Goal: Answer question/provide support: Share knowledge or assist other users

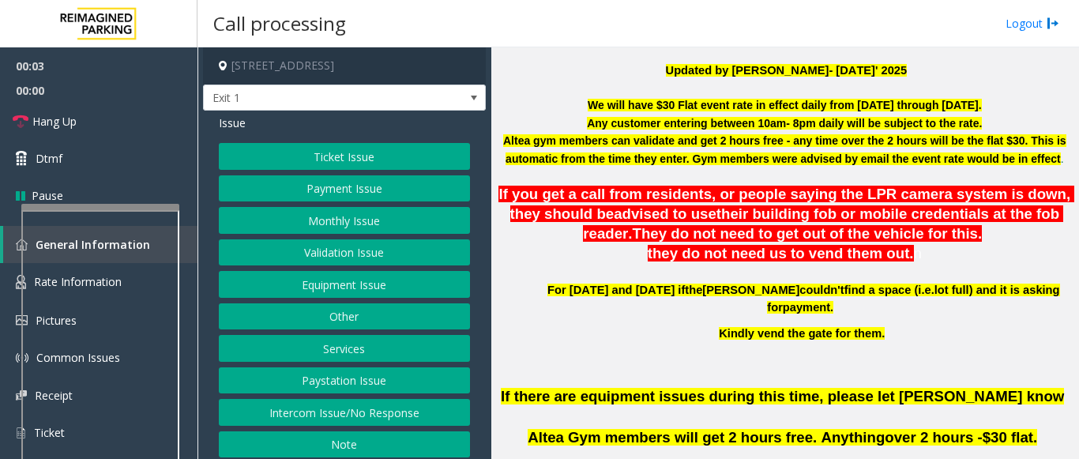
scroll to position [474, 0]
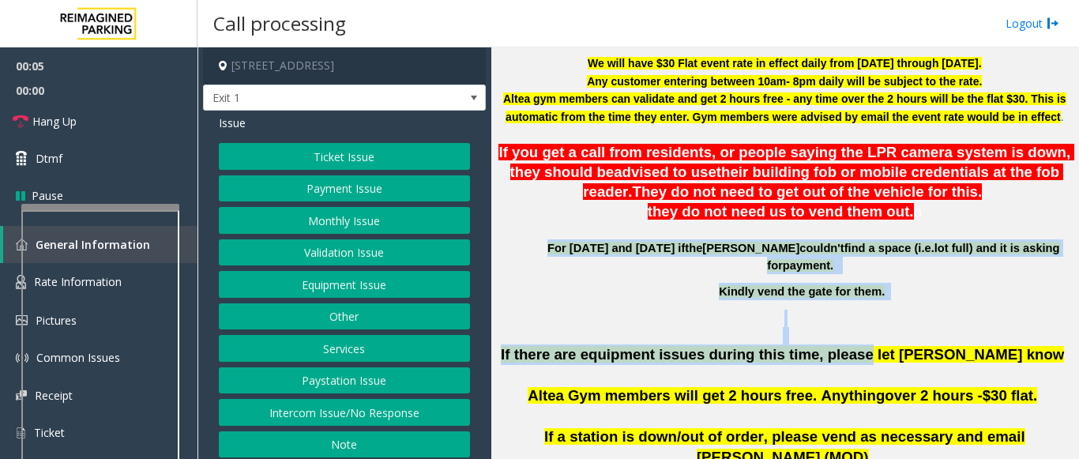
drag, startPoint x: 548, startPoint y: 248, endPoint x: 836, endPoint y: 327, distance: 298.1
click at [789, 310] on p at bounding box center [785, 318] width 576 height 17
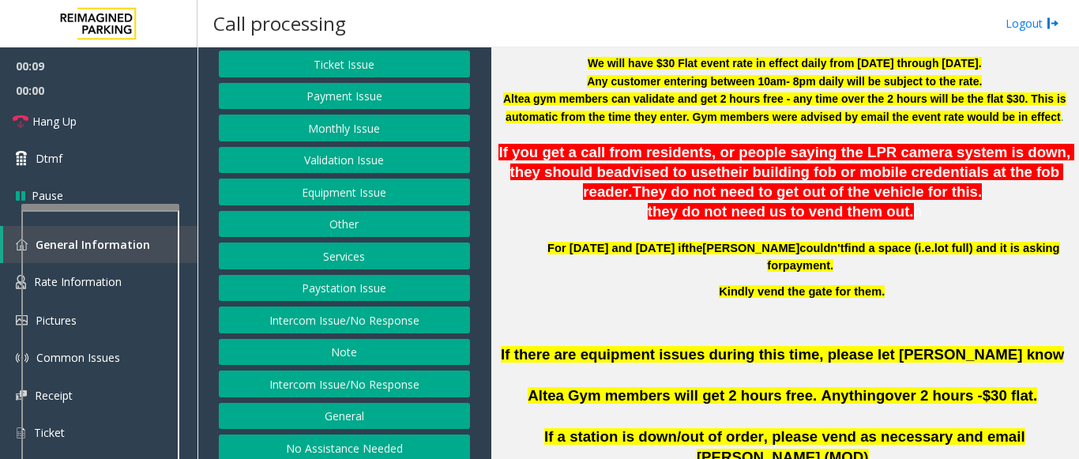
scroll to position [103, 0]
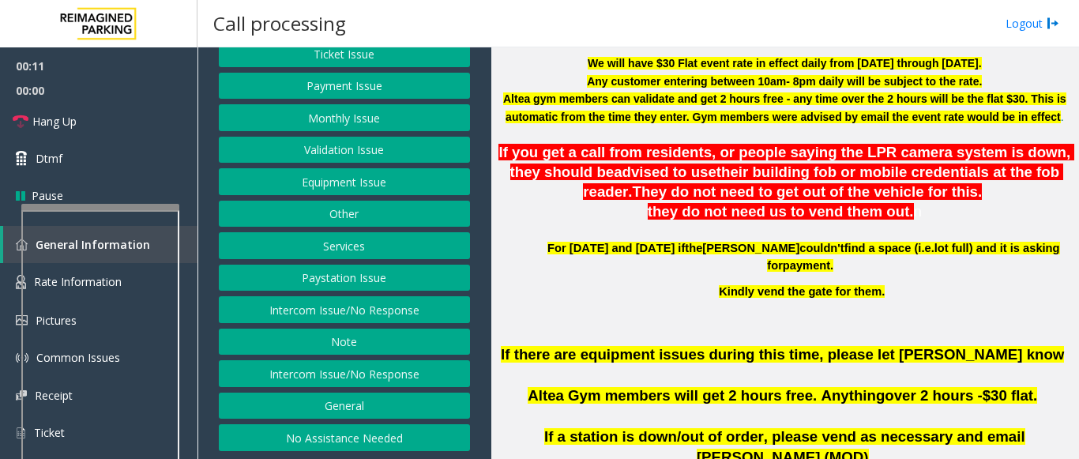
click at [306, 402] on button "General" at bounding box center [344, 406] width 251 height 27
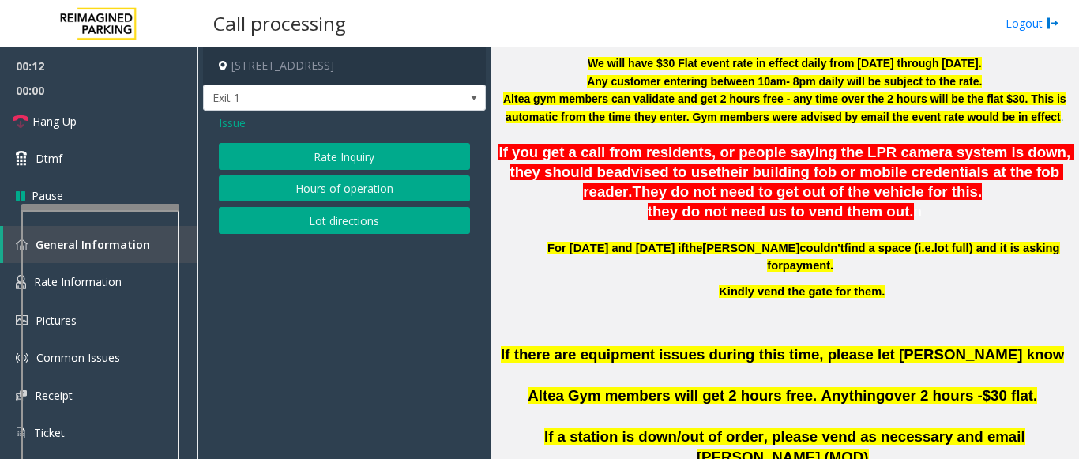
scroll to position [0, 0]
click at [234, 126] on span "Issue" at bounding box center [232, 123] width 27 height 17
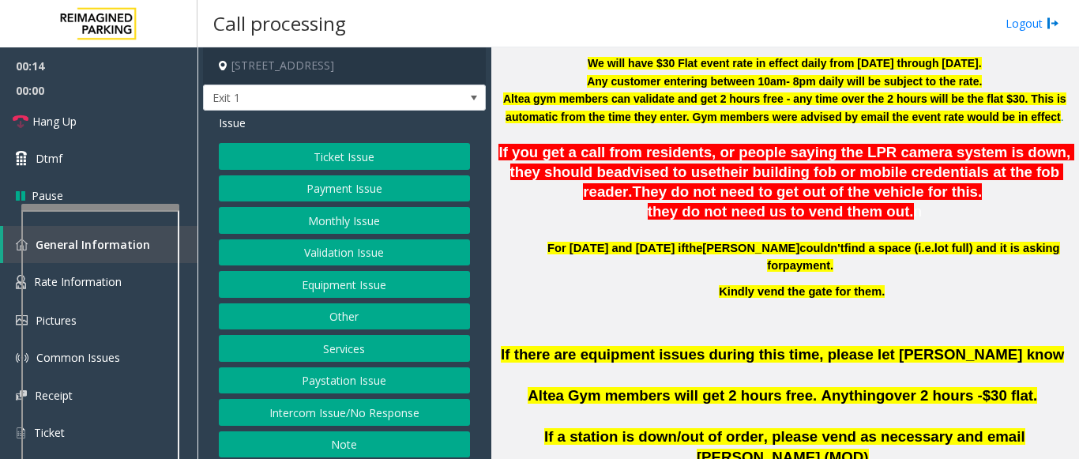
click at [324, 316] on button "Other" at bounding box center [344, 316] width 251 height 27
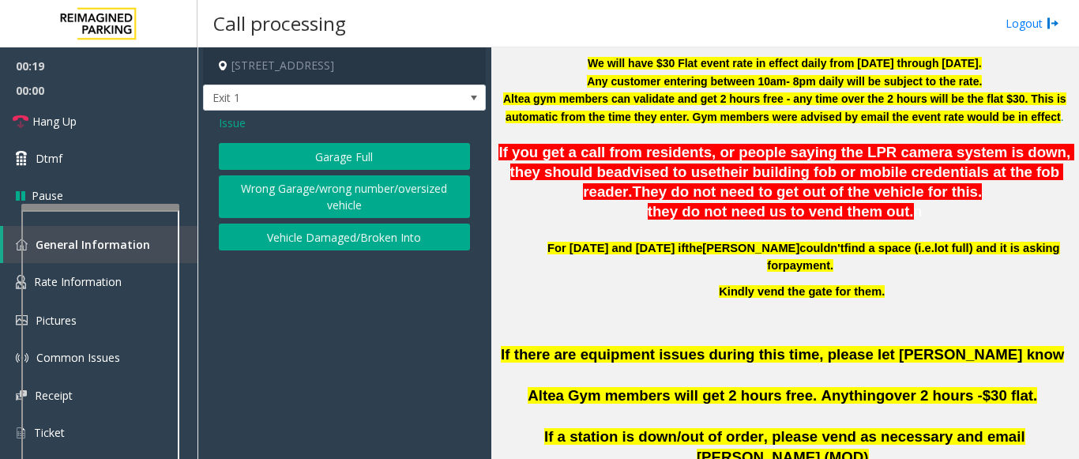
click at [223, 121] on span "Issue" at bounding box center [232, 123] width 27 height 17
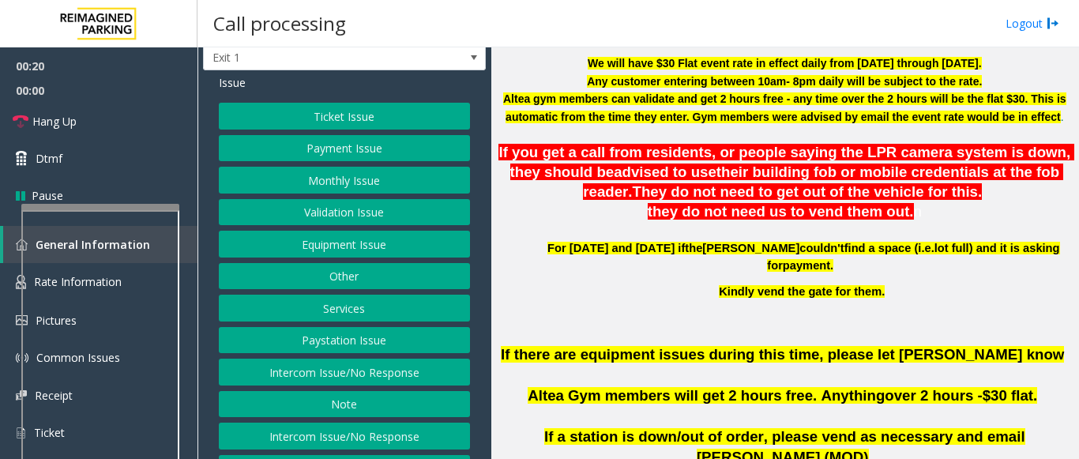
scroll to position [79, 0]
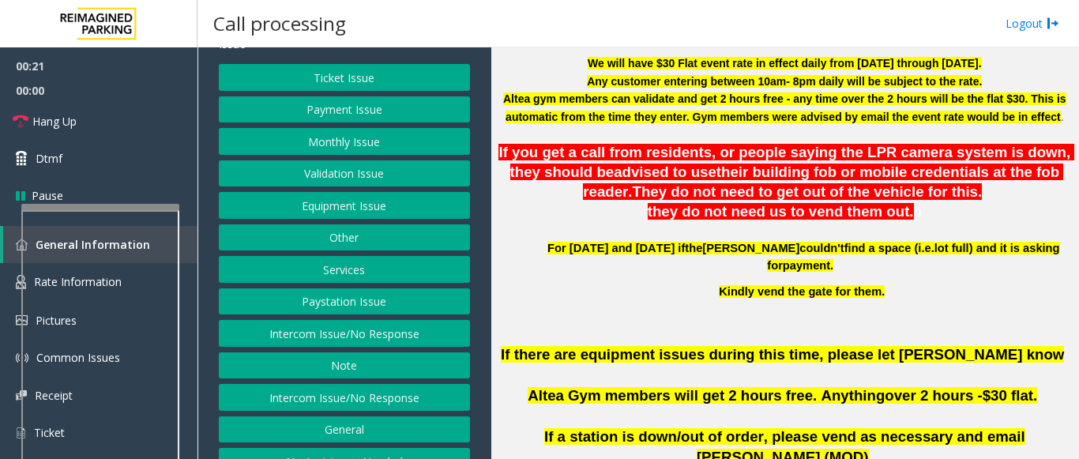
click at [299, 205] on button "Equipment Issue" at bounding box center [344, 205] width 251 height 27
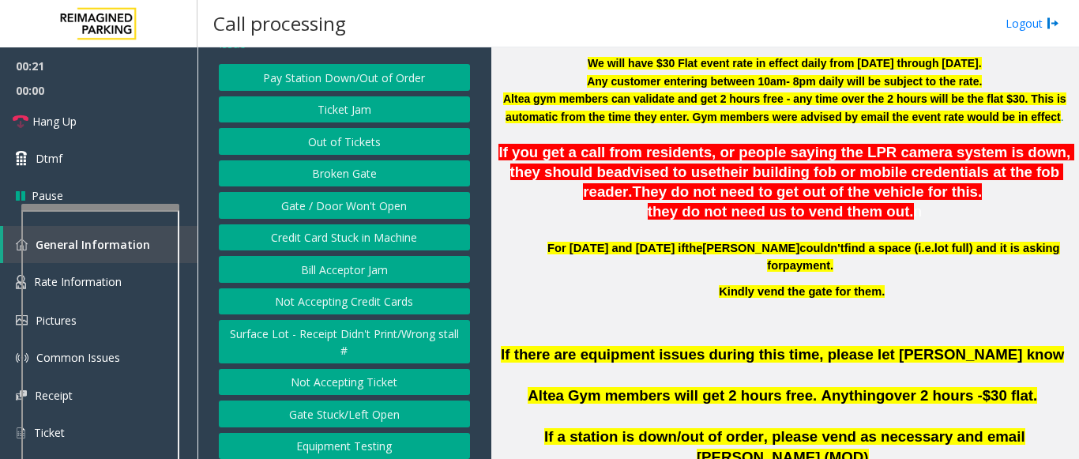
click at [299, 208] on button "Gate / Door Won't Open" at bounding box center [344, 205] width 251 height 27
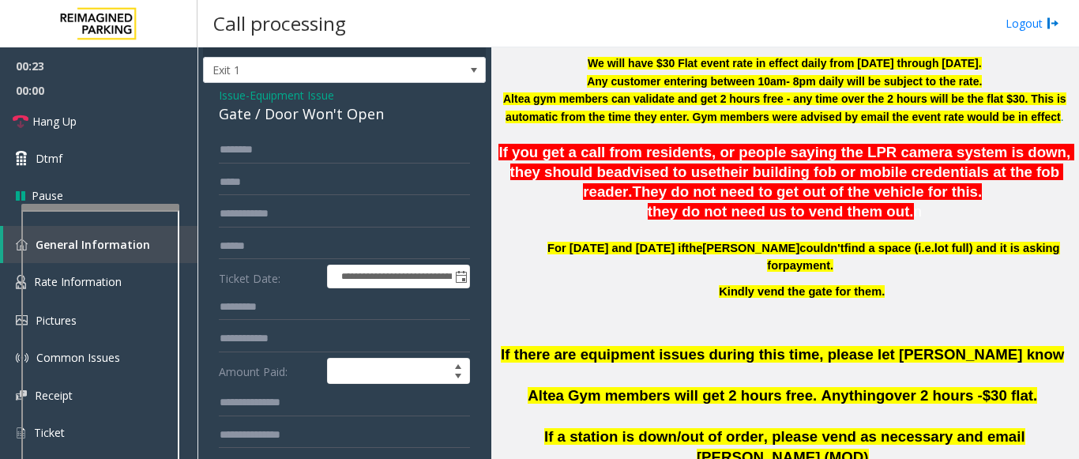
scroll to position [0, 0]
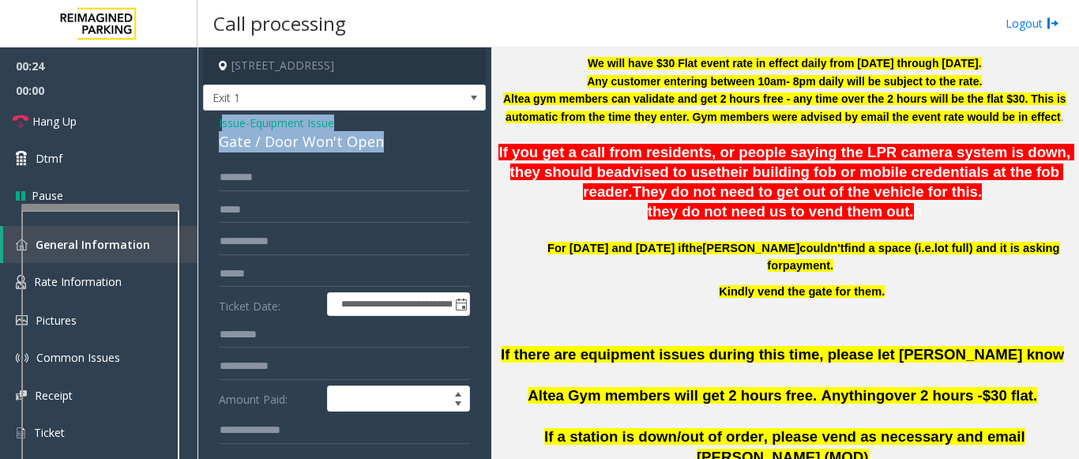
drag, startPoint x: 365, startPoint y: 143, endPoint x: 220, endPoint y: 121, distance: 147.0
click at [220, 121] on div "Issue - Equipment Issue Gate / Door Won't Open" at bounding box center [344, 134] width 251 height 38
click at [171, 113] on link "Hang Up" at bounding box center [98, 121] width 197 height 37
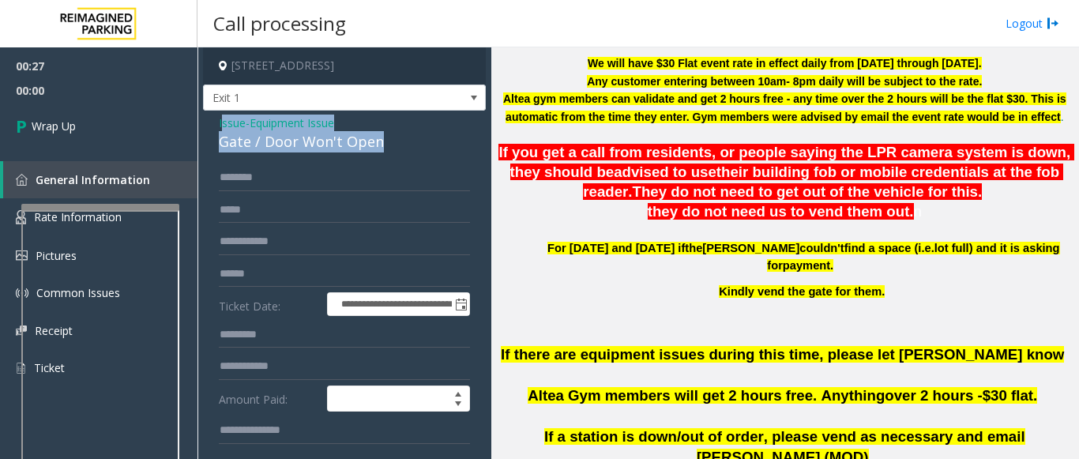
click at [231, 123] on span "Issue" at bounding box center [232, 123] width 27 height 17
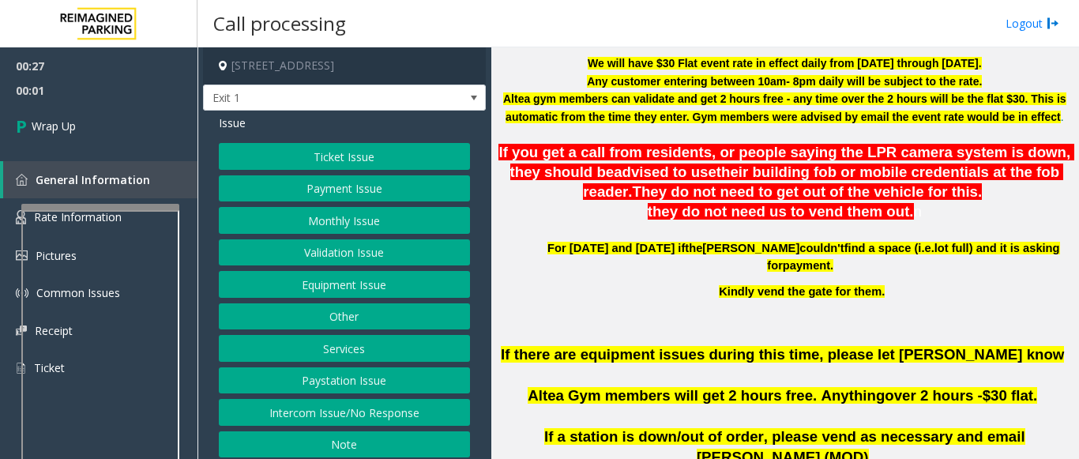
click at [326, 288] on button "Equipment Issue" at bounding box center [344, 284] width 251 height 27
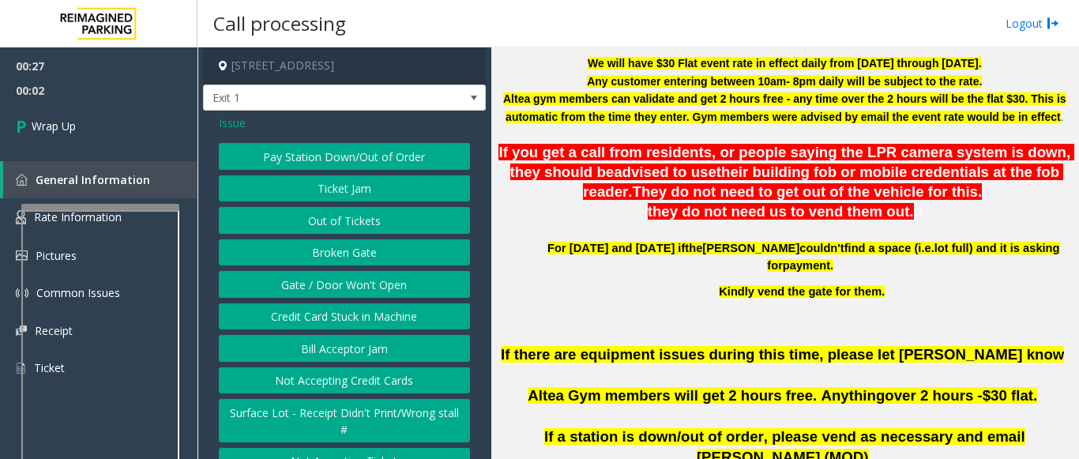
click at [326, 283] on button "Gate / Door Won't Open" at bounding box center [344, 284] width 251 height 27
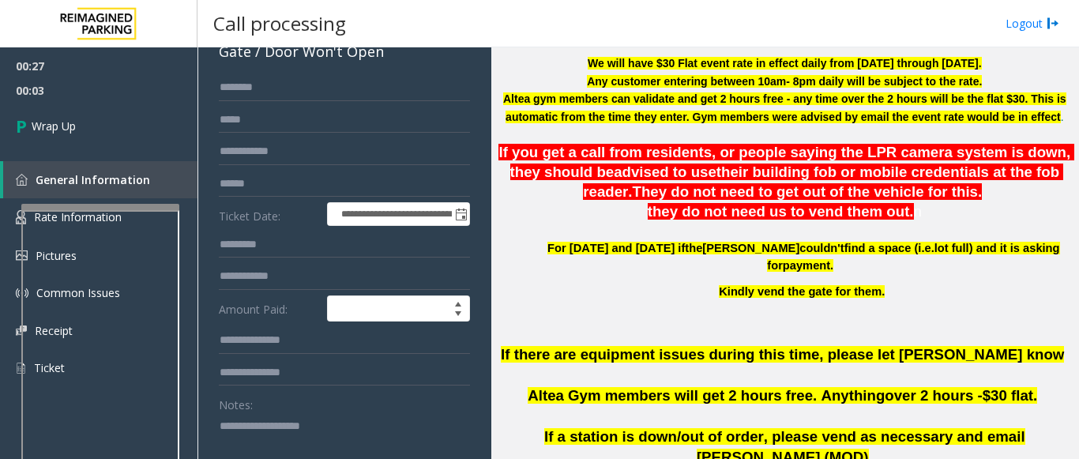
scroll to position [316, 0]
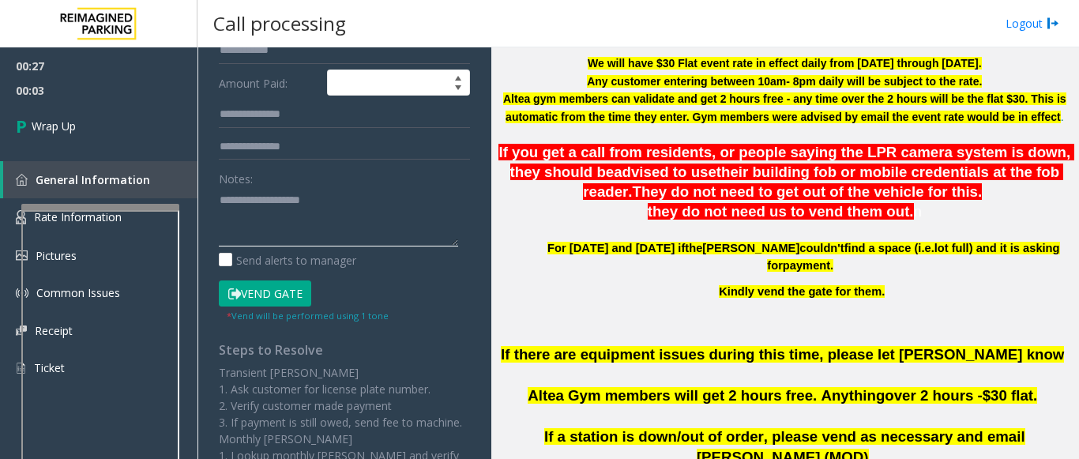
click at [269, 224] on textarea at bounding box center [338, 216] width 239 height 59
click at [292, 224] on textarea at bounding box center [338, 216] width 239 height 59
paste textarea "**********"
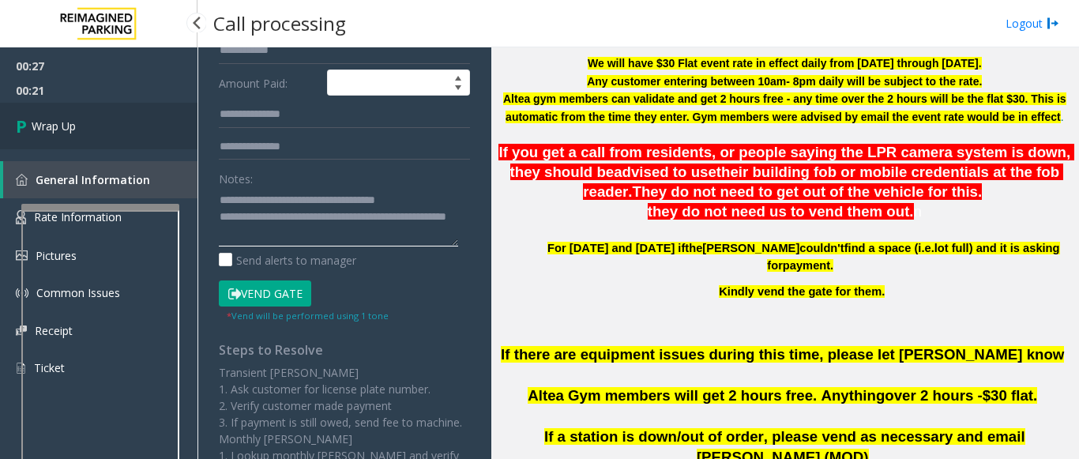
type textarea "**********"
click at [110, 126] on link "Wrap Up" at bounding box center [98, 126] width 197 height 47
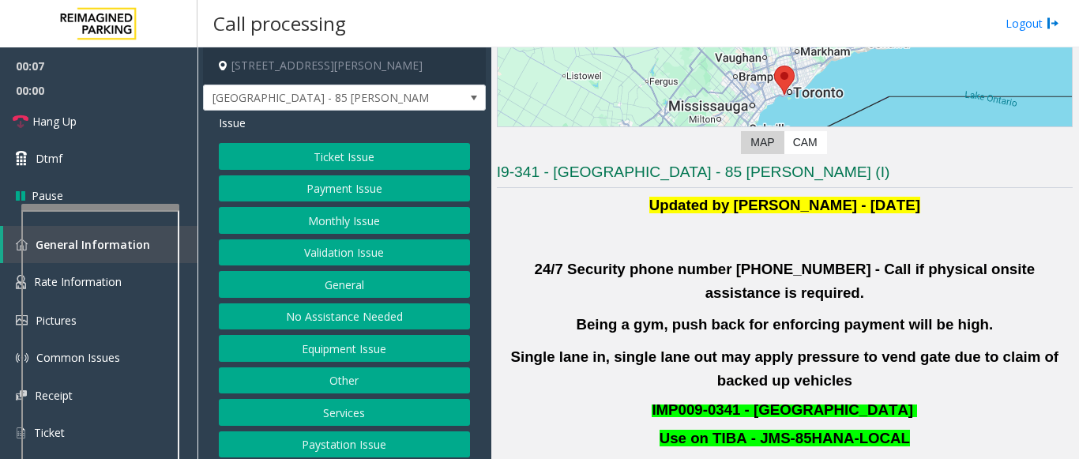
scroll to position [237, 0]
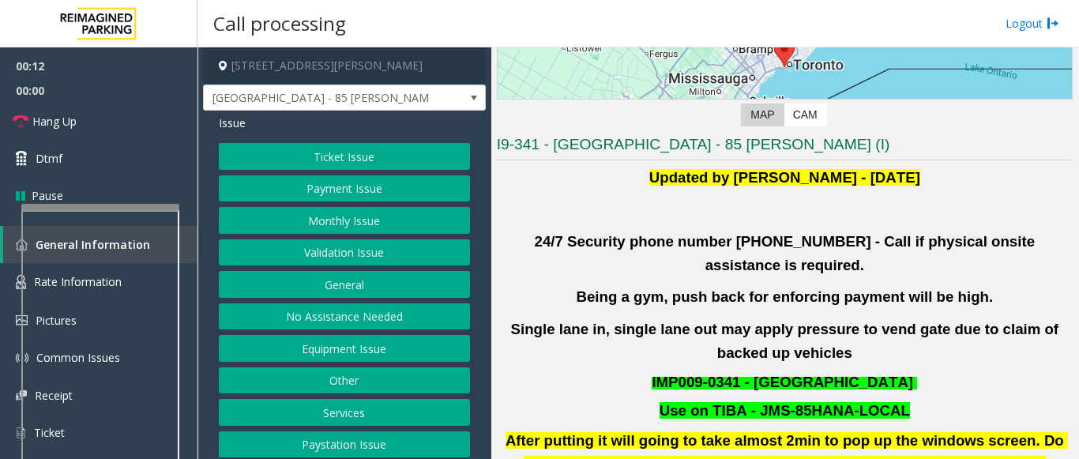
drag, startPoint x: 505, startPoint y: 242, endPoint x: 967, endPoint y: 384, distance: 483.2
click at [967, 384] on div "Updated by Pranav Babbar - 28th Jan 2025 24/7 Security phone number 416.534.343…" at bounding box center [785, 423] width 576 height 514
click at [964, 401] on p "Use on TIBA - JMS-85HANA-LOCAL" at bounding box center [784, 411] width 579 height 20
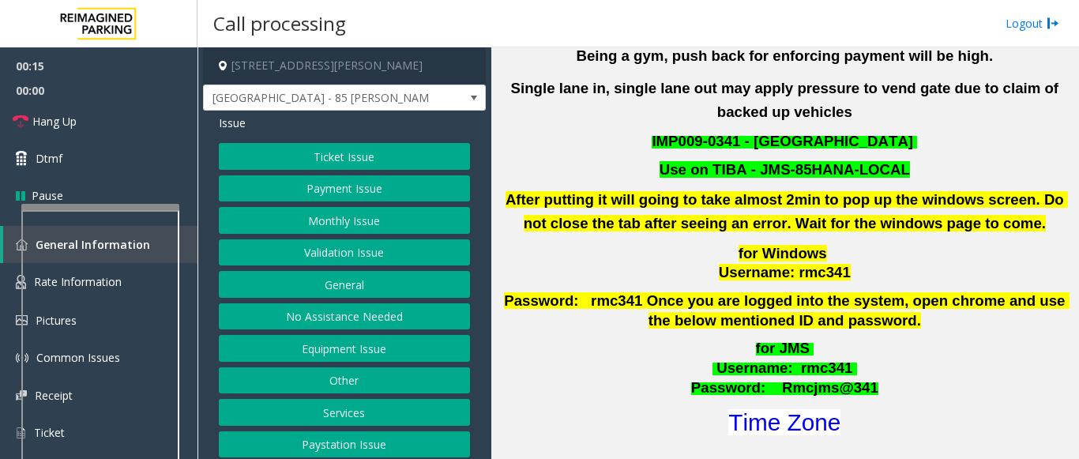
scroll to position [474, 0]
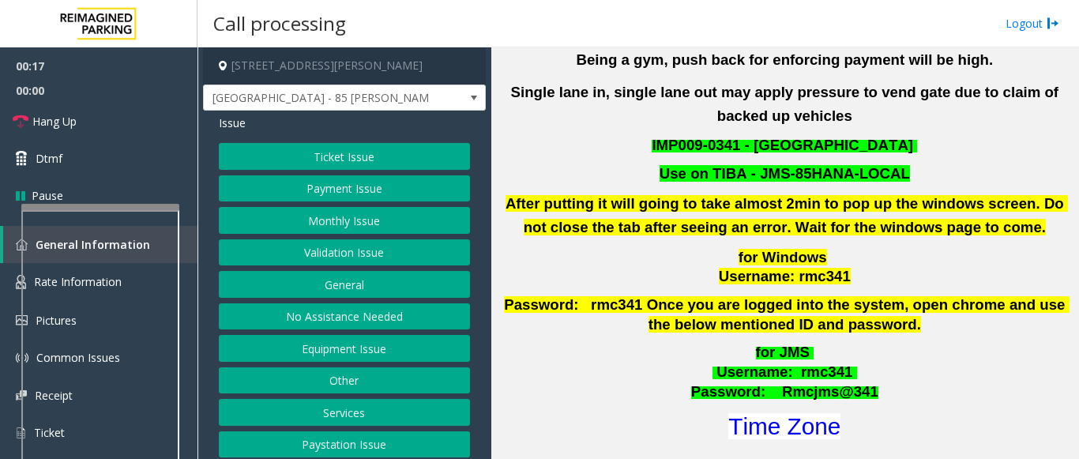
click at [634, 248] on p "for Windows Username: rmc341" at bounding box center [784, 267] width 579 height 39
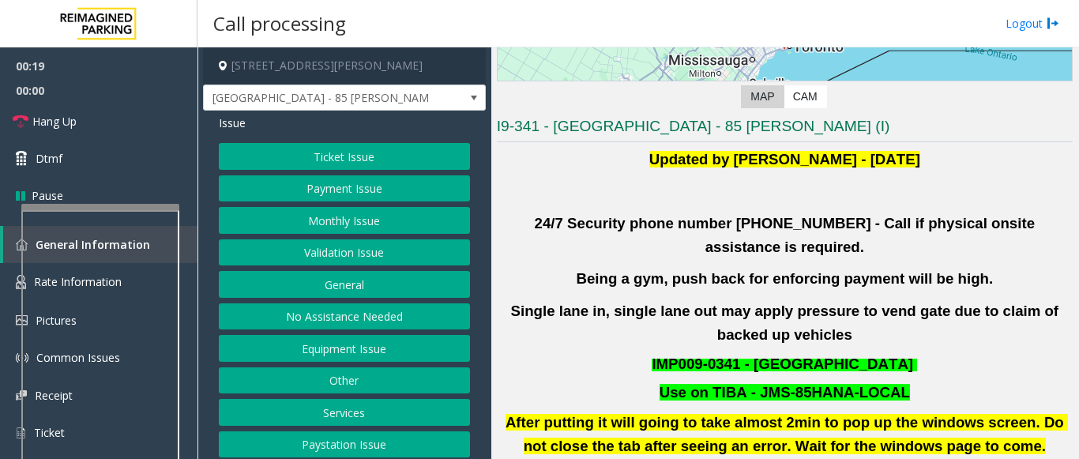
scroll to position [237, 0]
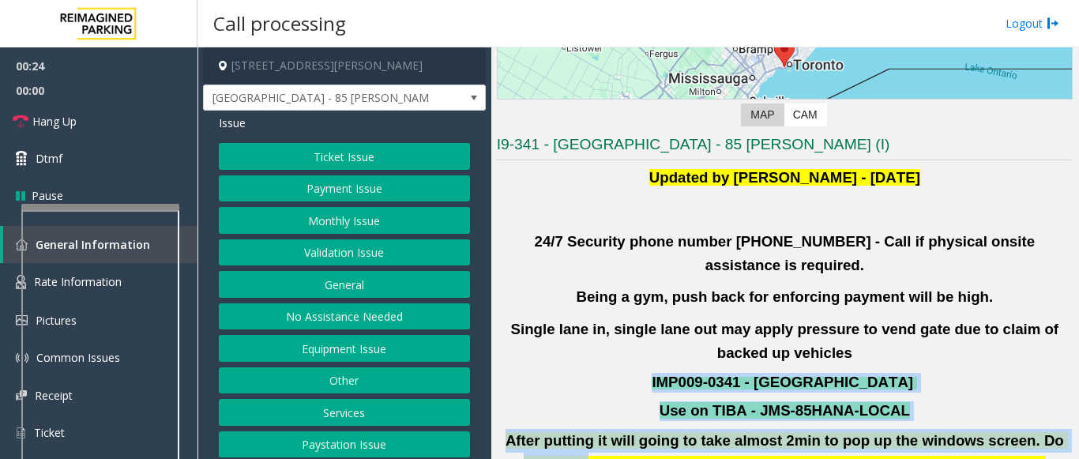
drag, startPoint x: 633, startPoint y: 357, endPoint x: 1050, endPoint y: 411, distance: 420.6
click at [1050, 411] on div "Updated by Pranav Babbar - 28th Jan 2025 24/7 Security phone number 416.534.343…" at bounding box center [785, 423] width 576 height 514
click at [994, 432] on b "After putting it will going to take almost 2min to pop up the windows screen. D…" at bounding box center [786, 452] width 562 height 40
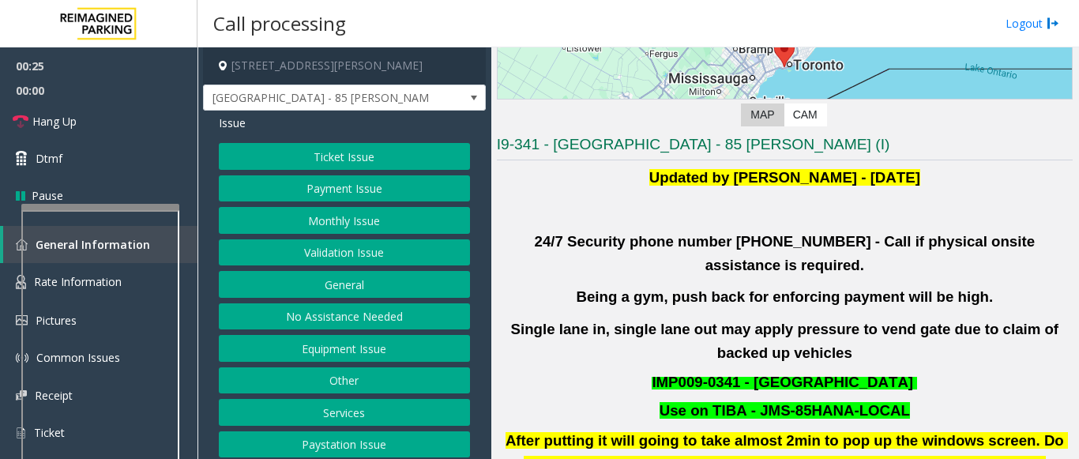
click at [315, 248] on button "Validation Issue" at bounding box center [344, 252] width 251 height 27
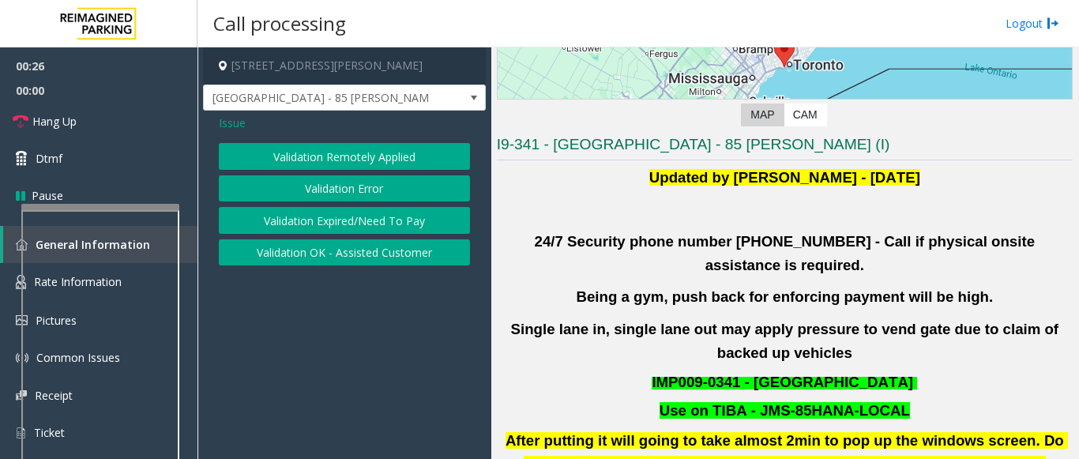
click at [315, 177] on button "Validation Error" at bounding box center [344, 188] width 251 height 27
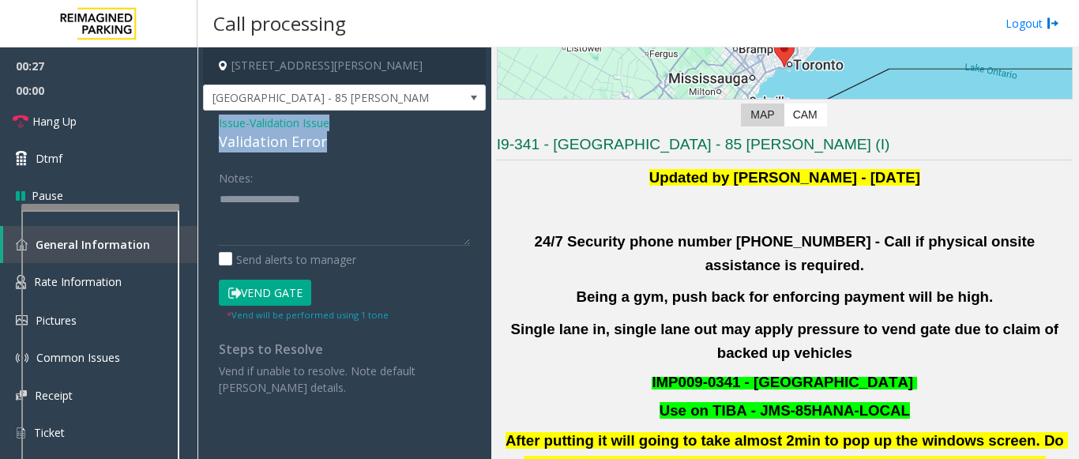
drag, startPoint x: 296, startPoint y: 139, endPoint x: 212, endPoint y: 115, distance: 87.8
click at [212, 115] on div "Issue - Validation Issue Validation Error Notes: Send alerts to manager Vend Ga…" at bounding box center [344, 261] width 283 height 301
click at [306, 230] on textarea at bounding box center [344, 215] width 251 height 59
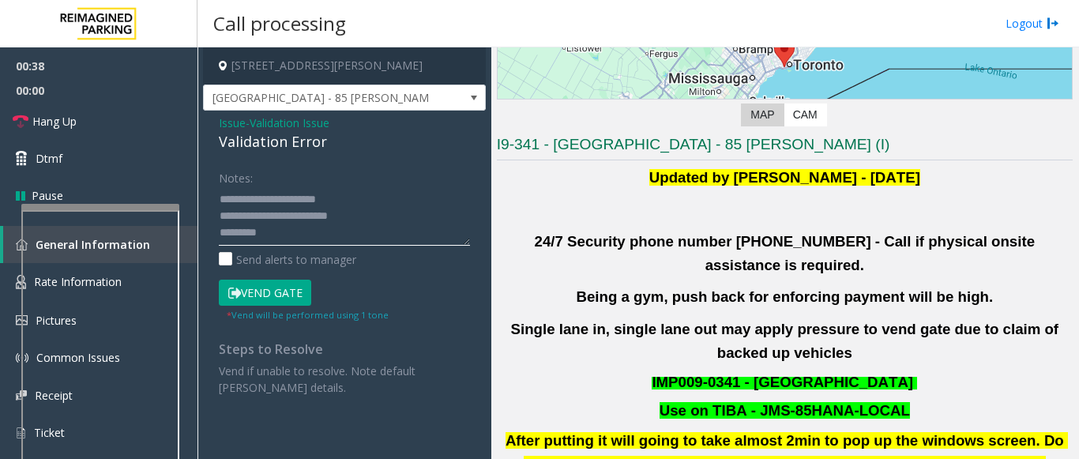
scroll to position [12, 0]
click at [284, 217] on textarea at bounding box center [344, 215] width 251 height 59
click at [299, 236] on textarea at bounding box center [344, 215] width 251 height 59
click at [269, 219] on textarea at bounding box center [344, 215] width 251 height 59
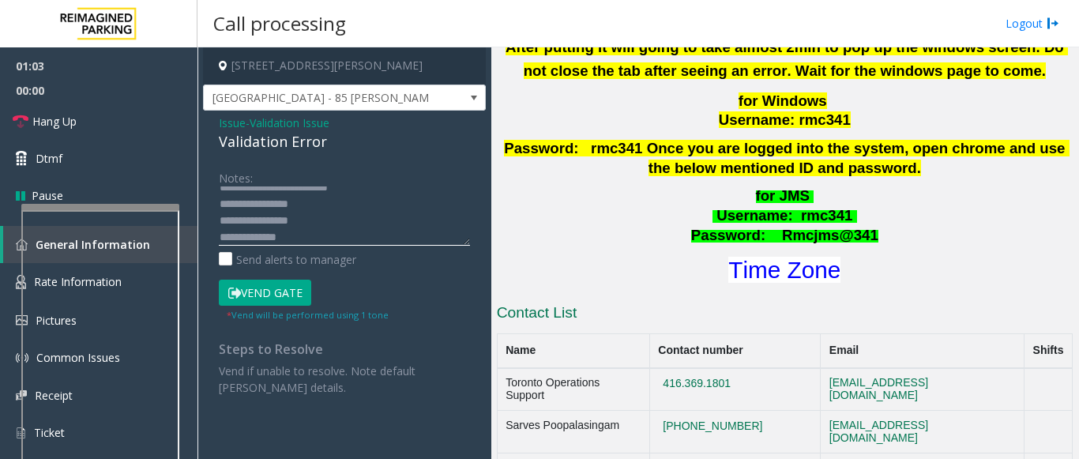
scroll to position [632, 0]
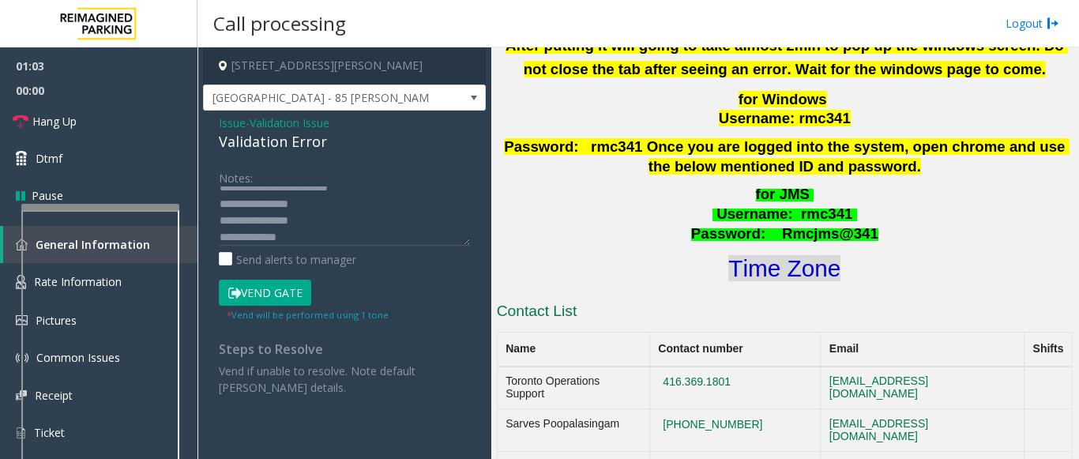
click at [774, 255] on font "Time Zone" at bounding box center [784, 268] width 112 height 26
click at [274, 299] on button "Vend Gate" at bounding box center [265, 293] width 92 height 27
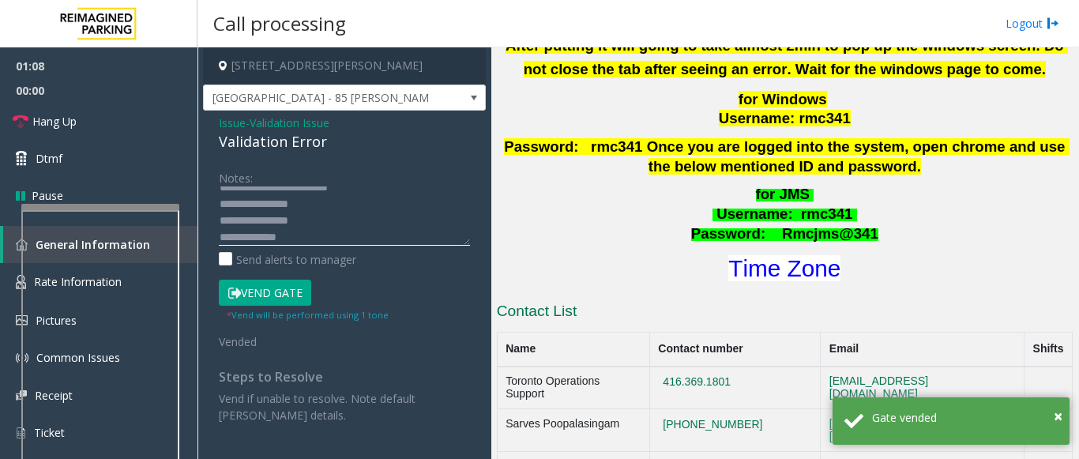
click at [302, 231] on textarea at bounding box center [344, 215] width 251 height 59
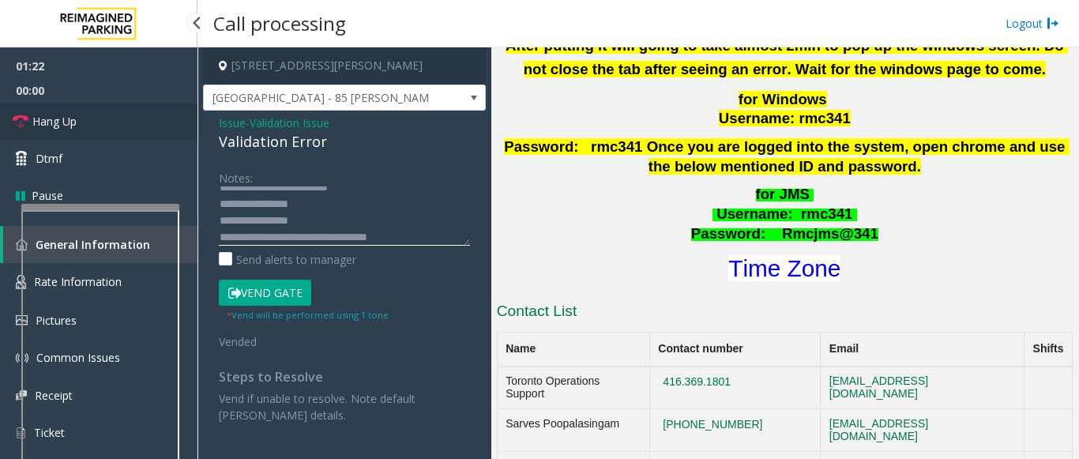
type textarea "**********"
click at [105, 123] on link "Hang Up" at bounding box center [98, 121] width 197 height 37
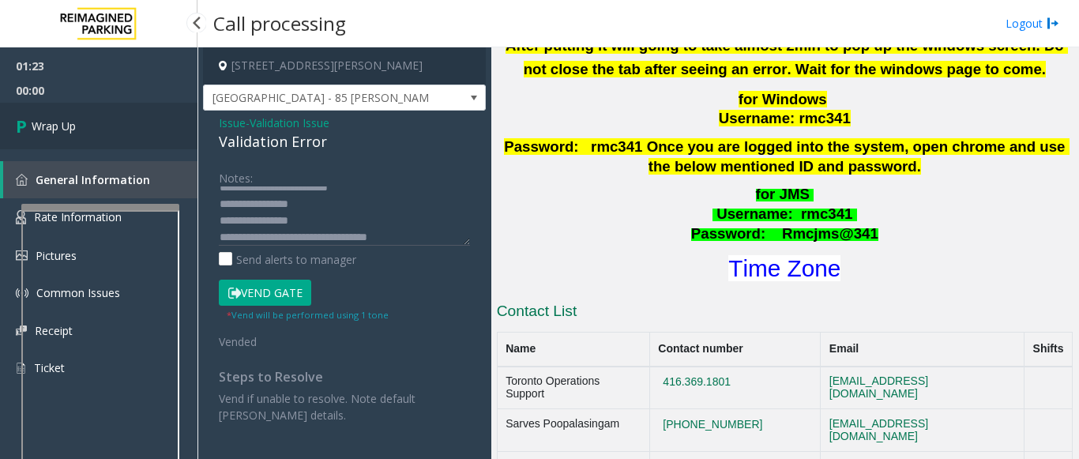
click at [105, 123] on link "Wrap Up" at bounding box center [98, 126] width 197 height 47
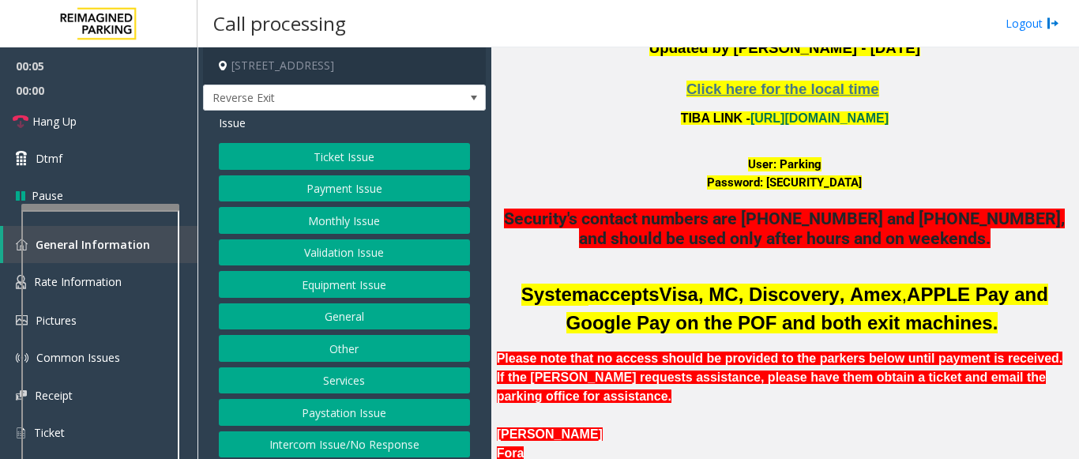
scroll to position [316, 0]
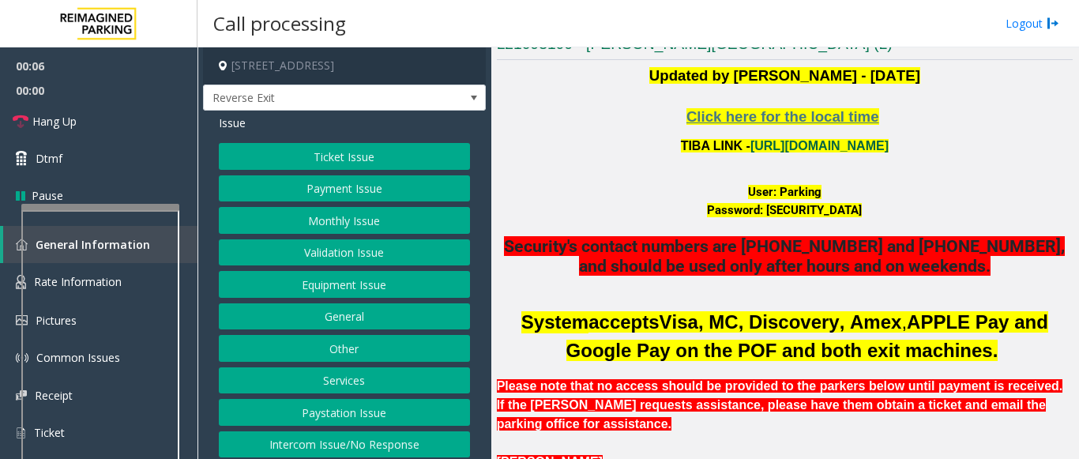
click at [750, 146] on link "https://wellsfargoctr-web.sp.tibaparking.net/" at bounding box center [819, 145] width 138 height 13
click at [321, 156] on button "Ticket Issue" at bounding box center [344, 156] width 251 height 27
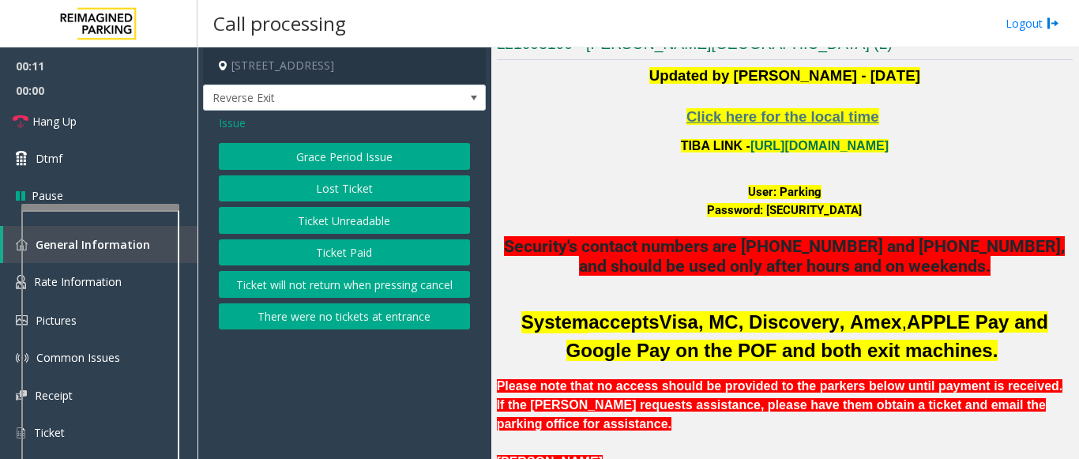
click at [309, 249] on button "Ticket Paid" at bounding box center [344, 252] width 251 height 27
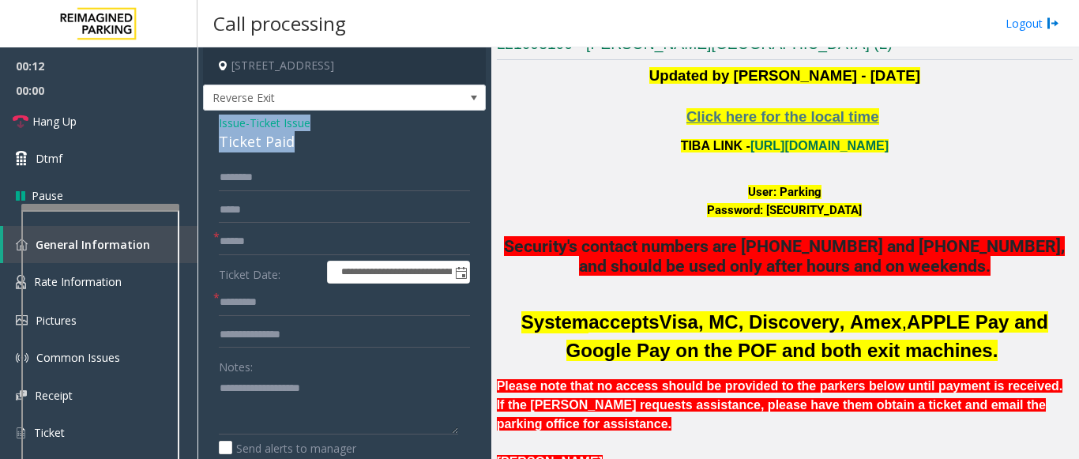
drag, startPoint x: 290, startPoint y: 130, endPoint x: 216, endPoint y: 126, distance: 74.4
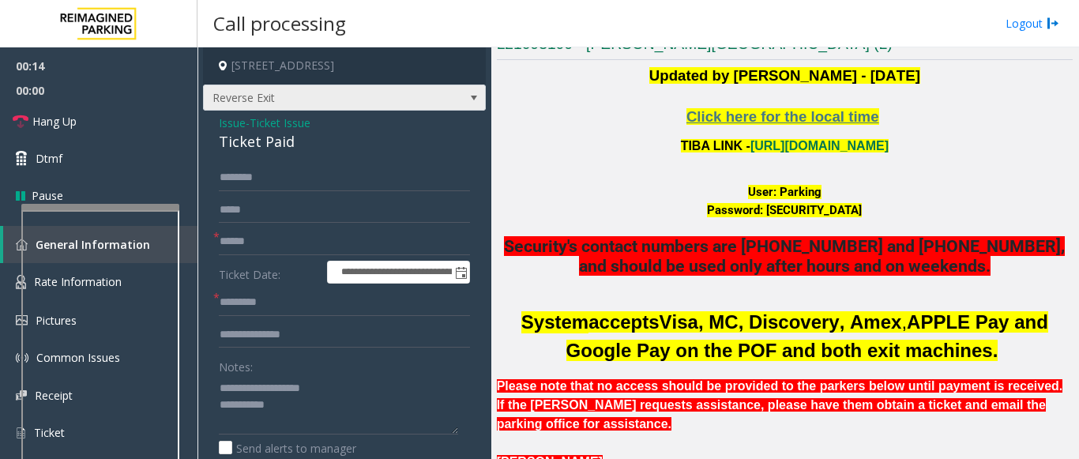
click at [374, 86] on span "Reverse Exit" at bounding box center [316, 97] width 225 height 25
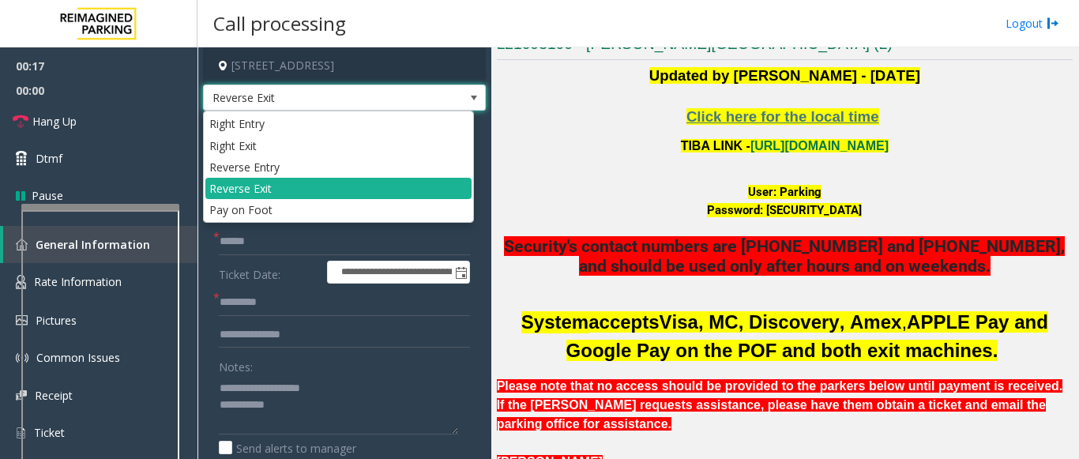
click at [354, 91] on span "Reverse Exit" at bounding box center [316, 97] width 225 height 25
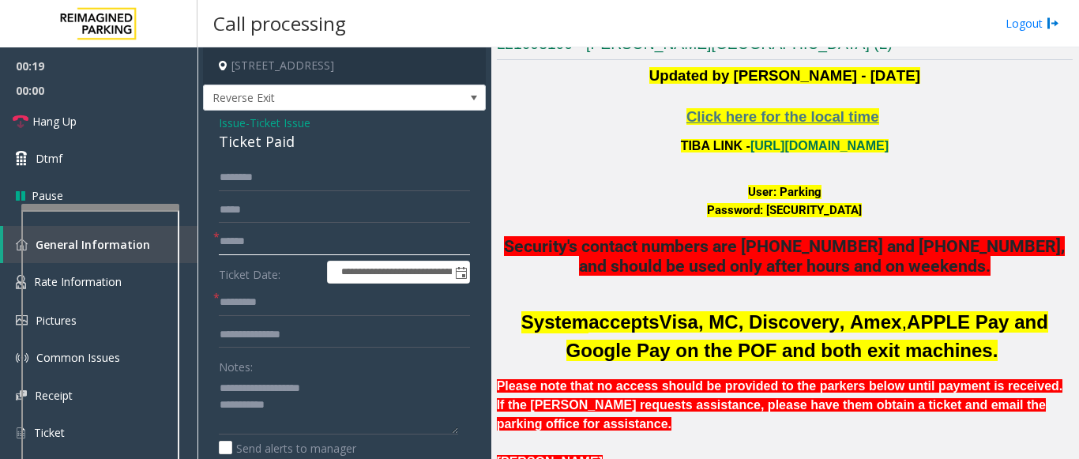
click at [251, 249] on input "text" at bounding box center [344, 241] width 251 height 27
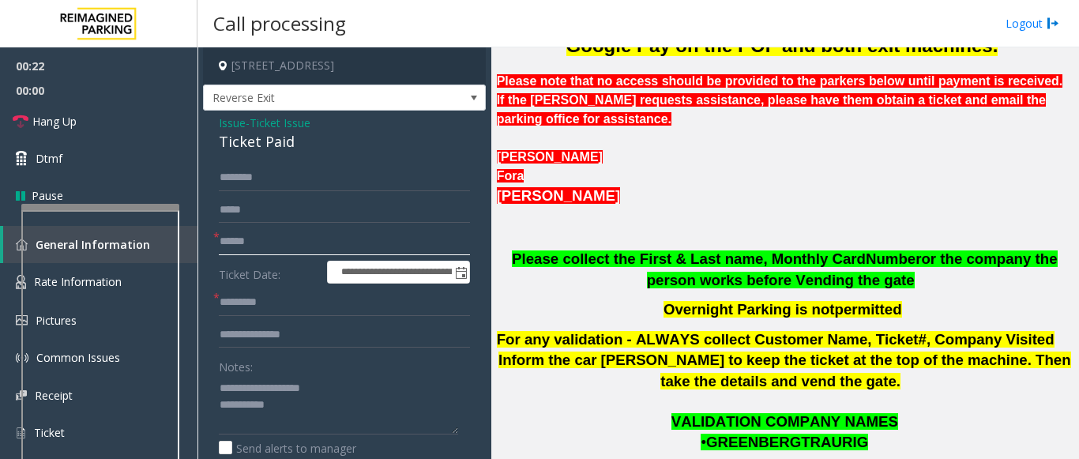
scroll to position [632, 0]
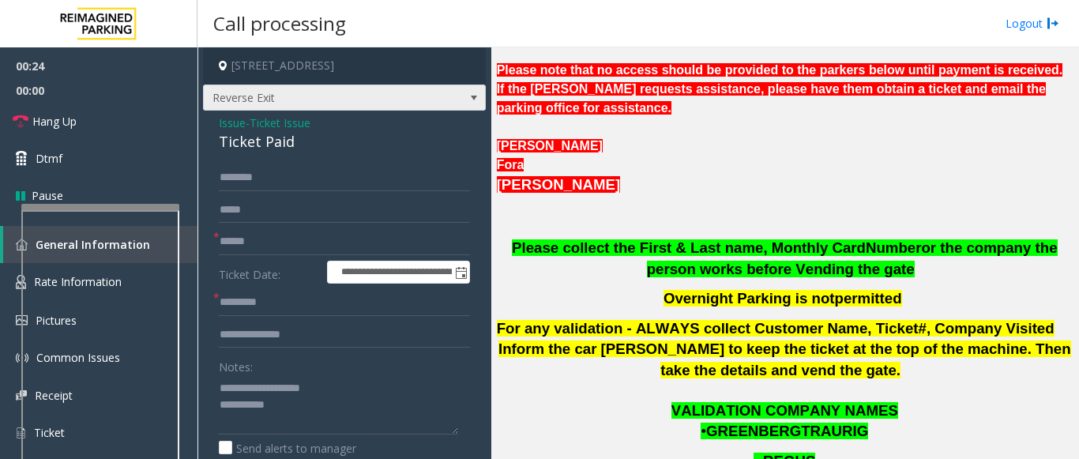
click at [286, 100] on span "Reverse Exit" at bounding box center [316, 97] width 225 height 25
click at [290, 343] on input "text" at bounding box center [344, 334] width 251 height 27
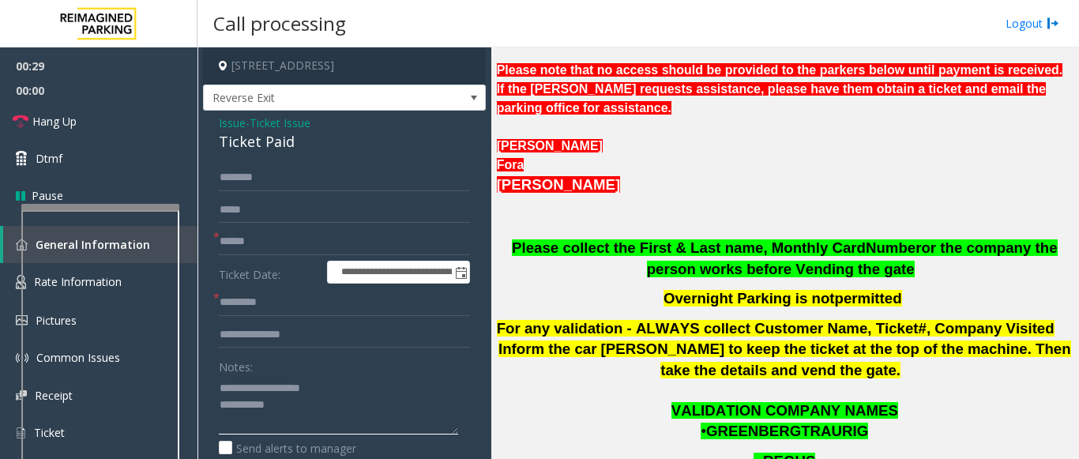
click at [301, 421] on textarea at bounding box center [338, 404] width 239 height 59
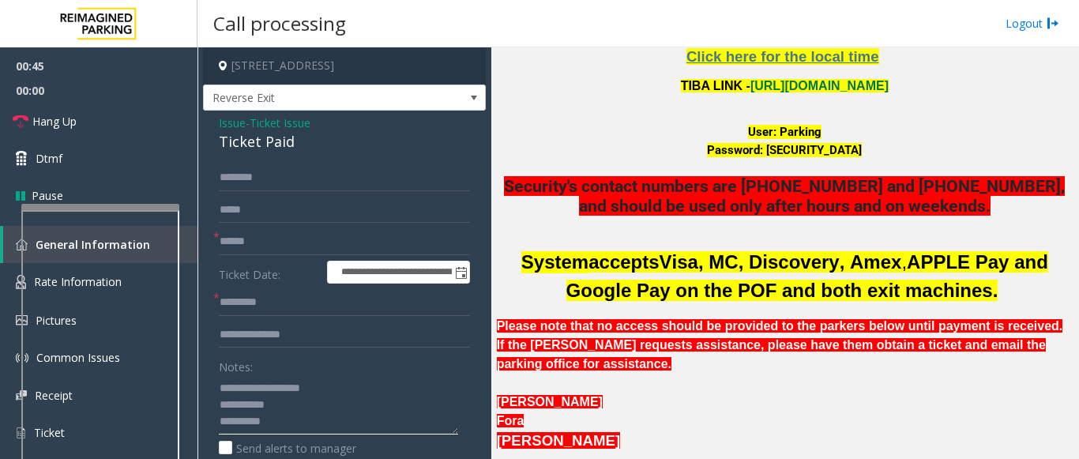
scroll to position [474, 0]
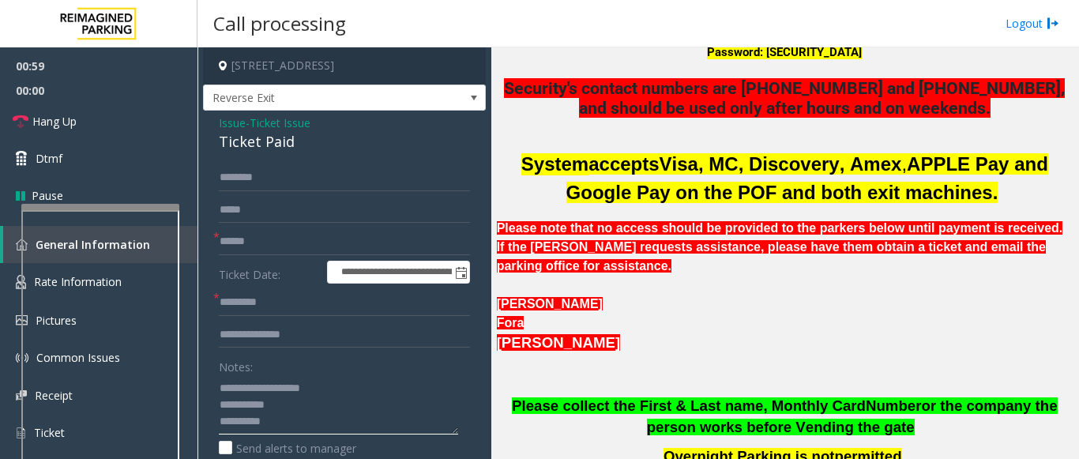
type textarea "**********"
click at [261, 246] on input "text" at bounding box center [344, 241] width 251 height 27
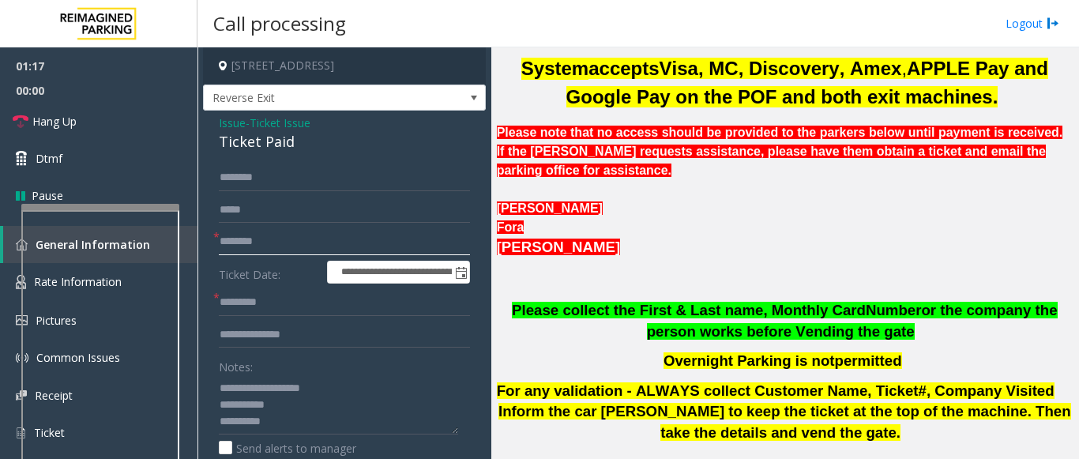
scroll to position [553, 0]
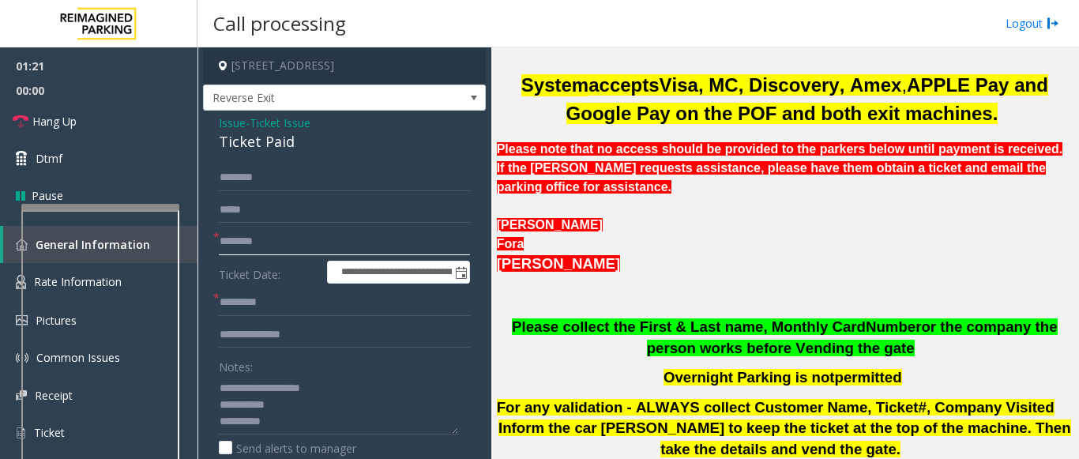
type input "********"
click at [239, 333] on input "text" at bounding box center [344, 334] width 251 height 27
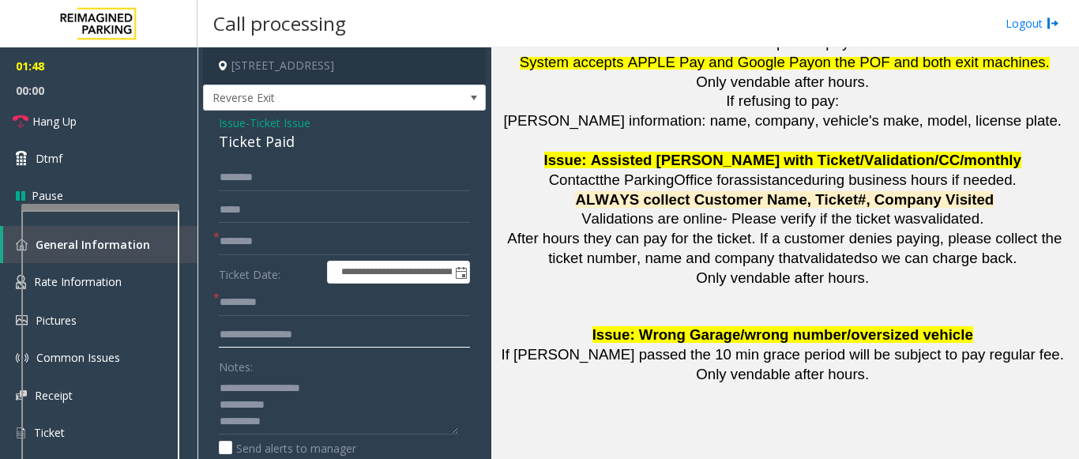
scroll to position [2053, 0]
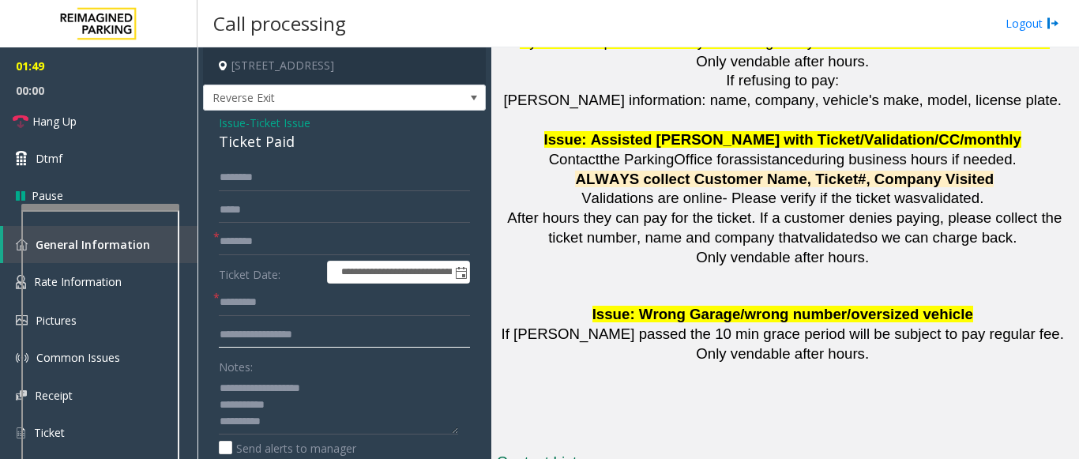
type input "**********"
drag, startPoint x: 433, startPoint y: 62, endPoint x: 381, endPoint y: 66, distance: 52.2
click at [381, 66] on h4 "[STREET_ADDRESS]" at bounding box center [344, 65] width 283 height 37
copy h4 "Miami, FL"
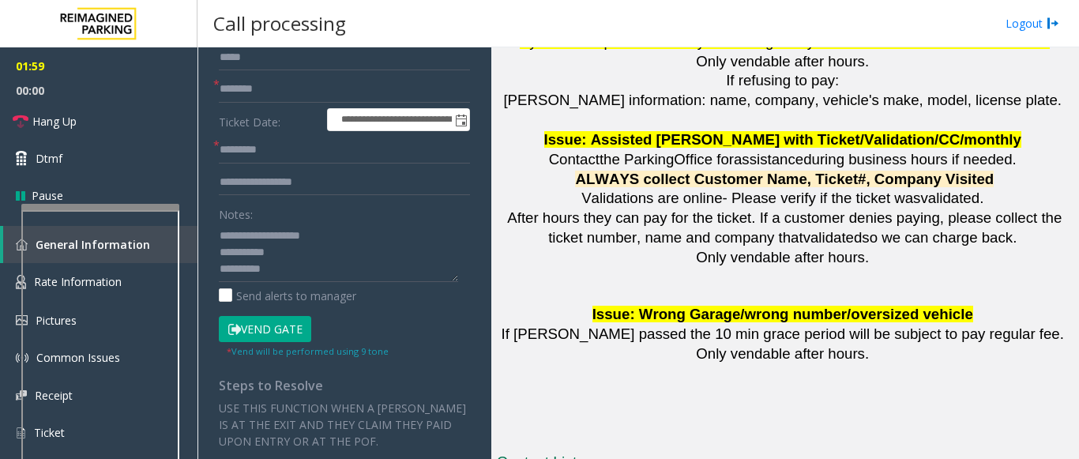
scroll to position [158, 0]
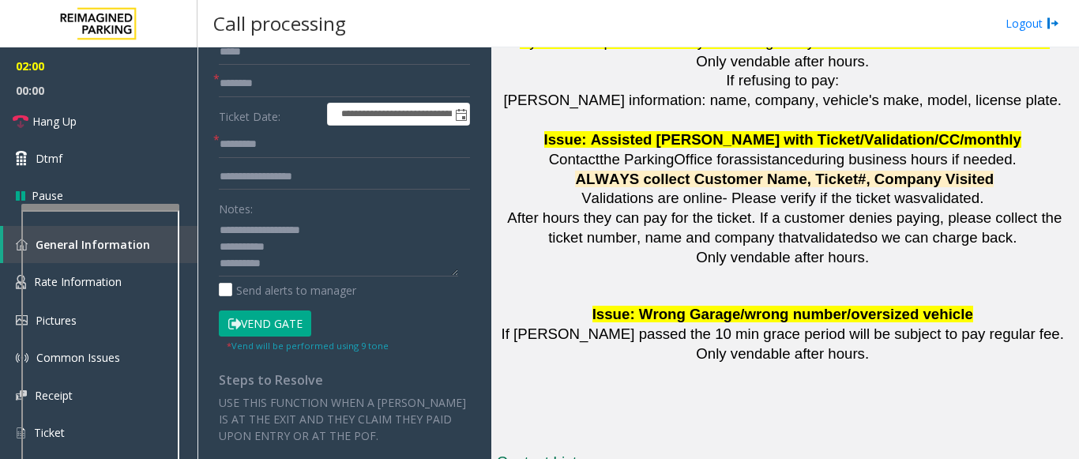
click at [273, 331] on button "Vend Gate" at bounding box center [265, 323] width 92 height 27
click at [239, 141] on input "text" at bounding box center [344, 144] width 251 height 27
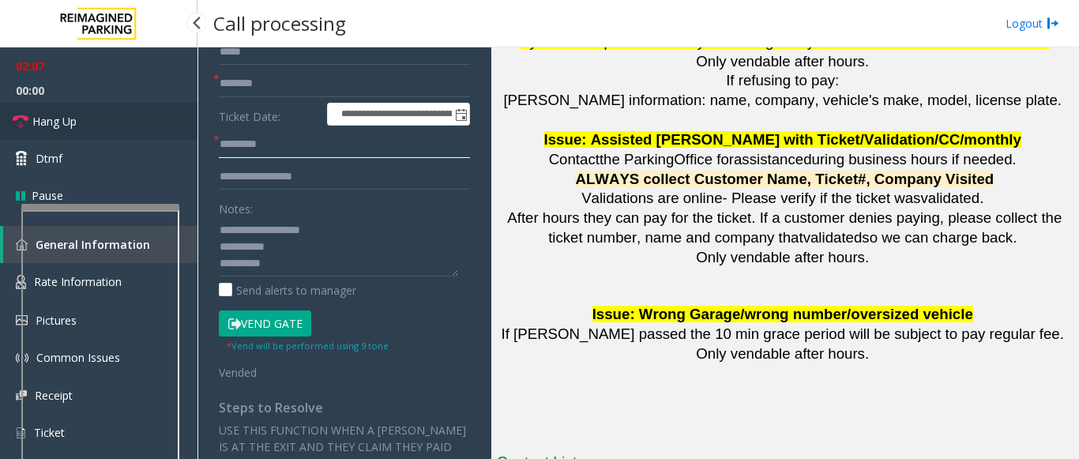
type input "********"
click at [167, 109] on link "Hang Up" at bounding box center [98, 121] width 197 height 37
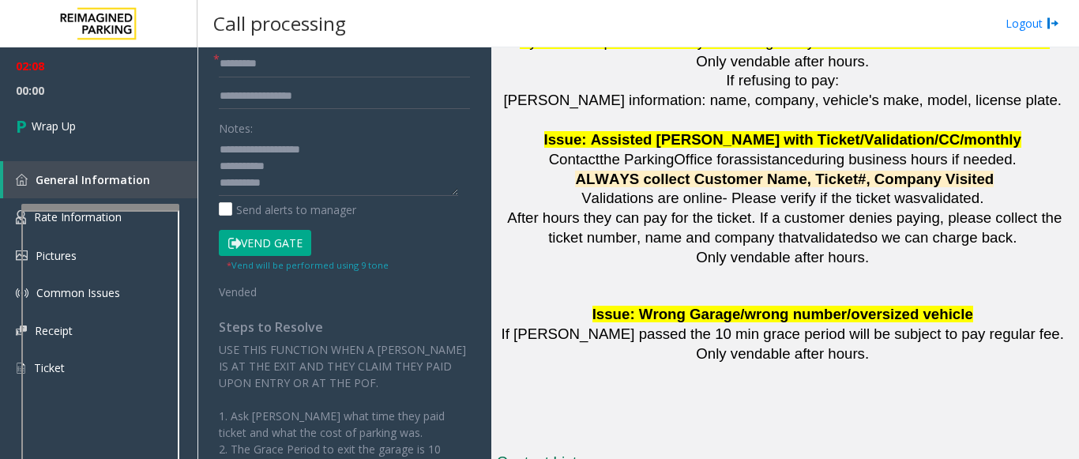
scroll to position [237, 0]
click at [294, 195] on textarea at bounding box center [338, 167] width 239 height 59
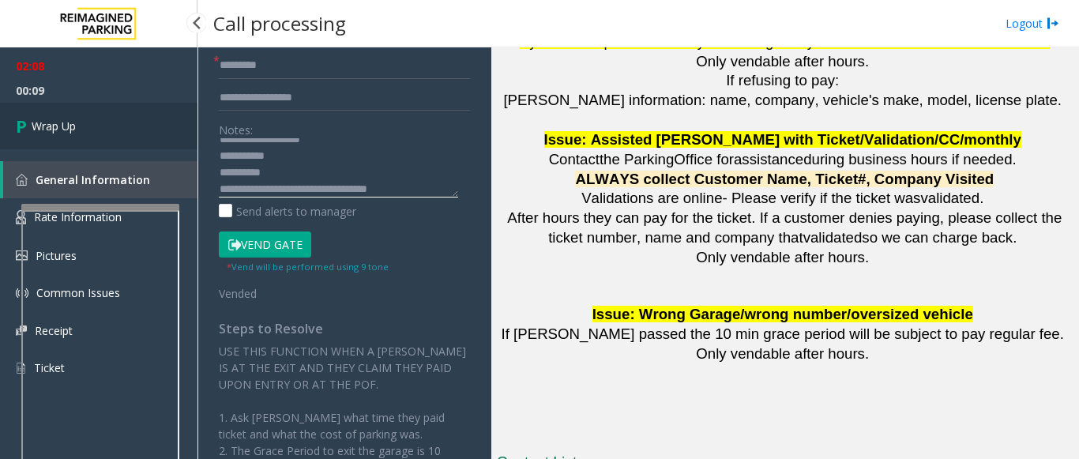
type textarea "**********"
click at [118, 110] on link "Wrap Up" at bounding box center [98, 126] width 197 height 47
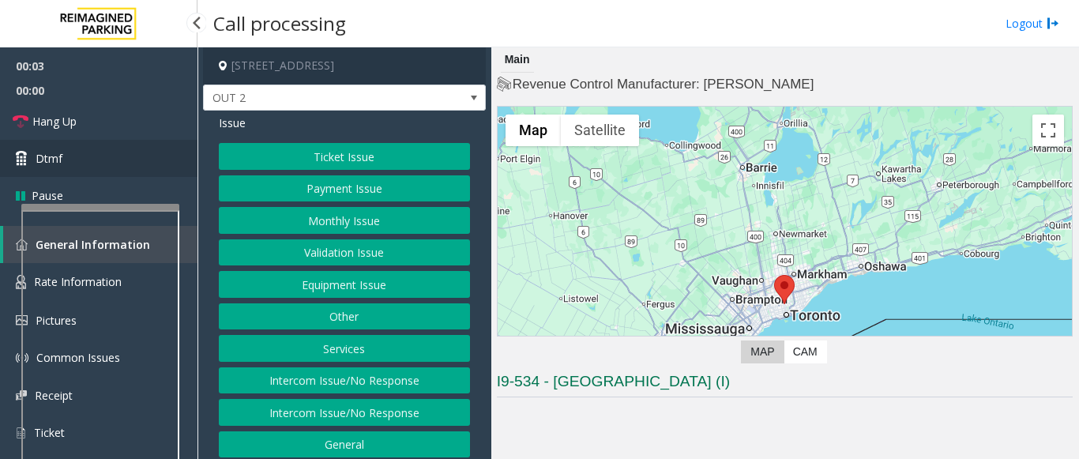
click at [129, 158] on link "Dtmf" at bounding box center [98, 158] width 197 height 37
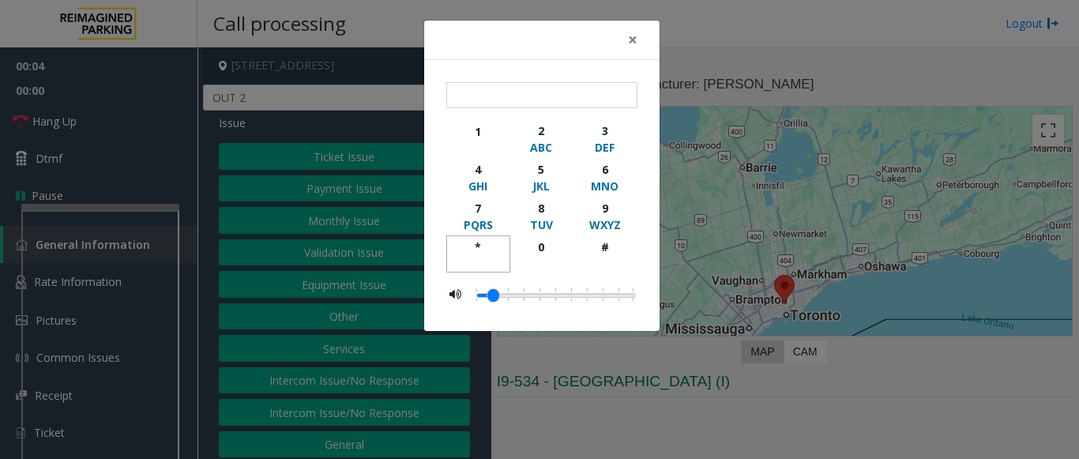
click at [475, 246] on div "*" at bounding box center [478, 247] width 43 height 17
click at [603, 210] on div "9" at bounding box center [604, 208] width 43 height 17
click at [615, 257] on div "button" at bounding box center [604, 262] width 43 height 14
type input "***"
drag, startPoint x: 629, startPoint y: 28, endPoint x: 614, endPoint y: 72, distance: 47.0
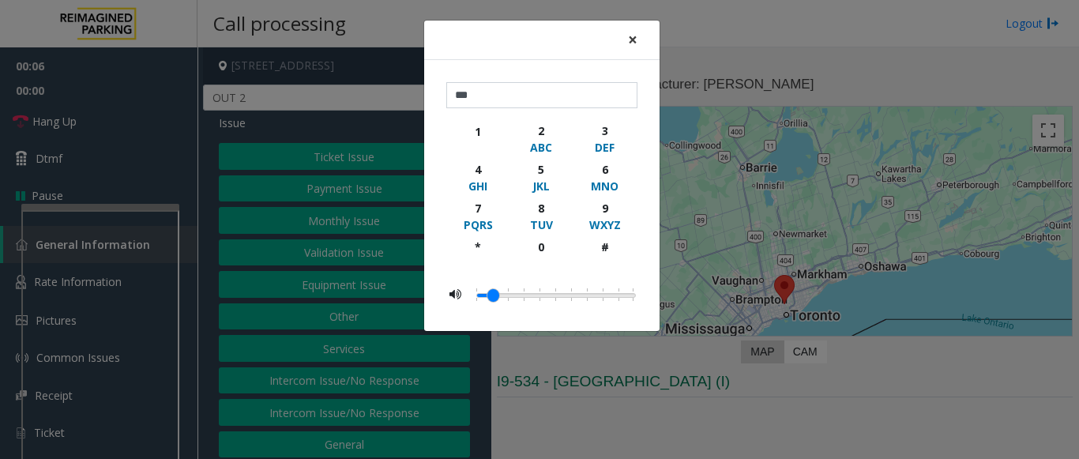
click at [629, 29] on span "×" at bounding box center [632, 39] width 9 height 22
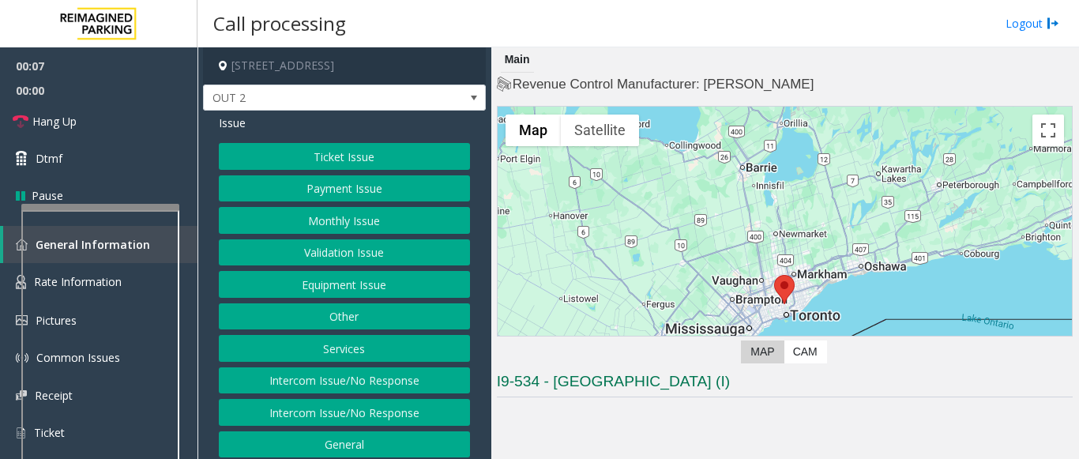
click at [390, 289] on button "Equipment Issue" at bounding box center [344, 284] width 251 height 27
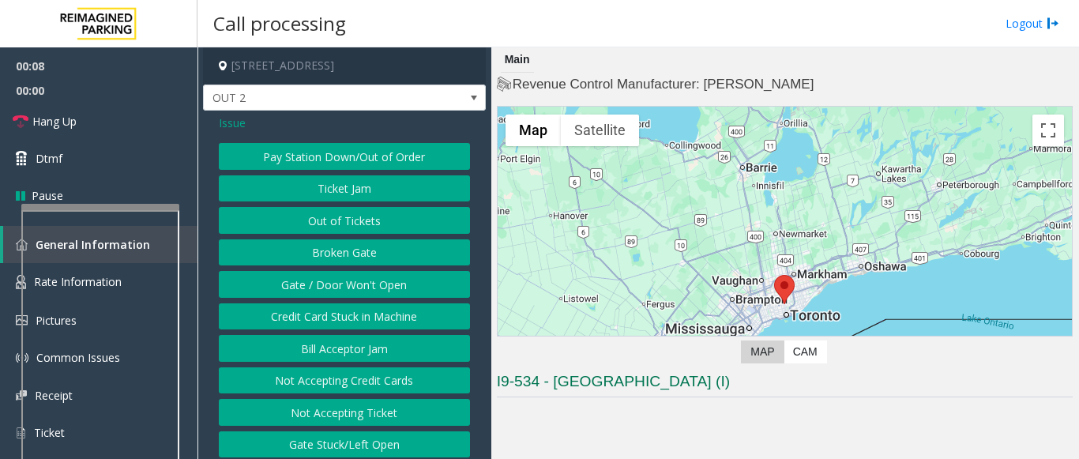
click at [386, 289] on button "Gate / Door Won't Open" at bounding box center [344, 284] width 251 height 27
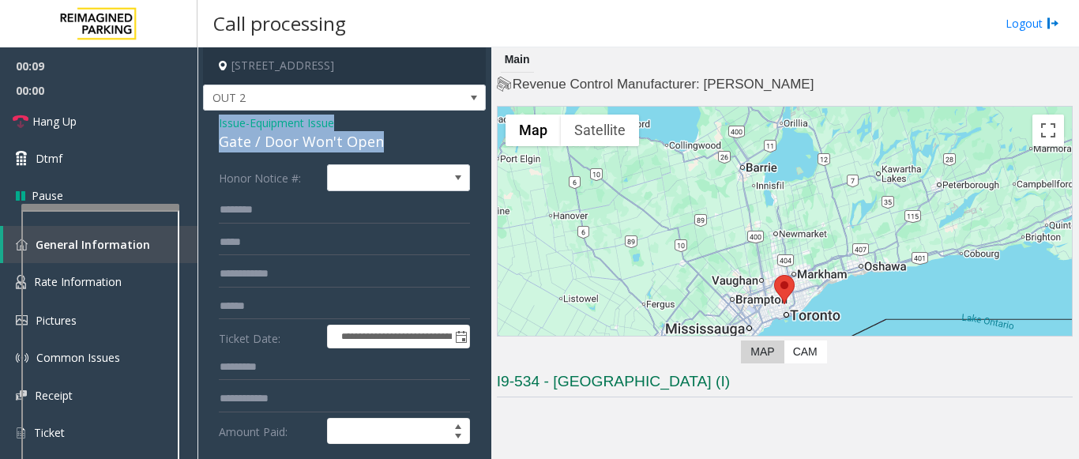
drag, startPoint x: 382, startPoint y: 139, endPoint x: 214, endPoint y: 122, distance: 169.0
copy div "Issue - Equipment Issue Gate / Door Won't Open"
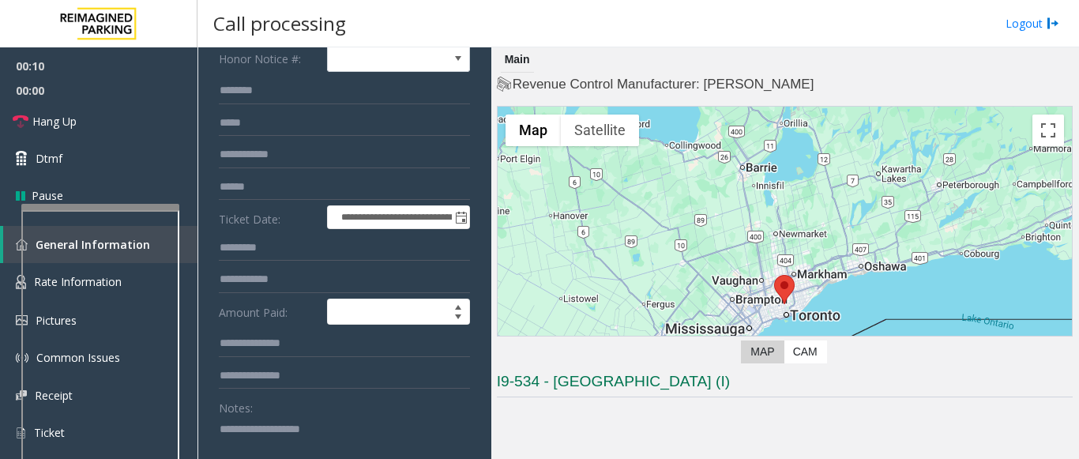
scroll to position [158, 0]
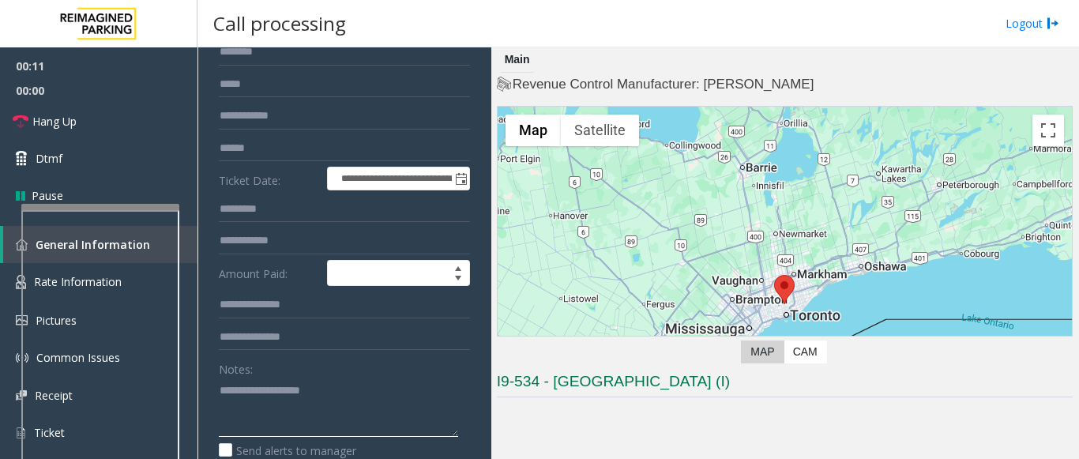
paste textarea "**********"
click at [239, 390] on textarea at bounding box center [338, 407] width 239 height 59
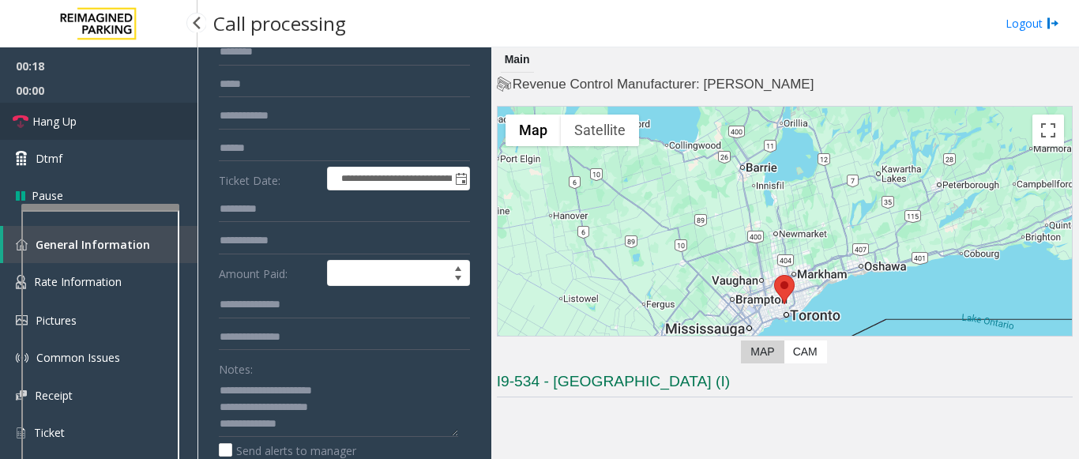
click at [48, 122] on span "Hang Up" at bounding box center [54, 121] width 44 height 17
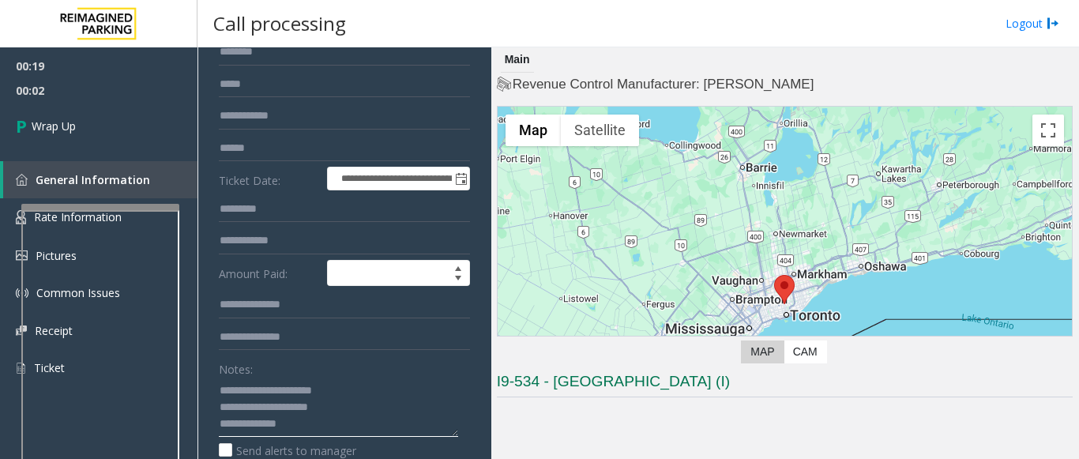
click at [303, 425] on textarea at bounding box center [338, 407] width 239 height 59
paste textarea "**********"
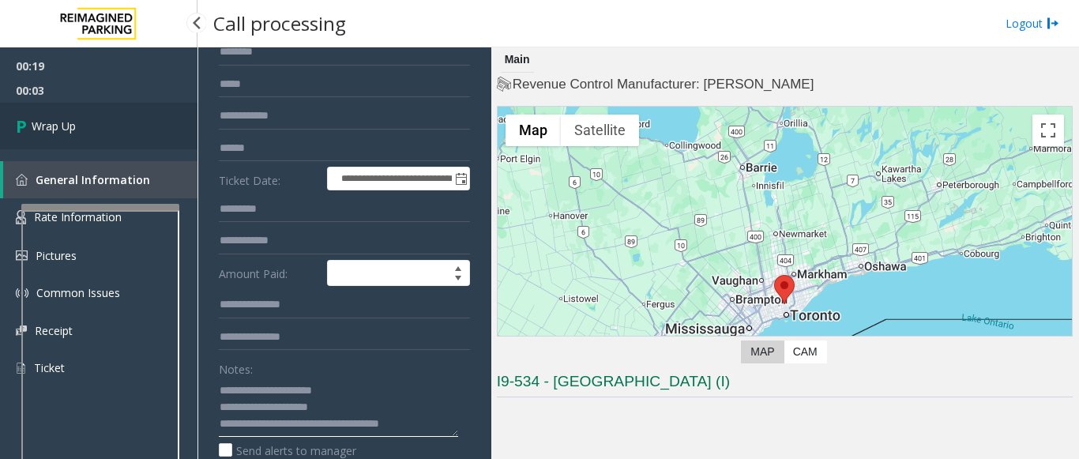
type textarea "**********"
click at [78, 125] on link "Wrap Up" at bounding box center [98, 126] width 197 height 47
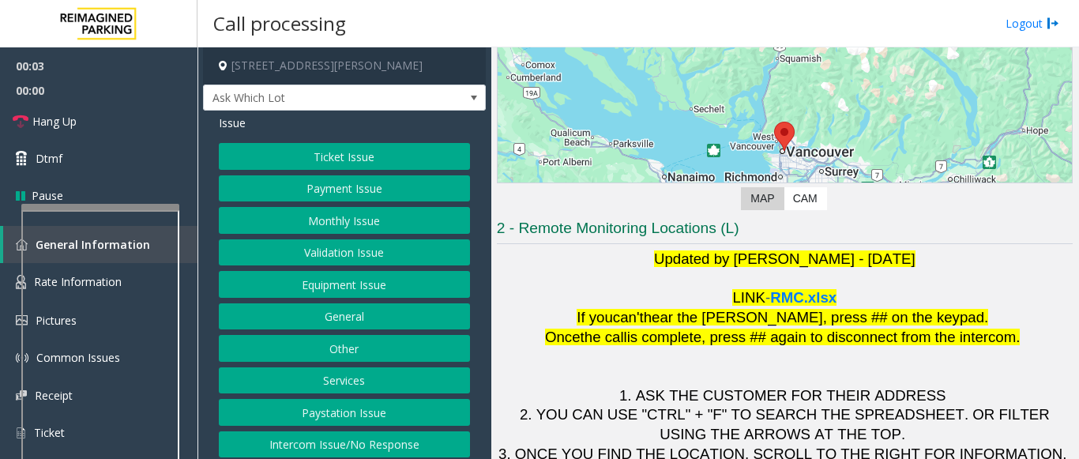
scroll to position [158, 0]
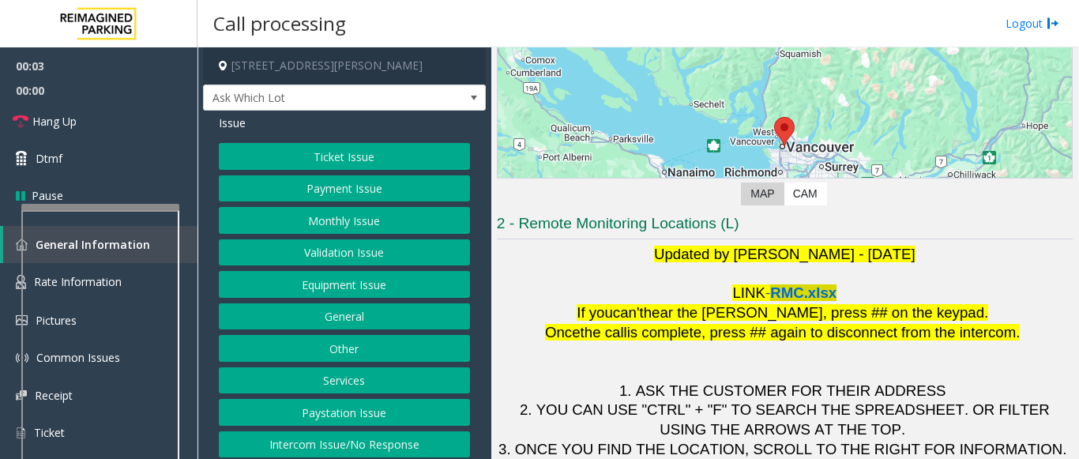
click at [800, 296] on span "RMC.xlsx" at bounding box center [803, 292] width 66 height 17
click at [281, 282] on button "Equipment Issue" at bounding box center [344, 284] width 251 height 27
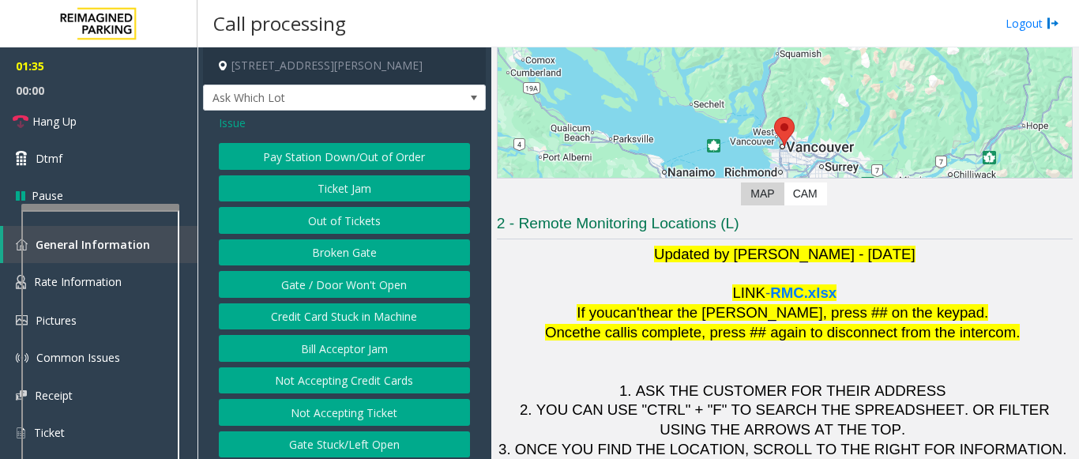
click at [281, 282] on button "Gate / Door Won't Open" at bounding box center [344, 284] width 251 height 27
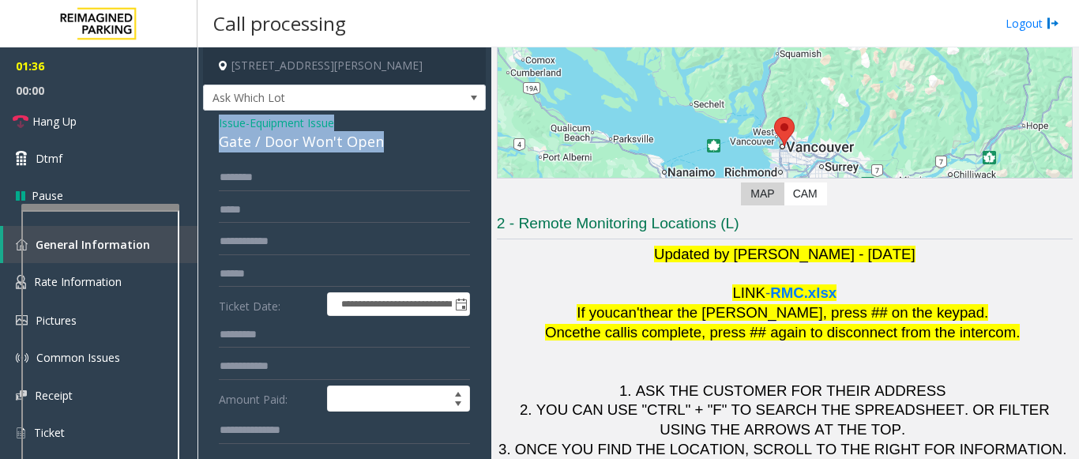
drag, startPoint x: 391, startPoint y: 138, endPoint x: 213, endPoint y: 120, distance: 178.6
copy div "Issue - Equipment Issue Gate / Door Won't Open"
click at [145, 126] on link "Hang Up" at bounding box center [98, 121] width 197 height 37
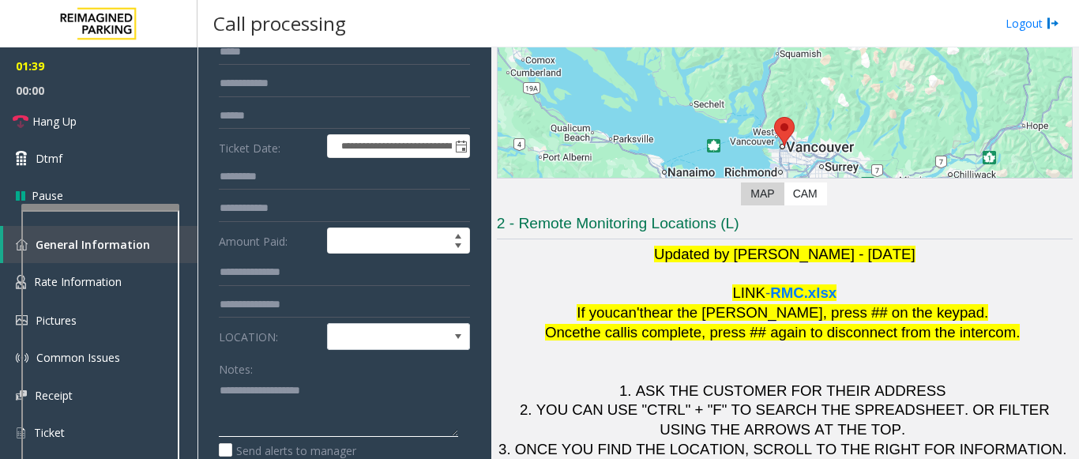
click at [242, 399] on textarea at bounding box center [338, 407] width 239 height 59
paste textarea "**********"
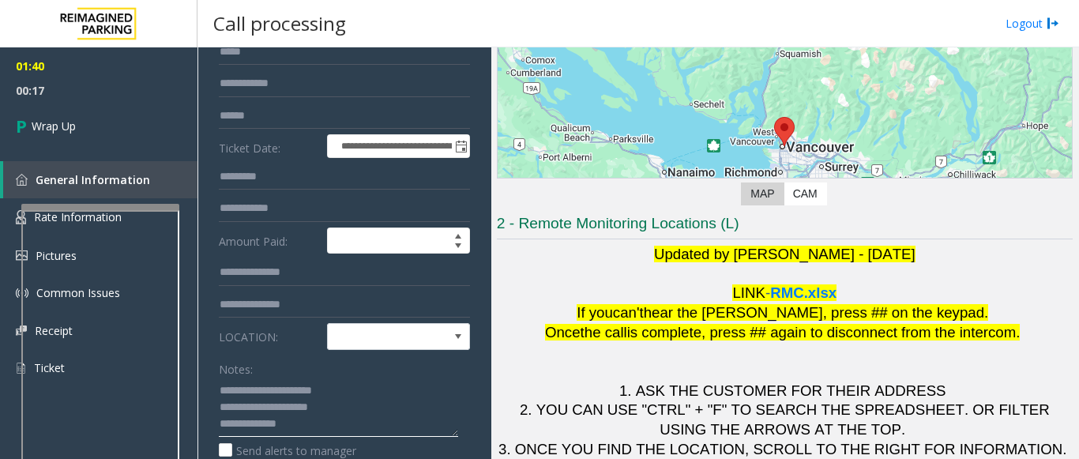
click at [302, 423] on textarea at bounding box center [338, 407] width 239 height 59
paste textarea "**********"
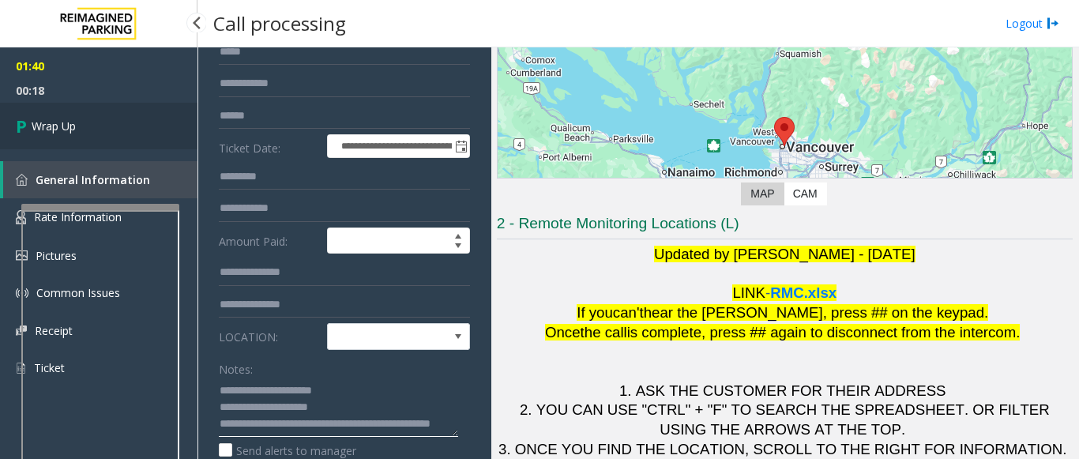
type textarea "**********"
click at [58, 131] on span "Wrap Up" at bounding box center [54, 126] width 44 height 17
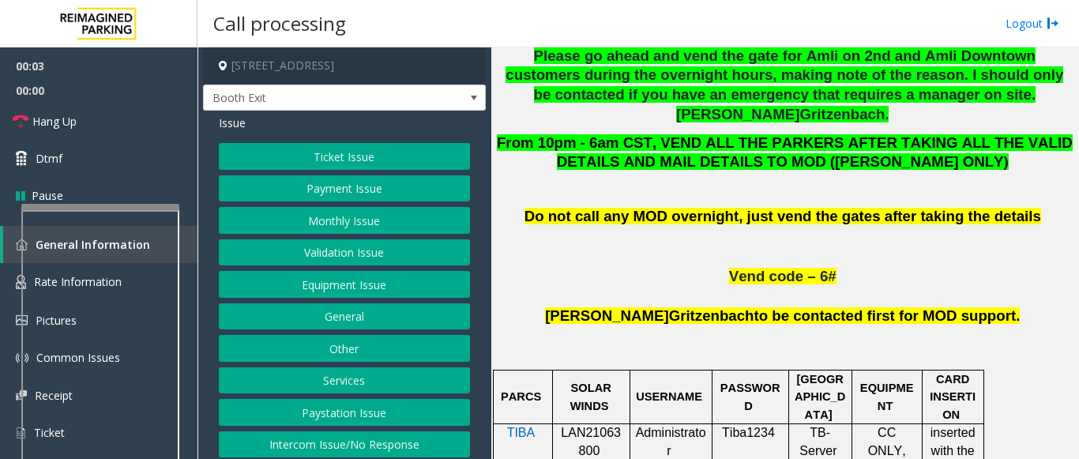
scroll to position [948, 0]
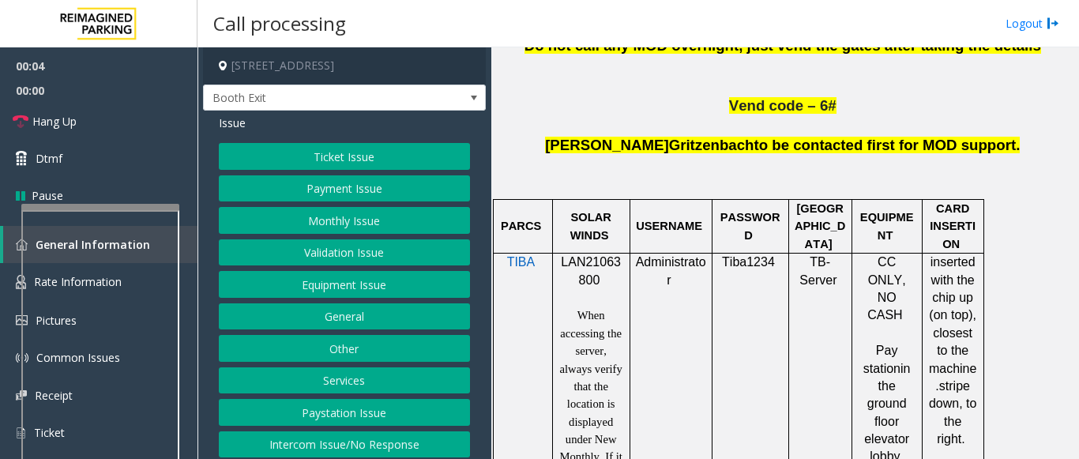
click at [588, 255] on span "LAN21063800" at bounding box center [591, 270] width 60 height 31
copy p "LAN21063800"
click at [326, 250] on button "Validation Issue" at bounding box center [344, 252] width 251 height 27
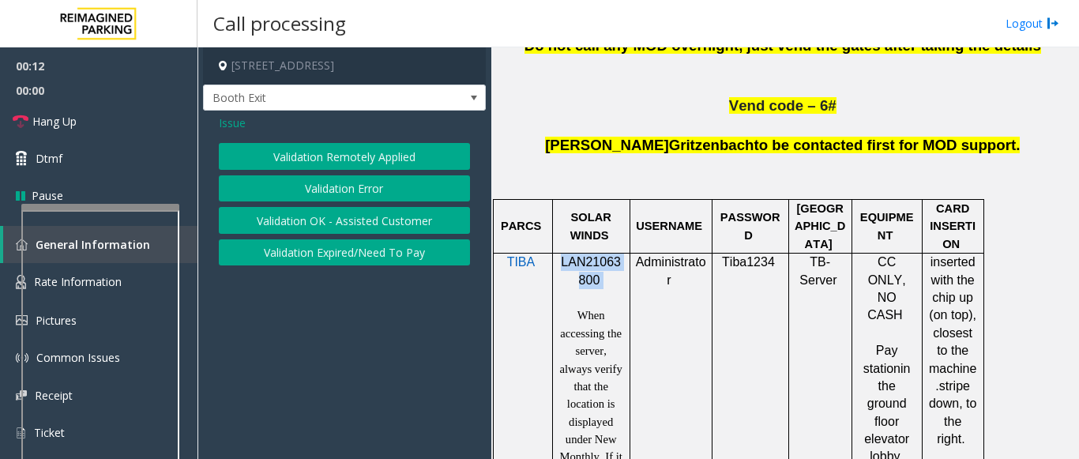
click at [335, 194] on button "Validation Error" at bounding box center [344, 188] width 251 height 27
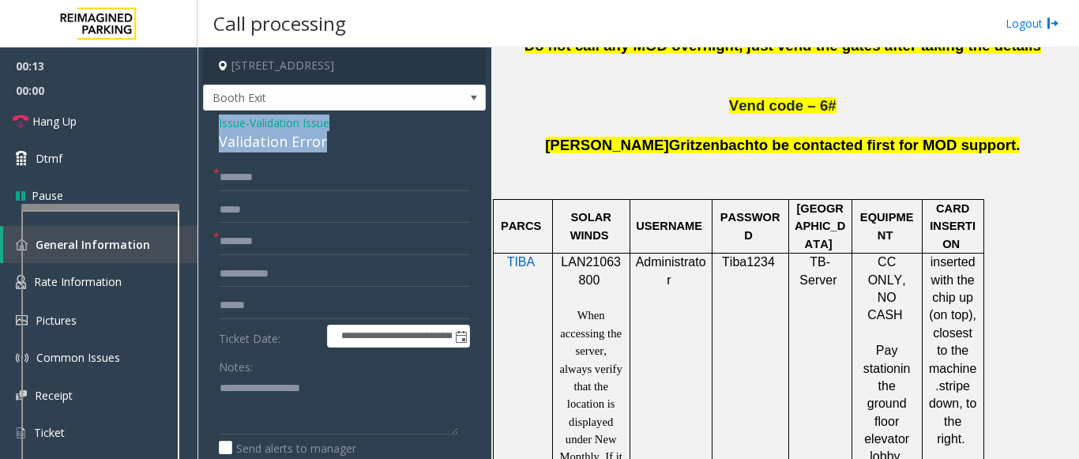
drag, startPoint x: 274, startPoint y: 147, endPoint x: 204, endPoint y: 122, distance: 74.7
click at [204, 122] on div "**********" at bounding box center [344, 447] width 283 height 672
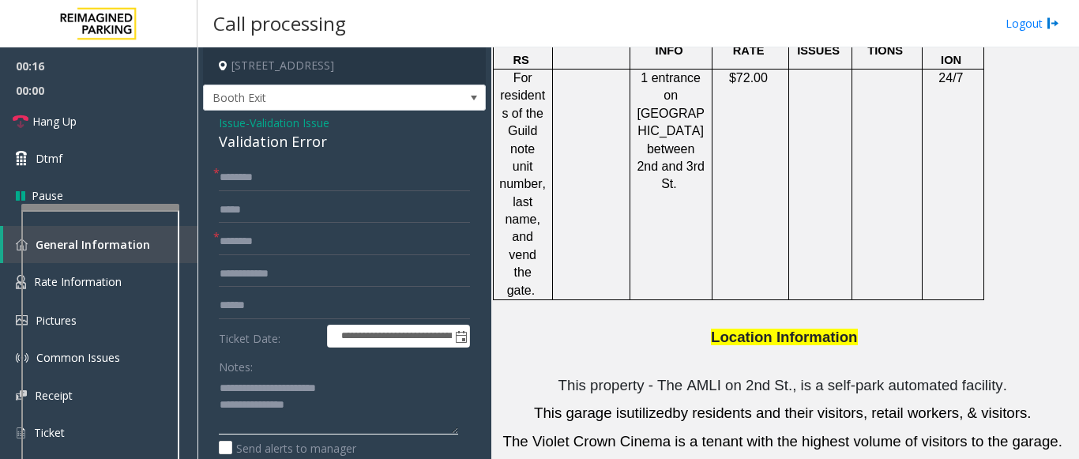
scroll to position [1975, 0]
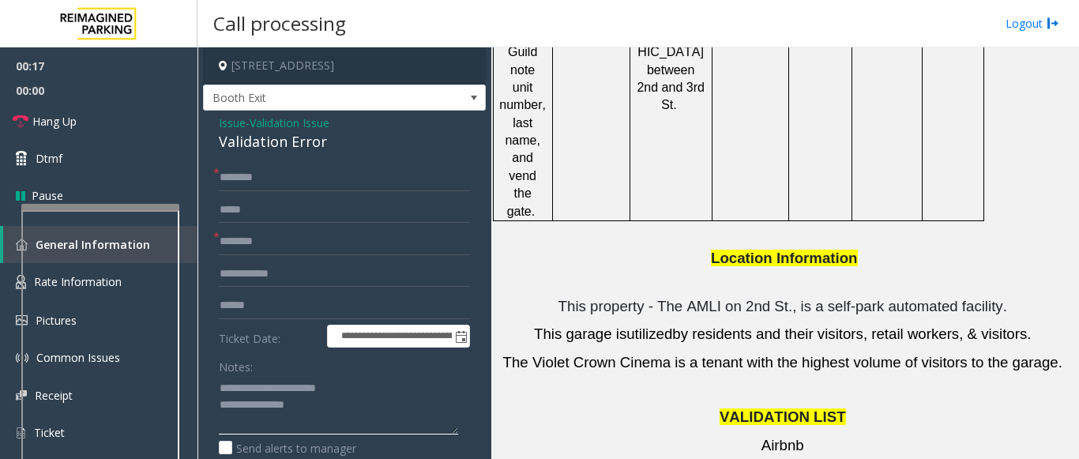
type textarea "**********"
drag, startPoint x: 776, startPoint y: 324, endPoint x: 750, endPoint y: 323, distance: 26.1
type input "*******"
click at [291, 263] on input "text" at bounding box center [344, 274] width 251 height 27
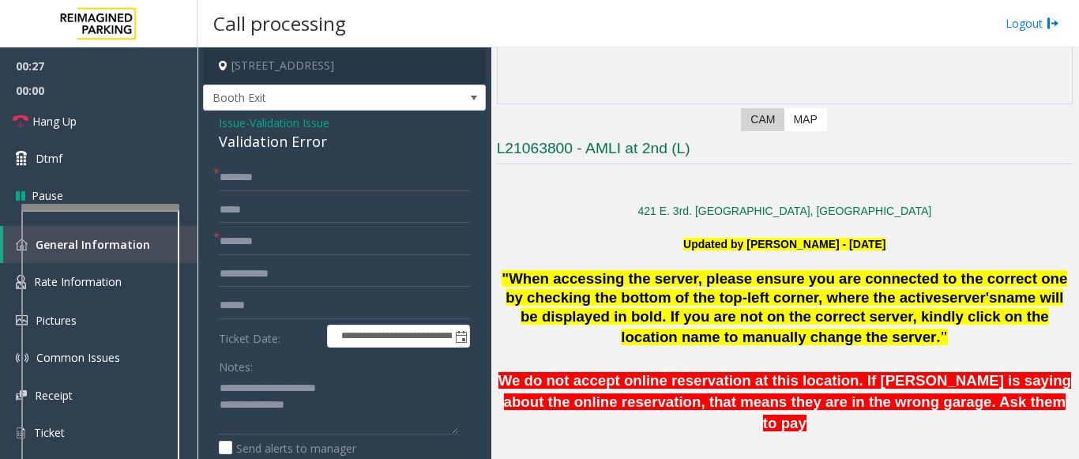
scroll to position [158, 0]
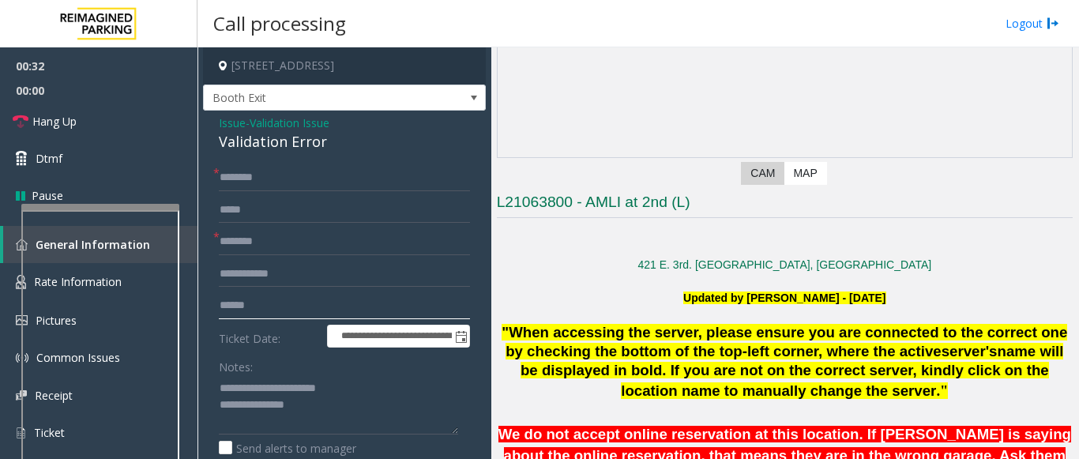
click at [272, 314] on input "text" at bounding box center [344, 305] width 251 height 27
type input "*******"
click at [259, 178] on input "text" at bounding box center [344, 177] width 251 height 27
click at [226, 178] on input "*****" at bounding box center [344, 177] width 251 height 27
click at [235, 184] on input "*****" at bounding box center [344, 177] width 251 height 27
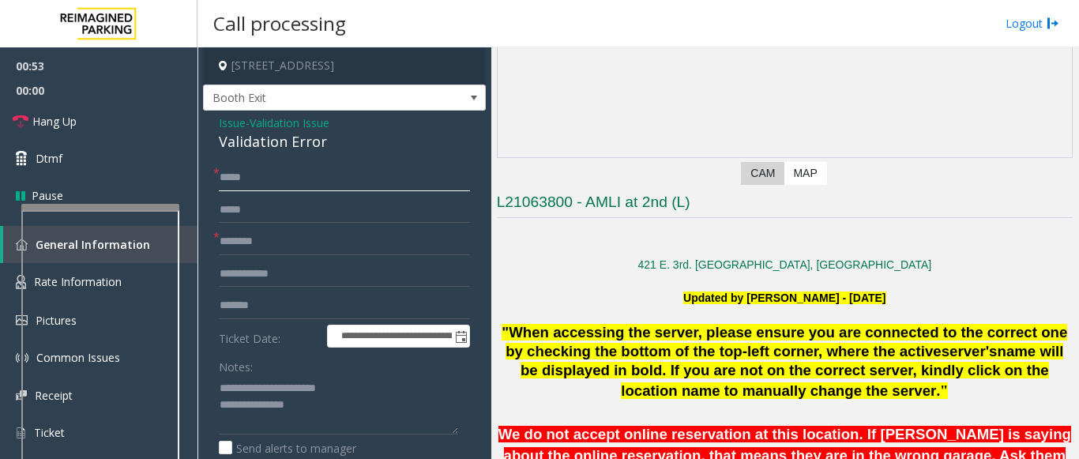
click at [246, 179] on input "*****" at bounding box center [344, 177] width 251 height 27
click at [247, 195] on form "**********" at bounding box center [344, 337] width 251 height 347
drag, startPoint x: 256, startPoint y: 178, endPoint x: 220, endPoint y: 175, distance: 35.7
click at [220, 175] on input "*****" at bounding box center [344, 177] width 251 height 27
click at [268, 194] on form "**********" at bounding box center [344, 337] width 251 height 347
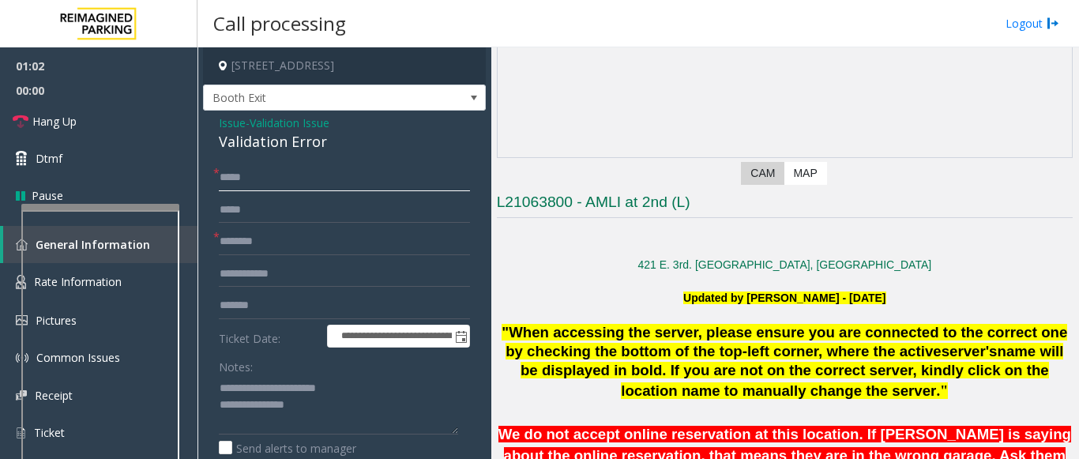
click at [224, 171] on input "*****" at bounding box center [344, 177] width 251 height 27
type input "*****"
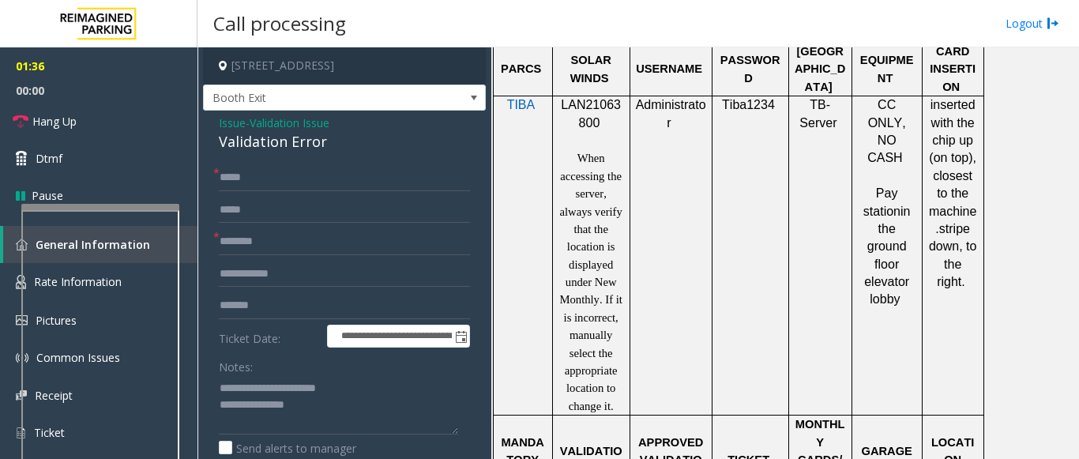
scroll to position [1106, 0]
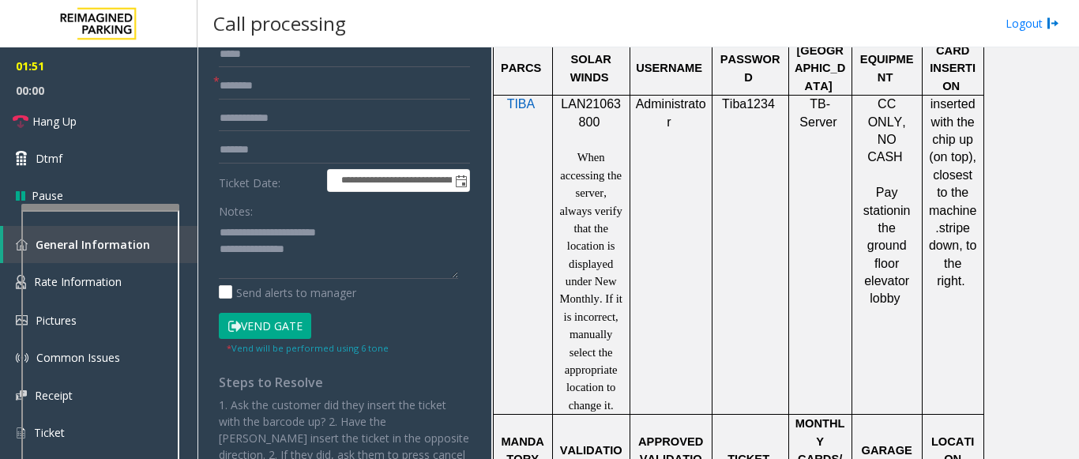
scroll to position [158, 0]
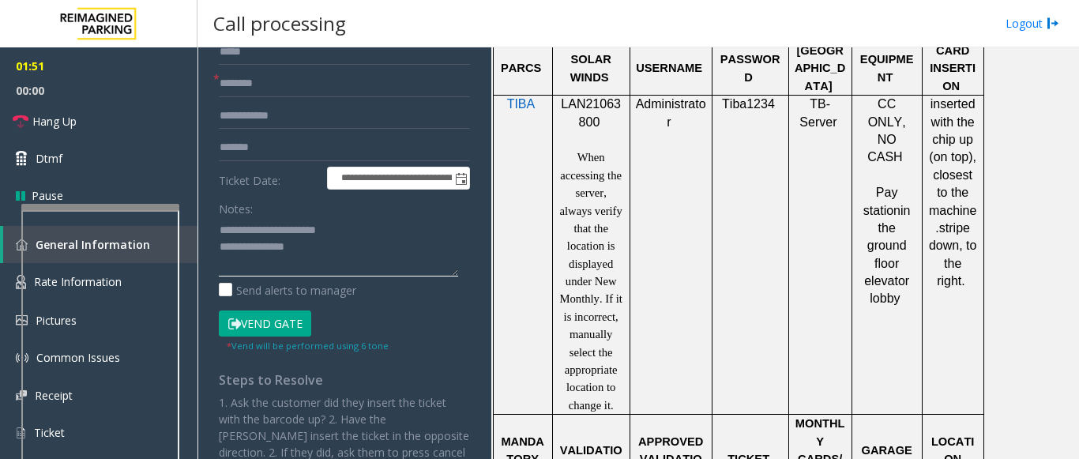
click at [344, 265] on textarea at bounding box center [338, 246] width 239 height 59
click at [105, 120] on link "Hang Up" at bounding box center [98, 121] width 197 height 37
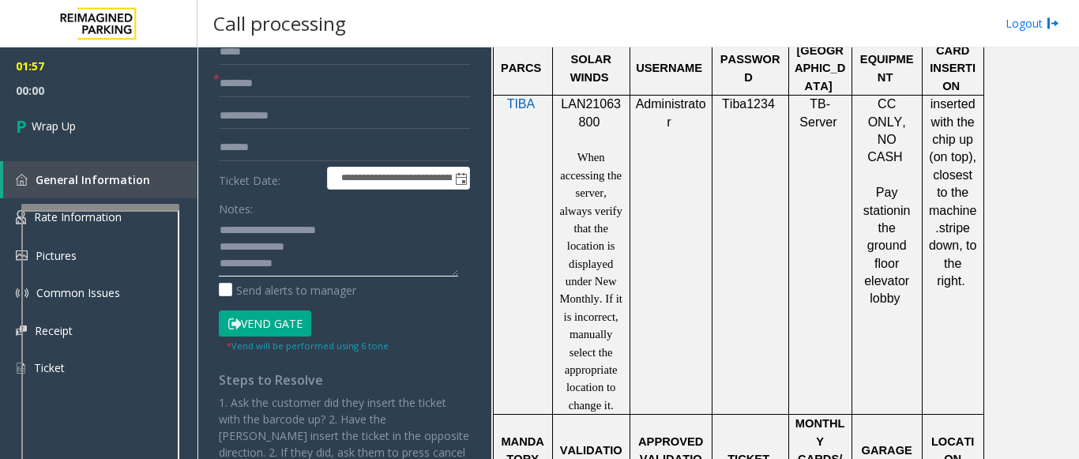
click at [306, 266] on textarea at bounding box center [338, 246] width 239 height 59
type textarea "**********"
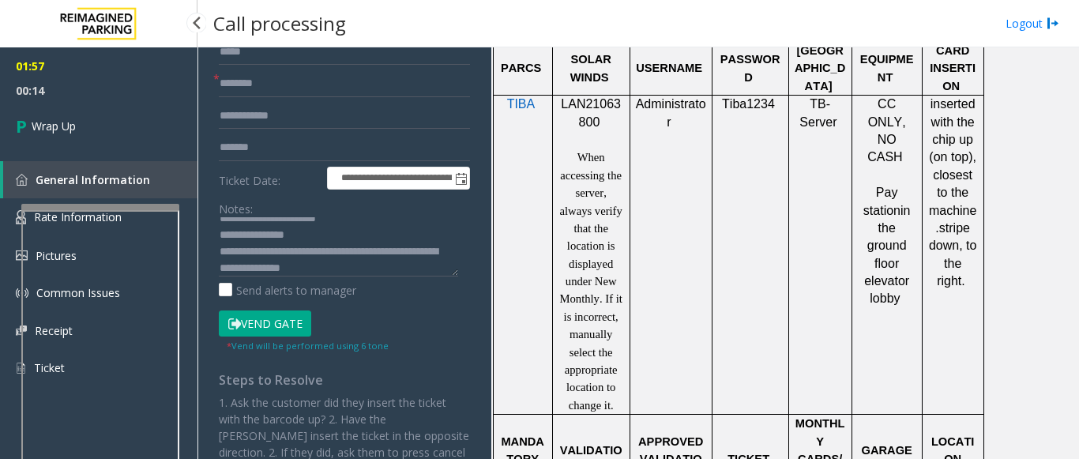
click at [115, 97] on span "00:14" at bounding box center [98, 90] width 197 height 24
click at [105, 113] on link "Wrap Up" at bounding box center [98, 126] width 197 height 47
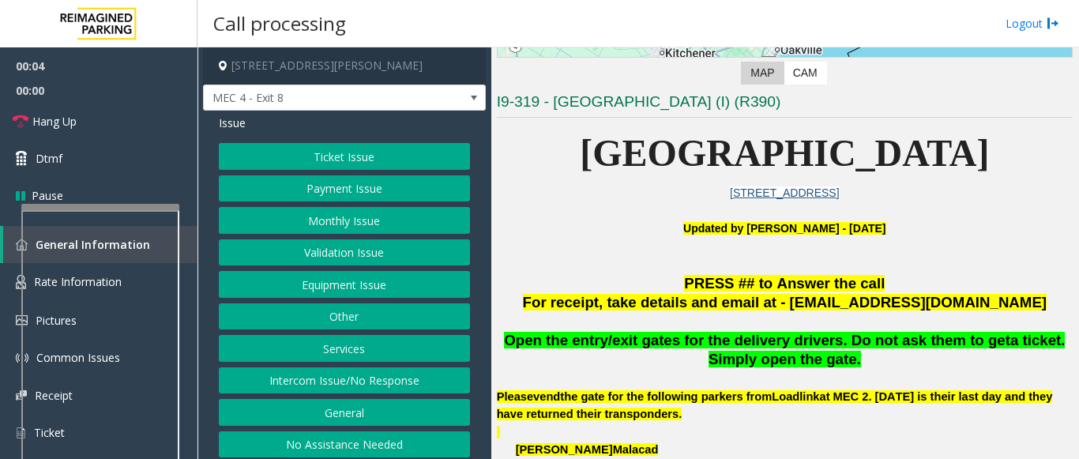
scroll to position [316, 0]
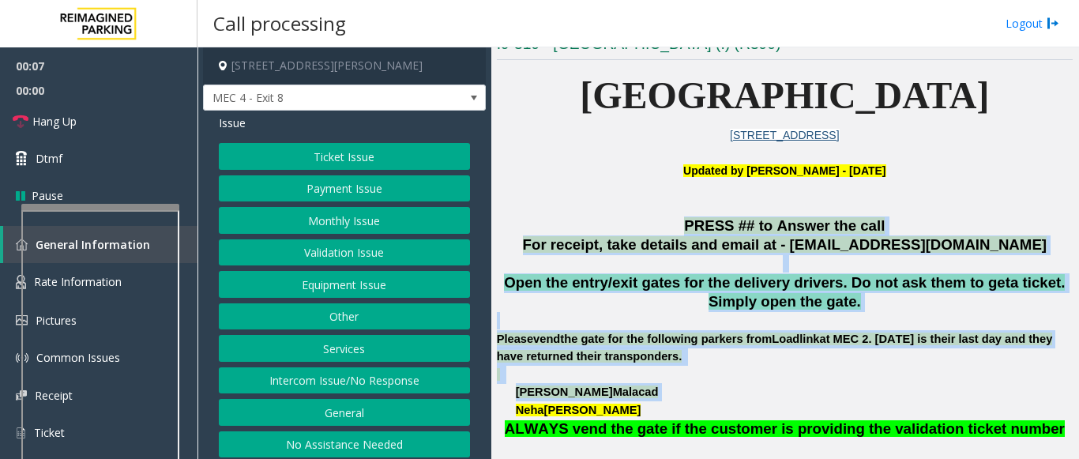
drag, startPoint x: 705, startPoint y: 227, endPoint x: 881, endPoint y: 384, distance: 236.1
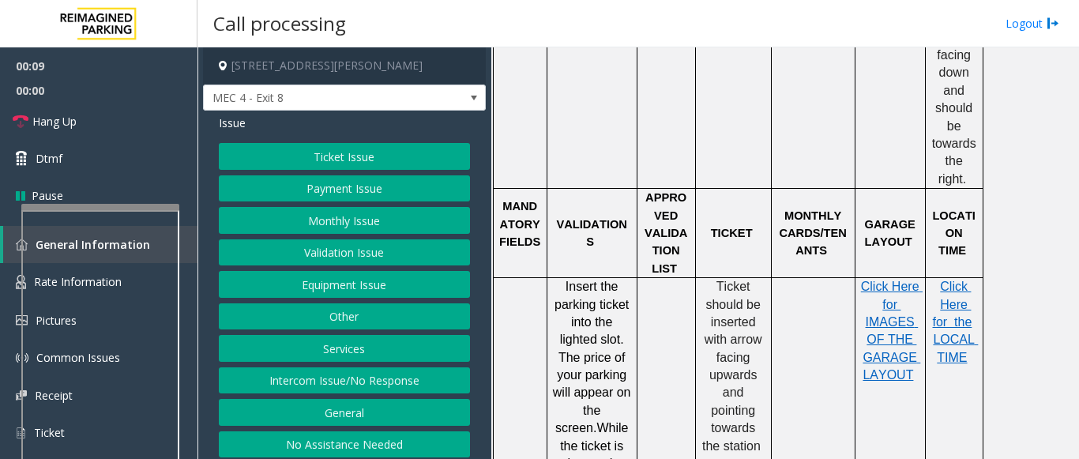
scroll to position [1422, 0]
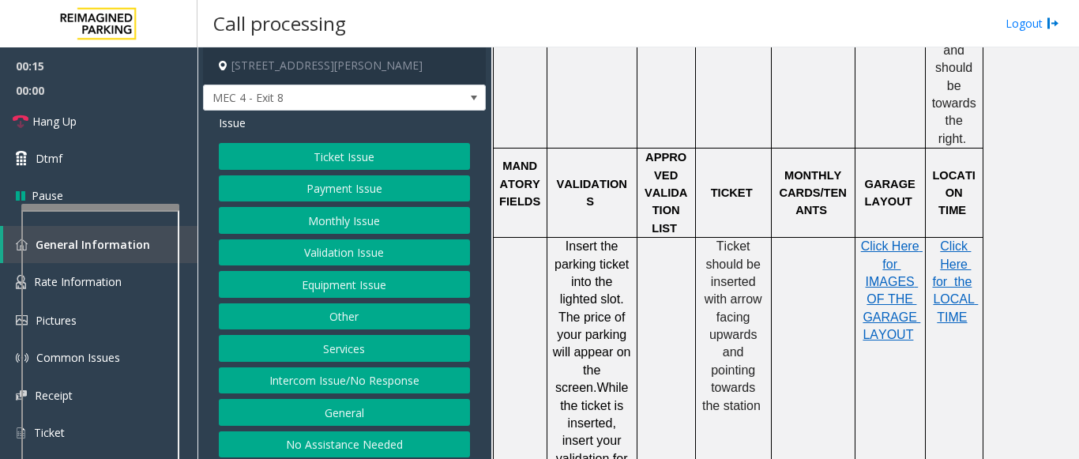
click at [332, 154] on button "Ticket Issue" at bounding box center [344, 156] width 251 height 27
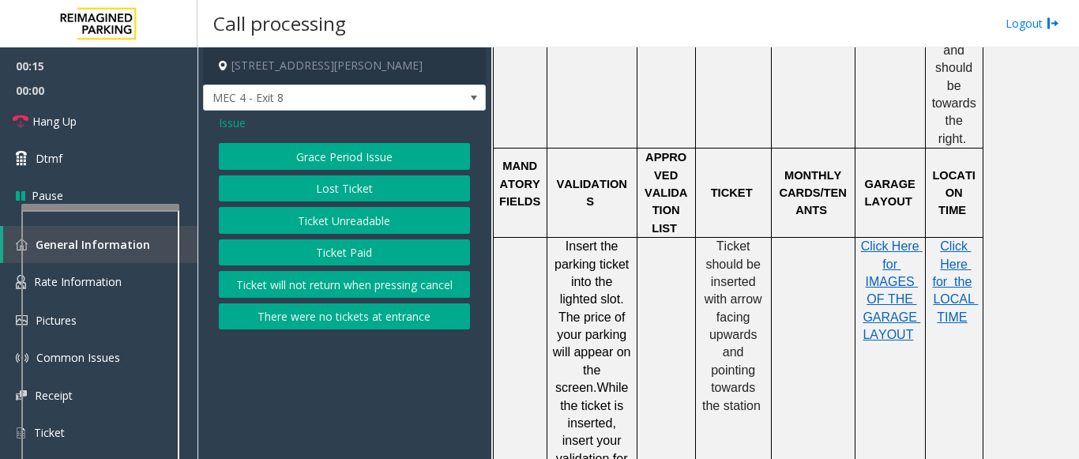
click at [344, 228] on button "Ticket Unreadable" at bounding box center [344, 220] width 251 height 27
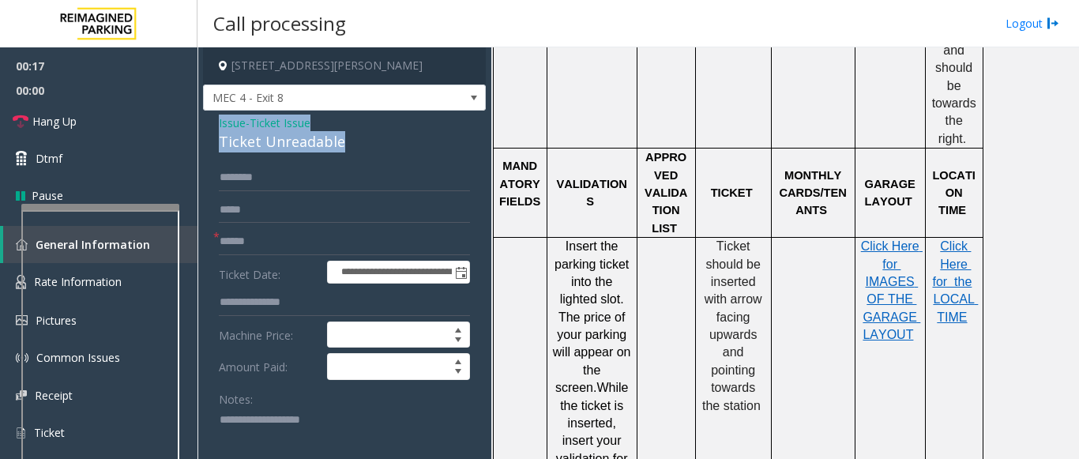
drag, startPoint x: 317, startPoint y: 141, endPoint x: 218, endPoint y: 126, distance: 99.9
copy div "Issue - Ticket Issue Ticket Unreadable"
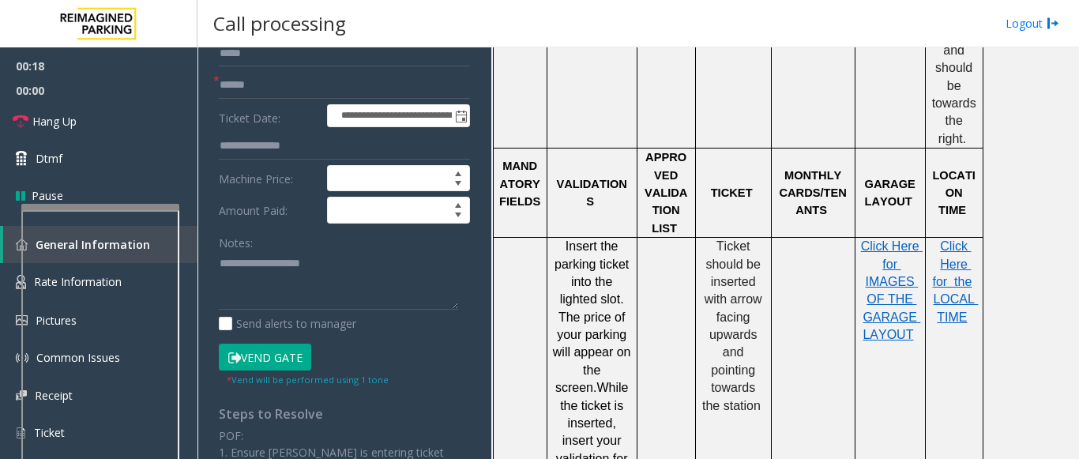
scroll to position [158, 0]
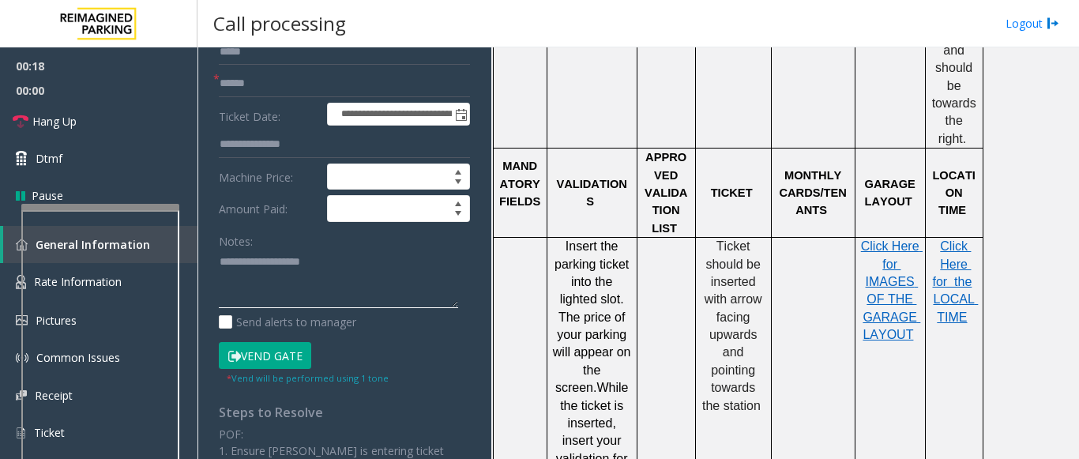
click at [250, 287] on textarea at bounding box center [338, 279] width 239 height 59
paste textarea "**********"
type textarea "**********"
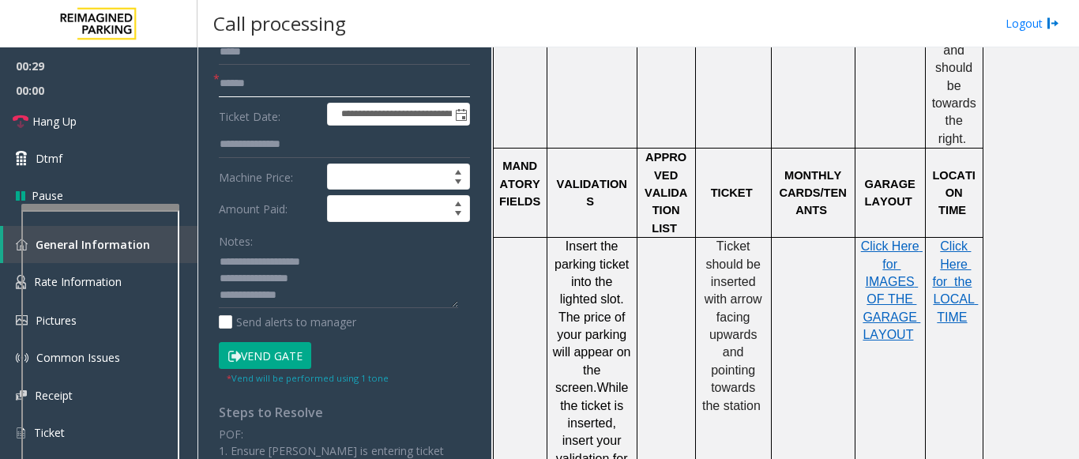
click at [245, 81] on input "text" at bounding box center [344, 83] width 251 height 27
type input "*"
click at [302, 298] on textarea at bounding box center [338, 279] width 239 height 59
click at [242, 88] on input "text" at bounding box center [344, 83] width 251 height 27
type input "**"
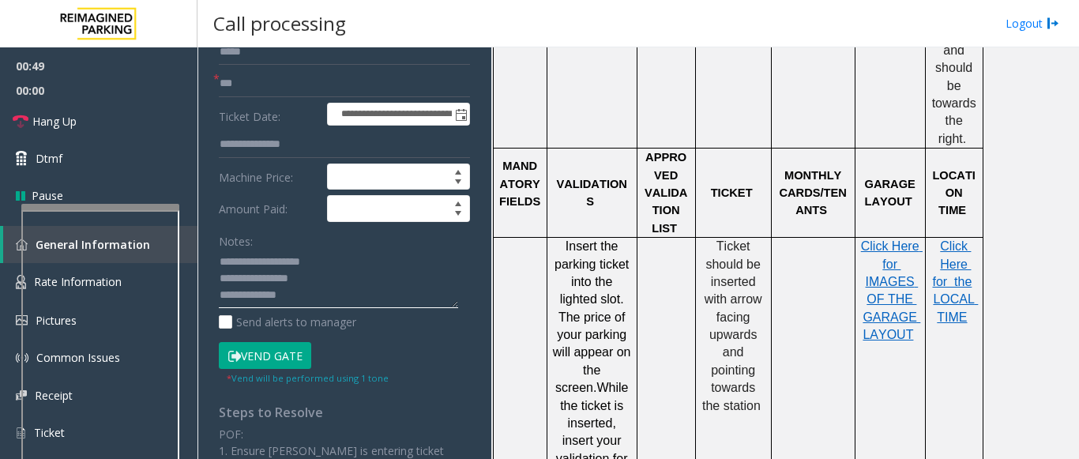
click at [299, 306] on textarea at bounding box center [338, 279] width 239 height 59
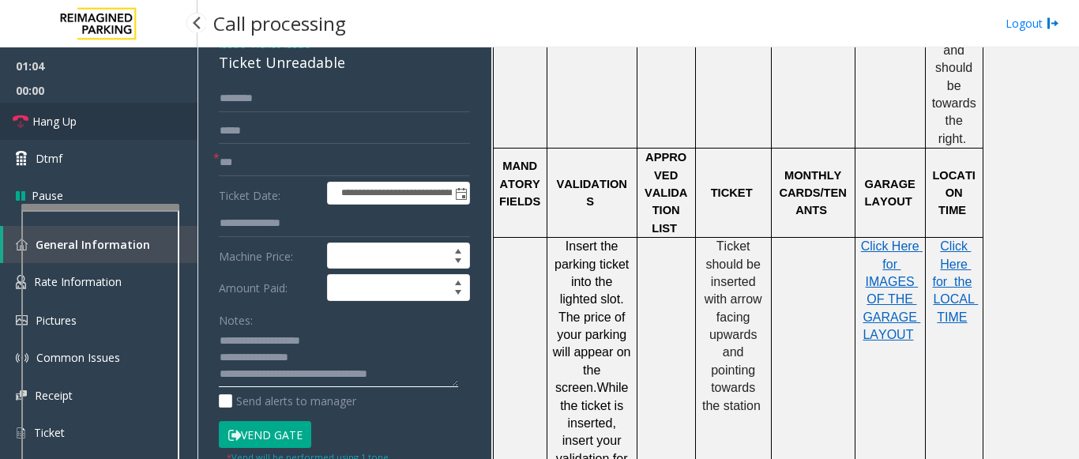
type textarea "**********"
click at [70, 111] on link "Hang Up" at bounding box center [98, 121] width 197 height 37
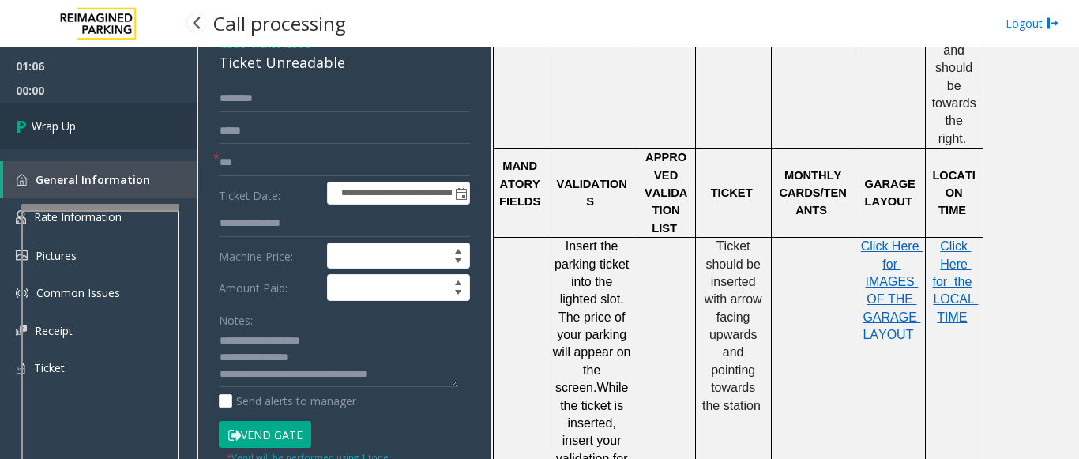
click at [86, 137] on link "Wrap Up" at bounding box center [98, 126] width 197 height 47
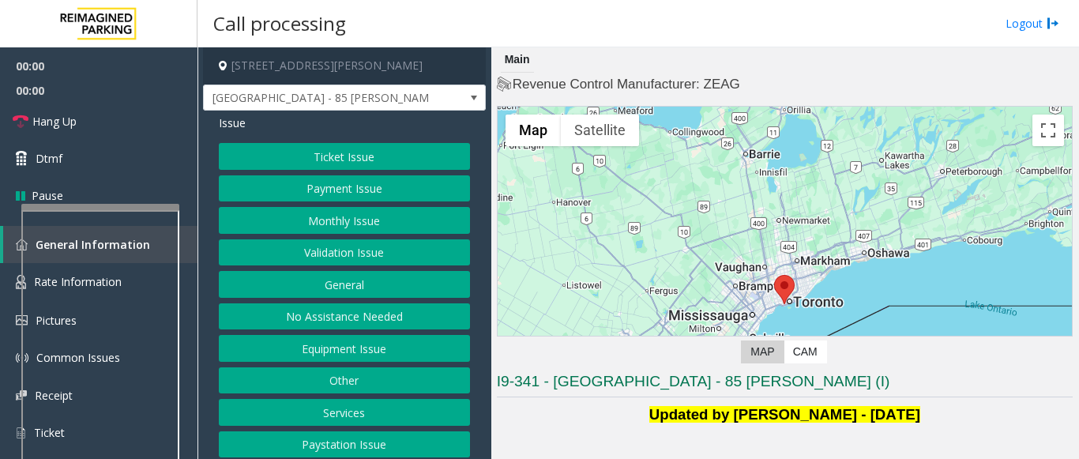
click at [677, 261] on div at bounding box center [785, 304] width 574 height 395
click at [359, 259] on button "Validation Issue" at bounding box center [344, 252] width 251 height 27
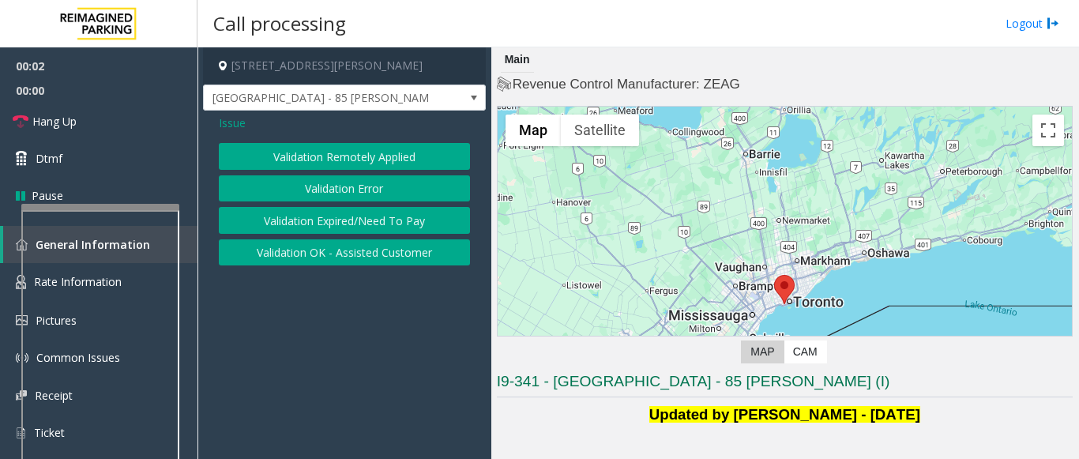
click at [344, 193] on button "Validation Error" at bounding box center [344, 188] width 251 height 27
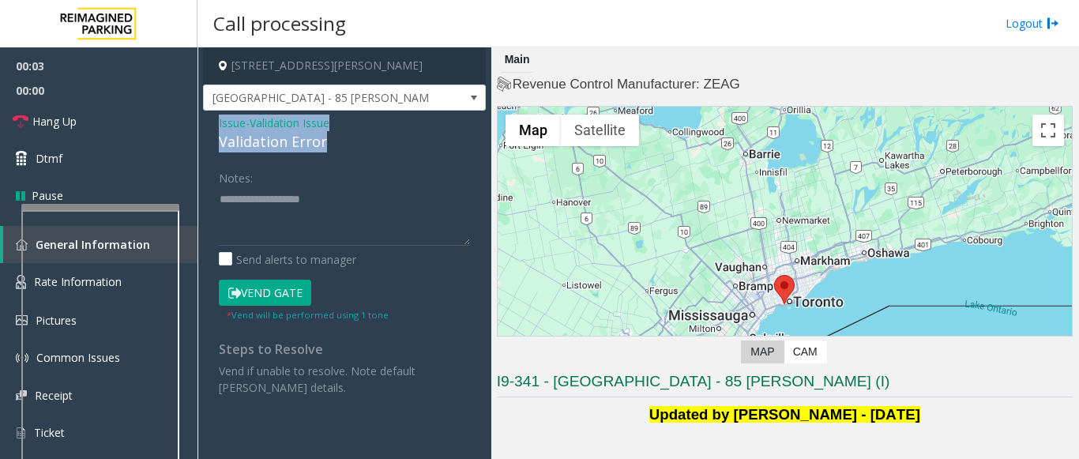
drag, startPoint x: 317, startPoint y: 133, endPoint x: 209, endPoint y: 124, distance: 107.8
click at [209, 124] on div "Issue - Validation Issue Validation Error Notes: Send alerts to manager Vend Ga…" at bounding box center [344, 261] width 283 height 301
click at [330, 228] on textarea at bounding box center [344, 215] width 251 height 59
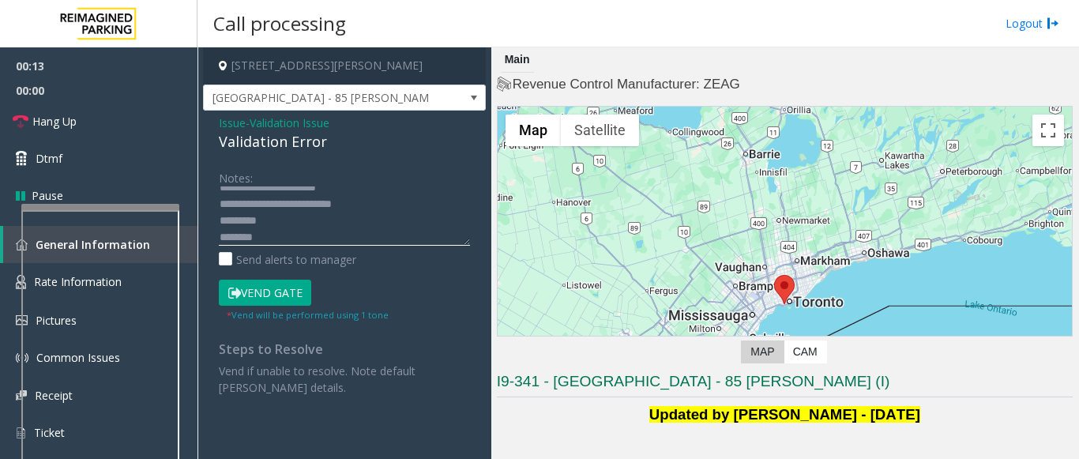
scroll to position [28, 0]
click at [312, 209] on textarea at bounding box center [344, 215] width 251 height 59
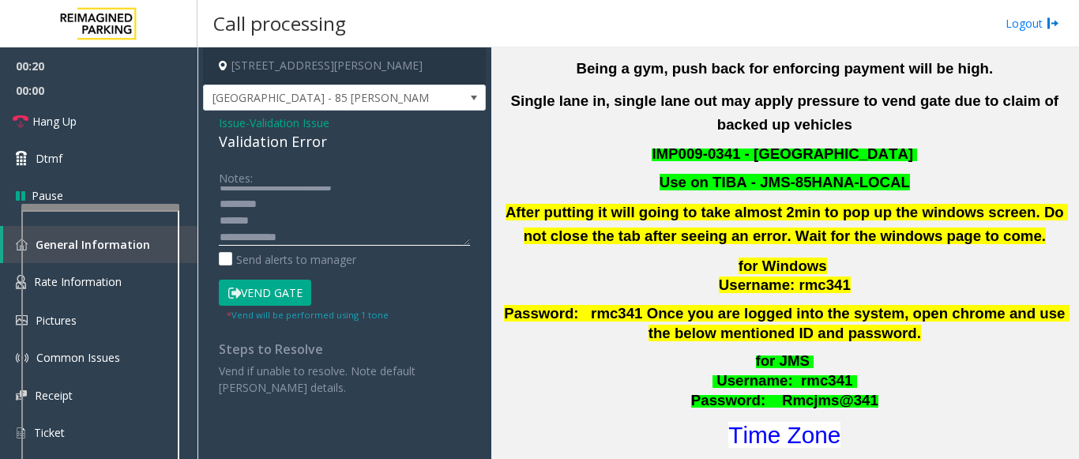
scroll to position [474, 0]
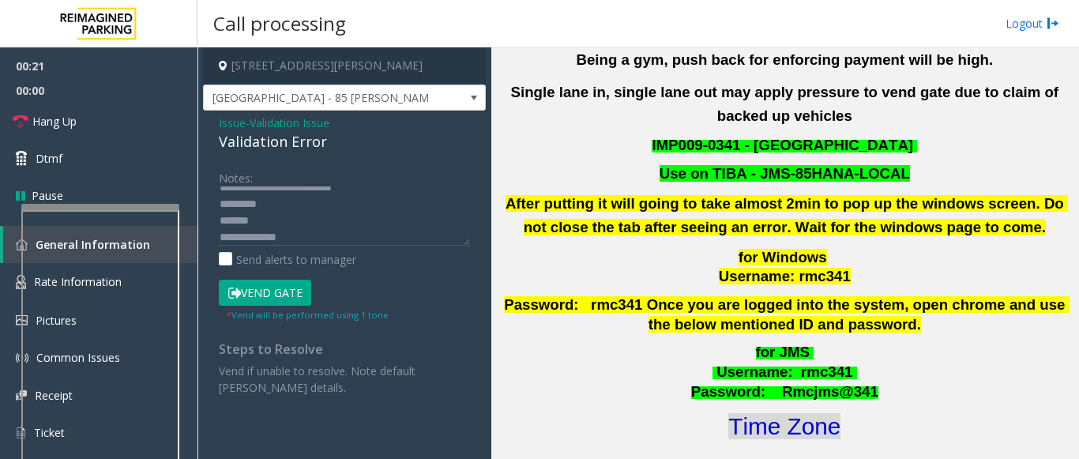
click at [774, 413] on font "Time Zone" at bounding box center [784, 426] width 112 height 26
click at [280, 209] on textarea at bounding box center [344, 215] width 251 height 59
click at [280, 218] on textarea at bounding box center [344, 215] width 251 height 59
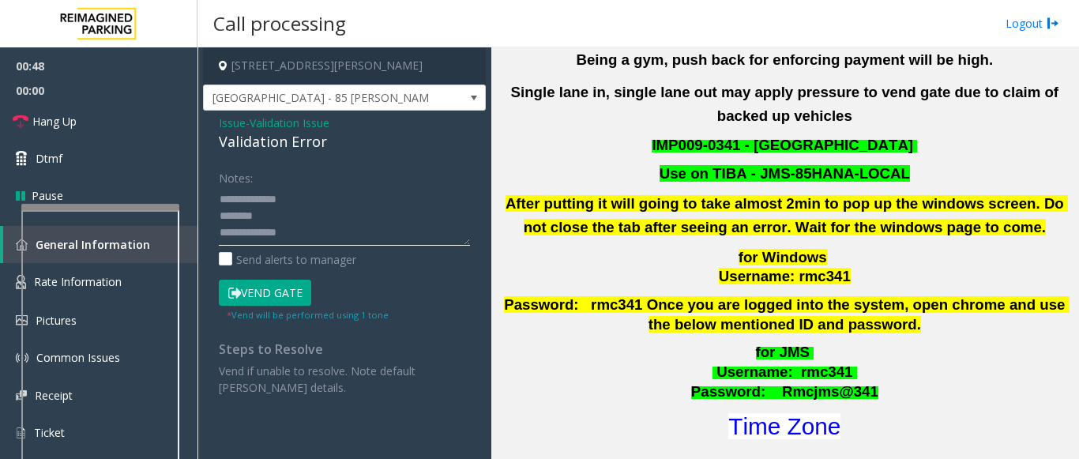
click at [291, 232] on textarea at bounding box center [344, 215] width 251 height 59
click at [269, 216] on textarea at bounding box center [344, 215] width 251 height 59
type textarea "**********"
click at [295, 306] on button "Vend Gate" at bounding box center [265, 293] width 92 height 27
click at [291, 293] on button "Vend Gate" at bounding box center [265, 293] width 92 height 27
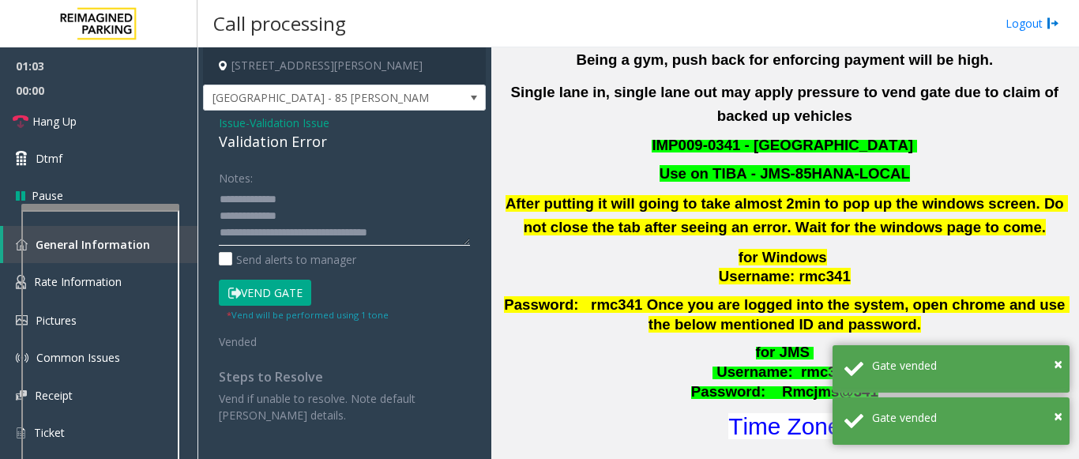
drag, startPoint x: 423, startPoint y: 231, endPoint x: 279, endPoint y: 231, distance: 143.7
click at [279, 231] on textarea at bounding box center [344, 215] width 251 height 59
click at [336, 240] on textarea at bounding box center [344, 215] width 251 height 59
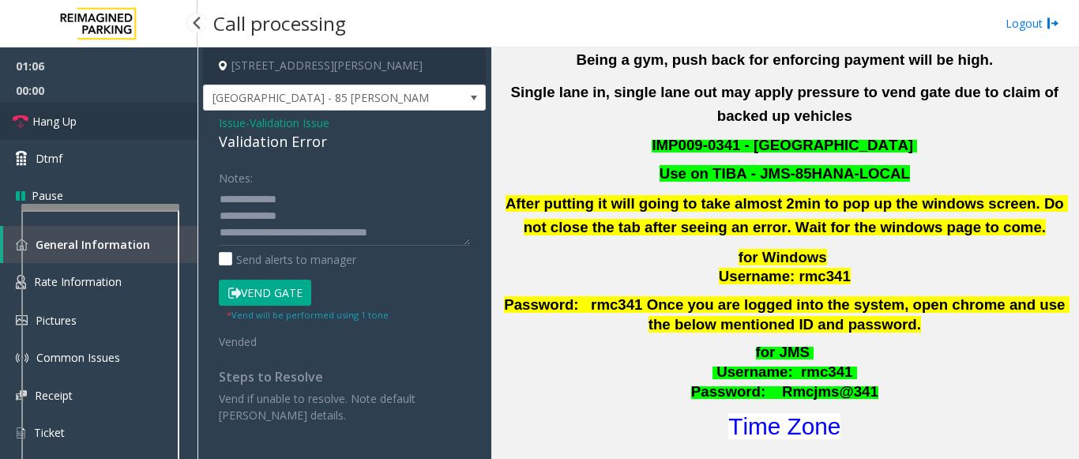
click at [100, 115] on link "Hang Up" at bounding box center [98, 121] width 197 height 37
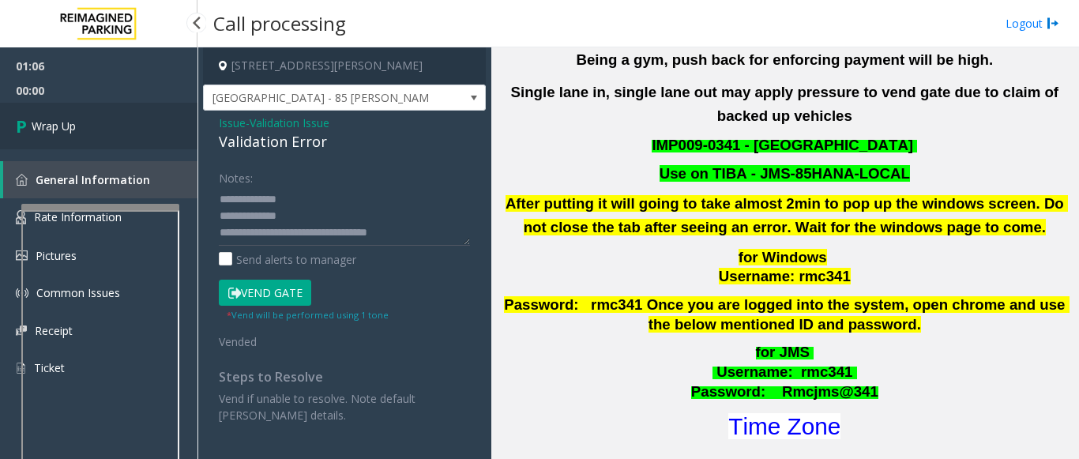
click at [83, 124] on link "Wrap Up" at bounding box center [98, 126] width 197 height 47
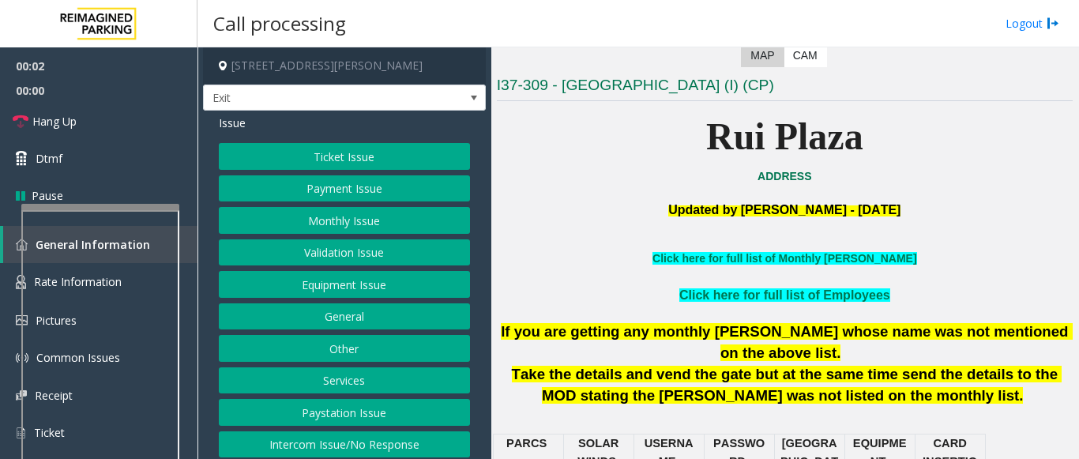
scroll to position [316, 0]
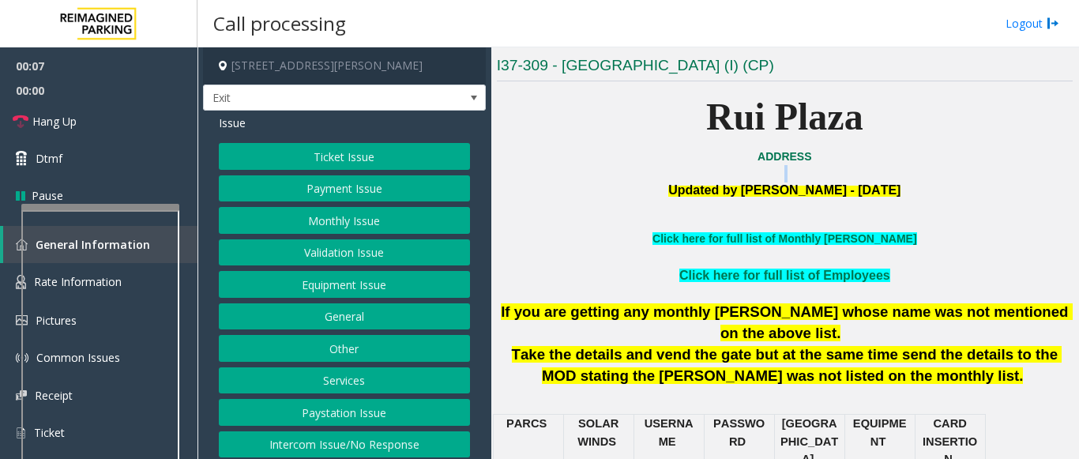
click at [712, 206] on p at bounding box center [785, 207] width 576 height 15
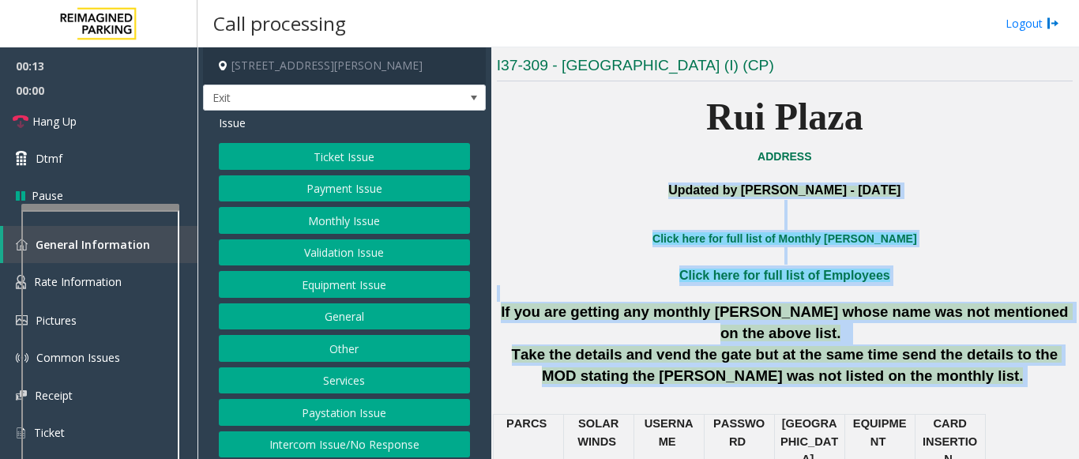
drag, startPoint x: 671, startPoint y: 197, endPoint x: 933, endPoint y: 362, distance: 309.4
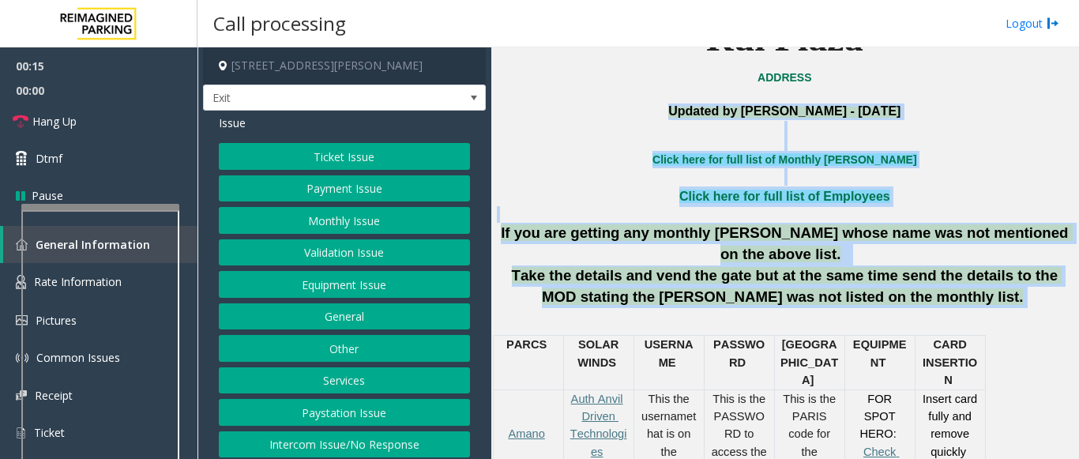
scroll to position [474, 0]
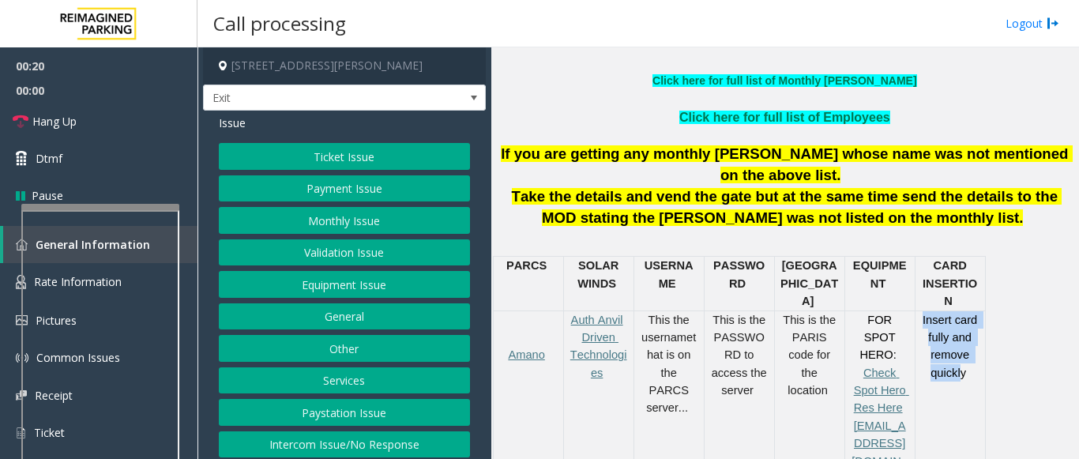
drag, startPoint x: 920, startPoint y: 280, endPoint x: 960, endPoint y: 348, distance: 78.3
click at [960, 348] on td "Insert card fully and remove quickly" at bounding box center [950, 434] width 70 height 248
click at [960, 362] on td "Insert card fully and remove quickly" at bounding box center [950, 434] width 70 height 248
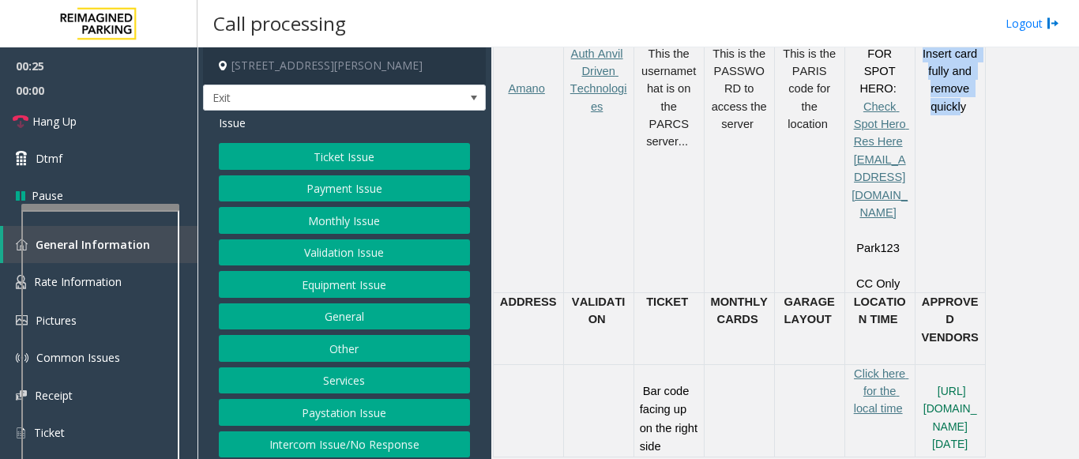
scroll to position [790, 0]
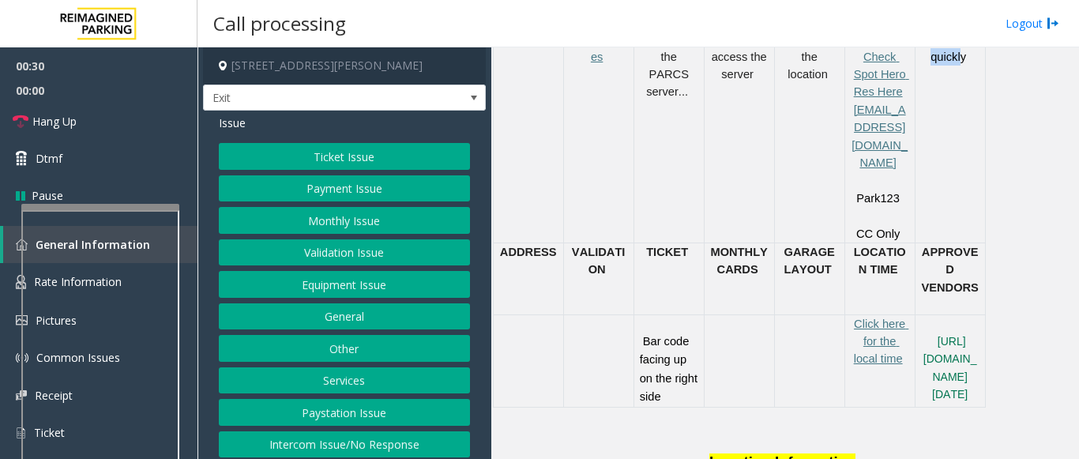
click at [336, 188] on button "Payment Issue" at bounding box center [344, 188] width 251 height 27
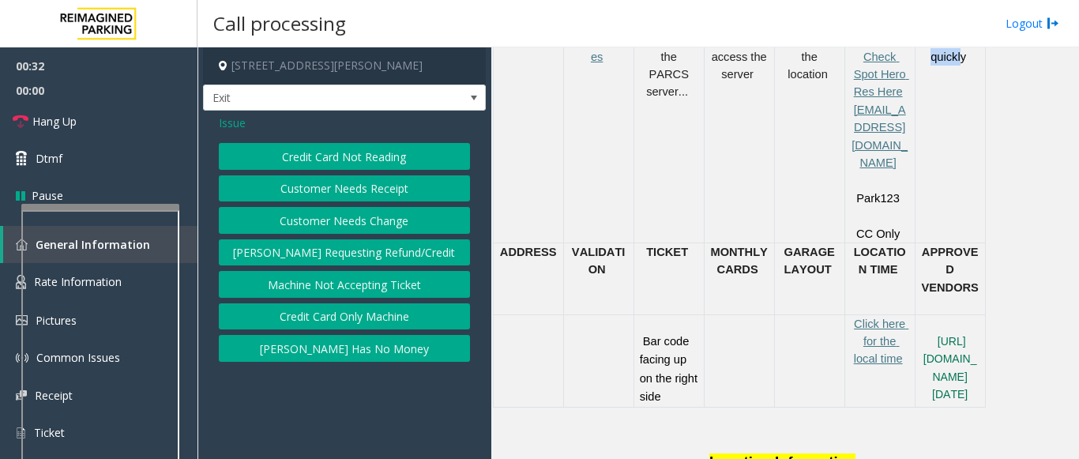
click at [333, 165] on button "Credit Card Not Reading" at bounding box center [344, 156] width 251 height 27
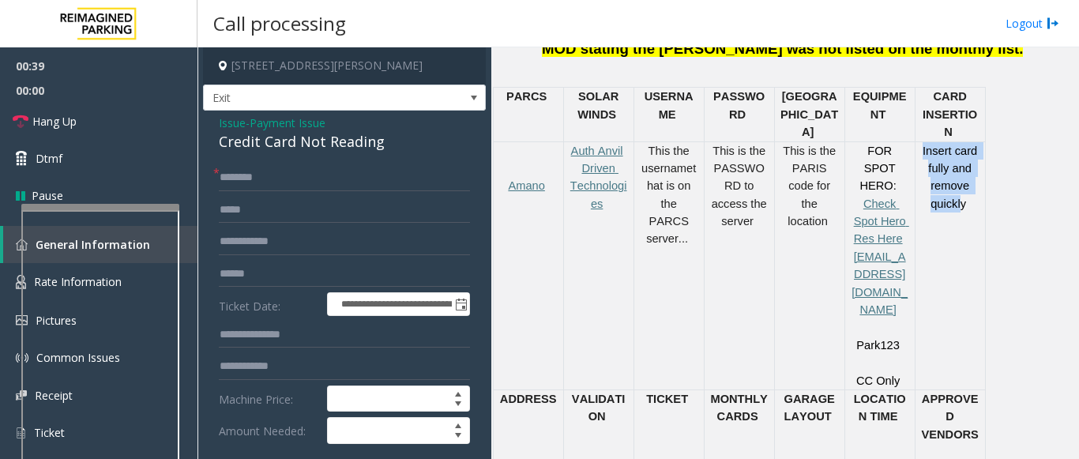
scroll to position [632, 0]
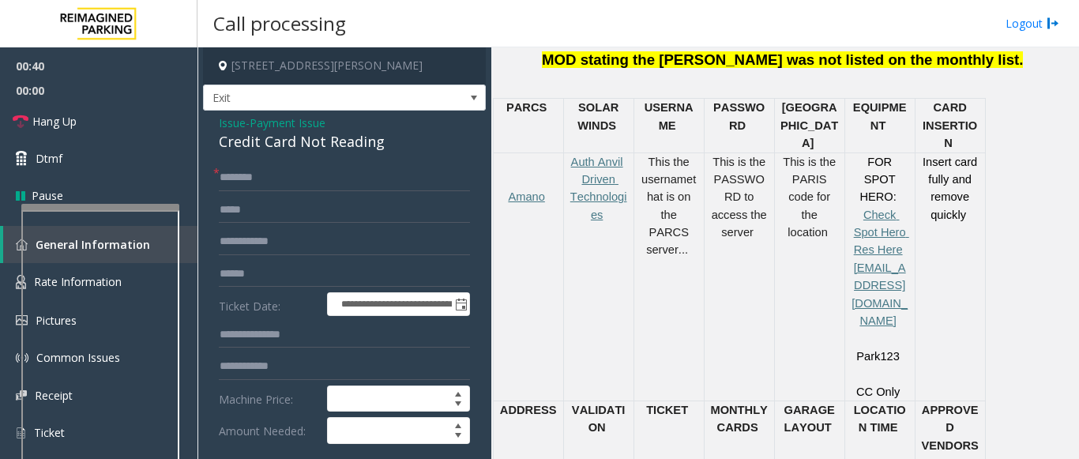
drag, startPoint x: 424, startPoint y: 145, endPoint x: 201, endPoint y: 115, distance: 225.5
click at [201, 115] on app-call-processing-form "**********" at bounding box center [344, 252] width 294 height 411
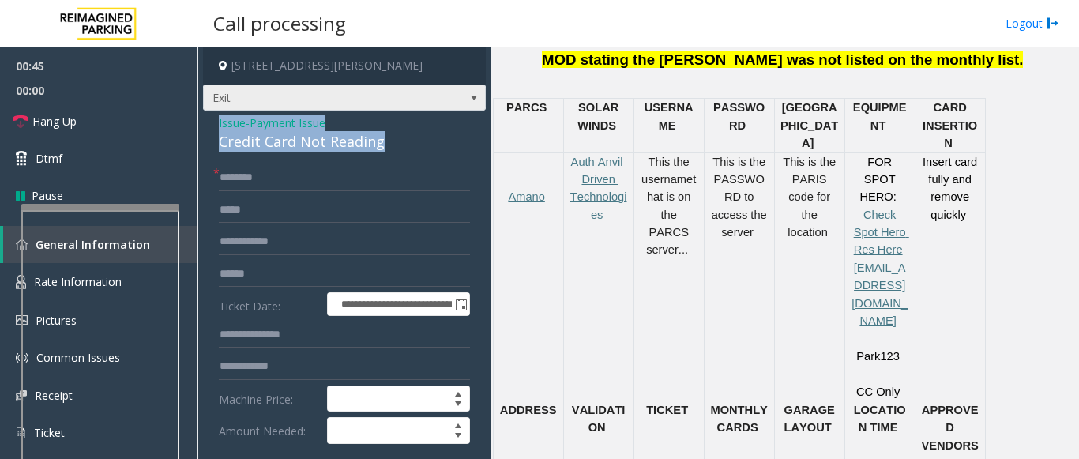
copy div "Issue - Payment Issue Credit Card Not Reading"
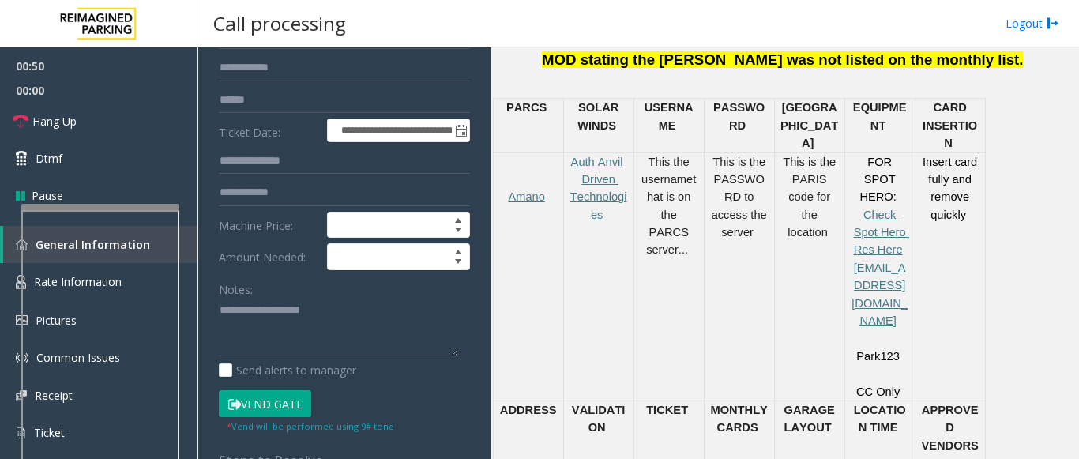
scroll to position [348, 0]
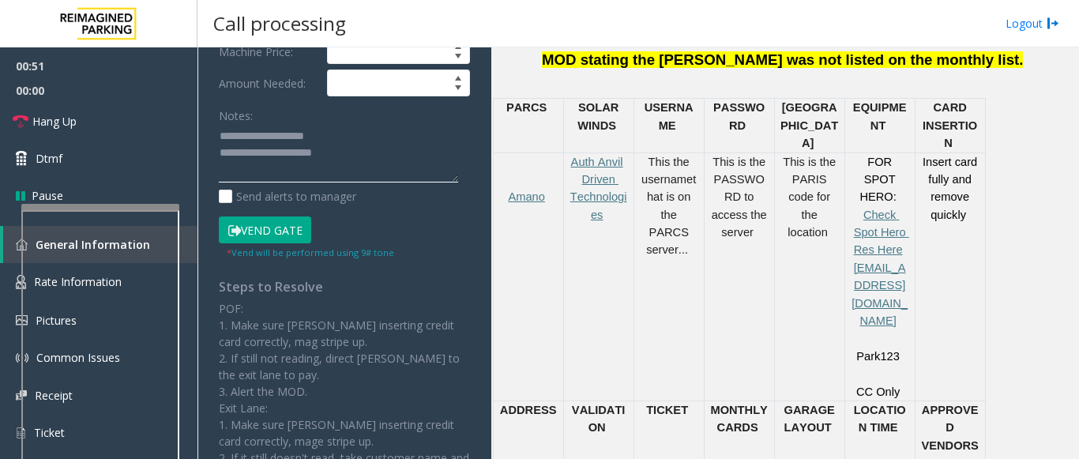
click at [351, 152] on textarea at bounding box center [338, 153] width 239 height 59
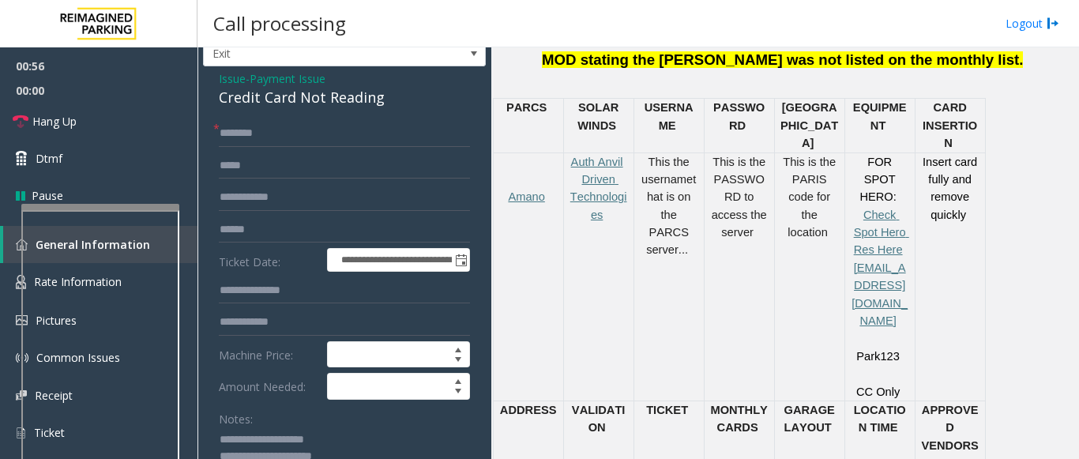
scroll to position [32, 0]
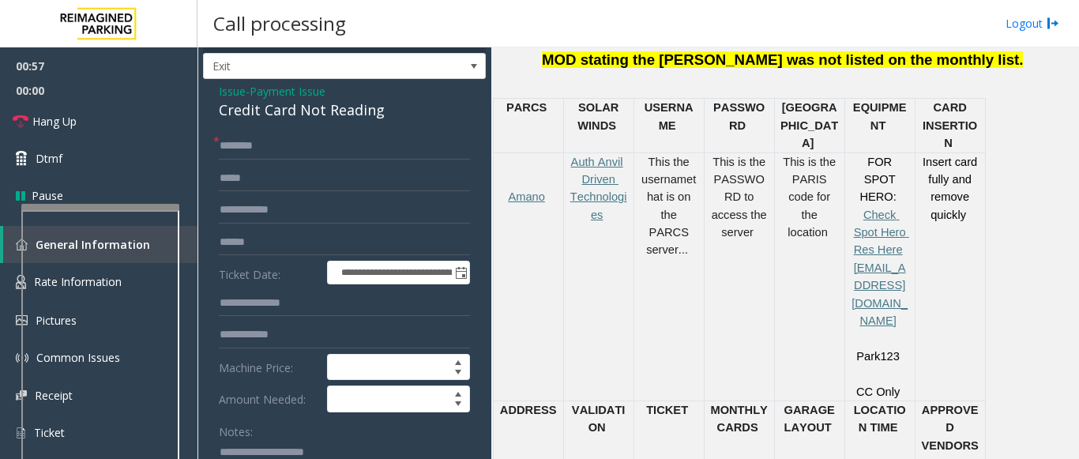
type textarea "**********"
click at [268, 142] on input "text" at bounding box center [344, 146] width 251 height 27
click at [262, 148] on input "text" at bounding box center [344, 146] width 251 height 27
type input "*****"
click at [299, 162] on form "**********" at bounding box center [344, 354] width 251 height 443
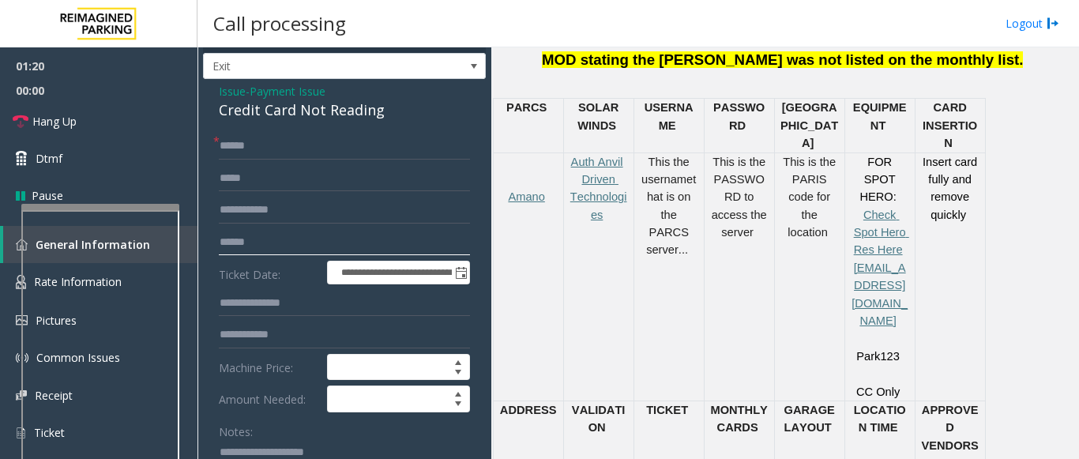
click at [250, 242] on input "text" at bounding box center [344, 242] width 251 height 27
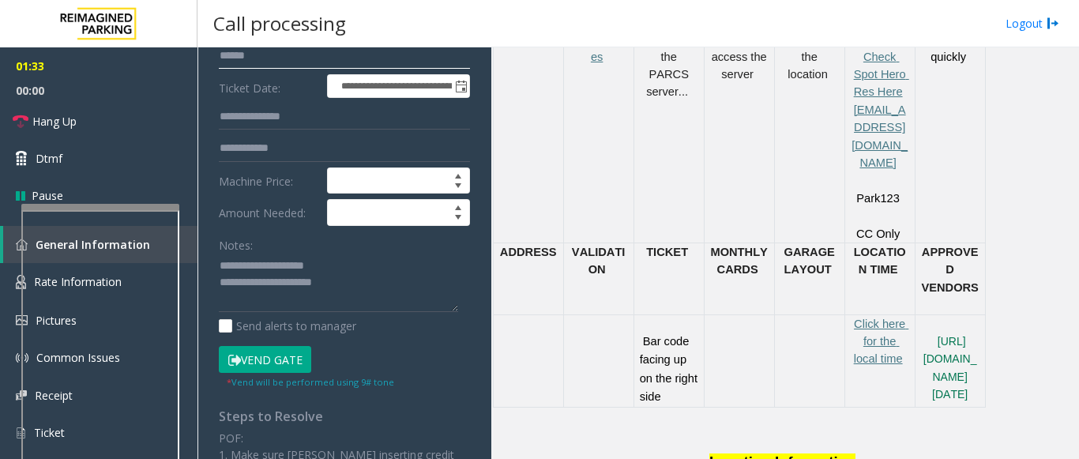
scroll to position [269, 0]
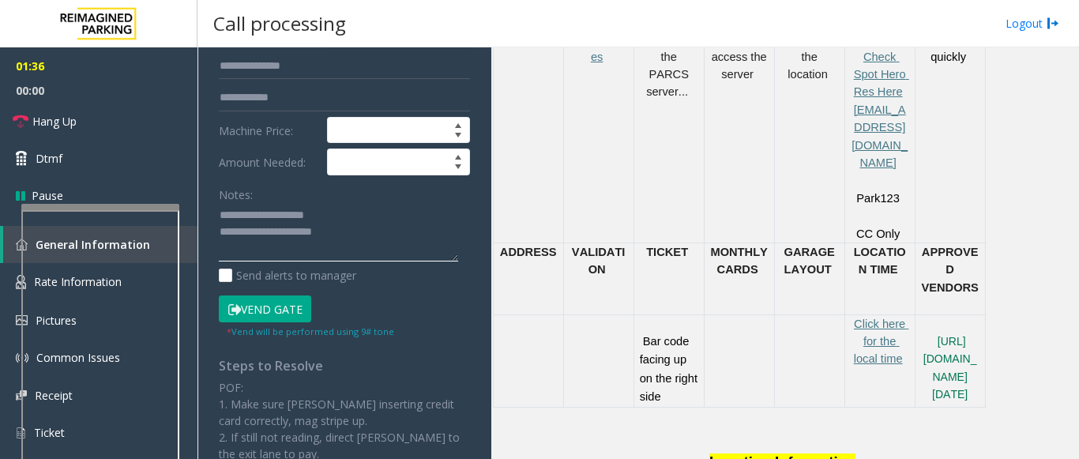
click at [347, 242] on textarea at bounding box center [338, 232] width 239 height 59
click at [299, 306] on button "Vend Gate" at bounding box center [265, 308] width 92 height 27
click at [366, 251] on textarea at bounding box center [338, 232] width 239 height 59
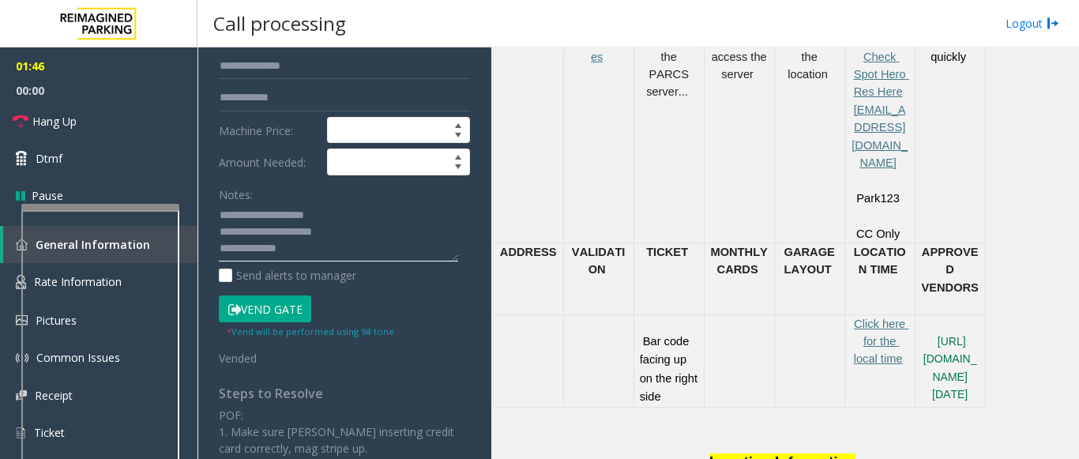
click at [308, 245] on textarea at bounding box center [338, 232] width 239 height 59
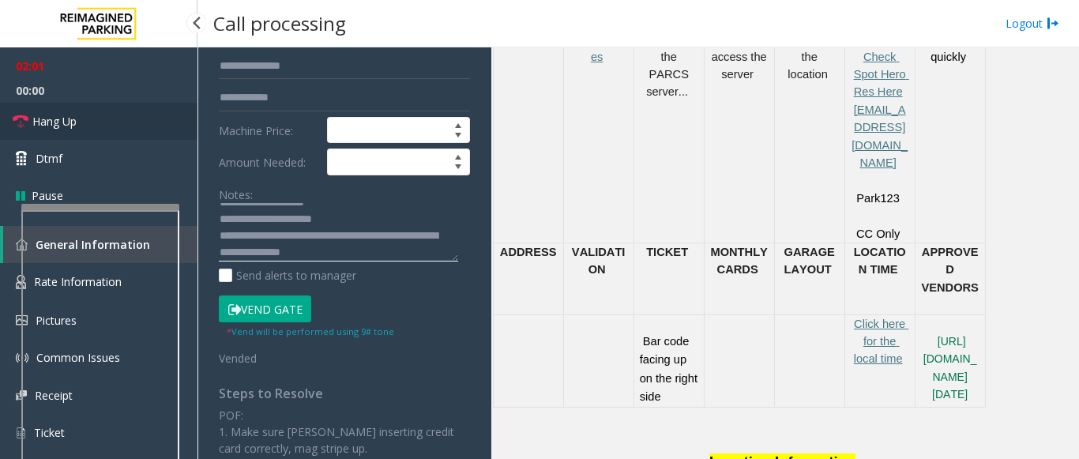
type textarea "**********"
click at [118, 126] on link "Hang Up" at bounding box center [98, 121] width 197 height 37
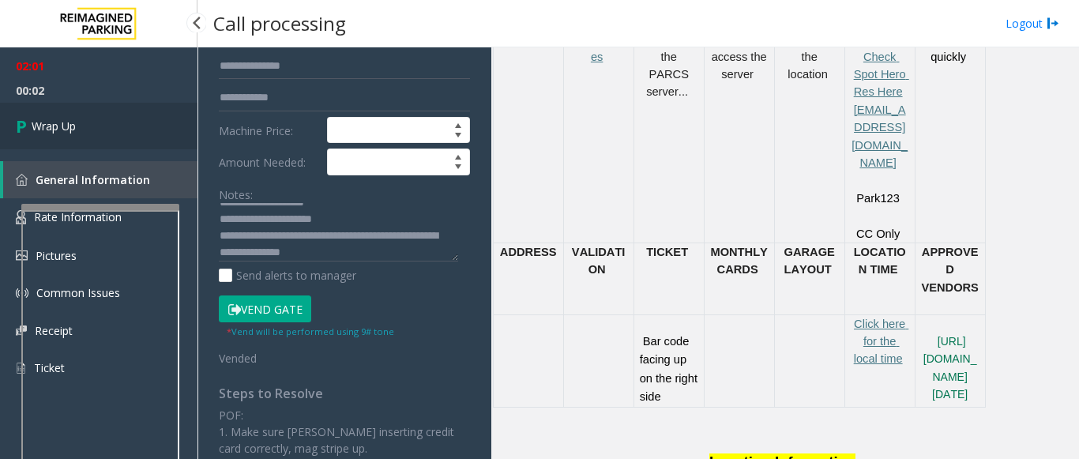
click at [117, 139] on link "Wrap Up" at bounding box center [98, 126] width 197 height 47
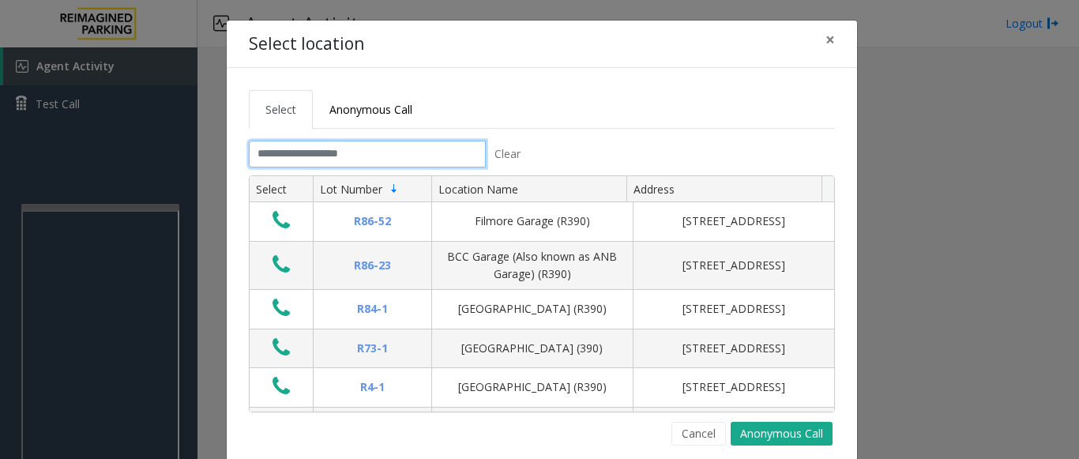
click at [257, 162] on input "text" at bounding box center [367, 154] width 237 height 27
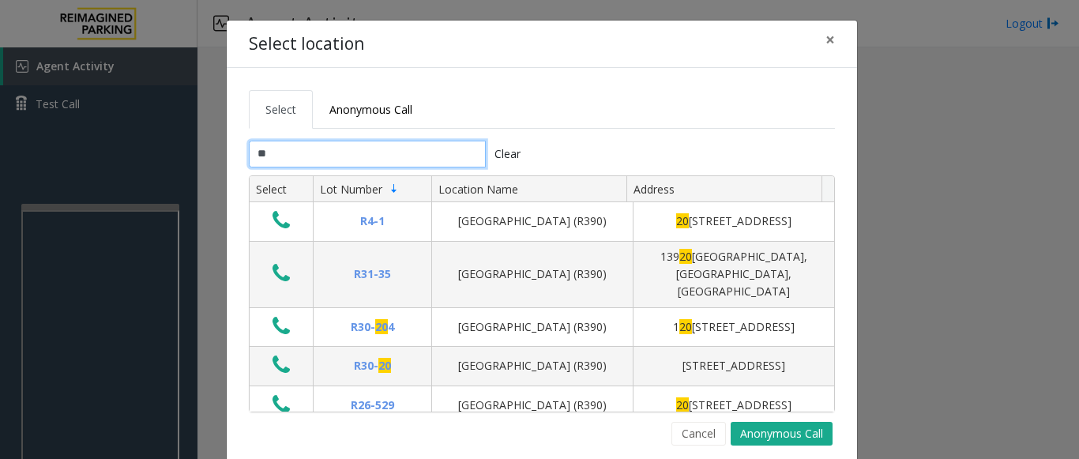
type input "*"
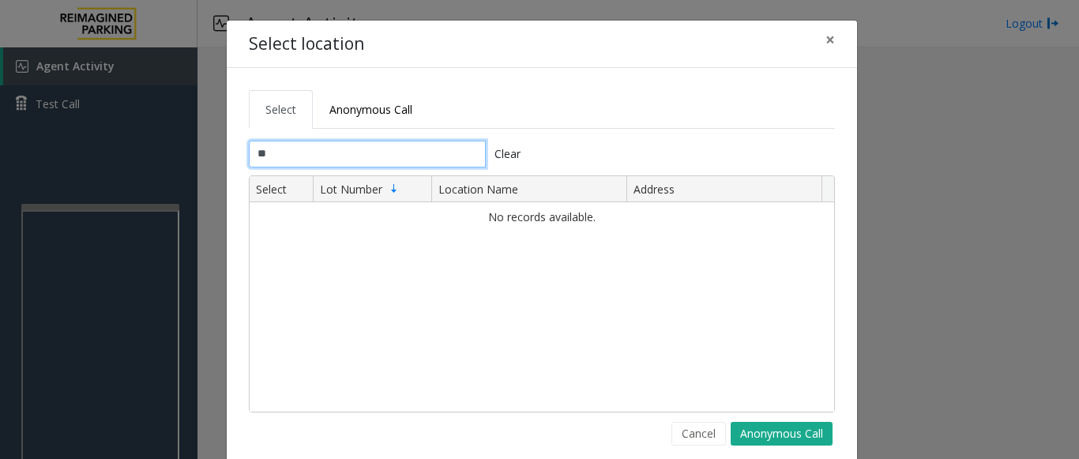
type input "*"
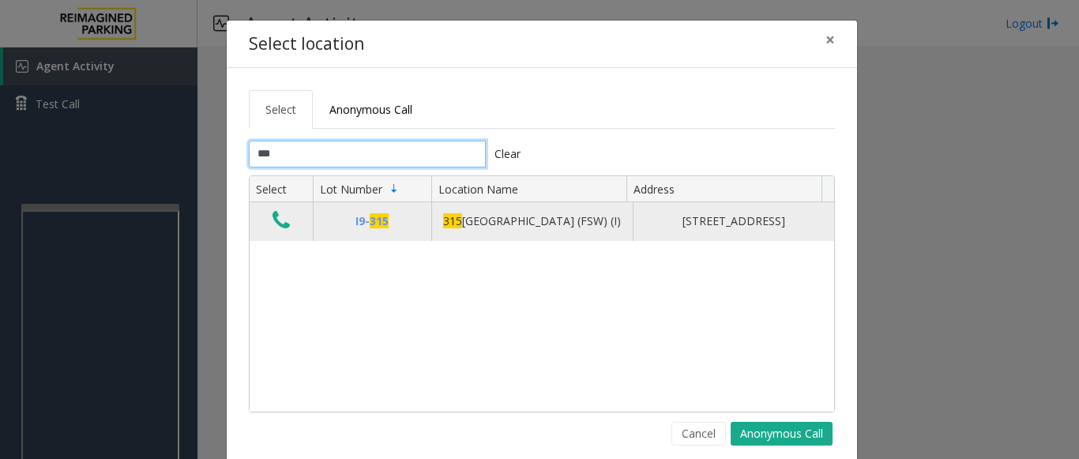
type input "***"
click at [272, 215] on icon "Data table" at bounding box center [280, 220] width 17 height 22
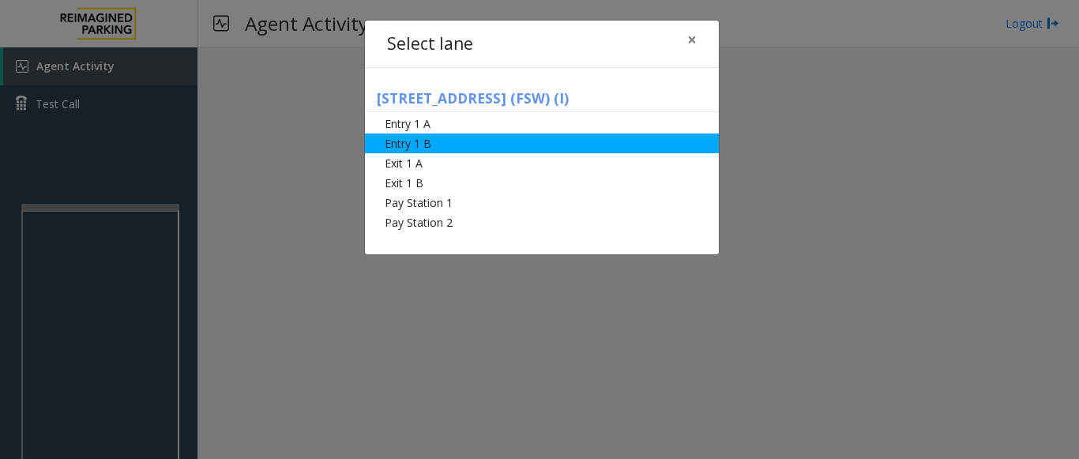
click at [432, 142] on li "Entry 1 B" at bounding box center [542, 143] width 354 height 20
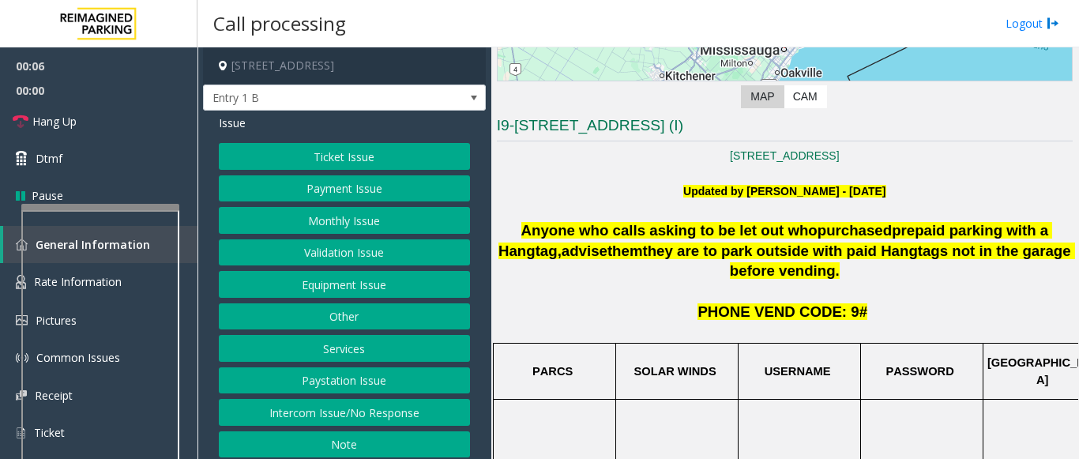
scroll to position [158, 0]
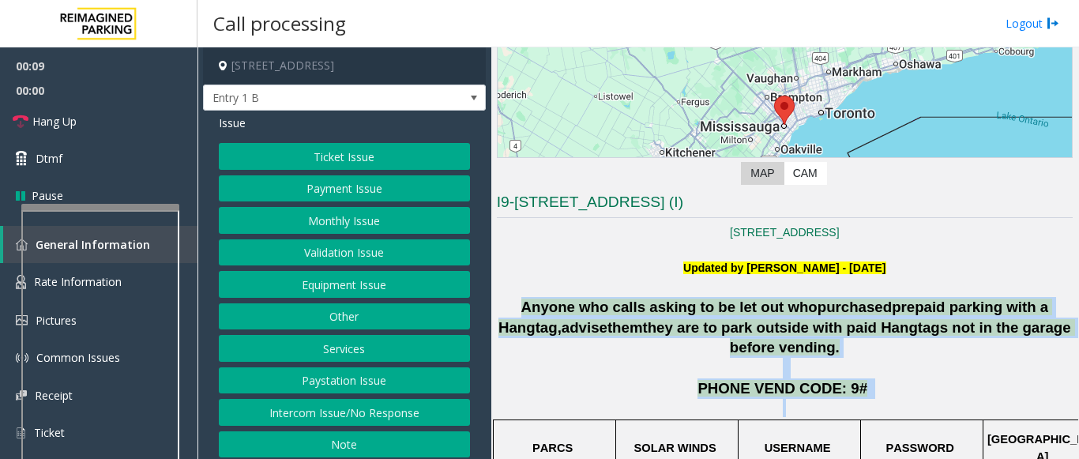
drag, startPoint x: 519, startPoint y: 301, endPoint x: 884, endPoint y: 380, distance: 373.3
click at [884, 399] on p at bounding box center [785, 408] width 576 height 18
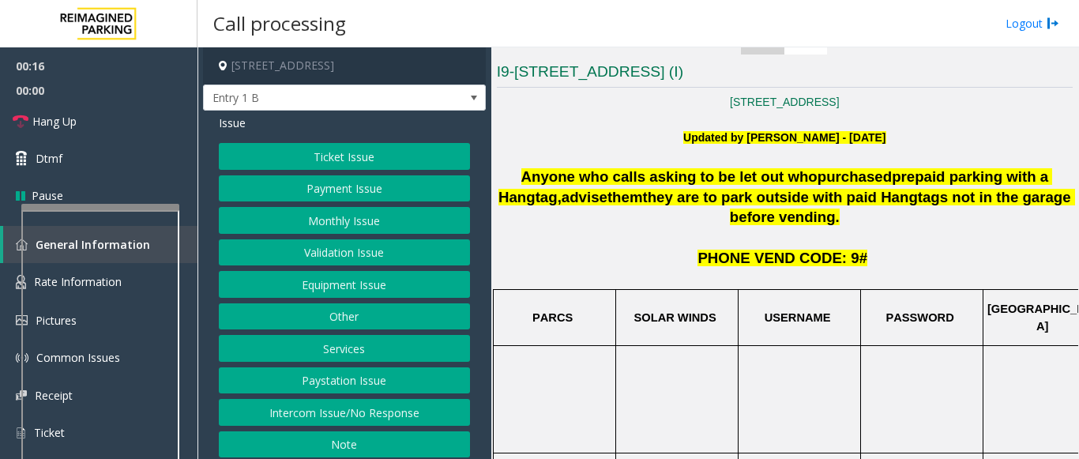
scroll to position [316, 0]
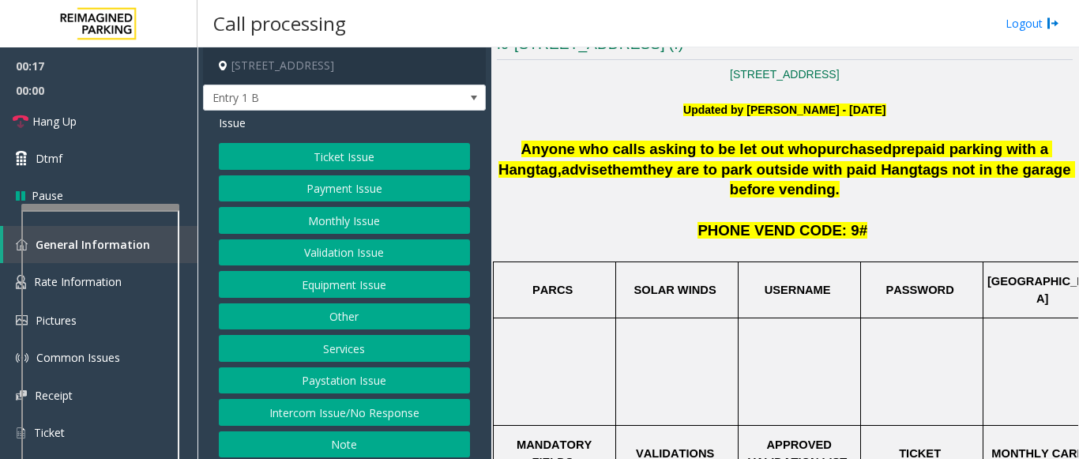
click at [354, 348] on button "Services" at bounding box center [344, 348] width 251 height 27
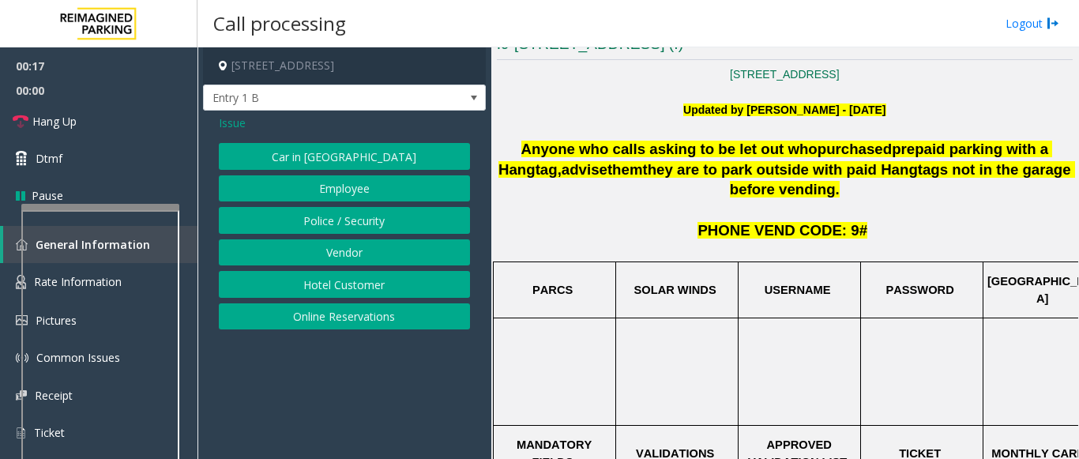
click at [353, 316] on button "Online Reservations" at bounding box center [344, 316] width 251 height 27
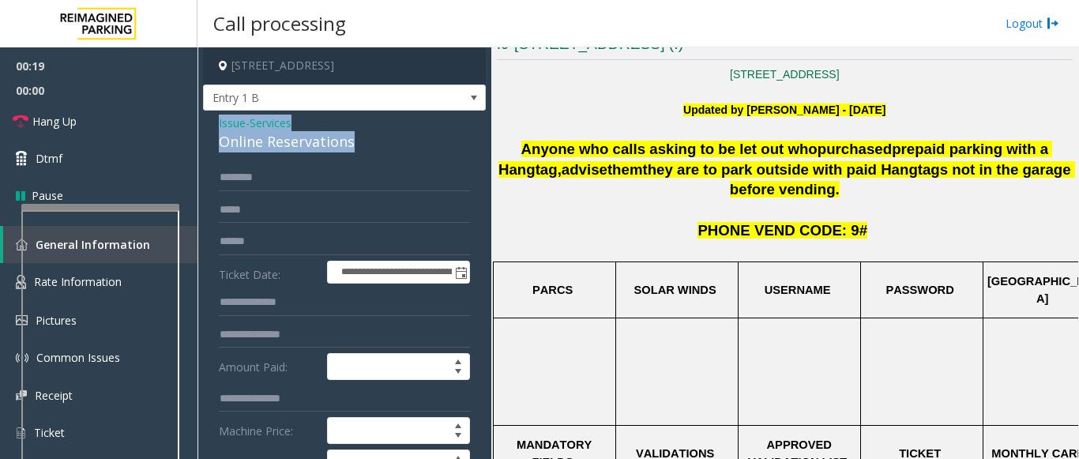
drag, startPoint x: 365, startPoint y: 141, endPoint x: 212, endPoint y: 126, distance: 154.0
copy div "Issue - Services Online Reservations"
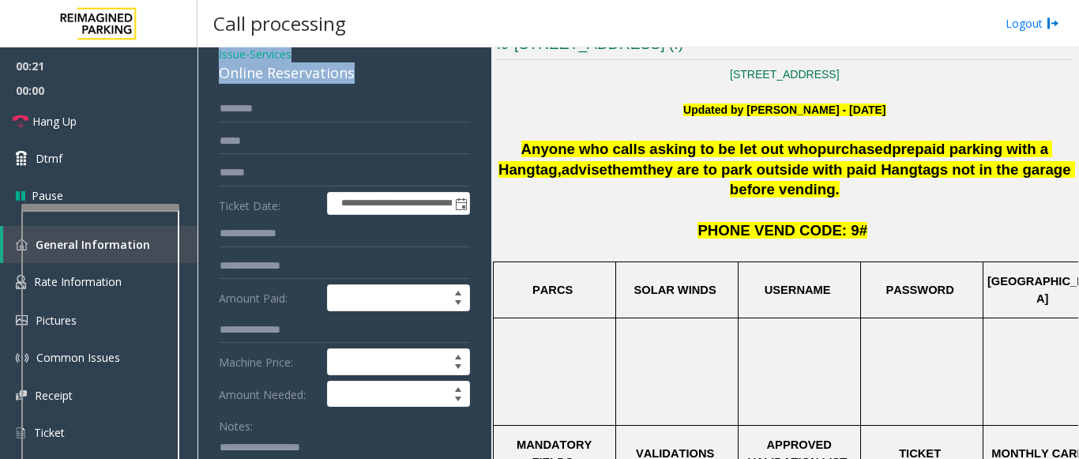
scroll to position [237, 0]
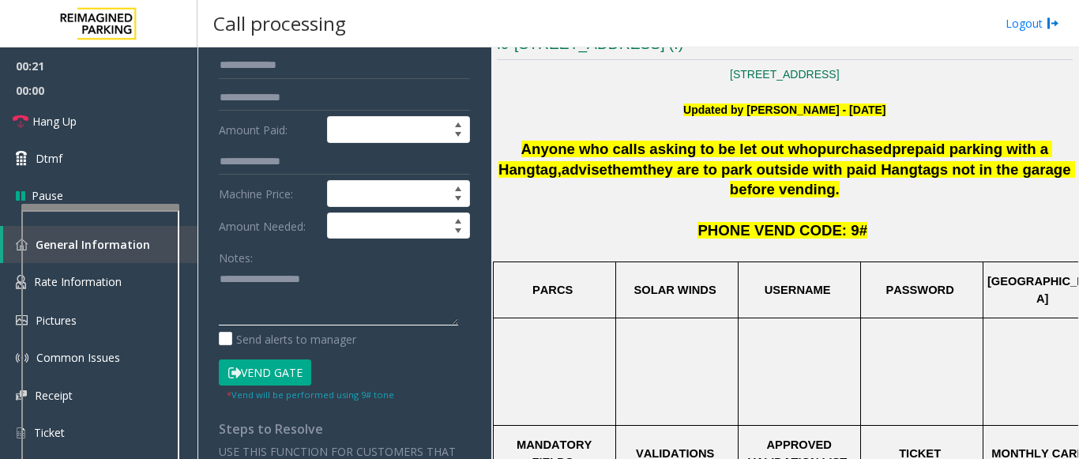
click at [269, 278] on textarea at bounding box center [338, 295] width 239 height 59
paste textarea "**********"
click at [152, 120] on link "Hang Up" at bounding box center [98, 121] width 197 height 37
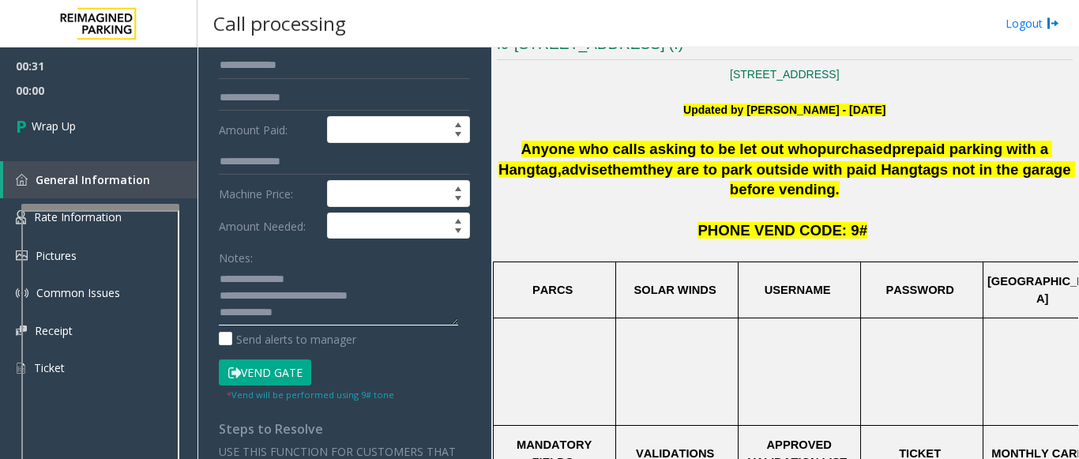
click at [294, 320] on textarea at bounding box center [338, 295] width 239 height 59
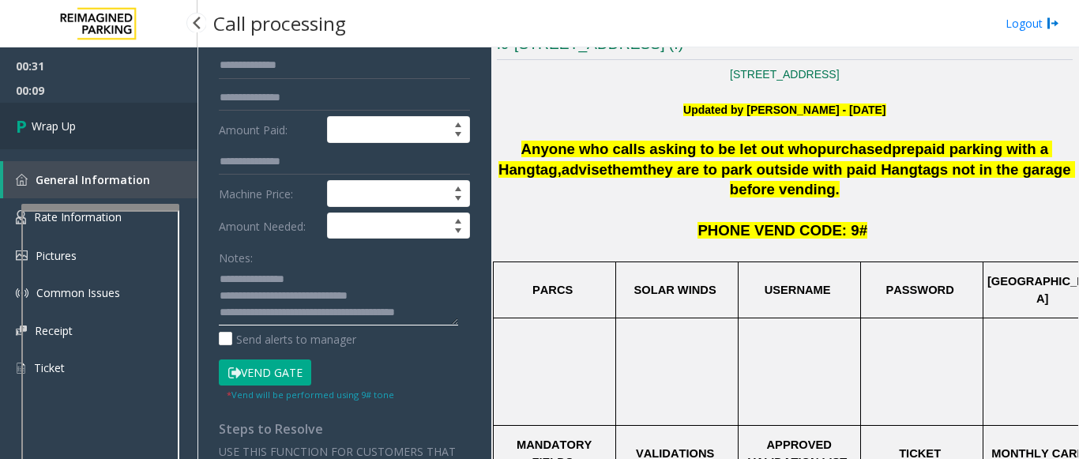
type textarea "**********"
click at [134, 141] on link "Wrap Up" at bounding box center [98, 126] width 197 height 47
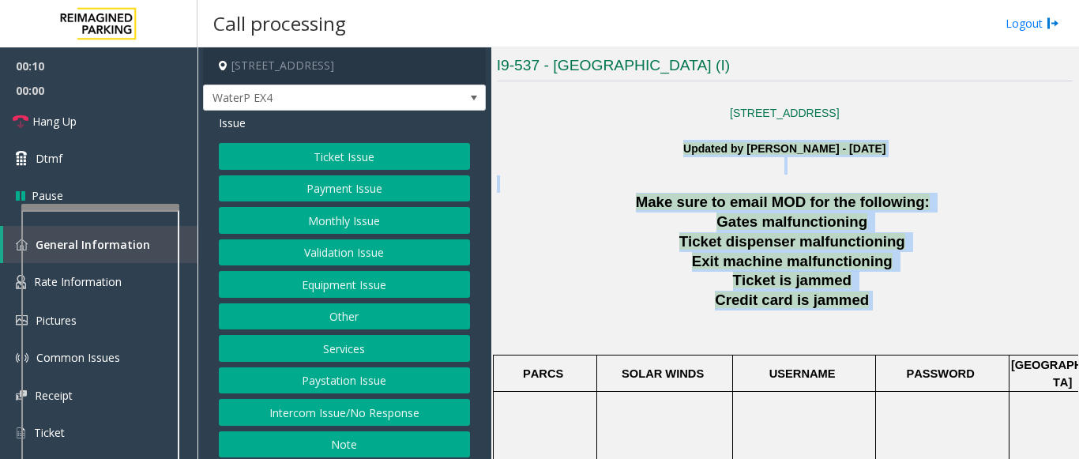
drag, startPoint x: 644, startPoint y: 150, endPoint x: 930, endPoint y: 311, distance: 328.2
click at [926, 310] on p "Credit card is jammed" at bounding box center [794, 301] width 557 height 20
drag, startPoint x: 906, startPoint y: 309, endPoint x: 629, endPoint y: 125, distance: 332.7
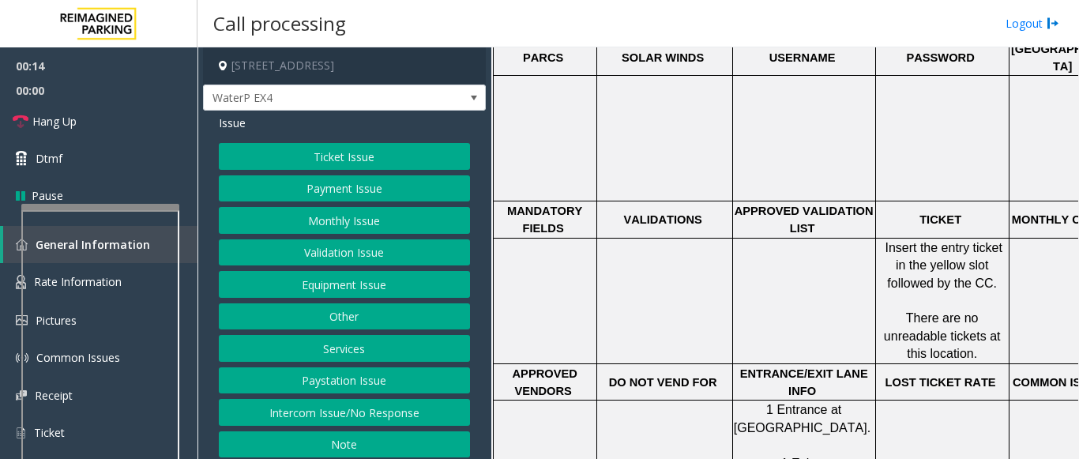
scroll to position [711, 0]
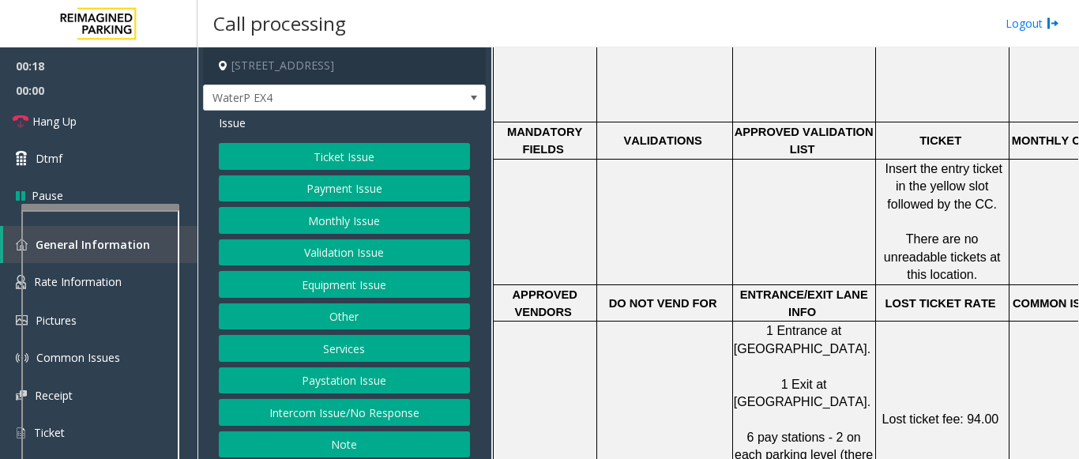
click at [357, 156] on button "Ticket Issue" at bounding box center [344, 156] width 251 height 27
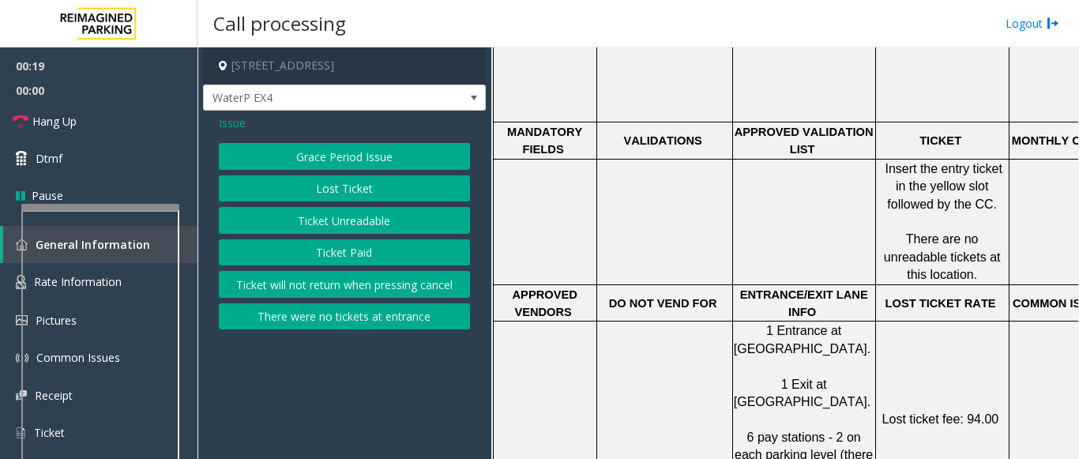
click at [335, 224] on button "Ticket Unreadable" at bounding box center [344, 220] width 251 height 27
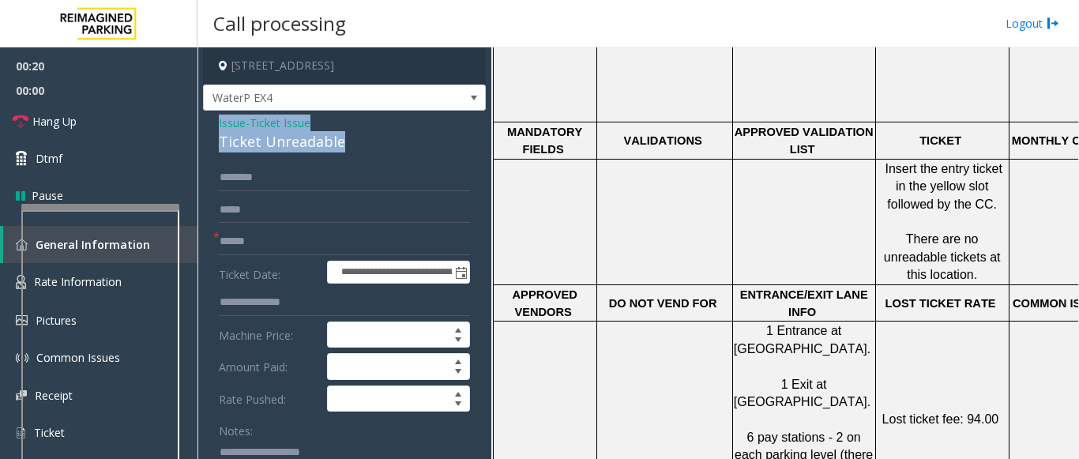
drag, startPoint x: 365, startPoint y: 138, endPoint x: 215, endPoint y: 124, distance: 150.7
copy div "Issue - Ticket Issue Ticket Unreadable"
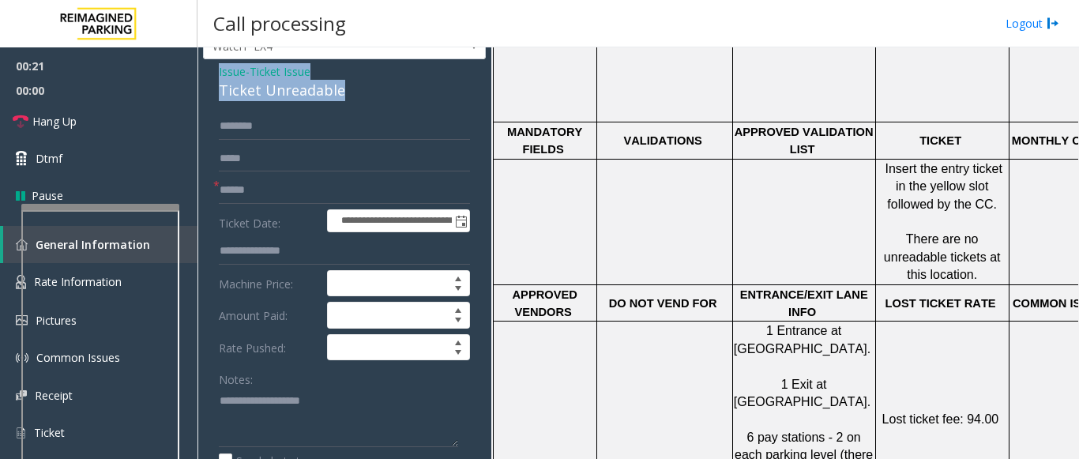
scroll to position [79, 0]
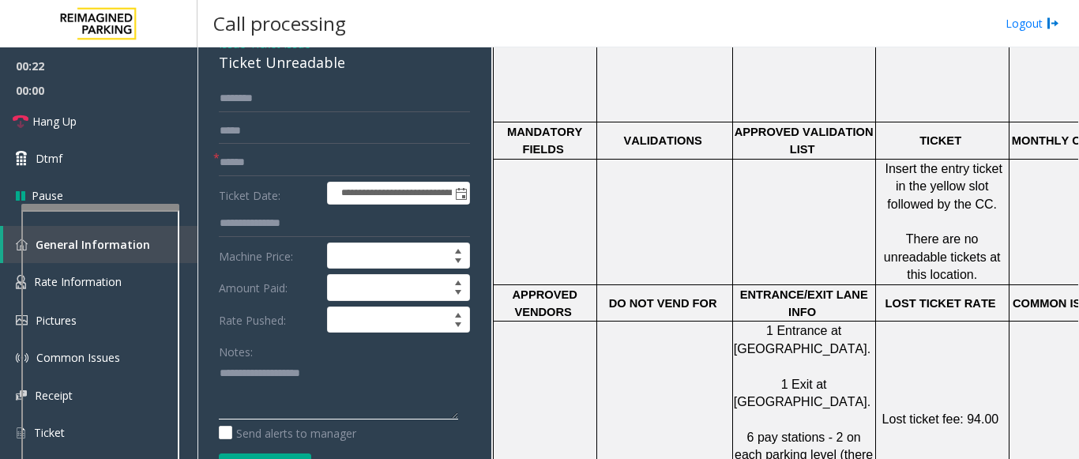
click at [240, 387] on textarea at bounding box center [338, 389] width 239 height 59
paste textarea "**********"
click at [299, 400] on textarea at bounding box center [338, 389] width 239 height 59
paste textarea "**********"
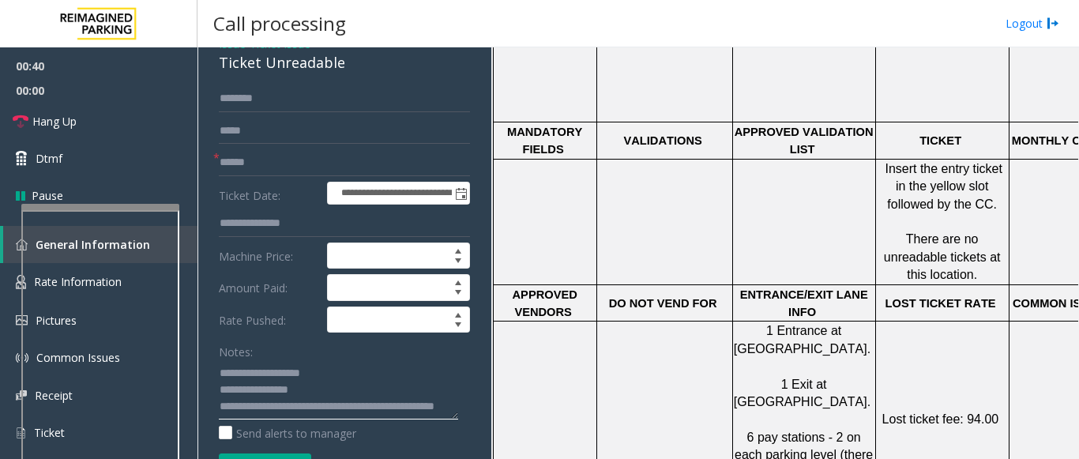
type textarea "**********"
click at [245, 152] on input "text" at bounding box center [344, 162] width 251 height 27
type input "**"
click at [272, 215] on input "text" at bounding box center [344, 223] width 251 height 27
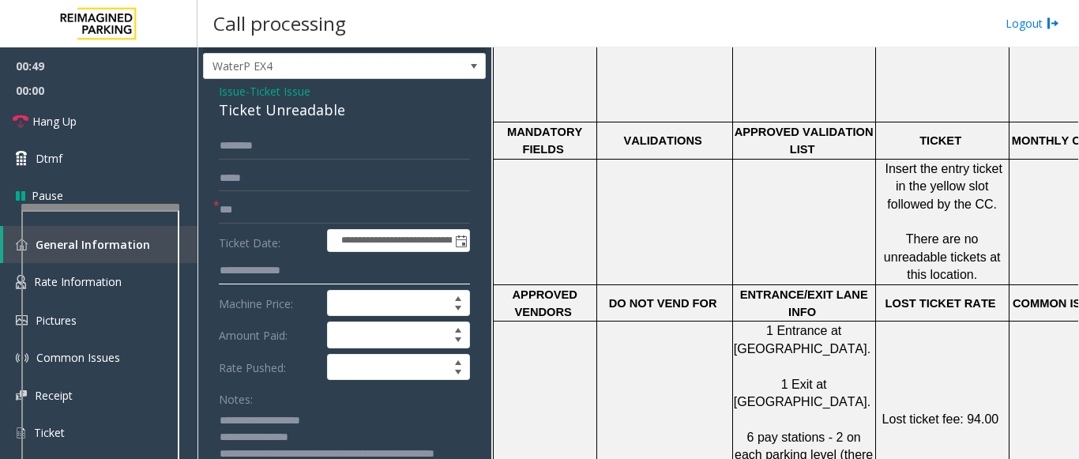
scroll to position [0, 0]
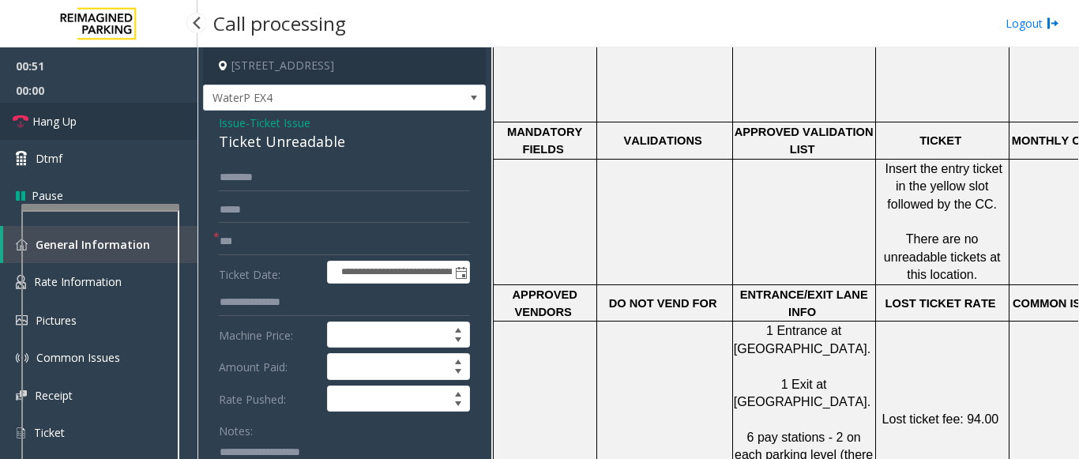
click at [115, 120] on link "Hang Up" at bounding box center [98, 121] width 197 height 37
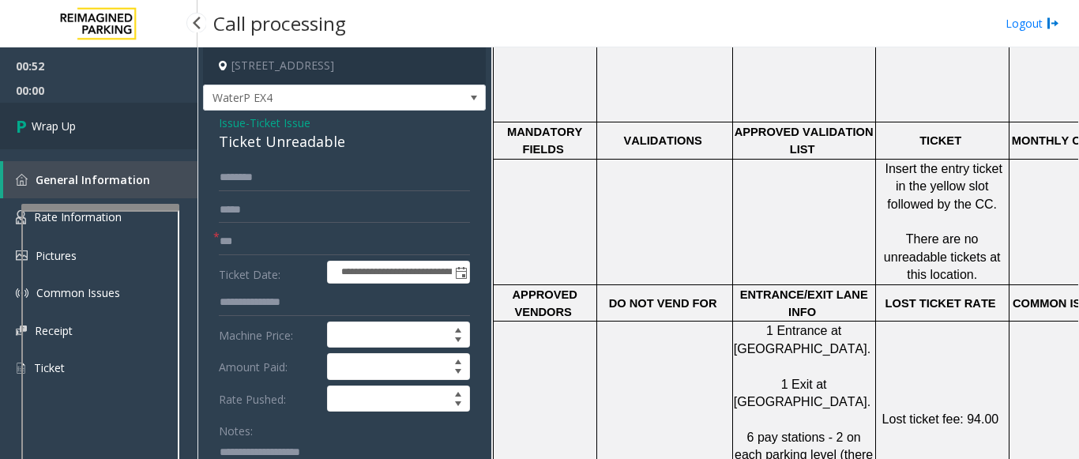
click at [100, 127] on link "Wrap Up" at bounding box center [98, 126] width 197 height 47
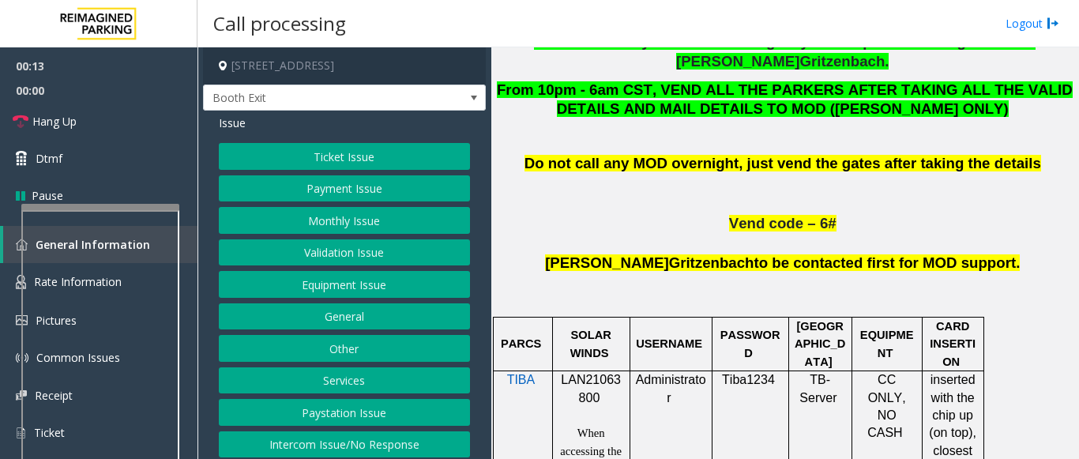
scroll to position [1027, 0]
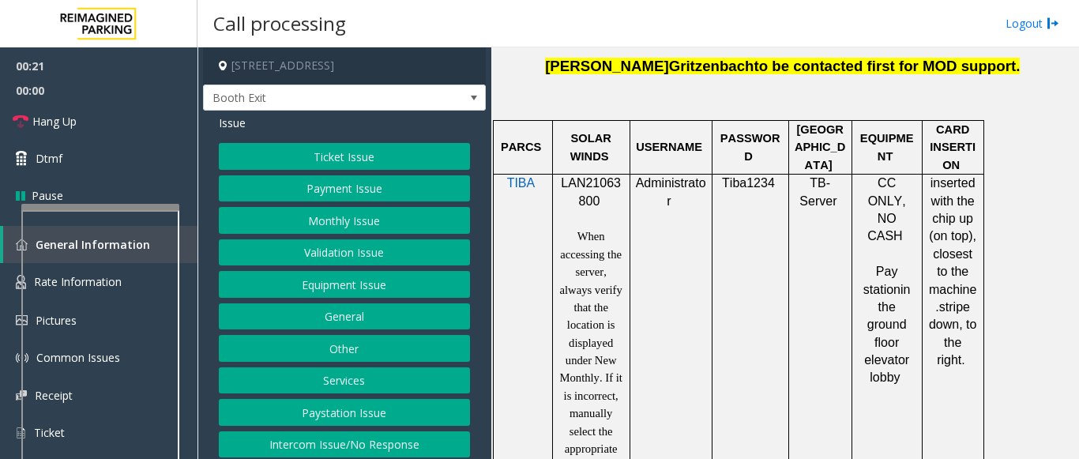
click at [341, 191] on button "Payment Issue" at bounding box center [344, 188] width 251 height 27
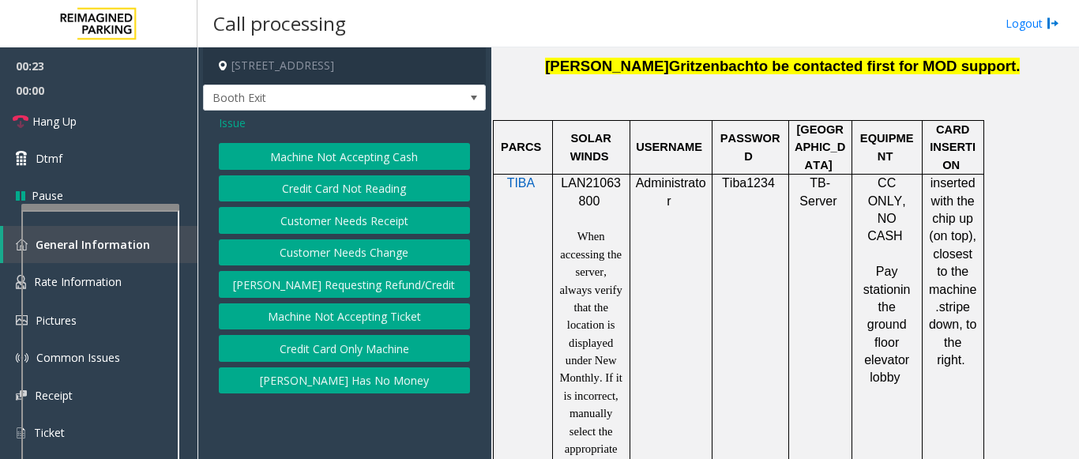
click at [354, 349] on button "Credit Card Only Machine" at bounding box center [344, 348] width 251 height 27
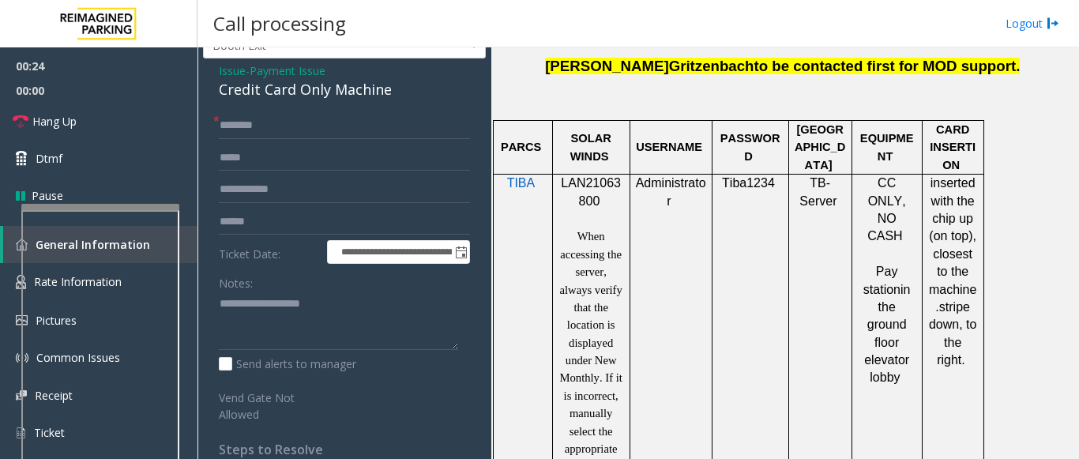
scroll to position [79, 0]
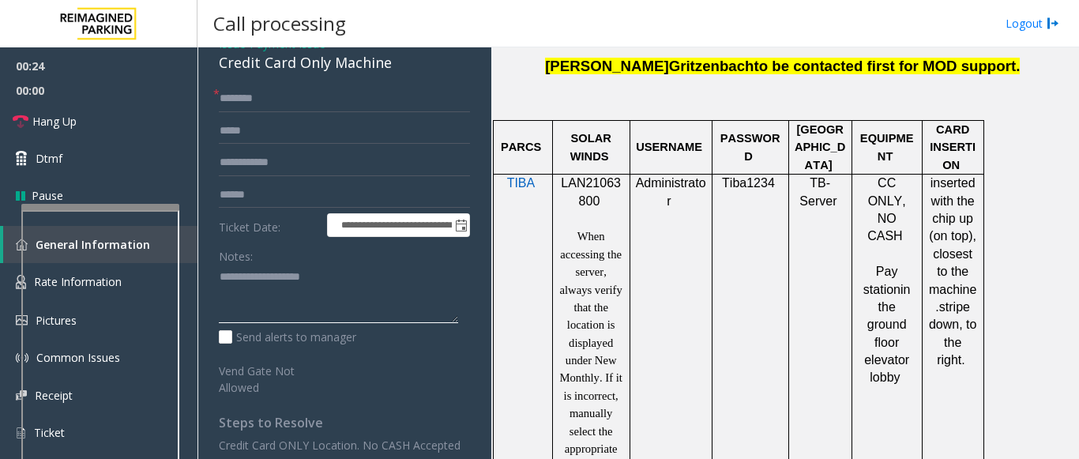
click at [271, 304] on textarea at bounding box center [338, 294] width 239 height 59
type textarea "**********"
click at [264, 100] on input "text" at bounding box center [344, 98] width 251 height 27
click at [291, 93] on input "text" at bounding box center [344, 98] width 251 height 27
click at [231, 106] on input "*******" at bounding box center [344, 98] width 251 height 27
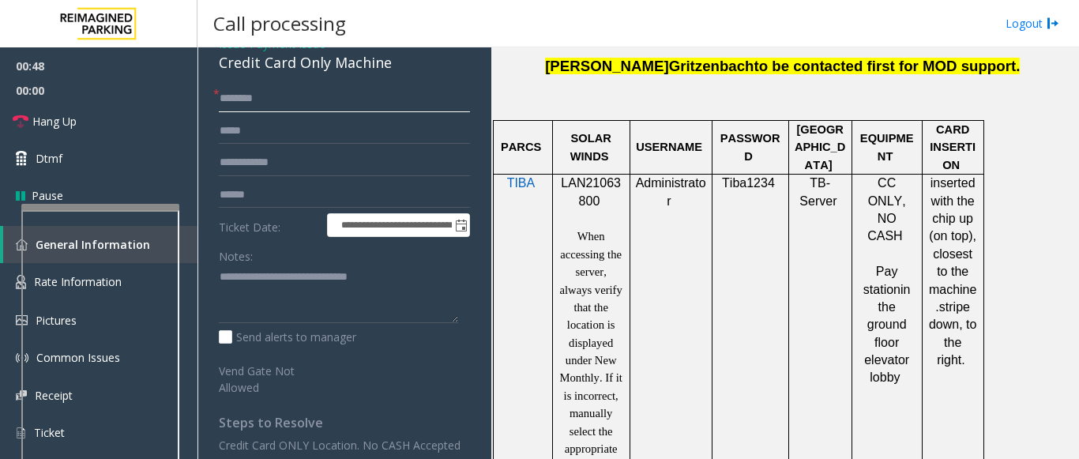
click at [236, 107] on input "*******" at bounding box center [344, 98] width 251 height 27
click at [240, 104] on input "*******" at bounding box center [344, 98] width 251 height 27
click at [245, 106] on input "*******" at bounding box center [344, 98] width 251 height 27
click at [253, 105] on input "*******" at bounding box center [344, 98] width 251 height 27
click at [264, 104] on input "*******" at bounding box center [344, 98] width 251 height 27
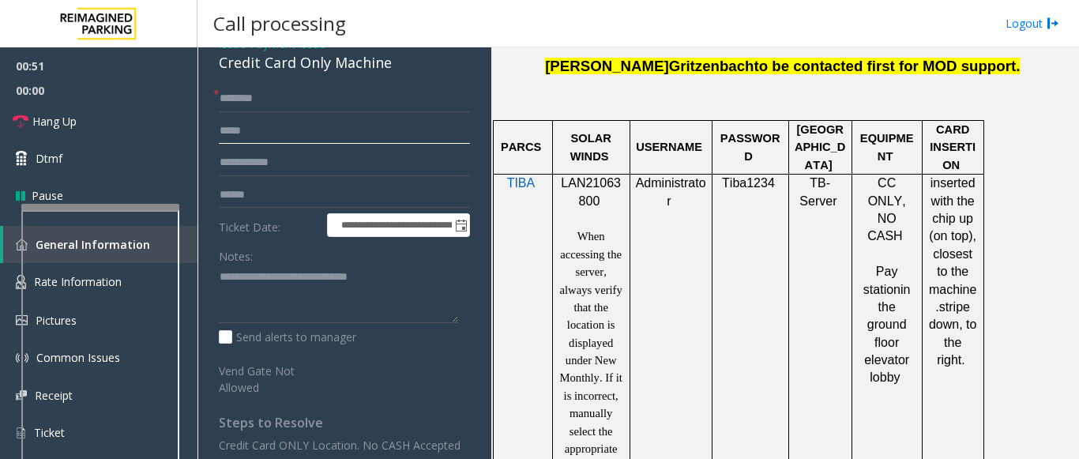
click at [249, 124] on input "text" at bounding box center [344, 131] width 251 height 27
drag, startPoint x: 237, startPoint y: 98, endPoint x: 223, endPoint y: 114, distance: 21.3
click at [223, 114] on form "**********" at bounding box center [344, 240] width 251 height 310
click at [265, 104] on input "*******" at bounding box center [344, 98] width 251 height 27
drag, startPoint x: 254, startPoint y: 100, endPoint x: 219, endPoint y: 95, distance: 36.0
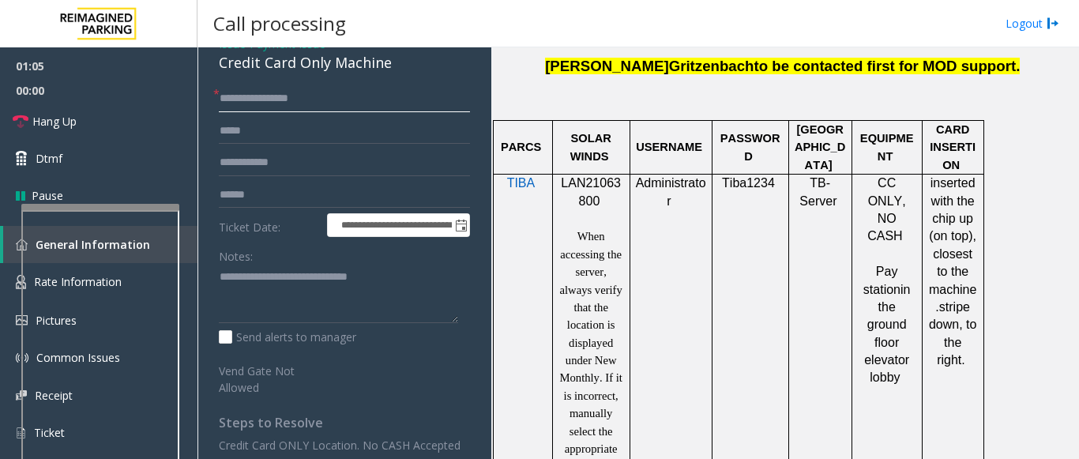
click at [219, 95] on div "**********" at bounding box center [344, 98] width 251 height 27
click at [276, 102] on input "*******" at bounding box center [344, 98] width 251 height 27
click at [231, 99] on input "******" at bounding box center [344, 98] width 251 height 27
type input "*******"
click at [258, 150] on input "text" at bounding box center [344, 162] width 251 height 27
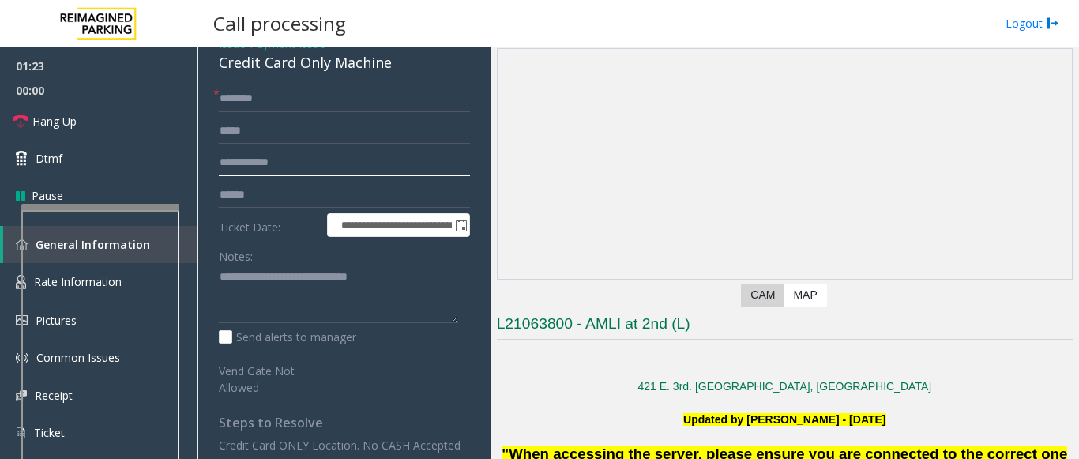
scroll to position [0, 0]
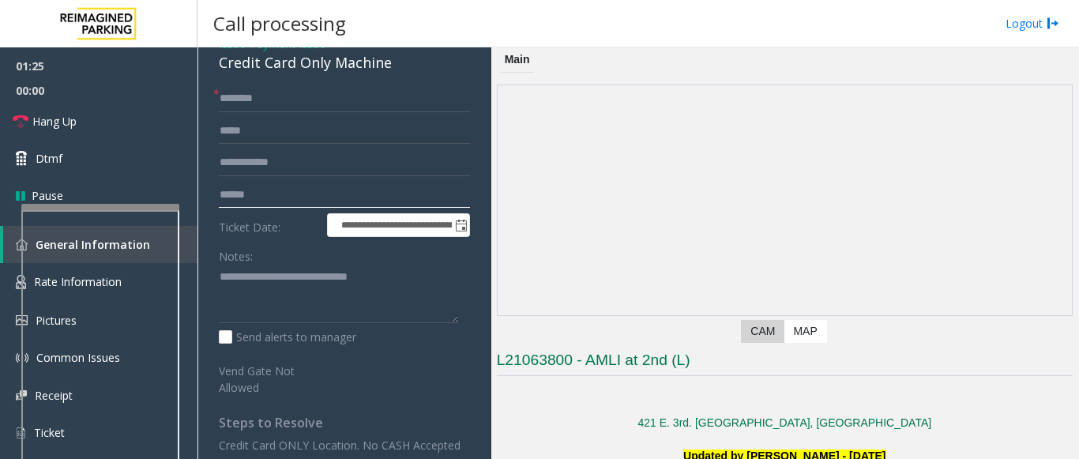
click at [250, 194] on input "text" at bounding box center [344, 195] width 251 height 27
click at [378, 277] on textarea at bounding box center [338, 294] width 239 height 59
type textarea "**********"
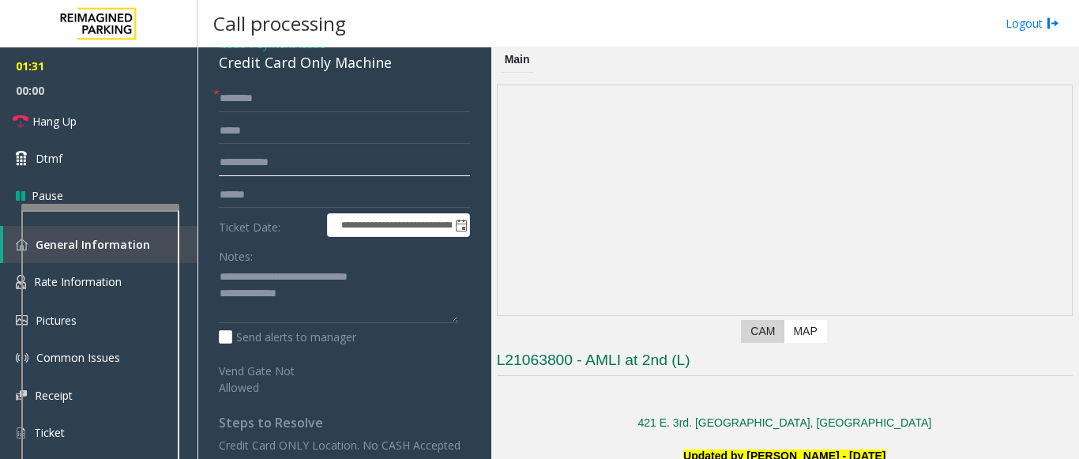
click at [295, 165] on input "text" at bounding box center [344, 162] width 251 height 27
click at [292, 198] on input "text" at bounding box center [344, 195] width 251 height 27
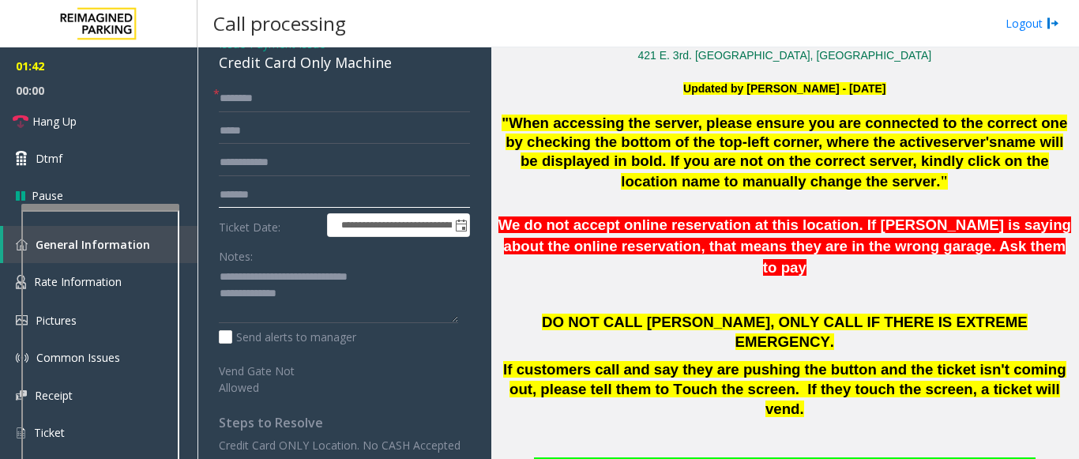
scroll to position [395, 0]
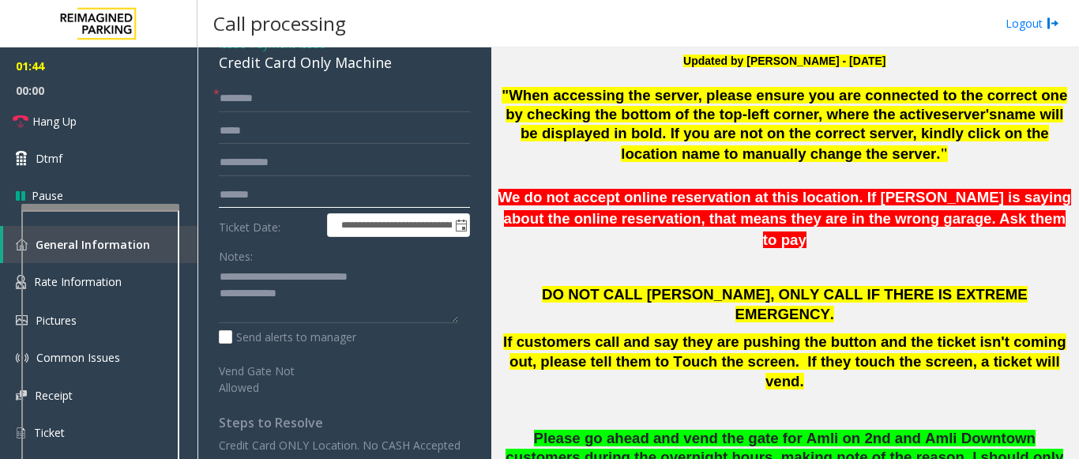
type input "*******"
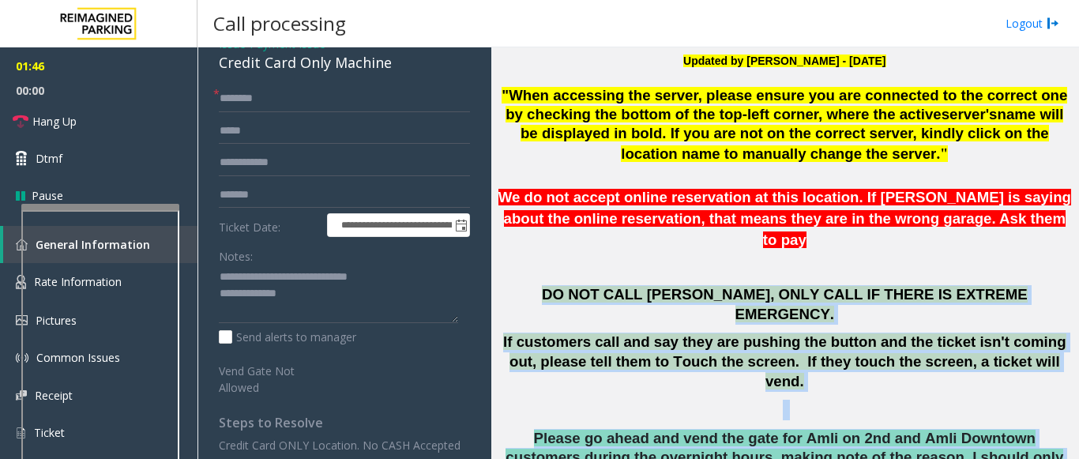
drag, startPoint x: 558, startPoint y: 273, endPoint x: 924, endPoint y: 438, distance: 401.9
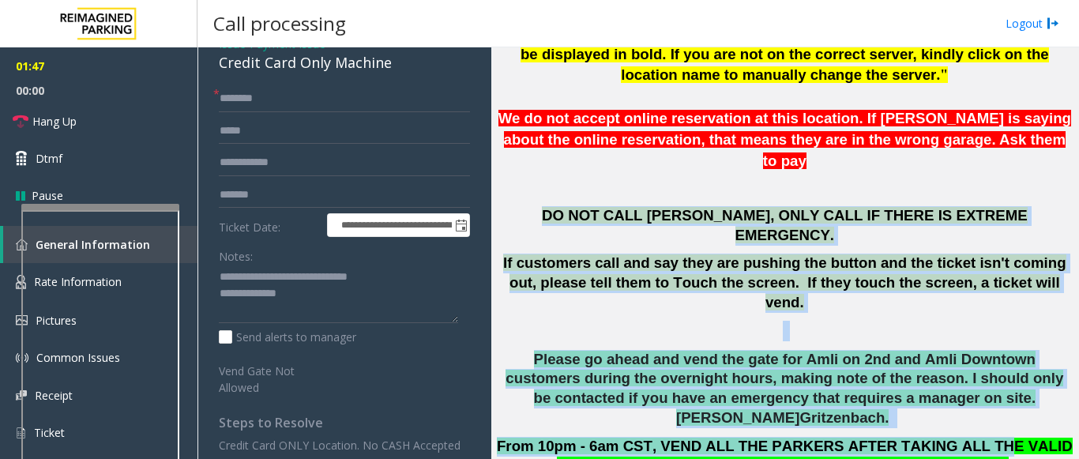
click at [814, 351] on span "Please go ahead and vend the gate for Amli on 2nd and Amli Downtown customers d…" at bounding box center [784, 388] width 558 height 75
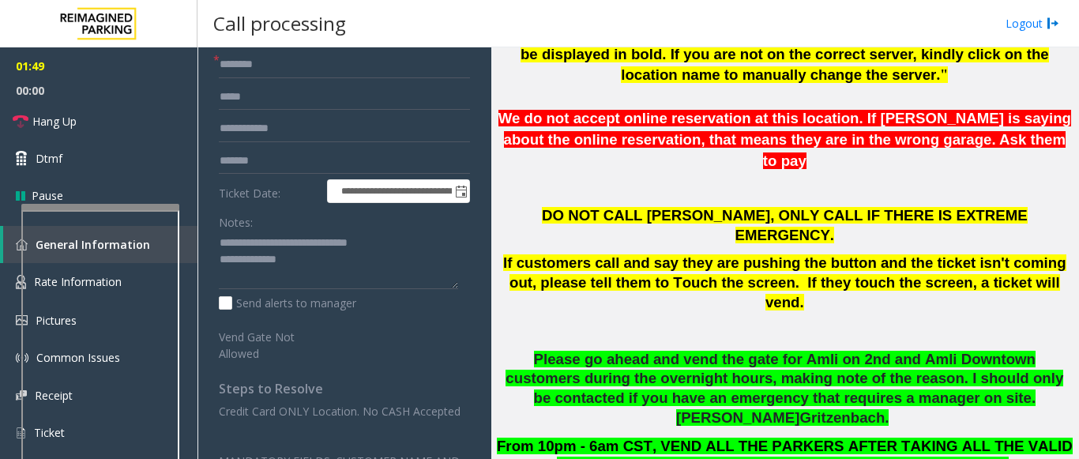
scroll to position [0, 0]
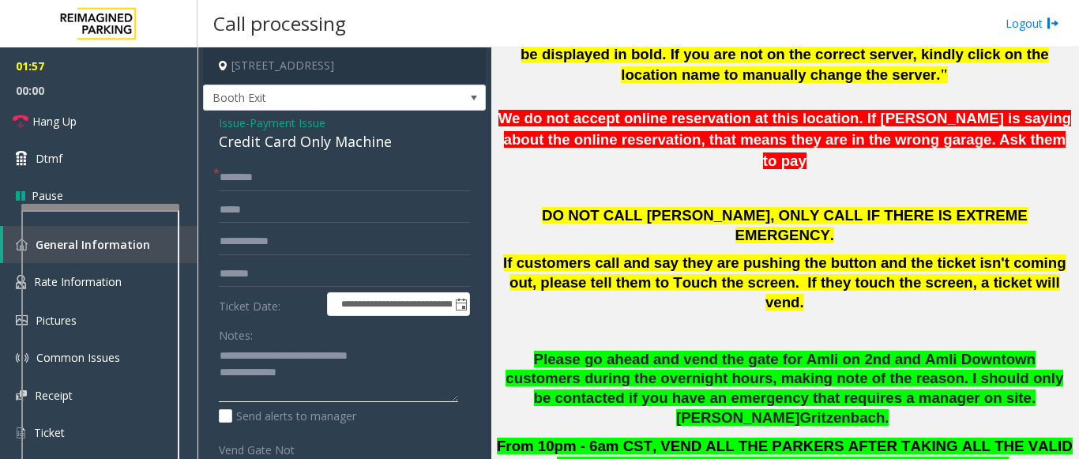
click at [299, 378] on textarea at bounding box center [338, 373] width 239 height 59
click at [68, 123] on span "Hang Up" at bounding box center [54, 121] width 44 height 17
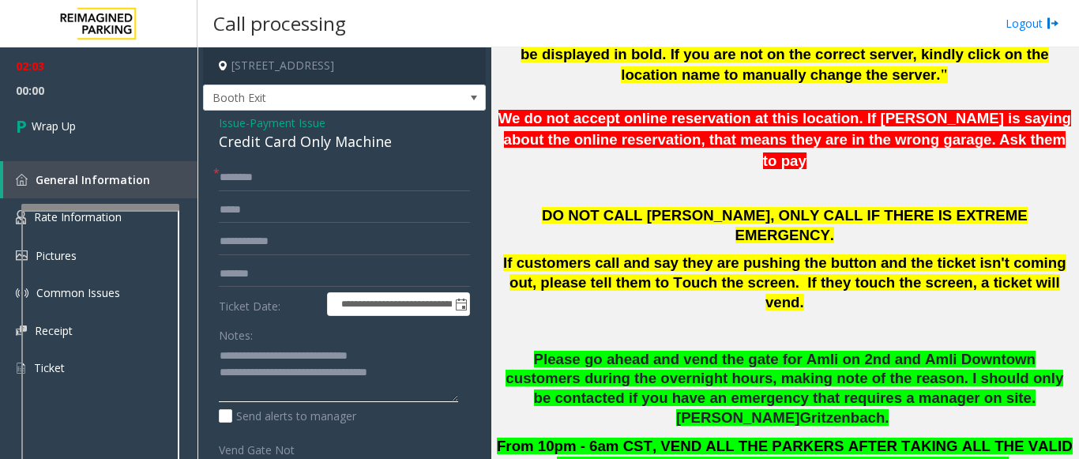
click at [415, 370] on textarea at bounding box center [338, 373] width 239 height 59
type textarea "**********"
click at [84, 130] on link "Wrap Up" at bounding box center [98, 126] width 197 height 47
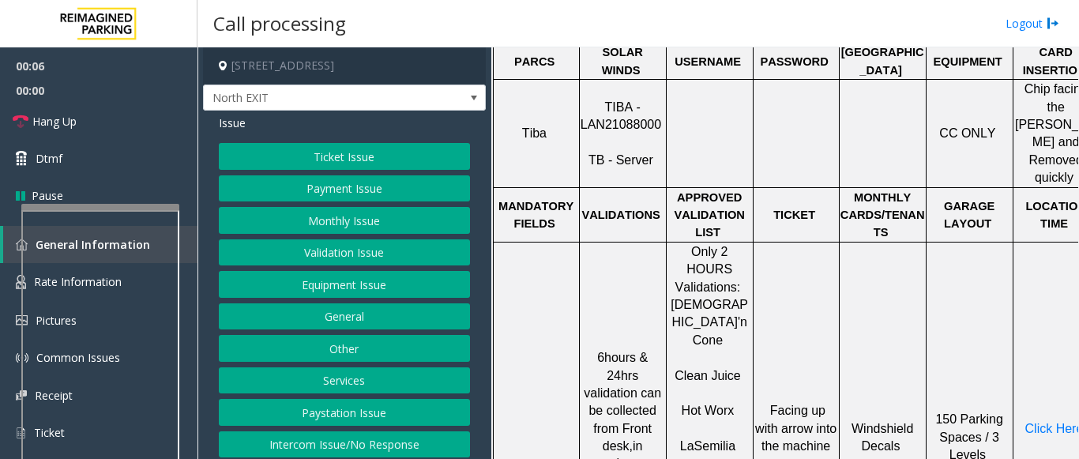
scroll to position [553, 0]
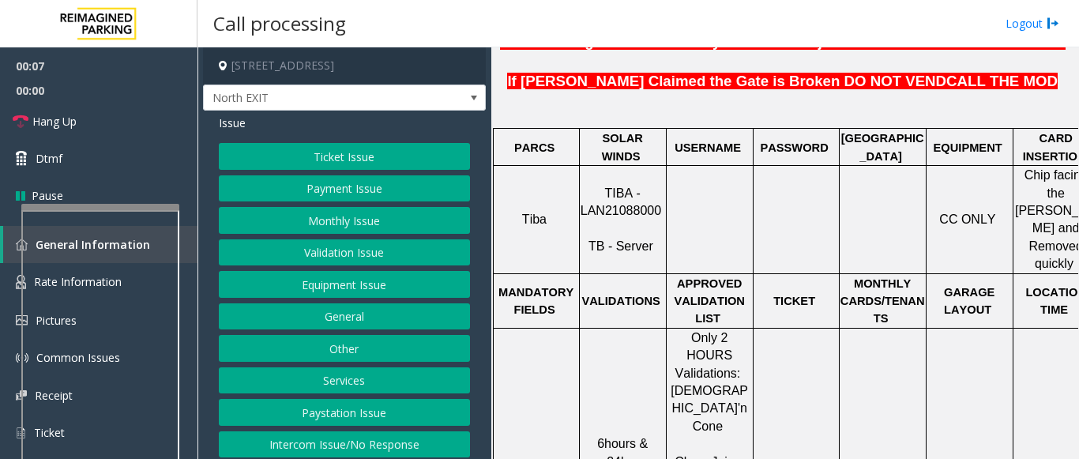
click at [625, 186] on span "TIBA - LAN21088000" at bounding box center [621, 201] width 81 height 31
copy p "LAN21088000"
click at [278, 255] on button "Validation Issue" at bounding box center [344, 252] width 251 height 27
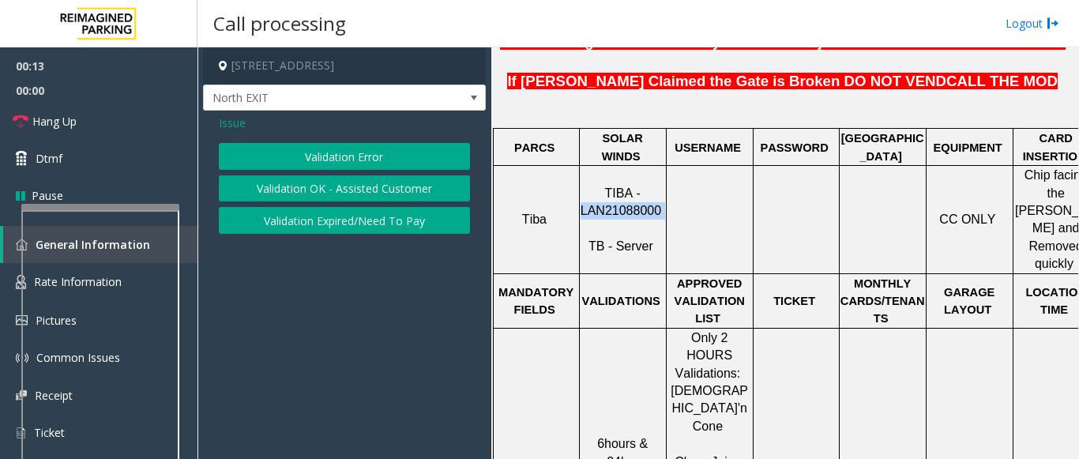
click at [314, 152] on button "Validation Error" at bounding box center [344, 156] width 251 height 27
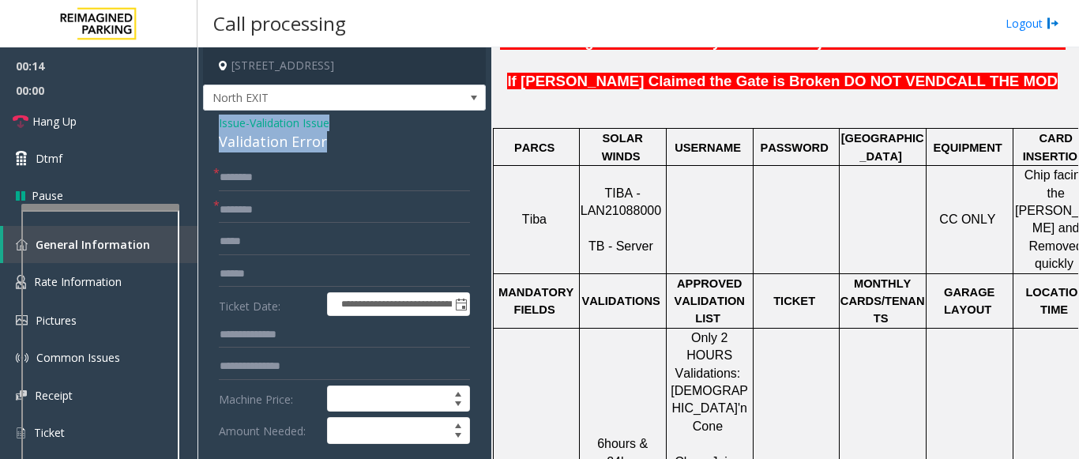
drag, startPoint x: 320, startPoint y: 137, endPoint x: 211, endPoint y: 121, distance: 110.2
copy div "Issue - Validation Issue Validation Error"
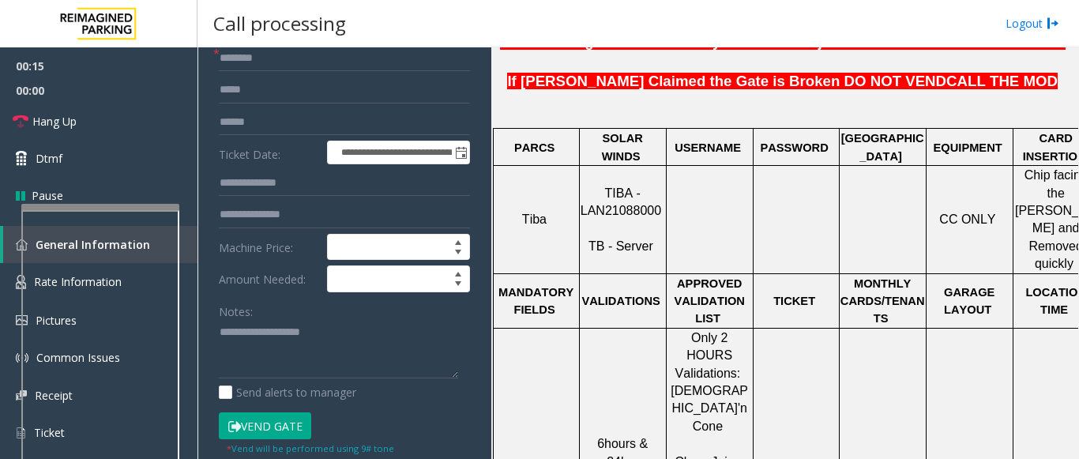
scroll to position [158, 0]
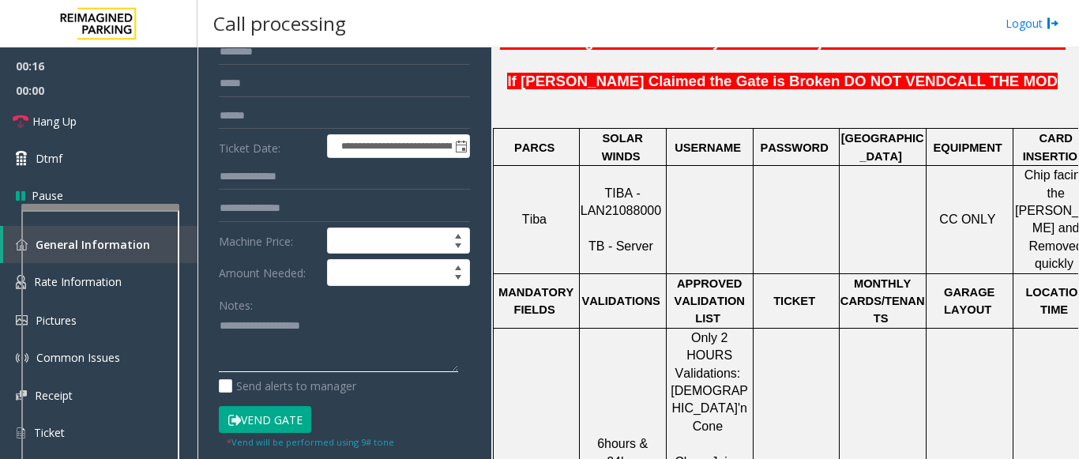
click at [239, 333] on textarea at bounding box center [338, 343] width 239 height 59
paste textarea "**********"
type textarea "**********"
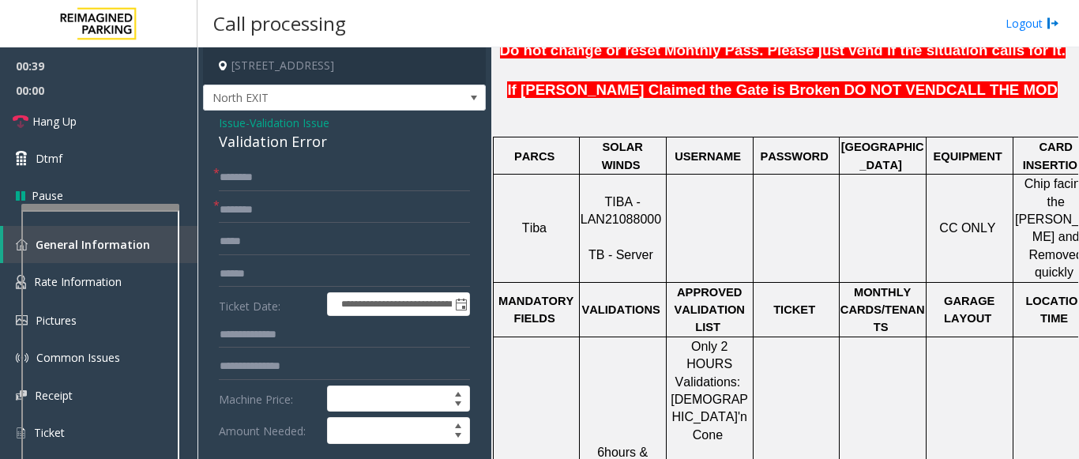
scroll to position [553, 0]
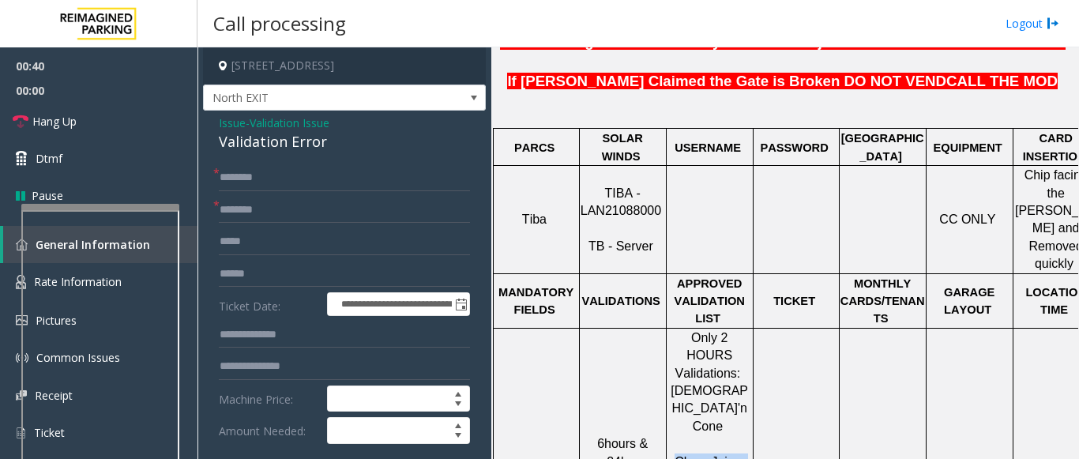
drag, startPoint x: 753, startPoint y: 358, endPoint x: 671, endPoint y: 349, distance: 82.6
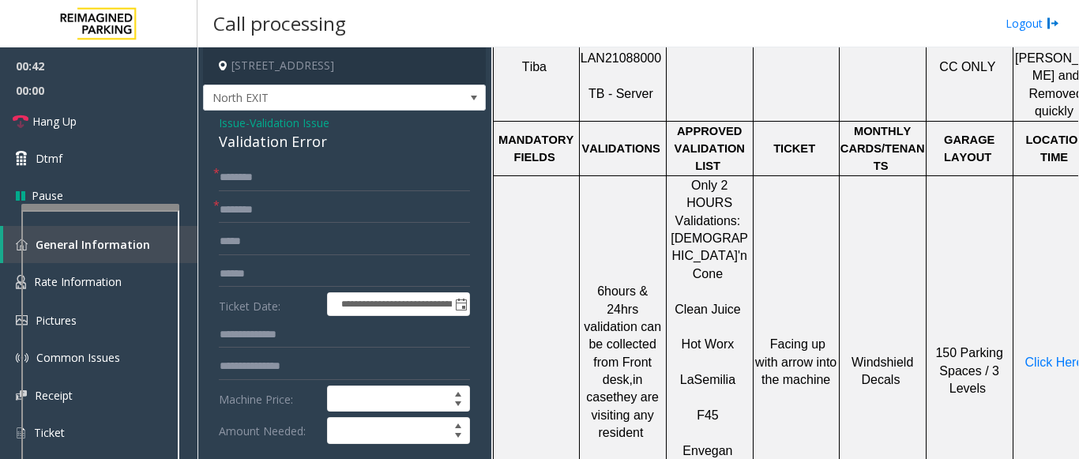
scroll to position [711, 0]
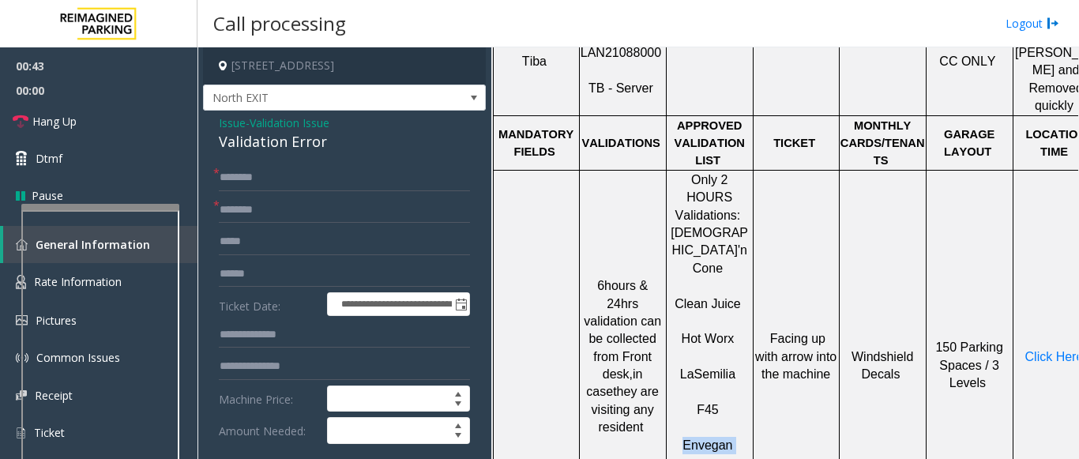
drag, startPoint x: 741, startPoint y: 339, endPoint x: 682, endPoint y: 344, distance: 58.6
click at [680, 419] on p "Envegan" at bounding box center [709, 437] width 85 height 36
drag, startPoint x: 739, startPoint y: 379, endPoint x: 709, endPoint y: 364, distance: 33.6
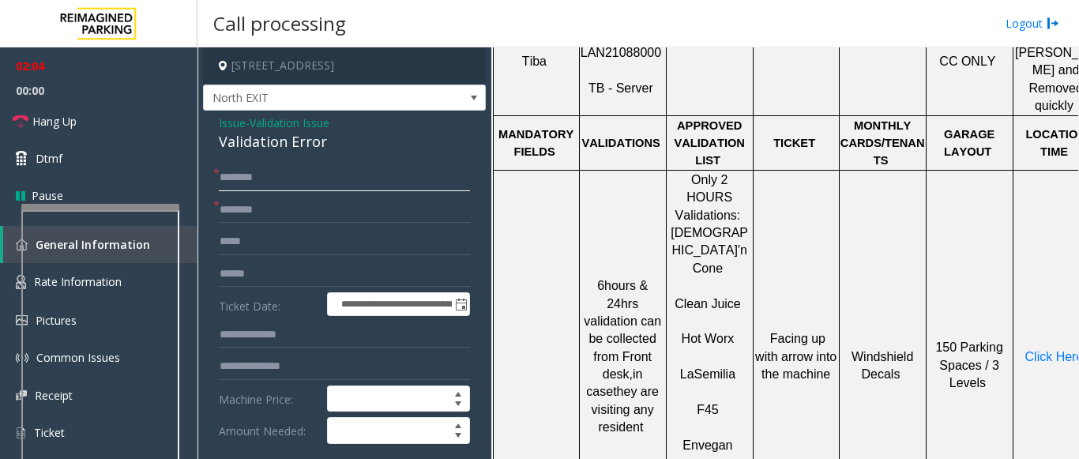
click at [268, 182] on input "text" at bounding box center [344, 177] width 251 height 27
click at [239, 204] on input "text" at bounding box center [344, 210] width 251 height 27
type input "**********"
drag, startPoint x: 268, startPoint y: 211, endPoint x: 224, endPoint y: 173, distance: 57.7
click at [224, 173] on input "text" at bounding box center [344, 177] width 251 height 27
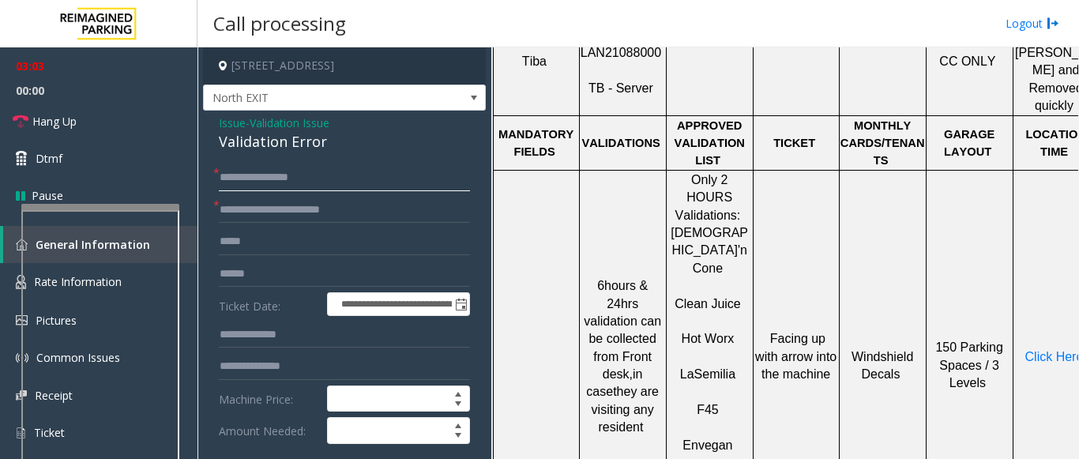
drag, startPoint x: 274, startPoint y: 181, endPoint x: 219, endPoint y: 182, distance: 55.3
click at [219, 182] on input "**********" at bounding box center [344, 177] width 251 height 27
type input "*******"
click at [246, 275] on input "text" at bounding box center [344, 274] width 251 height 27
drag, startPoint x: 272, startPoint y: 209, endPoint x: 244, endPoint y: 242, distance: 43.7
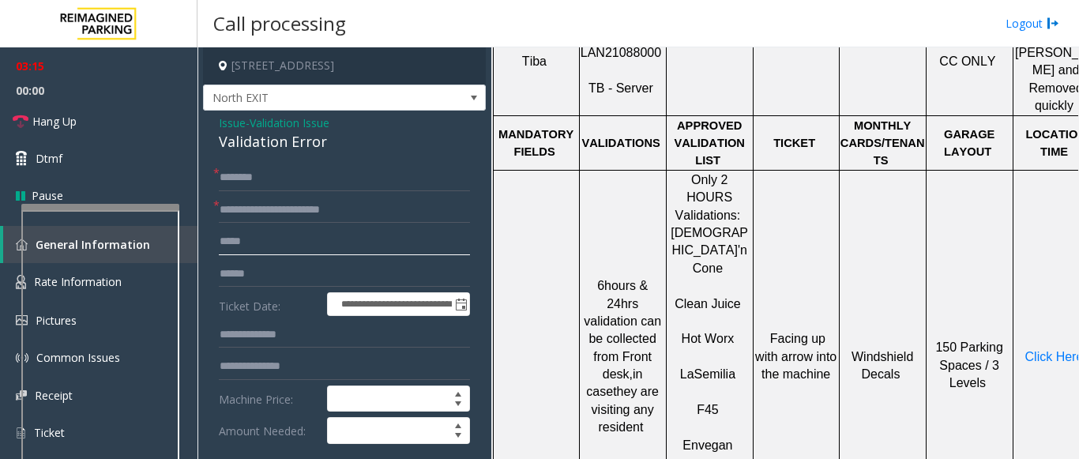
click at [244, 242] on input "text" at bounding box center [344, 241] width 251 height 27
click at [235, 271] on input "text" at bounding box center [344, 274] width 251 height 27
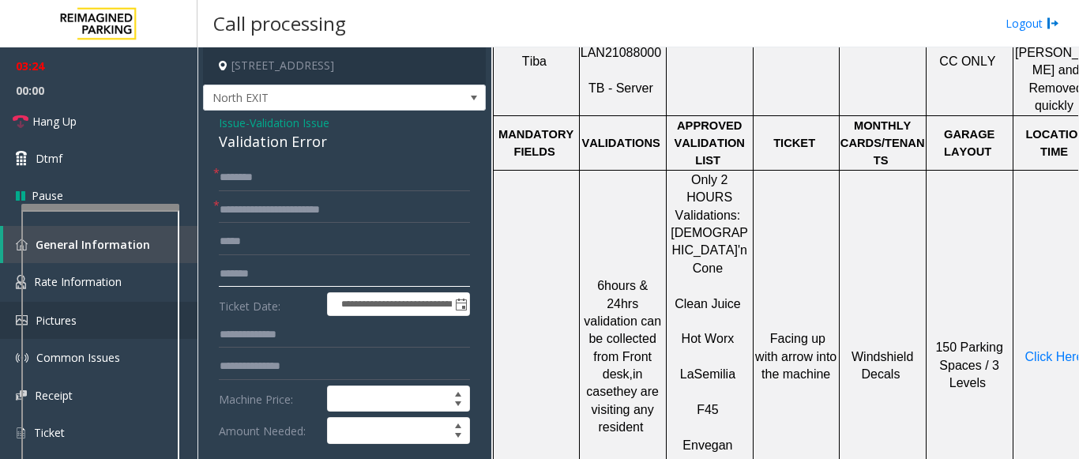
type input "*******"
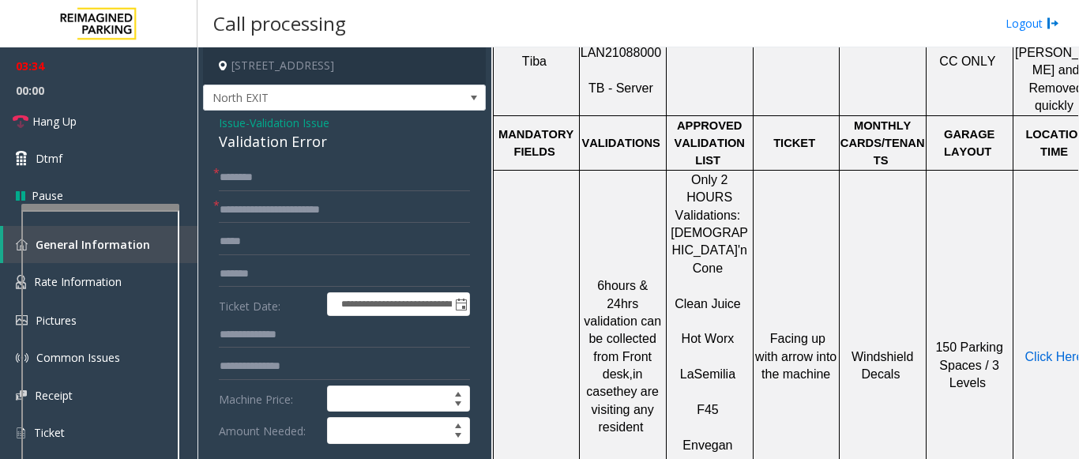
click at [1040, 350] on span "Click Here" at bounding box center [1054, 356] width 58 height 13
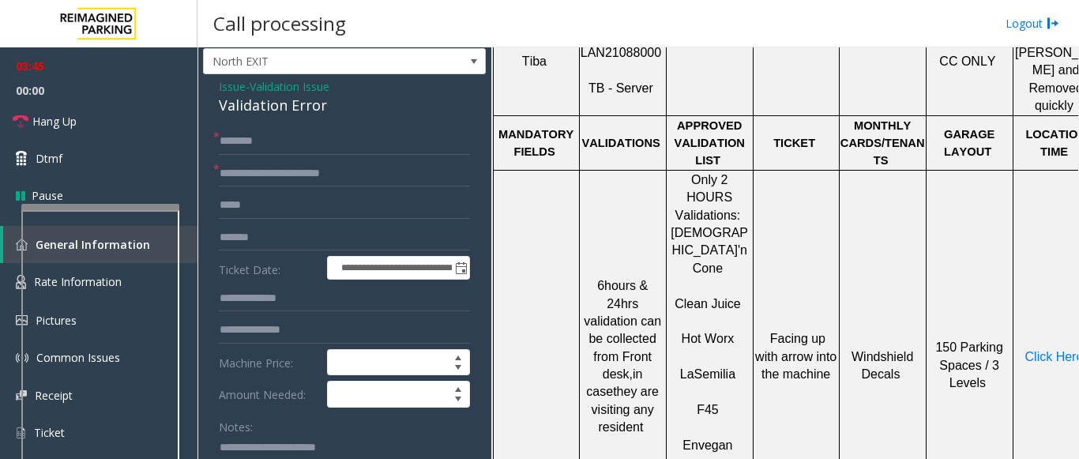
scroll to position [0, 0]
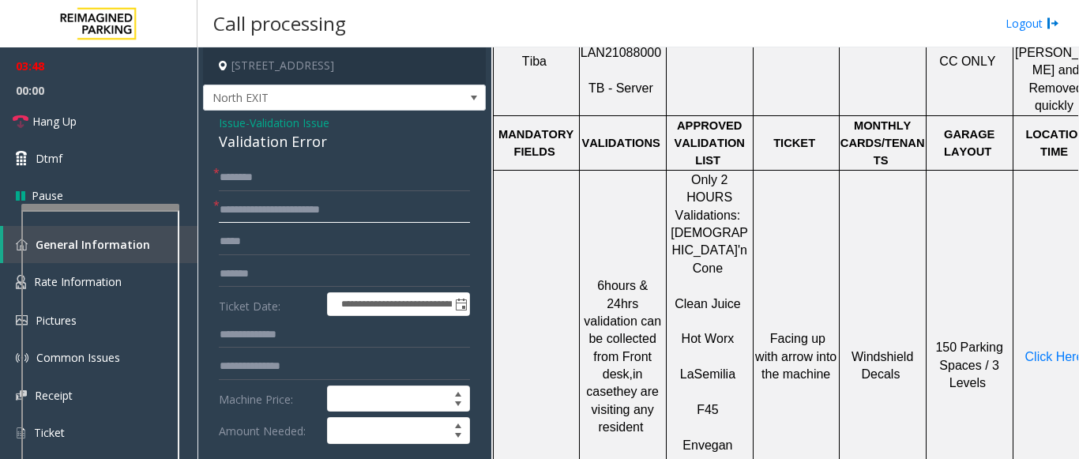
click at [282, 210] on input "**********" at bounding box center [344, 210] width 251 height 27
type input "**********"
click at [273, 257] on form "**********" at bounding box center [344, 385] width 251 height 443
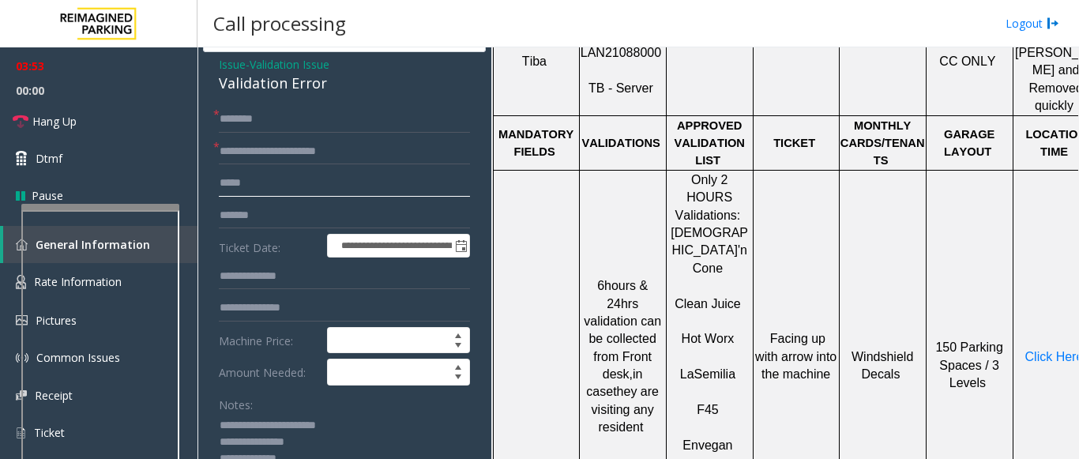
scroll to position [158, 0]
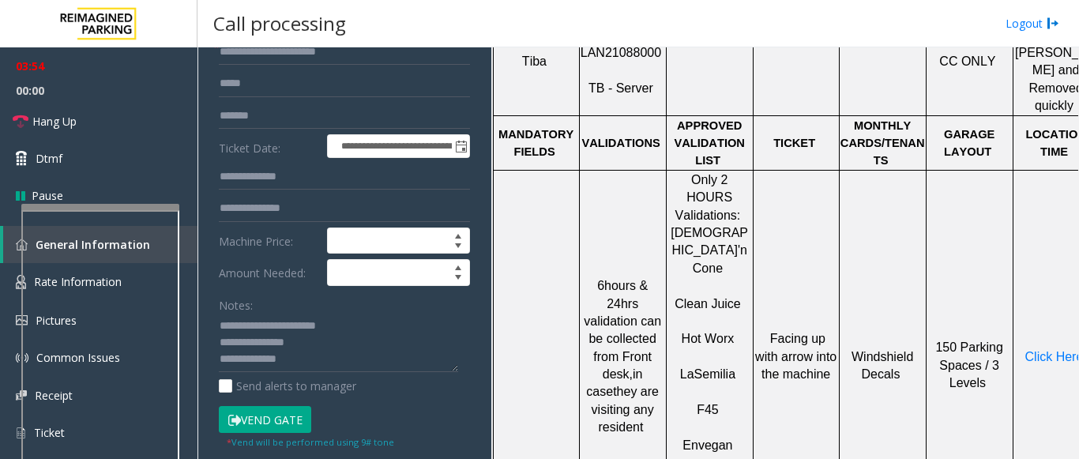
click at [283, 423] on button "Vend Gate" at bounding box center [265, 419] width 92 height 27
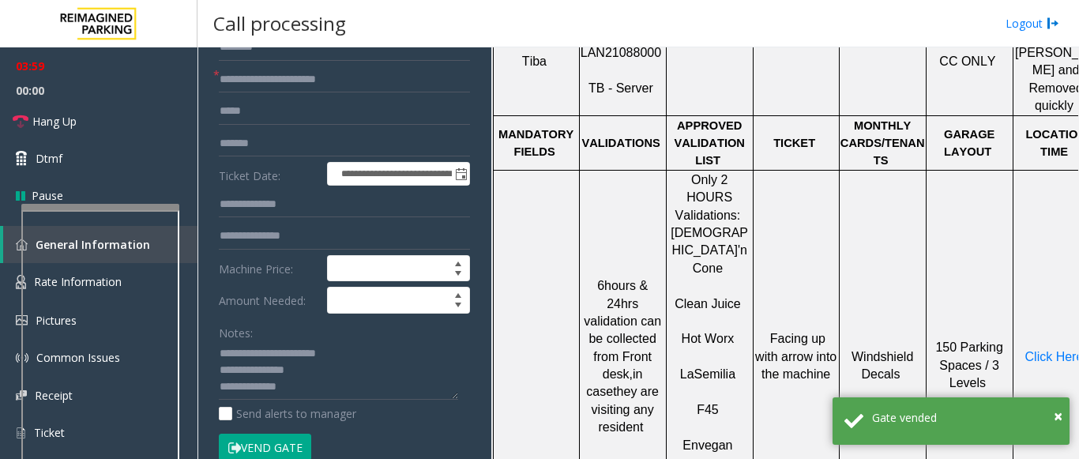
scroll to position [237, 0]
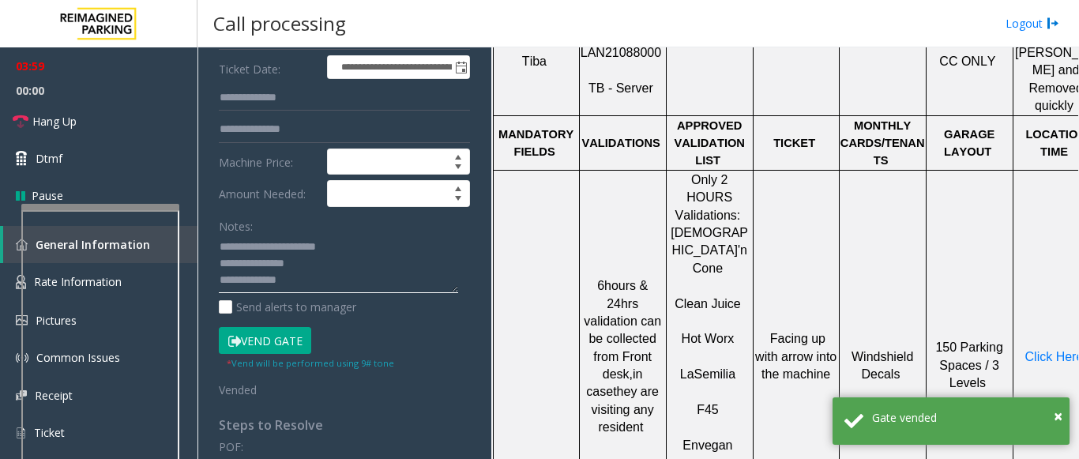
click at [325, 285] on textarea at bounding box center [338, 264] width 239 height 59
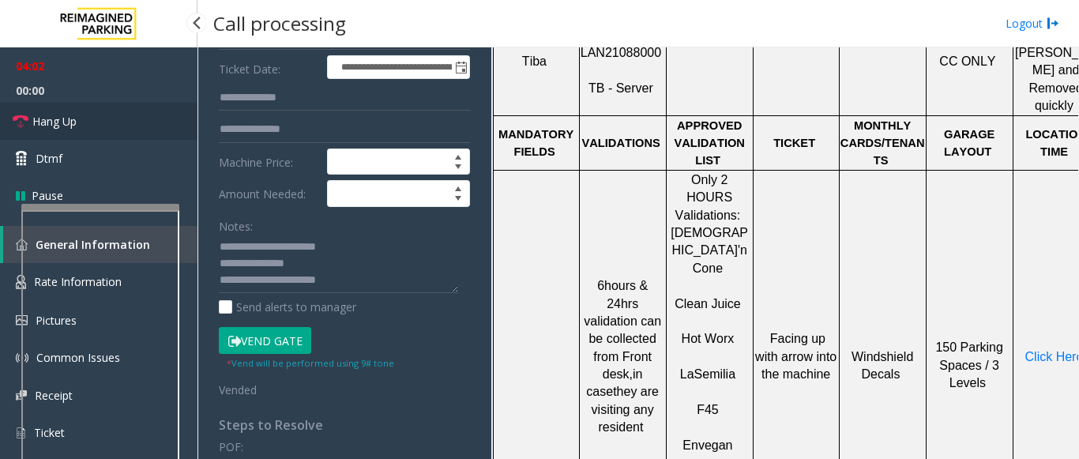
click at [102, 127] on link "Hang Up" at bounding box center [98, 121] width 197 height 37
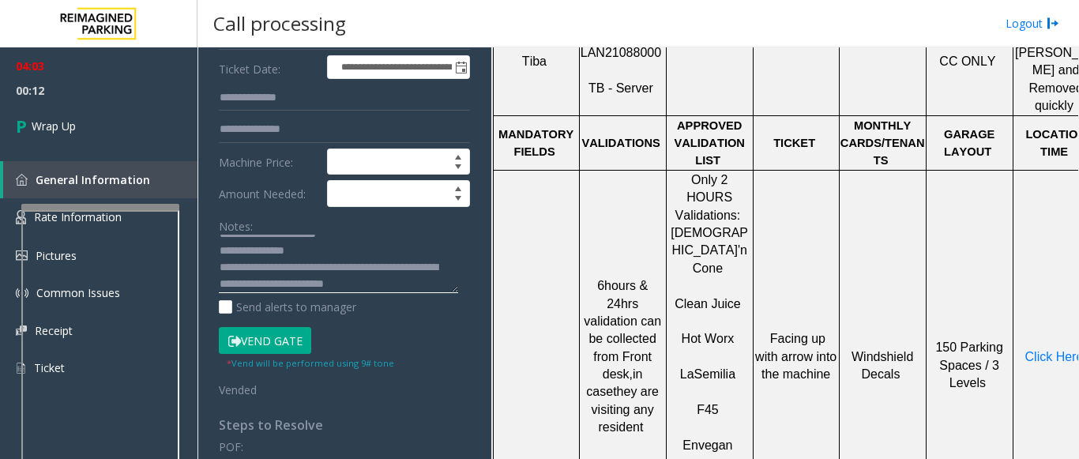
scroll to position [29, 0]
drag, startPoint x: 359, startPoint y: 279, endPoint x: 346, endPoint y: 271, distance: 14.9
click at [219, 287] on textarea at bounding box center [338, 264] width 239 height 59
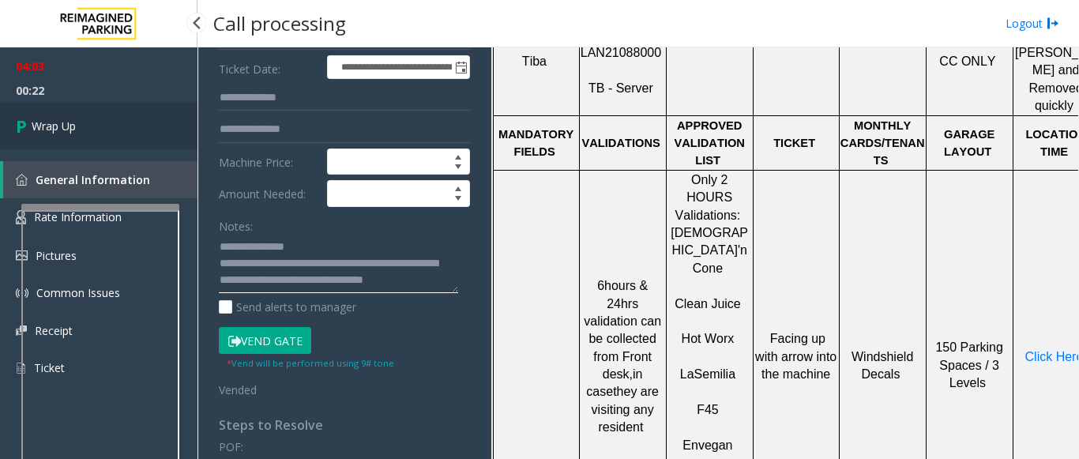
type textarea "**********"
click at [117, 109] on link "Wrap Up" at bounding box center [98, 126] width 197 height 47
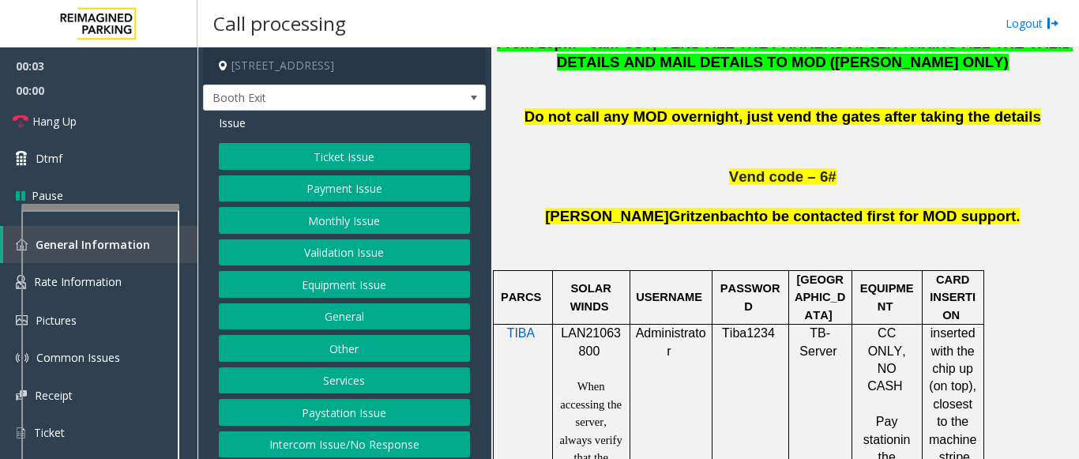
scroll to position [869, 0]
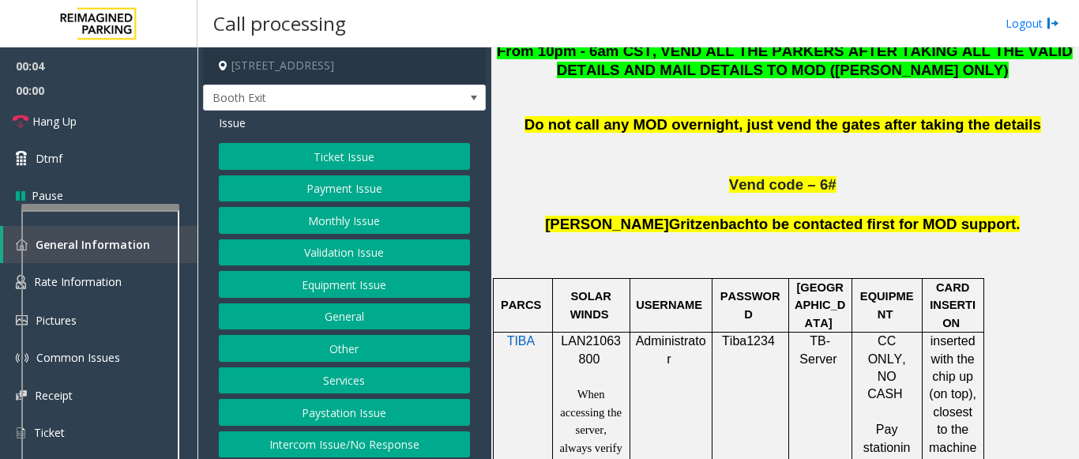
click at [585, 334] on span "LAN21063800" at bounding box center [591, 349] width 60 height 31
click at [361, 256] on button "Validation Issue" at bounding box center [344, 252] width 251 height 27
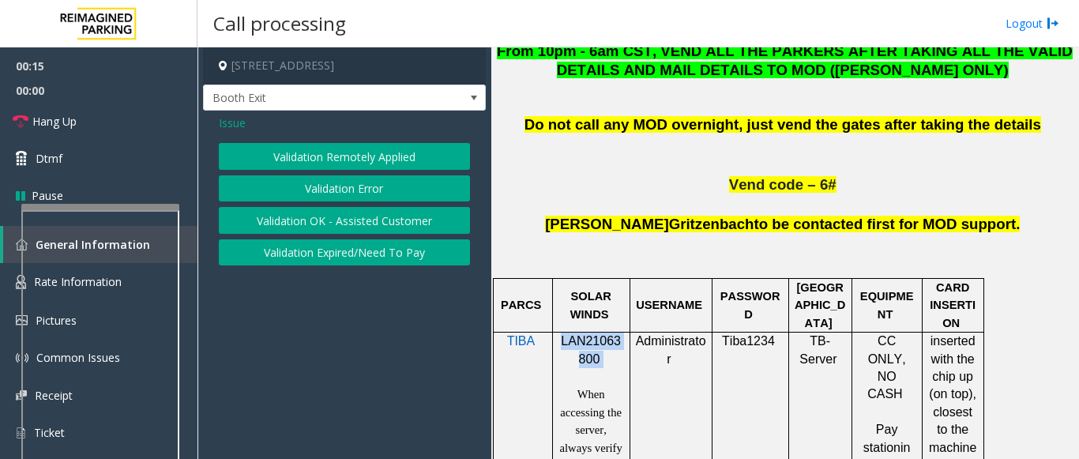
click at [338, 185] on button "Validation Error" at bounding box center [344, 188] width 251 height 27
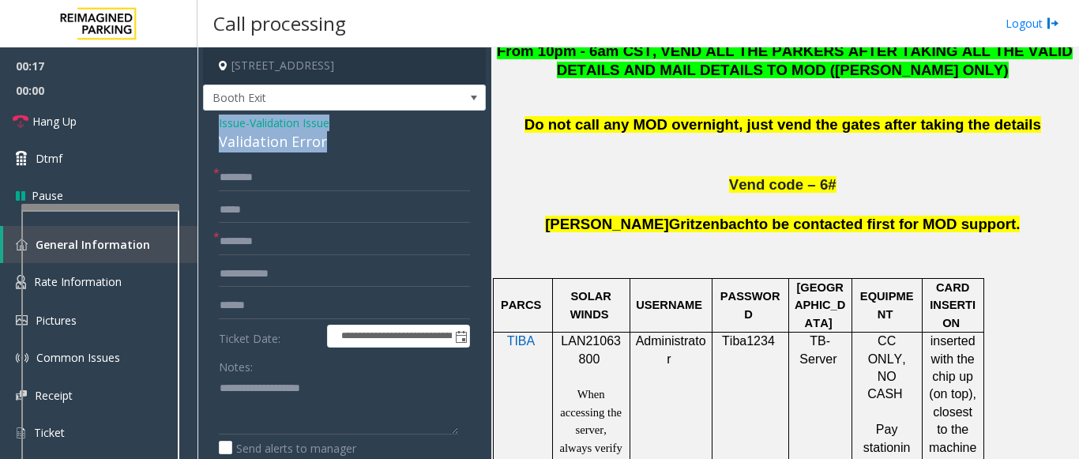
drag, startPoint x: 248, startPoint y: 127, endPoint x: 212, endPoint y: 122, distance: 36.7
click at [212, 122] on div "**********" at bounding box center [344, 447] width 283 height 672
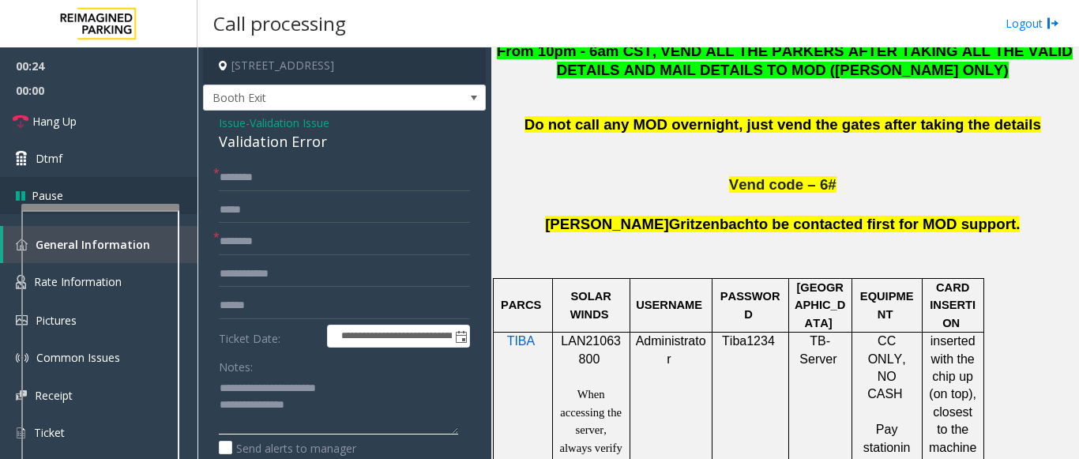
type textarea "**********"
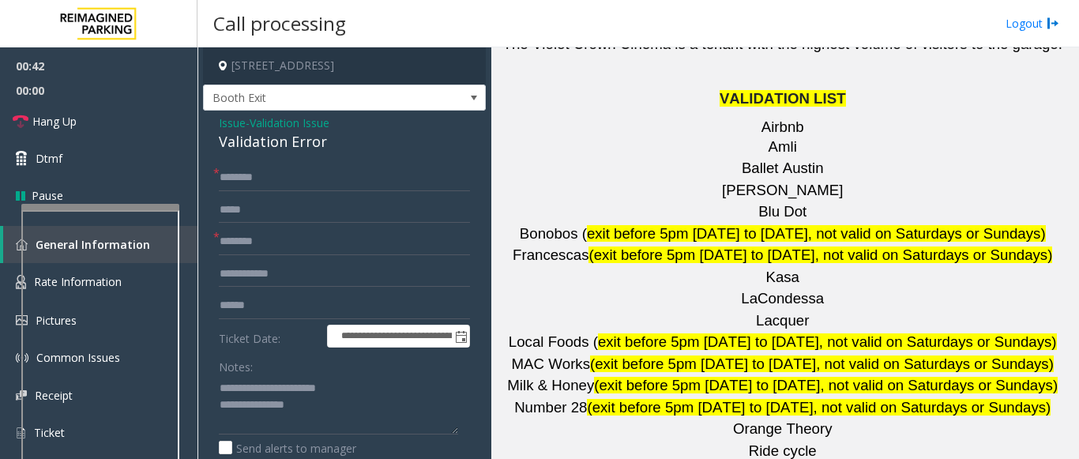
scroll to position [2132, 0]
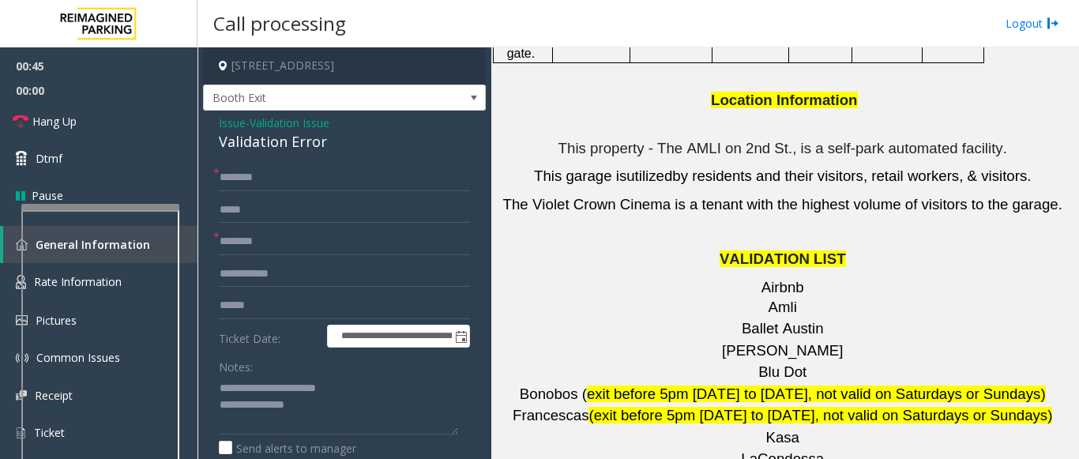
drag, startPoint x: 600, startPoint y: 318, endPoint x: 520, endPoint y: 314, distance: 79.9
paste input "**********"
click at [272, 247] on input "text" at bounding box center [344, 241] width 251 height 27
type input "**********"
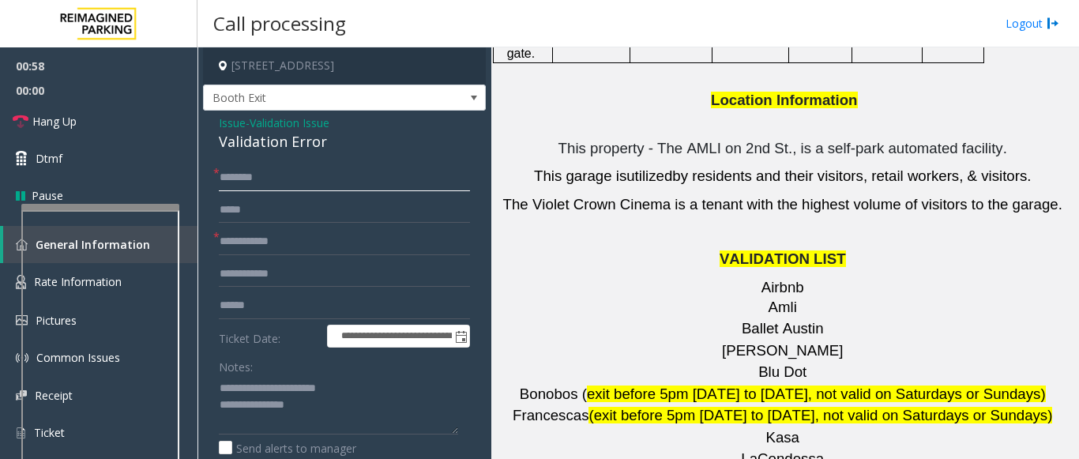
click at [242, 176] on input "text" at bounding box center [344, 177] width 251 height 27
click at [242, 174] on input "text" at bounding box center [344, 177] width 251 height 27
click at [240, 175] on input "text" at bounding box center [344, 177] width 251 height 27
type input "*"
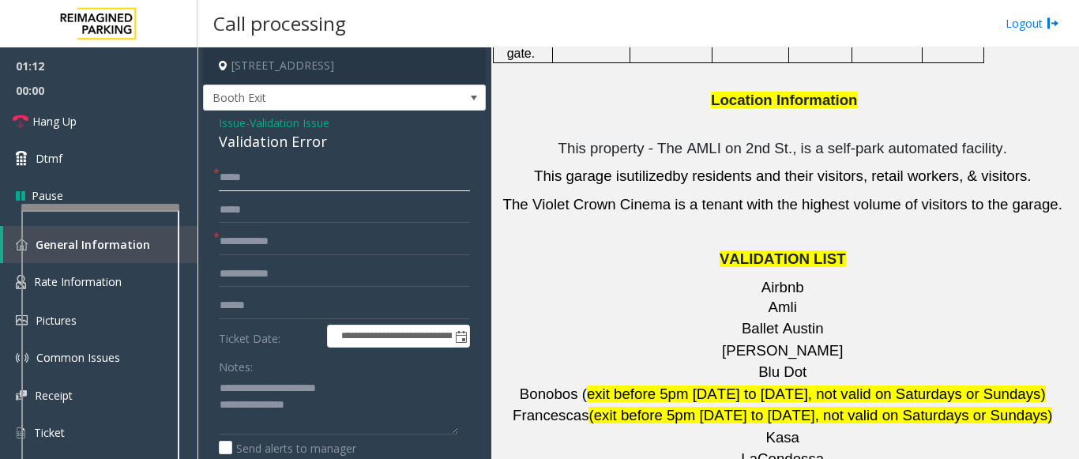
type input "****"
drag, startPoint x: 220, startPoint y: 302, endPoint x: 227, endPoint y: 295, distance: 10.1
click at [221, 302] on input "text" at bounding box center [344, 305] width 251 height 27
type input "*******"
click at [328, 414] on textarea at bounding box center [338, 404] width 239 height 59
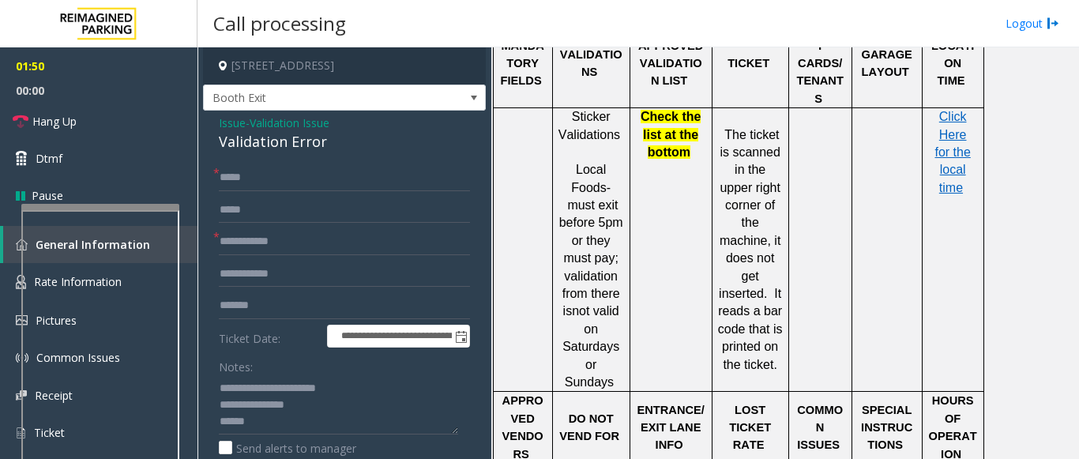
scroll to position [1501, 0]
click at [953, 111] on span "Click Here for the local time" at bounding box center [952, 153] width 36 height 85
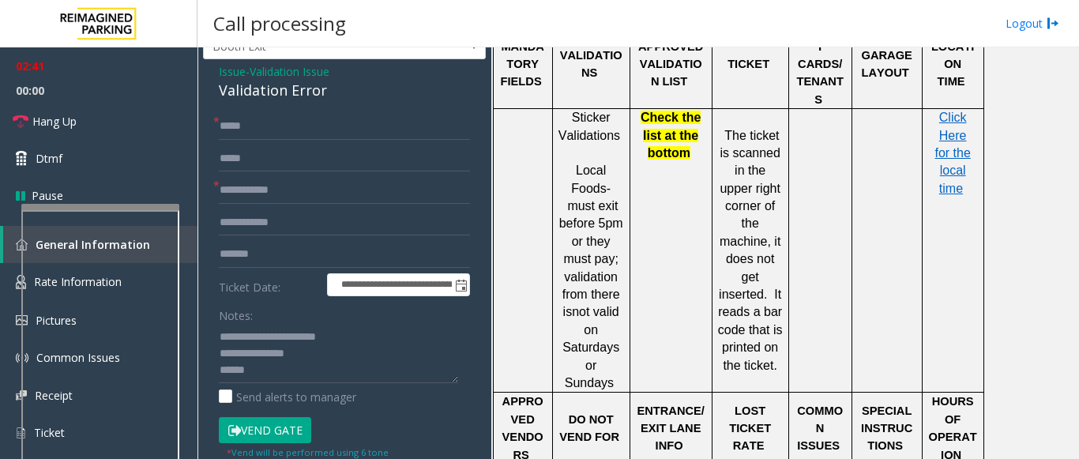
scroll to position [79, 0]
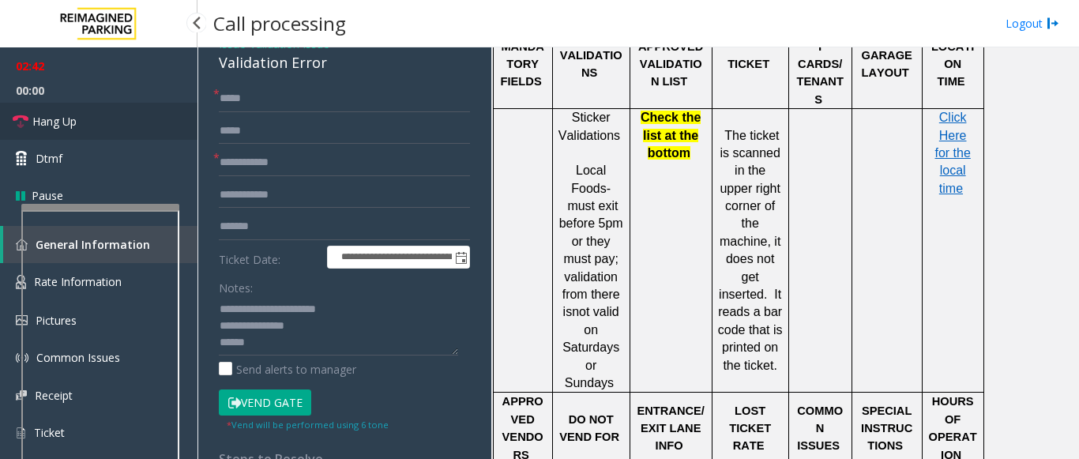
click at [110, 109] on link "Hang Up" at bounding box center [98, 121] width 197 height 37
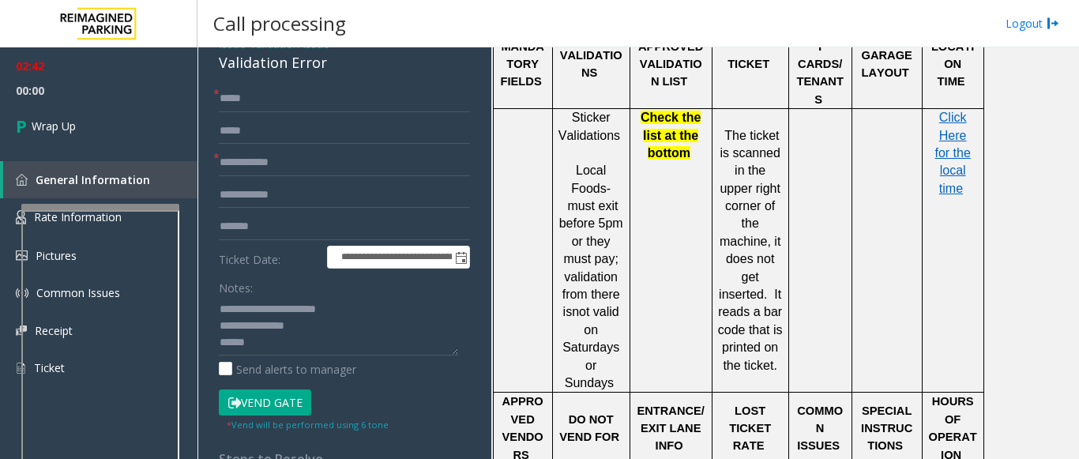
click at [218, 344] on div "**********" at bounding box center [344, 386] width 275 height 603
click at [223, 341] on textarea at bounding box center [338, 325] width 239 height 59
click at [332, 340] on textarea at bounding box center [338, 325] width 239 height 59
click at [274, 343] on textarea at bounding box center [338, 325] width 239 height 59
click at [347, 348] on textarea at bounding box center [338, 325] width 239 height 59
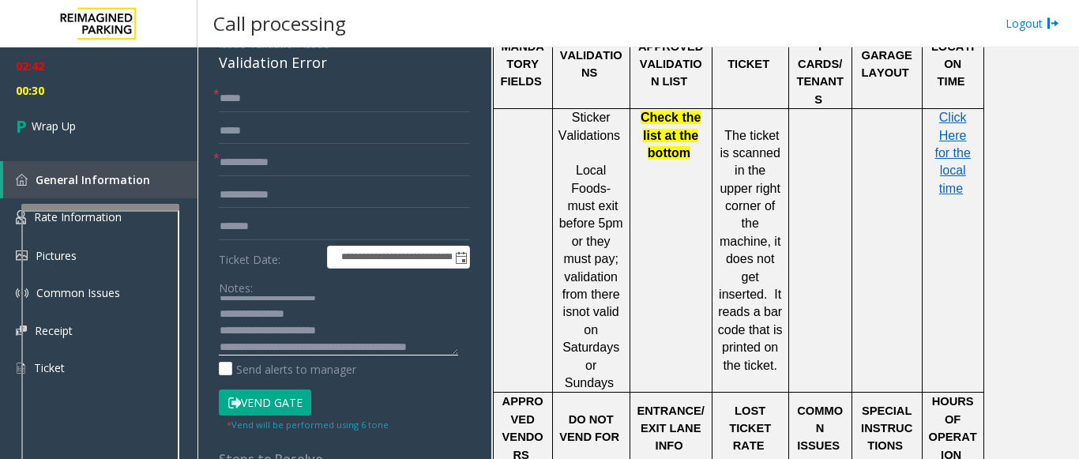
scroll to position [28, 0]
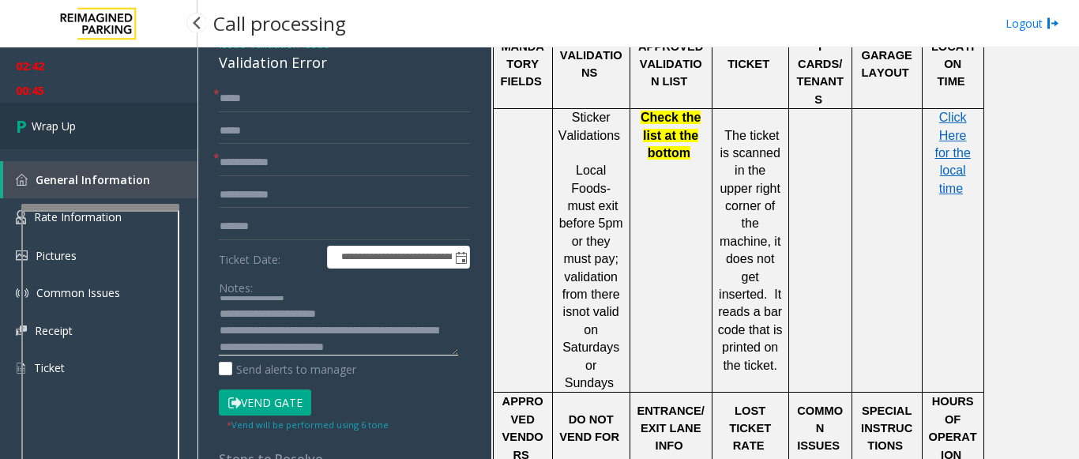
type textarea "**********"
click at [110, 120] on link "Wrap Up" at bounding box center [98, 126] width 197 height 47
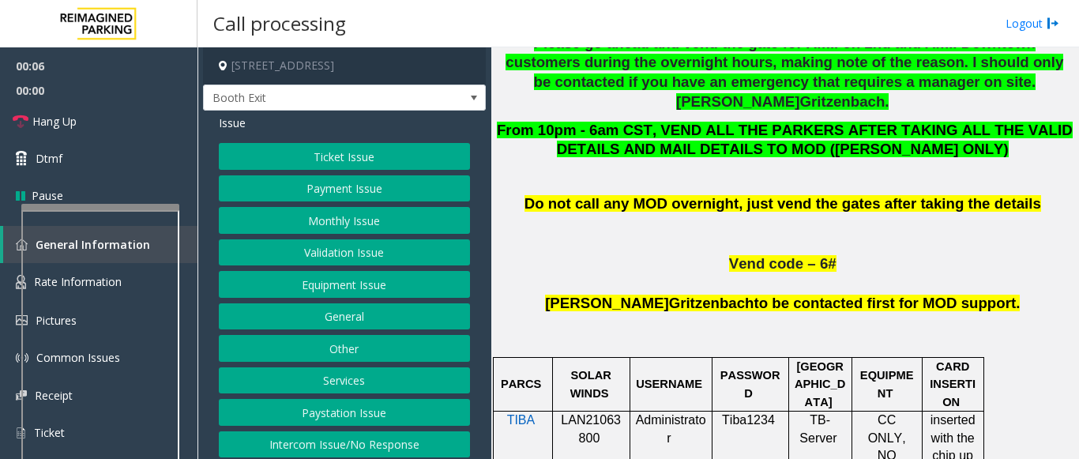
scroll to position [869, 0]
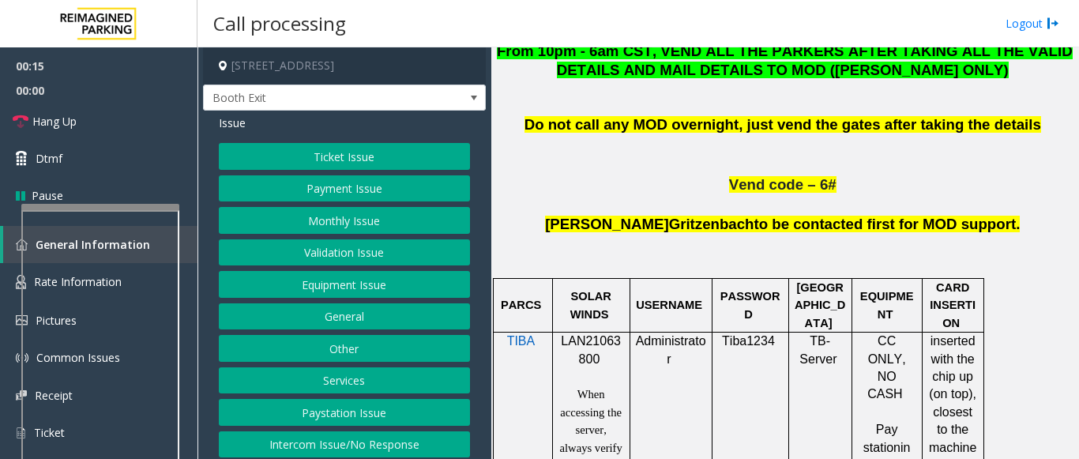
click at [317, 190] on button "Payment Issue" at bounding box center [344, 188] width 251 height 27
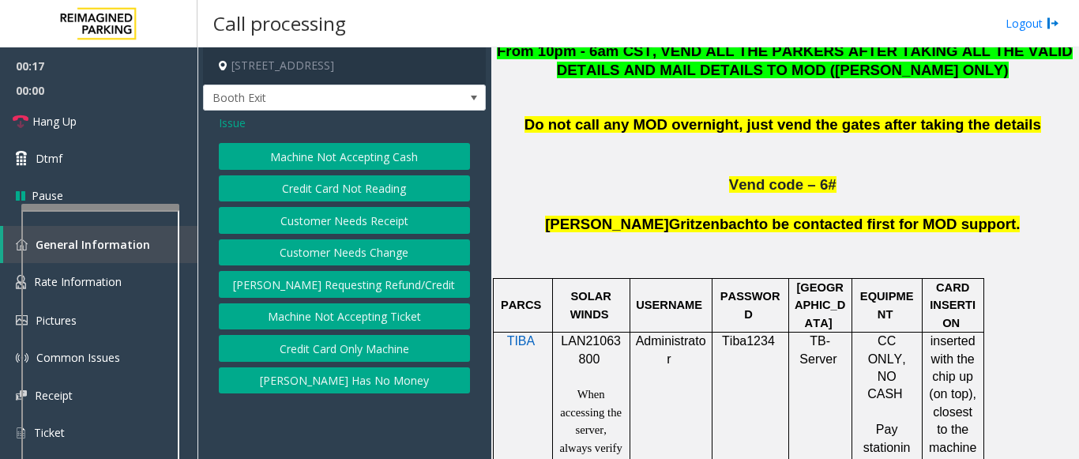
click at [351, 347] on button "Credit Card Only Machine" at bounding box center [344, 348] width 251 height 27
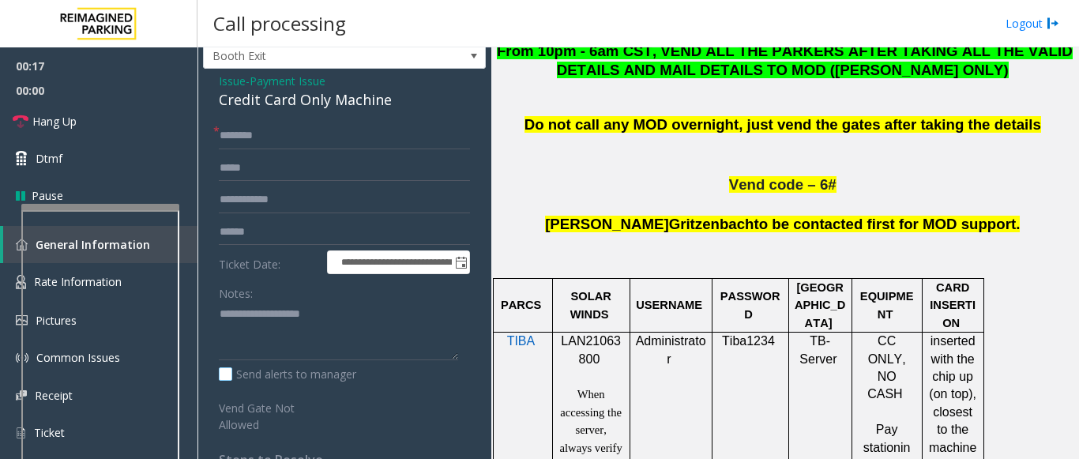
scroll to position [79, 0]
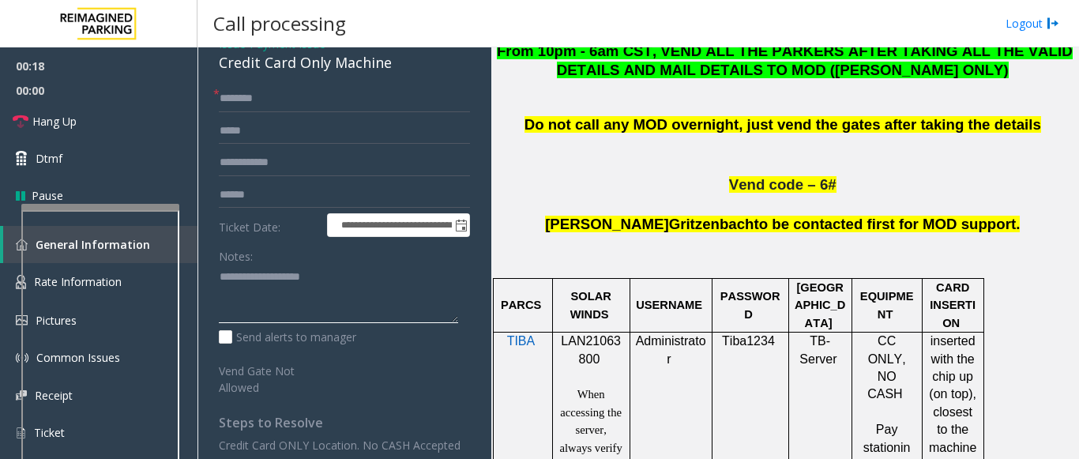
click at [270, 305] on textarea at bounding box center [338, 294] width 239 height 59
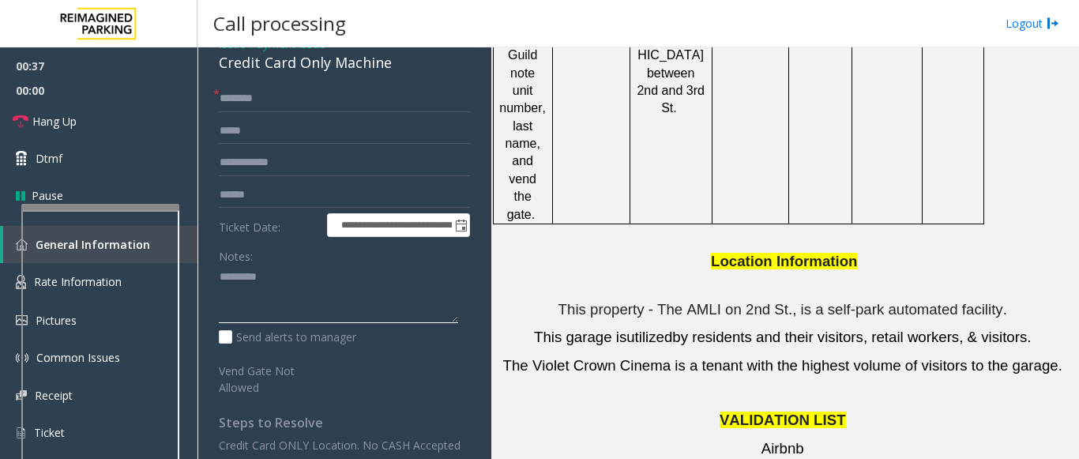
scroll to position [1975, 0]
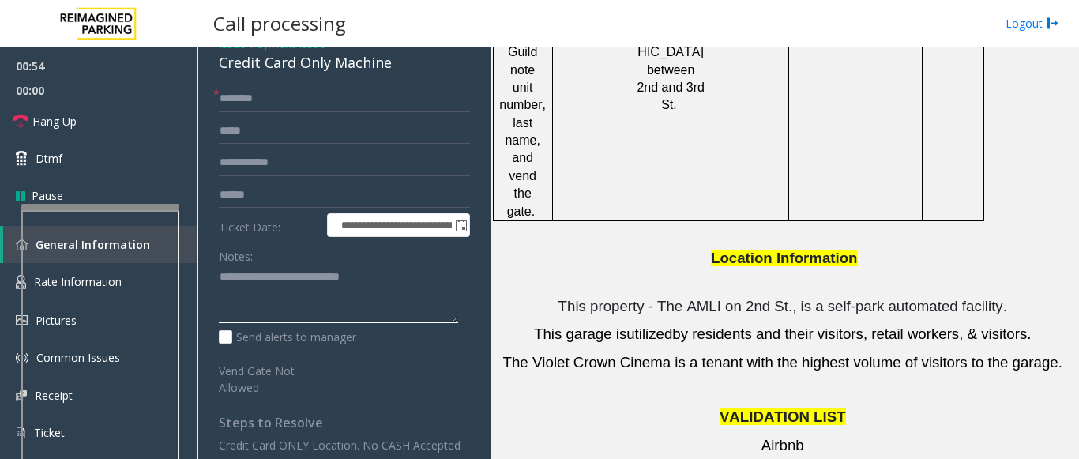
click at [426, 281] on textarea at bounding box center [338, 294] width 239 height 59
type textarea "**********"
click at [268, 98] on input "text" at bounding box center [344, 98] width 251 height 27
type input "*******"
click at [244, 190] on input "text" at bounding box center [344, 195] width 251 height 27
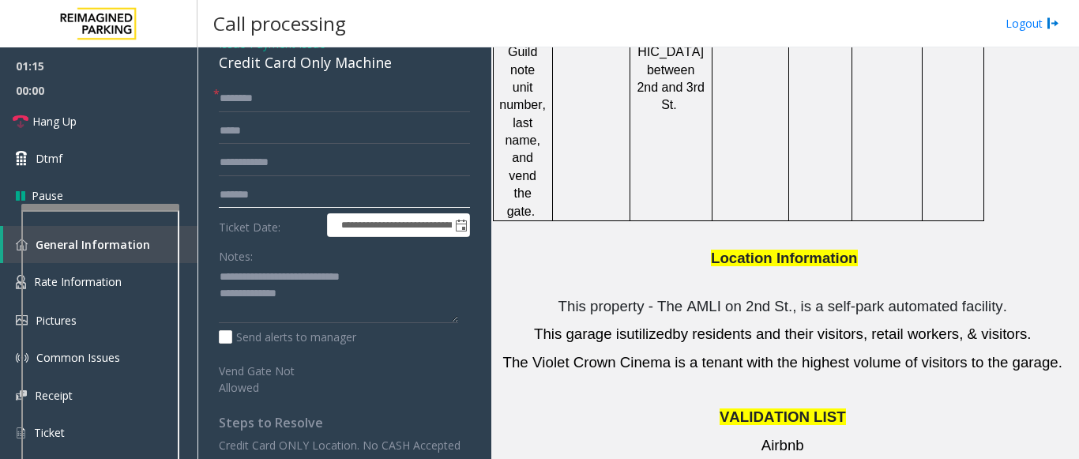
type input "*******"
click at [295, 297] on textarea at bounding box center [338, 294] width 239 height 59
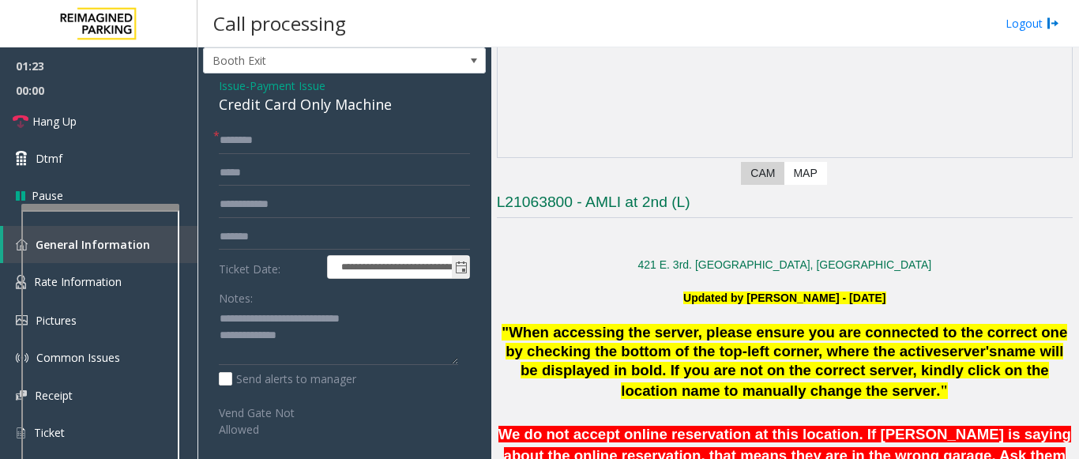
scroll to position [0, 0]
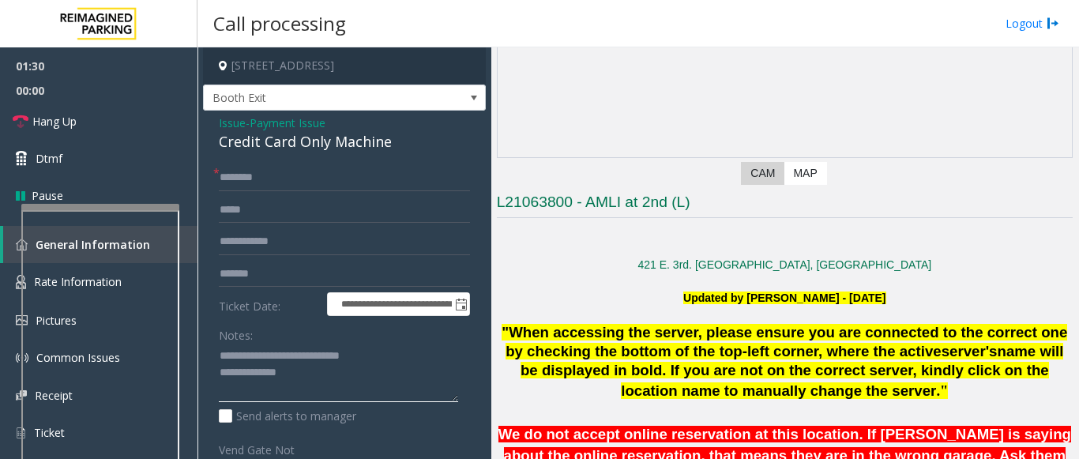
click at [296, 379] on textarea at bounding box center [338, 373] width 239 height 59
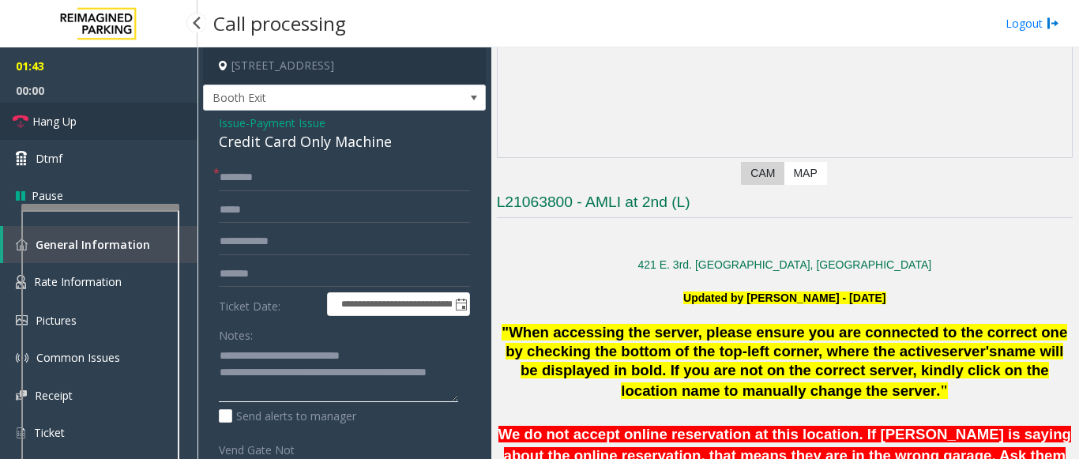
type textarea "**********"
click at [132, 130] on link "Hang Up" at bounding box center [98, 121] width 197 height 37
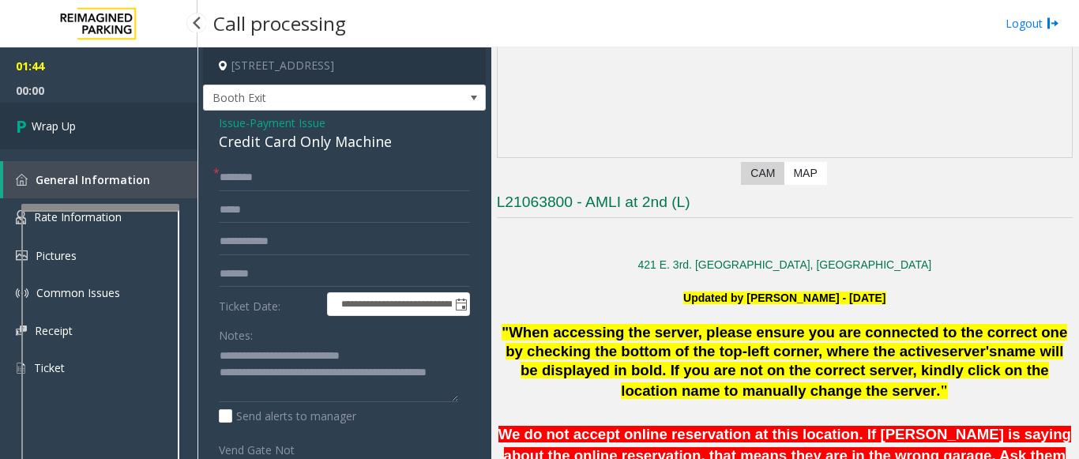
click at [99, 126] on link "Wrap Up" at bounding box center [98, 126] width 197 height 47
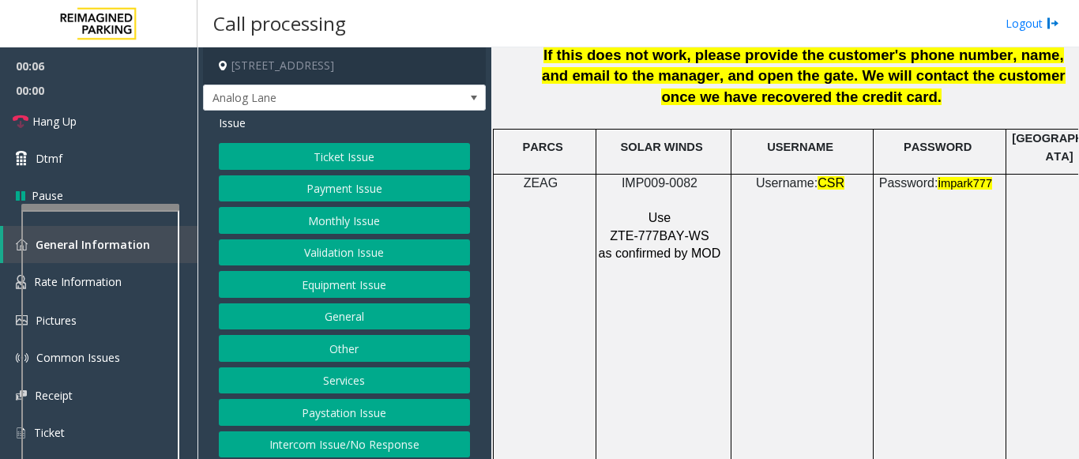
scroll to position [2211, 0]
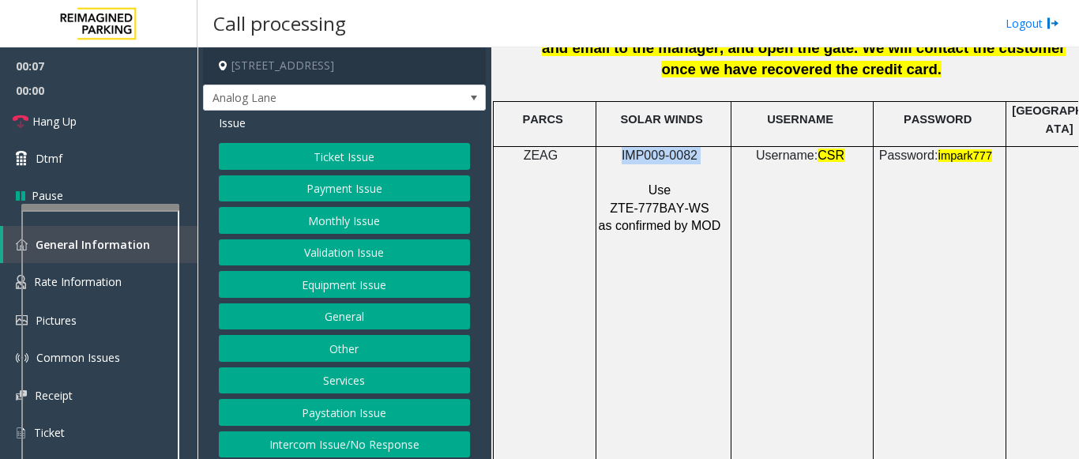
drag, startPoint x: 686, startPoint y: 140, endPoint x: 618, endPoint y: 133, distance: 69.1
click at [618, 147] on p "IMP009-0082" at bounding box center [661, 155] width 127 height 17
click at [310, 445] on button "Intercom Issue/No Response" at bounding box center [344, 444] width 251 height 27
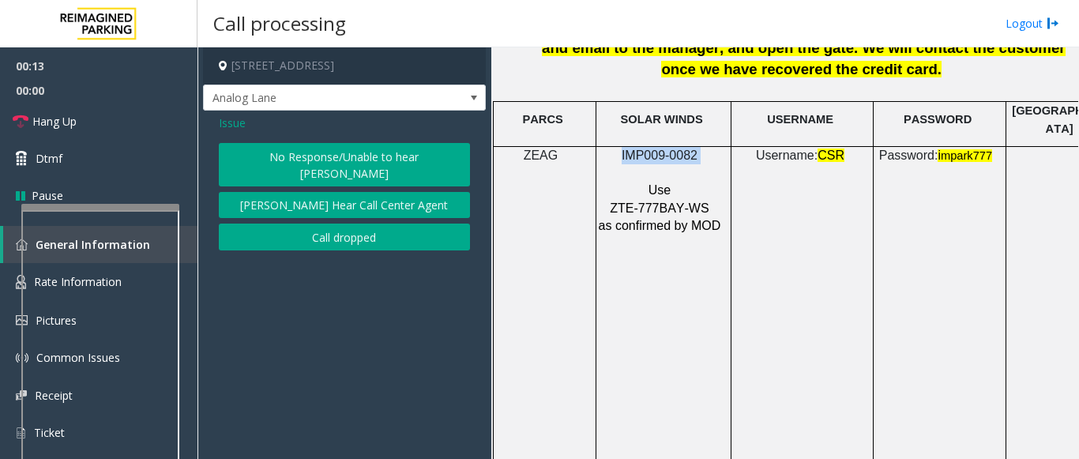
click at [295, 158] on button "No Response/Unable to hear [PERSON_NAME]" at bounding box center [344, 164] width 251 height 43
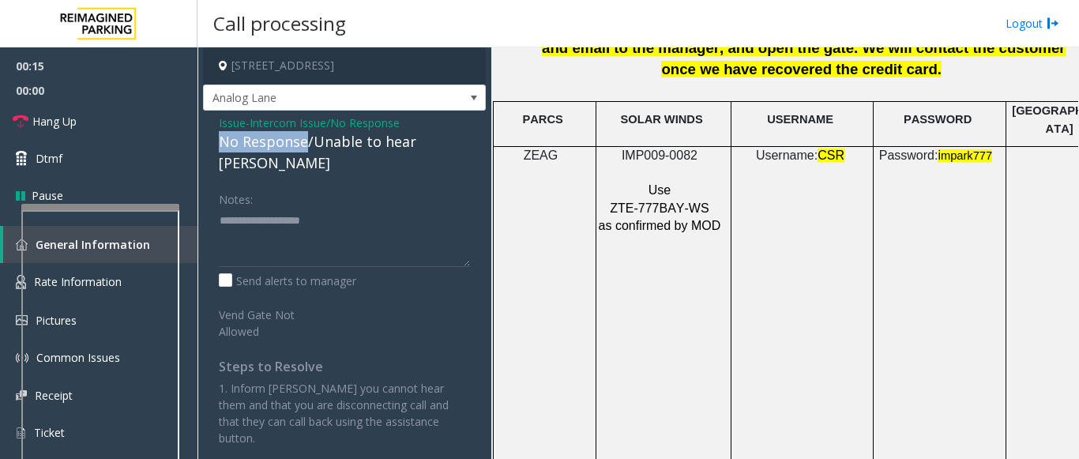
drag, startPoint x: 306, startPoint y: 146, endPoint x: 202, endPoint y: 137, distance: 104.6
click at [202, 137] on app-call-processing-form "777 Bay Street, Toronto, ON Analog Lane Issue - Intercom Issue/No Response No R…" at bounding box center [344, 252] width 294 height 411
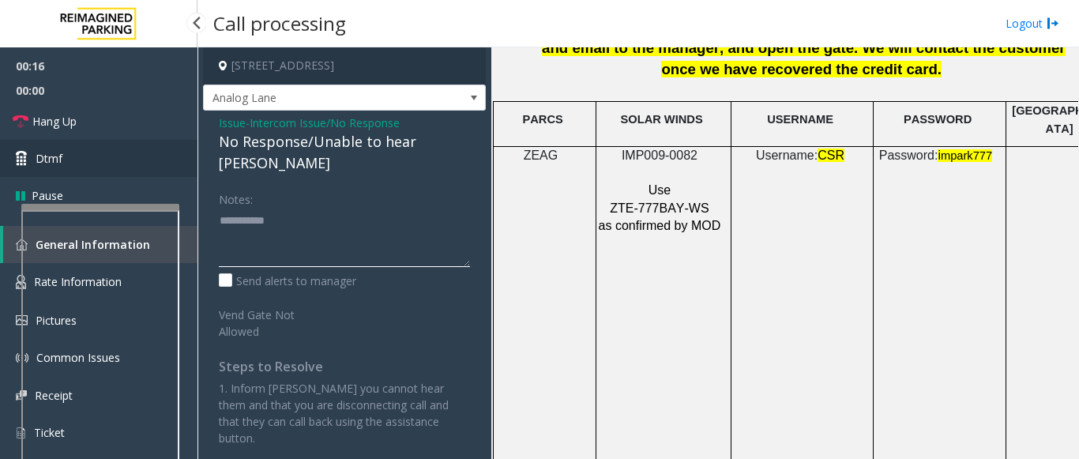
type textarea "**********"
click at [111, 145] on link "Dtmf" at bounding box center [98, 158] width 197 height 37
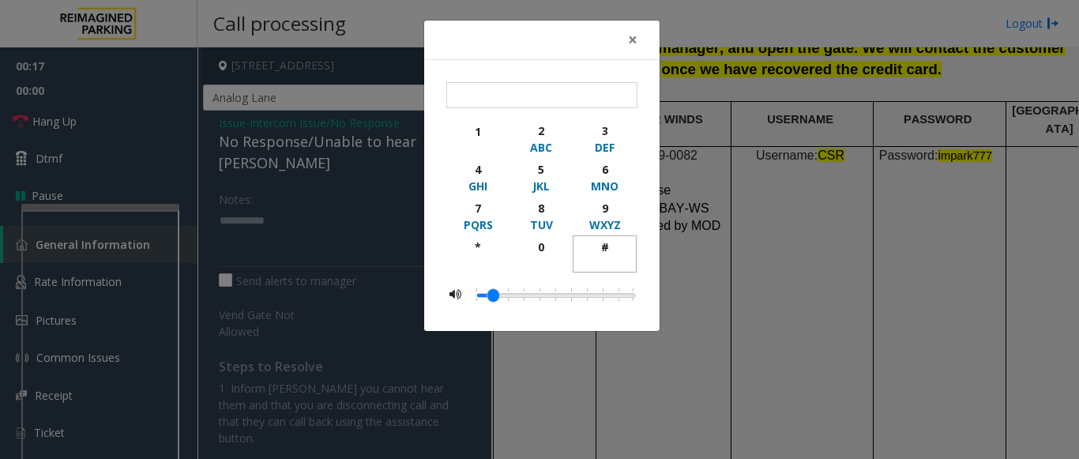
click at [594, 248] on div "#" at bounding box center [604, 247] width 43 height 17
type input "**"
click at [637, 48] on span "×" at bounding box center [632, 39] width 9 height 22
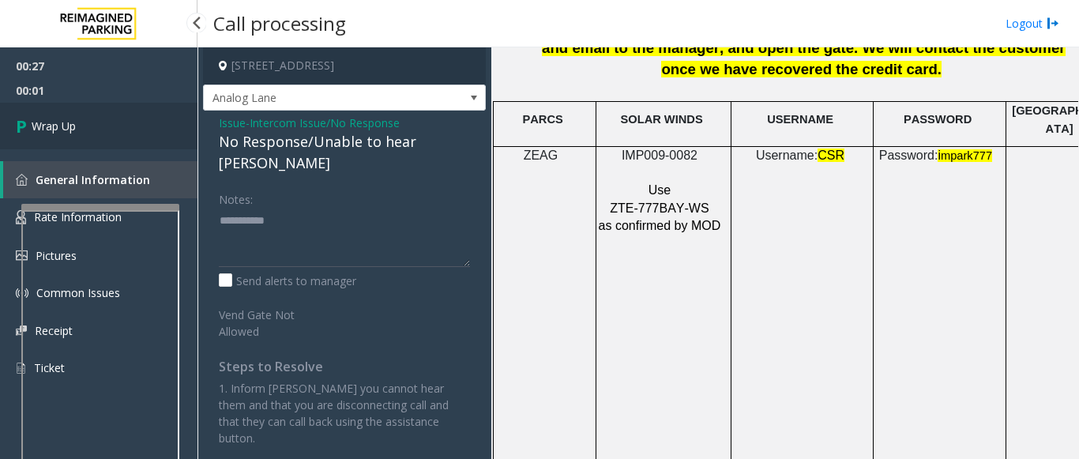
click at [120, 138] on link "Wrap Up" at bounding box center [98, 126] width 197 height 47
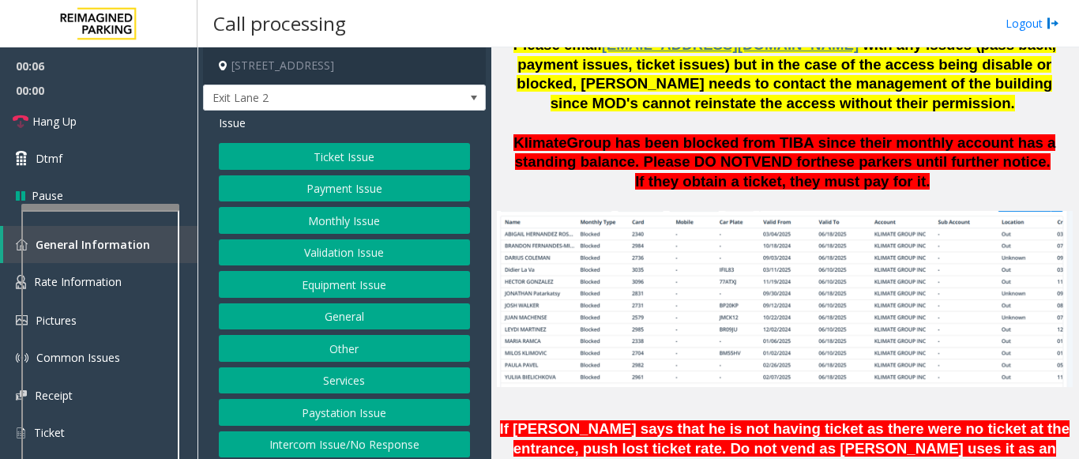
scroll to position [1106, 0]
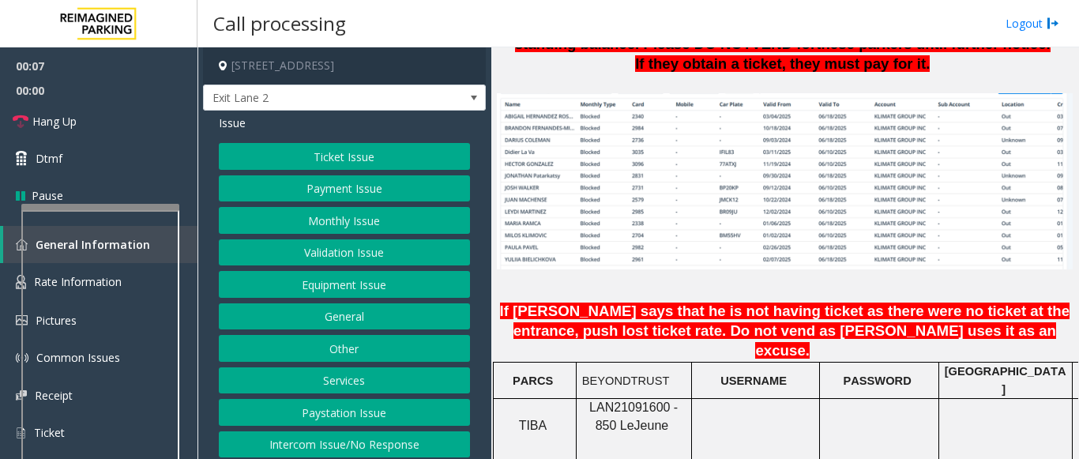
click at [612, 400] on span "LAN21091600 - 850 Le" at bounding box center [633, 415] width 88 height 31
click at [359, 250] on button "Validation Issue" at bounding box center [344, 252] width 251 height 27
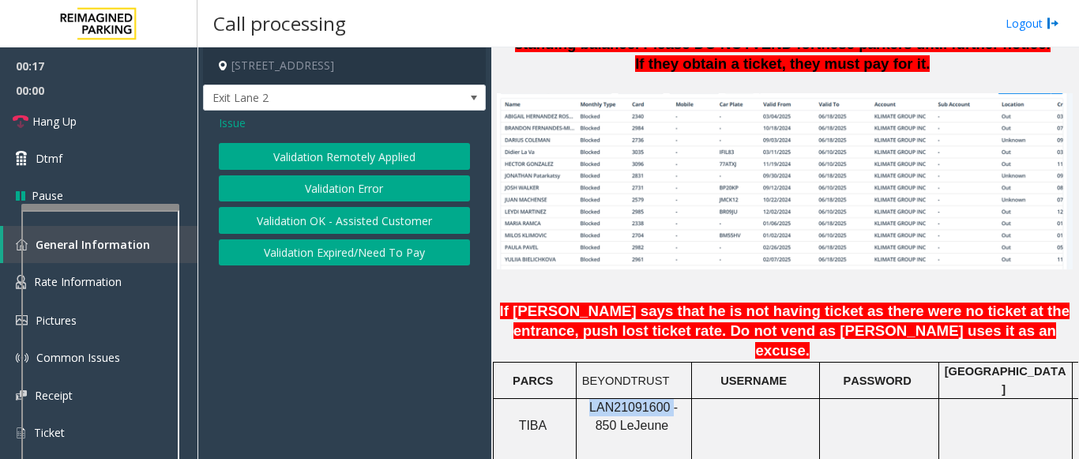
click at [351, 194] on button "Validation Error" at bounding box center [344, 188] width 251 height 27
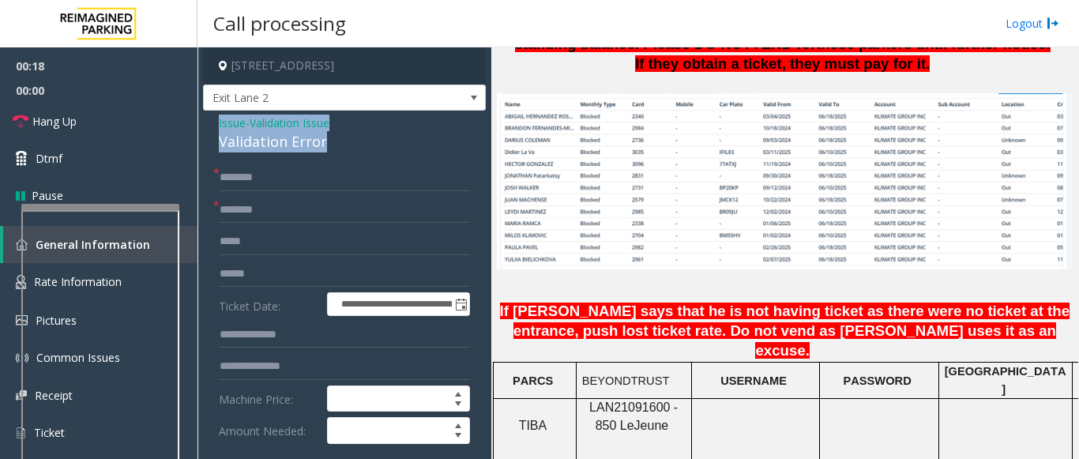
drag, startPoint x: 328, startPoint y: 140, endPoint x: 212, endPoint y: 115, distance: 118.8
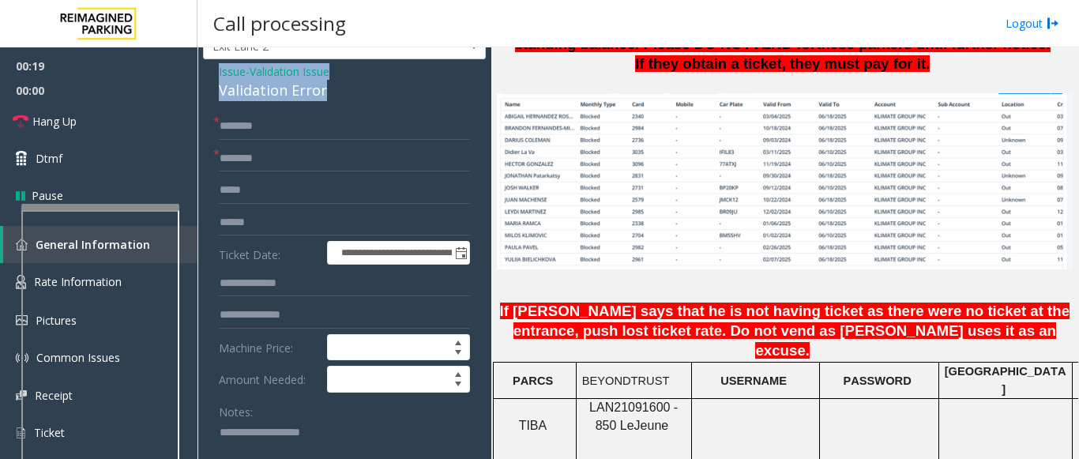
scroll to position [79, 0]
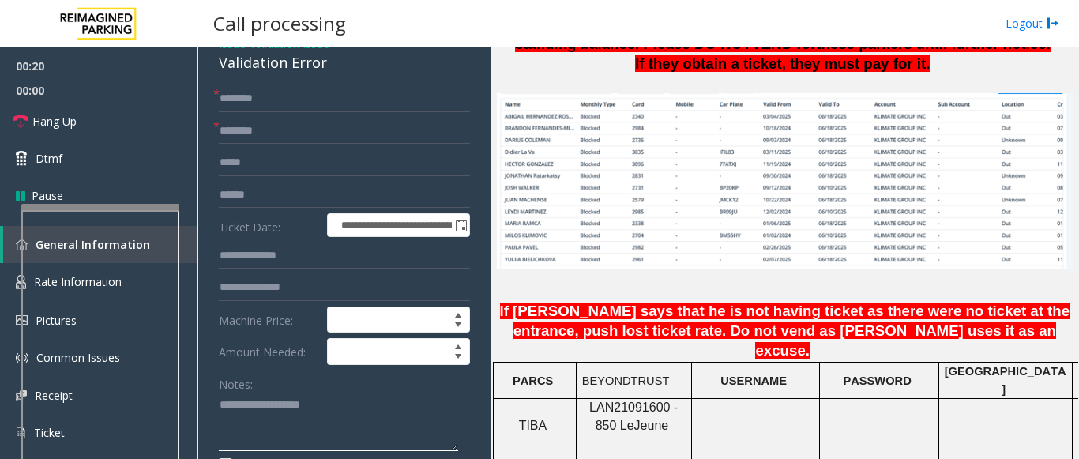
paste textarea "**********"
click at [256, 402] on textarea at bounding box center [338, 422] width 239 height 59
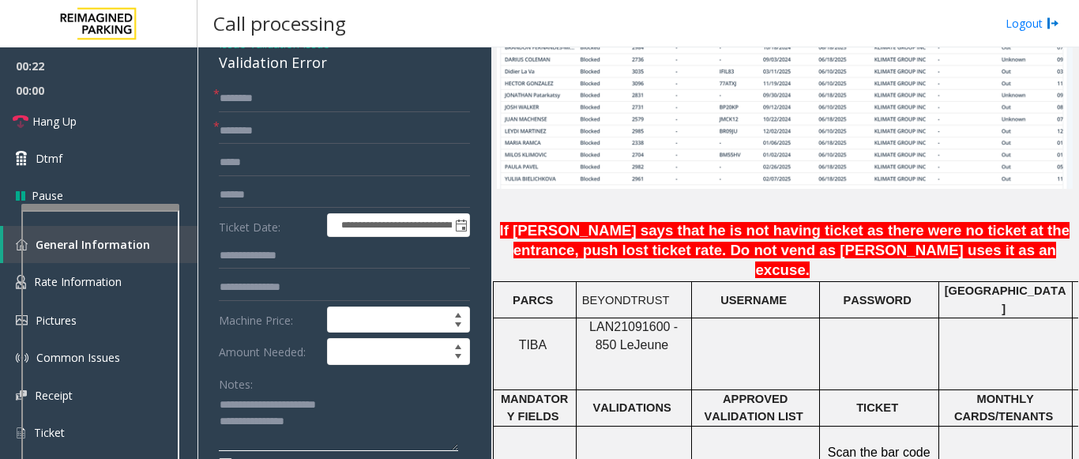
scroll to position [1106, 0]
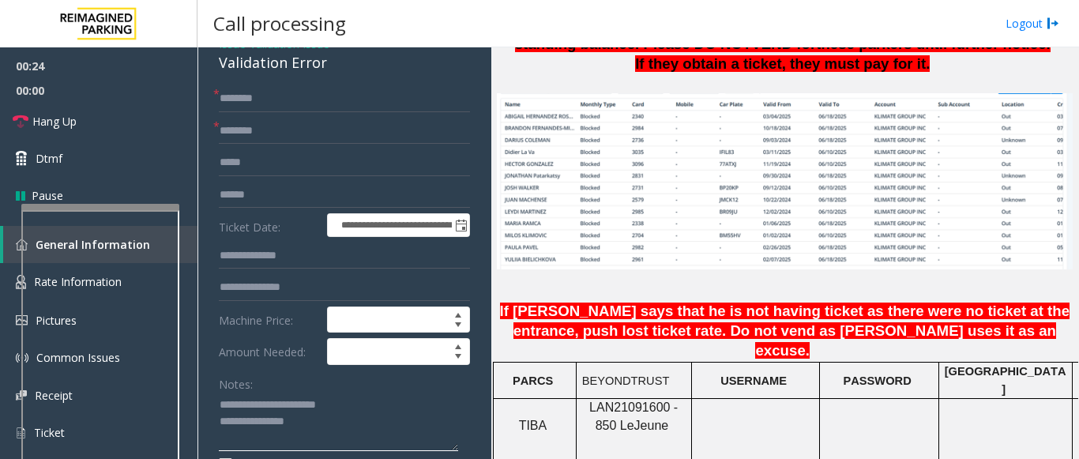
type textarea "**********"
click at [293, 126] on input "text" at bounding box center [344, 131] width 251 height 27
type input "**********"
drag, startPoint x: 250, startPoint y: 132, endPoint x: 220, endPoint y: 159, distance: 40.3
click at [220, 159] on input "text" at bounding box center [344, 162] width 251 height 27
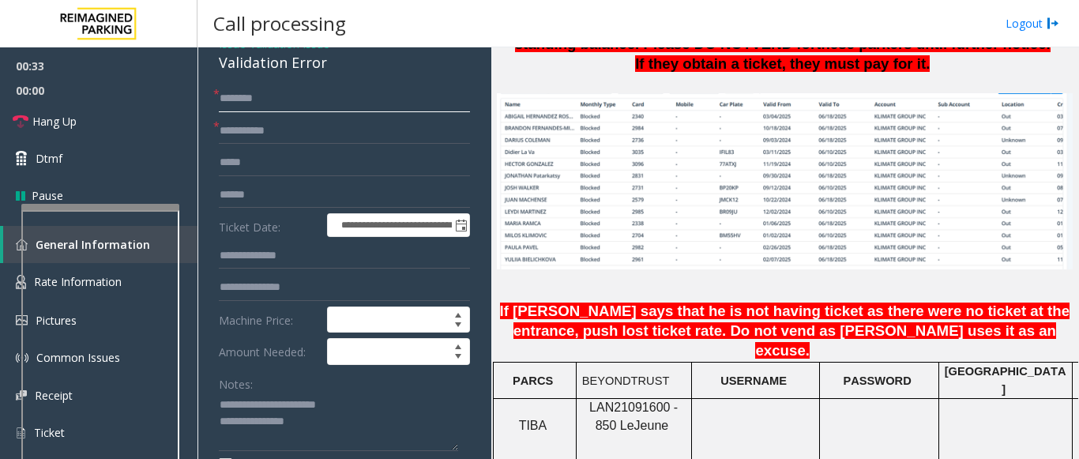
click at [227, 99] on input "text" at bounding box center [344, 98] width 251 height 27
drag, startPoint x: 255, startPoint y: 88, endPoint x: 254, endPoint y: 105, distance: 17.4
click at [254, 103] on input "text" at bounding box center [344, 98] width 251 height 27
type input "********"
click at [272, 200] on input "text" at bounding box center [344, 195] width 251 height 27
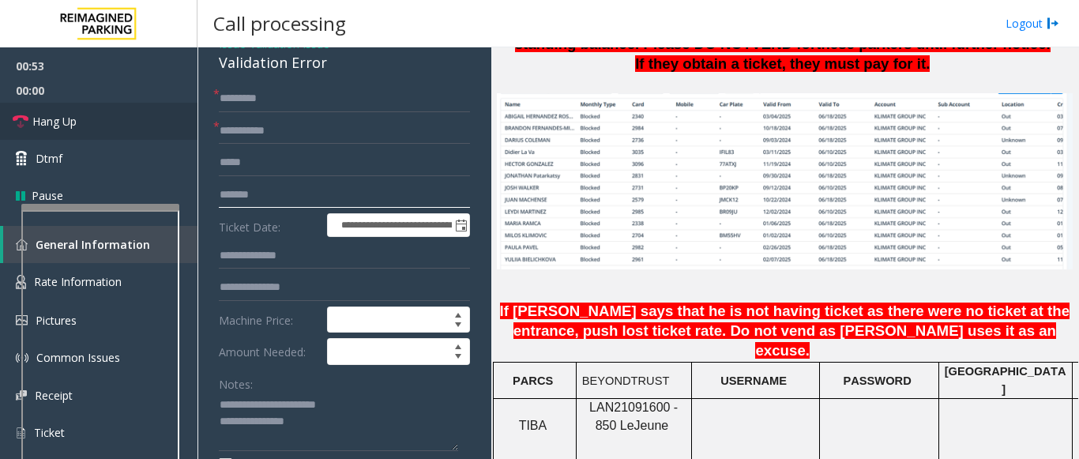
type input "*******"
click at [268, 258] on input "text" at bounding box center [344, 255] width 251 height 27
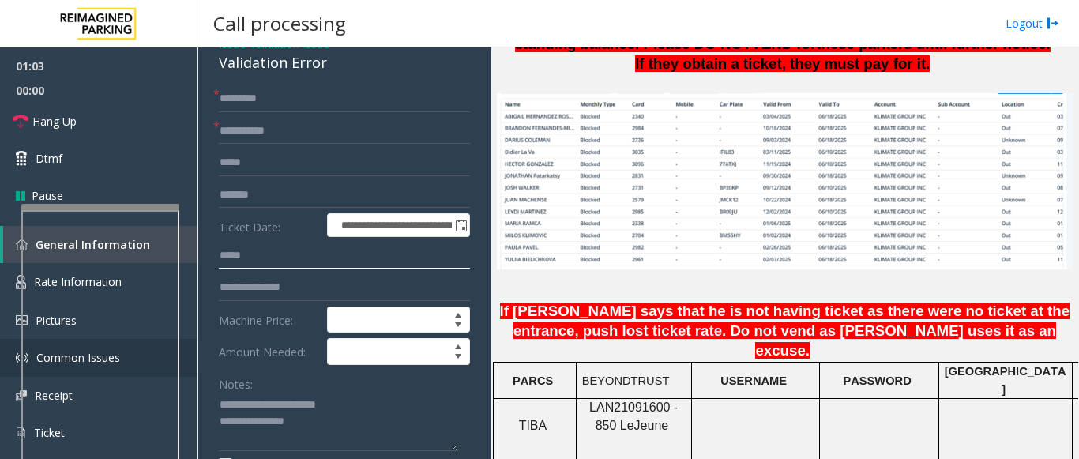
type input "*****"
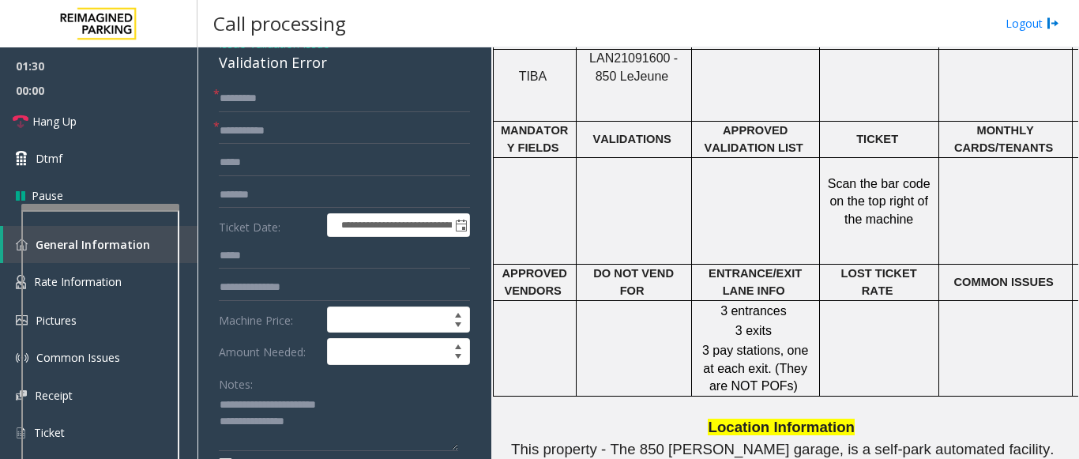
scroll to position [1501, 0]
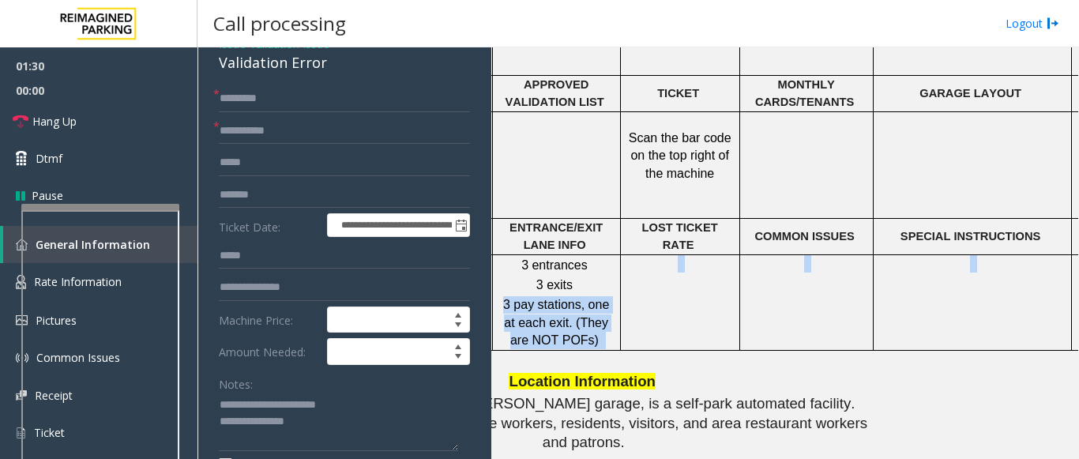
drag, startPoint x: 808, startPoint y: 227, endPoint x: 1078, endPoint y: 229, distance: 270.1
click at [1078, 229] on app-call-processing "**********" at bounding box center [638, 252] width 881 height 411
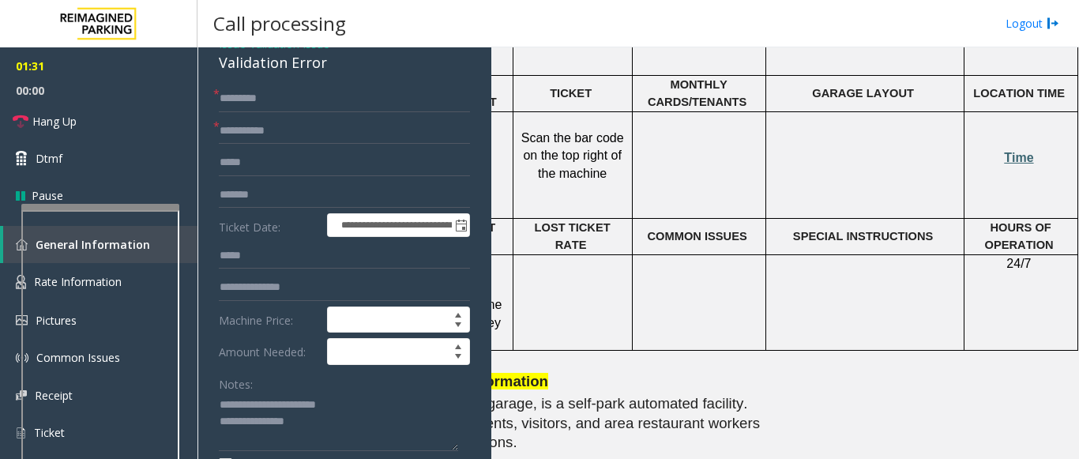
click at [1004, 151] on span "Time" at bounding box center [1018, 157] width 29 height 13
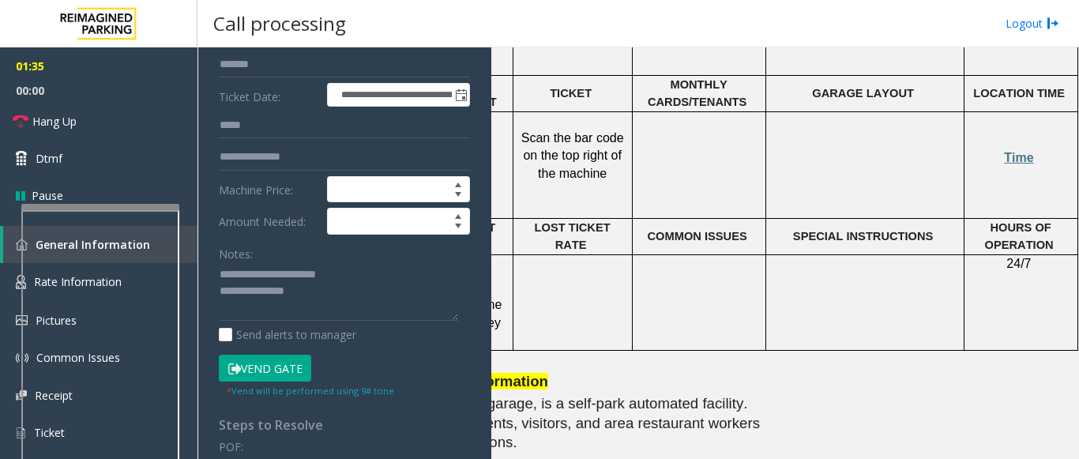
scroll to position [237, 0]
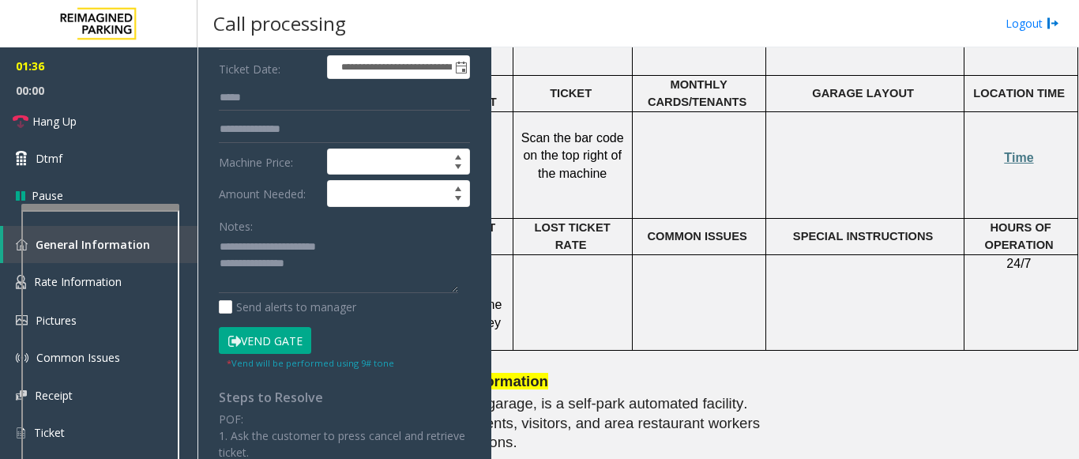
click at [269, 335] on button "Vend Gate" at bounding box center [265, 340] width 92 height 27
click at [320, 263] on textarea at bounding box center [338, 264] width 239 height 59
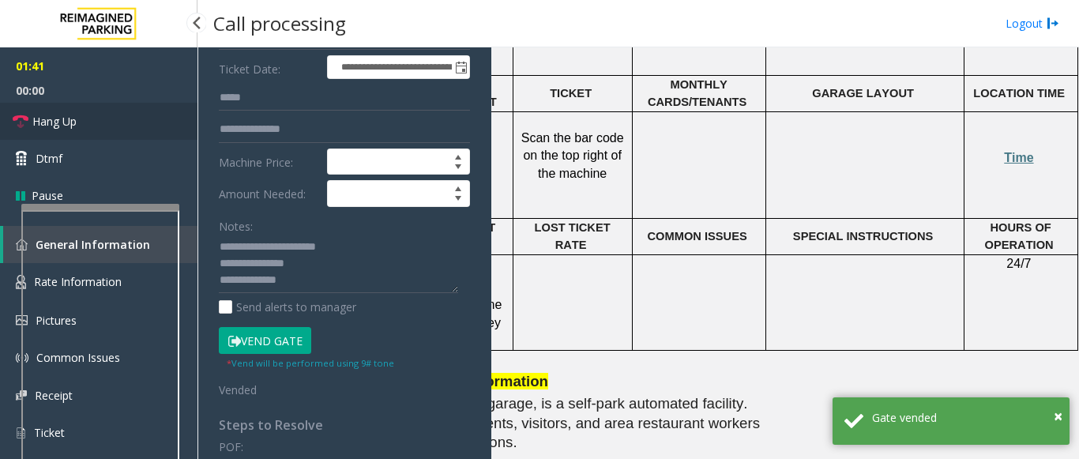
click at [125, 114] on link "Hang Up" at bounding box center [98, 121] width 197 height 37
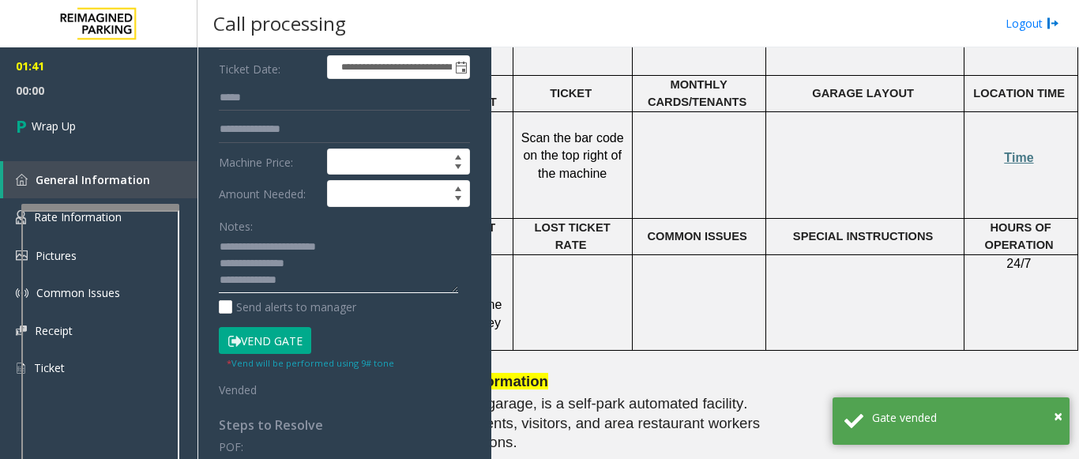
click at [317, 275] on textarea at bounding box center [338, 264] width 239 height 59
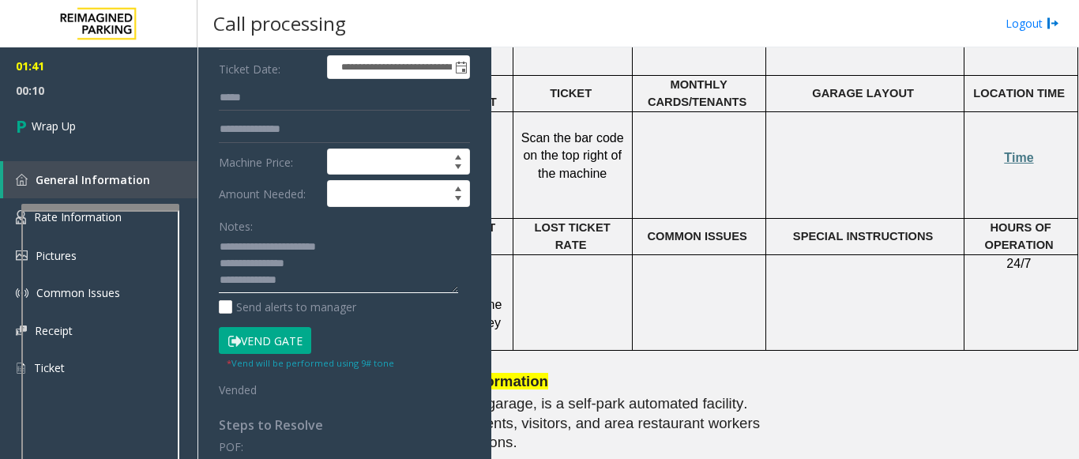
click at [314, 285] on textarea at bounding box center [338, 264] width 239 height 59
paste textarea "**********"
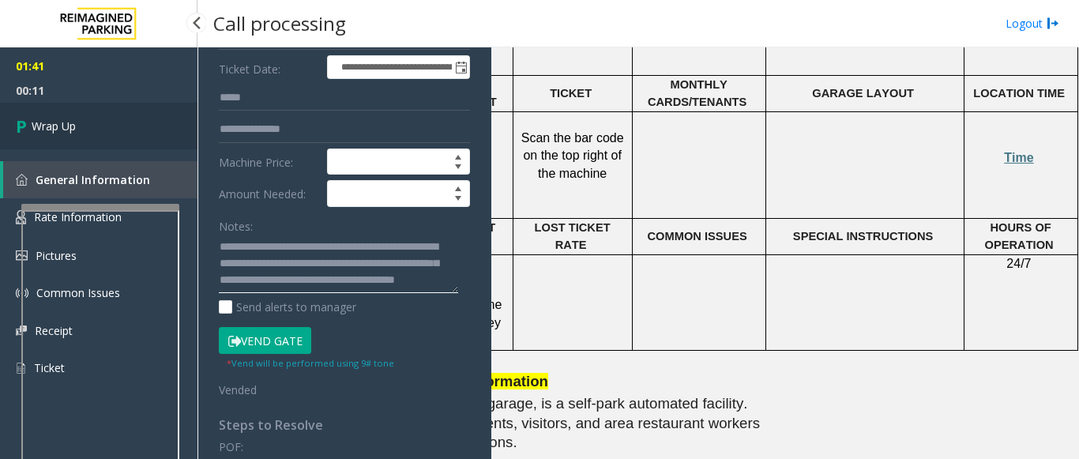
type textarea "**********"
click at [81, 131] on link "Wrap Up" at bounding box center [98, 126] width 197 height 47
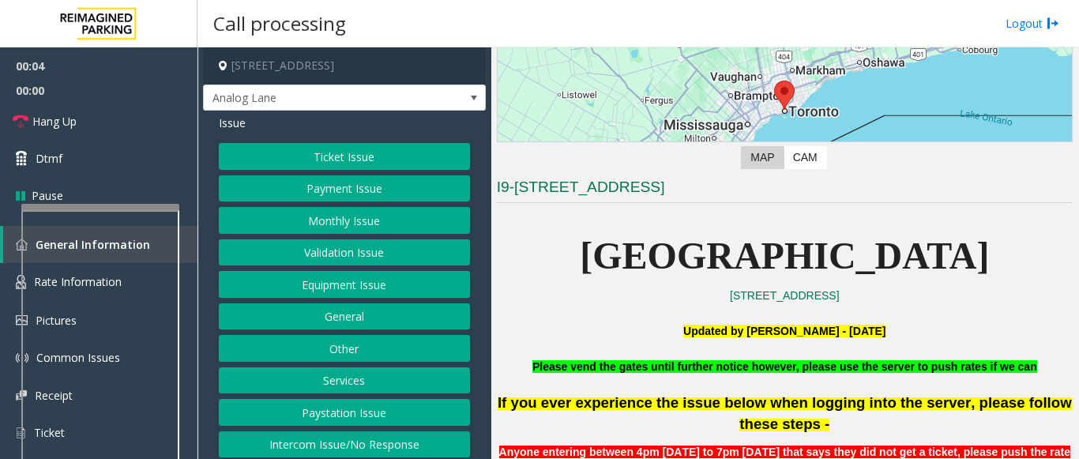
scroll to position [237, 0]
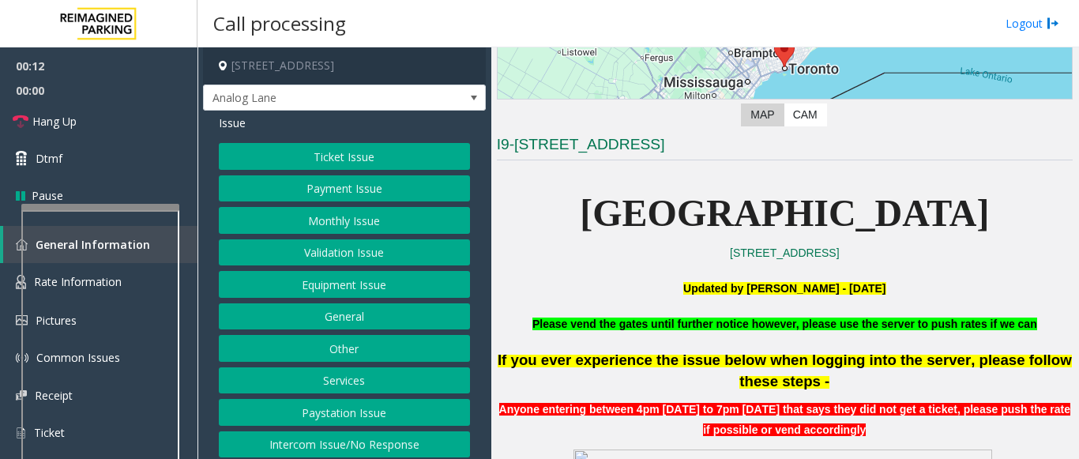
click at [361, 154] on button "Ticket Issue" at bounding box center [344, 156] width 251 height 27
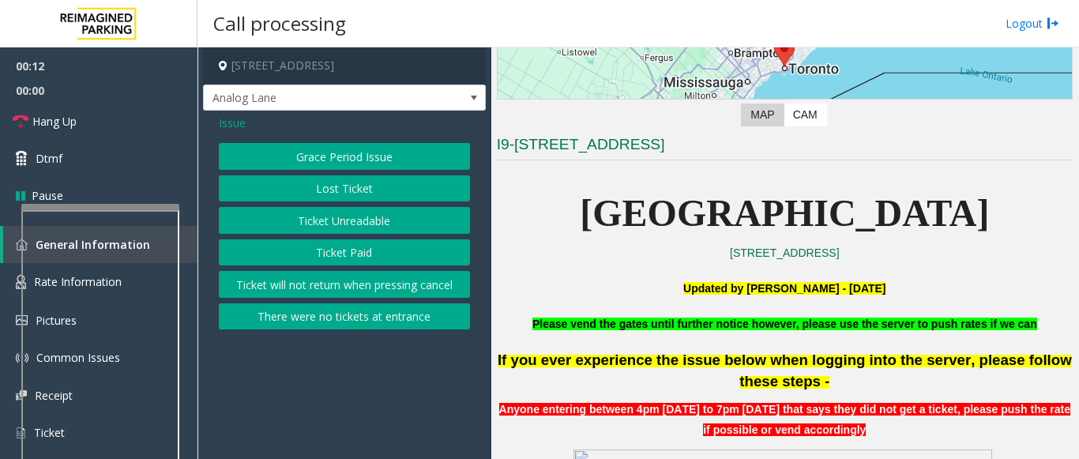
click at [344, 227] on button "Ticket Unreadable" at bounding box center [344, 220] width 251 height 27
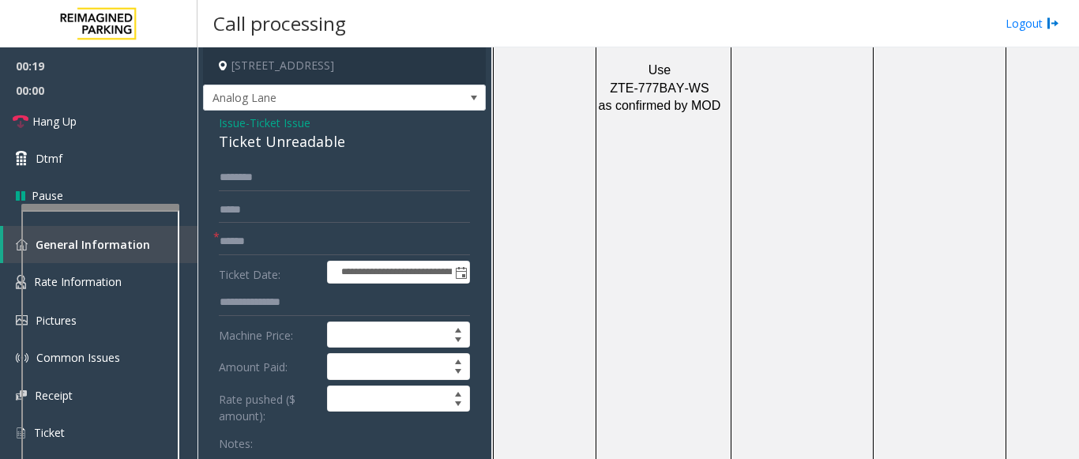
scroll to position [2290, 0]
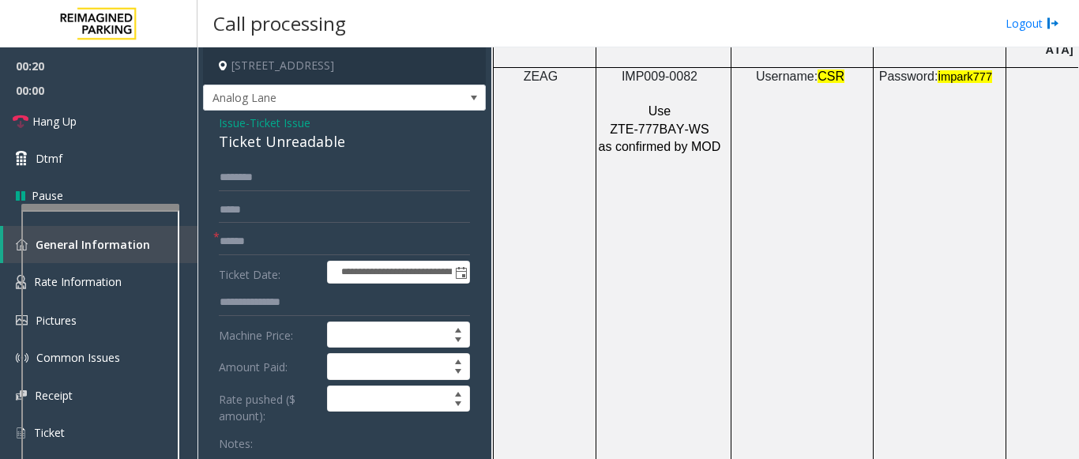
click at [675, 70] on span "IMP009-0082" at bounding box center [660, 76] width 76 height 13
click at [332, 243] on input "text" at bounding box center [344, 241] width 251 height 27
type input "**"
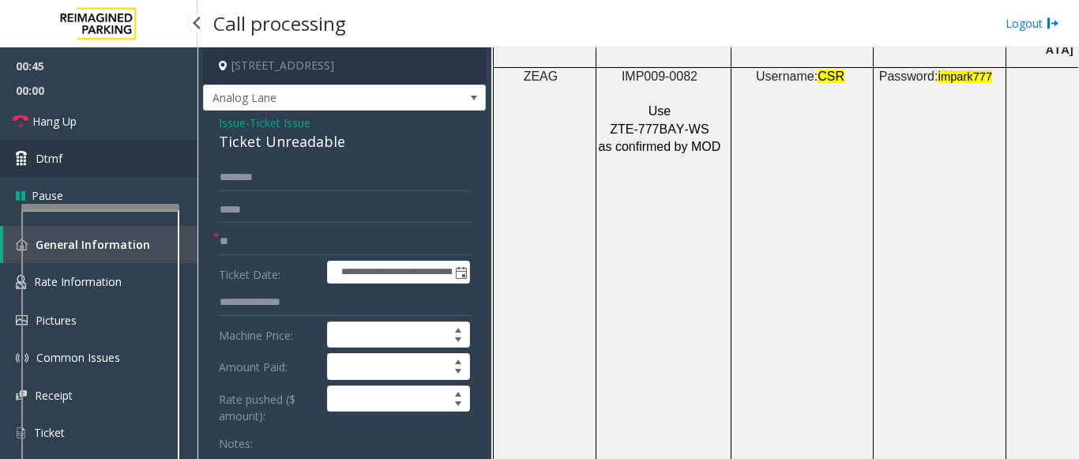
click at [155, 153] on link "Dtmf" at bounding box center [98, 158] width 197 height 37
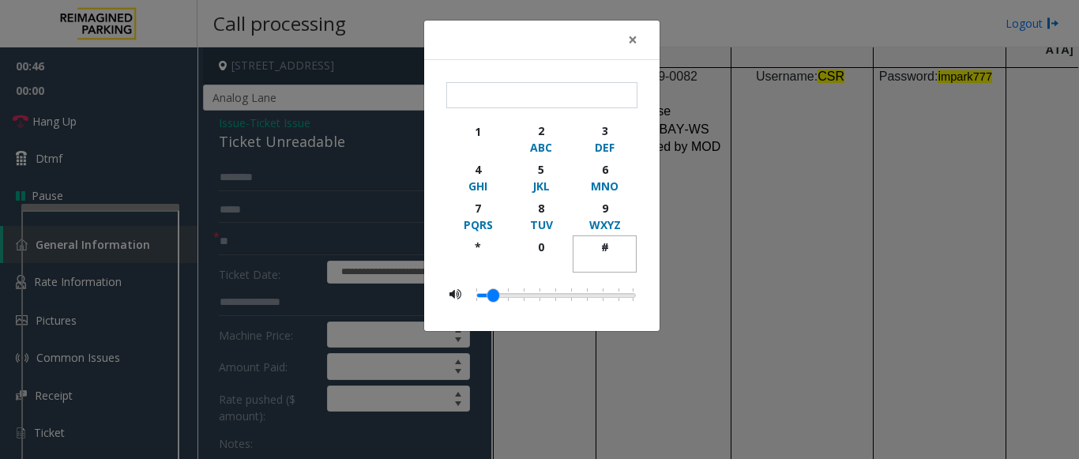
click at [606, 244] on div "#" at bounding box center [604, 247] width 43 height 17
type input "**"
click at [633, 38] on span "×" at bounding box center [632, 39] width 9 height 22
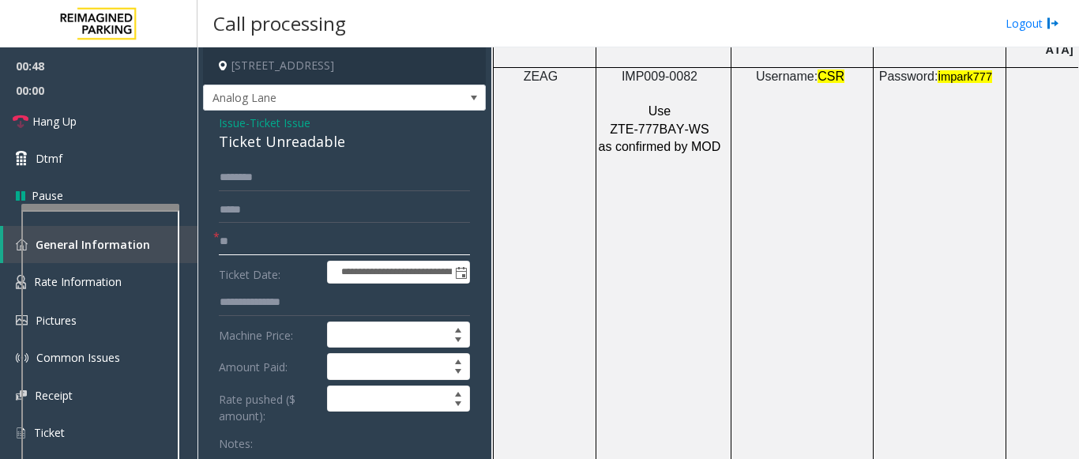
click at [261, 247] on input "**" at bounding box center [344, 241] width 251 height 27
type input "*"
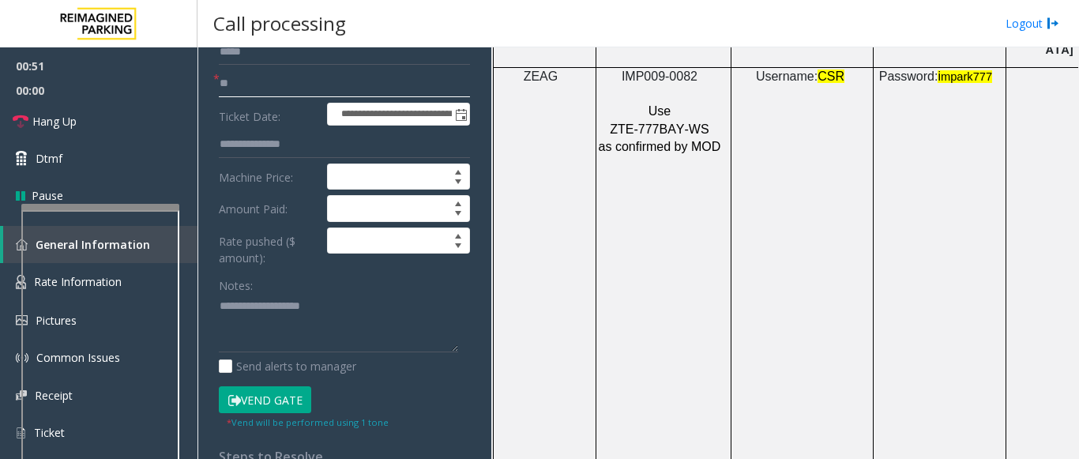
scroll to position [0, 0]
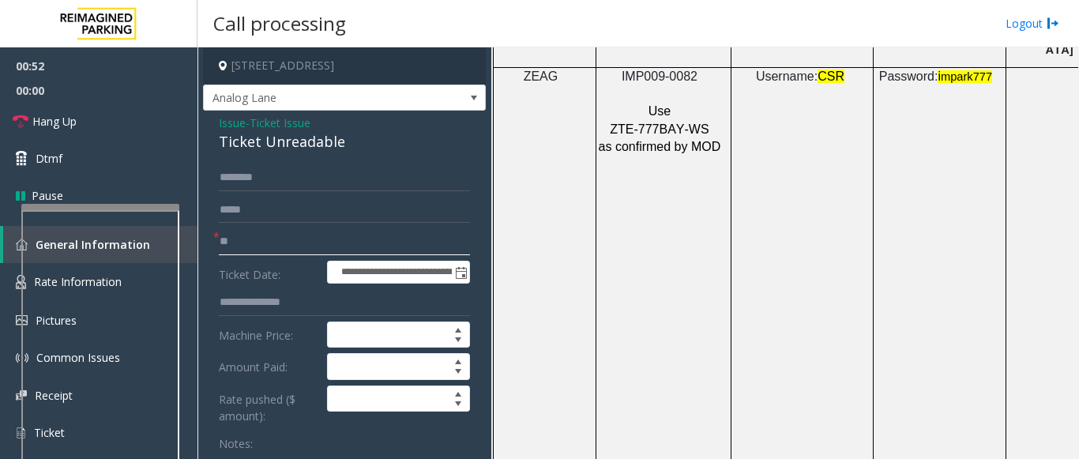
type input "**"
drag, startPoint x: 316, startPoint y: 140, endPoint x: 205, endPoint y: 122, distance: 112.8
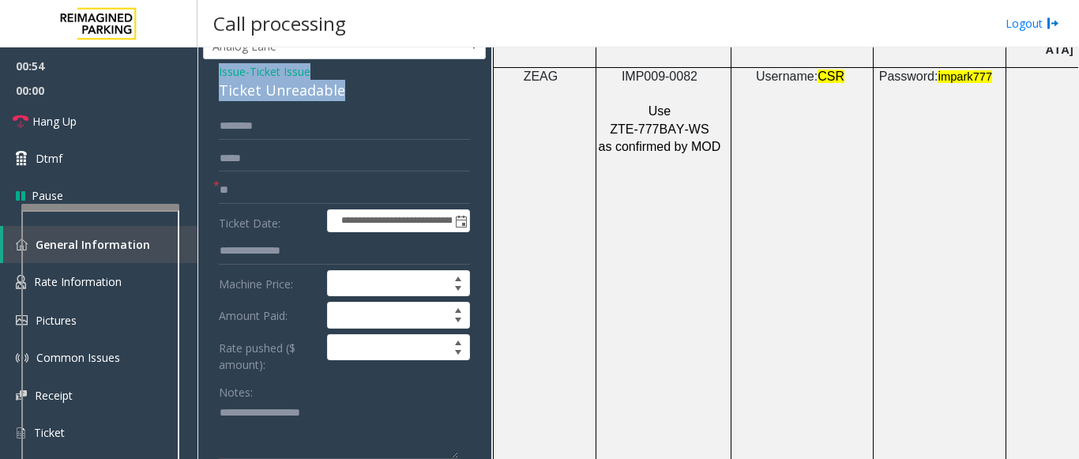
scroll to position [79, 0]
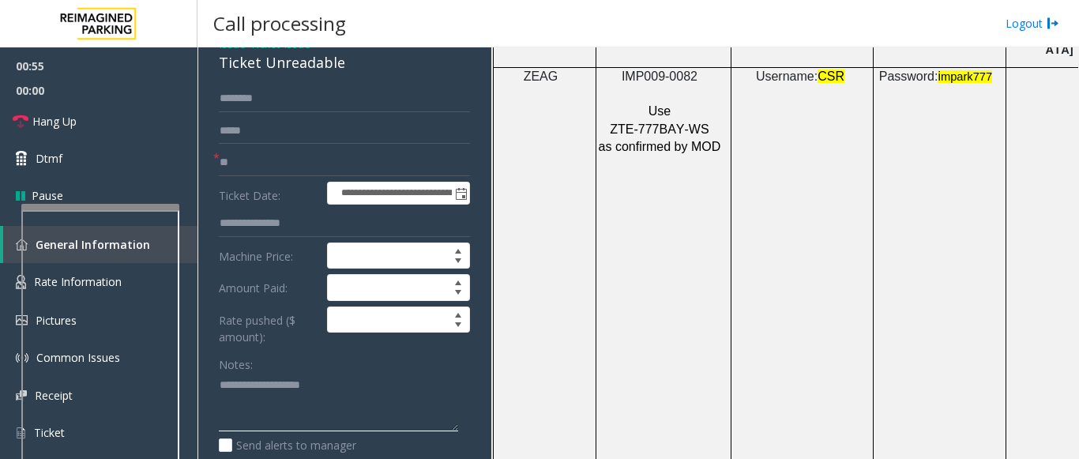
click at [252, 387] on textarea at bounding box center [338, 402] width 239 height 59
paste textarea "**********"
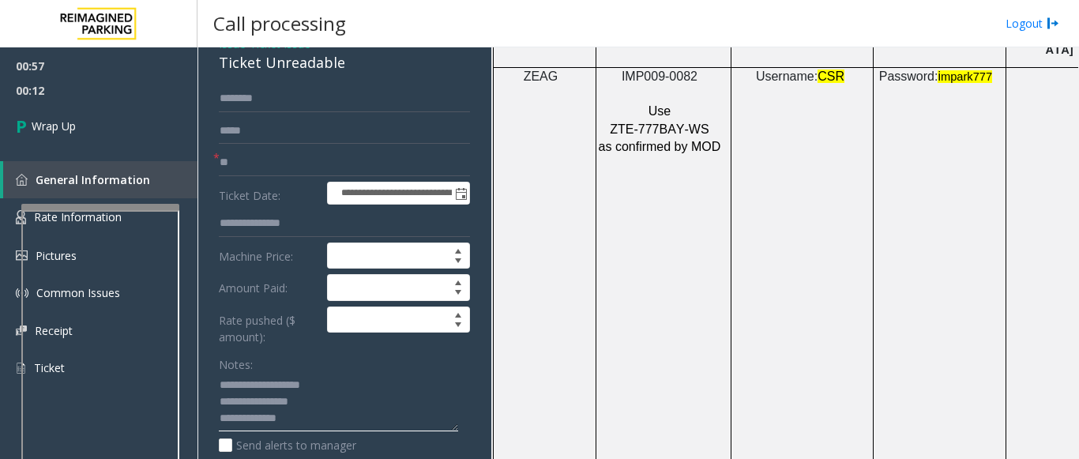
click at [315, 423] on textarea at bounding box center [338, 402] width 239 height 59
paste textarea "**********"
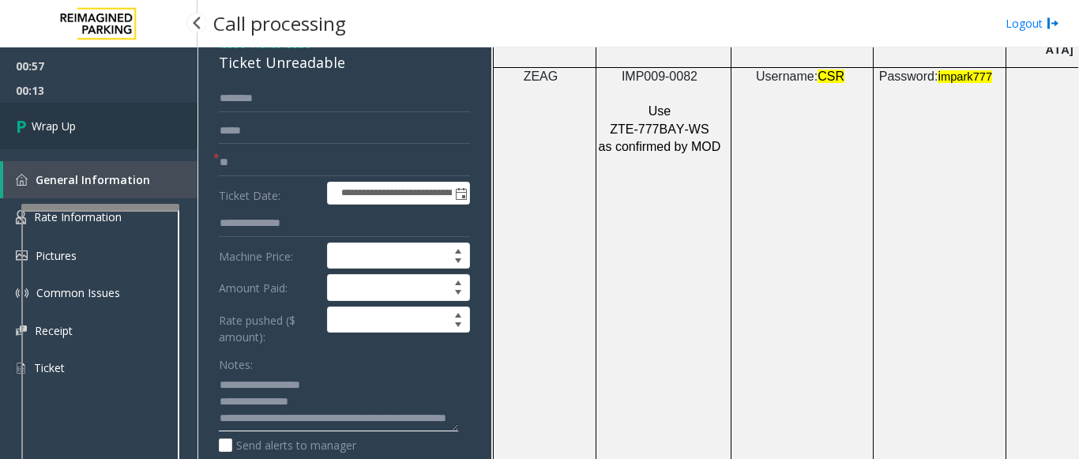
type textarea "**********"
click at [88, 121] on link "Wrap Up" at bounding box center [98, 126] width 197 height 47
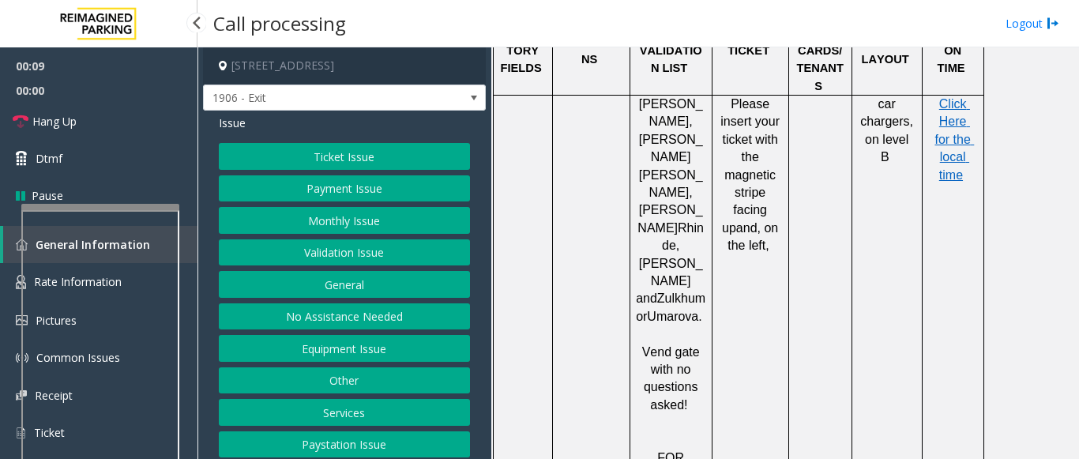
scroll to position [39, 0]
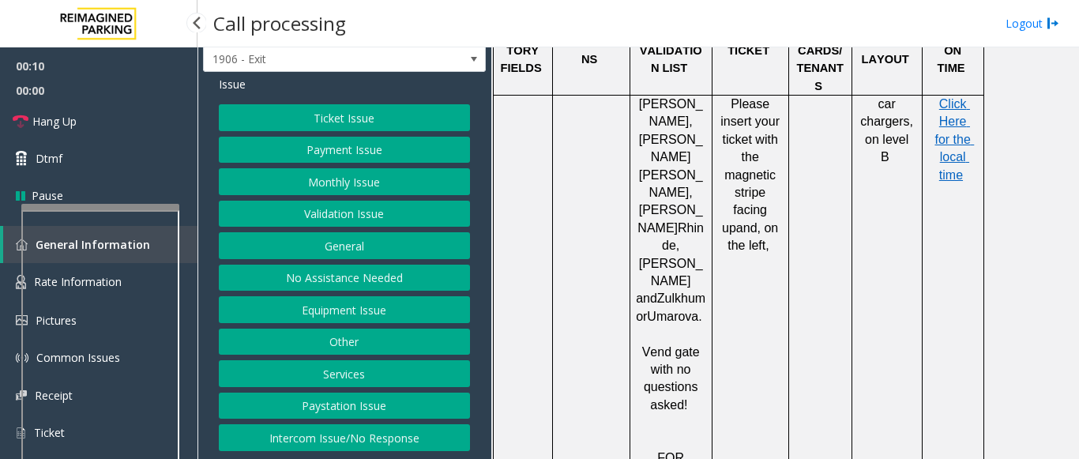
click at [349, 378] on button "Services" at bounding box center [344, 373] width 251 height 27
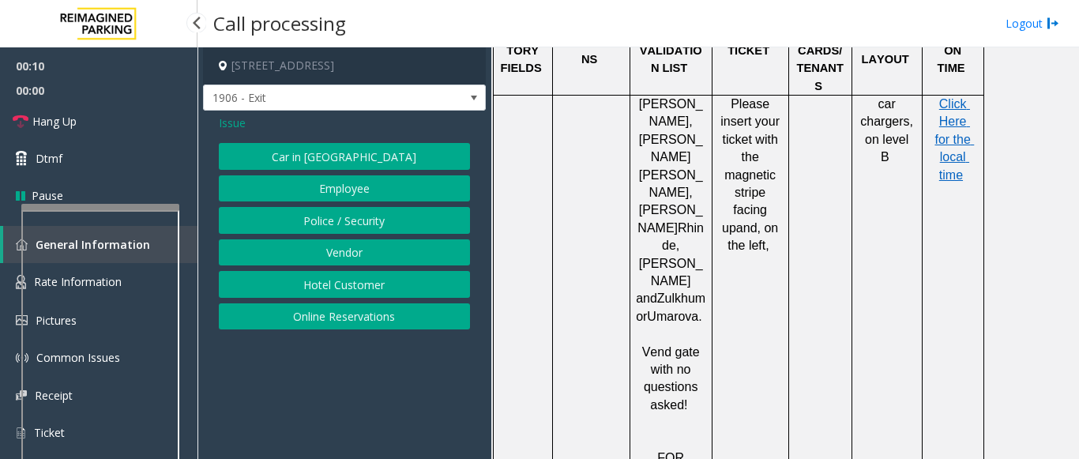
click at [344, 321] on button "Online Reservations" at bounding box center [344, 316] width 251 height 27
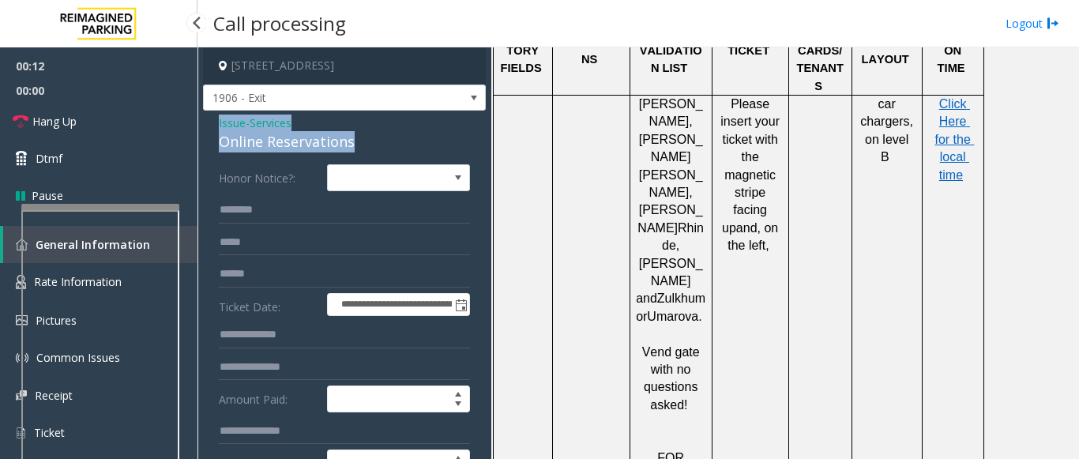
drag, startPoint x: 349, startPoint y: 141, endPoint x: 205, endPoint y: 120, distance: 146.0
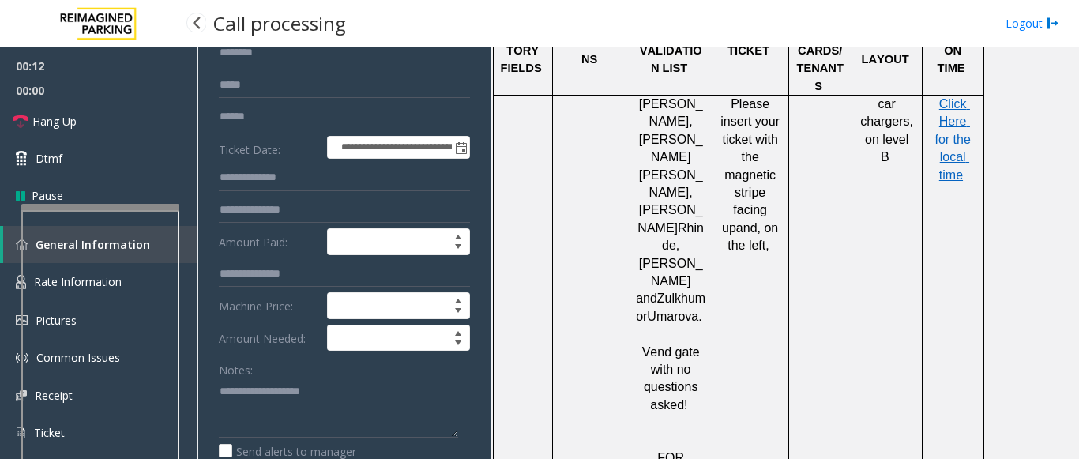
scroll to position [158, 0]
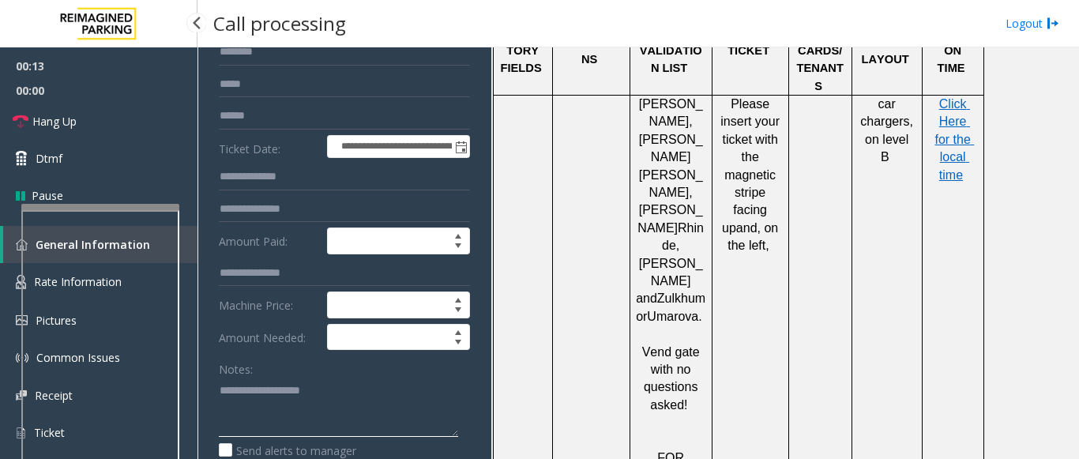
paste textarea "**********"
click at [283, 427] on textarea at bounding box center [338, 407] width 239 height 59
click at [350, 426] on textarea at bounding box center [338, 407] width 239 height 59
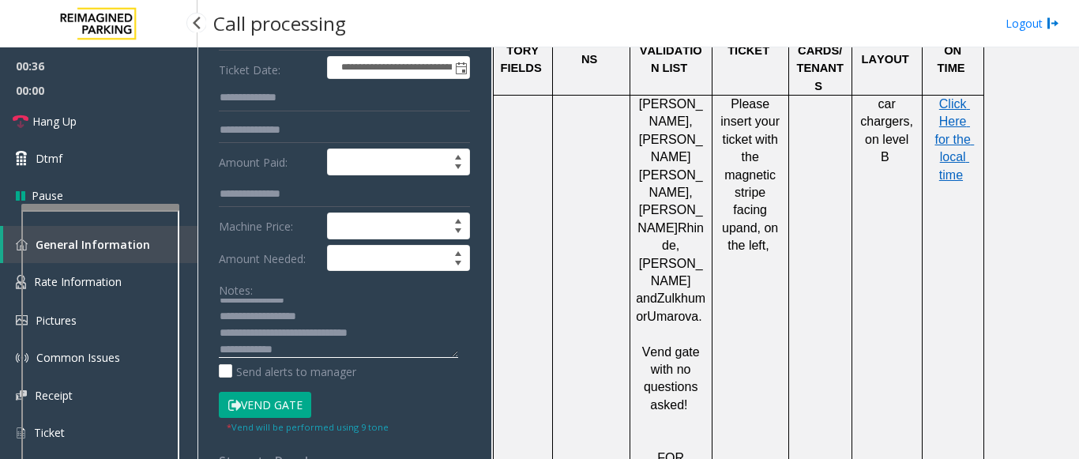
scroll to position [79, 0]
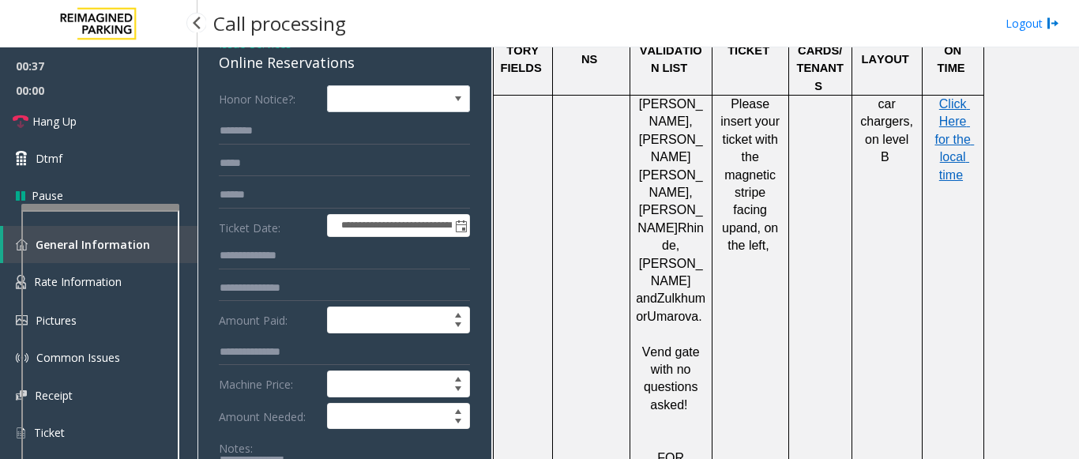
type textarea "**********"
click at [239, 132] on input "text" at bounding box center [344, 131] width 251 height 27
type input "*****"
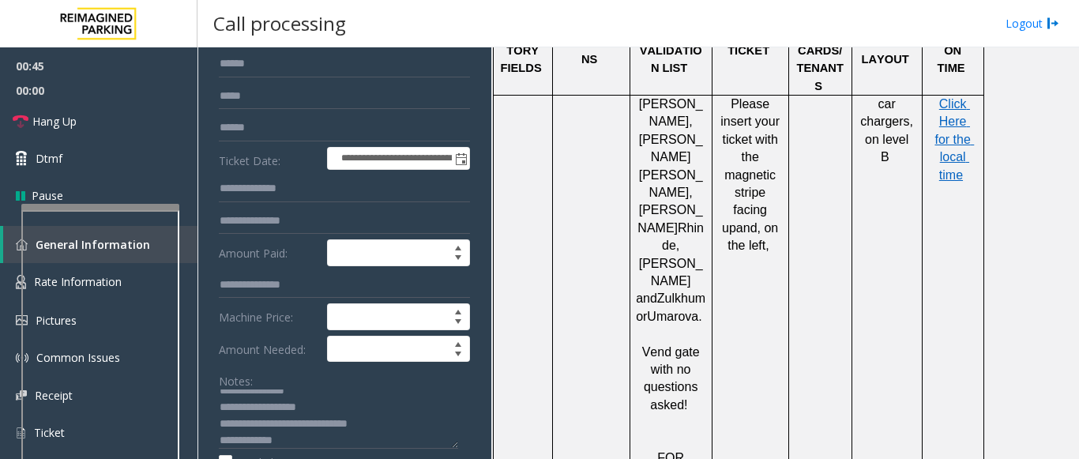
scroll to position [237, 0]
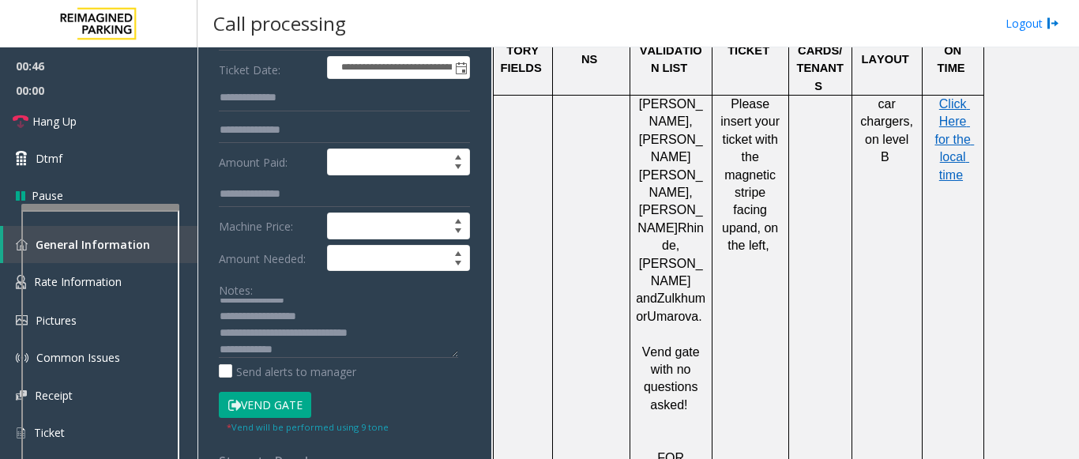
click at [276, 416] on button "Vend Gate" at bounding box center [265, 405] width 92 height 27
click at [276, 408] on button "Vend Gate" at bounding box center [265, 405] width 92 height 27
click at [295, 350] on textarea at bounding box center [338, 328] width 239 height 59
paste textarea "**********"
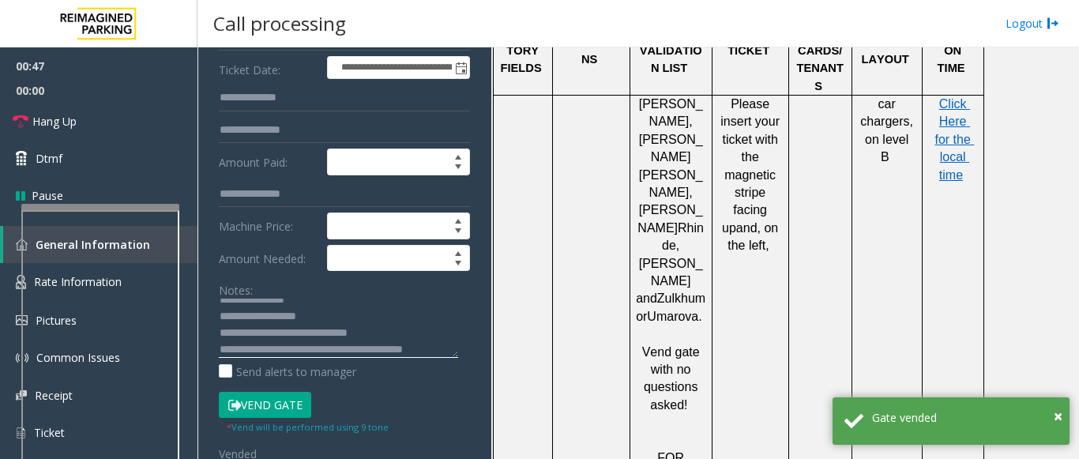
scroll to position [45, 0]
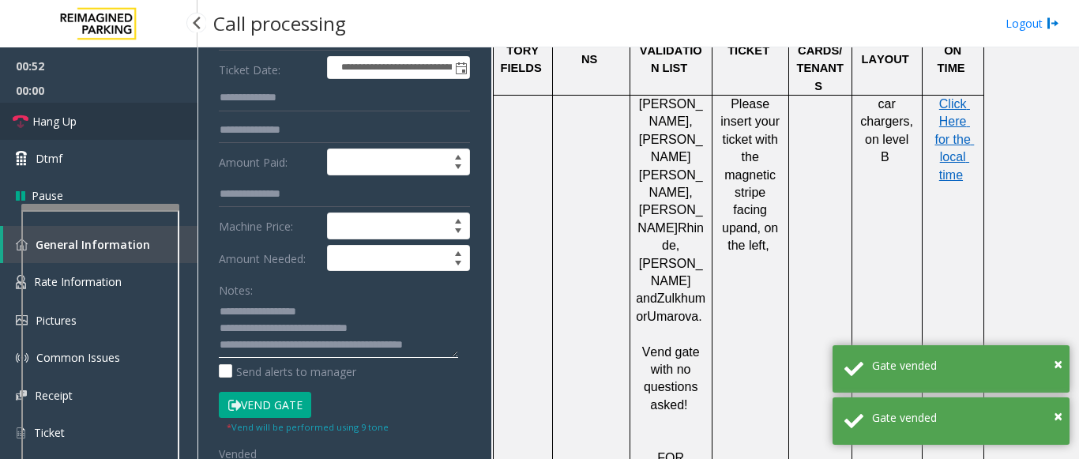
type textarea "**********"
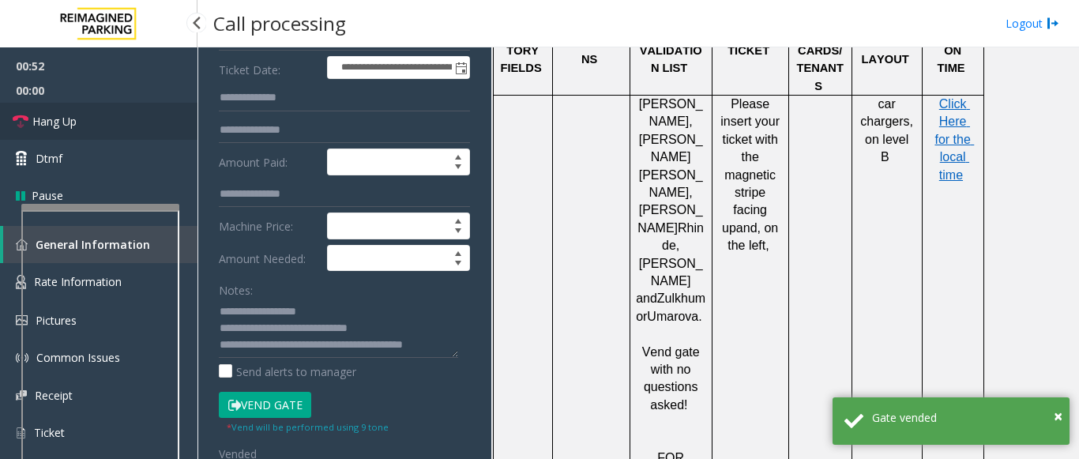
click at [90, 128] on link "Hang Up" at bounding box center [98, 121] width 197 height 37
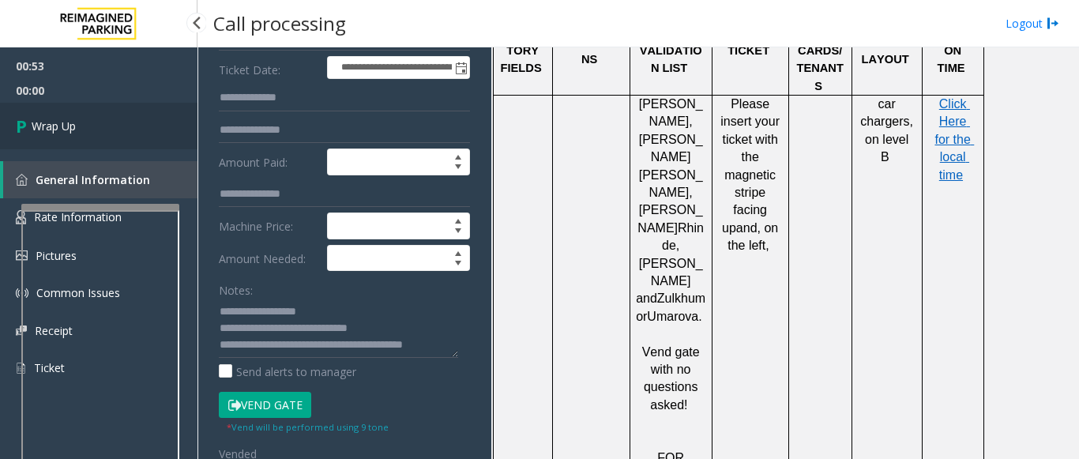
click at [90, 128] on link "Wrap Up" at bounding box center [98, 126] width 197 height 47
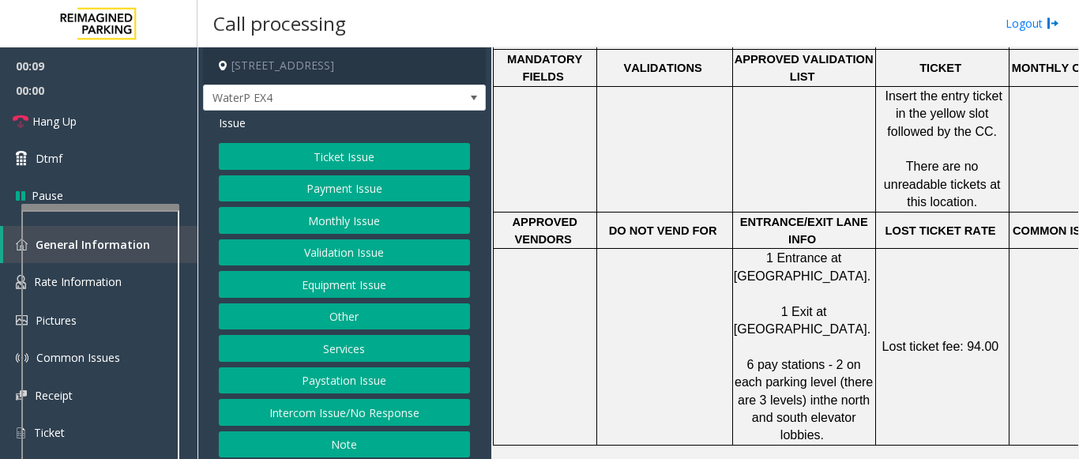
scroll to position [790, 0]
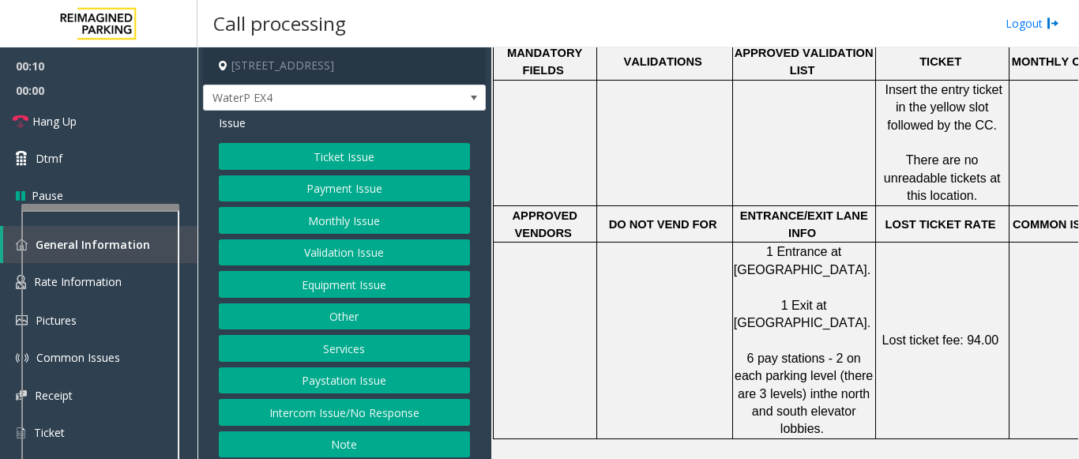
click at [334, 150] on button "Ticket Issue" at bounding box center [344, 156] width 251 height 27
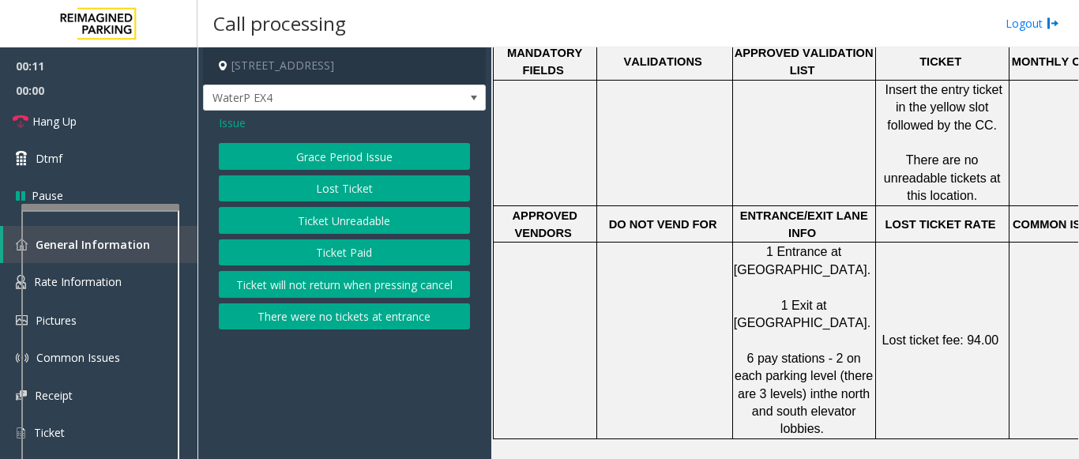
drag, startPoint x: 336, startPoint y: 251, endPoint x: 328, endPoint y: 160, distance: 91.2
click at [336, 247] on button "Ticket Paid" at bounding box center [344, 252] width 251 height 27
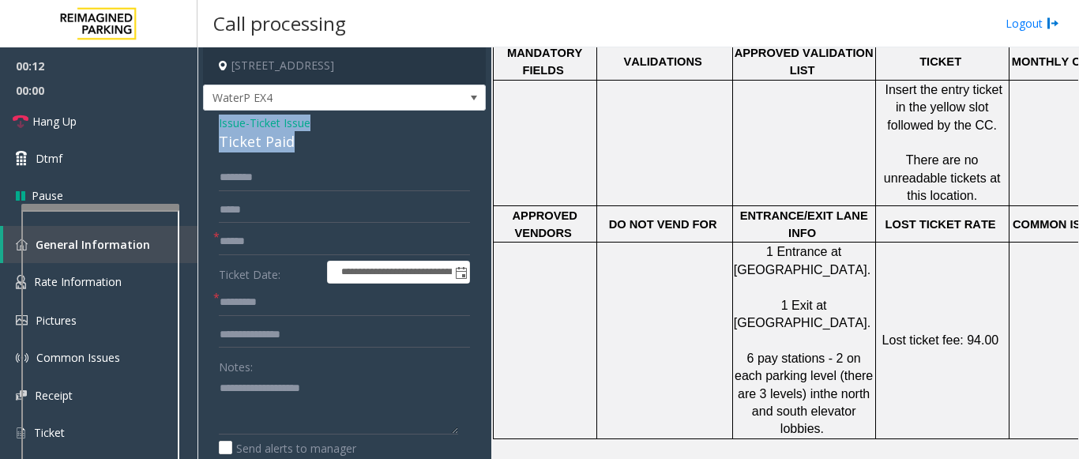
drag, startPoint x: 262, startPoint y: 145, endPoint x: 209, endPoint y: 128, distance: 55.5
paste textarea "**********"
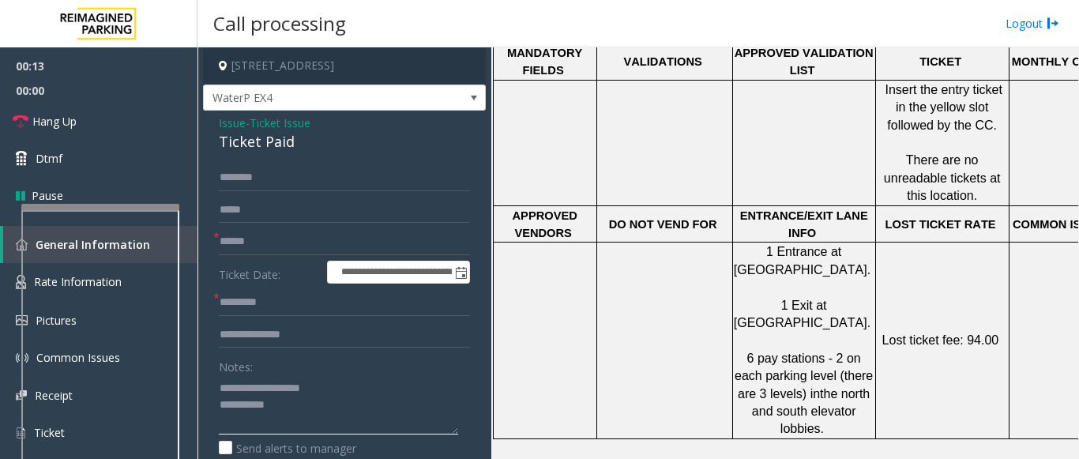
click at [294, 411] on textarea at bounding box center [338, 404] width 239 height 59
click at [226, 426] on textarea at bounding box center [338, 404] width 239 height 59
drag, startPoint x: 257, startPoint y: 409, endPoint x: 257, endPoint y: 419, distance: 9.5
click at [257, 411] on textarea at bounding box center [338, 404] width 239 height 59
click at [256, 423] on textarea at bounding box center [338, 404] width 239 height 59
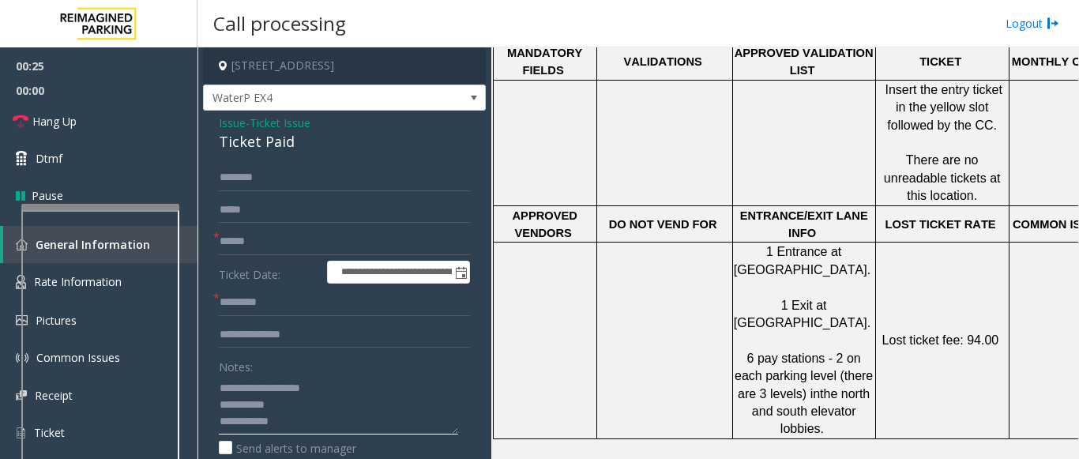
scroll to position [12, 0]
click at [307, 426] on textarea at bounding box center [338, 404] width 239 height 59
paste textarea "**********"
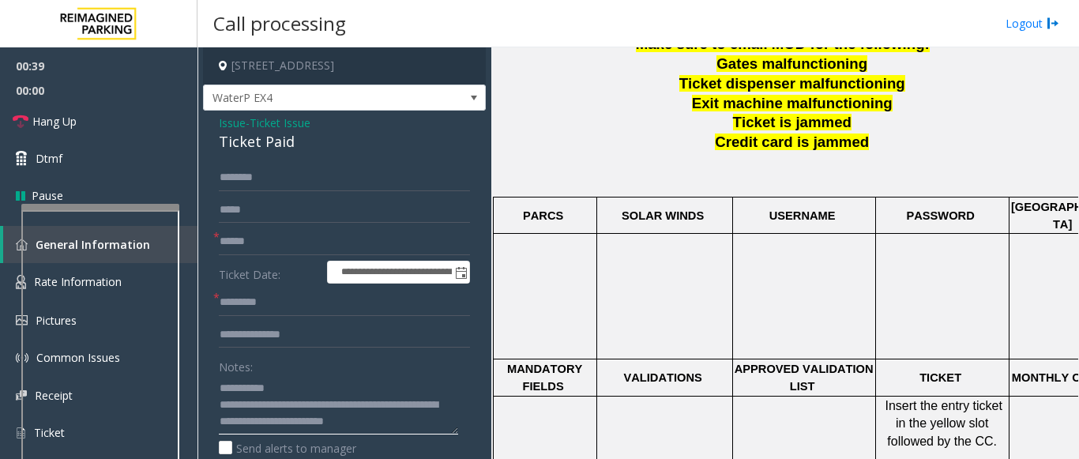
scroll to position [316, 0]
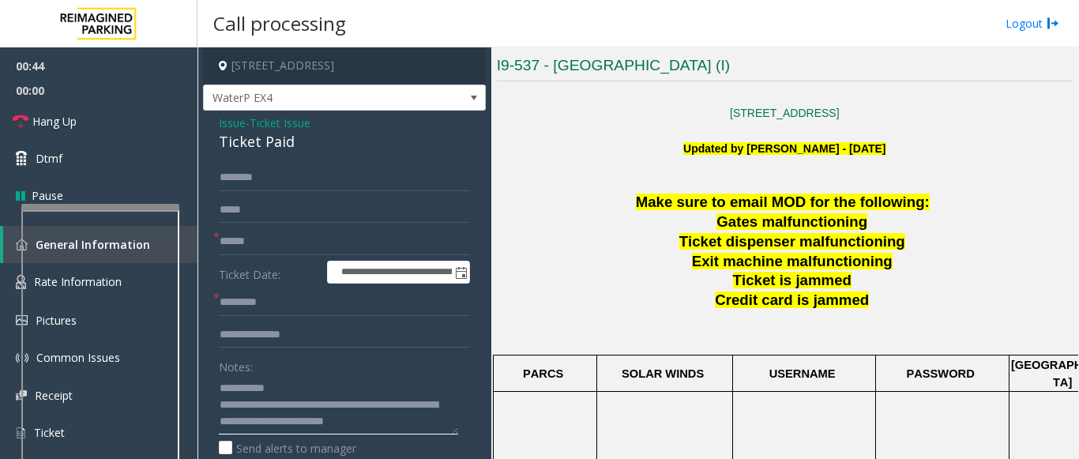
type textarea "**********"
click at [235, 244] on input "text" at bounding box center [344, 241] width 251 height 27
type input "*"
click at [252, 340] on input "text" at bounding box center [344, 334] width 251 height 27
click at [246, 242] on input "text" at bounding box center [344, 241] width 251 height 27
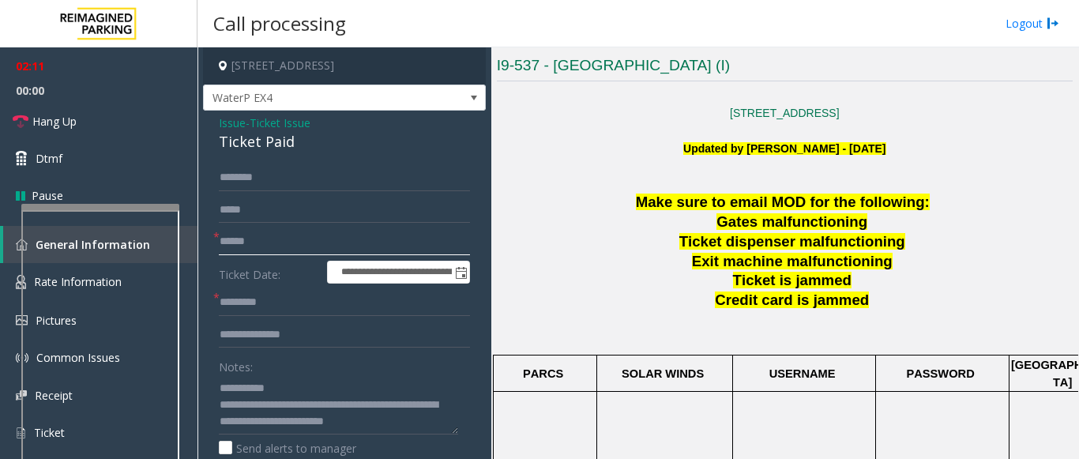
type input "******"
click at [229, 333] on input "text" at bounding box center [344, 334] width 251 height 27
type input "********"
click at [242, 306] on input "text" at bounding box center [344, 302] width 251 height 27
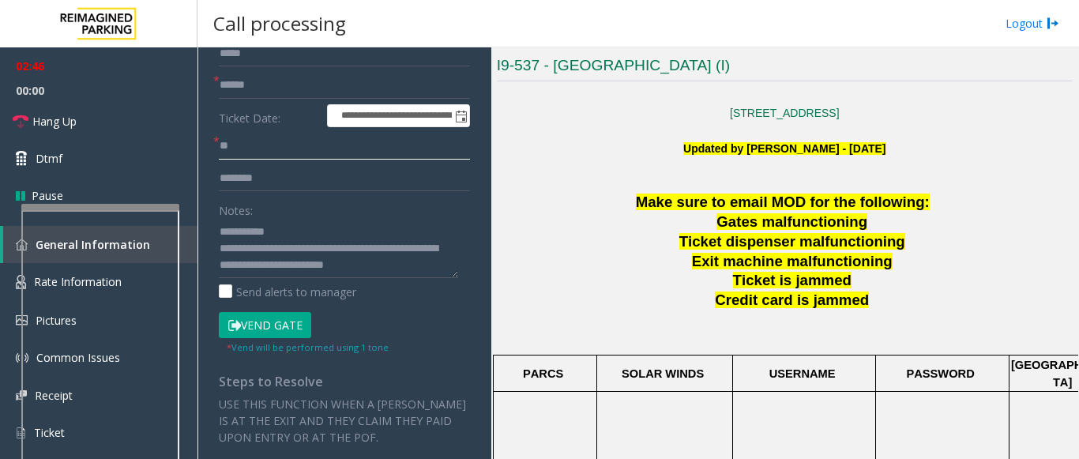
scroll to position [158, 0]
type input "**"
click at [273, 325] on button "Vend Gate" at bounding box center [265, 323] width 92 height 27
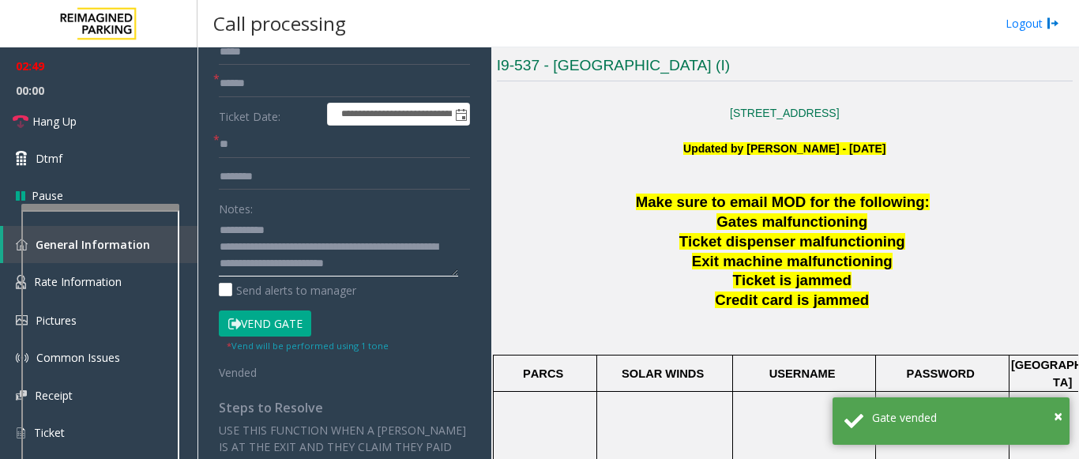
drag, startPoint x: 318, startPoint y: 254, endPoint x: 270, endPoint y: 252, distance: 47.4
click at [270, 252] on textarea at bounding box center [338, 246] width 239 height 59
click at [272, 254] on textarea at bounding box center [338, 246] width 239 height 59
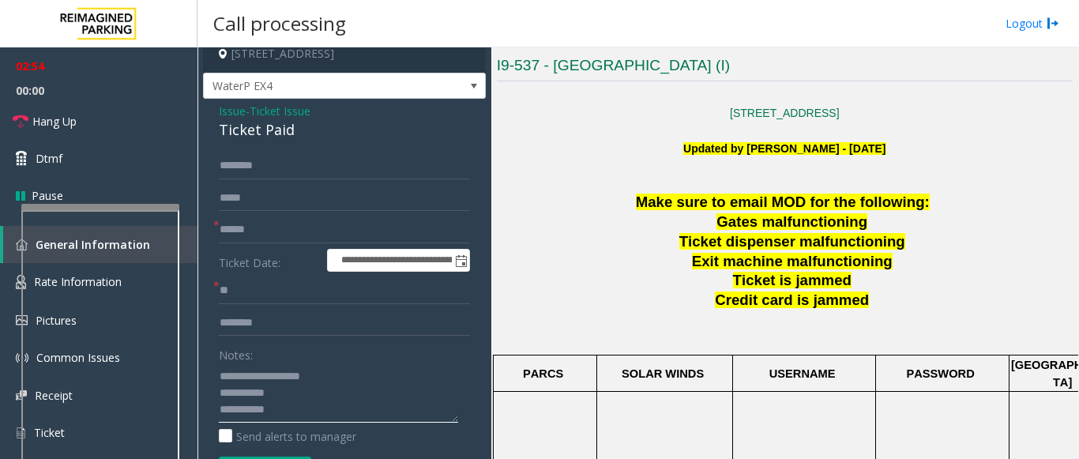
scroll to position [0, 0]
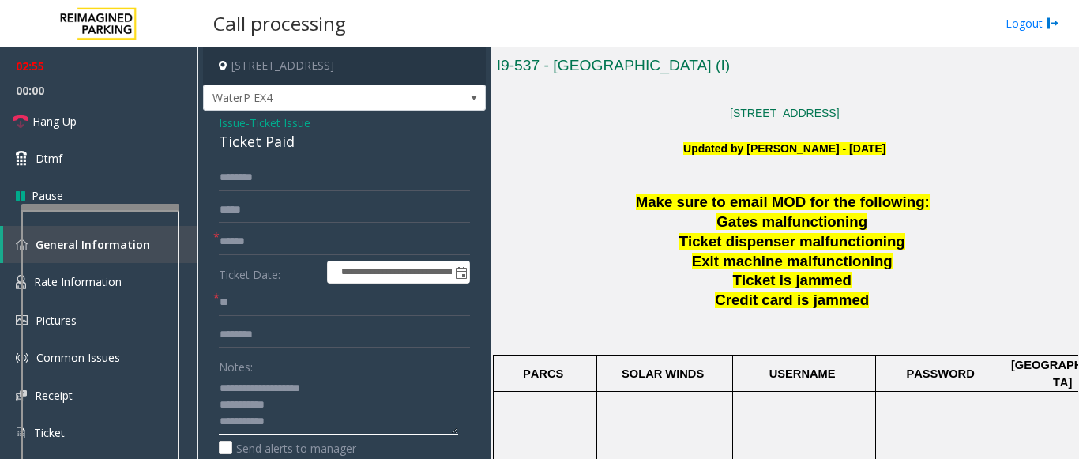
type textarea "**********"
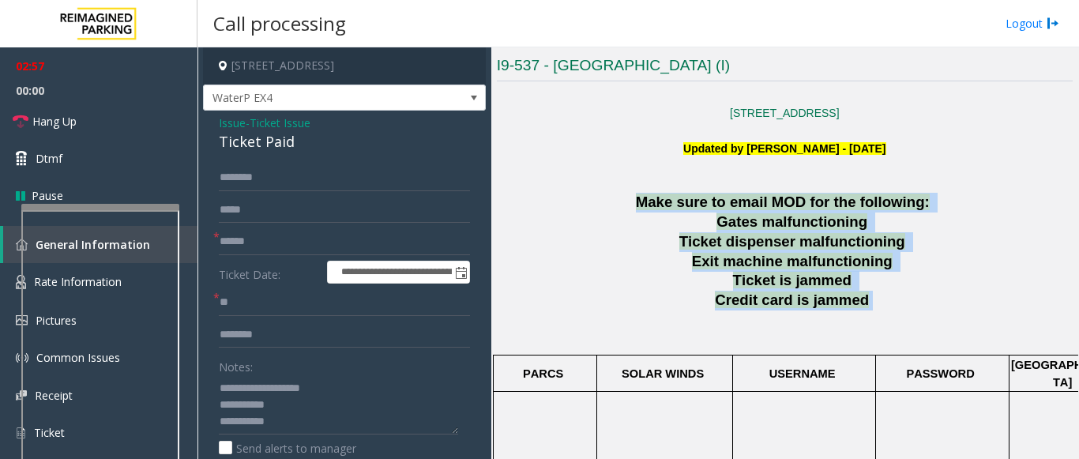
drag, startPoint x: 608, startPoint y: 198, endPoint x: 897, endPoint y: 301, distance: 306.8
click at [897, 301] on p "Credit card is jammed" at bounding box center [794, 301] width 557 height 20
drag, startPoint x: 673, startPoint y: 163, endPoint x: 868, endPoint y: 307, distance: 242.8
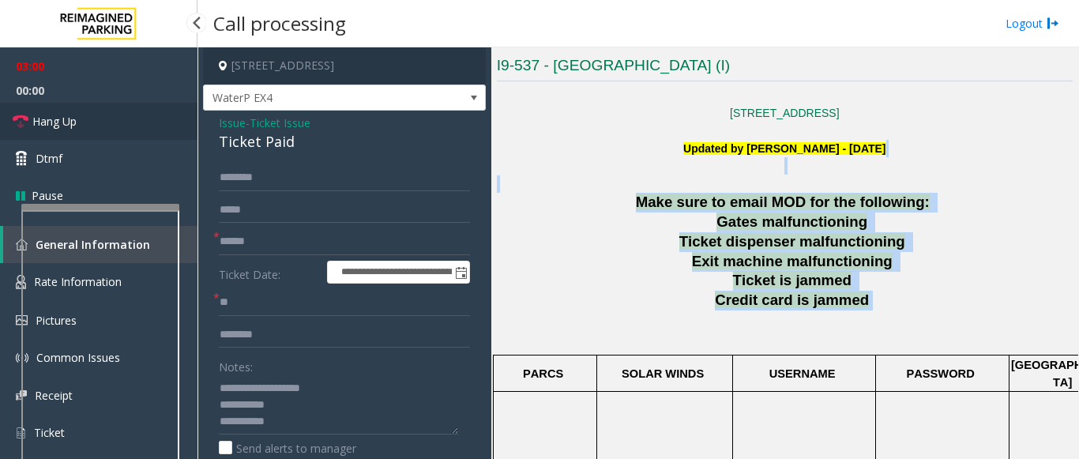
click at [88, 131] on link "Hang Up" at bounding box center [98, 121] width 197 height 37
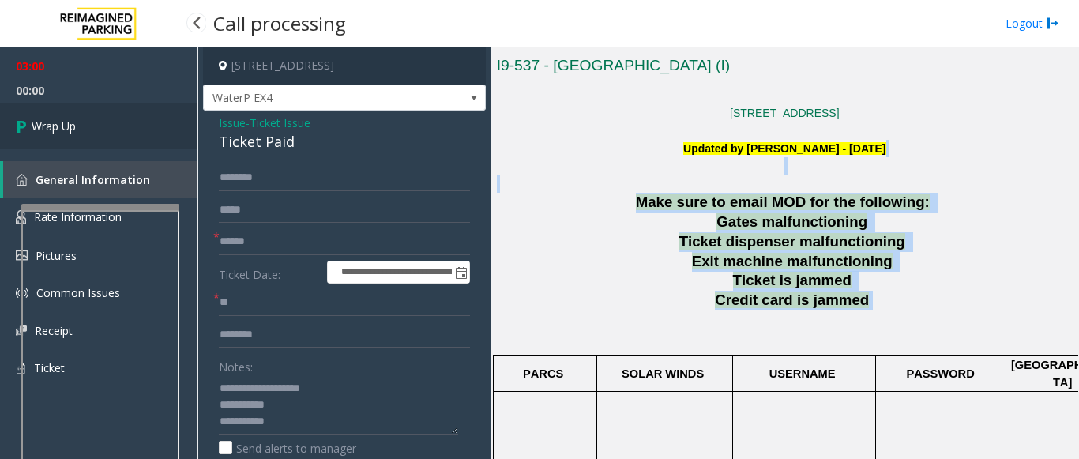
click at [74, 132] on span "Wrap Up" at bounding box center [54, 126] width 44 height 17
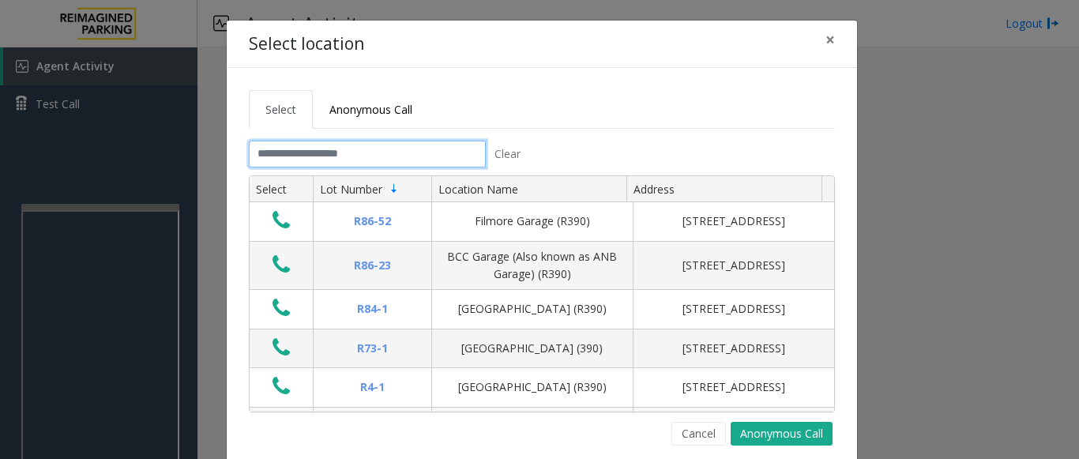
click at [330, 157] on input "text" at bounding box center [367, 154] width 237 height 27
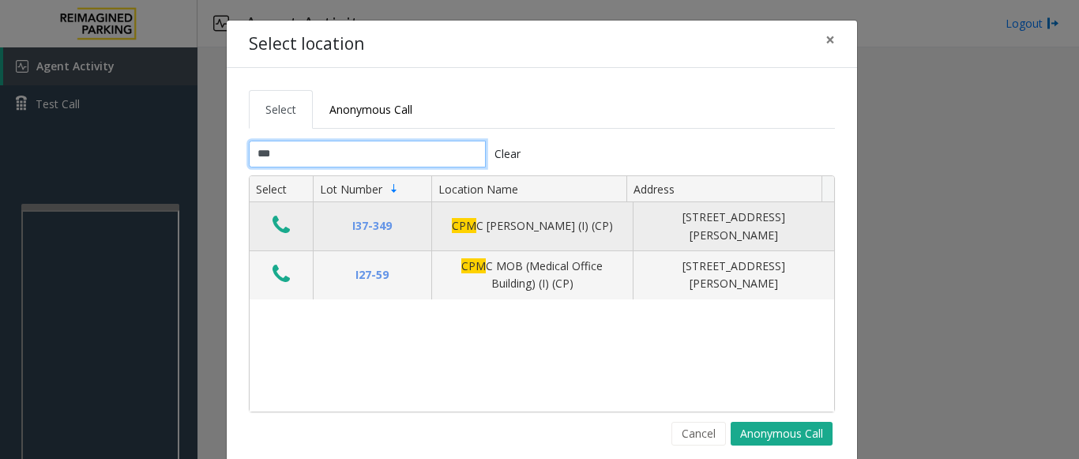
type input "***"
click at [272, 224] on icon "Data table" at bounding box center [280, 225] width 17 height 22
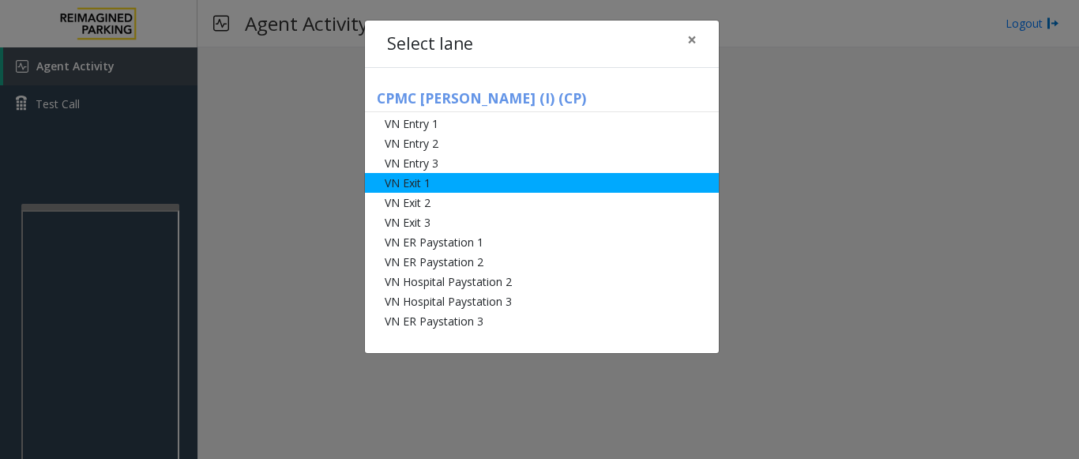
click at [426, 190] on li "VN Exit 1" at bounding box center [542, 183] width 354 height 20
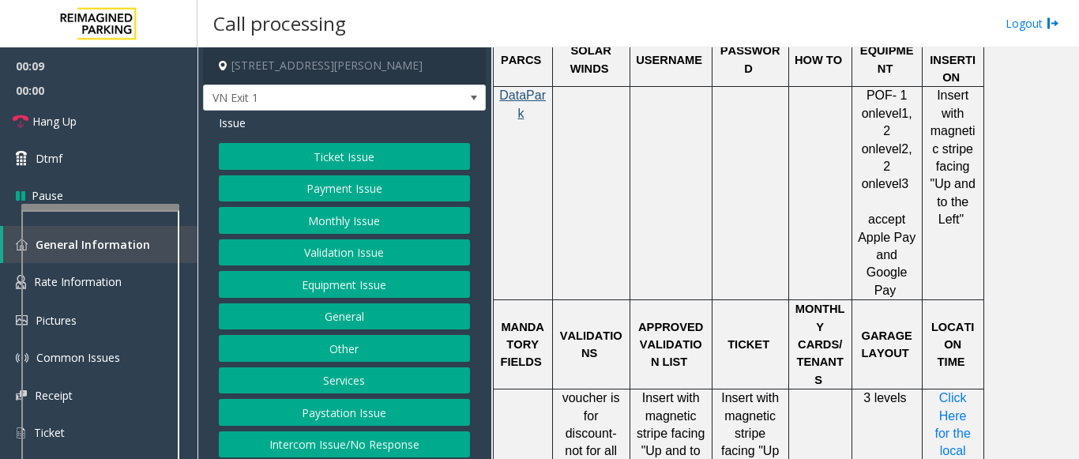
scroll to position [1343, 0]
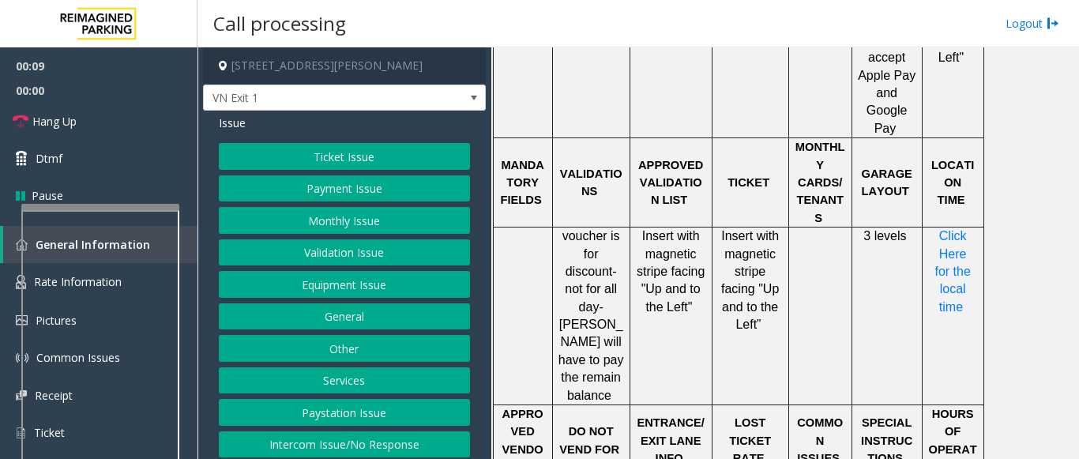
click at [305, 147] on button "Ticket Issue" at bounding box center [344, 156] width 251 height 27
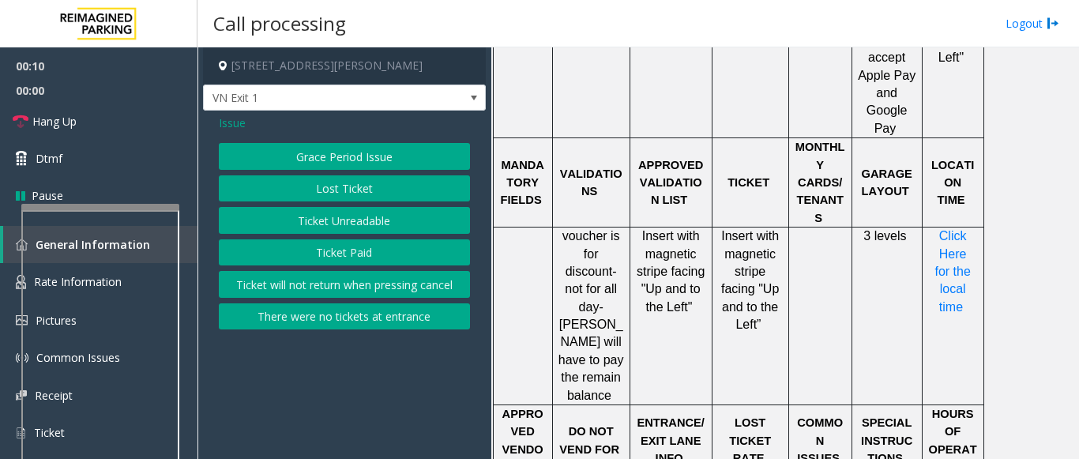
click at [338, 194] on button "Lost Ticket" at bounding box center [344, 188] width 251 height 27
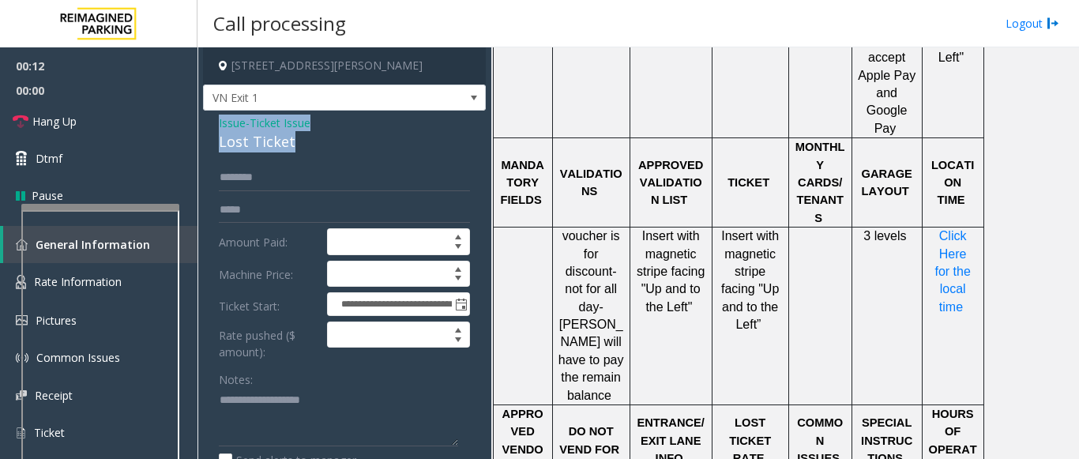
drag, startPoint x: 298, startPoint y: 143, endPoint x: 213, endPoint y: 126, distance: 86.3
click at [213, 126] on div "**********" at bounding box center [344, 384] width 283 height 547
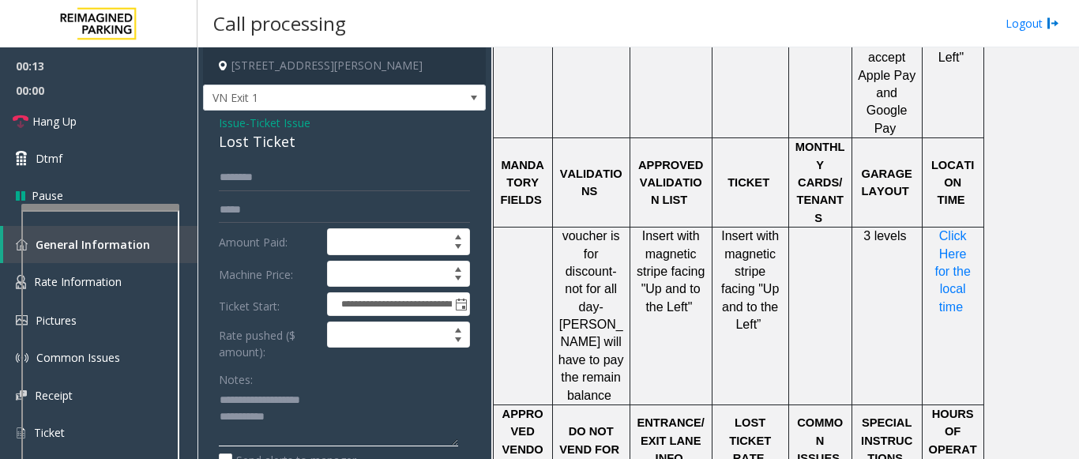
click at [329, 422] on textarea at bounding box center [338, 417] width 239 height 59
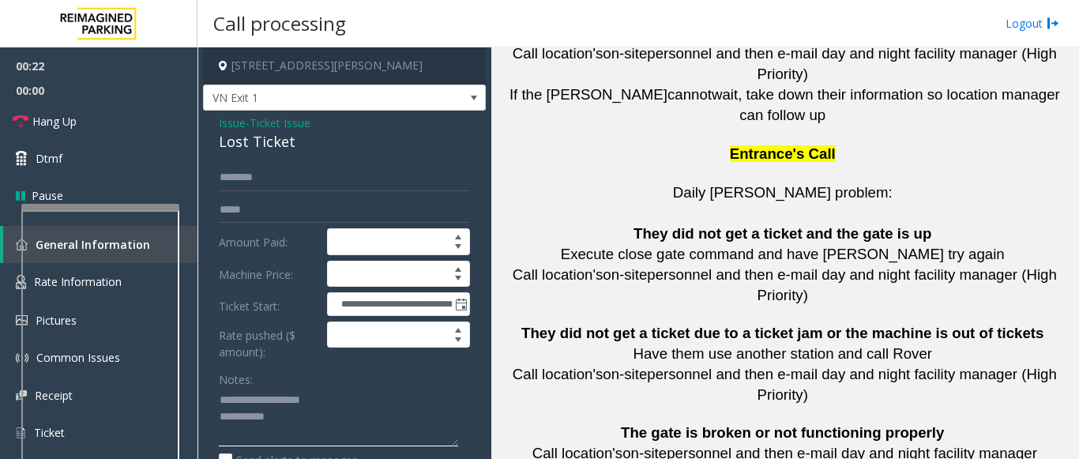
scroll to position [3791, 0]
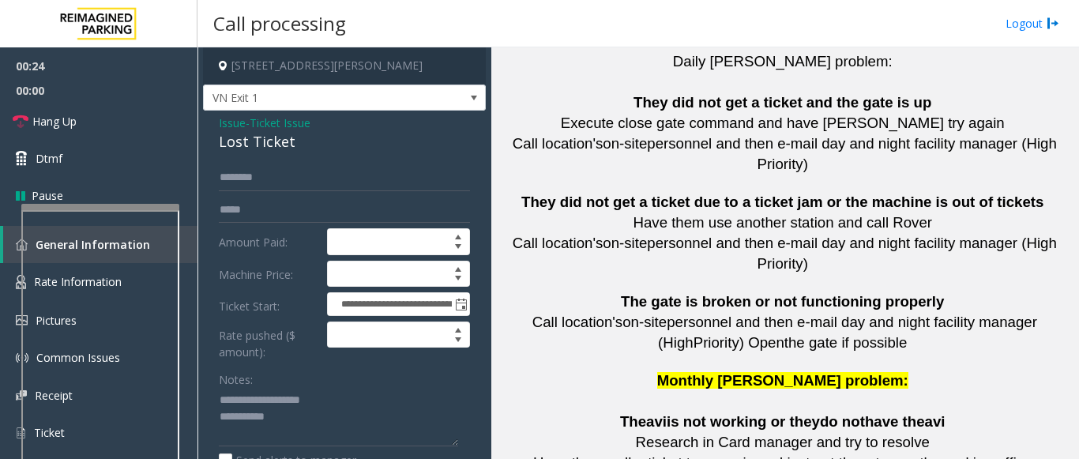
drag, startPoint x: 725, startPoint y: 291, endPoint x: 644, endPoint y: 295, distance: 81.4
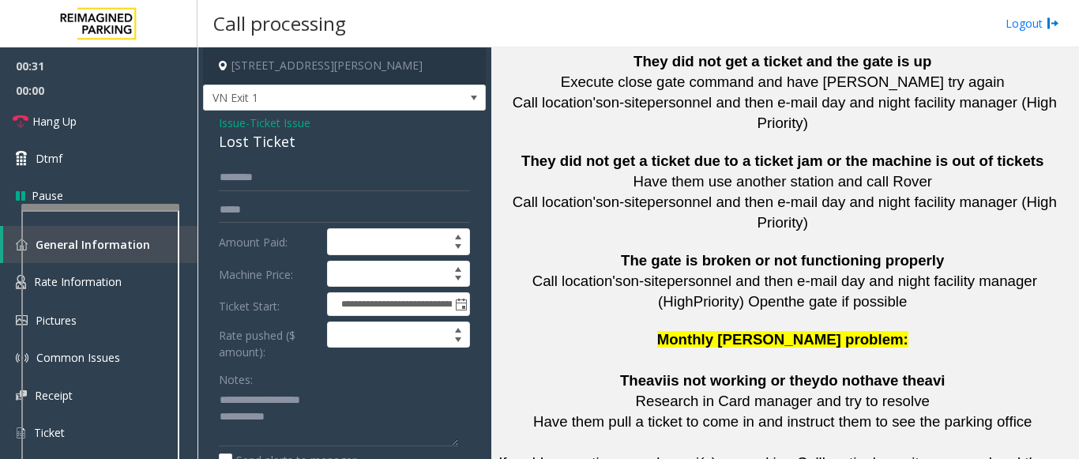
scroll to position [3870, 0]
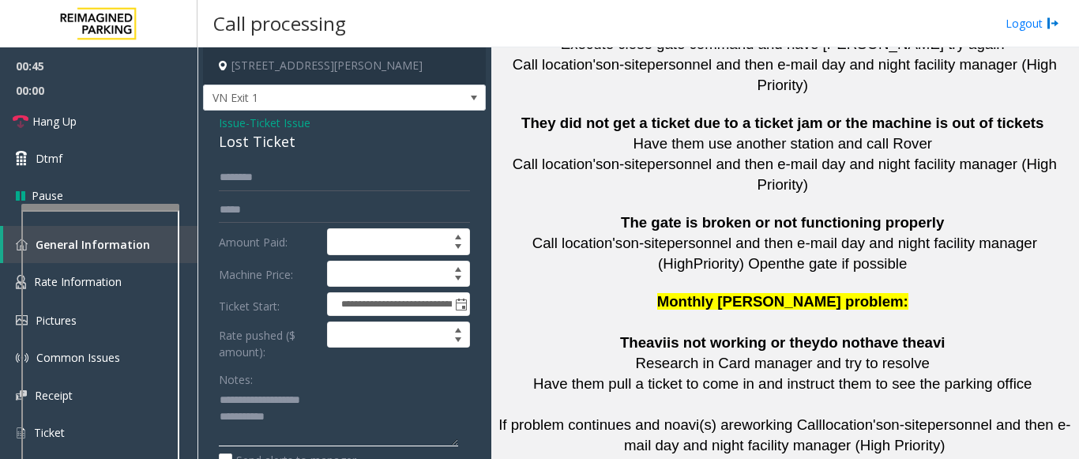
click at [281, 419] on textarea at bounding box center [338, 417] width 239 height 59
drag, startPoint x: 737, startPoint y: 222, endPoint x: 641, endPoint y: 225, distance: 96.4
click at [432, 444] on textarea at bounding box center [338, 417] width 239 height 59
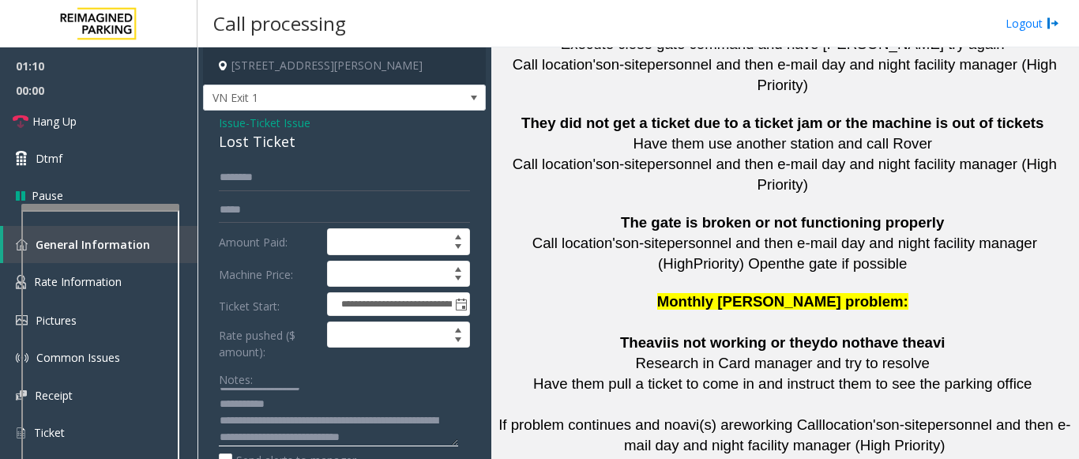
paste textarea "**********"
click at [297, 436] on textarea at bounding box center [338, 417] width 239 height 59
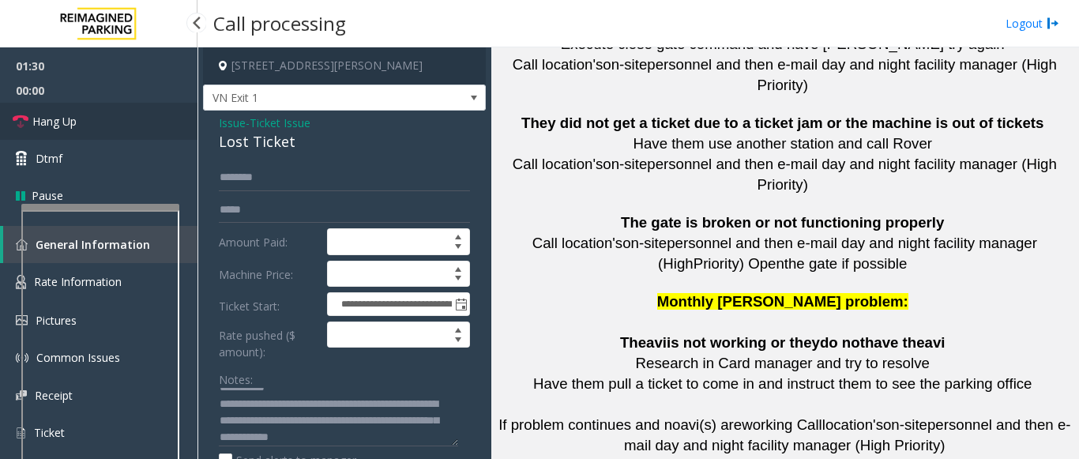
drag, startPoint x: 132, startPoint y: 100, endPoint x: 126, endPoint y: 110, distance: 12.1
click at [131, 100] on span "00:00" at bounding box center [98, 90] width 197 height 24
click at [120, 116] on link "Hang Up" at bounding box center [98, 121] width 197 height 37
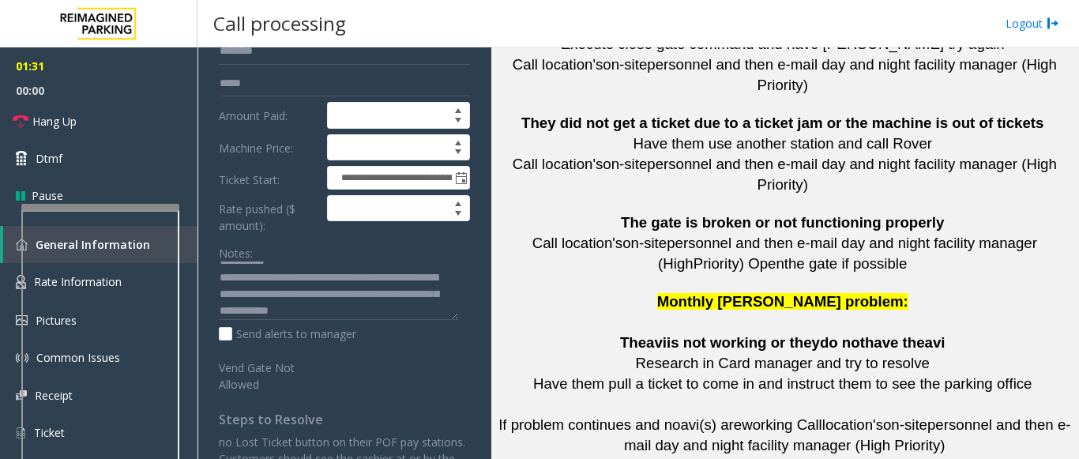
scroll to position [158, 0]
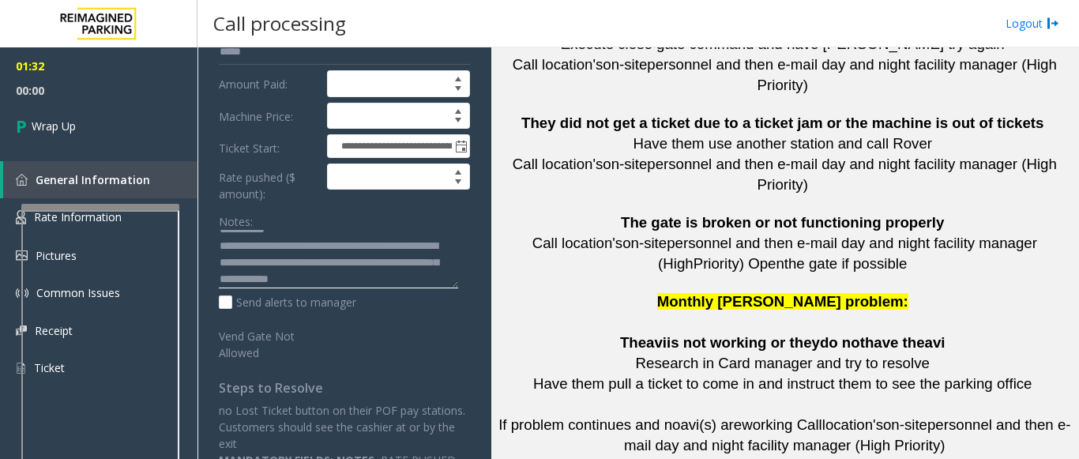
click at [426, 277] on textarea at bounding box center [338, 259] width 239 height 59
click at [417, 283] on textarea at bounding box center [338, 259] width 239 height 59
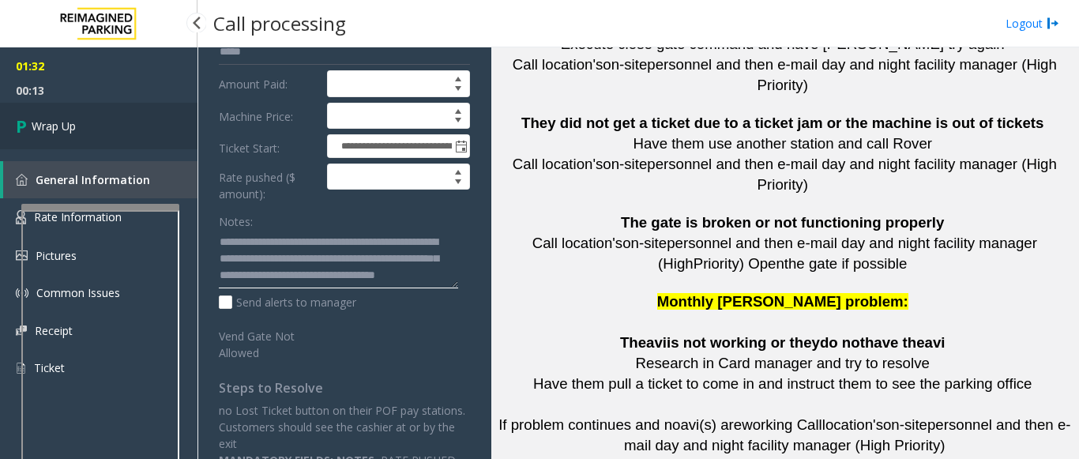
type textarea "**********"
click at [94, 133] on link "Wrap Up" at bounding box center [98, 126] width 197 height 47
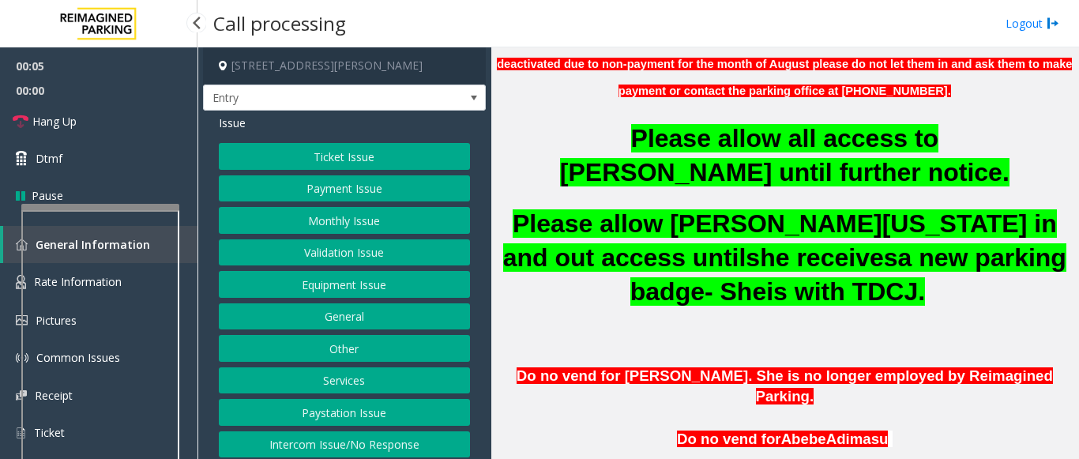
scroll to position [553, 0]
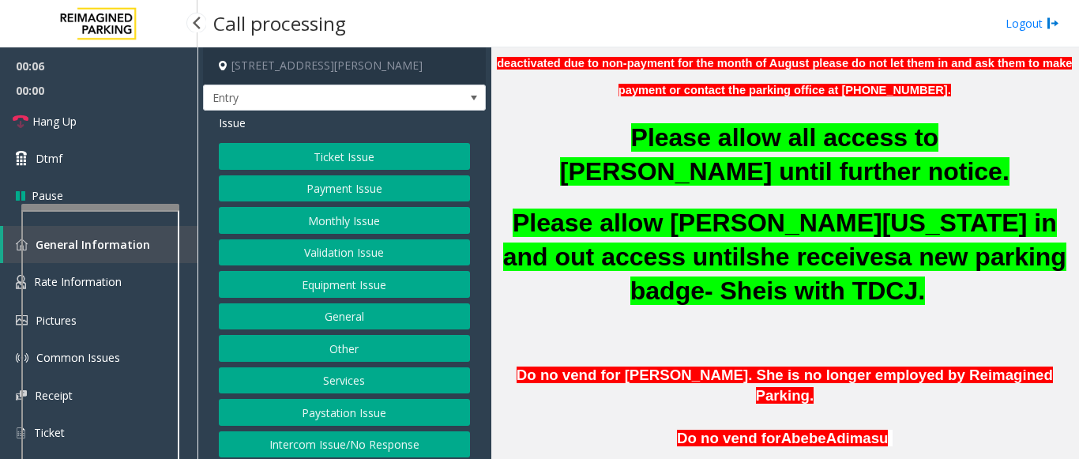
drag, startPoint x: 870, startPoint y: 250, endPoint x: 509, endPoint y: 176, distance: 369.3
click at [509, 206] on p "Please allow Dejanee Washington in and out access until she receives a new park…" at bounding box center [785, 257] width 576 height 102
click at [638, 229] on p "Please allow Dejanee Washington in and out access until she receives a new park…" at bounding box center [785, 257] width 576 height 102
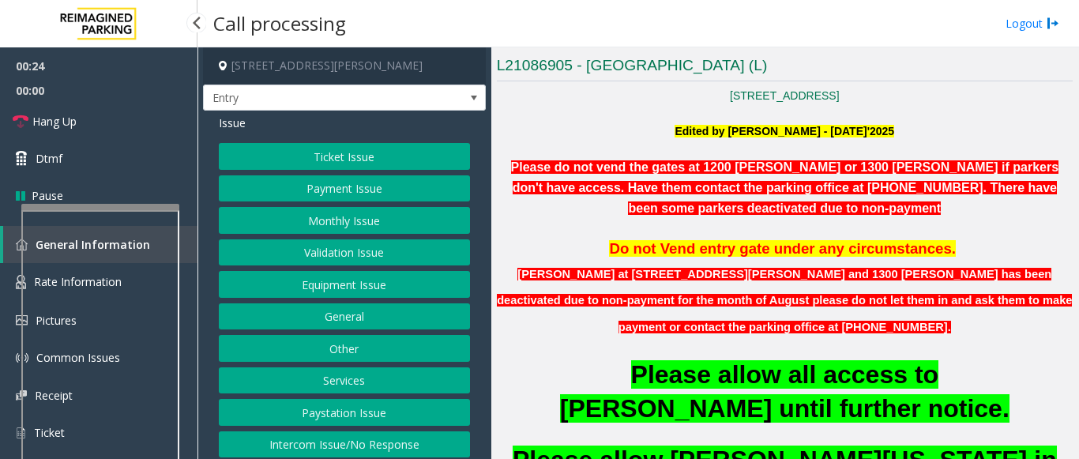
scroll to position [39, 0]
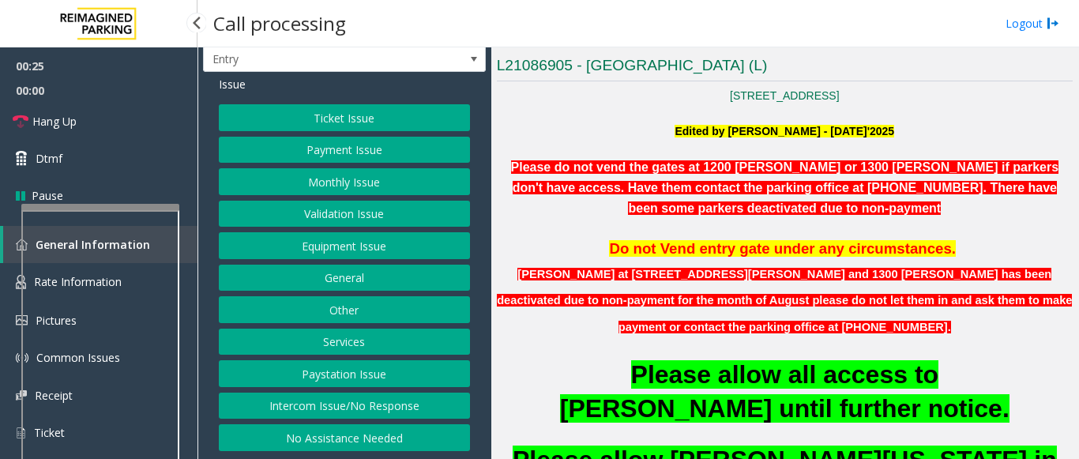
click at [336, 337] on button "Services" at bounding box center [344, 342] width 251 height 27
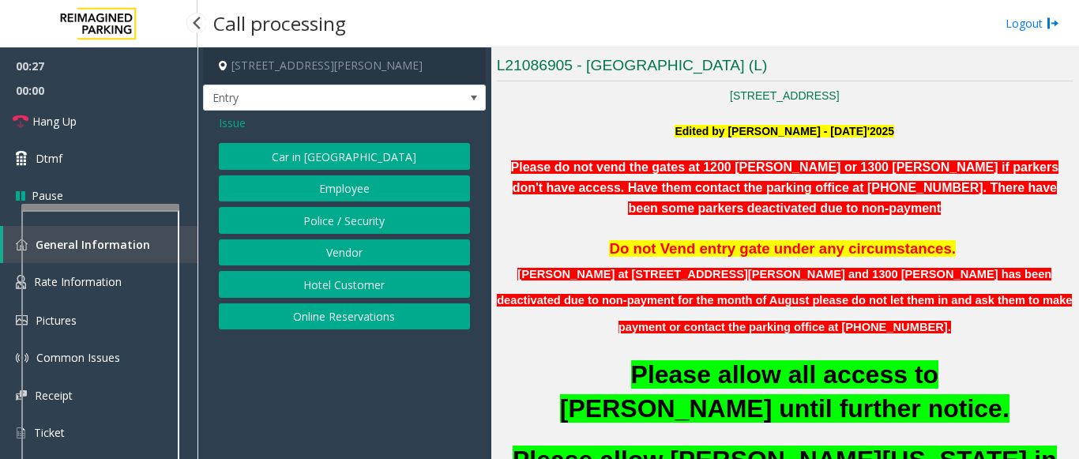
click at [221, 126] on span "Issue" at bounding box center [232, 123] width 27 height 17
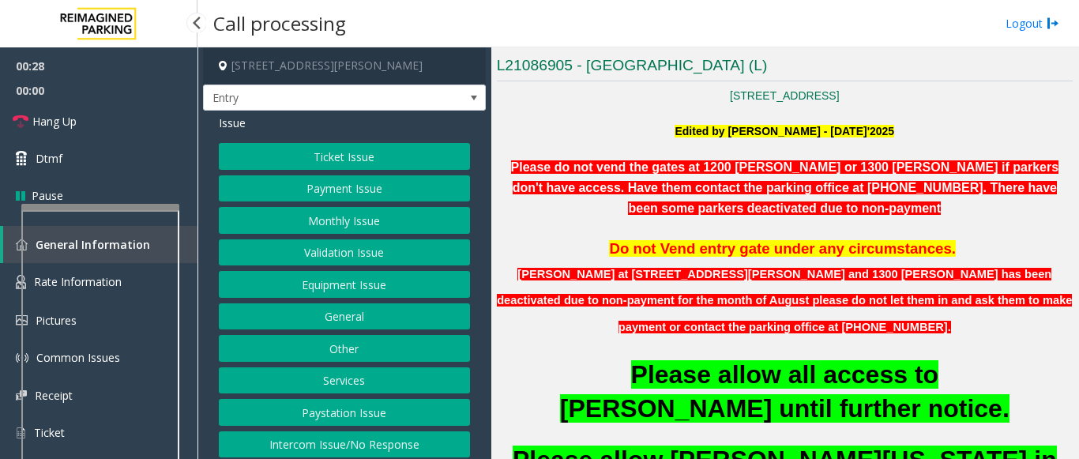
click at [321, 354] on button "Other" at bounding box center [344, 348] width 251 height 27
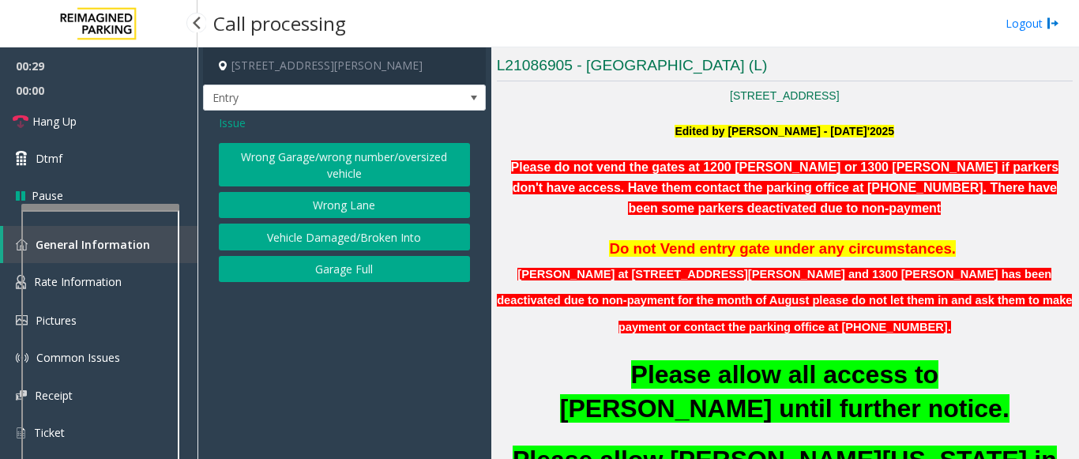
click at [269, 163] on button "Wrong Garage/wrong number/oversized vehicle" at bounding box center [344, 164] width 251 height 43
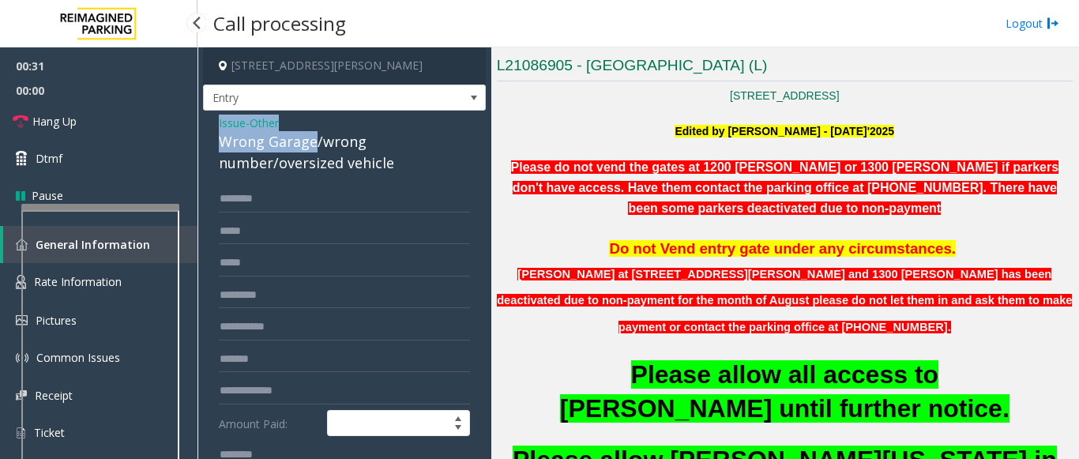
drag, startPoint x: 312, startPoint y: 142, endPoint x: 213, endPoint y: 122, distance: 100.7
click at [213, 122] on div "Issue - Other Wrong Garage/wrong number/oversized vehicle Amount Paid: Notes: S…" at bounding box center [344, 424] width 283 height 627
click at [82, 129] on link "Hang Up" at bounding box center [98, 121] width 197 height 37
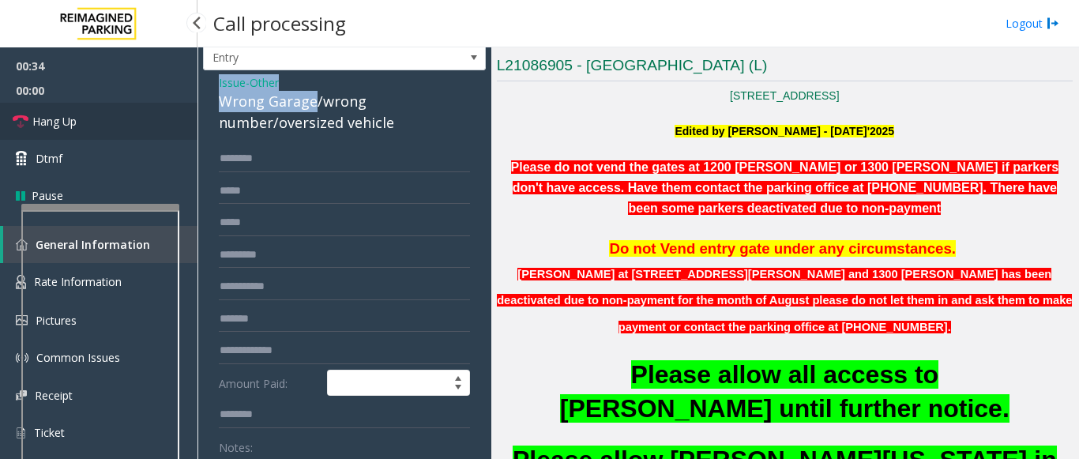
scroll to position [79, 0]
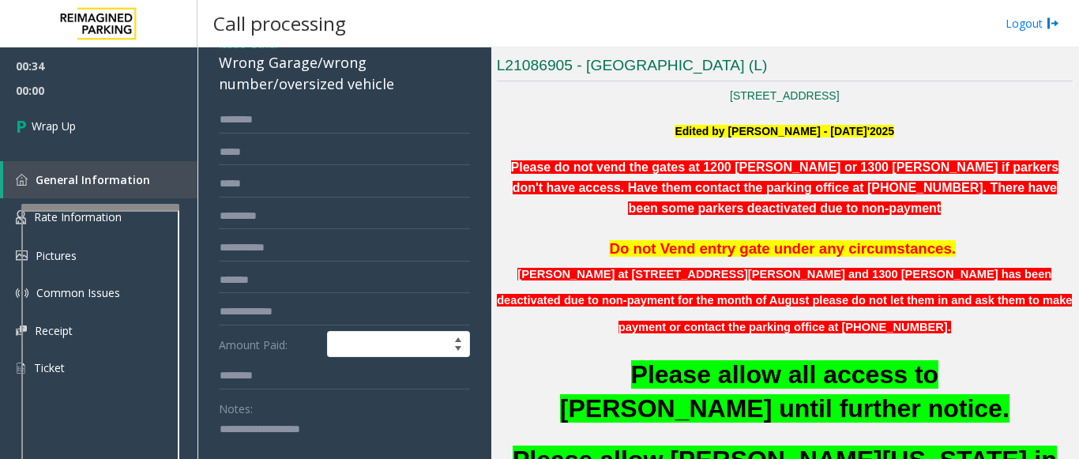
click at [238, 436] on textarea at bounding box center [338, 446] width 239 height 59
paste textarea "**********"
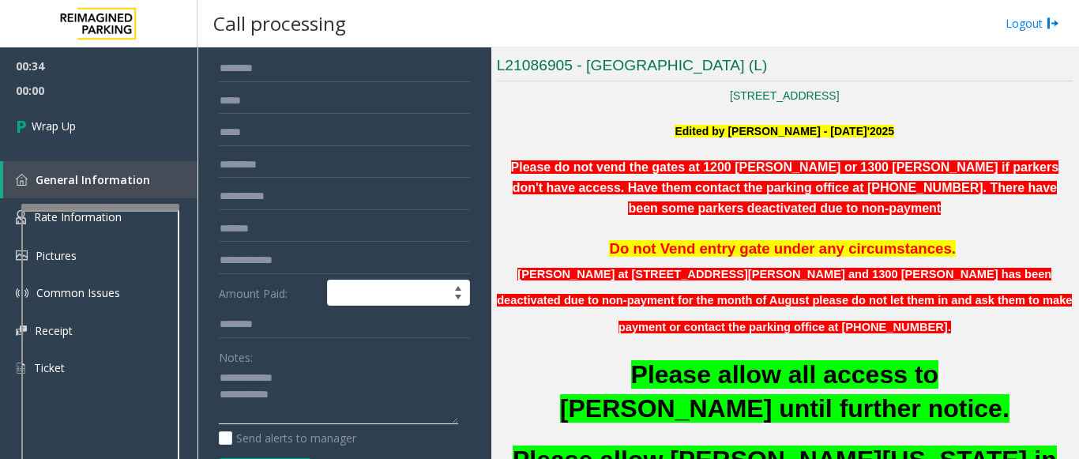
scroll to position [158, 0]
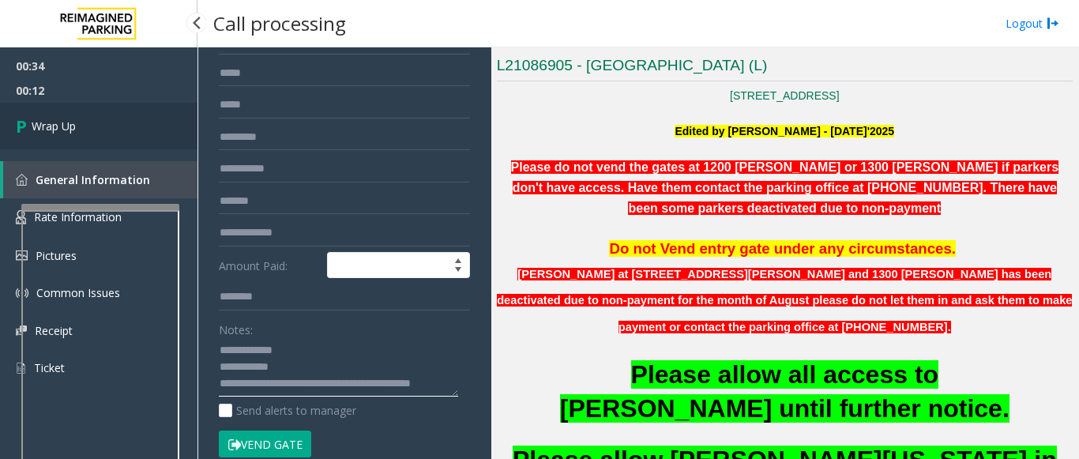
type textarea "**********"
click at [86, 121] on link "Wrap Up" at bounding box center [98, 126] width 197 height 47
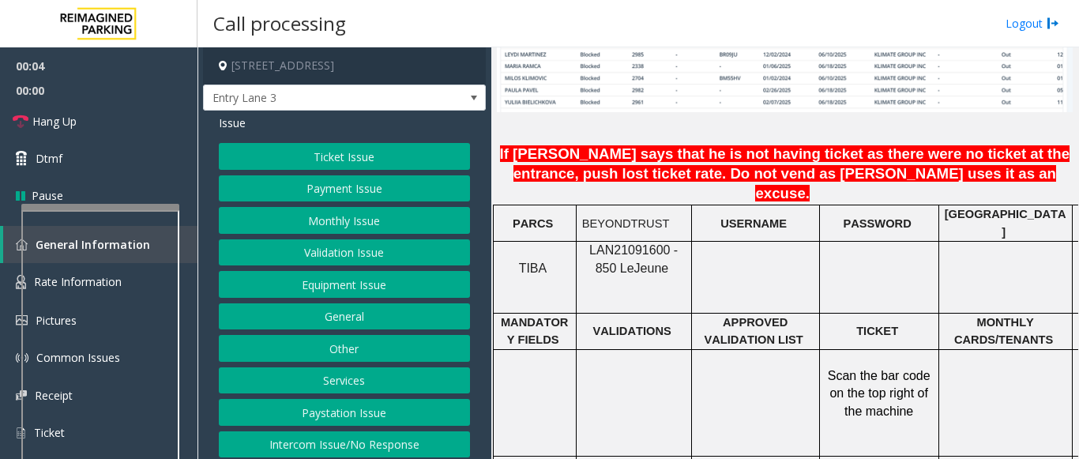
scroll to position [1264, 0]
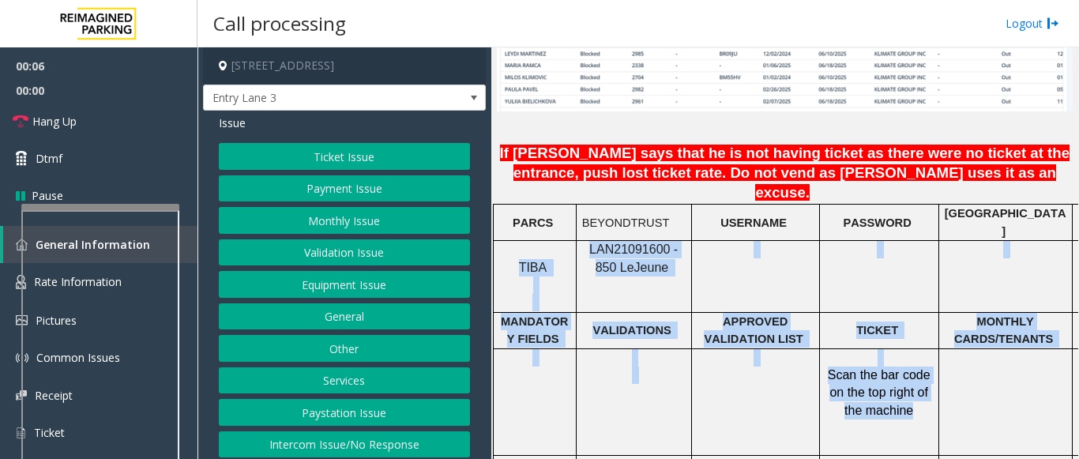
drag, startPoint x: 512, startPoint y: 219, endPoint x: 943, endPoint y: 404, distance: 469.2
click at [943, 404] on tbody "PARCS BEYONDTRUST USERNAME PASSWORD PARIS EQUIPMENT CARD INSERTION TIBA LAN2109…" at bounding box center [938, 396] width 891 height 382
click at [950, 398] on td at bounding box center [1004, 401] width 133 height 107
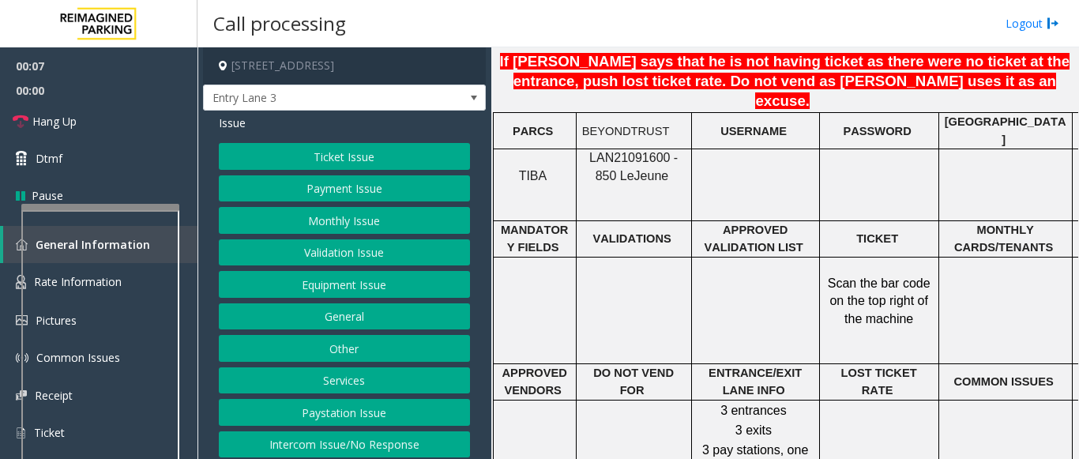
scroll to position [1501, 0]
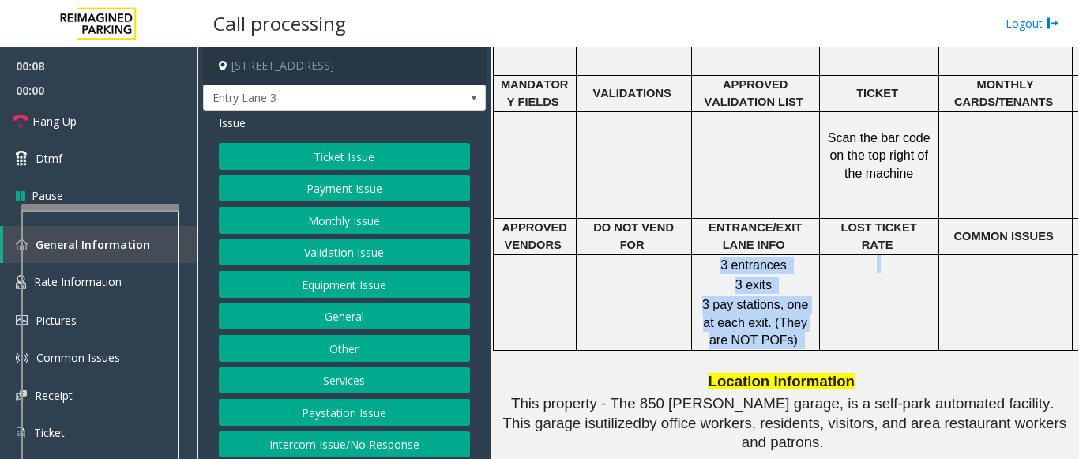
drag, startPoint x: 722, startPoint y: 234, endPoint x: 885, endPoint y: 286, distance: 170.8
click at [885, 286] on tr "3 entrances 3 exits 3 pay stations, one at each exit. (They are NOT POFs) 24/7" at bounding box center [938, 302] width 891 height 96
click at [885, 285] on td at bounding box center [878, 302] width 119 height 96
drag, startPoint x: 886, startPoint y: 282, endPoint x: 691, endPoint y: 231, distance: 201.5
click at [691, 254] on tr "3 entrances 3 exits 3 pay stations, one at each exit. (They are NOT POFs) 24/7" at bounding box center [938, 302] width 891 height 96
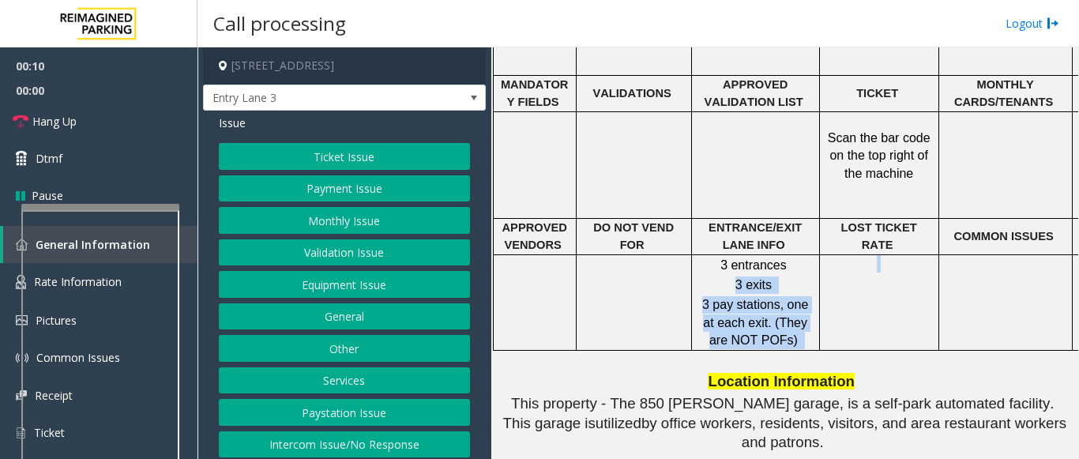
click at [692, 257] on div "3 entrances 3 exits 3 pay stations, one at each exit. (They are NOT POFs)" at bounding box center [755, 303] width 127 height 92
drag, startPoint x: 719, startPoint y: 222, endPoint x: 855, endPoint y: 268, distance: 143.4
click at [855, 268] on tr "3 entrances 3 exits 3 pay stations, one at each exit. (They are NOT POFs) 24/7" at bounding box center [938, 302] width 891 height 96
click at [859, 268] on td at bounding box center [878, 302] width 119 height 96
drag, startPoint x: 835, startPoint y: 289, endPoint x: 704, endPoint y: 220, distance: 148.0
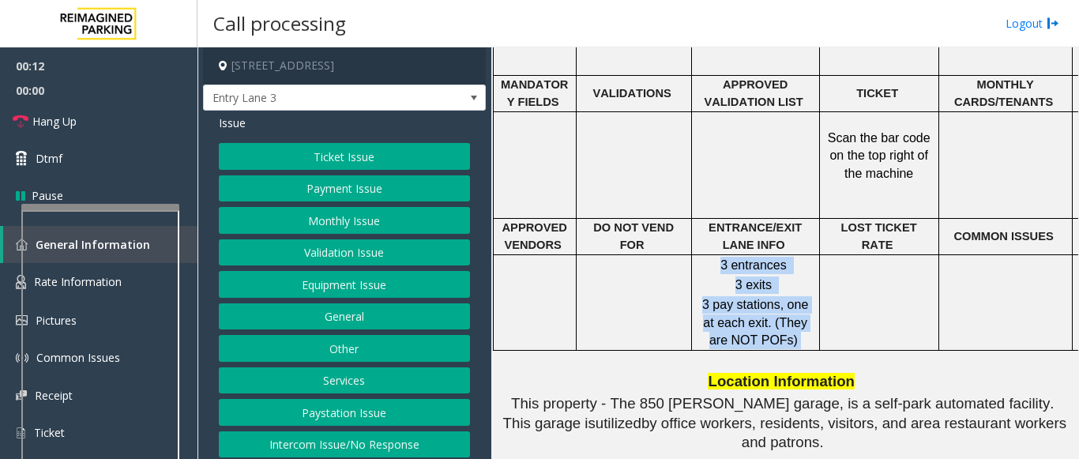
click at [704, 254] on tr "3 entrances 3 exits 3 pay stations, one at each exit. (They are NOT POFs) 24/7" at bounding box center [938, 302] width 891 height 96
click at [704, 257] on p "3 entrances" at bounding box center [755, 265] width 116 height 17
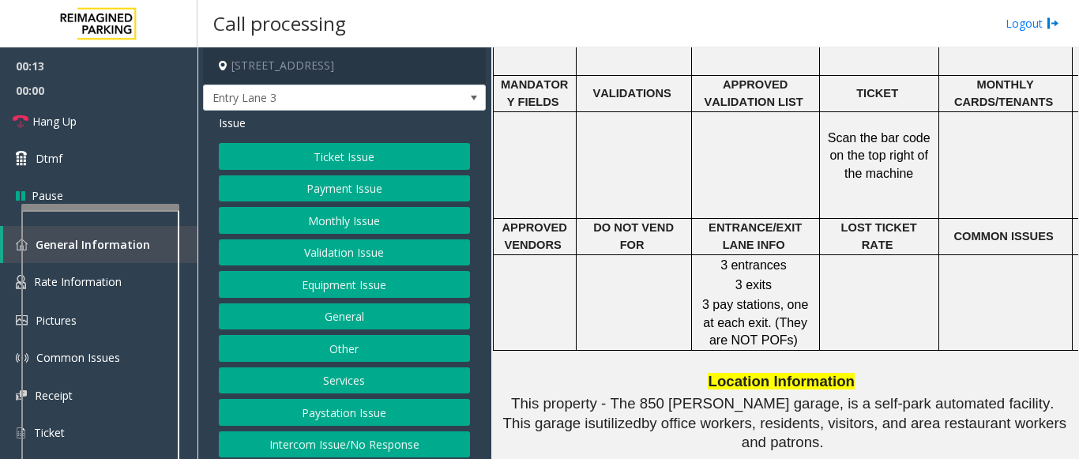
scroll to position [39, 0]
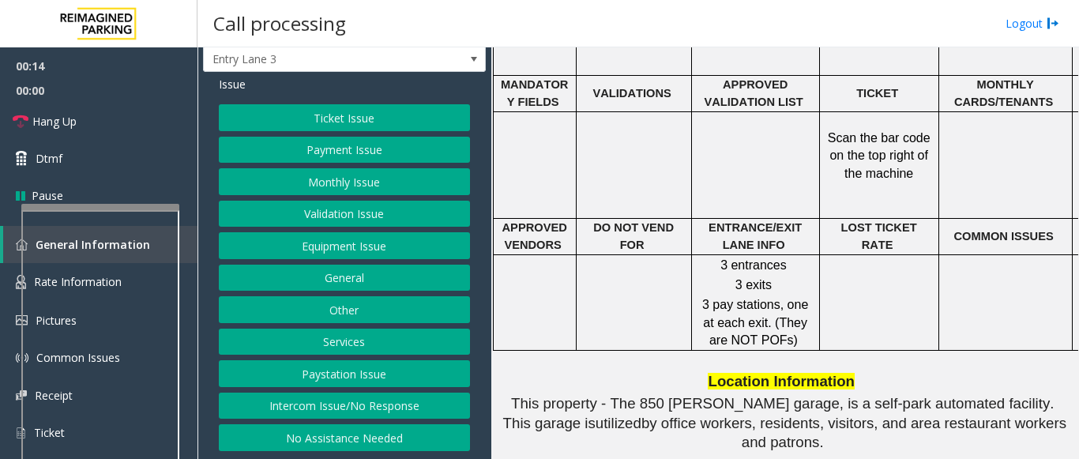
click at [302, 408] on button "Intercom Issue/No Response" at bounding box center [344, 406] width 251 height 27
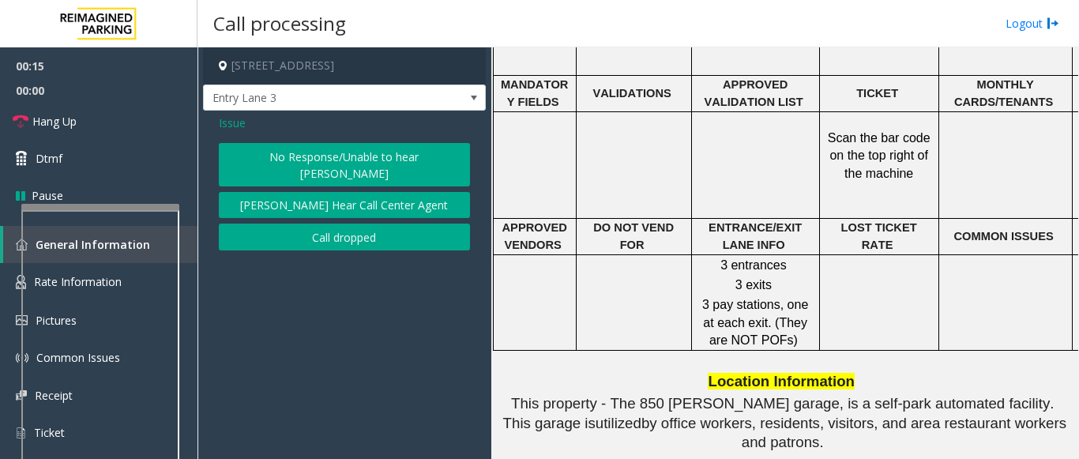
click at [306, 150] on button "No Response/Unable to hear [PERSON_NAME]" at bounding box center [344, 164] width 251 height 43
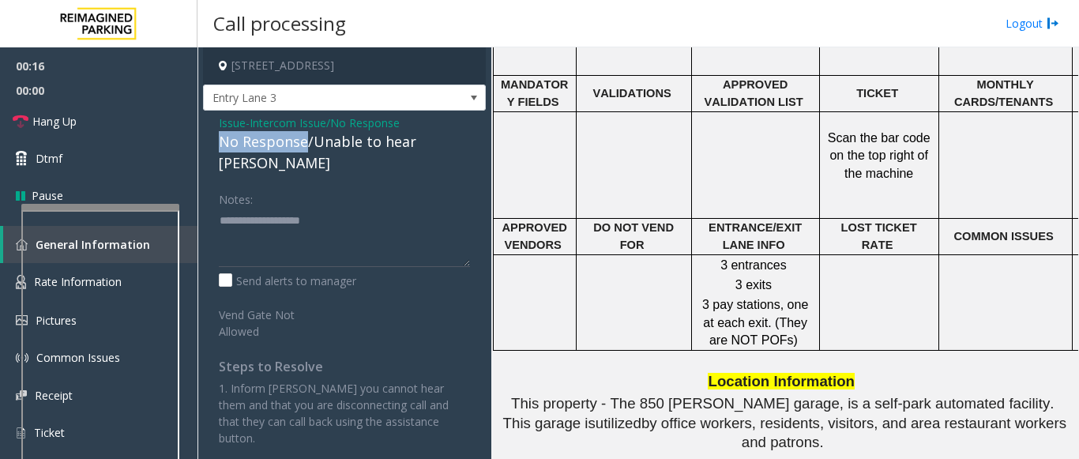
drag, startPoint x: 305, startPoint y: 144, endPoint x: 220, endPoint y: 140, distance: 84.6
click at [220, 140] on div "No Response/Unable to hear [PERSON_NAME]" at bounding box center [344, 152] width 251 height 43
click at [363, 208] on textarea at bounding box center [344, 237] width 251 height 59
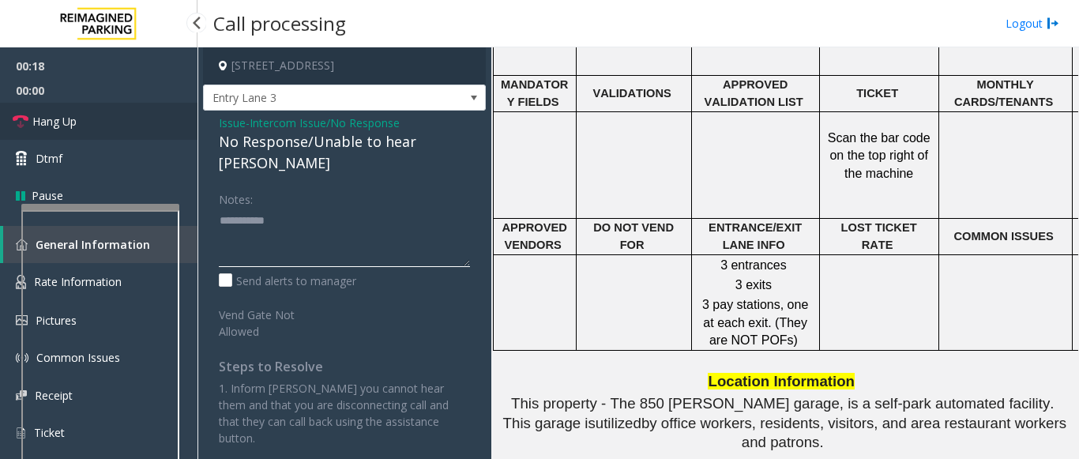
type textarea "**********"
click at [85, 130] on link "Hang Up" at bounding box center [98, 121] width 197 height 37
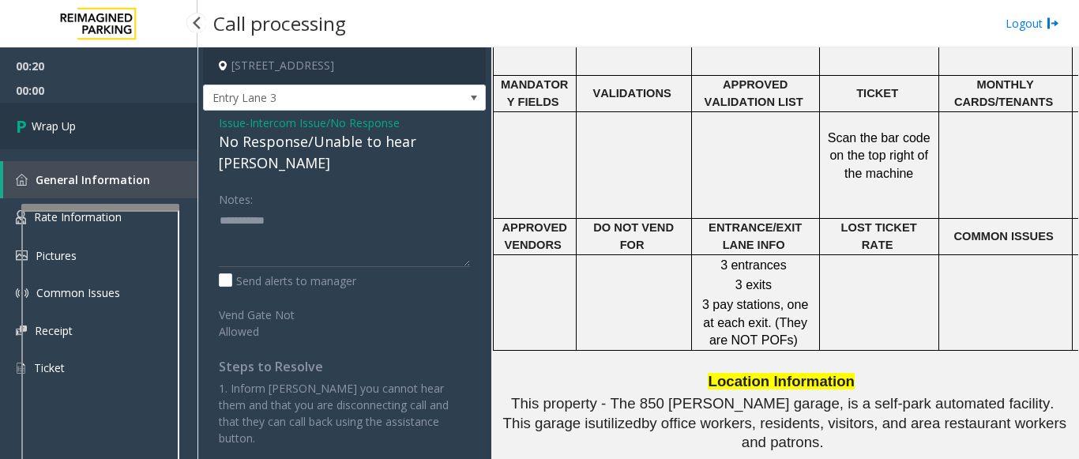
click at [58, 128] on span "Wrap Up" at bounding box center [54, 126] width 44 height 17
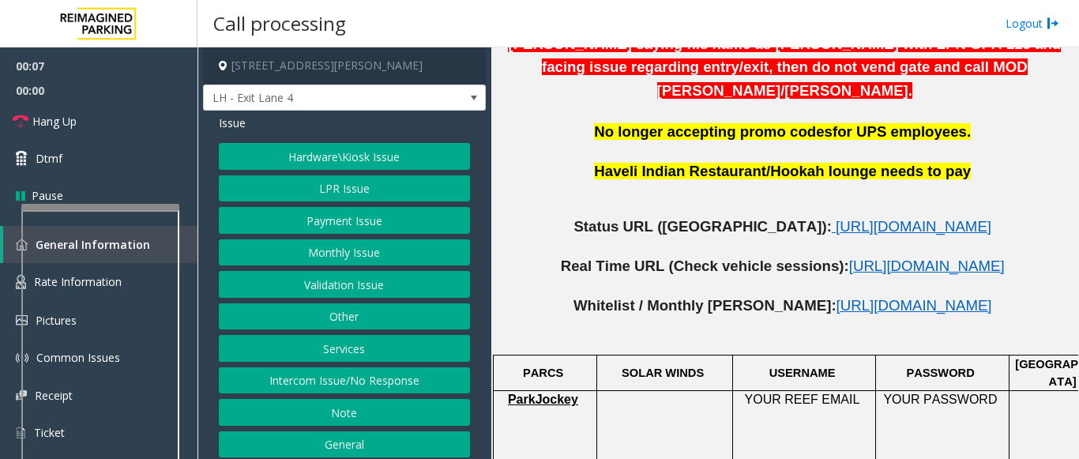
scroll to position [632, 0]
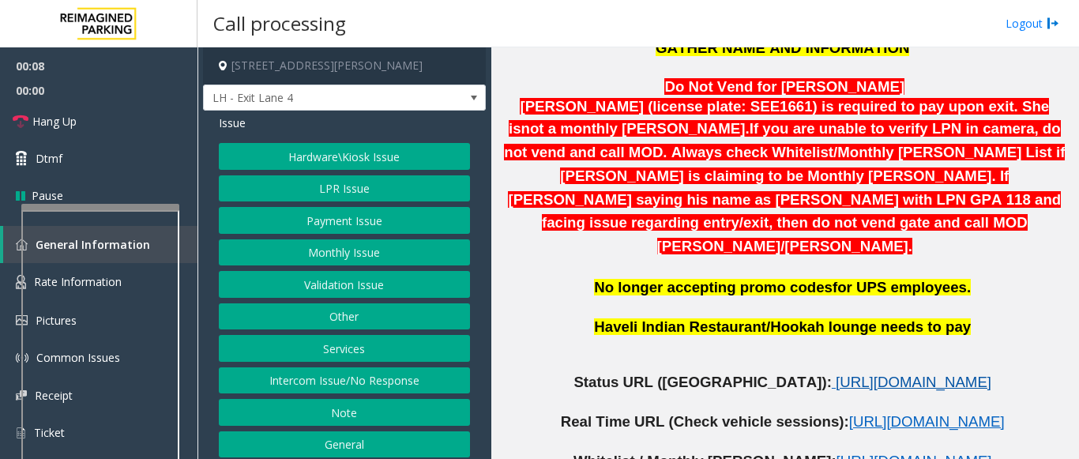
click at [836, 374] on span "[URL][DOMAIN_NAME]" at bounding box center [914, 382] width 156 height 17
click at [326, 186] on button "LPR Issue" at bounding box center [344, 188] width 251 height 27
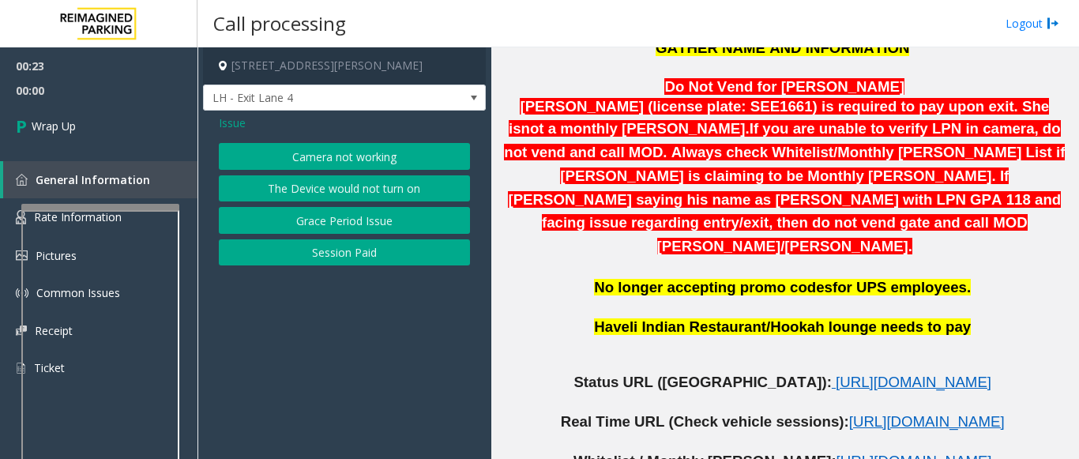
click at [329, 160] on button "Camera not working" at bounding box center [344, 156] width 251 height 27
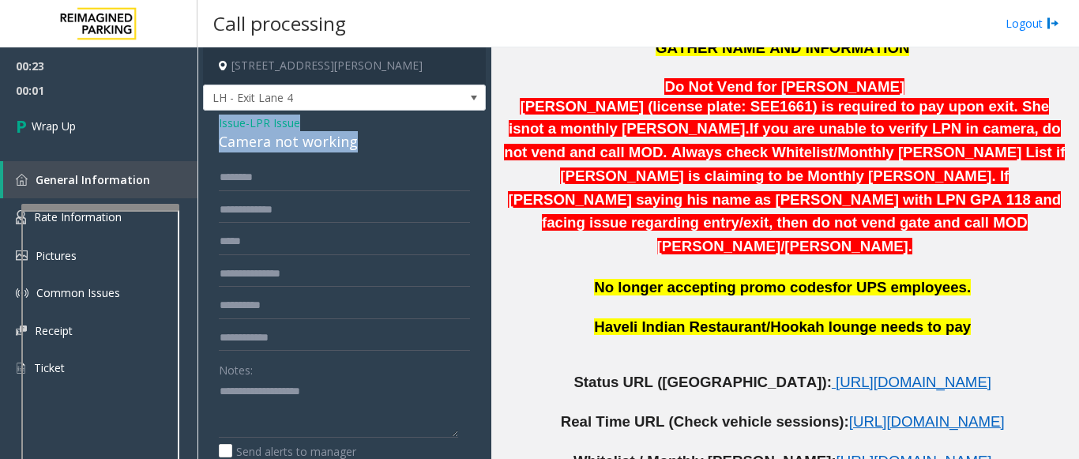
drag, startPoint x: 363, startPoint y: 145, endPoint x: 200, endPoint y: 126, distance: 164.6
click at [200, 126] on app-call-processing-form "230 Harris Street Northeast, Atlanta, GA LH - Exit Lane 4 Issue - LPR Issue Cam…" at bounding box center [344, 252] width 294 height 411
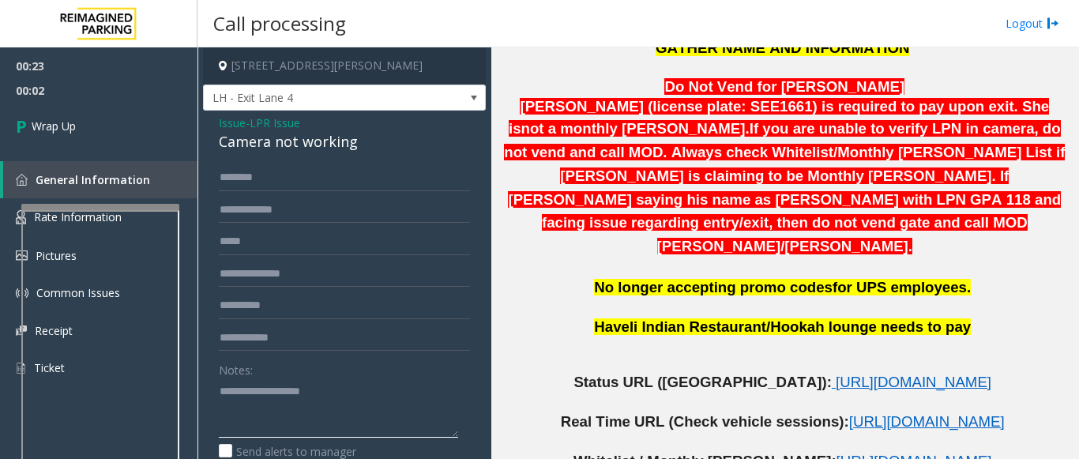
click at [248, 395] on textarea at bounding box center [338, 407] width 239 height 59
paste textarea "**********"
type textarea "**********"
click at [232, 126] on span "Issue" at bounding box center [232, 123] width 27 height 17
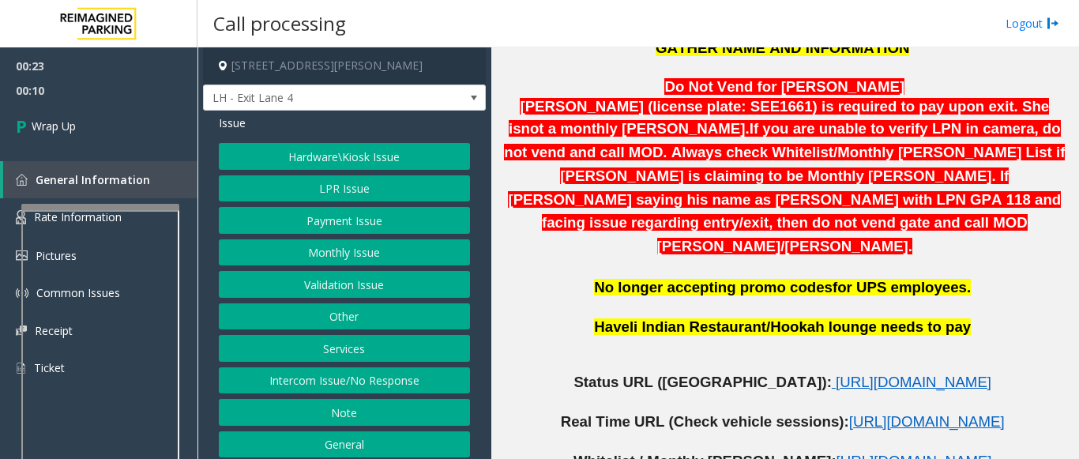
click at [332, 158] on button "Hardware\Kiosk Issue" at bounding box center [344, 156] width 251 height 27
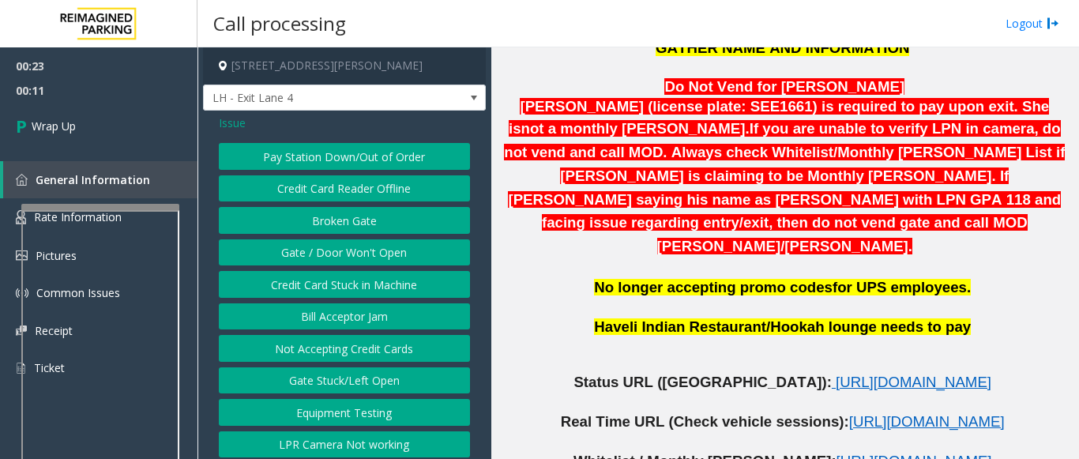
click at [333, 255] on button "Gate / Door Won't Open" at bounding box center [344, 252] width 251 height 27
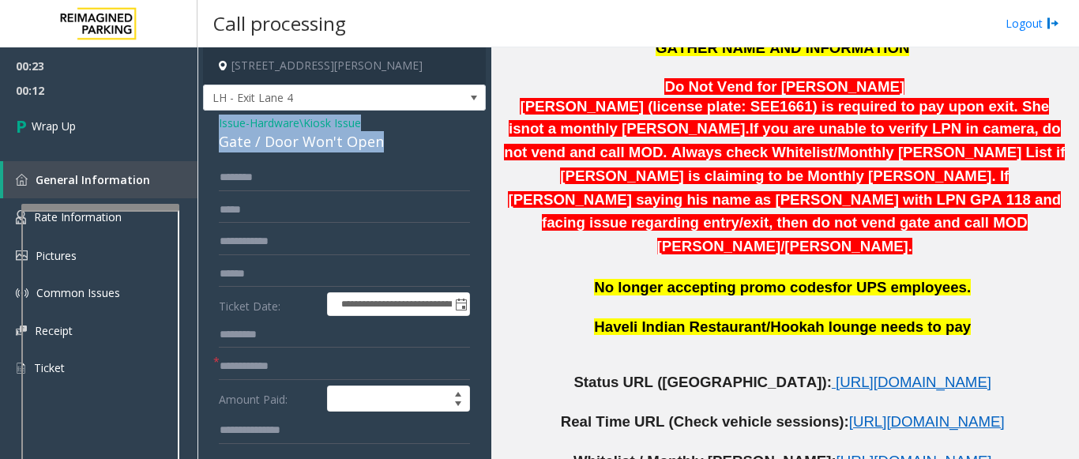
drag, startPoint x: 391, startPoint y: 136, endPoint x: 205, endPoint y: 119, distance: 187.1
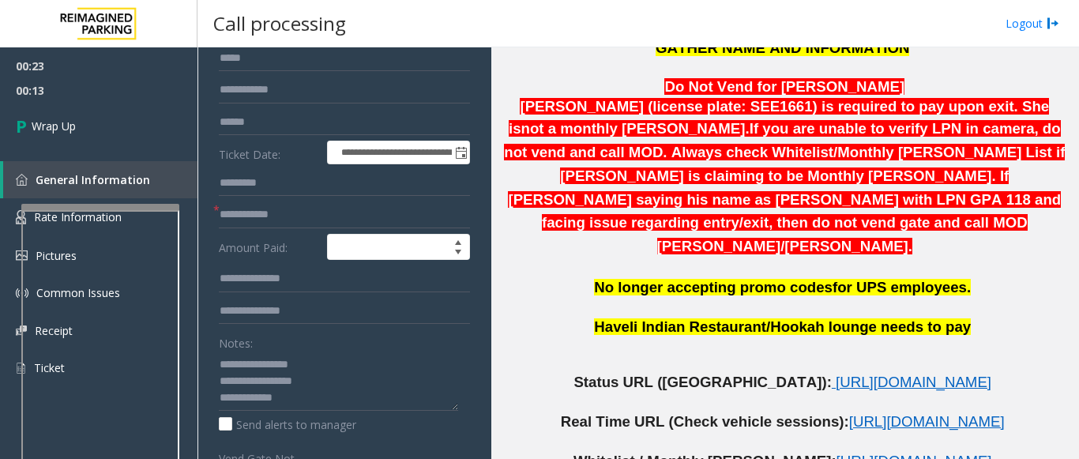
scroll to position [158, 0]
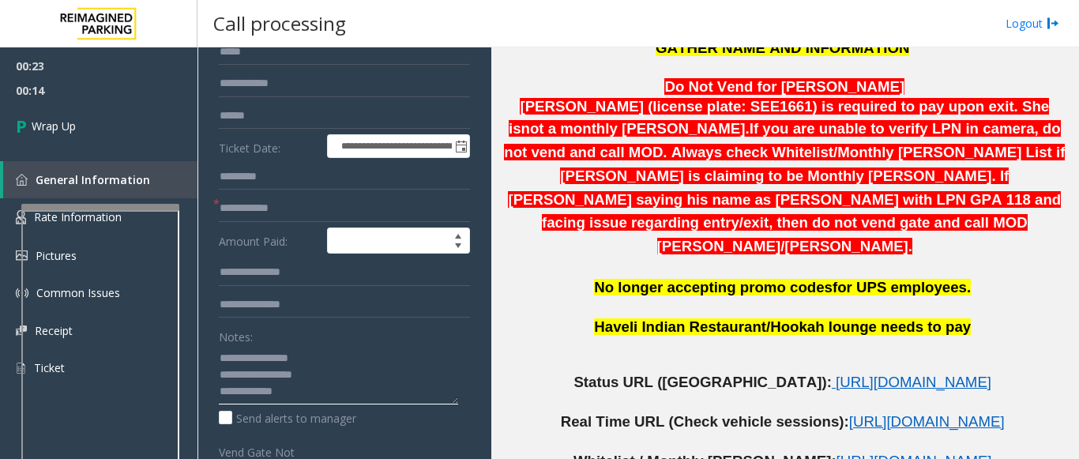
drag, startPoint x: 294, startPoint y: 393, endPoint x: 311, endPoint y: 378, distance: 22.5
click at [271, 379] on textarea at bounding box center [338, 374] width 239 height 59
click at [341, 376] on textarea at bounding box center [338, 374] width 239 height 59
click at [325, 374] on textarea at bounding box center [338, 374] width 239 height 59
click at [336, 376] on textarea at bounding box center [338, 374] width 239 height 59
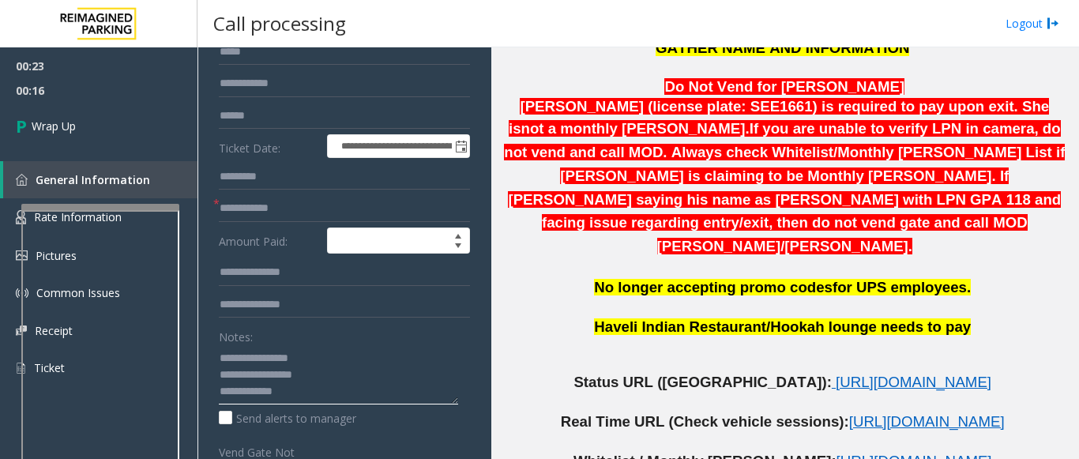
drag, startPoint x: 339, startPoint y: 376, endPoint x: 205, endPoint y: 356, distance: 134.9
click at [205, 356] on div "**********" at bounding box center [344, 326] width 283 height 746
paste textarea "**********"
type textarea "**********"
click at [254, 209] on input "text" at bounding box center [344, 208] width 251 height 27
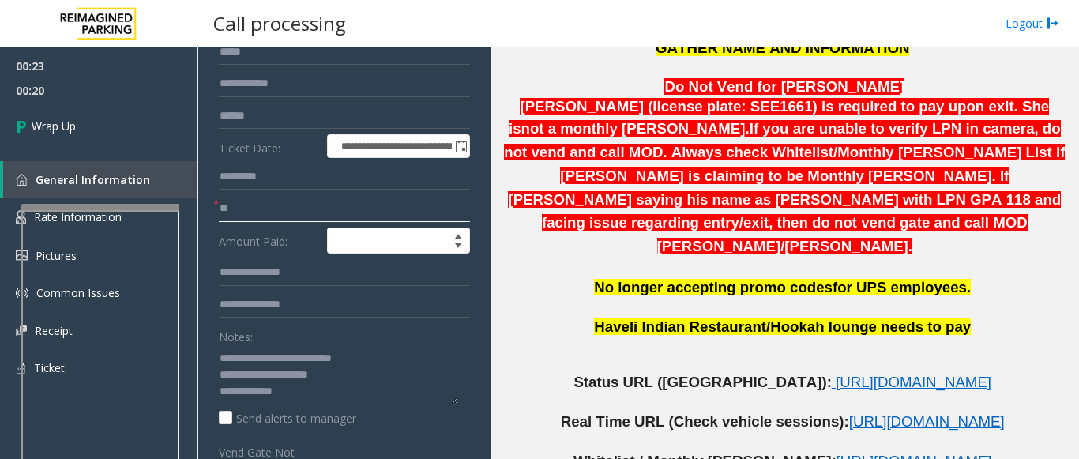
type input "**"
click at [306, 396] on textarea at bounding box center [338, 374] width 239 height 59
paste textarea "**********"
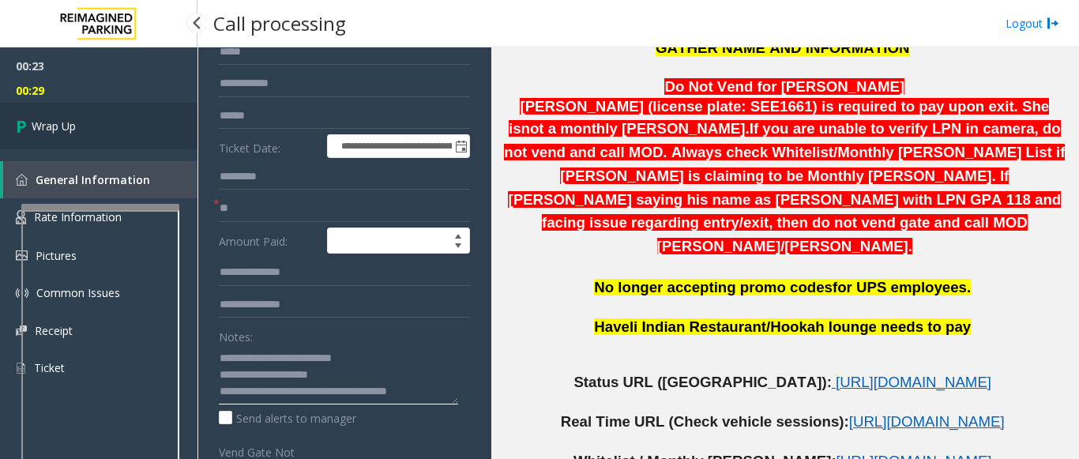
type textarea "**********"
click at [107, 130] on link "Wrap Up" at bounding box center [98, 126] width 197 height 47
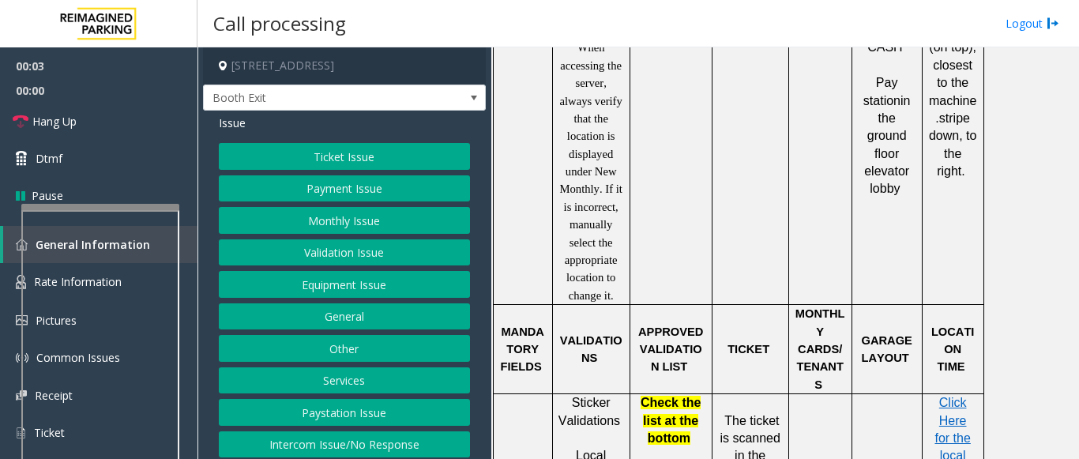
scroll to position [1027, 0]
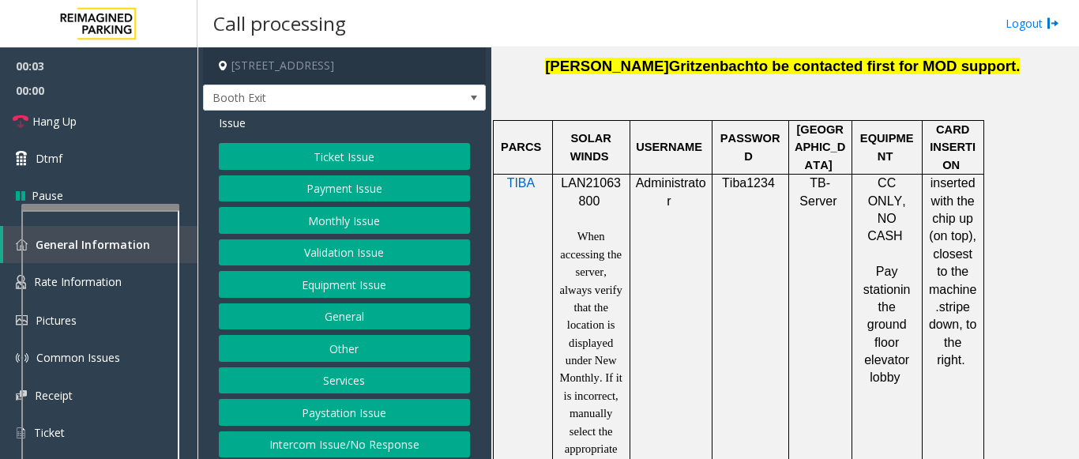
click at [579, 176] on span "LAN21063800" at bounding box center [591, 191] width 60 height 31
click at [577, 176] on span "LAN21063800" at bounding box center [591, 191] width 60 height 31
click at [361, 261] on button "Validation Issue" at bounding box center [344, 252] width 251 height 27
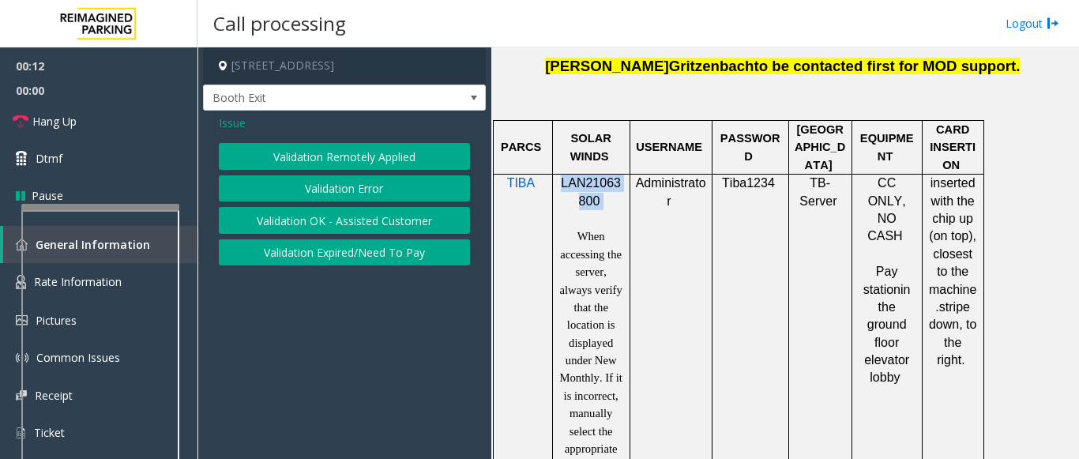
click at [333, 186] on button "Validation Error" at bounding box center [344, 188] width 251 height 27
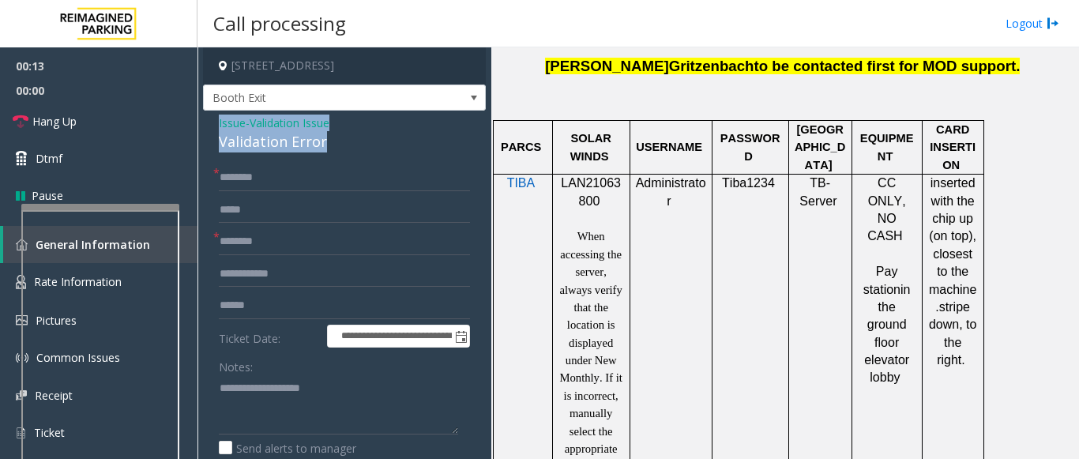
drag, startPoint x: 270, startPoint y: 136, endPoint x: 216, endPoint y: 121, distance: 56.5
click at [216, 121] on div "**********" at bounding box center [344, 447] width 283 height 672
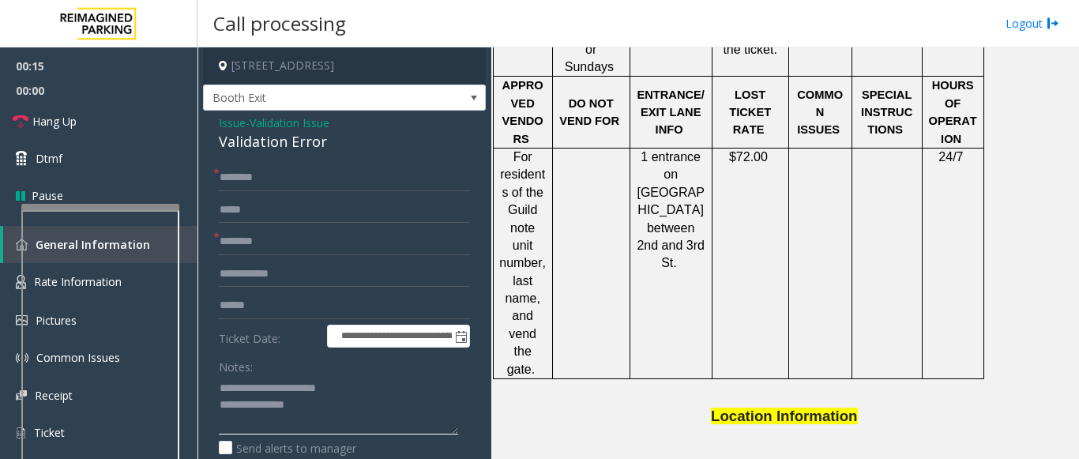
scroll to position [2211, 0]
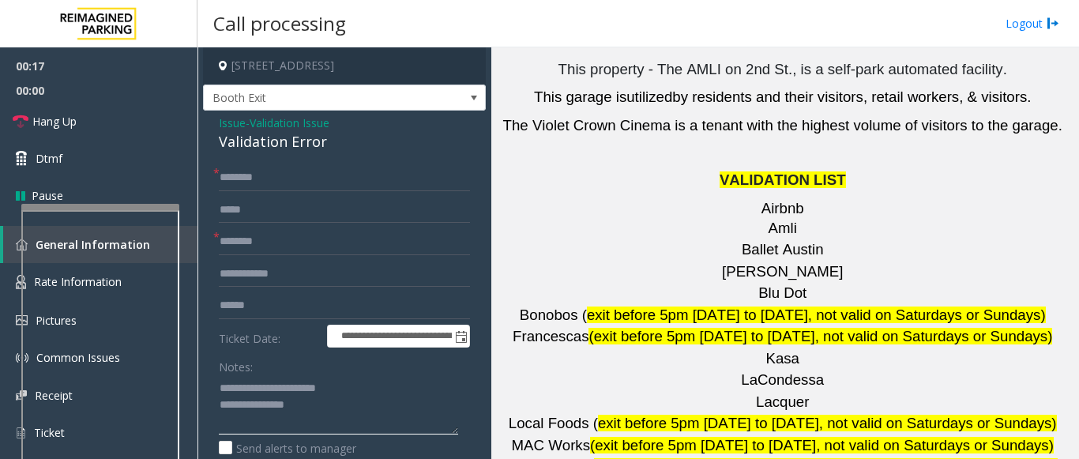
type textarea "**********"
drag, startPoint x: 810, startPoint y: 89, endPoint x: 734, endPoint y: 87, distance: 75.9
click at [734, 262] on p "[PERSON_NAME]" at bounding box center [785, 272] width 576 height 20
click at [299, 242] on input "*******" at bounding box center [344, 241] width 251 height 27
type input "*******"
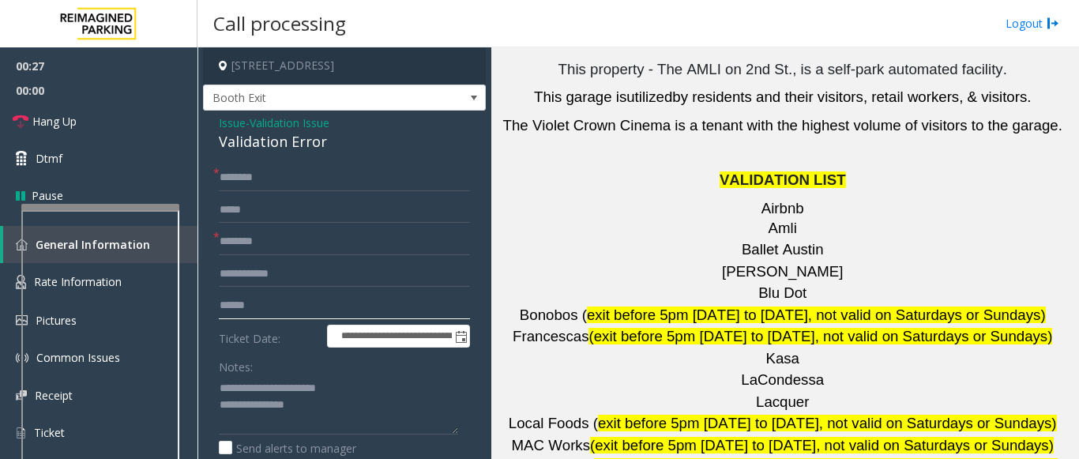
click at [308, 310] on input "text" at bounding box center [344, 305] width 251 height 27
type input "*"
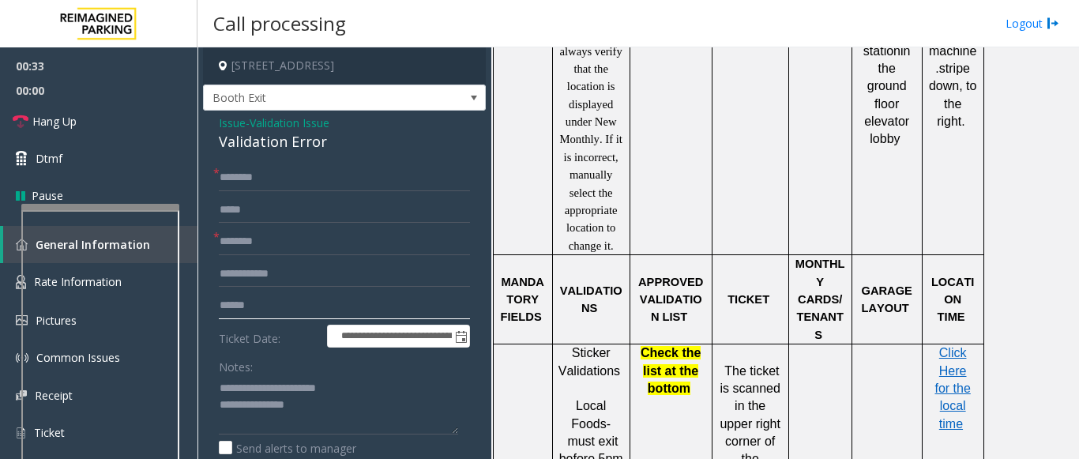
scroll to position [1264, 0]
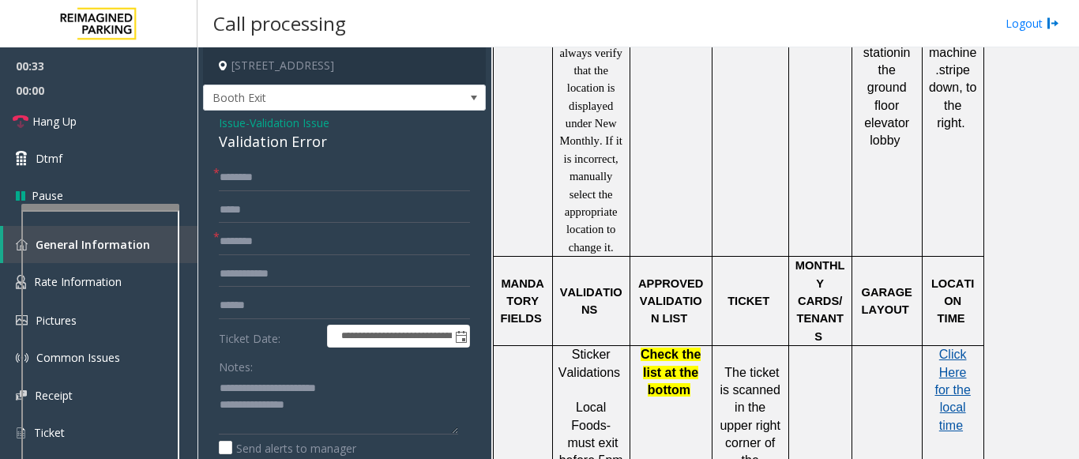
click at [957, 348] on span "Click Here for the local time" at bounding box center [952, 390] width 36 height 85
click at [251, 312] on input "text" at bounding box center [344, 305] width 251 height 27
type input "*********"
drag, startPoint x: 299, startPoint y: 310, endPoint x: 216, endPoint y: 307, distance: 82.2
click at [216, 307] on div "**********" at bounding box center [344, 465] width 275 height 603
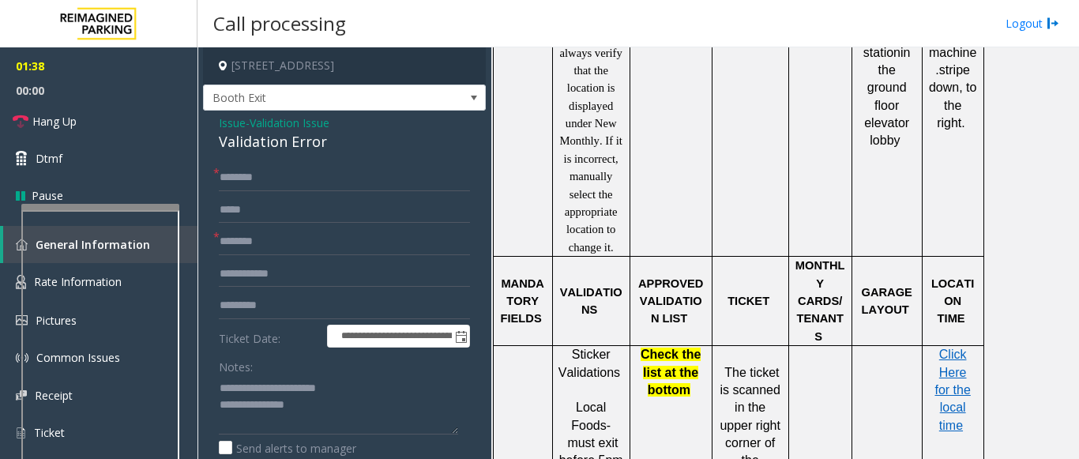
drag, startPoint x: 682, startPoint y: 277, endPoint x: 690, endPoint y: 292, distance: 17.0
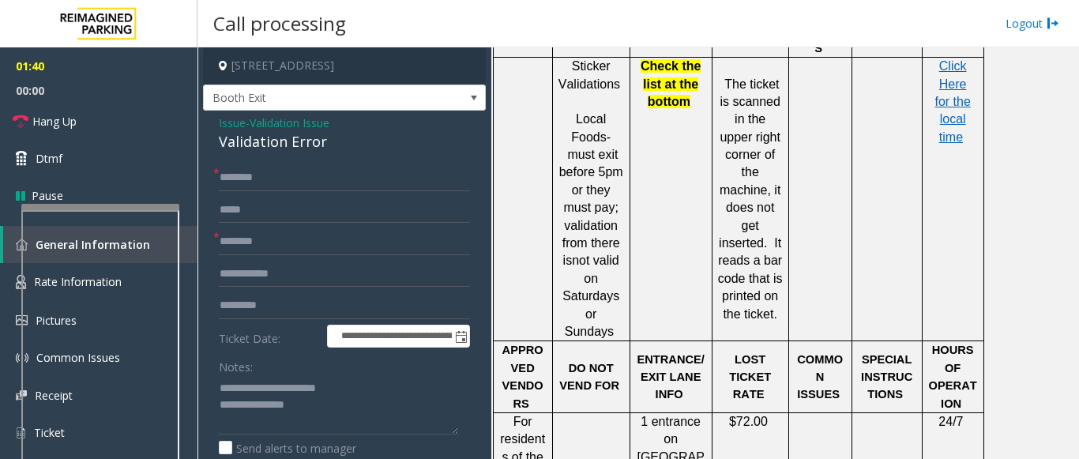
scroll to position [1580, 0]
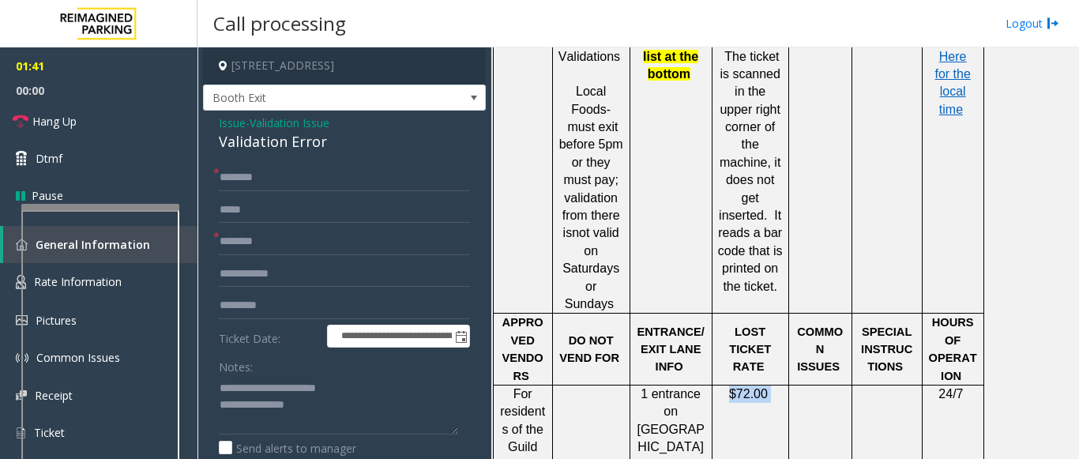
drag, startPoint x: 774, startPoint y: 248, endPoint x: 716, endPoint y: 250, distance: 58.5
click at [716, 385] on div "$72.00" at bounding box center [750, 393] width 76 height 17
drag, startPoint x: 284, startPoint y: 311, endPoint x: 212, endPoint y: 306, distance: 72.9
click at [212, 306] on div "**********" at bounding box center [344, 465] width 275 height 603
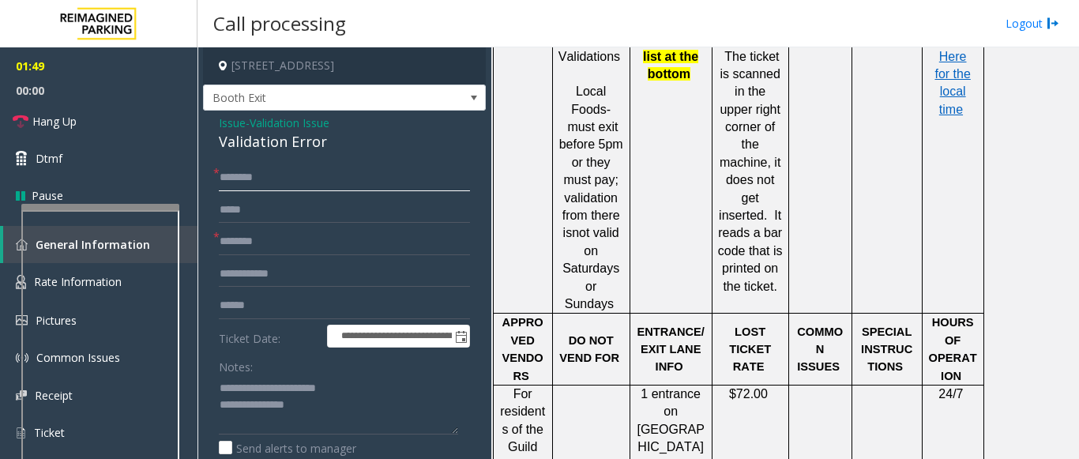
click at [250, 184] on input "text" at bounding box center [344, 177] width 251 height 27
type input "**"
drag, startPoint x: 776, startPoint y: 244, endPoint x: 724, endPoint y: 245, distance: 52.1
click at [724, 385] on p "$72.00" at bounding box center [750, 393] width 65 height 17
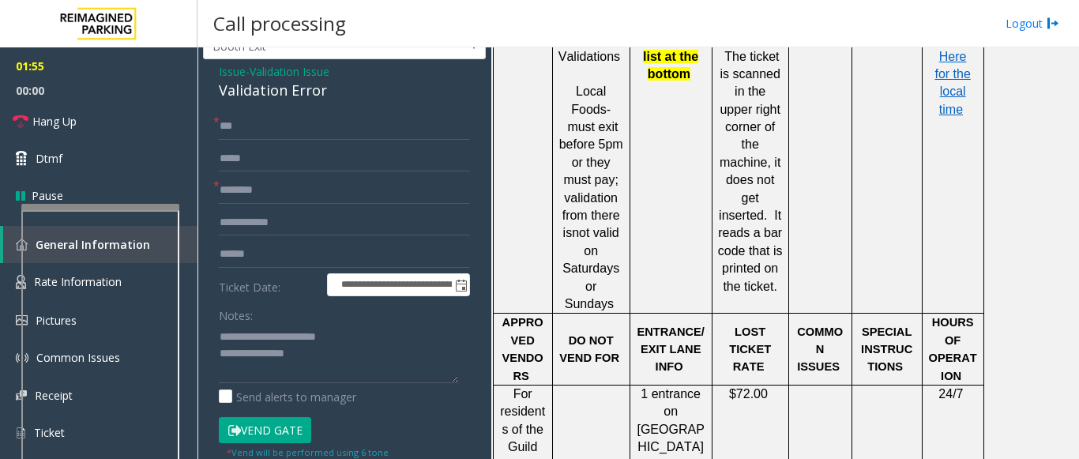
scroll to position [79, 0]
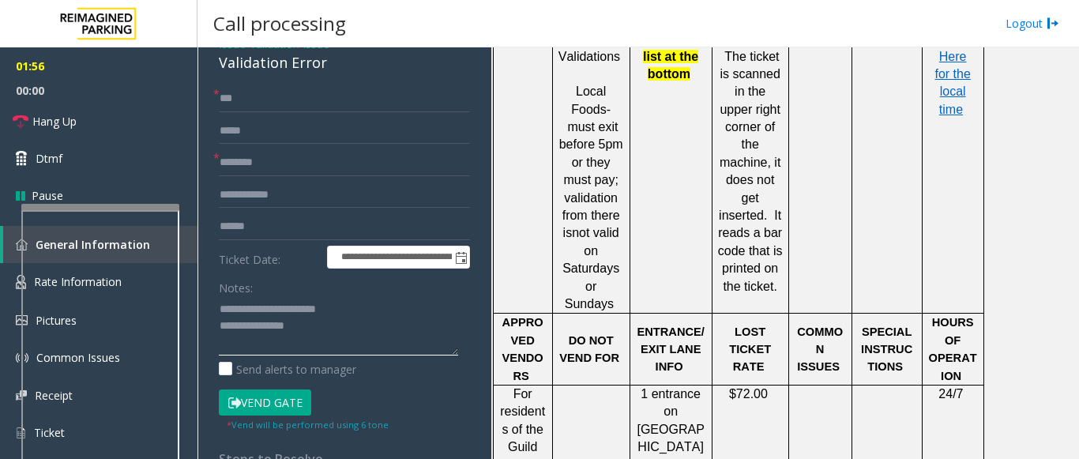
click at [310, 338] on textarea at bounding box center [338, 325] width 239 height 59
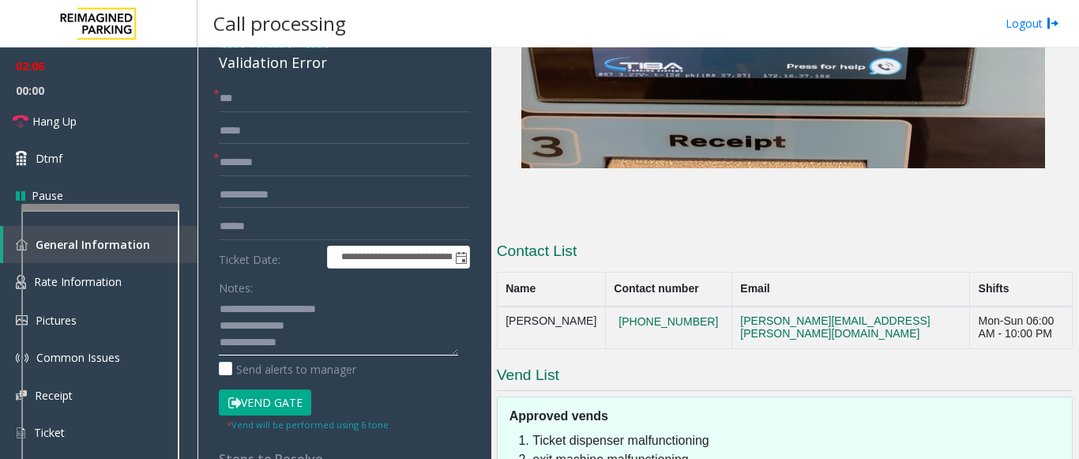
scroll to position [3165, 0]
drag, startPoint x: 587, startPoint y: 178, endPoint x: 502, endPoint y: 156, distance: 88.3
click at [502, 306] on td "[PERSON_NAME]" at bounding box center [551, 327] width 108 height 43
drag, startPoint x: 676, startPoint y: 165, endPoint x: 617, endPoint y: 157, distance: 59.8
click at [617, 314] on button "[PHONE_NUMBER]" at bounding box center [668, 321] width 109 height 14
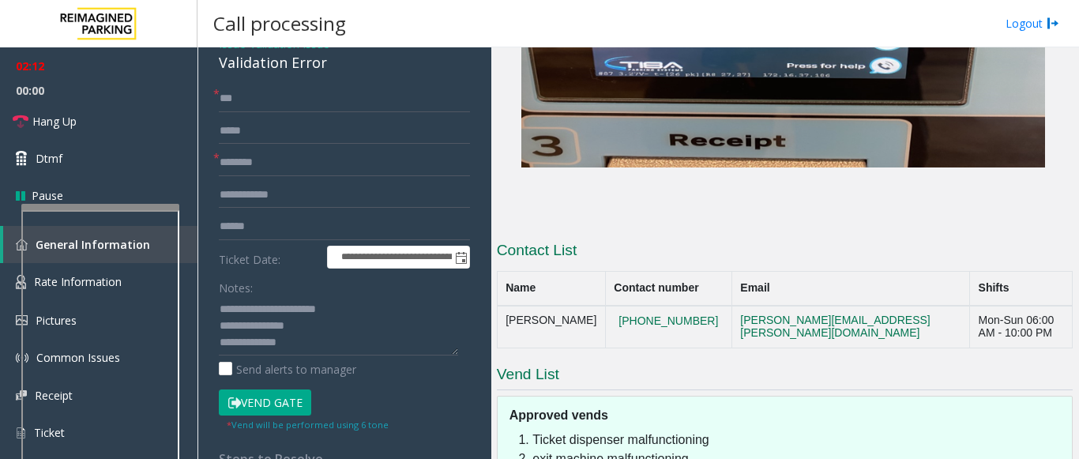
click at [607, 306] on td "[PHONE_NUMBER]" at bounding box center [668, 327] width 126 height 43
drag, startPoint x: 607, startPoint y: 151, endPoint x: 667, endPoint y: 174, distance: 65.0
click at [667, 306] on td "[PHONE_NUMBER]" at bounding box center [668, 327] width 126 height 43
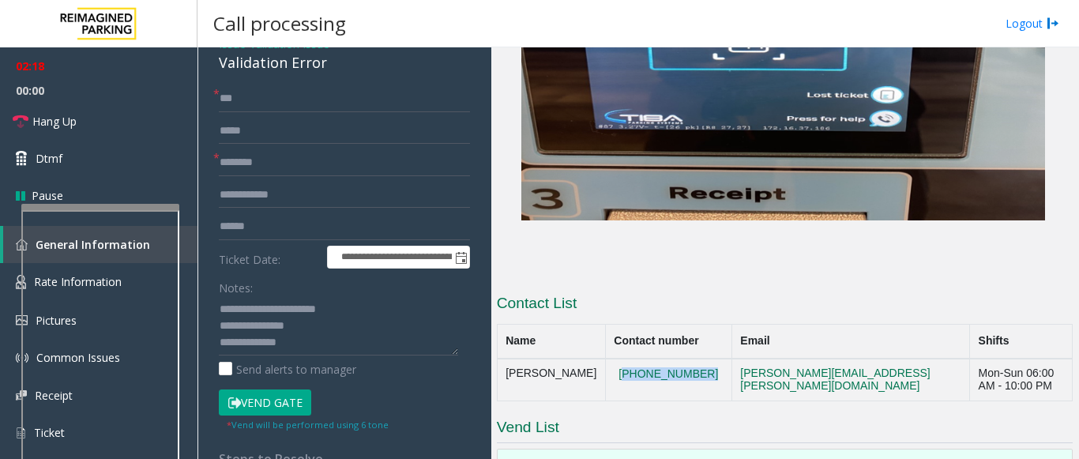
scroll to position [2849, 0]
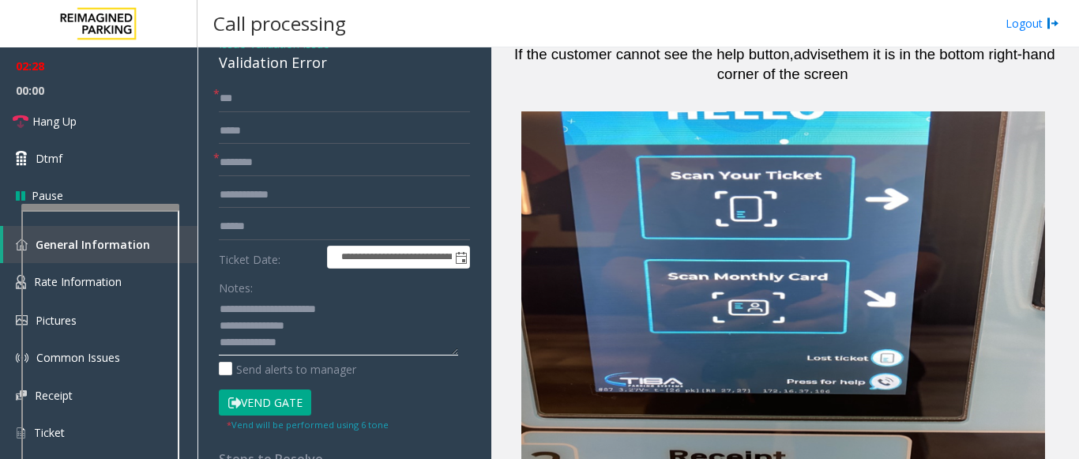
click at [305, 344] on textarea at bounding box center [338, 325] width 239 height 59
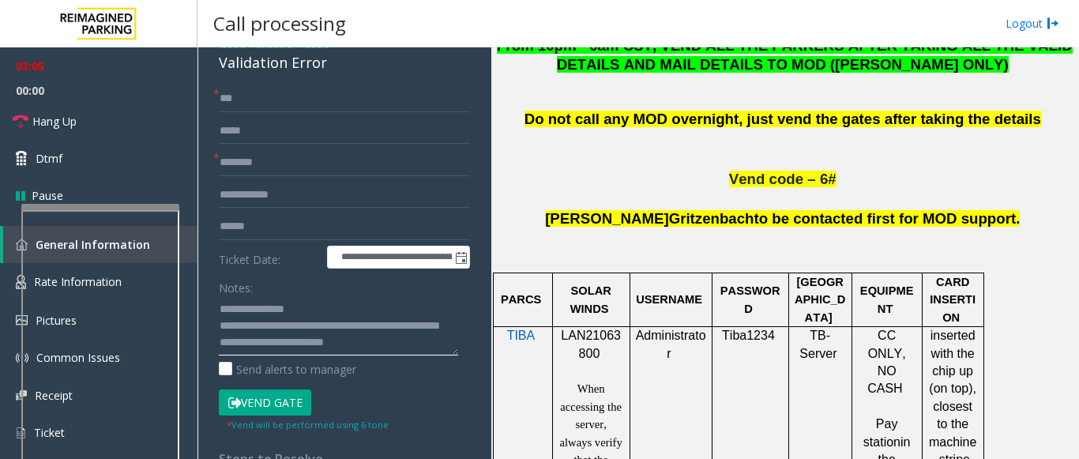
scroll to position [953, 0]
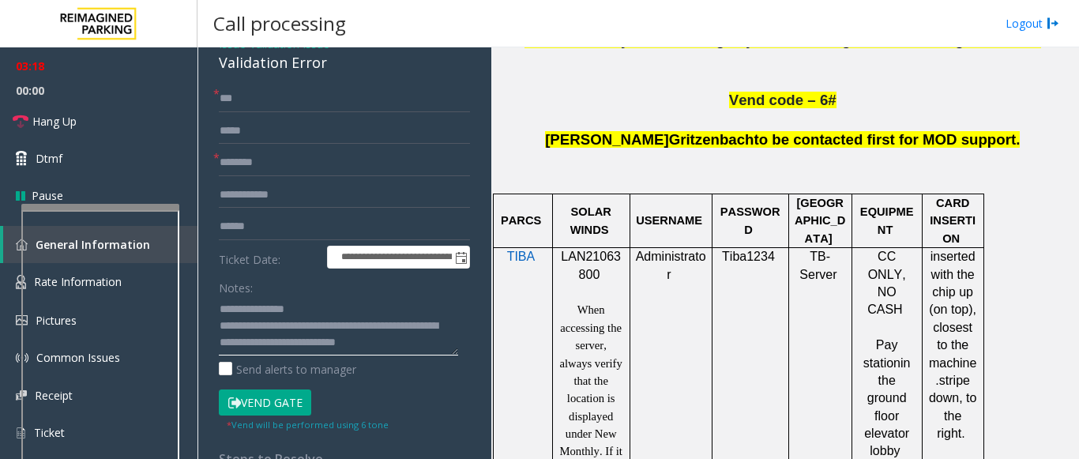
type textarea "**********"
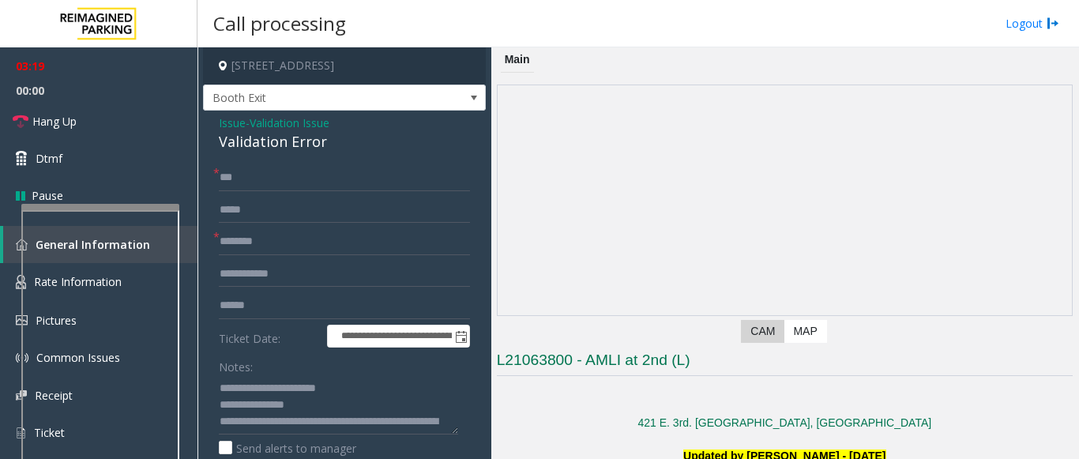
scroll to position [953, 0]
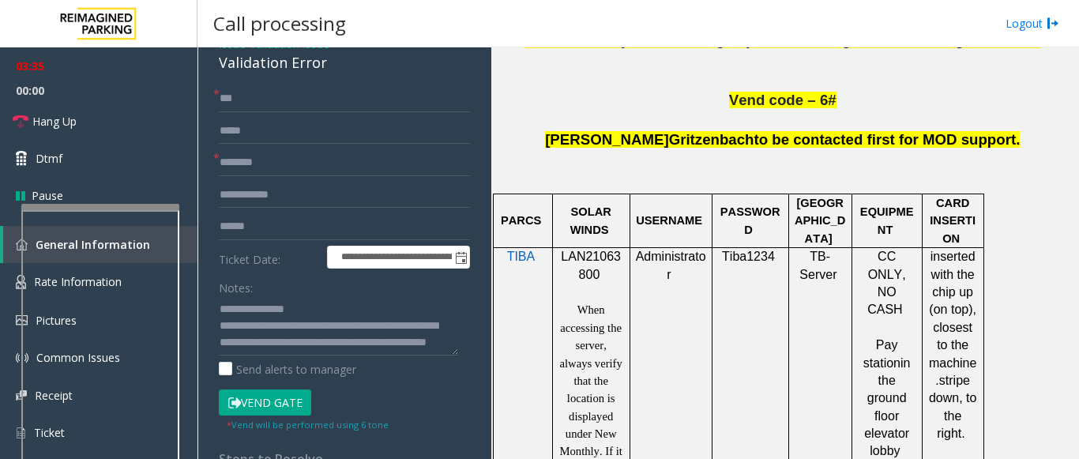
type textarea "**********"
click at [257, 88] on input "**" at bounding box center [344, 98] width 251 height 27
type input "*"
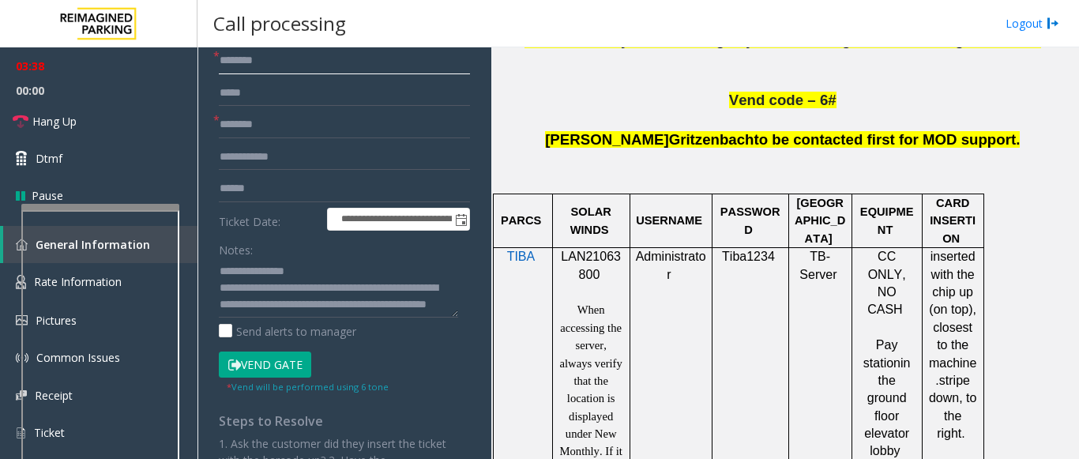
scroll to position [79, 0]
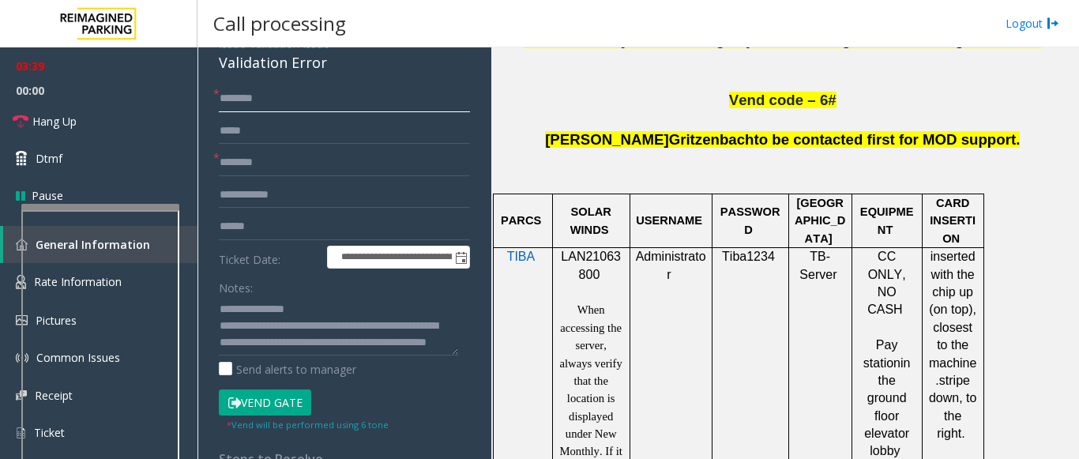
click at [243, 98] on input "text" at bounding box center [344, 98] width 251 height 27
click at [237, 97] on input "text" at bounding box center [344, 98] width 251 height 27
type input "*****"
click at [268, 122] on input "text" at bounding box center [344, 131] width 251 height 27
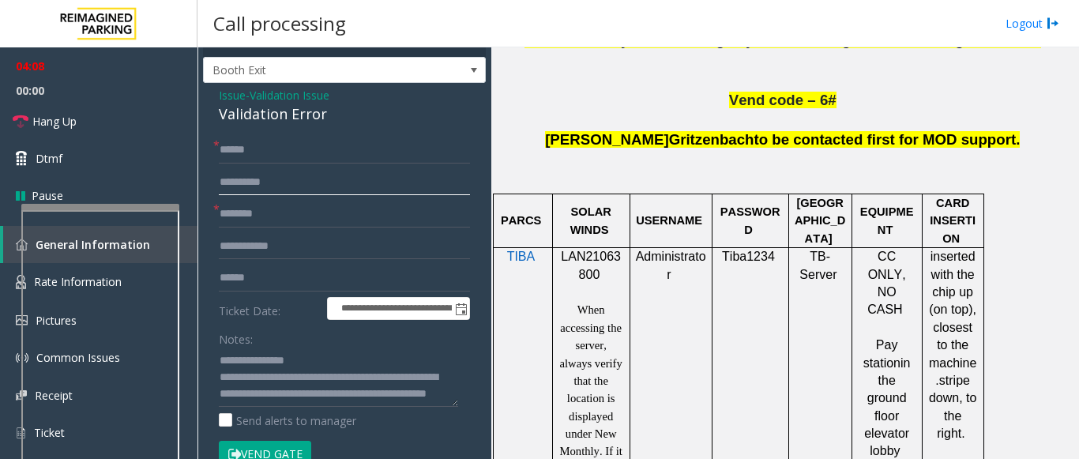
scroll to position [0, 0]
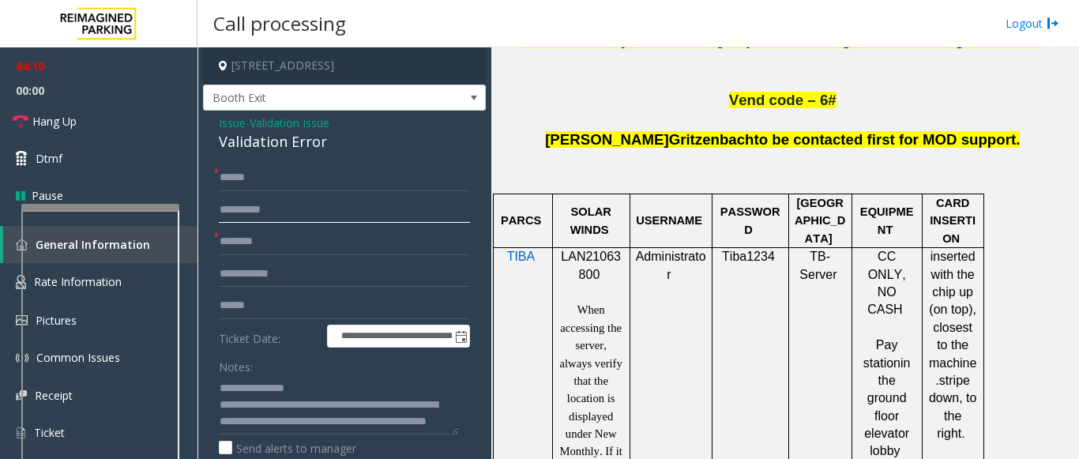
type input "**********"
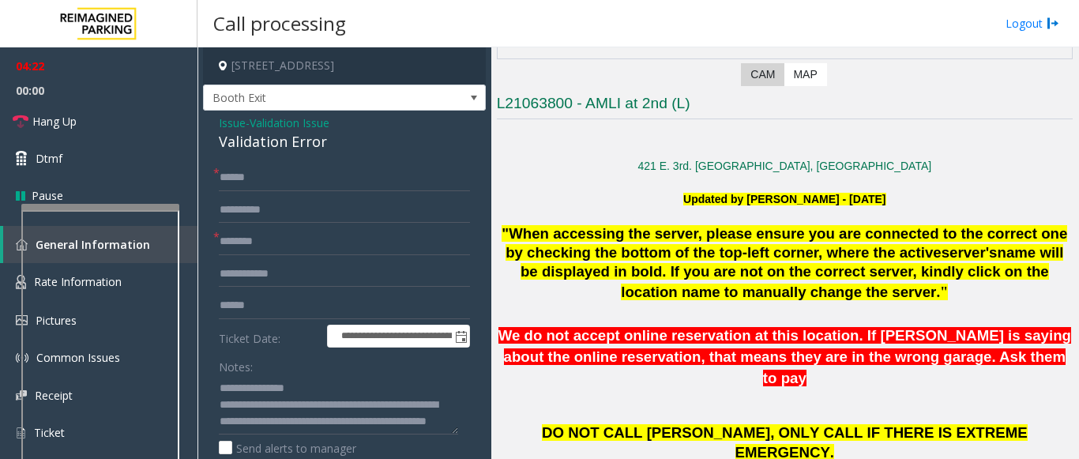
scroll to position [242, 0]
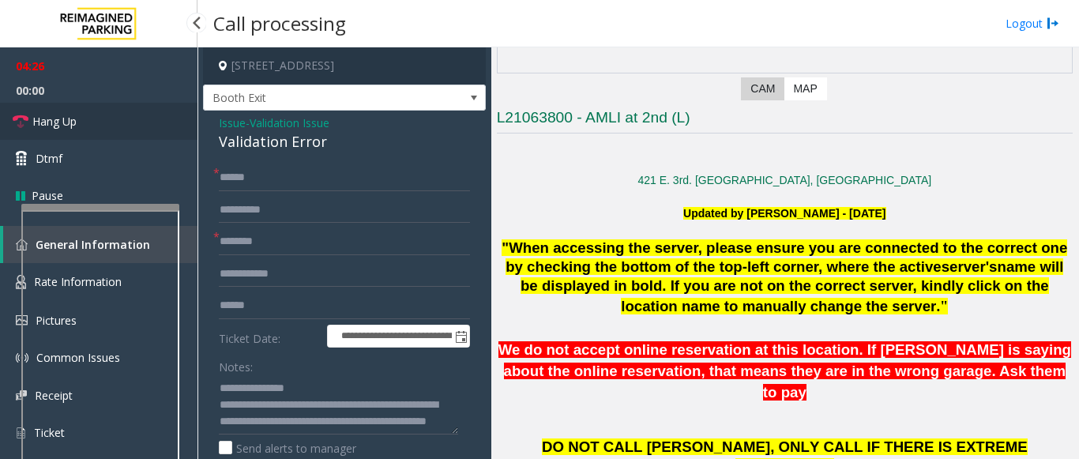
click at [114, 129] on link "Hang Up" at bounding box center [98, 121] width 197 height 37
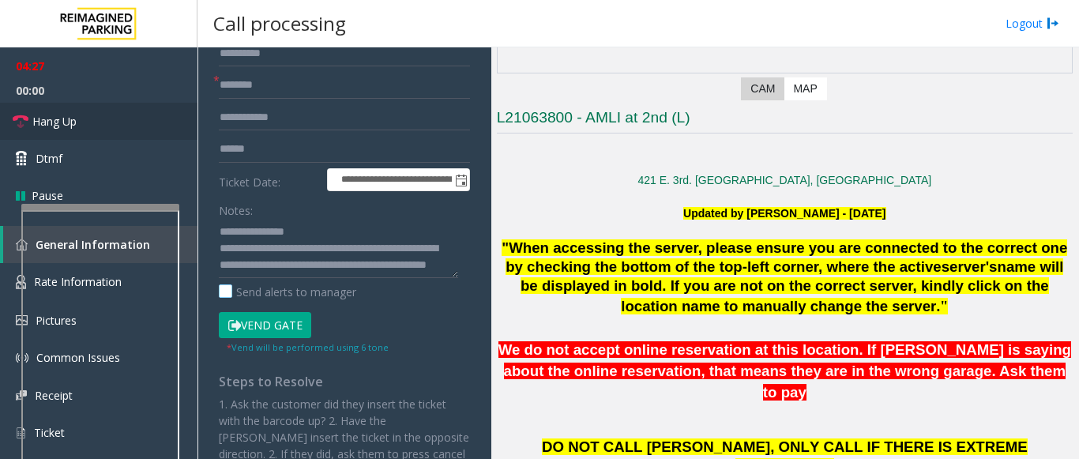
scroll to position [158, 0]
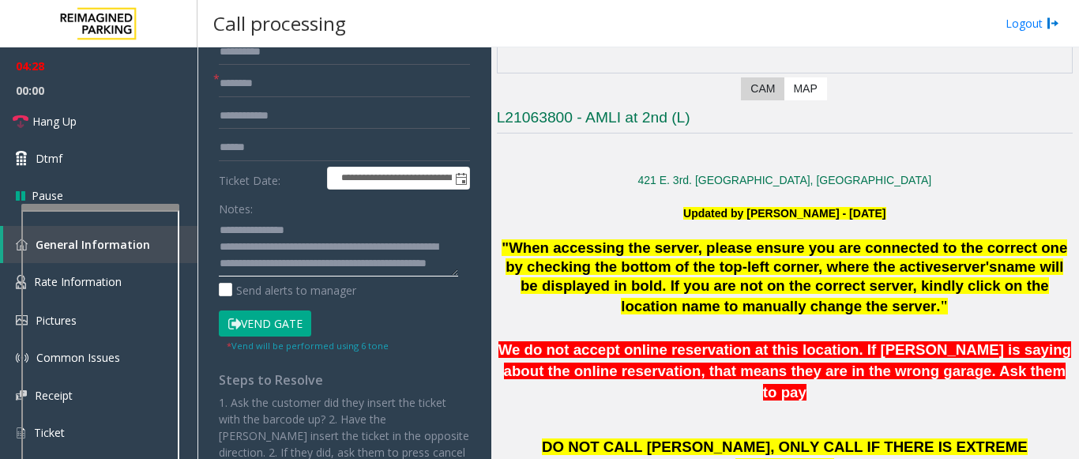
click at [329, 272] on textarea at bounding box center [338, 246] width 239 height 59
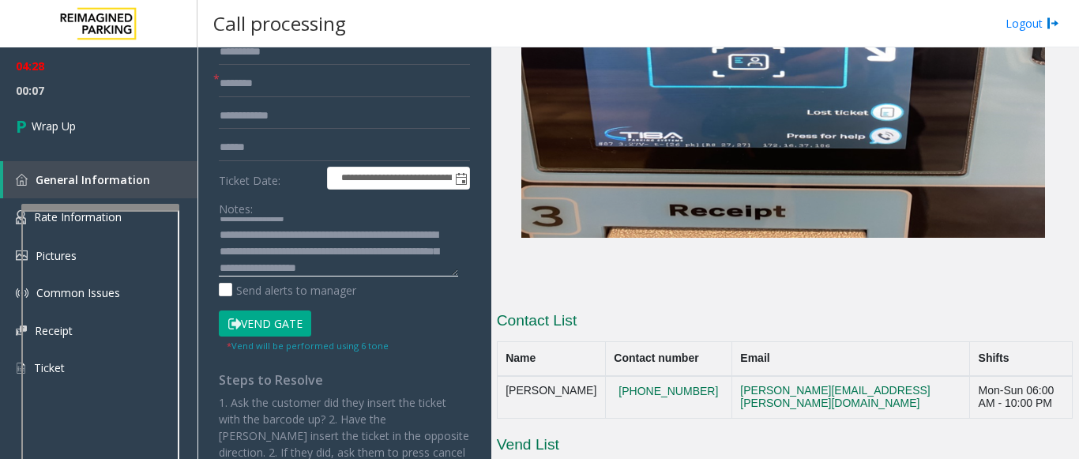
scroll to position [3165, 0]
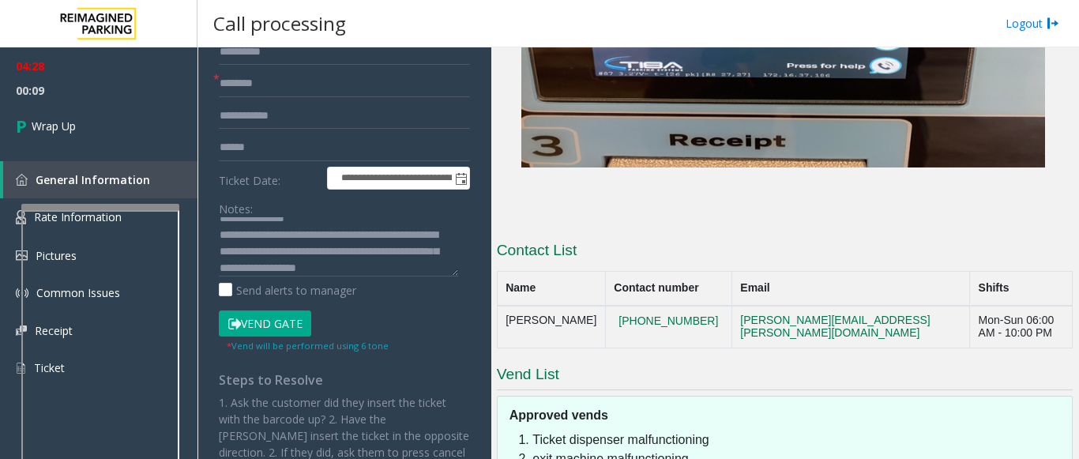
drag, startPoint x: 587, startPoint y: 167, endPoint x: 496, endPoint y: 155, distance: 91.6
click at [497, 271] on table "Name Contact number Email Shifts [PERSON_NAME] [PHONE_NUMBER] [PERSON_NAME][EMA…" at bounding box center [785, 310] width 576 height 78
copy div "Contact List Name Contact number Email Shifts [PERSON_NAME]"
click at [523, 306] on td "[PERSON_NAME]" at bounding box center [551, 327] width 108 height 43
drag, startPoint x: 577, startPoint y: 167, endPoint x: 494, endPoint y: 154, distance: 84.0
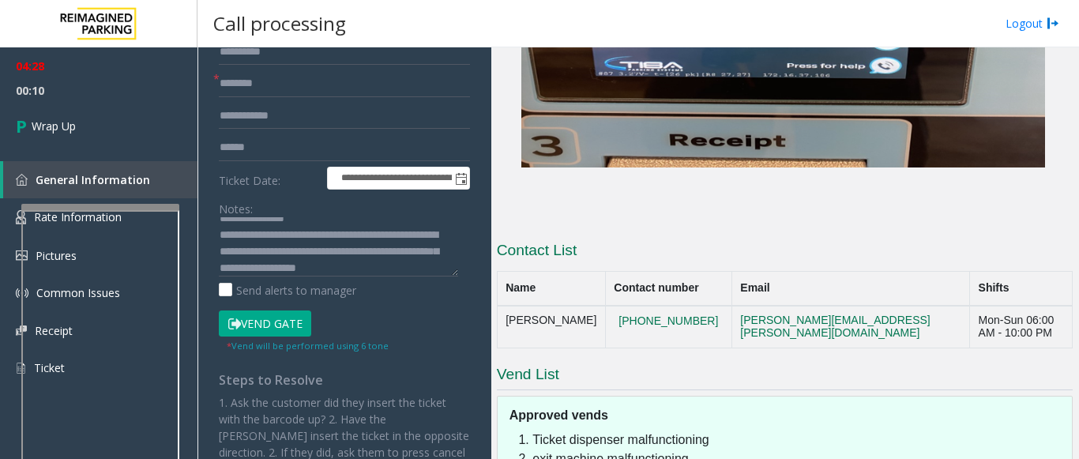
click at [494, 154] on div "Main Previous Next CAM Map L21063800 - AMLI at 2nd (L) 421 E. 3rd. [GEOGRAPHIC_…" at bounding box center [784, 252] width 587 height 411
drag, startPoint x: 575, startPoint y: 182, endPoint x: 578, endPoint y: 160, distance: 21.6
click at [576, 271] on table "Name Contact number Email Shifts [PERSON_NAME] [PHONE_NUMBER] [PERSON_NAME][EMA…" at bounding box center [785, 310] width 576 height 78
click at [577, 306] on td "[PERSON_NAME]" at bounding box center [551, 327] width 108 height 43
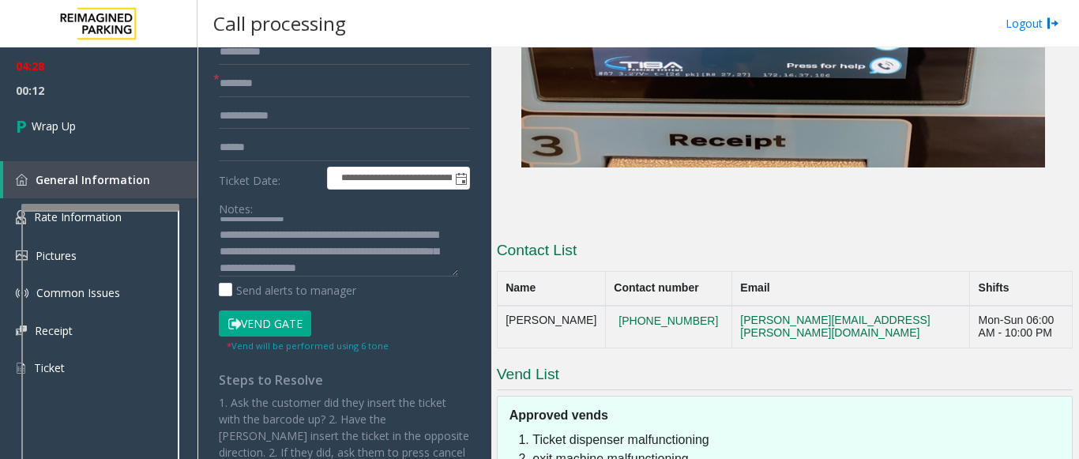
drag, startPoint x: 572, startPoint y: 169, endPoint x: 502, endPoint y: 154, distance: 71.9
click at [502, 306] on td "[PERSON_NAME]" at bounding box center [551, 327] width 108 height 43
copy td "[PERSON_NAME]"
click at [436, 270] on textarea at bounding box center [338, 246] width 239 height 59
paste textarea "**********"
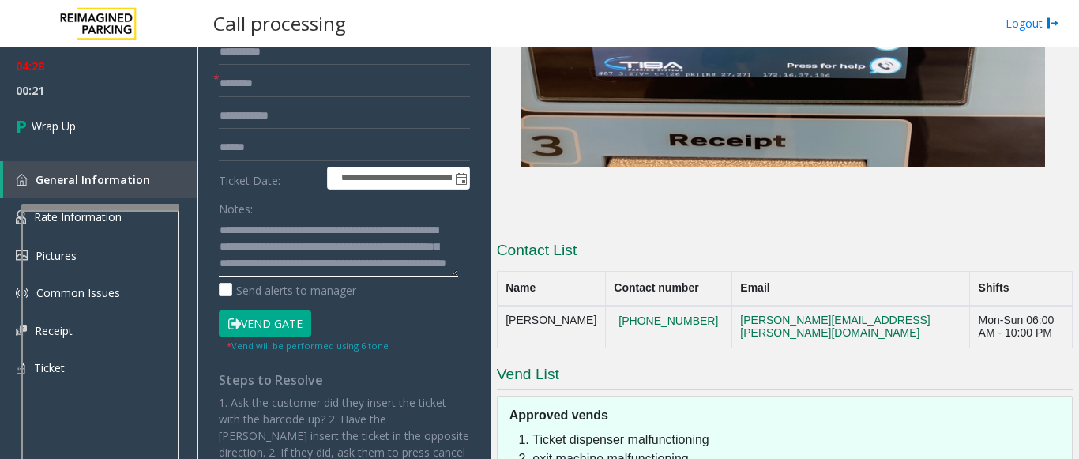
scroll to position [62, 0]
drag, startPoint x: 325, startPoint y: 257, endPoint x: 422, endPoint y: 284, distance: 101.0
click at [422, 284] on div "Notes: Send alerts to manager" at bounding box center [344, 246] width 251 height 103
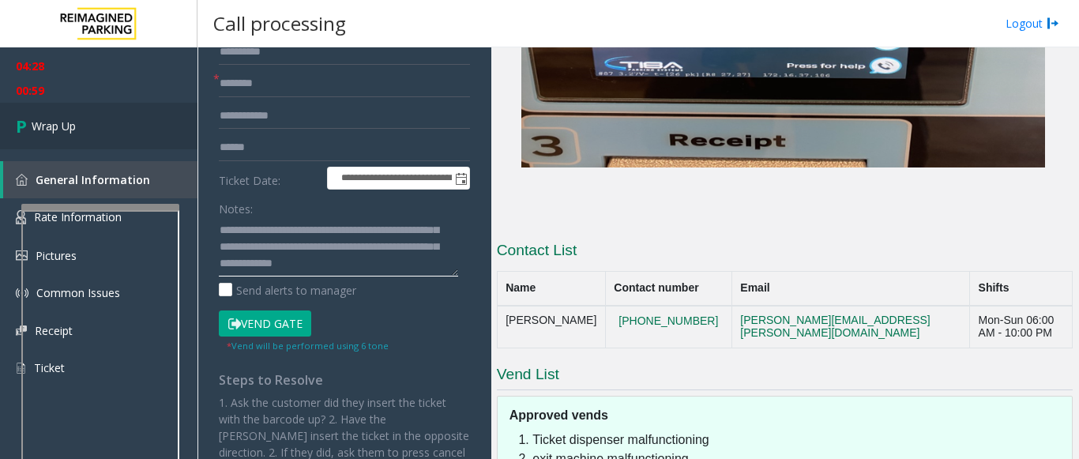
type textarea "**********"
click at [92, 118] on link "Wrap Up" at bounding box center [98, 126] width 197 height 47
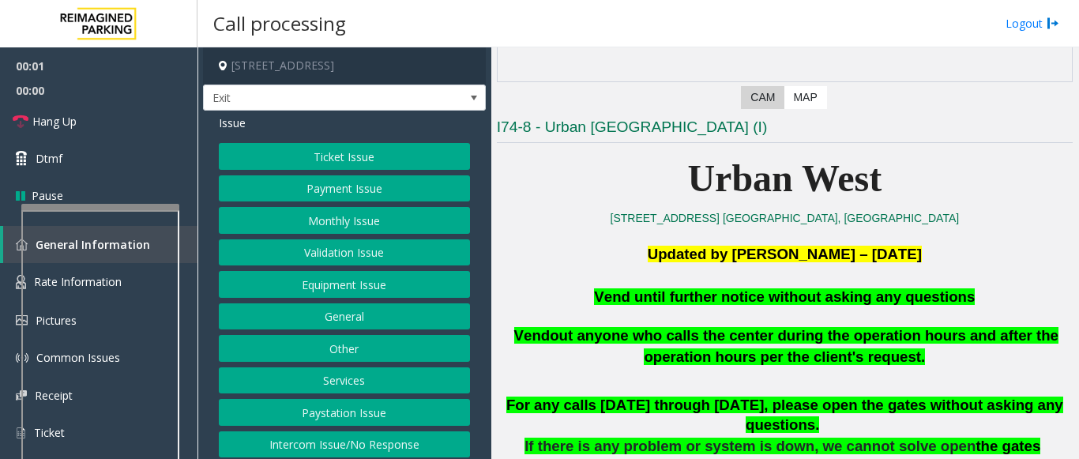
scroll to position [316, 0]
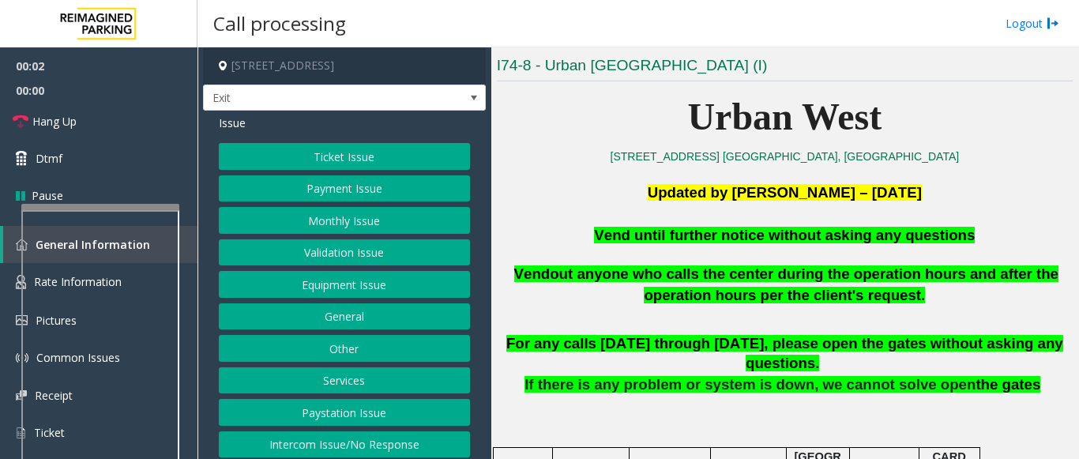
click at [323, 284] on button "Equipment Issue" at bounding box center [344, 284] width 251 height 27
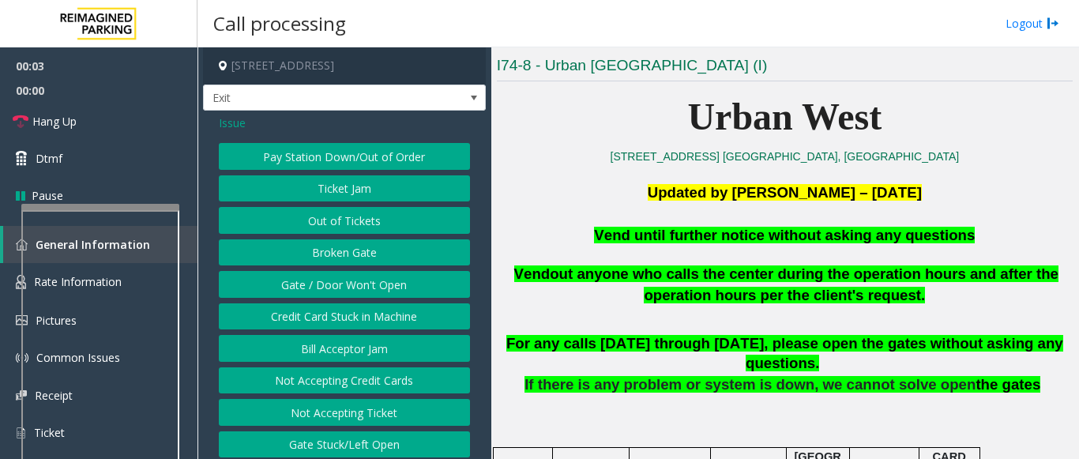
click at [323, 284] on button "Gate / Door Won't Open" at bounding box center [344, 284] width 251 height 27
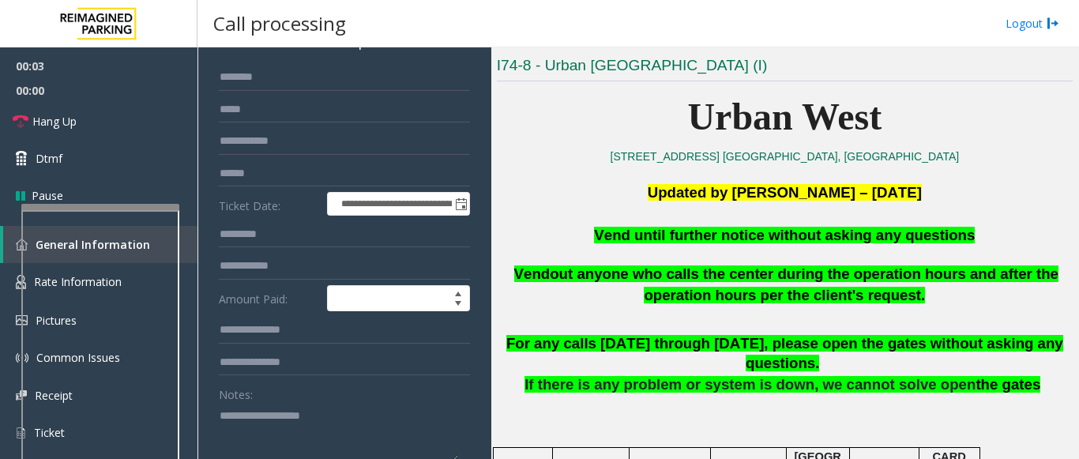
scroll to position [237, 0]
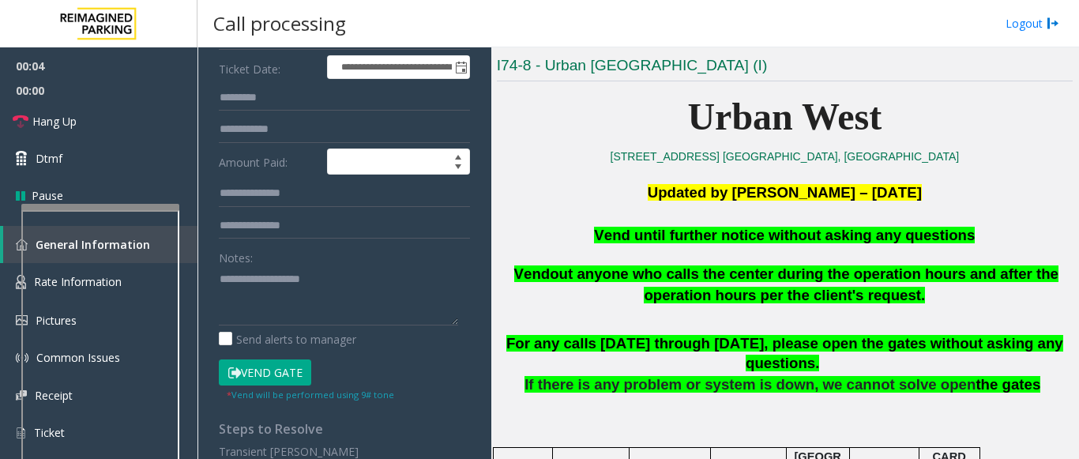
click at [260, 371] on button "Vend Gate" at bounding box center [265, 372] width 92 height 27
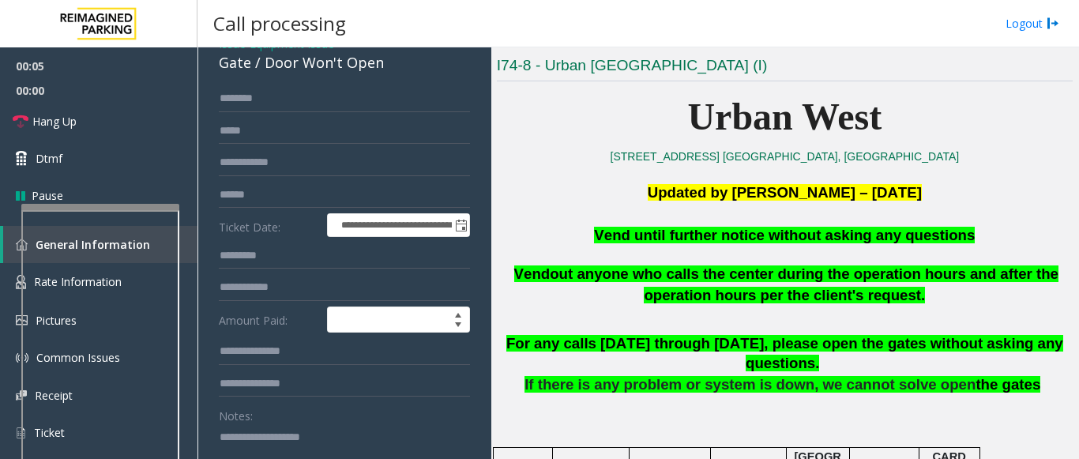
scroll to position [0, 0]
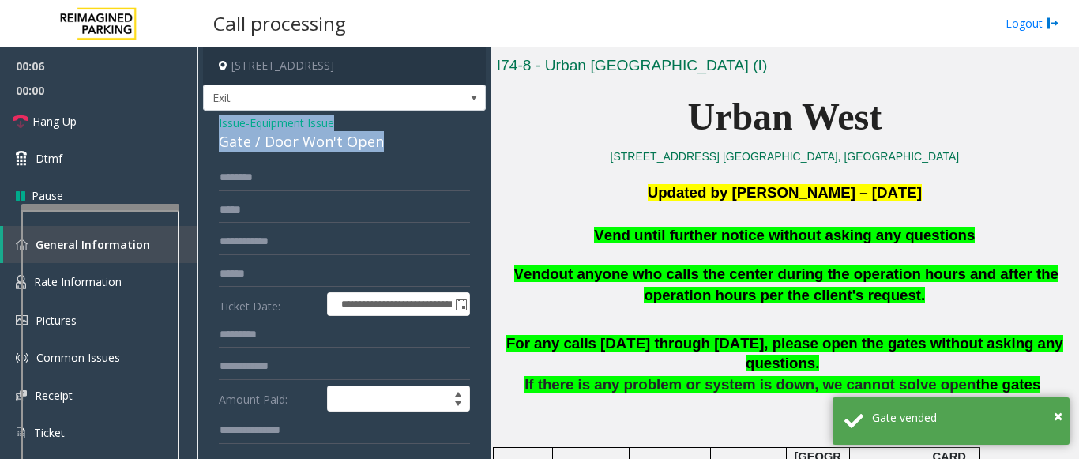
drag, startPoint x: 362, startPoint y: 138, endPoint x: 220, endPoint y: 118, distance: 143.6
click at [220, 118] on div "Issue - Equipment Issue Gate / Door Won't Open" at bounding box center [344, 134] width 251 height 38
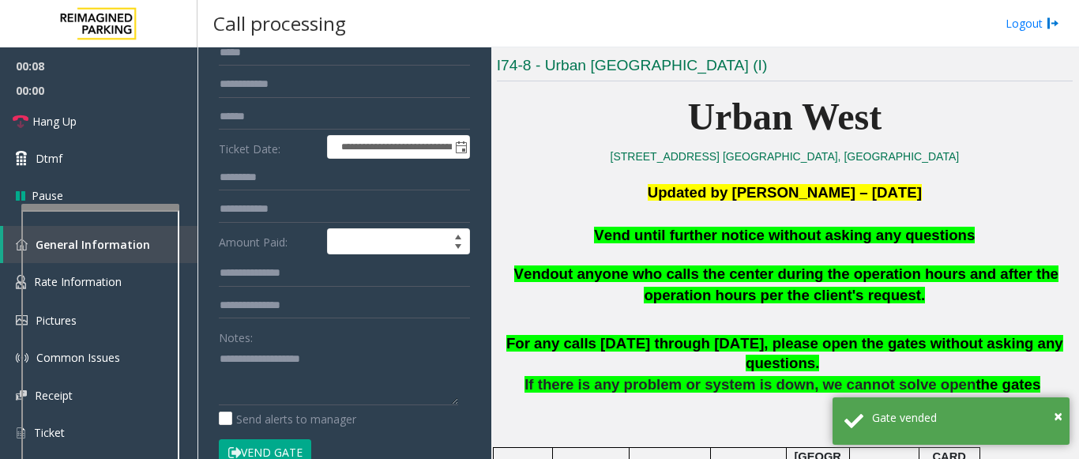
scroll to position [158, 0]
click at [268, 376] on textarea at bounding box center [338, 374] width 239 height 59
paste textarea "**********"
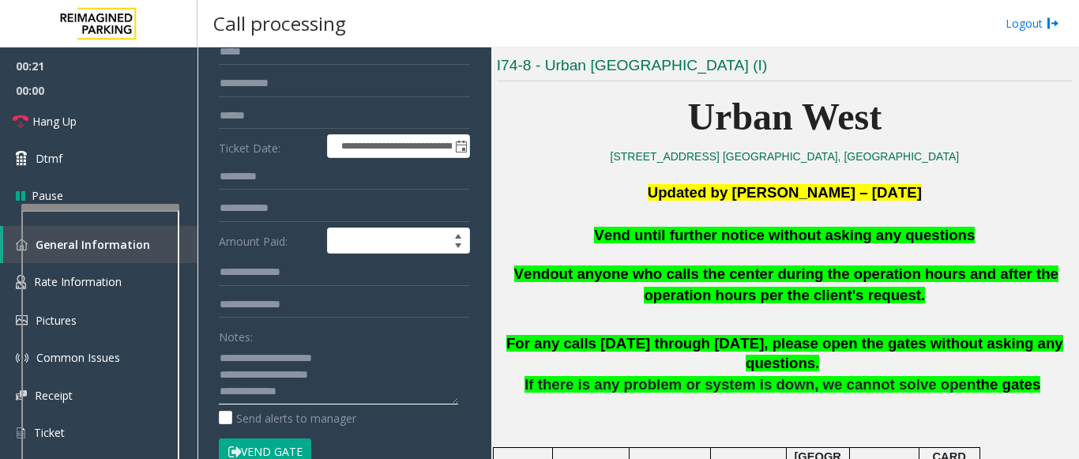
click at [300, 397] on textarea at bounding box center [338, 374] width 239 height 59
paste textarea "**********"
type textarea "**********"
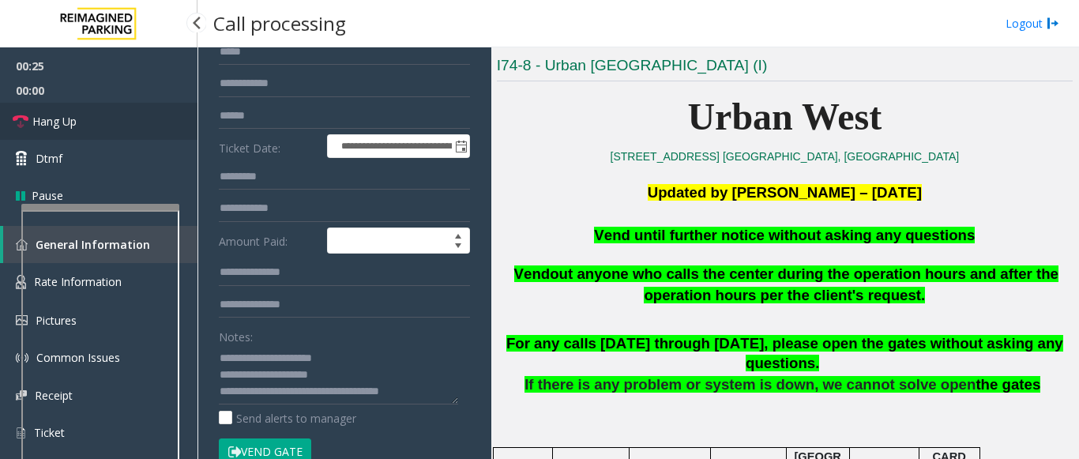
click at [73, 129] on span "Hang Up" at bounding box center [54, 121] width 44 height 17
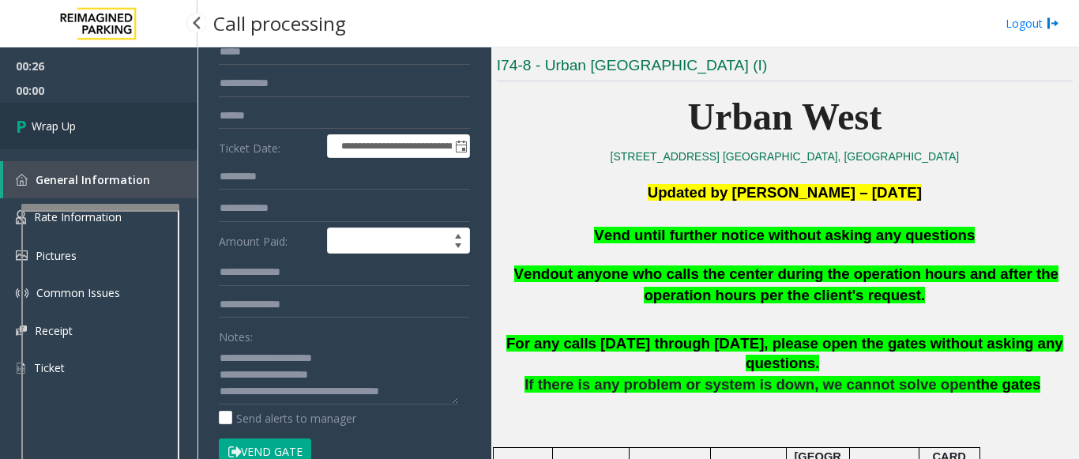
click at [73, 129] on span "Wrap Up" at bounding box center [54, 126] width 44 height 17
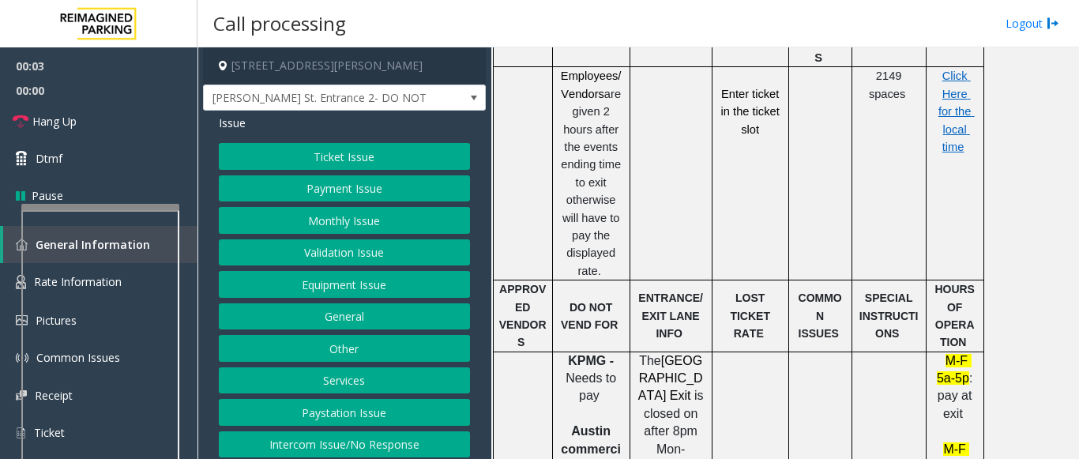
scroll to position [1580, 0]
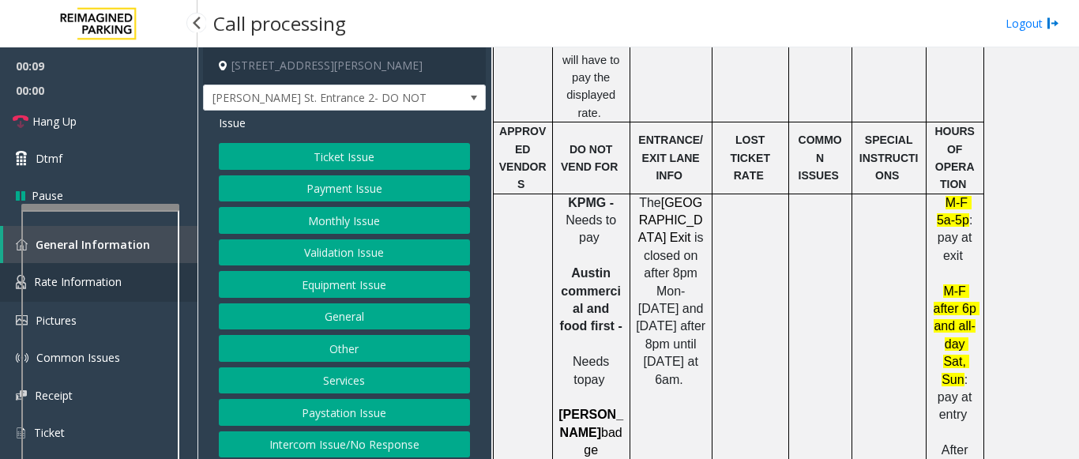
click at [192, 276] on link "Rate Information" at bounding box center [98, 282] width 197 height 39
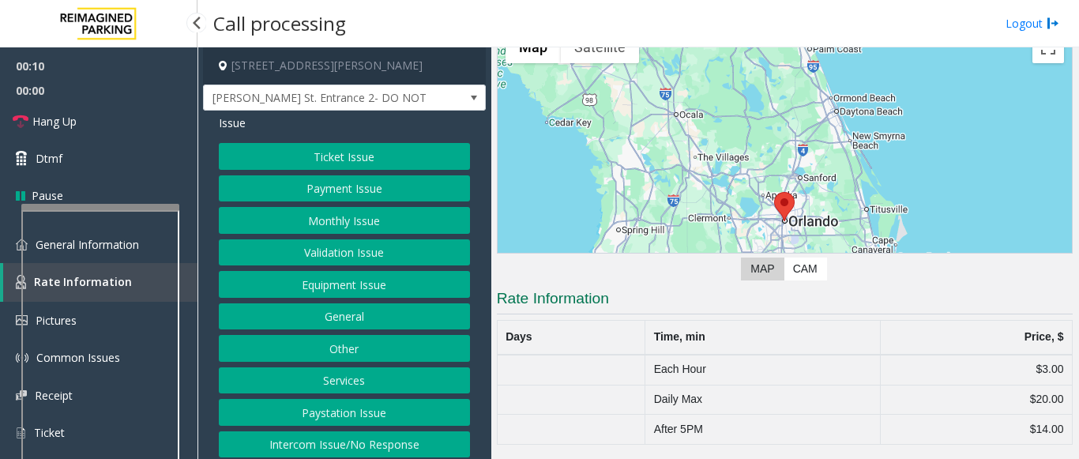
scroll to position [83, 0]
click at [188, 248] on link "General Information" at bounding box center [98, 244] width 197 height 37
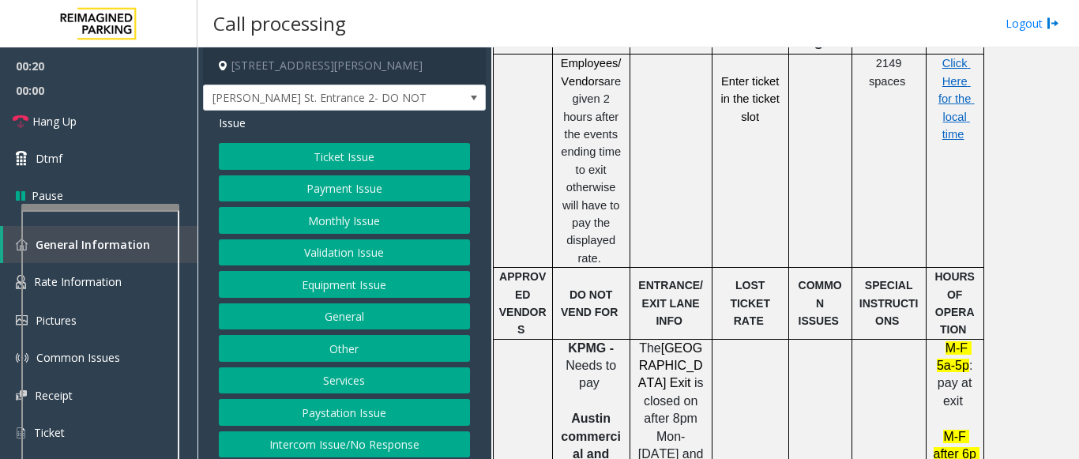
scroll to position [1422, 0]
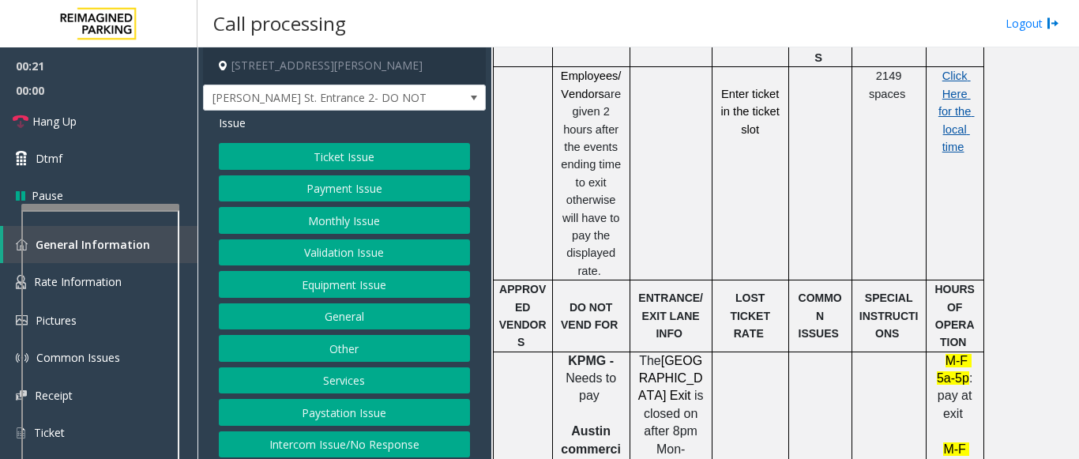
click at [955, 70] on span "Click Here for the local time" at bounding box center [956, 112] width 36 height 84
click at [190, 268] on link "Rate Information" at bounding box center [98, 282] width 197 height 39
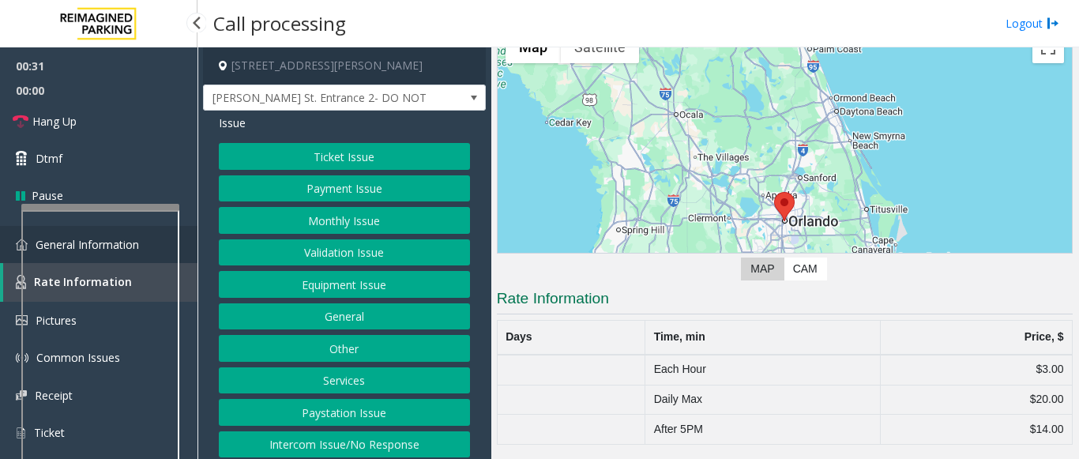
click at [193, 239] on link "General Information" at bounding box center [98, 244] width 197 height 37
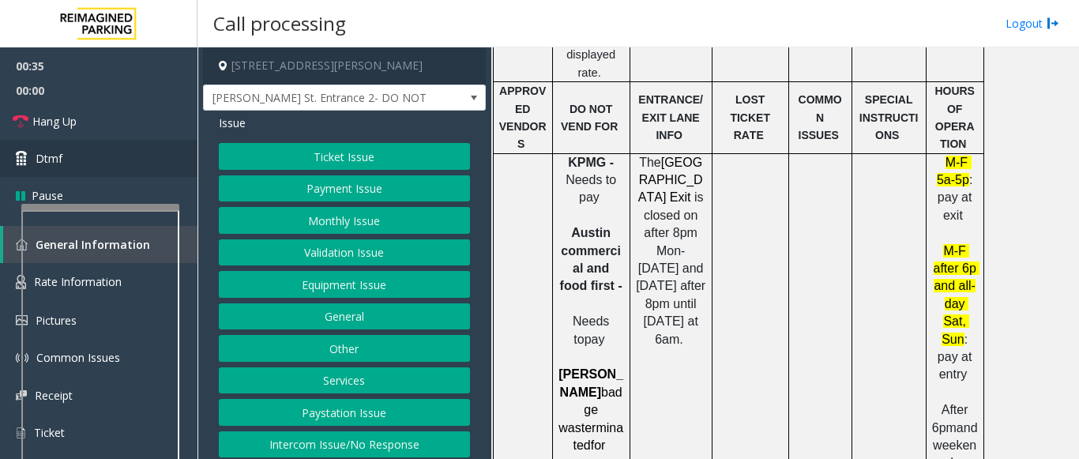
scroll to position [1659, 0]
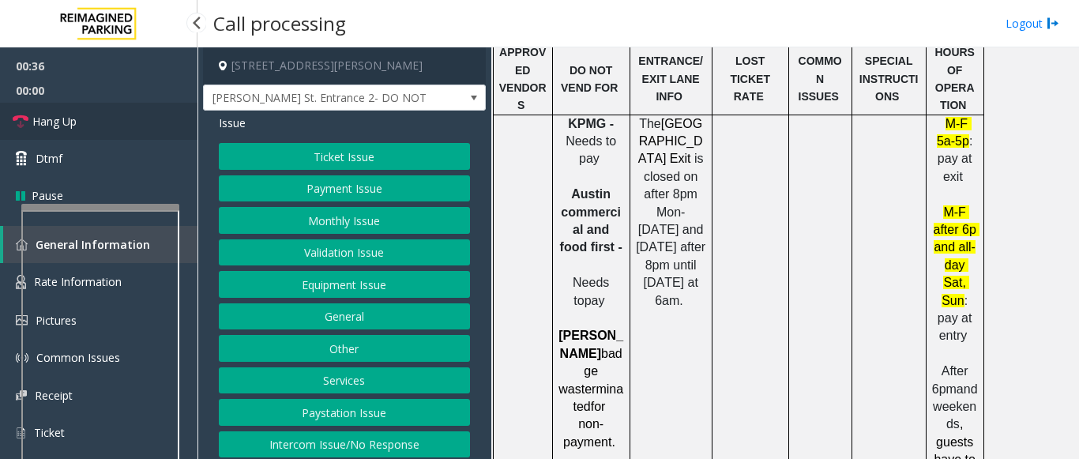
click at [85, 120] on link "Hang Up" at bounding box center [98, 121] width 197 height 37
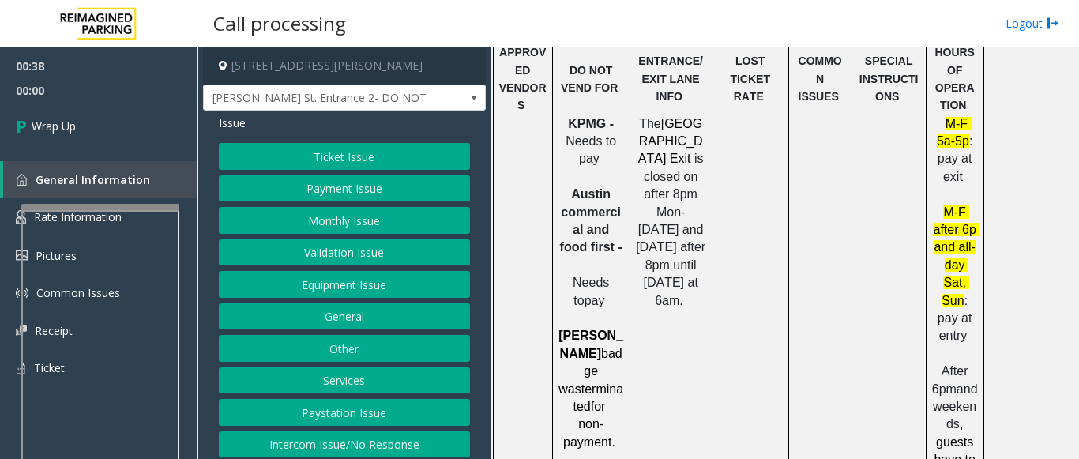
click at [291, 286] on button "Equipment Issue" at bounding box center [344, 284] width 251 height 27
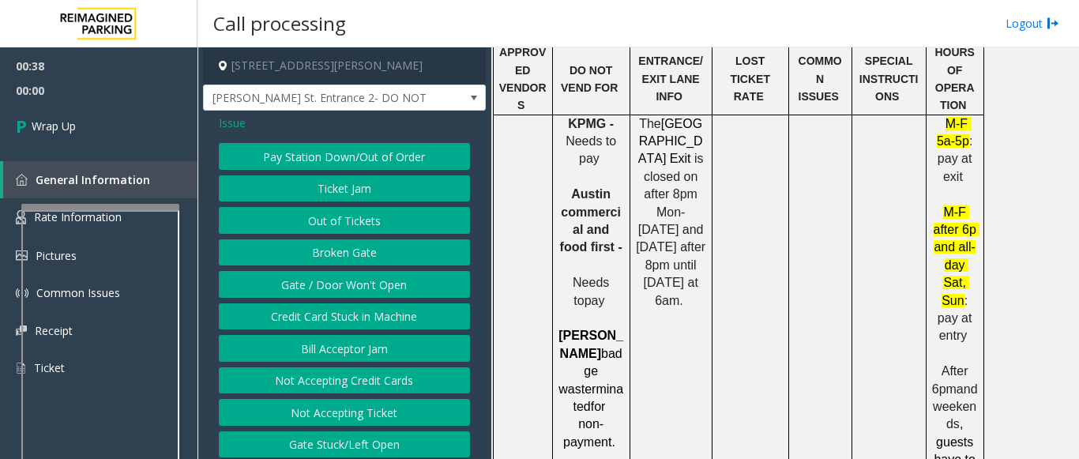
click at [291, 286] on button "Gate / Door Won't Open" at bounding box center [344, 284] width 251 height 27
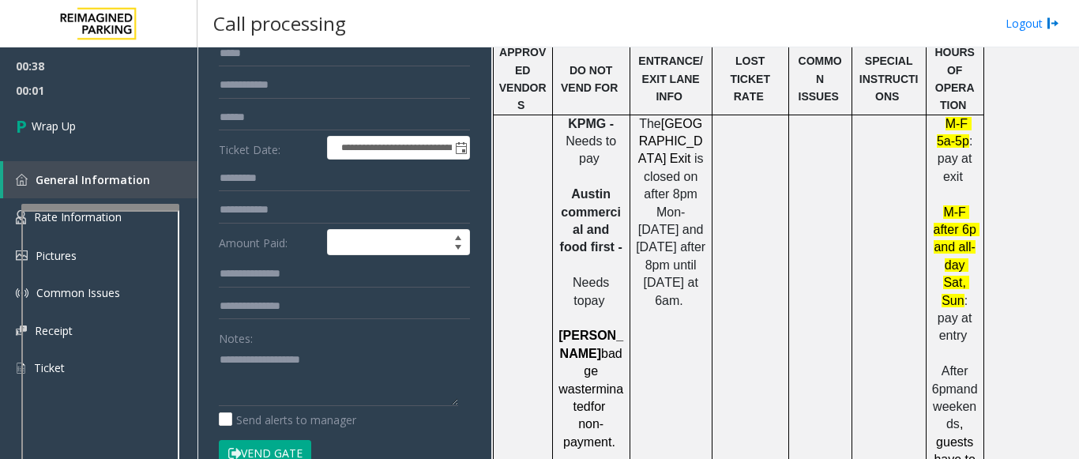
scroll to position [158, 0]
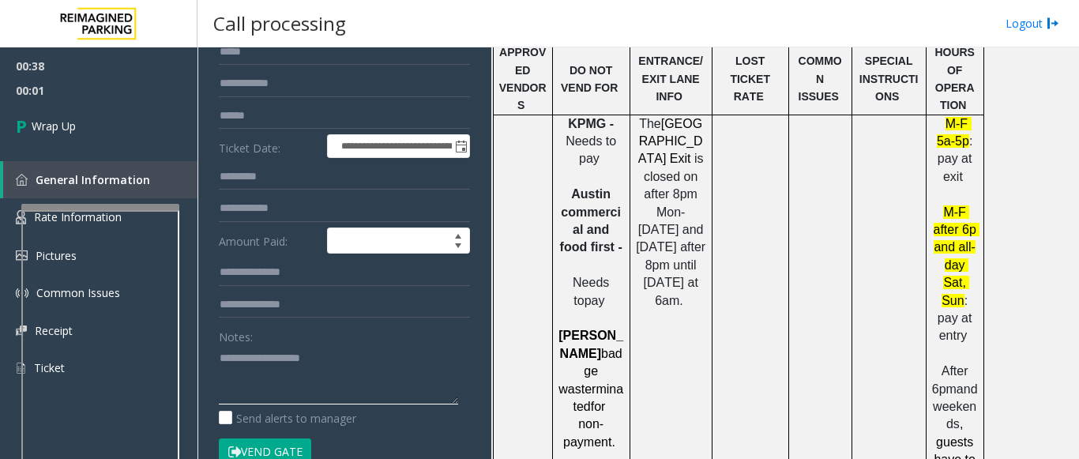
click at [235, 367] on textarea at bounding box center [338, 374] width 239 height 59
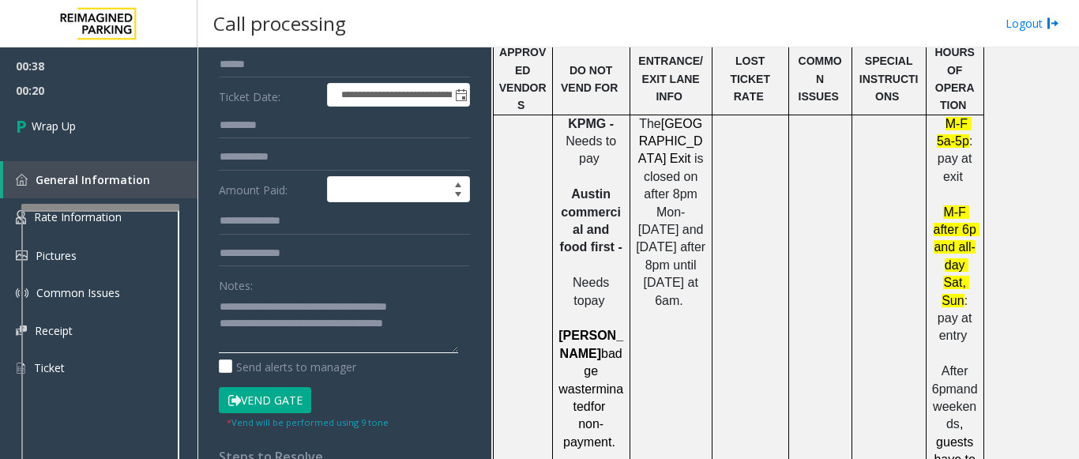
scroll to position [237, 0]
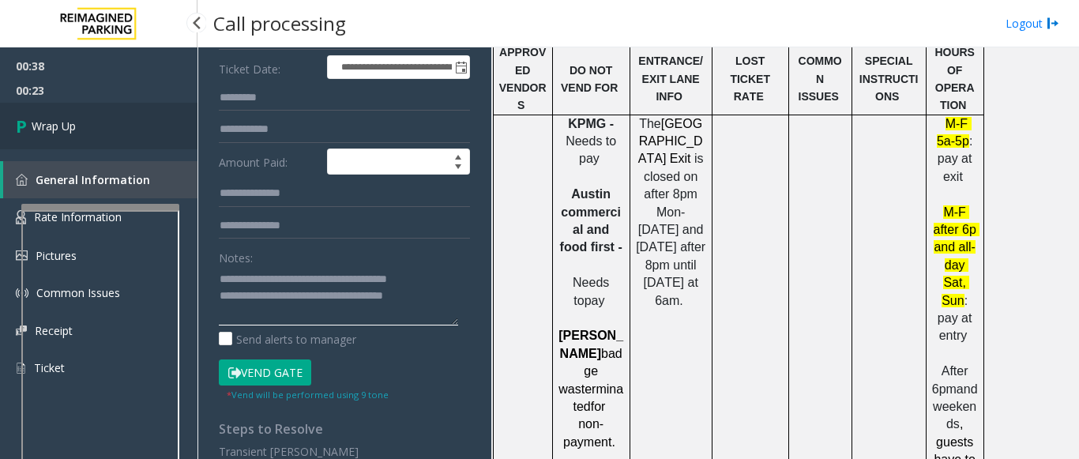
type textarea "**********"
click at [74, 143] on link "Wrap Up" at bounding box center [98, 126] width 197 height 47
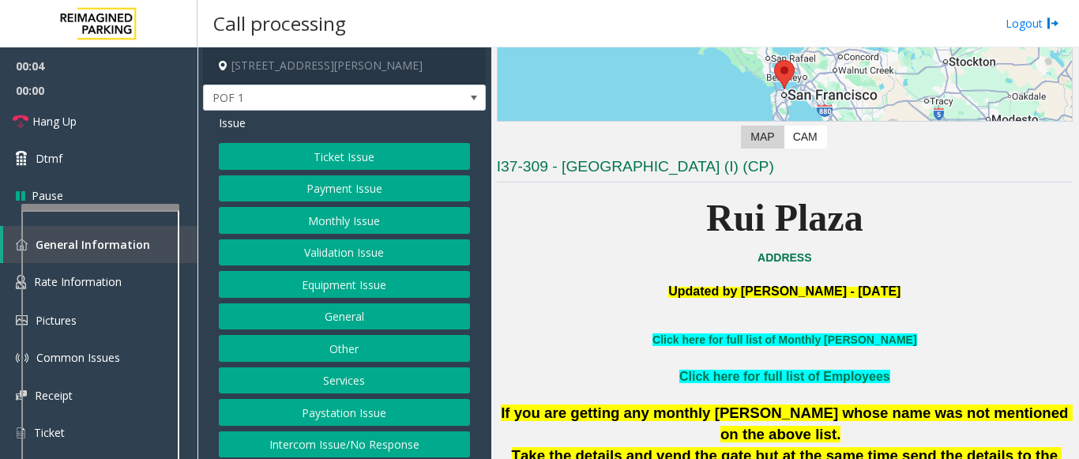
scroll to position [237, 0]
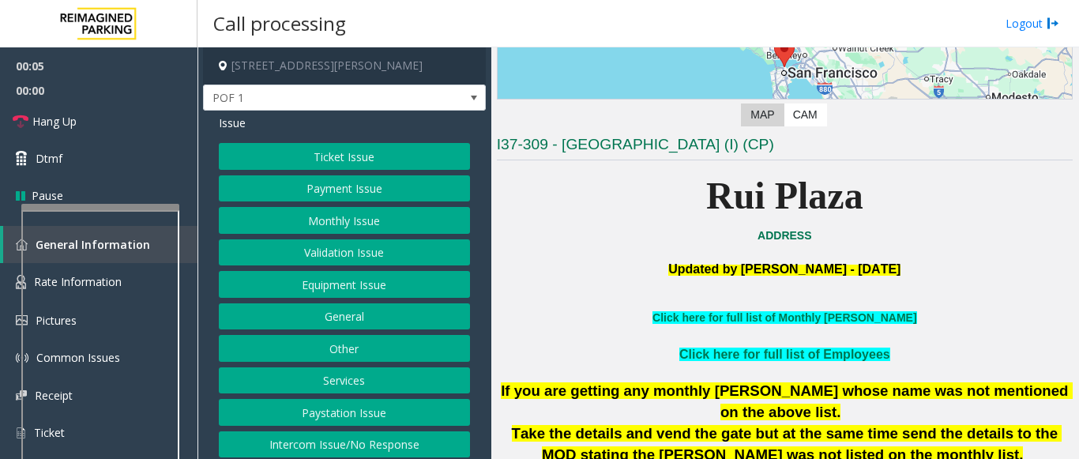
click at [340, 159] on button "Ticket Issue" at bounding box center [344, 156] width 251 height 27
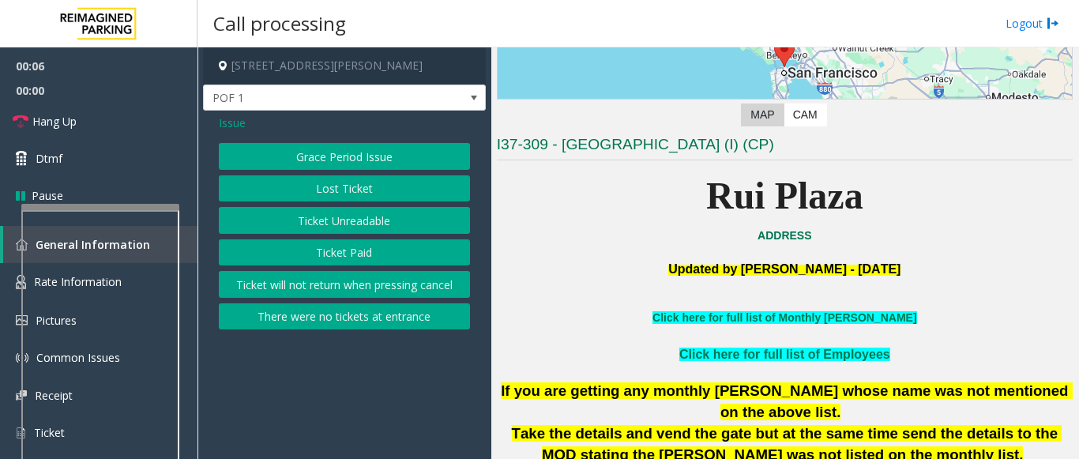
click at [324, 224] on button "Ticket Unreadable" at bounding box center [344, 220] width 251 height 27
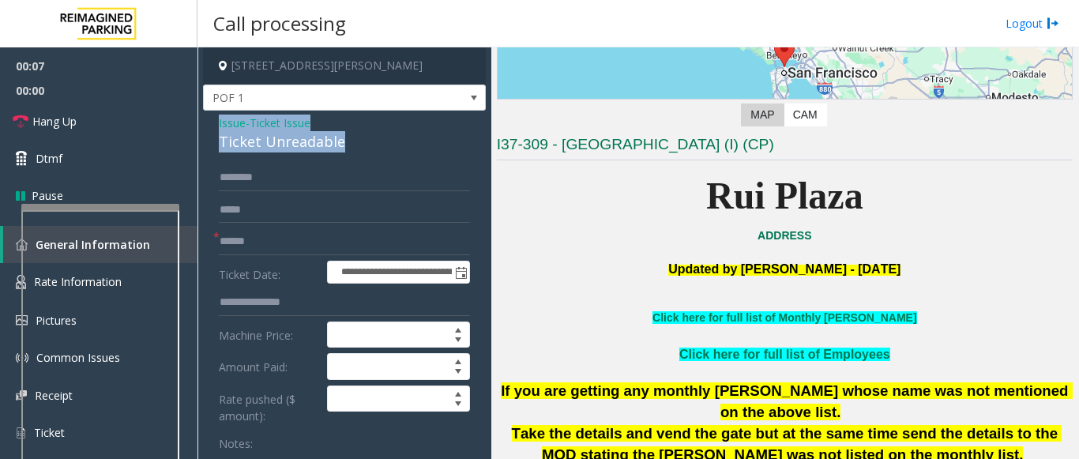
drag, startPoint x: 364, startPoint y: 133, endPoint x: 212, endPoint y: 126, distance: 152.6
copy div "Issue - Ticket Issue Ticket Unreadable"
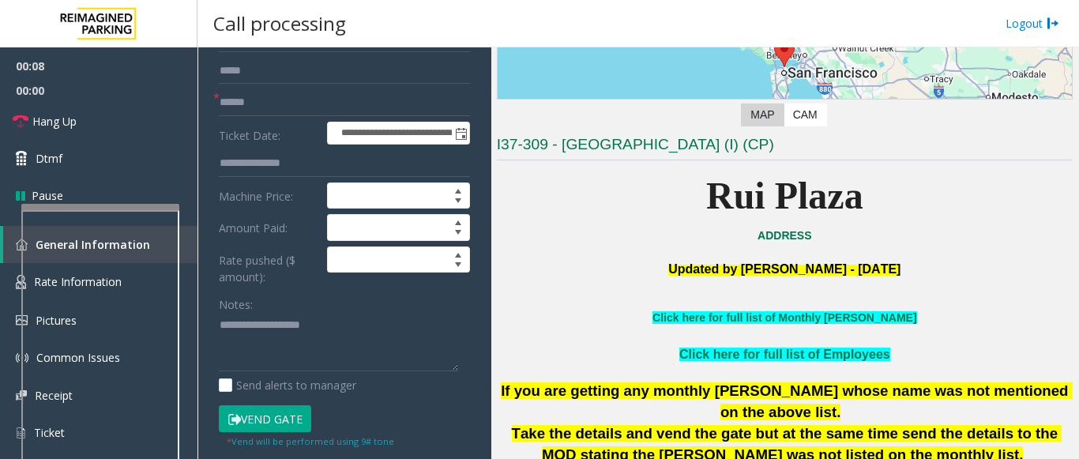
scroll to position [158, 0]
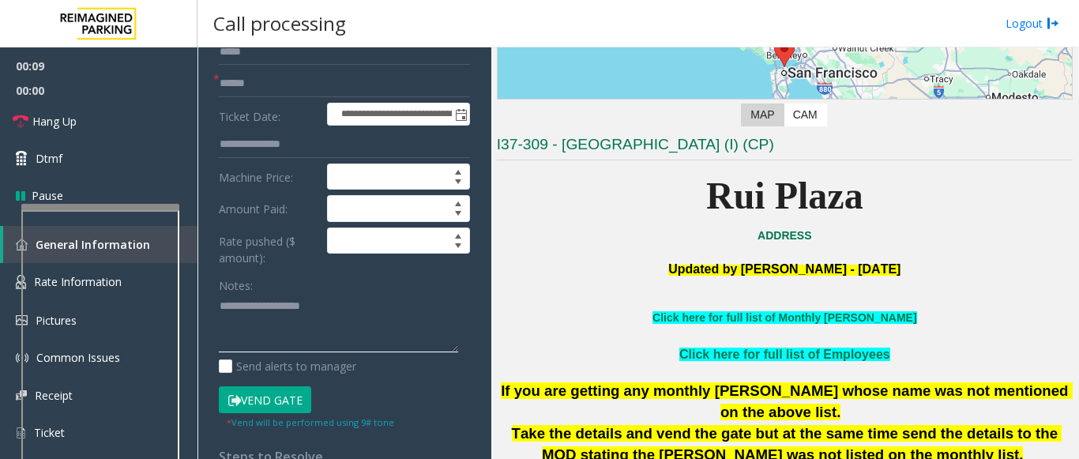
click at [279, 320] on textarea at bounding box center [338, 323] width 239 height 59
paste textarea "**********"
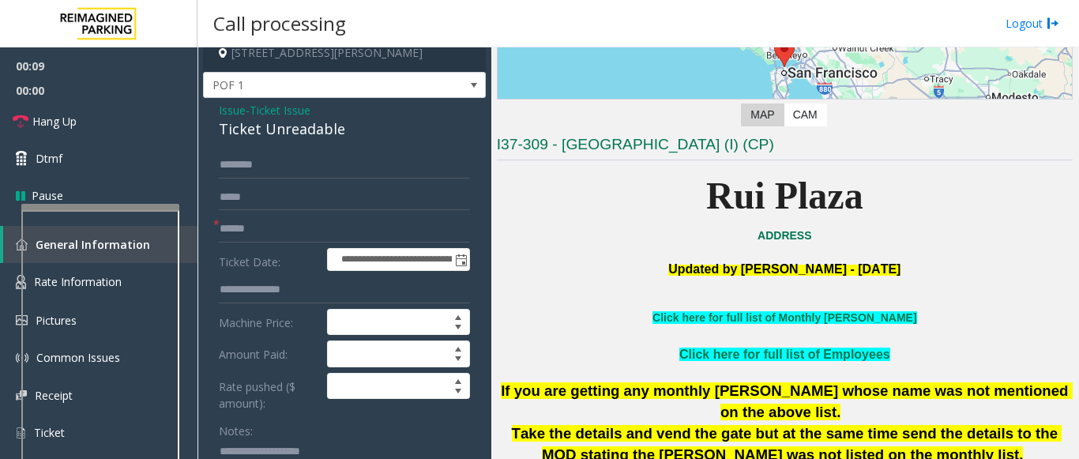
scroll to position [0, 0]
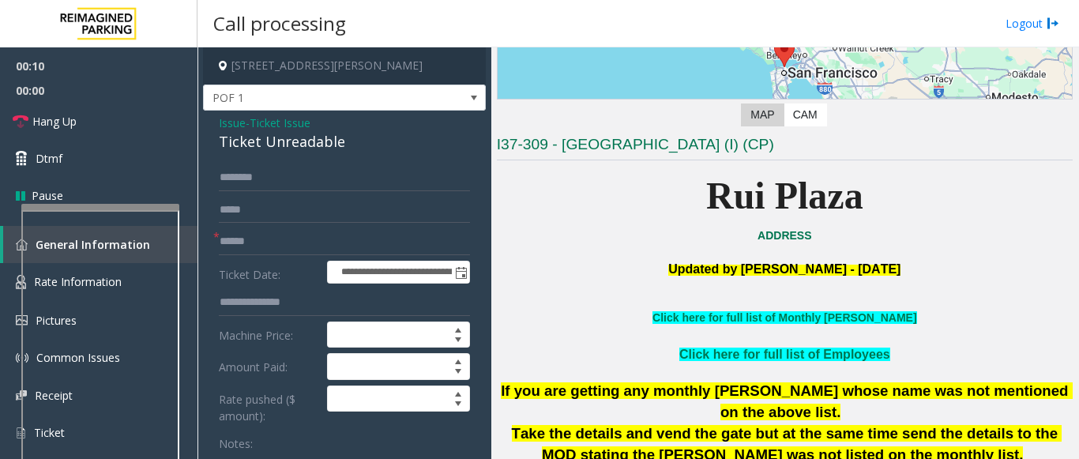
type textarea "**********"
click at [243, 245] on input "text" at bounding box center [344, 241] width 251 height 27
type input "**"
click at [182, 127] on link "Hang Up" at bounding box center [98, 121] width 197 height 37
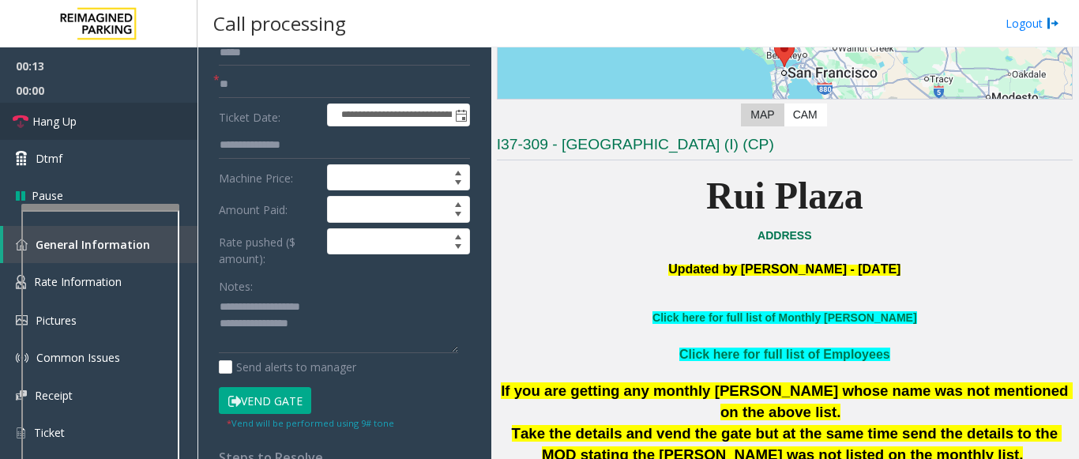
scroll to position [158, 0]
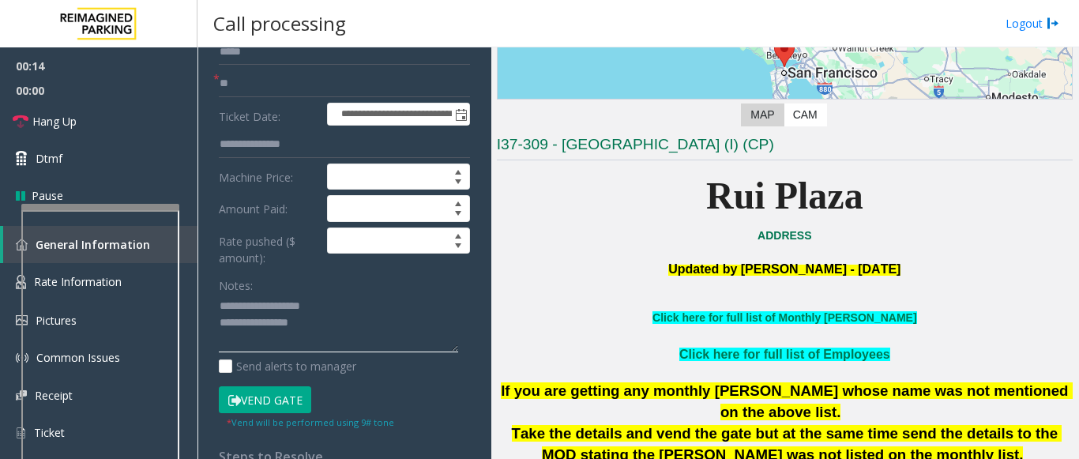
click at [323, 327] on textarea at bounding box center [338, 323] width 239 height 59
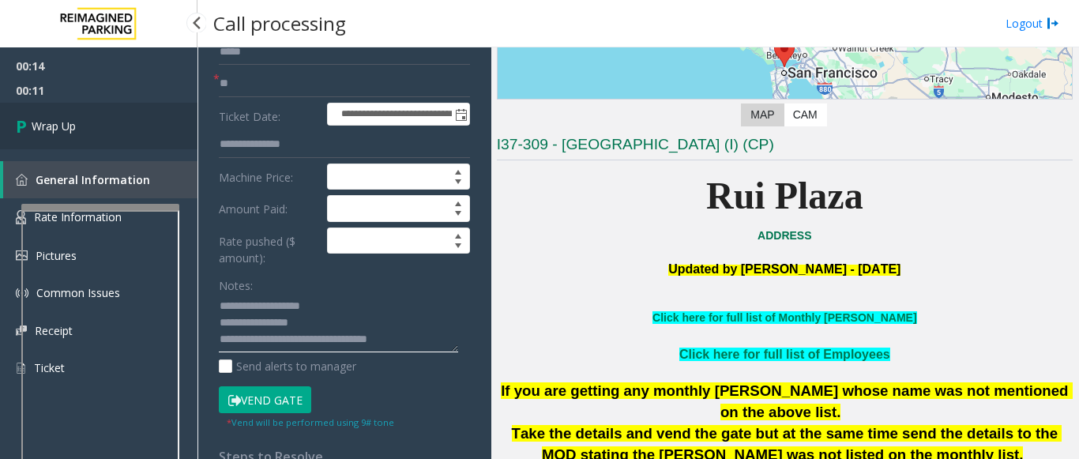
type textarea "**********"
click at [73, 127] on span "Wrap Up" at bounding box center [54, 126] width 44 height 17
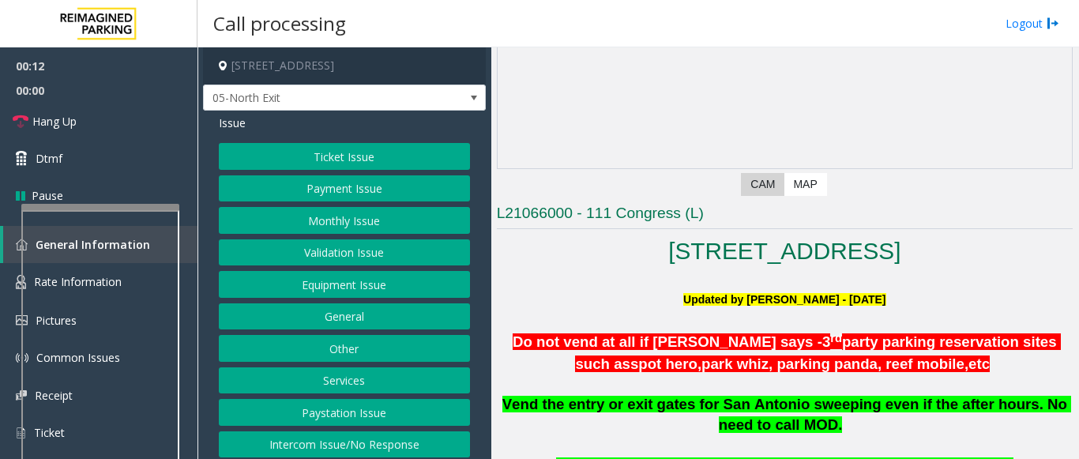
scroll to position [158, 0]
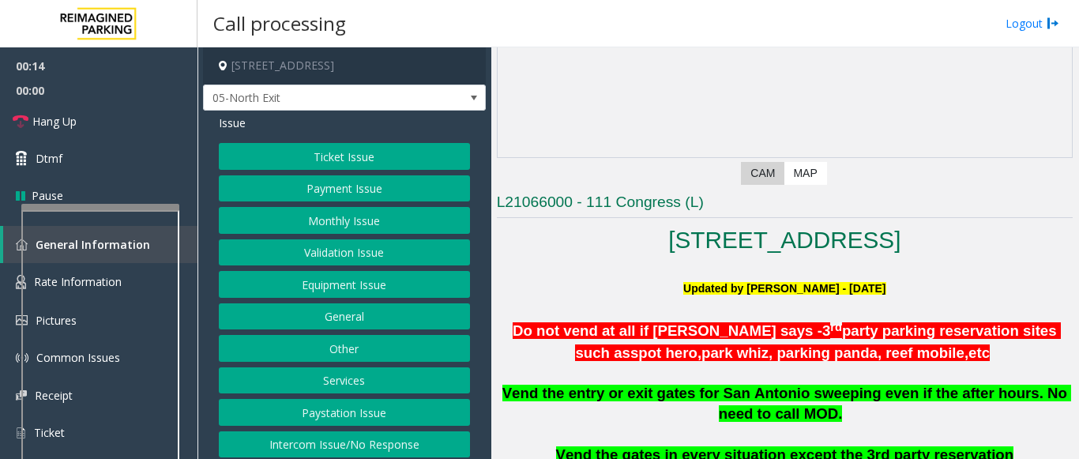
drag, startPoint x: 317, startPoint y: 440, endPoint x: 321, endPoint y: 422, distance: 18.8
click at [321, 425] on div "Ticket Issue Payment Issue Monthly Issue Validation Issue Equipment Issue Gener…" at bounding box center [344, 316] width 251 height 347
click at [298, 156] on button "Ticket Issue" at bounding box center [344, 156] width 251 height 27
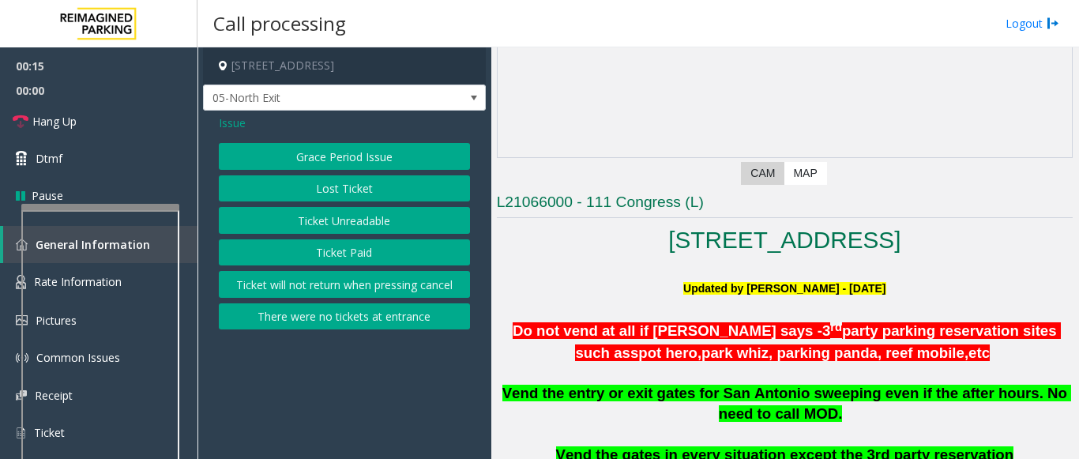
click at [235, 126] on span "Issue" at bounding box center [232, 123] width 27 height 17
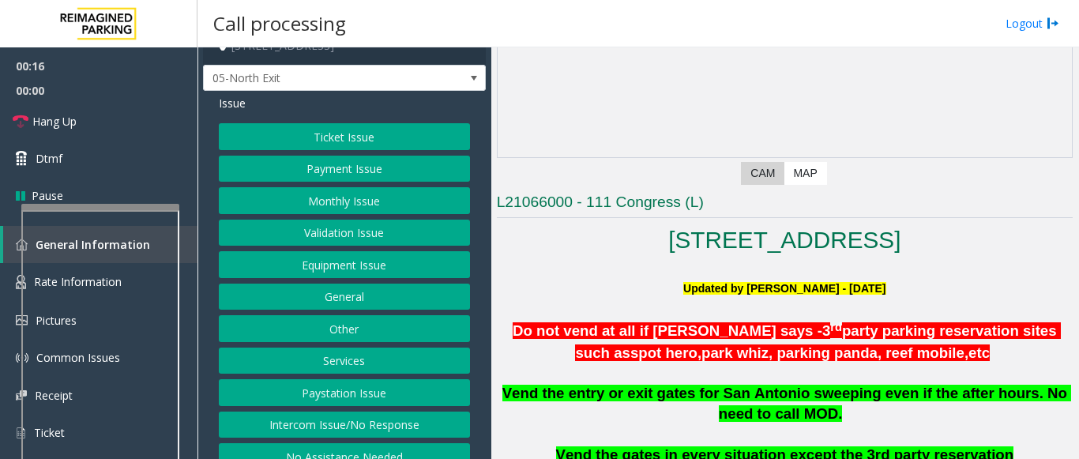
scroll to position [39, 0]
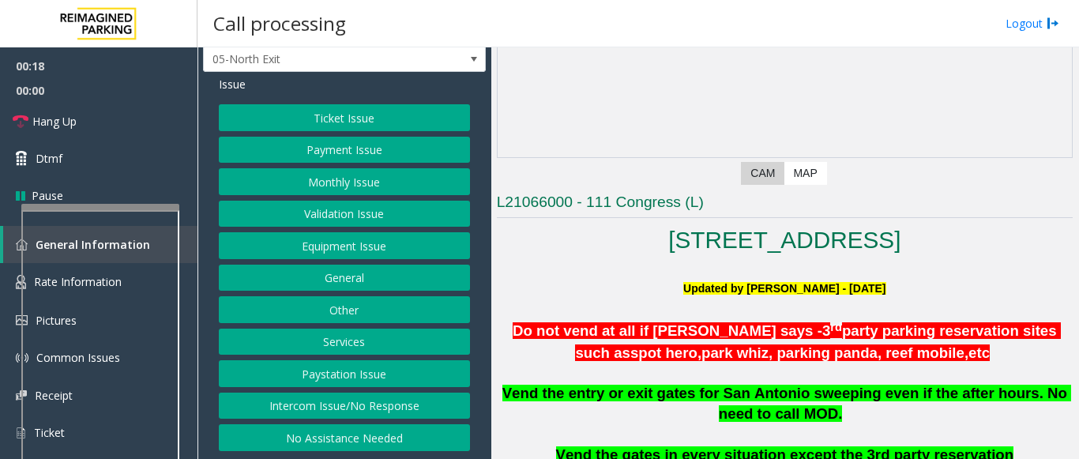
click at [362, 405] on button "Intercom Issue/No Response" at bounding box center [344, 406] width 251 height 27
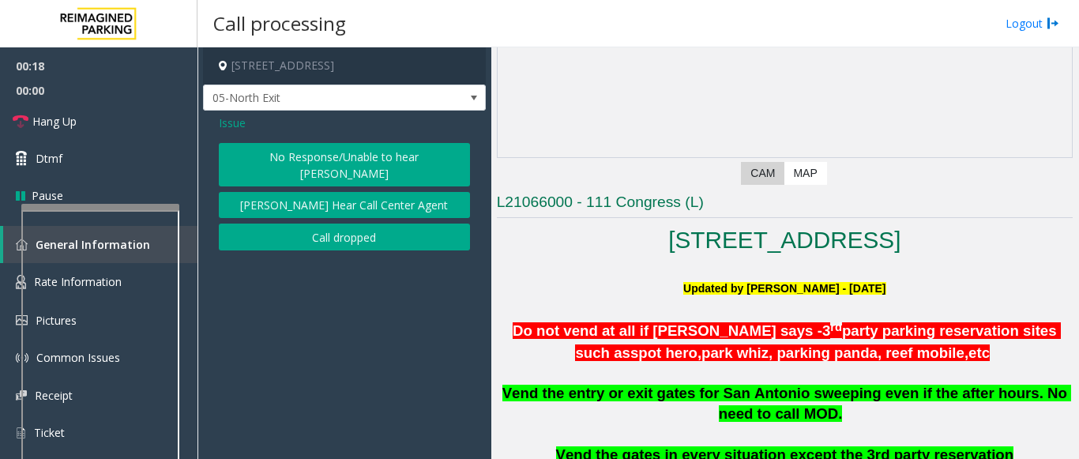
scroll to position [0, 0]
click at [316, 155] on button "No Response/Unable to hear [PERSON_NAME]" at bounding box center [344, 164] width 251 height 43
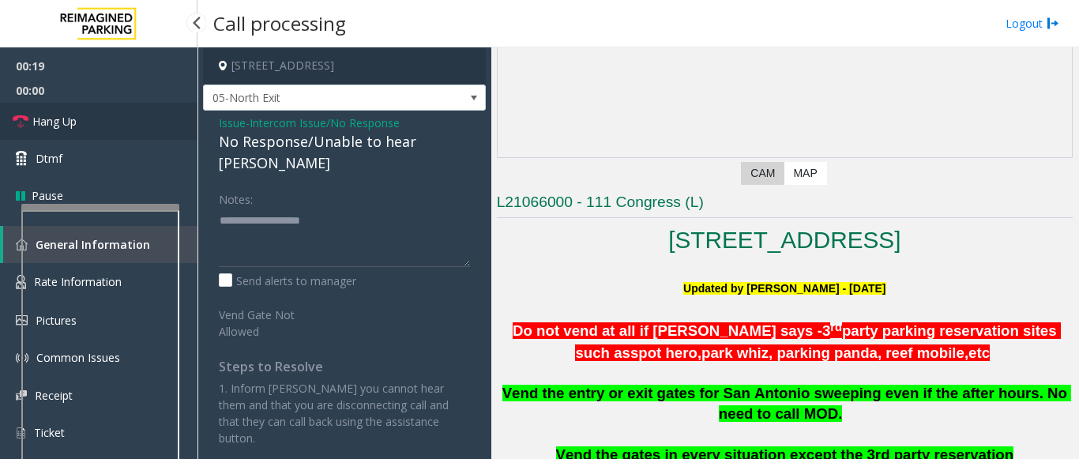
click at [145, 119] on link "Hang Up" at bounding box center [98, 121] width 197 height 37
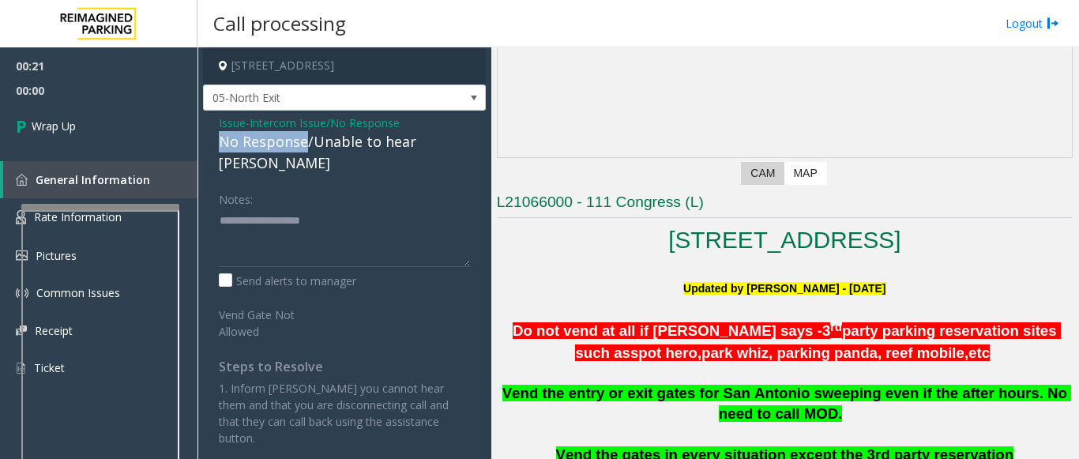
drag, startPoint x: 308, startPoint y: 144, endPoint x: 242, endPoint y: 141, distance: 66.4
click at [202, 137] on app-call-processing-form "[STREET_ADDRESS] 05-North Exit Issue - Intercom Issue/No Response No Response/U…" at bounding box center [344, 252] width 294 height 411
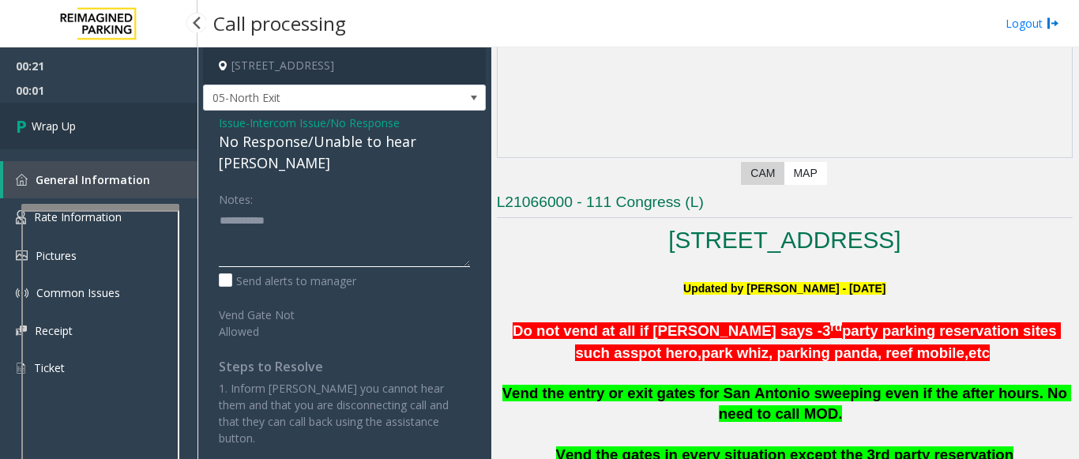
type textarea "**********"
click at [92, 141] on link "Wrap Up" at bounding box center [98, 126] width 197 height 47
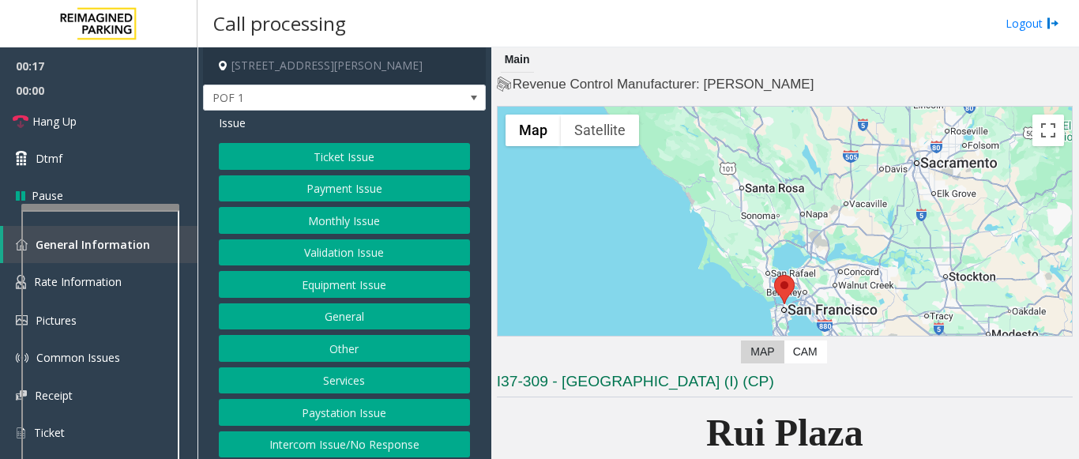
click at [284, 163] on button "Ticket Issue" at bounding box center [344, 156] width 251 height 27
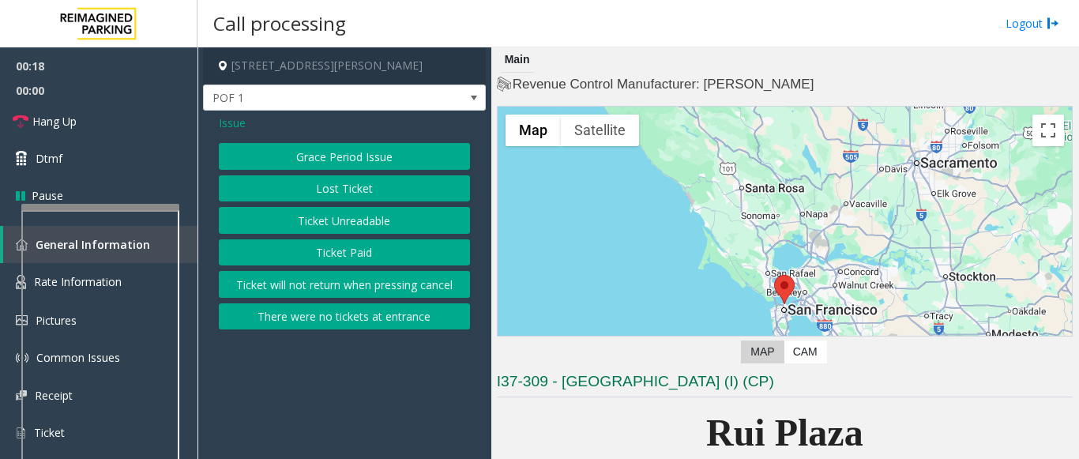
click at [302, 220] on button "Ticket Unreadable" at bounding box center [344, 220] width 251 height 27
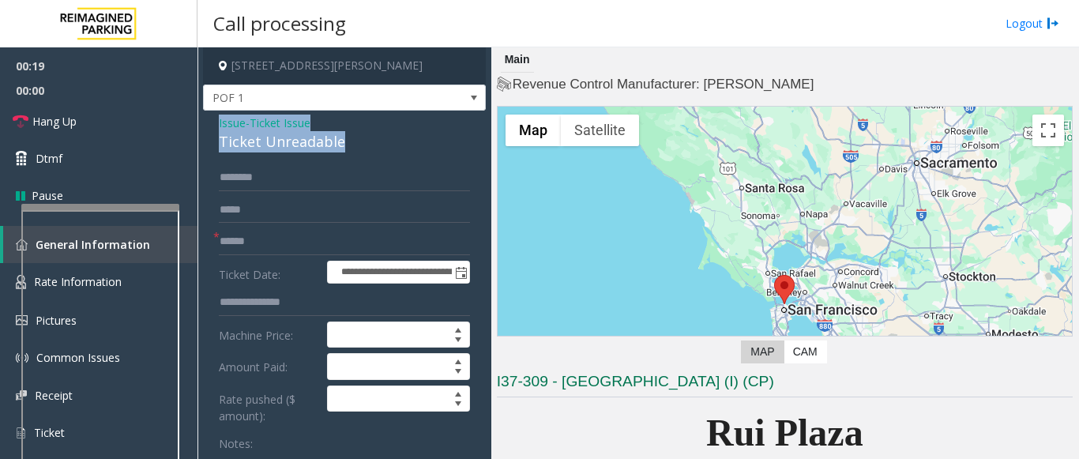
drag, startPoint x: 355, startPoint y: 135, endPoint x: 197, endPoint y: 122, distance: 158.5
click at [197, 122] on div "**********" at bounding box center [637, 252] width 881 height 411
copy div "Issue - Ticket Issue Ticket Unreadable"
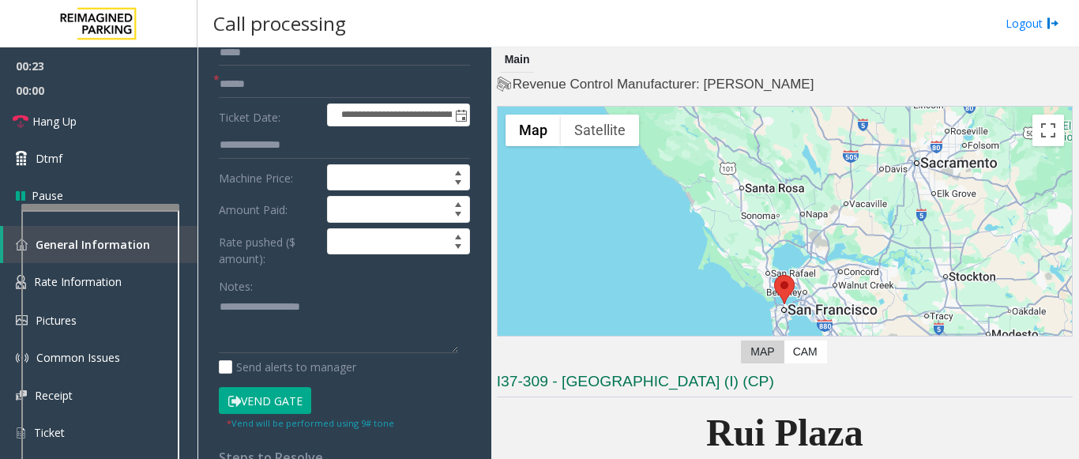
scroll to position [158, 0]
drag, startPoint x: 252, startPoint y: 302, endPoint x: 242, endPoint y: 289, distance: 16.4
click at [250, 302] on textarea at bounding box center [338, 323] width 239 height 59
paste textarea "**********"
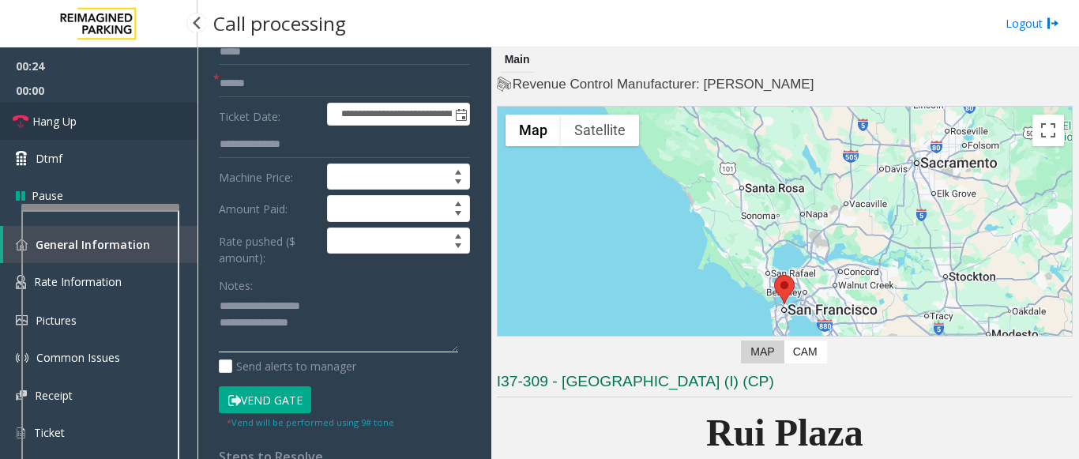
type textarea "**********"
click at [98, 126] on link "Hang Up" at bounding box center [98, 121] width 197 height 37
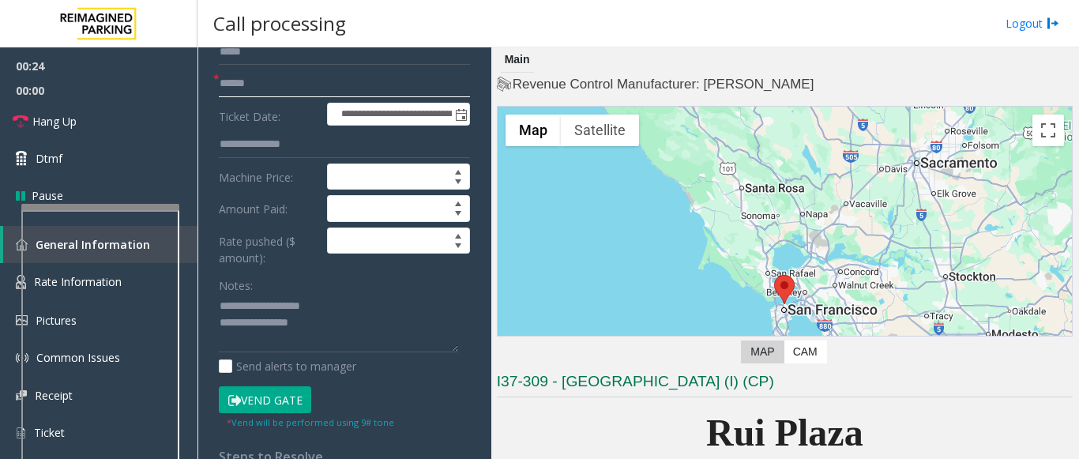
click at [221, 89] on input "text" at bounding box center [344, 83] width 251 height 27
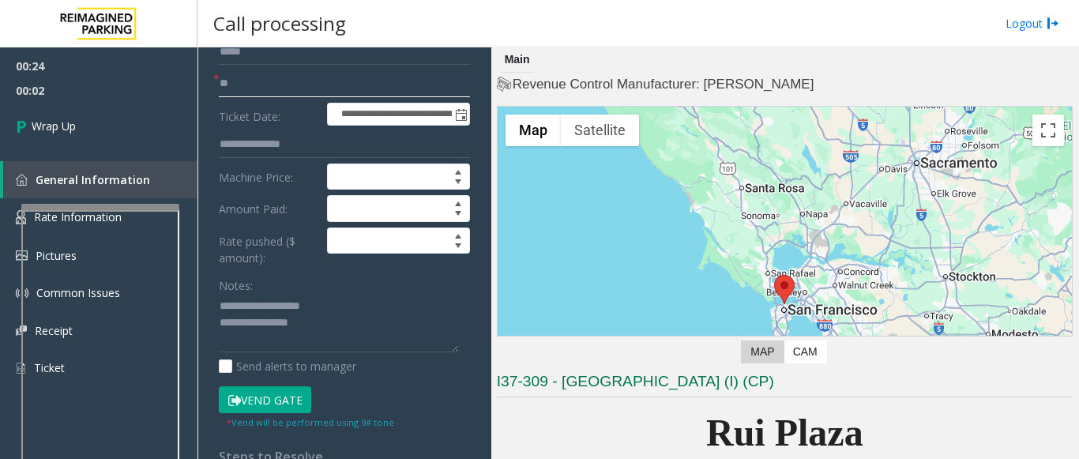
type input "**"
click at [381, 347] on textarea at bounding box center [338, 323] width 239 height 59
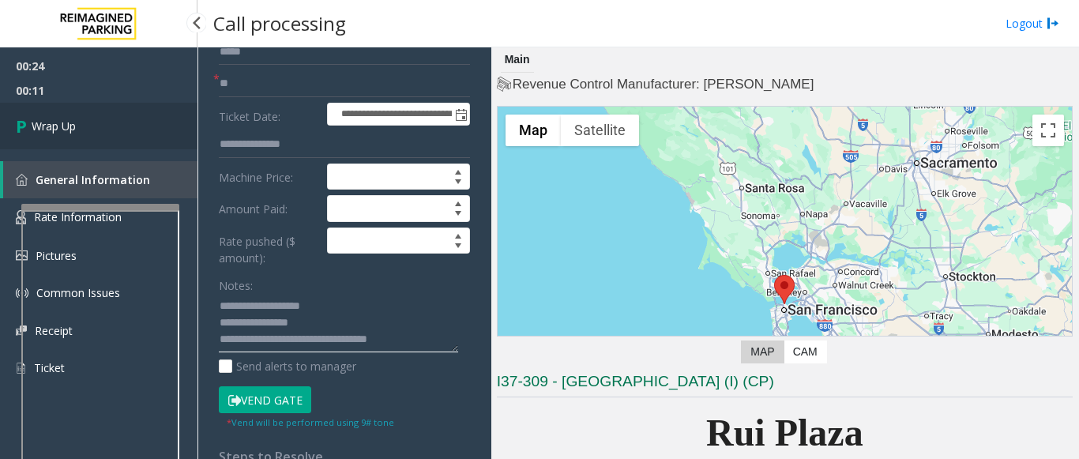
type textarea "**********"
click at [37, 114] on link "Wrap Up" at bounding box center [98, 126] width 197 height 47
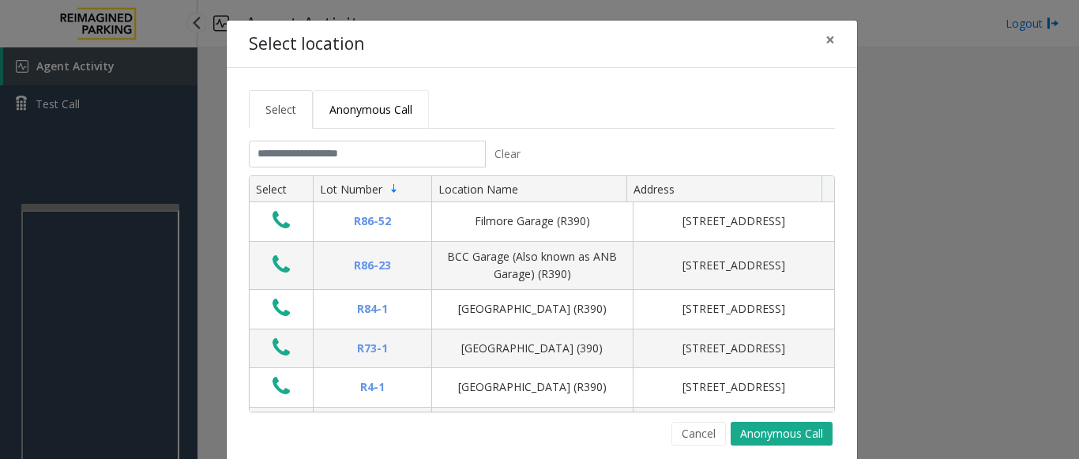
drag, startPoint x: 380, startPoint y: 103, endPoint x: 319, endPoint y: 139, distance: 70.8
click at [378, 103] on span "Anonymous Call" at bounding box center [370, 109] width 83 height 15
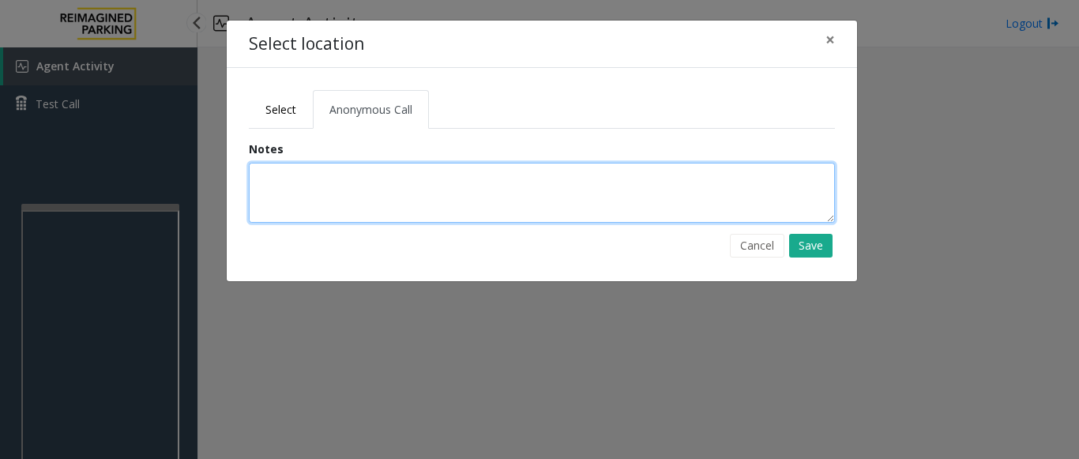
click at [283, 204] on textarea at bounding box center [542, 193] width 586 height 60
type textarea "**********"
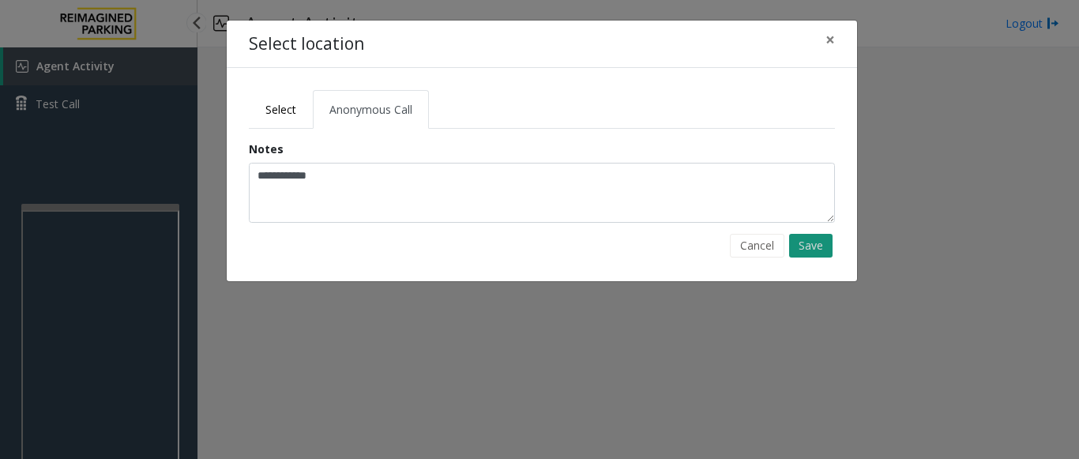
click at [799, 243] on button "Save" at bounding box center [810, 246] width 43 height 24
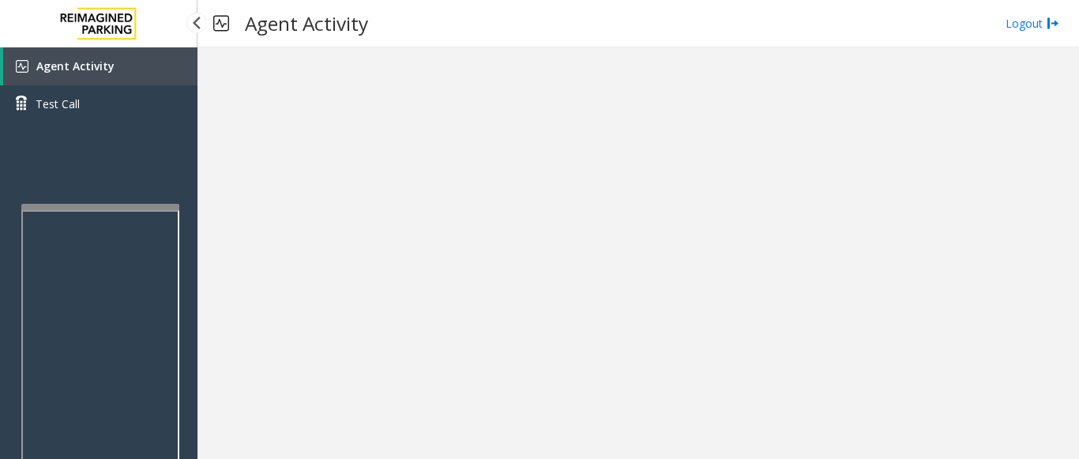
click at [84, 74] on link "Agent Activity" at bounding box center [100, 66] width 194 height 38
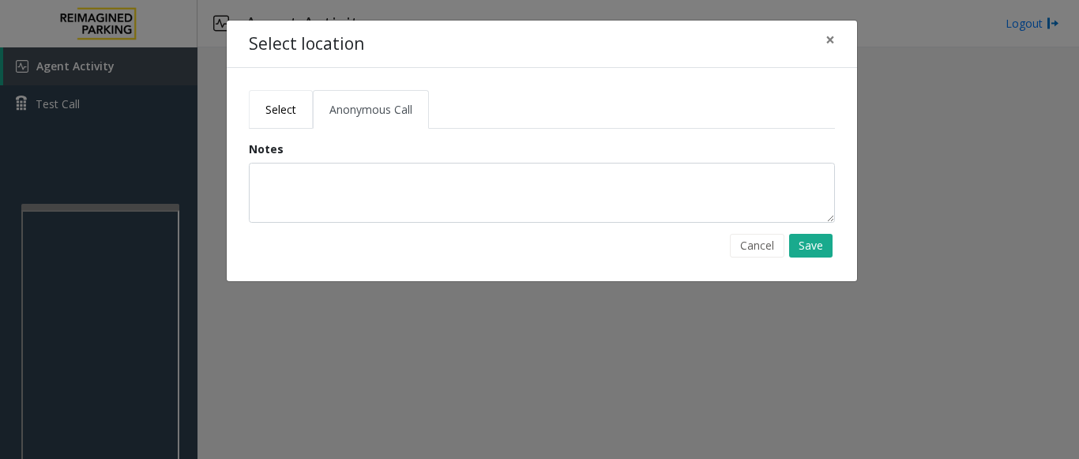
click at [276, 116] on span "Select" at bounding box center [280, 109] width 31 height 15
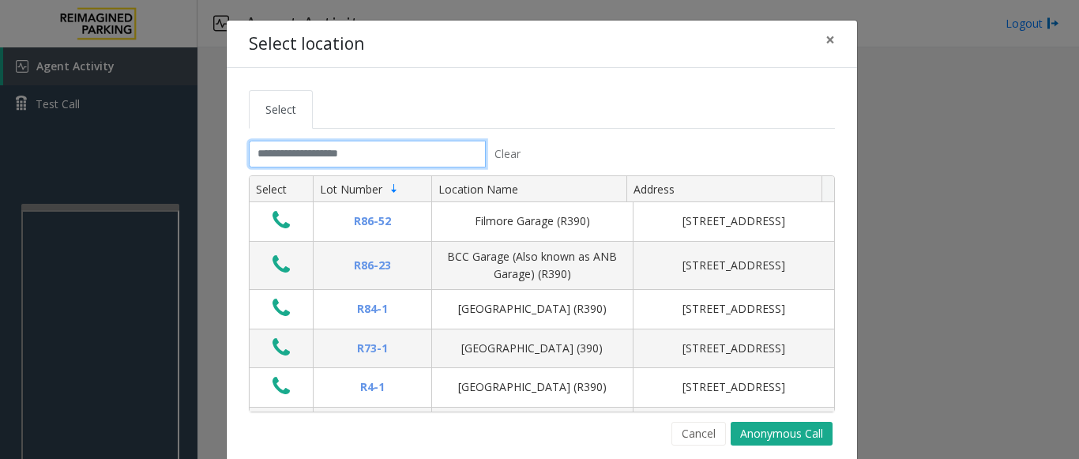
click at [306, 160] on input "text" at bounding box center [367, 154] width 237 height 27
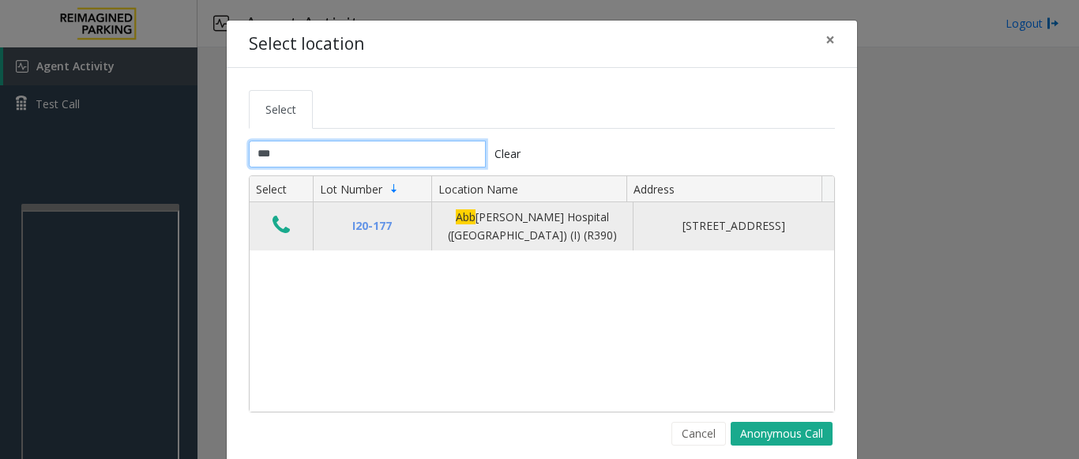
type input "***"
click at [268, 224] on button "Data table" at bounding box center [281, 225] width 27 height 25
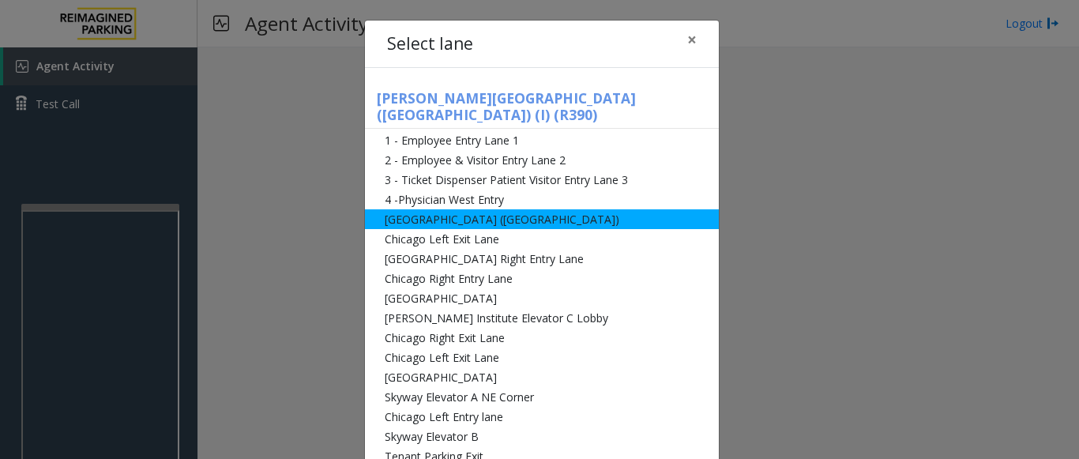
click at [500, 209] on li "[GEOGRAPHIC_DATA] ([GEOGRAPHIC_DATA])" at bounding box center [542, 219] width 354 height 20
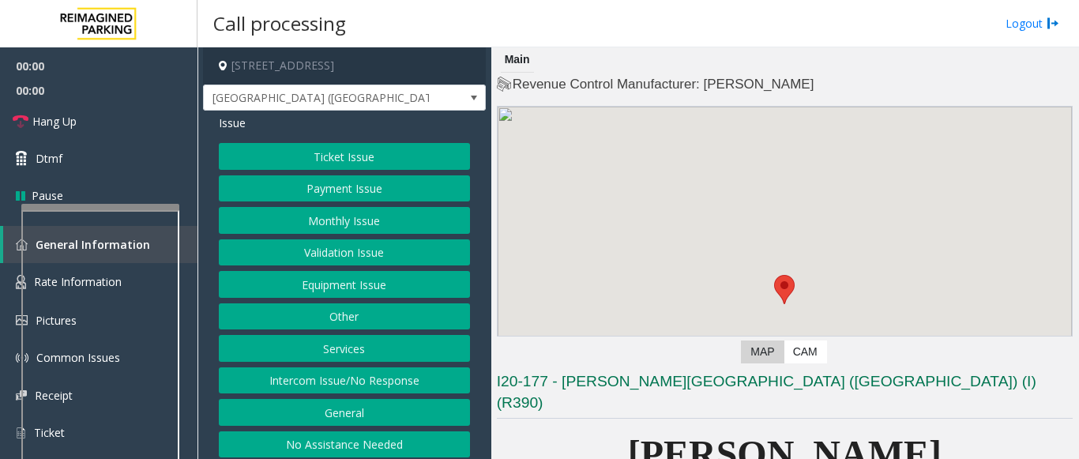
click at [344, 151] on button "Ticket Issue" at bounding box center [344, 156] width 251 height 27
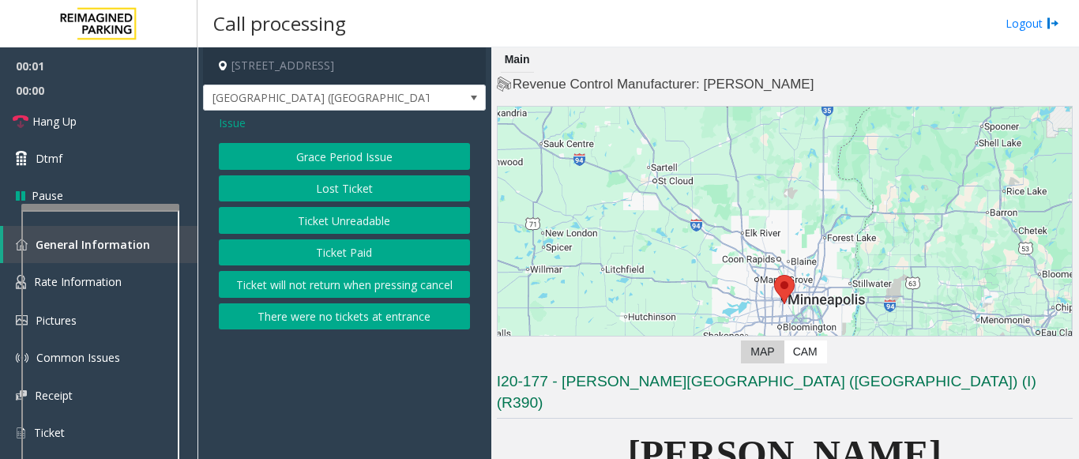
click at [348, 256] on button "Ticket Paid" at bounding box center [344, 252] width 251 height 27
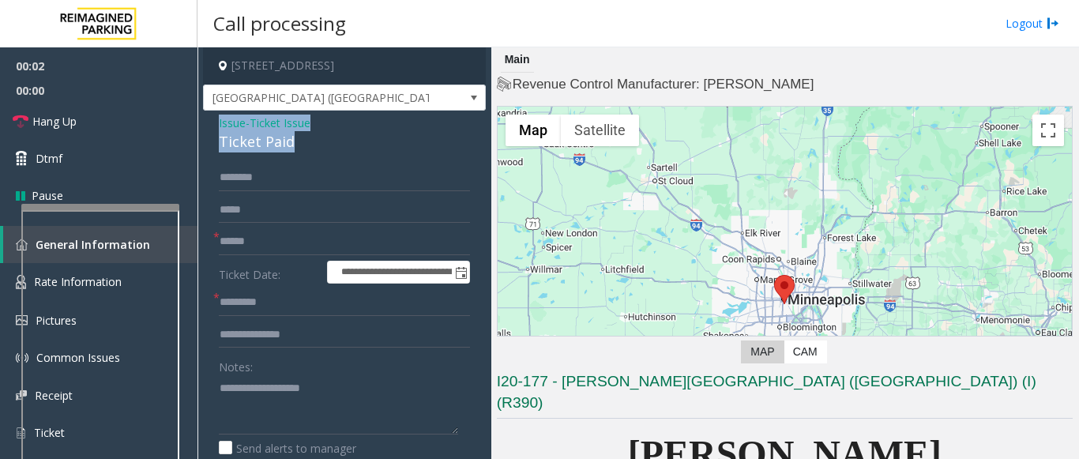
drag, startPoint x: 320, startPoint y: 142, endPoint x: 212, endPoint y: 122, distance: 110.1
copy div "Issue - Ticket Issue Ticket Paid"
click at [229, 394] on textarea at bounding box center [338, 404] width 239 height 59
paste textarea "**********"
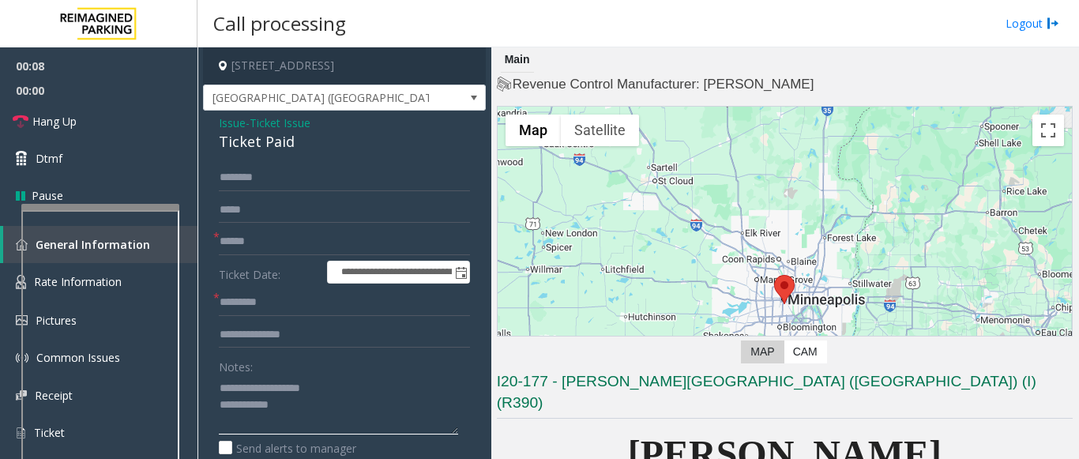
type textarea "**********"
click at [252, 239] on input "text" at bounding box center [344, 241] width 251 height 27
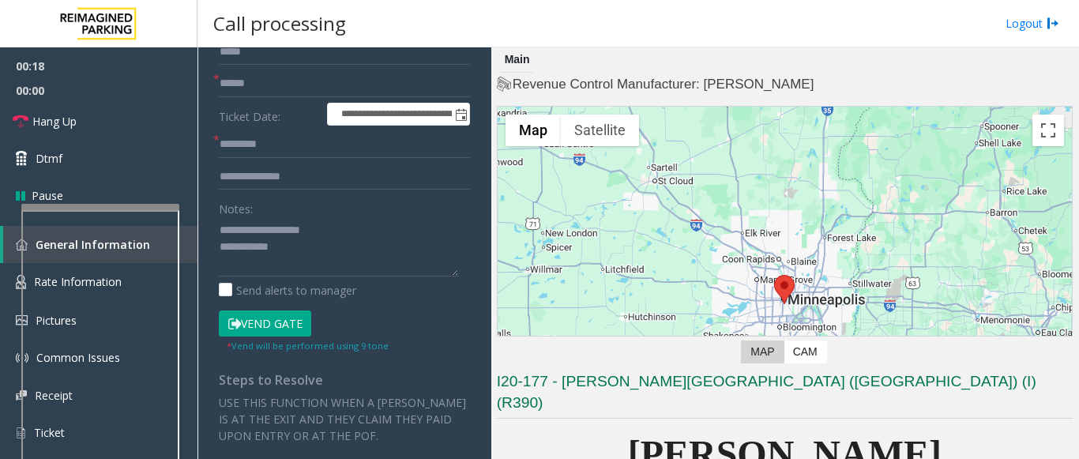
click at [257, 327] on button "Vend Gate" at bounding box center [265, 323] width 92 height 27
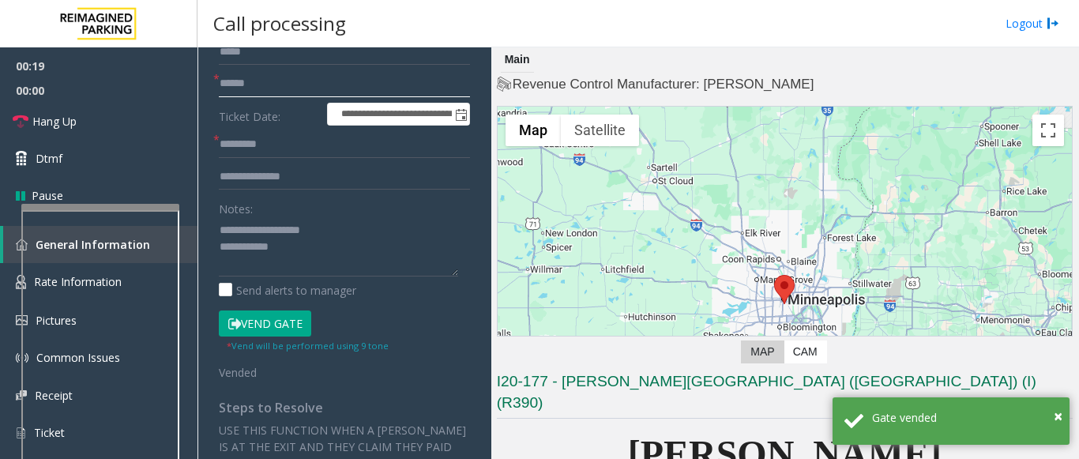
click at [252, 84] on input "text" at bounding box center [344, 83] width 251 height 27
type input "**"
click at [235, 136] on input "text" at bounding box center [344, 144] width 251 height 27
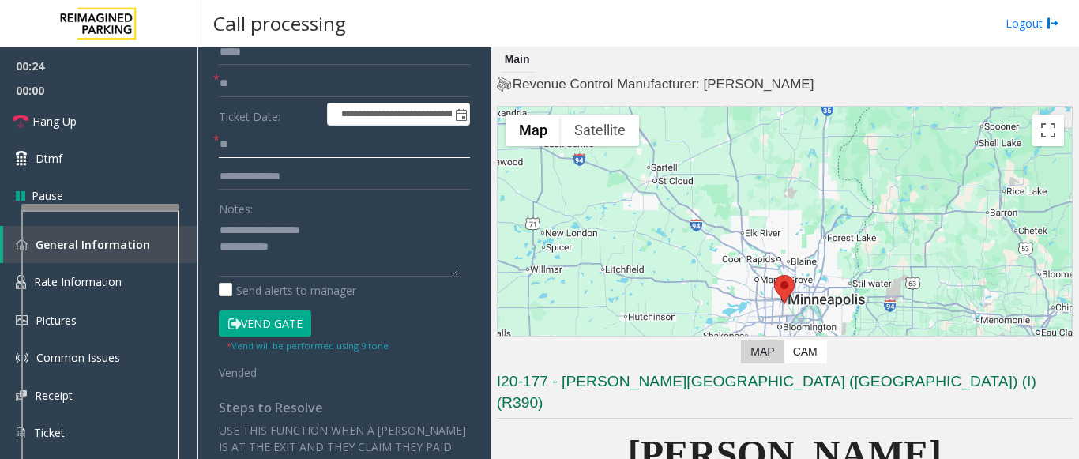
type input "**"
click at [319, 256] on textarea at bounding box center [338, 246] width 239 height 59
click at [339, 270] on textarea at bounding box center [338, 246] width 239 height 59
click at [75, 118] on span "Hang Up" at bounding box center [54, 121] width 44 height 17
click at [382, 265] on textarea at bounding box center [338, 246] width 239 height 59
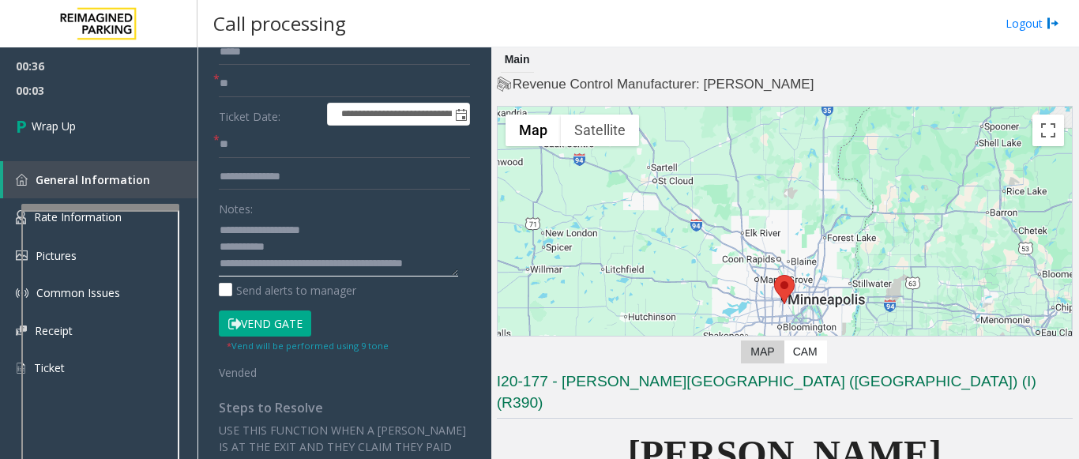
scroll to position [12, 0]
type textarea "**********"
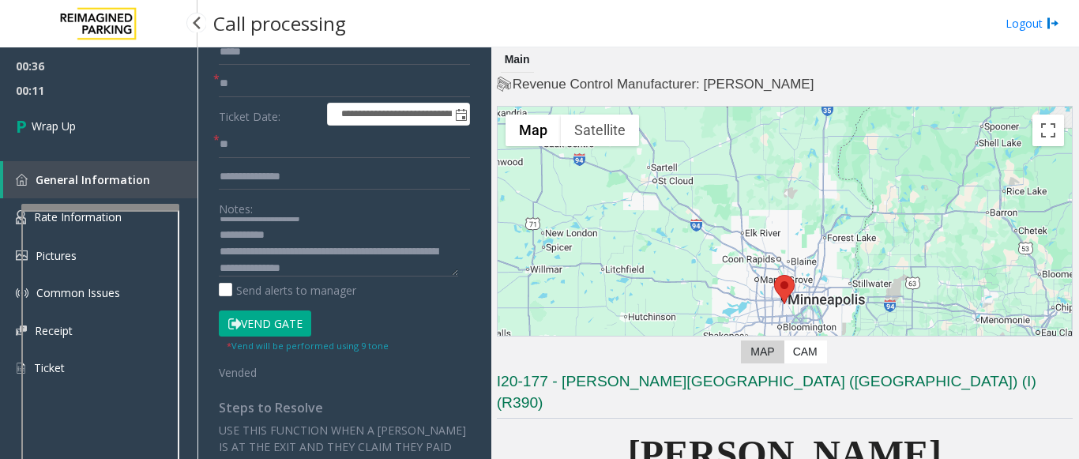
click at [64, 86] on span "00:11" at bounding box center [98, 90] width 197 height 24
click at [70, 120] on span "Wrap Up" at bounding box center [54, 126] width 44 height 17
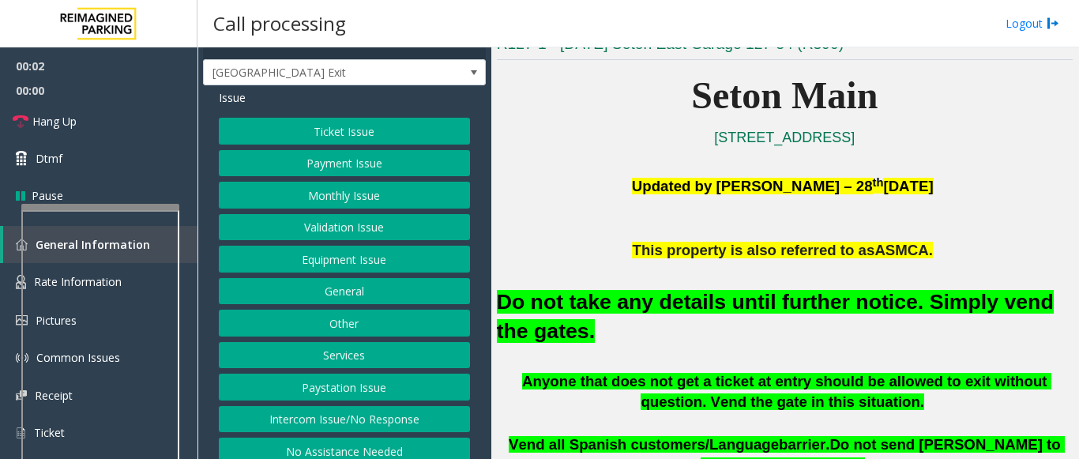
scroll to position [39, 0]
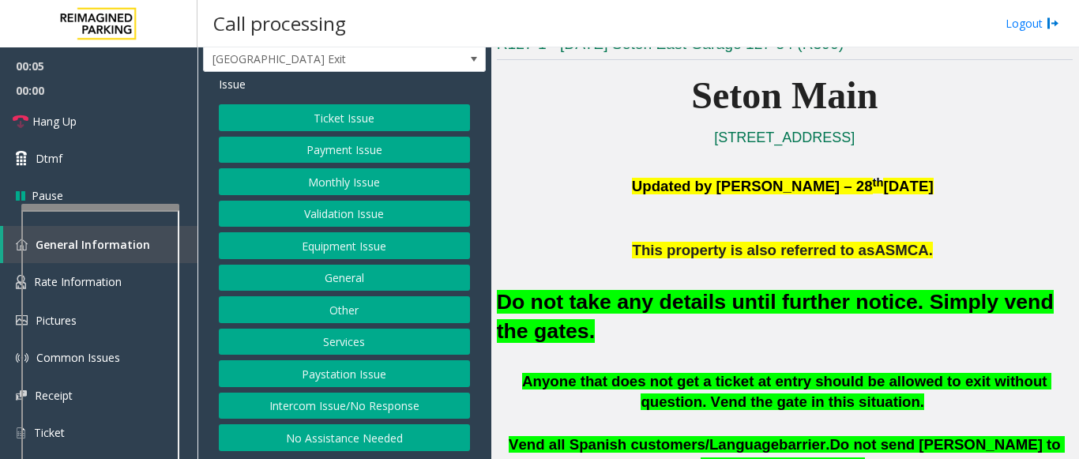
click at [301, 246] on button "Equipment Issue" at bounding box center [344, 245] width 251 height 27
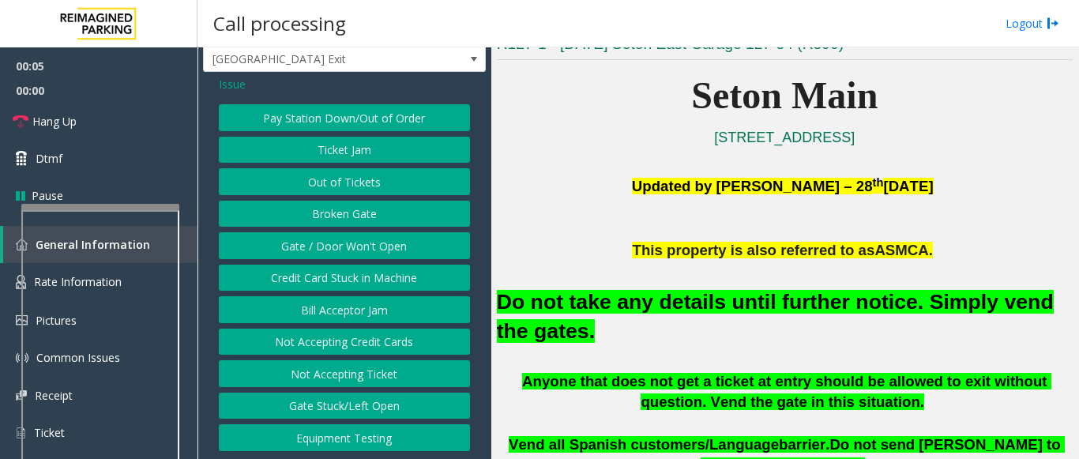
click at [301, 246] on button "Gate / Door Won't Open" at bounding box center [344, 245] width 251 height 27
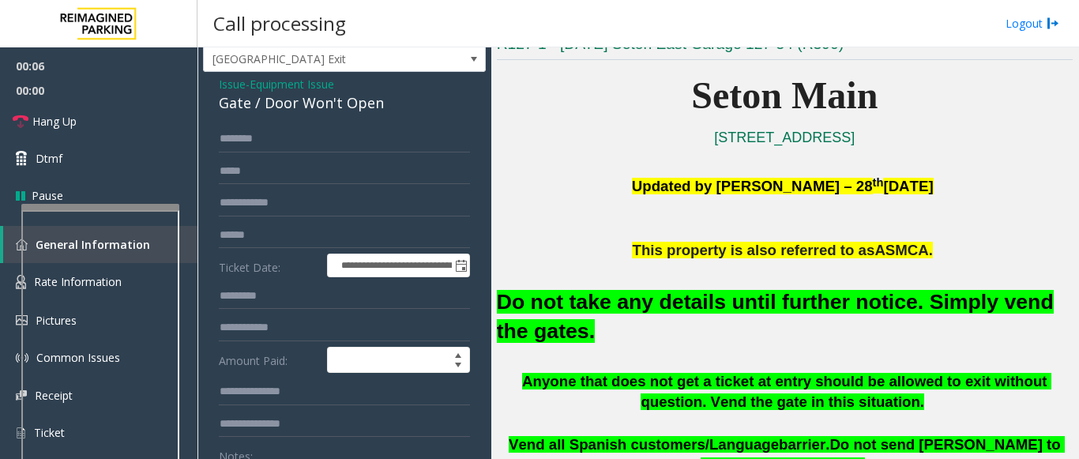
scroll to position [276, 0]
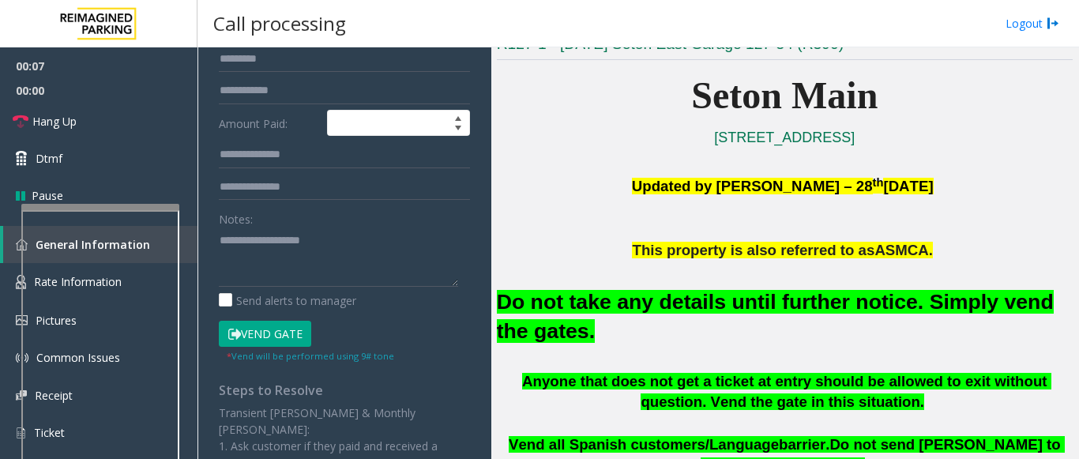
click at [242, 344] on button "Vend Gate" at bounding box center [265, 334] width 92 height 27
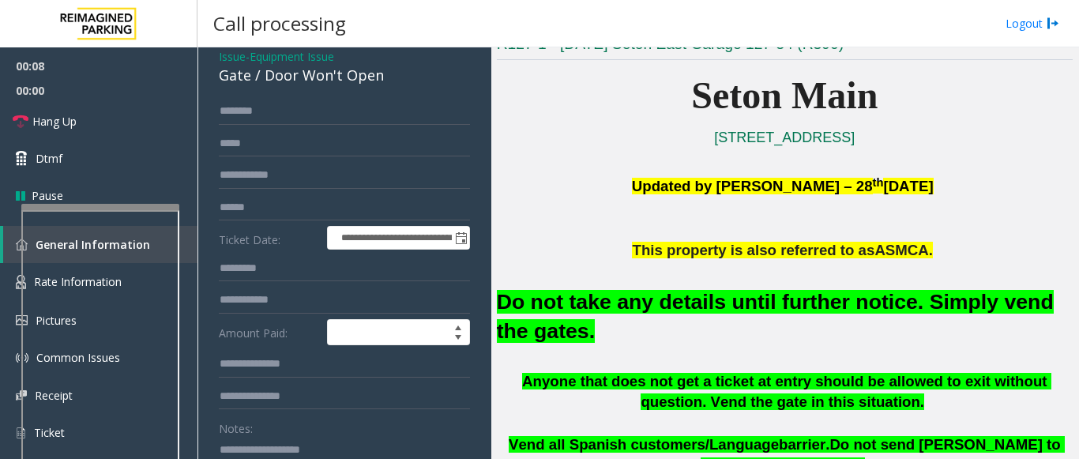
scroll to position [39, 0]
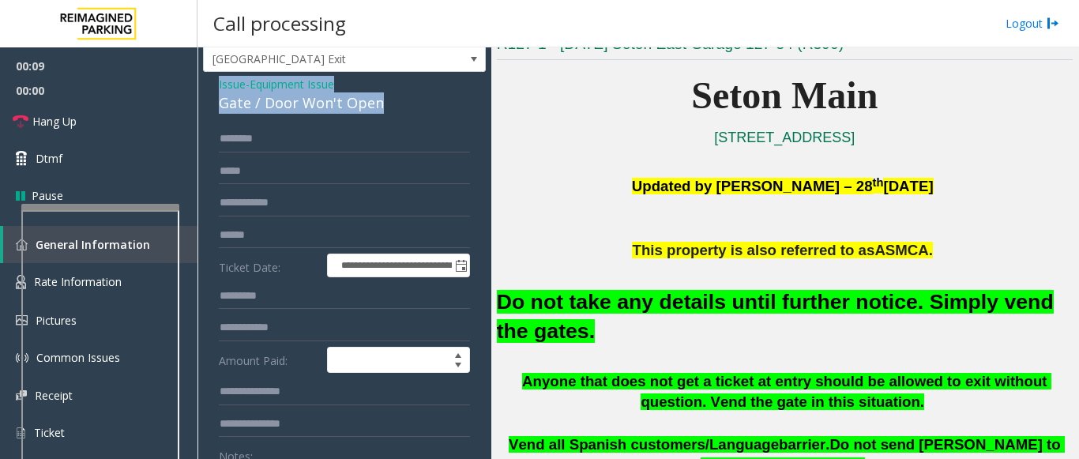
drag, startPoint x: 394, startPoint y: 102, endPoint x: 201, endPoint y: 84, distance: 193.6
click at [201, 84] on app-call-processing-form "**********" at bounding box center [344, 252] width 294 height 411
copy div "Issue - Equipment Issue Gate / Door Won't Open"
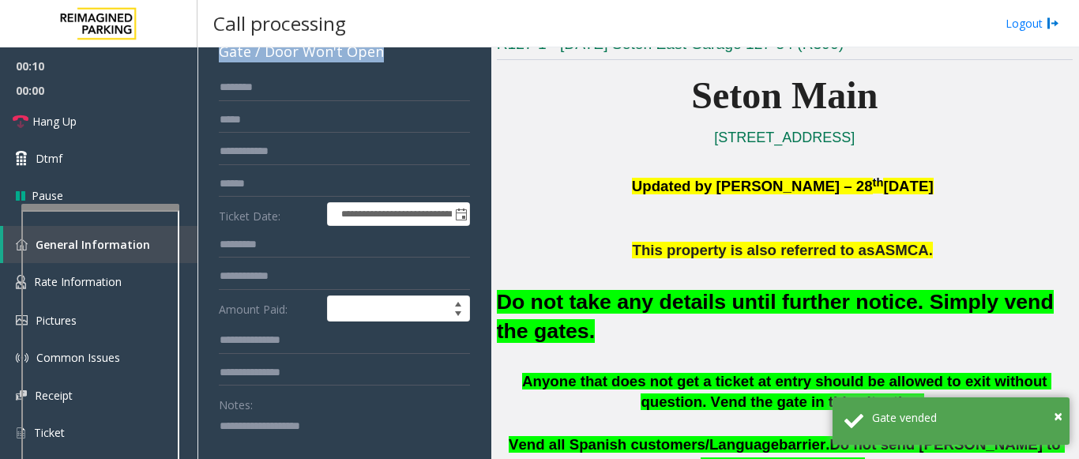
scroll to position [118, 0]
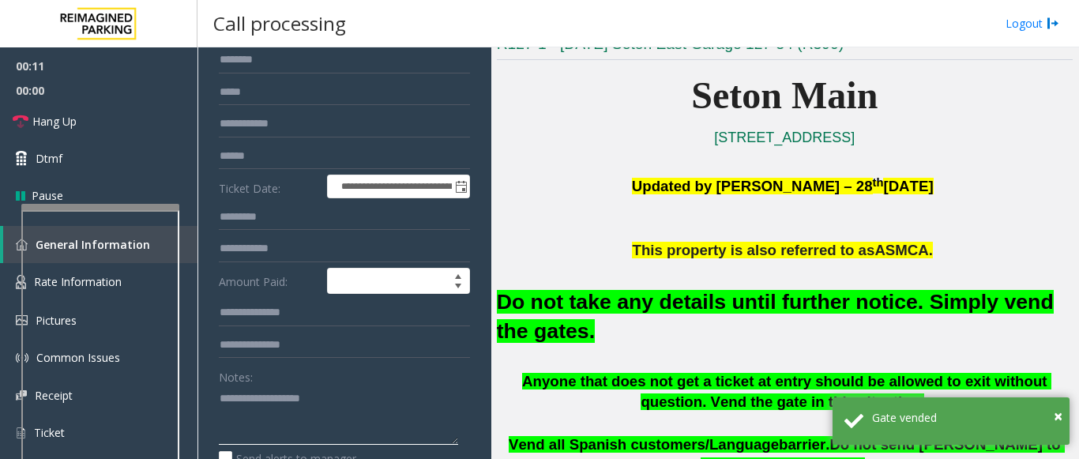
click at [249, 405] on textarea at bounding box center [338, 414] width 239 height 59
paste textarea "**********"
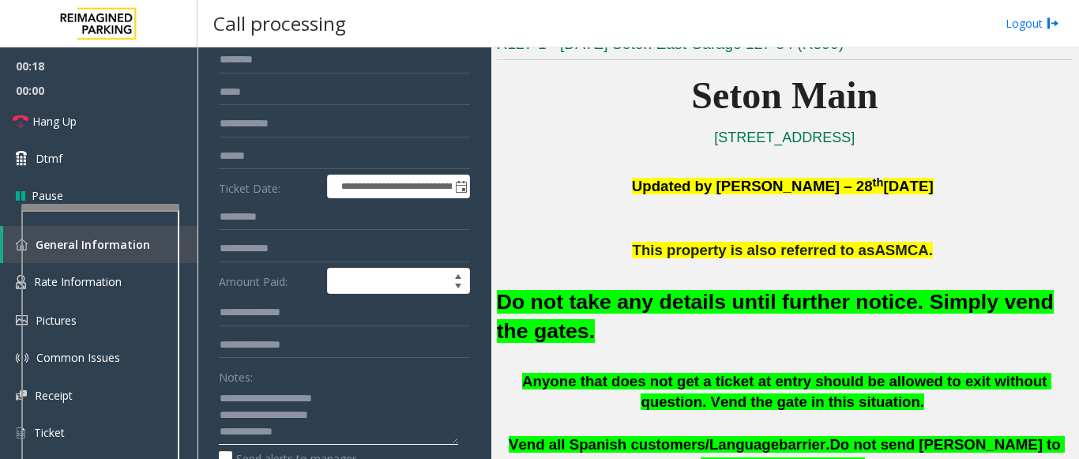
click at [315, 440] on textarea at bounding box center [338, 414] width 239 height 59
paste textarea "**********"
type textarea "**********"
click at [112, 114] on link "Hang Up" at bounding box center [98, 121] width 197 height 37
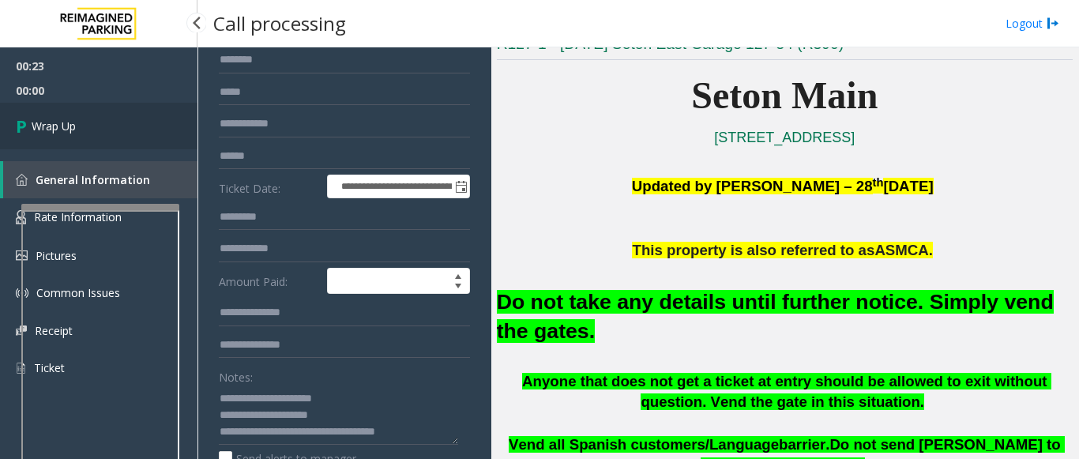
click at [71, 122] on span "Wrap Up" at bounding box center [54, 126] width 44 height 17
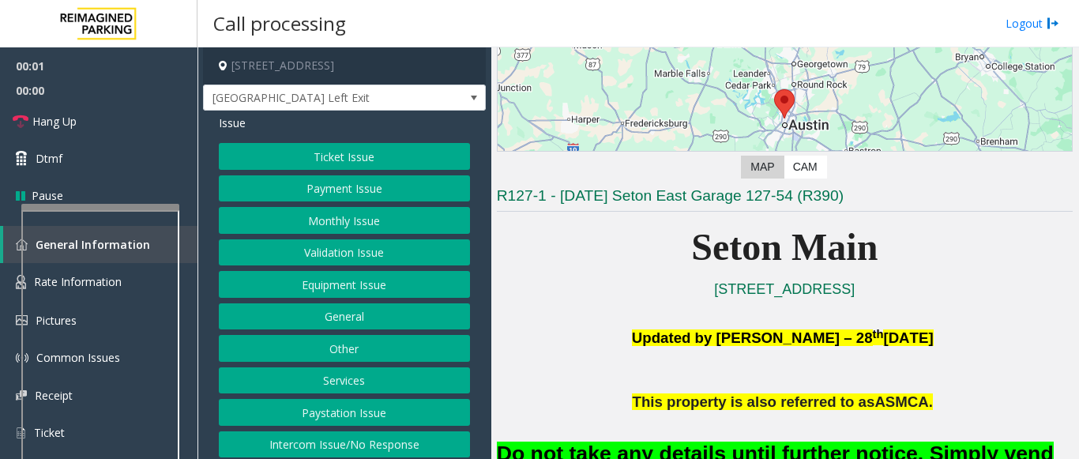
scroll to position [316, 0]
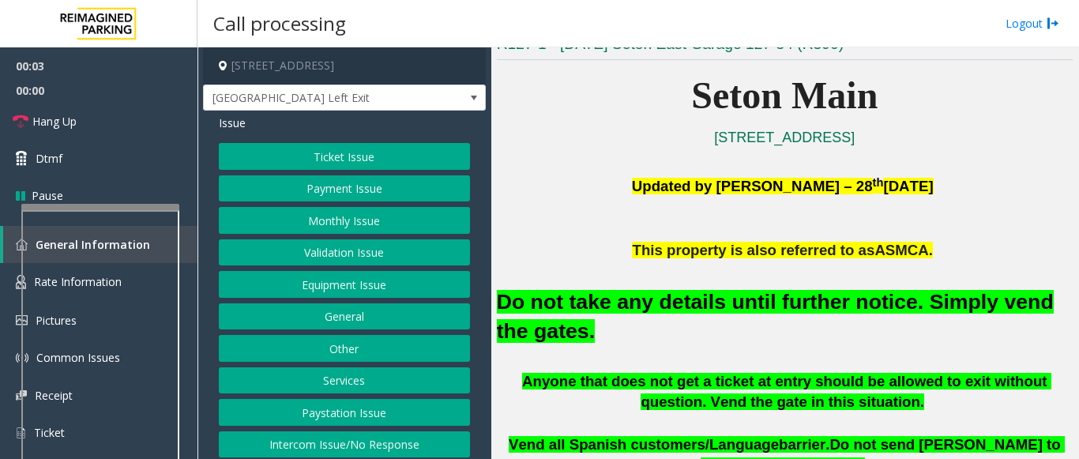
click at [351, 291] on button "Equipment Issue" at bounding box center [344, 284] width 251 height 27
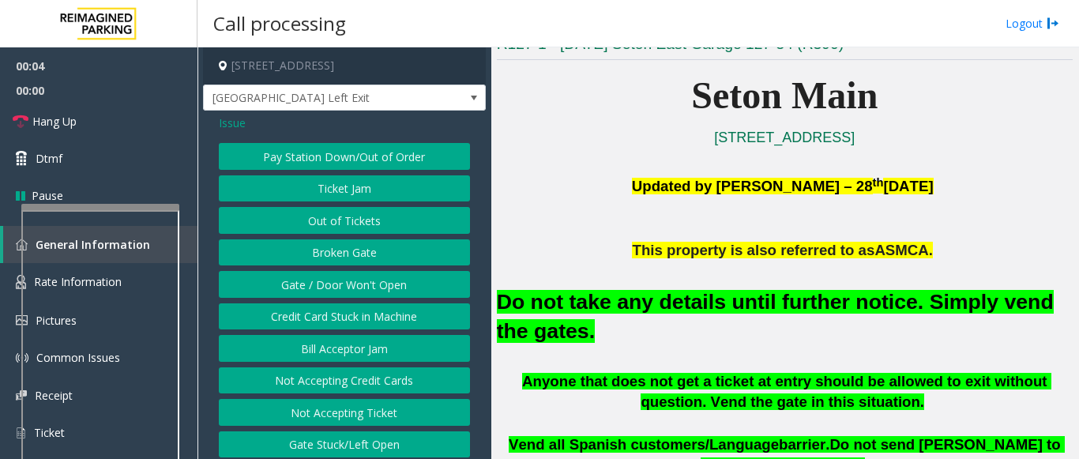
click at [351, 291] on button "Gate / Door Won't Open" at bounding box center [344, 284] width 251 height 27
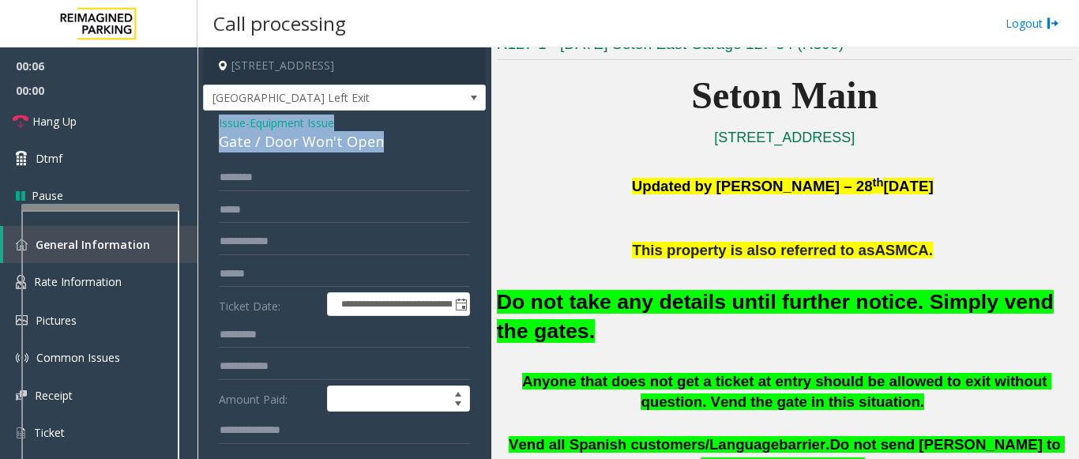
drag, startPoint x: 393, startPoint y: 137, endPoint x: 209, endPoint y: 122, distance: 184.6
copy div "Issue - Equipment Issue Gate / Door Won't Open"
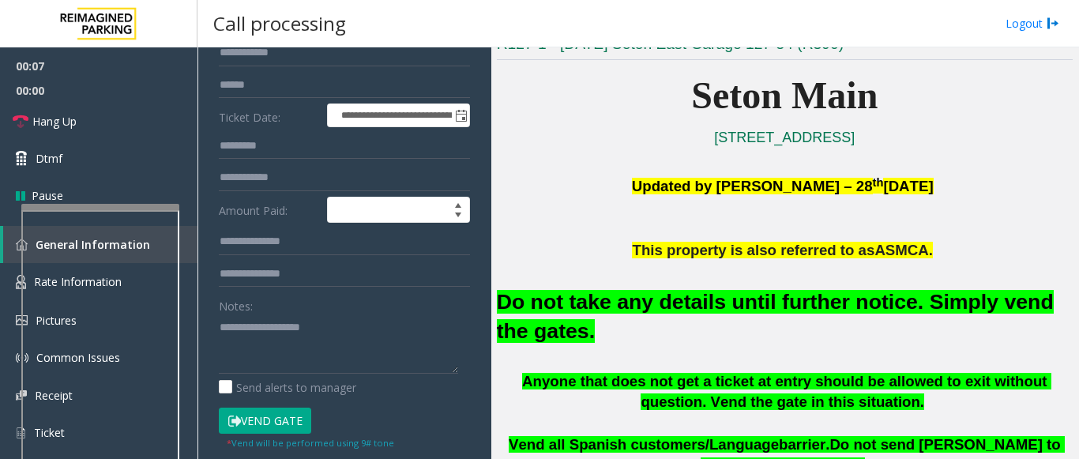
scroll to position [237, 0]
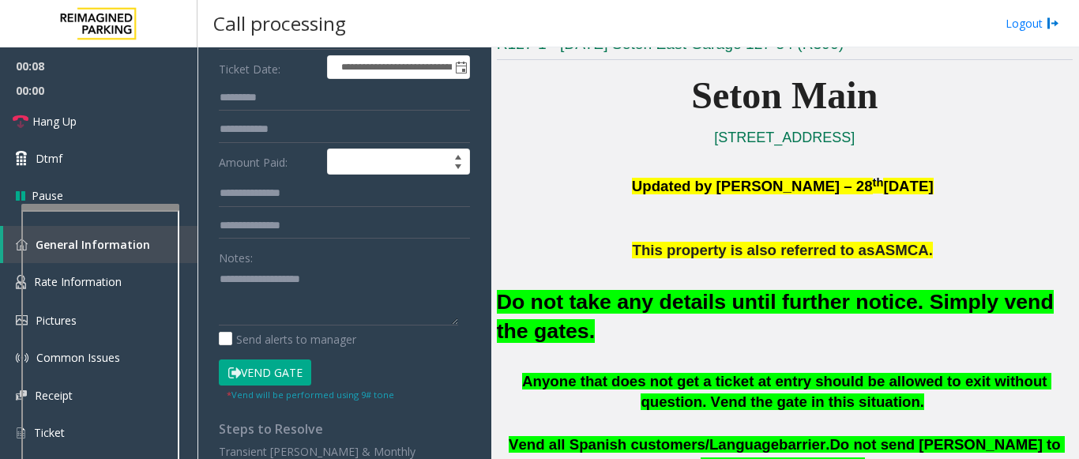
click at [262, 381] on button "Vend Gate" at bounding box center [265, 372] width 92 height 27
paste textarea "**********"
click at [257, 287] on textarea at bounding box center [338, 295] width 239 height 59
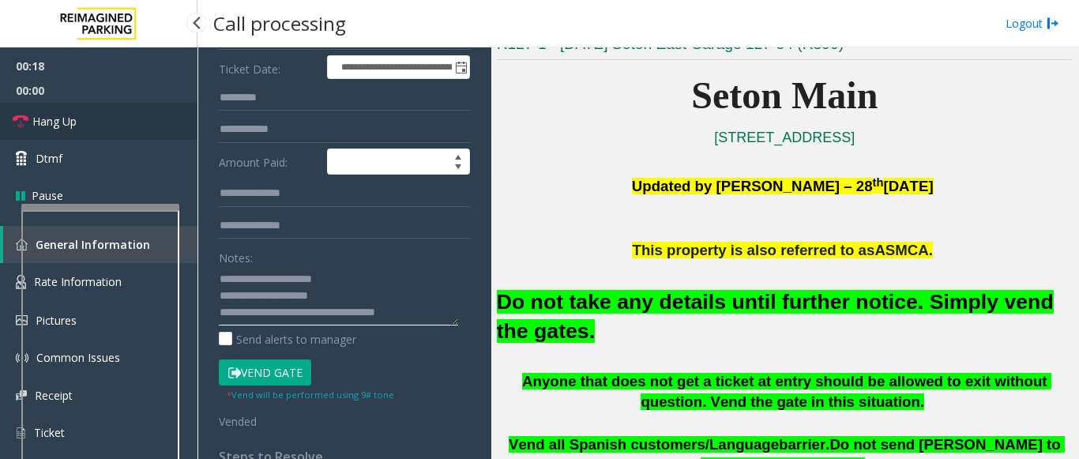
type textarea "**********"
click at [115, 111] on link "Hang Up" at bounding box center [98, 121] width 197 height 37
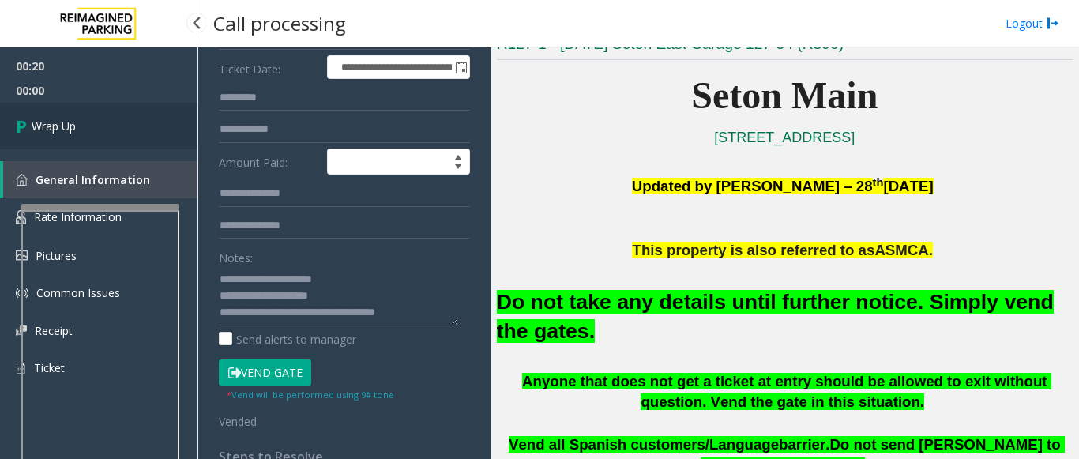
click at [66, 121] on span "Wrap Up" at bounding box center [54, 126] width 44 height 17
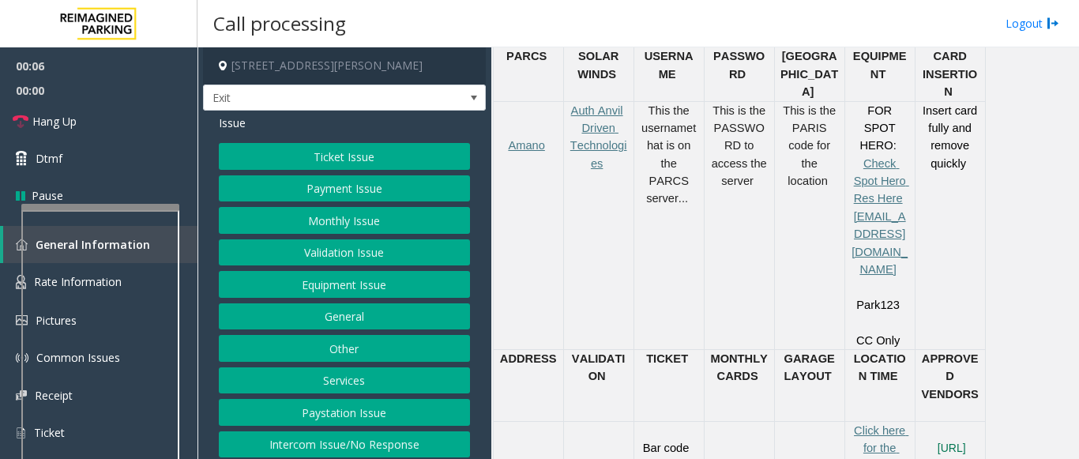
scroll to position [711, 0]
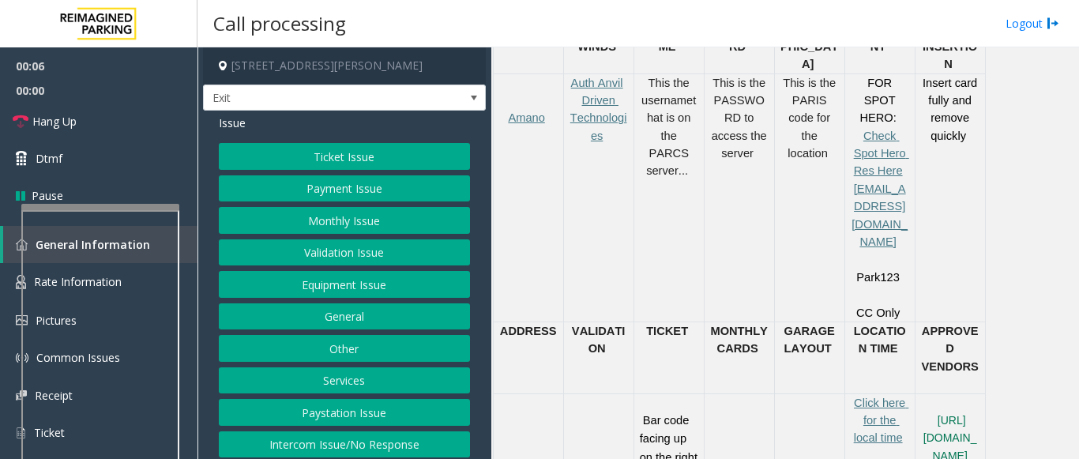
click at [324, 378] on button "Services" at bounding box center [344, 380] width 251 height 27
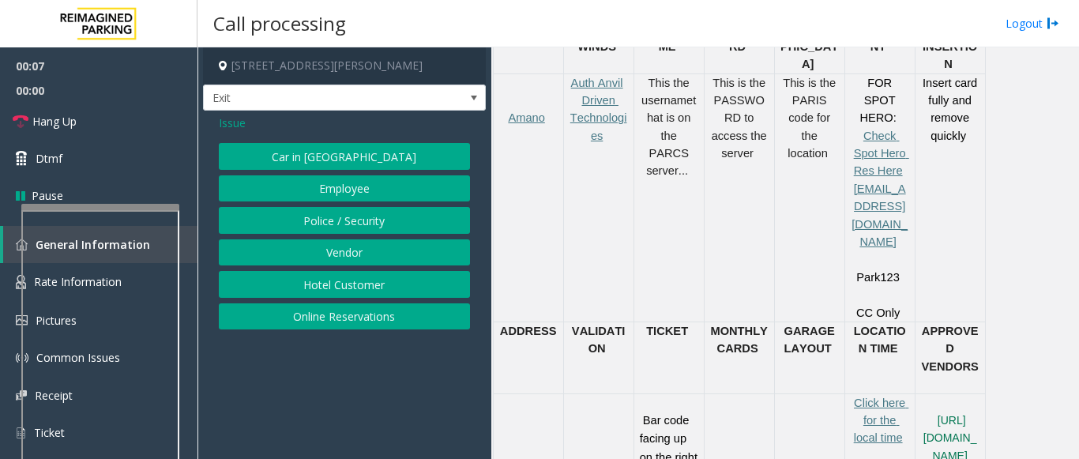
click at [330, 324] on button "Online Reservations" at bounding box center [344, 316] width 251 height 27
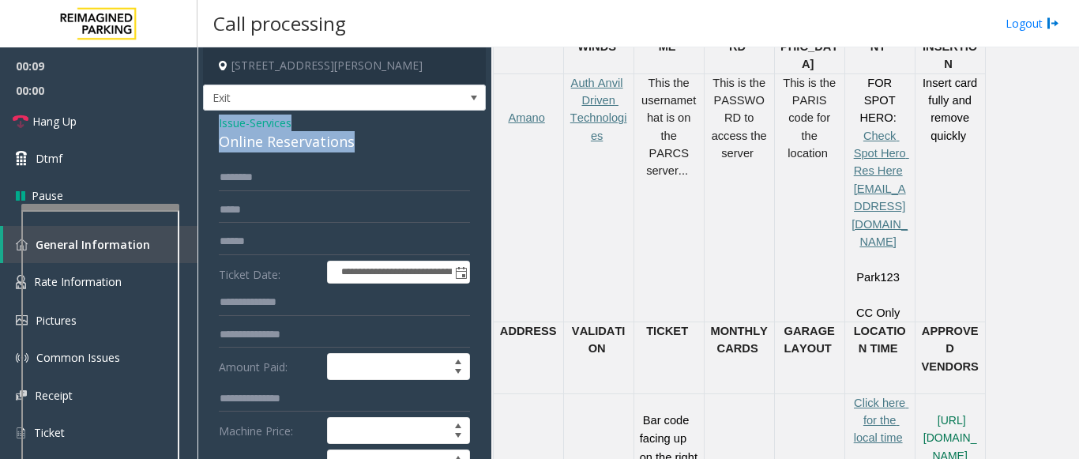
drag, startPoint x: 364, startPoint y: 141, endPoint x: 200, endPoint y: 123, distance: 165.3
click at [200, 123] on app-call-processing-form "**********" at bounding box center [344, 252] width 294 height 411
copy div "Issue - Services Online Reservations"
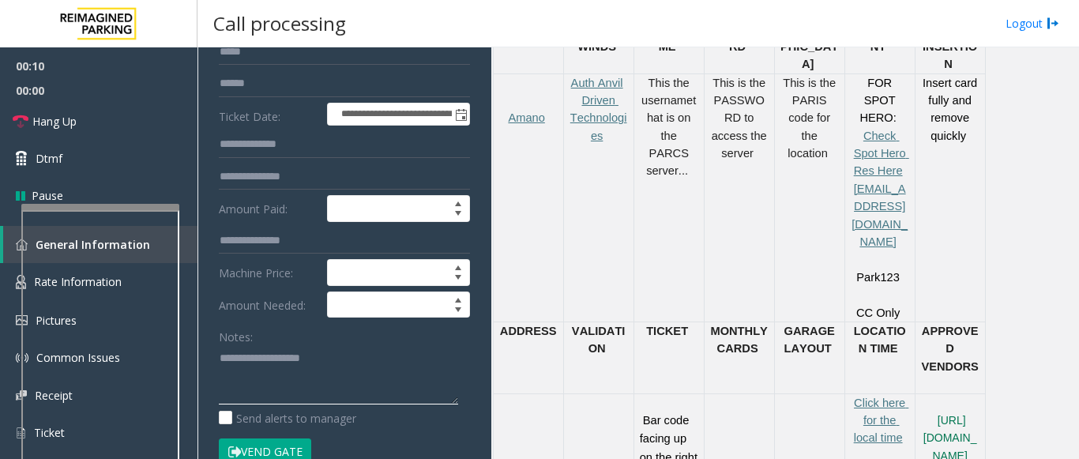
click at [247, 359] on textarea at bounding box center [338, 374] width 239 height 59
paste textarea "**********"
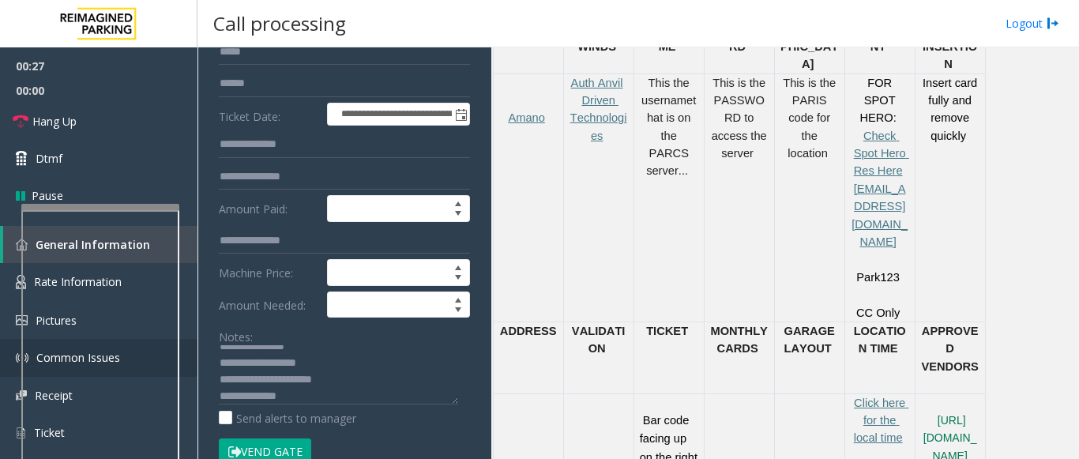
scroll to position [17, 0]
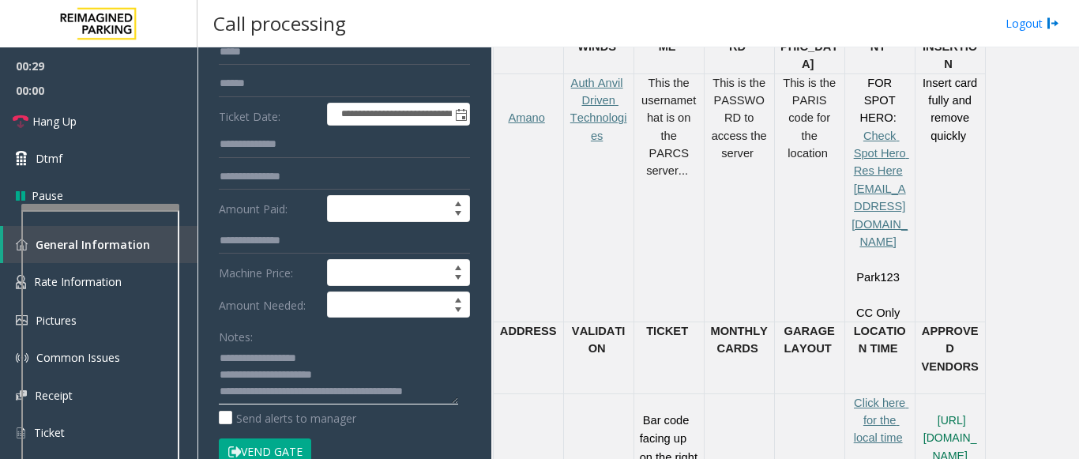
click at [353, 375] on textarea at bounding box center [338, 374] width 239 height 59
click at [341, 394] on textarea at bounding box center [338, 374] width 239 height 59
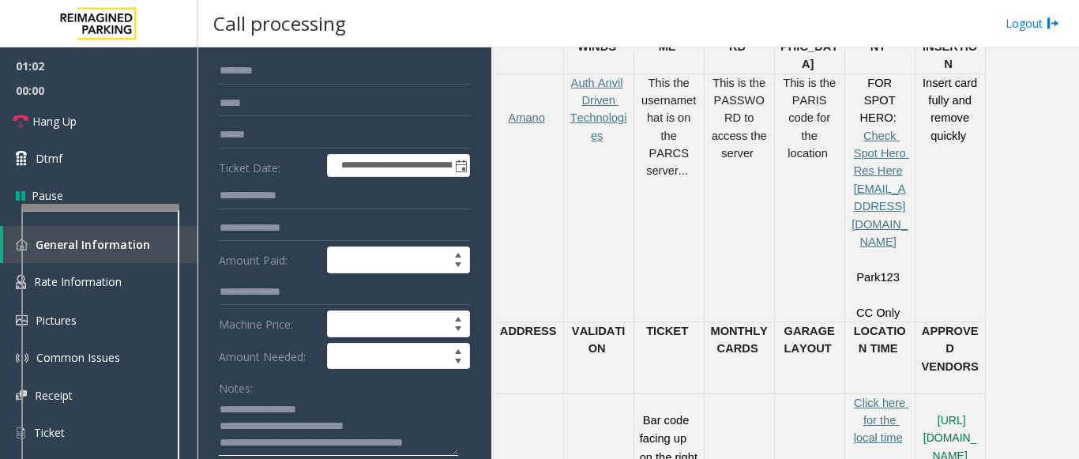
scroll to position [79, 0]
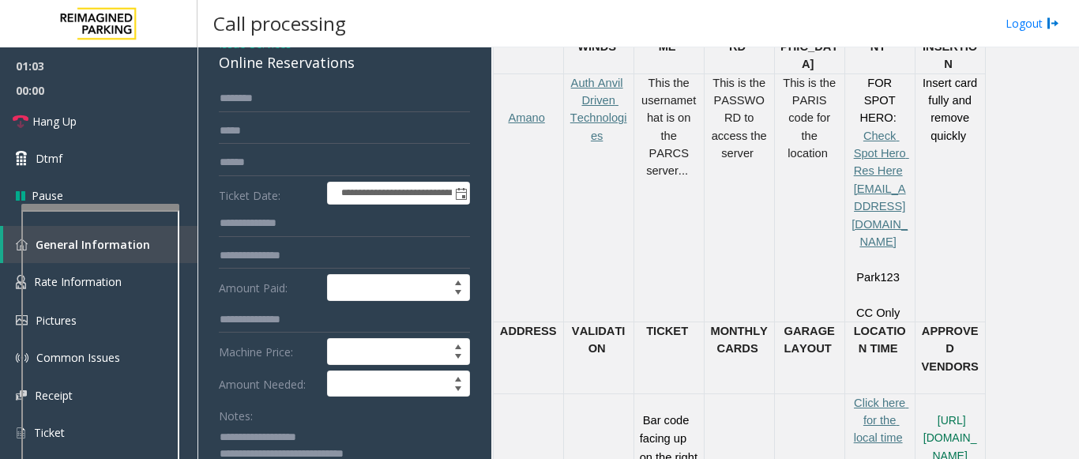
type textarea "**********"
click at [248, 100] on input "text" at bounding box center [344, 98] width 251 height 27
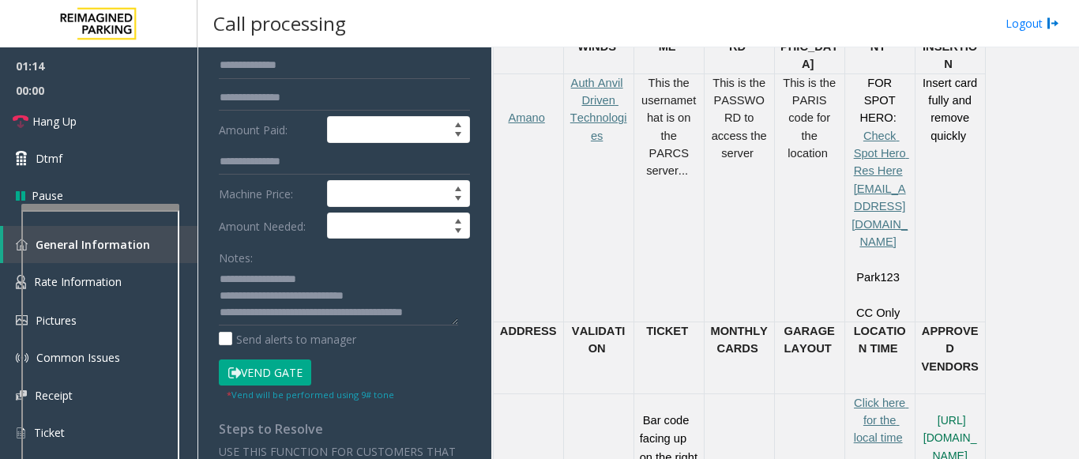
type input "*****"
click at [273, 377] on button "Vend Gate" at bounding box center [265, 372] width 92 height 27
click at [85, 109] on link "Hang Up" at bounding box center [98, 121] width 197 height 37
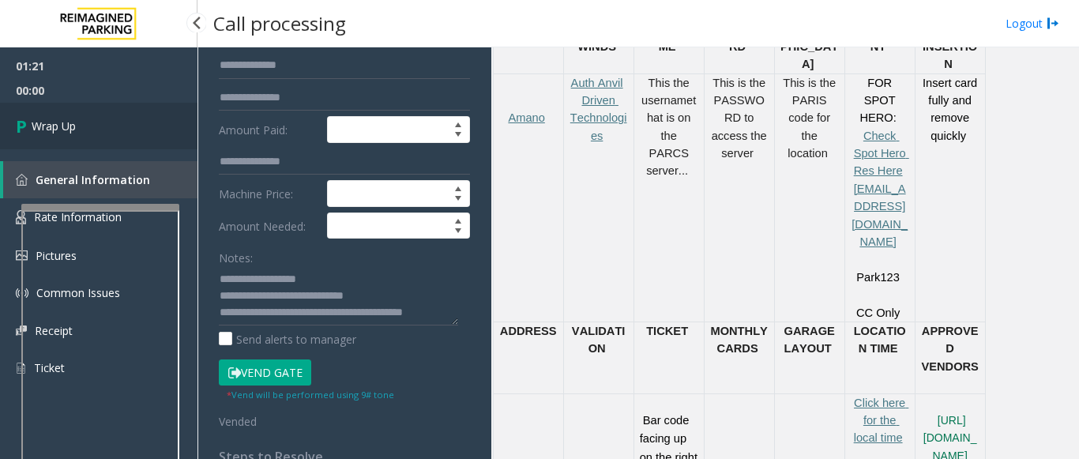
click at [85, 121] on link "Wrap Up" at bounding box center [98, 126] width 197 height 47
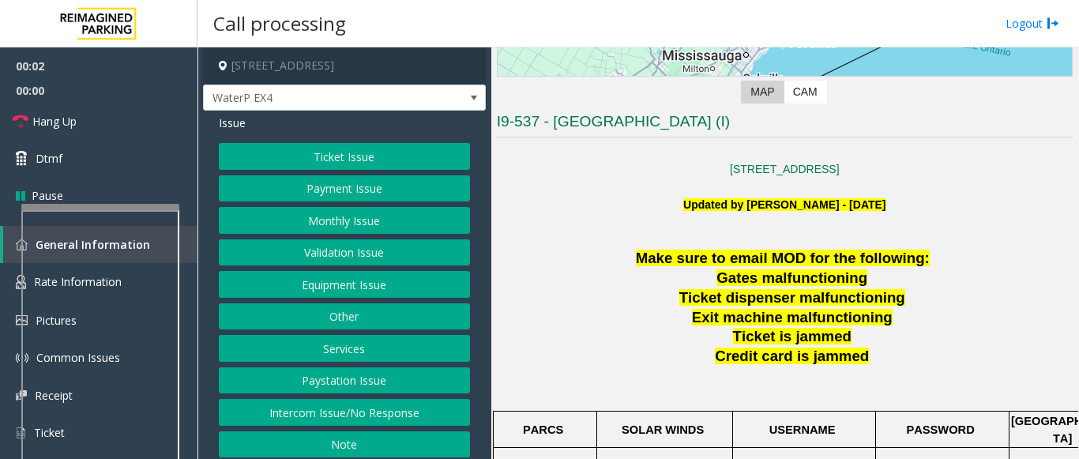
scroll to position [316, 0]
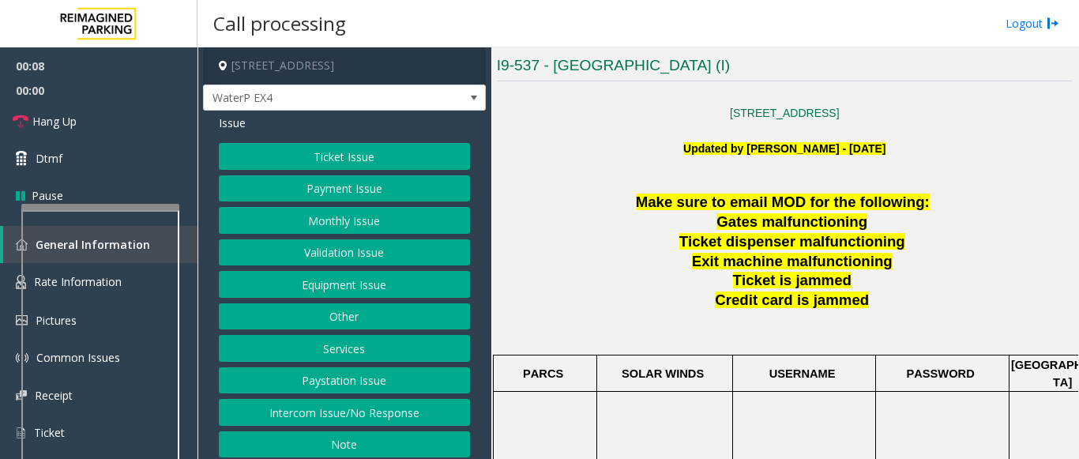
drag, startPoint x: 671, startPoint y: 113, endPoint x: 663, endPoint y: 119, distance: 10.7
click at [663, 119] on p "[STREET_ADDRESS]" at bounding box center [785, 112] width 576 height 17
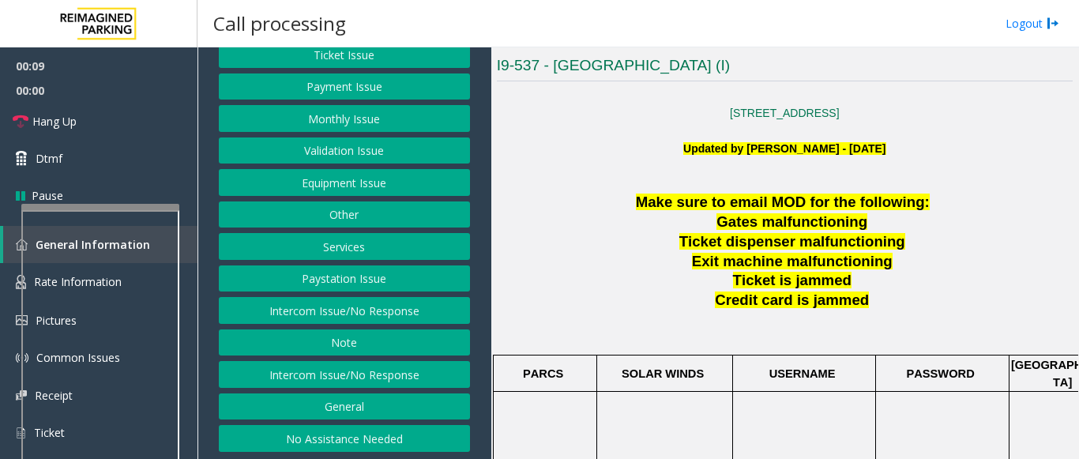
scroll to position [103, 0]
click at [330, 439] on button "No Assistance Needed" at bounding box center [344, 437] width 251 height 27
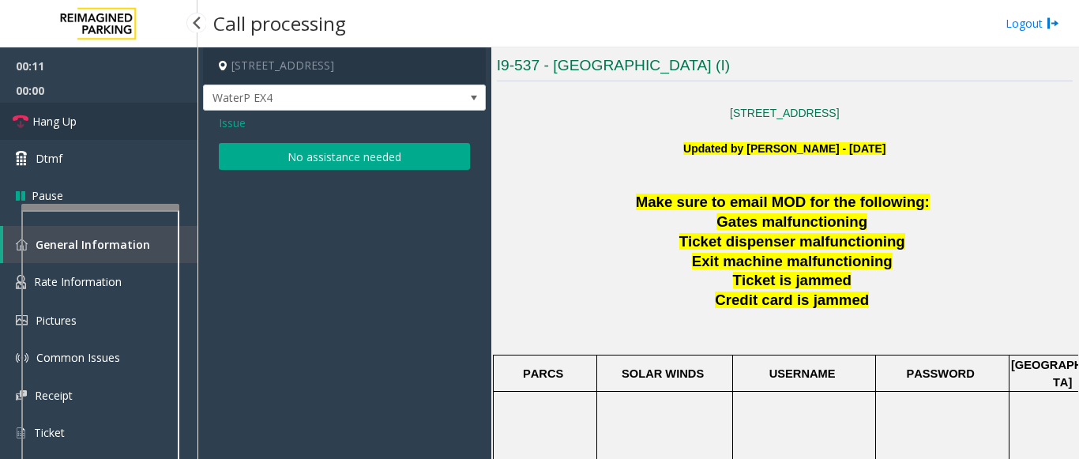
click at [118, 125] on link "Hang Up" at bounding box center [98, 121] width 197 height 37
click at [292, 160] on button "No assistance needed" at bounding box center [344, 156] width 251 height 27
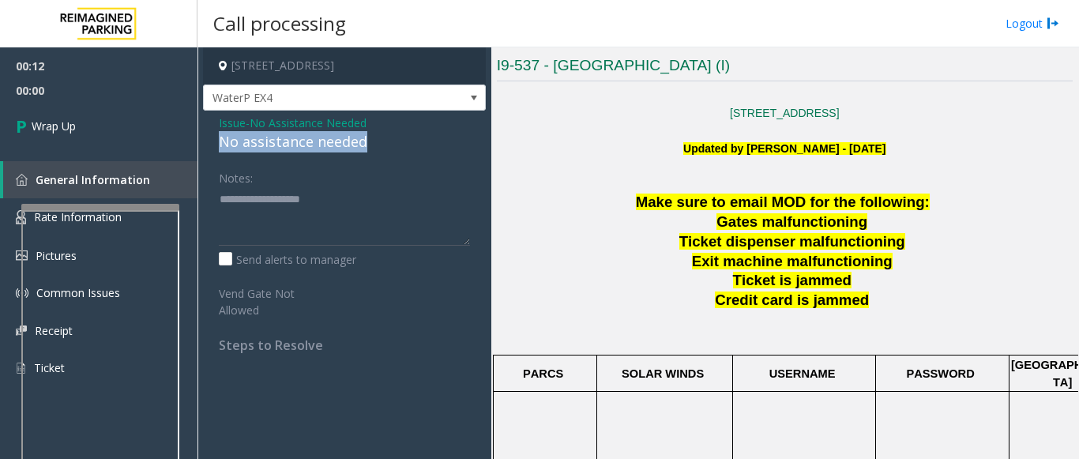
drag, startPoint x: 381, startPoint y: 136, endPoint x: 214, endPoint y: 141, distance: 166.7
click at [214, 141] on div "Issue - No Assistance Needed No assistance needed Notes: Send alerts to manager…" at bounding box center [344, 240] width 283 height 258
type textarea "**********"
click at [132, 152] on div "00:12 00:01 Wrap Up General Information Rate Information Pictures Common Issues…" at bounding box center [98, 223] width 197 height 352
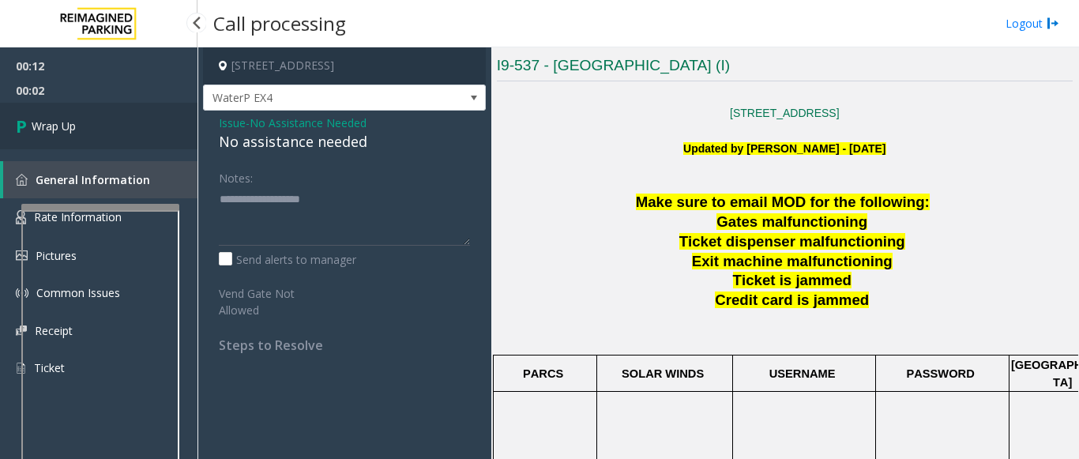
click at [118, 136] on link "Wrap Up" at bounding box center [98, 126] width 197 height 47
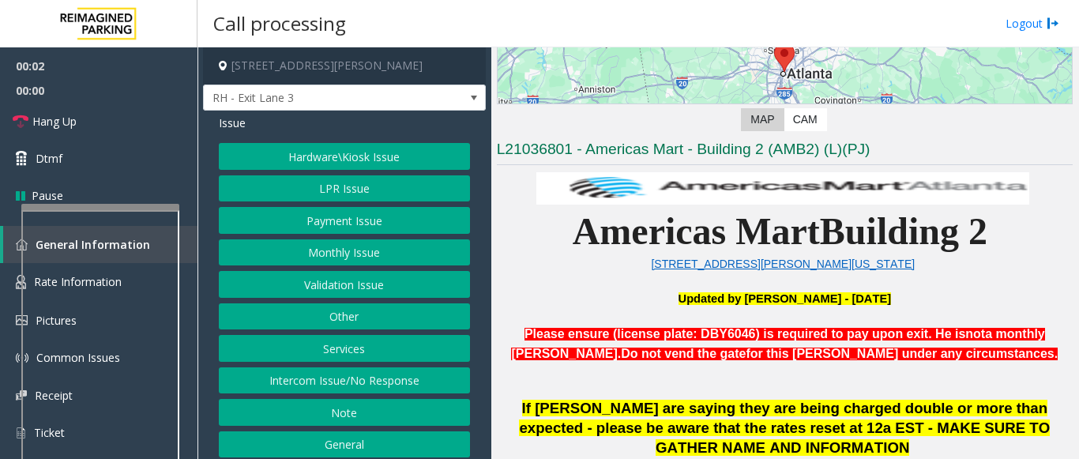
scroll to position [316, 0]
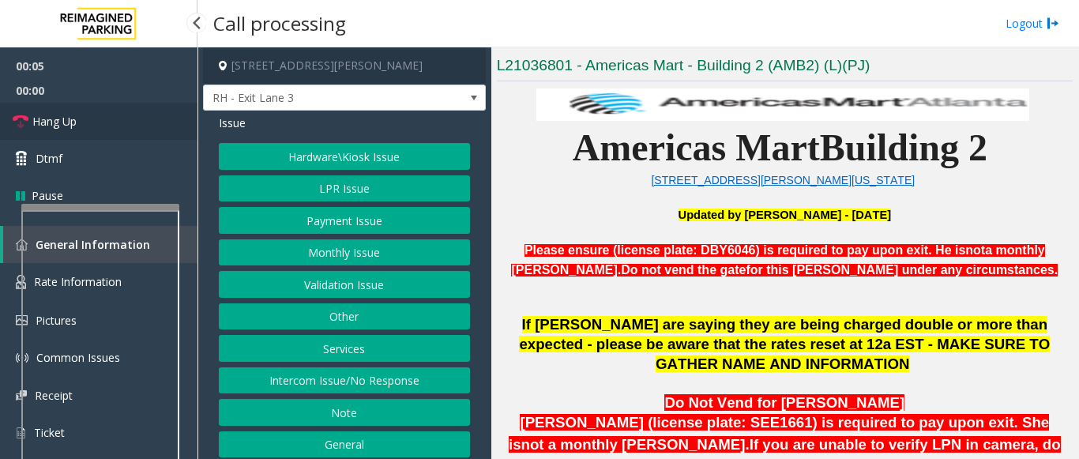
click at [145, 131] on link "Hang Up" at bounding box center [98, 121] width 197 height 37
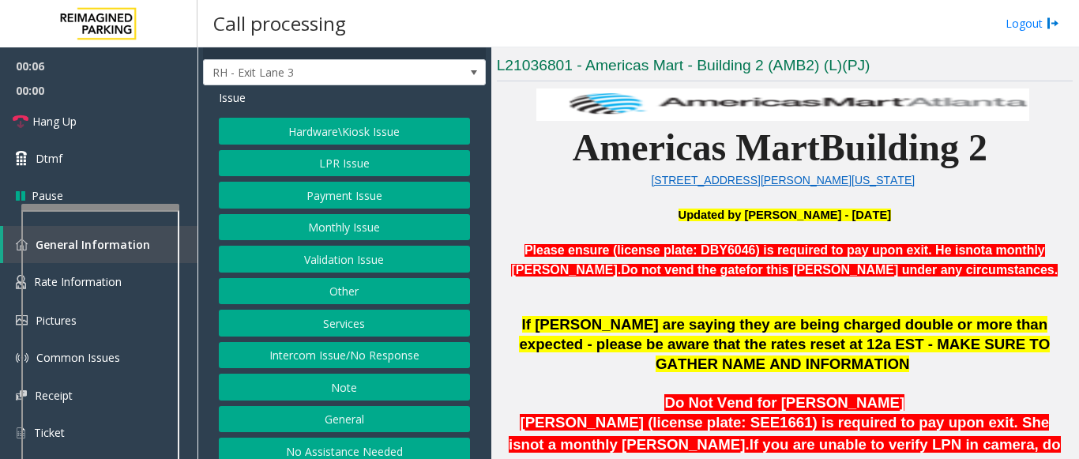
scroll to position [39, 0]
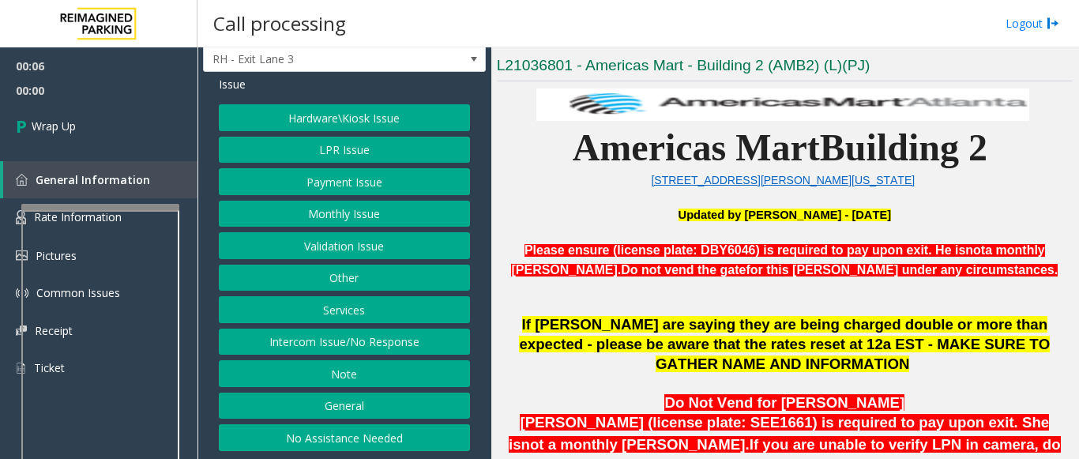
click at [331, 452] on div "Issue Hardware\Kiosk Issue LPR Issue Payment Issue Monthly Issue Validation Iss…" at bounding box center [344, 265] width 283 height 387
click at [334, 440] on button "No Assistance Needed" at bounding box center [344, 437] width 251 height 27
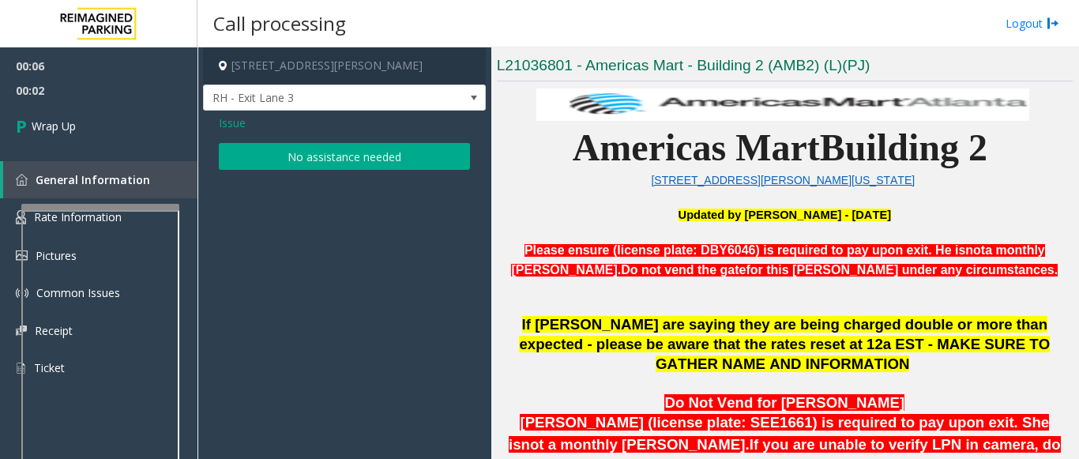
click at [356, 152] on button "No assistance needed" at bounding box center [344, 156] width 251 height 27
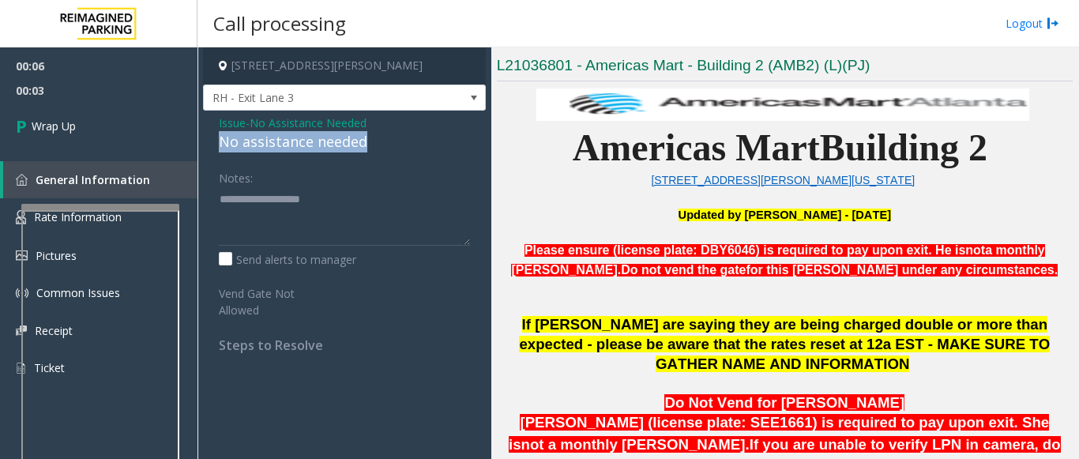
drag, startPoint x: 389, startPoint y: 133, endPoint x: 220, endPoint y: 138, distance: 168.3
click at [219, 137] on div "No assistance needed" at bounding box center [344, 141] width 251 height 21
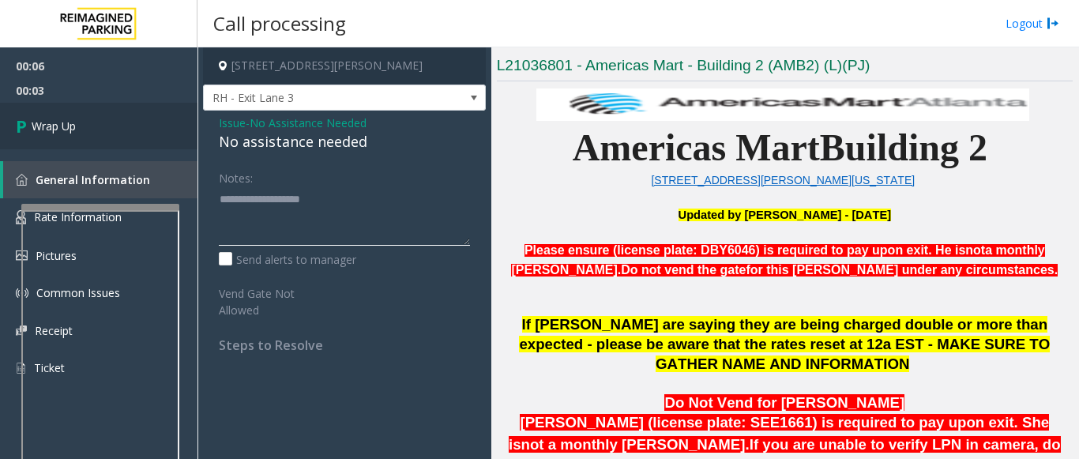
type textarea "**********"
click at [174, 145] on link "Wrap Up" at bounding box center [98, 126] width 197 height 47
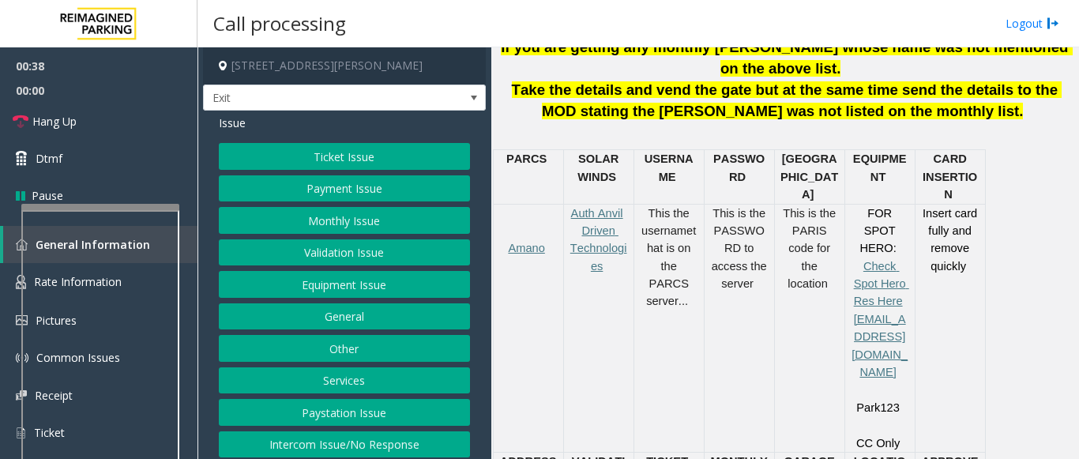
scroll to position [553, 0]
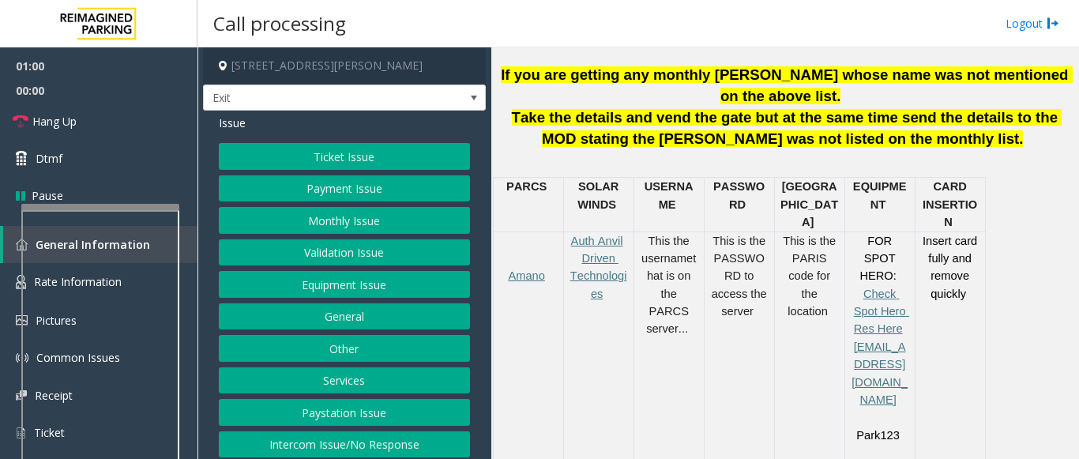
click at [319, 157] on button "Ticket Issue" at bounding box center [344, 156] width 251 height 27
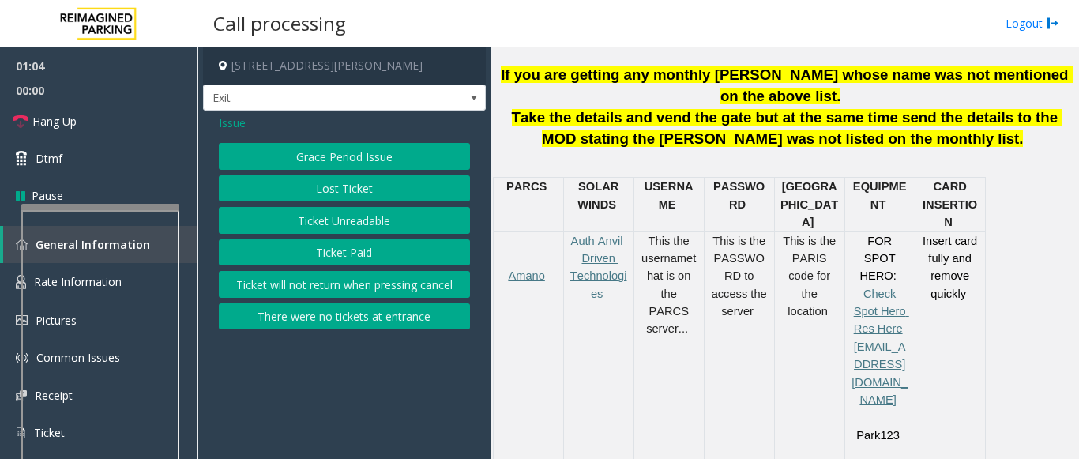
click at [239, 126] on span "Issue" at bounding box center [232, 123] width 27 height 17
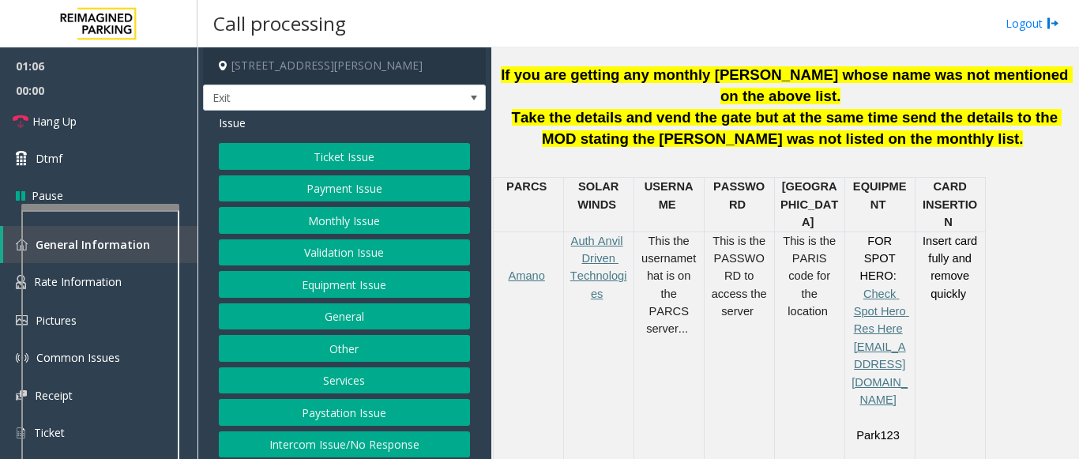
click at [260, 158] on button "Ticket Issue" at bounding box center [344, 156] width 251 height 27
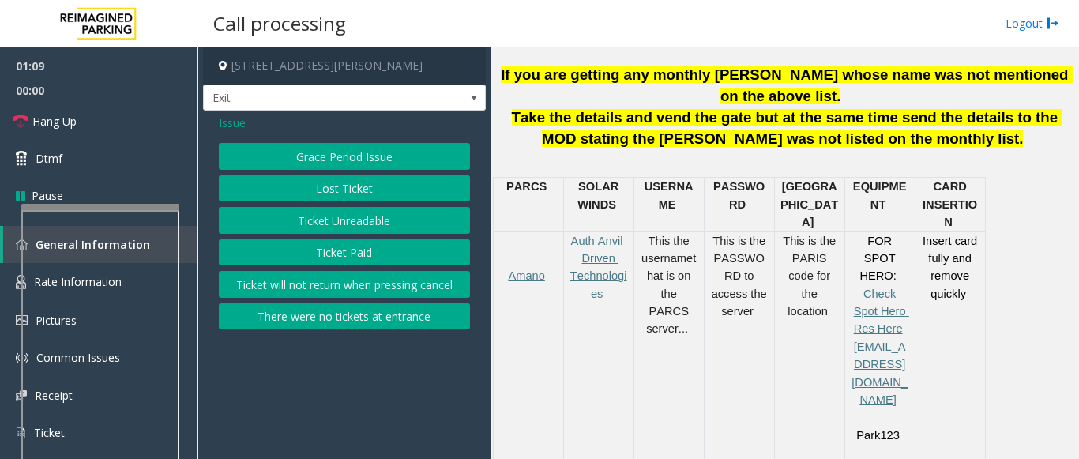
click at [234, 122] on span "Issue" at bounding box center [232, 123] width 27 height 17
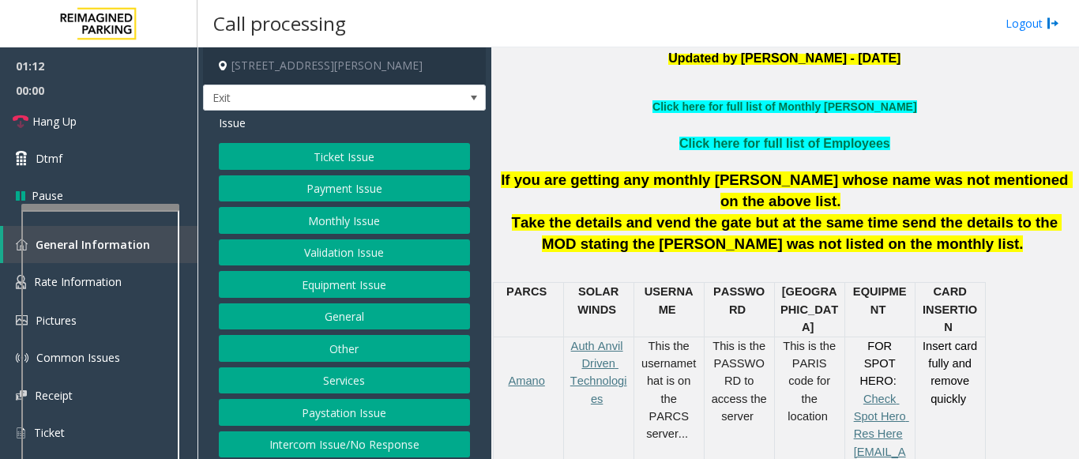
scroll to position [395, 0]
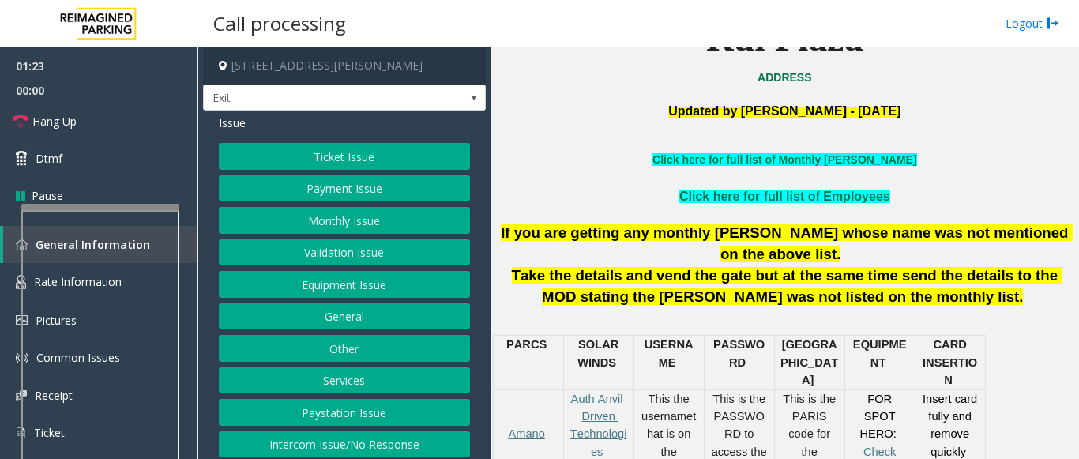
click at [325, 285] on button "Equipment Issue" at bounding box center [344, 284] width 251 height 27
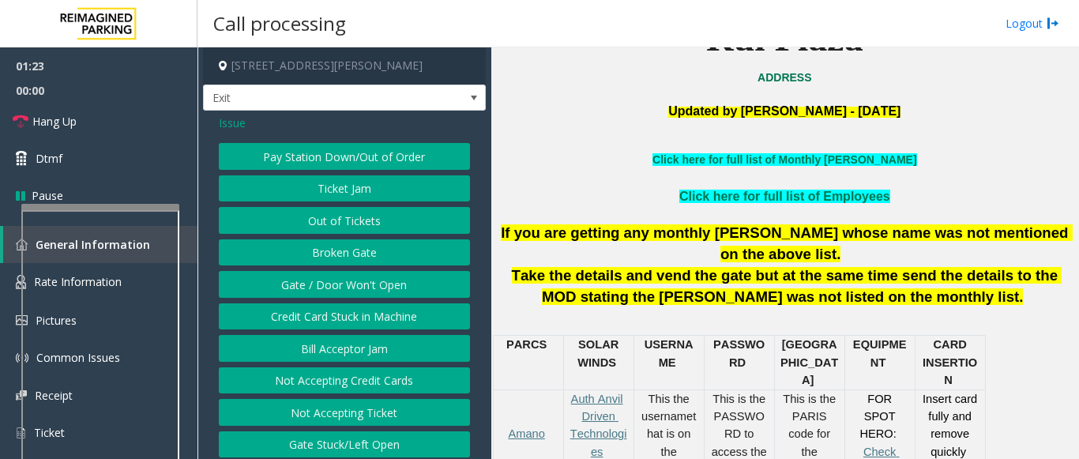
click at [325, 285] on button "Gate / Door Won't Open" at bounding box center [344, 284] width 251 height 27
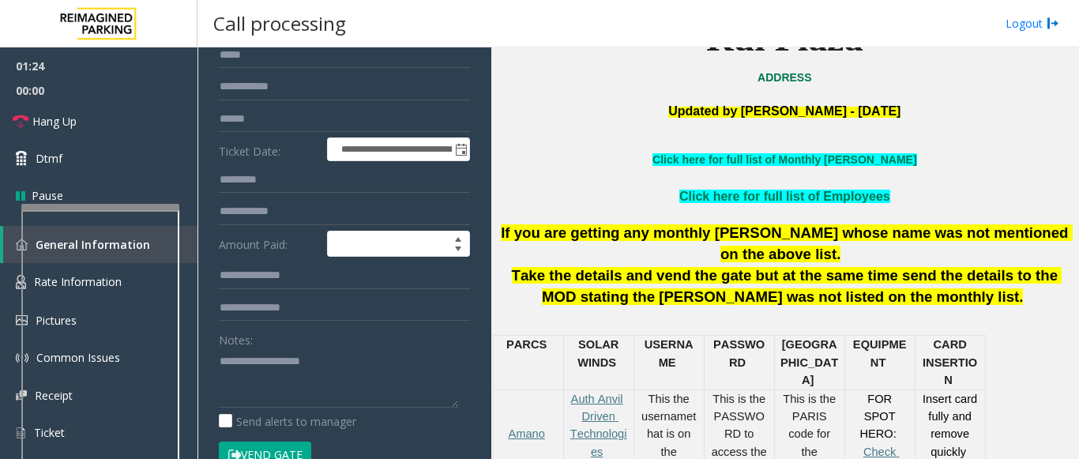
scroll to position [158, 0]
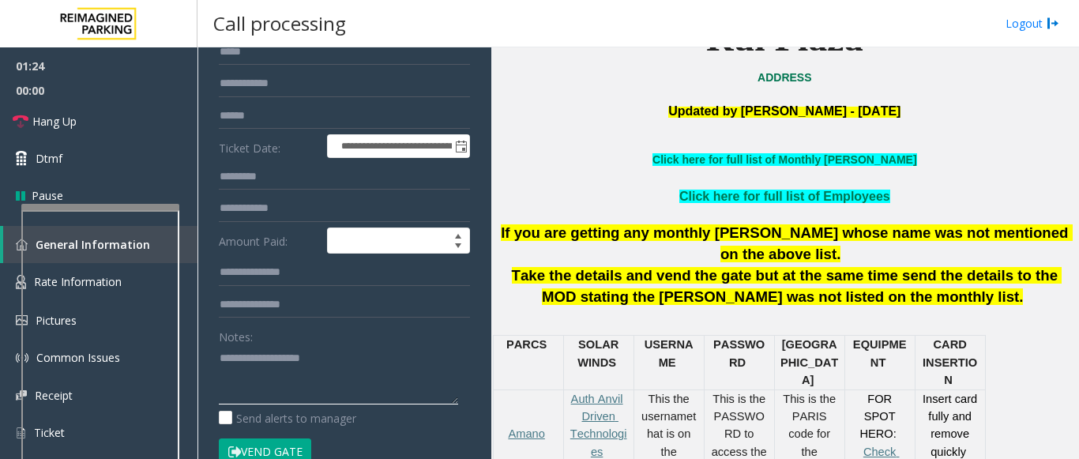
click at [272, 359] on textarea at bounding box center [338, 374] width 239 height 59
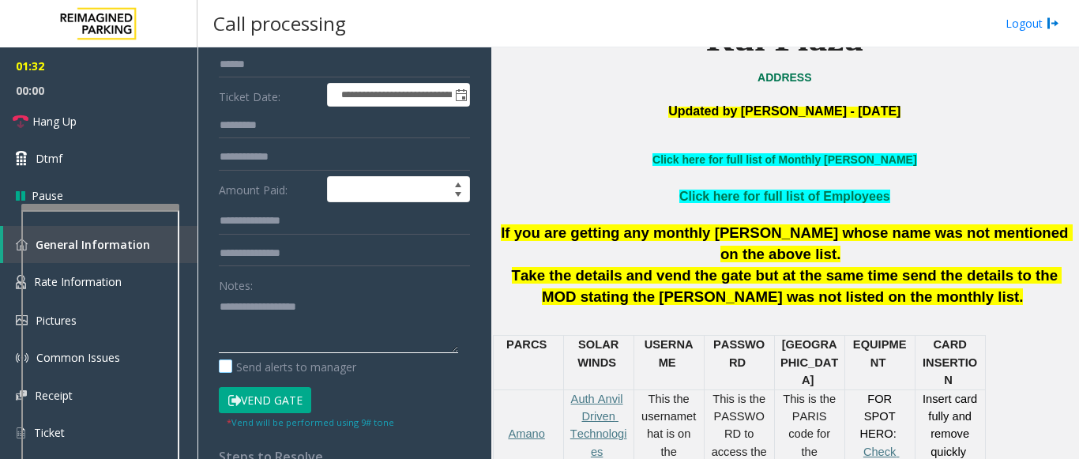
scroll to position [237, 0]
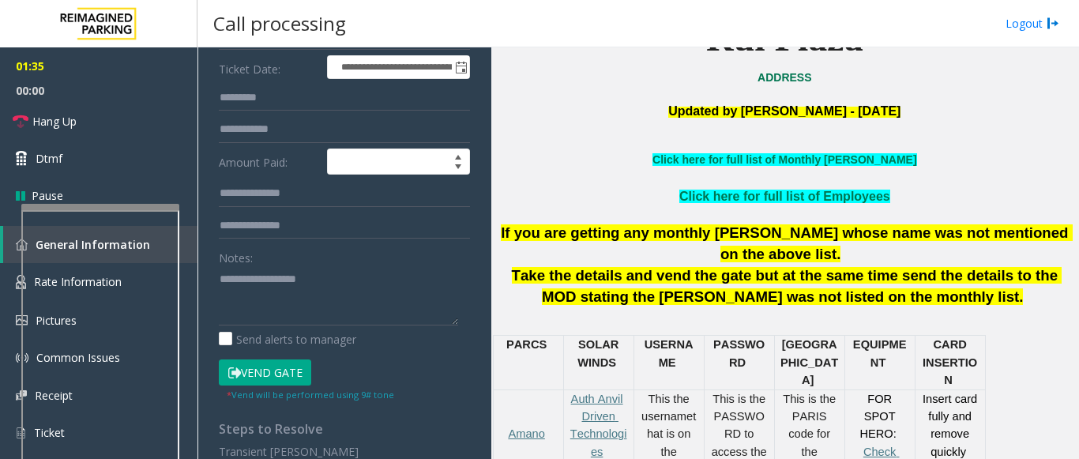
click at [270, 374] on button "Vend Gate" at bounding box center [265, 372] width 92 height 27
click at [327, 289] on textarea at bounding box center [338, 295] width 239 height 59
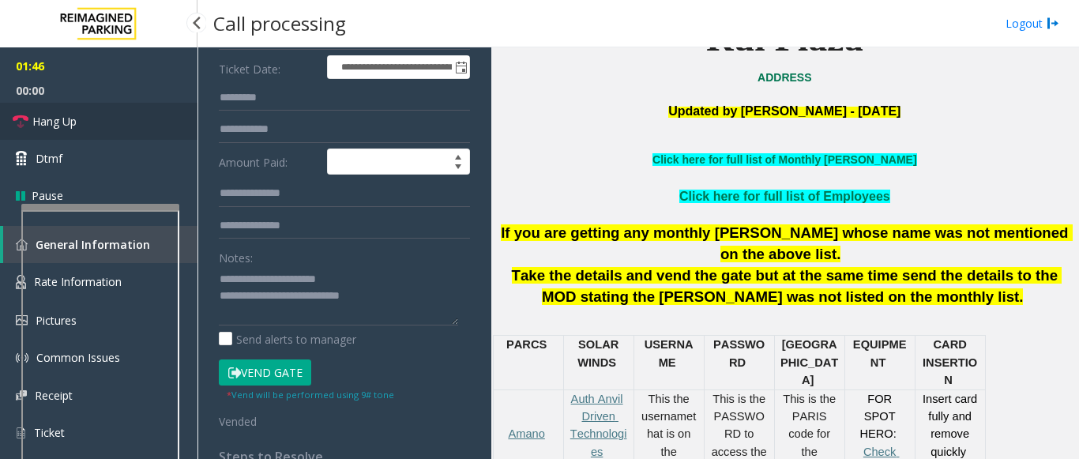
click at [94, 115] on link "Hang Up" at bounding box center [98, 121] width 197 height 37
click at [377, 296] on textarea at bounding box center [338, 295] width 239 height 59
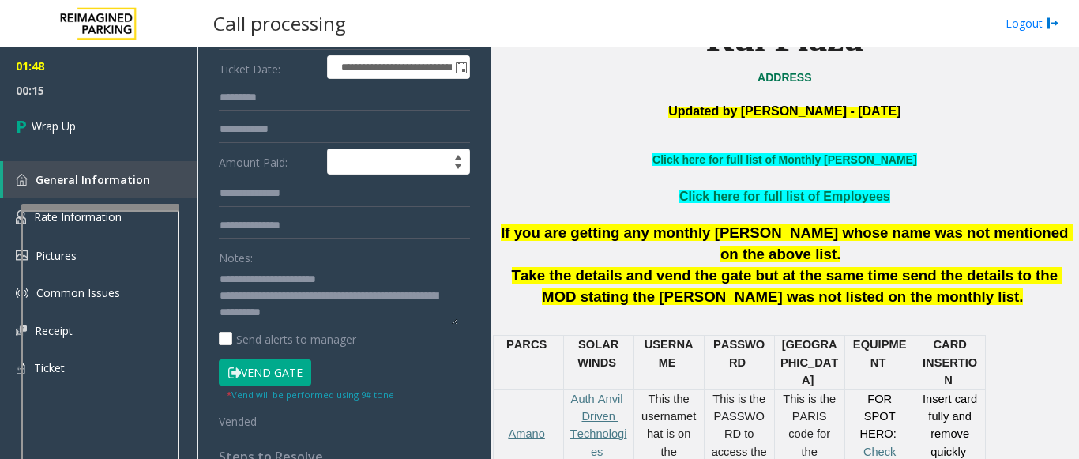
click at [246, 313] on textarea at bounding box center [338, 295] width 239 height 59
type textarea "**********"
click at [105, 115] on link "Wrap Up" at bounding box center [98, 126] width 197 height 47
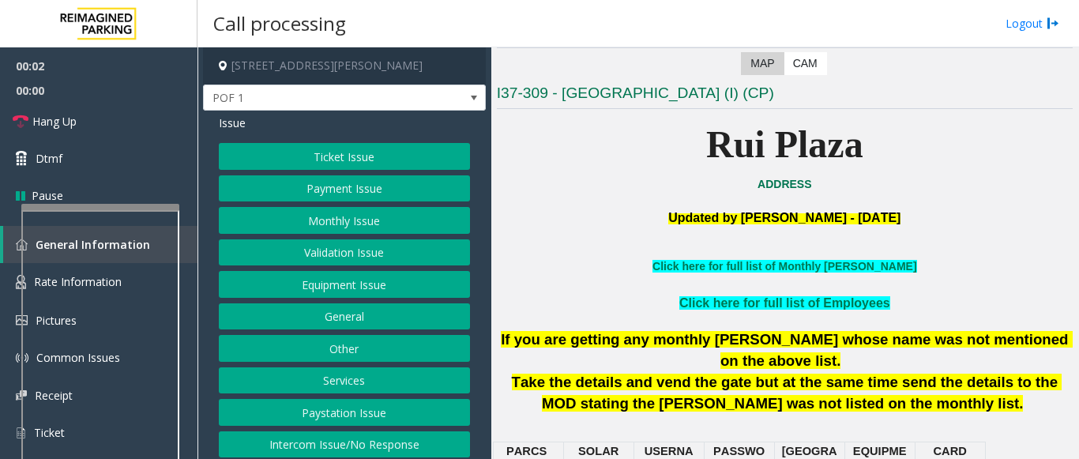
scroll to position [316, 0]
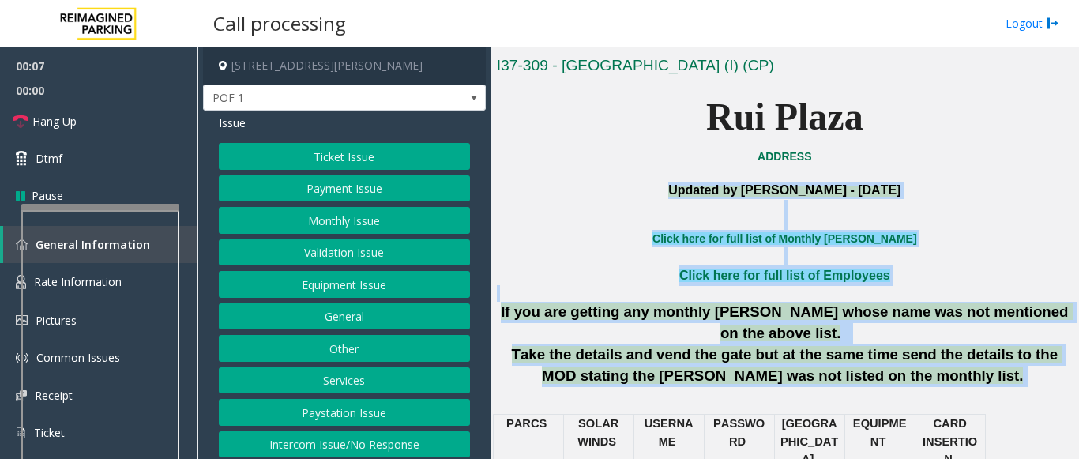
drag, startPoint x: 642, startPoint y: 190, endPoint x: 984, endPoint y: 362, distance: 382.5
click at [984, 362] on p "Take the details and vend the gate but at the same time send the details to the…" at bounding box center [785, 365] width 576 height 42
drag, startPoint x: 982, startPoint y: 362, endPoint x: 645, endPoint y: 241, distance: 357.5
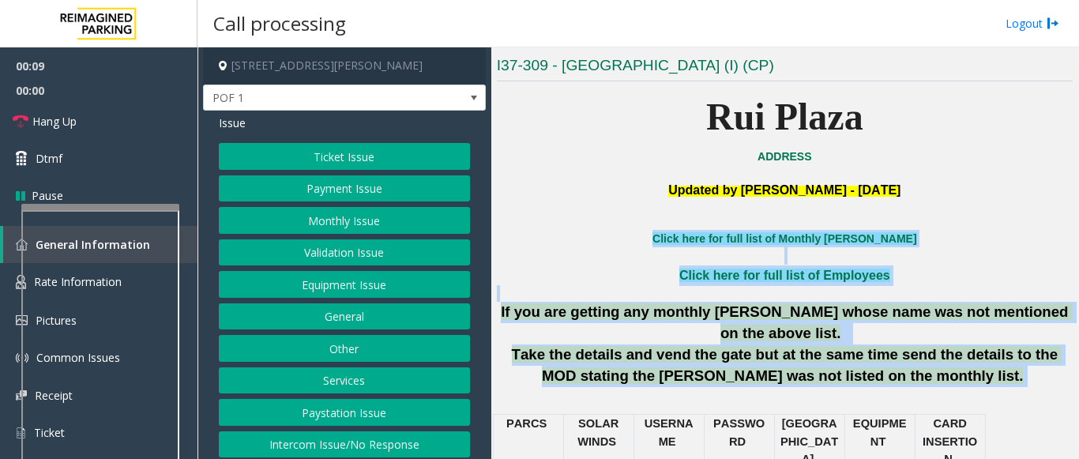
click at [308, 152] on button "Ticket Issue" at bounding box center [344, 156] width 251 height 27
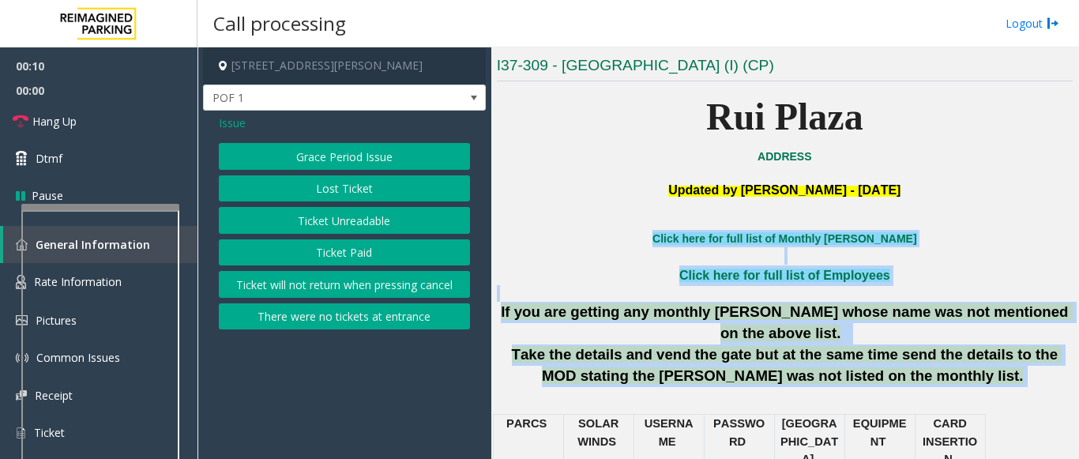
click at [318, 222] on button "Ticket Unreadable" at bounding box center [344, 220] width 251 height 27
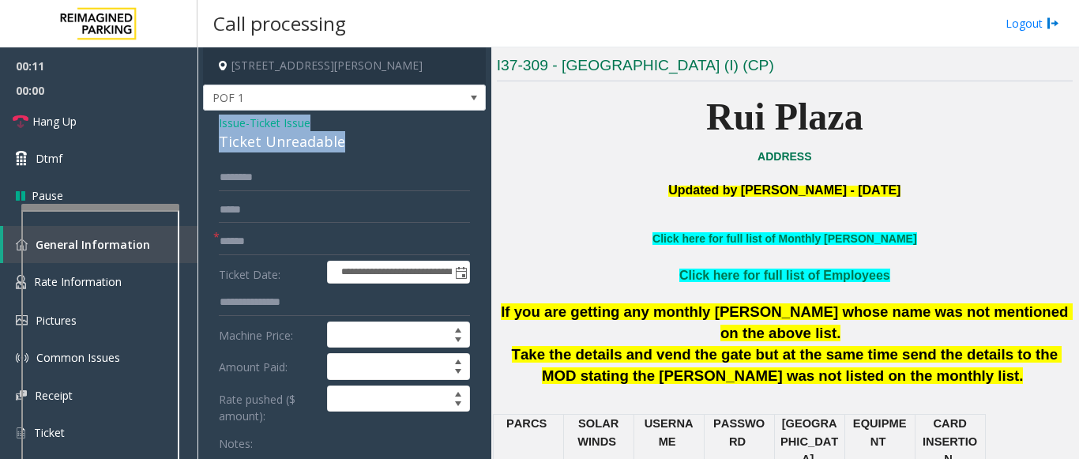
drag, startPoint x: 272, startPoint y: 129, endPoint x: 213, endPoint y: 129, distance: 59.2
copy div "Issue - Ticket Issue Ticket Unreadable"
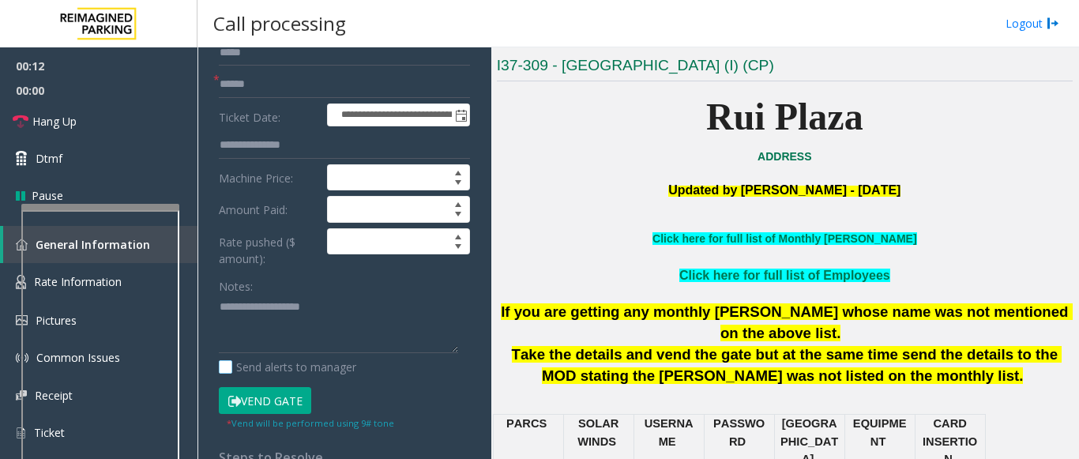
scroll to position [158, 0]
click at [261, 310] on textarea at bounding box center [338, 323] width 239 height 59
paste textarea "**********"
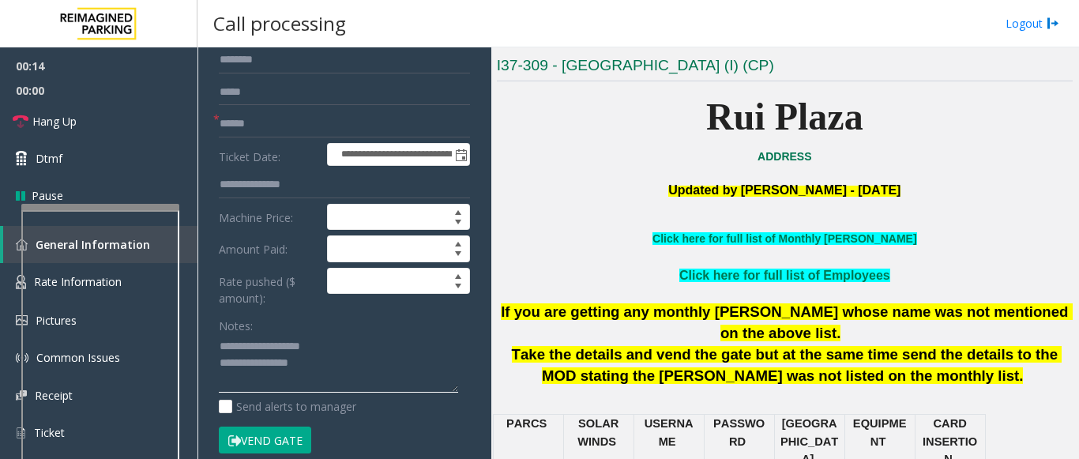
scroll to position [79, 0]
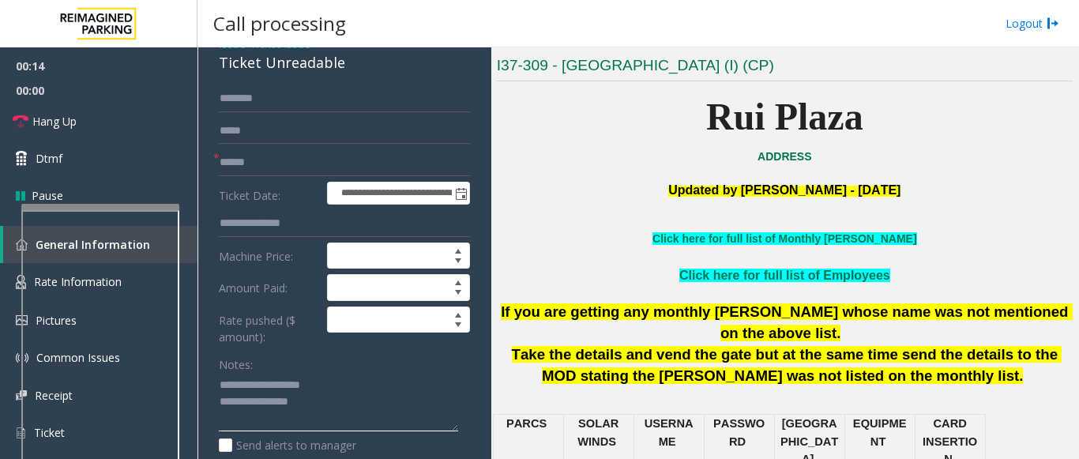
type textarea "**********"
click at [246, 166] on input "text" at bounding box center [344, 162] width 251 height 27
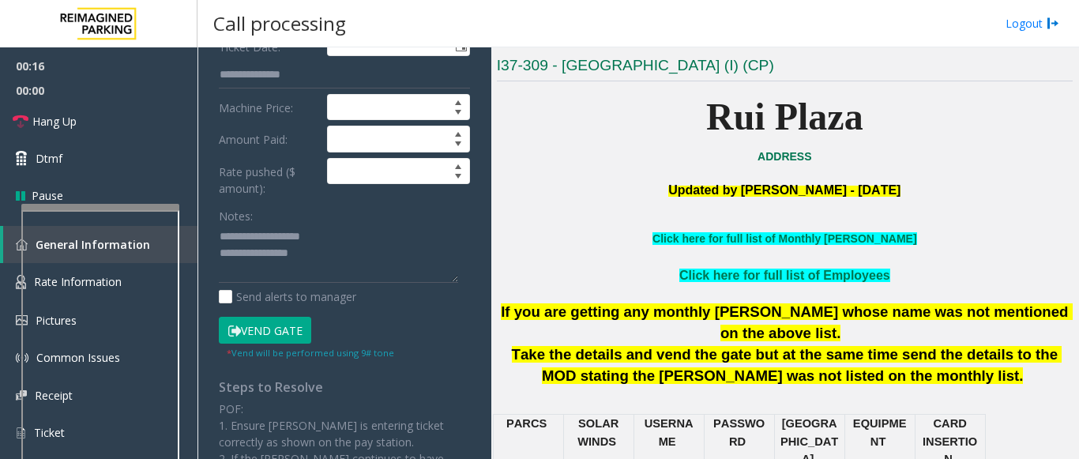
scroll to position [237, 0]
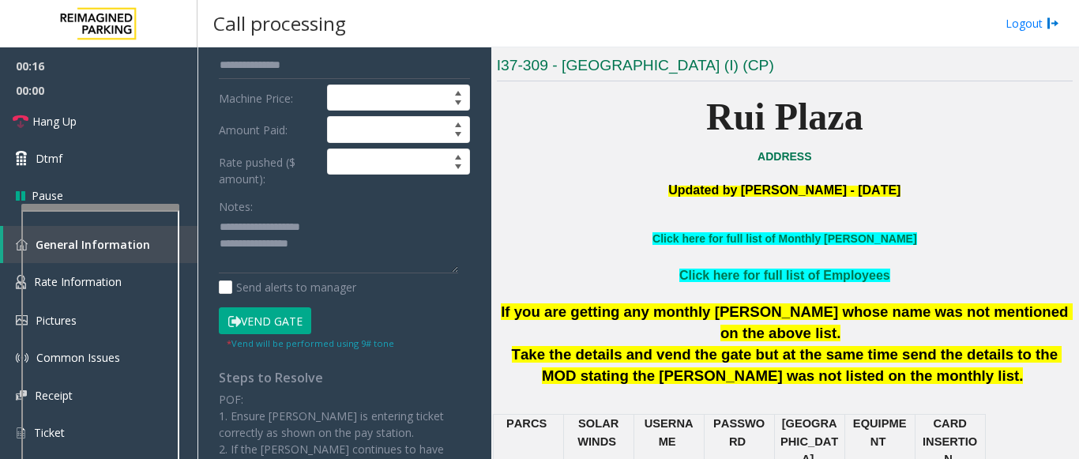
type input "**"
click at [325, 254] on textarea at bounding box center [338, 244] width 239 height 59
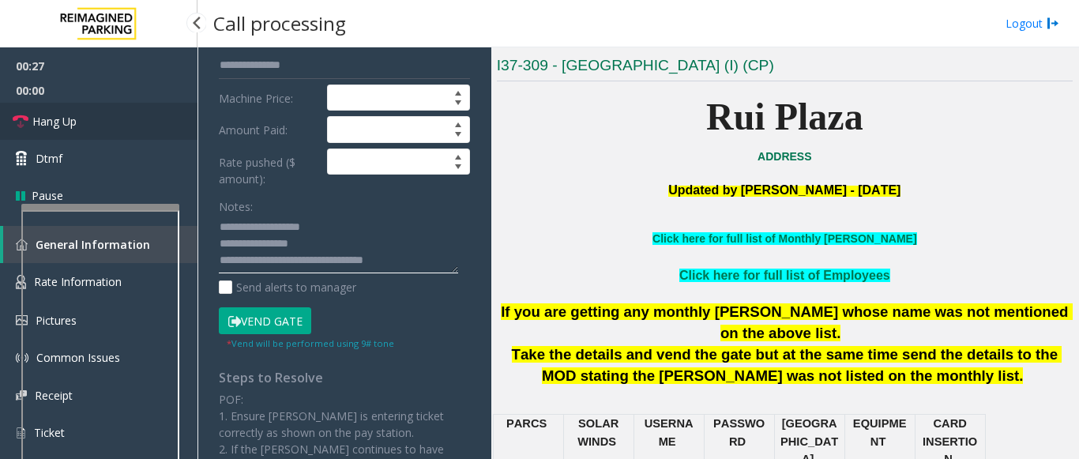
type textarea "**********"
click at [135, 129] on link "Hang Up" at bounding box center [98, 121] width 197 height 37
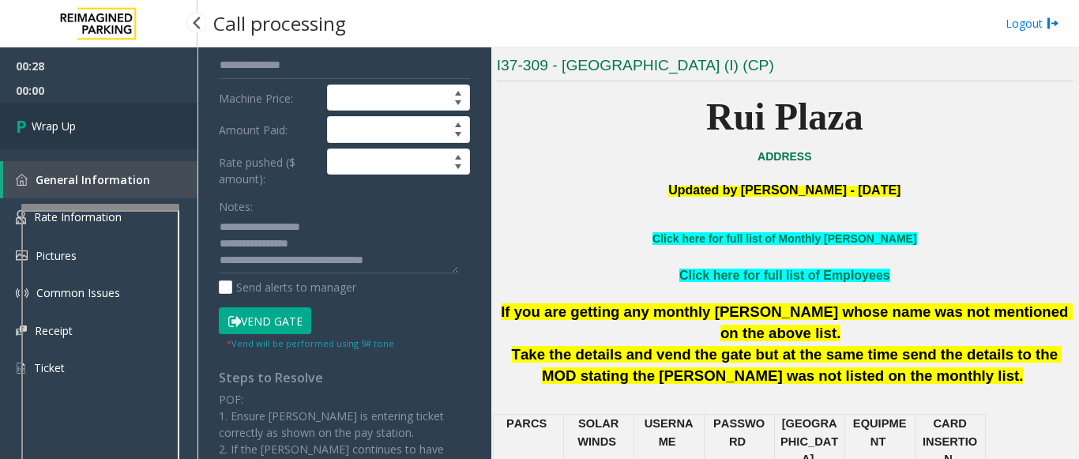
click at [100, 122] on link "Wrap Up" at bounding box center [98, 126] width 197 height 47
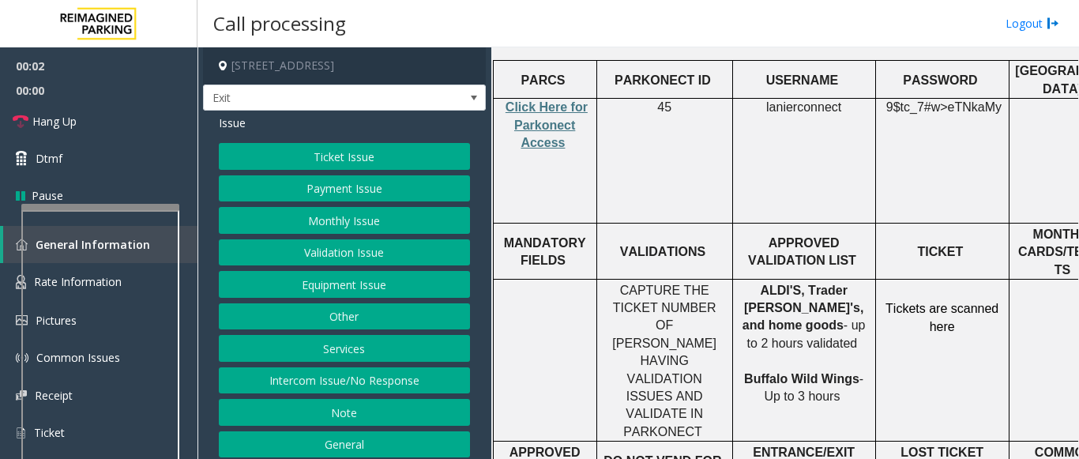
scroll to position [474, 0]
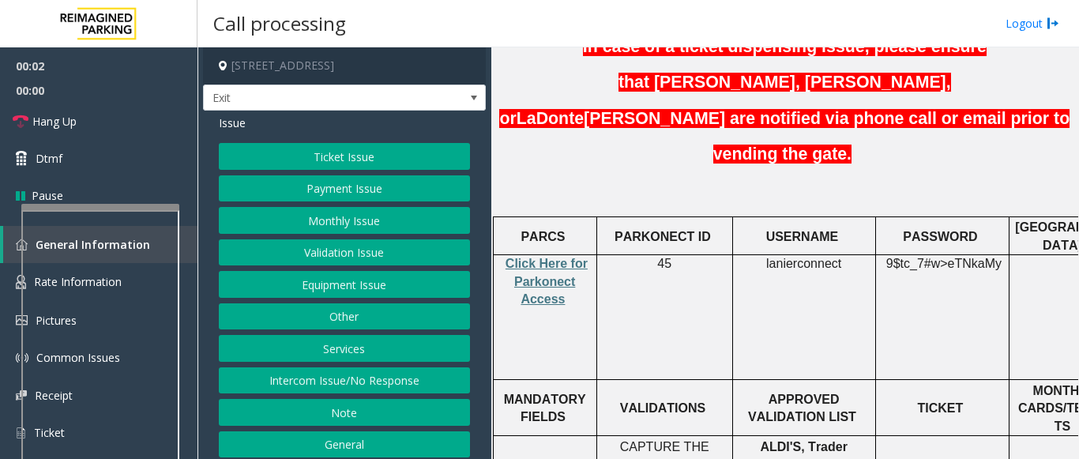
click at [534, 255] on p "Click Here for Parkonect Access" at bounding box center [545, 281] width 92 height 53
click at [537, 257] on span "Click Here for Parkonect Access" at bounding box center [546, 281] width 82 height 49
click at [801, 257] on span "lanierconnect" at bounding box center [803, 264] width 75 height 14
copy p "lanierconnect"
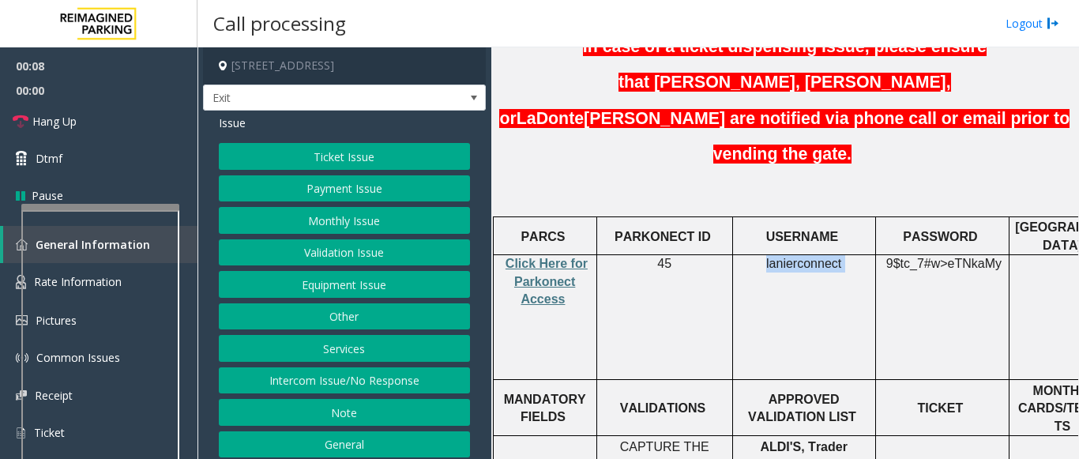
click at [347, 258] on button "Validation Issue" at bounding box center [344, 252] width 251 height 27
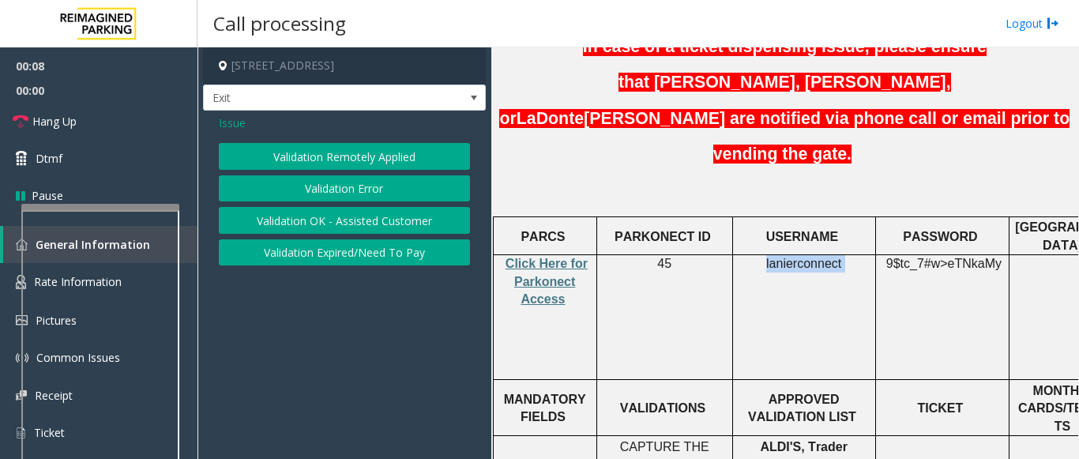
click at [345, 190] on button "Validation Error" at bounding box center [344, 188] width 251 height 27
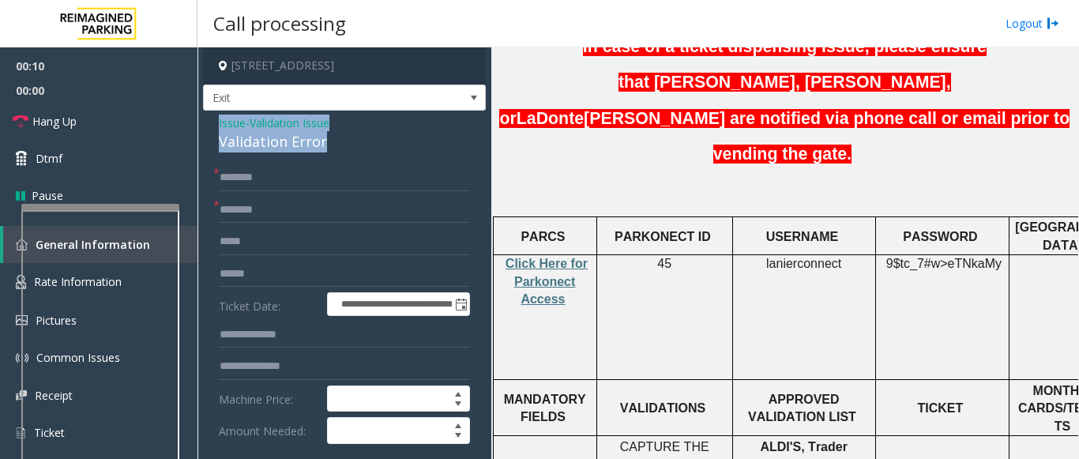
drag, startPoint x: 330, startPoint y: 147, endPoint x: 217, endPoint y: 125, distance: 115.1
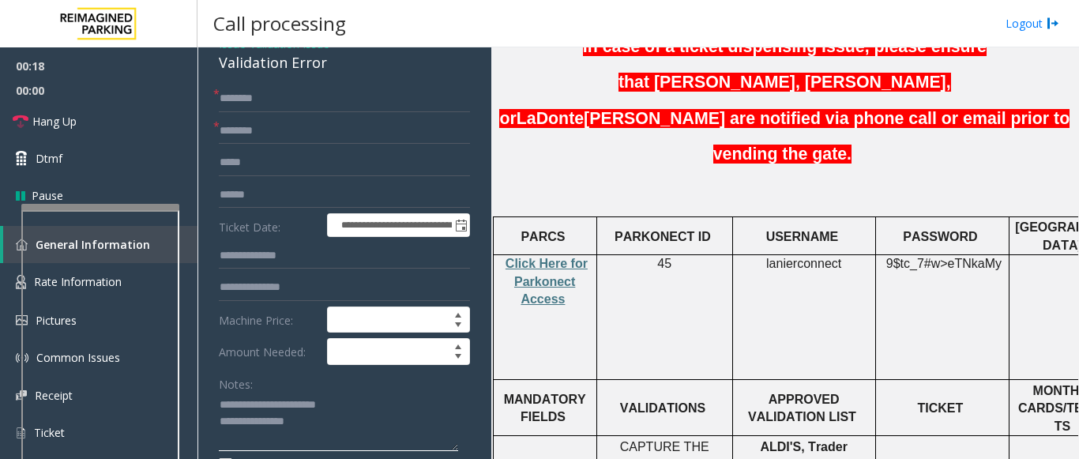
scroll to position [395, 0]
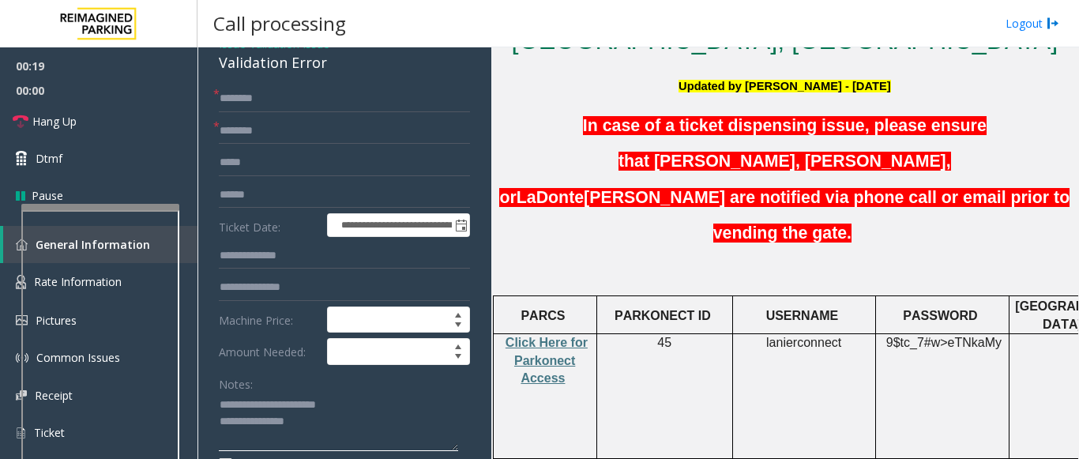
type textarea "**********"
click at [942, 336] on span "9$tc_7#w>" at bounding box center [917, 342] width 62 height 13
click at [941, 336] on span "9$tc_7#w>" at bounding box center [917, 342] width 62 height 13
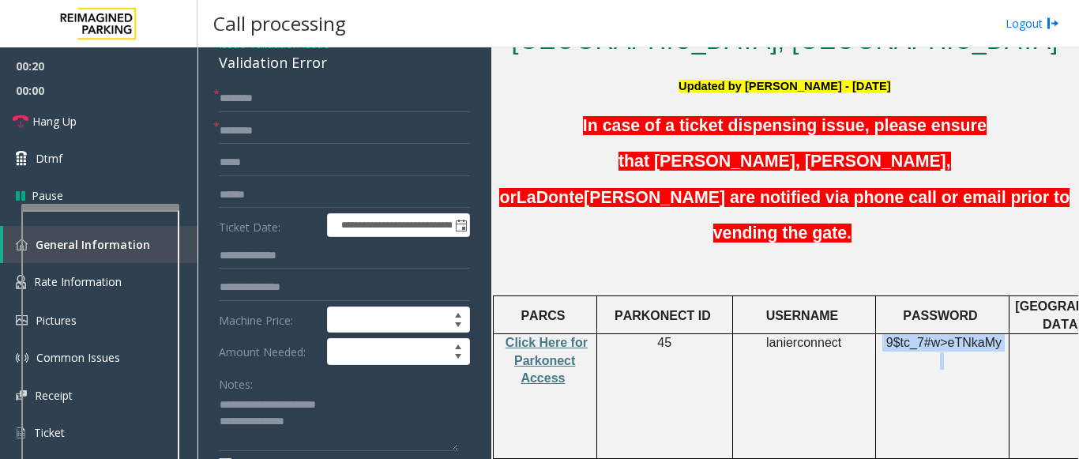
click at [941, 336] on span "9$tc_7#w>" at bounding box center [917, 342] width 62 height 13
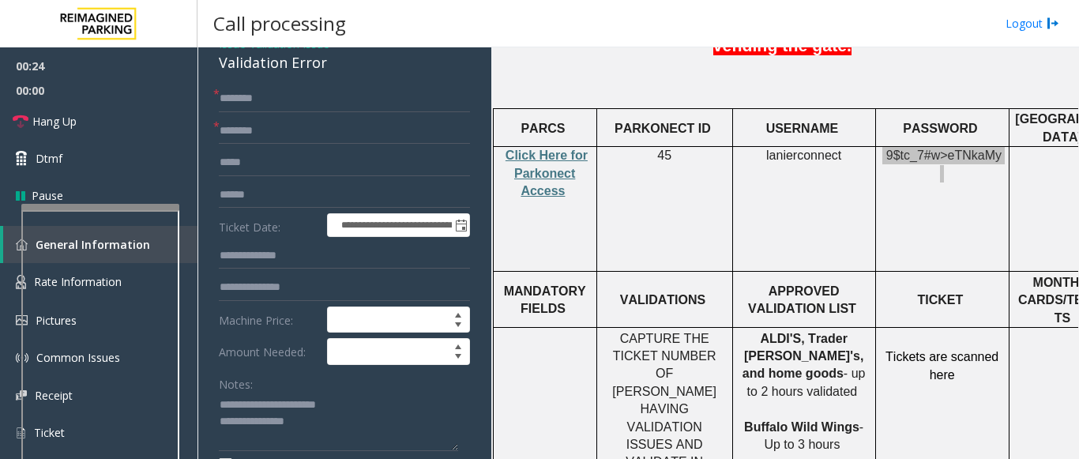
scroll to position [632, 0]
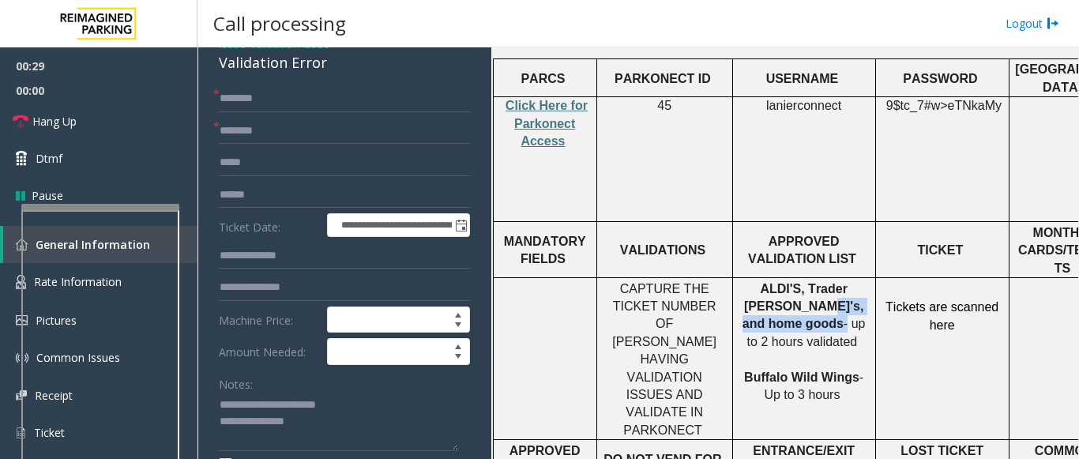
drag, startPoint x: 817, startPoint y: 213, endPoint x: 746, endPoint y: 213, distance: 71.1
click at [746, 280] on p "ALDI'S, Trader [PERSON_NAME]'s, and home goods - up to 2 hours validated Buffal…" at bounding box center [803, 342] width 131 height 124
click at [246, 132] on input "text" at bounding box center [344, 131] width 251 height 27
type input "**"
click at [250, 103] on input "text" at bounding box center [344, 98] width 251 height 27
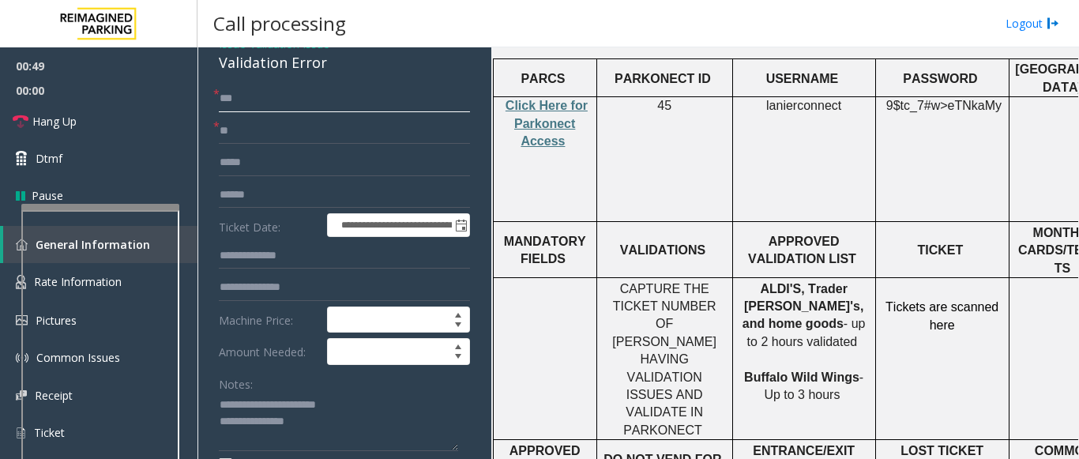
type input "**"
click at [265, 205] on input "text" at bounding box center [344, 195] width 251 height 27
click at [314, 429] on textarea at bounding box center [338, 422] width 239 height 59
click at [318, 442] on textarea at bounding box center [338, 422] width 239 height 59
type textarea "**********"
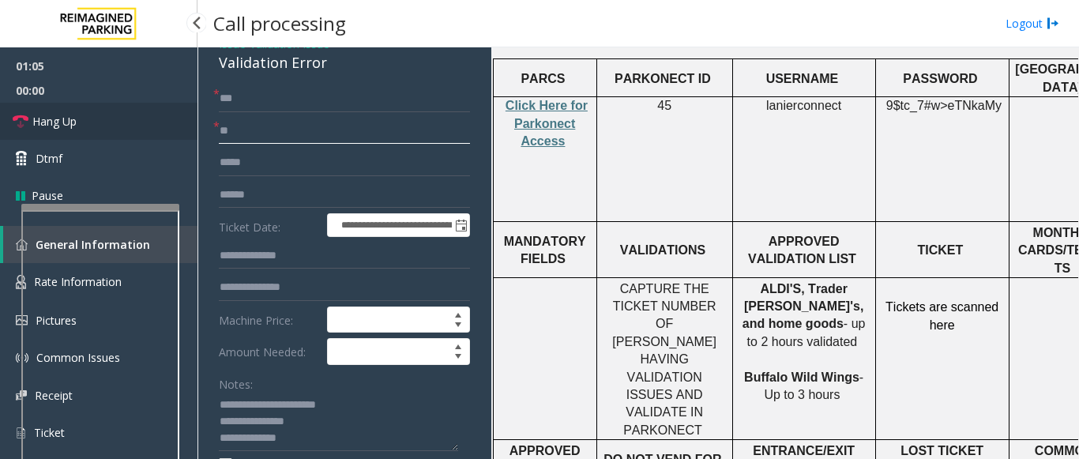
drag, startPoint x: 266, startPoint y: 131, endPoint x: 186, endPoint y: 121, distance: 80.4
click at [189, 122] on app-root "**********" at bounding box center [539, 229] width 1079 height 459
drag, startPoint x: 225, startPoint y: 96, endPoint x: 207, endPoint y: 88, distance: 19.5
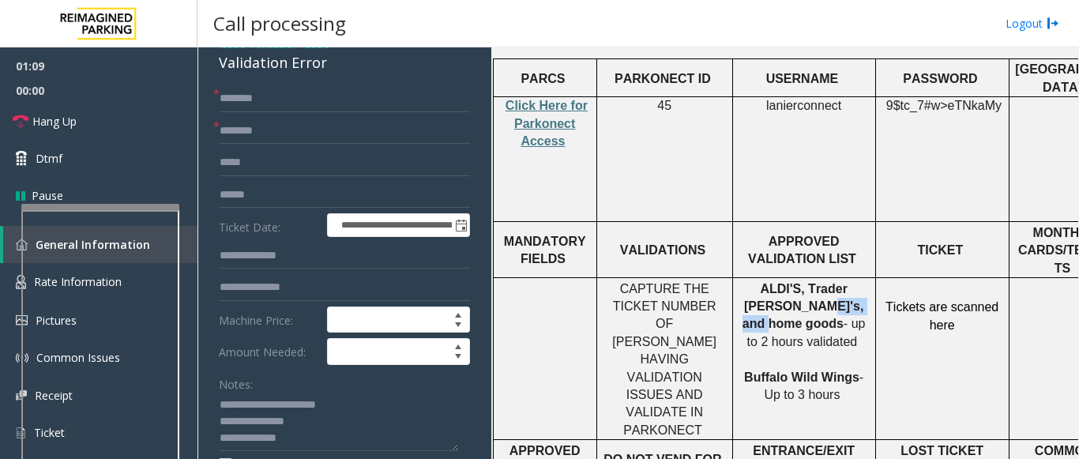
drag, startPoint x: 814, startPoint y: 211, endPoint x: 745, endPoint y: 209, distance: 69.5
click at [745, 280] on p "ALDI'S, Trader [PERSON_NAME]'s, and home goods - up to 2 hours validated Buffal…" at bounding box center [803, 342] width 131 height 124
type input "**********"
click at [261, 196] on input "text" at bounding box center [344, 195] width 251 height 27
click at [269, 196] on input "****" at bounding box center [344, 195] width 251 height 27
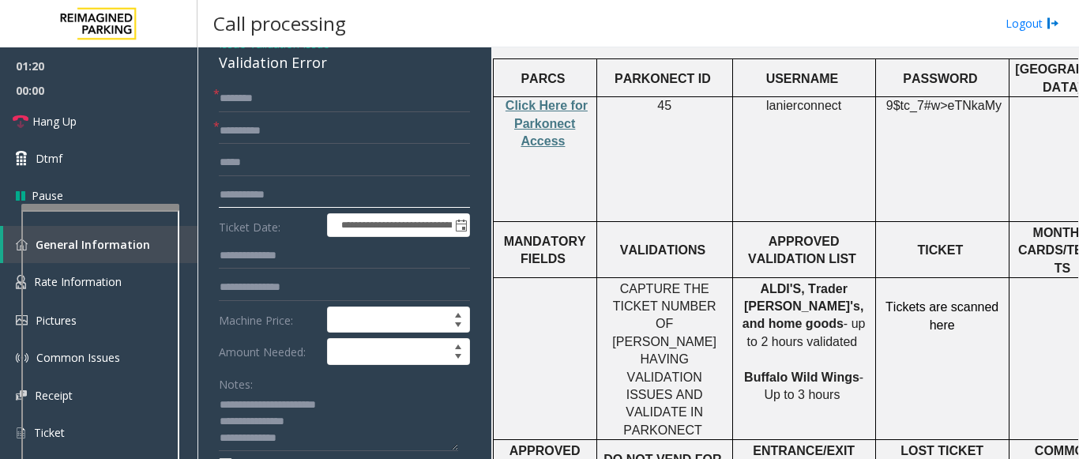
type input "**********"
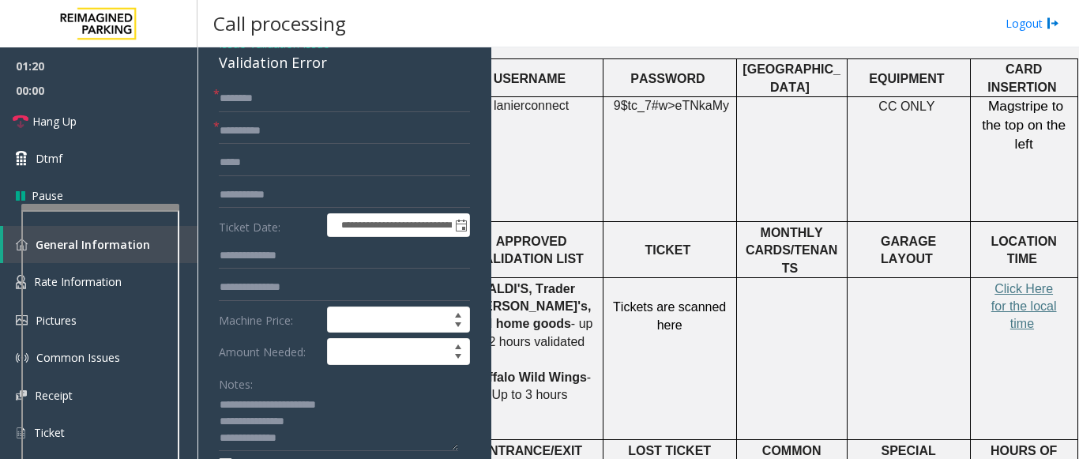
drag, startPoint x: 524, startPoint y: 149, endPoint x: 1078, endPoint y: 179, distance: 555.3
click at [1078, 179] on app-call-processing "**********" at bounding box center [638, 252] width 881 height 411
click at [1015, 282] on span "Click Here for the local time" at bounding box center [1024, 306] width 66 height 49
click at [256, 91] on input "text" at bounding box center [344, 98] width 251 height 27
type input "*"
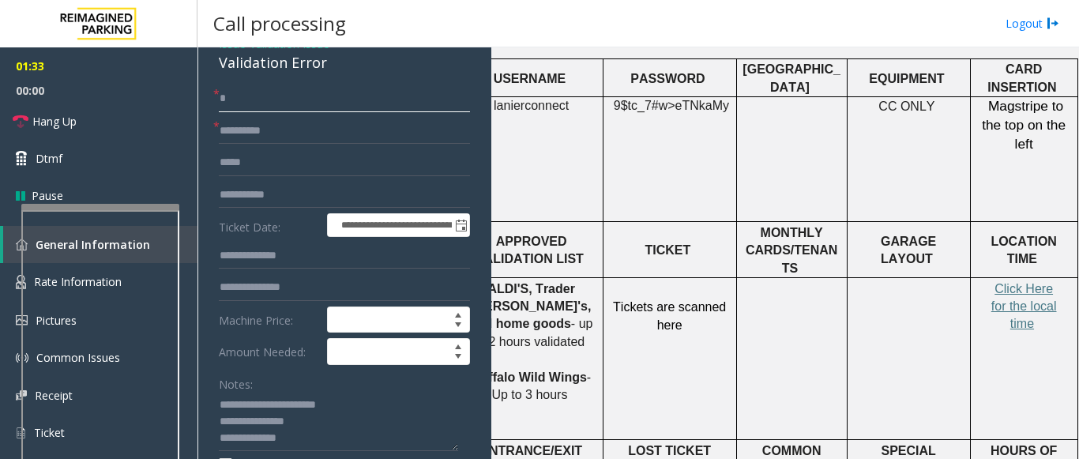
drag, startPoint x: 261, startPoint y: 102, endPoint x: 216, endPoint y: 100, distance: 45.0
click at [219, 100] on div "* *" at bounding box center [344, 98] width 251 height 27
drag, startPoint x: 305, startPoint y: 188, endPoint x: 212, endPoint y: 192, distance: 92.5
click at [252, 103] on input "text" at bounding box center [344, 98] width 251 height 27
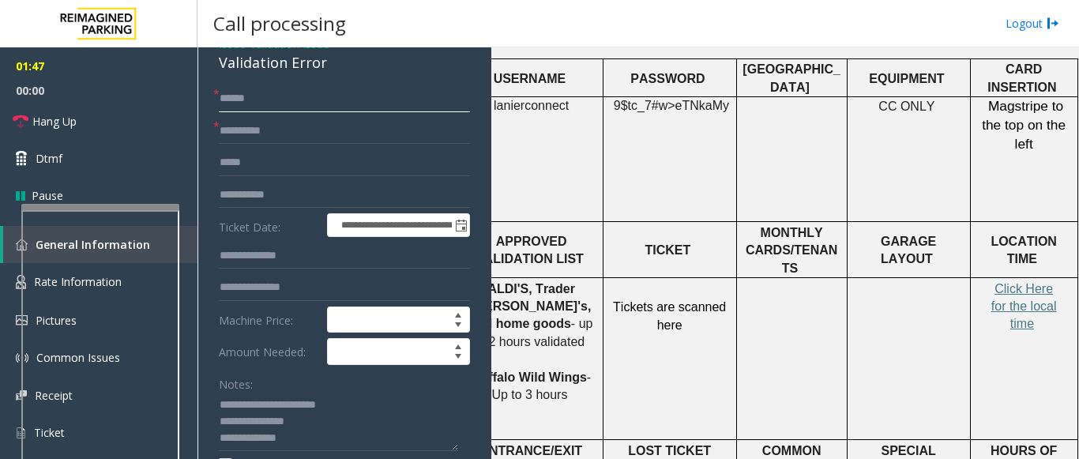
click at [224, 100] on input "*****" at bounding box center [344, 98] width 251 height 27
click at [249, 166] on input "text" at bounding box center [344, 162] width 251 height 27
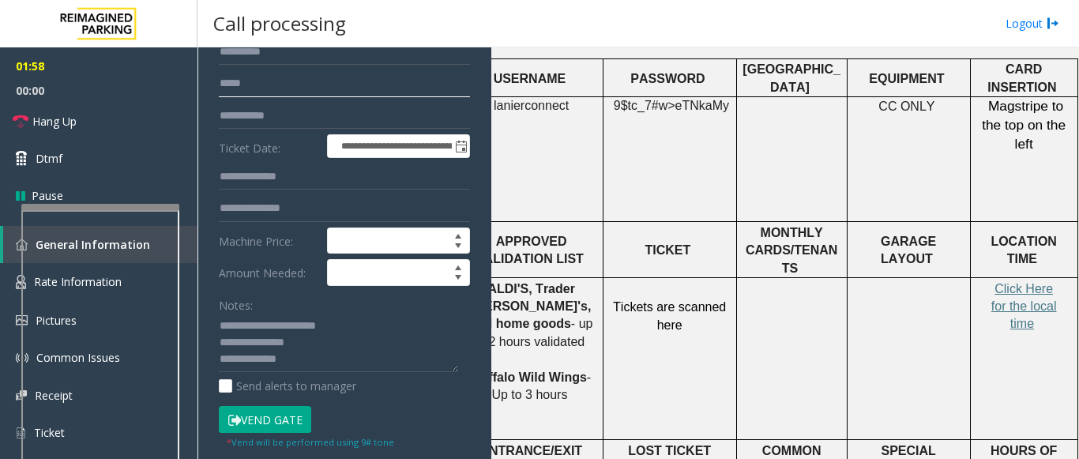
scroll to position [79, 0]
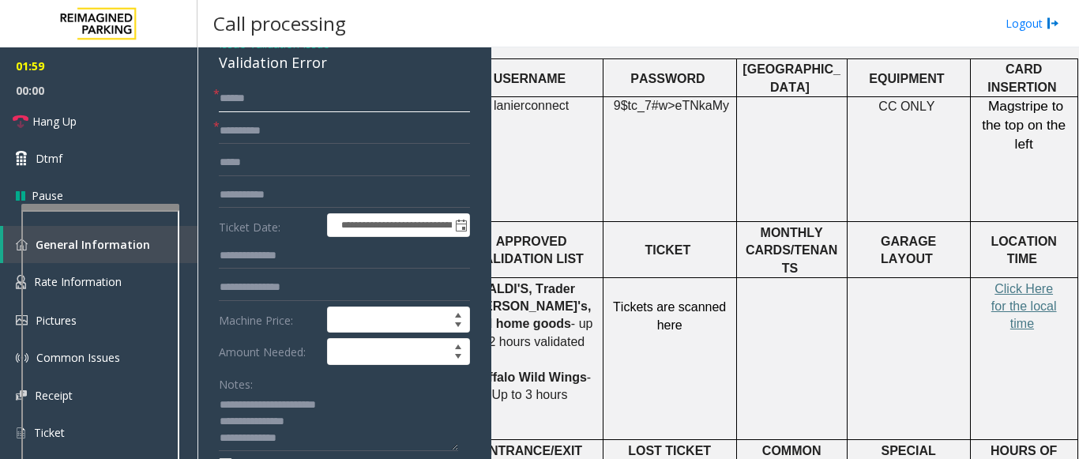
click at [220, 98] on input "*****" at bounding box center [344, 98] width 251 height 27
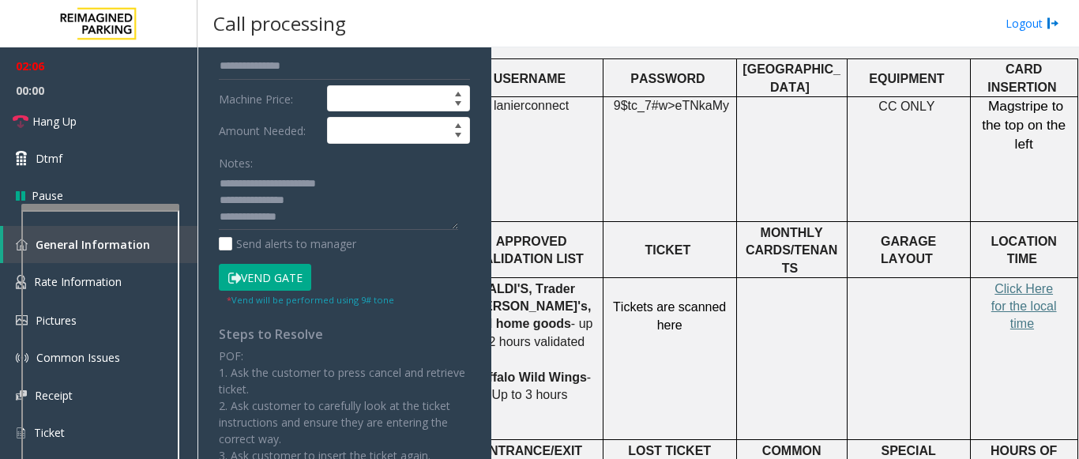
scroll to position [316, 0]
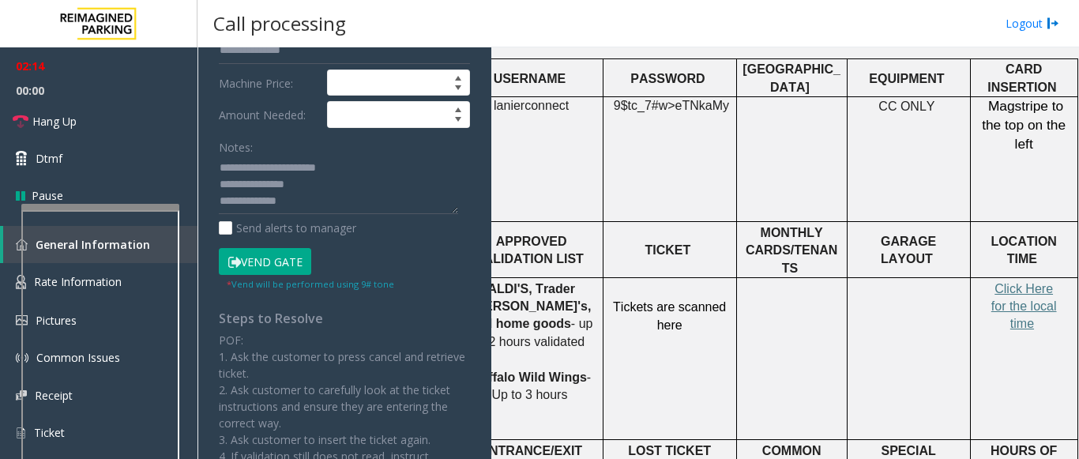
type input "******"
click at [288, 256] on button "Vend Gate" at bounding box center [265, 261] width 92 height 27
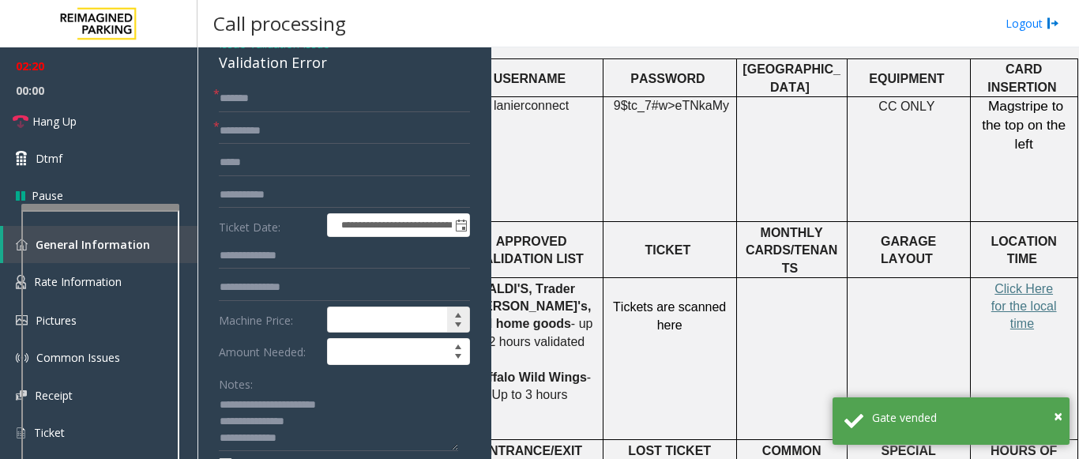
scroll to position [158, 0]
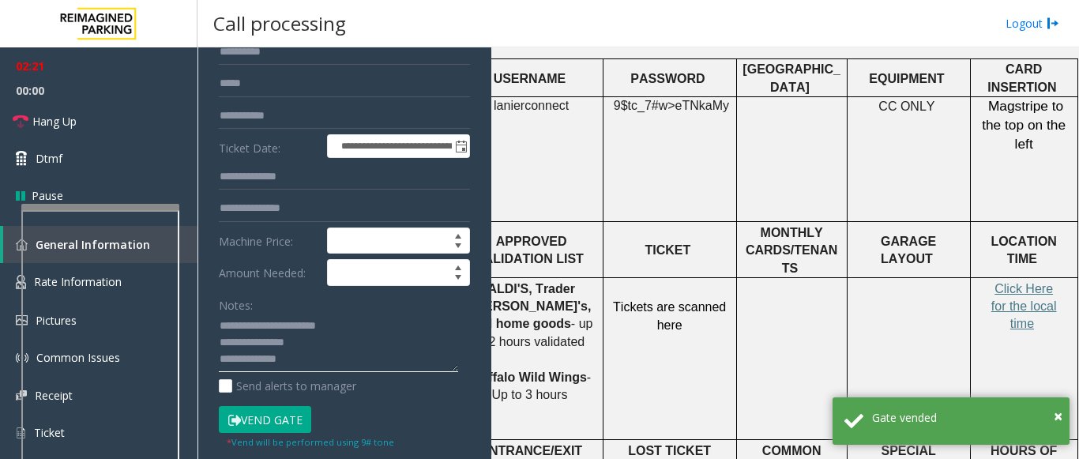
click at [294, 366] on textarea at bounding box center [338, 343] width 239 height 59
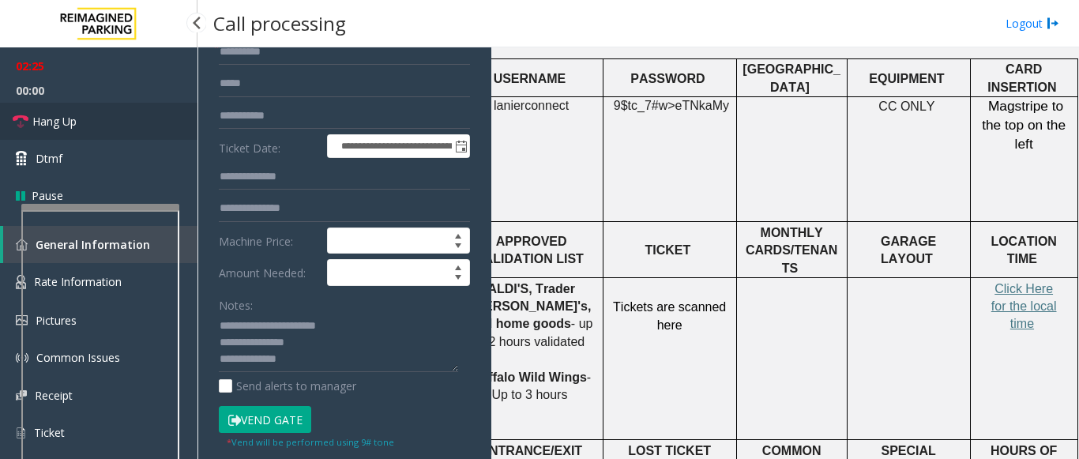
click at [126, 111] on link "Hang Up" at bounding box center [98, 121] width 197 height 37
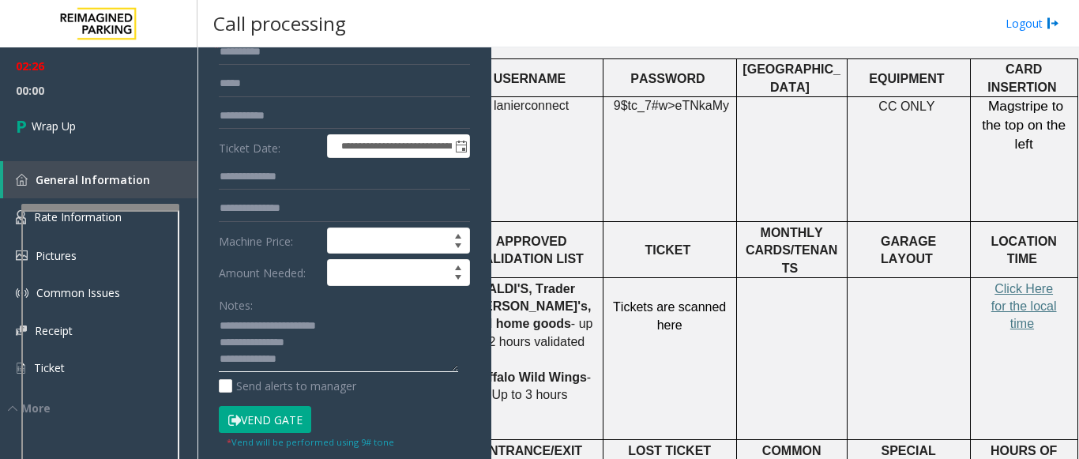
click at [297, 363] on textarea at bounding box center [338, 343] width 239 height 59
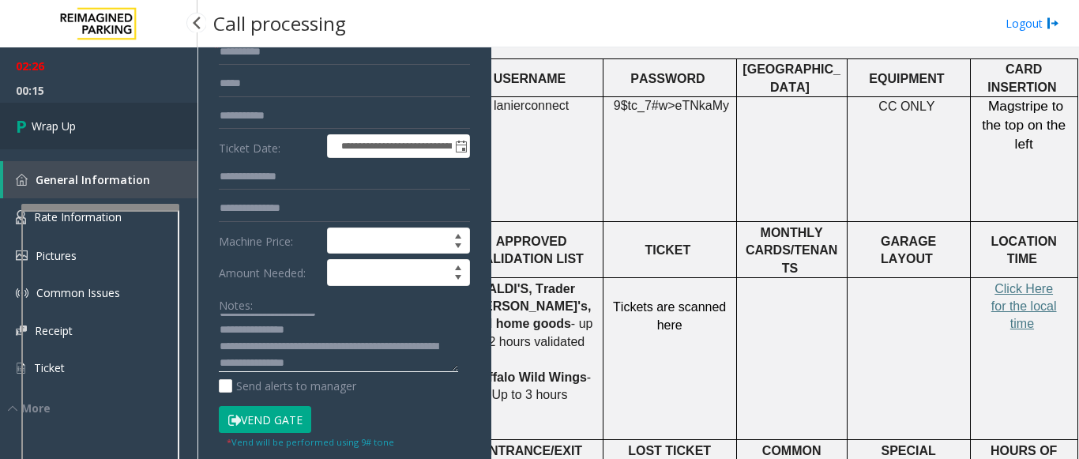
type textarea "**********"
click at [56, 130] on span "Wrap Up" at bounding box center [54, 126] width 44 height 17
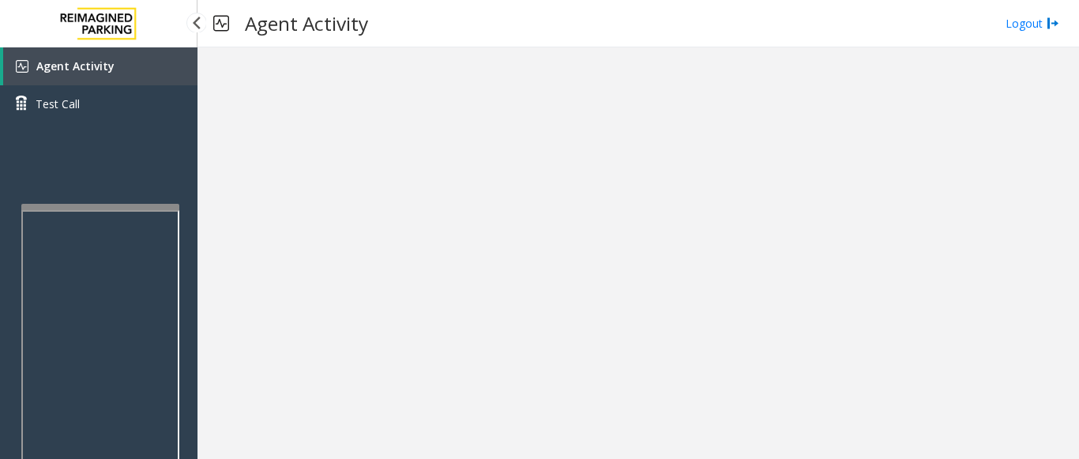
drag, startPoint x: 1068, startPoint y: 356, endPoint x: 141, endPoint y: 145, distance: 950.3
click at [124, 141] on div "Agent Activity Test Call" at bounding box center [98, 276] width 197 height 459
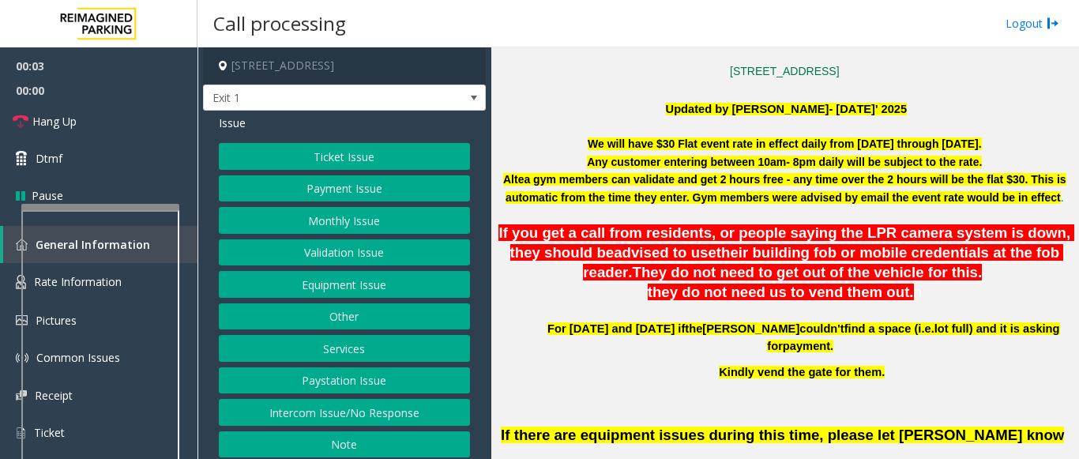
scroll to position [395, 0]
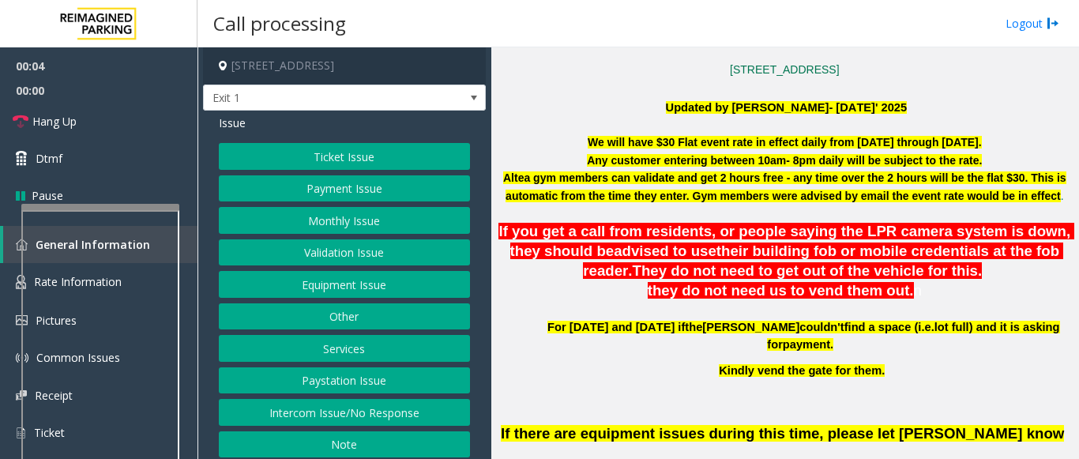
click at [343, 349] on button "Services" at bounding box center [344, 348] width 251 height 27
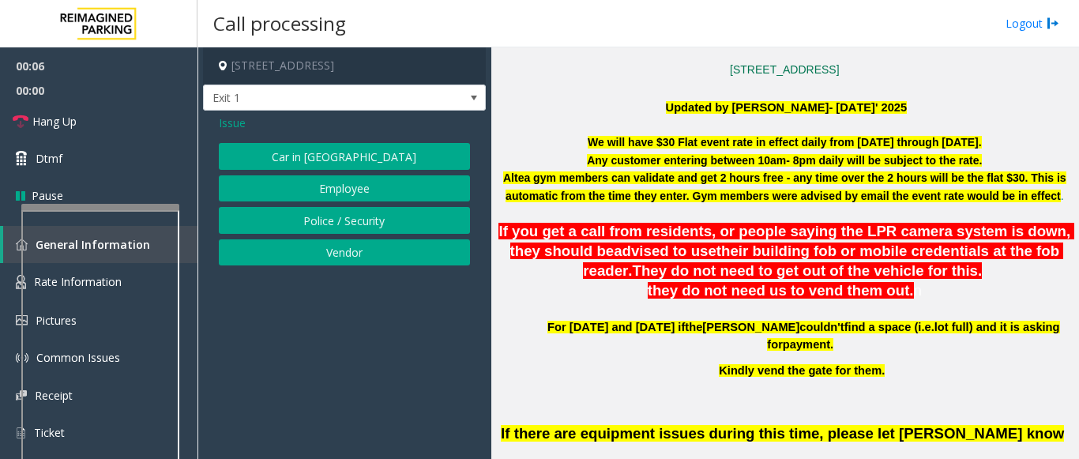
click at [232, 124] on span "Issue" at bounding box center [232, 123] width 27 height 17
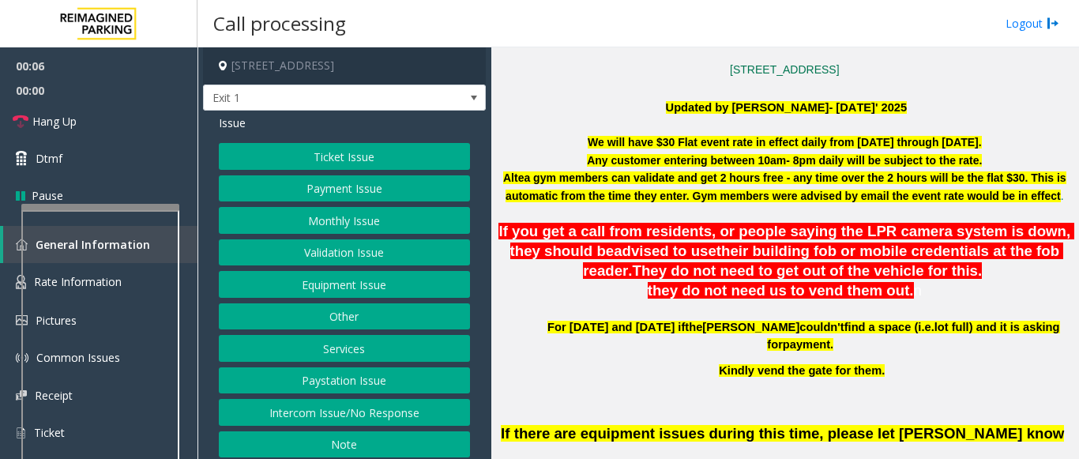
click at [321, 321] on button "Other" at bounding box center [344, 316] width 251 height 27
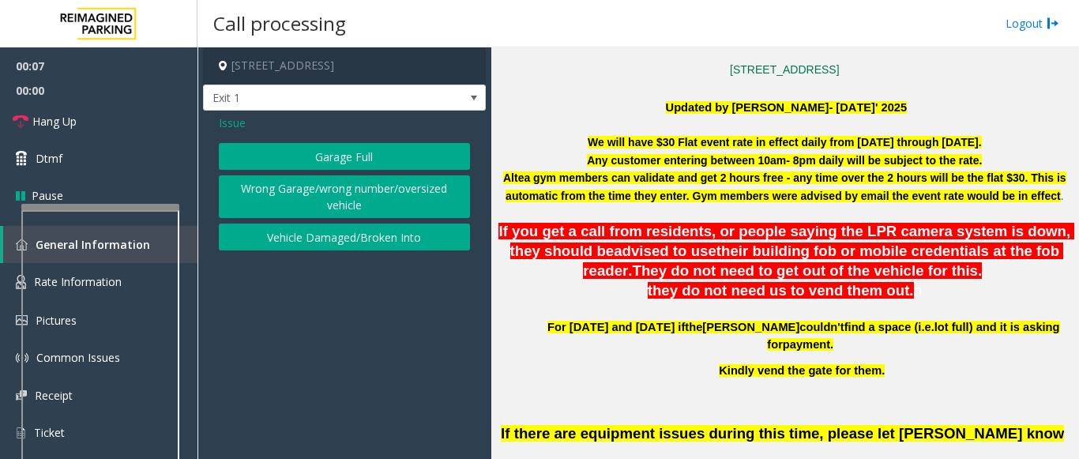
click at [339, 153] on button "Garage Full" at bounding box center [344, 156] width 251 height 27
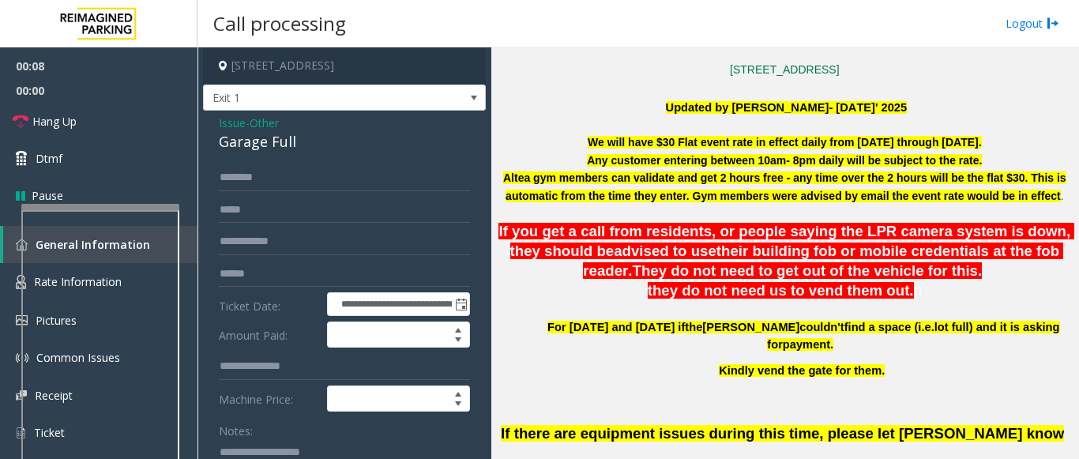
scroll to position [474, 0]
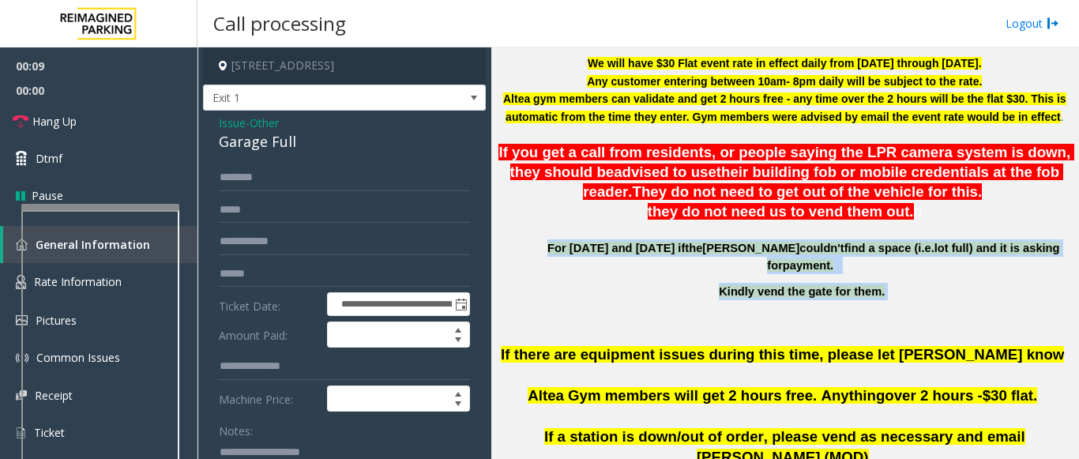
drag, startPoint x: 548, startPoint y: 245, endPoint x: 898, endPoint y: 284, distance: 352.1
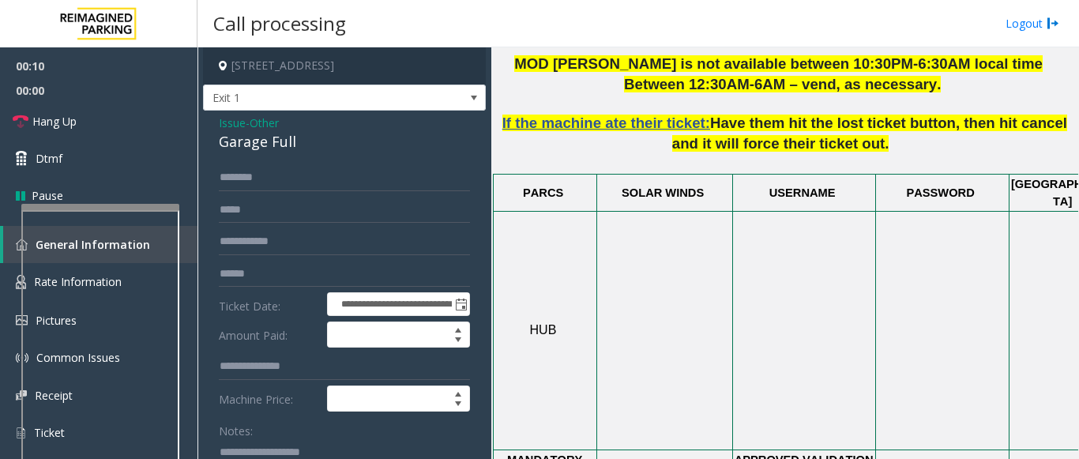
scroll to position [948, 0]
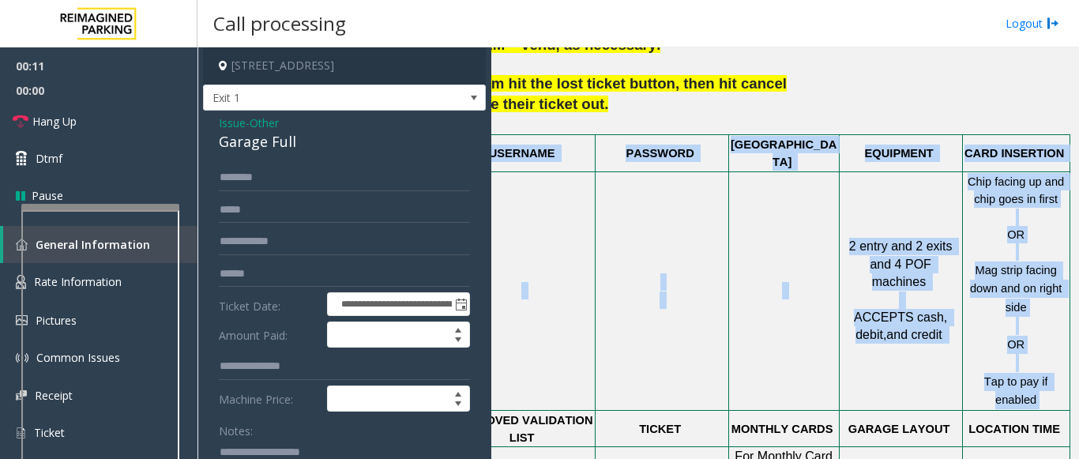
drag, startPoint x: 892, startPoint y: 341, endPoint x: 1078, endPoint y: 332, distance: 185.8
click at [1078, 332] on app-call-processing "**********" at bounding box center [638, 252] width 881 height 411
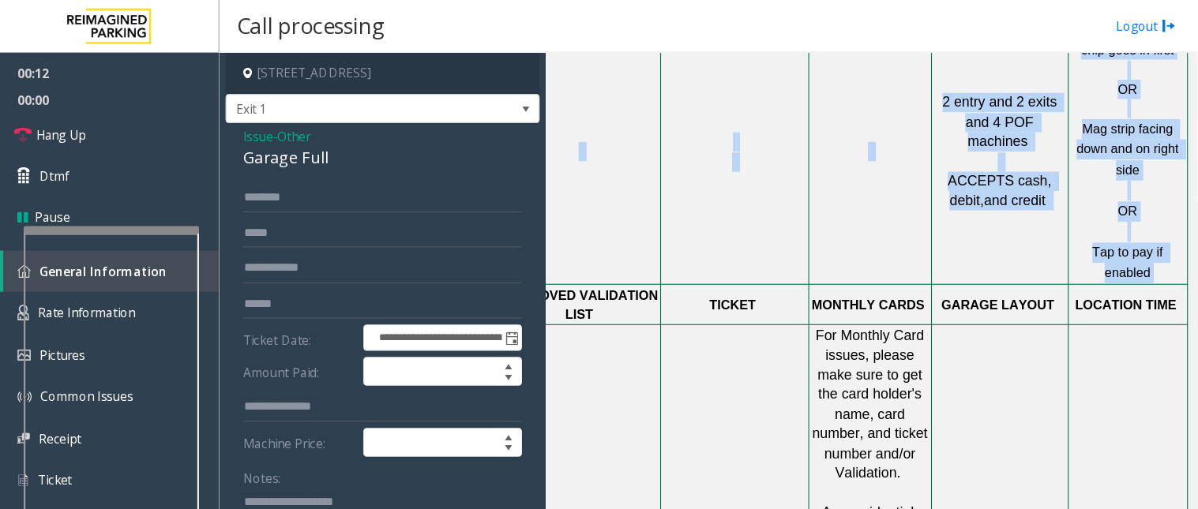
scroll to position [1106, 291]
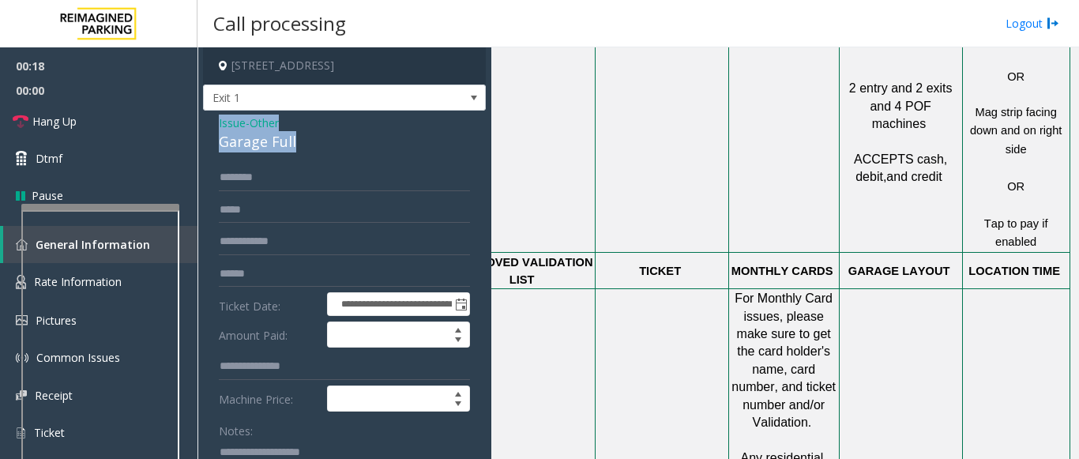
drag, startPoint x: 302, startPoint y: 146, endPoint x: 212, endPoint y: 130, distance: 90.6
click at [212, 130] on div "**********" at bounding box center [344, 419] width 283 height 616
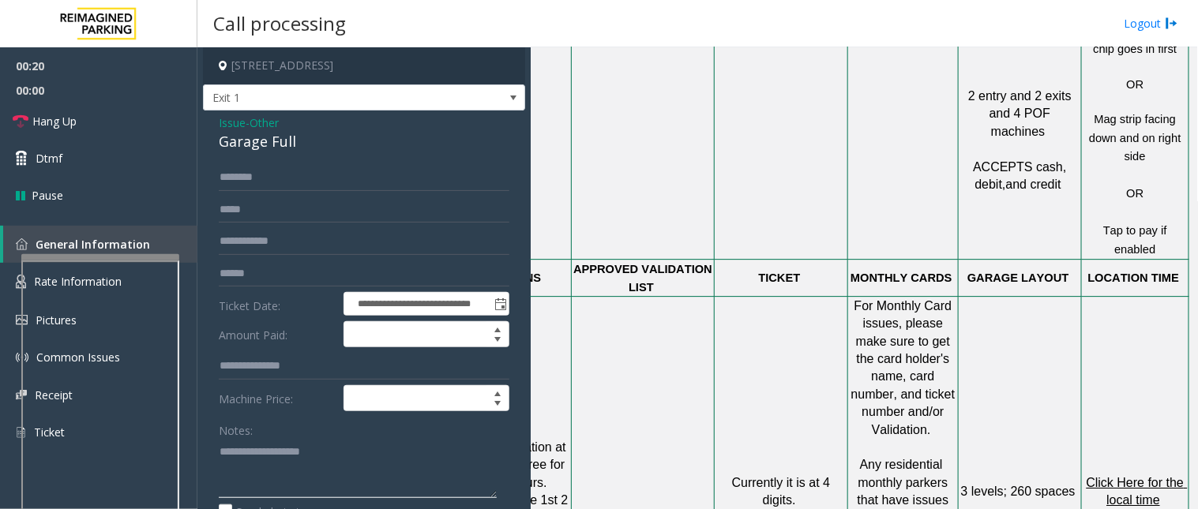
click at [254, 444] on textarea at bounding box center [358, 468] width 278 height 59
paste textarea "**********"
type textarea "**********"
click at [253, 174] on input "text" at bounding box center [364, 177] width 291 height 27
click at [314, 458] on textarea at bounding box center [358, 468] width 278 height 59
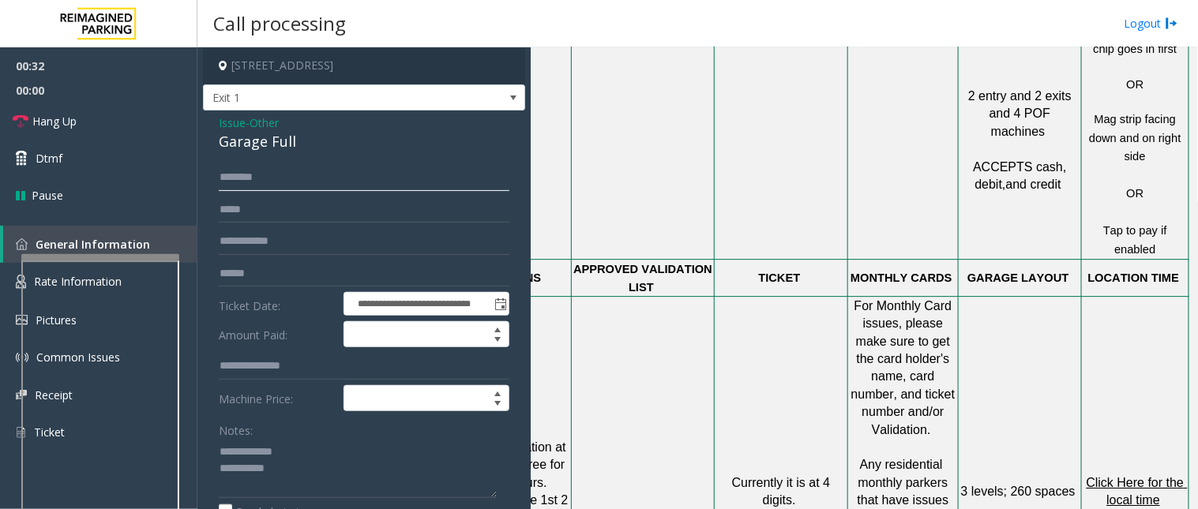
click at [245, 177] on input "text" at bounding box center [364, 177] width 291 height 27
click at [242, 177] on input "*****" at bounding box center [364, 177] width 291 height 27
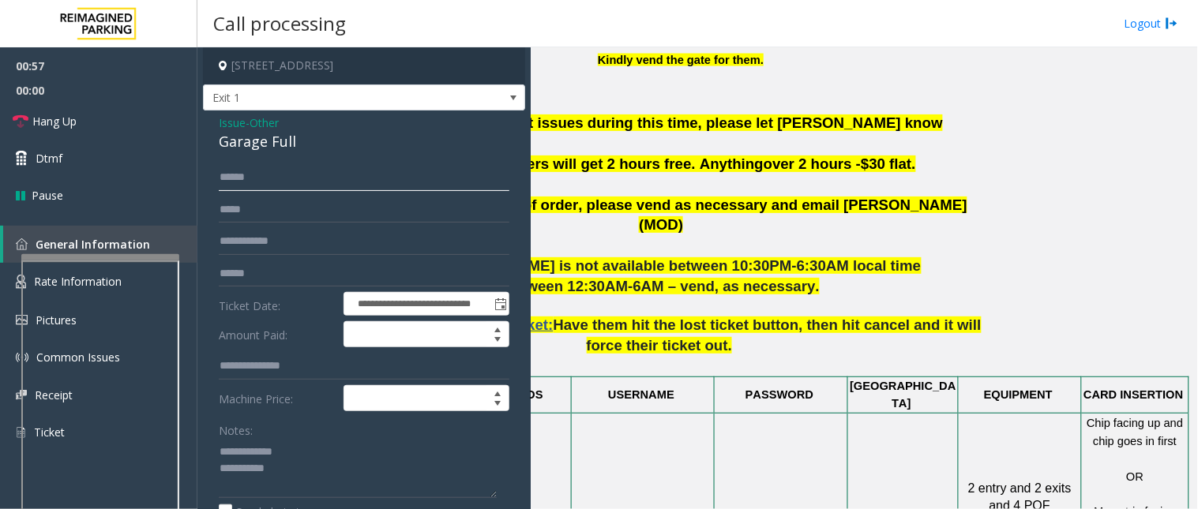
scroll to position [667, 213]
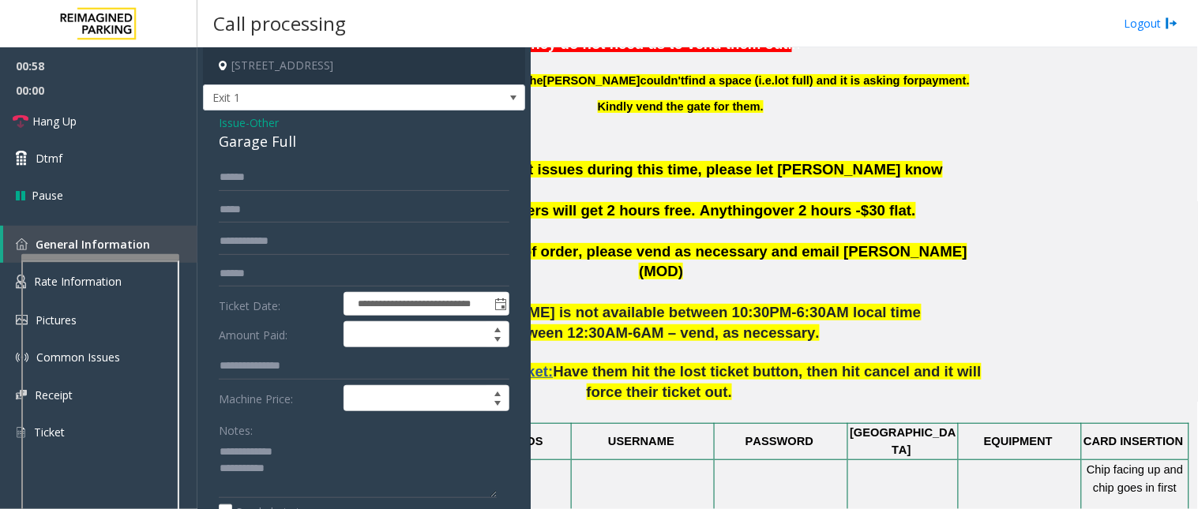
click at [275, 227] on form "**********" at bounding box center [364, 367] width 291 height 407
click at [248, 186] on input "*****" at bounding box center [364, 177] width 291 height 27
click at [240, 178] on input "*****" at bounding box center [364, 177] width 291 height 27
click at [247, 177] on input "*****" at bounding box center [364, 177] width 291 height 27
drag, startPoint x: 250, startPoint y: 178, endPoint x: 217, endPoint y: 176, distance: 32.5
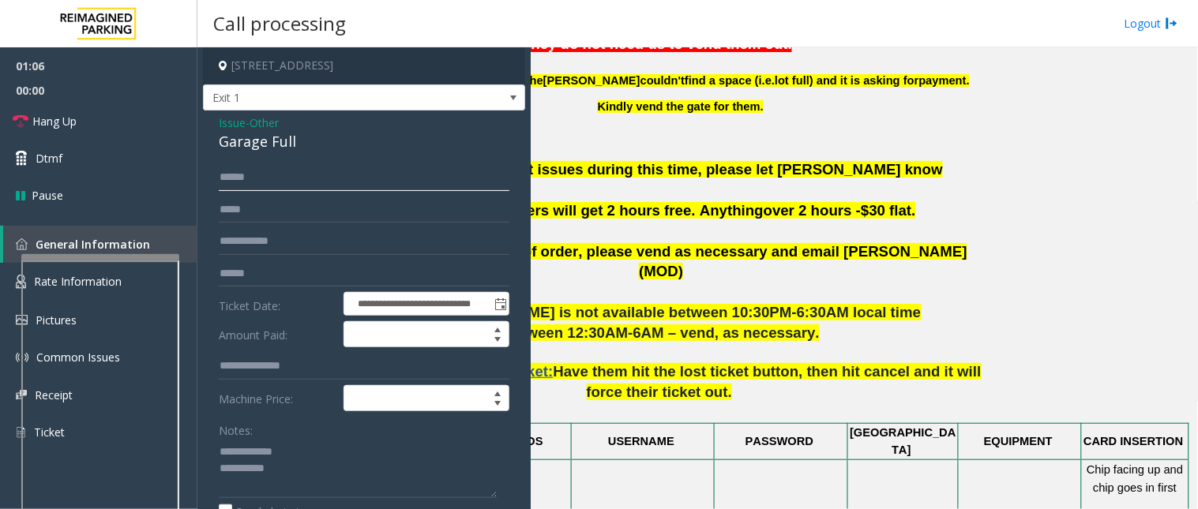
click at [217, 176] on div "**********" at bounding box center [364, 429] width 314 height 530
click at [245, 186] on input "*****" at bounding box center [364, 177] width 291 height 27
click at [257, 177] on input "*****" at bounding box center [364, 177] width 291 height 27
type input "*****"
drag, startPoint x: 246, startPoint y: 171, endPoint x: 213, endPoint y: 207, distance: 48.7
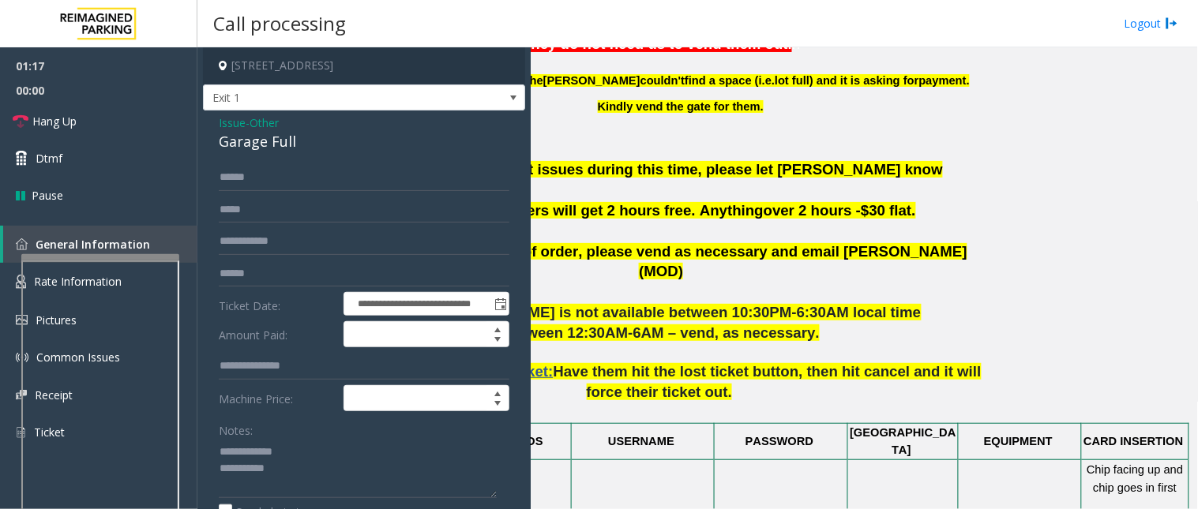
click at [213, 207] on div "**********" at bounding box center [364, 429] width 314 height 530
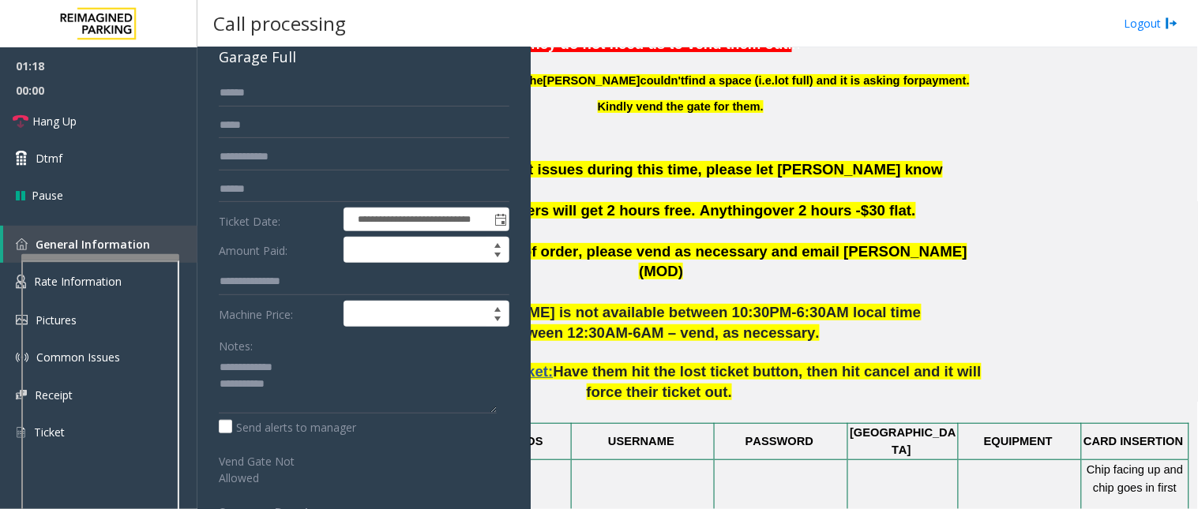
scroll to position [0, 0]
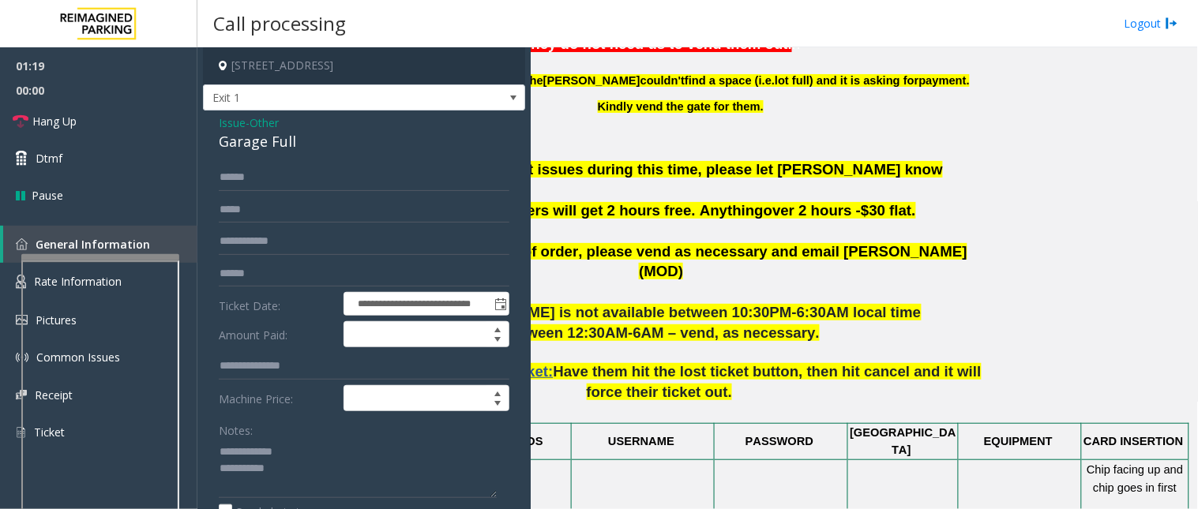
click at [233, 119] on span "Issue" at bounding box center [232, 123] width 27 height 17
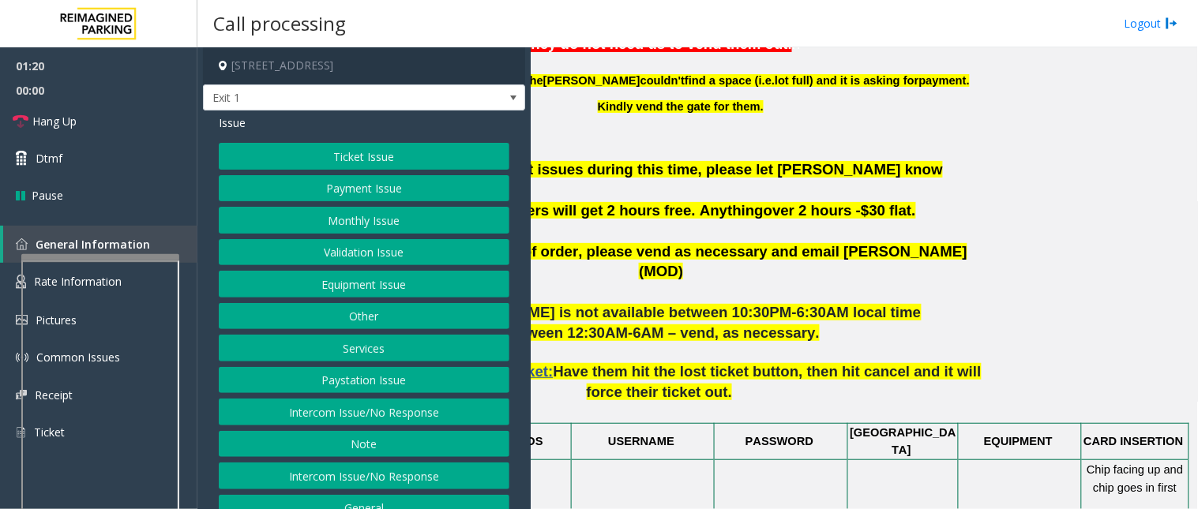
click at [306, 166] on button "Ticket Issue" at bounding box center [364, 156] width 291 height 27
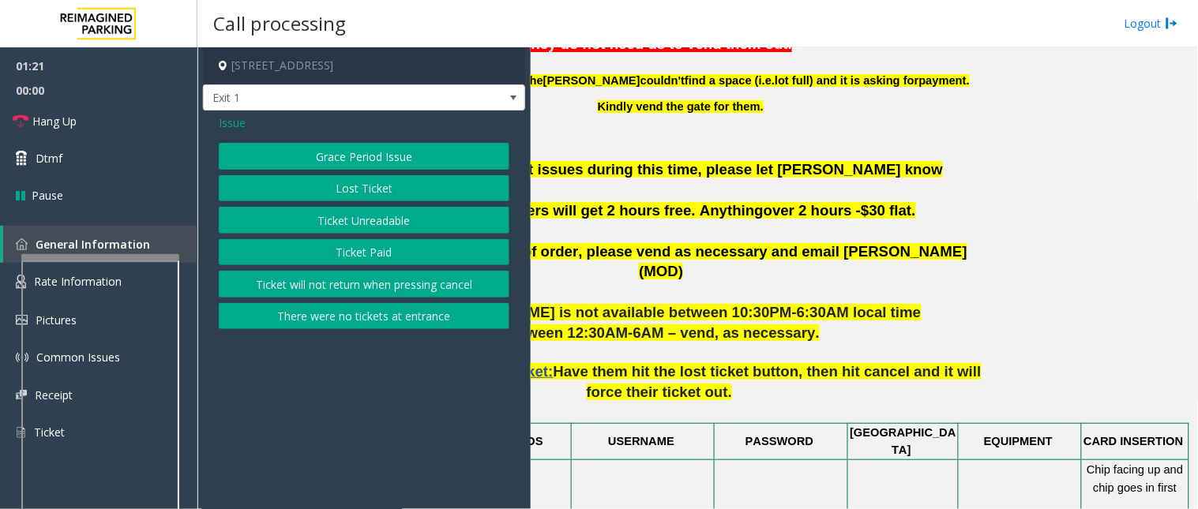
click at [312, 221] on button "Ticket Unreadable" at bounding box center [364, 220] width 291 height 27
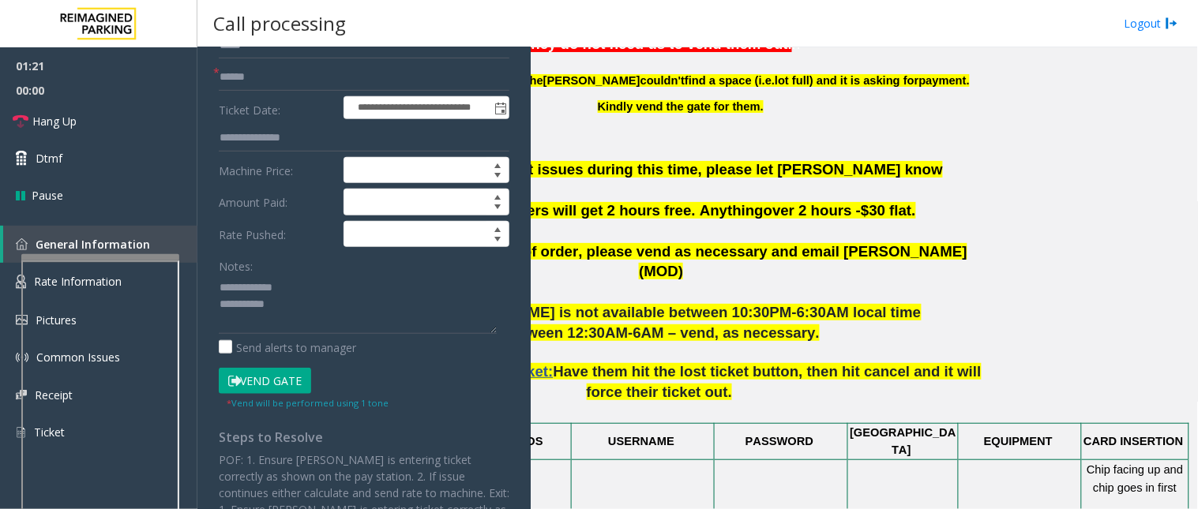
scroll to position [175, 0]
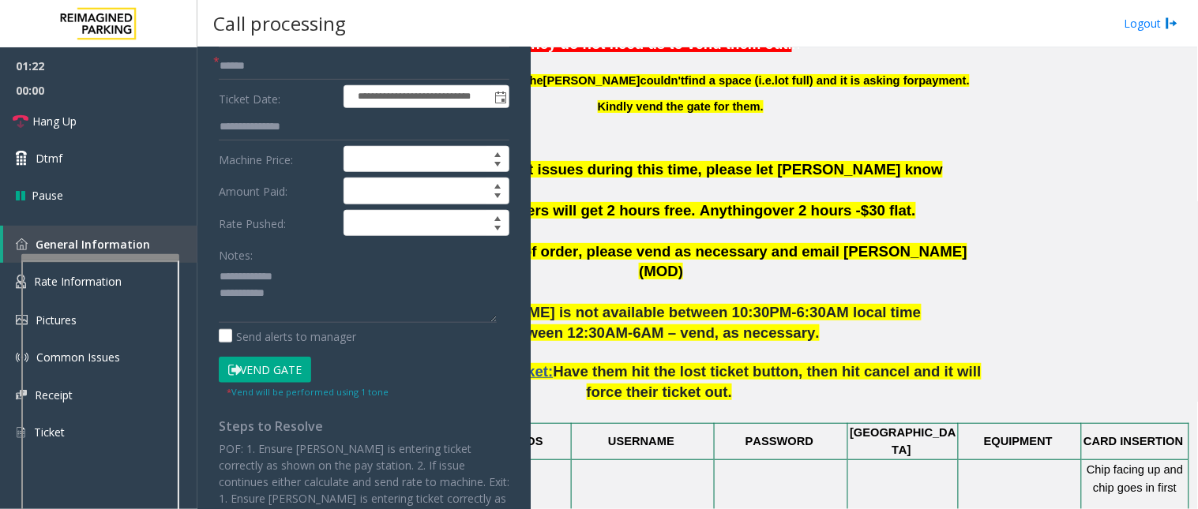
click at [262, 377] on button "Vend Gate" at bounding box center [265, 370] width 92 height 27
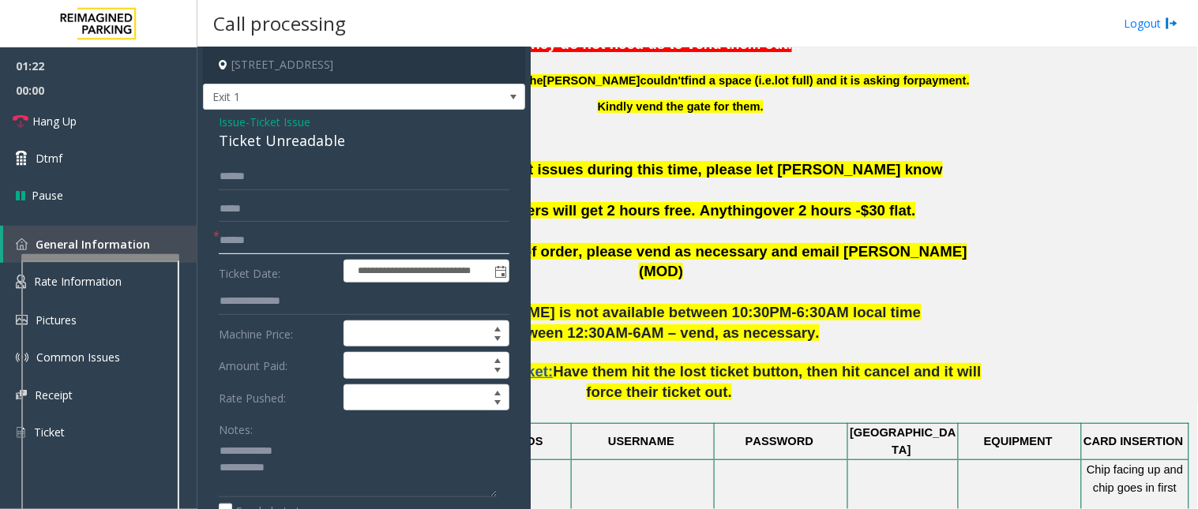
scroll to position [0, 0]
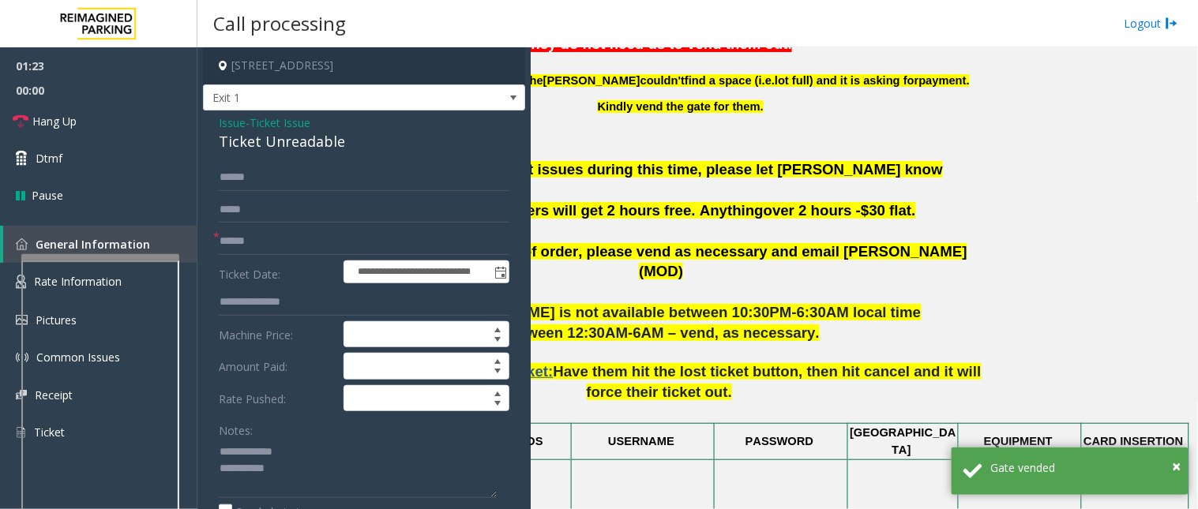
click at [232, 128] on span "Issue" at bounding box center [232, 123] width 27 height 17
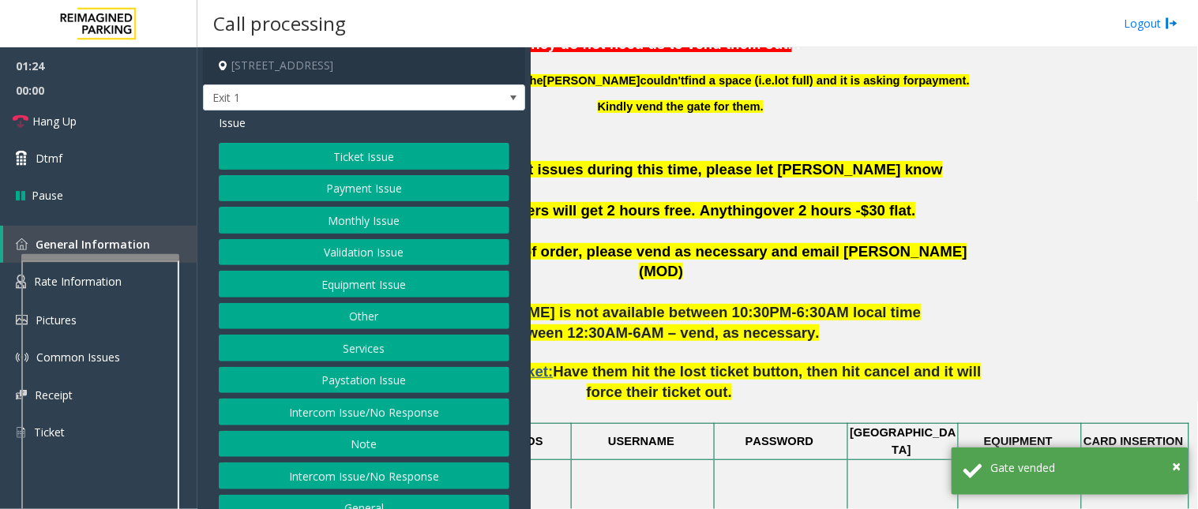
click at [358, 341] on button "Services" at bounding box center [364, 348] width 291 height 27
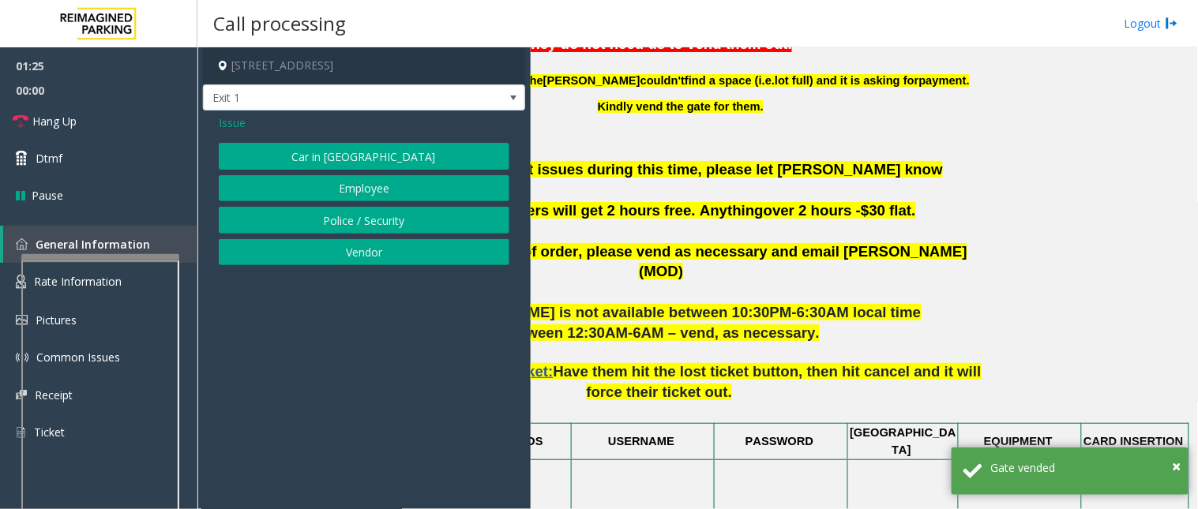
click at [235, 120] on span "Issue" at bounding box center [232, 123] width 27 height 17
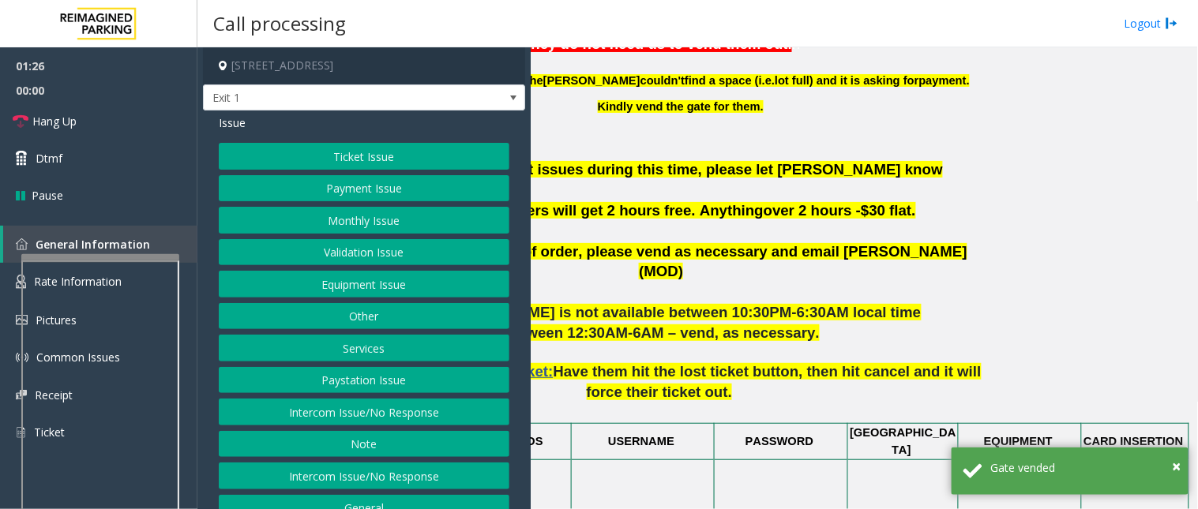
click at [344, 310] on button "Other" at bounding box center [364, 316] width 291 height 27
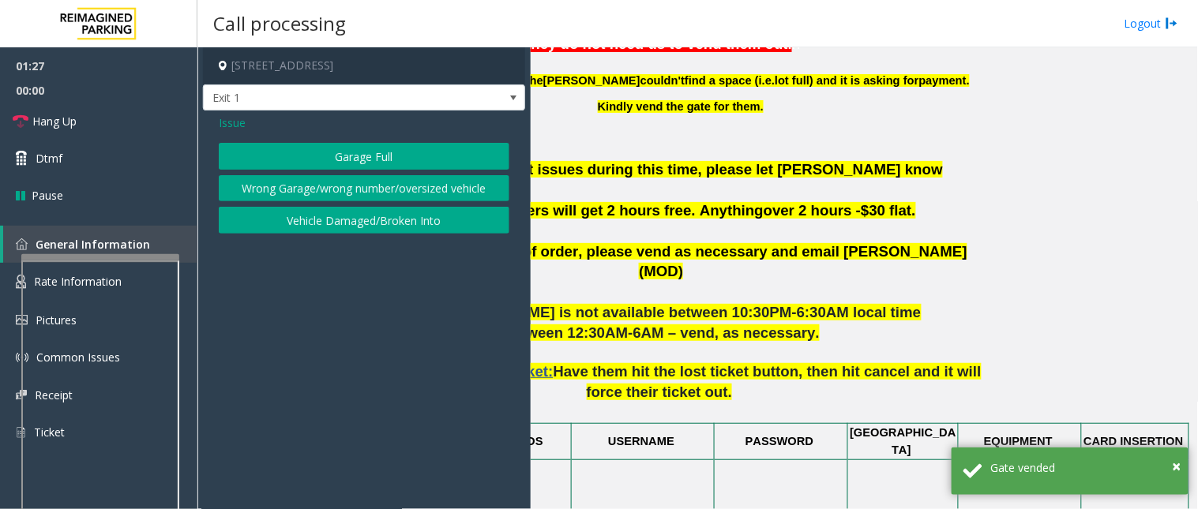
click at [336, 156] on button "Garage Full" at bounding box center [364, 156] width 291 height 27
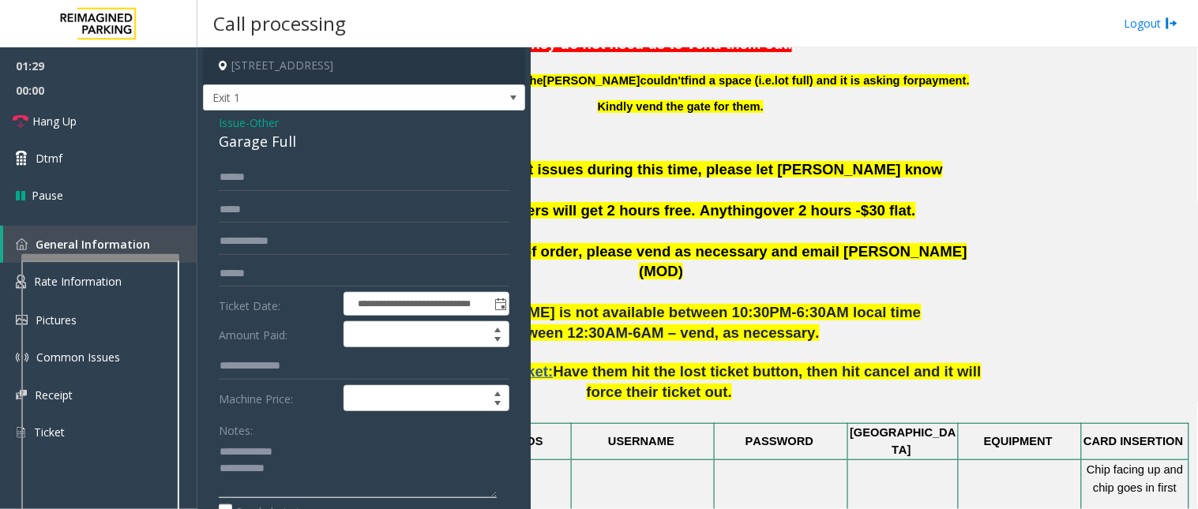
click at [300, 458] on textarea at bounding box center [358, 468] width 278 height 59
click at [91, 117] on link "Hang Up" at bounding box center [98, 121] width 197 height 37
click at [295, 458] on textarea at bounding box center [358, 468] width 278 height 59
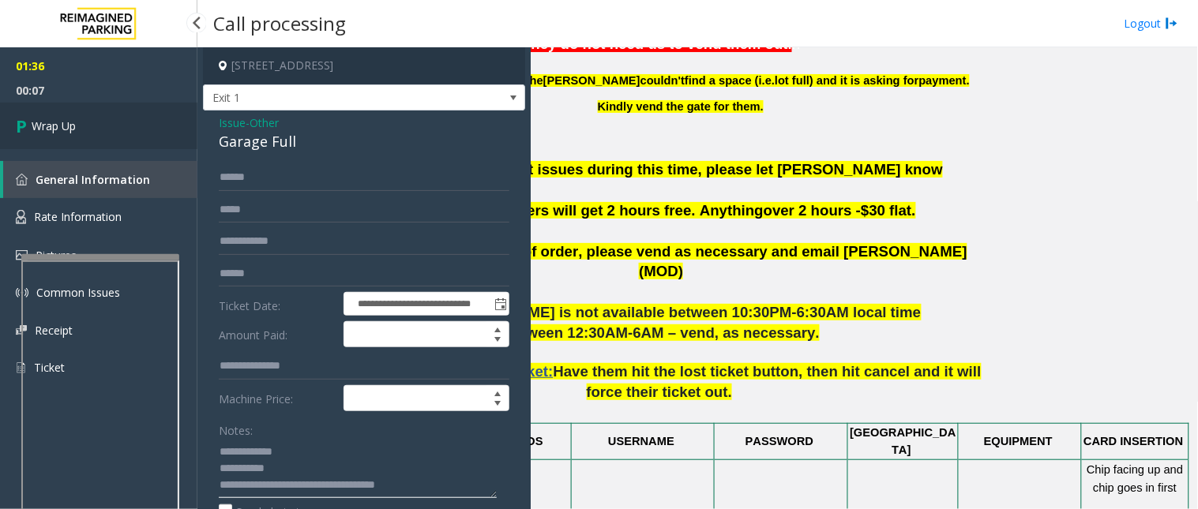
type textarea "**********"
click at [134, 109] on link "Wrap Up" at bounding box center [98, 126] width 197 height 47
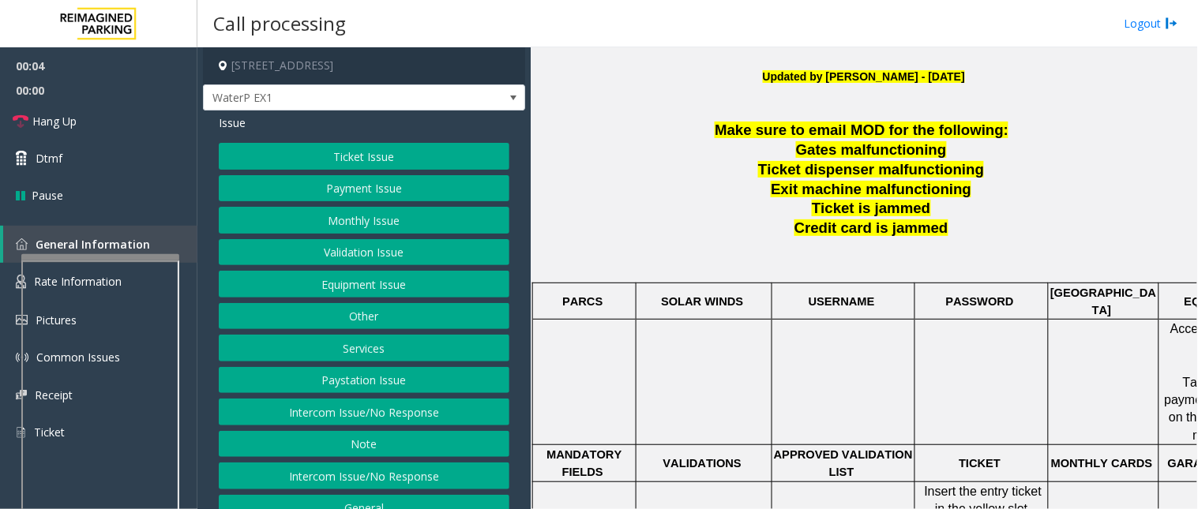
scroll to position [438, 0]
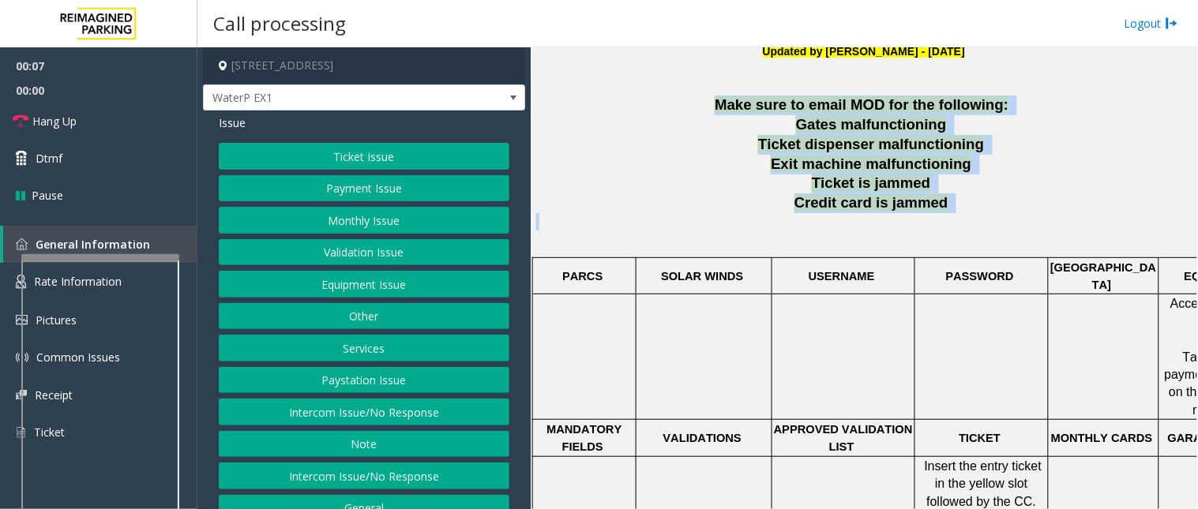
drag, startPoint x: 1066, startPoint y: 213, endPoint x: 681, endPoint y: 101, distance: 401.4
click at [684, 105] on p "Make sure to email MOD for the following:" at bounding box center [864, 106] width 656 height 20
drag, startPoint x: 707, startPoint y: 97, endPoint x: 995, endPoint y: 251, distance: 326.8
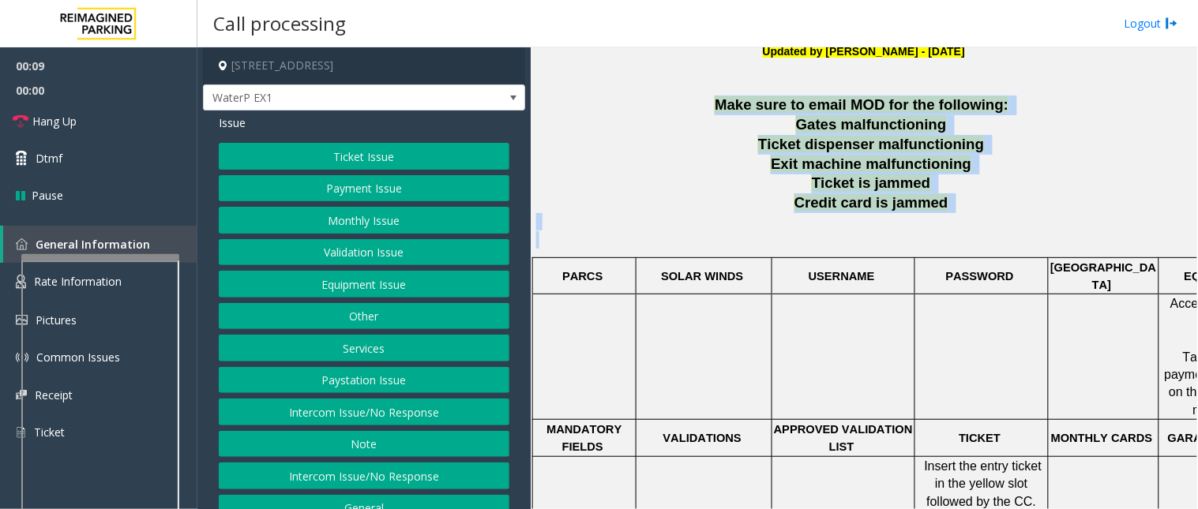
click at [994, 226] on p at bounding box center [864, 231] width 656 height 36
drag, startPoint x: 971, startPoint y: 213, endPoint x: 688, endPoint y: 112, distance: 301.0
click at [897, 187] on span "Ticket is jammed" at bounding box center [871, 183] width 118 height 17
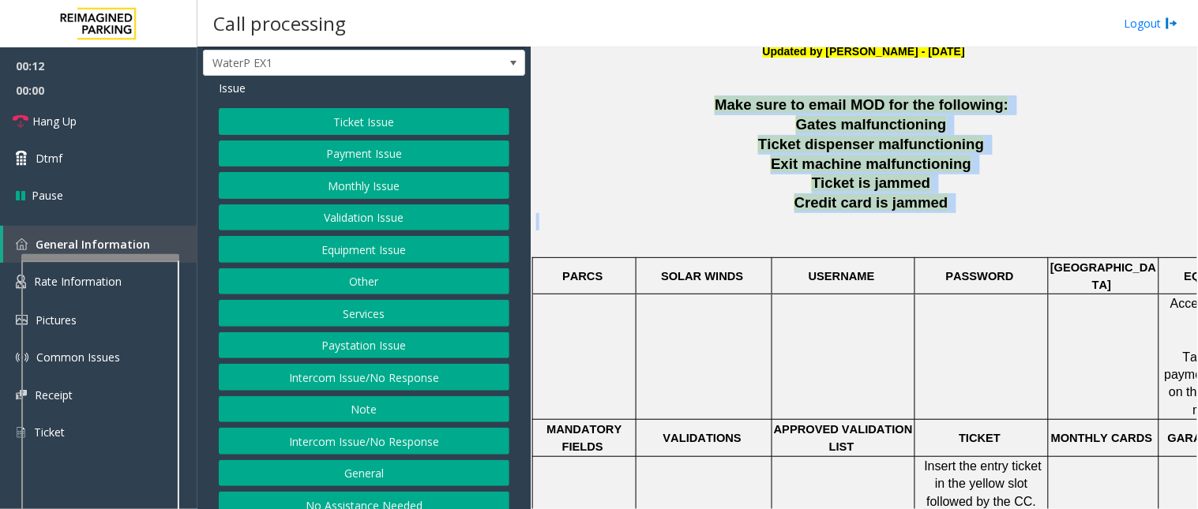
scroll to position [53, 0]
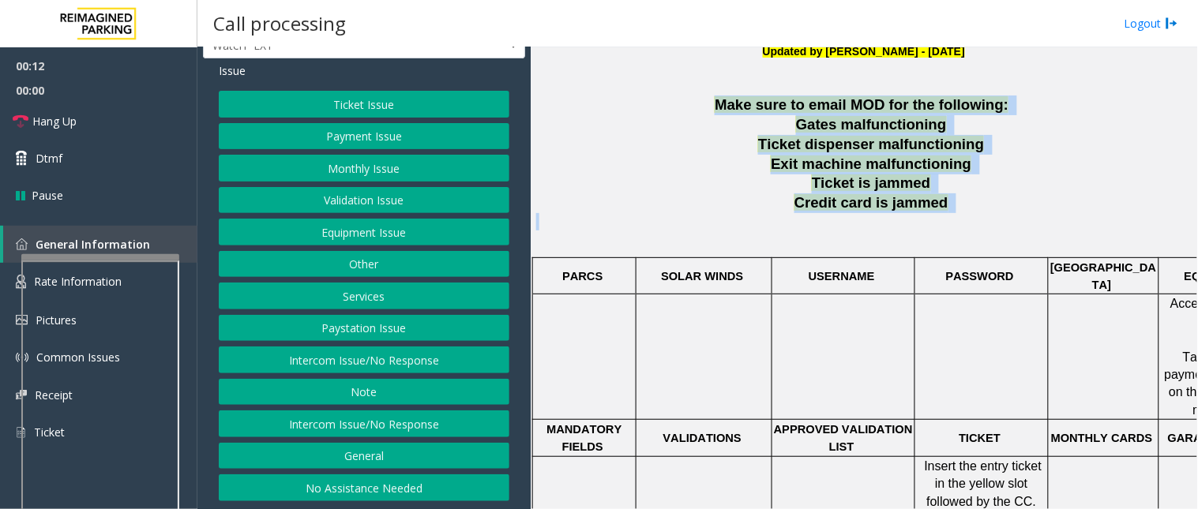
click at [353, 421] on button "Intercom Issue/No Response" at bounding box center [364, 424] width 291 height 27
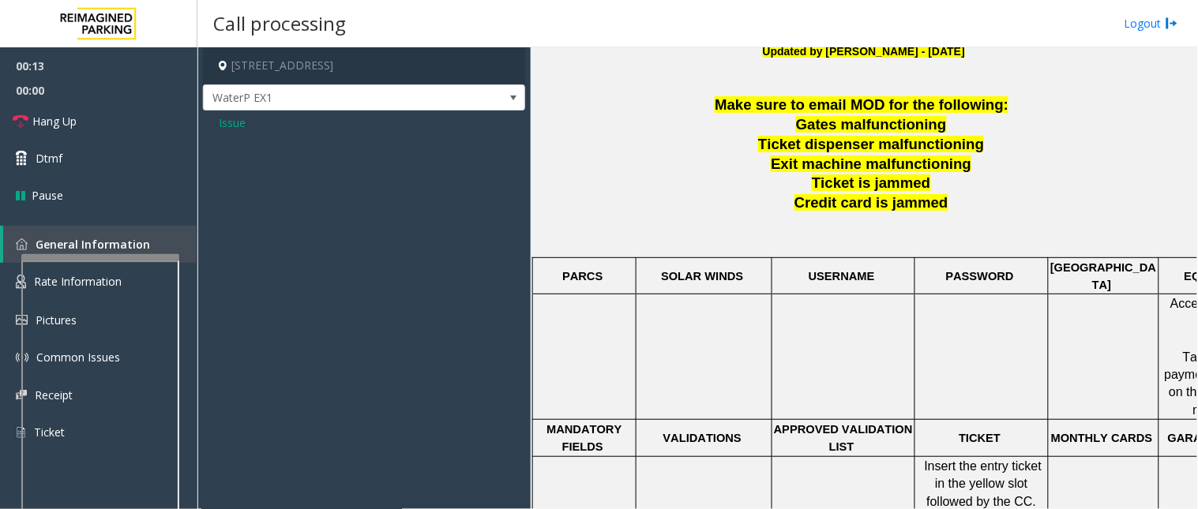
click at [235, 125] on span "Issue" at bounding box center [232, 123] width 27 height 17
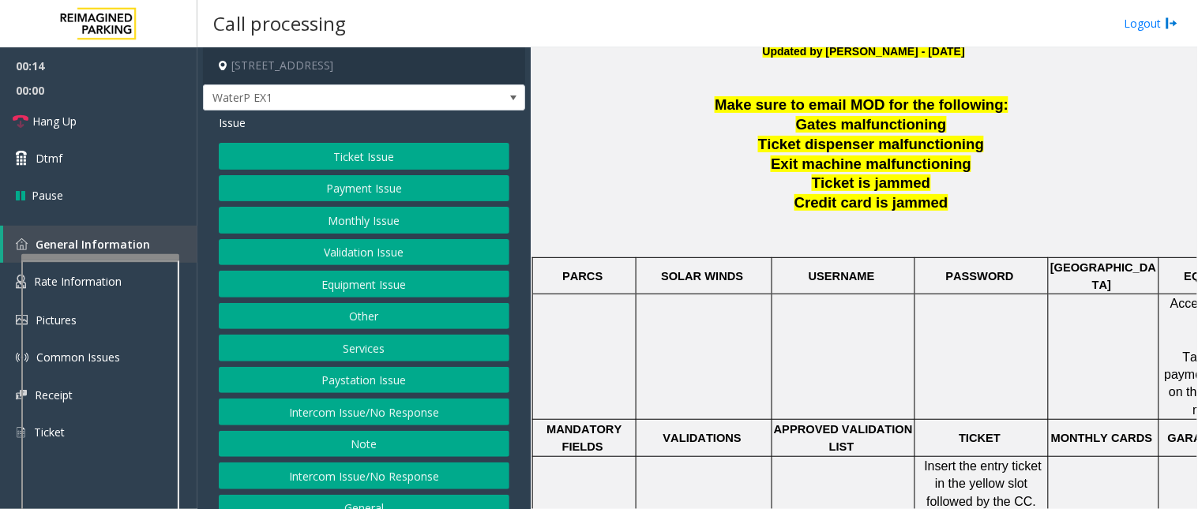
click at [289, 407] on button "Intercom Issue/No Response" at bounding box center [364, 412] width 291 height 27
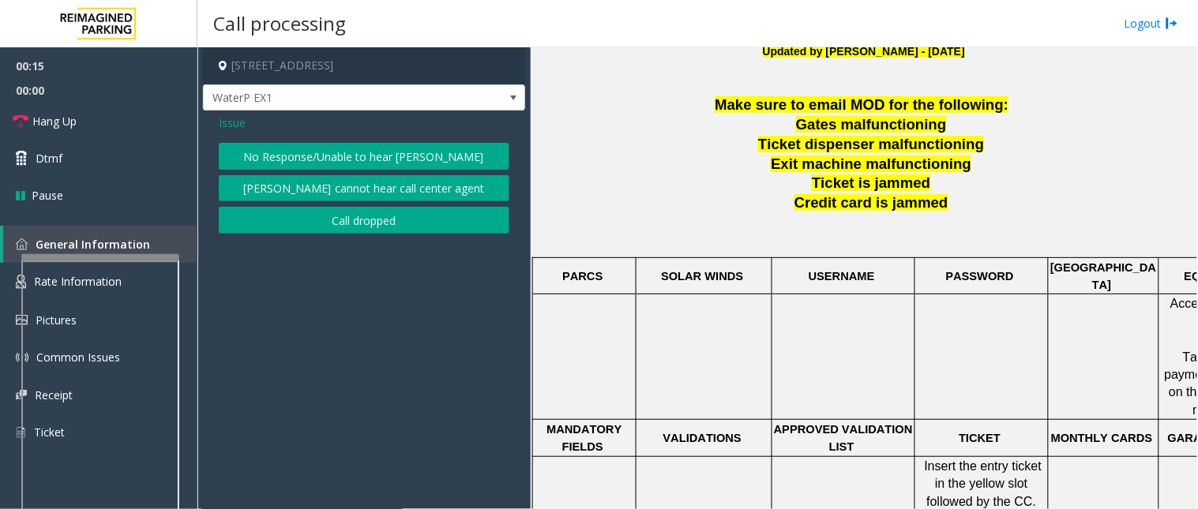
click at [297, 152] on button "No Response/Unable to hear [PERSON_NAME]" at bounding box center [364, 156] width 291 height 27
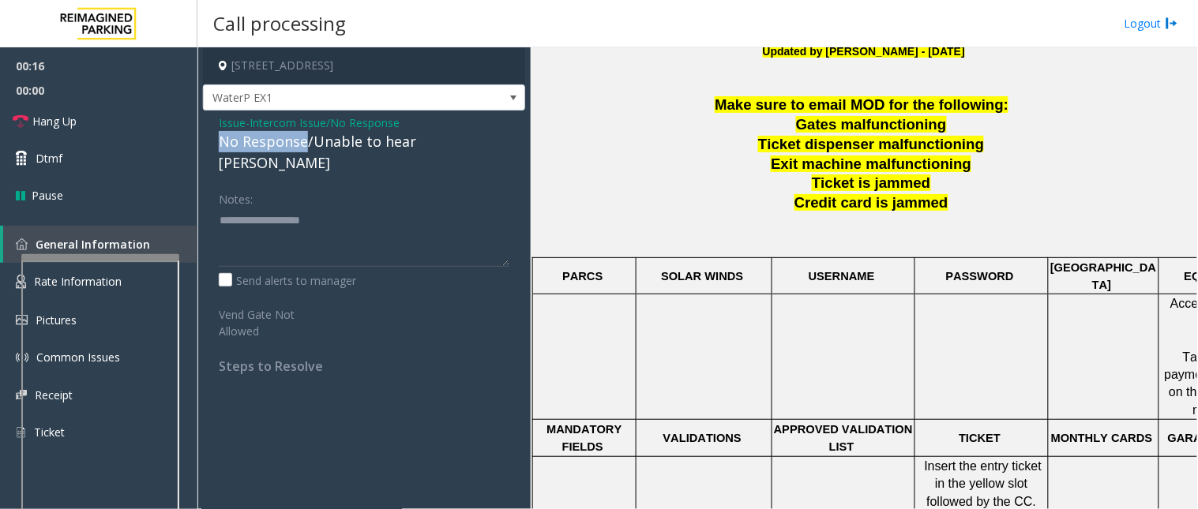
drag, startPoint x: 303, startPoint y: 141, endPoint x: 219, endPoint y: 142, distance: 84.5
click at [219, 142] on div "No Response/Unable to hear [PERSON_NAME]" at bounding box center [364, 152] width 291 height 43
click at [229, 122] on span "Issue" at bounding box center [232, 123] width 27 height 17
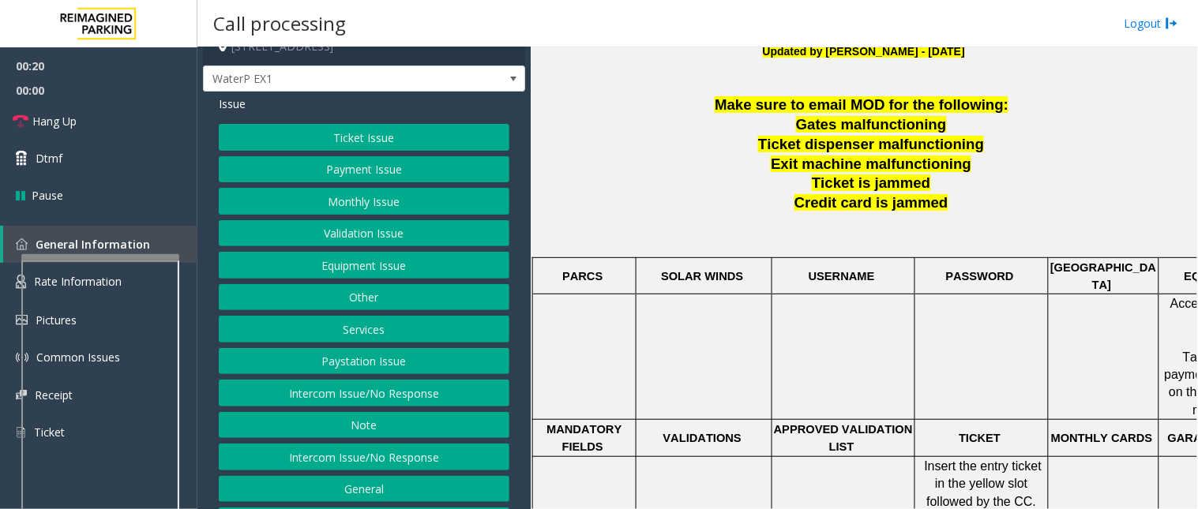
scroll to position [53, 0]
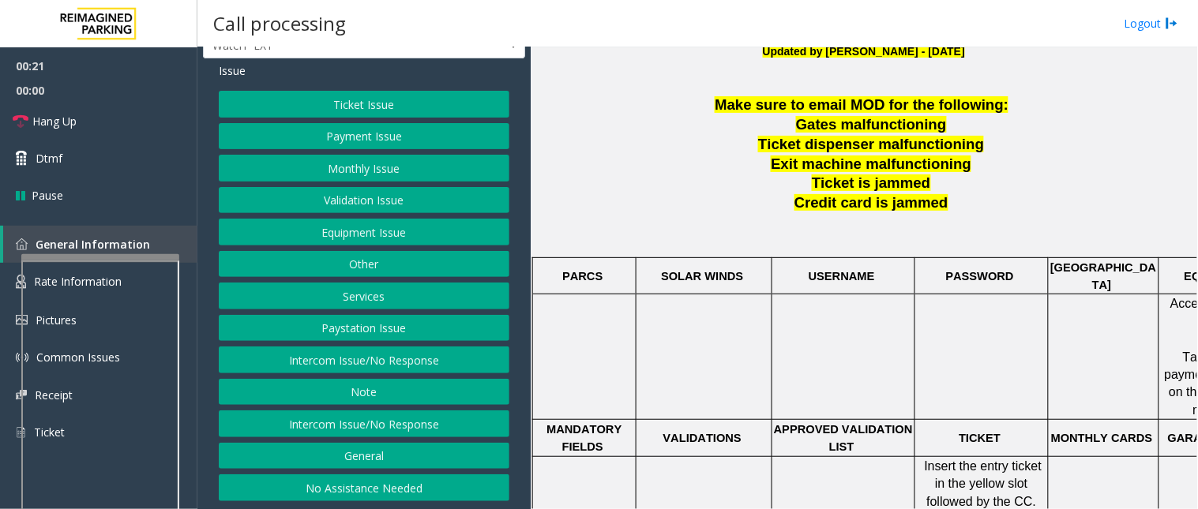
click at [322, 458] on button "No Assistance Needed" at bounding box center [364, 488] width 291 height 27
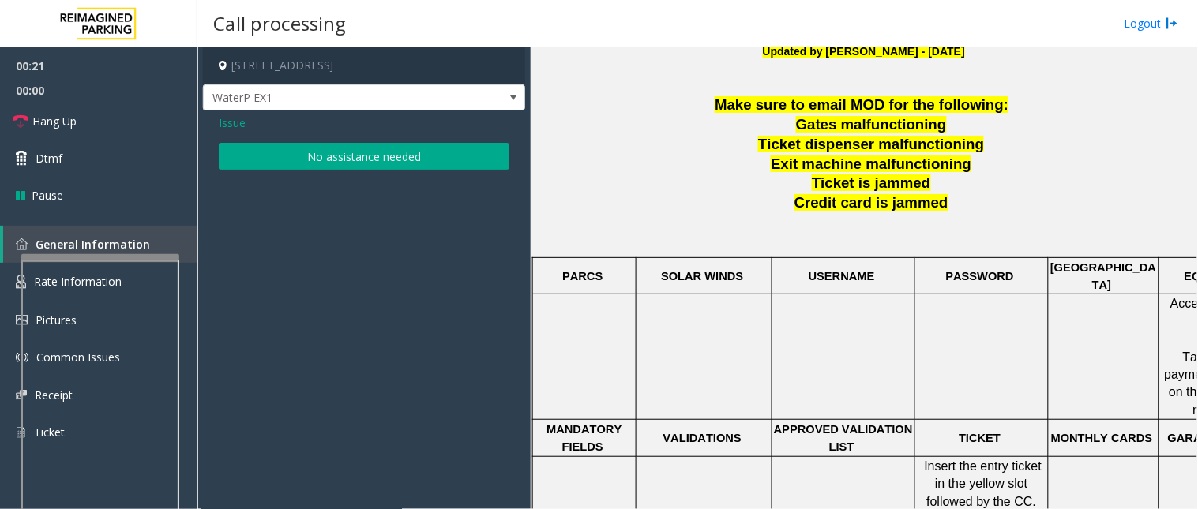
scroll to position [0, 0]
click at [314, 151] on button "No assistance needed" at bounding box center [364, 156] width 291 height 27
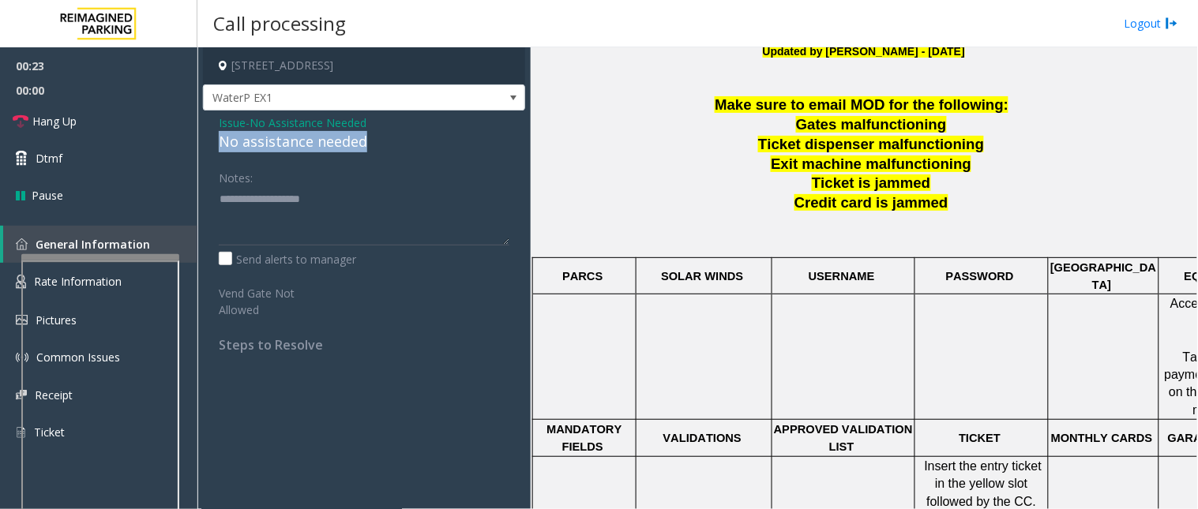
drag, startPoint x: 385, startPoint y: 132, endPoint x: 205, endPoint y: 133, distance: 180.1
click at [216, 141] on div "Issue - No Assistance Needed No assistance needed Notes: Send alerts to manager…" at bounding box center [364, 240] width 322 height 258
click at [145, 116] on link "Hang Up" at bounding box center [98, 121] width 197 height 37
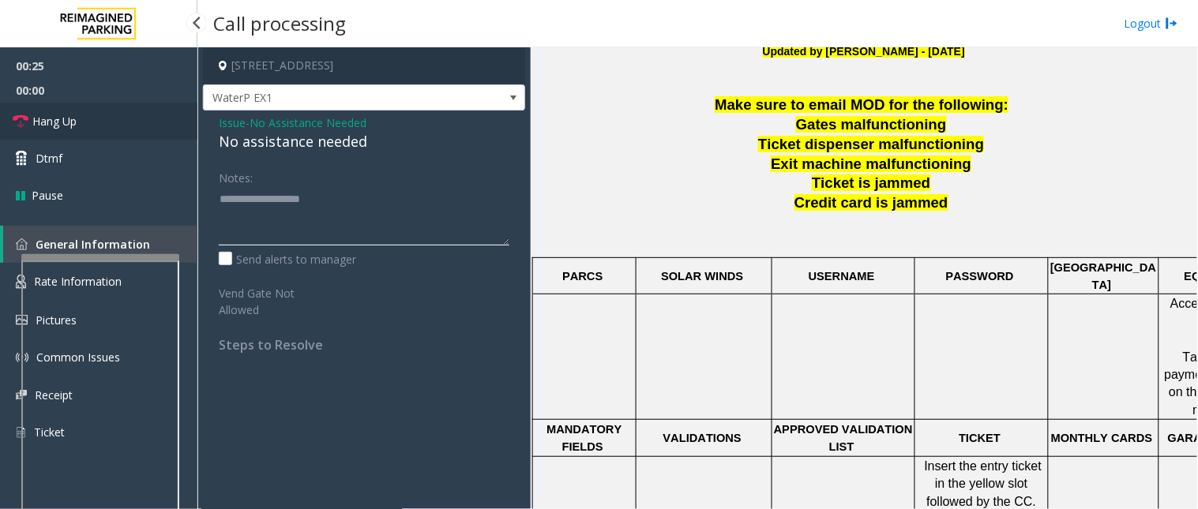
type textarea "**********"
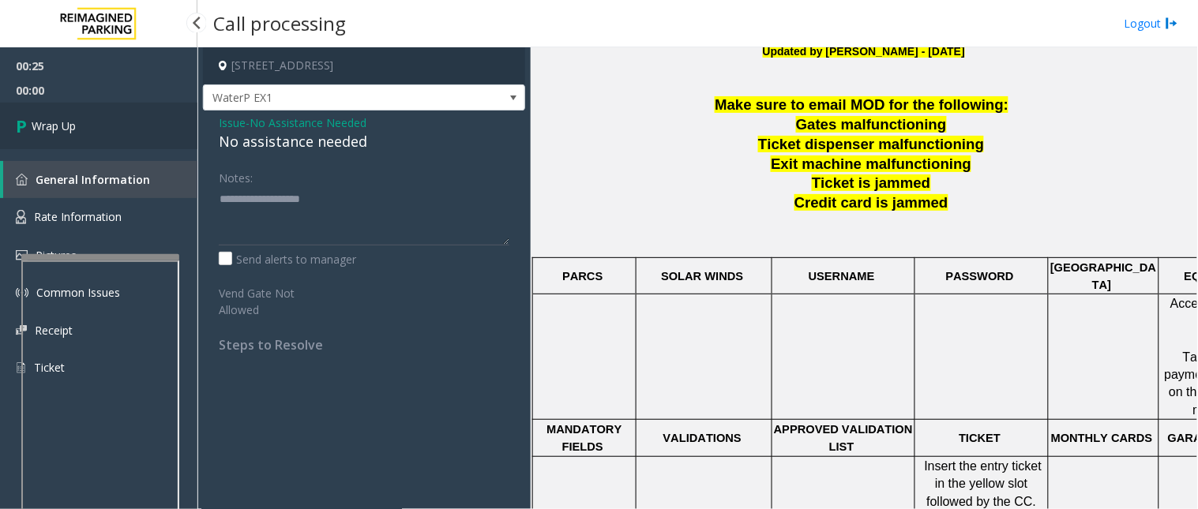
click at [92, 129] on link "Wrap Up" at bounding box center [98, 126] width 197 height 47
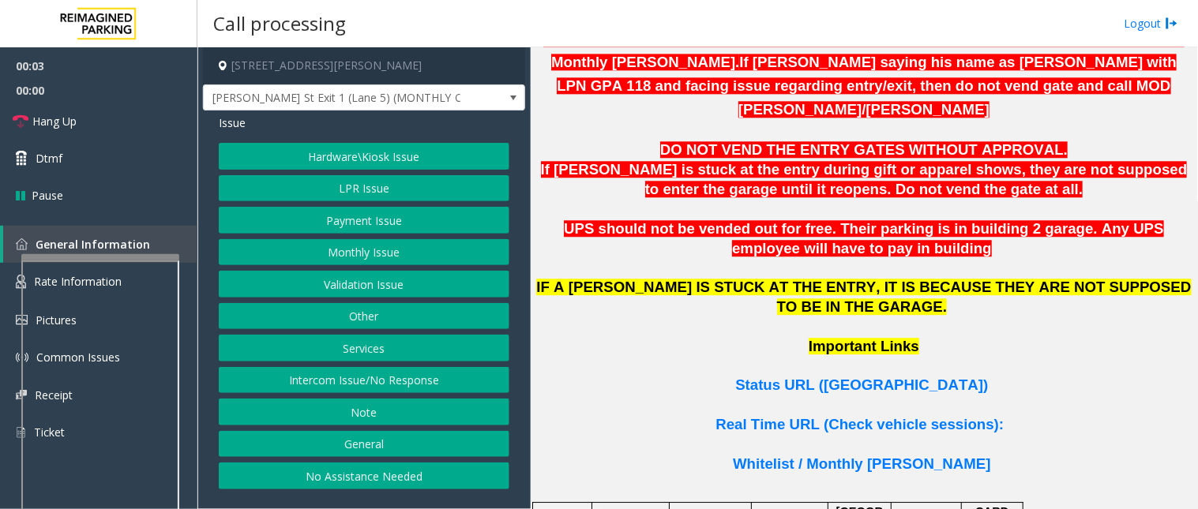
scroll to position [965, 0]
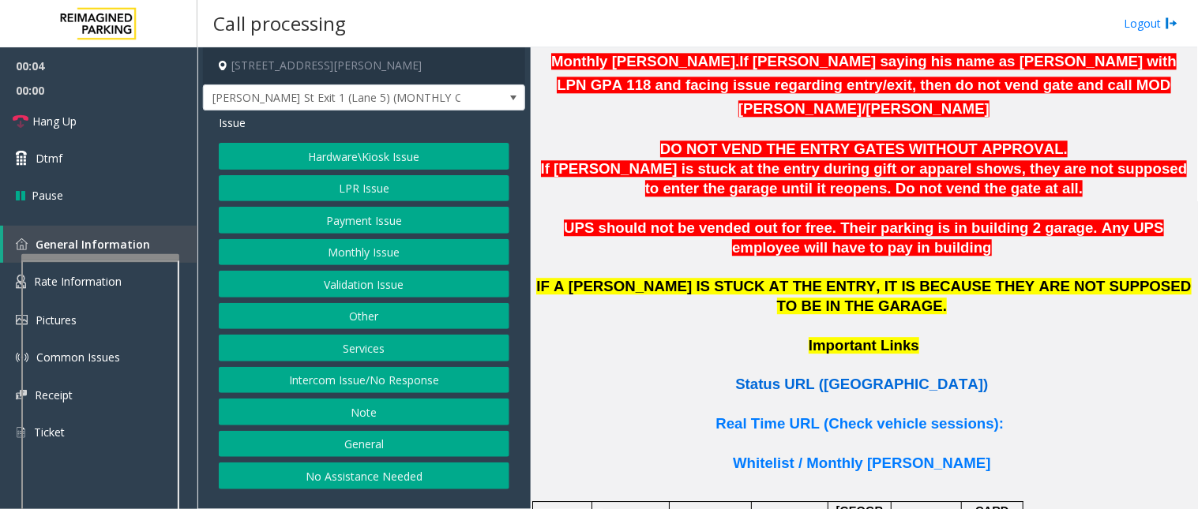
click at [839, 376] on span "Status URL ([GEOGRAPHIC_DATA])" at bounding box center [861, 384] width 253 height 17
click at [344, 380] on button "Intercom Issue/No Response" at bounding box center [364, 380] width 291 height 27
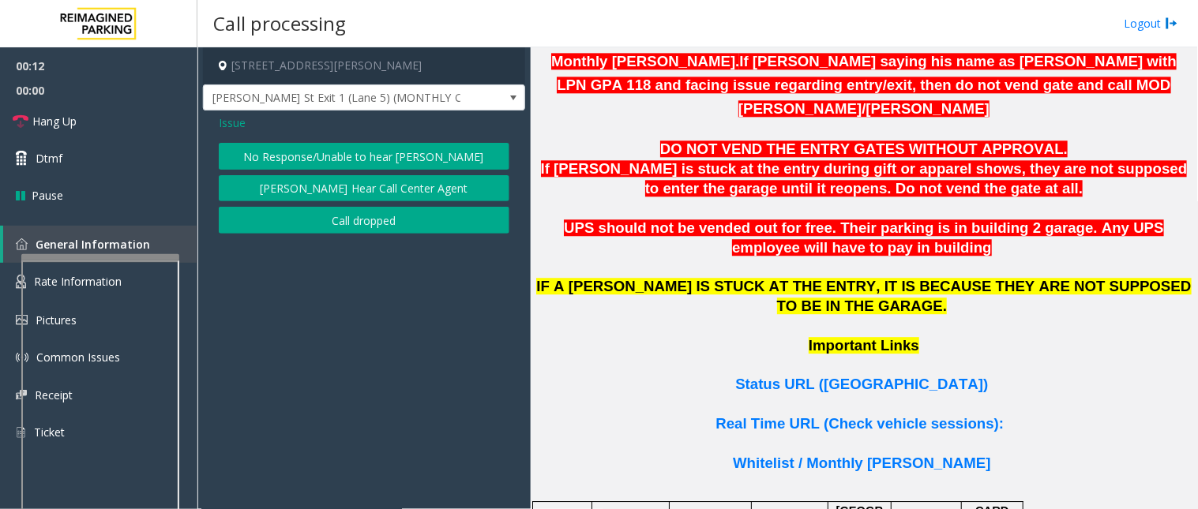
click at [297, 148] on button "No Response/Unable to hear [PERSON_NAME]" at bounding box center [364, 156] width 291 height 27
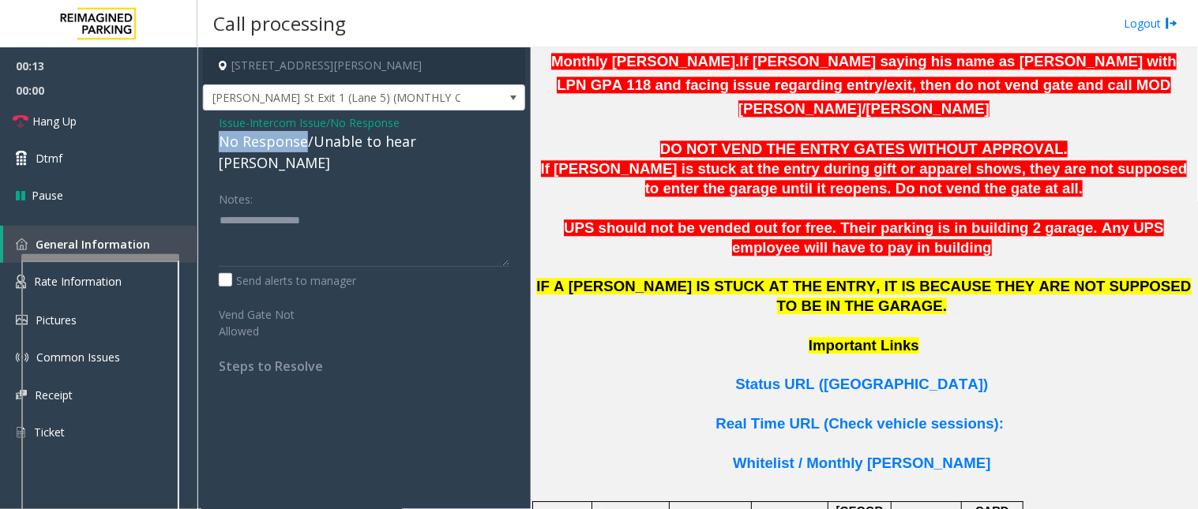
drag, startPoint x: 305, startPoint y: 143, endPoint x: 218, endPoint y: 145, distance: 86.9
click at [219, 145] on div "No Response/Unable to hear [PERSON_NAME]" at bounding box center [364, 152] width 291 height 43
click at [310, 208] on textarea at bounding box center [364, 237] width 291 height 59
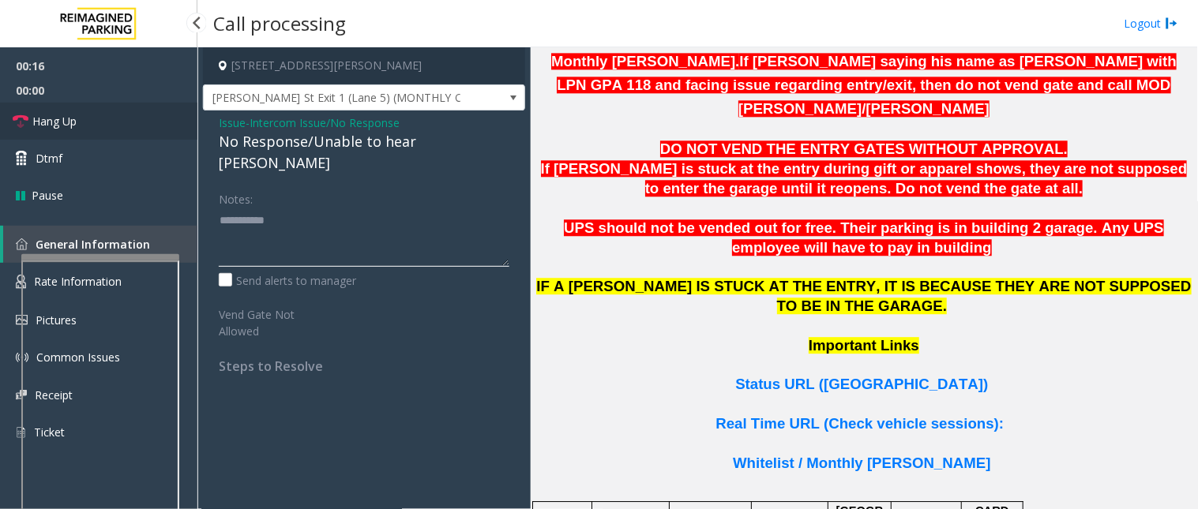
type textarea "**********"
click at [89, 116] on link "Hang Up" at bounding box center [98, 121] width 197 height 37
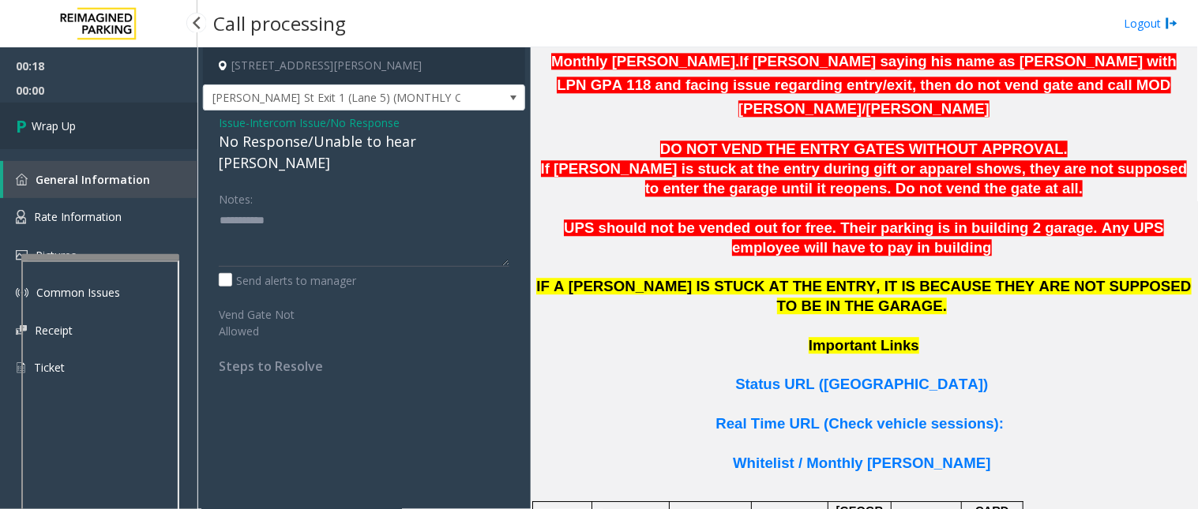
click at [90, 116] on link "Wrap Up" at bounding box center [98, 126] width 197 height 47
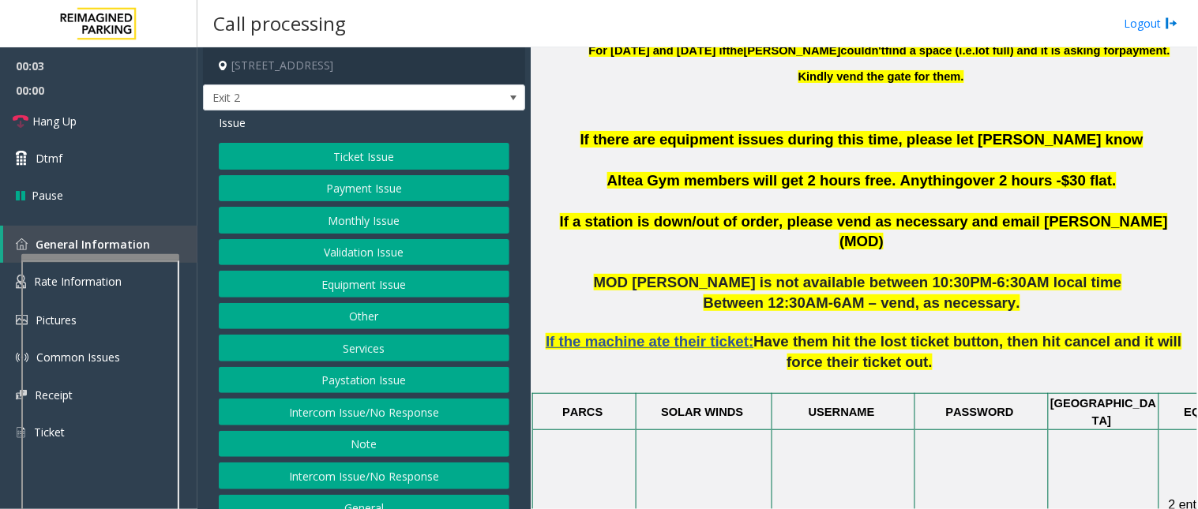
scroll to position [877, 0]
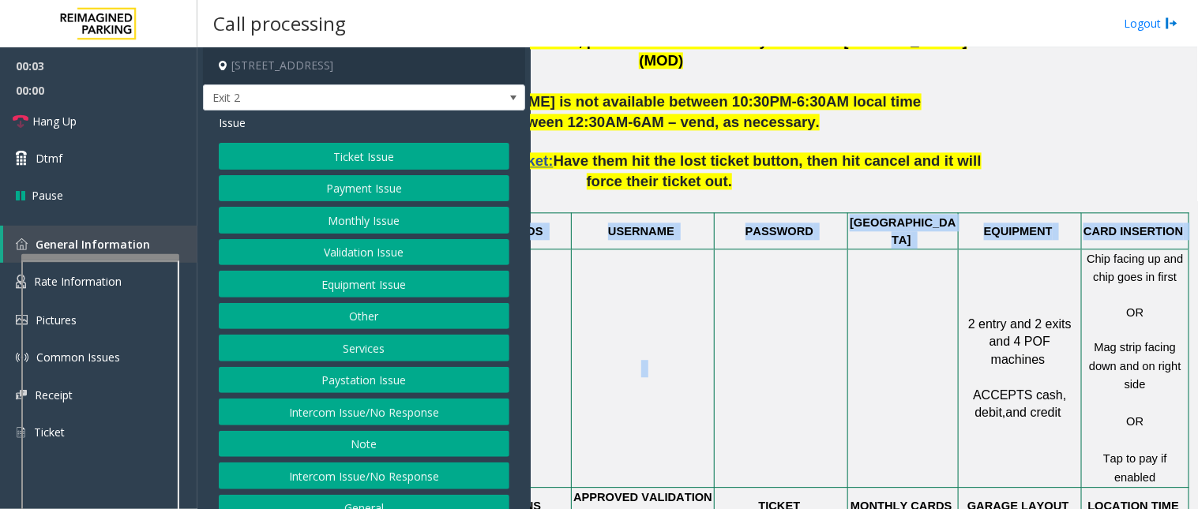
drag, startPoint x: 1083, startPoint y: 275, endPoint x: 1197, endPoint y: 286, distance: 115.1
click at [1078, 286] on div "Main Revenue Control Manufacturer: Skidata ← Move left → Move right ↑ Move up ↓…" at bounding box center [864, 278] width 667 height 462
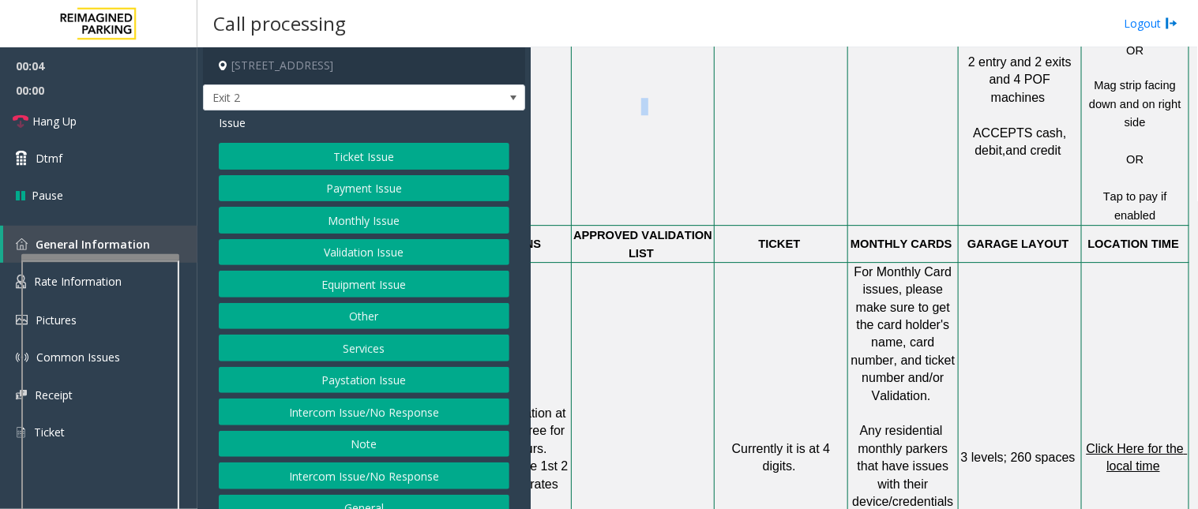
scroll to position [1140, 213]
click at [1078, 441] on span "Click Here for the local time" at bounding box center [1137, 456] width 101 height 31
click at [765, 271] on td "Currently it is at 4 digits." at bounding box center [781, 456] width 133 height 391
click at [381, 316] on button "Other" at bounding box center [364, 316] width 291 height 27
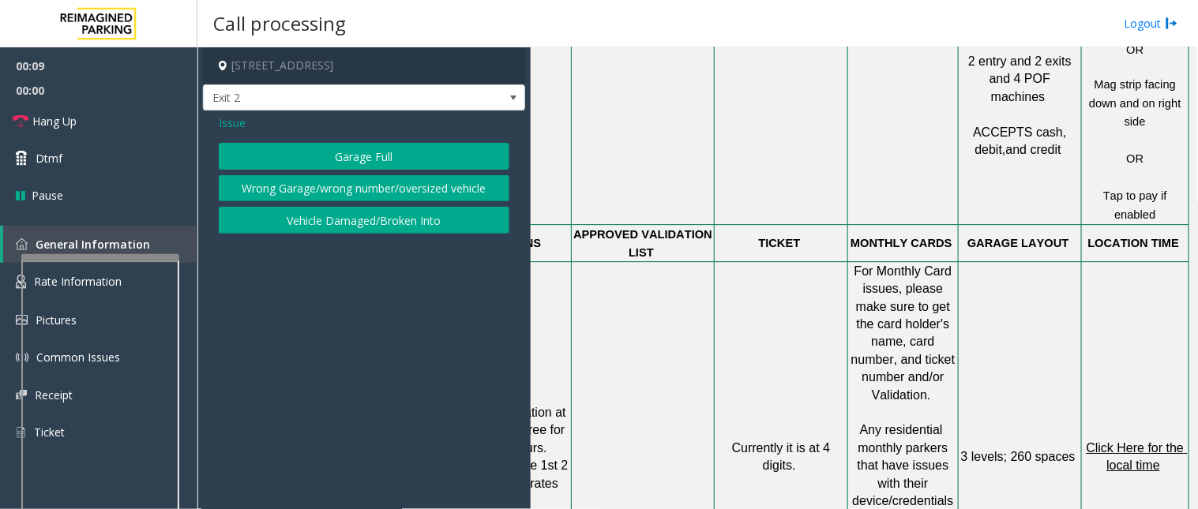
click at [350, 156] on button "Garage Full" at bounding box center [364, 156] width 291 height 27
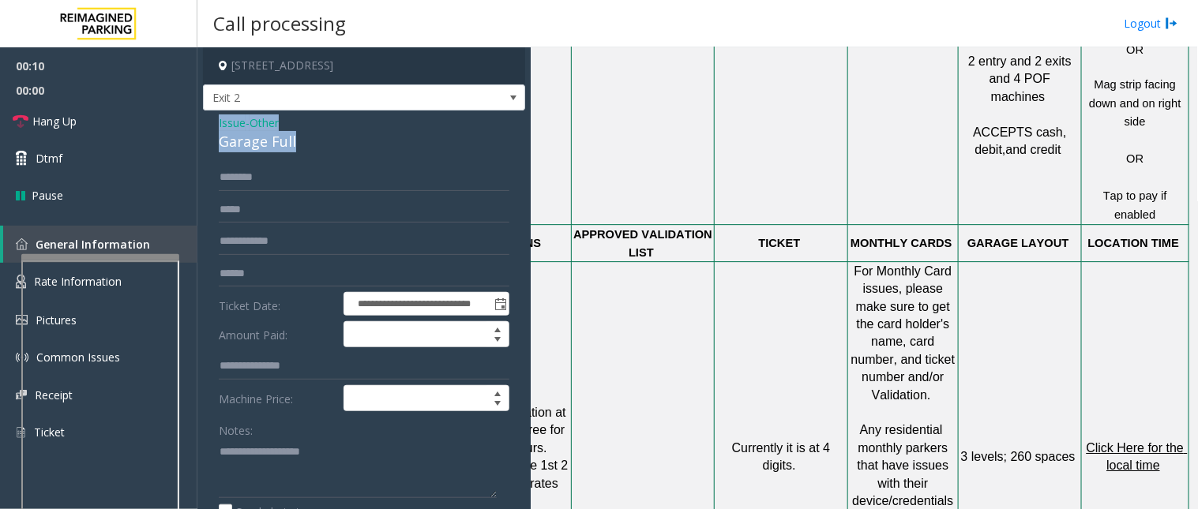
drag, startPoint x: 324, startPoint y: 145, endPoint x: 209, endPoint y: 123, distance: 117.3
click at [209, 123] on div "**********" at bounding box center [364, 410] width 322 height 599
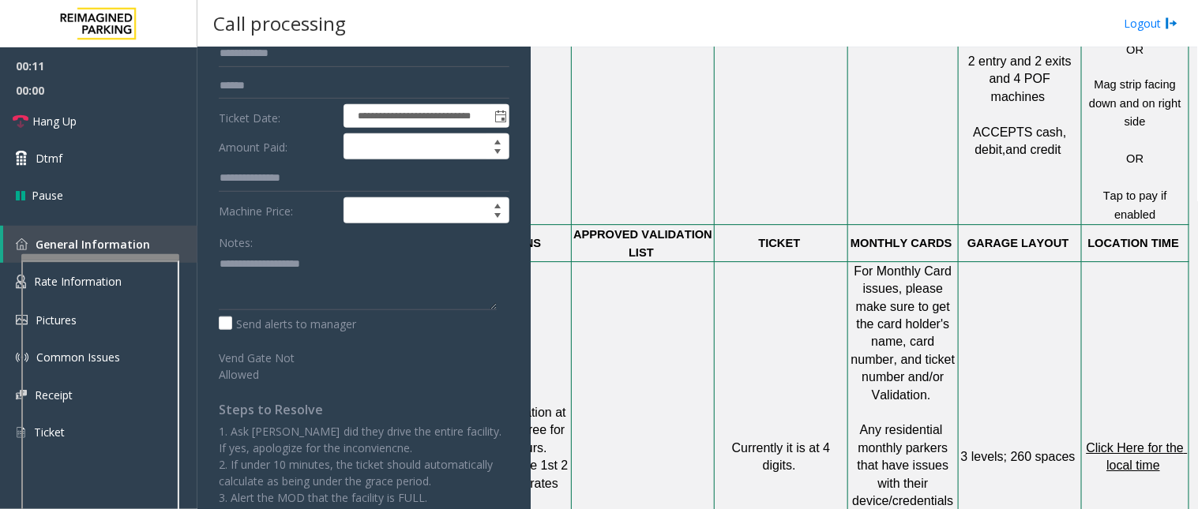
scroll to position [201, 0]
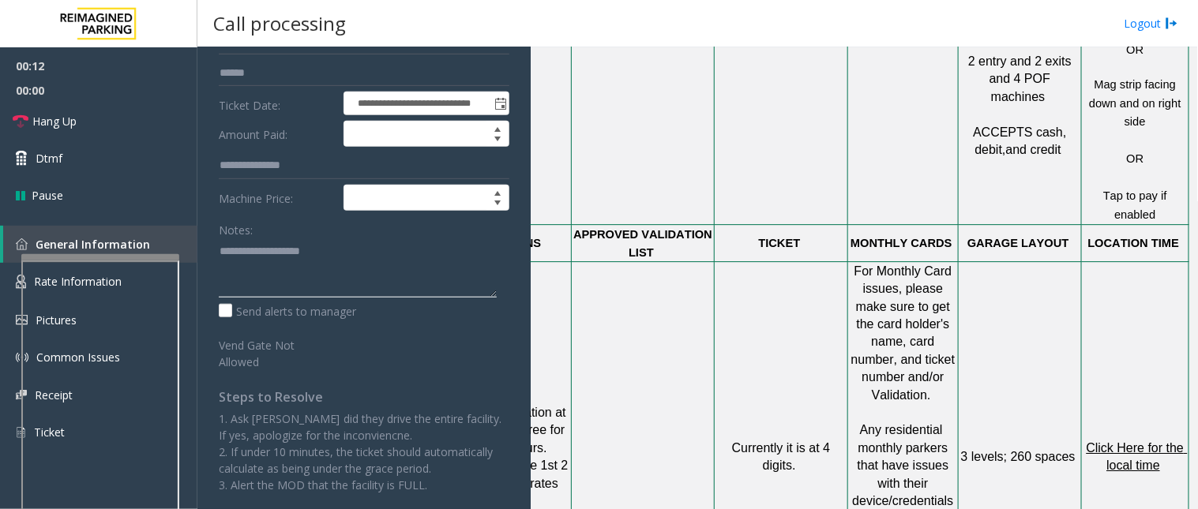
click at [269, 248] on textarea at bounding box center [358, 268] width 278 height 59
paste textarea "**********"
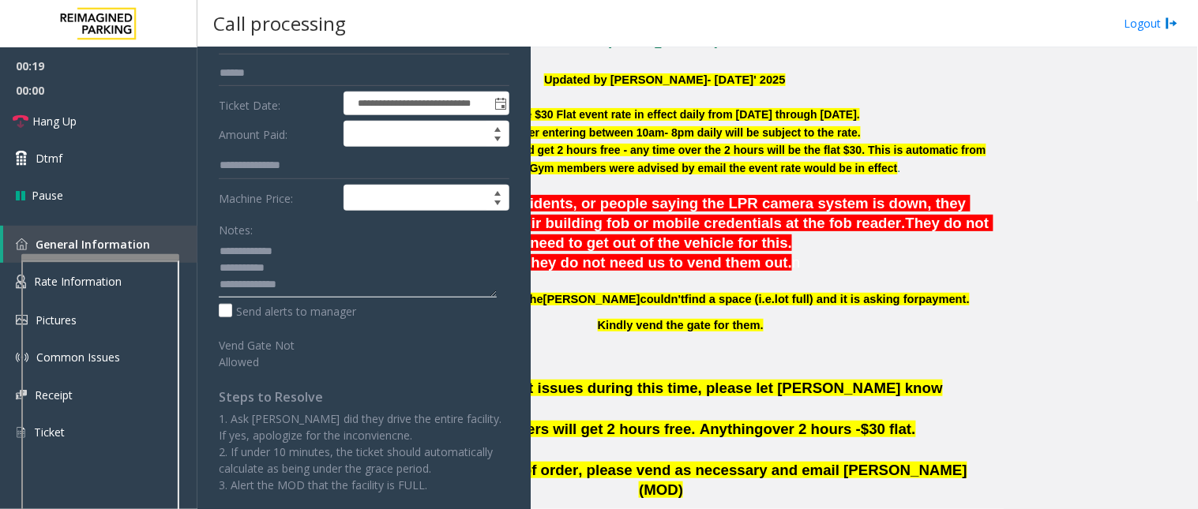
scroll to position [438, 213]
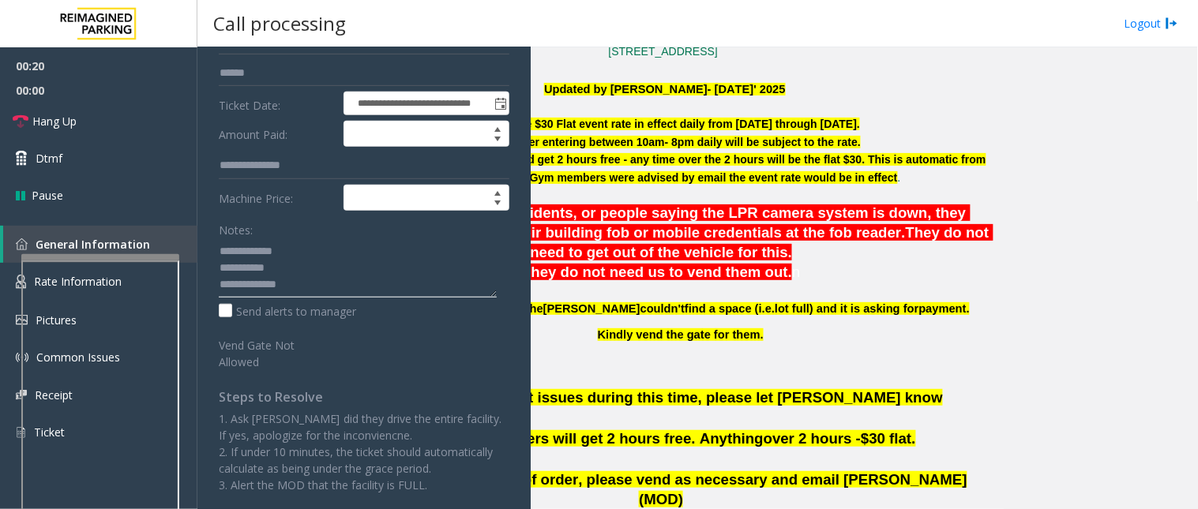
type textarea "**********"
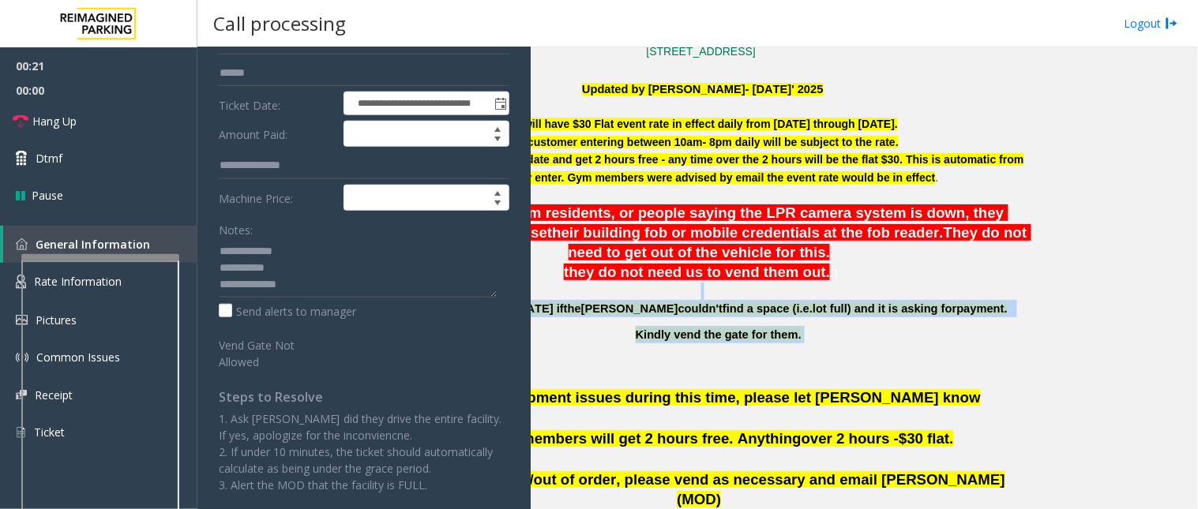
scroll to position [438, 51]
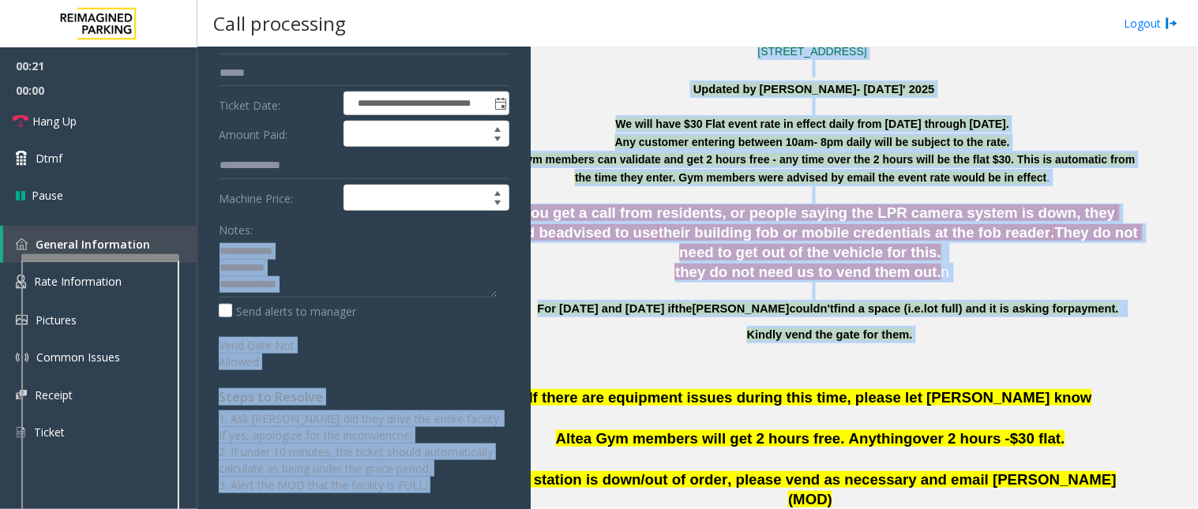
drag, startPoint x: 838, startPoint y: 337, endPoint x: 611, endPoint y: 326, distance: 226.9
click at [530, 296] on div "**********" at bounding box center [697, 278] width 1000 height 462
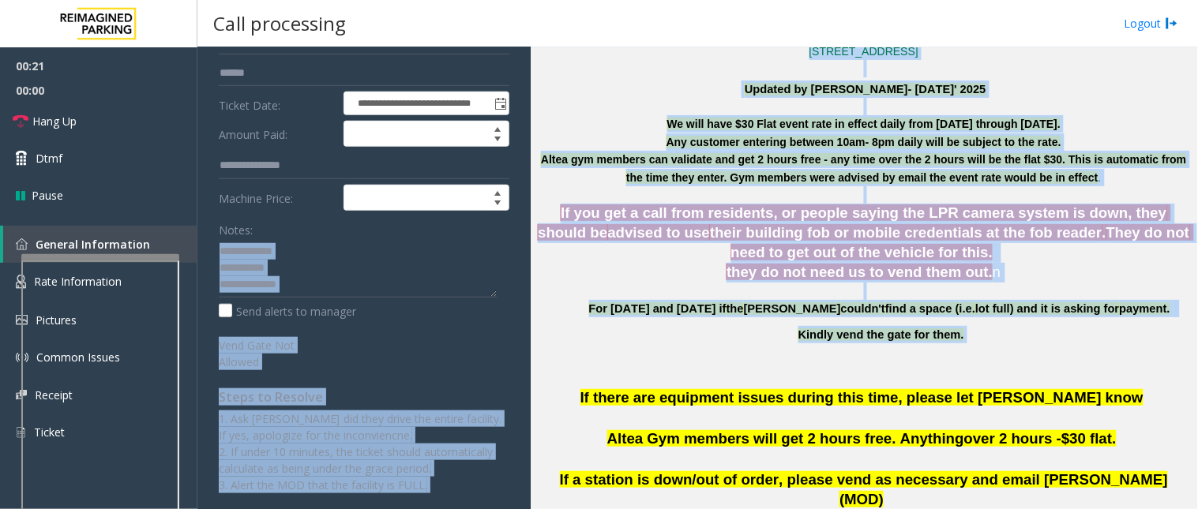
click at [618, 329] on p "Kindly vend the gate for them." at bounding box center [883, 334] width 618 height 17
click at [624, 306] on p "For [DATE] and [DATE] if the [PERSON_NAME] couldn't find a space ( i.e. lot ful…" at bounding box center [883, 308] width 618 height 17
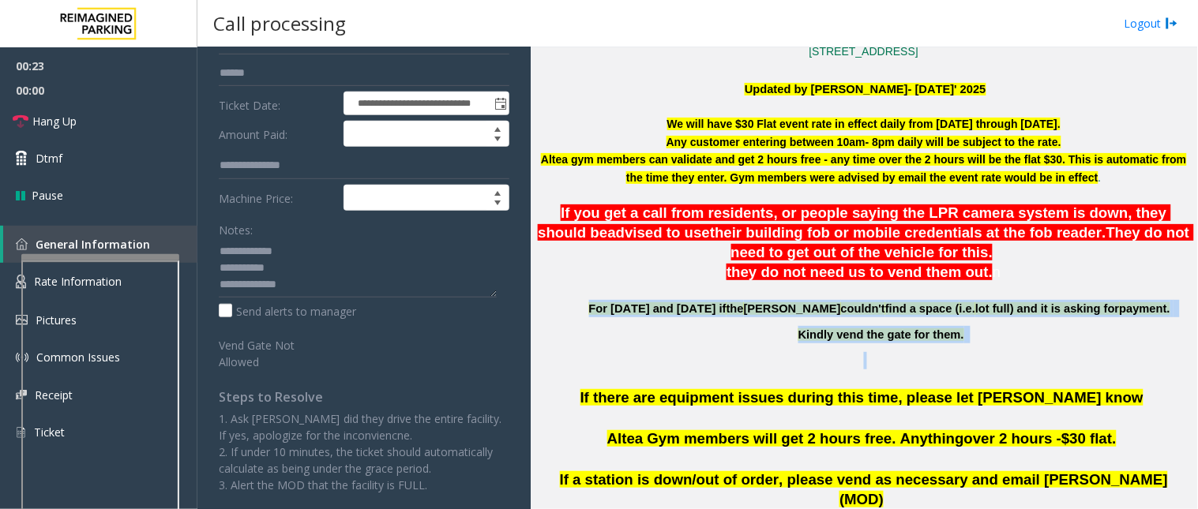
drag, startPoint x: 712, startPoint y: 317, endPoint x: 941, endPoint y: 350, distance: 231.4
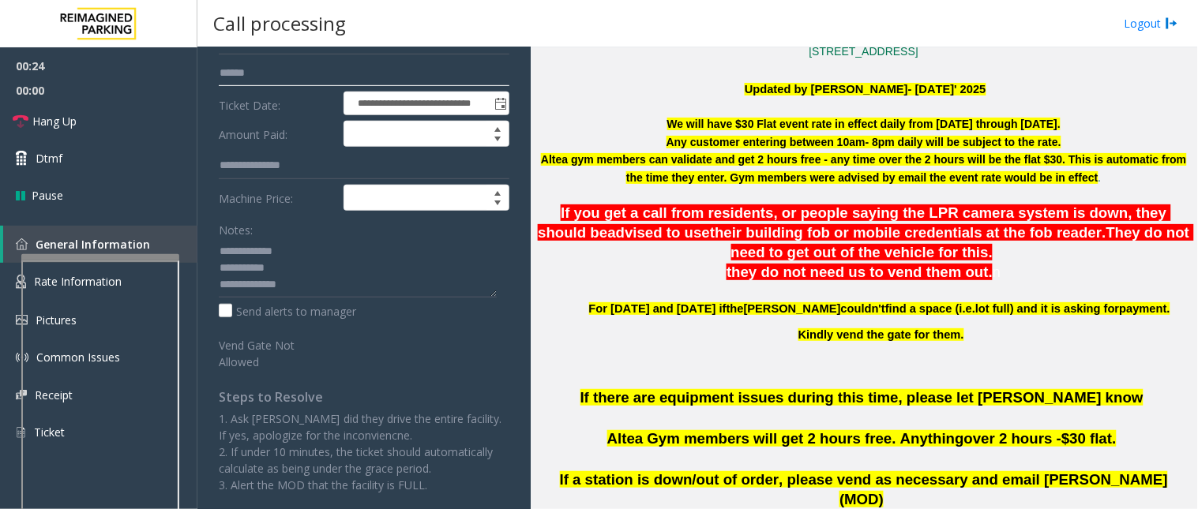
click at [250, 73] on input "text" at bounding box center [364, 73] width 291 height 27
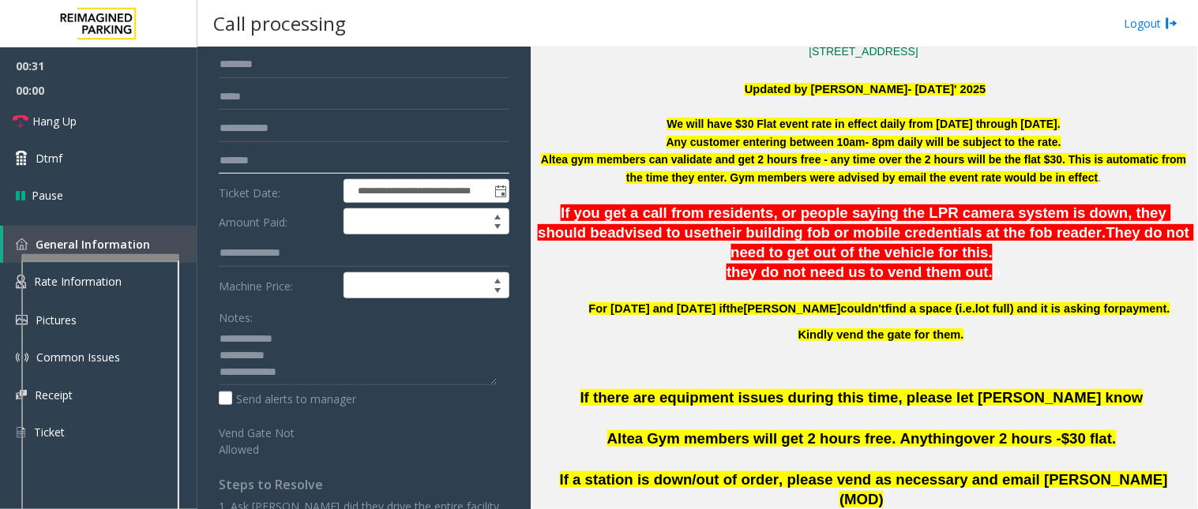
scroll to position [25, 0]
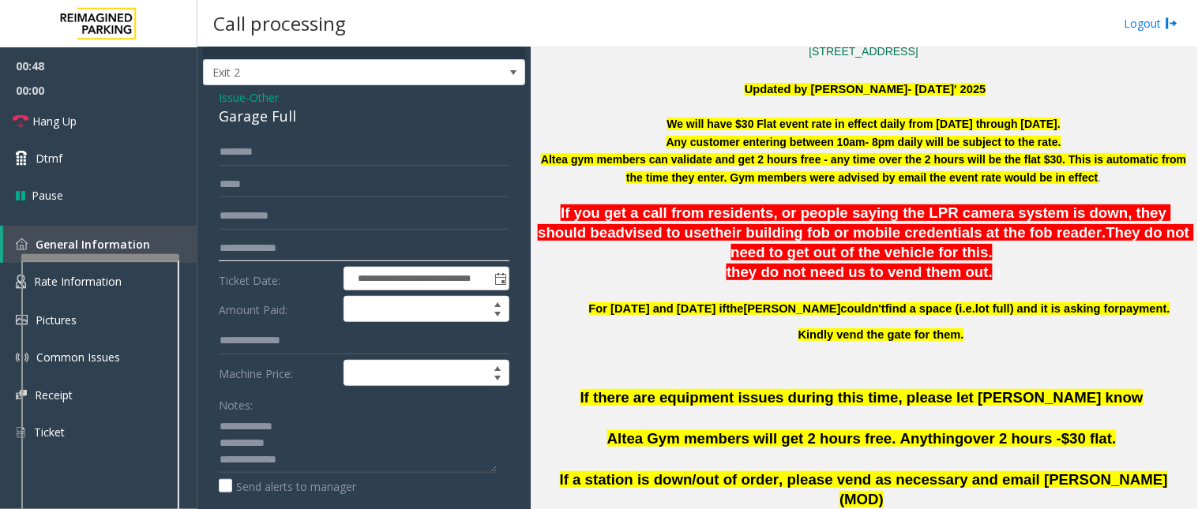
drag, startPoint x: 265, startPoint y: 246, endPoint x: 216, endPoint y: 250, distance: 49.1
click at [216, 250] on div "**********" at bounding box center [364, 404] width 314 height 530
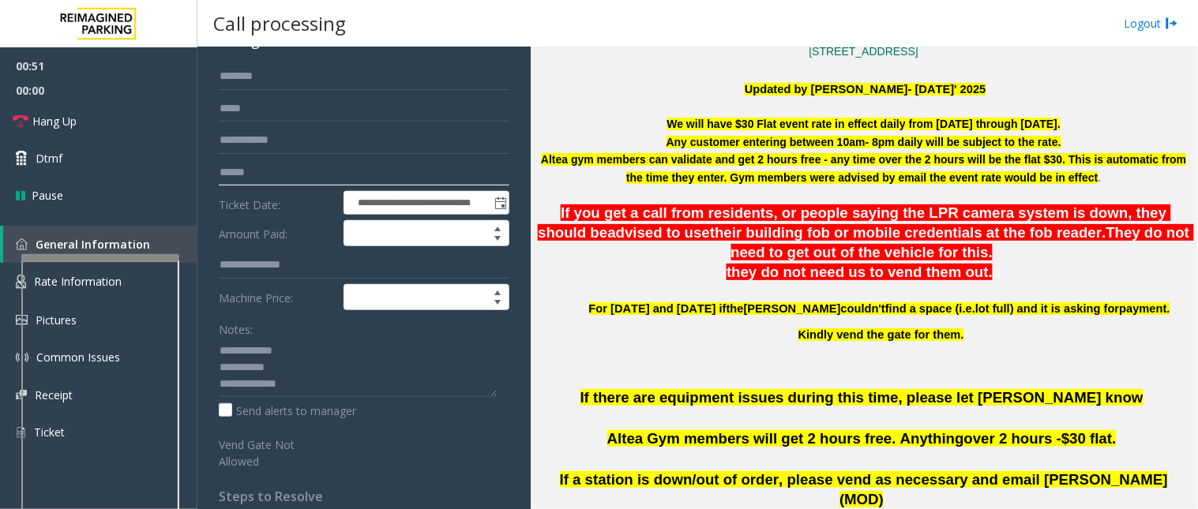
scroll to position [0, 0]
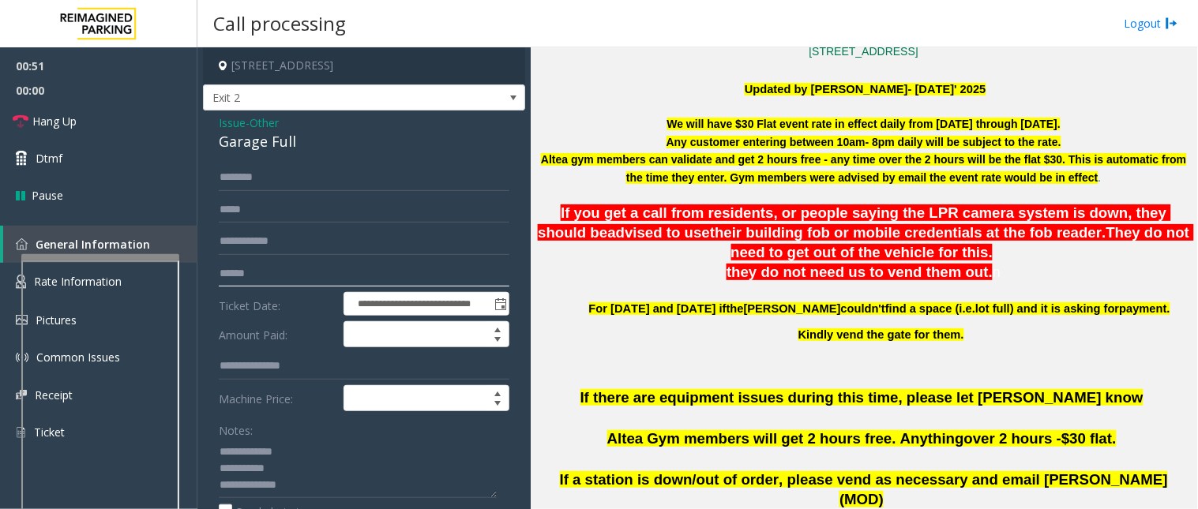
type input "******"
click at [232, 127] on span "Issue" at bounding box center [232, 123] width 27 height 17
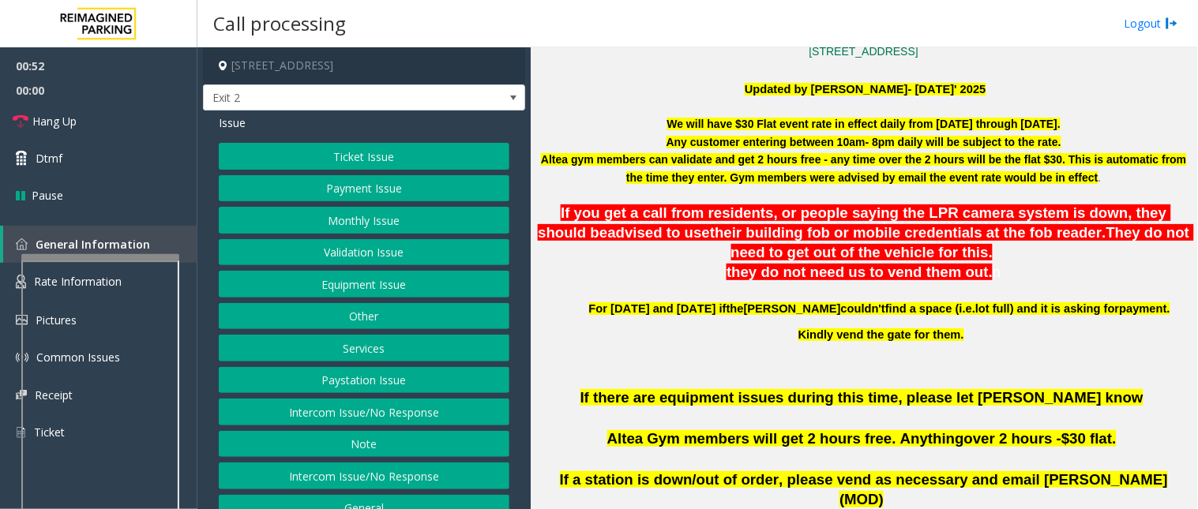
click at [271, 153] on button "Ticket Issue" at bounding box center [364, 156] width 291 height 27
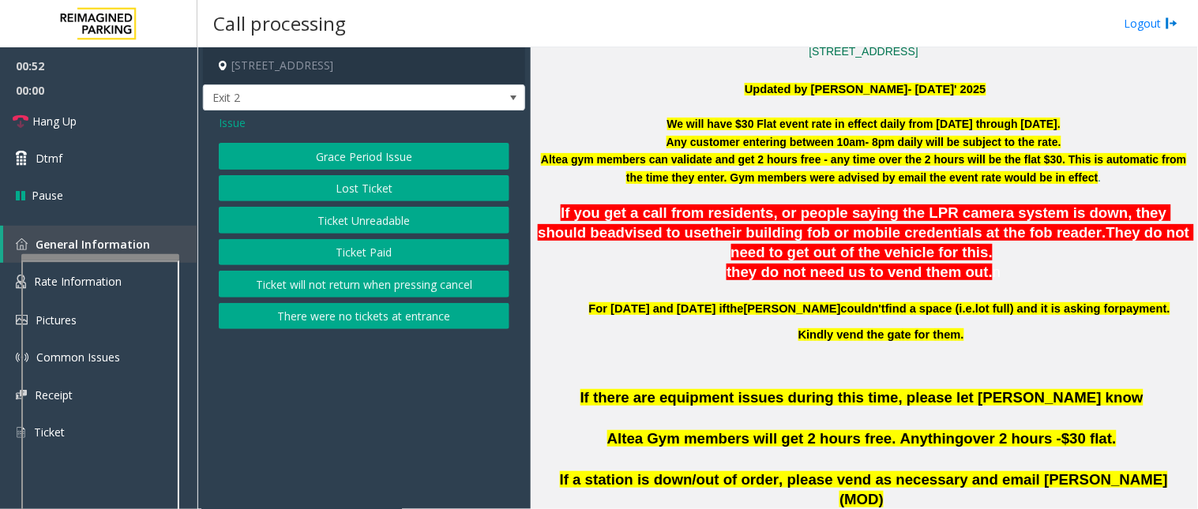
click at [295, 322] on button "There were no tickets at entrance" at bounding box center [364, 316] width 291 height 27
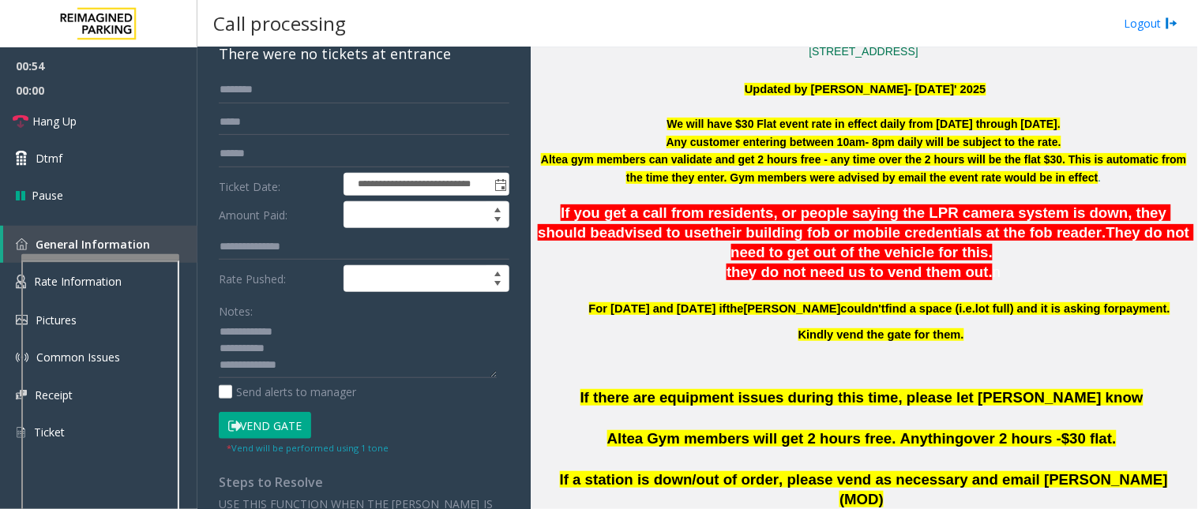
click at [271, 423] on button "Vend Gate" at bounding box center [265, 425] width 92 height 27
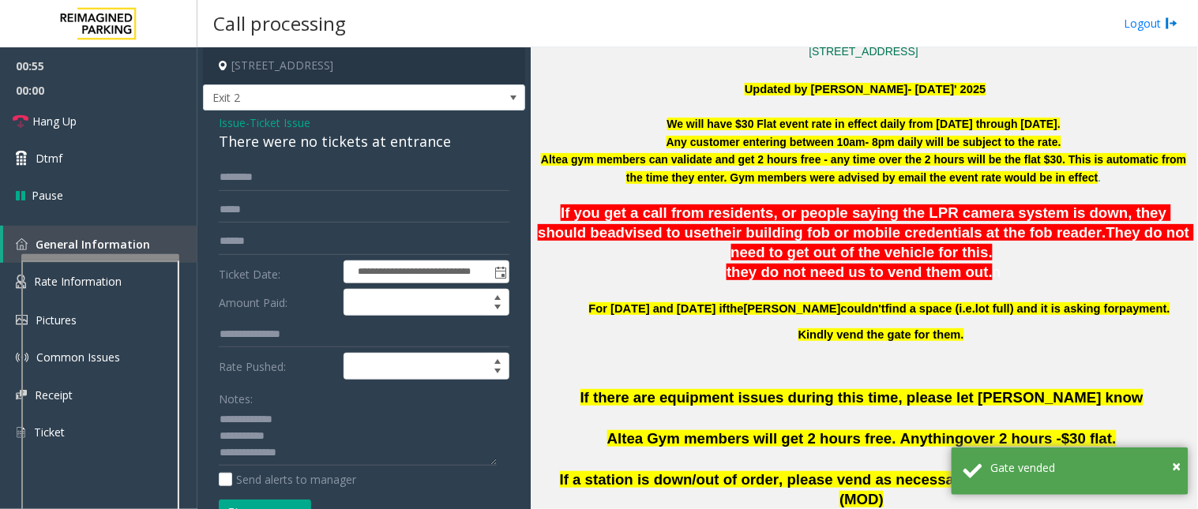
click at [231, 120] on span "Issue" at bounding box center [232, 123] width 27 height 17
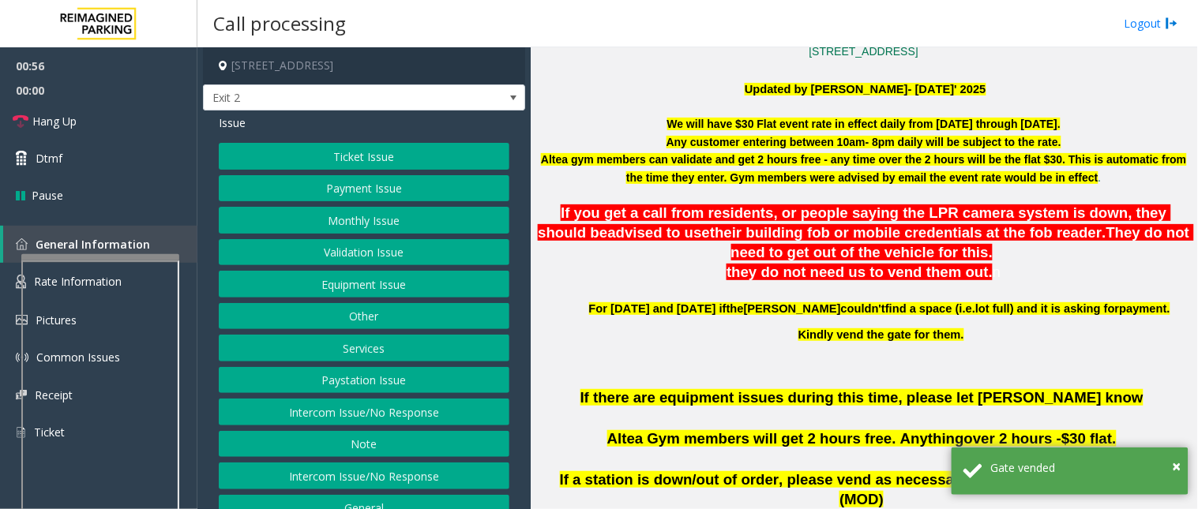
click at [321, 309] on button "Other" at bounding box center [364, 316] width 291 height 27
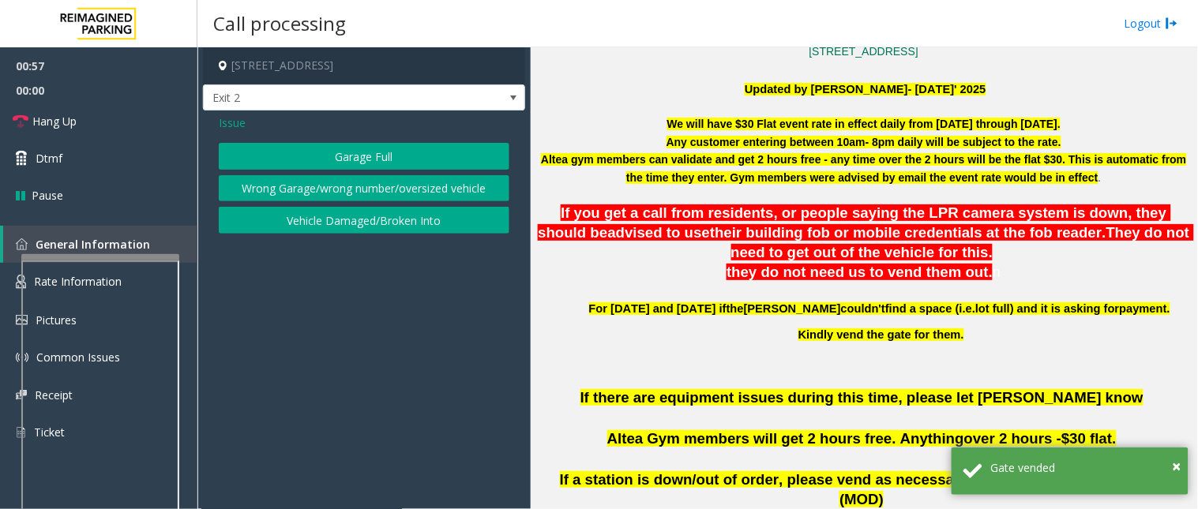
click at [356, 150] on button "Garage Full" at bounding box center [364, 156] width 291 height 27
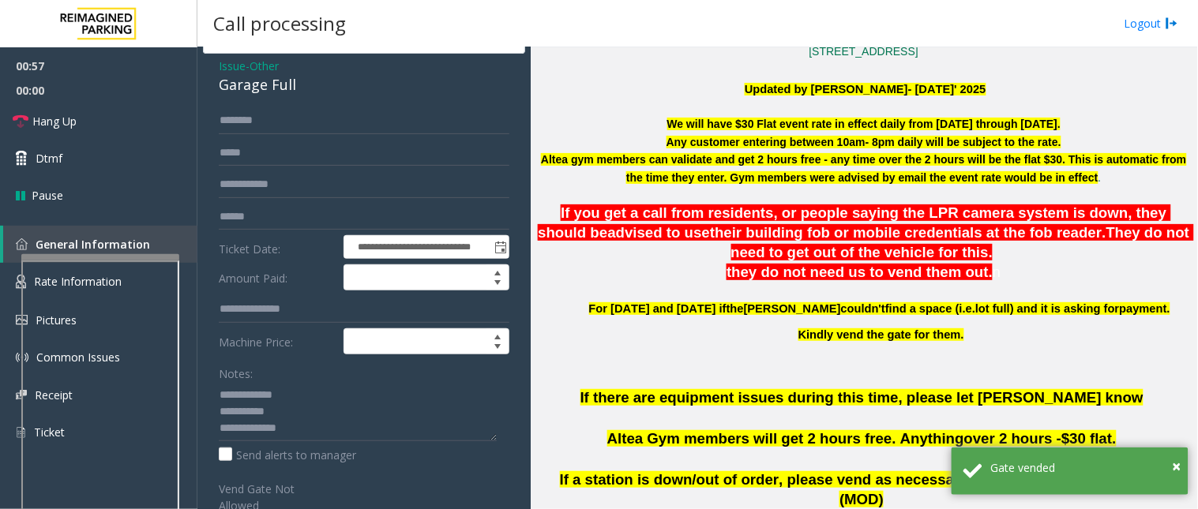
scroll to position [88, 0]
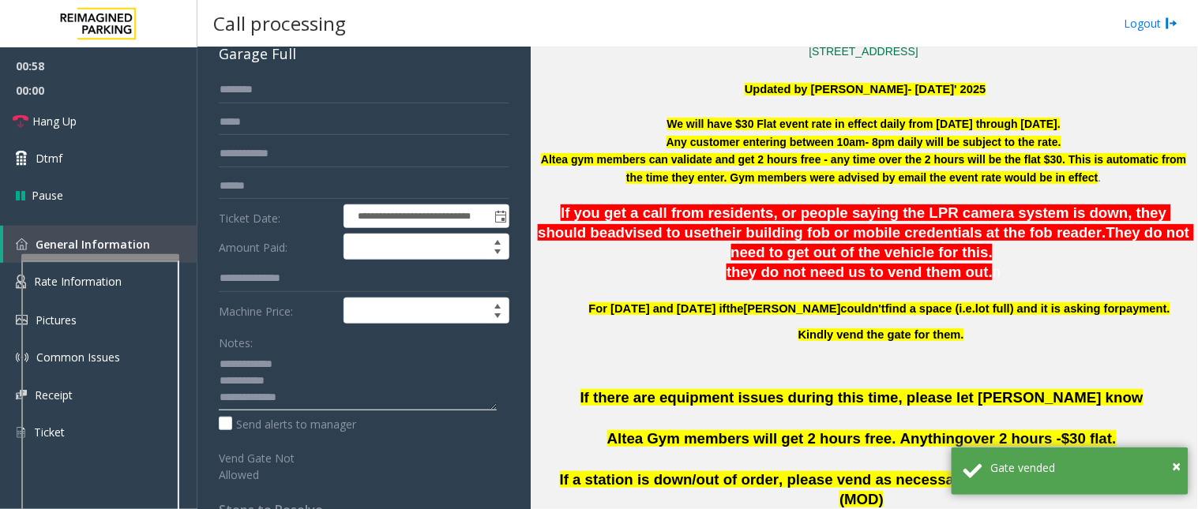
click at [314, 391] on textarea at bounding box center [358, 380] width 278 height 59
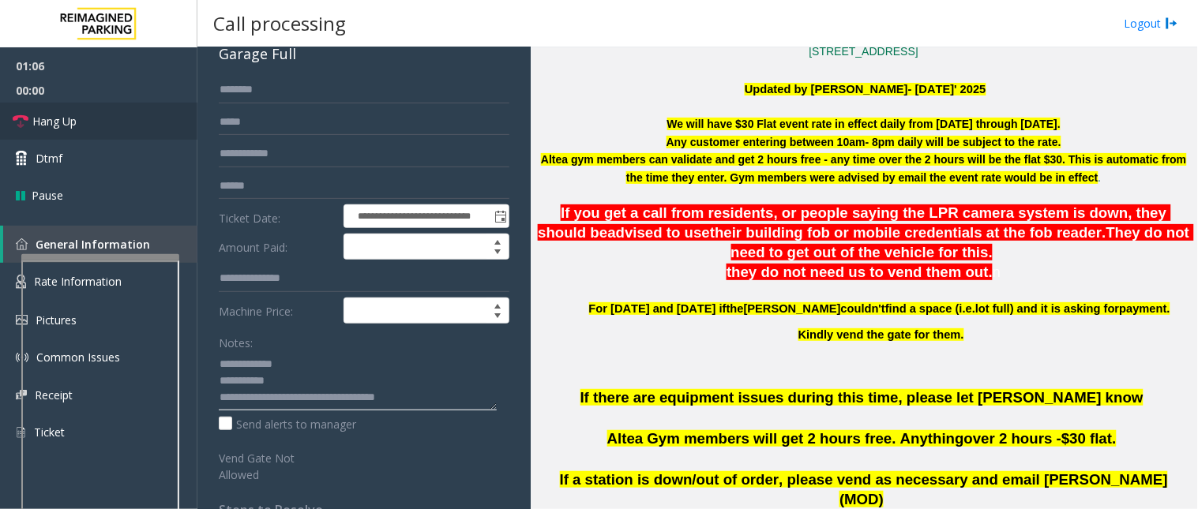
type textarea "**********"
click at [147, 120] on link "Hang Up" at bounding box center [98, 121] width 197 height 37
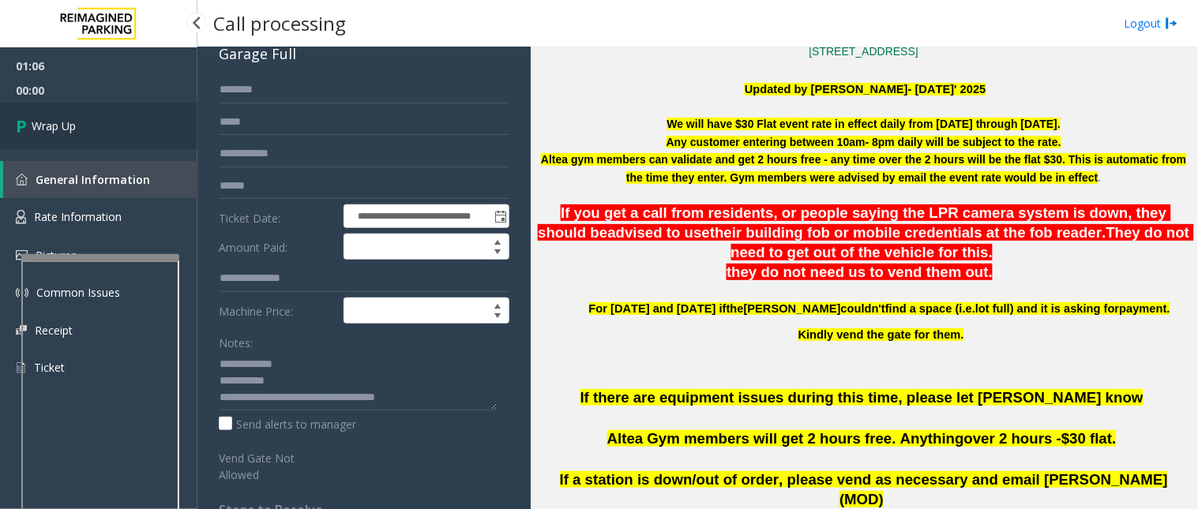
click at [82, 141] on link "Wrap Up" at bounding box center [98, 126] width 197 height 47
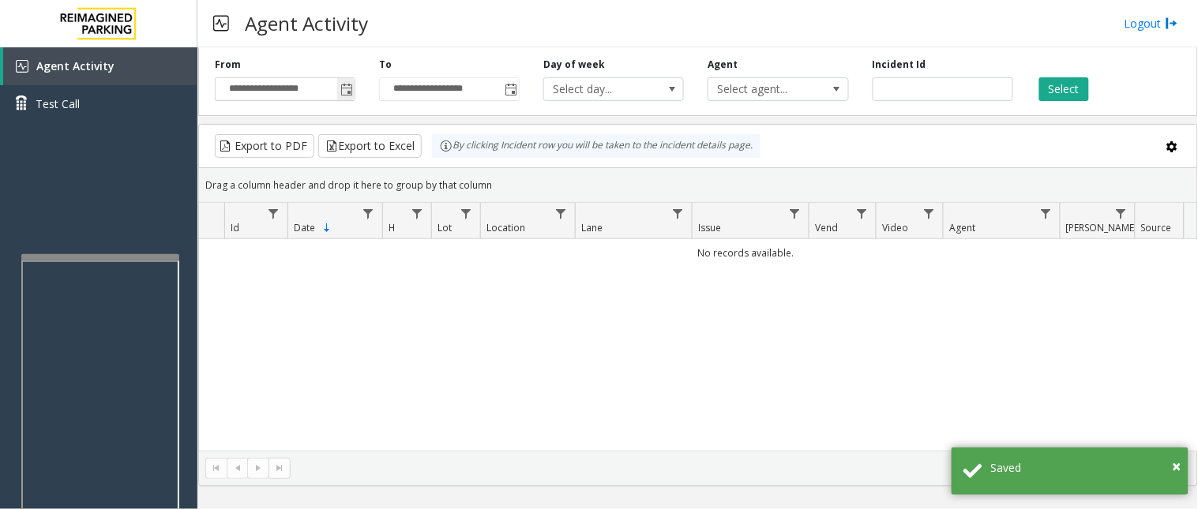
click at [346, 88] on span "Toggle popup" at bounding box center [346, 90] width 13 height 13
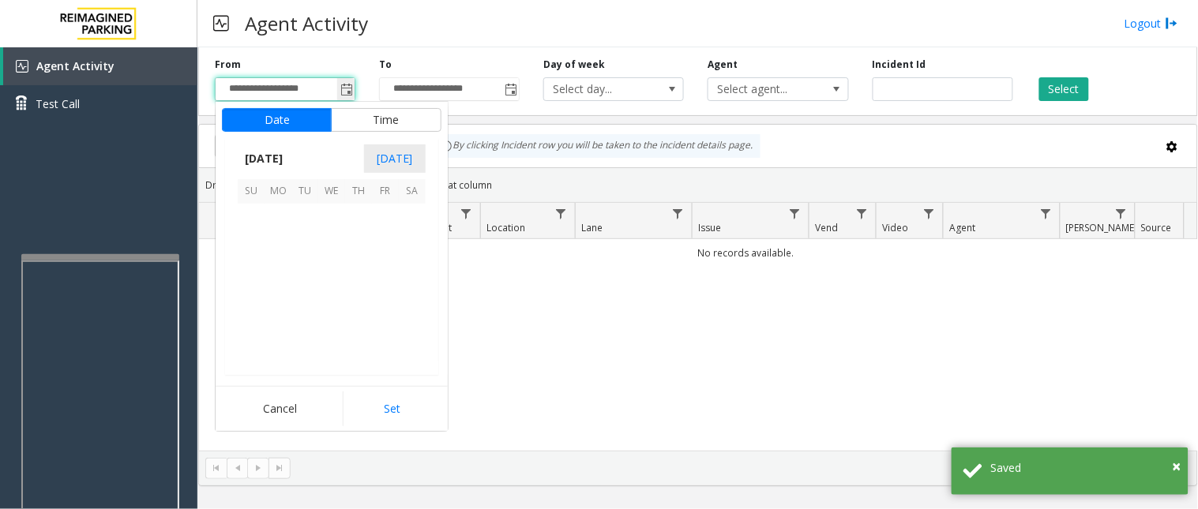
scroll to position [283216, 0]
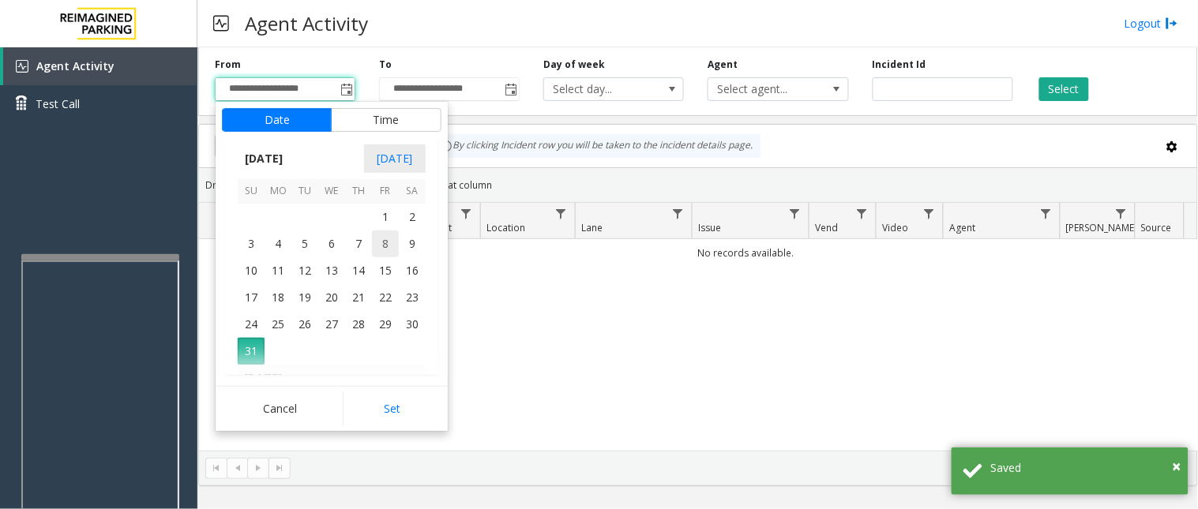
click at [389, 231] on span "8" at bounding box center [385, 244] width 27 height 27
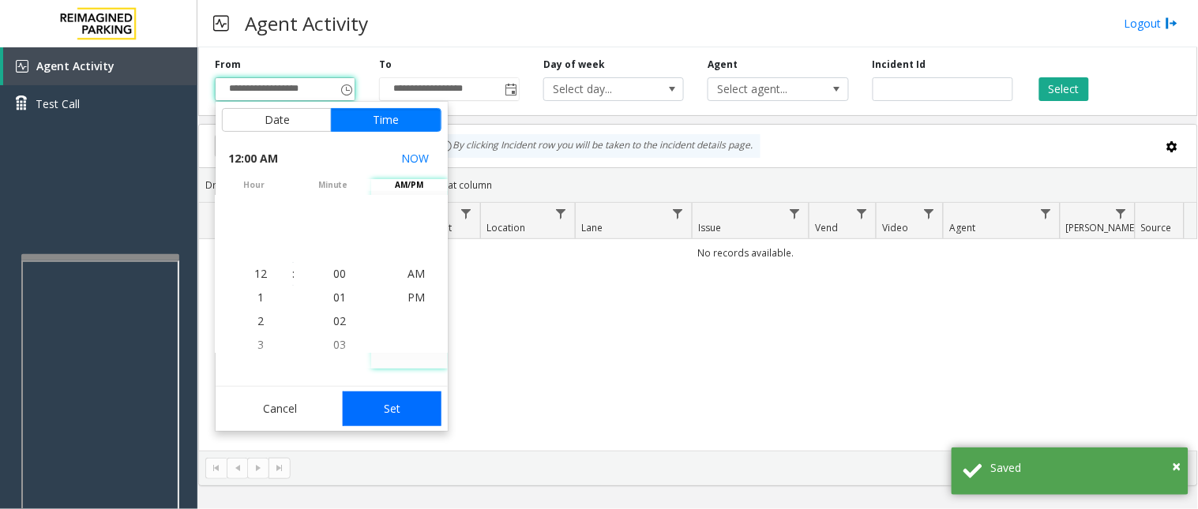
click at [392, 409] on button "Set" at bounding box center [393, 409] width 100 height 35
type input "**********"
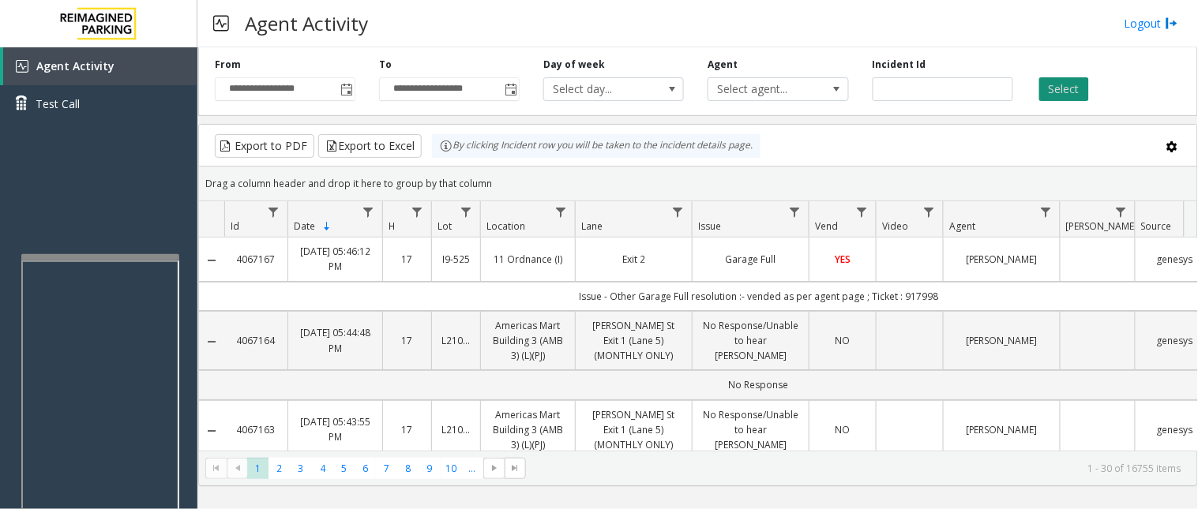
click at [1058, 95] on button "Select" at bounding box center [1064, 89] width 50 height 24
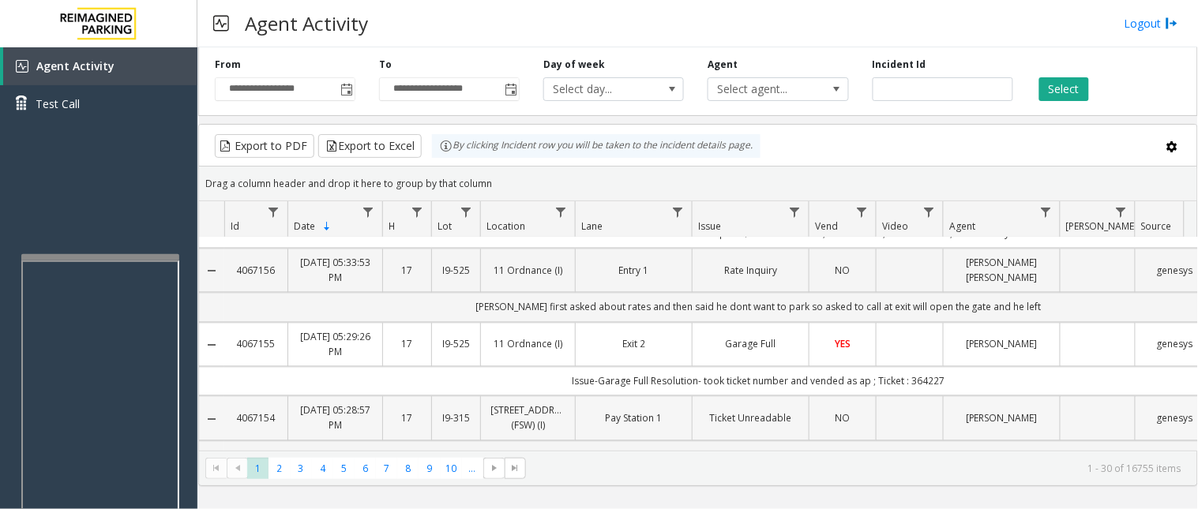
scroll to position [965, 0]
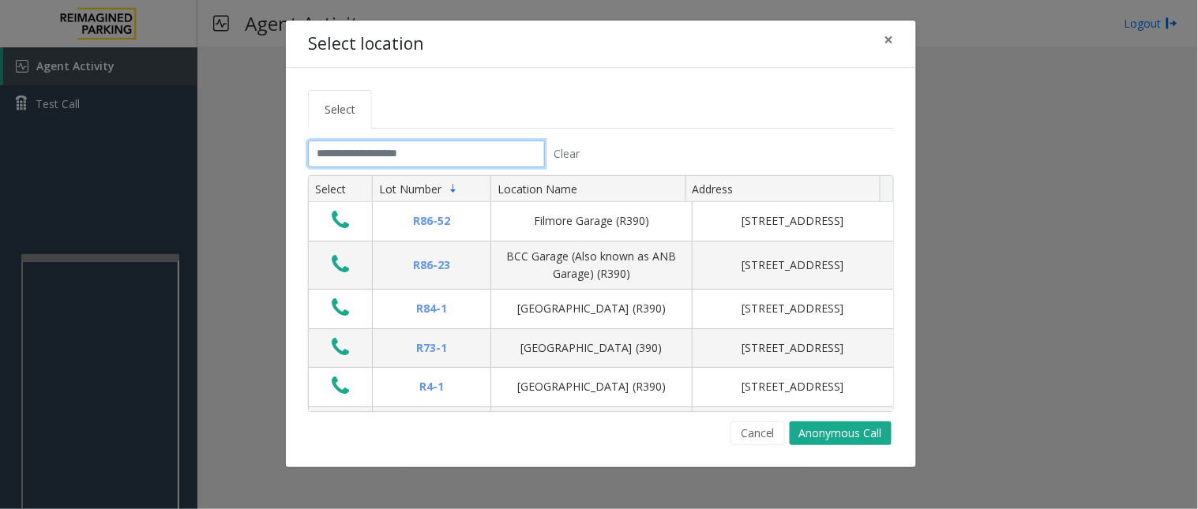
click at [343, 161] on input "text" at bounding box center [426, 154] width 237 height 27
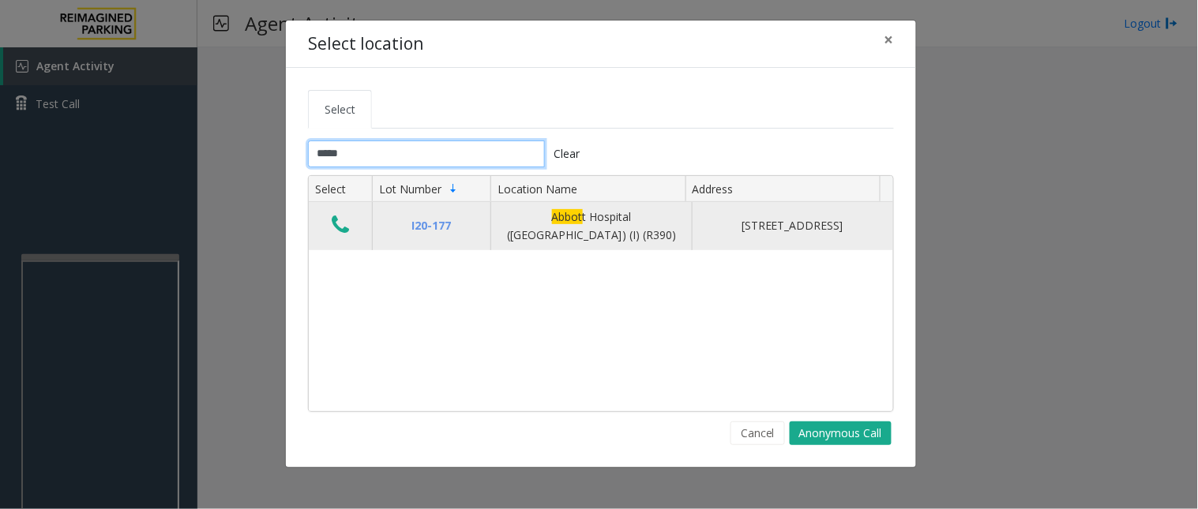
type input "*****"
click at [336, 227] on icon "Data table" at bounding box center [340, 225] width 17 height 22
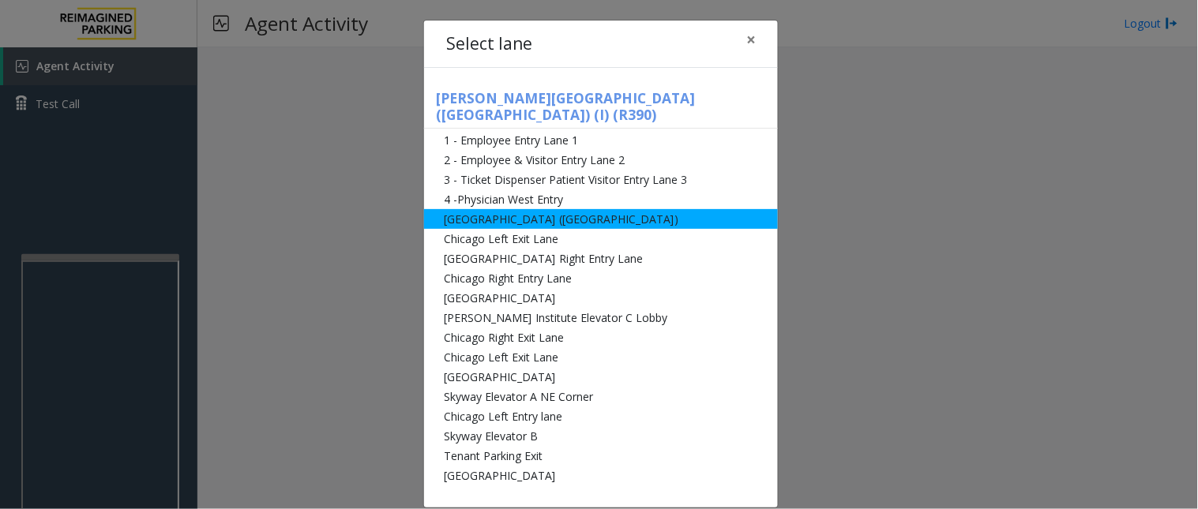
click at [462, 209] on li "[GEOGRAPHIC_DATA] ([GEOGRAPHIC_DATA])" at bounding box center [601, 219] width 354 height 20
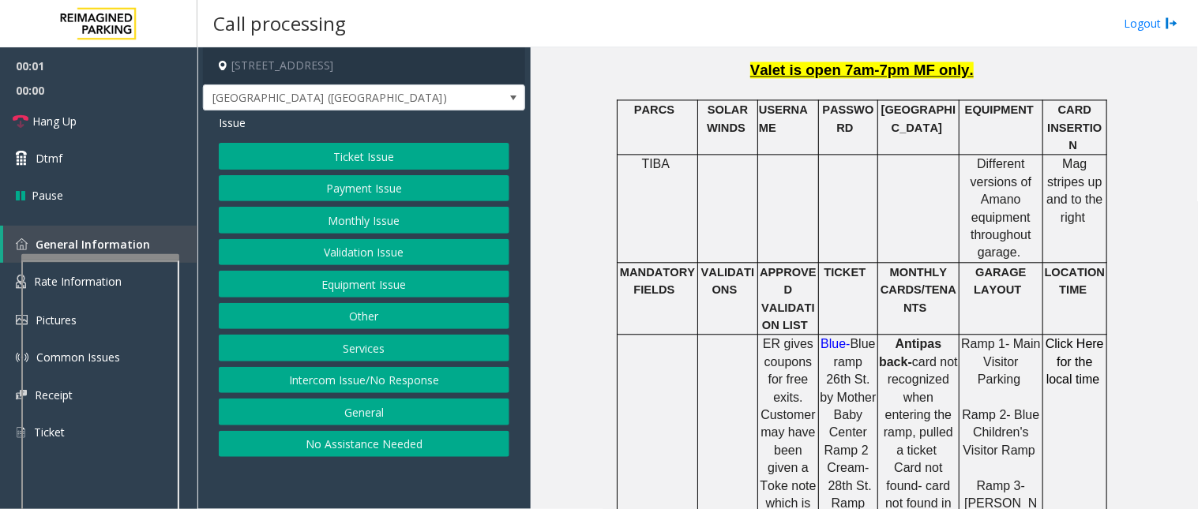
scroll to position [877, 0]
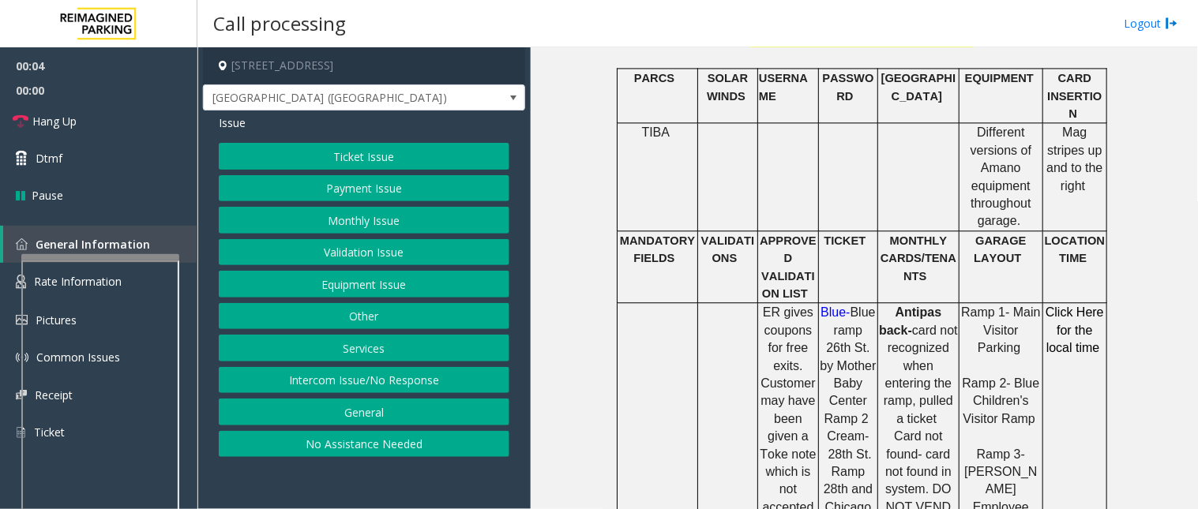
click at [770, 306] on span "ER gives coupons for free exits. Customer may have been given a Toke note which…" at bounding box center [788, 436] width 56 height 261
drag, startPoint x: 761, startPoint y: 190, endPoint x: 738, endPoint y: 209, distance: 29.7
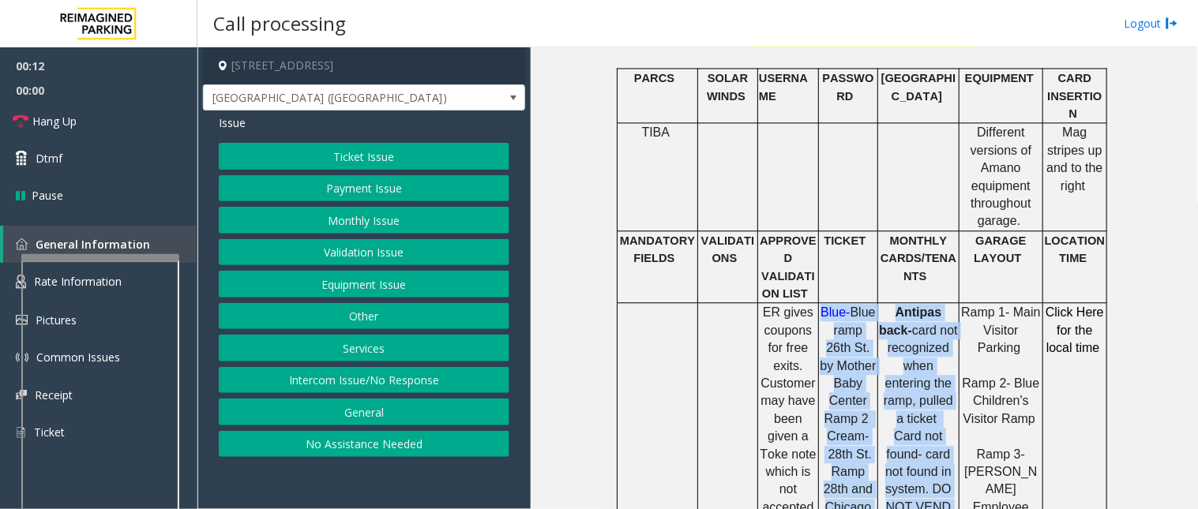
drag, startPoint x: 813, startPoint y: 193, endPoint x: 870, endPoint y: 390, distance: 205.5
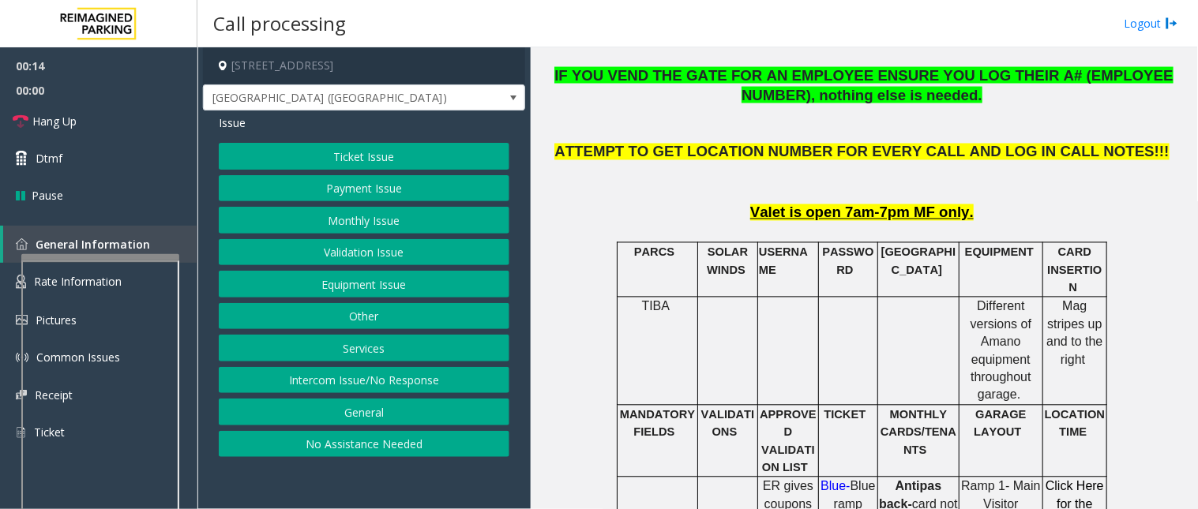
scroll to position [701, 0]
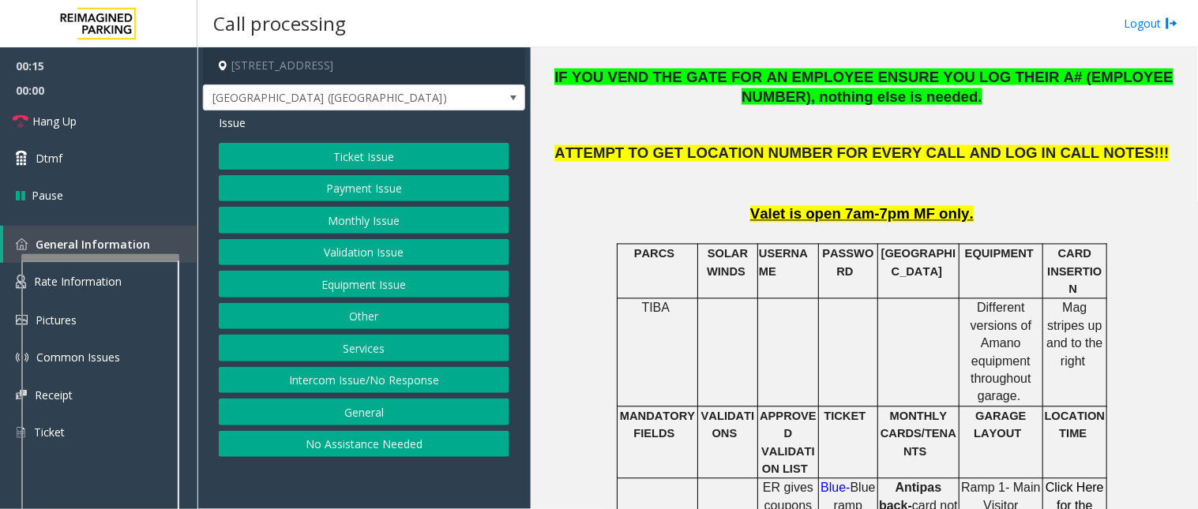
click at [348, 220] on button "Monthly Issue" at bounding box center [364, 220] width 291 height 27
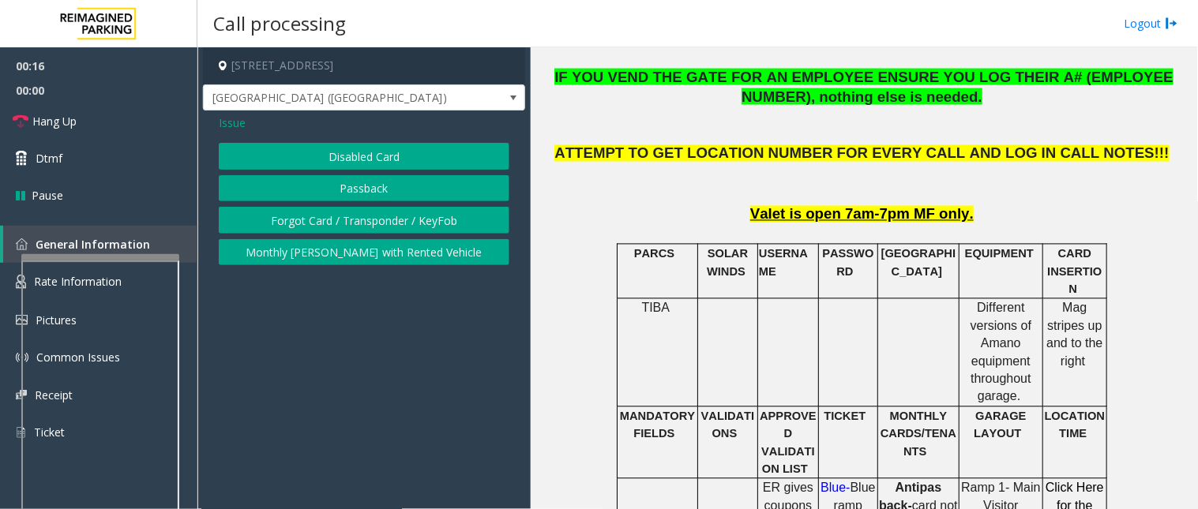
click at [343, 153] on button "Disabled Card" at bounding box center [364, 156] width 291 height 27
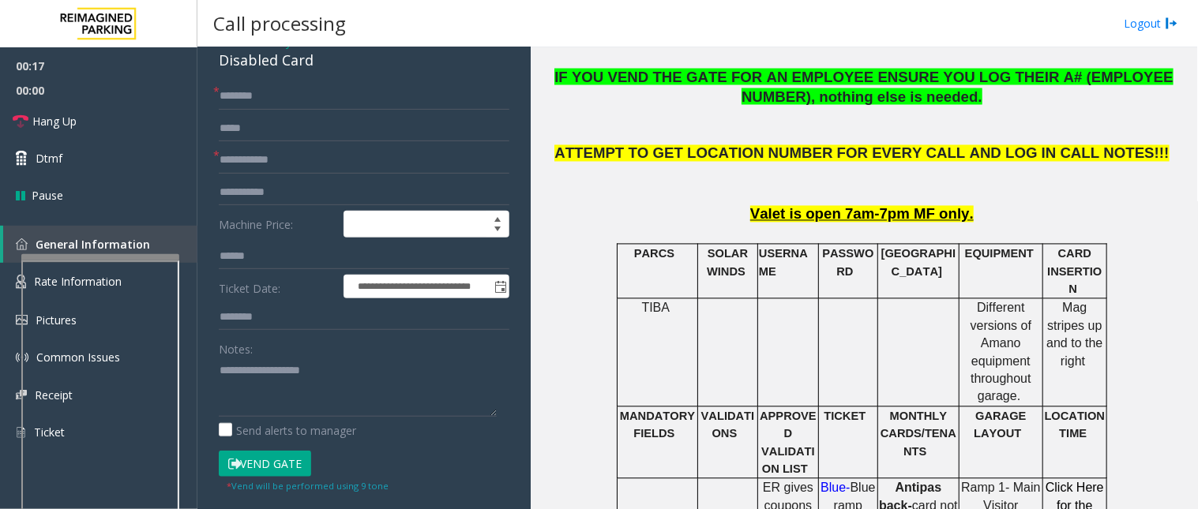
scroll to position [175, 0]
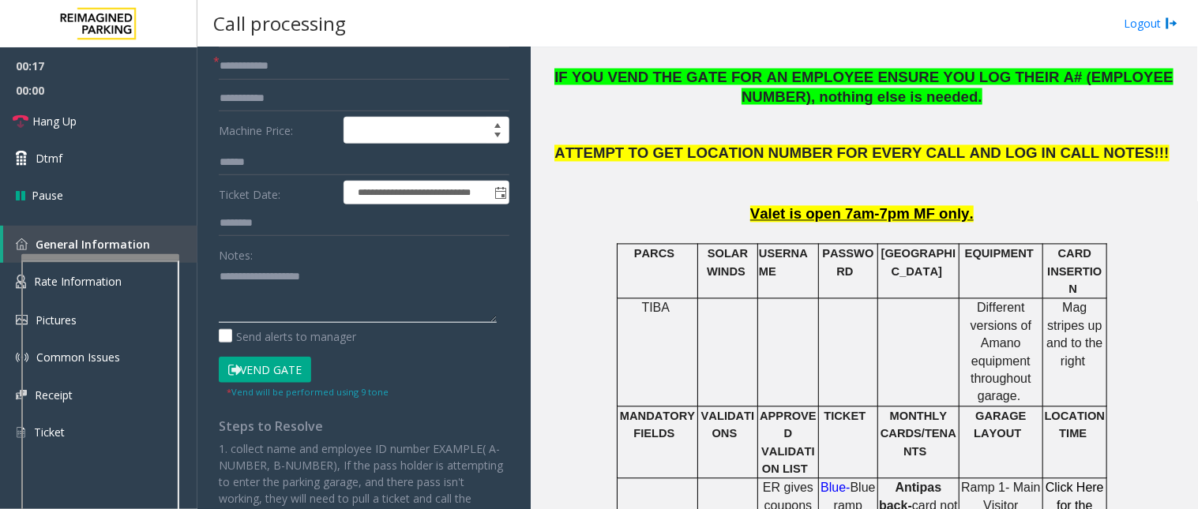
click at [255, 277] on textarea at bounding box center [358, 293] width 278 height 59
click at [274, 379] on button "Vend Gate" at bounding box center [265, 370] width 92 height 27
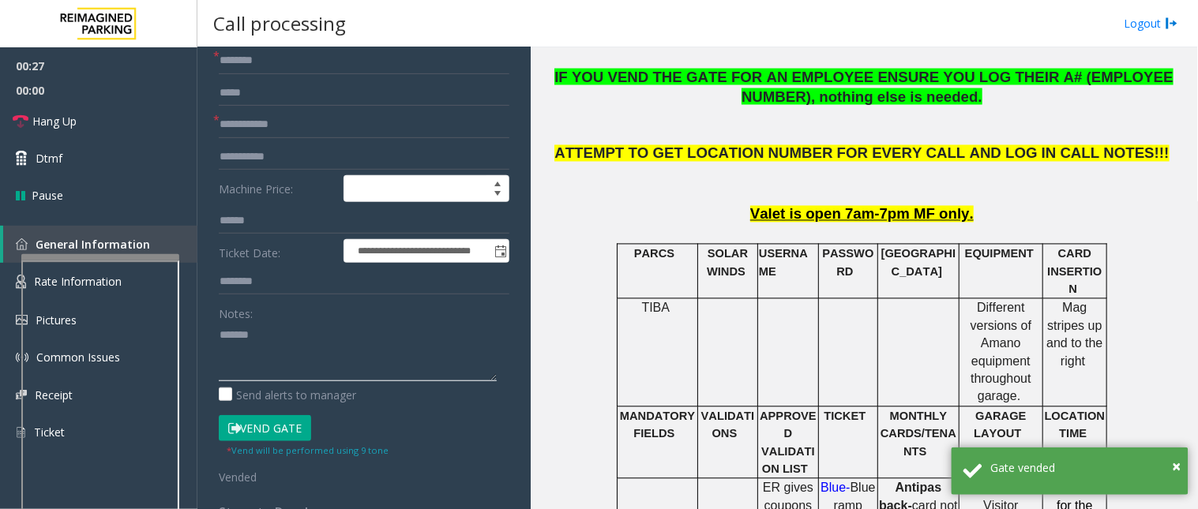
click at [219, 334] on textarea at bounding box center [358, 351] width 278 height 59
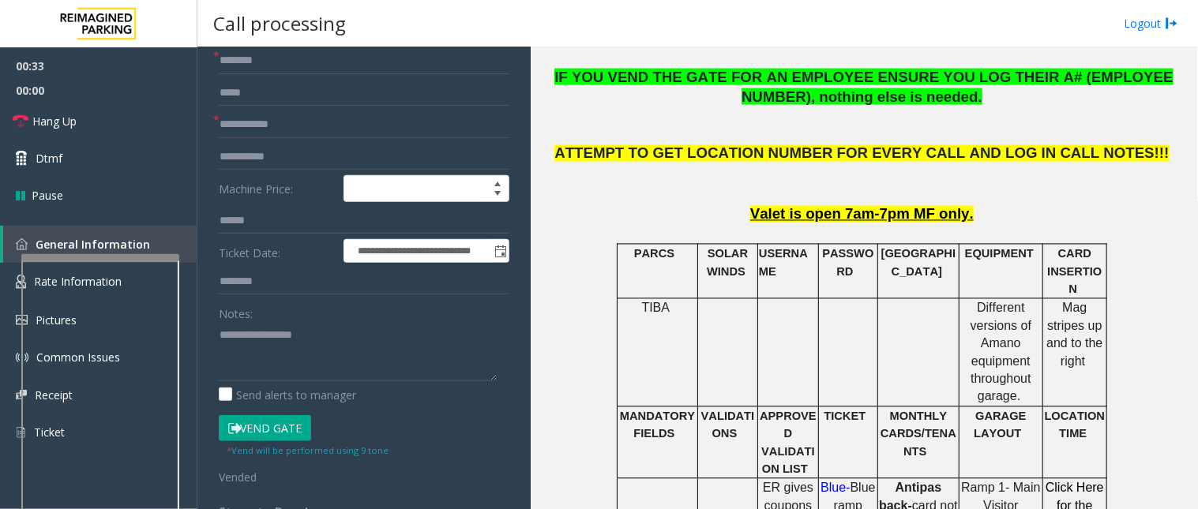
click at [217, 340] on div "**********" at bounding box center [364, 435] width 314 height 777
click at [221, 335] on textarea at bounding box center [358, 351] width 278 height 59
click at [240, 424] on button "Vend Gate" at bounding box center [265, 428] width 92 height 27
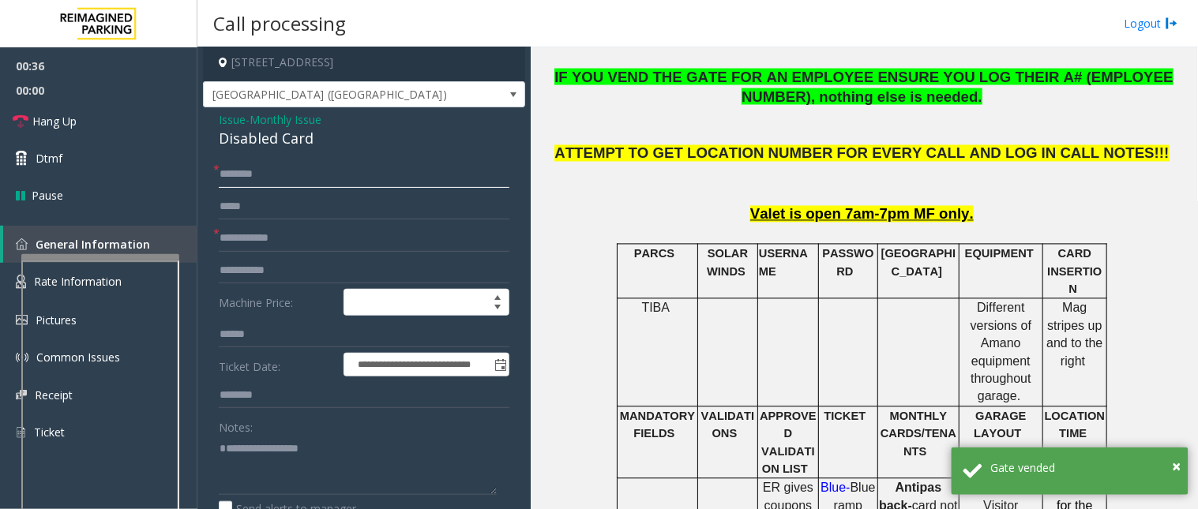
scroll to position [0, 0]
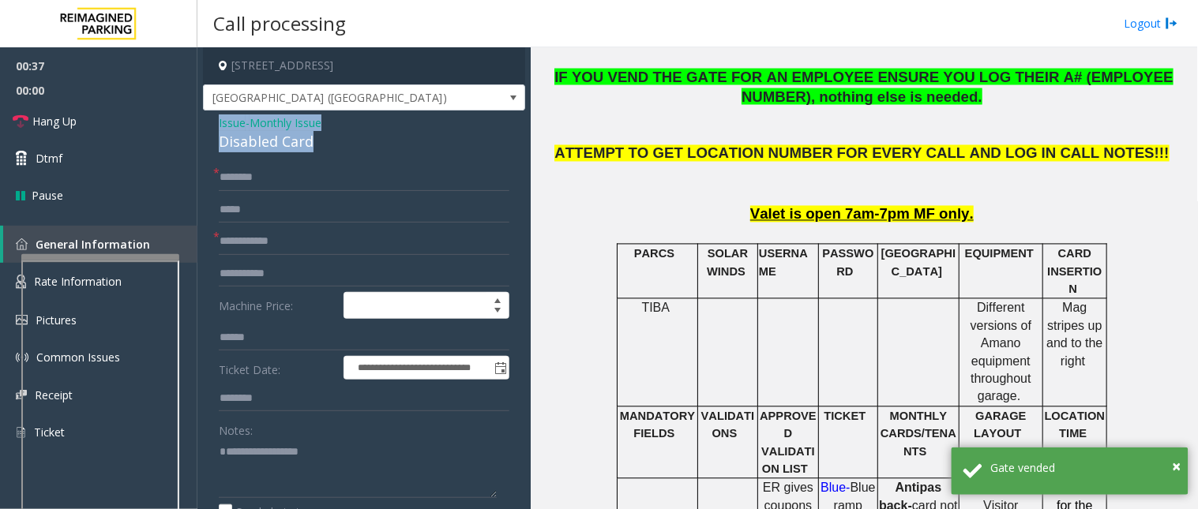
drag, startPoint x: 325, startPoint y: 138, endPoint x: 209, endPoint y: 128, distance: 117.3
click at [234, 444] on textarea at bounding box center [358, 468] width 278 height 59
paste textarea "**********"
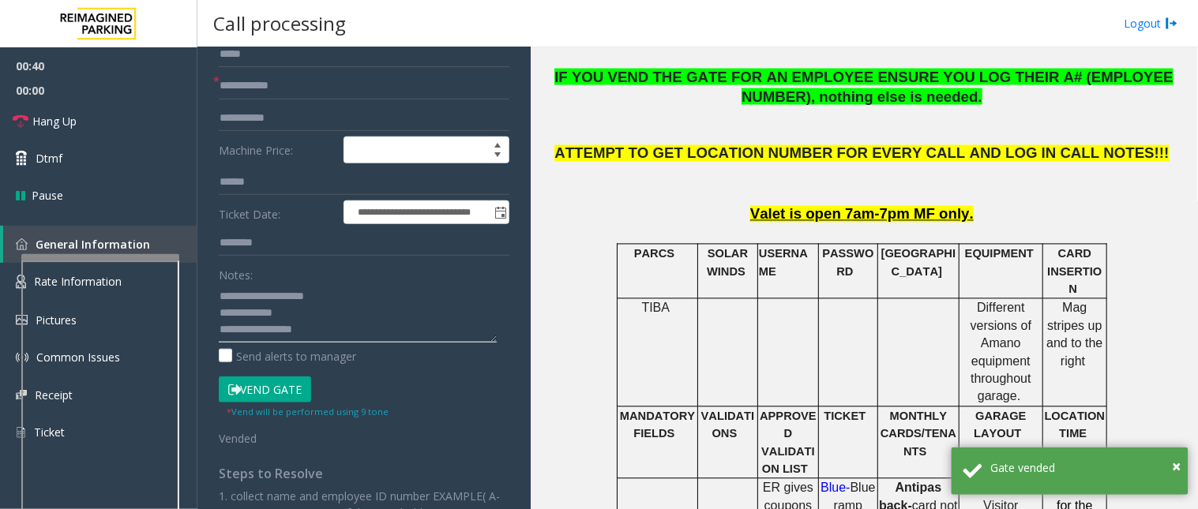
scroll to position [175, 0]
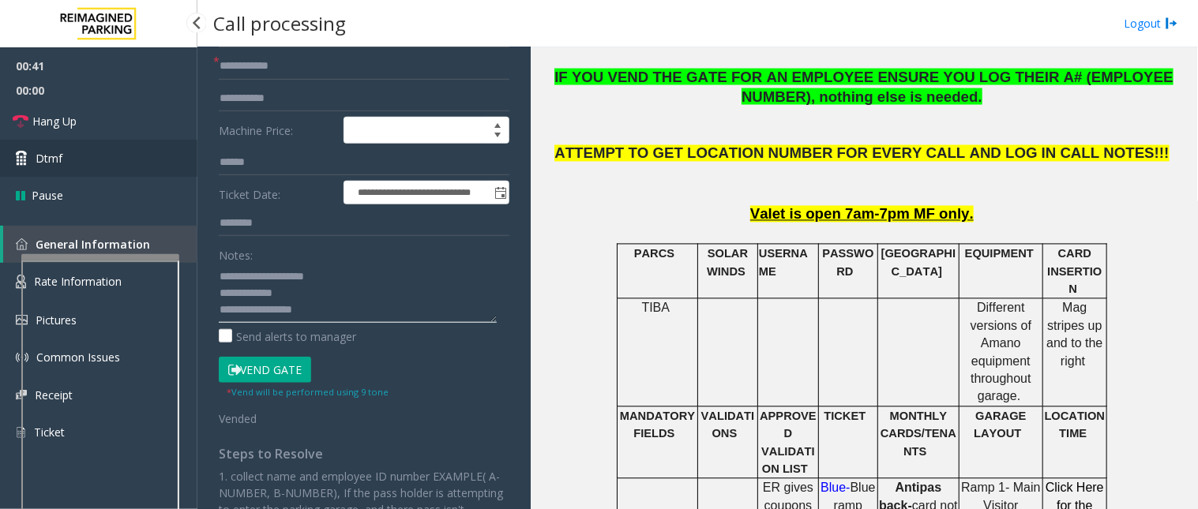
type textarea "**********"
click at [130, 168] on link "Dtmf" at bounding box center [98, 158] width 197 height 37
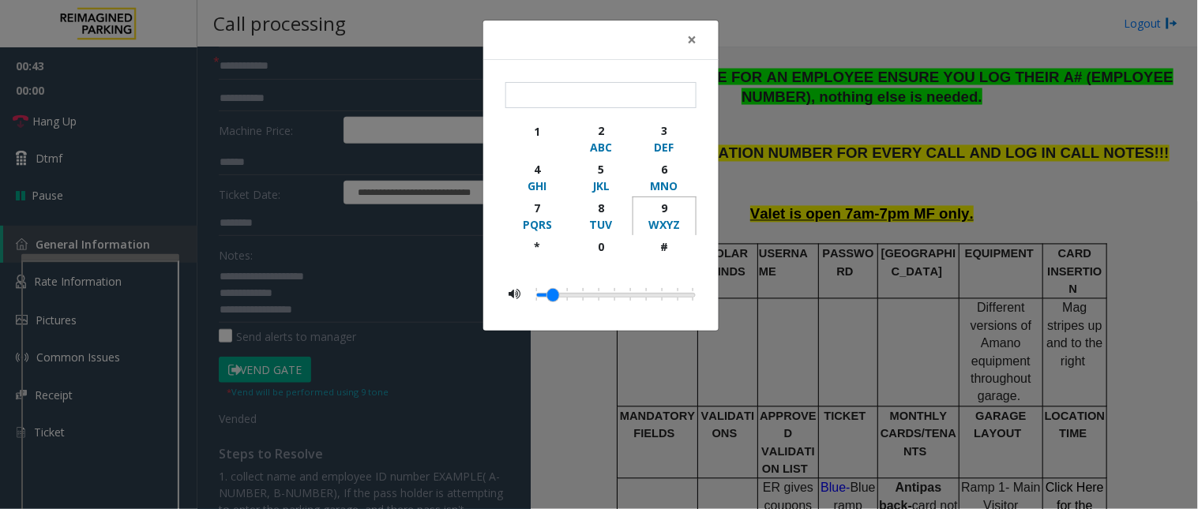
click at [666, 208] on div "9" at bounding box center [664, 208] width 43 height 17
type input "*"
click at [692, 39] on span "×" at bounding box center [691, 39] width 9 height 22
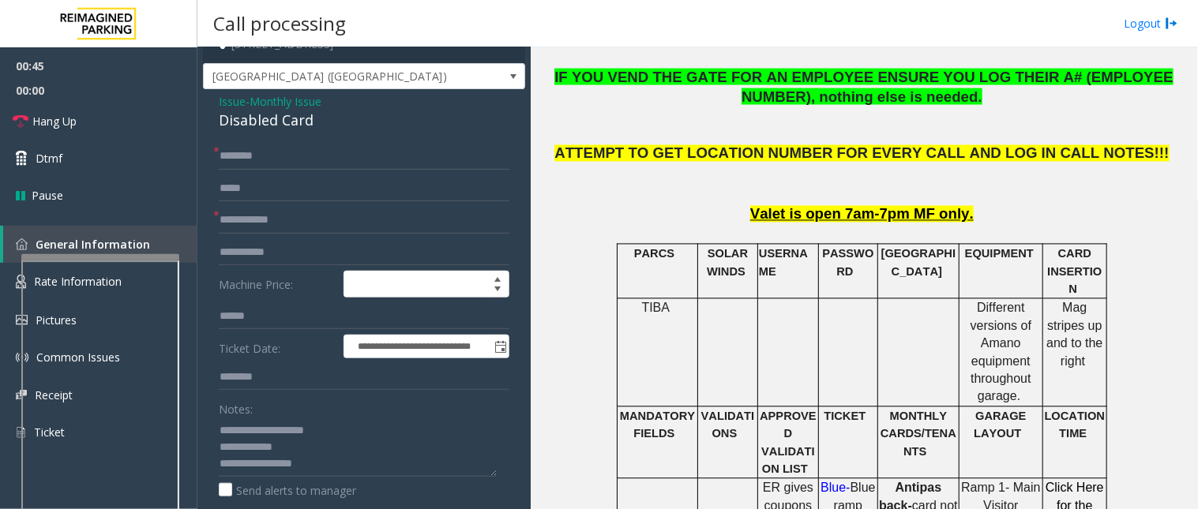
scroll to position [0, 0]
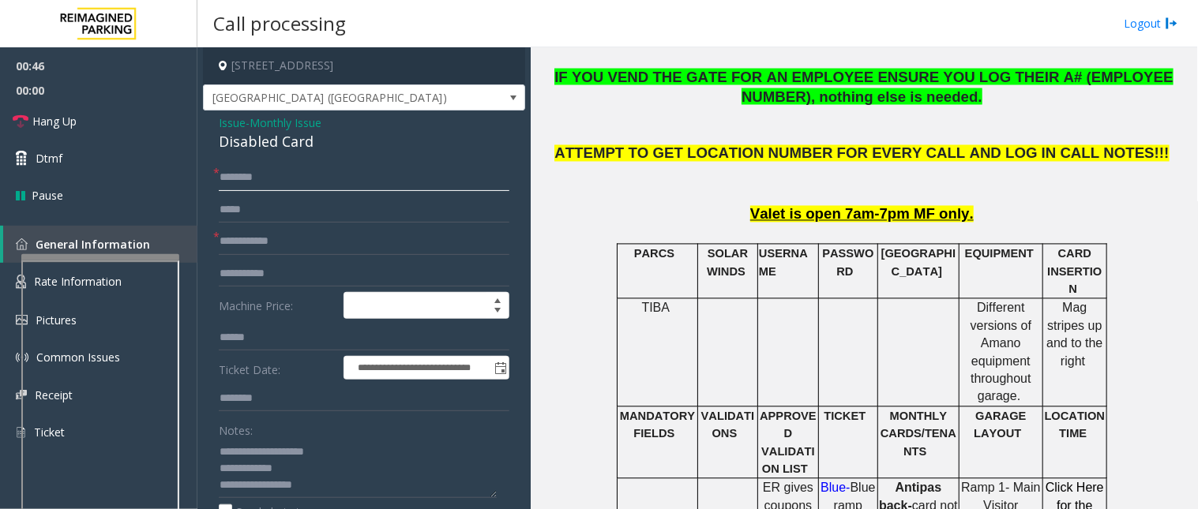
click at [250, 164] on input "text" at bounding box center [364, 177] width 291 height 27
type input "**"
click at [257, 246] on input "text" at bounding box center [364, 241] width 291 height 27
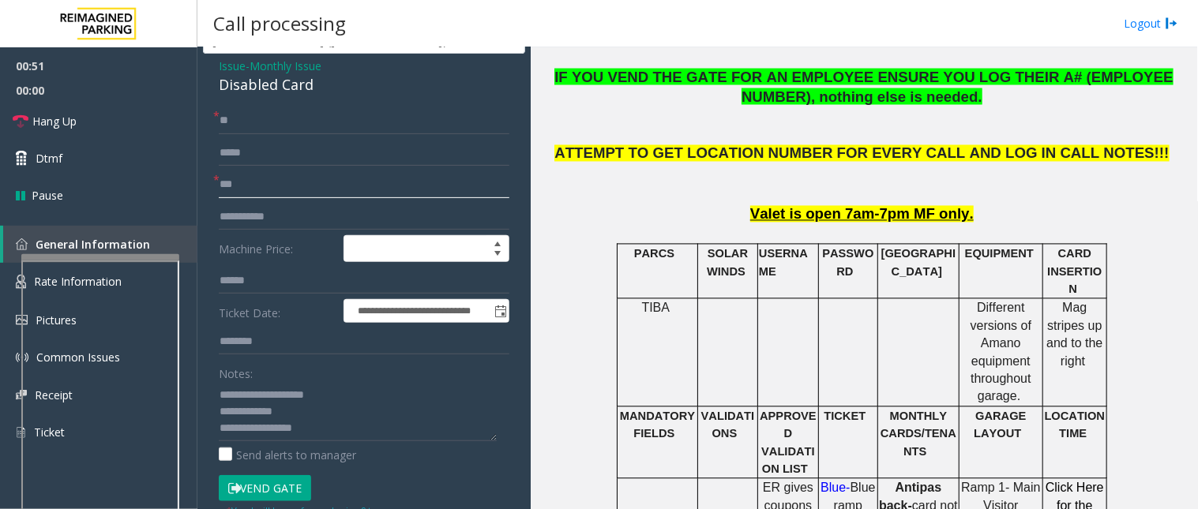
scroll to position [88, 0]
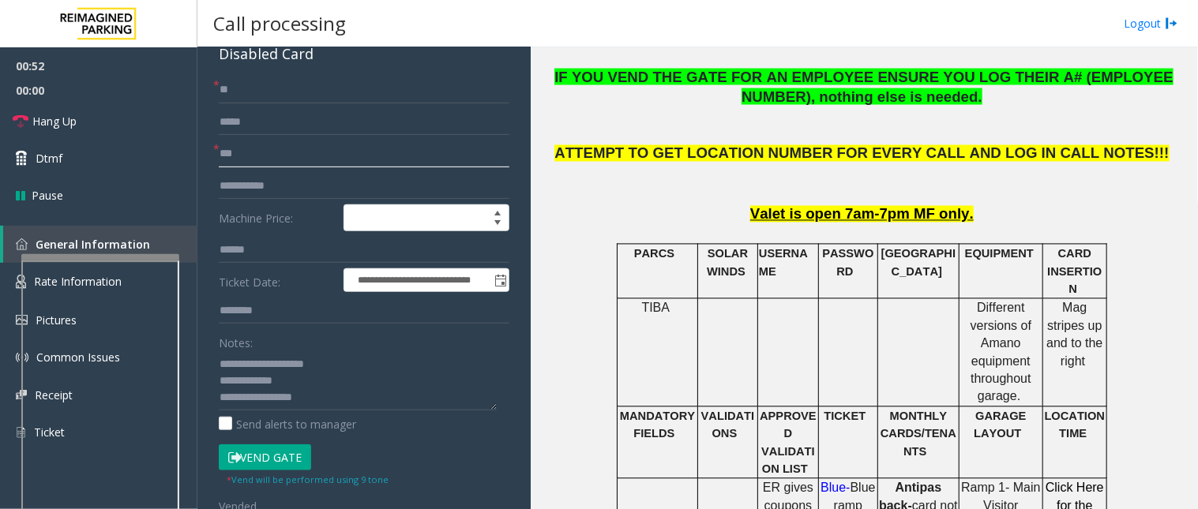
type input "**"
click at [348, 397] on textarea at bounding box center [358, 380] width 278 height 59
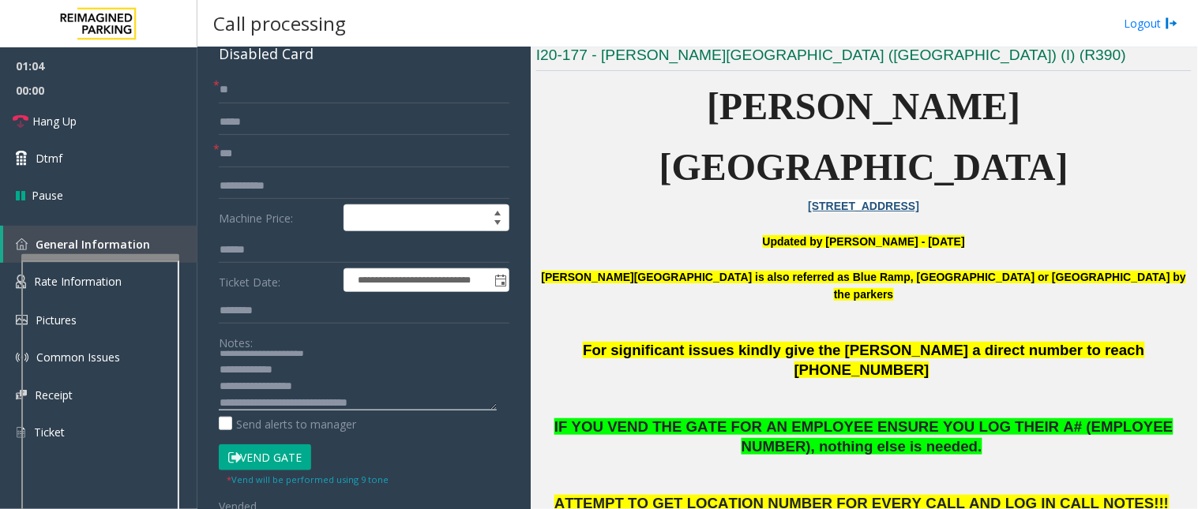
scroll to position [351, 0]
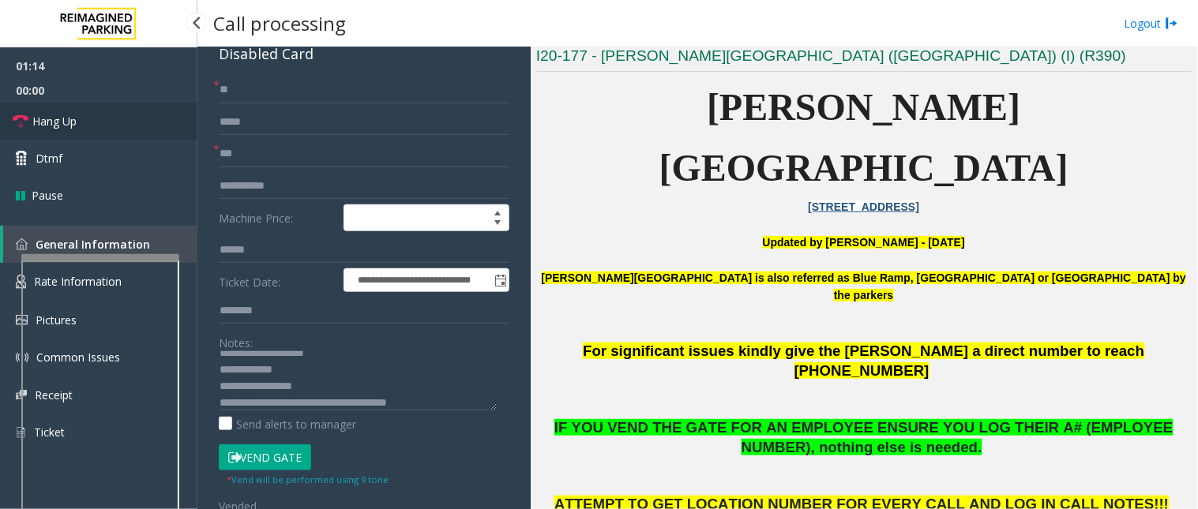
click at [88, 111] on link "Hang Up" at bounding box center [98, 121] width 197 height 37
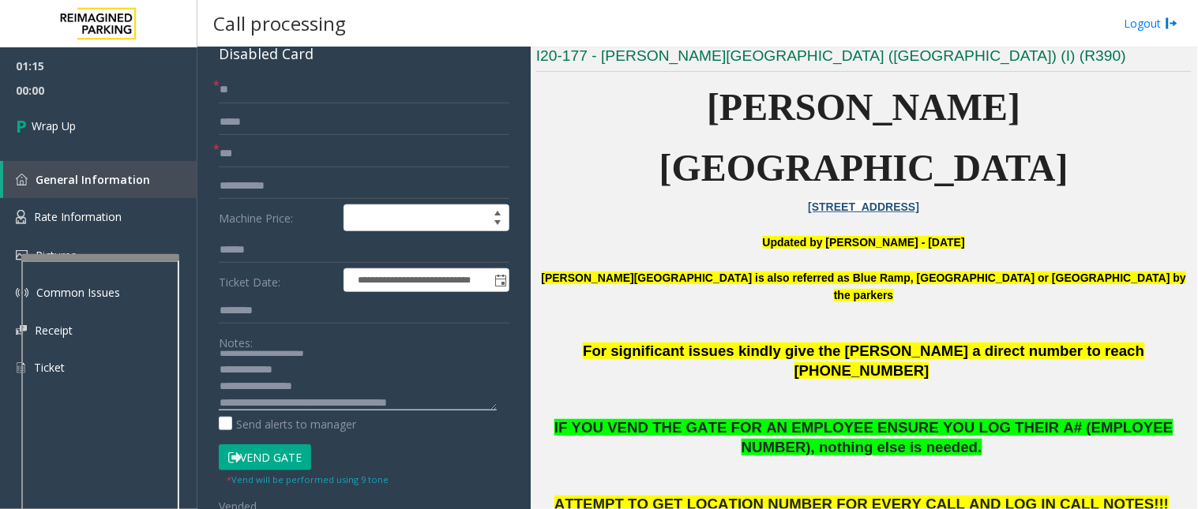
click at [437, 400] on textarea at bounding box center [358, 380] width 278 height 59
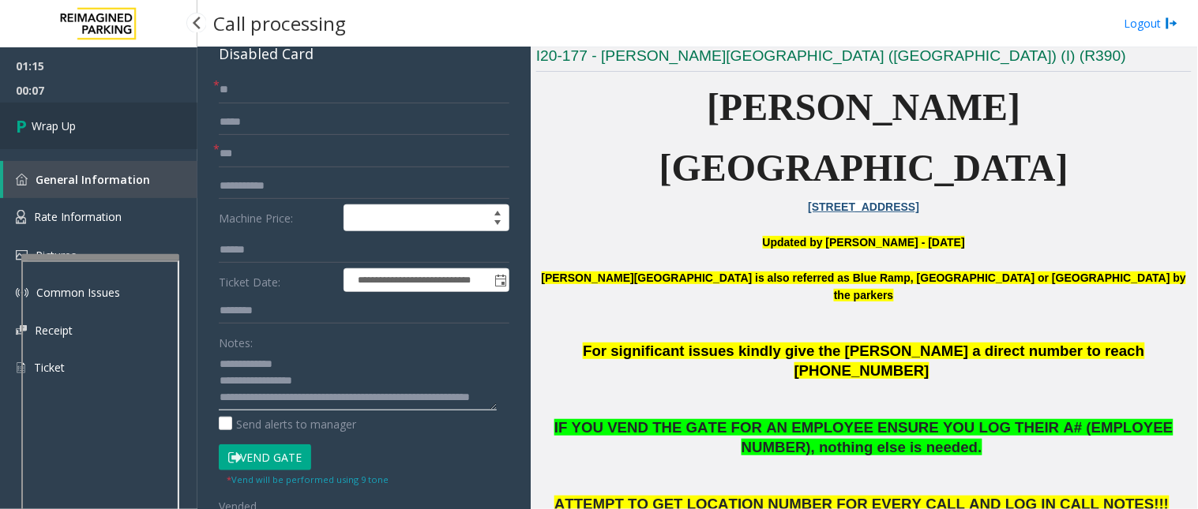
type textarea "**********"
click at [121, 130] on link "Wrap Up" at bounding box center [98, 126] width 197 height 47
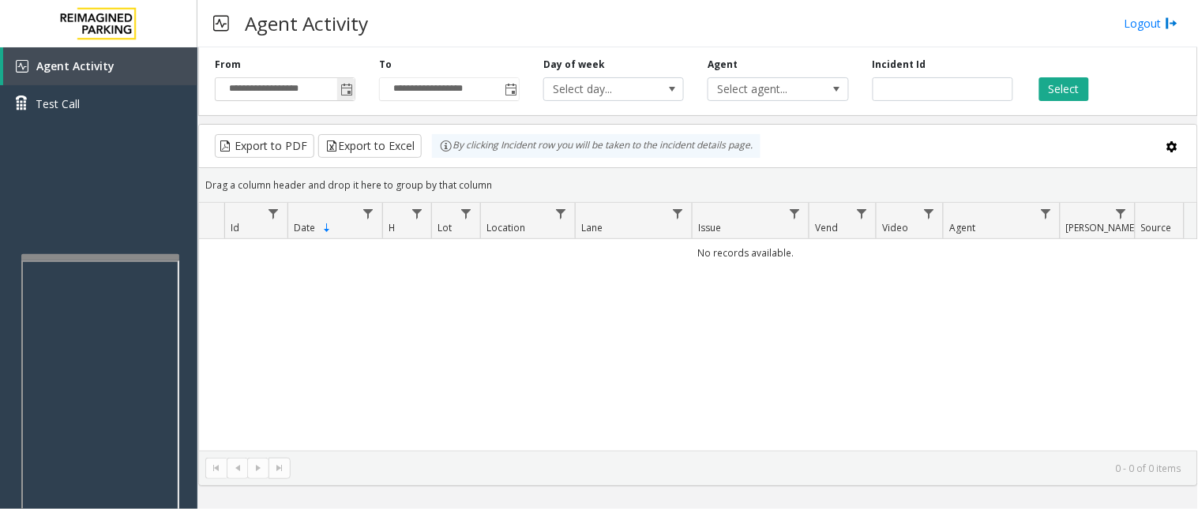
click at [345, 87] on span "Toggle popup" at bounding box center [346, 90] width 13 height 13
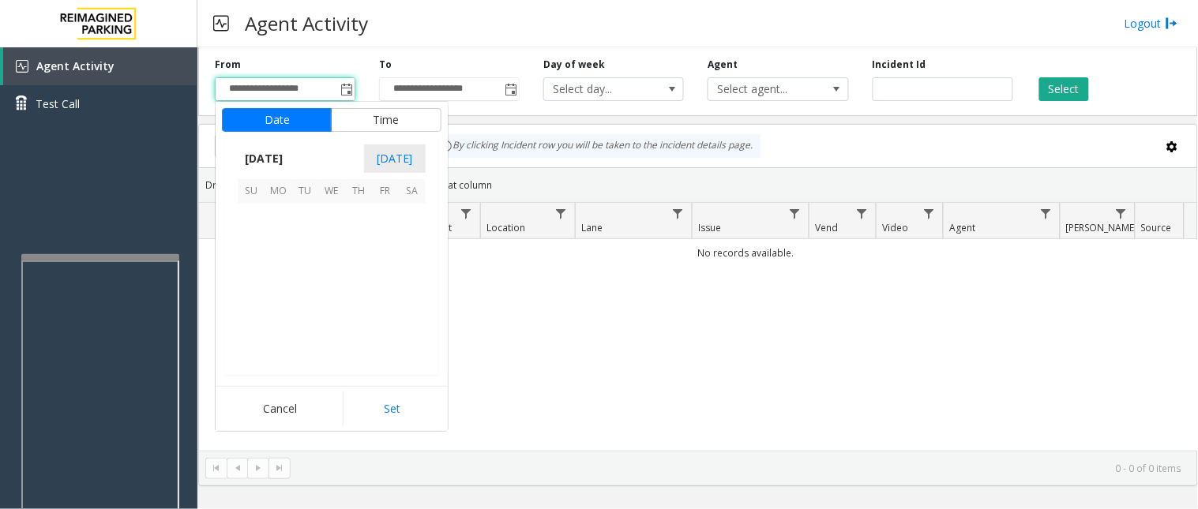
scroll to position [283216, 0]
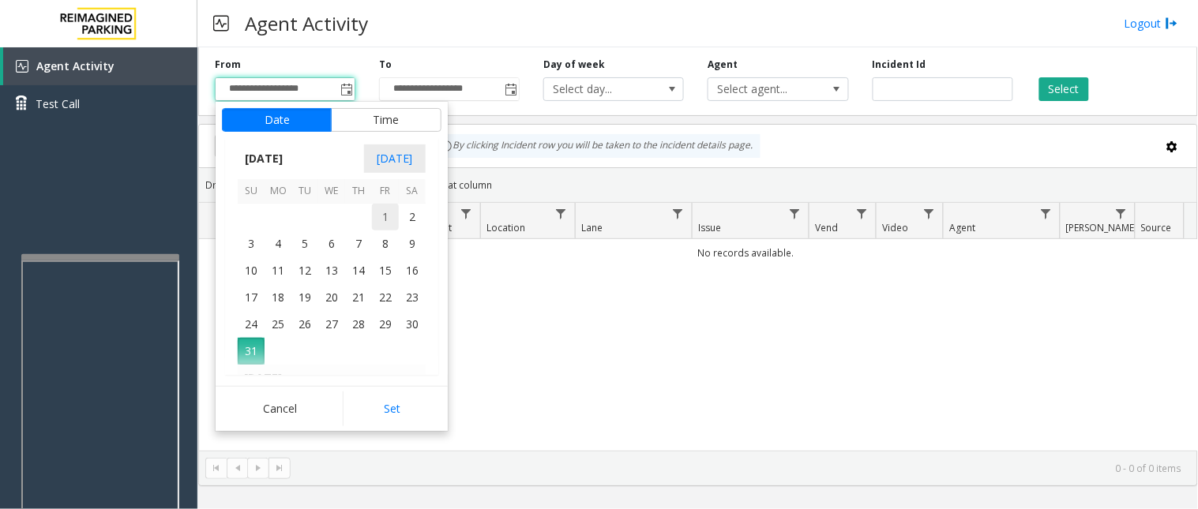
click at [388, 224] on span "1" at bounding box center [385, 217] width 27 height 27
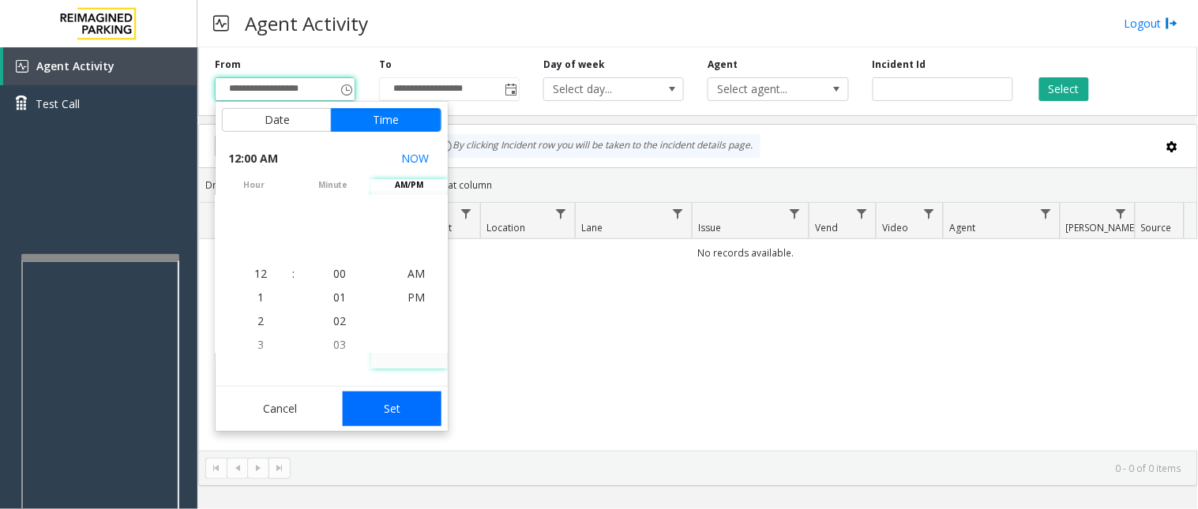
click at [380, 417] on button "Set" at bounding box center [393, 409] width 100 height 35
type input "**********"
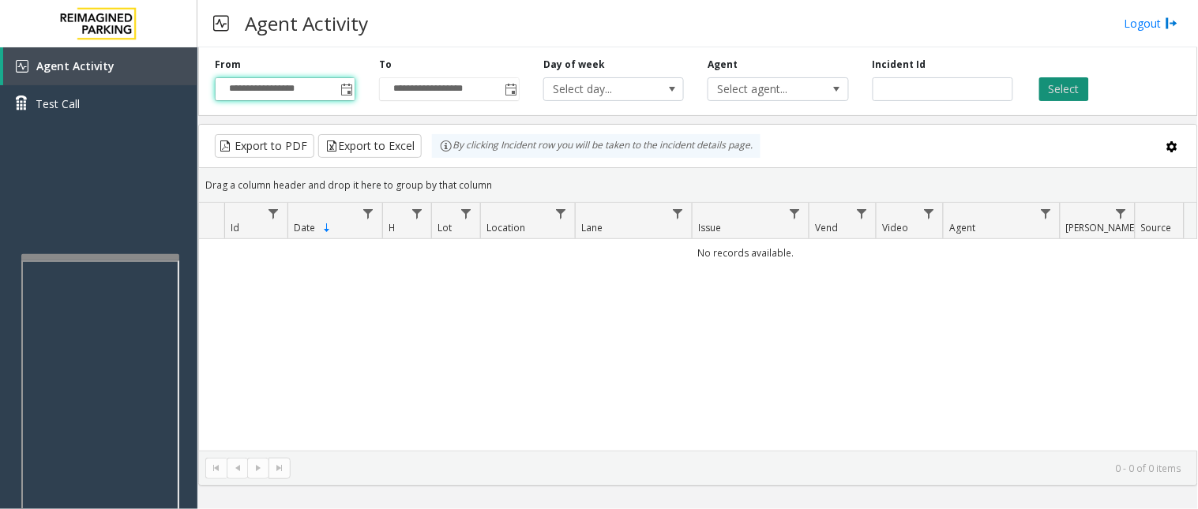
click at [1078, 84] on button "Select" at bounding box center [1064, 89] width 50 height 24
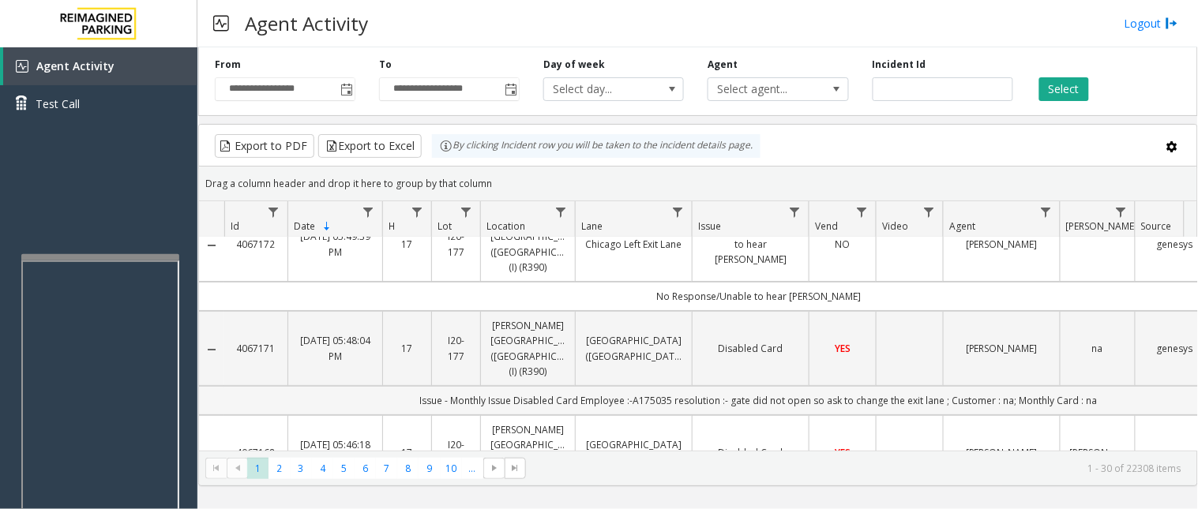
scroll to position [0, 0]
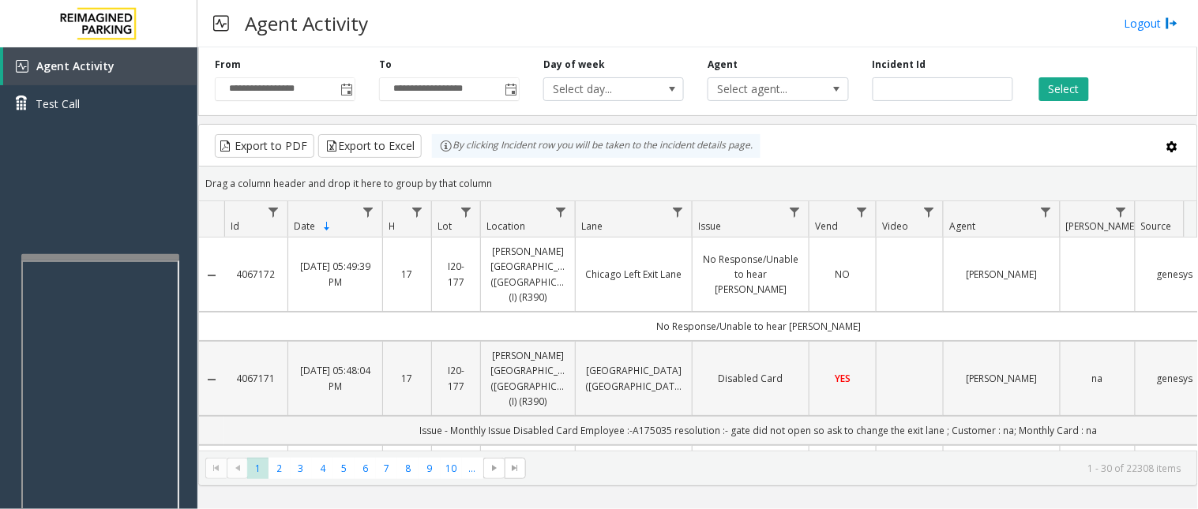
drag, startPoint x: 1092, startPoint y: 404, endPoint x: 237, endPoint y: 349, distance: 857.1
click at [464, 416] on td "Issue - Monthly Issue Disabled Card Employee :-A175035 resolution :- gate did n…" at bounding box center [758, 430] width 1069 height 29
drag, startPoint x: 633, startPoint y: 404, endPoint x: 671, endPoint y: 404, distance: 38.7
click at [671, 416] on td "Issue - Monthly Issue Disabled Card Employee :-A175035 resolution :- gate did n…" at bounding box center [758, 430] width 1069 height 29
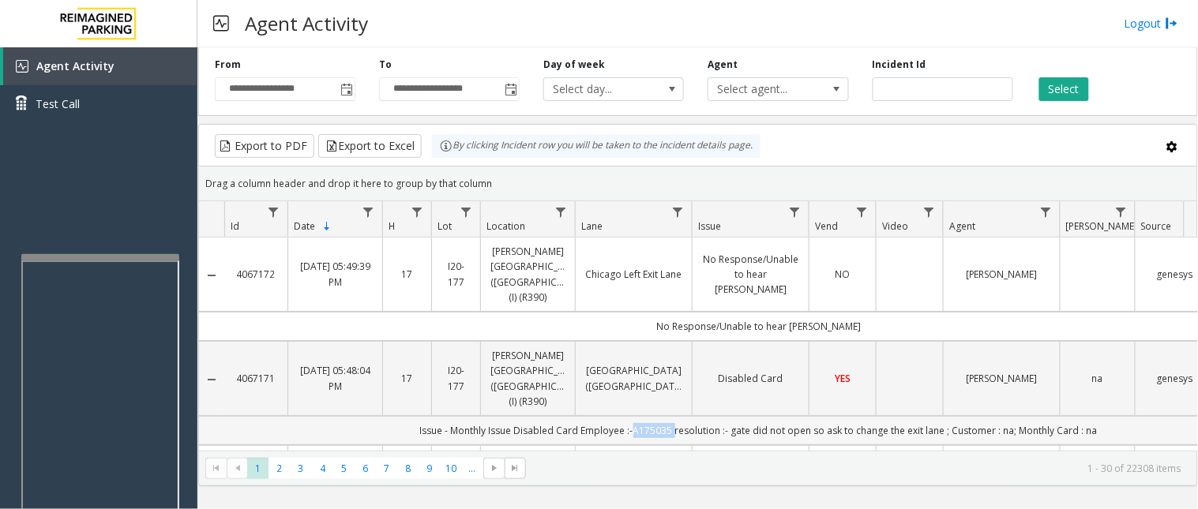
click at [671, 416] on td "Issue - Monthly Issue Disabled Card Employee :-A175035 resolution :- gate did n…" at bounding box center [758, 430] width 1069 height 29
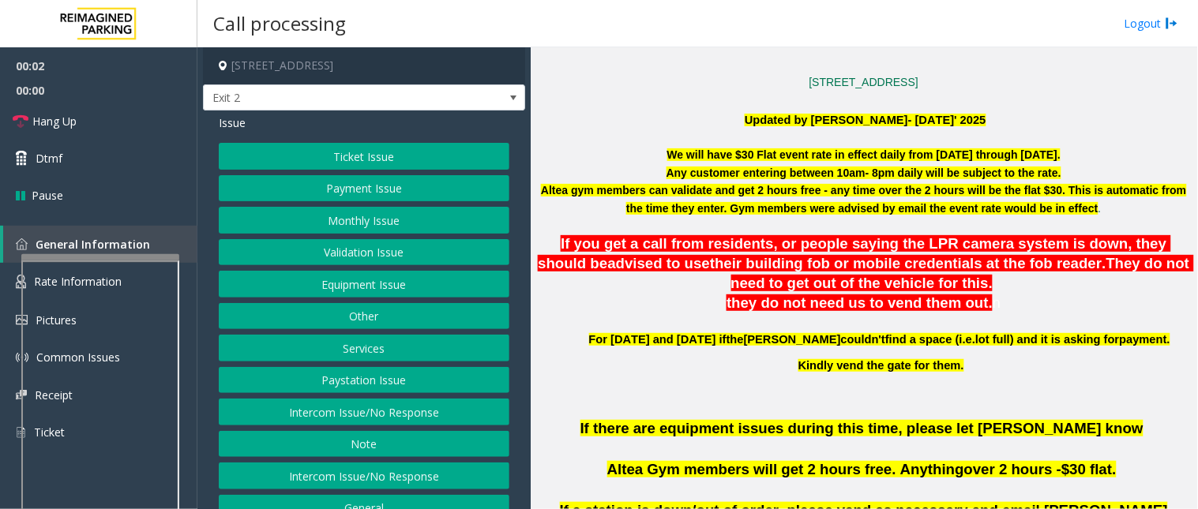
scroll to position [438, 0]
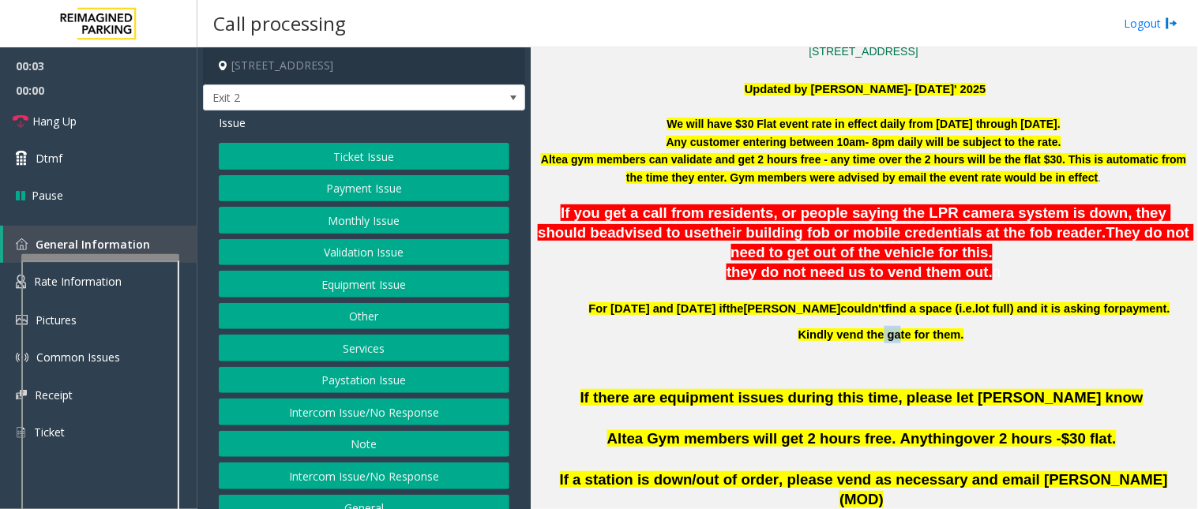
click at [892, 338] on span "Kindly vend the gate for them." at bounding box center [881, 335] width 166 height 13
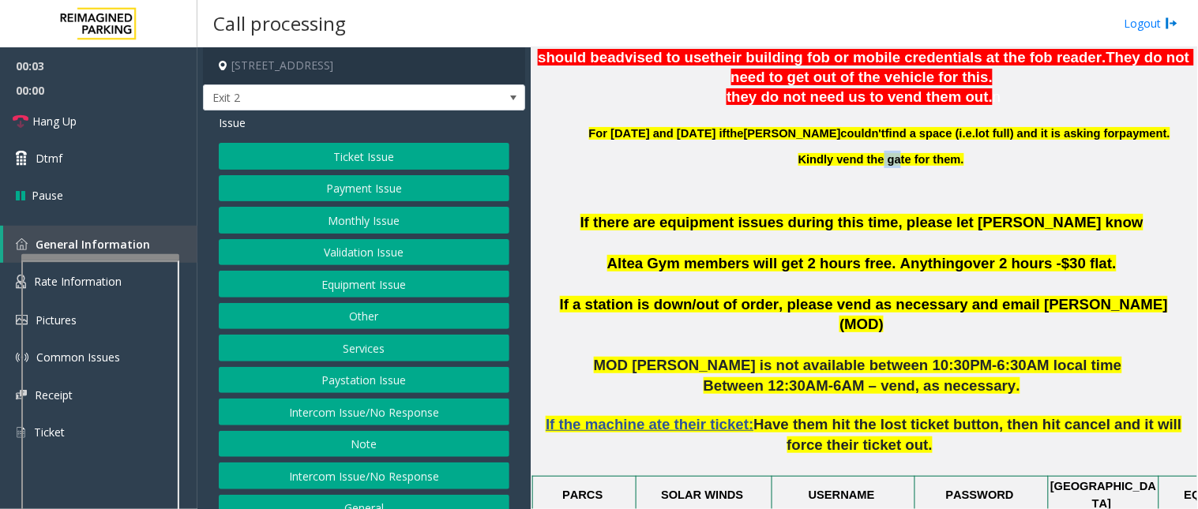
scroll to position [877, 0]
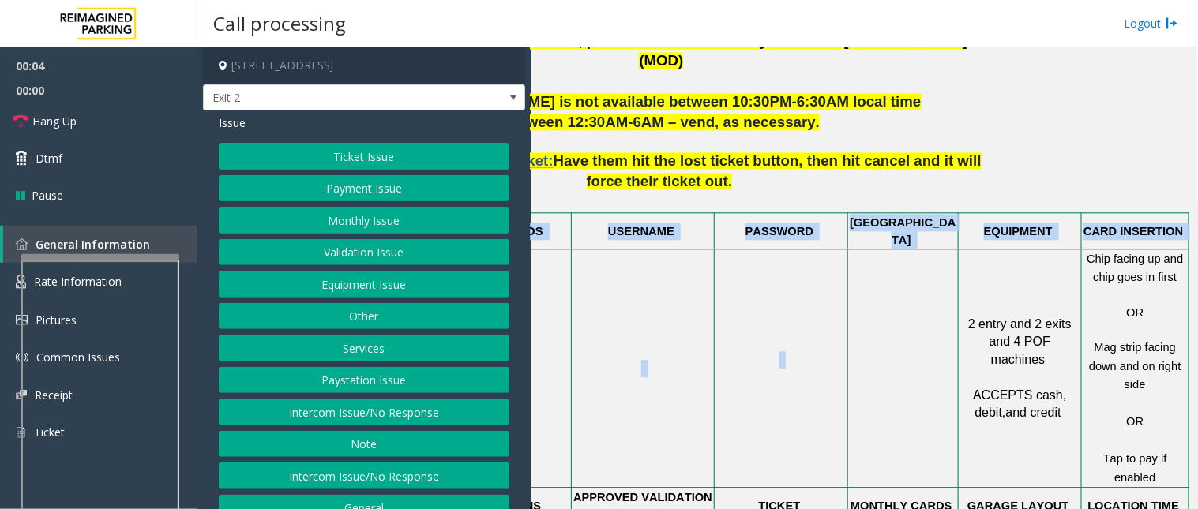
drag, startPoint x: 945, startPoint y: 361, endPoint x: 1197, endPoint y: 367, distance: 252.8
click at [1078, 367] on div "Main Revenue Control Manufacturer: Skidata ← Move left → Move right ↑ Move up ↓…" at bounding box center [864, 278] width 667 height 462
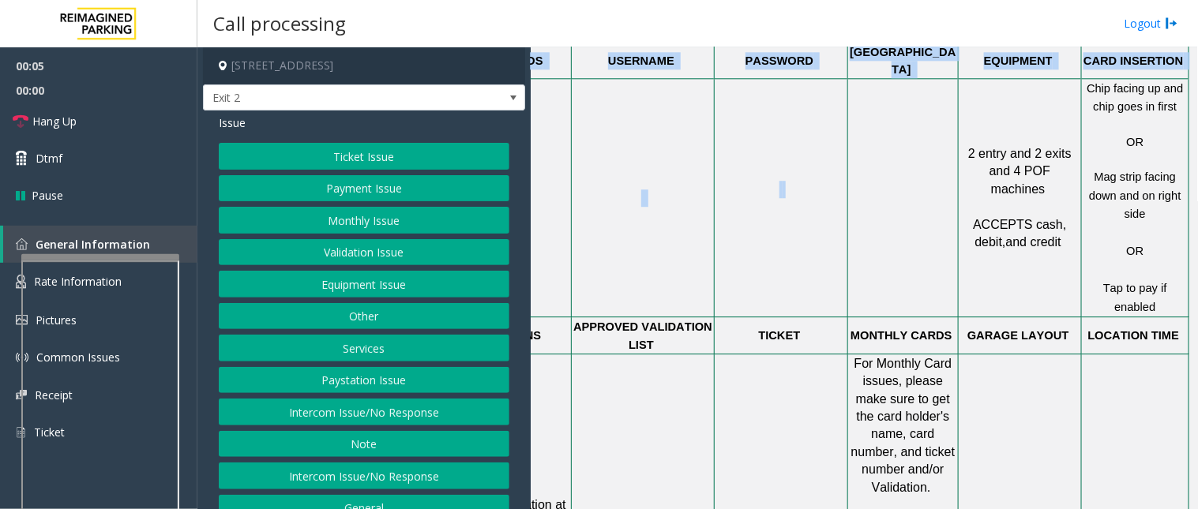
scroll to position [1053, 213]
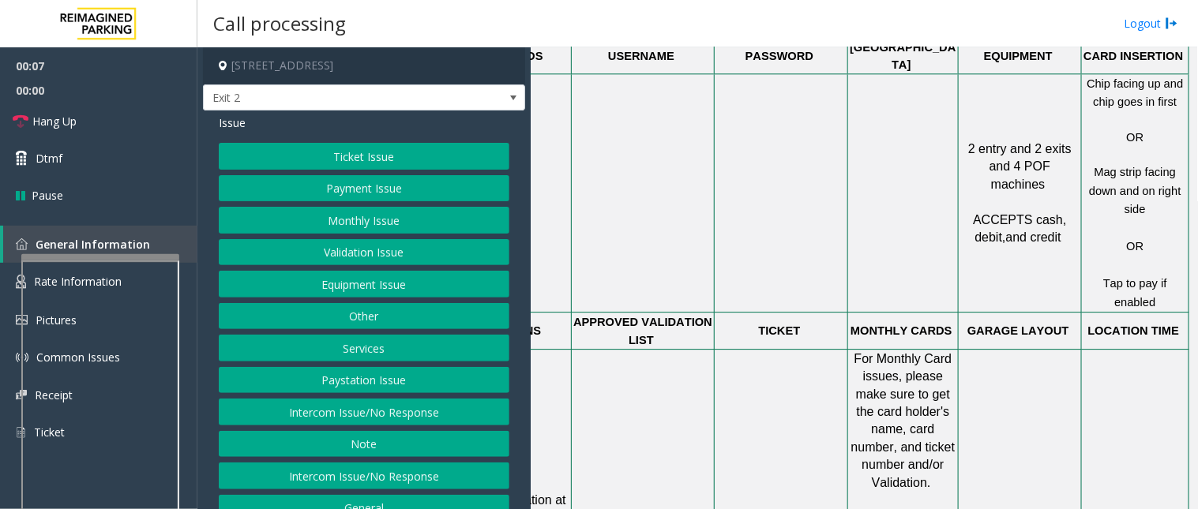
click at [353, 316] on button "Other" at bounding box center [364, 316] width 291 height 27
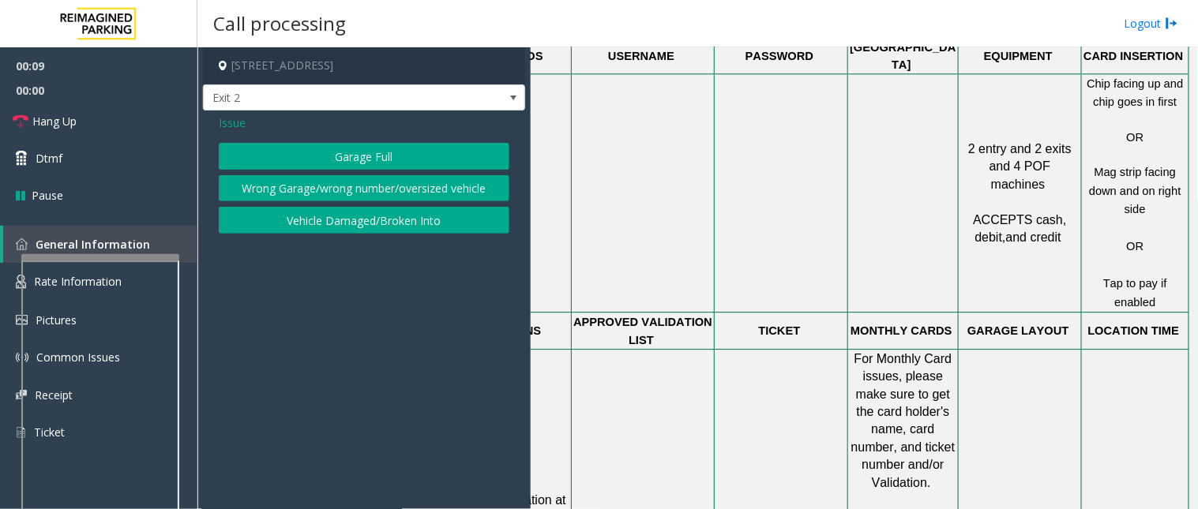
click at [351, 152] on button "Garage Full" at bounding box center [364, 156] width 291 height 27
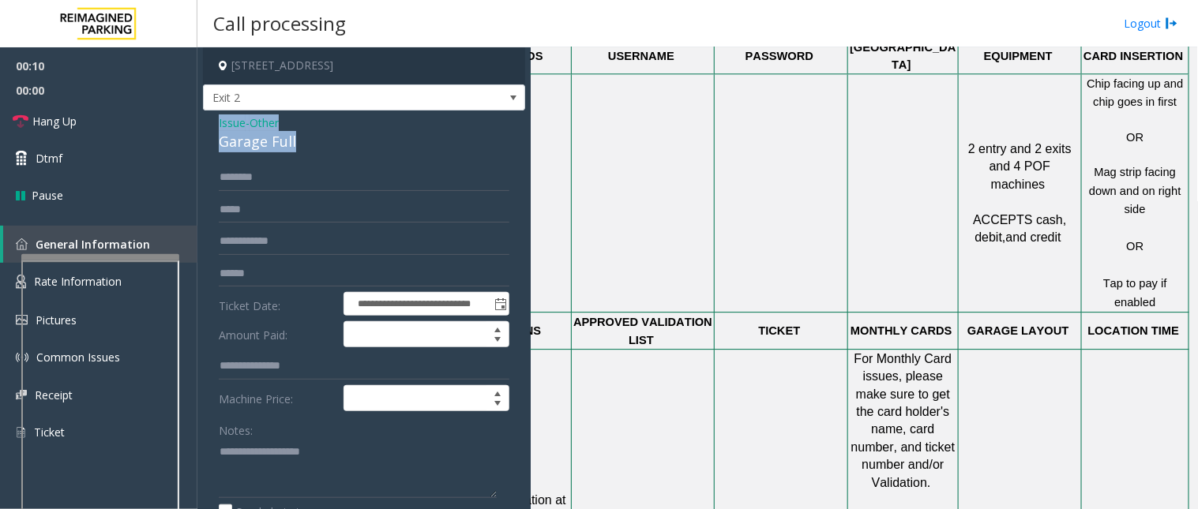
drag, startPoint x: 352, startPoint y: 141, endPoint x: 215, endPoint y: 126, distance: 138.2
click at [215, 126] on div "**********" at bounding box center [364, 410] width 322 height 599
click at [231, 458] on textarea at bounding box center [358, 468] width 278 height 59
paste textarea "**********"
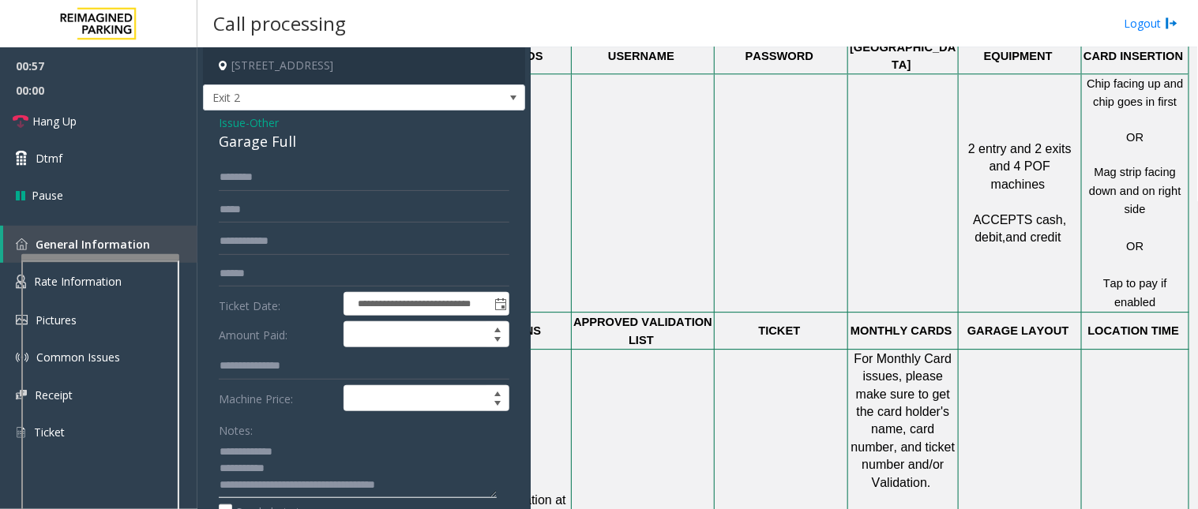
type textarea "**********"
click at [259, 274] on input "text" at bounding box center [364, 274] width 291 height 27
type input "*"
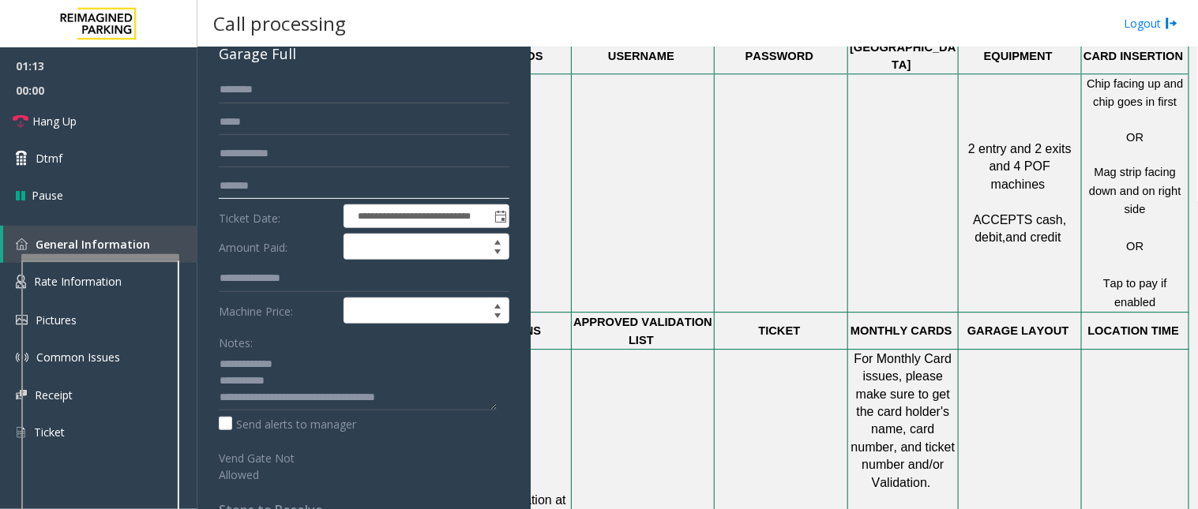
scroll to position [0, 0]
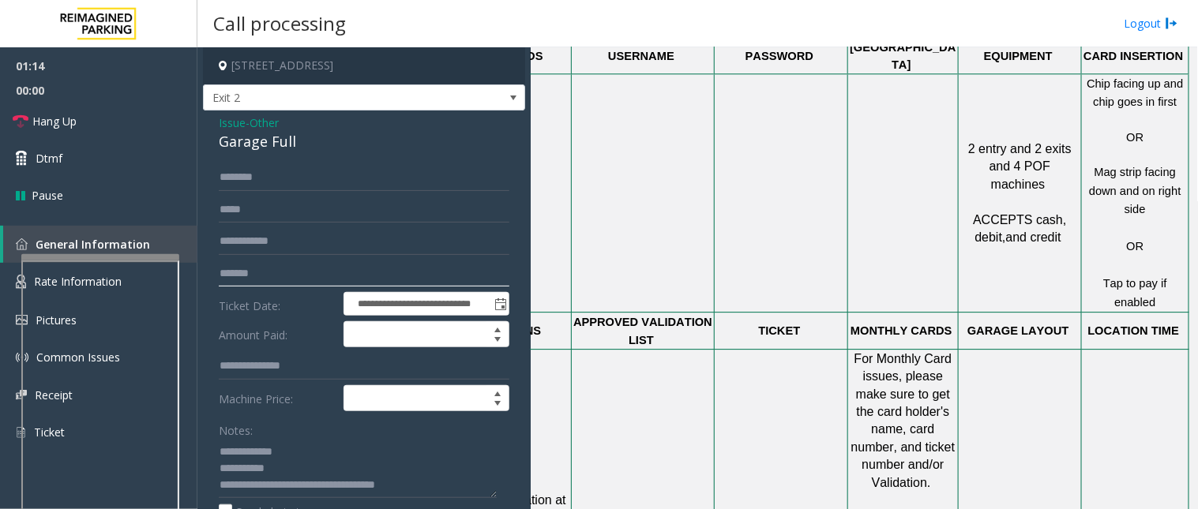
type input "*******"
click at [226, 124] on span "Issue" at bounding box center [232, 123] width 27 height 17
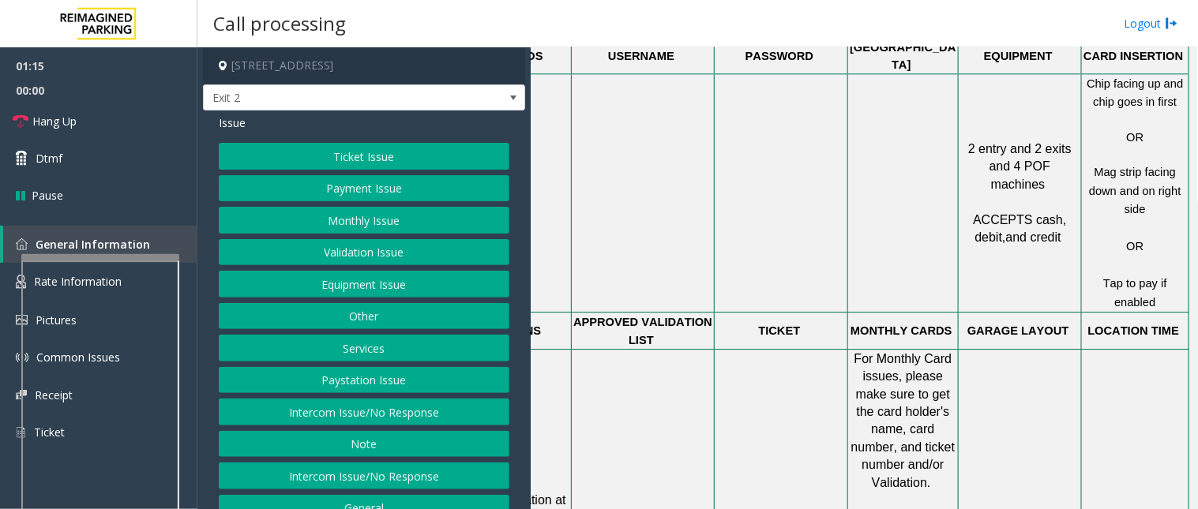
click at [304, 156] on button "Ticket Issue" at bounding box center [364, 156] width 291 height 27
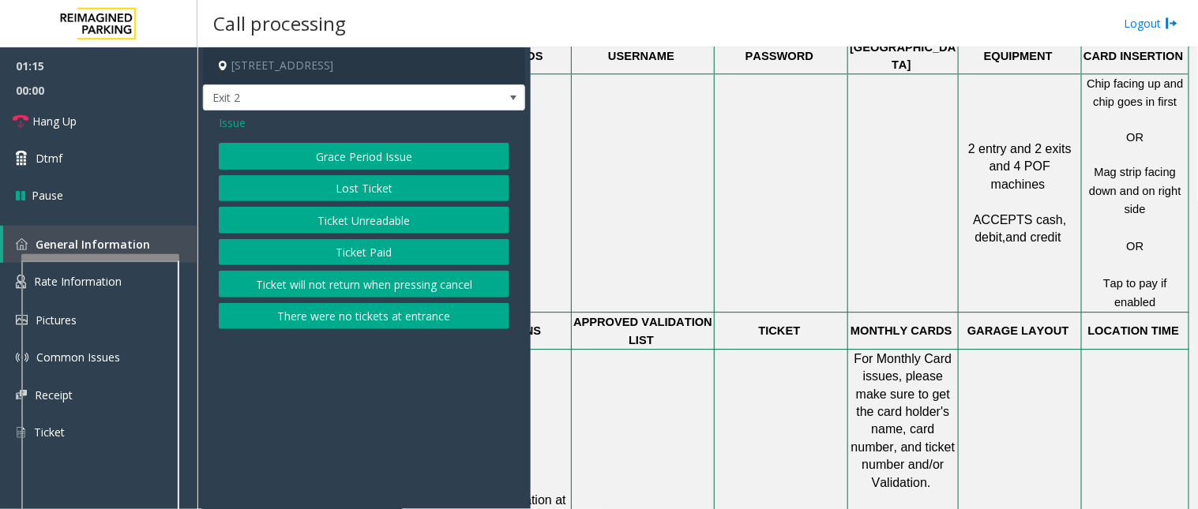
click at [329, 217] on button "Ticket Unreadable" at bounding box center [364, 220] width 291 height 27
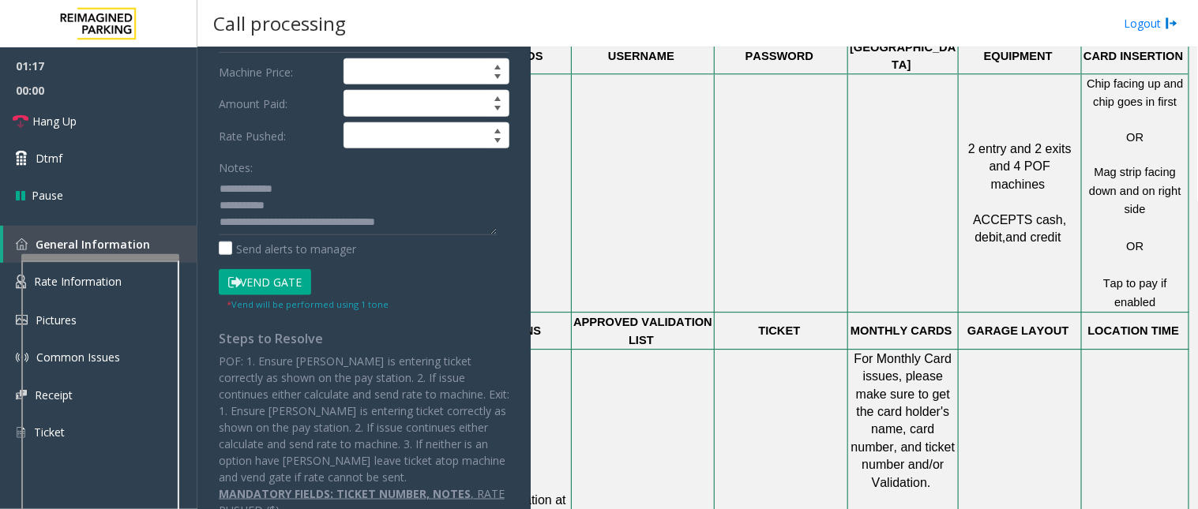
click at [272, 281] on button "Vend Gate" at bounding box center [265, 282] width 92 height 27
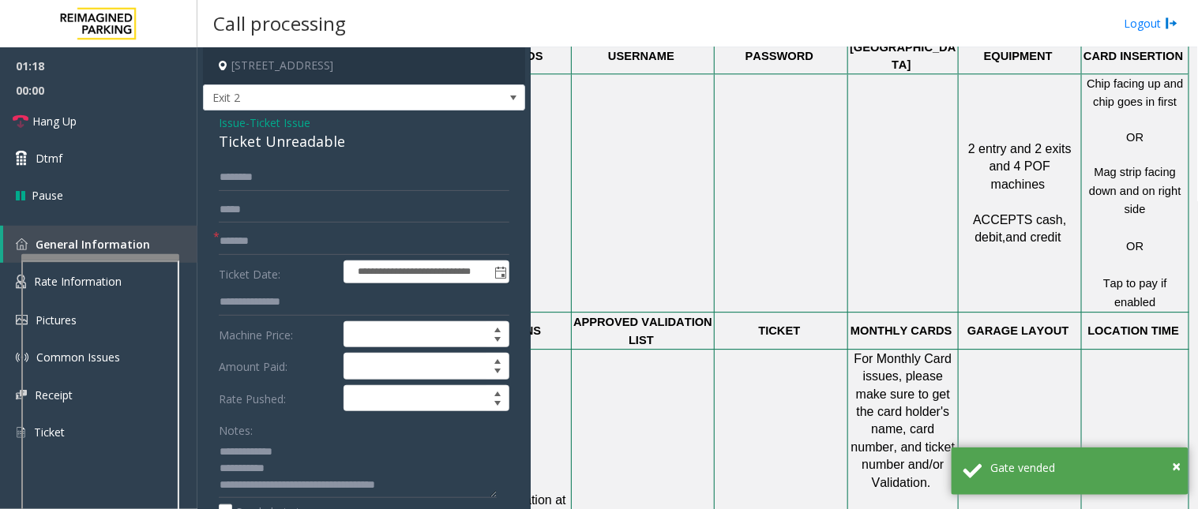
click at [229, 128] on span "Issue" at bounding box center [232, 123] width 27 height 17
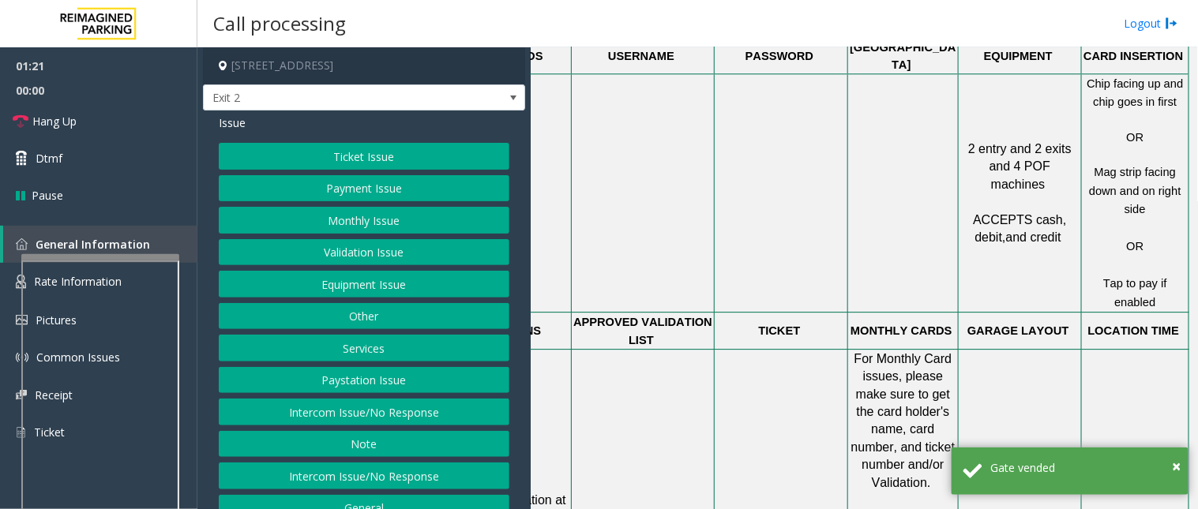
click at [341, 319] on button "Other" at bounding box center [364, 316] width 291 height 27
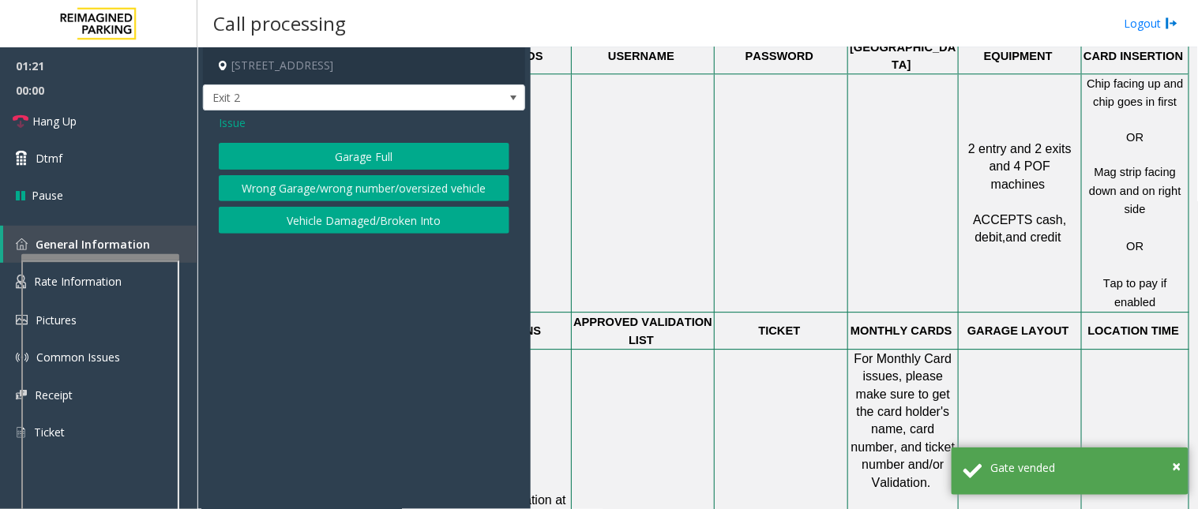
click at [338, 156] on button "Garage Full" at bounding box center [364, 156] width 291 height 27
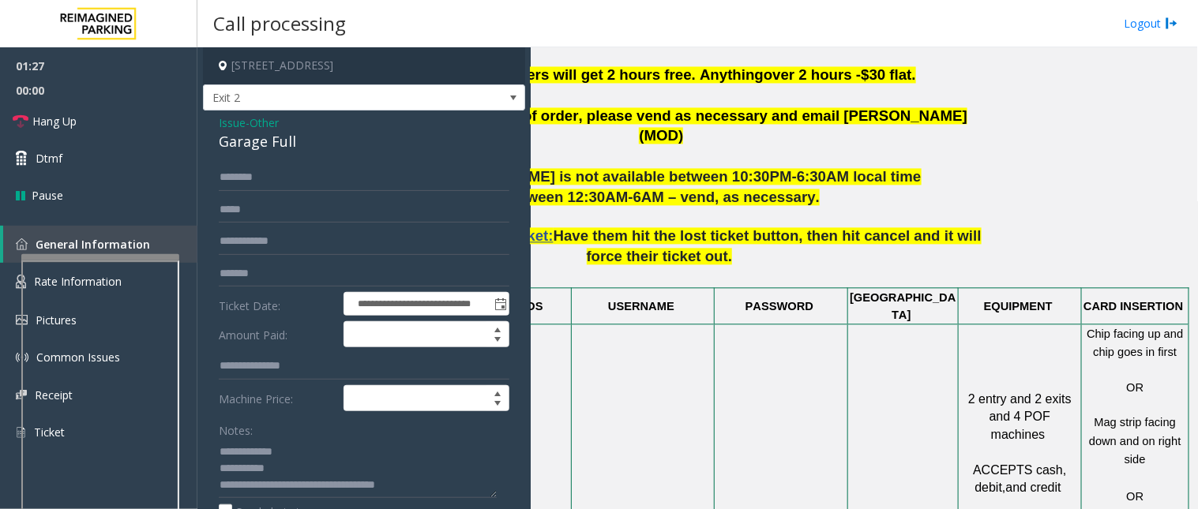
scroll to position [790, 213]
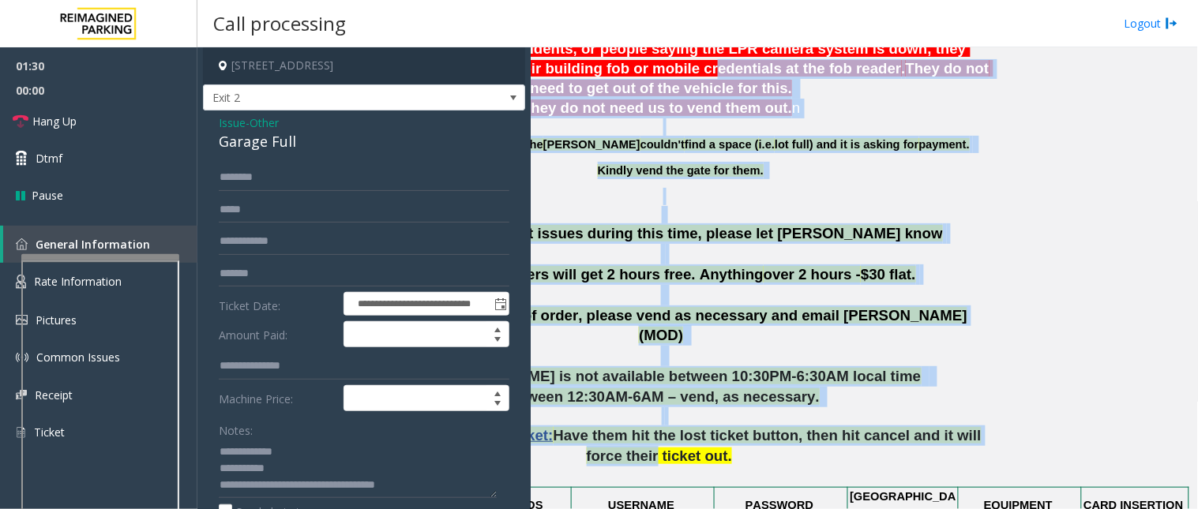
drag, startPoint x: 961, startPoint y: 227, endPoint x: 557, endPoint y: 54, distance: 440.1
click at [557, 54] on div "Main Revenue Control Manufacturer: Skidata ← Move left → Move right ↑ Move up ↓…" at bounding box center [864, 278] width 667 height 462
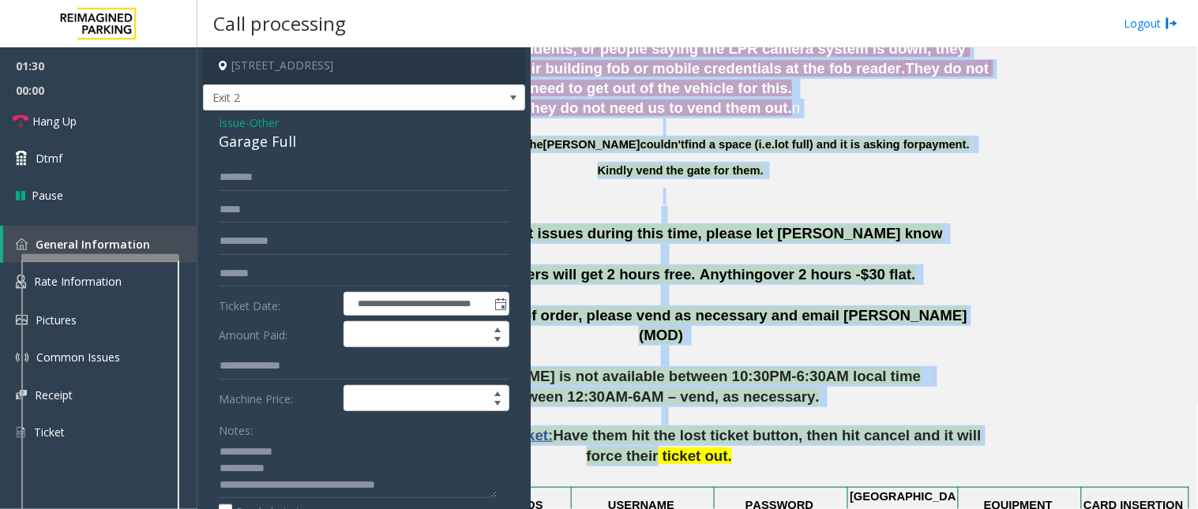
scroll to position [571, 213]
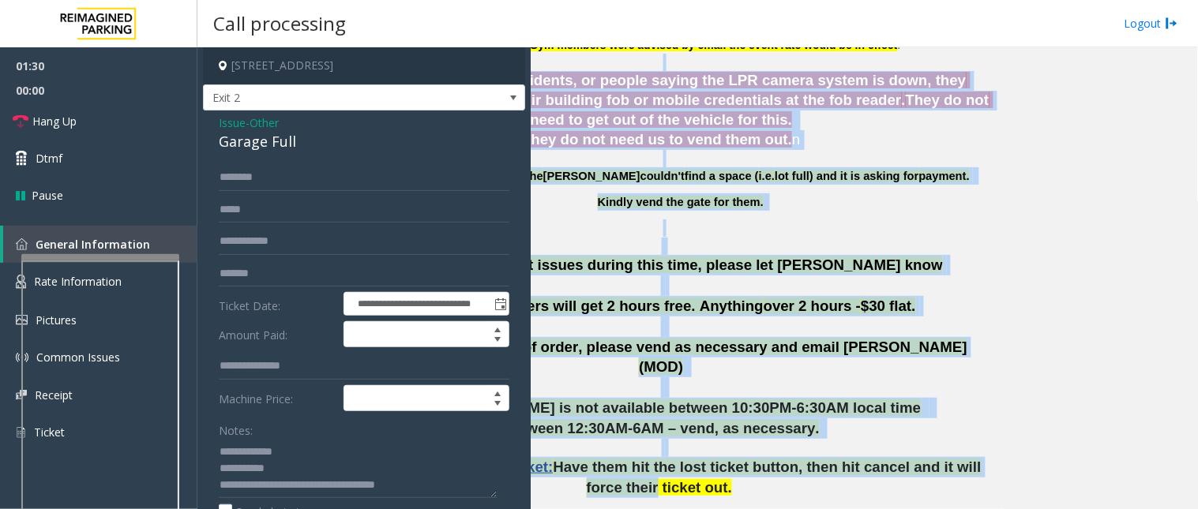
click at [648, 159] on p at bounding box center [664, 158] width 656 height 17
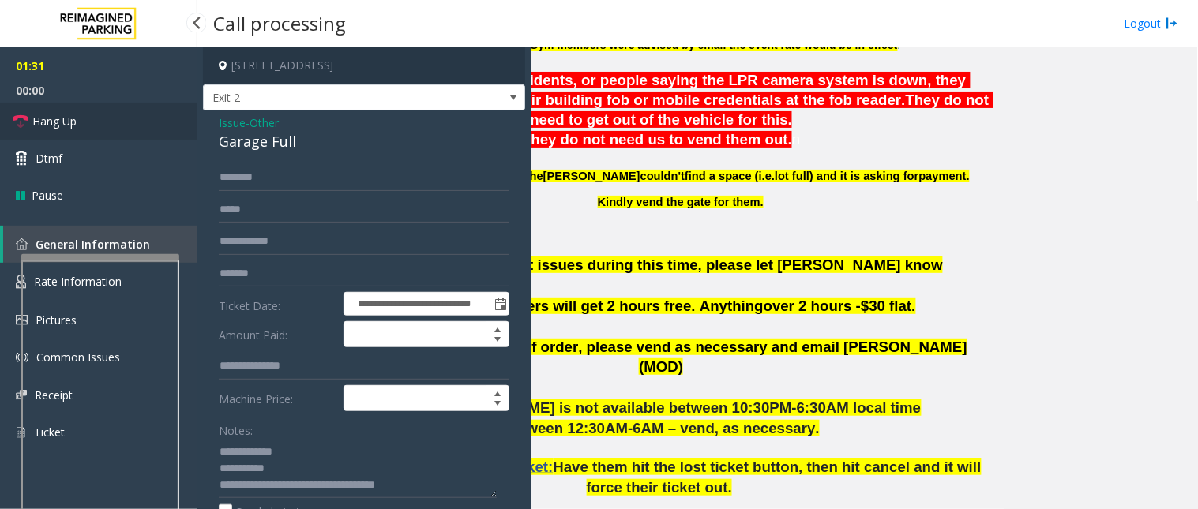
click at [92, 127] on link "Hang Up" at bounding box center [98, 121] width 197 height 37
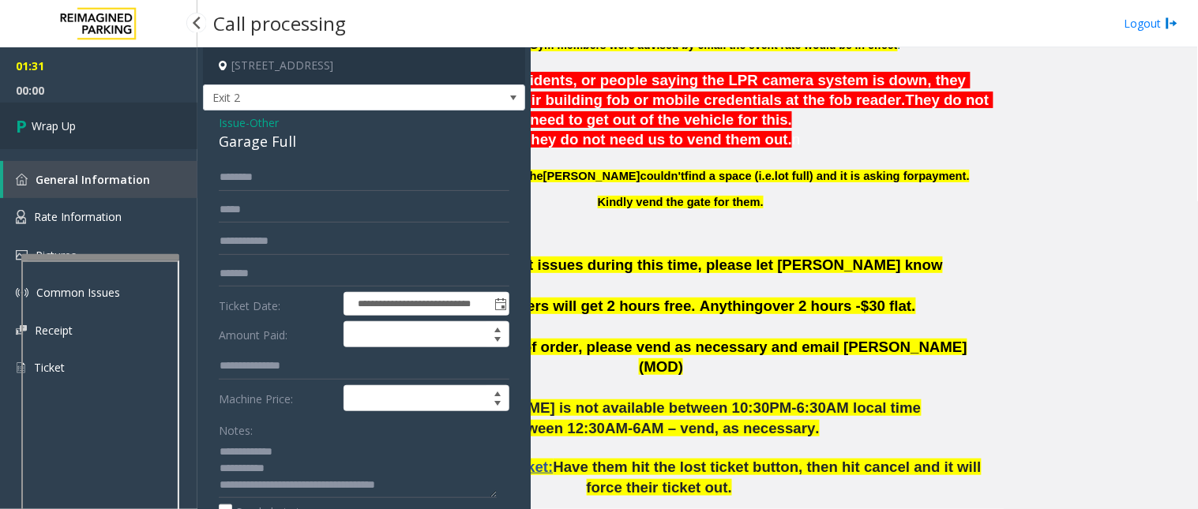
click at [47, 118] on span "Wrap Up" at bounding box center [54, 126] width 44 height 17
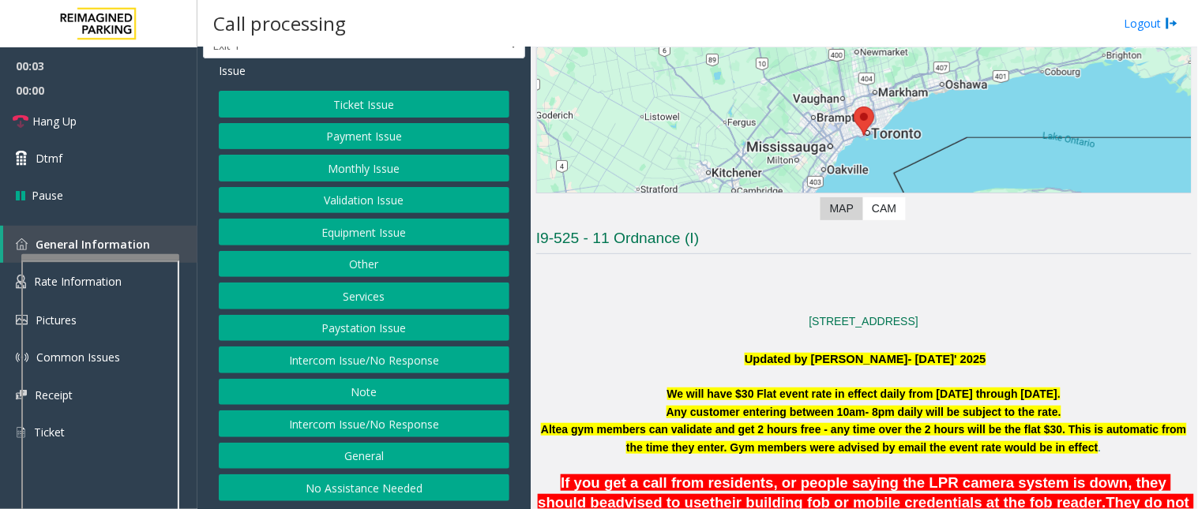
scroll to position [175, 0]
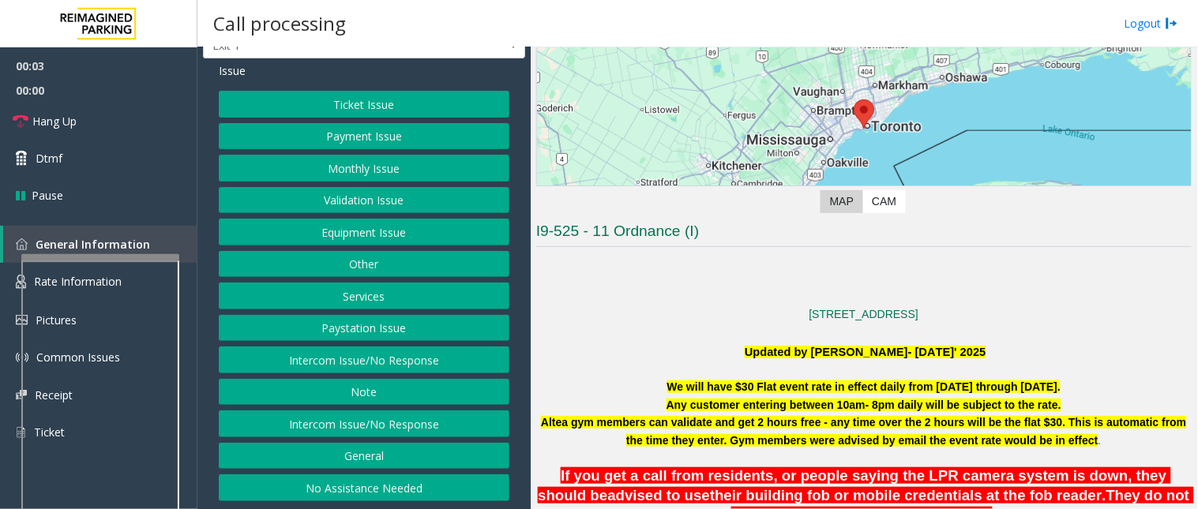
click at [389, 265] on button "Other" at bounding box center [364, 264] width 291 height 27
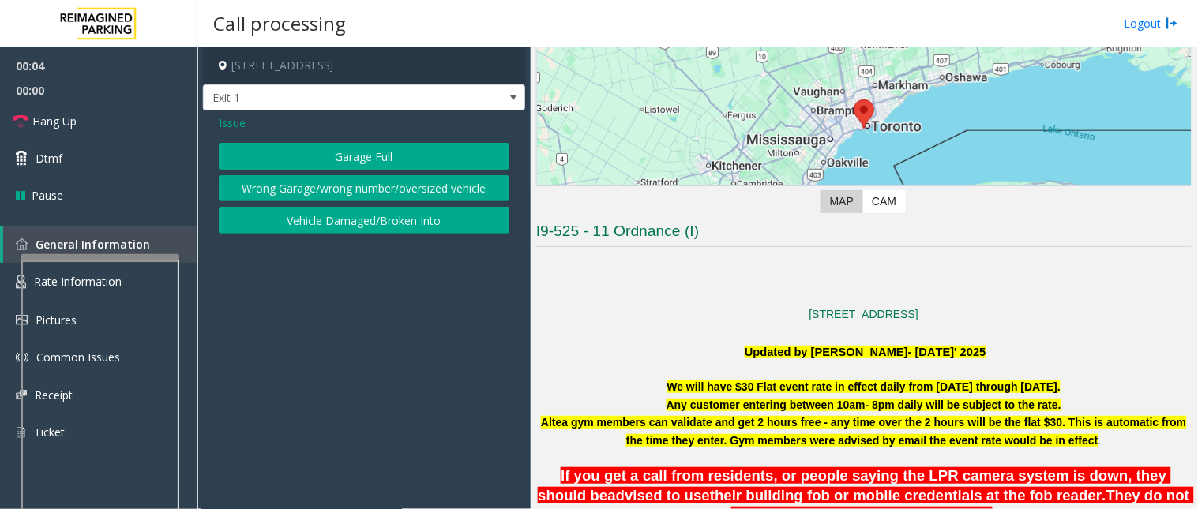
scroll to position [0, 0]
click at [353, 150] on button "Garage Full" at bounding box center [364, 156] width 291 height 27
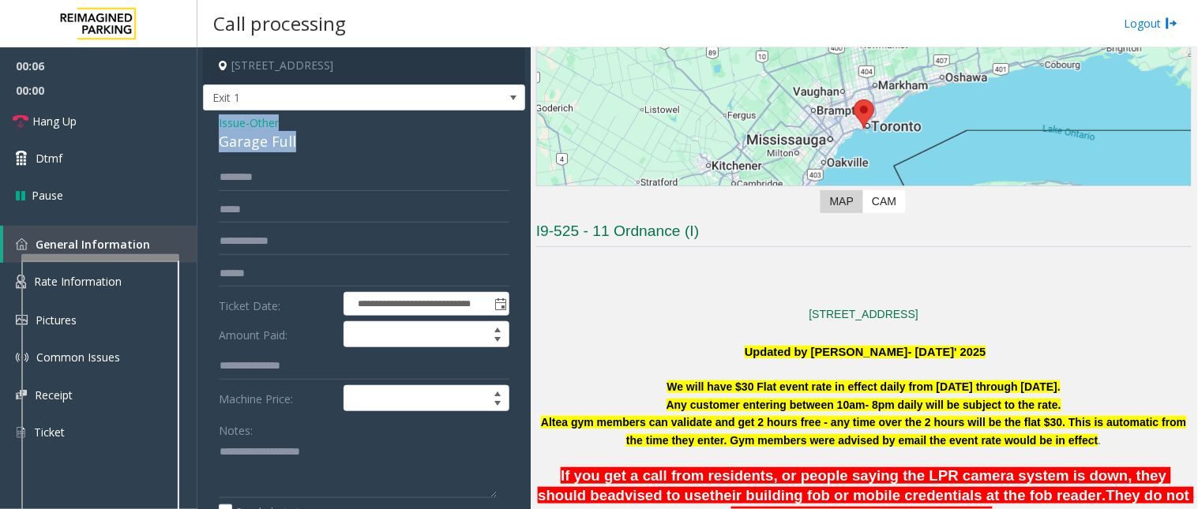
drag, startPoint x: 336, startPoint y: 139, endPoint x: 207, endPoint y: 124, distance: 130.4
click at [207, 124] on div "**********" at bounding box center [364, 410] width 322 height 599
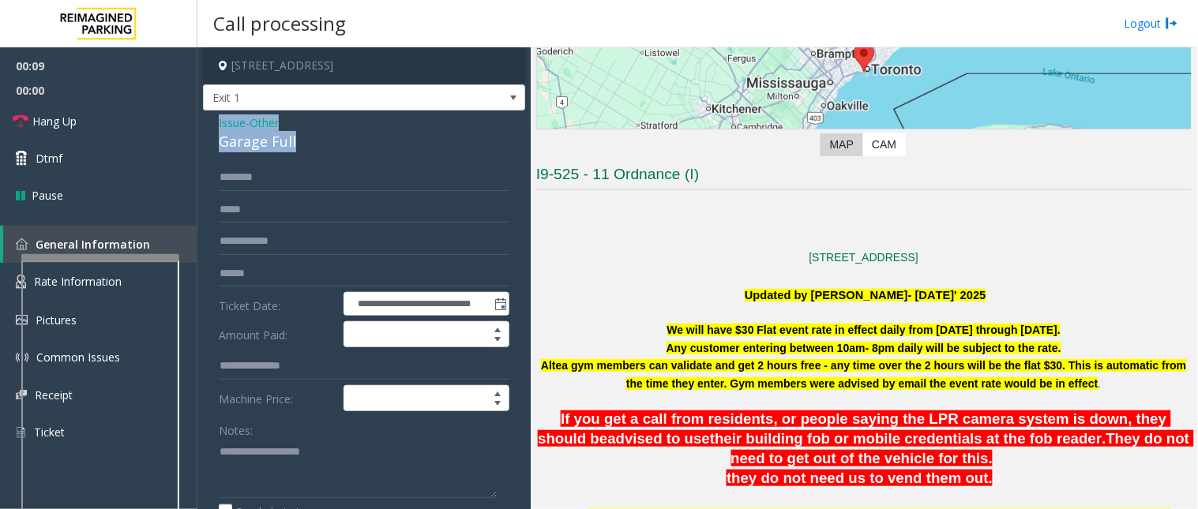
scroll to position [263, 0]
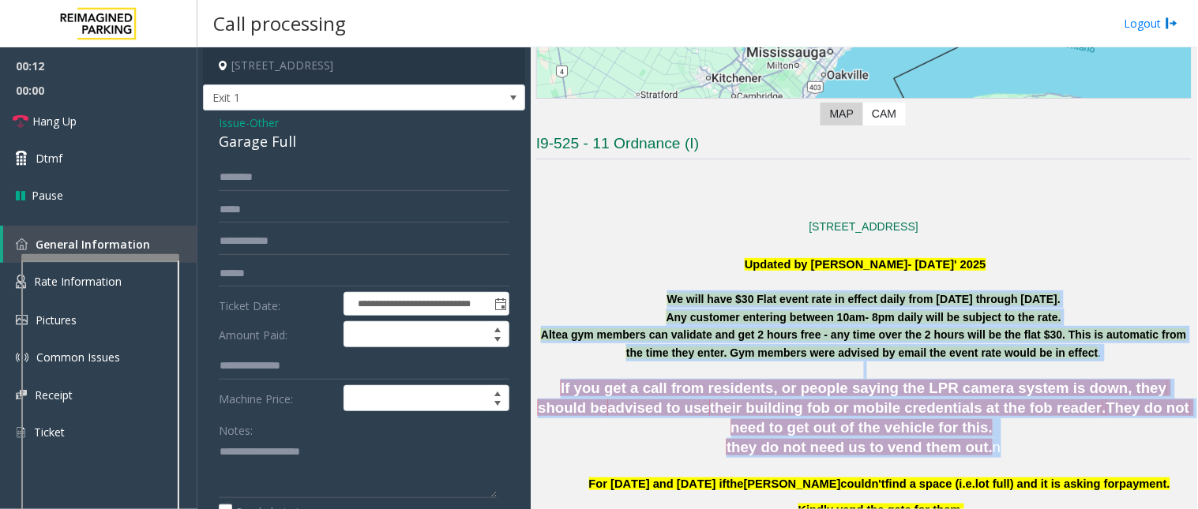
drag, startPoint x: 652, startPoint y: 296, endPoint x: 1023, endPoint y: 470, distance: 409.9
click at [1013, 458] on p at bounding box center [864, 466] width 656 height 17
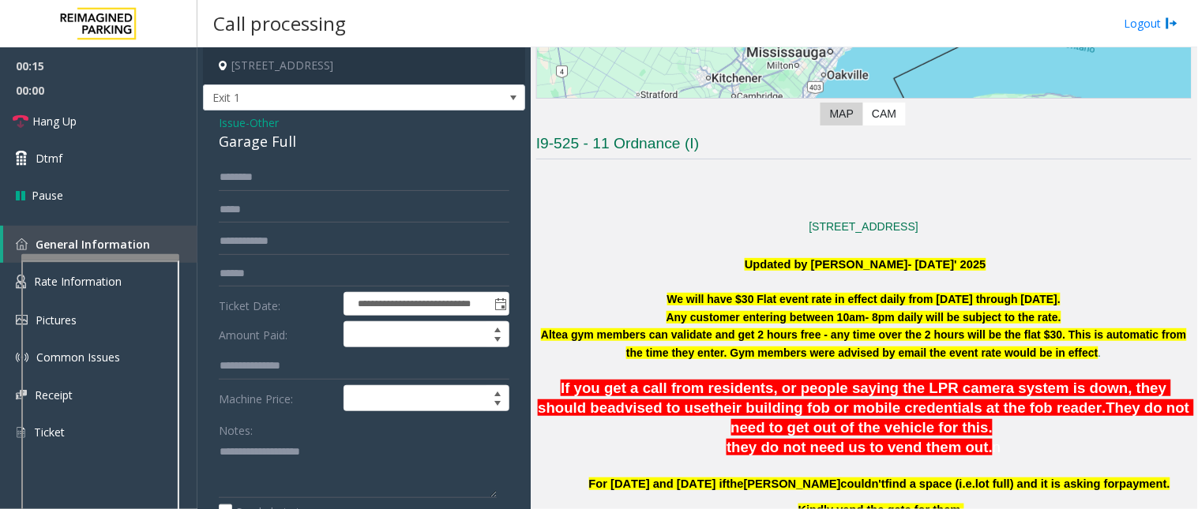
click at [224, 125] on span "Issue" at bounding box center [232, 123] width 27 height 17
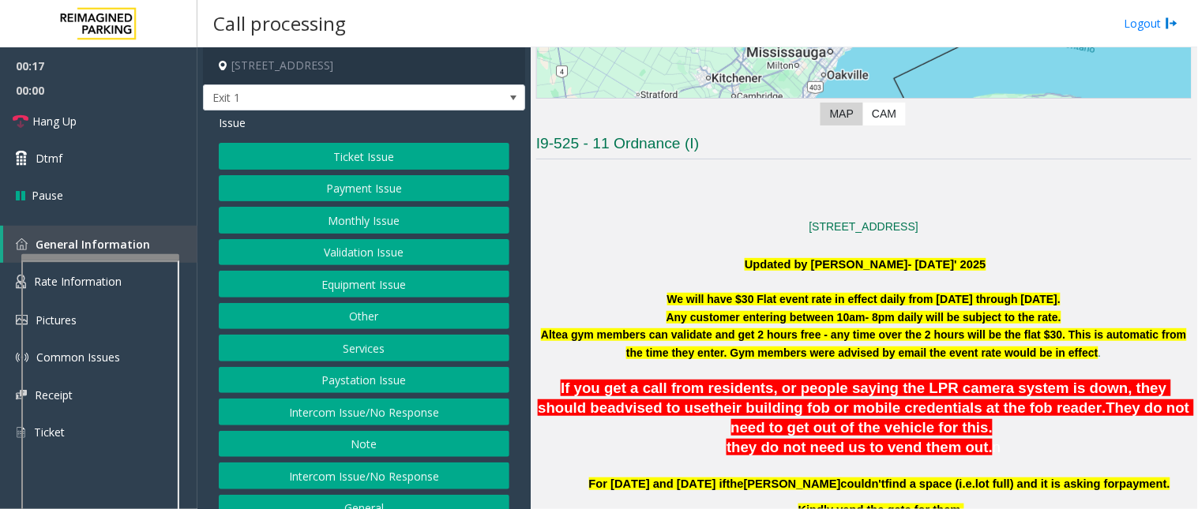
click at [349, 419] on button "Intercom Issue/No Response" at bounding box center [364, 412] width 291 height 27
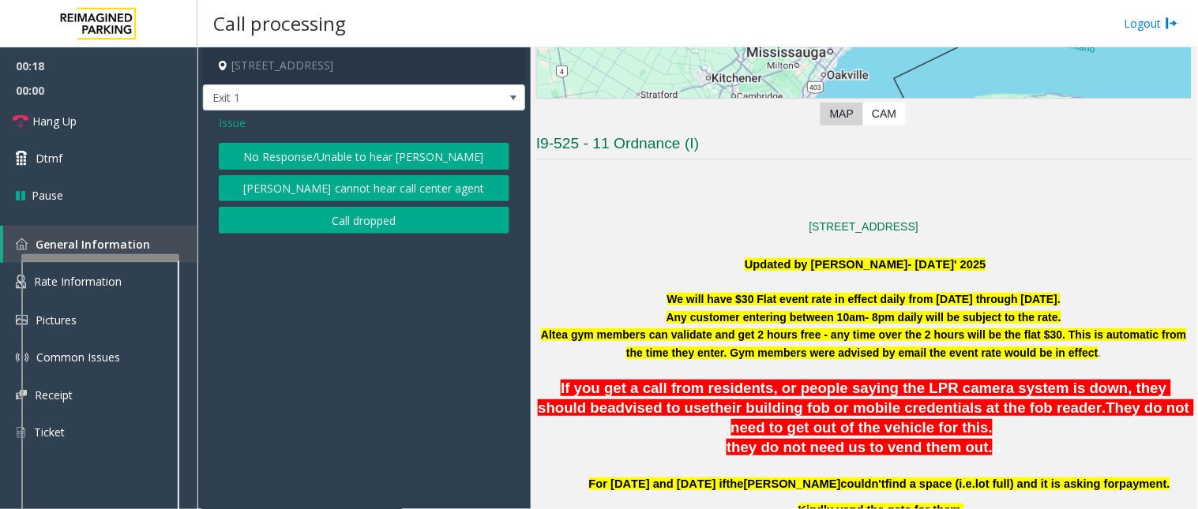
click at [306, 160] on button "No Response/Unable to hear [PERSON_NAME]" at bounding box center [364, 156] width 291 height 27
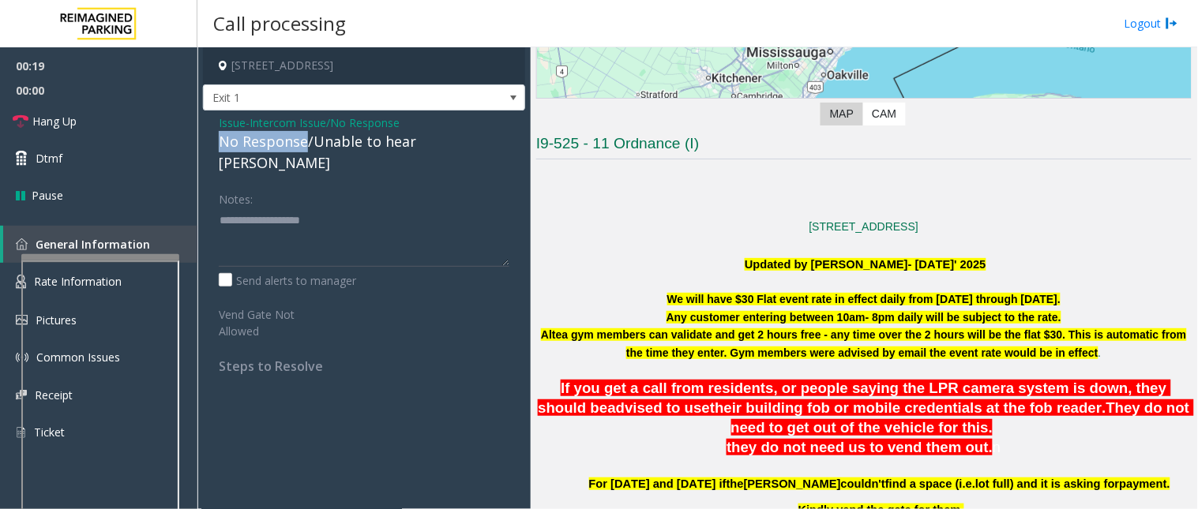
drag, startPoint x: 306, startPoint y: 141, endPoint x: 218, endPoint y: 135, distance: 87.8
click at [219, 135] on div "No Response/Unable to hear [PERSON_NAME]" at bounding box center [364, 152] width 291 height 43
click at [346, 209] on textarea at bounding box center [364, 237] width 291 height 59
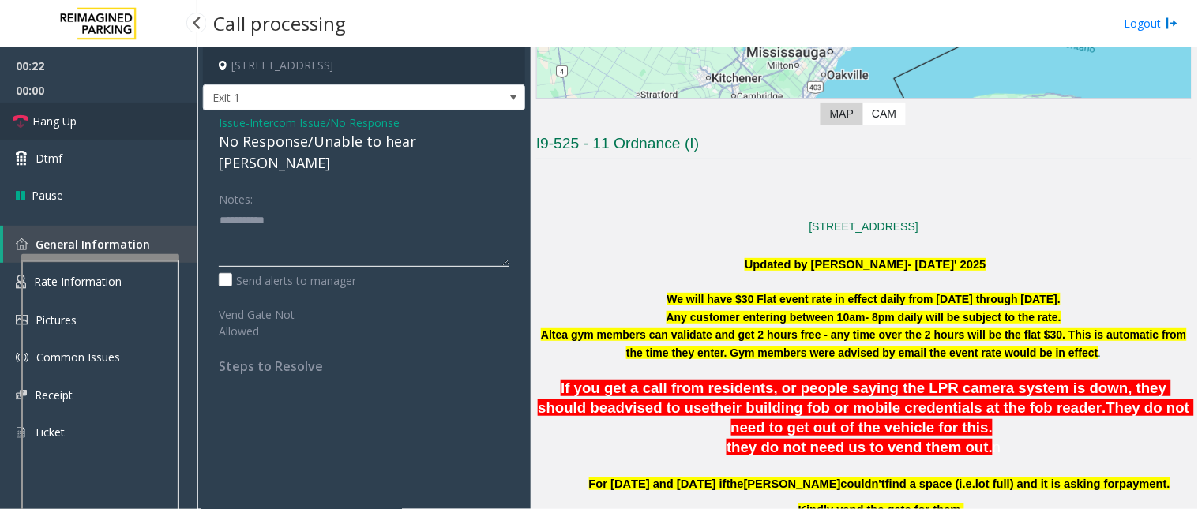
type textarea "**********"
click at [96, 128] on link "Hang Up" at bounding box center [98, 121] width 197 height 37
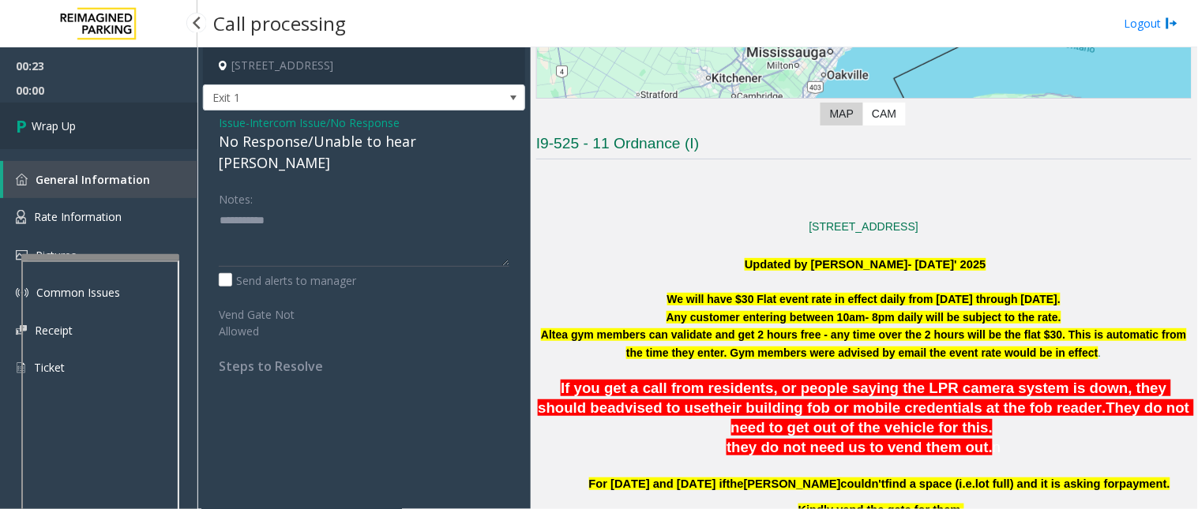
click at [87, 125] on link "Wrap Up" at bounding box center [98, 126] width 197 height 47
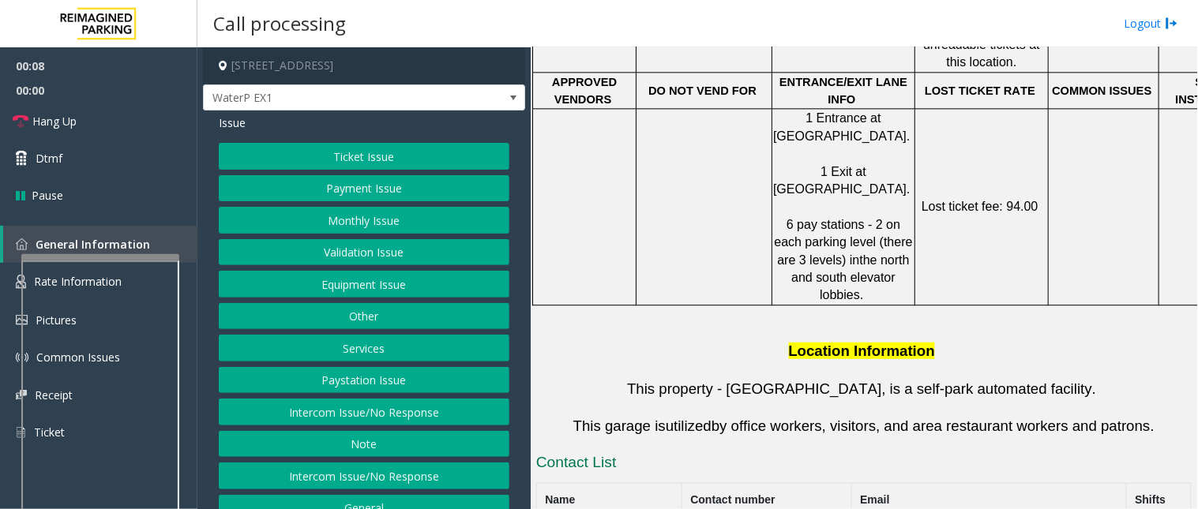
scroll to position [965, 0]
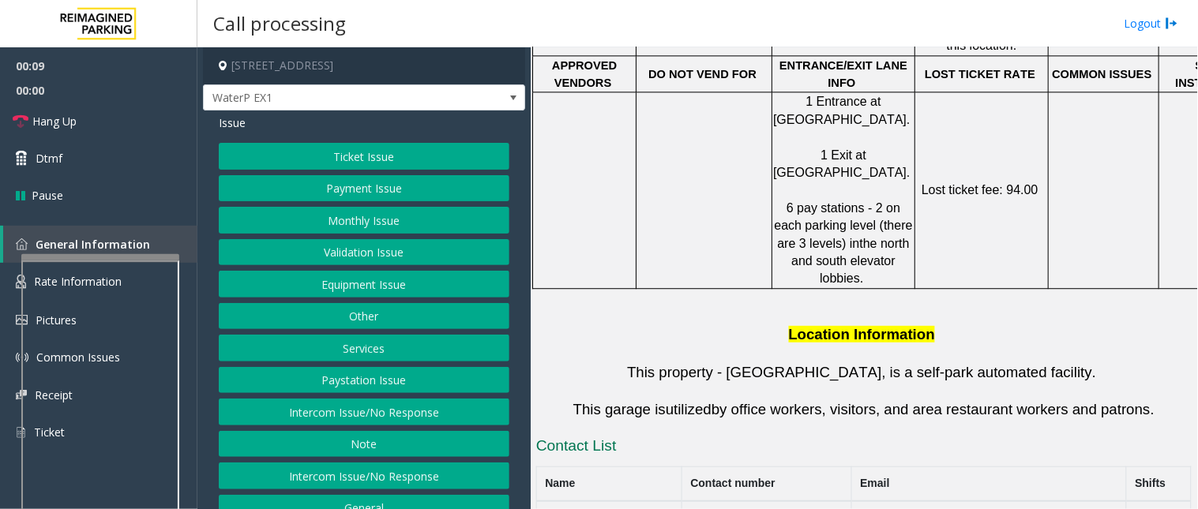
click at [348, 349] on button "Services" at bounding box center [364, 348] width 291 height 27
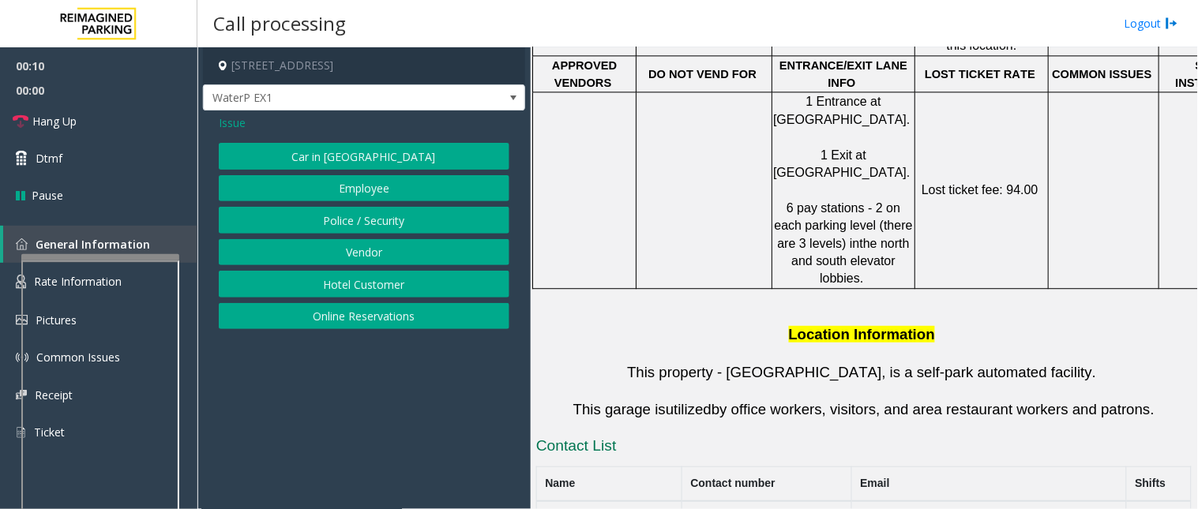
click at [343, 316] on button "Online Reservations" at bounding box center [364, 316] width 291 height 27
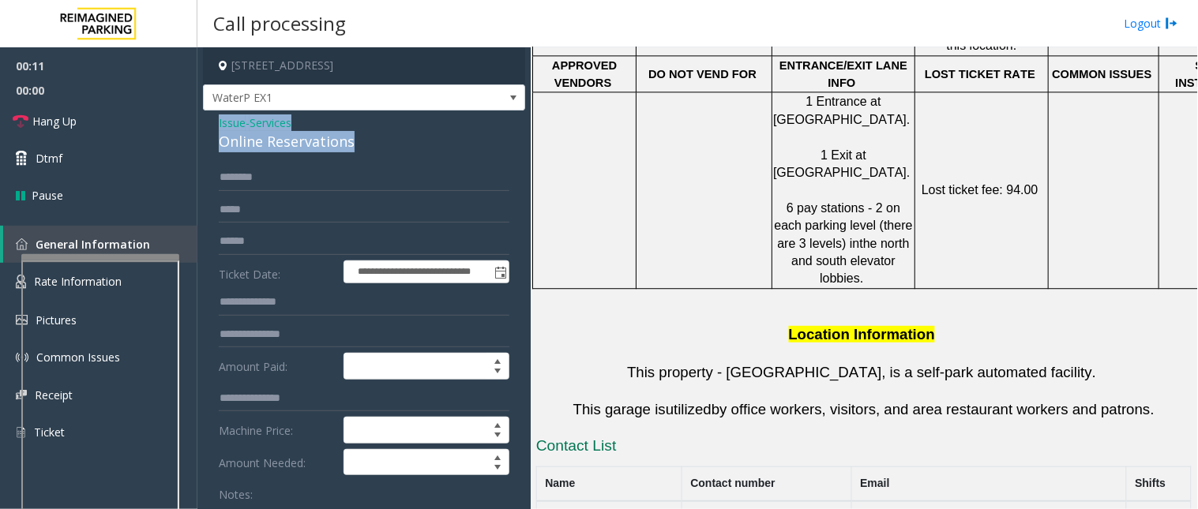
drag, startPoint x: 355, startPoint y: 138, endPoint x: 203, endPoint y: 127, distance: 152.8
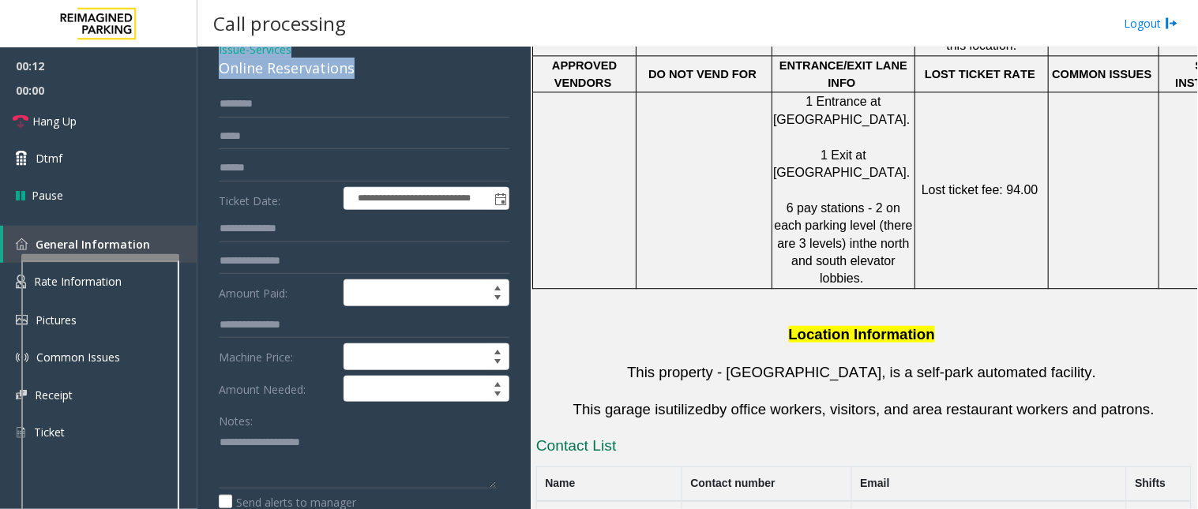
scroll to position [175, 0]
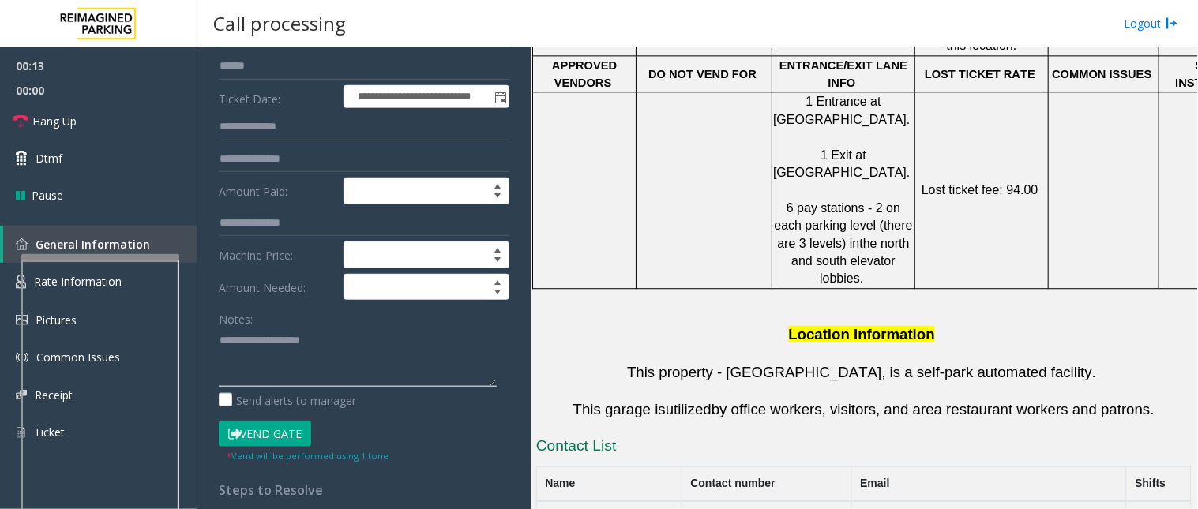
click at [295, 364] on textarea at bounding box center [358, 357] width 278 height 59
paste textarea "**********"
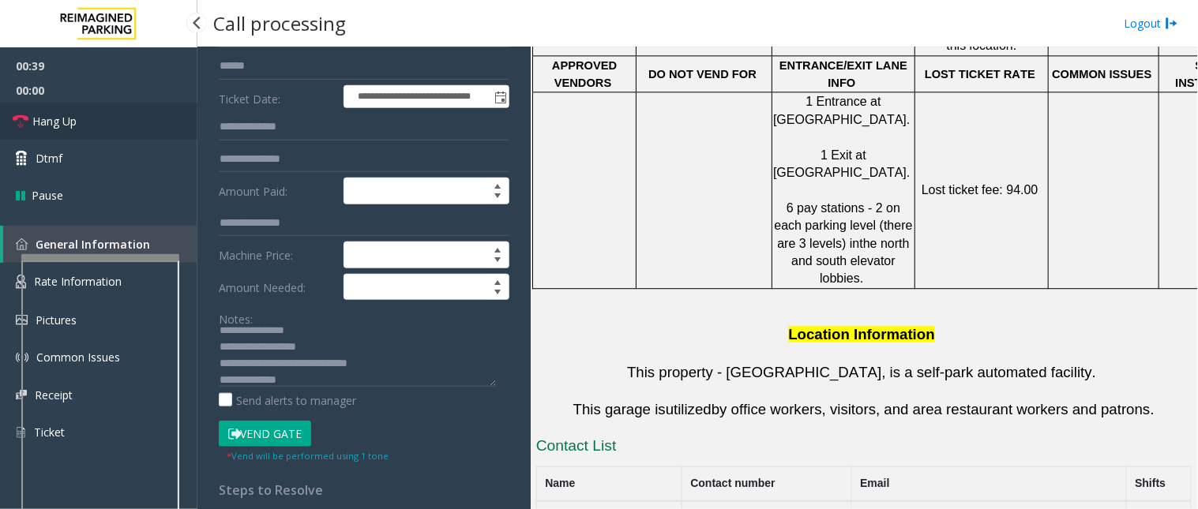
click at [51, 122] on span "Hang Up" at bounding box center [54, 121] width 44 height 17
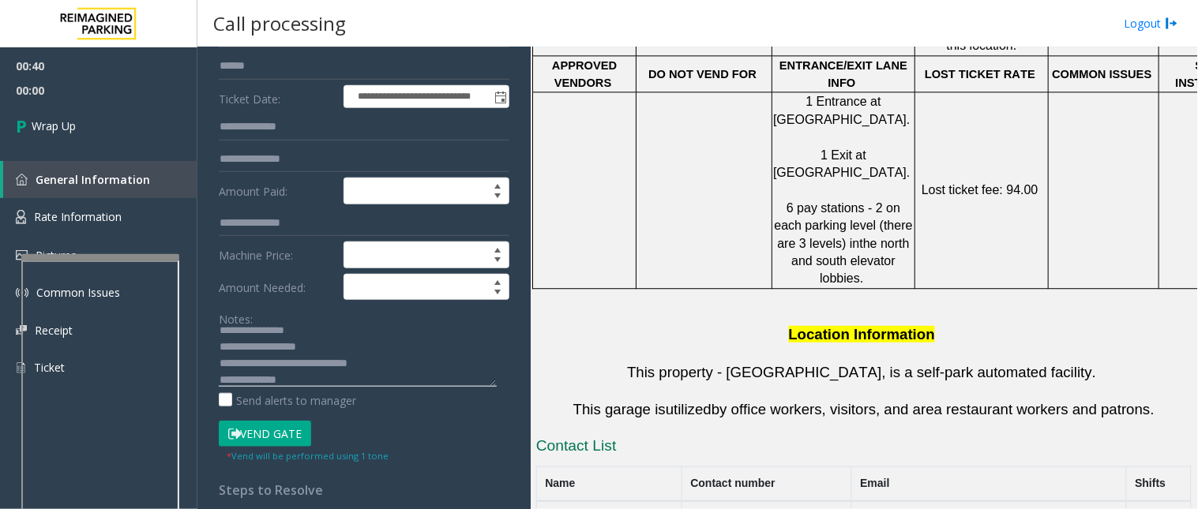
click at [298, 380] on textarea at bounding box center [358, 357] width 278 height 59
paste textarea "**********"
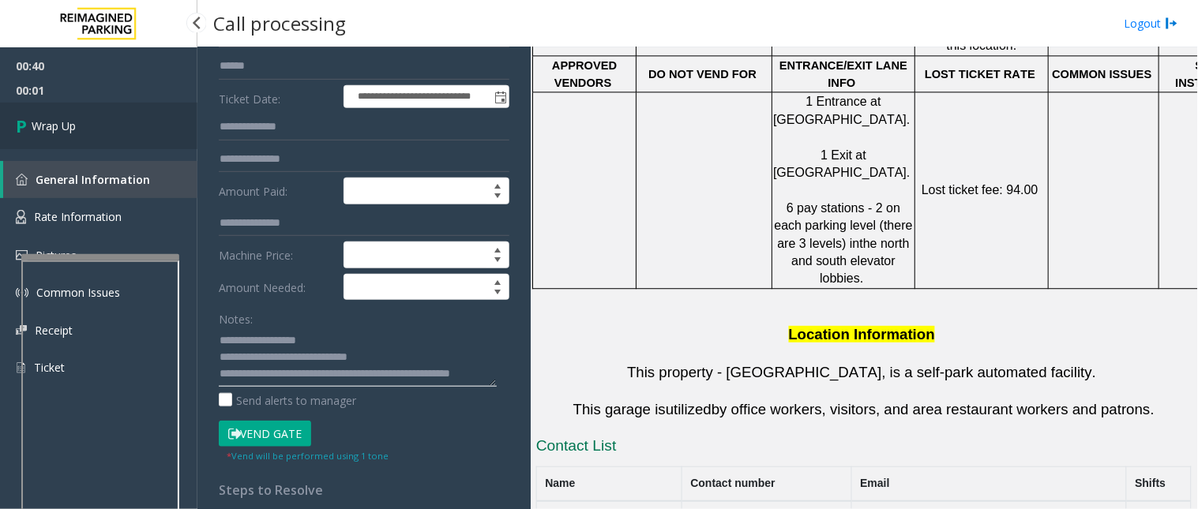
type textarea "**********"
click at [88, 128] on link "Wrap Up" at bounding box center [98, 126] width 197 height 47
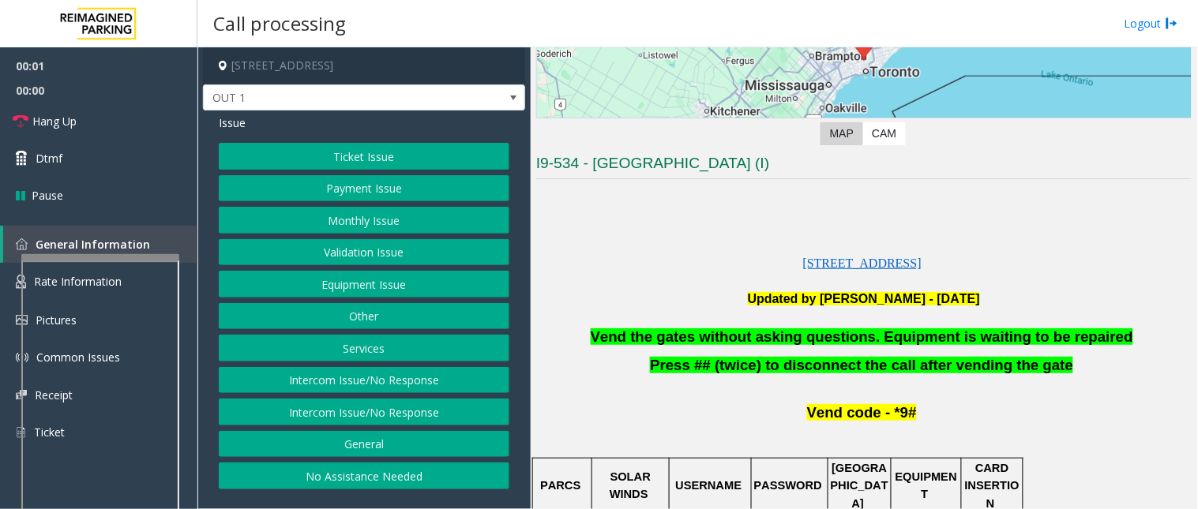
scroll to position [263, 0]
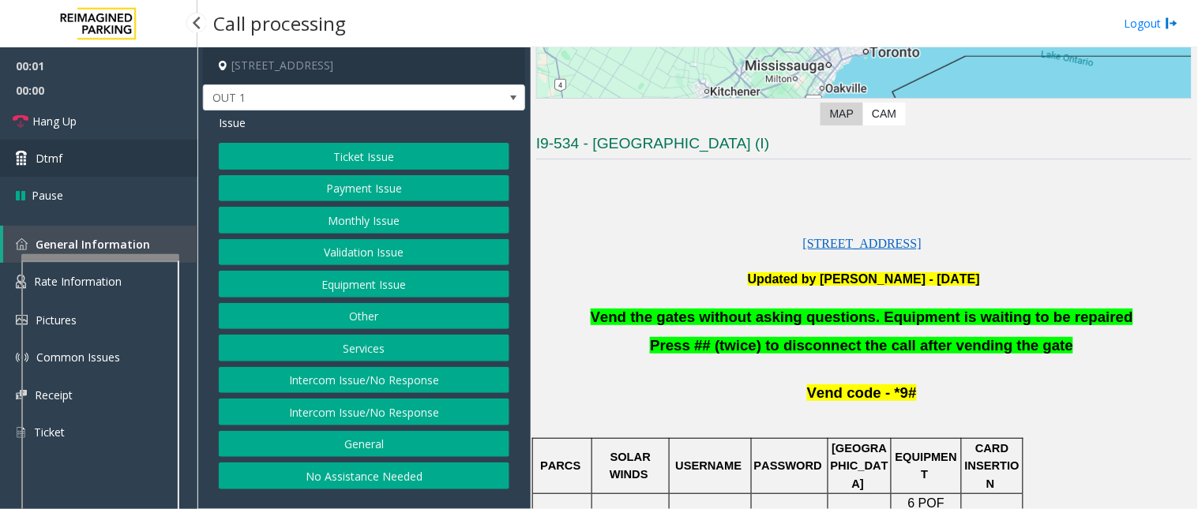
click at [115, 160] on link "Dtmf" at bounding box center [98, 158] width 197 height 37
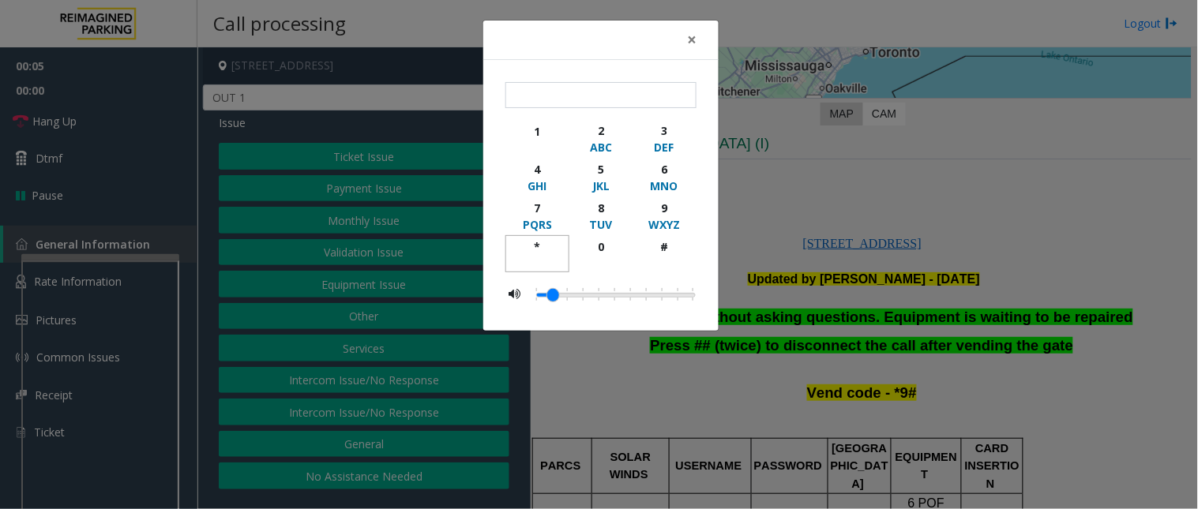
click at [534, 246] on div "*" at bounding box center [537, 247] width 43 height 17
click at [667, 212] on div "9" at bounding box center [664, 208] width 43 height 17
click at [648, 250] on div "#" at bounding box center [664, 247] width 43 height 17
type input "***"
click at [695, 36] on span "×" at bounding box center [691, 39] width 9 height 22
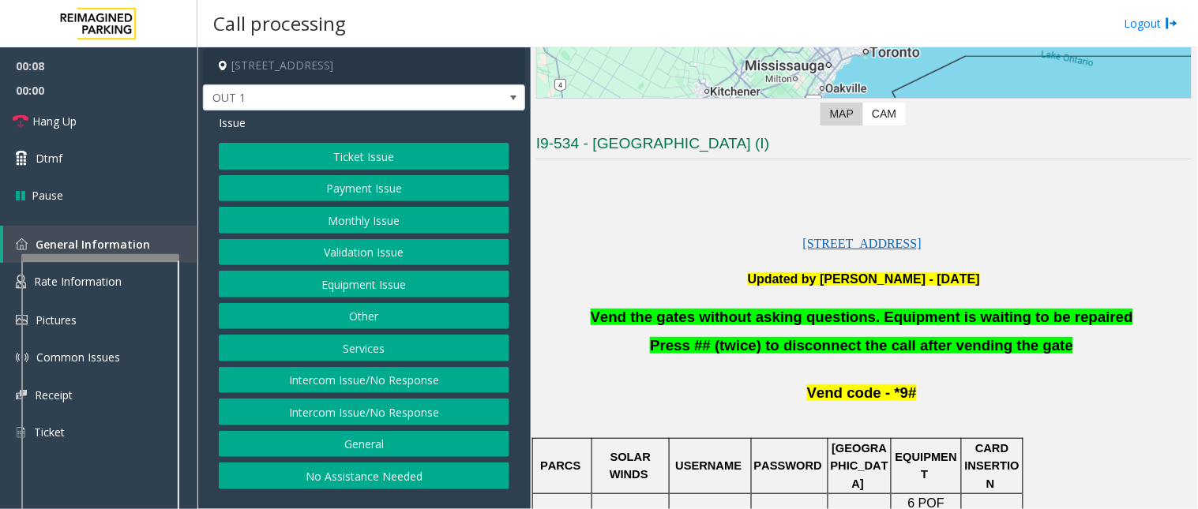
click at [396, 256] on button "Validation Issue" at bounding box center [364, 252] width 291 height 27
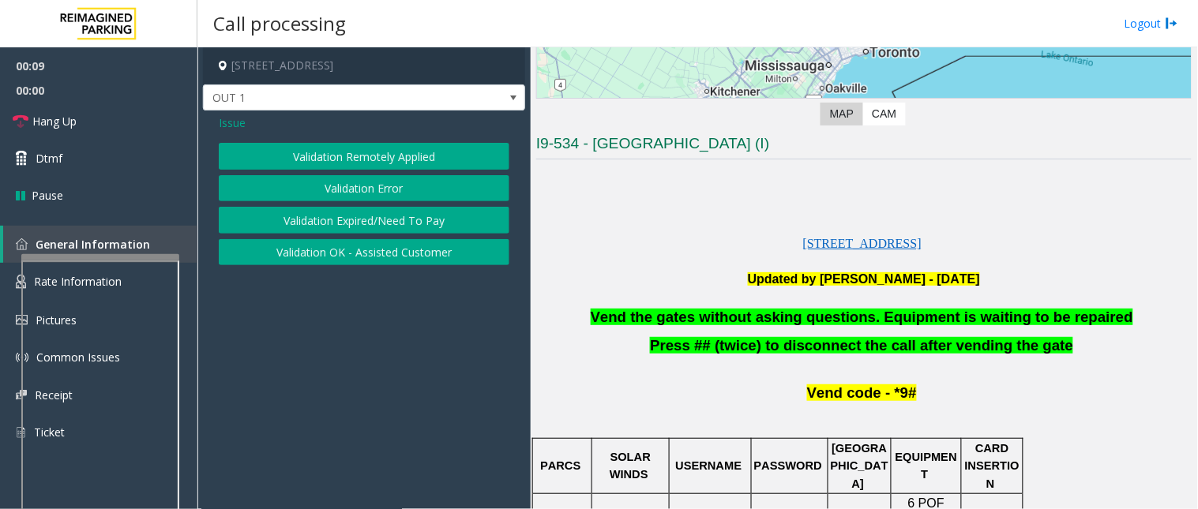
click at [373, 194] on button "Validation Error" at bounding box center [364, 188] width 291 height 27
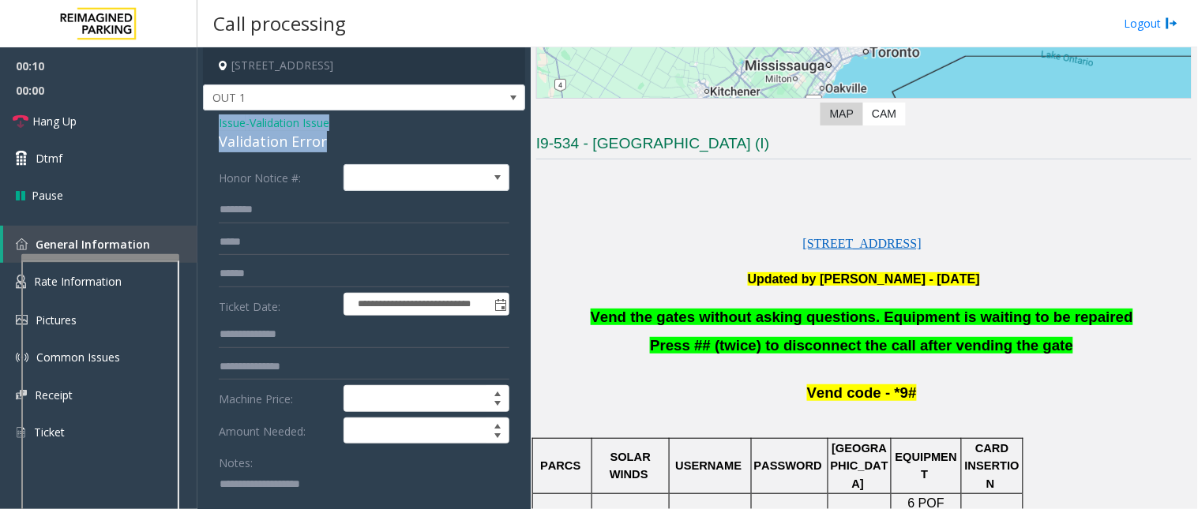
drag, startPoint x: 340, startPoint y: 146, endPoint x: 204, endPoint y: 128, distance: 137.8
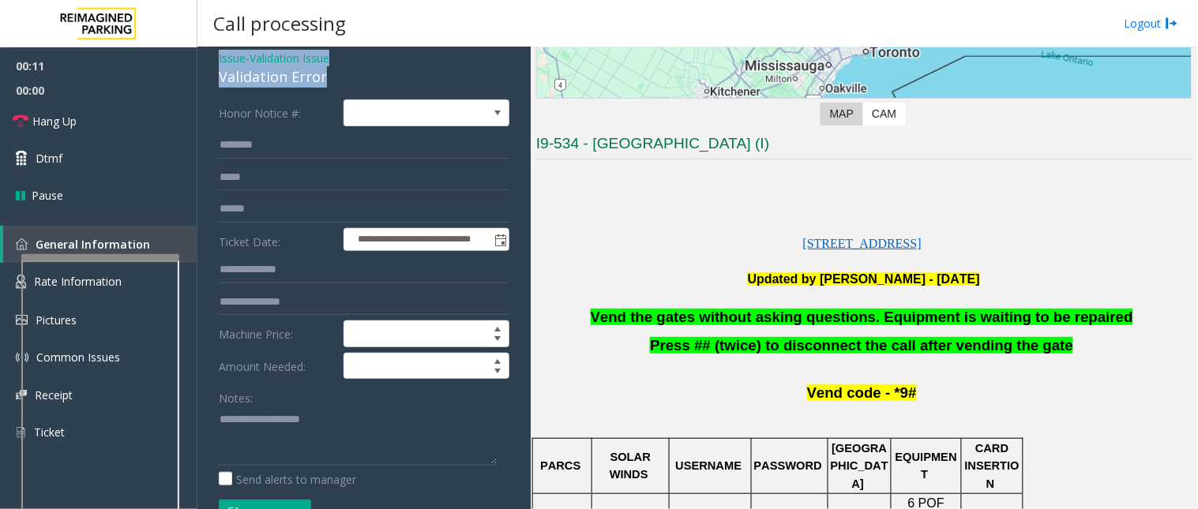
scroll to position [175, 0]
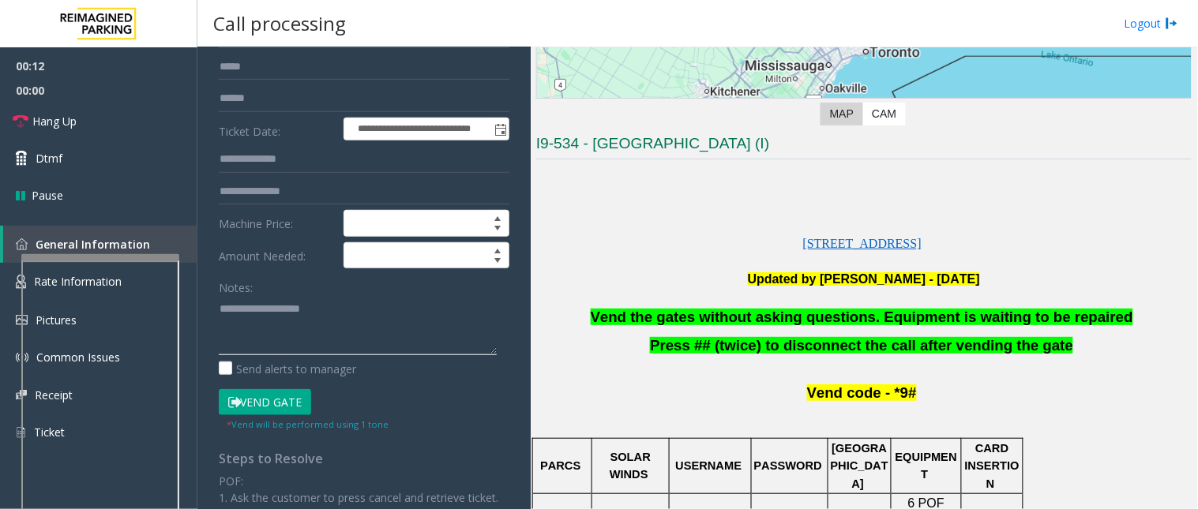
click at [280, 319] on textarea at bounding box center [358, 325] width 278 height 59
paste textarea "**********"
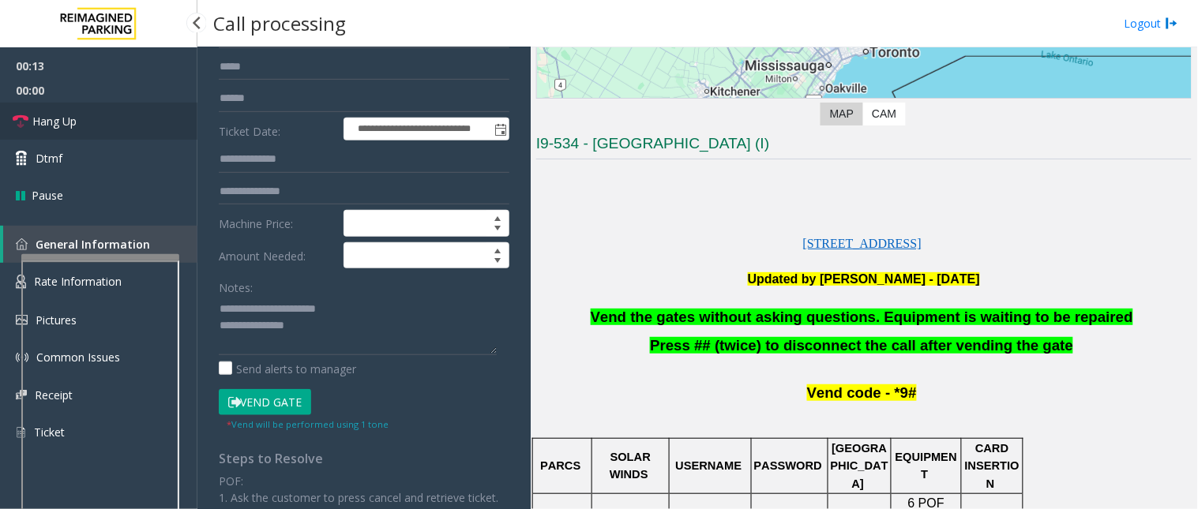
click at [131, 123] on link "Hang Up" at bounding box center [98, 121] width 197 height 37
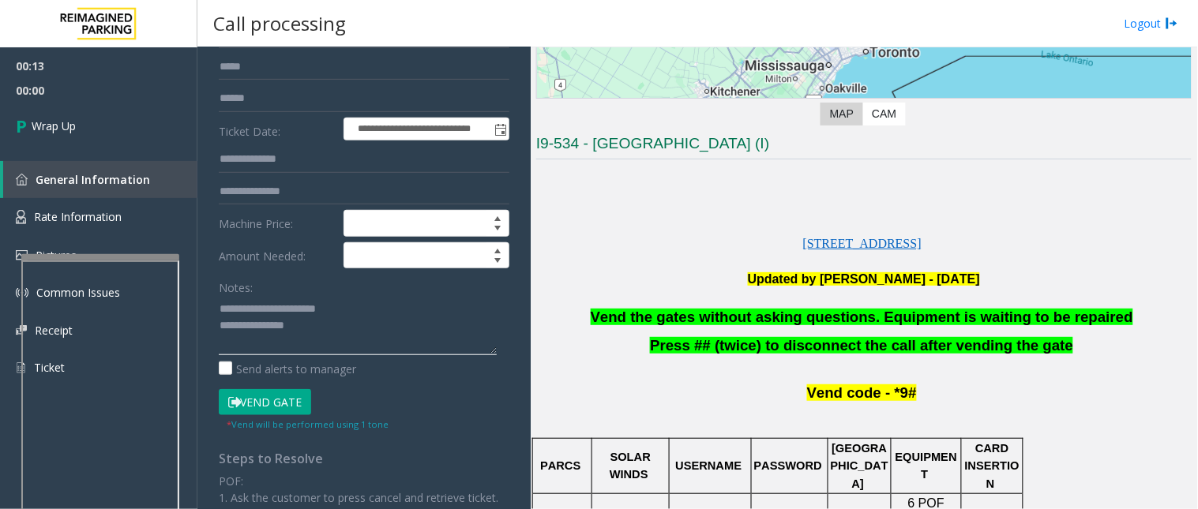
click at [338, 321] on textarea at bounding box center [358, 325] width 278 height 59
click at [310, 342] on textarea at bounding box center [358, 325] width 278 height 59
paste textarea "**********"
type textarea "**********"
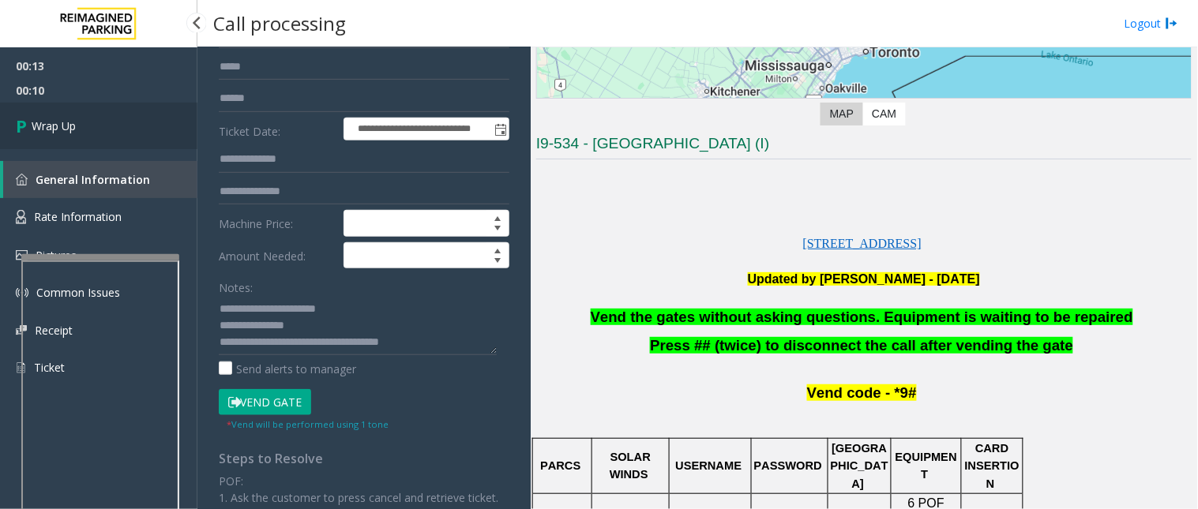
click at [90, 117] on link "Wrap Up" at bounding box center [98, 126] width 197 height 47
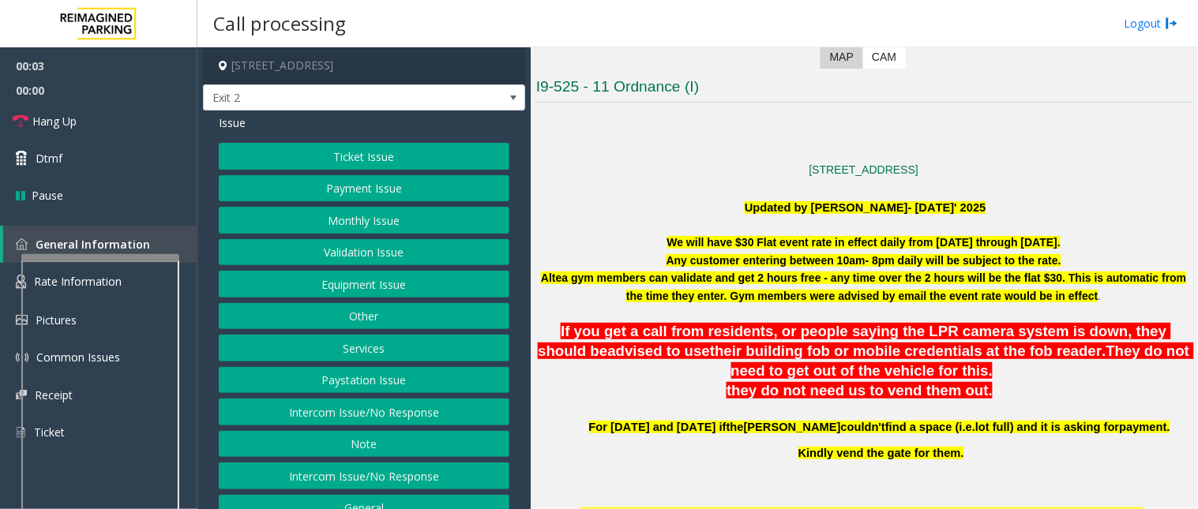
scroll to position [351, 0]
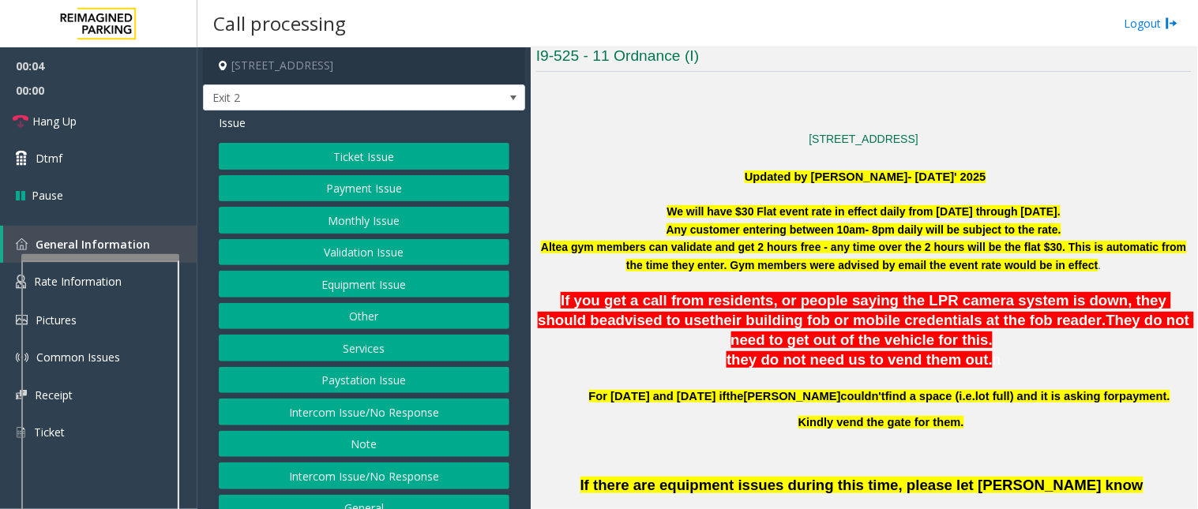
click at [346, 319] on button "Other" at bounding box center [364, 316] width 291 height 27
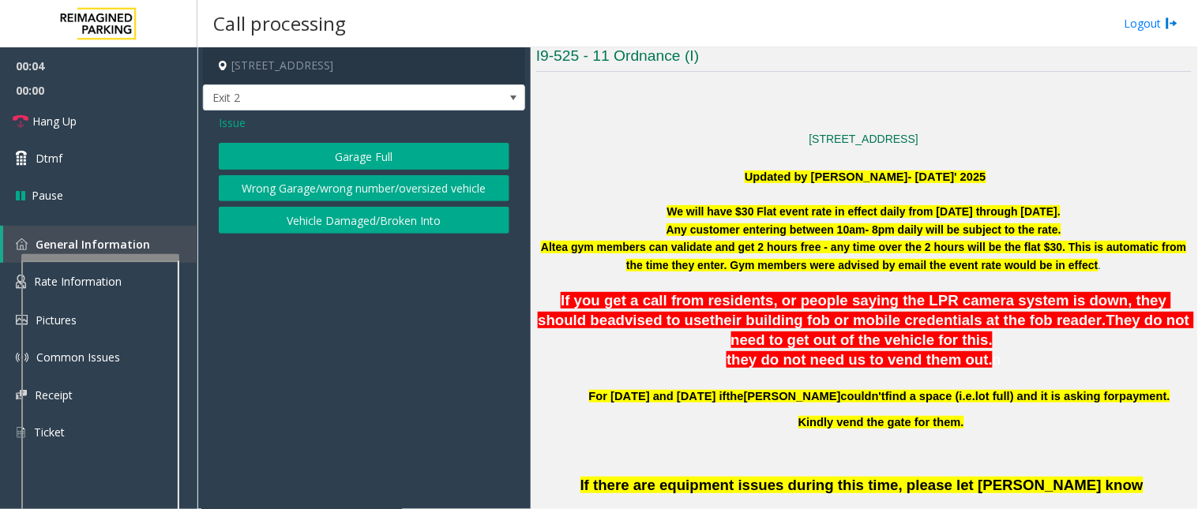
click at [341, 161] on button "Garage Full" at bounding box center [364, 156] width 291 height 27
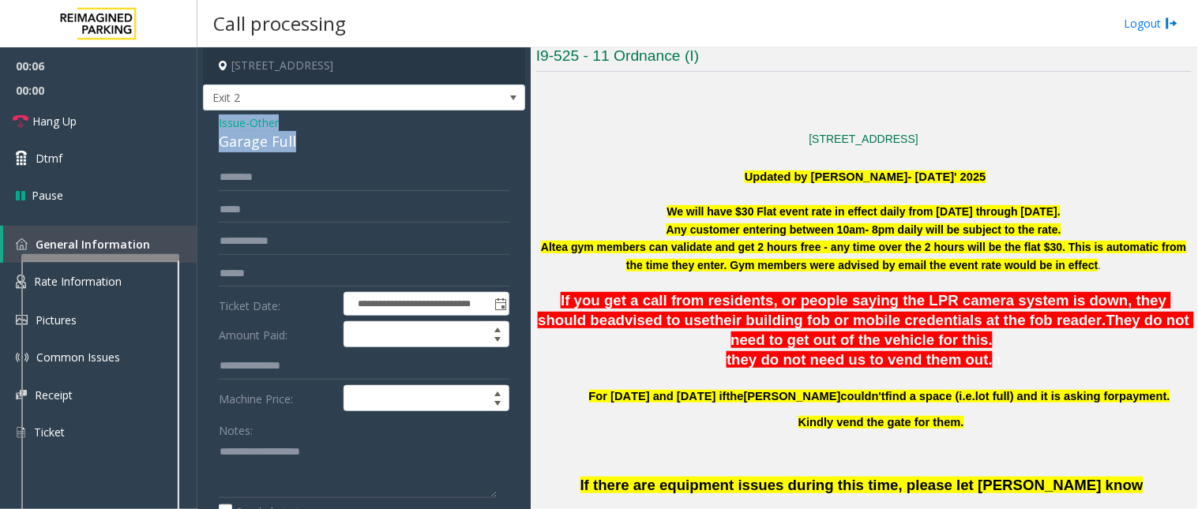
drag, startPoint x: 285, startPoint y: 136, endPoint x: 250, endPoint y: 121, distance: 38.6
click at [216, 122] on div "**********" at bounding box center [364, 410] width 322 height 599
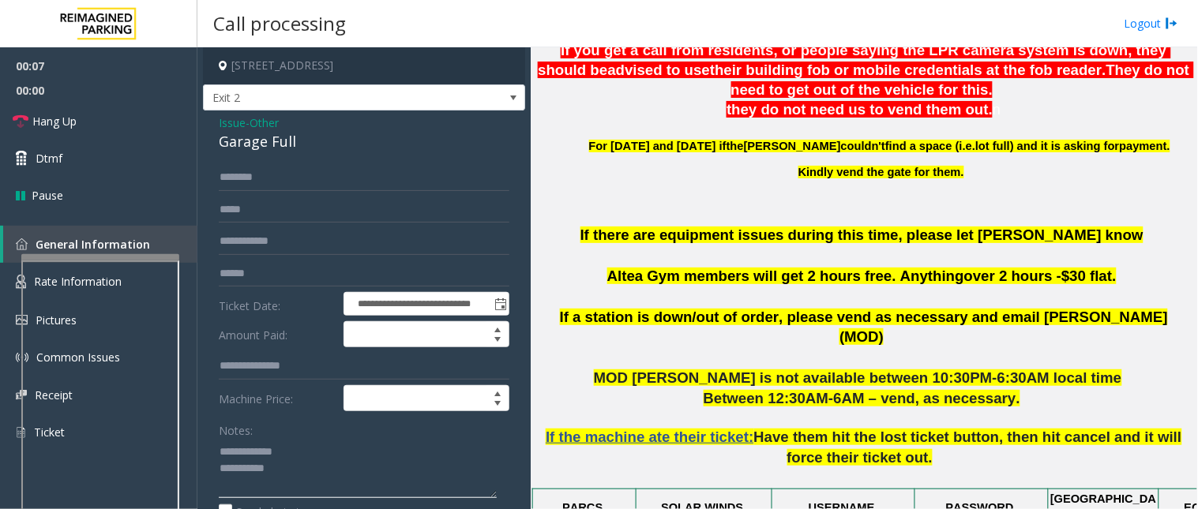
scroll to position [614, 0]
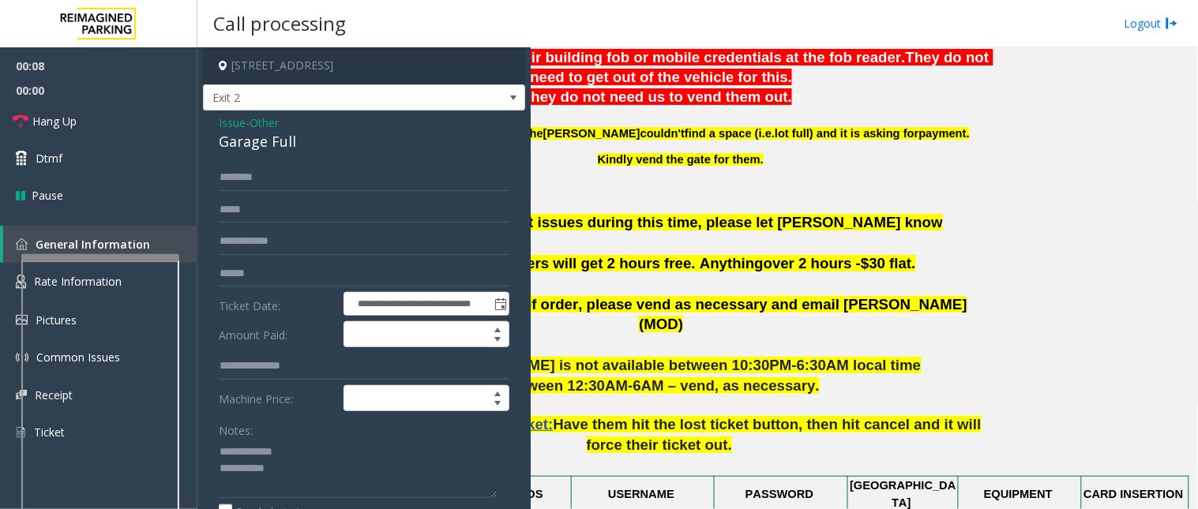
drag, startPoint x: 877, startPoint y: 381, endPoint x: 1197, endPoint y: 369, distance: 320.1
click at [1078, 369] on div "Main Revenue Control Manufacturer: Skidata ← Move left → Move right ↑ Move up ↓…" at bounding box center [864, 278] width 667 height 462
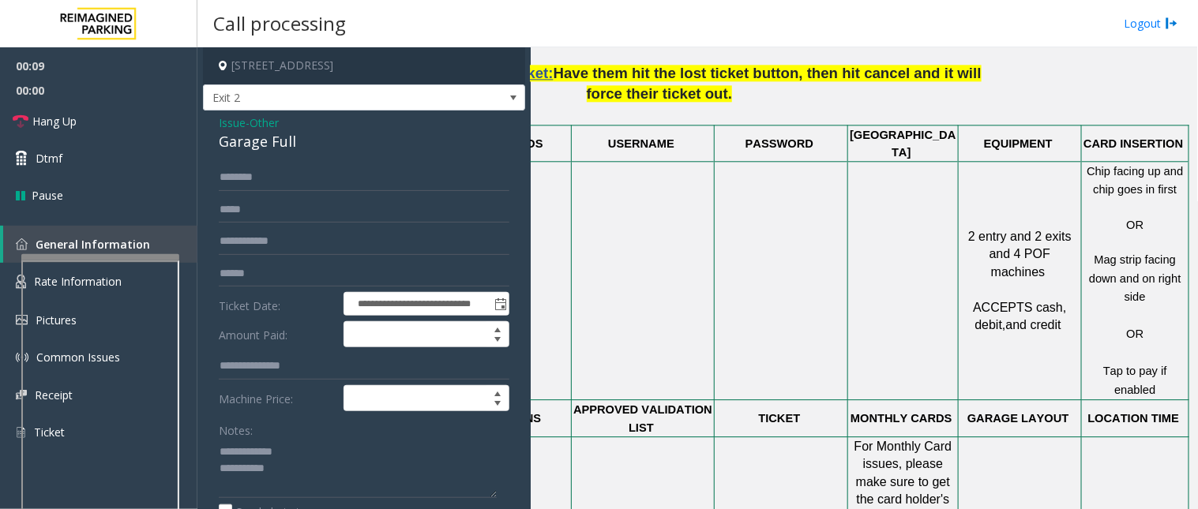
scroll to position [1140, 213]
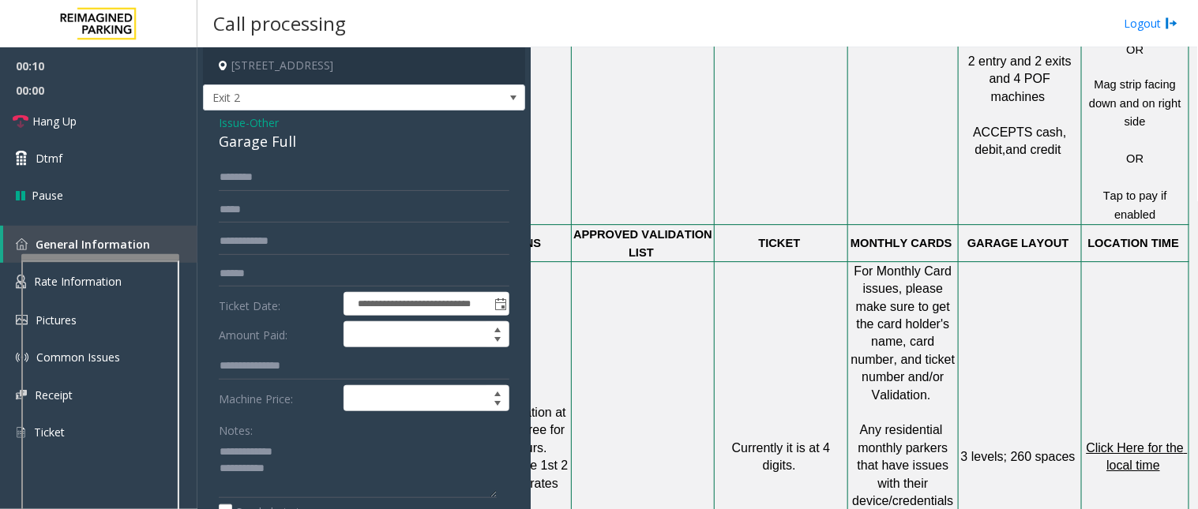
click at [1078, 441] on span "Click Here for the local time" at bounding box center [1137, 456] width 101 height 31
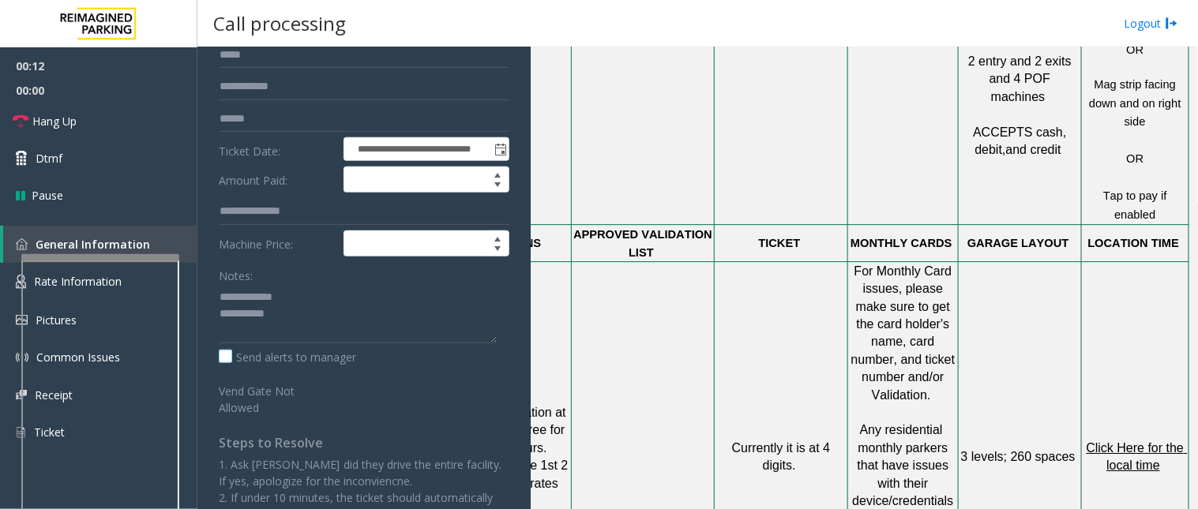
scroll to position [175, 0]
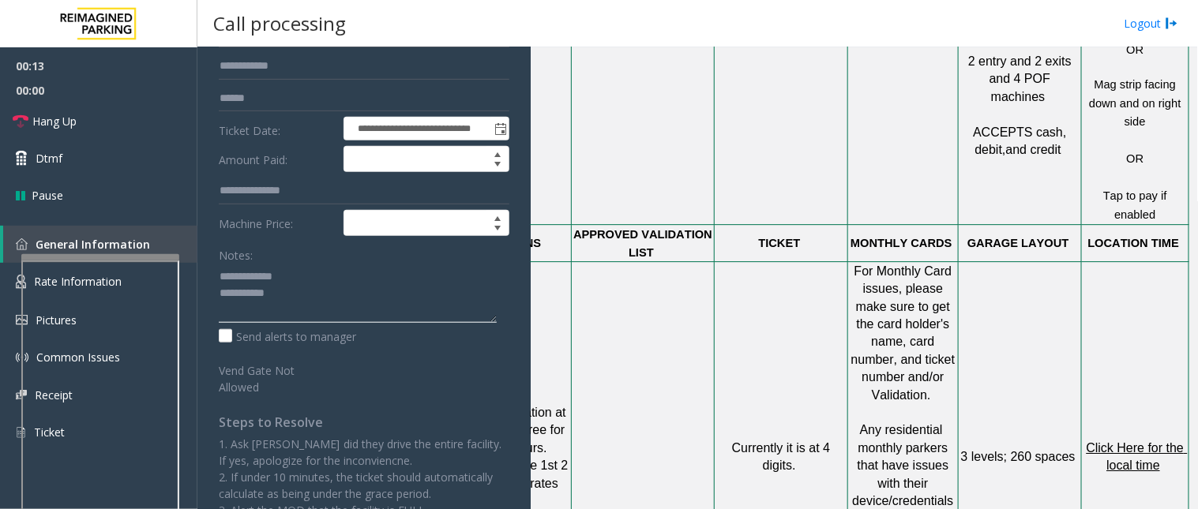
click at [314, 304] on textarea at bounding box center [358, 293] width 278 height 59
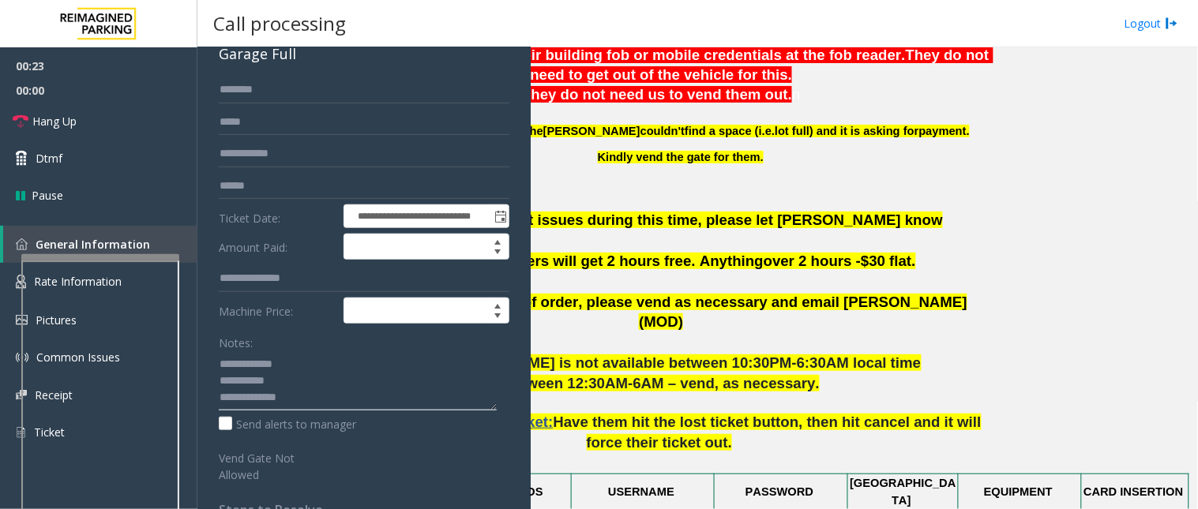
scroll to position [614, 213]
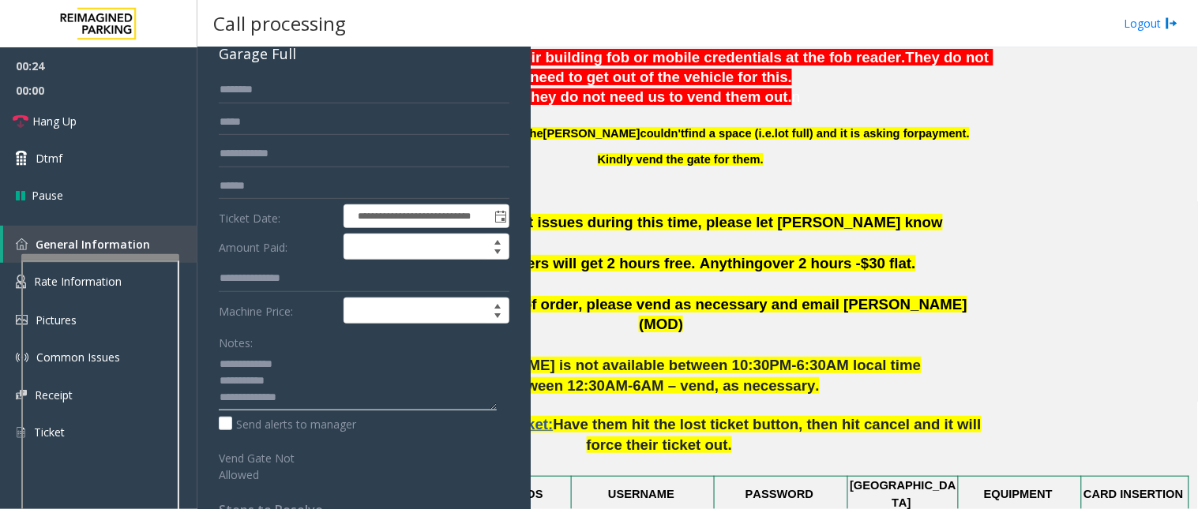
type textarea "**********"
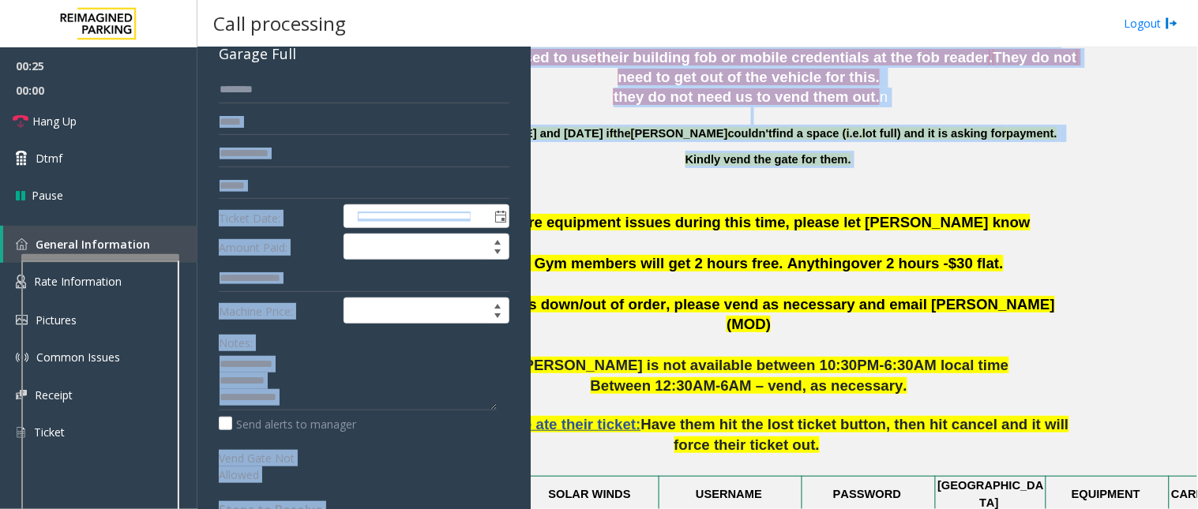
scroll to position [614, 0]
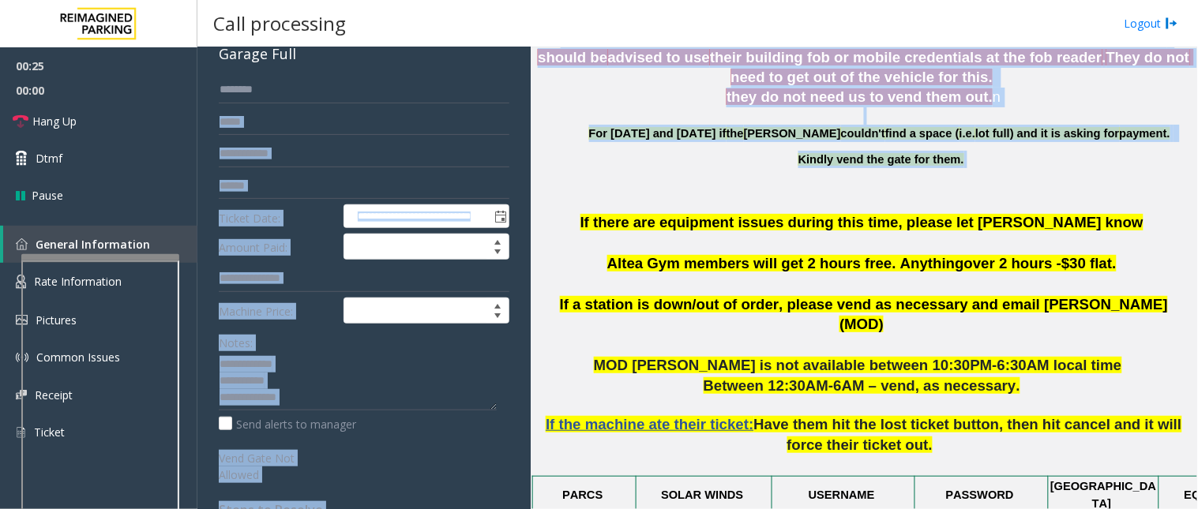
drag, startPoint x: 833, startPoint y: 167, endPoint x: 506, endPoint y: 123, distance: 329.9
click at [506, 123] on div "**********" at bounding box center [697, 278] width 1000 height 462
click at [644, 137] on span "For [DATE] and [DATE] if" at bounding box center [657, 133] width 137 height 13
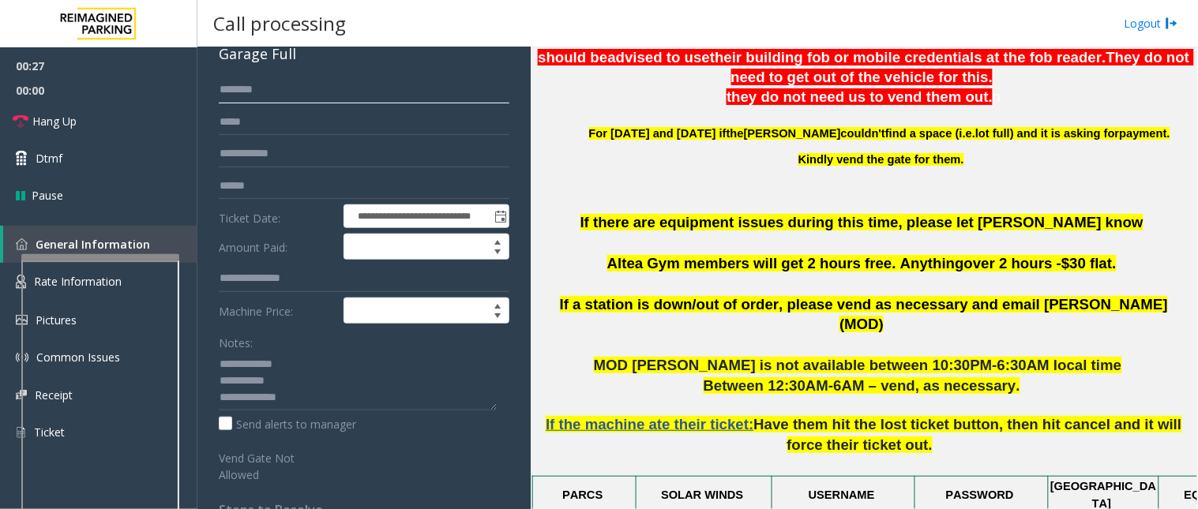
click at [243, 79] on input "text" at bounding box center [364, 90] width 291 height 27
click at [253, 190] on input "text" at bounding box center [364, 186] width 291 height 27
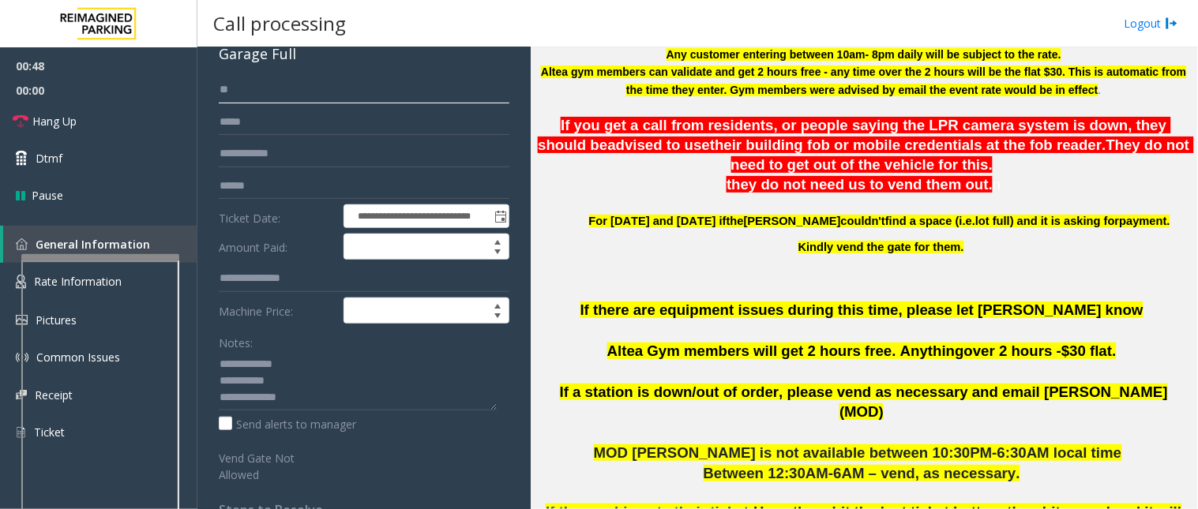
click at [239, 93] on input "**" at bounding box center [364, 90] width 291 height 27
type input "***"
click at [272, 185] on input "text" at bounding box center [364, 186] width 291 height 27
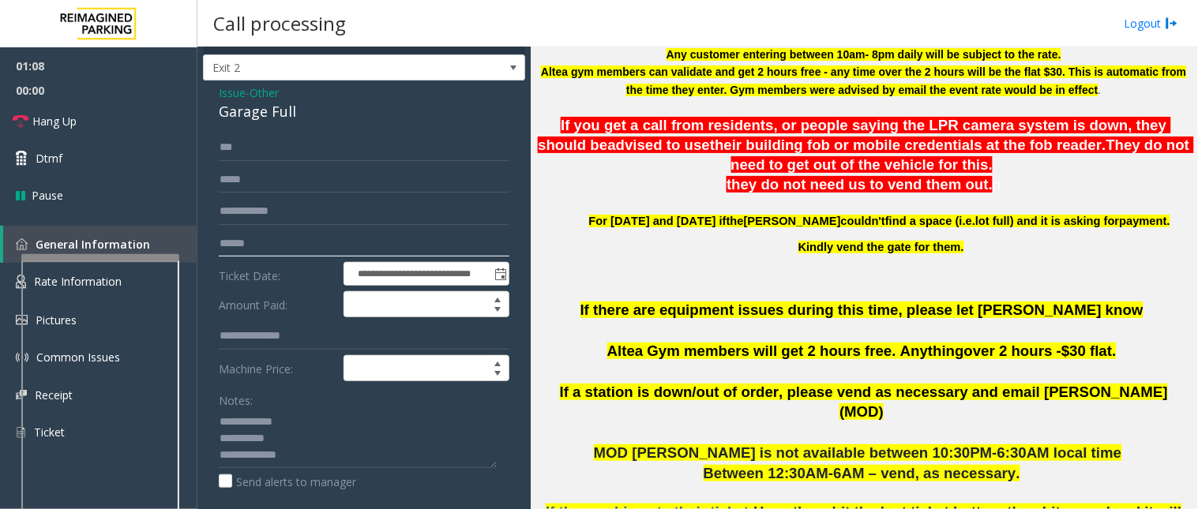
scroll to position [0, 0]
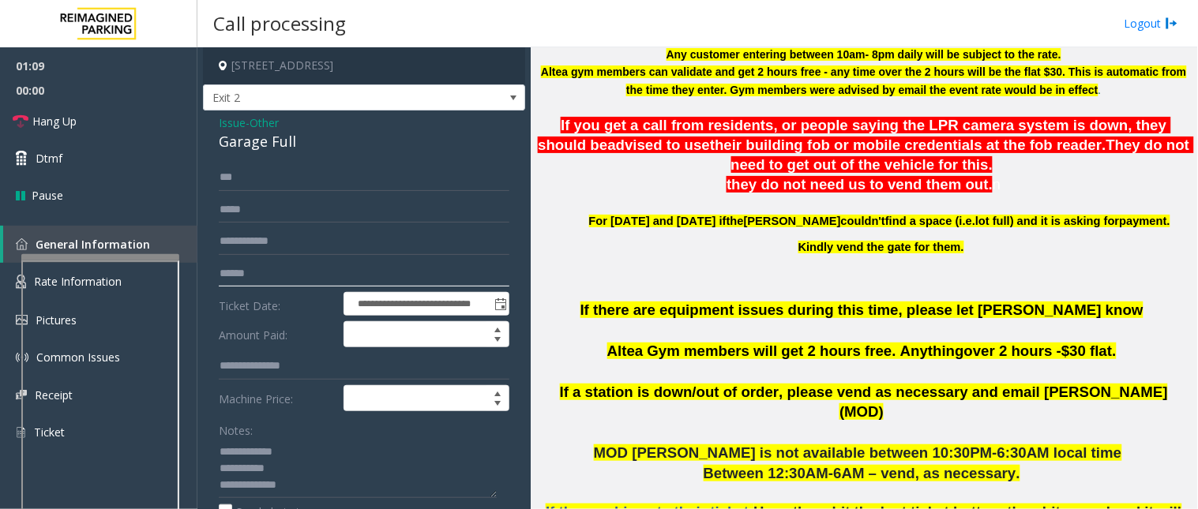
type input "******"
click at [224, 118] on span "Issue" at bounding box center [232, 123] width 27 height 17
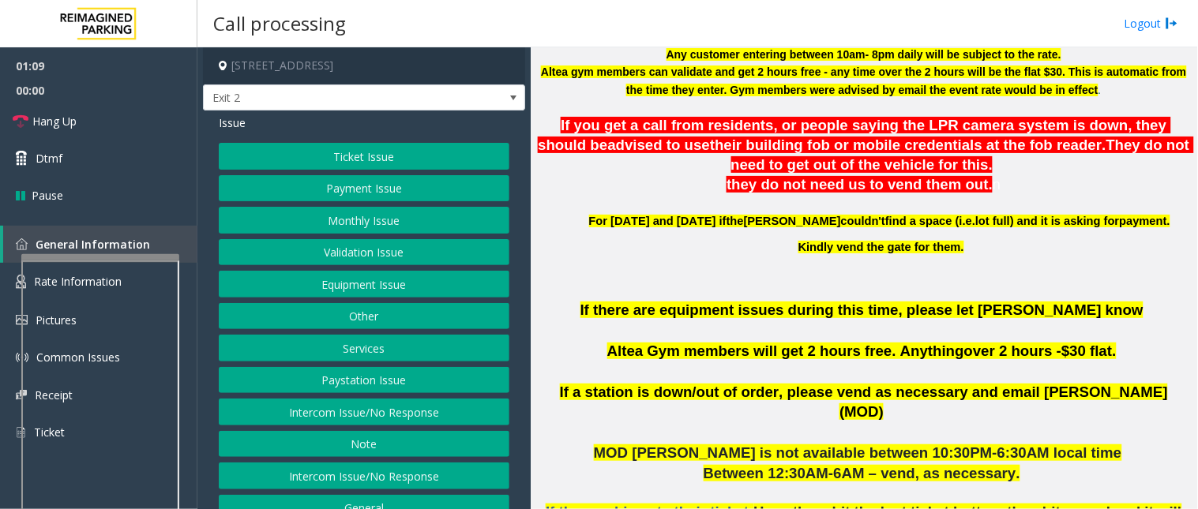
click at [303, 162] on button "Ticket Issue" at bounding box center [364, 156] width 291 height 27
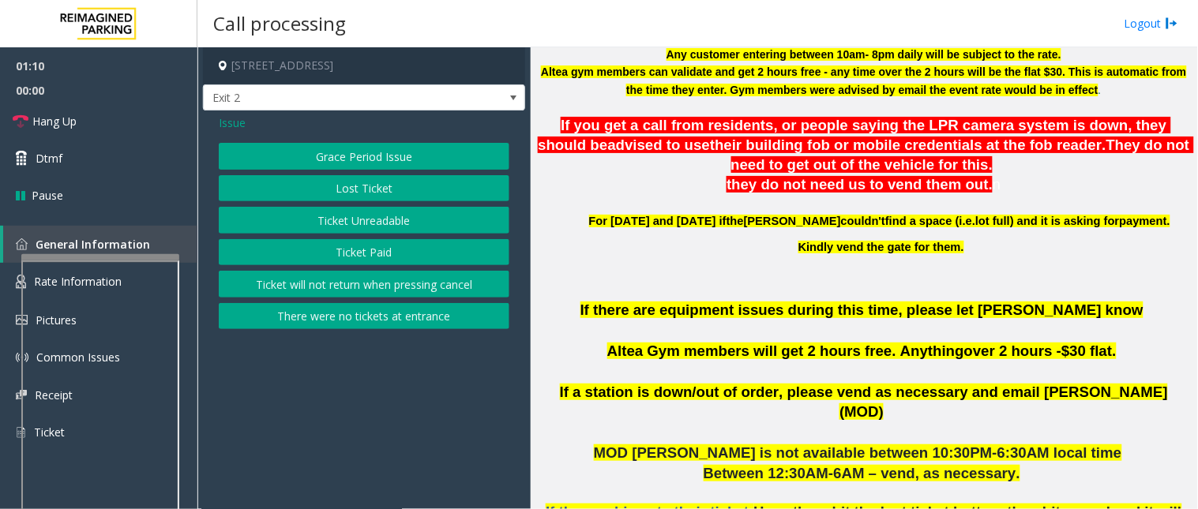
click at [319, 320] on button "There were no tickets at entrance" at bounding box center [364, 316] width 291 height 27
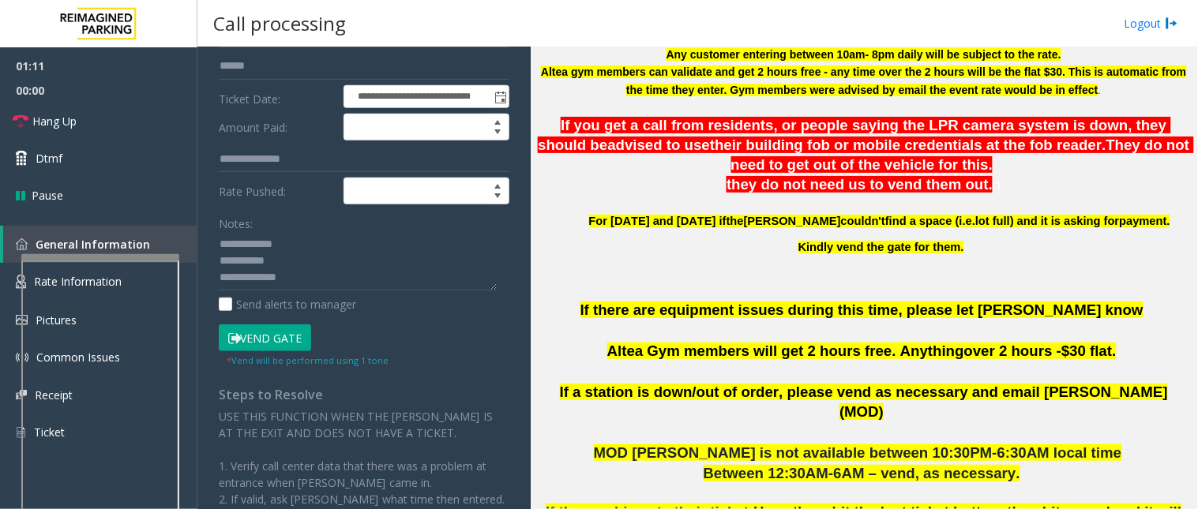
click at [280, 341] on button "Vend Gate" at bounding box center [265, 338] width 92 height 27
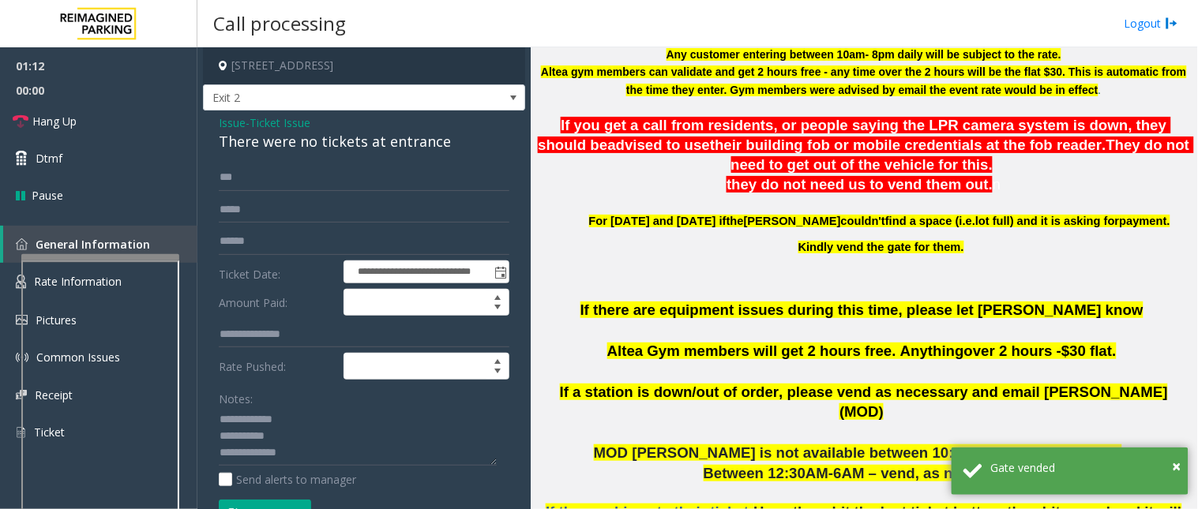
click at [226, 122] on span "Issue" at bounding box center [232, 123] width 27 height 17
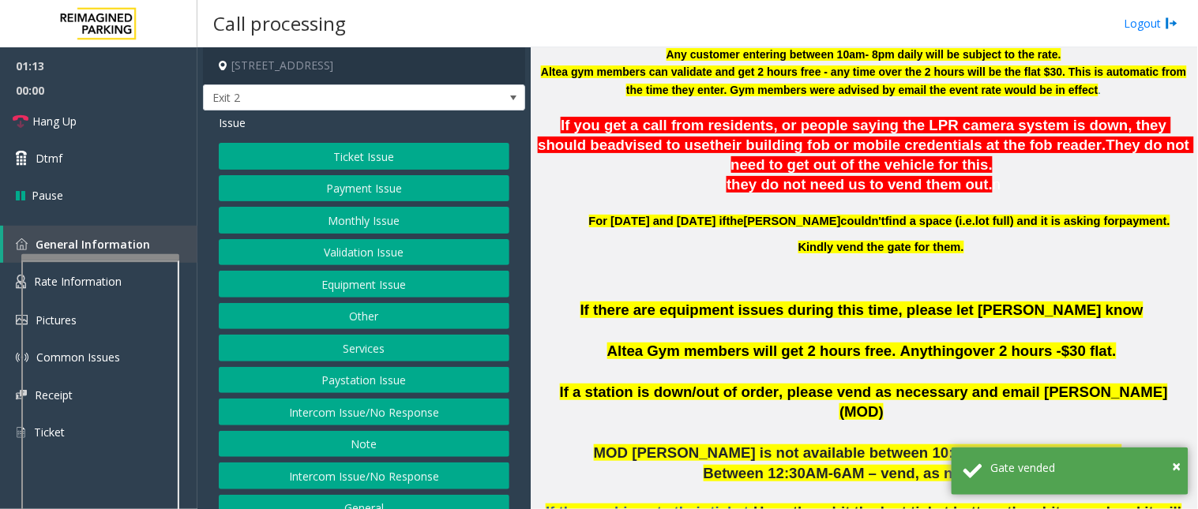
click at [335, 310] on button "Other" at bounding box center [364, 316] width 291 height 27
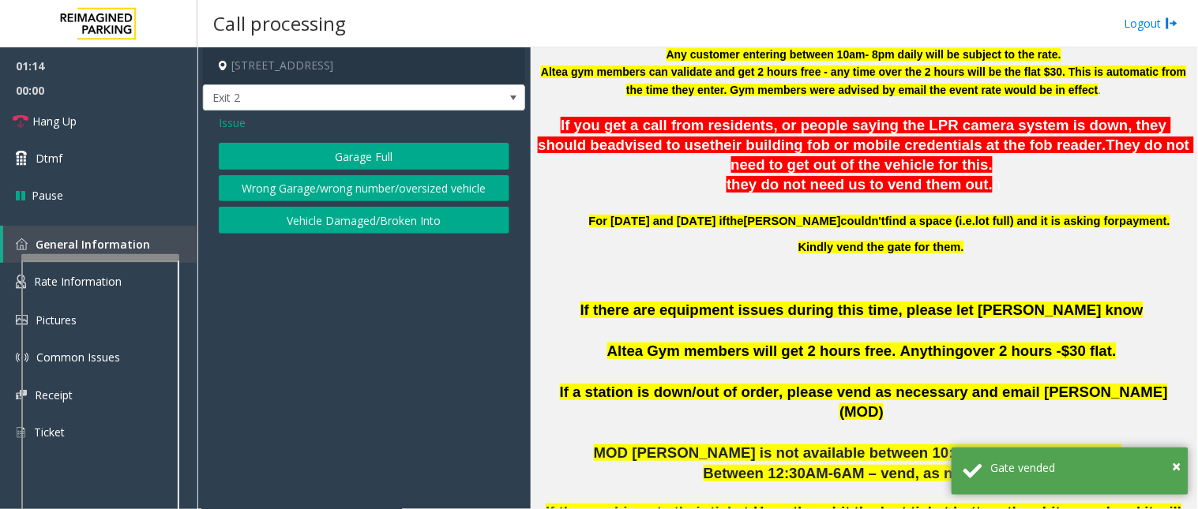
click at [336, 156] on button "Garage Full" at bounding box center [364, 156] width 291 height 27
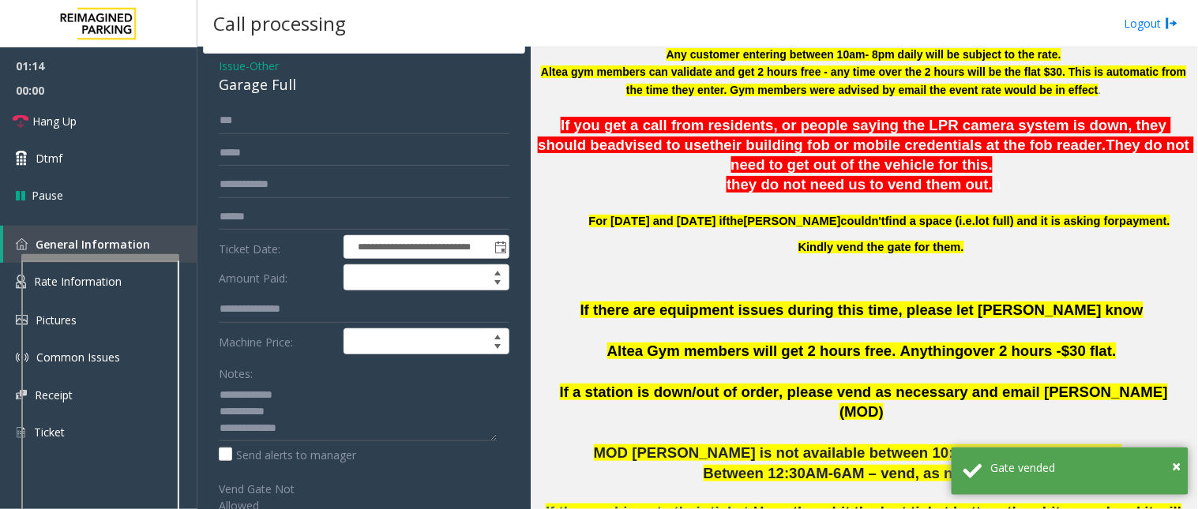
scroll to position [88, 0]
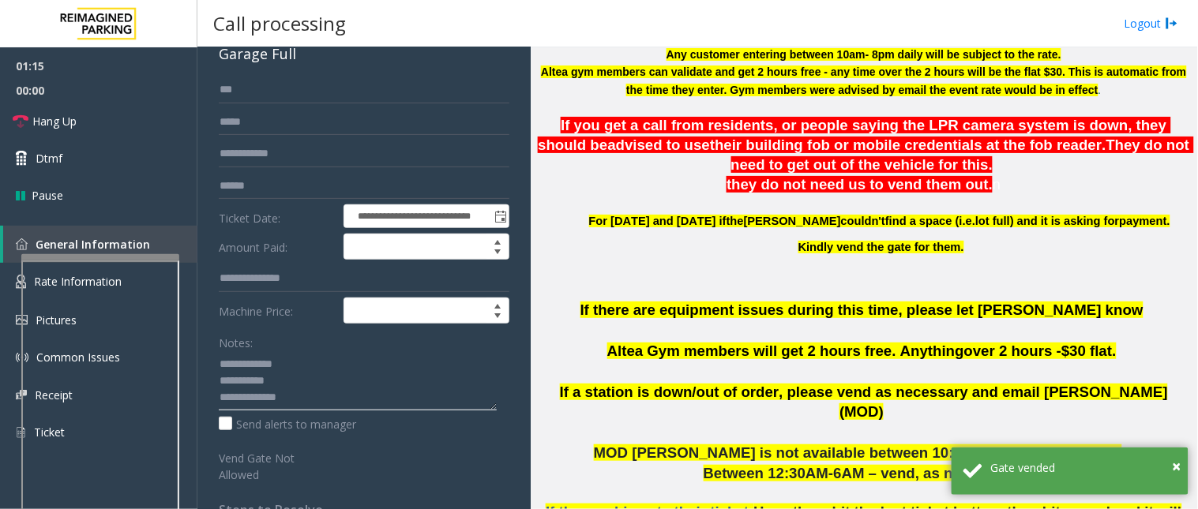
click at [285, 404] on textarea at bounding box center [358, 380] width 278 height 59
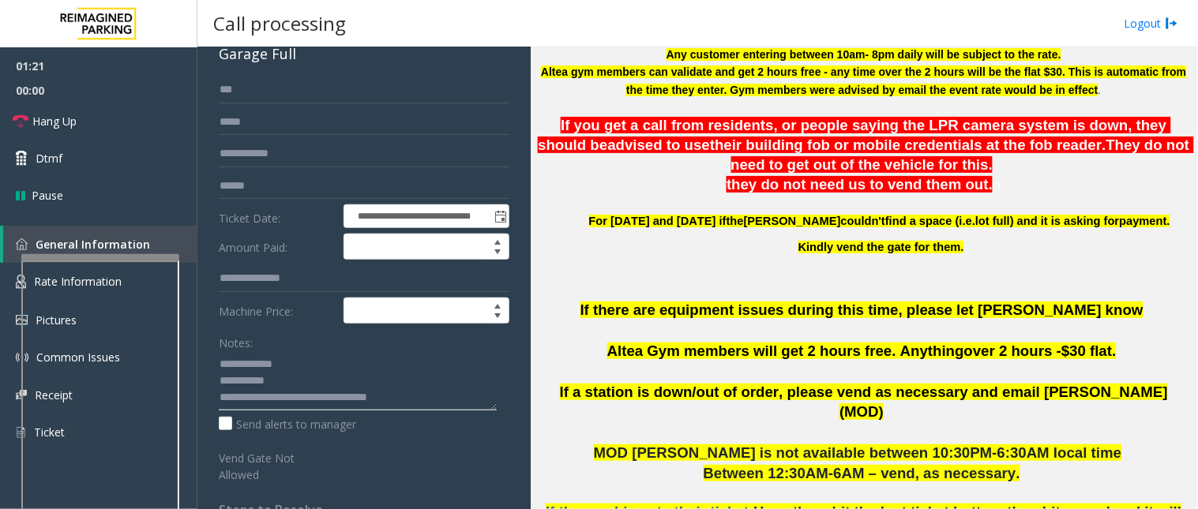
scroll to position [0, 0]
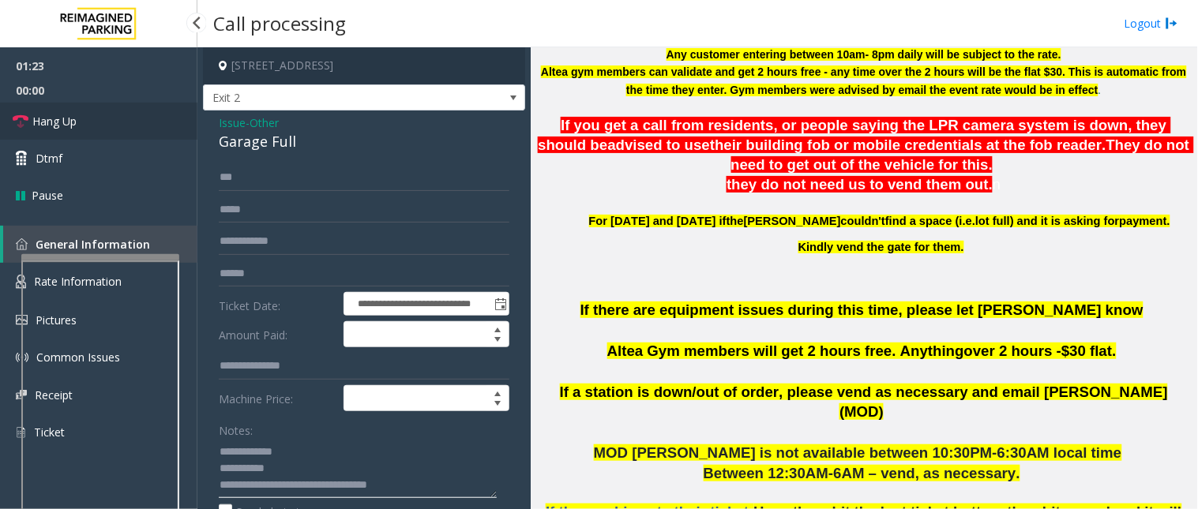
type textarea "**********"
click at [115, 121] on link "Hang Up" at bounding box center [98, 121] width 197 height 37
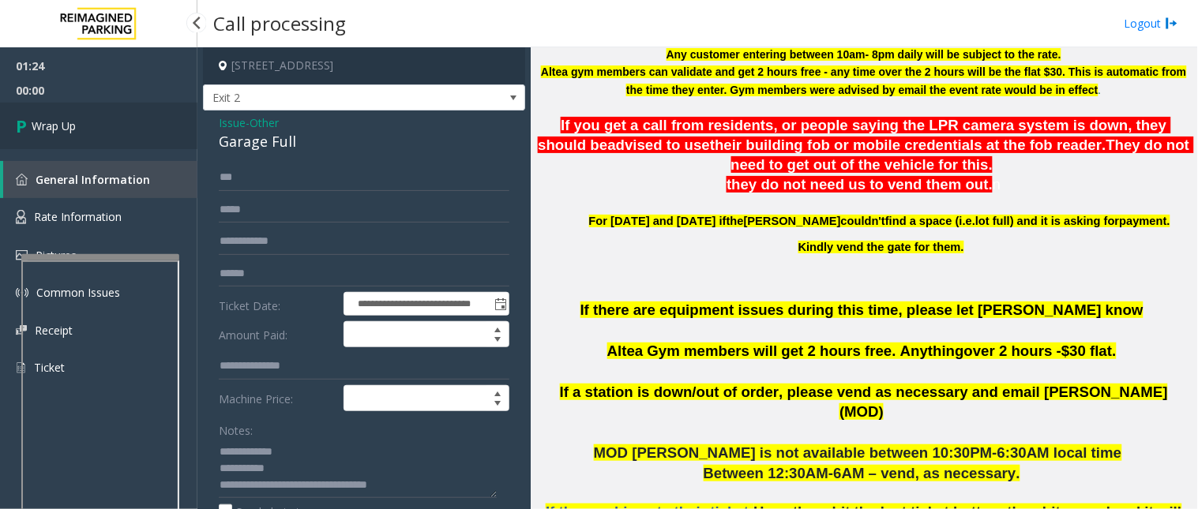
click at [104, 125] on link "Wrap Up" at bounding box center [98, 126] width 197 height 47
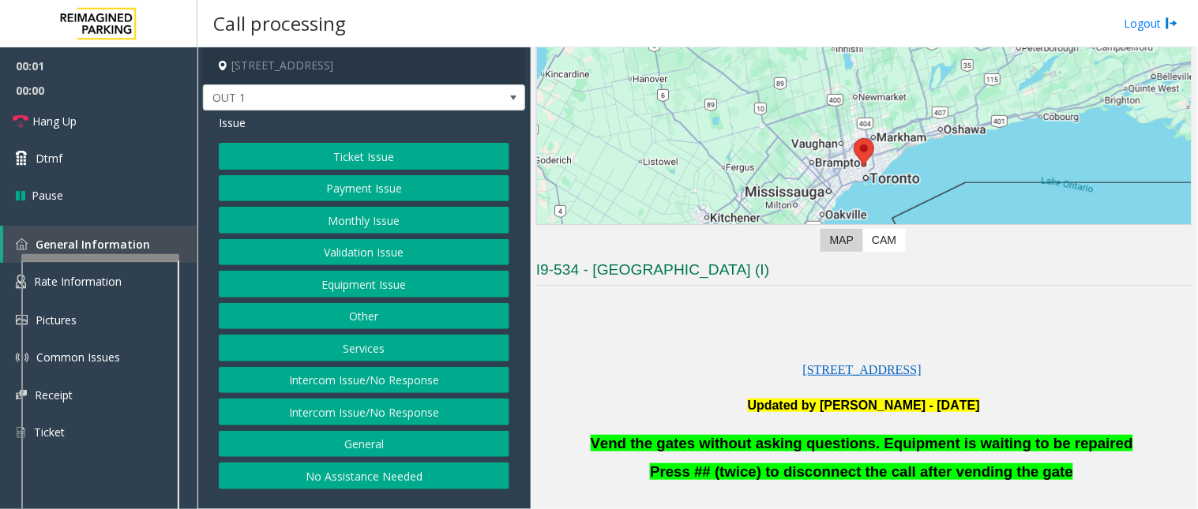
scroll to position [263, 0]
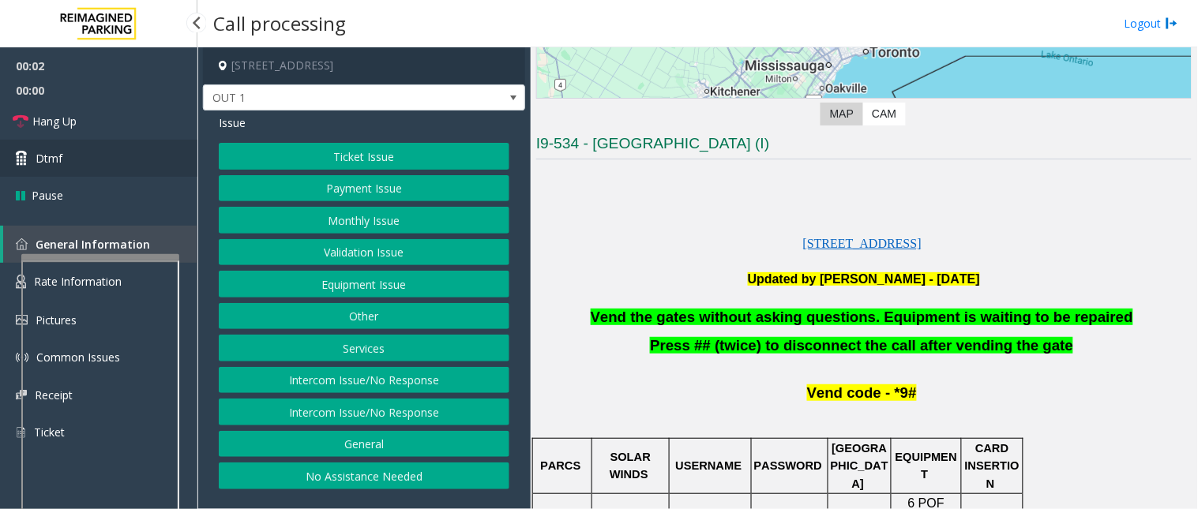
click at [77, 166] on link "Dtmf" at bounding box center [98, 158] width 197 height 37
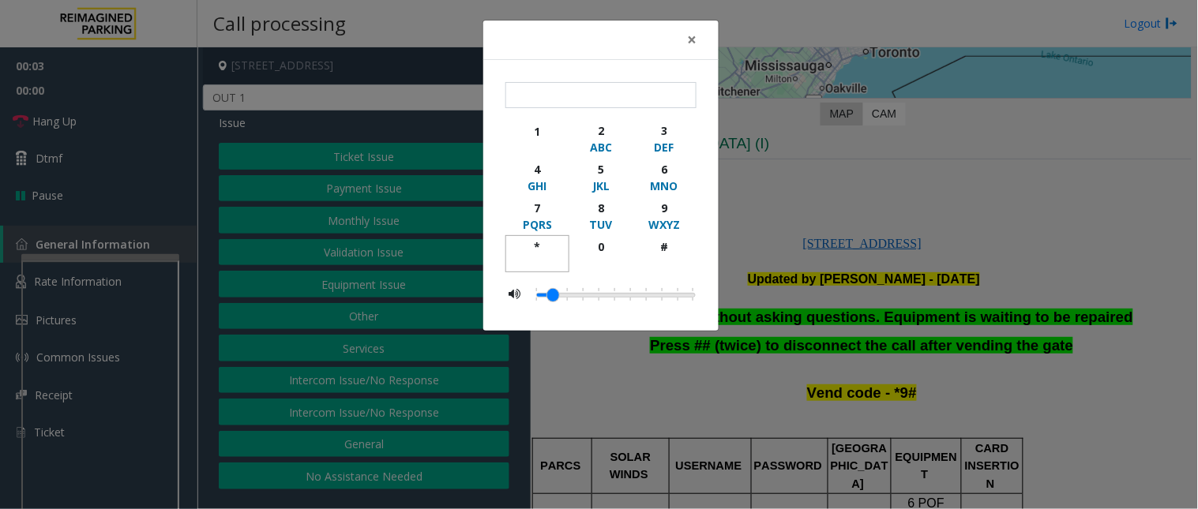
click at [547, 242] on div "*" at bounding box center [537, 247] width 43 height 17
click at [669, 209] on div "9" at bounding box center [664, 208] width 43 height 17
click at [663, 238] on button "#" at bounding box center [665, 253] width 64 height 37
type input "***"
click at [683, 40] on button "×" at bounding box center [692, 40] width 32 height 39
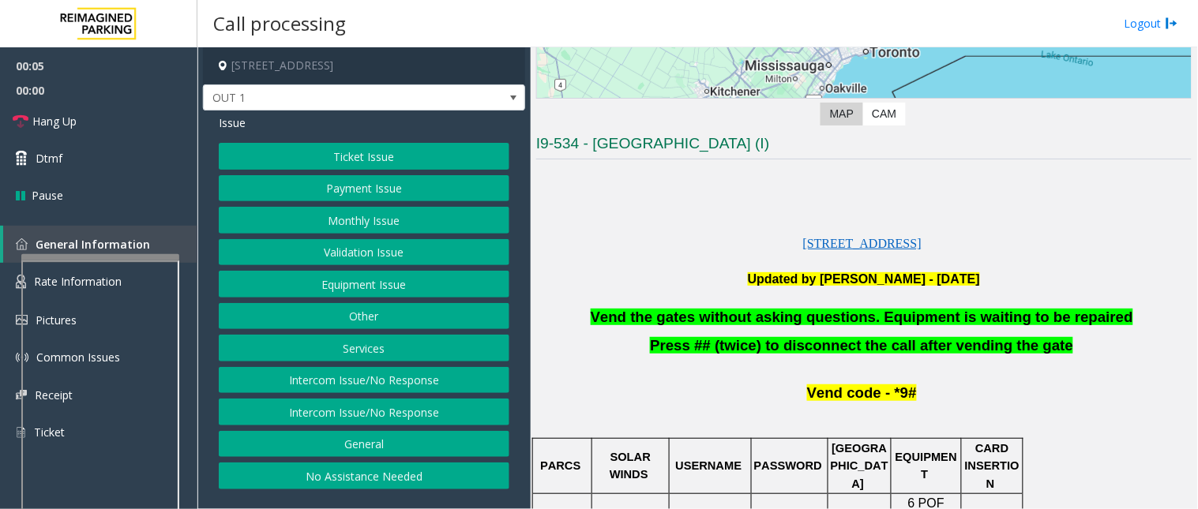
click at [370, 257] on button "Validation Issue" at bounding box center [364, 252] width 291 height 27
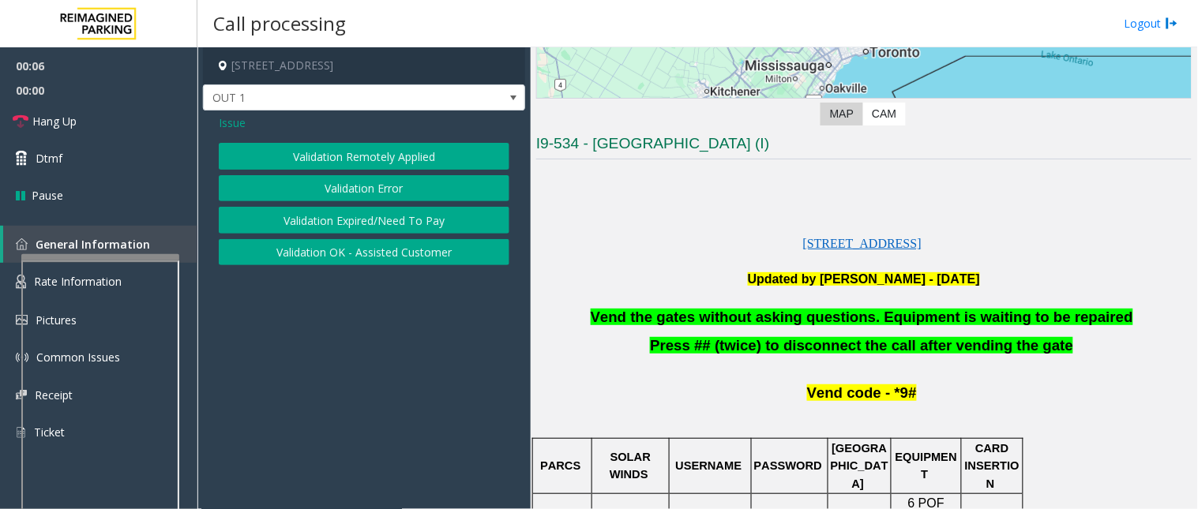
click at [366, 190] on button "Validation Error" at bounding box center [364, 188] width 291 height 27
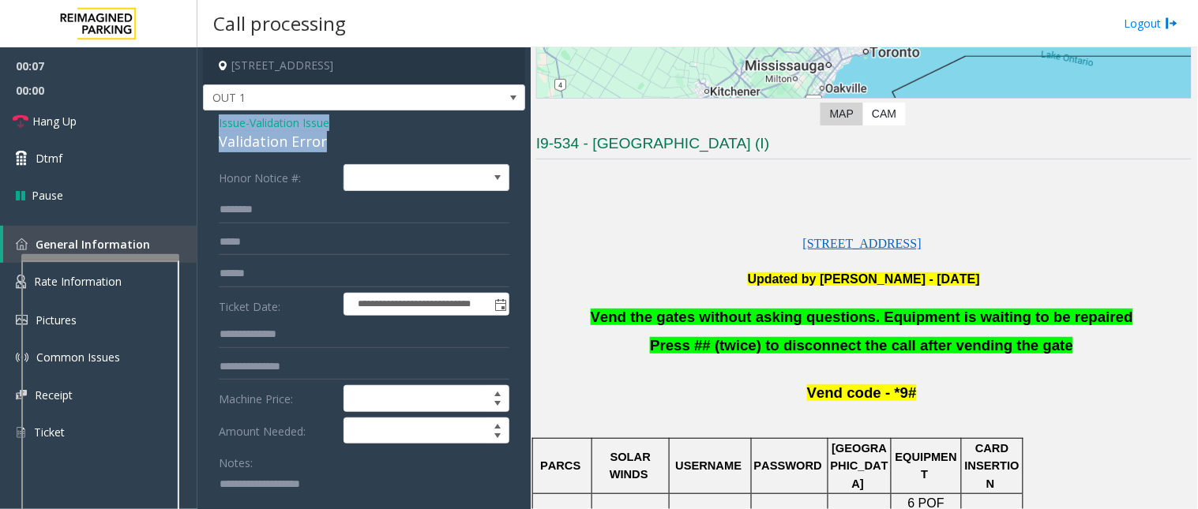
drag, startPoint x: 338, startPoint y: 146, endPoint x: 212, endPoint y: 128, distance: 127.7
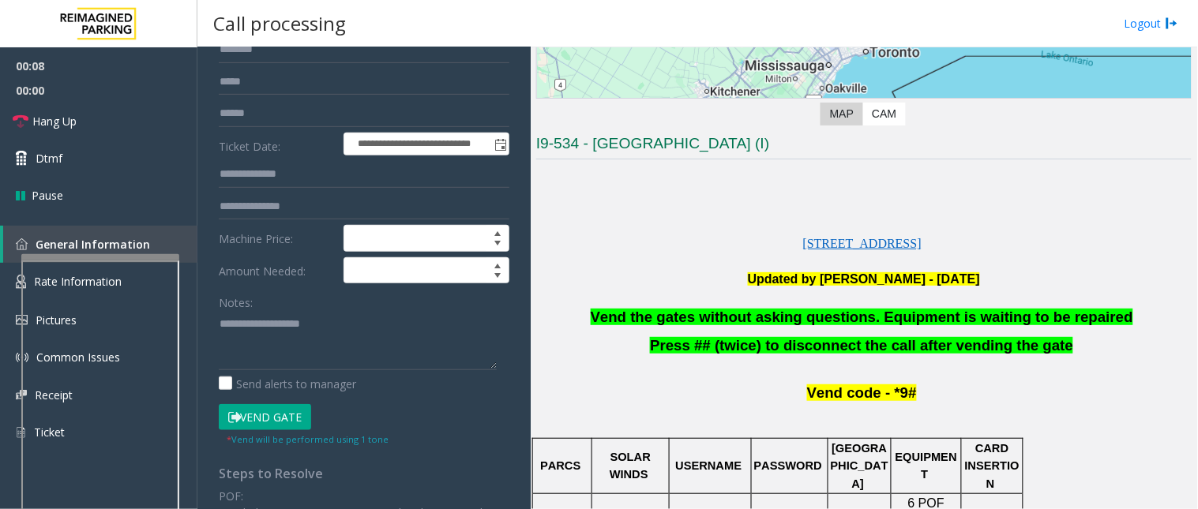
scroll to position [175, 0]
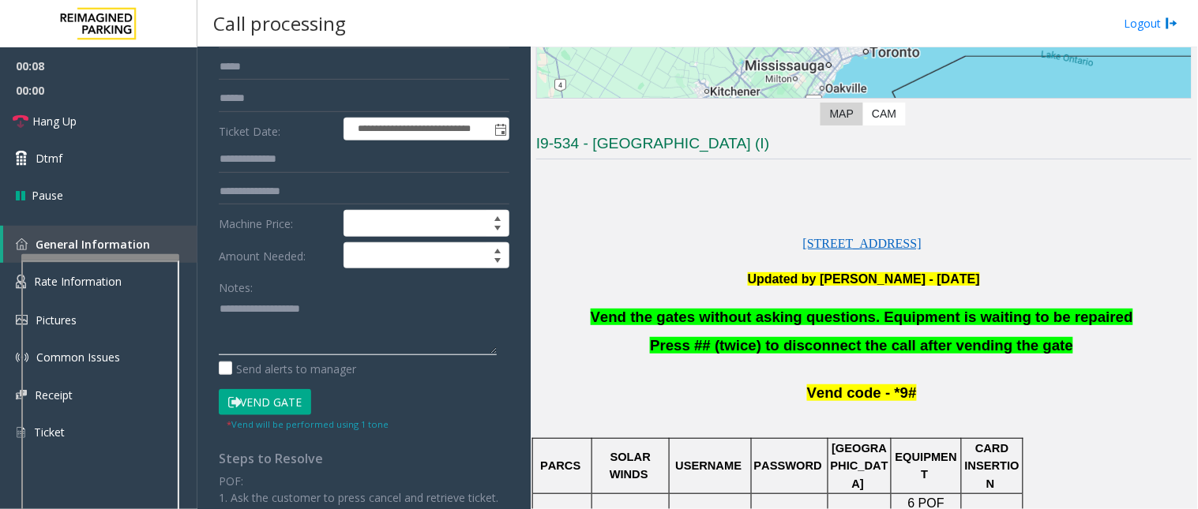
click at [278, 344] on textarea at bounding box center [358, 325] width 278 height 59
paste textarea "**********"
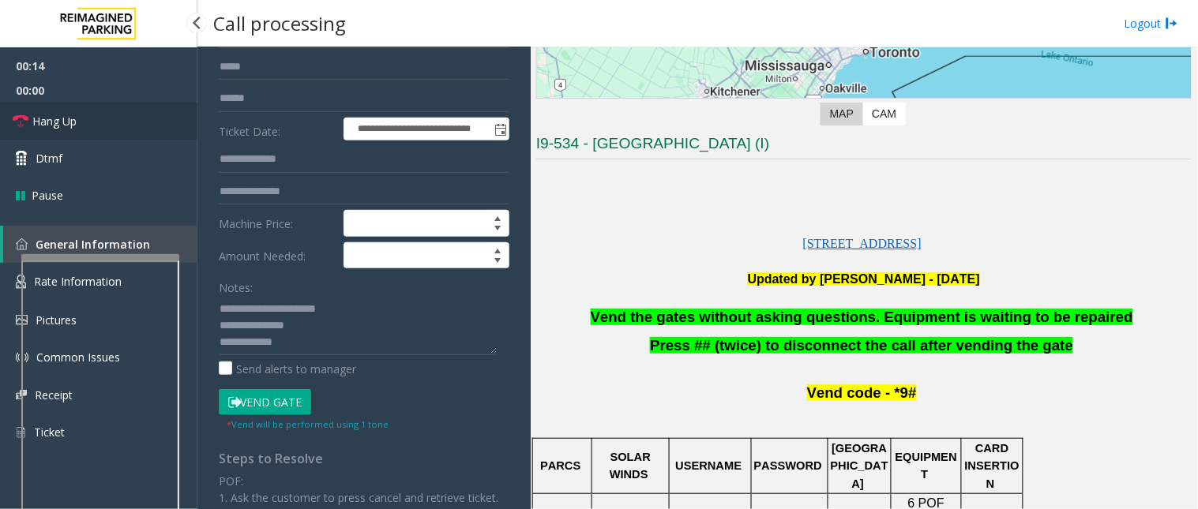
click at [109, 121] on link "Hang Up" at bounding box center [98, 121] width 197 height 37
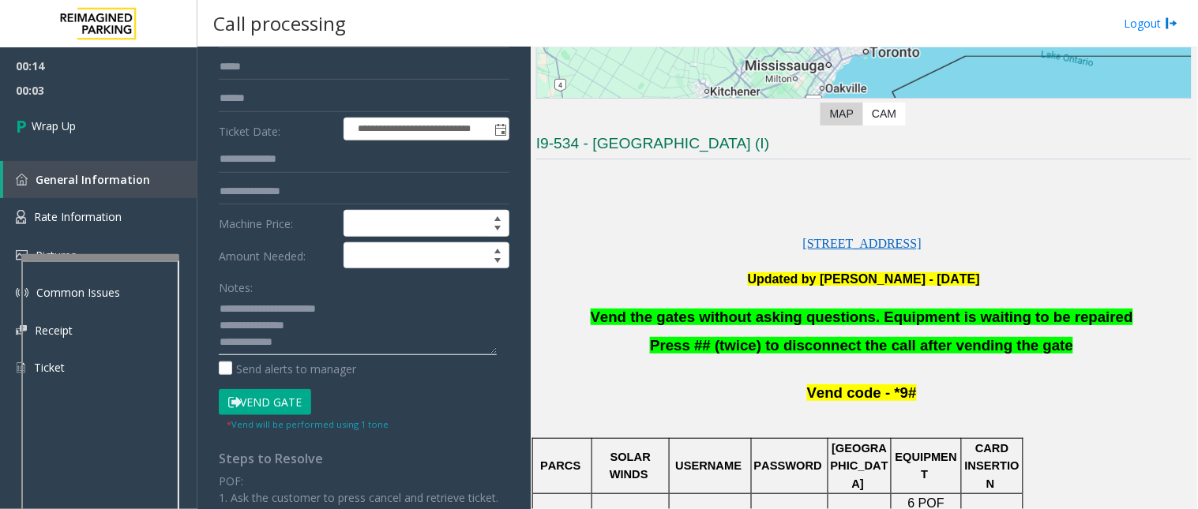
click at [298, 346] on textarea at bounding box center [358, 325] width 278 height 59
paste textarea "**********"
type textarea "**********"
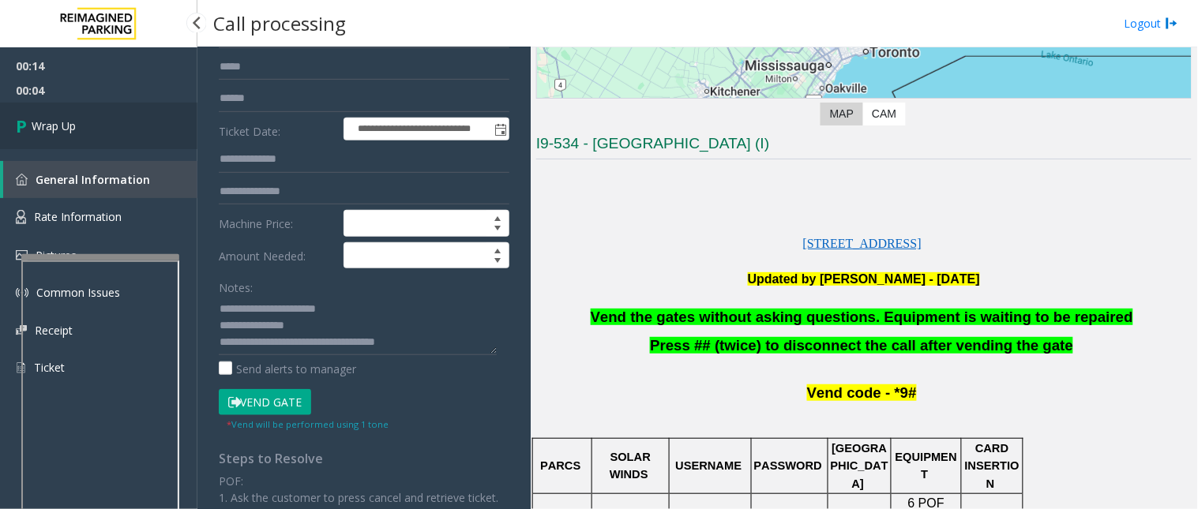
click at [91, 126] on link "Wrap Up" at bounding box center [98, 126] width 197 height 47
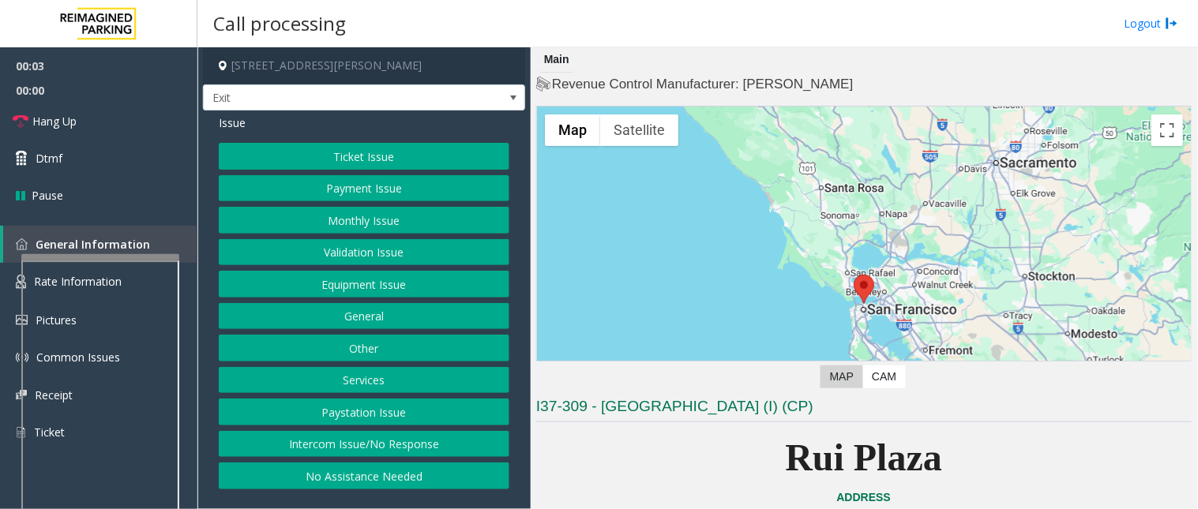
drag, startPoint x: 827, startPoint y: 411, endPoint x: 567, endPoint y: 411, distance: 259.8
click at [567, 411] on h3 "I37-309 - [GEOGRAPHIC_DATA] (I) (CP)" at bounding box center [864, 409] width 656 height 26
click at [633, 453] on p "Rui Plaza" at bounding box center [864, 458] width 656 height 61
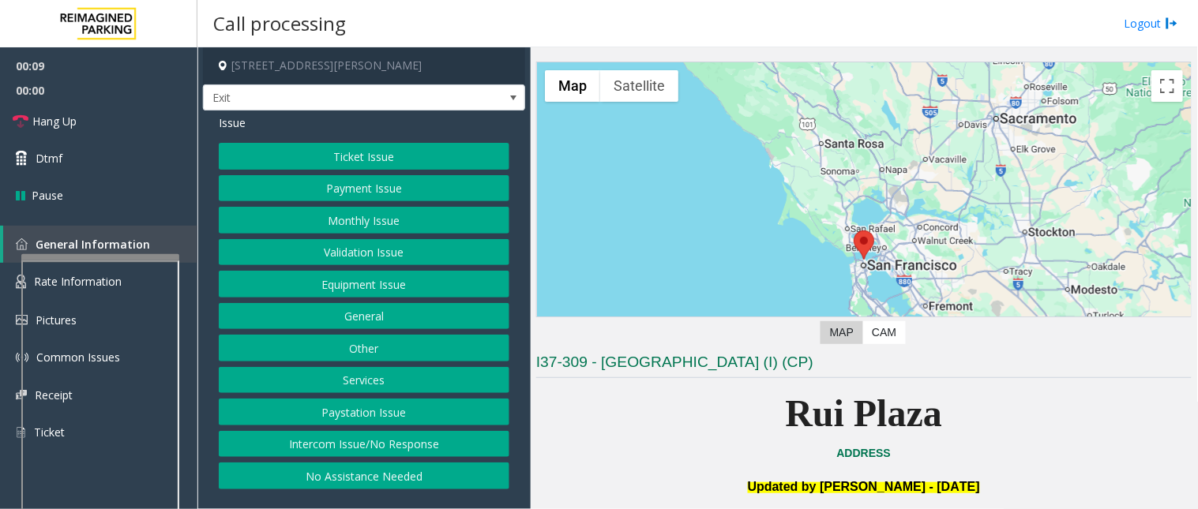
scroll to position [88, 0]
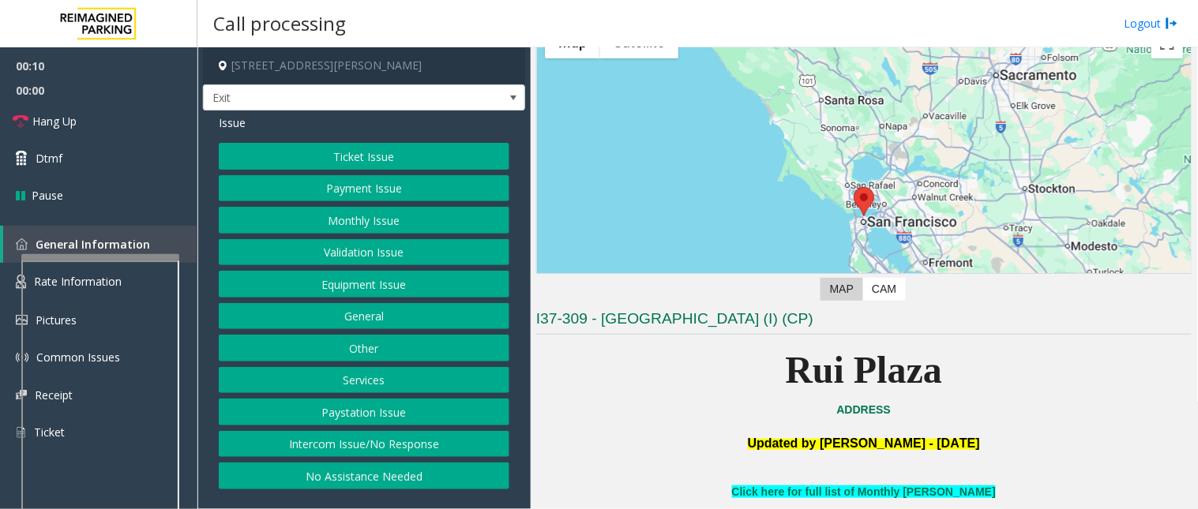
drag, startPoint x: 751, startPoint y: 361, endPoint x: 761, endPoint y: 365, distance: 11.0
click at [760, 364] on p "Rui Plaza" at bounding box center [864, 370] width 656 height 61
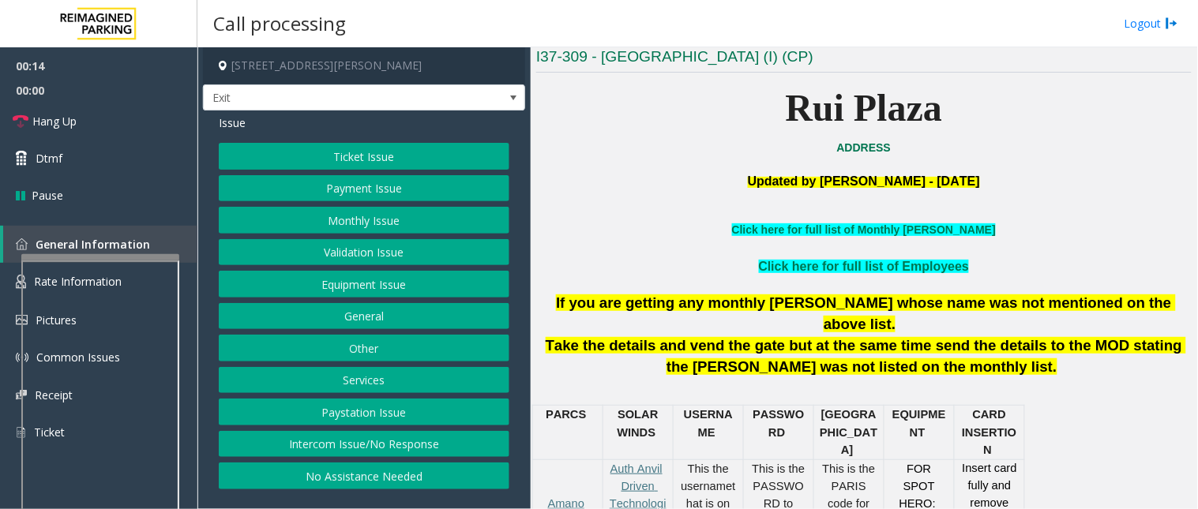
scroll to position [351, 0]
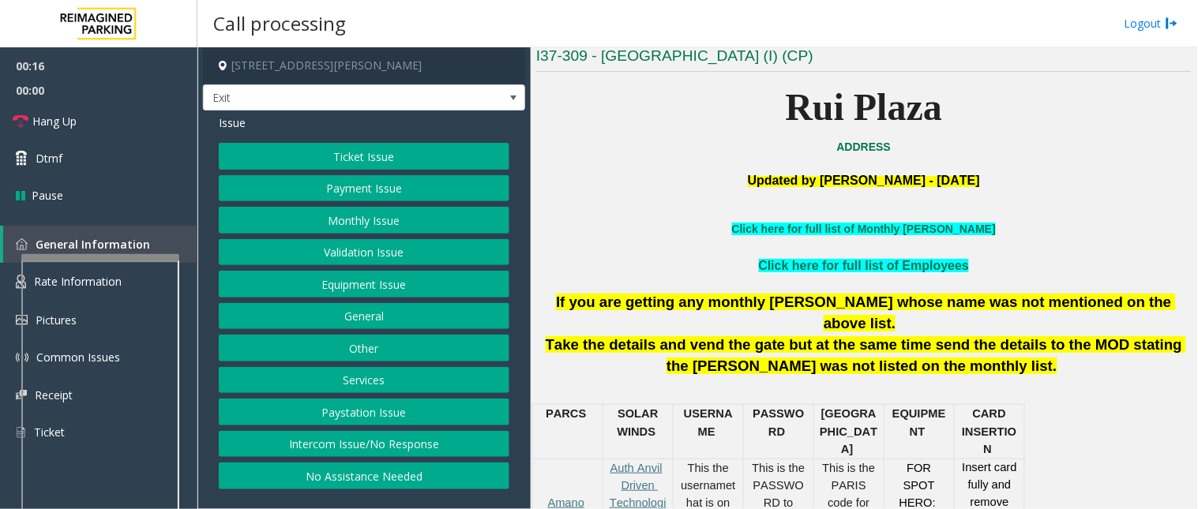
click at [346, 186] on button "Payment Issue" at bounding box center [364, 188] width 291 height 27
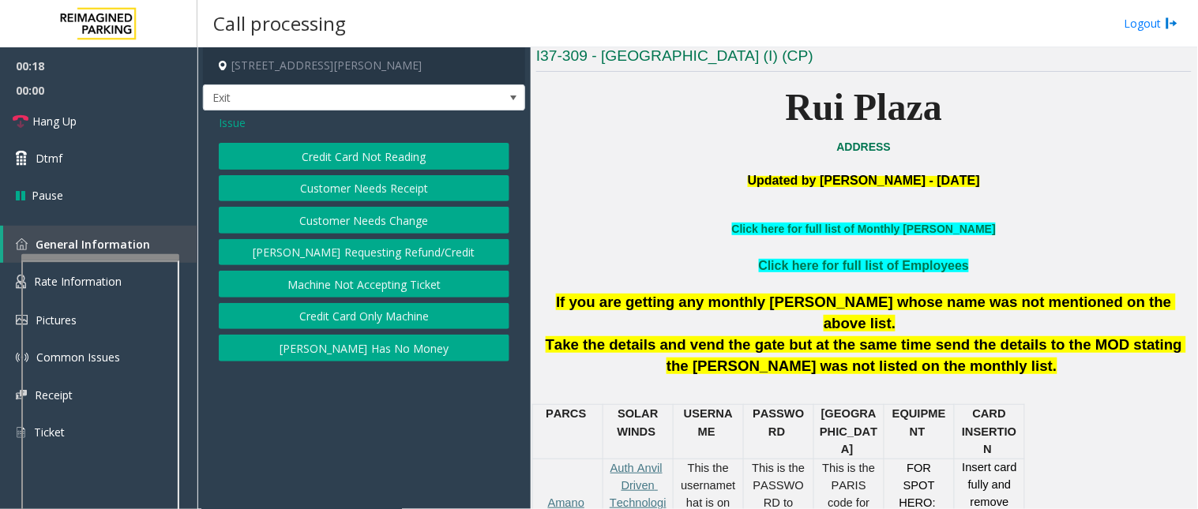
click at [344, 156] on button "Credit Card Not Reading" at bounding box center [364, 156] width 291 height 27
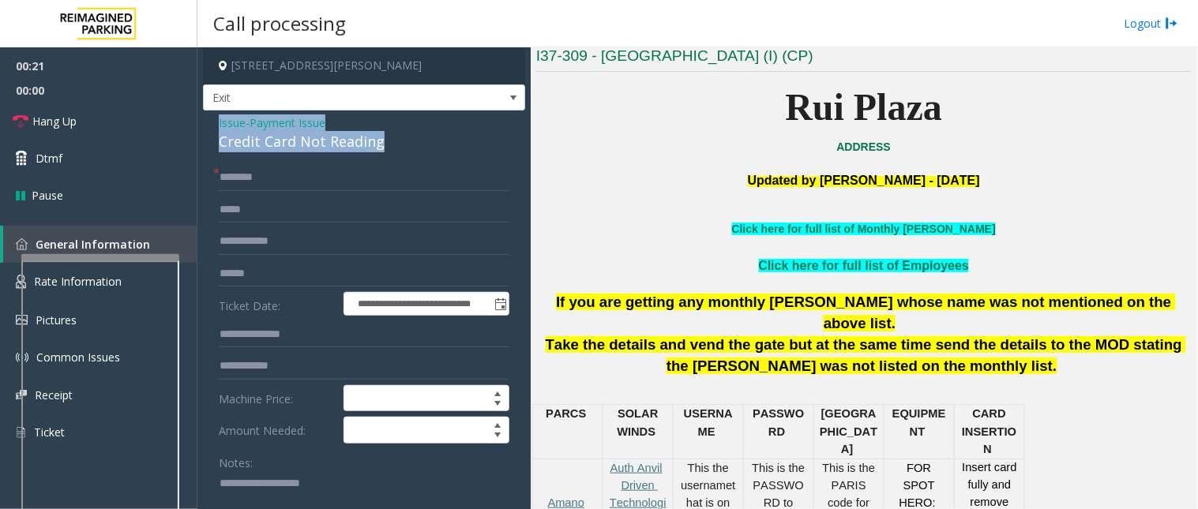
drag, startPoint x: 366, startPoint y: 140, endPoint x: 213, endPoint y: 124, distance: 154.0
click at [213, 124] on div "**********" at bounding box center [364, 512] width 322 height 802
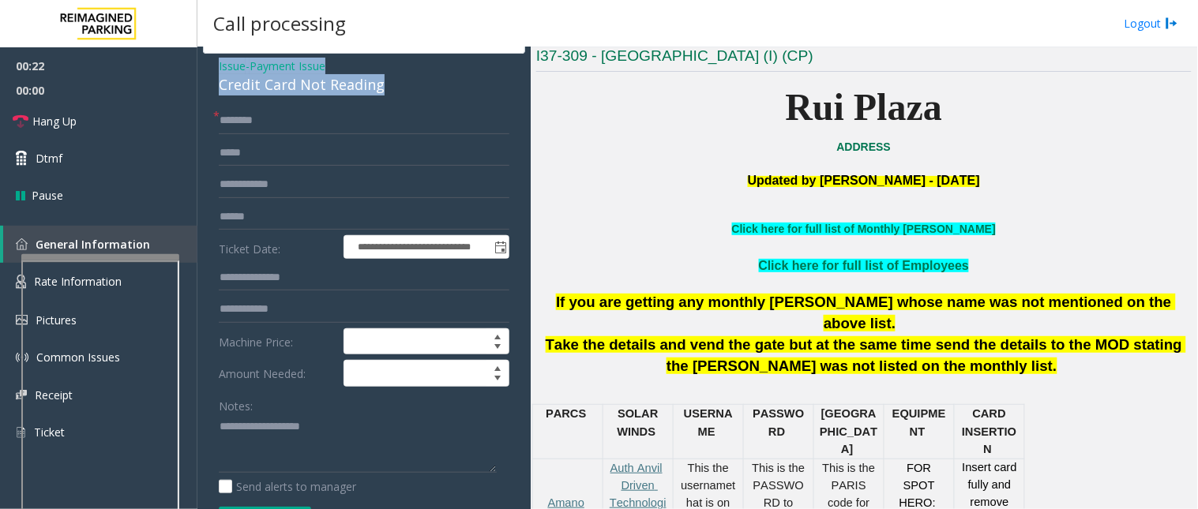
scroll to position [88, 0]
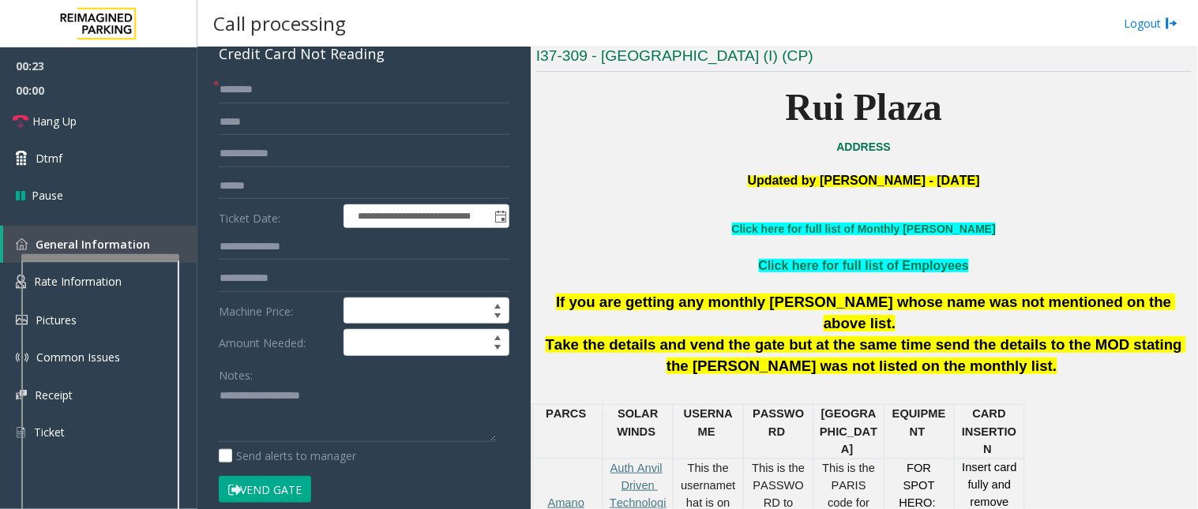
click at [261, 384] on div "Notes:" at bounding box center [364, 402] width 291 height 81
click at [254, 404] on textarea at bounding box center [358, 413] width 278 height 59
paste textarea "**********"
click at [304, 438] on textarea at bounding box center [358, 413] width 278 height 59
paste textarea "**********"
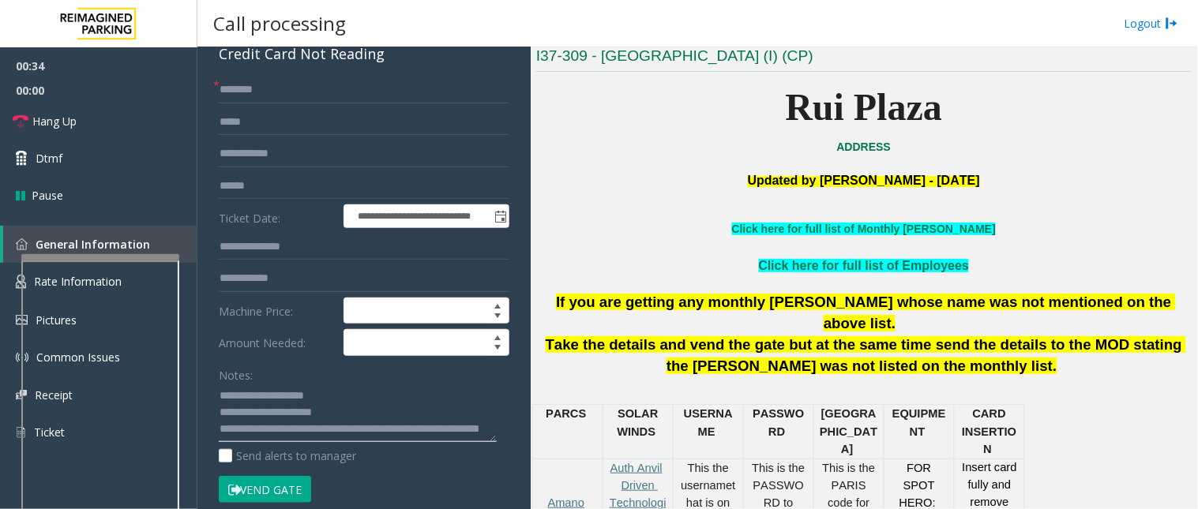
scroll to position [11, 0]
type textarea "**********"
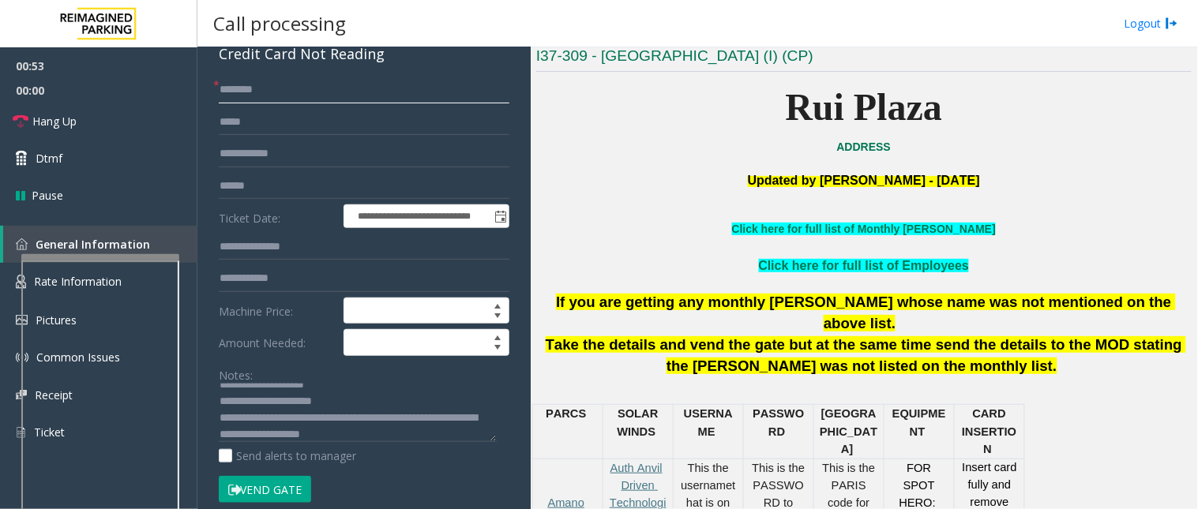
click at [245, 84] on input "text" at bounding box center [364, 90] width 291 height 27
click at [227, 96] on input "*****" at bounding box center [364, 90] width 291 height 27
click at [232, 97] on input "*****" at bounding box center [364, 90] width 291 height 27
click at [235, 100] on input "*****" at bounding box center [364, 90] width 291 height 27
type input "*****"
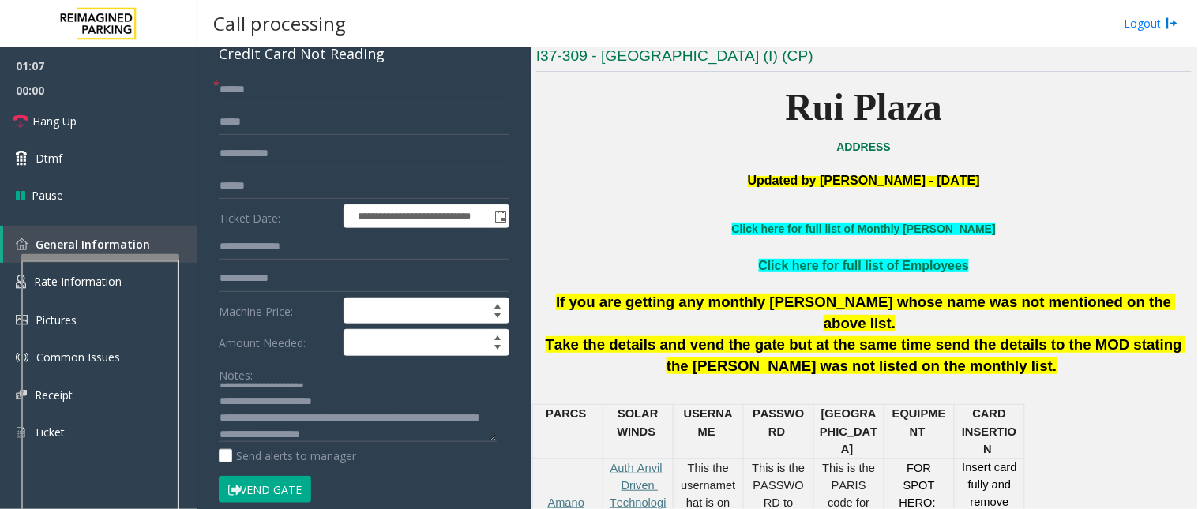
click at [256, 103] on form "**********" at bounding box center [364, 298] width 291 height 443
drag, startPoint x: 258, startPoint y: 89, endPoint x: 221, endPoint y: 85, distance: 37.4
click at [221, 85] on input "*****" at bounding box center [364, 90] width 291 height 27
type input "**"
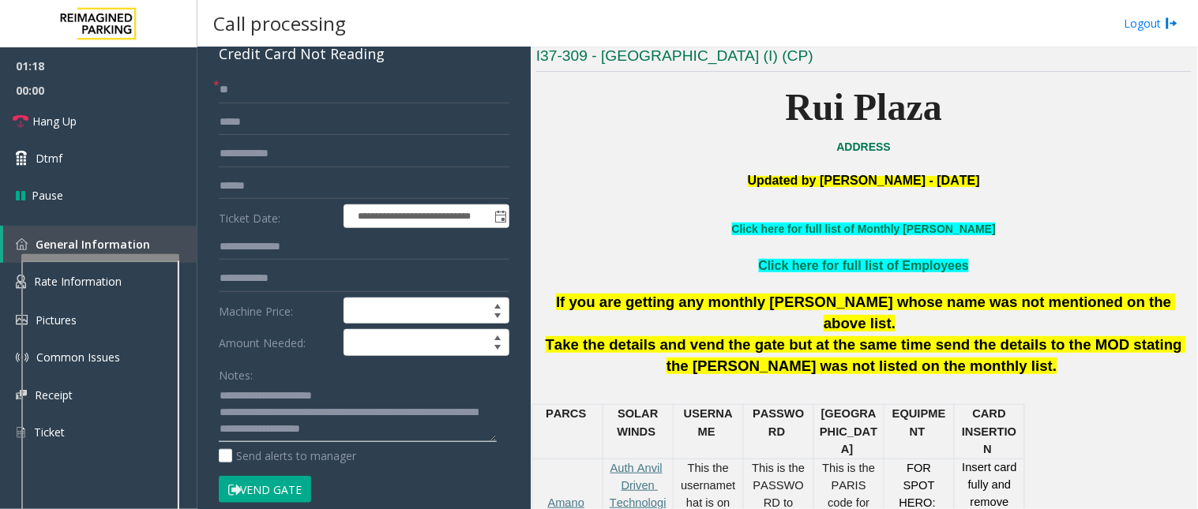
drag, startPoint x: 284, startPoint y: 420, endPoint x: 433, endPoint y: 440, distance: 149.8
click at [433, 440] on textarea at bounding box center [358, 413] width 278 height 59
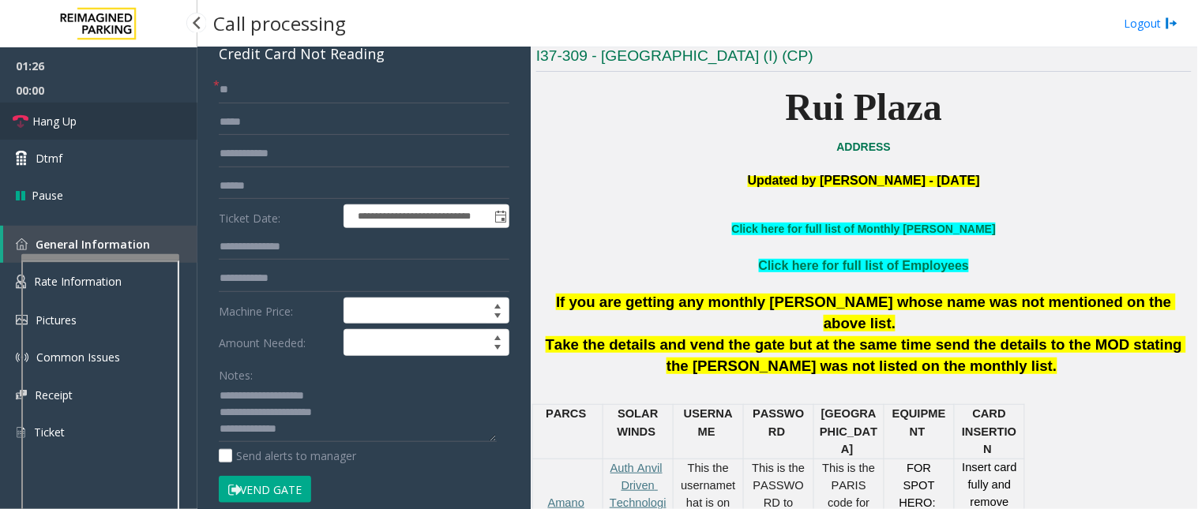
click at [130, 128] on link "Hang Up" at bounding box center [98, 121] width 197 height 37
click at [306, 438] on textarea at bounding box center [358, 413] width 278 height 59
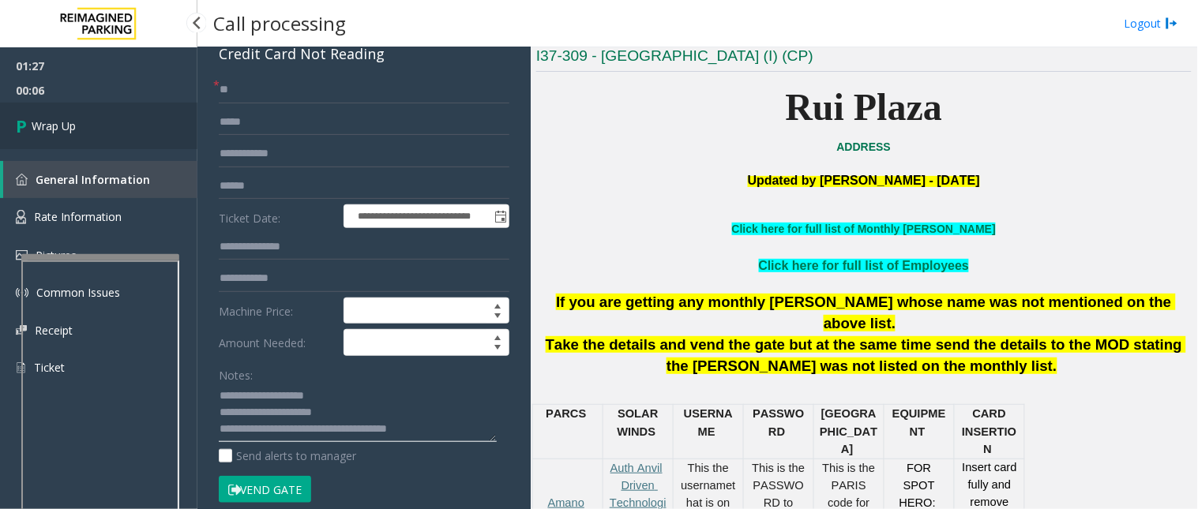
type textarea "**********"
click at [90, 113] on link "Wrap Up" at bounding box center [98, 126] width 197 height 47
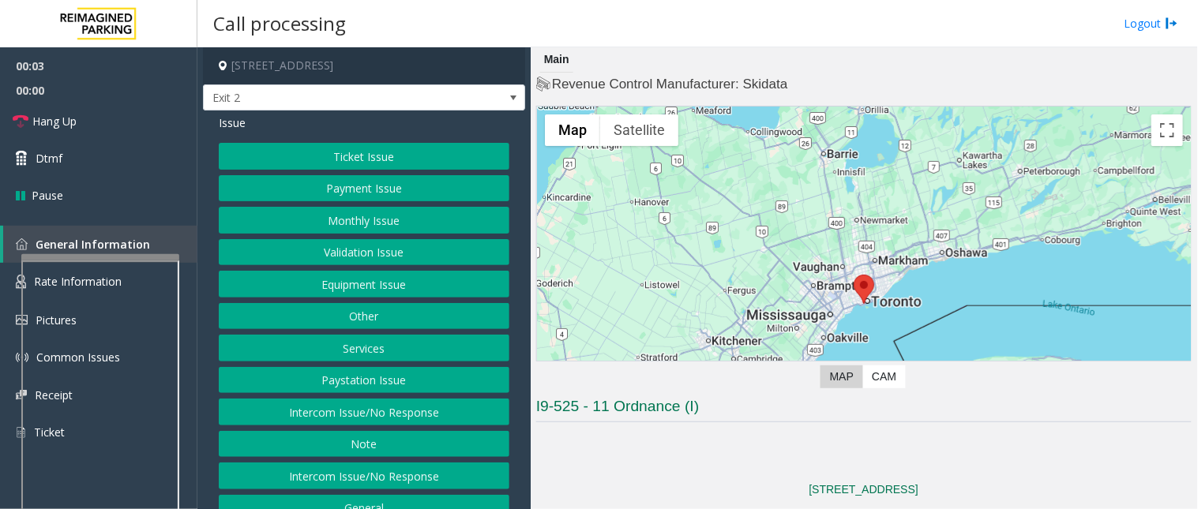
scroll to position [53, 0]
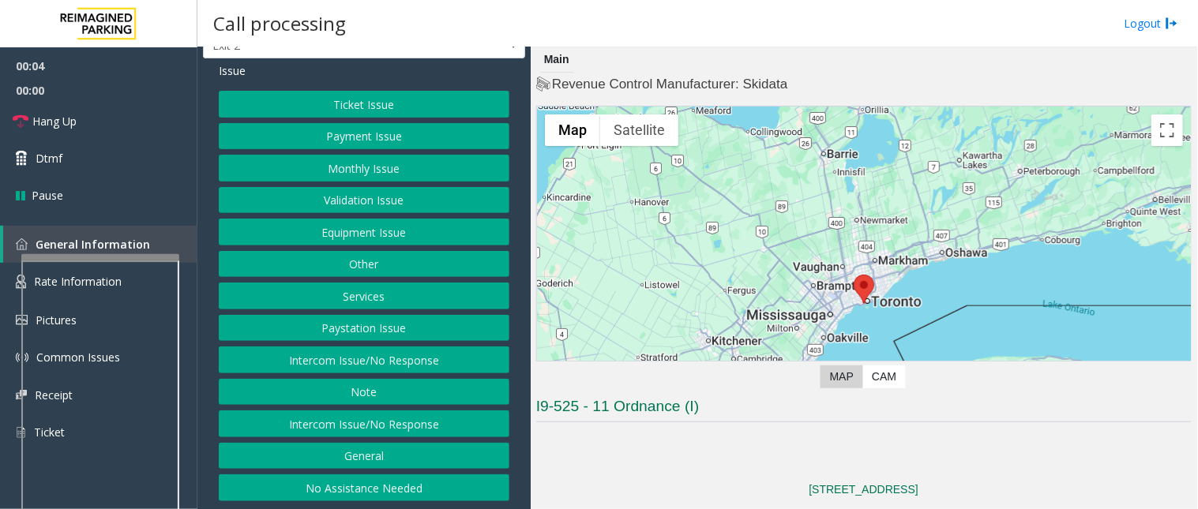
click at [351, 267] on button "Other" at bounding box center [364, 264] width 291 height 27
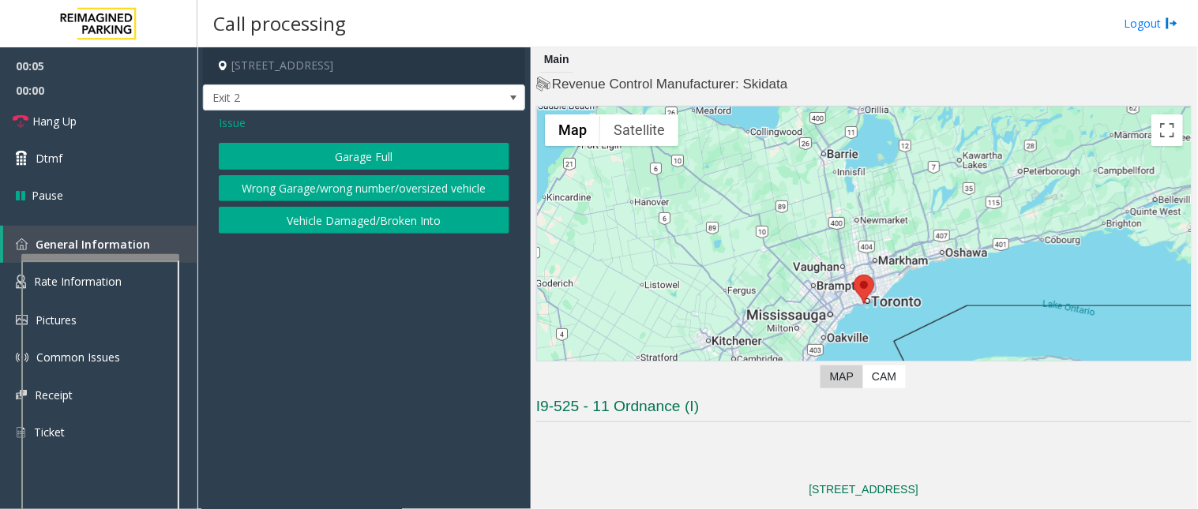
click at [324, 153] on button "Garage Full" at bounding box center [364, 156] width 291 height 27
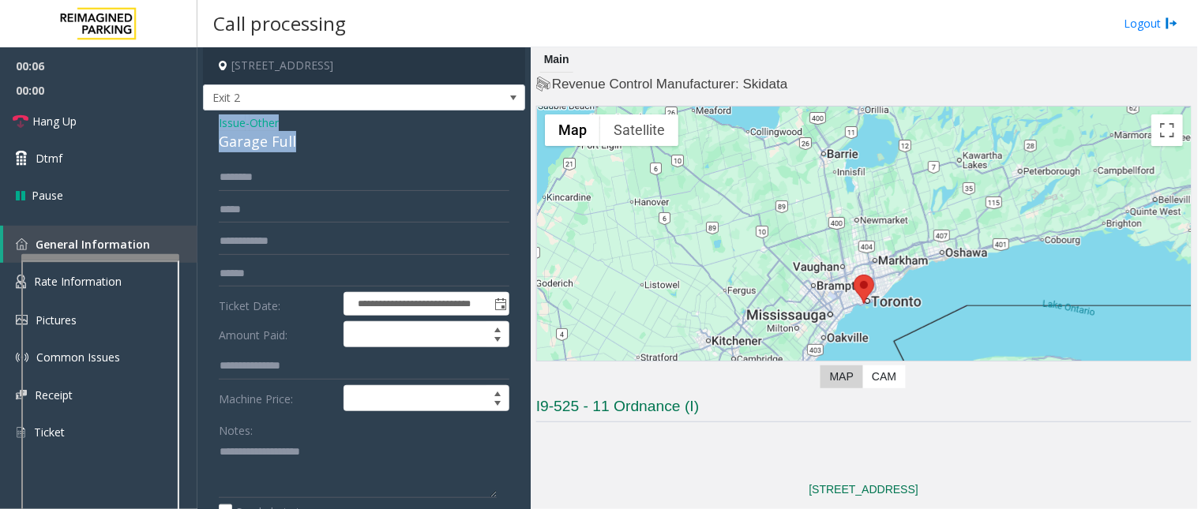
drag, startPoint x: 327, startPoint y: 135, endPoint x: 209, endPoint y: 118, distance: 119.6
click at [209, 118] on div "**********" at bounding box center [364, 410] width 322 height 599
click at [265, 458] on textarea at bounding box center [358, 468] width 278 height 59
paste textarea "**********"
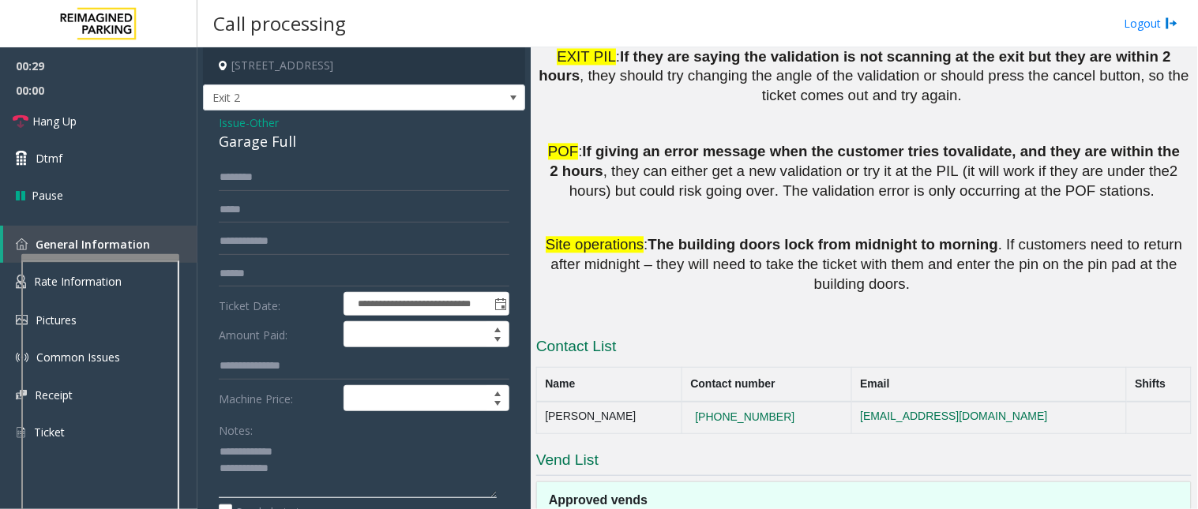
scroll to position [2493, 0]
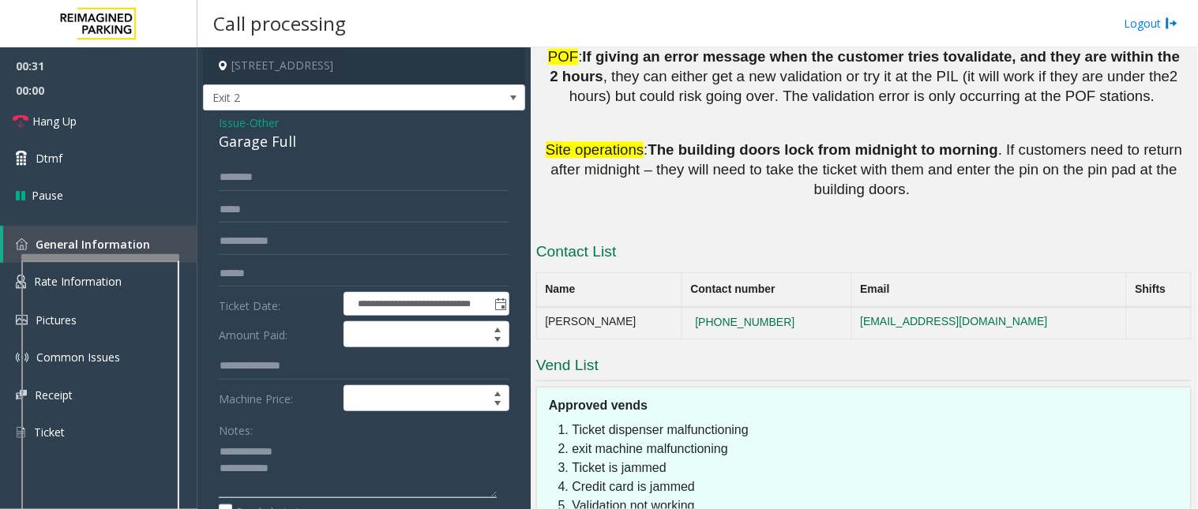
type textarea "**********"
drag, startPoint x: 809, startPoint y: 178, endPoint x: 661, endPoint y: 164, distance: 148.3
click at [682, 307] on td "[PHONE_NUMBER]" at bounding box center [767, 323] width 170 height 32
drag, startPoint x: 720, startPoint y: 366, endPoint x: 722, endPoint y: 356, distance: 10.5
click at [722, 421] on ol "Ticket dispenser malfunctioning exit machine malfunctioning Ticket is jammed Cr…" at bounding box center [872, 478] width 622 height 114
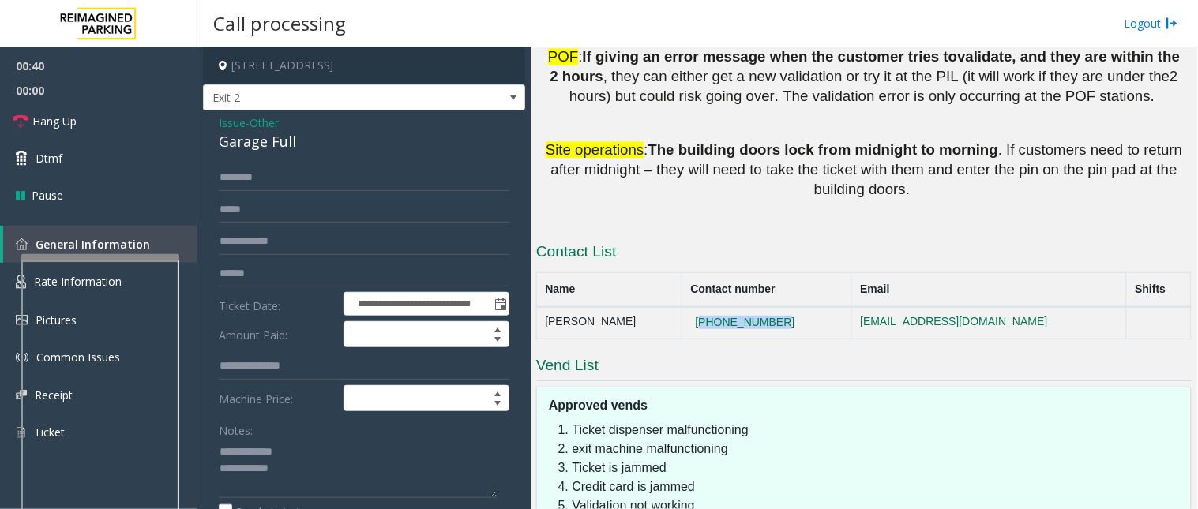
click at [722, 458] on li "Validation not working" at bounding box center [878, 506] width 611 height 19
click at [229, 123] on span "Issue" at bounding box center [232, 123] width 27 height 17
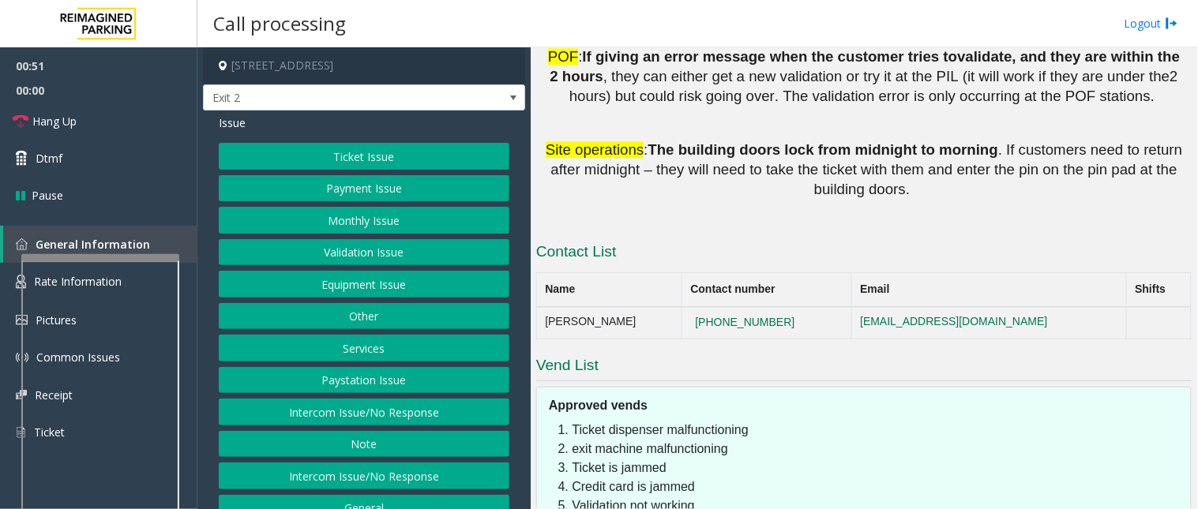
click at [303, 288] on button "Equipment Issue" at bounding box center [364, 284] width 291 height 27
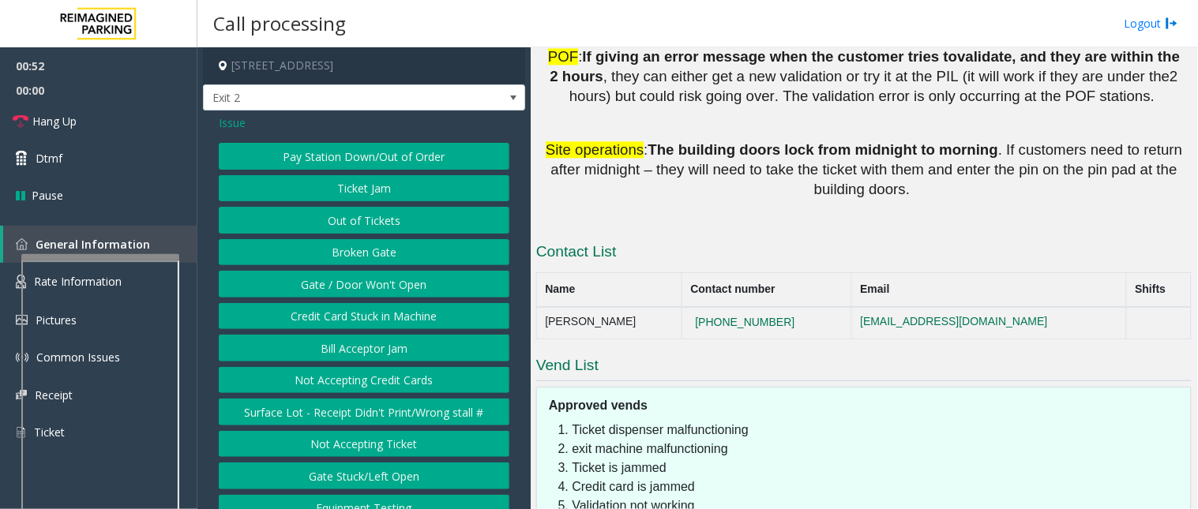
click at [306, 285] on button "Gate / Door Won't Open" at bounding box center [364, 284] width 291 height 27
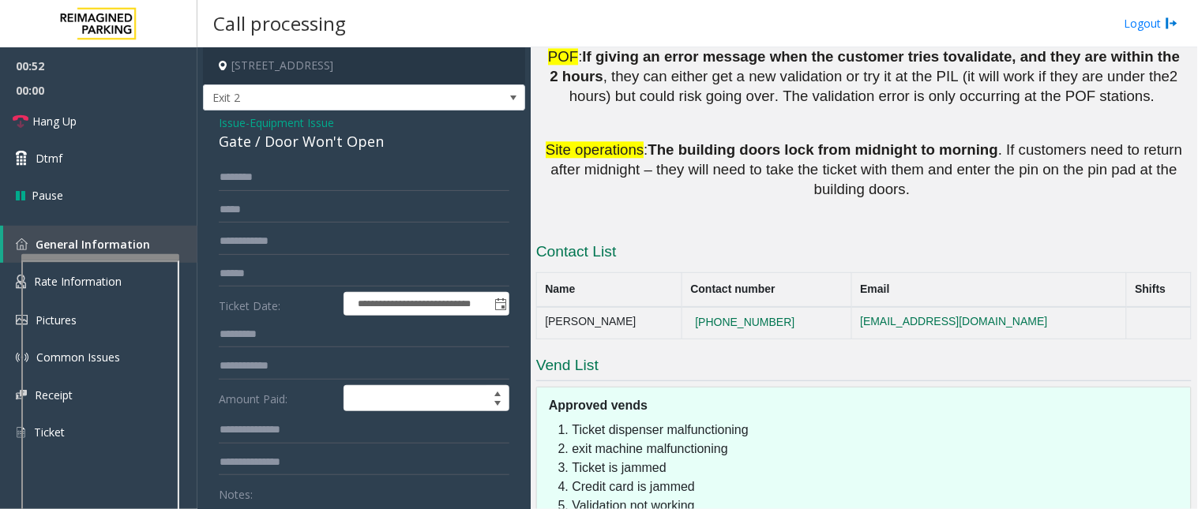
scroll to position [88, 0]
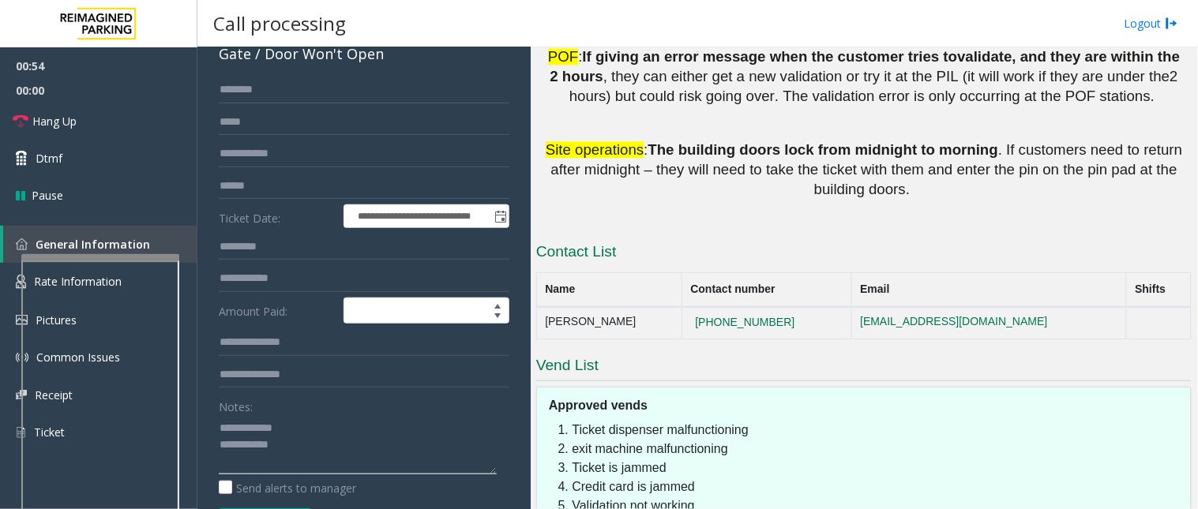
drag, startPoint x: 295, startPoint y: 455, endPoint x: 212, endPoint y: 419, distance: 91.0
click at [213, 422] on div "**********" at bounding box center [364, 425] width 314 height 697
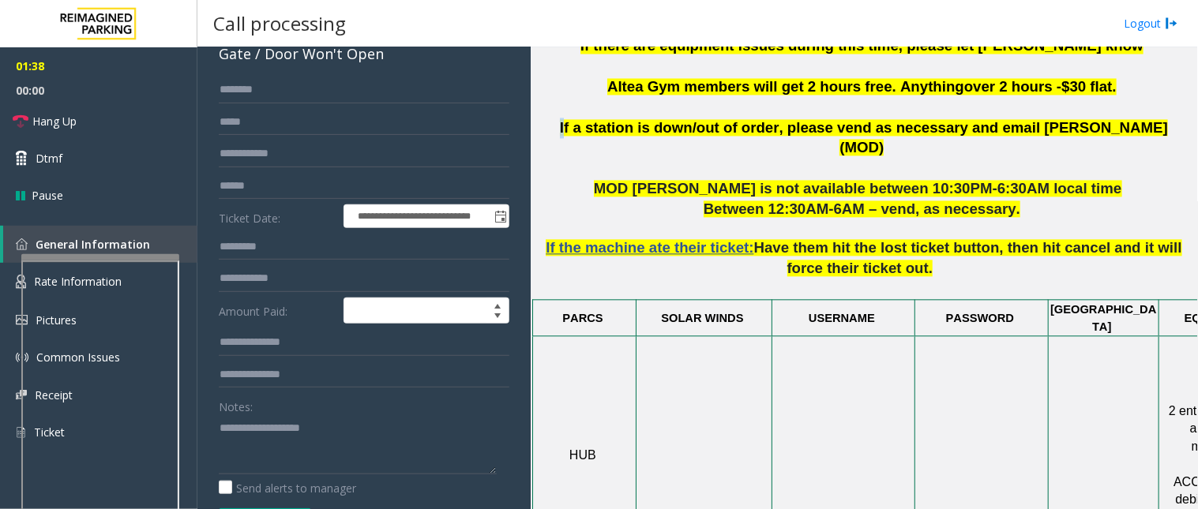
drag, startPoint x: 604, startPoint y: 129, endPoint x: 613, endPoint y: 134, distance: 10.3
click at [613, 134] on p "If a station is down/out of order, please vend as necessary and email [PERSON_N…" at bounding box center [864, 138] width 656 height 41
click at [346, 425] on textarea at bounding box center [358, 444] width 278 height 59
click at [298, 122] on input "text" at bounding box center [364, 122] width 291 height 27
type textarea "**********"
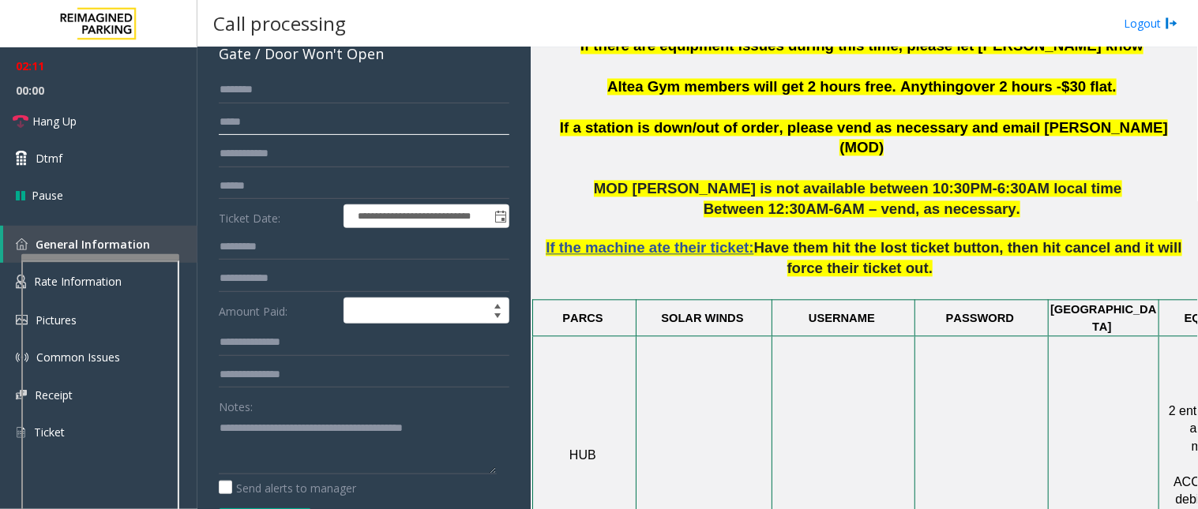
click at [305, 115] on input "text" at bounding box center [364, 122] width 291 height 27
drag, startPoint x: 296, startPoint y: 122, endPoint x: 220, endPoint y: 119, distance: 76.7
click at [220, 119] on input "**********" at bounding box center [364, 122] width 291 height 27
type input "**********"
click at [250, 159] on input "text" at bounding box center [364, 154] width 291 height 27
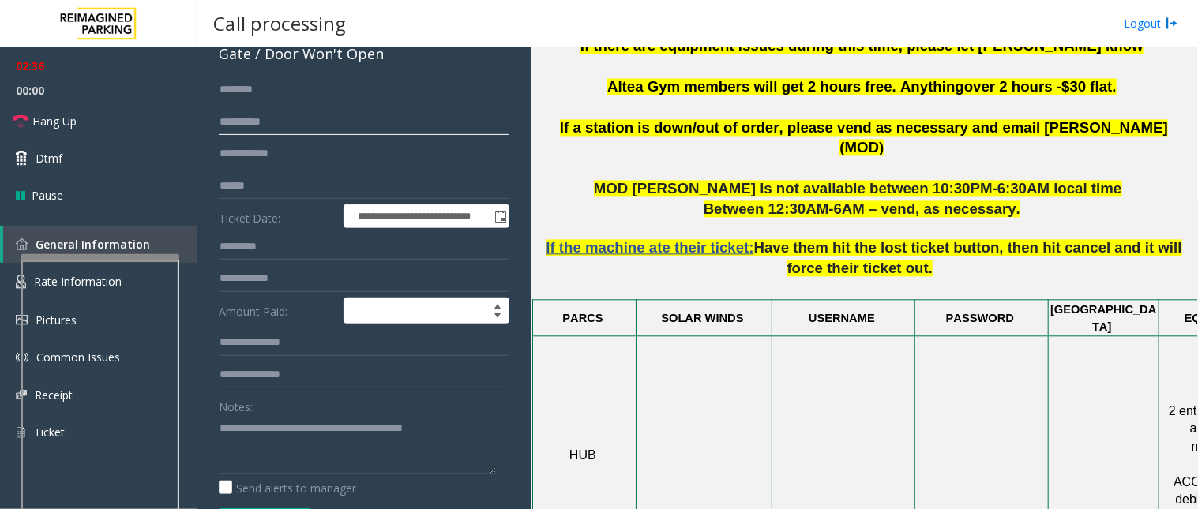
click at [227, 125] on input "**********" at bounding box center [364, 122] width 291 height 27
click at [231, 124] on input "**********" at bounding box center [364, 122] width 291 height 27
click at [235, 122] on input "**********" at bounding box center [364, 122] width 291 height 27
click at [242, 122] on input "**********" at bounding box center [364, 122] width 291 height 27
click at [251, 123] on input "**********" at bounding box center [364, 122] width 291 height 27
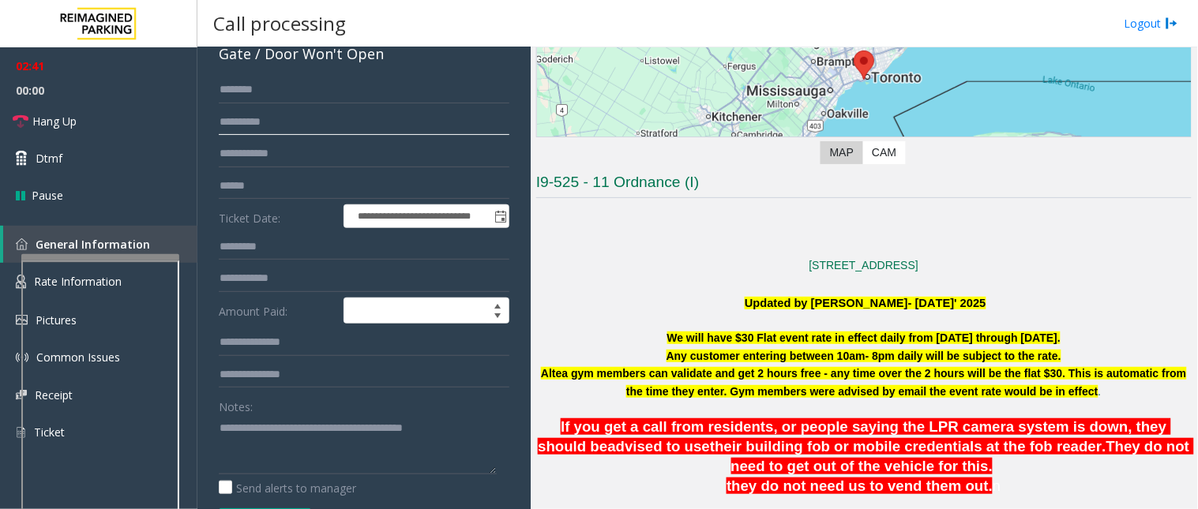
scroll to position [175, 0]
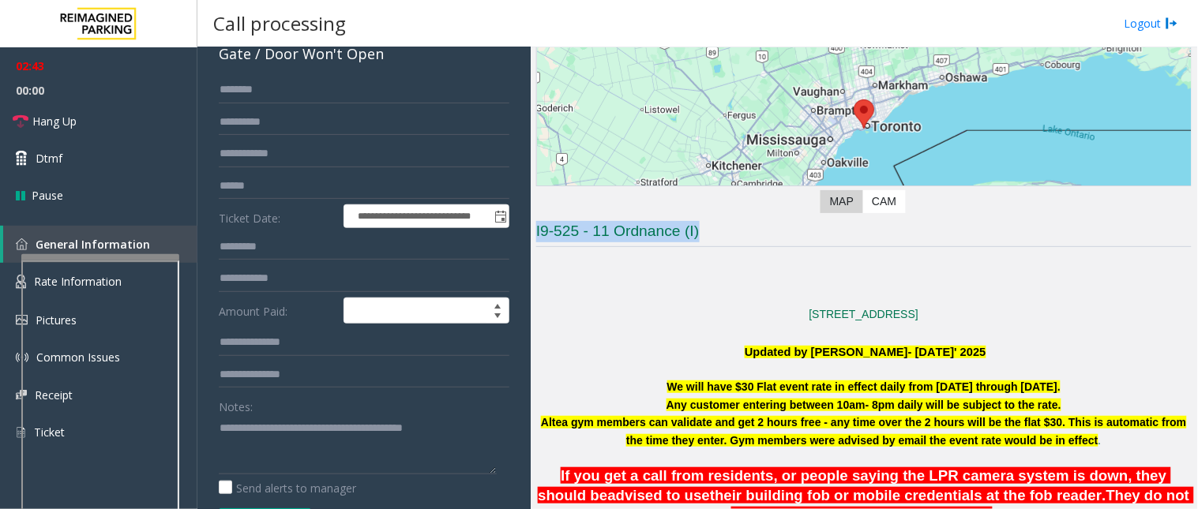
drag, startPoint x: 667, startPoint y: 234, endPoint x: 532, endPoint y: 222, distance: 136.4
click at [532, 222] on div "Main Revenue Control Manufacturer: Skidata ← Move left → Move right ↑ Move up ↓…" at bounding box center [864, 278] width 667 height 462
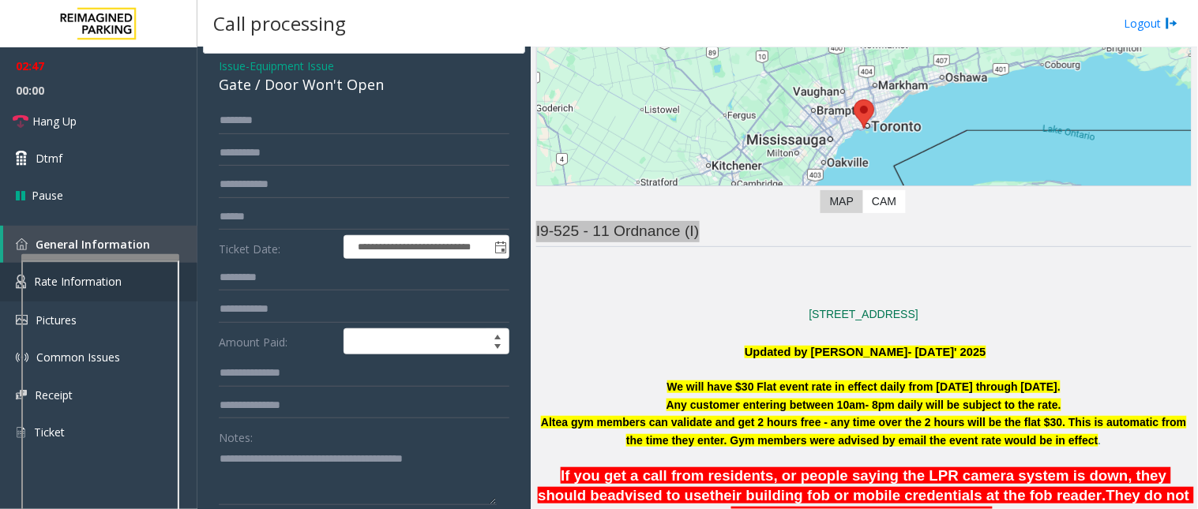
scroll to position [88, 0]
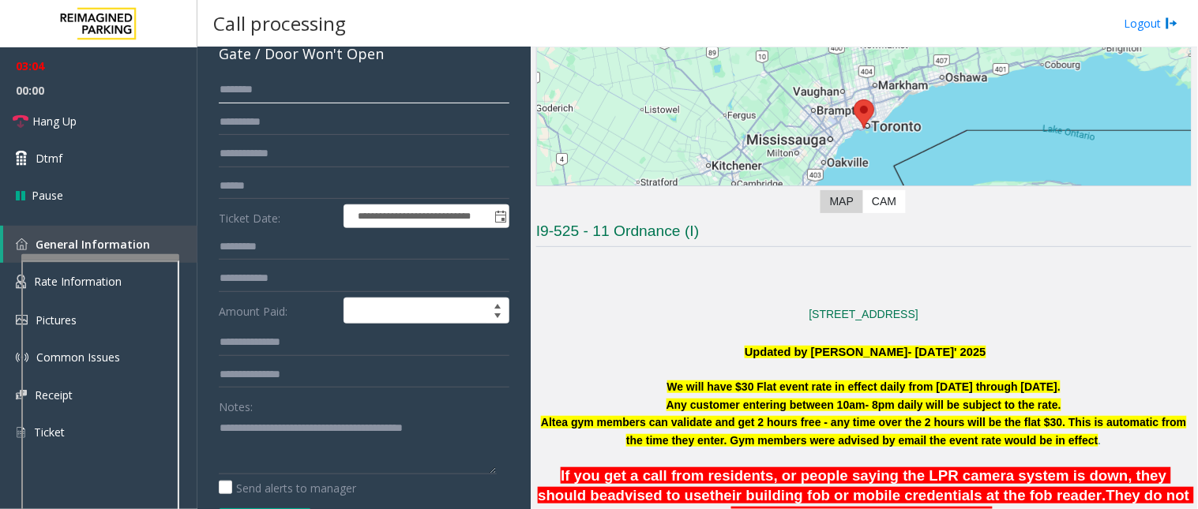
click at [295, 85] on input "text" at bounding box center [364, 90] width 291 height 27
type input "*"
type input "*****"
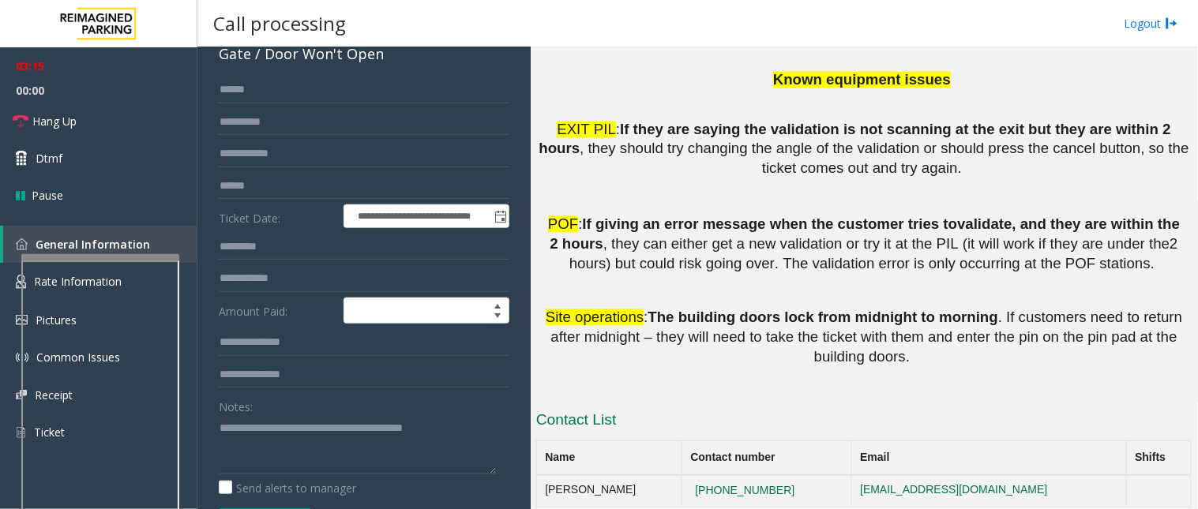
scroll to position [2493, 0]
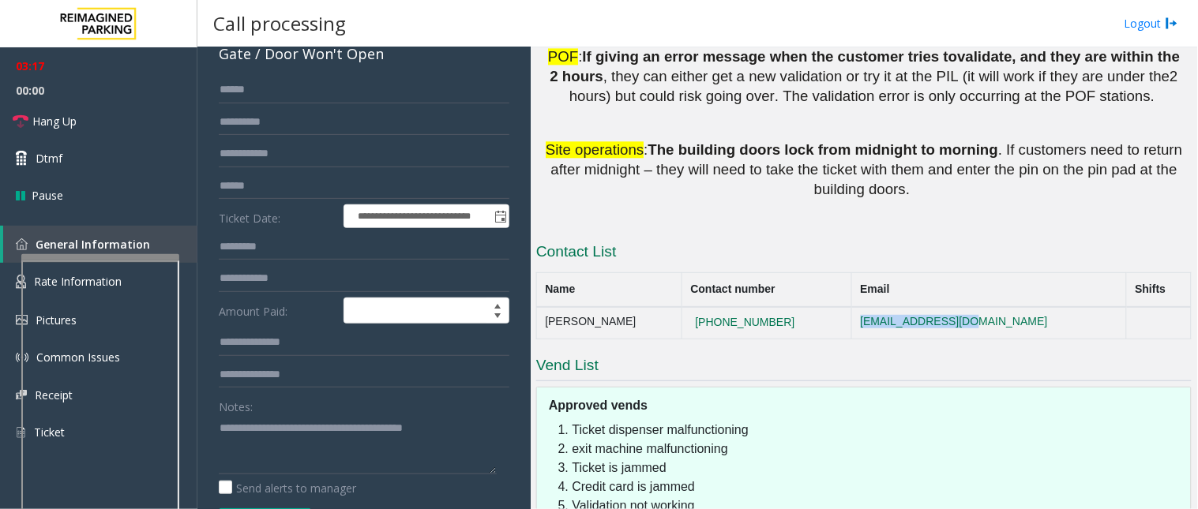
drag, startPoint x: 878, startPoint y: 171, endPoint x: 840, endPoint y: 175, distance: 38.8
click at [840, 307] on tr "[PERSON_NAME] [PHONE_NUMBER] [EMAIL_ADDRESS][DOMAIN_NAME]" at bounding box center [864, 323] width 655 height 32
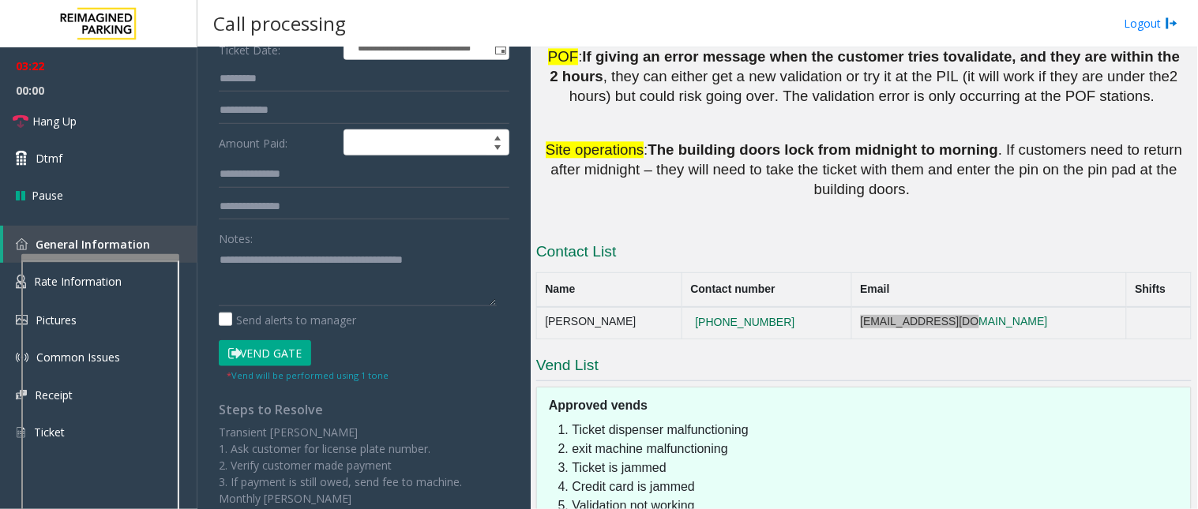
scroll to position [263, 0]
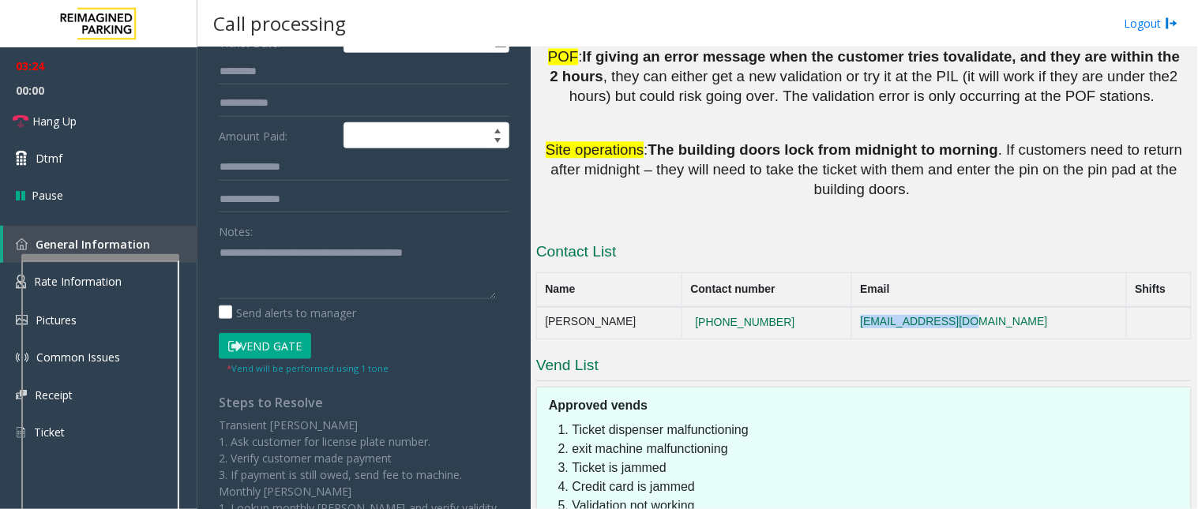
drag, startPoint x: 760, startPoint y: 370, endPoint x: 554, endPoint y: 269, distance: 229.2
click at [554, 421] on div "Ticket dispenser malfunctioning exit machine malfunctioning Ticket is jammed Cr…" at bounding box center [864, 484] width 654 height 126
click at [87, 106] on link "Hang Up" at bounding box center [98, 121] width 197 height 37
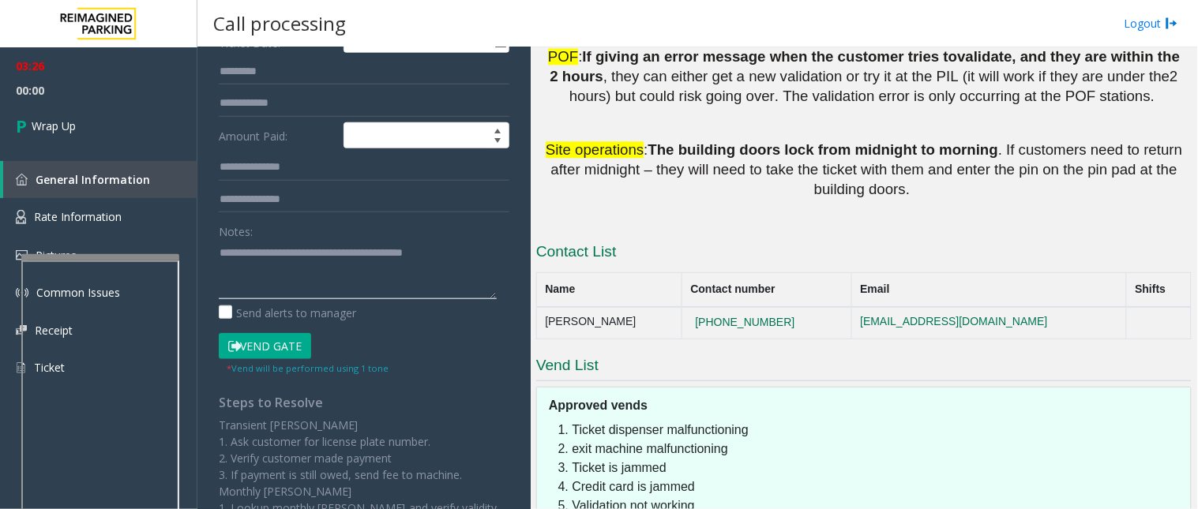
click at [492, 263] on textarea at bounding box center [358, 269] width 278 height 59
drag, startPoint x: 596, startPoint y: 168, endPoint x: 535, endPoint y: 170, distance: 60.8
click at [535, 169] on div "Main Revenue Control Manufacturer: Skidata ← Move left → Move right ↑ Move up ↓…" at bounding box center [864, 278] width 667 height 462
click at [369, 275] on textarea at bounding box center [358, 269] width 278 height 59
paste textarea "**********"
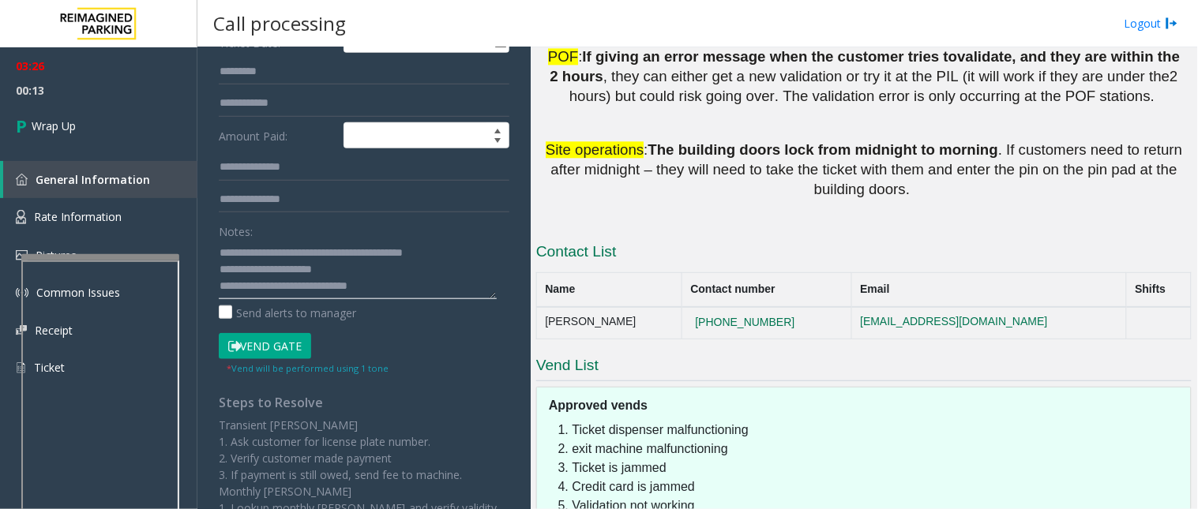
scroll to position [11, 0]
drag, startPoint x: 219, startPoint y: 274, endPoint x: 438, endPoint y: 269, distance: 218.8
click at [438, 269] on textarea at bounding box center [358, 269] width 278 height 59
click at [216, 286] on div "**********" at bounding box center [364, 249] width 314 height 697
click at [221, 292] on textarea at bounding box center [358, 269] width 278 height 59
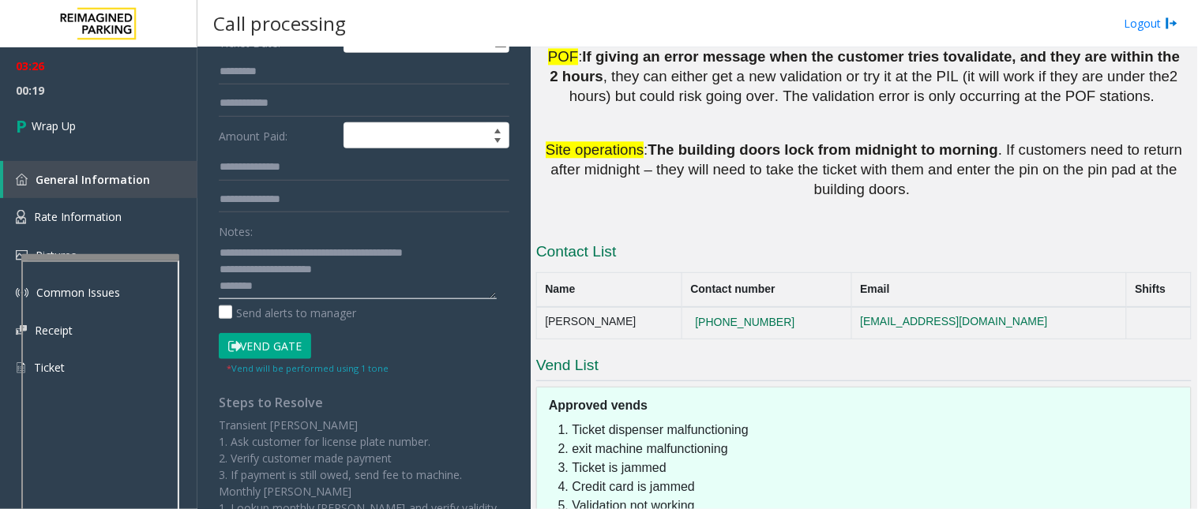
scroll to position [0, 0]
click at [408, 267] on textarea at bounding box center [358, 269] width 278 height 59
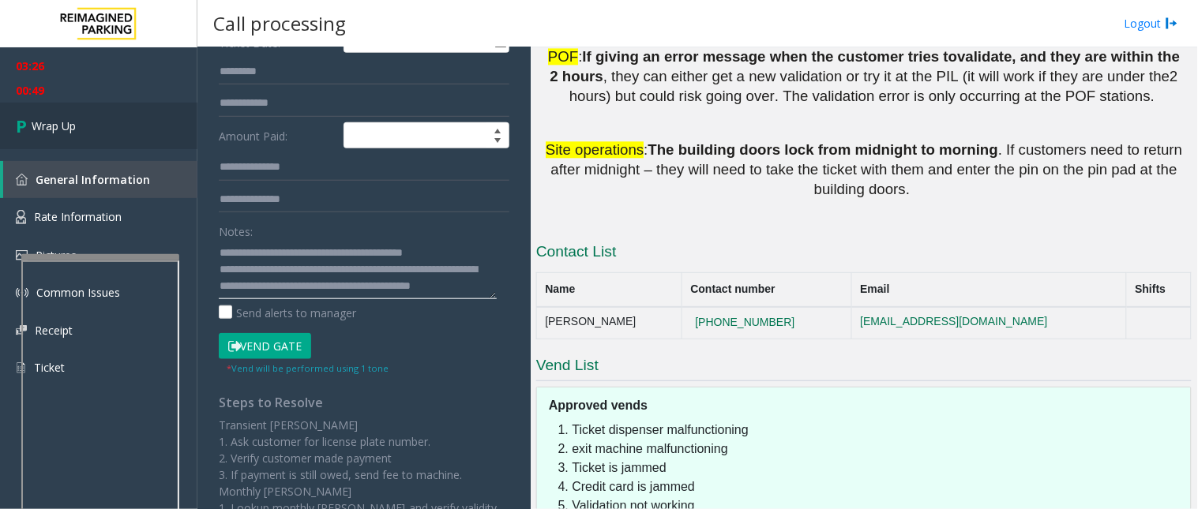
type textarea "**********"
click at [79, 114] on link "Wrap Up" at bounding box center [98, 126] width 197 height 47
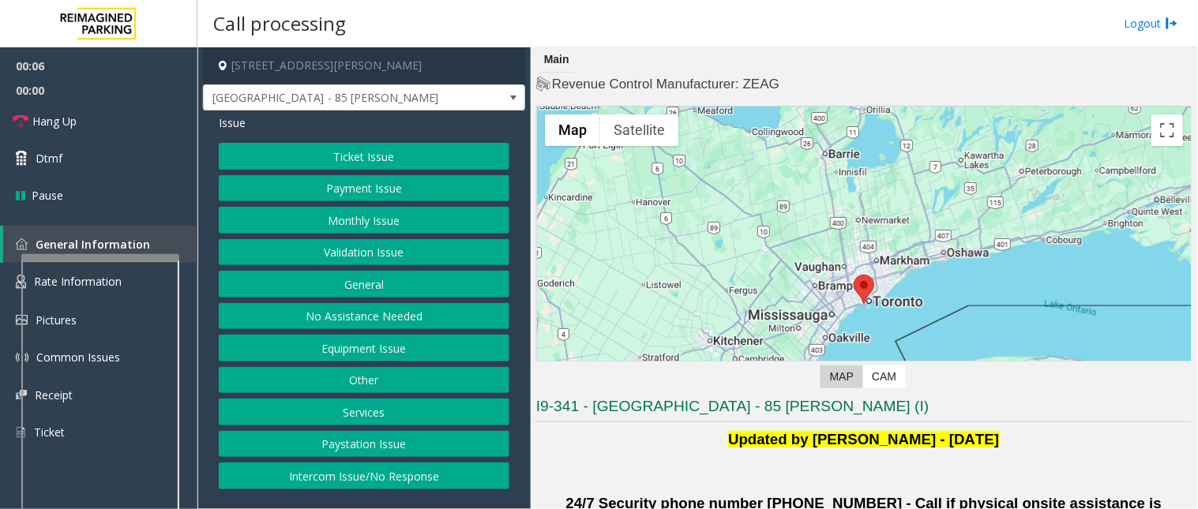
click at [369, 250] on button "Validation Issue" at bounding box center [364, 252] width 291 height 27
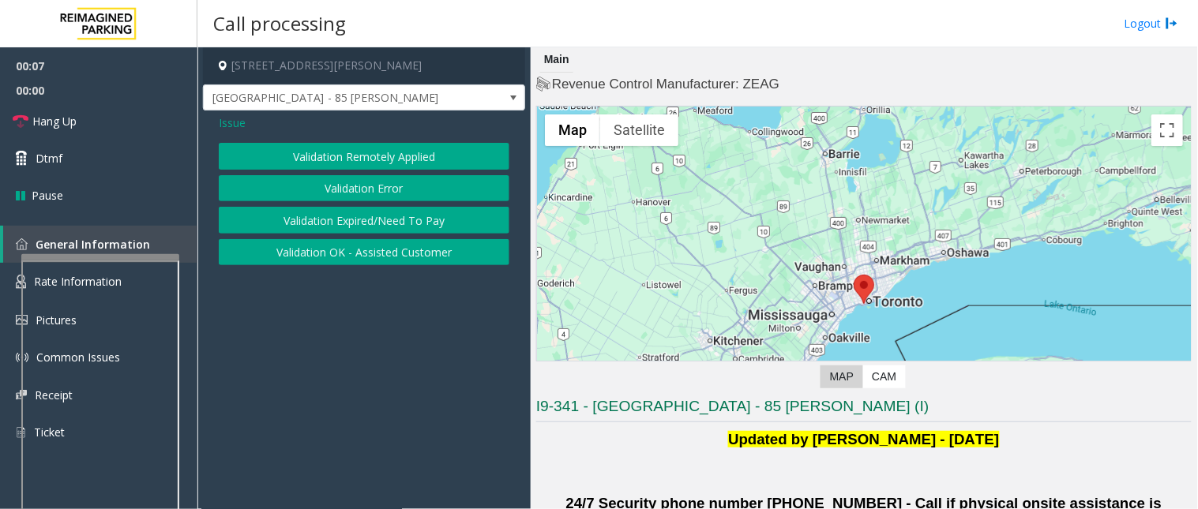
click at [356, 187] on button "Validation Error" at bounding box center [364, 188] width 291 height 27
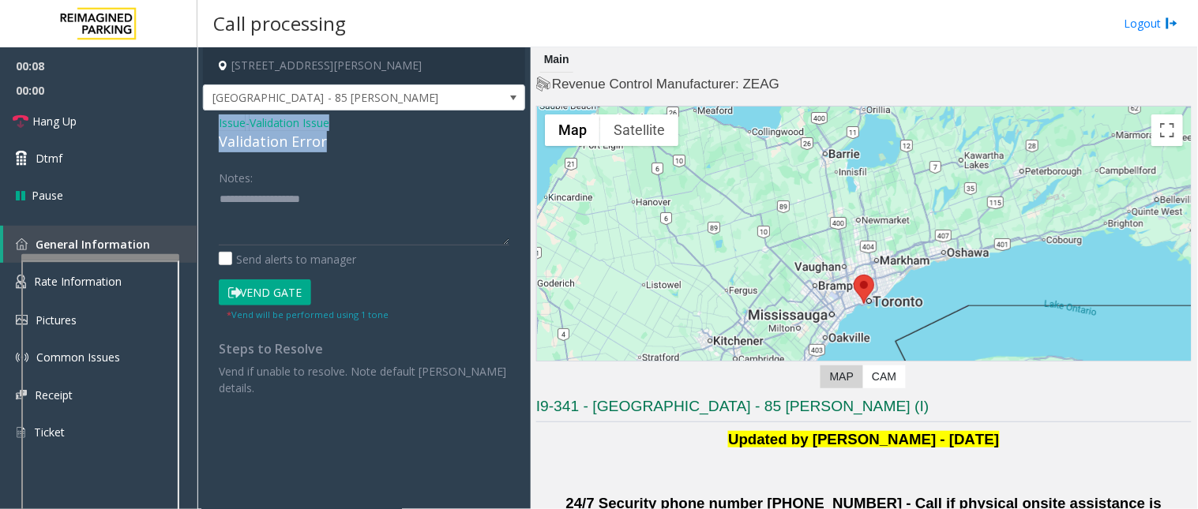
drag, startPoint x: 345, startPoint y: 142, endPoint x: 216, endPoint y: 123, distance: 130.1
click at [216, 123] on div "Issue - Validation Issue Validation Error Notes: Send alerts to manager Vend Ga…" at bounding box center [364, 261] width 322 height 301
click at [340, 221] on textarea at bounding box center [364, 215] width 291 height 59
type textarea "*"
click at [216, 122] on div "Issue - Validation Issue Validation Error Notes: Send alerts to manager Vend Ga…" at bounding box center [364, 261] width 322 height 301
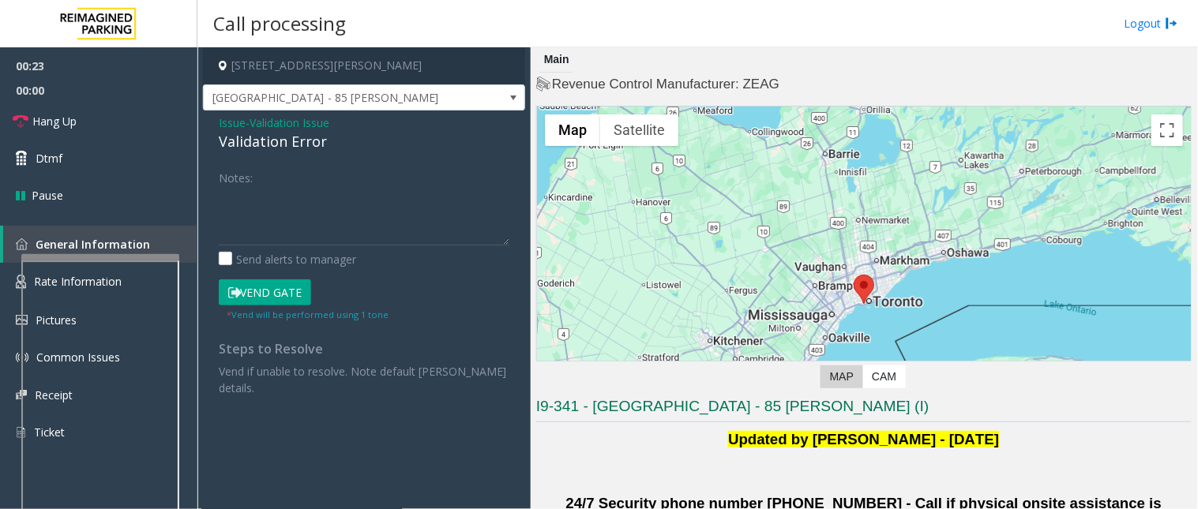
click at [224, 122] on span "Issue" at bounding box center [232, 123] width 27 height 17
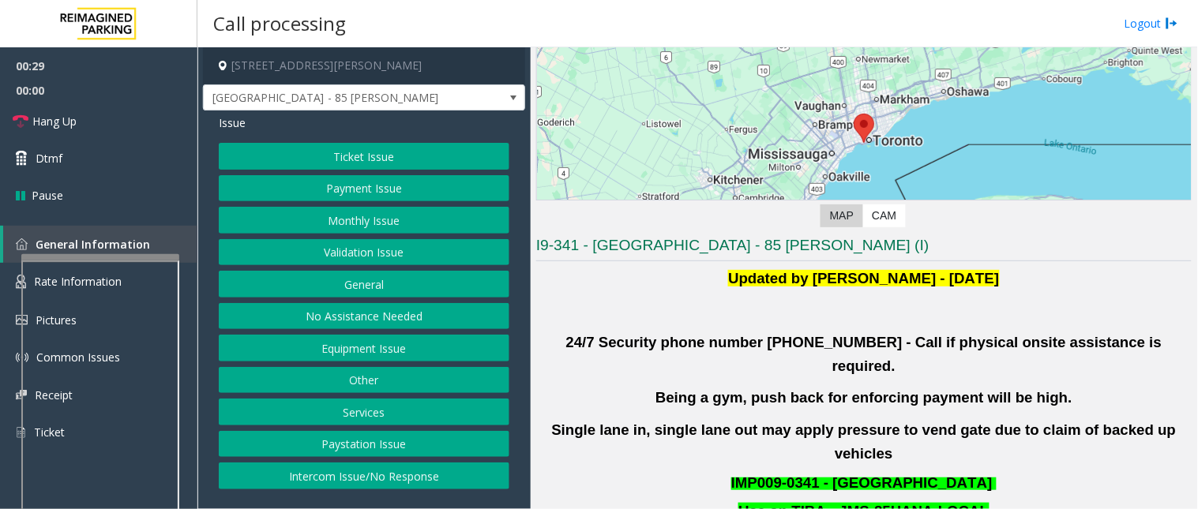
scroll to position [175, 0]
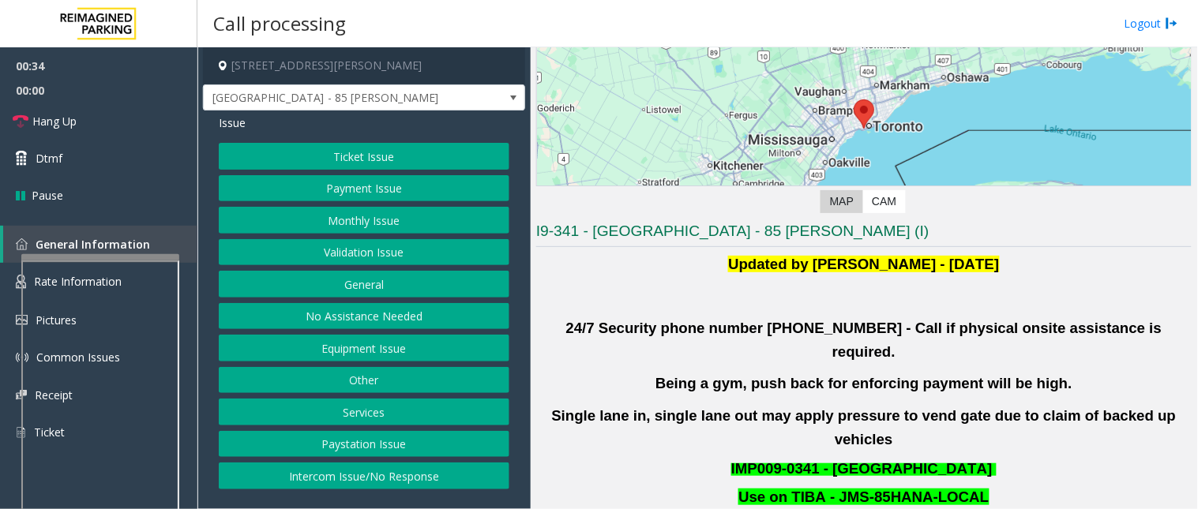
click at [344, 351] on button "Equipment Issue" at bounding box center [364, 348] width 291 height 27
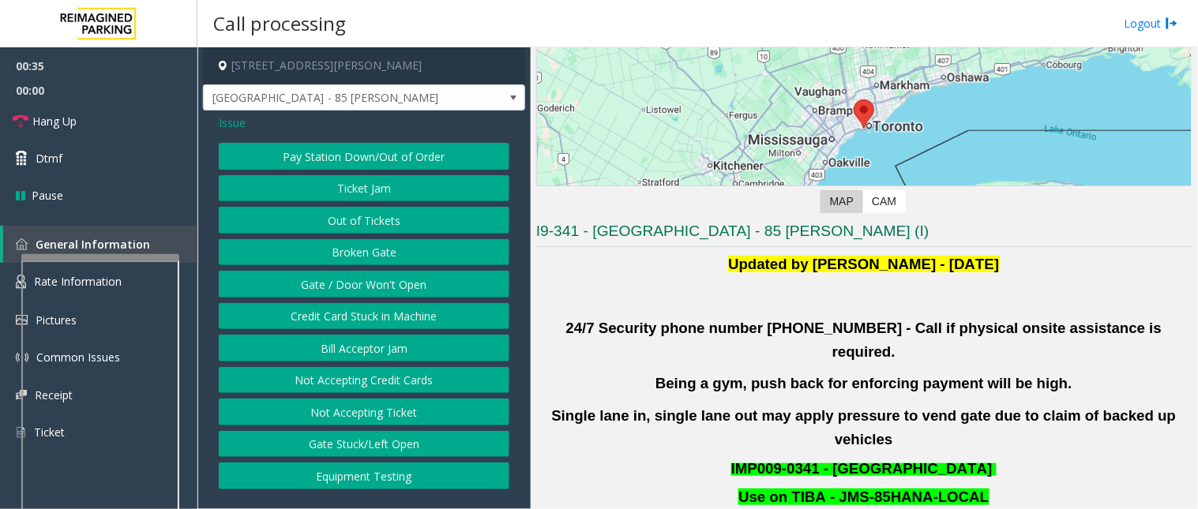
click at [360, 292] on button "Gate / Door Won't Open" at bounding box center [364, 284] width 291 height 27
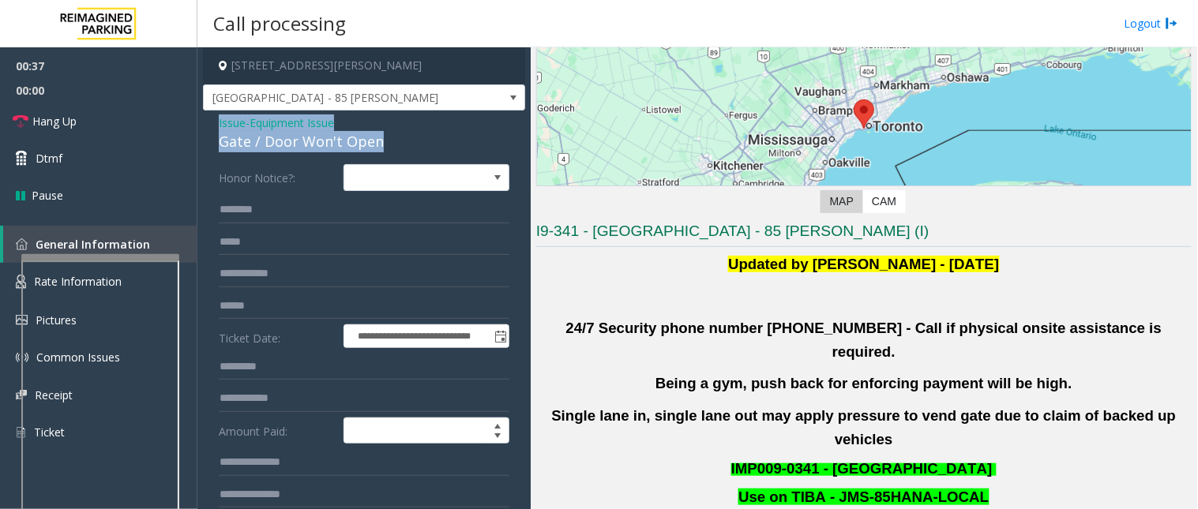
drag, startPoint x: 355, startPoint y: 144, endPoint x: 213, endPoint y: 122, distance: 143.9
click at [213, 122] on div "**********" at bounding box center [364, 510] width 322 height 799
click at [338, 280] on input "text" at bounding box center [364, 274] width 291 height 27
click at [231, 121] on span "Issue" at bounding box center [232, 123] width 27 height 17
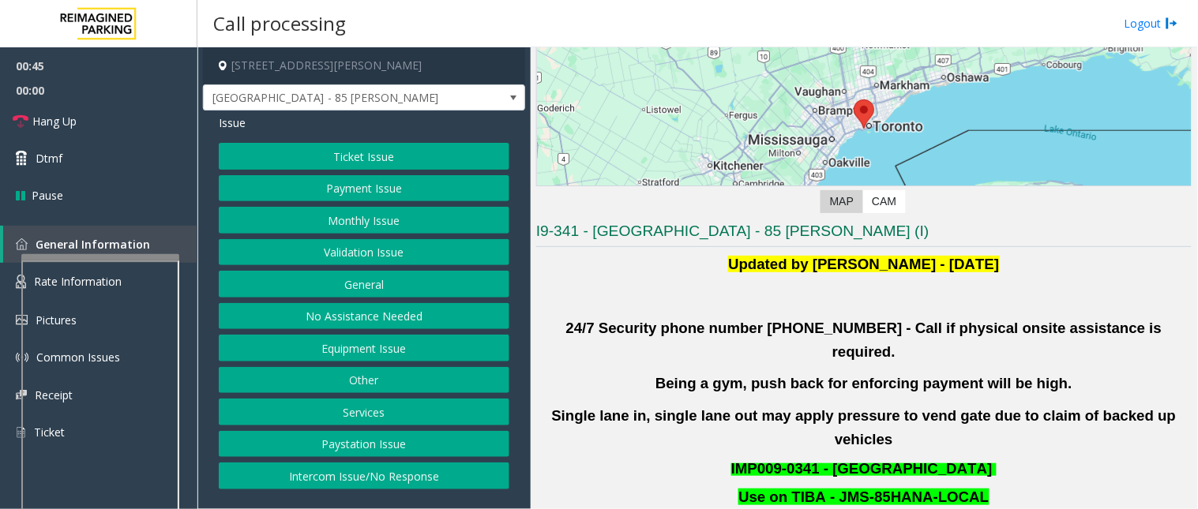
click at [345, 348] on button "Equipment Issue" at bounding box center [364, 348] width 291 height 27
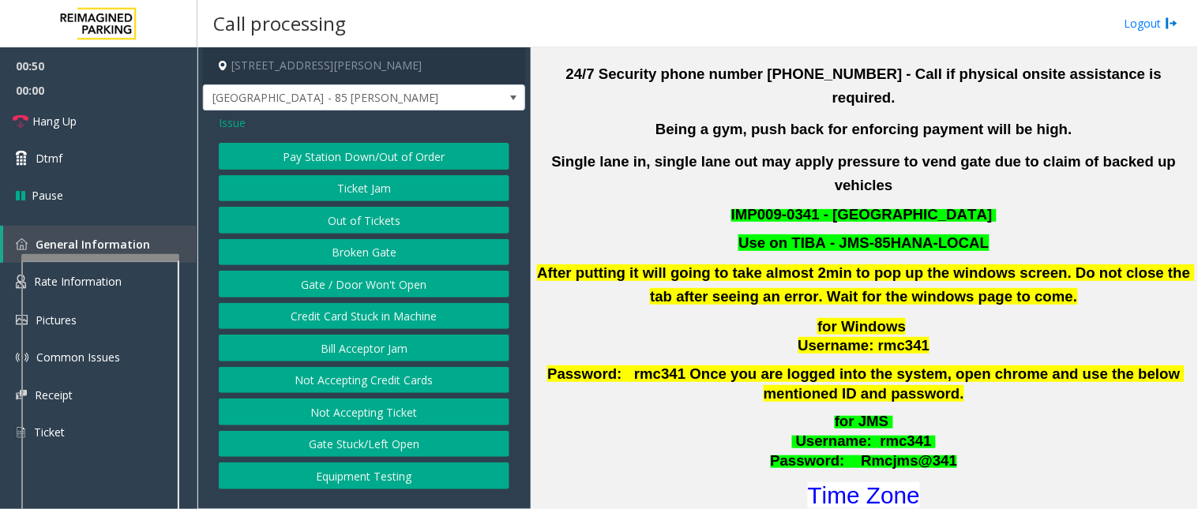
scroll to position [438, 0]
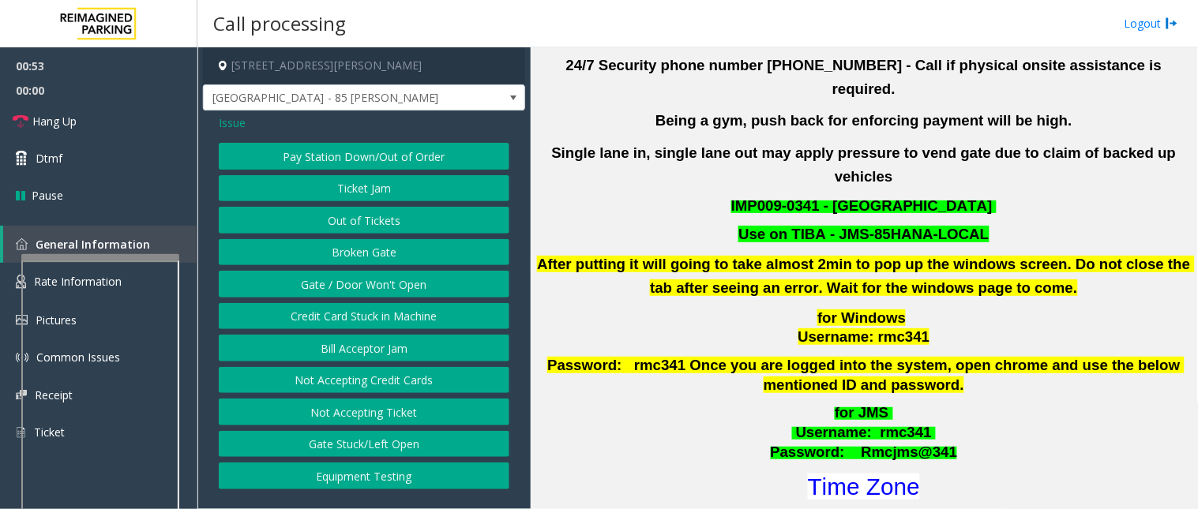
click at [346, 287] on button "Gate / Door Won't Open" at bounding box center [364, 284] width 291 height 27
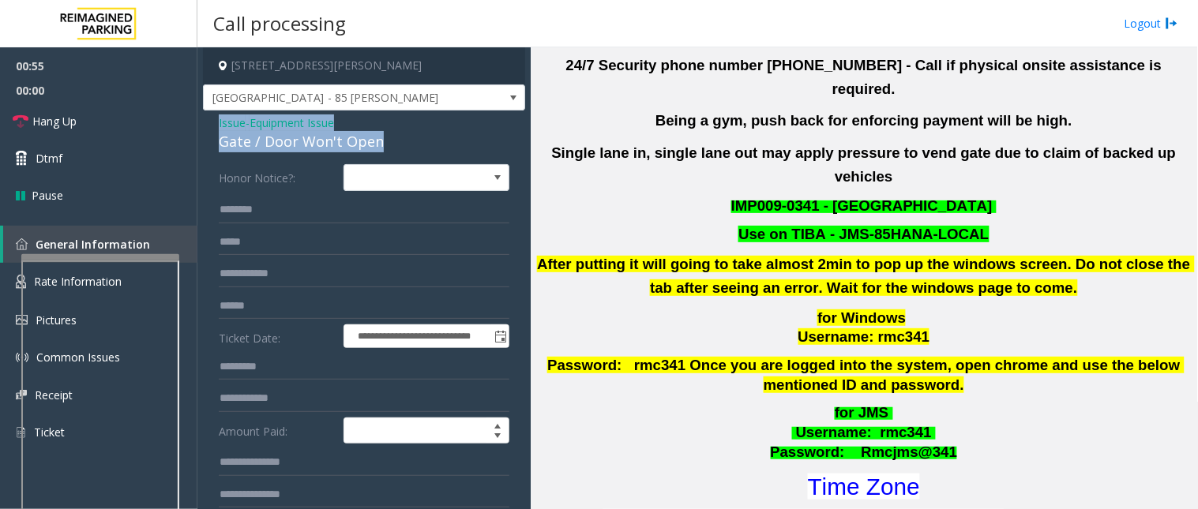
drag, startPoint x: 387, startPoint y: 148, endPoint x: 205, endPoint y: 122, distance: 183.6
click at [205, 122] on div "**********" at bounding box center [364, 510] width 322 height 799
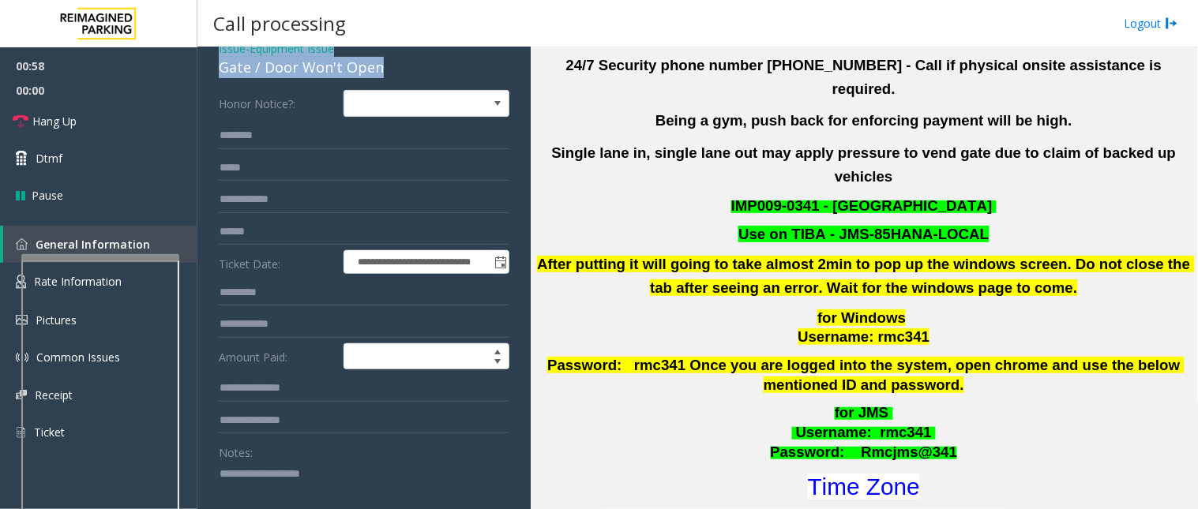
scroll to position [175, 0]
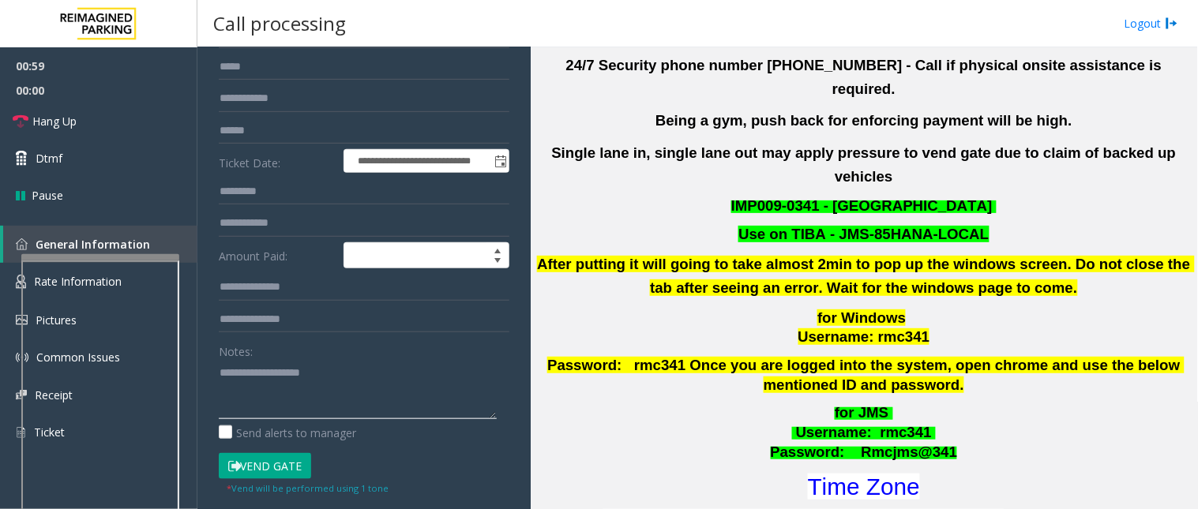
click at [271, 366] on textarea at bounding box center [358, 389] width 278 height 59
paste textarea "**********"
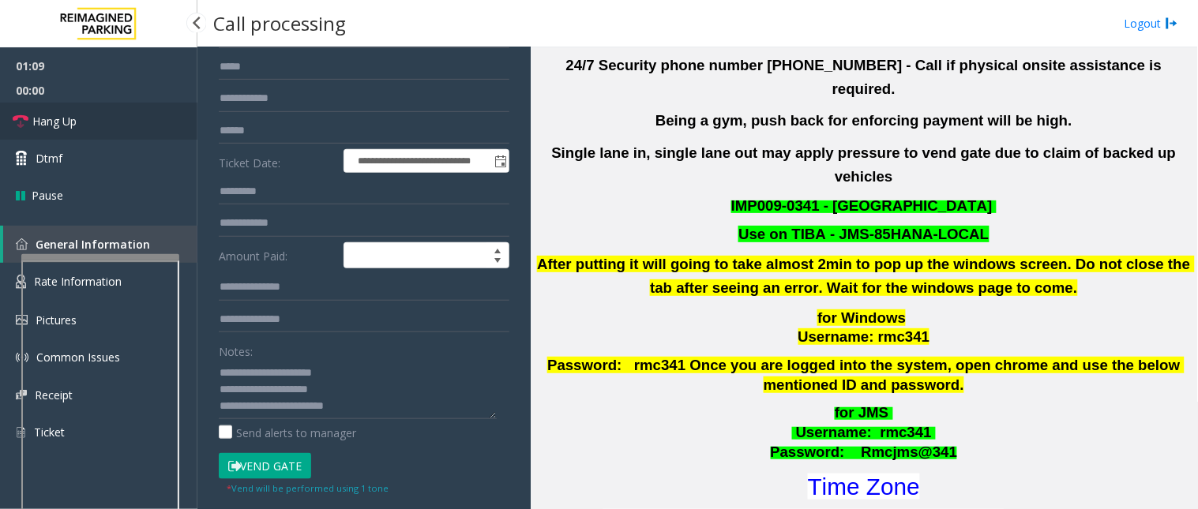
click at [146, 120] on link "Hang Up" at bounding box center [98, 121] width 197 height 37
click at [364, 412] on textarea at bounding box center [358, 389] width 278 height 59
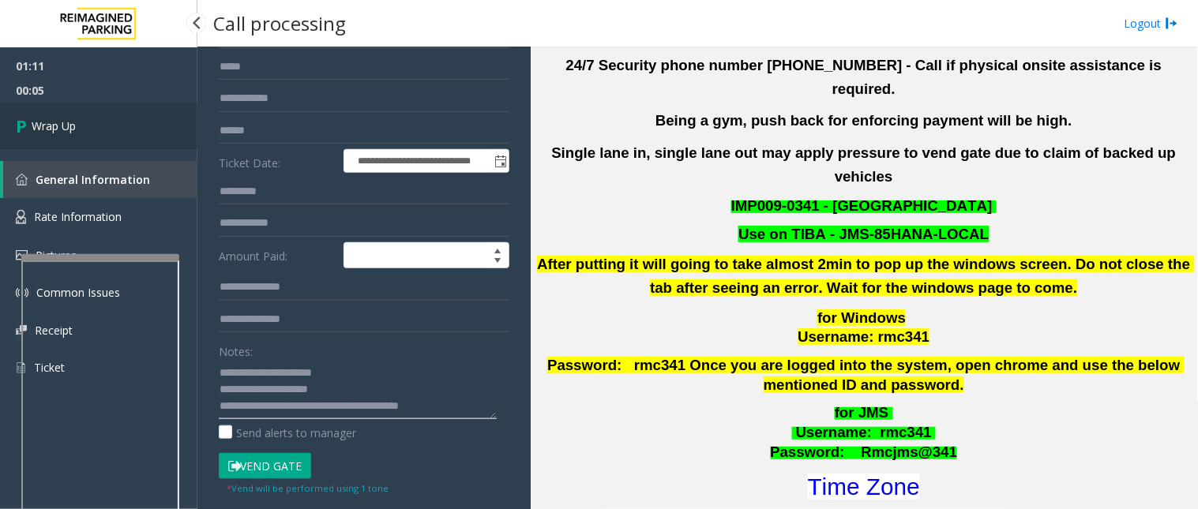
type textarea "**********"
click at [107, 107] on link "Wrap Up" at bounding box center [98, 126] width 197 height 47
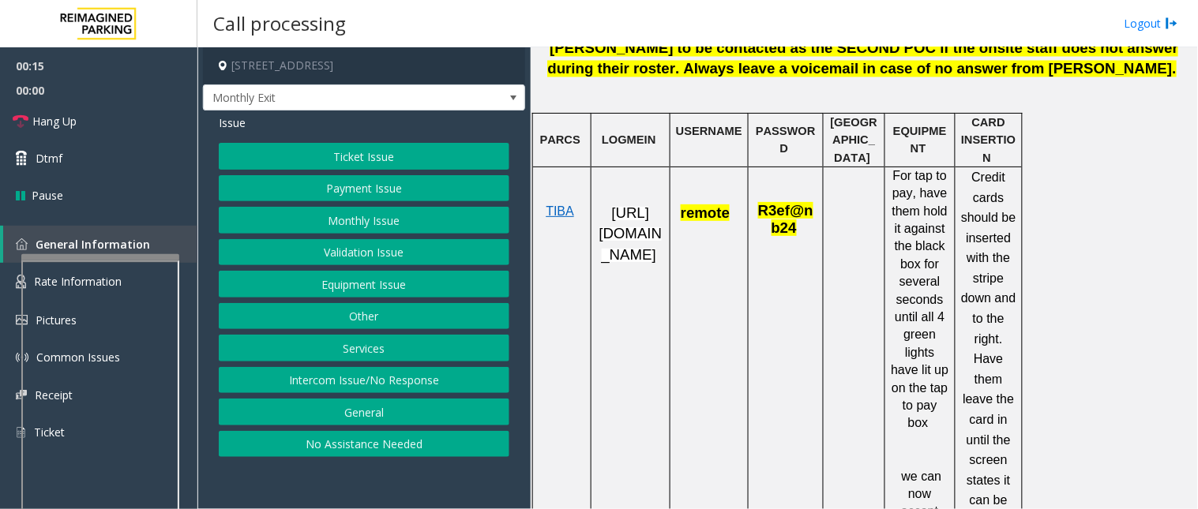
scroll to position [790, 0]
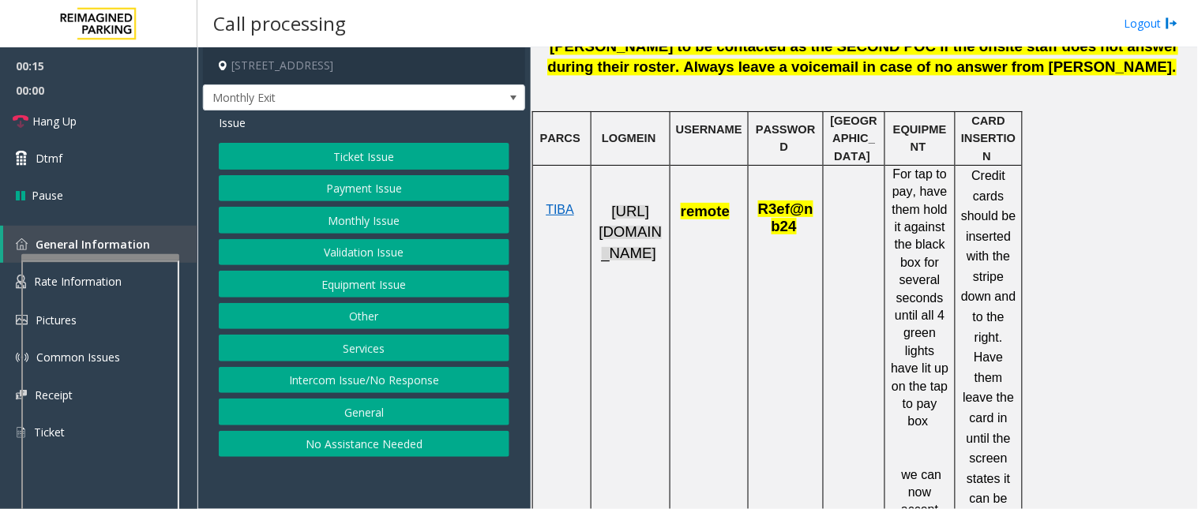
click at [641, 261] on span "[URL][DOMAIN_NAME]" at bounding box center [630, 232] width 63 height 58
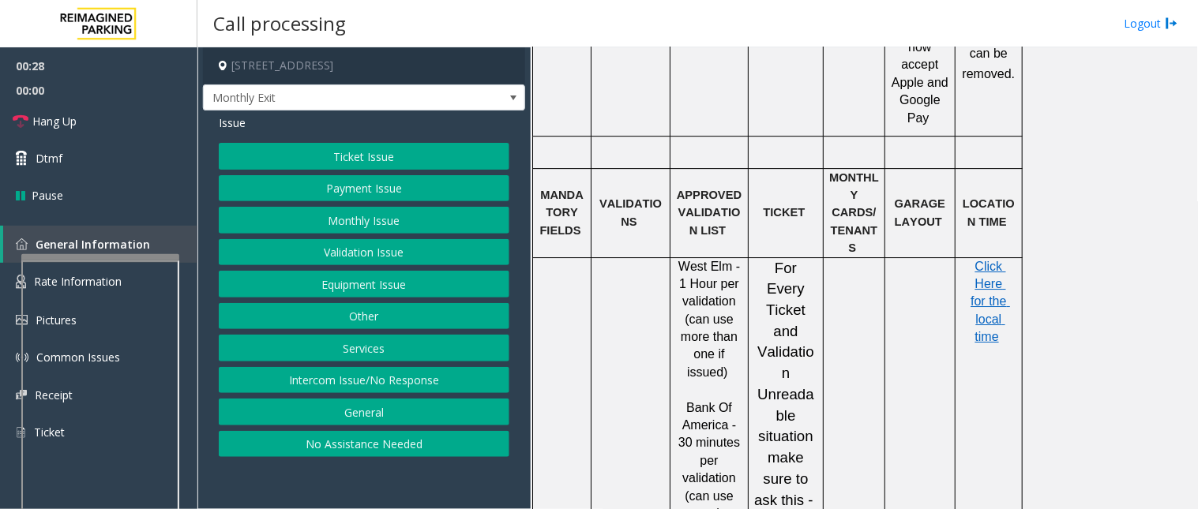
scroll to position [1228, 0]
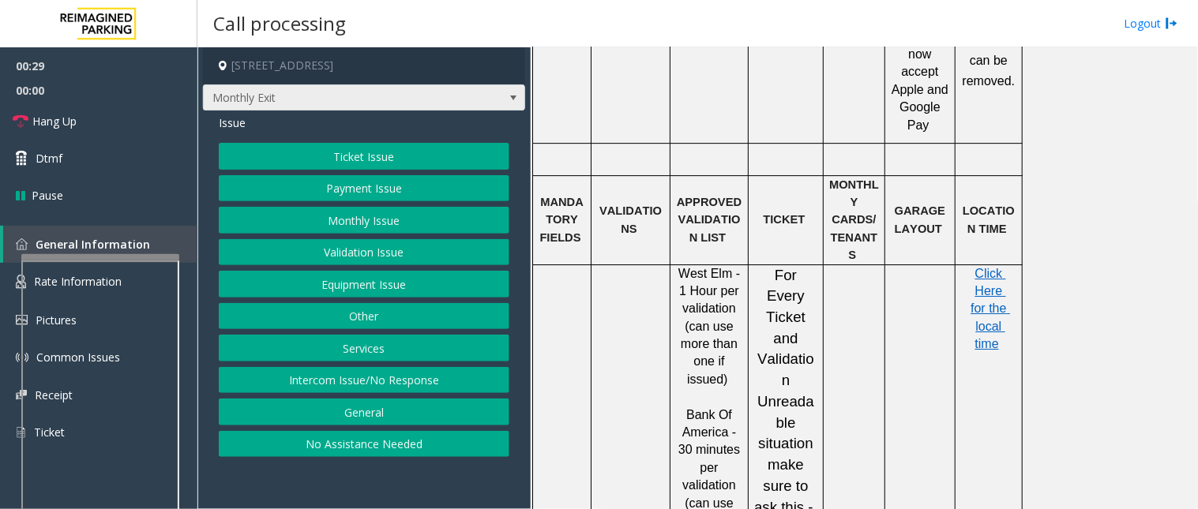
click at [338, 96] on span "Monthly Exit" at bounding box center [332, 97] width 257 height 25
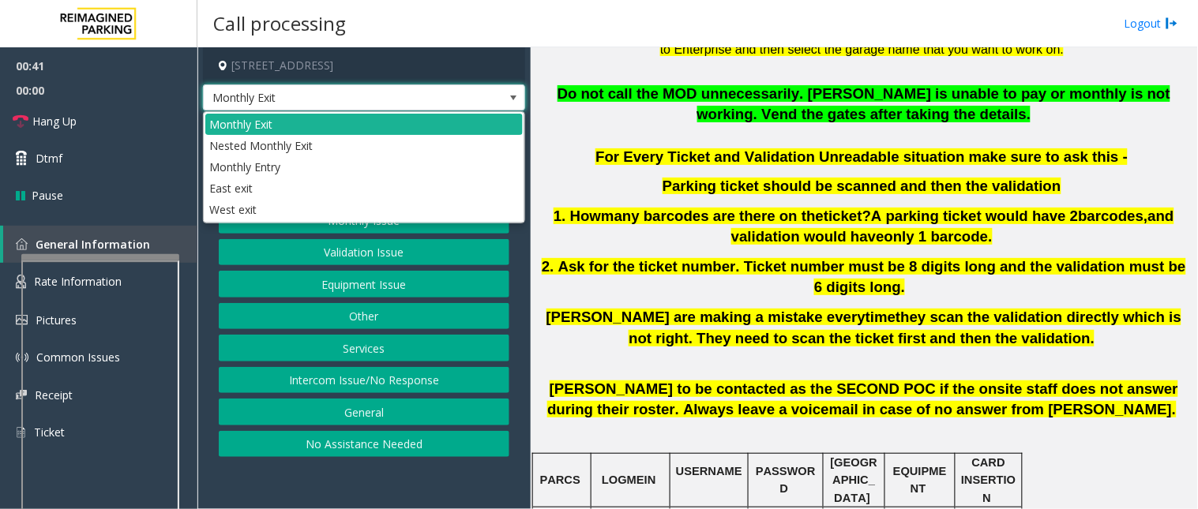
scroll to position [438, 0]
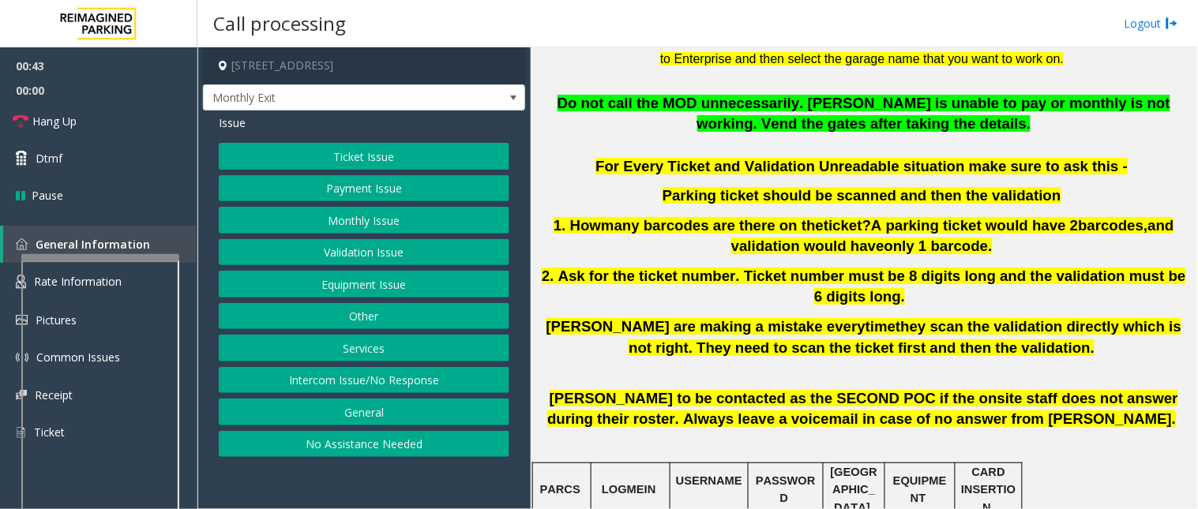
click at [577, 226] on span ". How" at bounding box center [581, 225] width 39 height 17
click at [366, 346] on button "Services" at bounding box center [364, 348] width 291 height 27
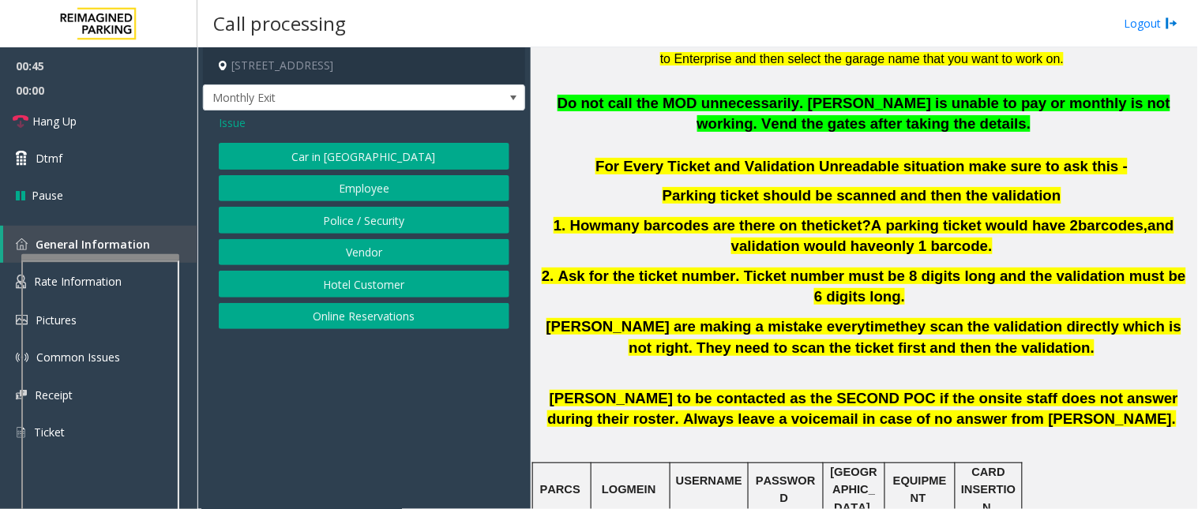
click at [226, 122] on span "Issue" at bounding box center [232, 123] width 27 height 17
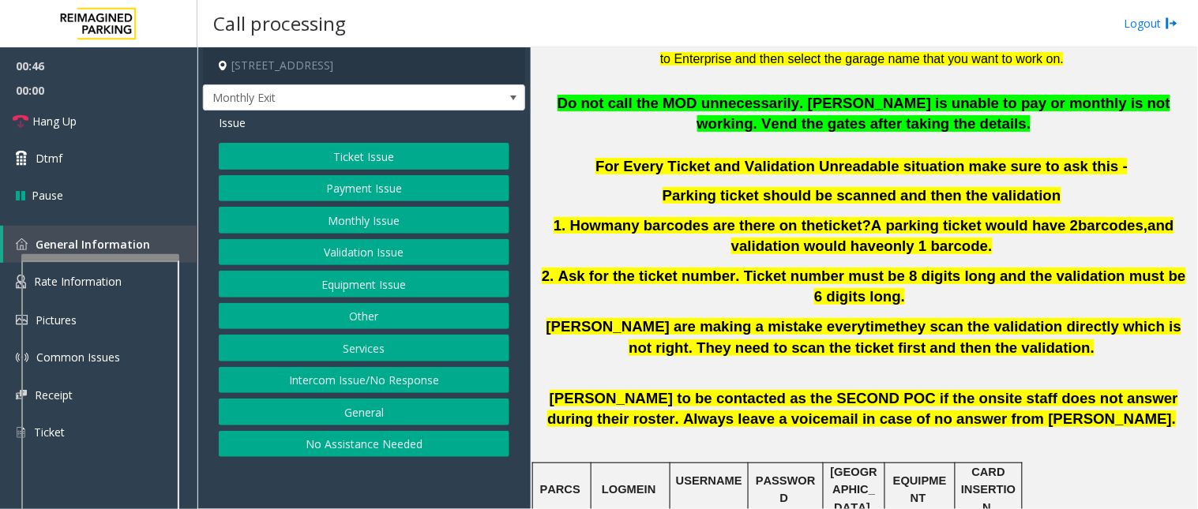
click at [325, 313] on button "Other" at bounding box center [364, 316] width 291 height 27
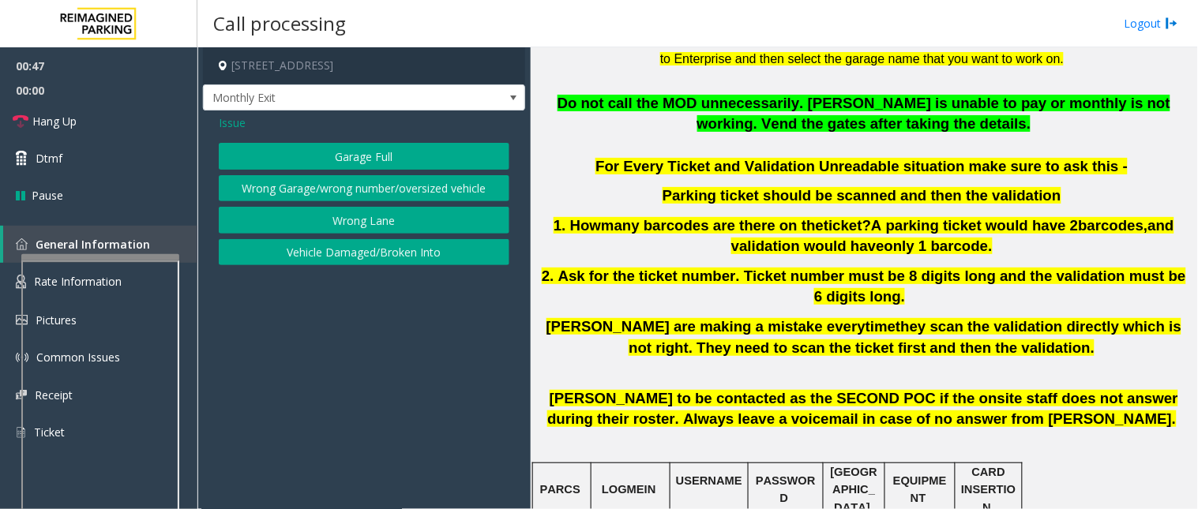
click at [365, 219] on button "Wrong Lane" at bounding box center [364, 220] width 291 height 27
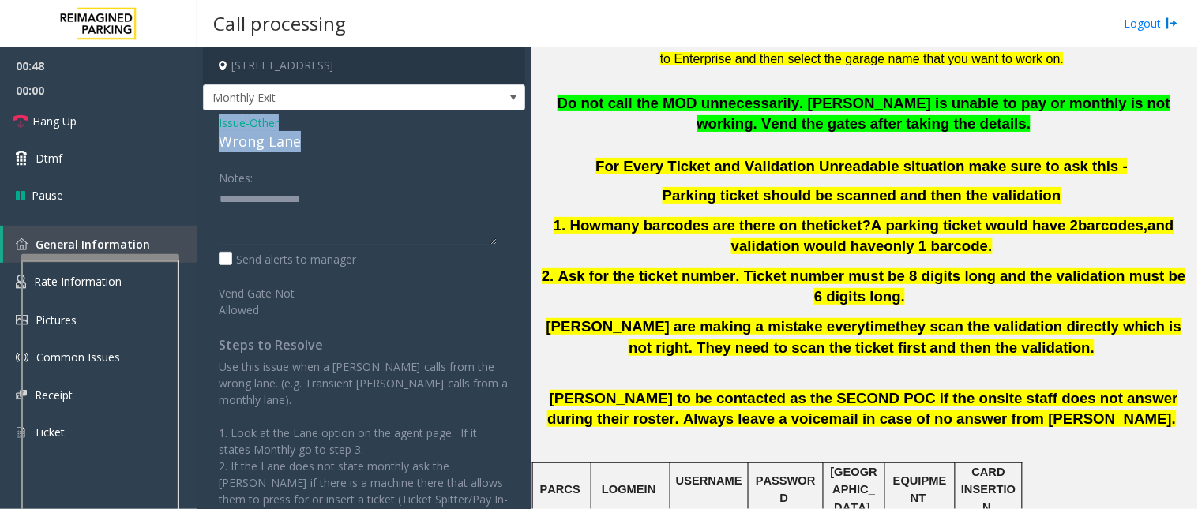
drag, startPoint x: 319, startPoint y: 144, endPoint x: 215, endPoint y: 121, distance: 106.7
click at [215, 121] on div "Issue - Other Wrong Lane Notes: Send alerts to manager Vend Gate Not Allowed St…" at bounding box center [364, 384] width 322 height 546
click at [313, 216] on textarea at bounding box center [358, 215] width 278 height 59
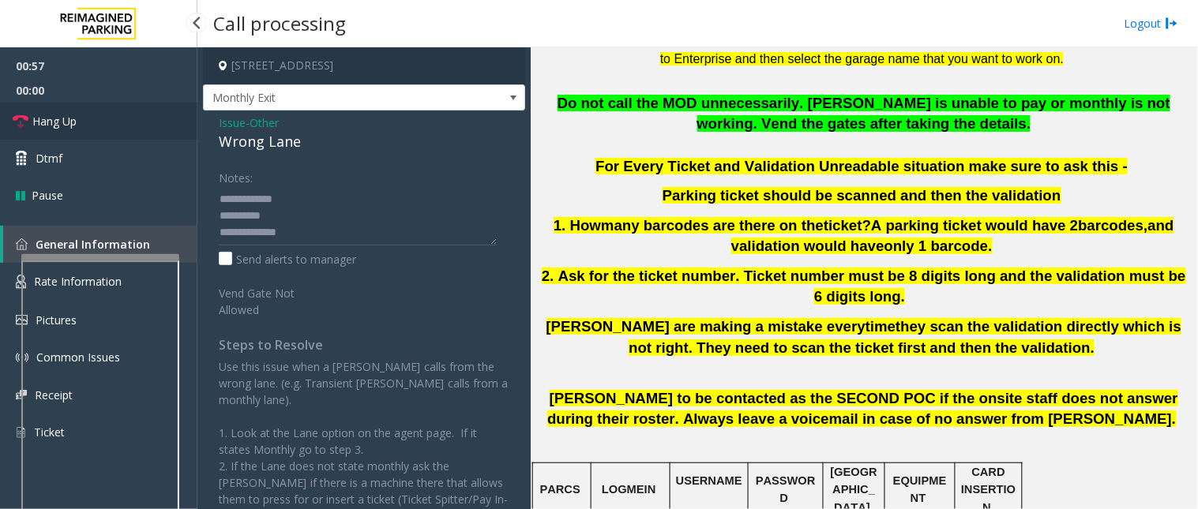
click at [146, 122] on link "Hang Up" at bounding box center [98, 121] width 197 height 37
click at [325, 232] on textarea at bounding box center [358, 215] width 278 height 59
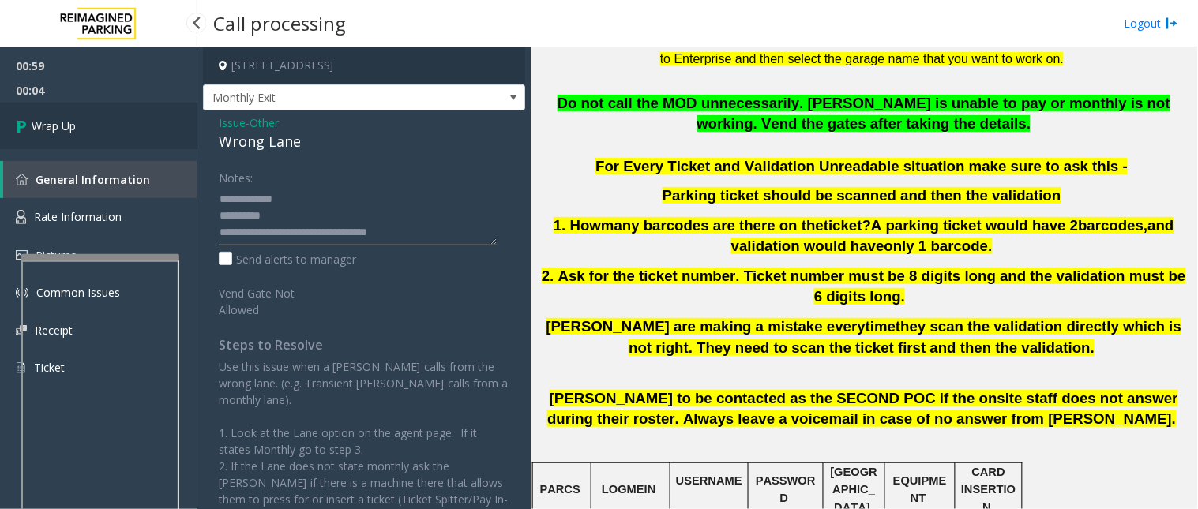
type textarea "**********"
click at [88, 115] on link "Wrap Up" at bounding box center [98, 126] width 197 height 47
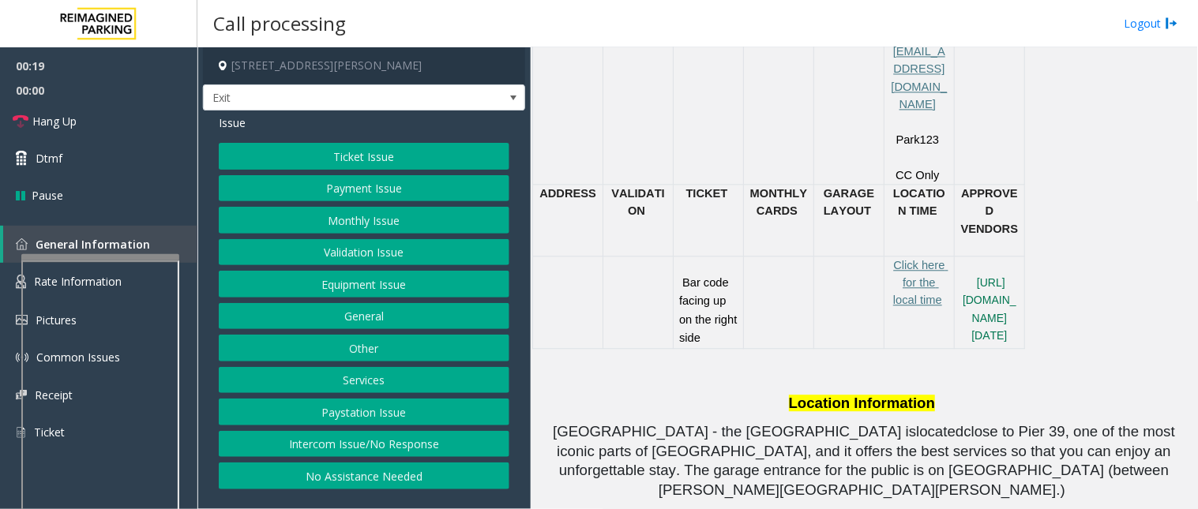
scroll to position [877, 0]
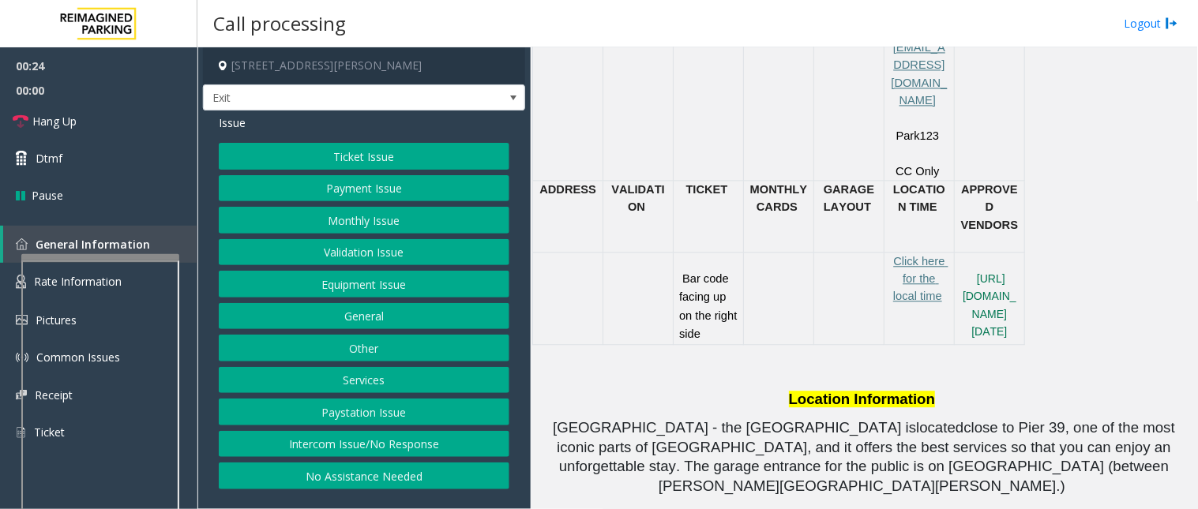
click at [329, 156] on button "Ticket Issue" at bounding box center [364, 156] width 291 height 27
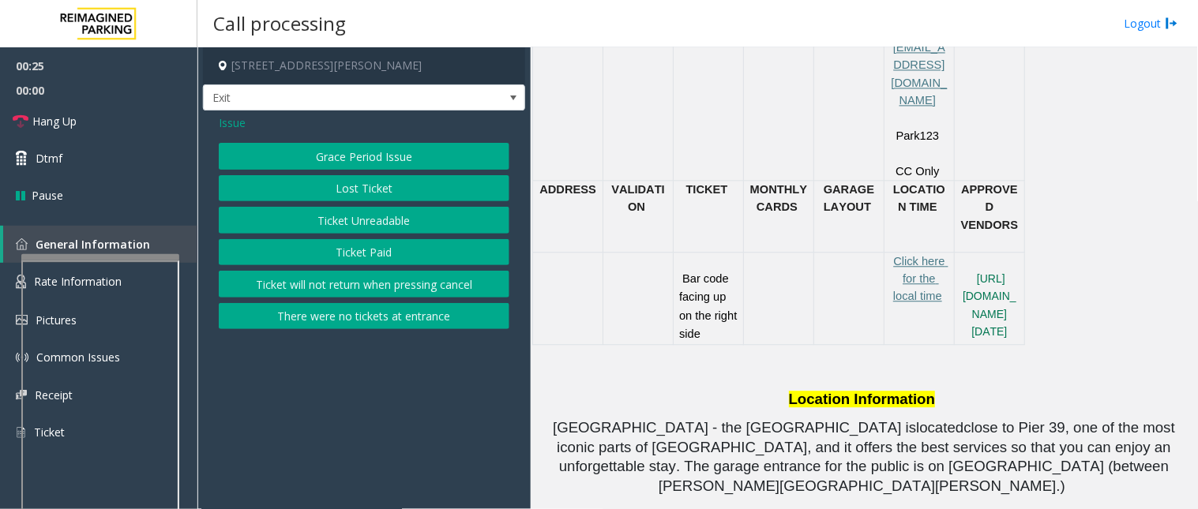
click at [352, 216] on button "Ticket Unreadable" at bounding box center [364, 220] width 291 height 27
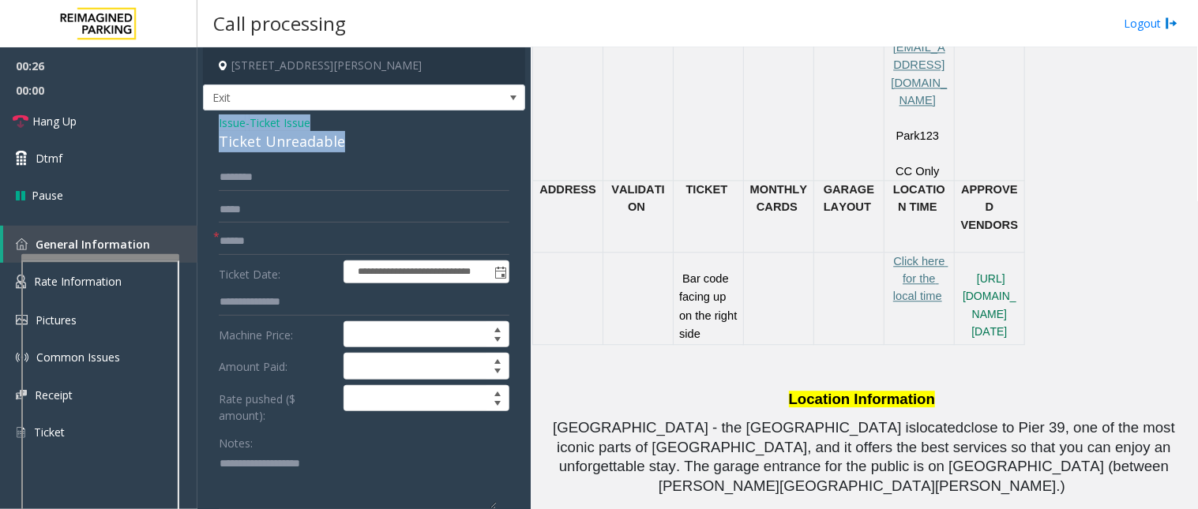
drag, startPoint x: 348, startPoint y: 143, endPoint x: 212, endPoint y: 126, distance: 137.6
click at [340, 458] on textarea at bounding box center [358, 481] width 278 height 59
type textarea "**********"
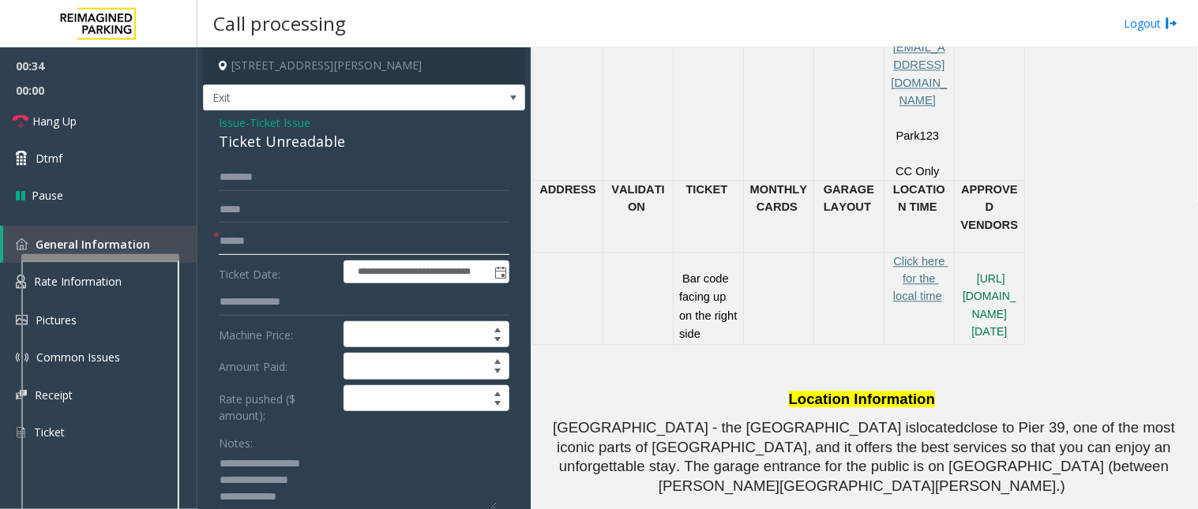
click at [261, 246] on input "text" at bounding box center [364, 241] width 291 height 27
click at [227, 240] on input "text" at bounding box center [364, 241] width 291 height 27
click at [289, 246] on input "text" at bounding box center [364, 241] width 291 height 27
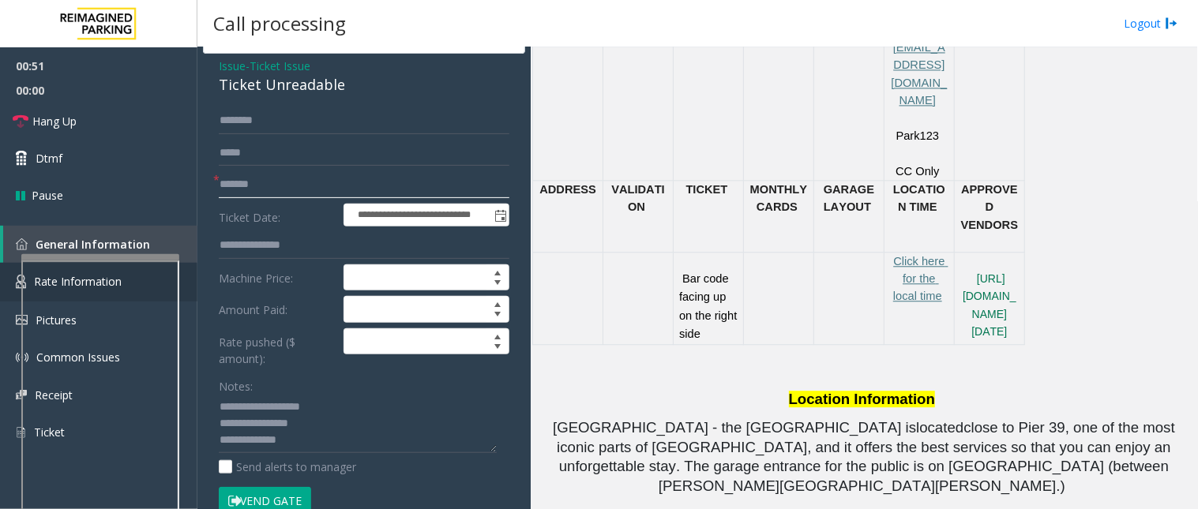
scroll to position [88, 0]
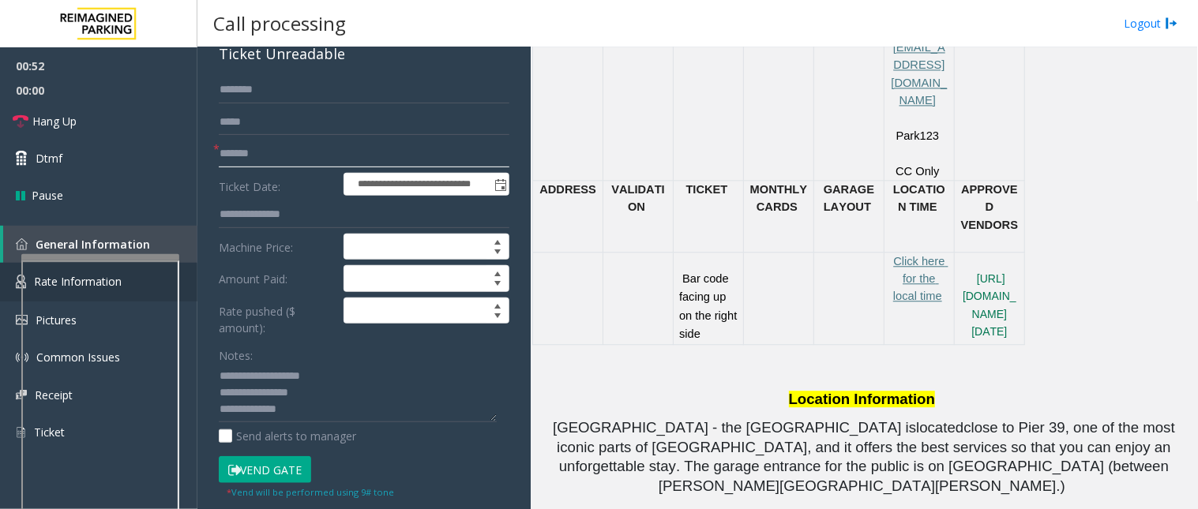
type input "*******"
click at [289, 414] on textarea at bounding box center [358, 393] width 278 height 59
paste textarea "**********"
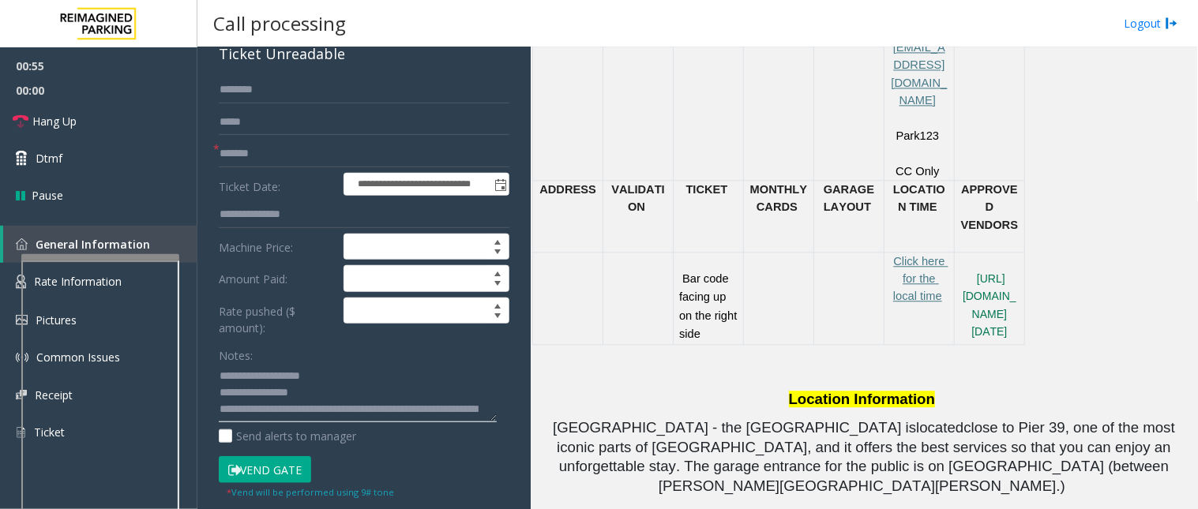
scroll to position [28, 0]
type textarea "**********"
click at [278, 458] on button "Vend Gate" at bounding box center [265, 470] width 92 height 27
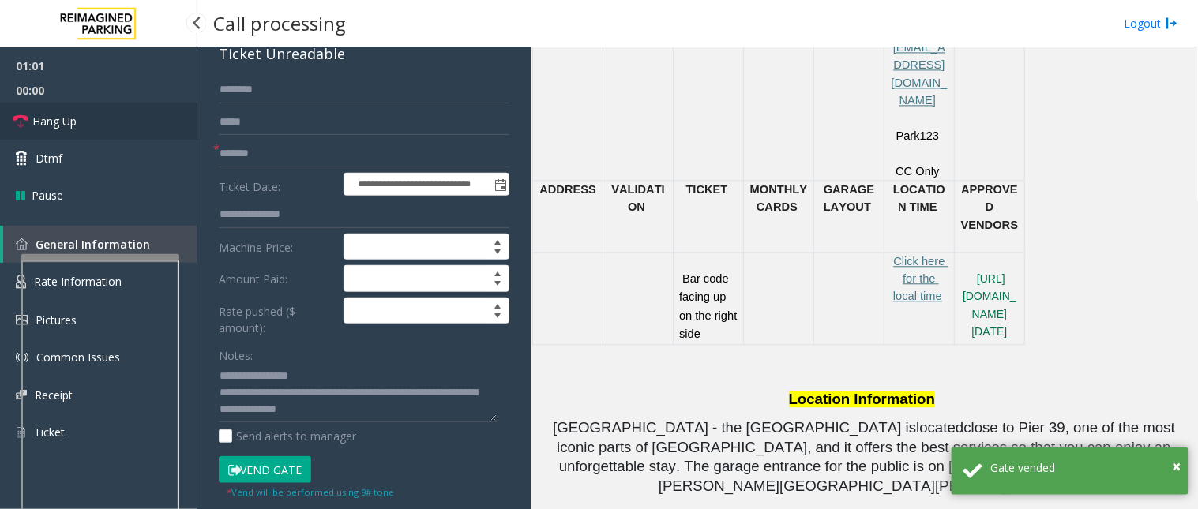
click at [85, 132] on link "Hang Up" at bounding box center [98, 121] width 197 height 37
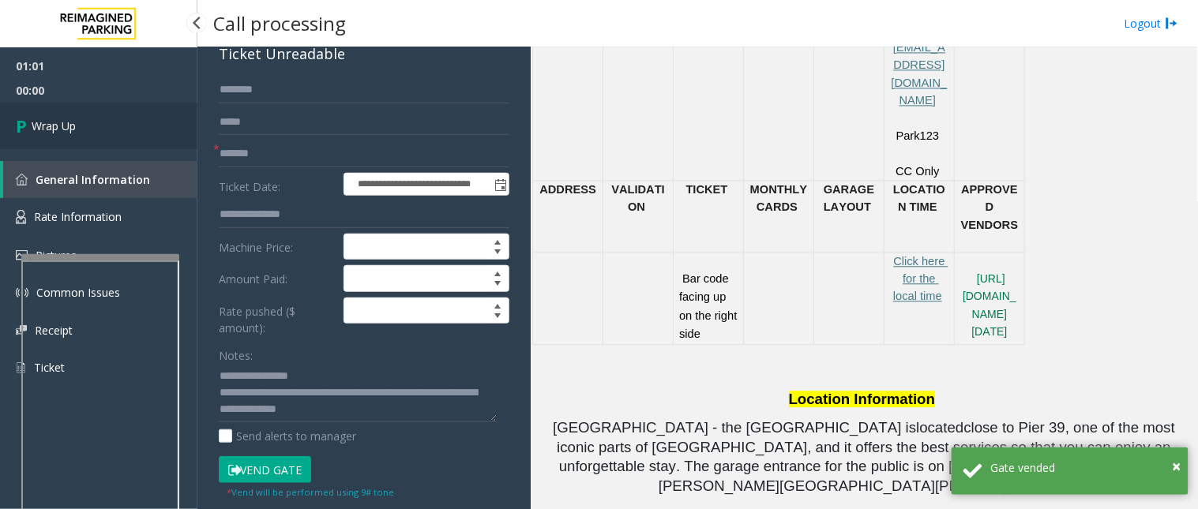
click at [85, 132] on link "Wrap Up" at bounding box center [98, 126] width 197 height 47
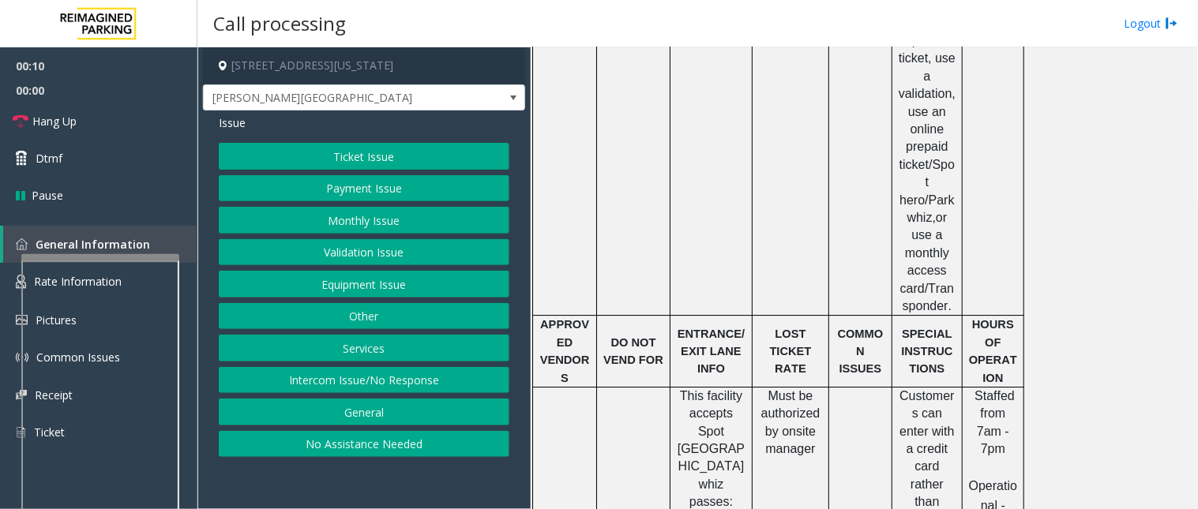
scroll to position [1228, 0]
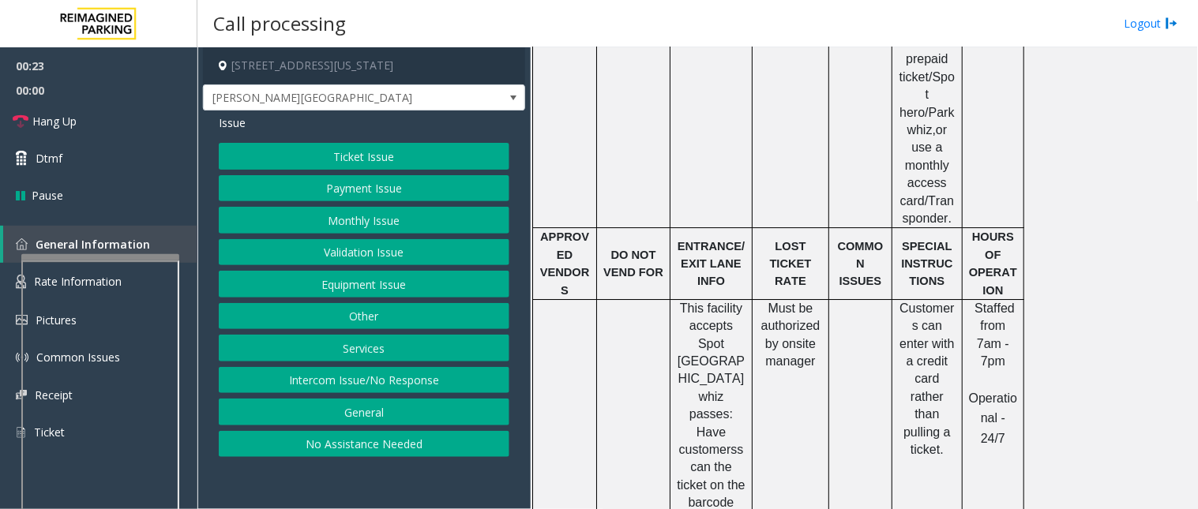
click at [355, 351] on button "Services" at bounding box center [364, 348] width 291 height 27
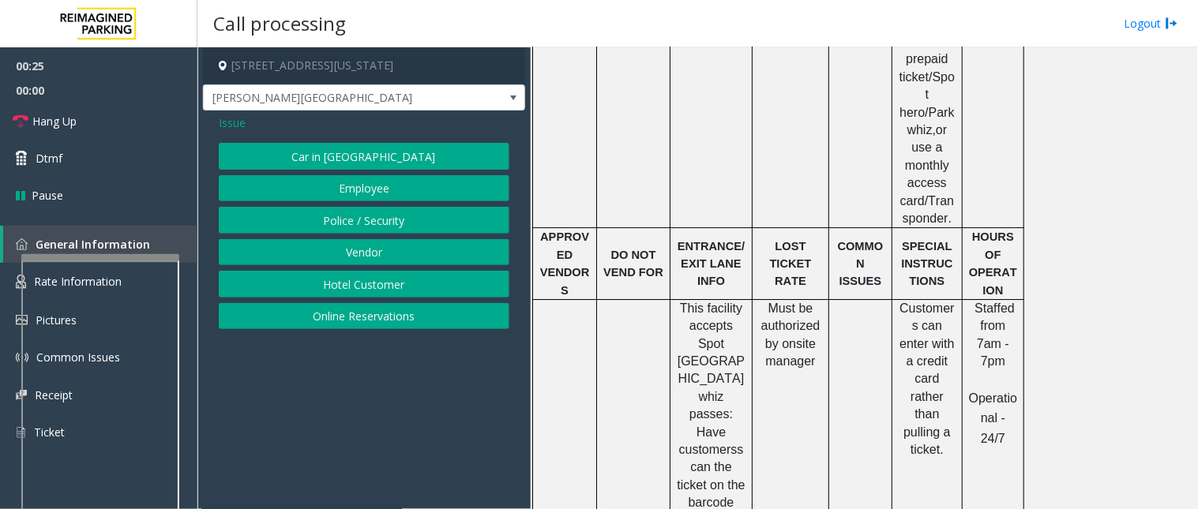
click at [354, 319] on button "Online Reservations" at bounding box center [364, 316] width 291 height 27
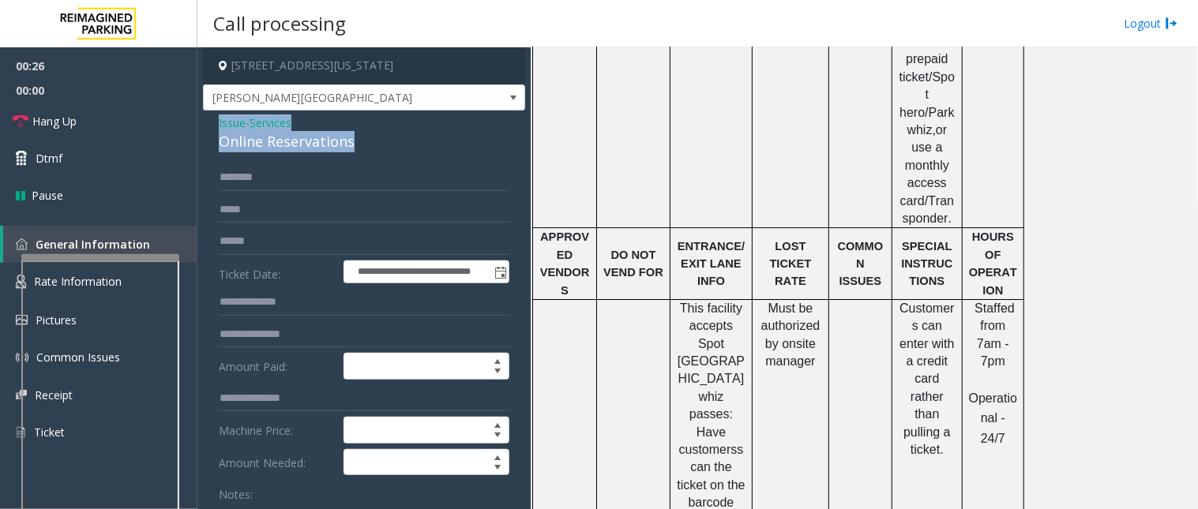
drag, startPoint x: 340, startPoint y: 148, endPoint x: 207, endPoint y: 125, distance: 135.6
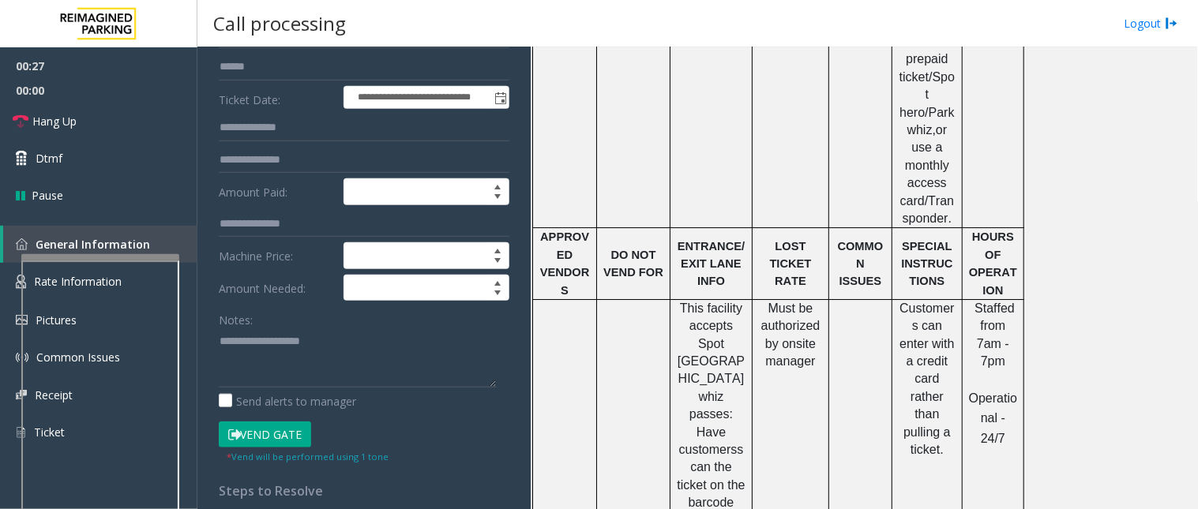
scroll to position [175, 0]
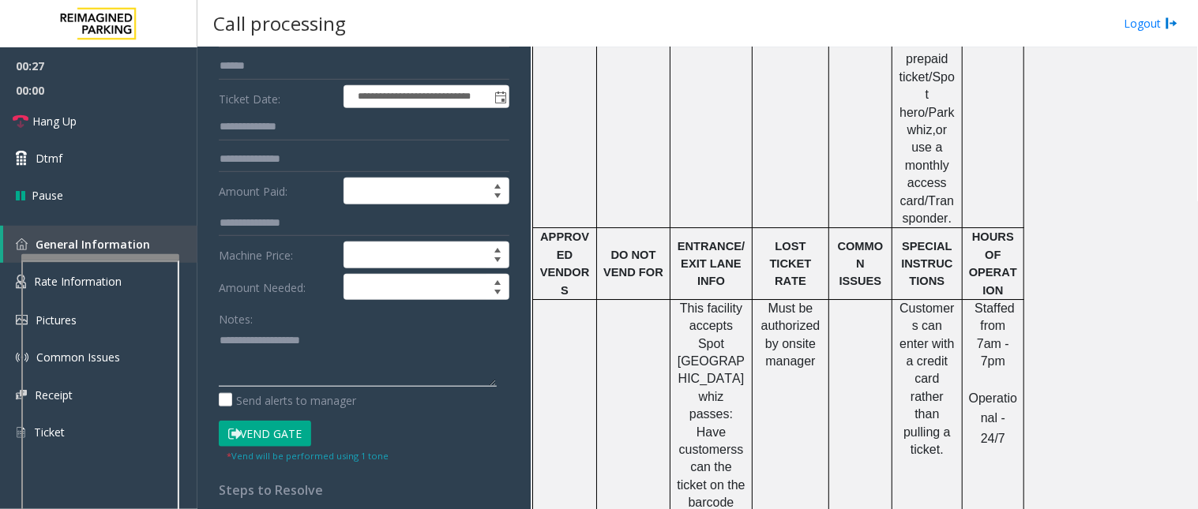
click at [275, 346] on textarea at bounding box center [358, 357] width 278 height 59
paste textarea "**********"
drag, startPoint x: 689, startPoint y: 230, endPoint x: 741, endPoint y: 239, distance: 52.1
click at [741, 300] on p "This facility accepts Spot [GEOGRAPHIC_DATA] whiz passes: Have customers scan t…" at bounding box center [711, 432] width 70 height 265
click at [239, 380] on textarea at bounding box center [358, 357] width 278 height 59
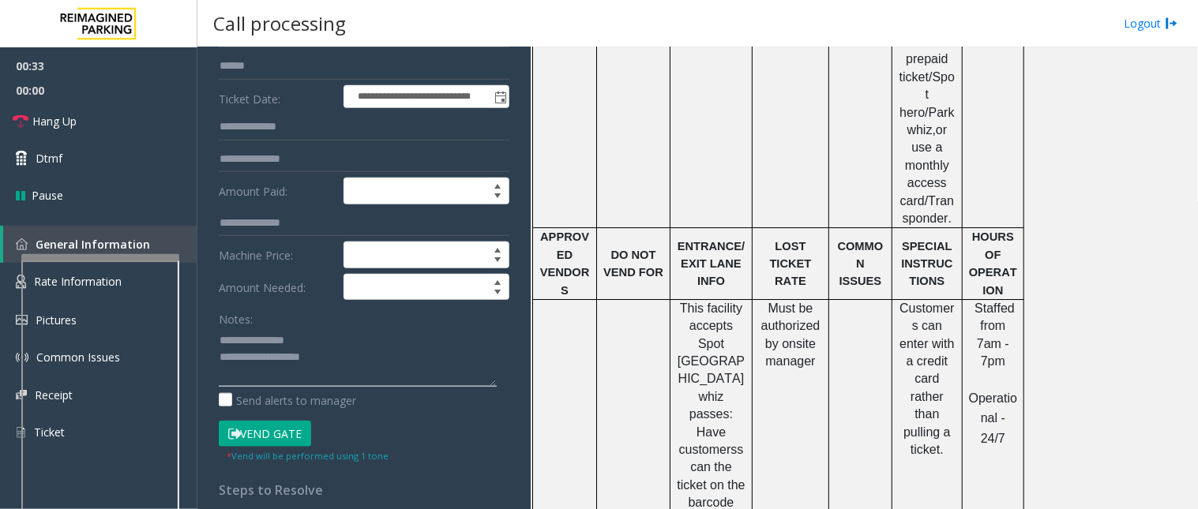
paste textarea "*********"
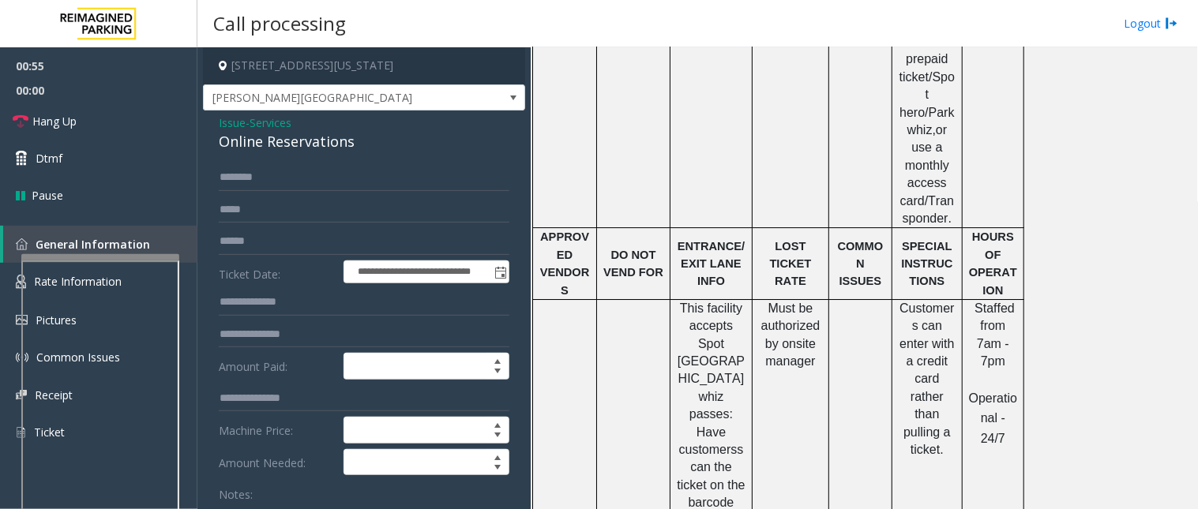
type textarea "**********"
click at [272, 177] on input "text" at bounding box center [364, 177] width 291 height 27
type input "****"
drag, startPoint x: 269, startPoint y: 177, endPoint x: 216, endPoint y: 185, distance: 53.5
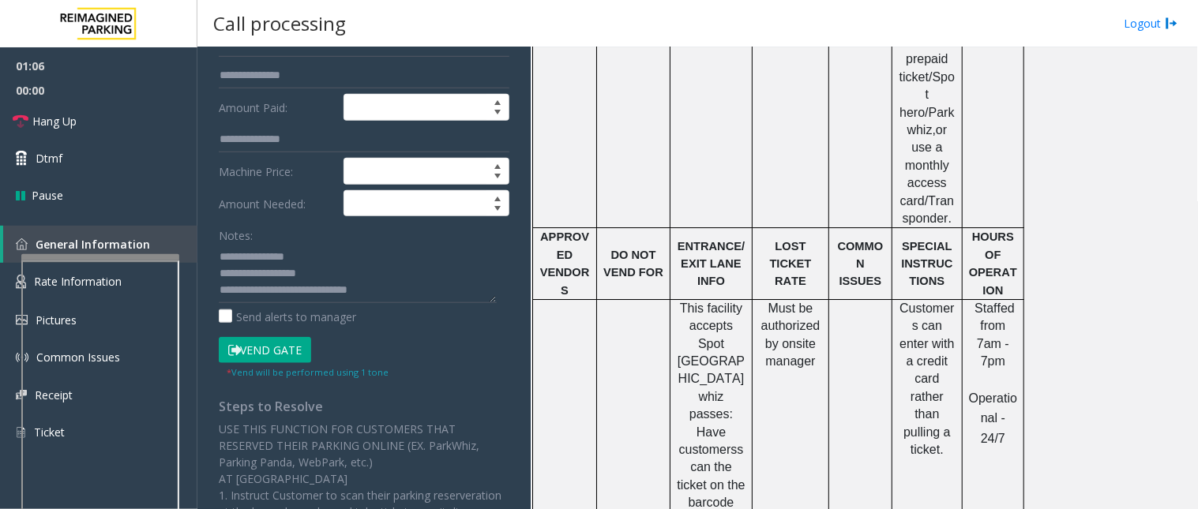
scroll to position [263, 0]
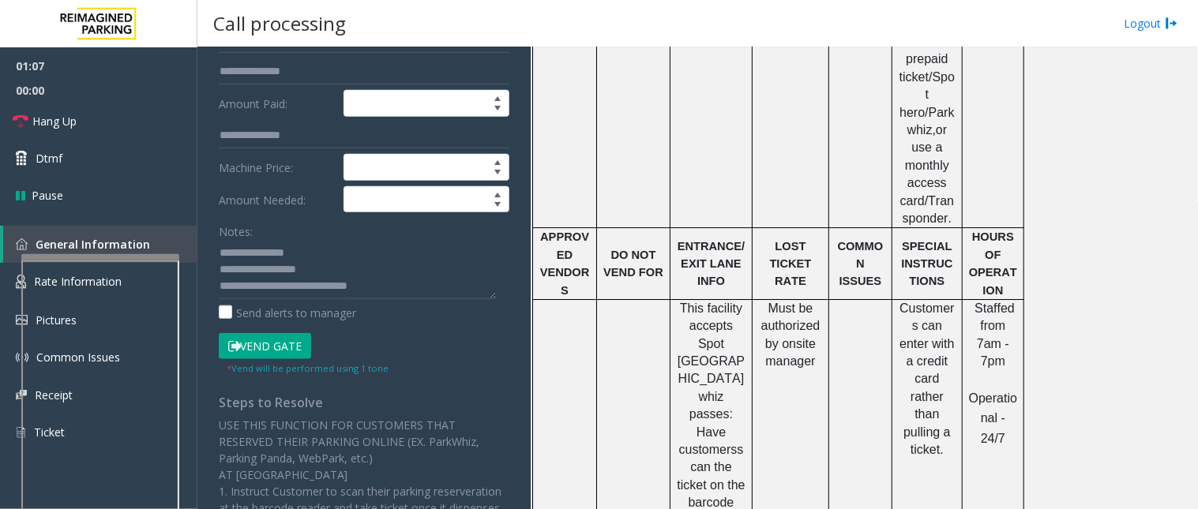
type input "****"
click at [269, 352] on button "Vend Gate" at bounding box center [265, 346] width 92 height 27
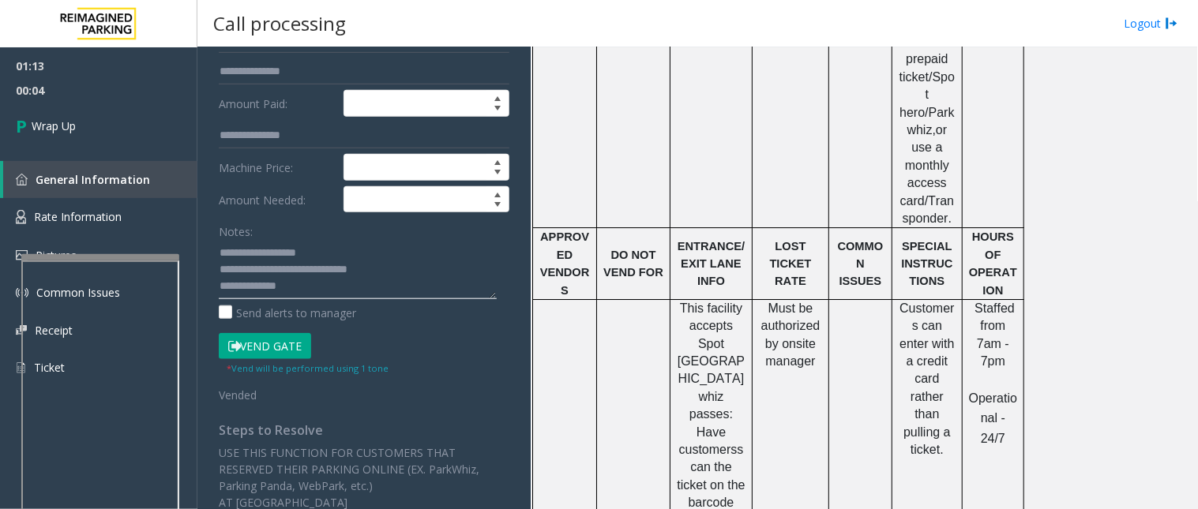
click at [320, 282] on textarea at bounding box center [358, 269] width 278 height 59
paste textarea "**********"
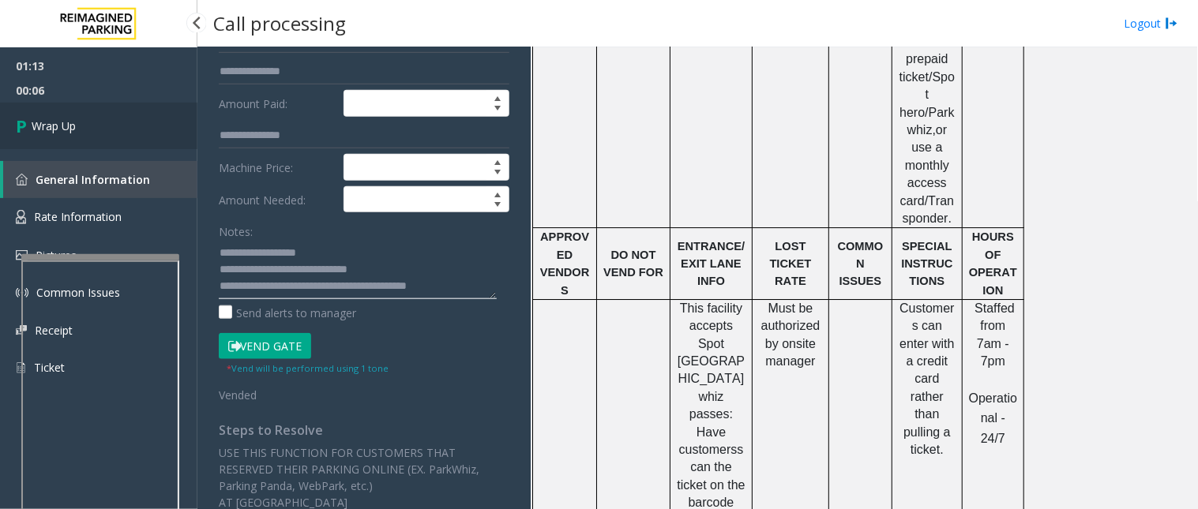
type textarea "**********"
click at [66, 125] on span "Wrap Up" at bounding box center [54, 126] width 44 height 17
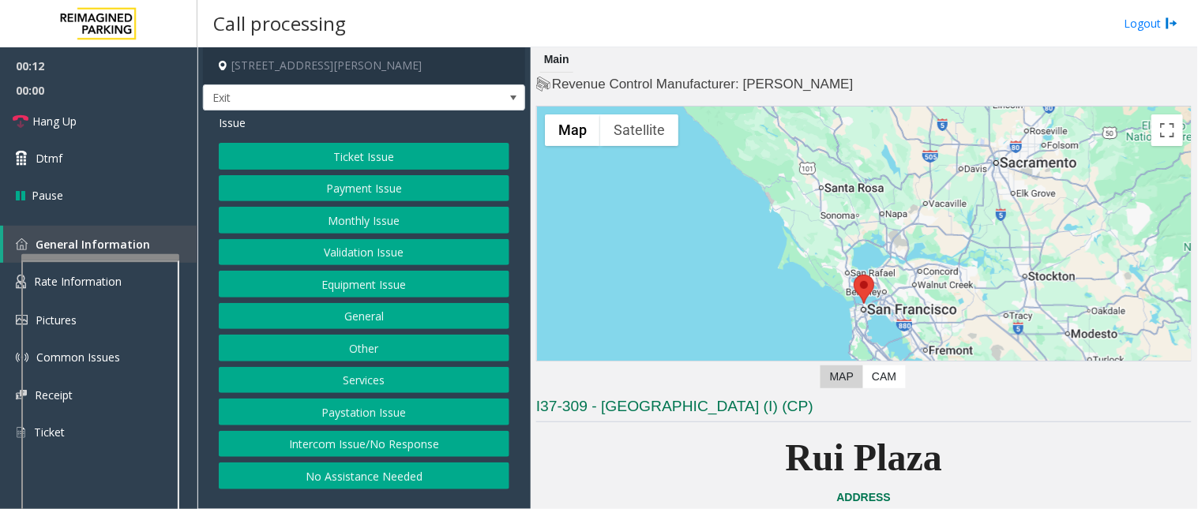
click at [344, 451] on button "Intercom Issue/No Response" at bounding box center [364, 444] width 291 height 27
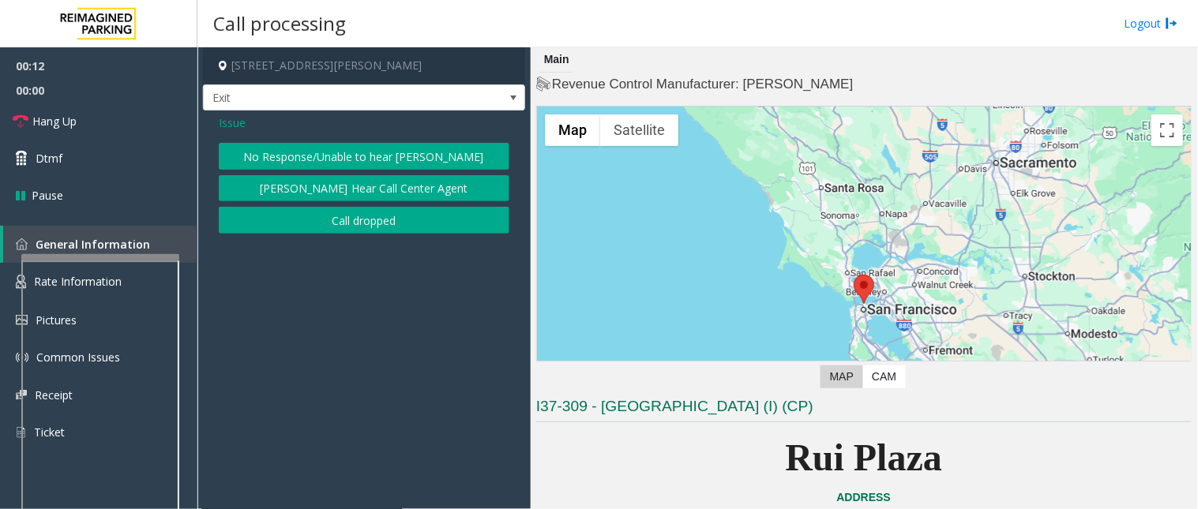
click at [326, 153] on button "No Response/Unable to hear [PERSON_NAME]" at bounding box center [364, 156] width 291 height 27
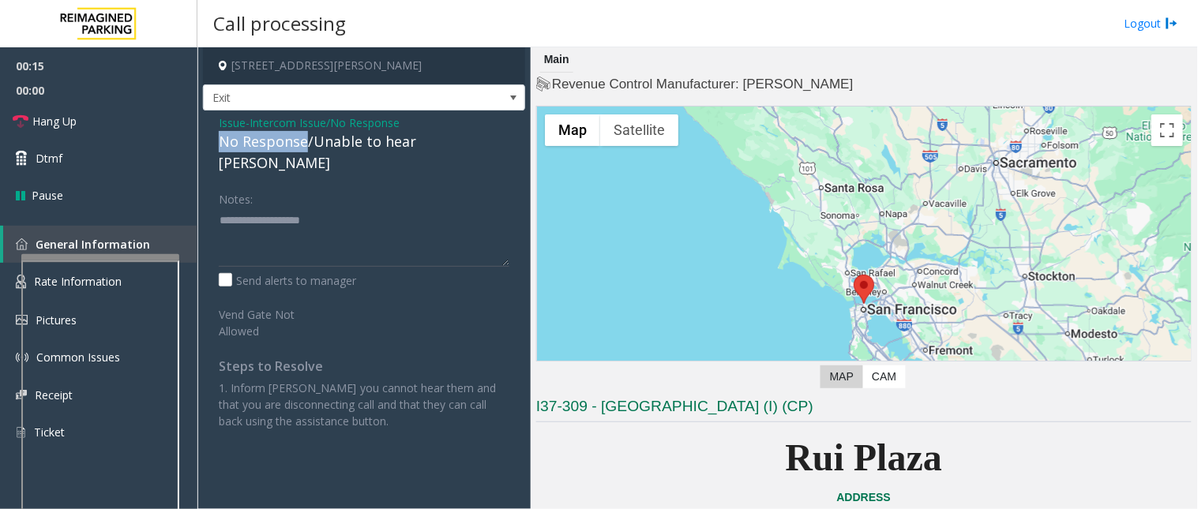
drag, startPoint x: 305, startPoint y: 141, endPoint x: 234, endPoint y: 144, distance: 71.2
click at [216, 143] on div "Issue - Intercom Issue/No Response No Response/Unable to hear [PERSON_NAME] Not…" at bounding box center [364, 278] width 322 height 335
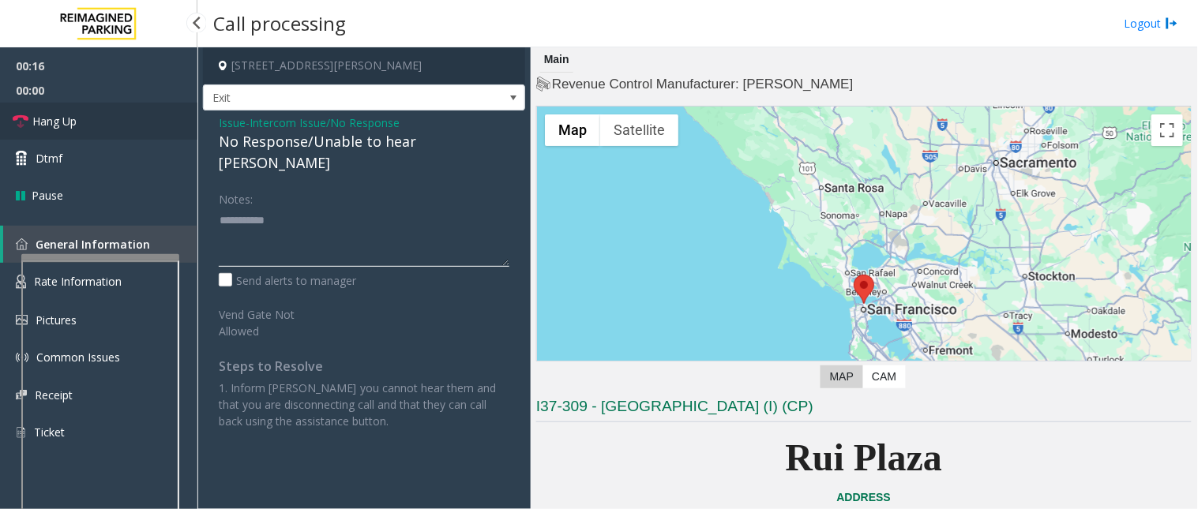
type textarea "**********"
click at [137, 122] on link "Hang Up" at bounding box center [98, 121] width 197 height 37
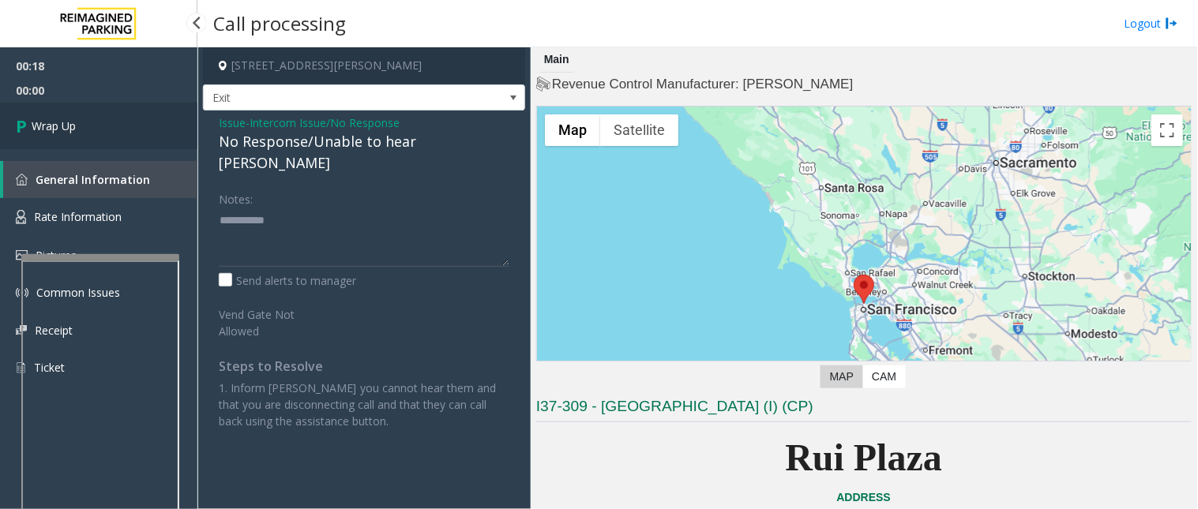
click at [90, 120] on link "Wrap Up" at bounding box center [98, 126] width 197 height 47
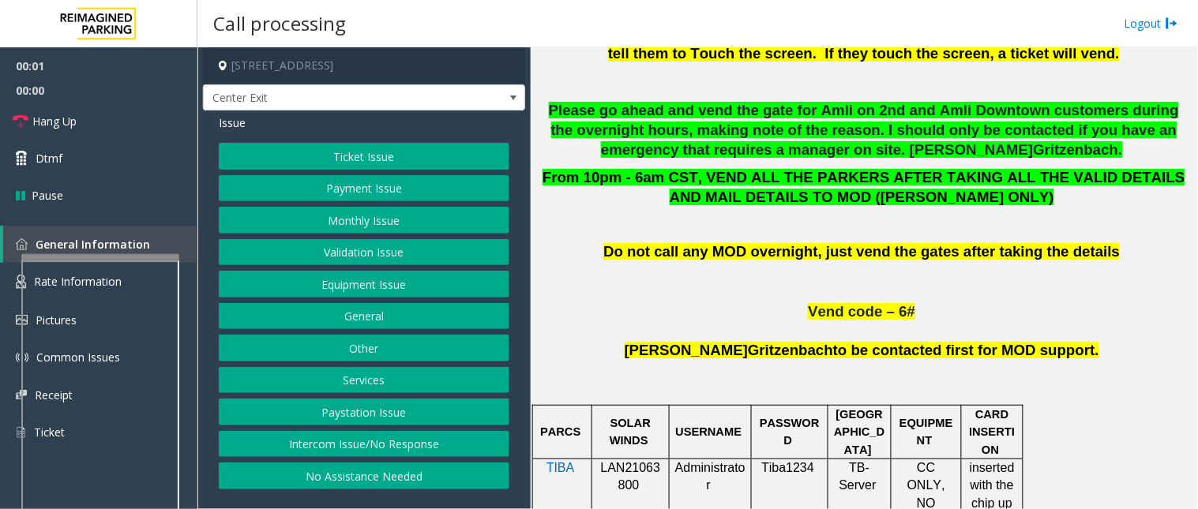
scroll to position [701, 0]
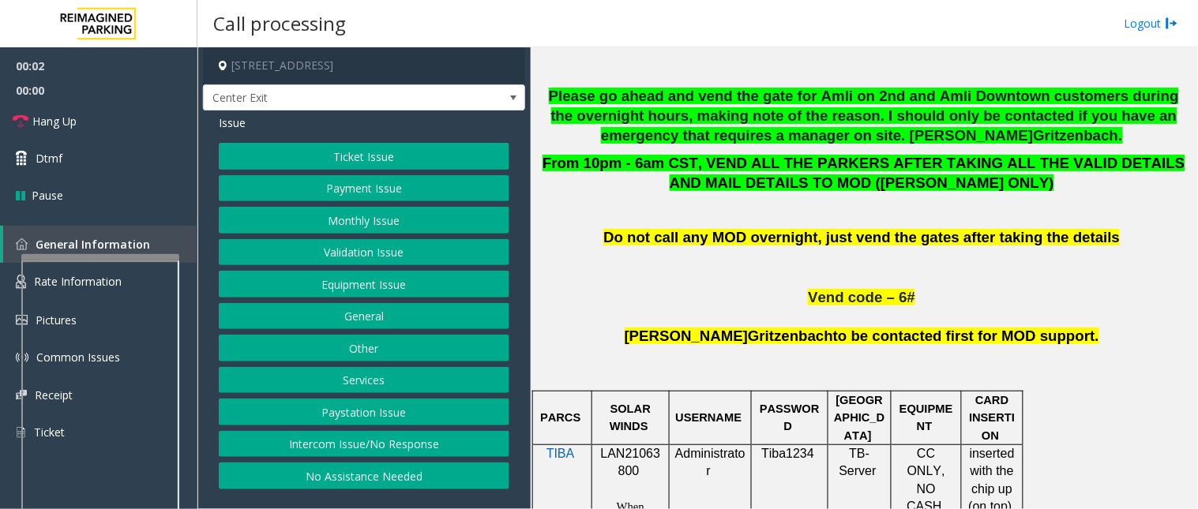
click at [638, 458] on p "LAN21063800" at bounding box center [631, 463] width 66 height 36
click at [280, 445] on button "Intercom Issue/No Response" at bounding box center [364, 444] width 291 height 27
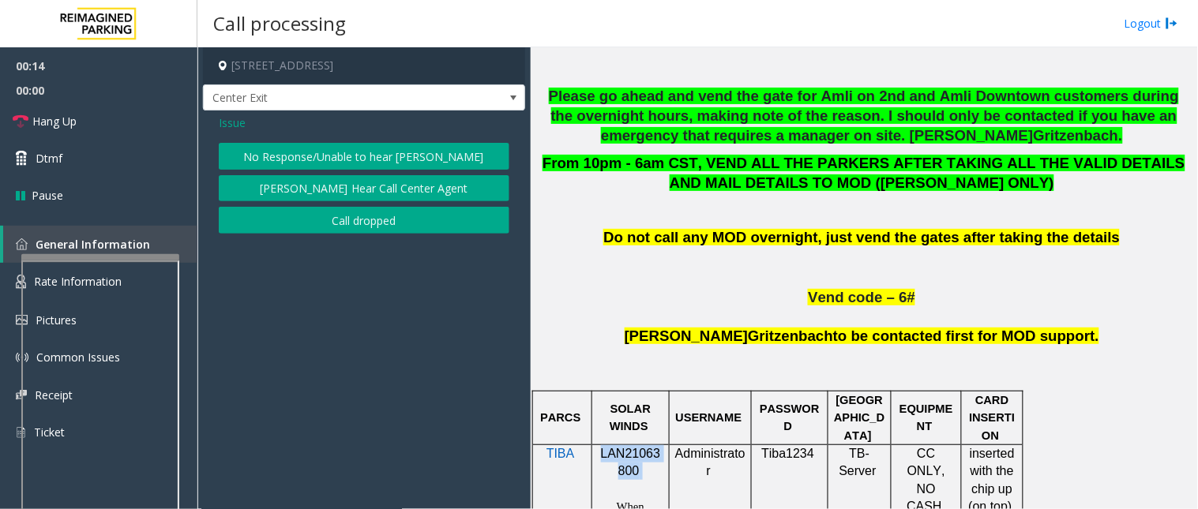
click at [319, 160] on button "No Response/Unable to hear [PERSON_NAME]" at bounding box center [364, 156] width 291 height 27
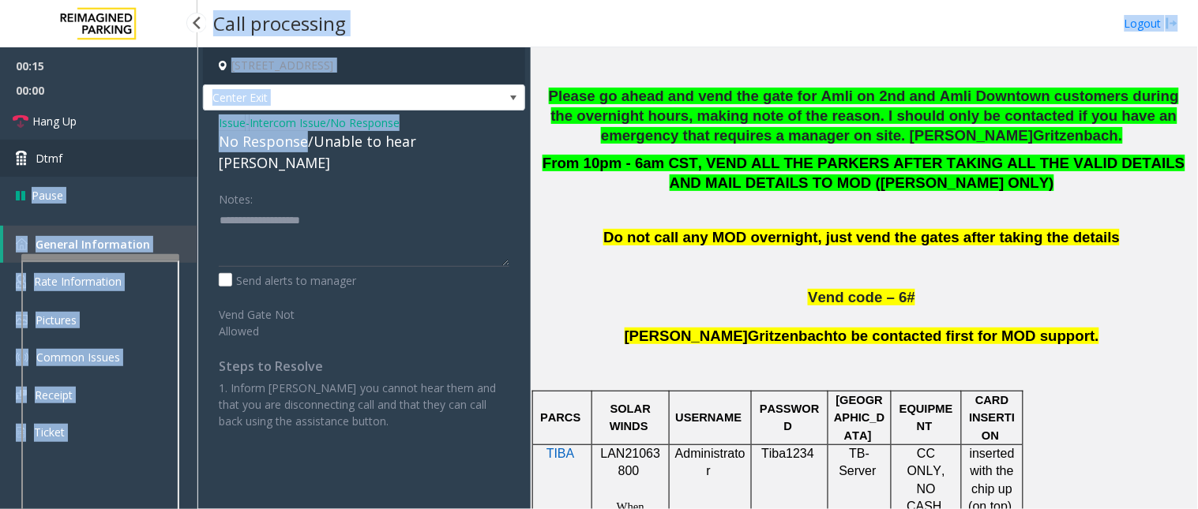
drag, startPoint x: 304, startPoint y: 143, endPoint x: 194, endPoint y: 143, distance: 110.6
click at [194, 143] on app-root "00:15 00:00 Hang Up Dtmf Pause General Information Rate Information Pictures Co…" at bounding box center [599, 254] width 1198 height 509
click at [241, 152] on div "No Response/Unable to hear [PERSON_NAME]" at bounding box center [364, 152] width 291 height 43
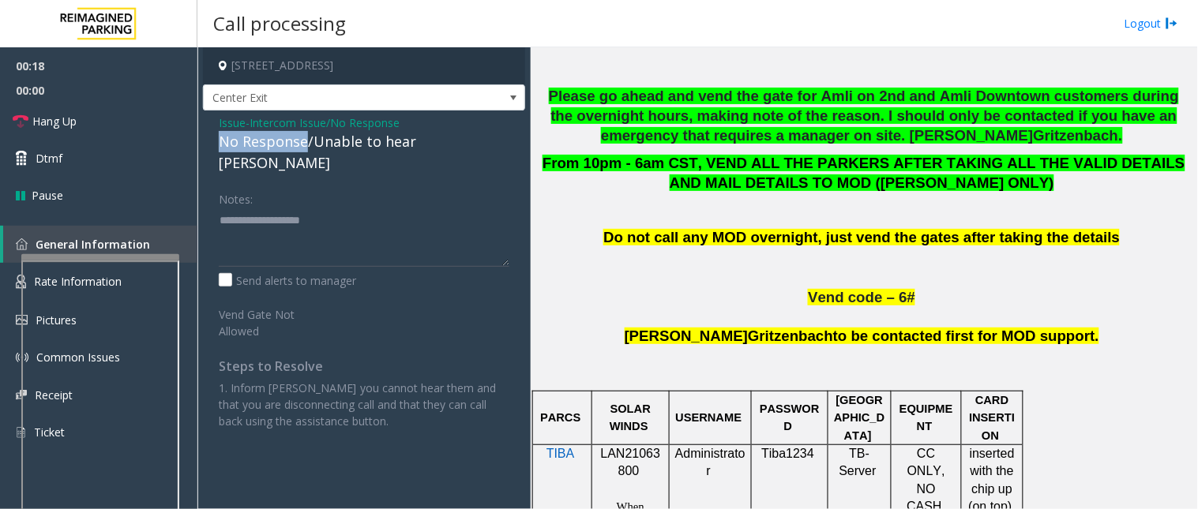
drag, startPoint x: 303, startPoint y: 143, endPoint x: 216, endPoint y: 137, distance: 87.8
click at [216, 137] on div "Issue - Intercom Issue/No Response No Response/Unable to hear [PERSON_NAME] Not…" at bounding box center [364, 278] width 322 height 335
click at [285, 208] on textarea at bounding box center [364, 237] width 291 height 59
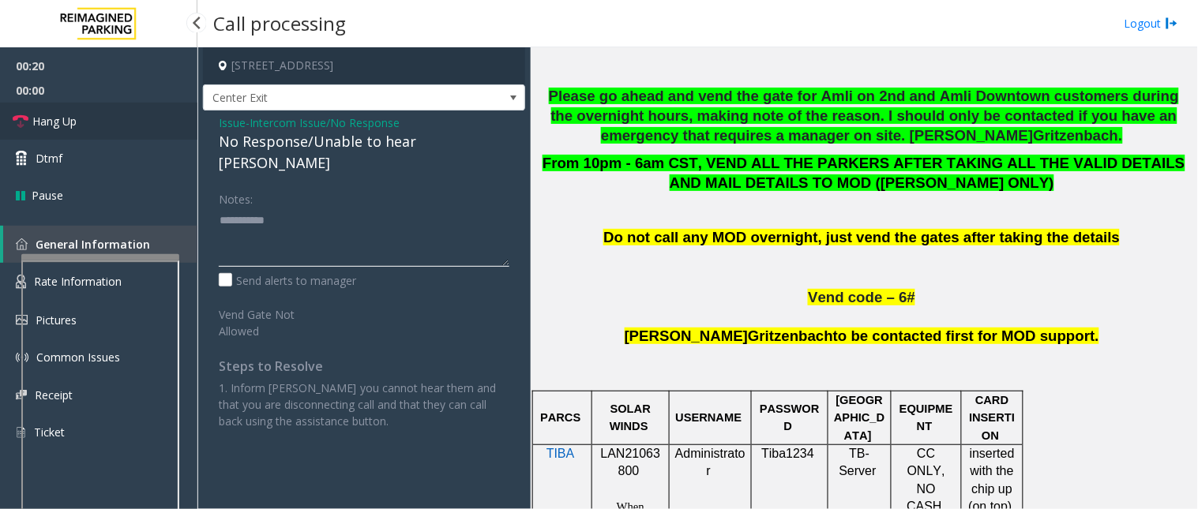
type textarea "**********"
click at [122, 128] on link "Hang Up" at bounding box center [98, 121] width 197 height 37
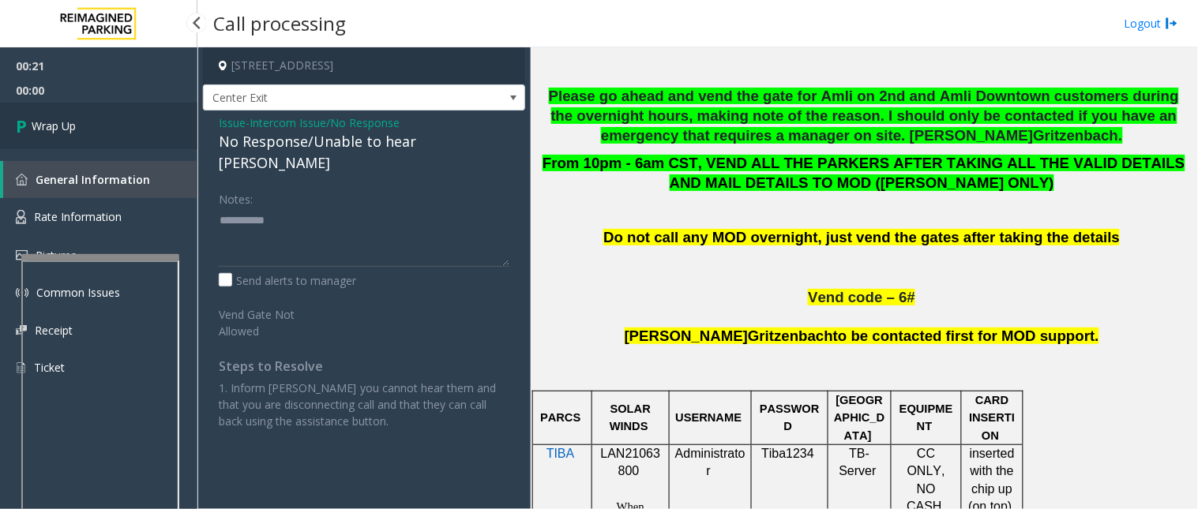
click at [122, 128] on link "Wrap Up" at bounding box center [98, 126] width 197 height 47
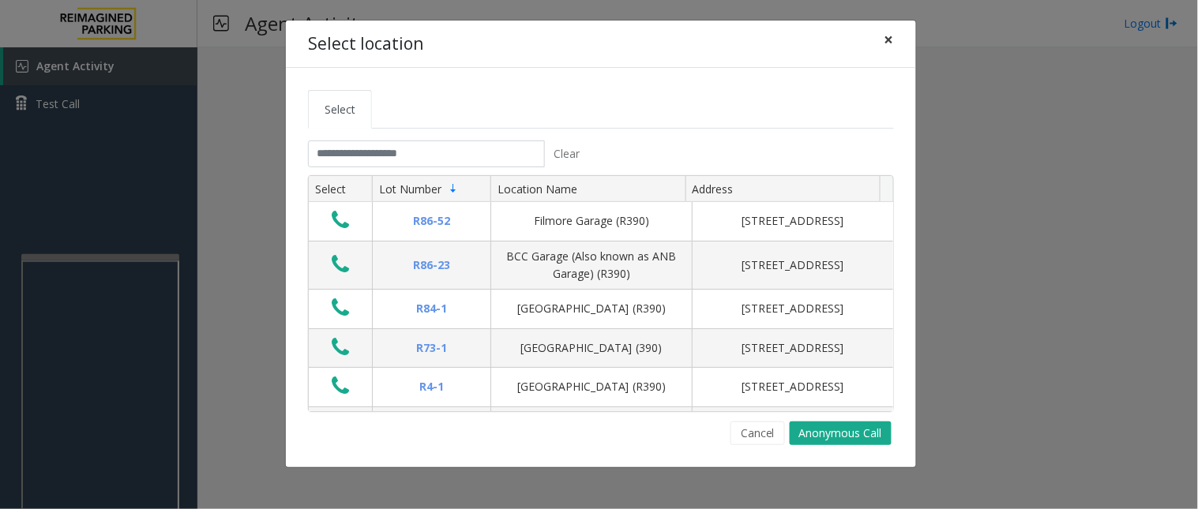
click at [885, 43] on span "×" at bounding box center [889, 39] width 9 height 22
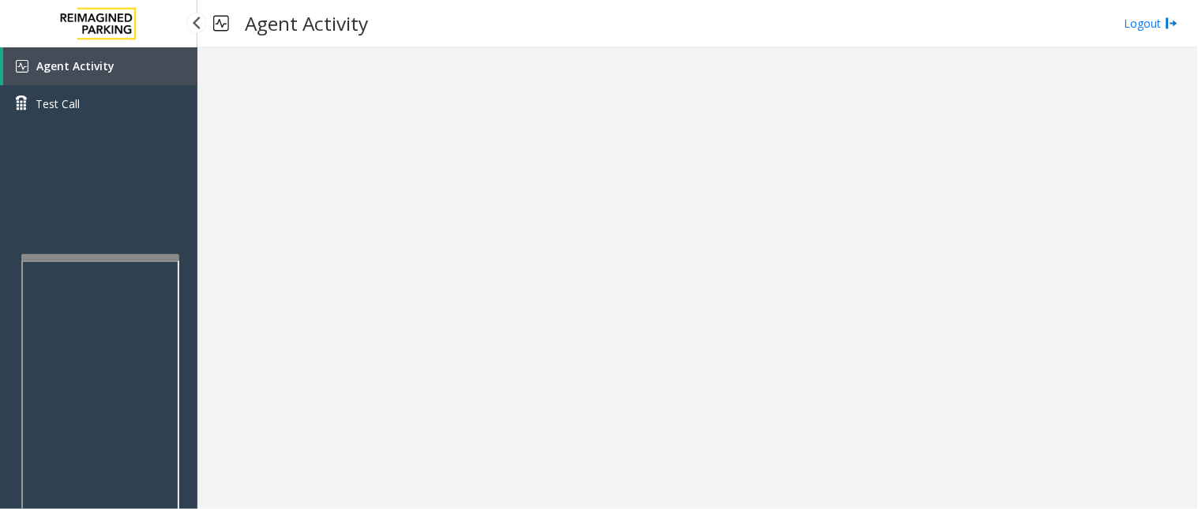
click at [105, 59] on span "Agent Activity" at bounding box center [75, 65] width 78 height 15
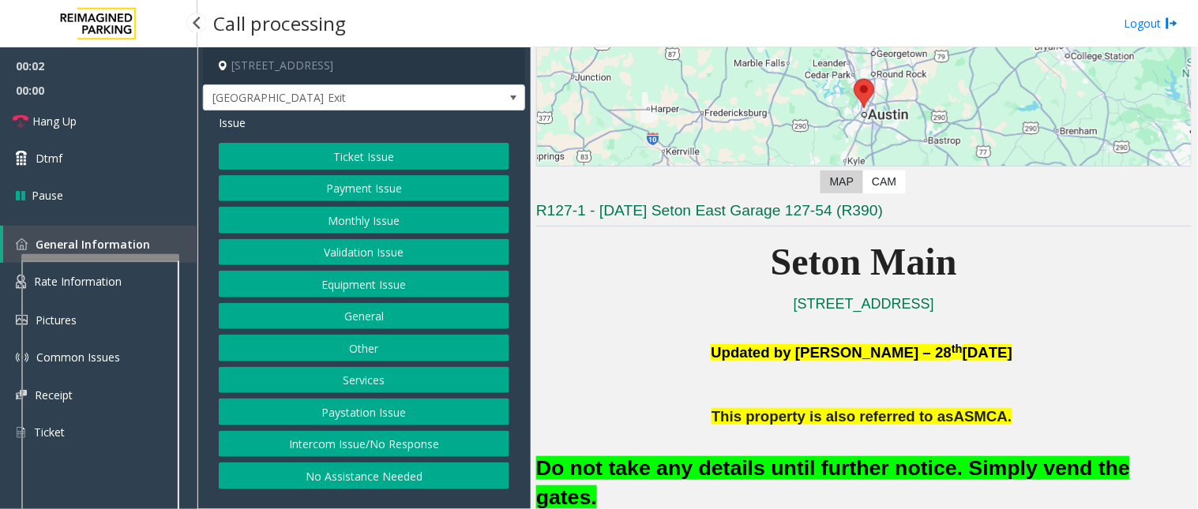
scroll to position [175, 0]
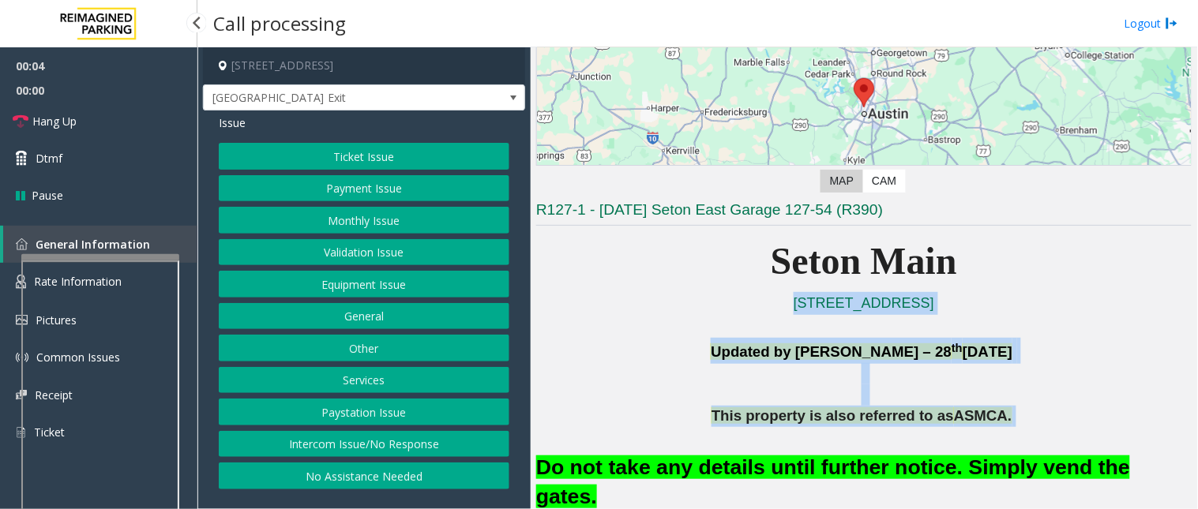
drag, startPoint x: 1000, startPoint y: 414, endPoint x: 701, endPoint y: 310, distance: 316.0
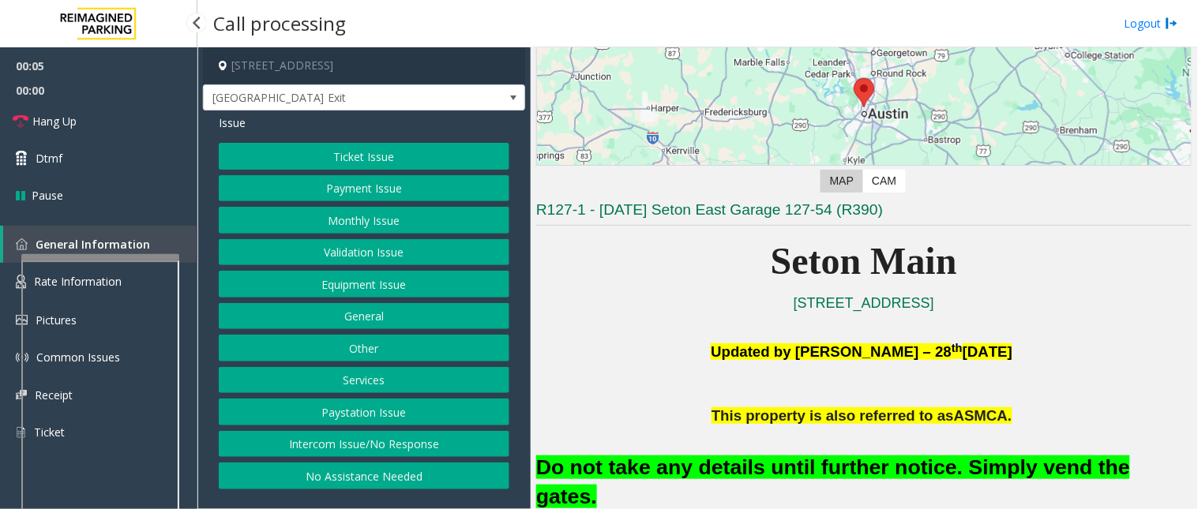
click at [716, 269] on p "Seton Main" at bounding box center [864, 261] width 656 height 61
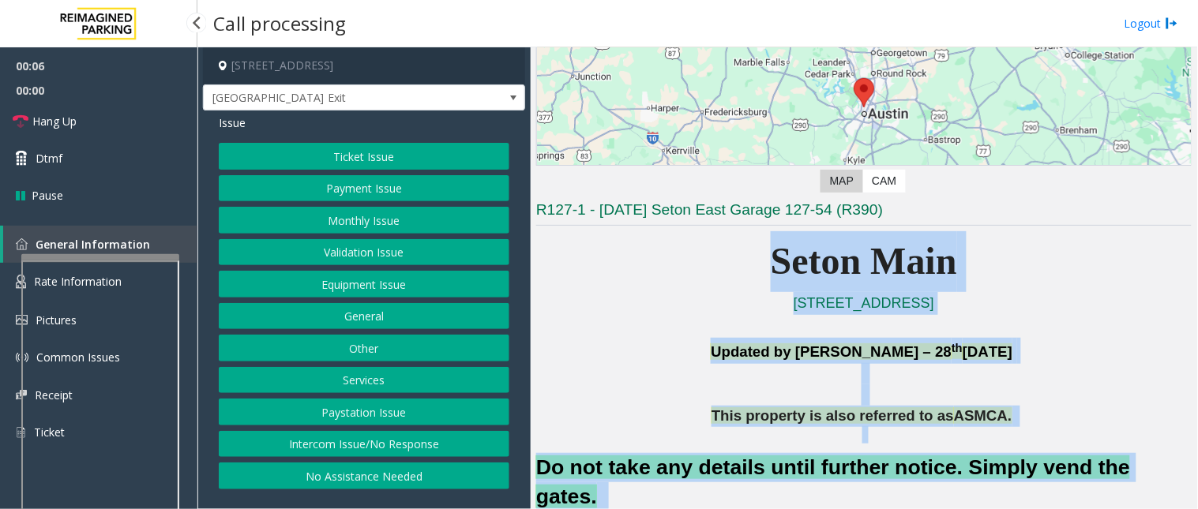
drag, startPoint x: 731, startPoint y: 246, endPoint x: 1103, endPoint y: 492, distance: 445.8
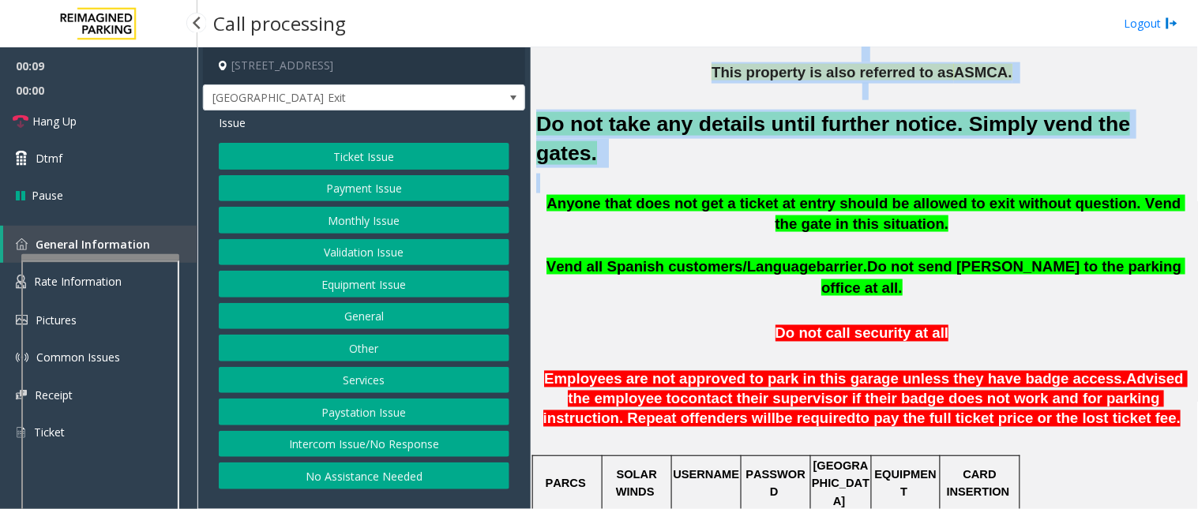
scroll to position [526, 0]
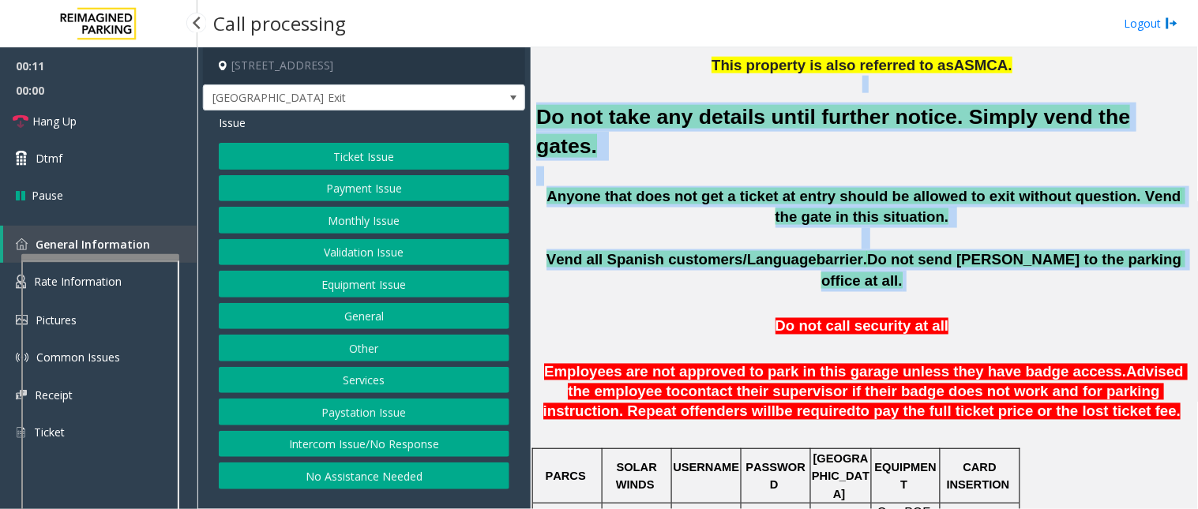
drag, startPoint x: 1152, startPoint y: 238, endPoint x: 644, endPoint y: 90, distance: 528.9
click at [643, 90] on p at bounding box center [864, 84] width 656 height 17
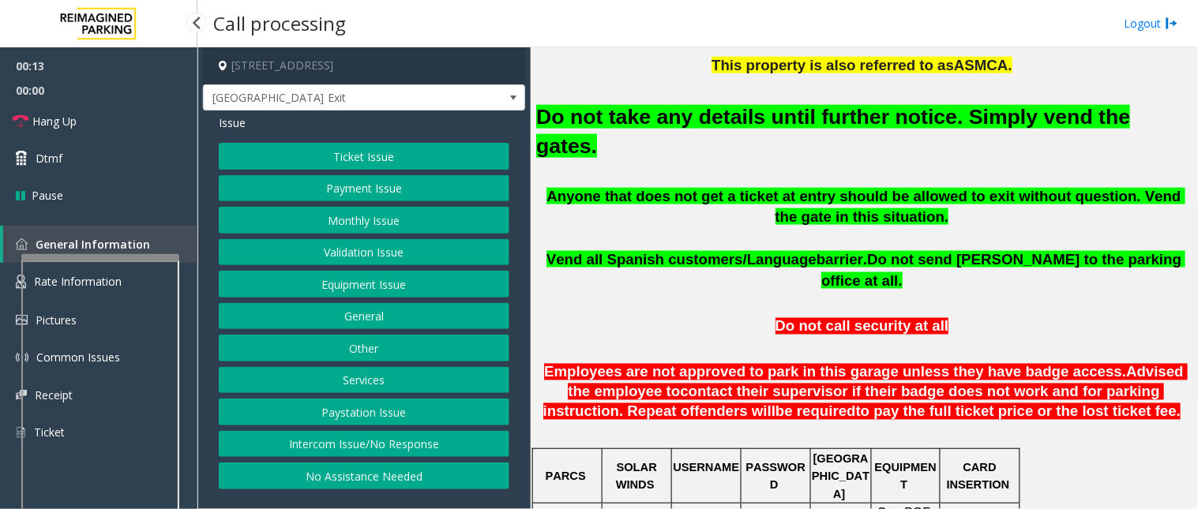
click at [376, 442] on button "Intercom Issue/No Response" at bounding box center [364, 444] width 291 height 27
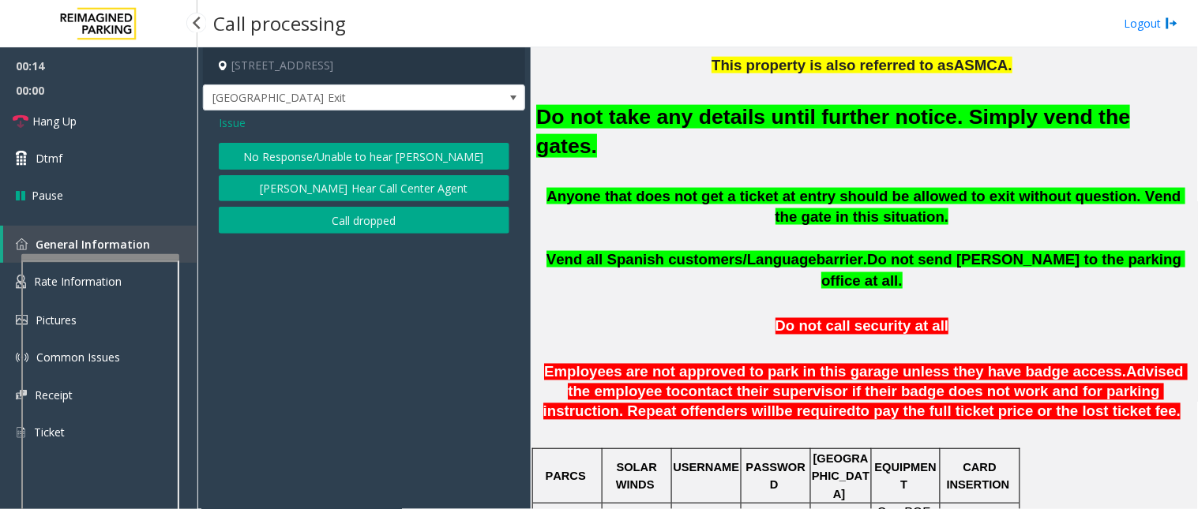
click at [327, 160] on button "No Response/Unable to hear [PERSON_NAME]" at bounding box center [364, 156] width 291 height 27
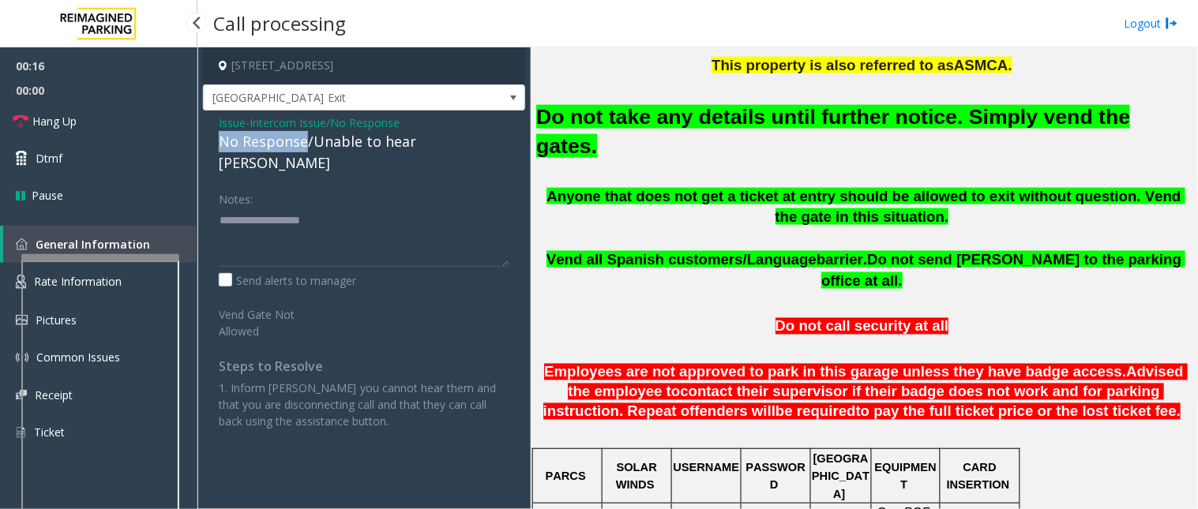
drag, startPoint x: 306, startPoint y: 135, endPoint x: 215, endPoint y: 137, distance: 90.9
click at [215, 137] on div "Issue - Intercom Issue/No Response No Response/Unable to hear [PERSON_NAME] Not…" at bounding box center [364, 278] width 322 height 335
click at [267, 208] on textarea at bounding box center [364, 237] width 291 height 59
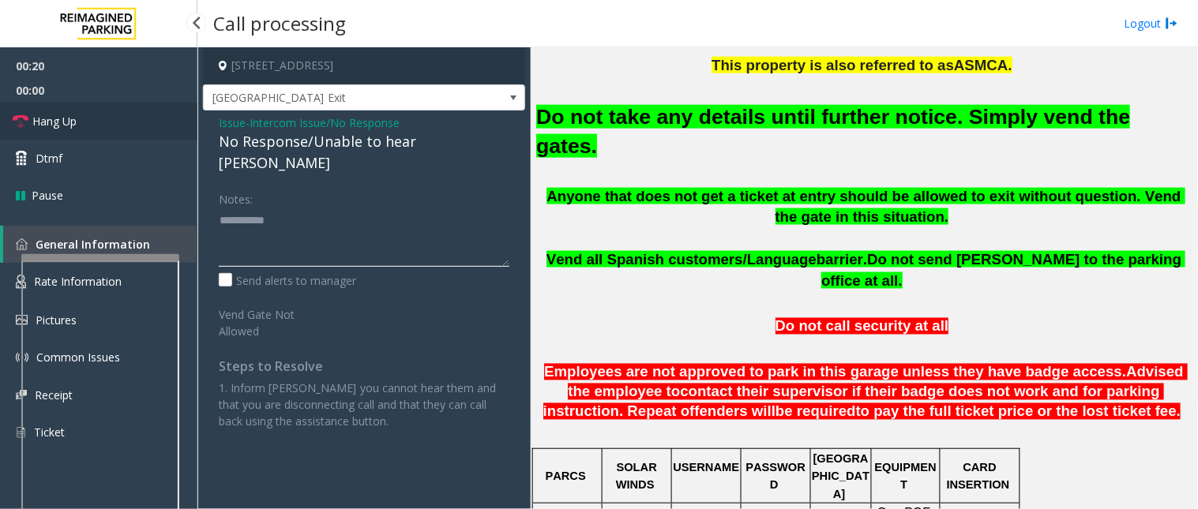
type textarea "**********"
click at [130, 124] on link "Hang Up" at bounding box center [98, 121] width 197 height 37
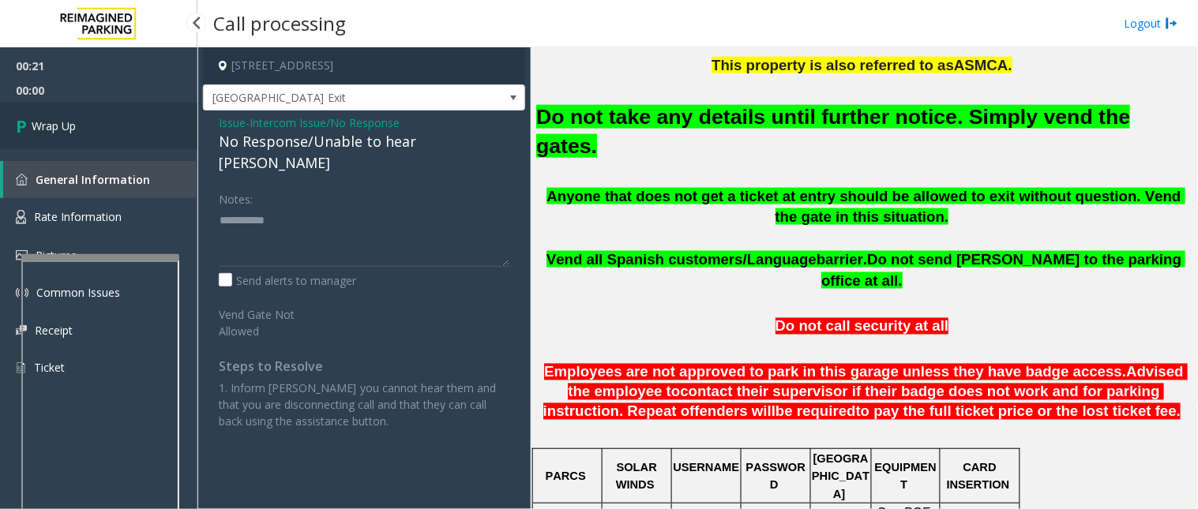
click at [130, 124] on link "Wrap Up" at bounding box center [98, 126] width 197 height 47
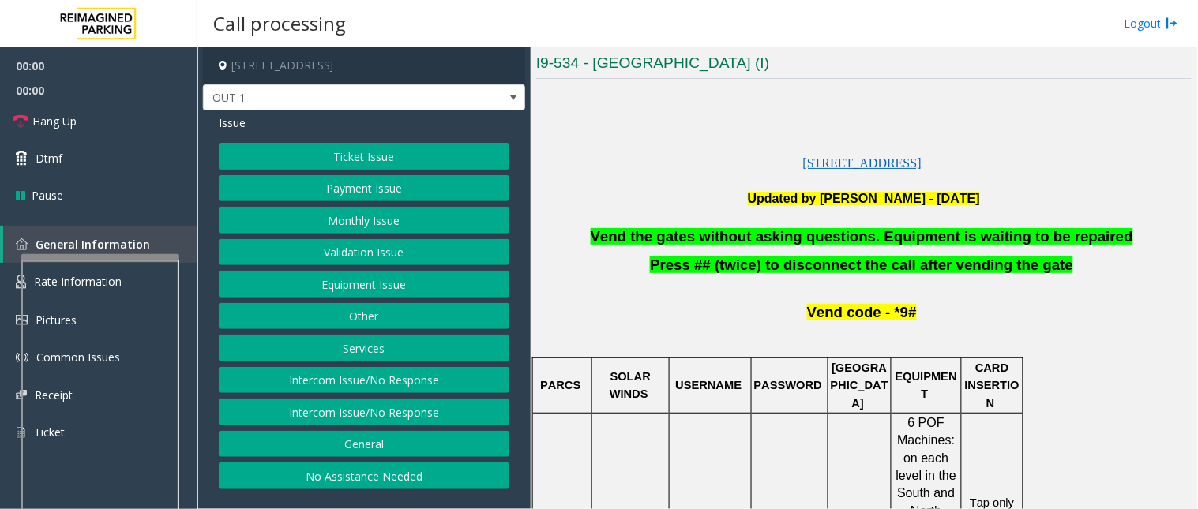
scroll to position [351, 0]
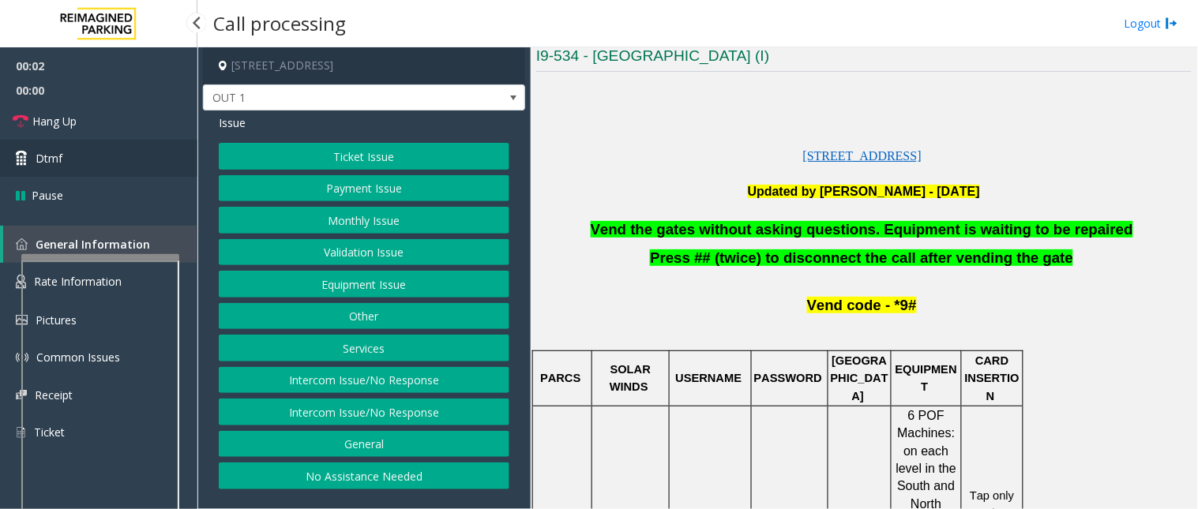
click at [46, 164] on span "Dtmf" at bounding box center [49, 158] width 27 height 17
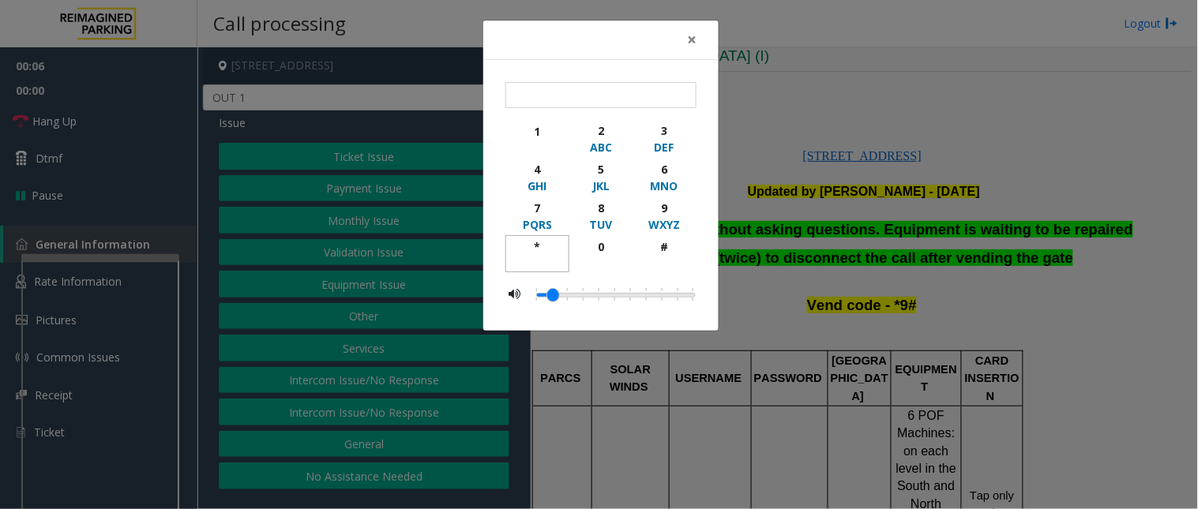
click at [538, 250] on div "*" at bounding box center [537, 247] width 43 height 17
click at [656, 217] on div "WXYZ" at bounding box center [664, 224] width 43 height 17
click at [666, 246] on div "#" at bounding box center [664, 247] width 43 height 17
type input "***"
click at [686, 29] on button "×" at bounding box center [692, 40] width 32 height 39
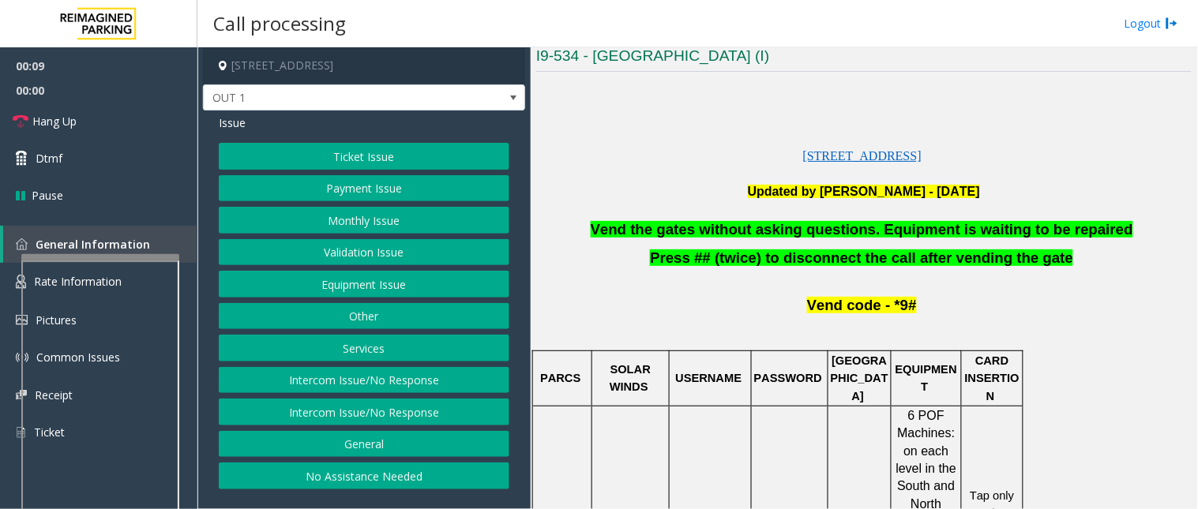
click at [370, 446] on button "General" at bounding box center [364, 444] width 291 height 27
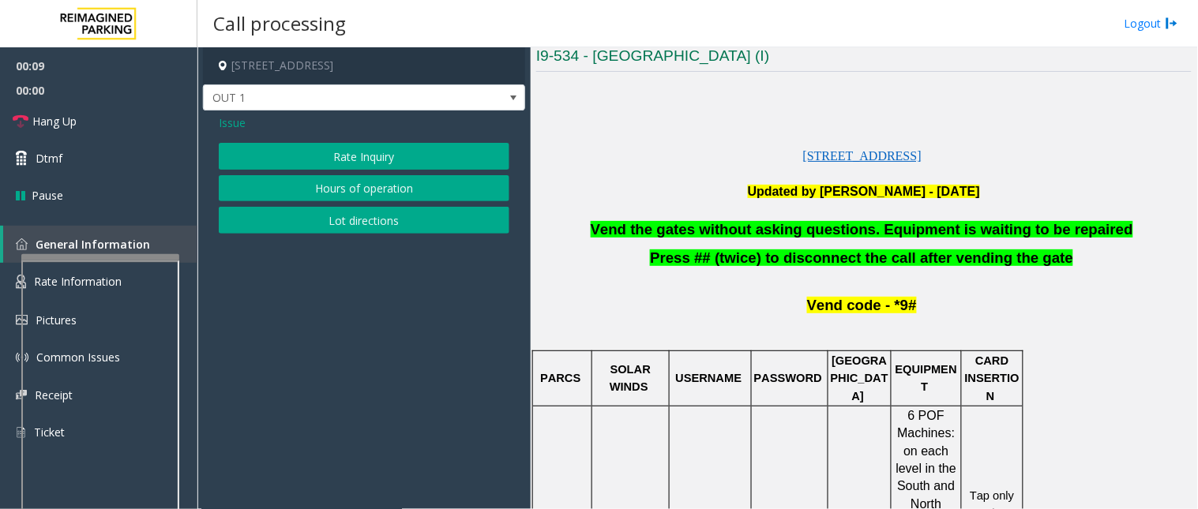
click at [235, 116] on span "Issue" at bounding box center [232, 123] width 27 height 17
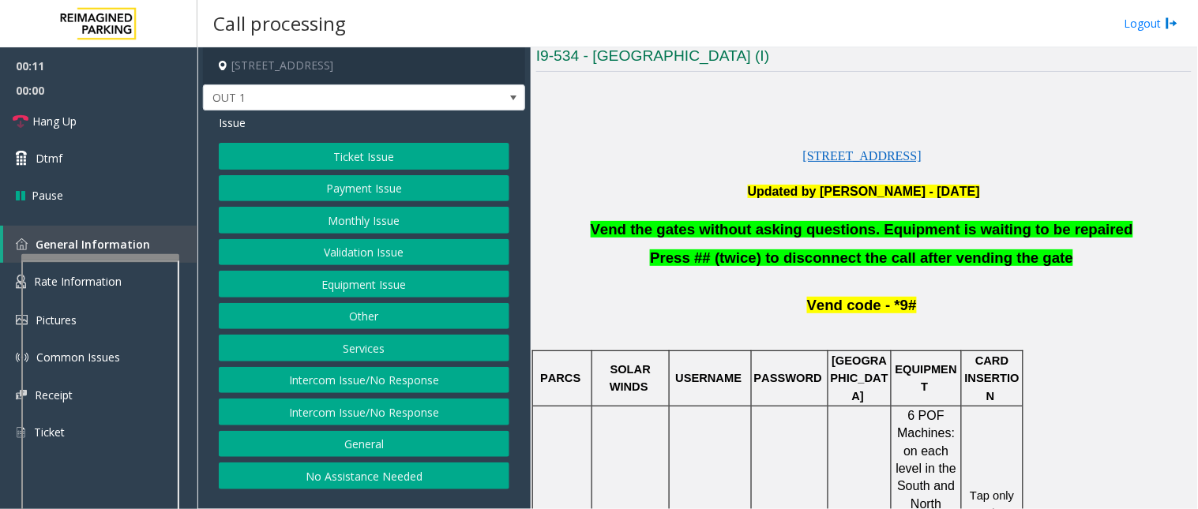
click at [372, 349] on button "Services" at bounding box center [364, 348] width 291 height 27
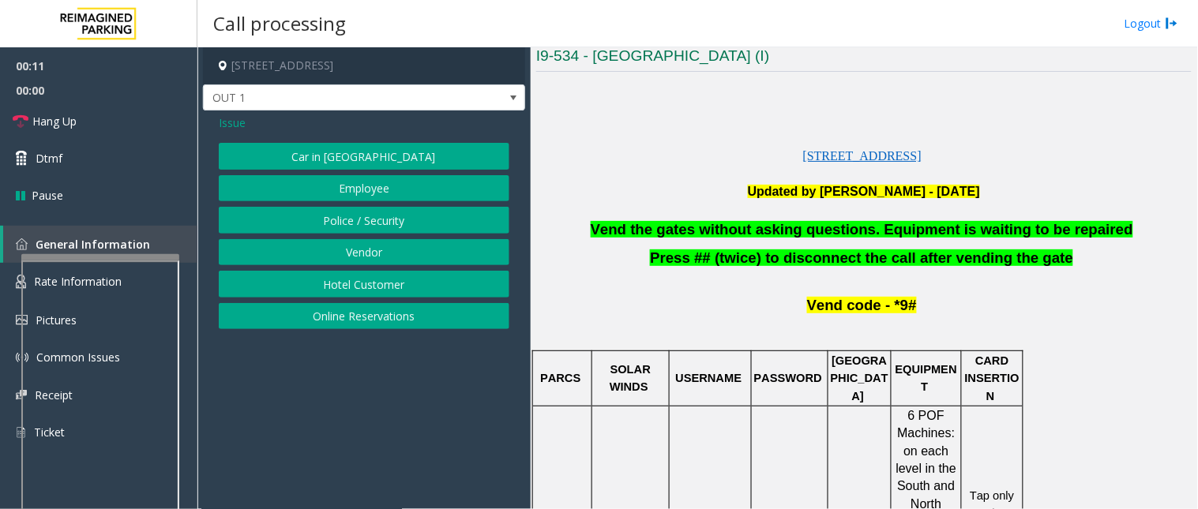
click at [380, 314] on button "Online Reservations" at bounding box center [364, 316] width 291 height 27
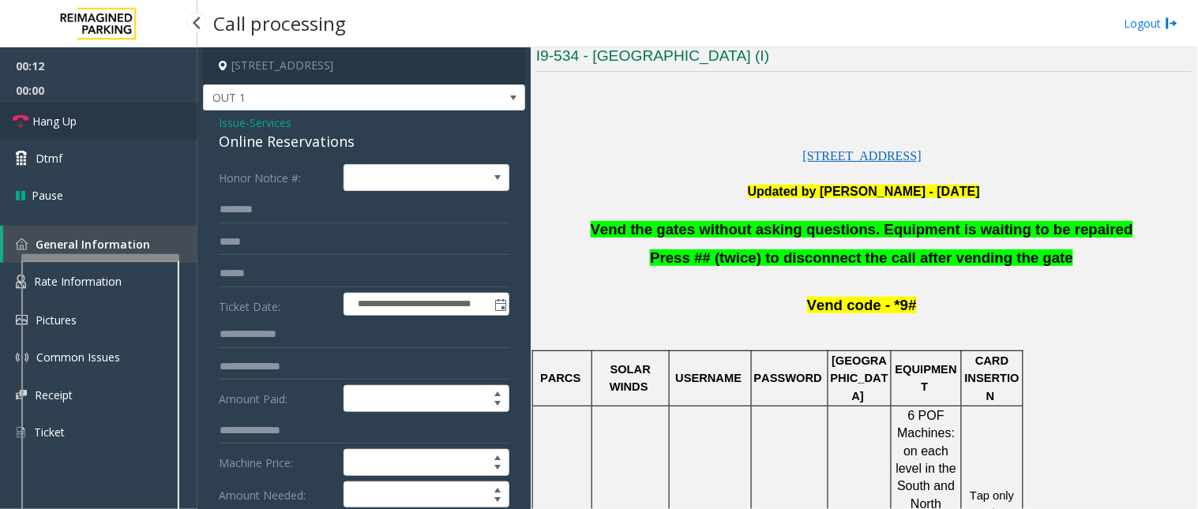
click at [106, 122] on link "Hang Up" at bounding box center [98, 121] width 197 height 37
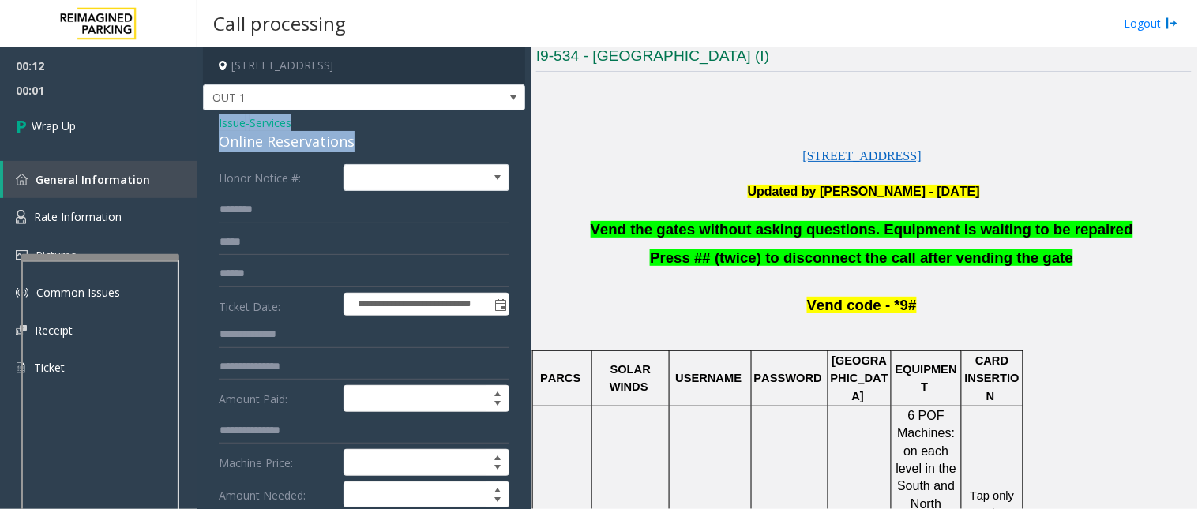
drag, startPoint x: 359, startPoint y: 145, endPoint x: 210, endPoint y: 128, distance: 149.4
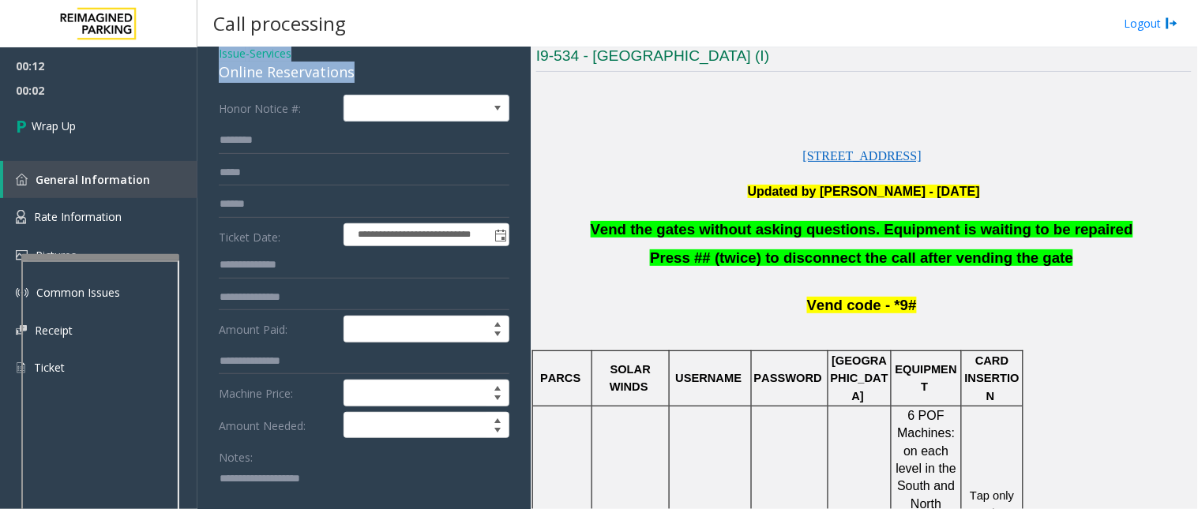
scroll to position [175, 0]
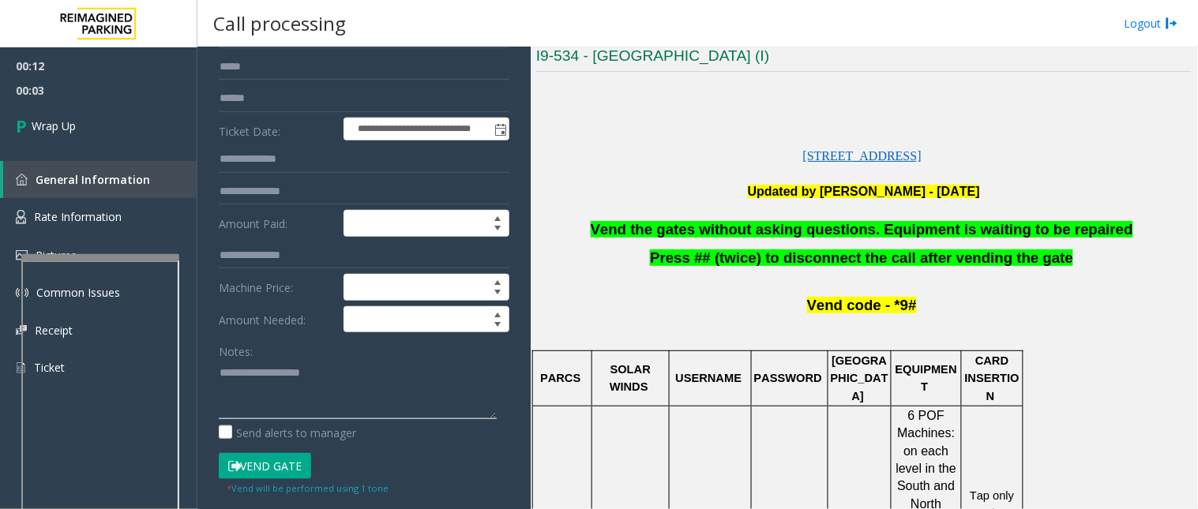
click at [270, 367] on textarea at bounding box center [358, 389] width 278 height 59
paste textarea "**********"
click at [287, 409] on textarea at bounding box center [358, 389] width 278 height 59
paste textarea "**********"
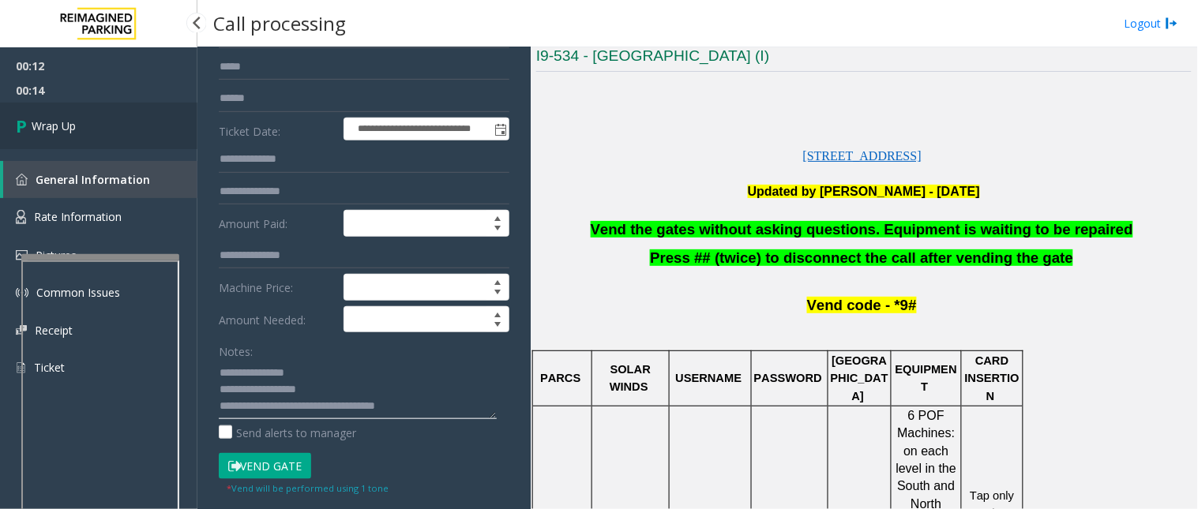
type textarea "**********"
click at [70, 132] on span "Wrap Up" at bounding box center [54, 126] width 44 height 17
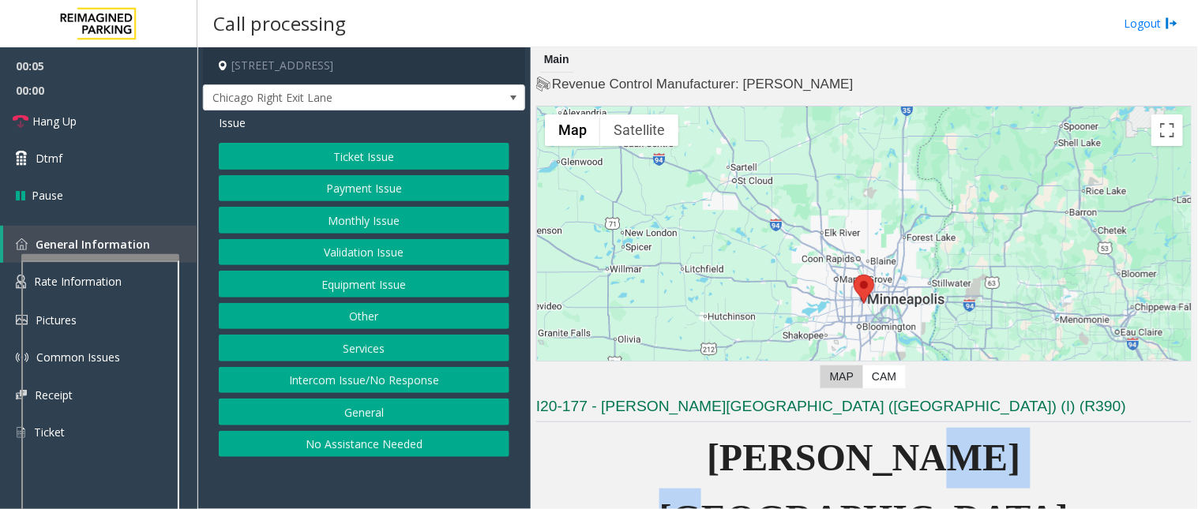
drag, startPoint x: 1027, startPoint y: 469, endPoint x: 944, endPoint y: 451, distance: 84.9
click at [943, 450] on p "[PERSON_NAME][GEOGRAPHIC_DATA]" at bounding box center [864, 489] width 656 height 122
click at [1013, 458] on p "[PERSON_NAME][GEOGRAPHIC_DATA]" at bounding box center [864, 489] width 656 height 122
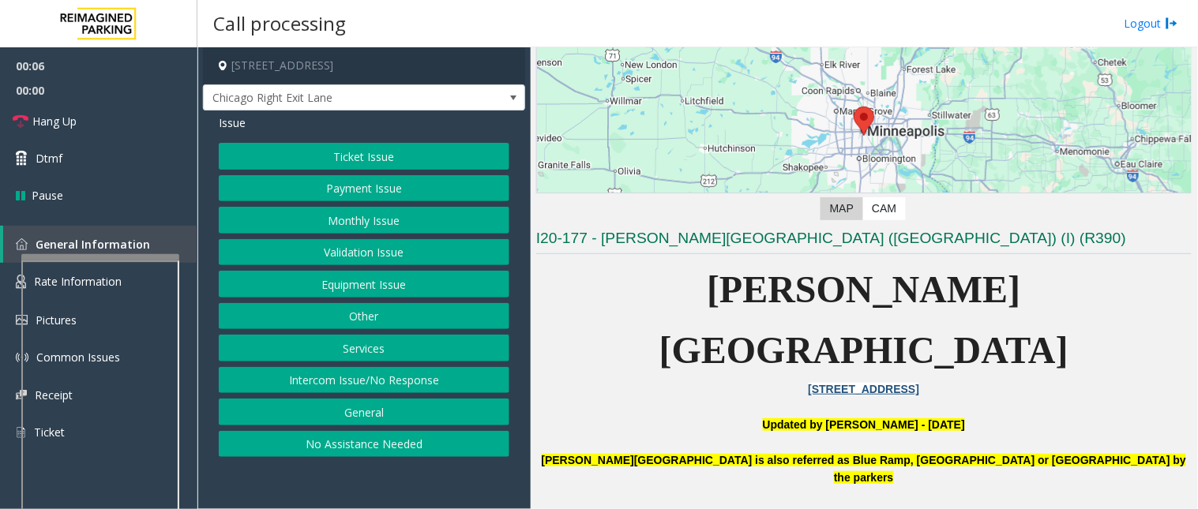
scroll to position [175, 0]
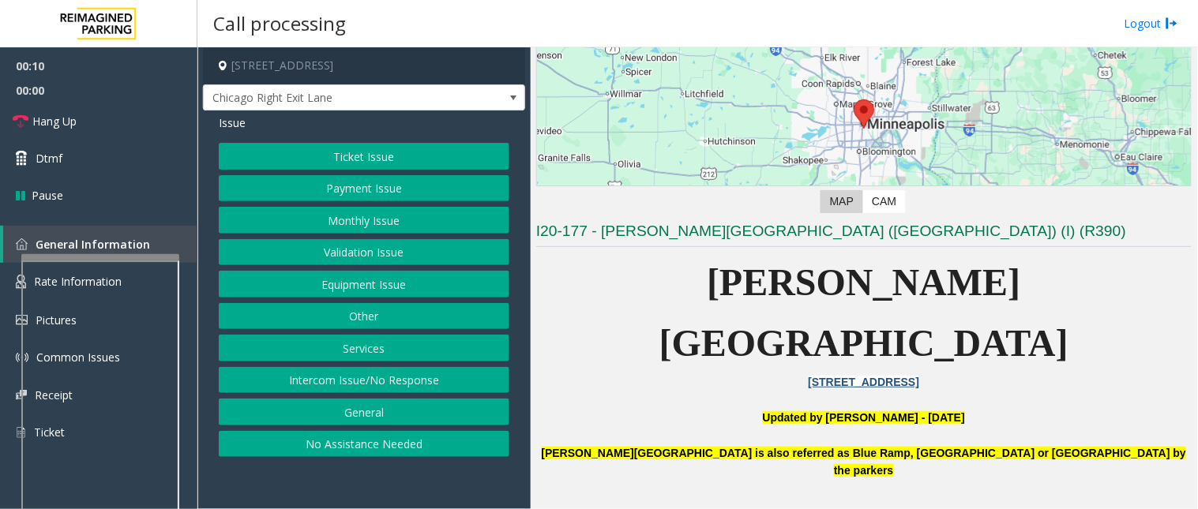
click at [387, 295] on button "Equipment Issue" at bounding box center [364, 284] width 291 height 27
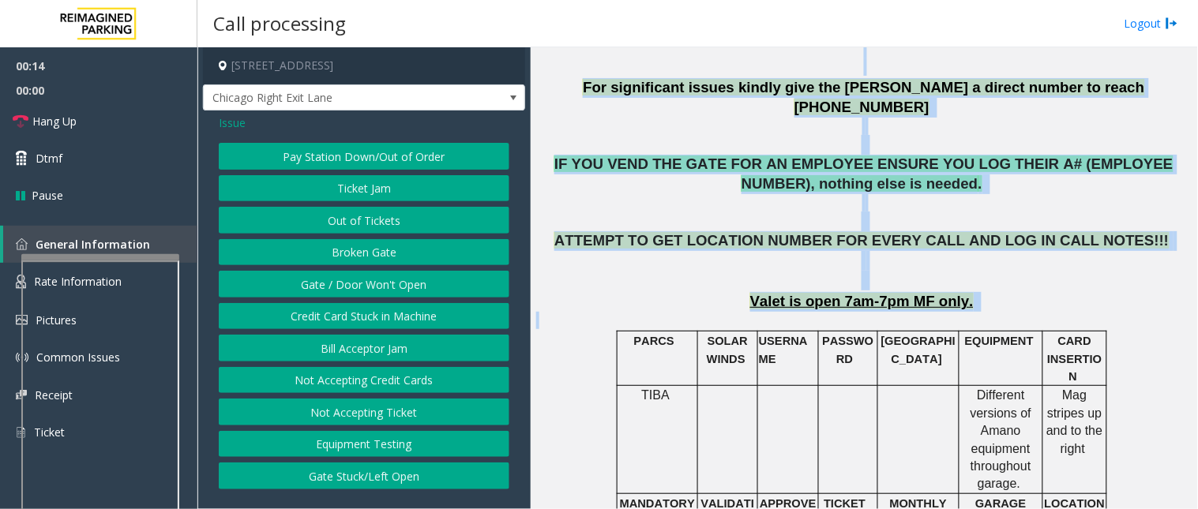
scroll to position [715, 0]
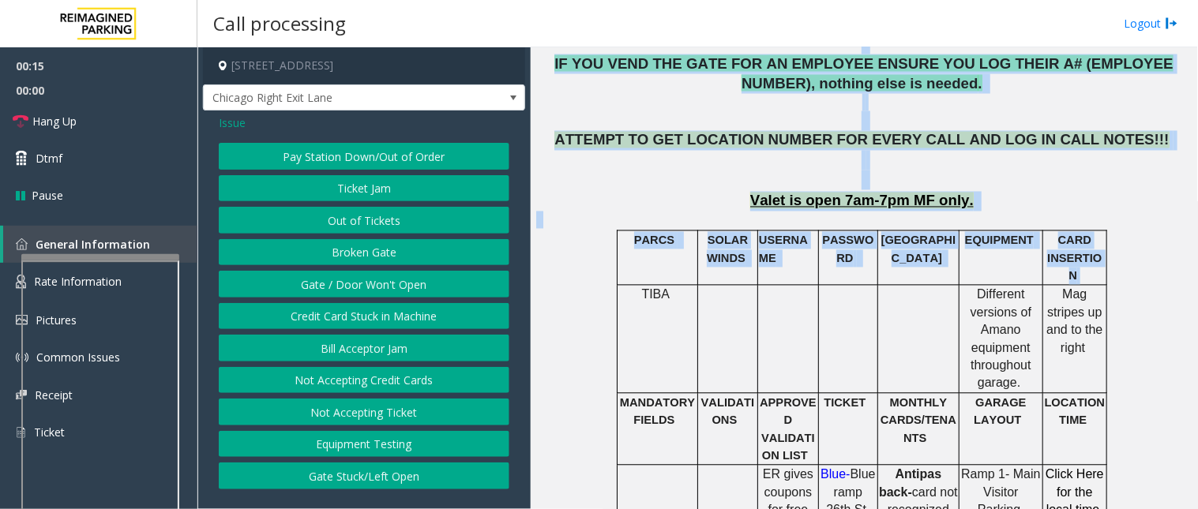
drag, startPoint x: 1139, startPoint y: 399, endPoint x: 632, endPoint y: 204, distance: 543.3
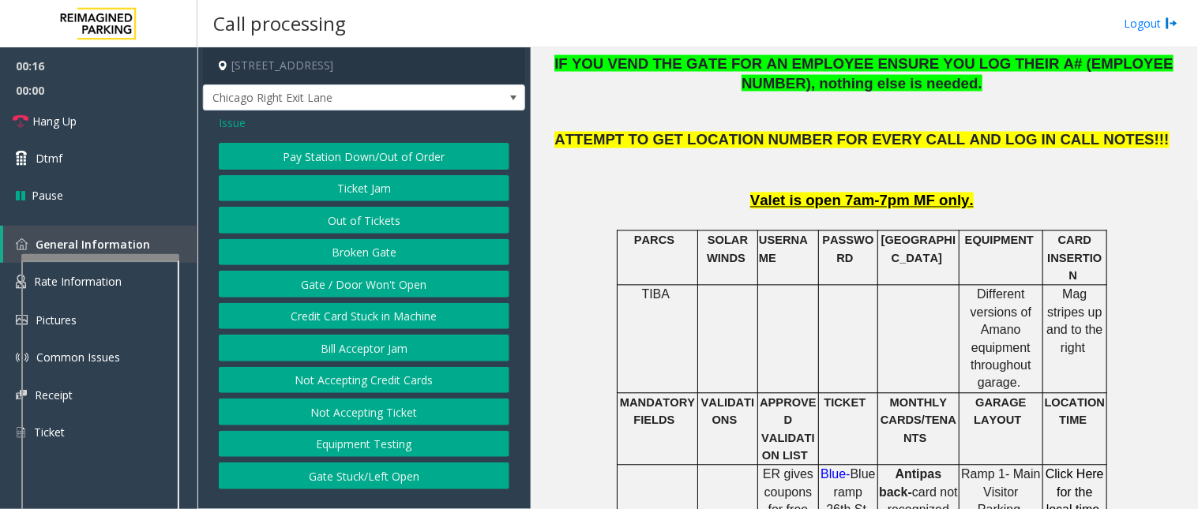
click at [641, 286] on td "TIBA" at bounding box center [658, 339] width 81 height 107
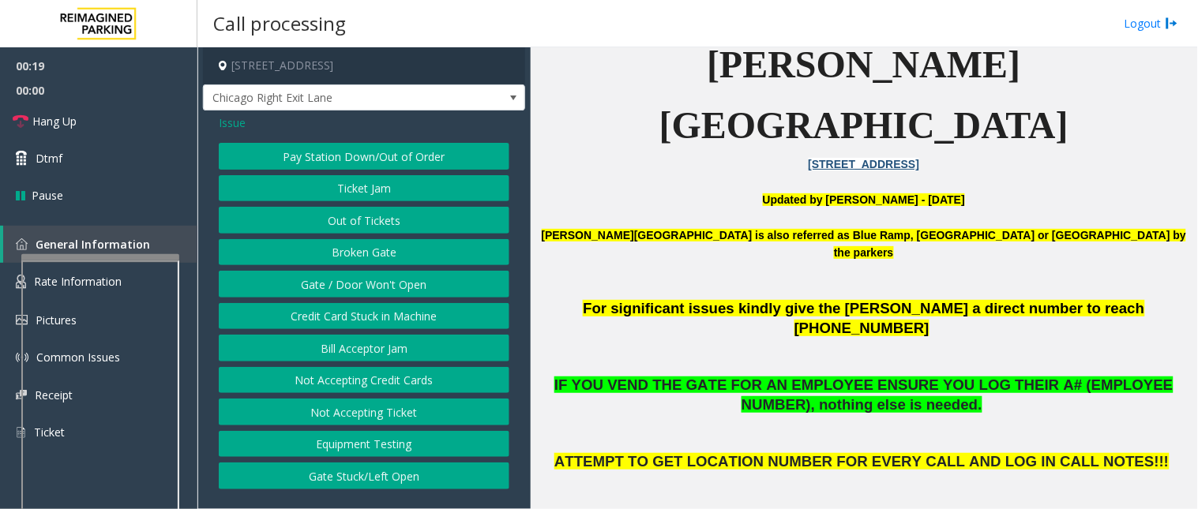
scroll to position [364, 0]
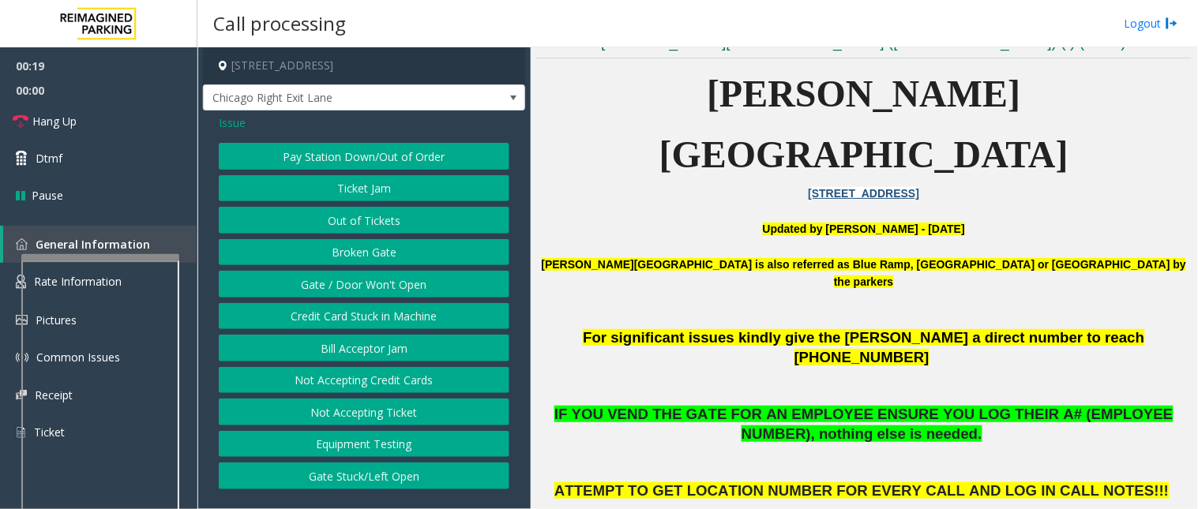
click at [603, 239] on p at bounding box center [864, 247] width 656 height 17
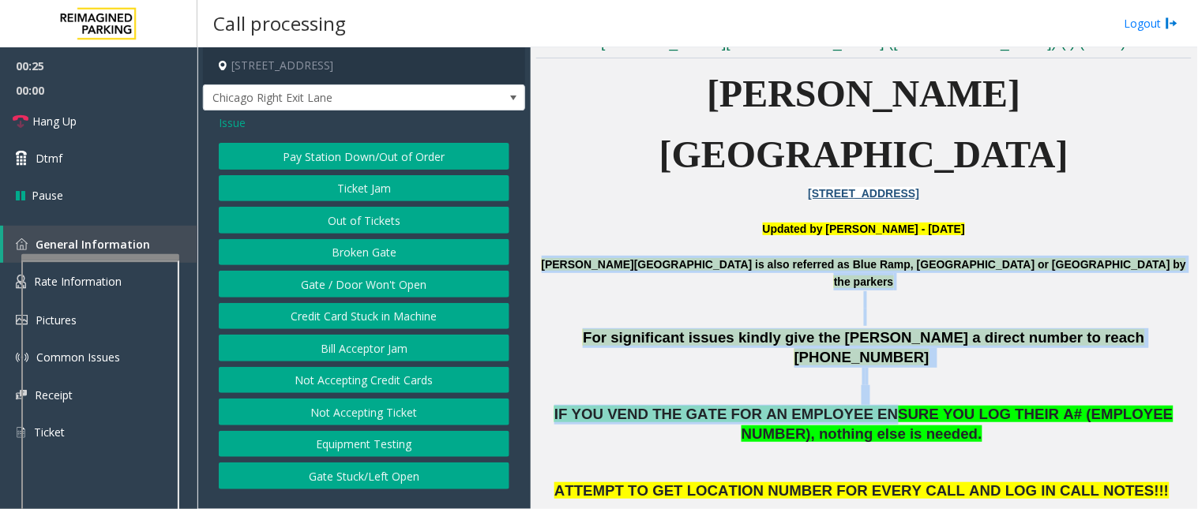
drag, startPoint x: 592, startPoint y: 200, endPoint x: 722, endPoint y: 171, distance: 132.8
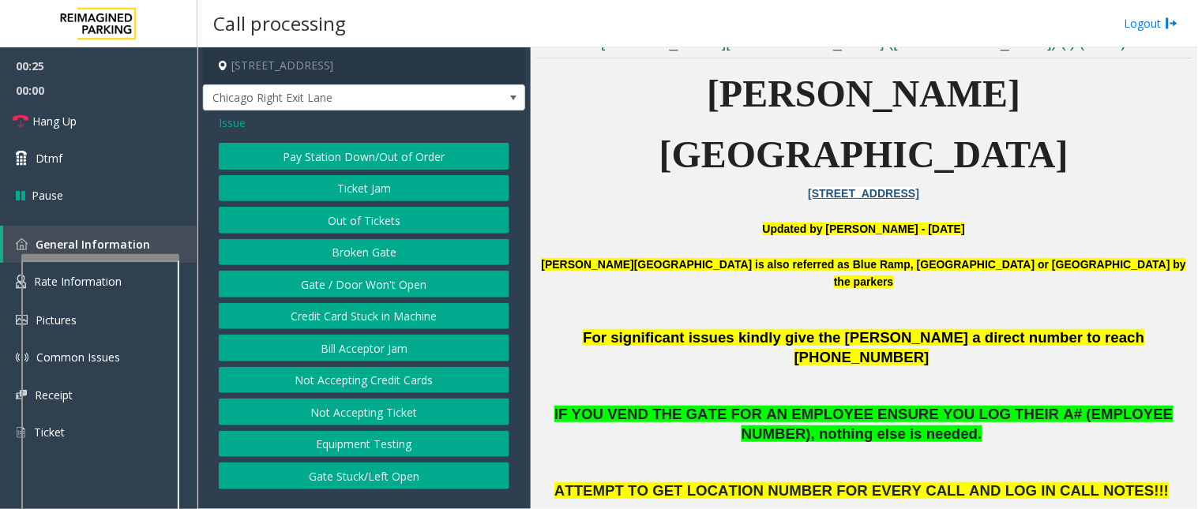
drag, startPoint x: 681, startPoint y: 99, endPoint x: 681, endPoint y: 109, distance: 10.3
click at [680, 103] on p "[PERSON_NAME][GEOGRAPHIC_DATA]" at bounding box center [864, 125] width 656 height 122
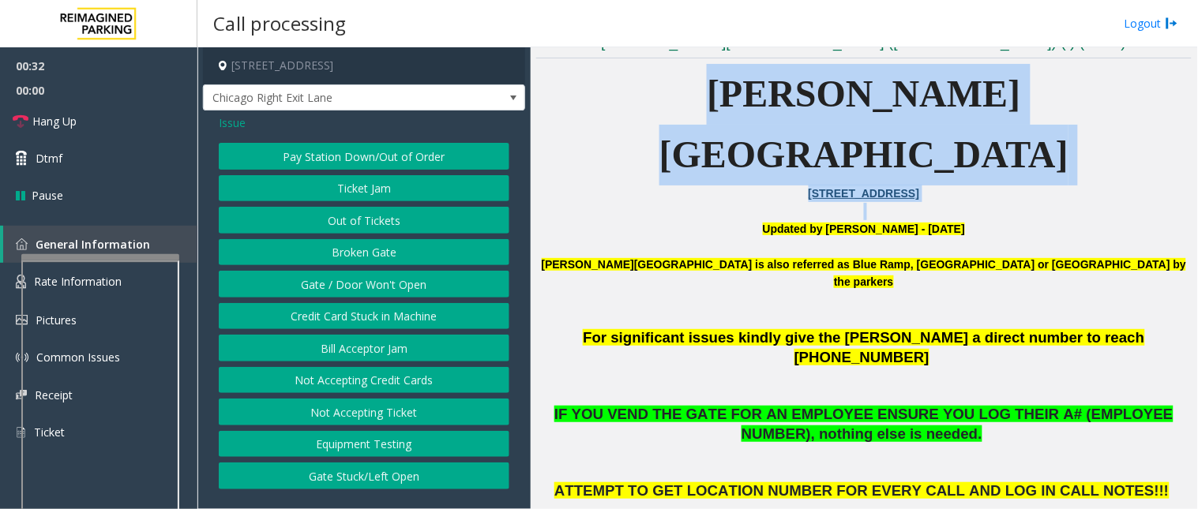
drag, startPoint x: 704, startPoint y: 100, endPoint x: 698, endPoint y: 169, distance: 68.9
click at [363, 285] on button "Gate / Door Won't Open" at bounding box center [364, 284] width 291 height 27
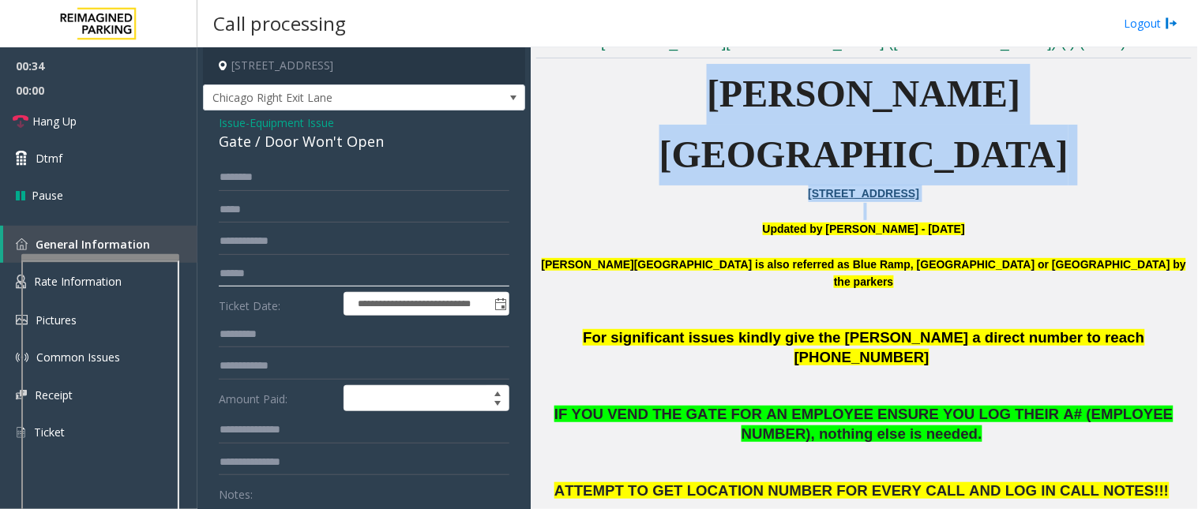
click at [363, 285] on input "text" at bounding box center [364, 274] width 291 height 27
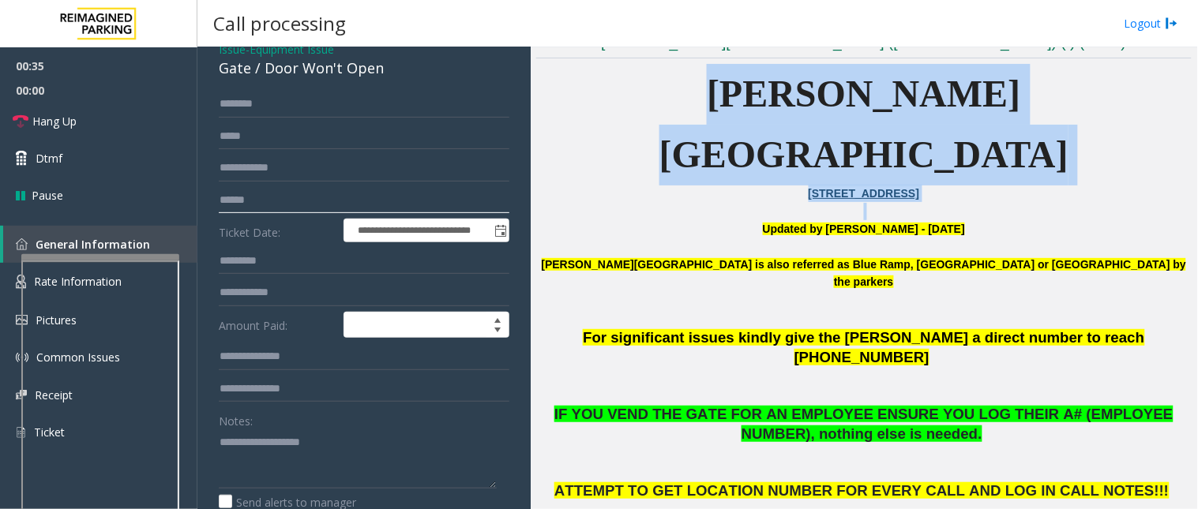
scroll to position [175, 0]
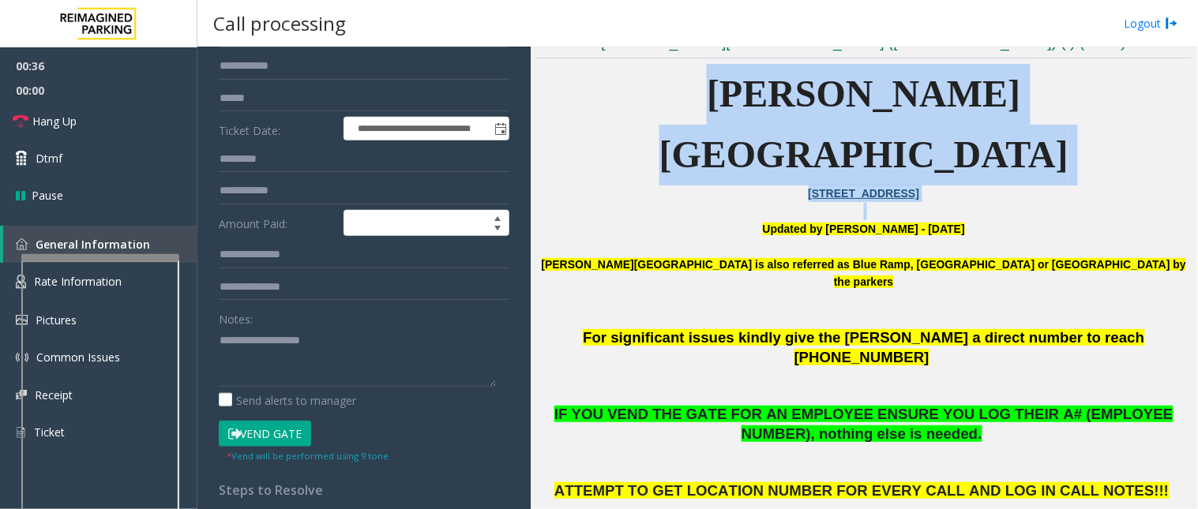
click at [258, 436] on button "Vend Gate" at bounding box center [265, 434] width 92 height 27
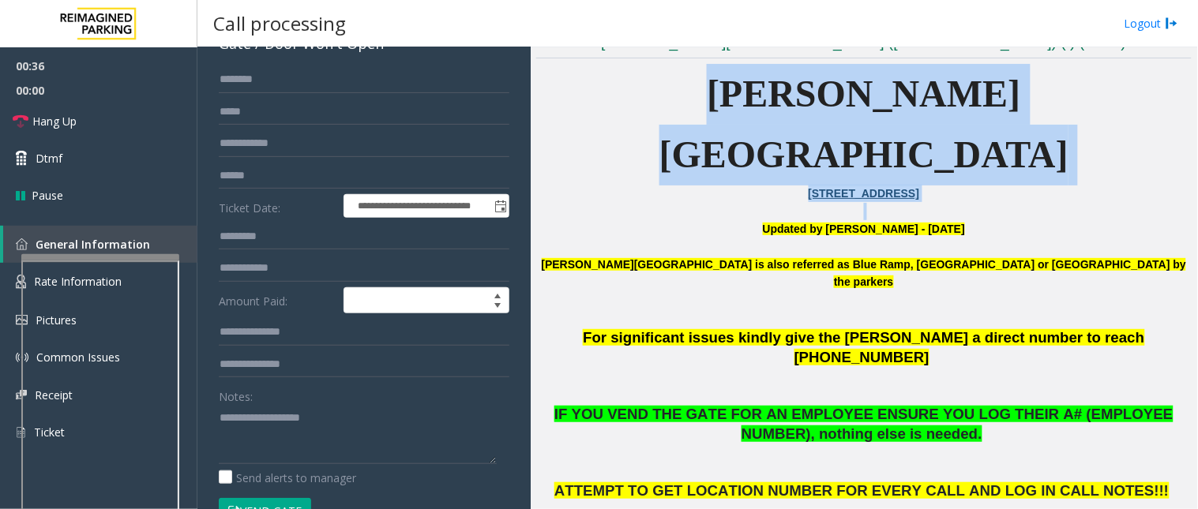
scroll to position [0, 0]
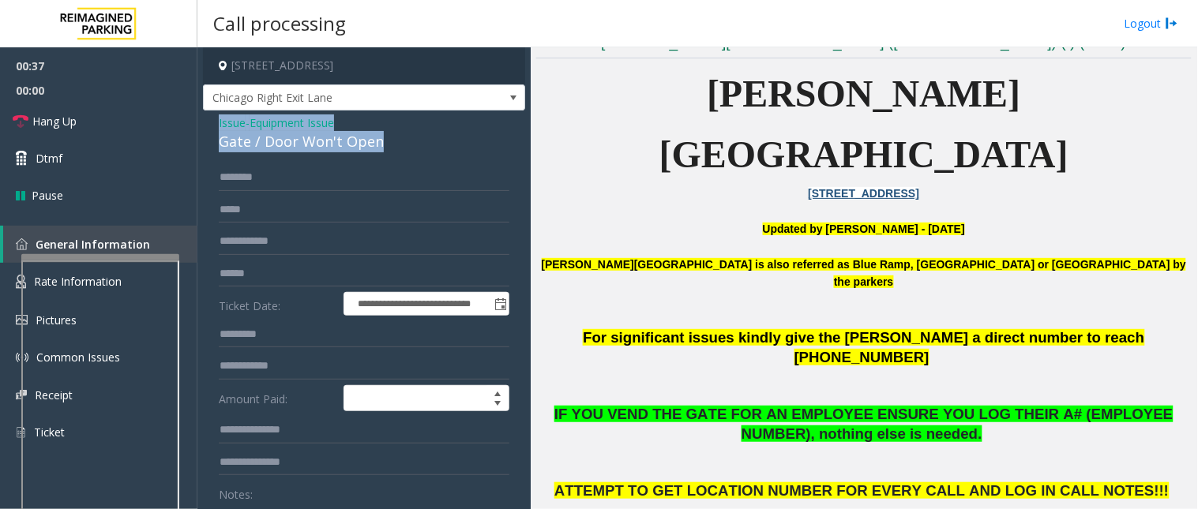
drag, startPoint x: 372, startPoint y: 137, endPoint x: 203, endPoint y: 118, distance: 170.1
click at [204, 117] on div "**********" at bounding box center [364, 511] width 322 height 800
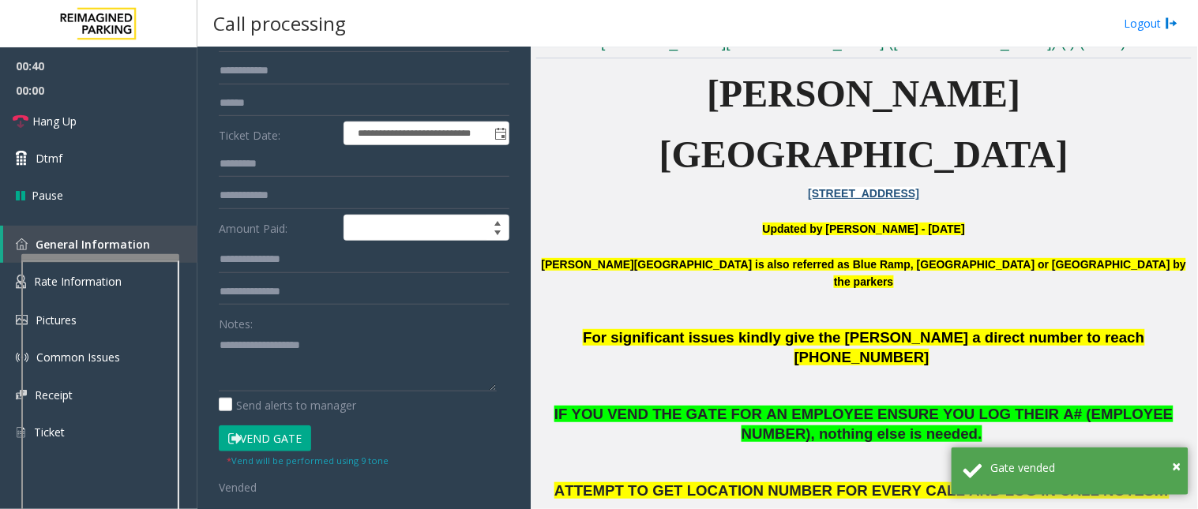
scroll to position [175, 0]
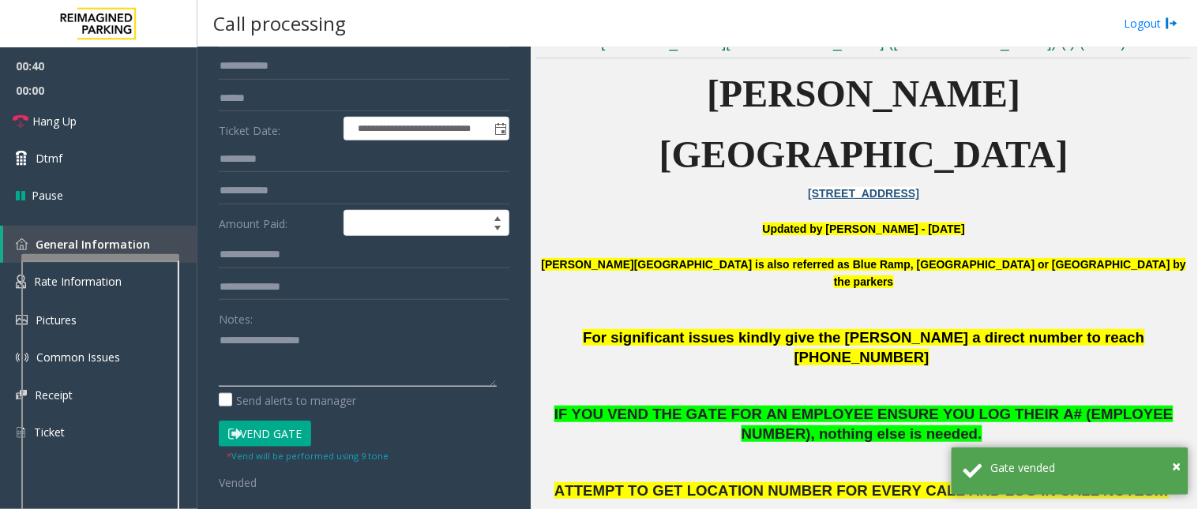
click at [231, 337] on textarea at bounding box center [358, 357] width 278 height 59
paste textarea "**********"
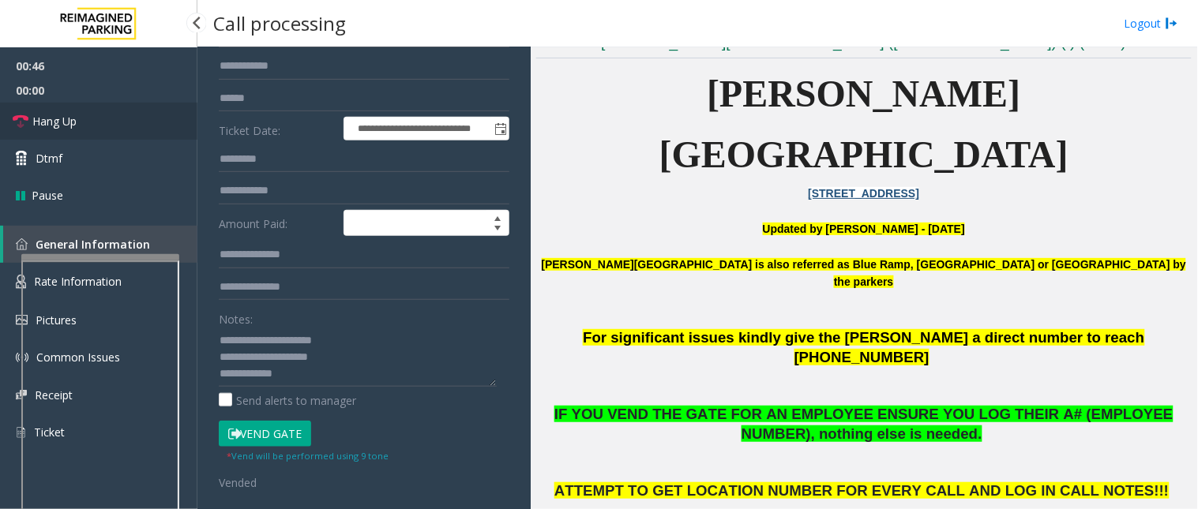
click at [125, 115] on link "Hang Up" at bounding box center [98, 121] width 197 height 37
click at [309, 383] on textarea at bounding box center [358, 357] width 278 height 59
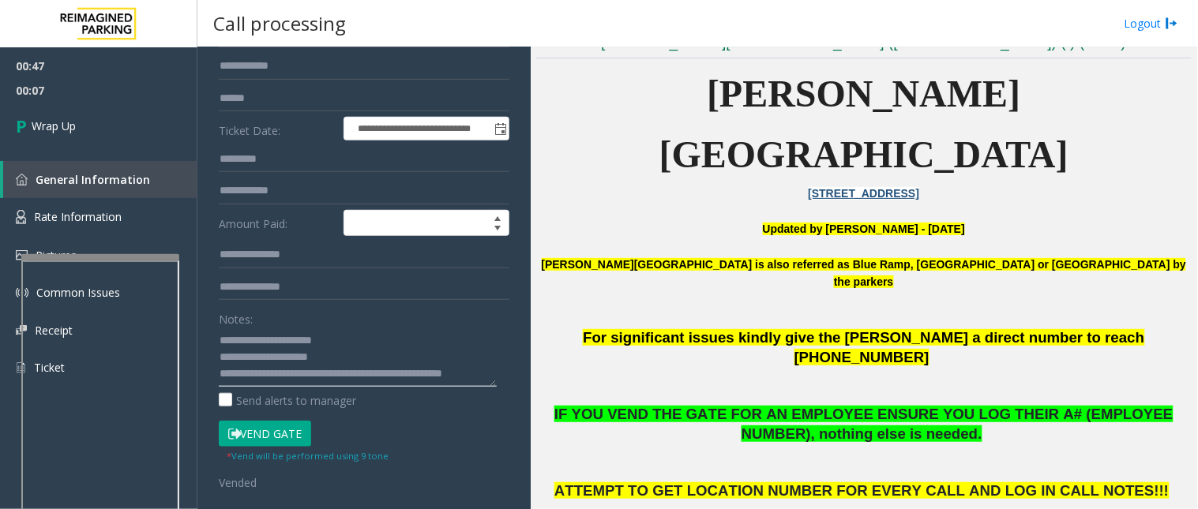
scroll to position [11, 0]
type textarea "**********"
click at [68, 124] on span "Wrap Up" at bounding box center [54, 126] width 44 height 17
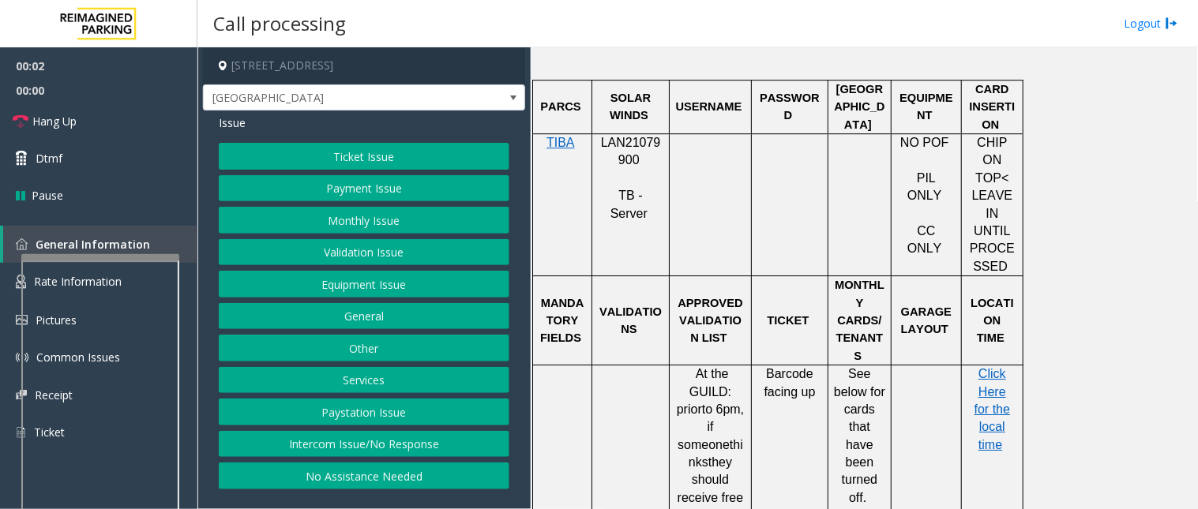
scroll to position [1228, 0]
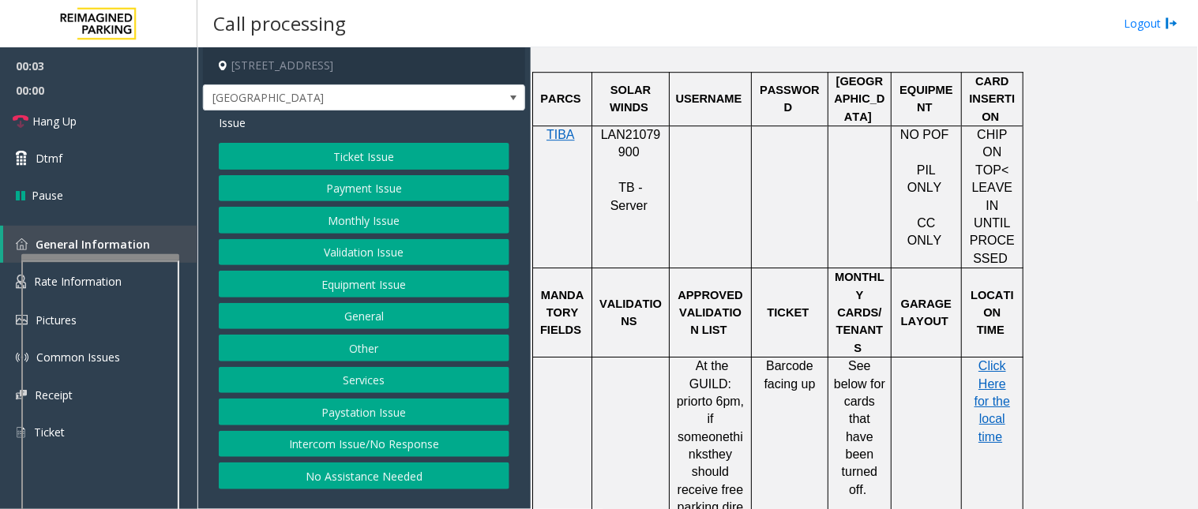
click at [618, 126] on p "LAN21079900" at bounding box center [631, 144] width 66 height 36
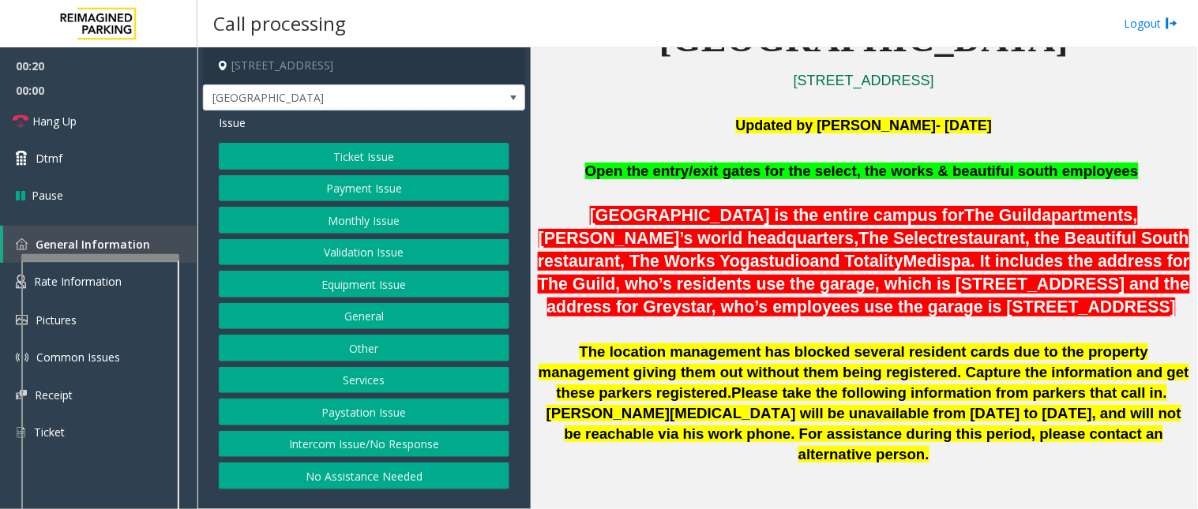
scroll to position [263, 0]
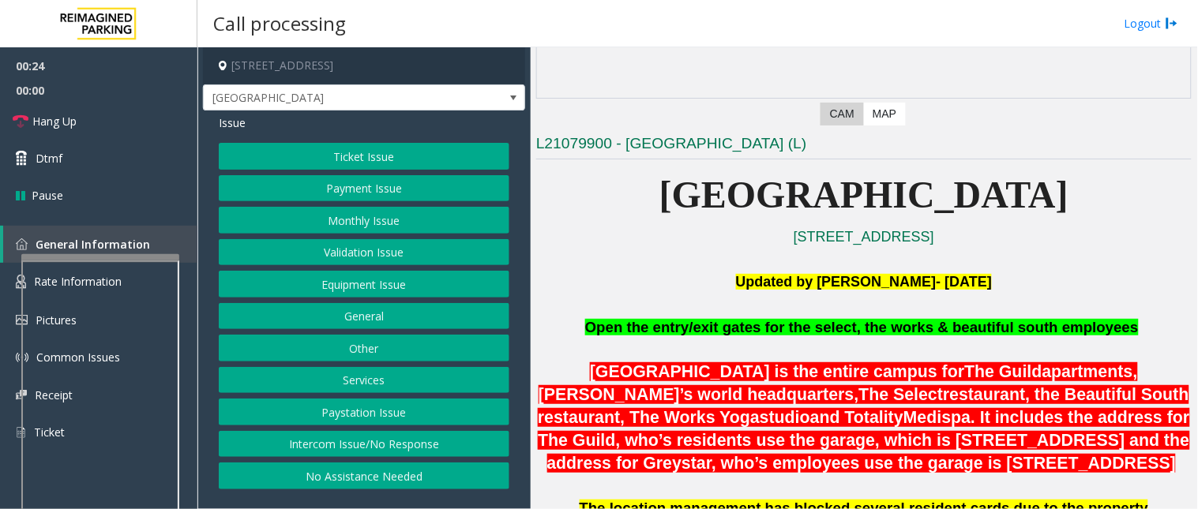
click at [720, 215] on p "[GEOGRAPHIC_DATA]" at bounding box center [864, 195] width 656 height 61
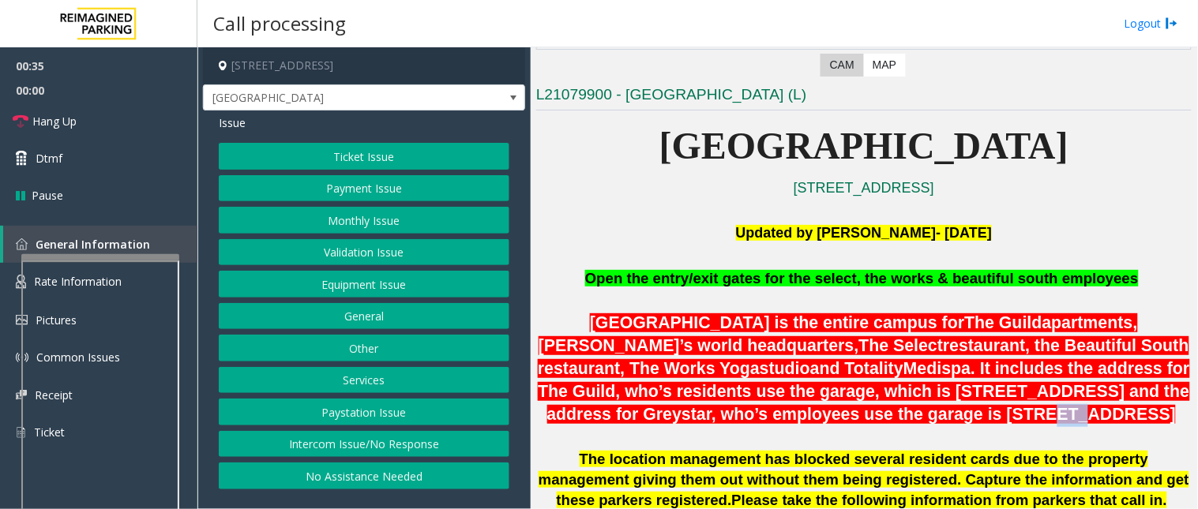
scroll to position [351, 0]
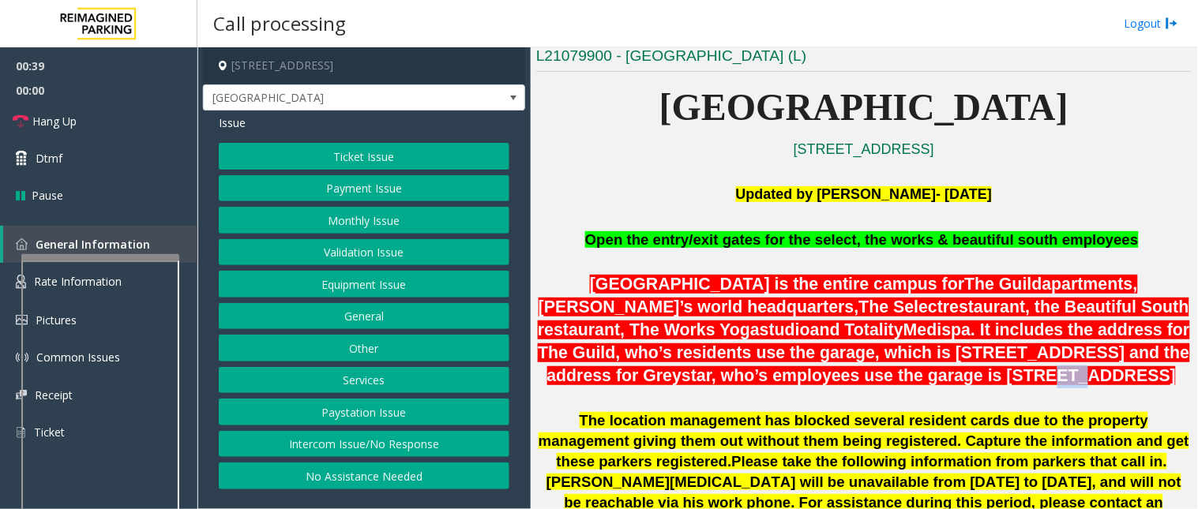
click at [351, 287] on button "Equipment Issue" at bounding box center [364, 284] width 291 height 27
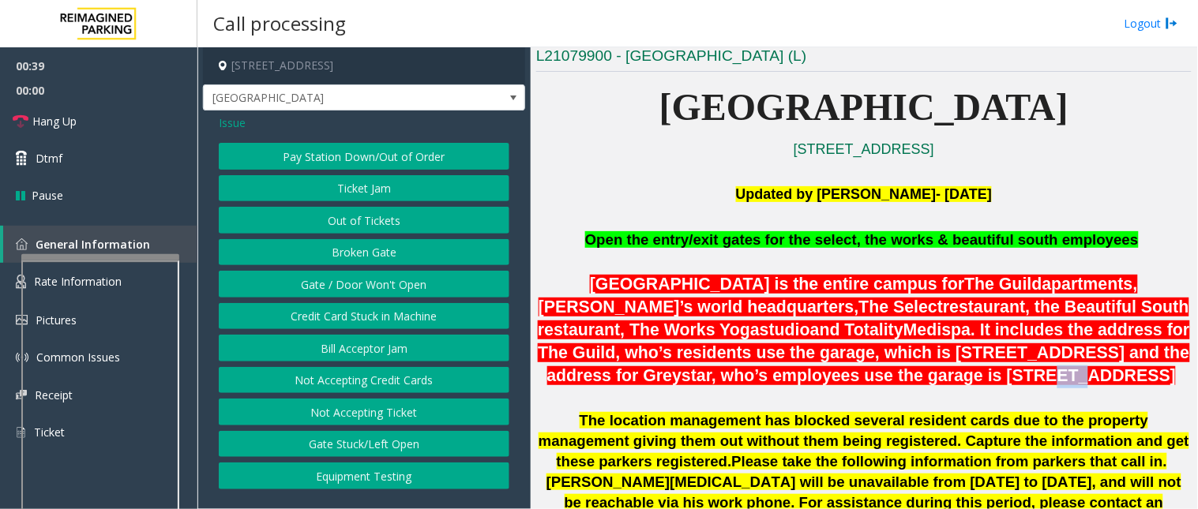
click at [351, 287] on button "Gate / Door Won't Open" at bounding box center [364, 284] width 291 height 27
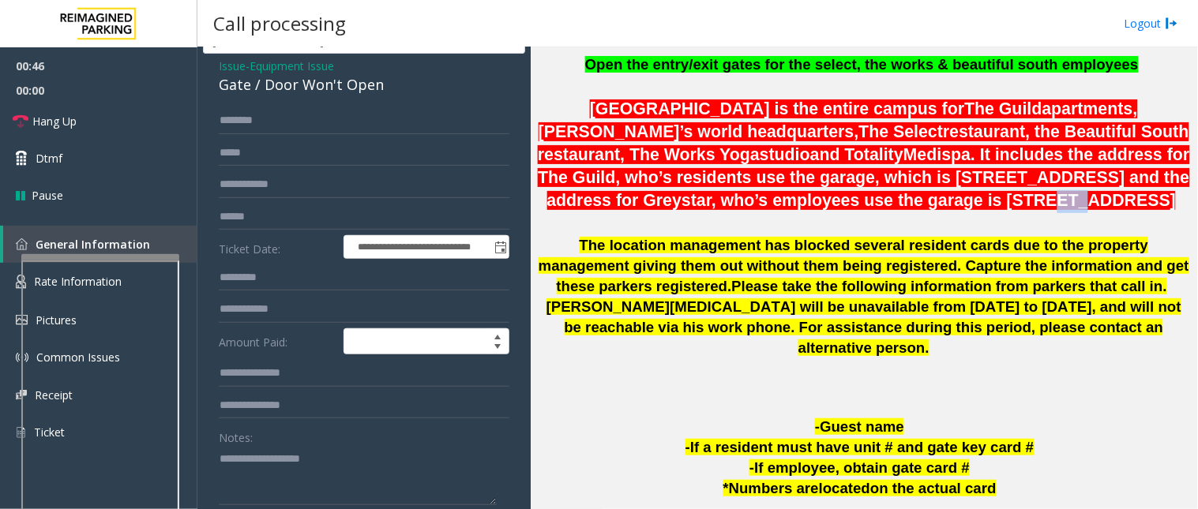
scroll to position [88, 0]
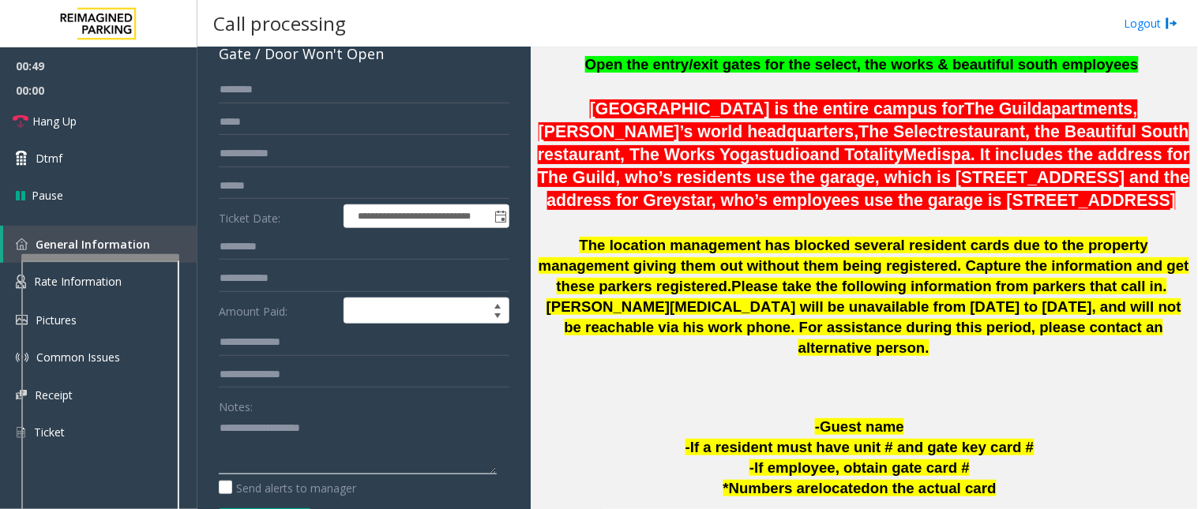
click at [239, 441] on textarea at bounding box center [358, 444] width 278 height 59
type textarea "**********"
click at [301, 190] on input "text" at bounding box center [364, 186] width 291 height 27
type input "****"
click at [320, 452] on textarea at bounding box center [358, 444] width 278 height 59
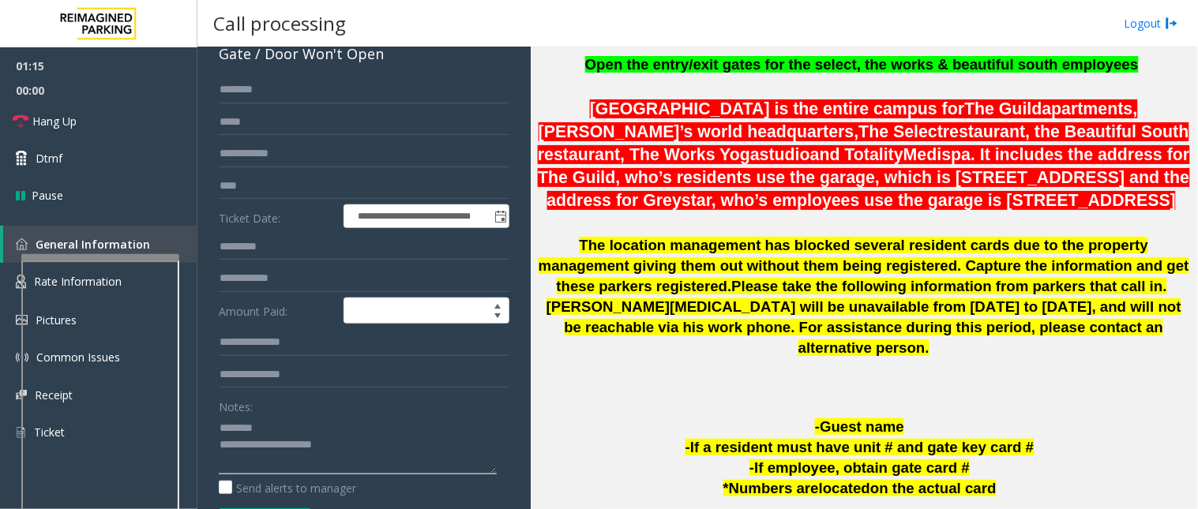
type textarea "**********"
click at [258, 183] on input "****" at bounding box center [364, 186] width 291 height 27
drag, startPoint x: 292, startPoint y: 194, endPoint x: 216, endPoint y: 186, distance: 76.9
click at [216, 186] on div "**********" at bounding box center [364, 434] width 314 height 714
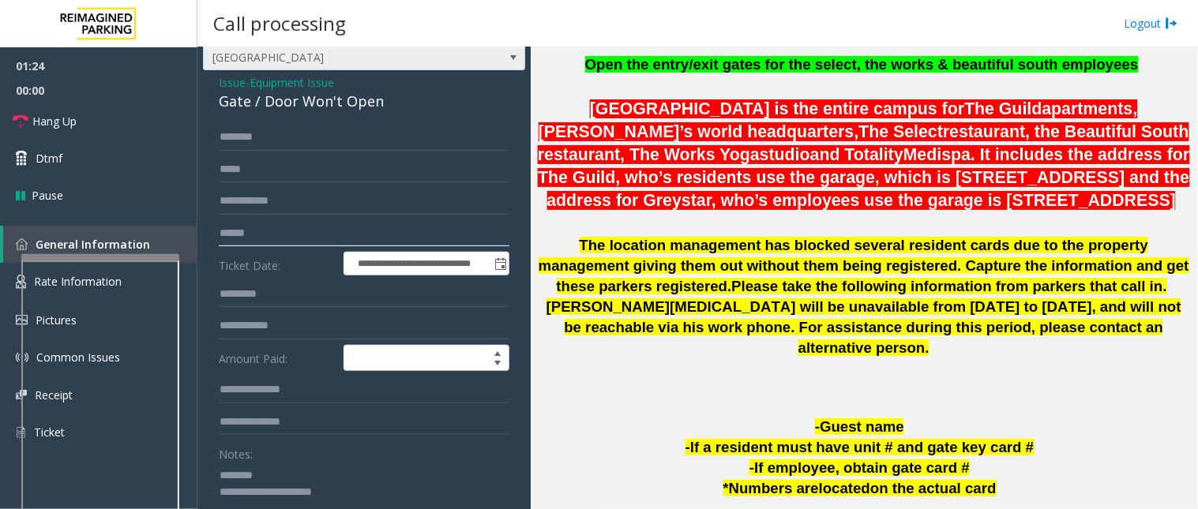
scroll to position [0, 0]
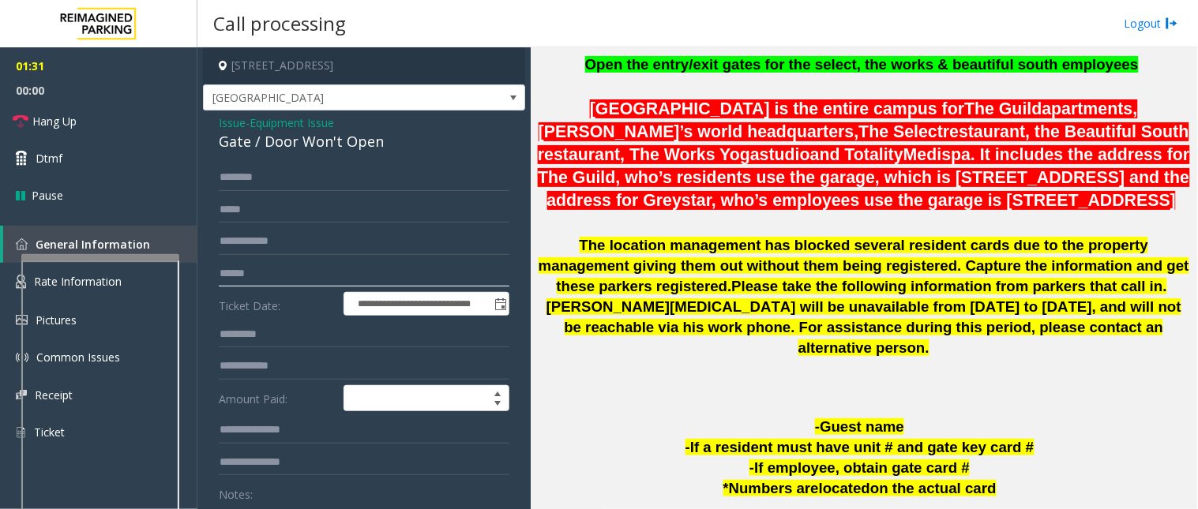
type input "******"
click at [231, 122] on span "Issue" at bounding box center [232, 123] width 27 height 17
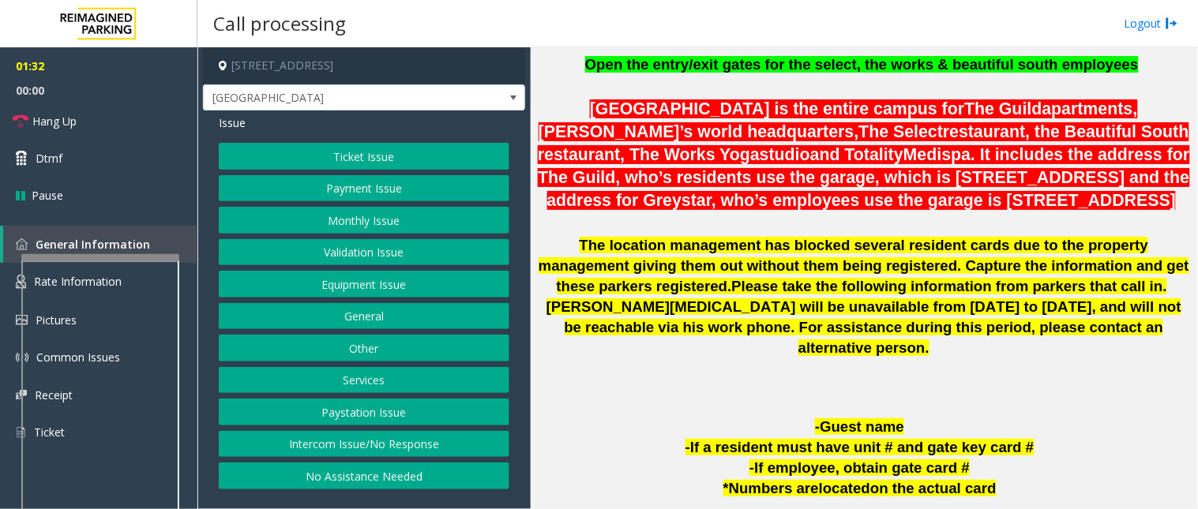
click at [316, 217] on button "Monthly Issue" at bounding box center [364, 220] width 291 height 27
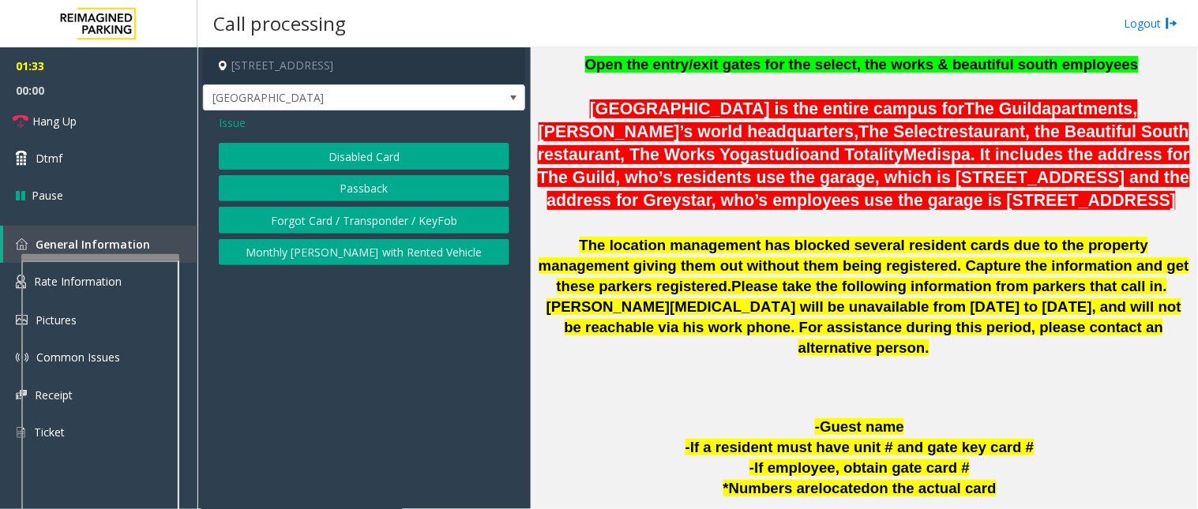
click at [327, 152] on button "Disabled Card" at bounding box center [364, 156] width 291 height 27
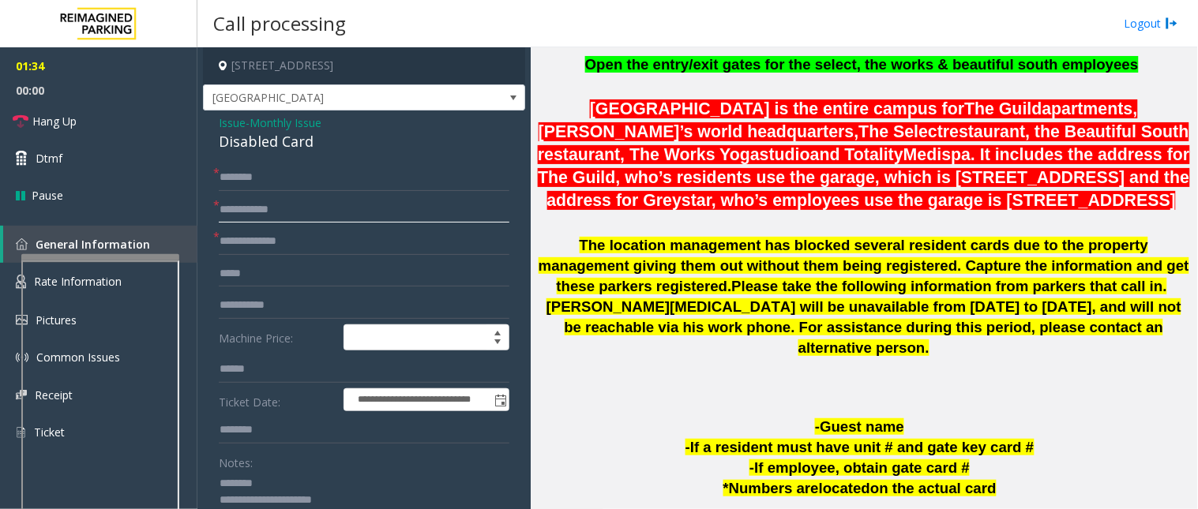
click at [261, 209] on input "text" at bounding box center [364, 210] width 291 height 27
paste input "******"
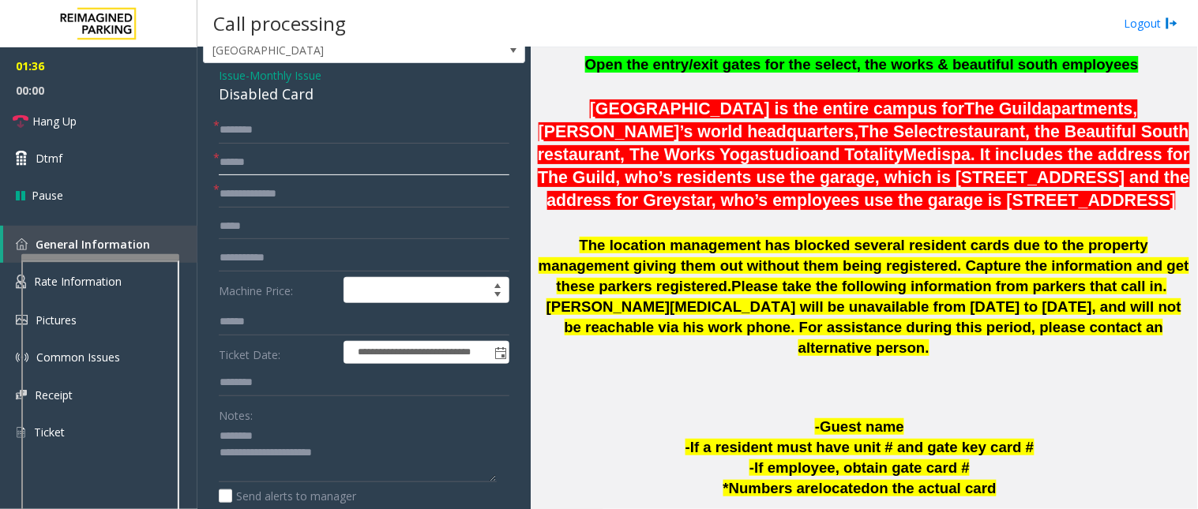
scroll to position [88, 0]
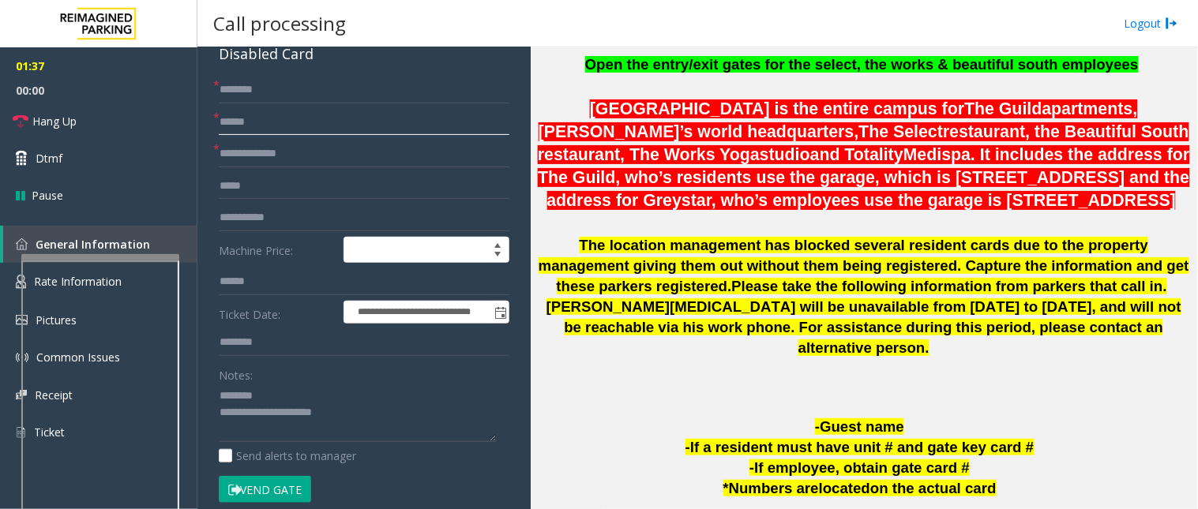
type input "******"
click at [289, 395] on textarea at bounding box center [358, 413] width 278 height 59
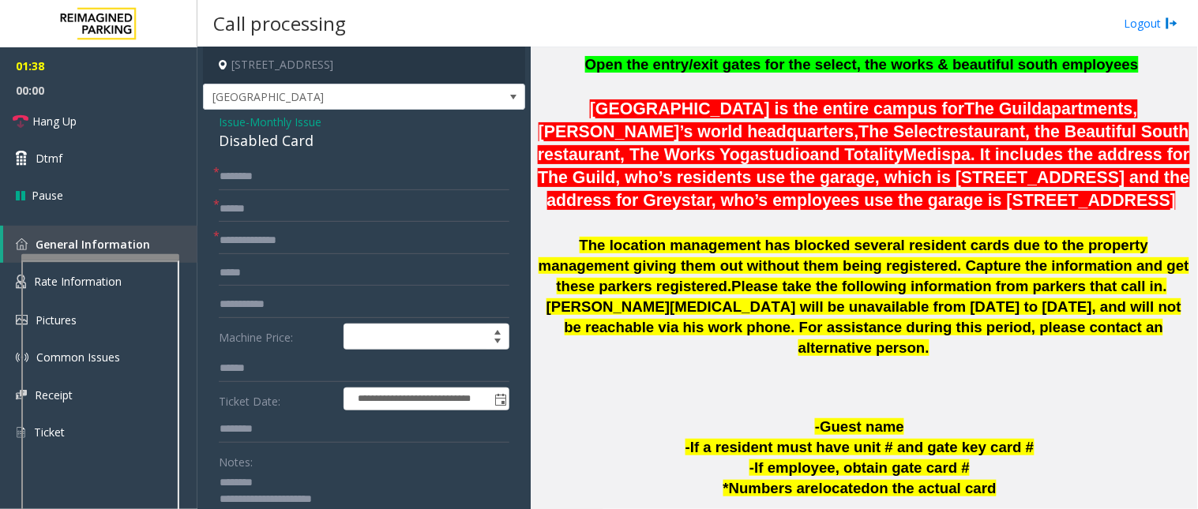
scroll to position [0, 0]
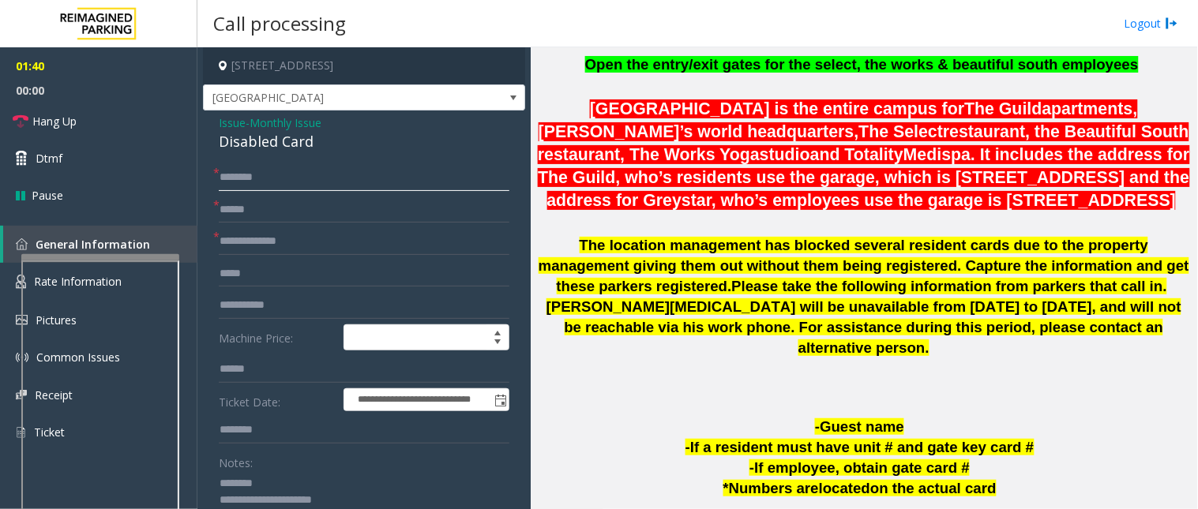
click at [250, 171] on input "text" at bounding box center [364, 177] width 291 height 27
type input "*"
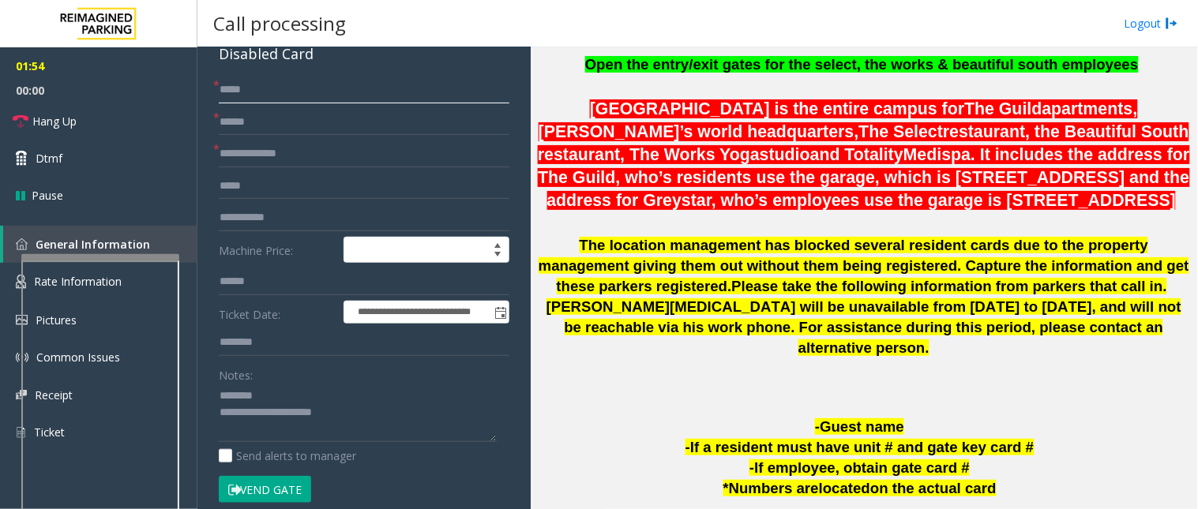
type input "****"
drag, startPoint x: 348, startPoint y: 408, endPoint x: 275, endPoint y: 408, distance: 72.7
click at [275, 408] on textarea at bounding box center [358, 413] width 278 height 59
click at [250, 148] on input "text" at bounding box center [364, 154] width 291 height 27
paste input "**********"
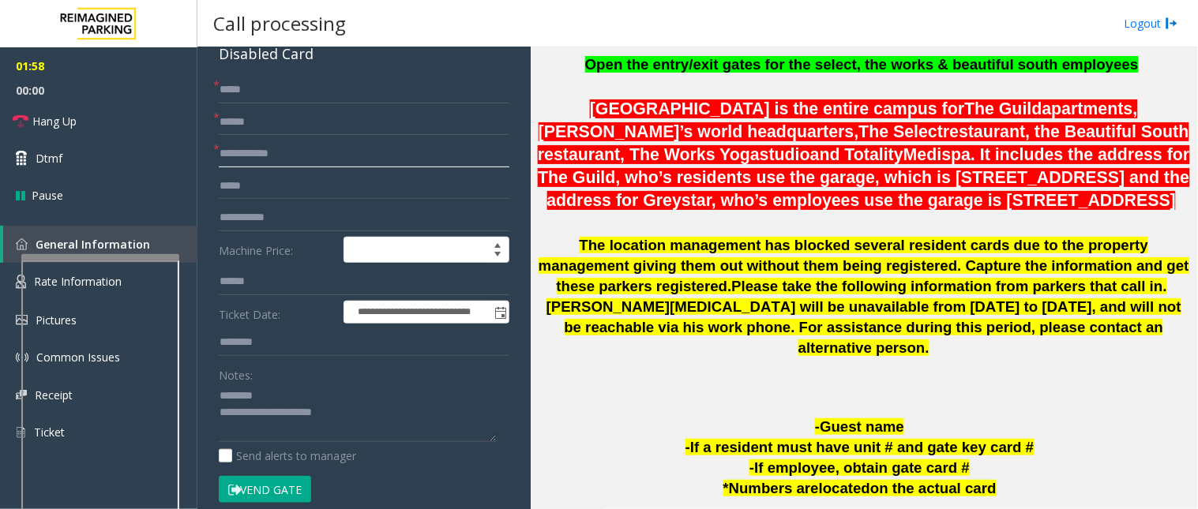
type input "**********"
drag, startPoint x: 273, startPoint y: 414, endPoint x: 207, endPoint y: 412, distance: 66.4
click at [207, 412] on div "**********" at bounding box center [364, 476] width 314 height 798
drag, startPoint x: 291, startPoint y: 415, endPoint x: 212, endPoint y: 408, distance: 79.2
click at [212, 408] on div "**********" at bounding box center [364, 476] width 314 height 798
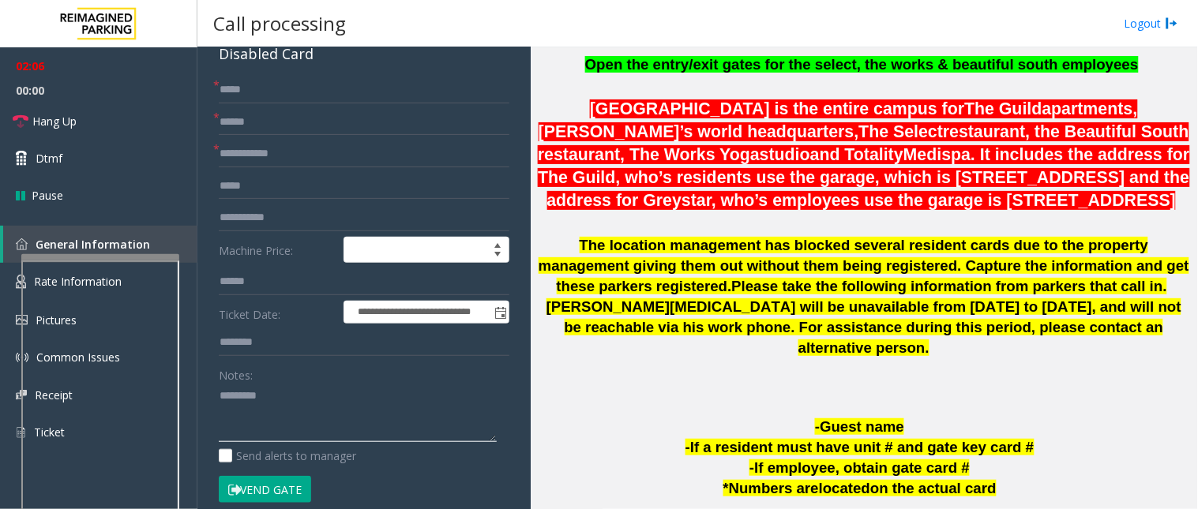
type textarea "********"
drag, startPoint x: 293, startPoint y: 145, endPoint x: 219, endPoint y: 147, distance: 74.3
click at [219, 147] on div "**********" at bounding box center [364, 154] width 291 height 27
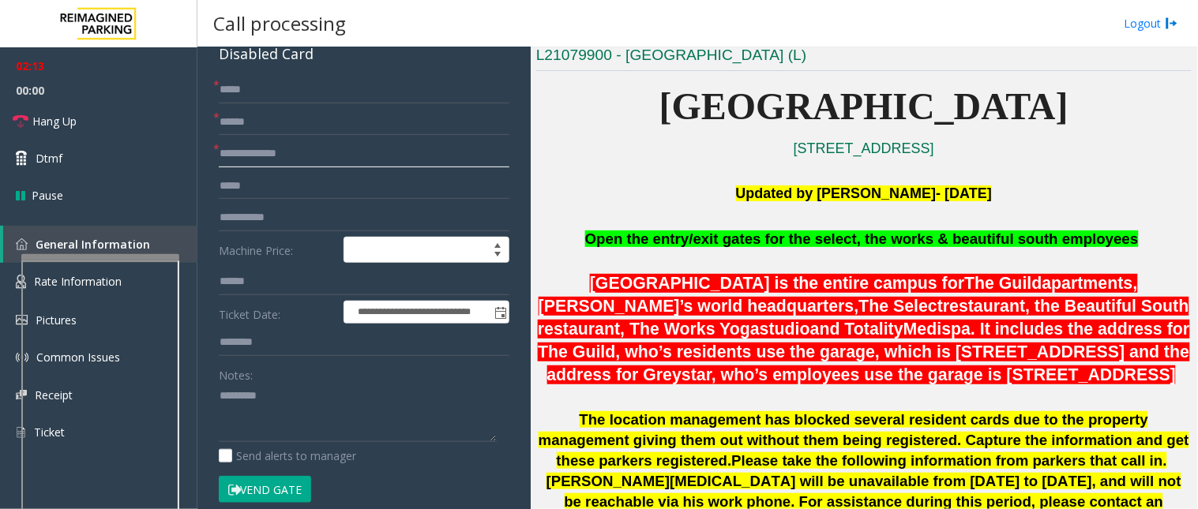
scroll to position [351, 0]
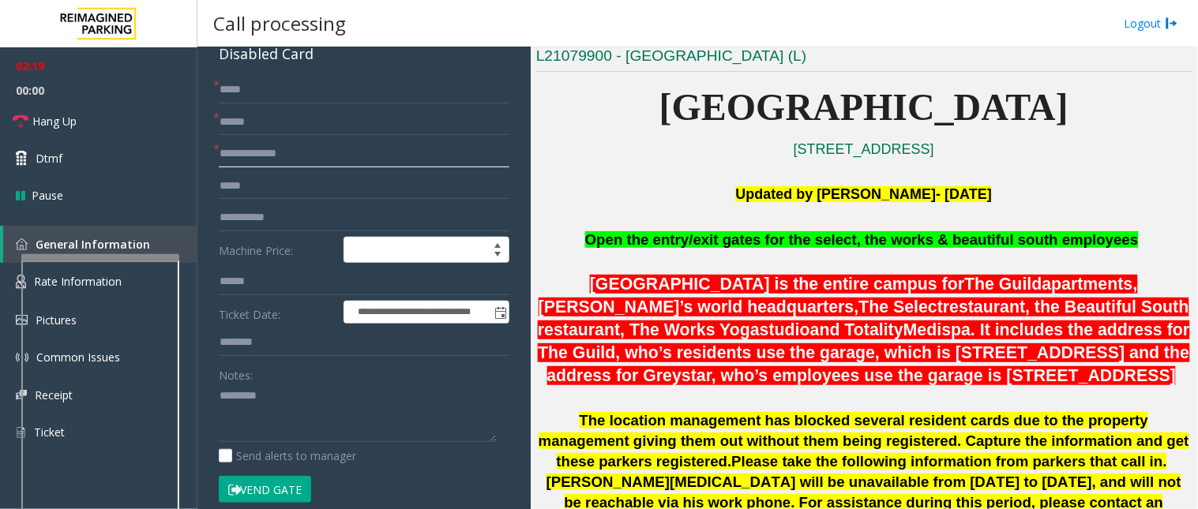
click at [246, 155] on input "text" at bounding box center [364, 154] width 291 height 27
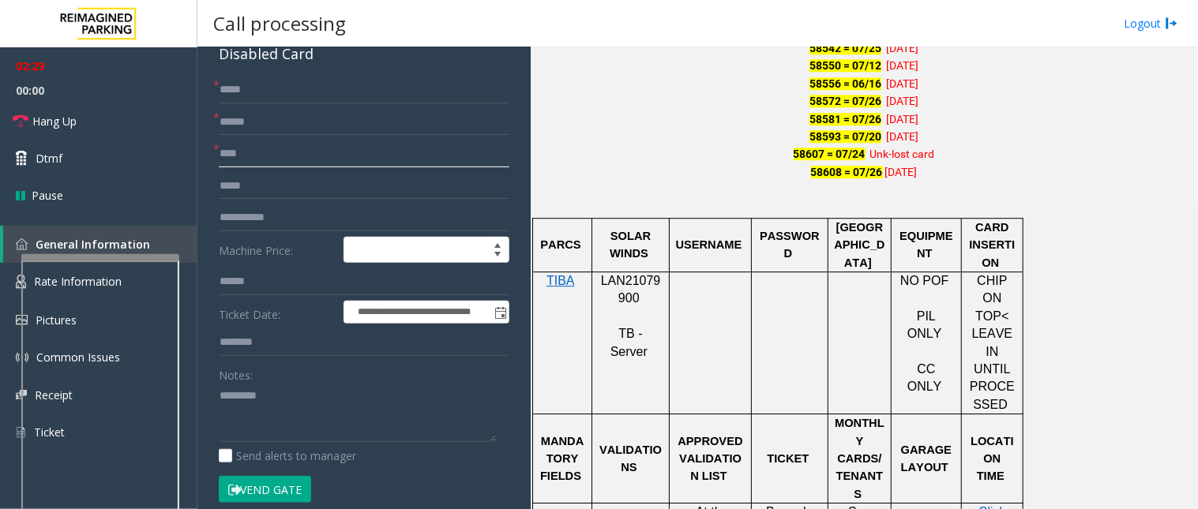
scroll to position [1228, 0]
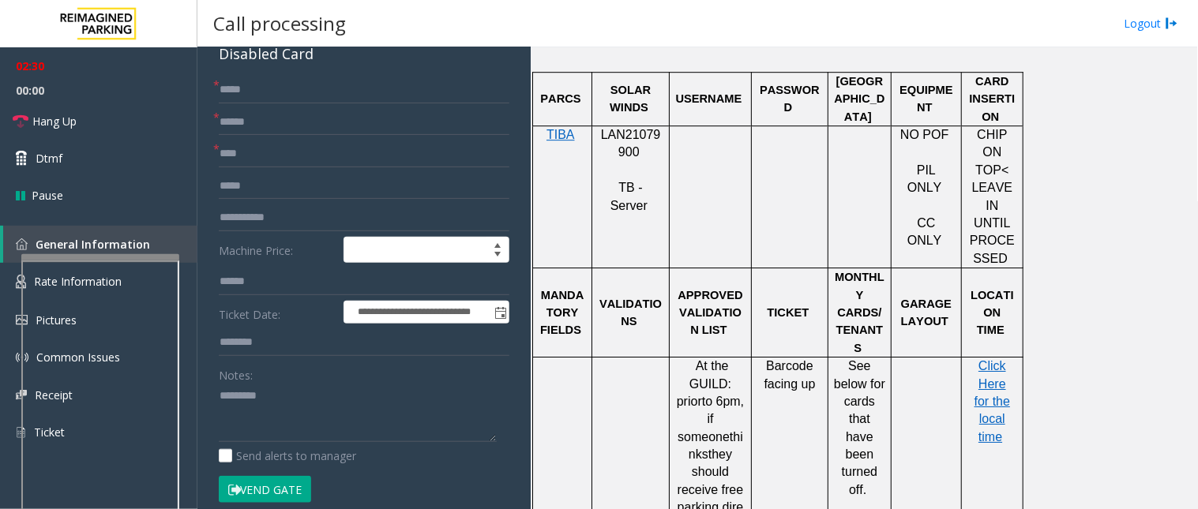
click at [626, 128] on span "LAN21079900" at bounding box center [631, 143] width 60 height 31
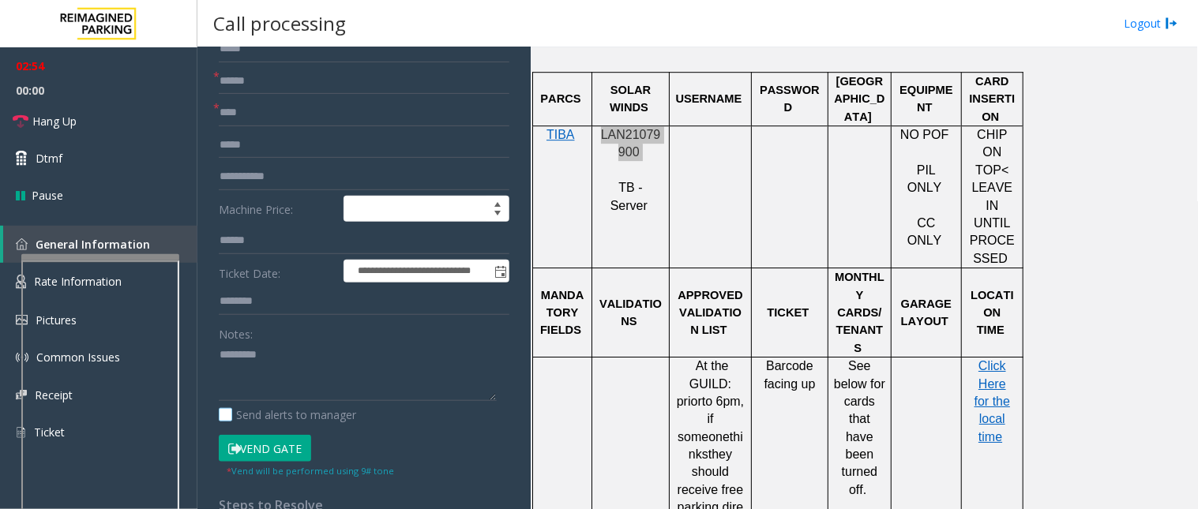
scroll to position [175, 0]
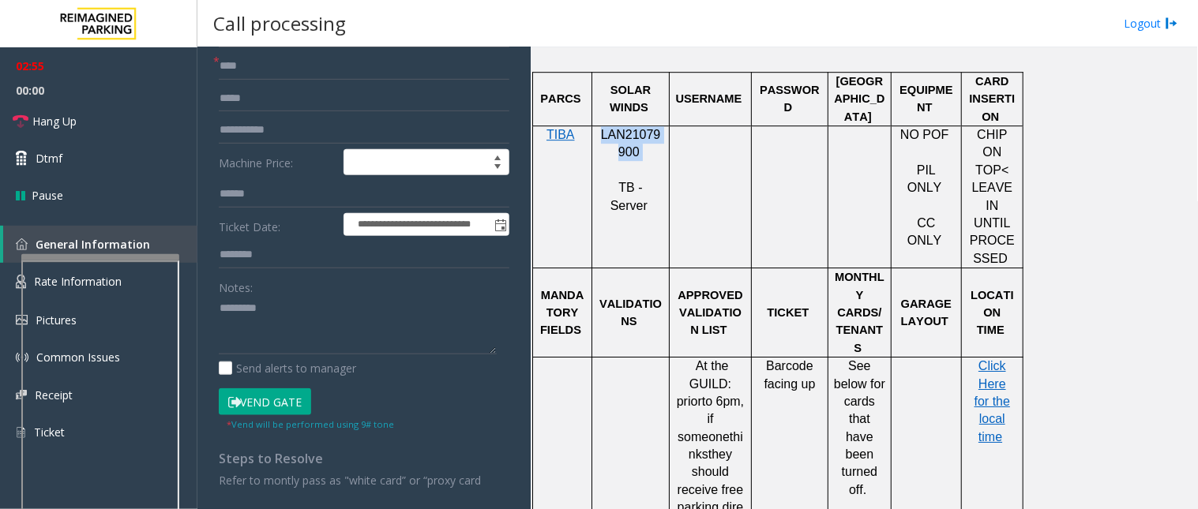
click at [266, 406] on button "Vend Gate" at bounding box center [265, 402] width 92 height 27
click at [245, 73] on input "***" at bounding box center [364, 66] width 291 height 27
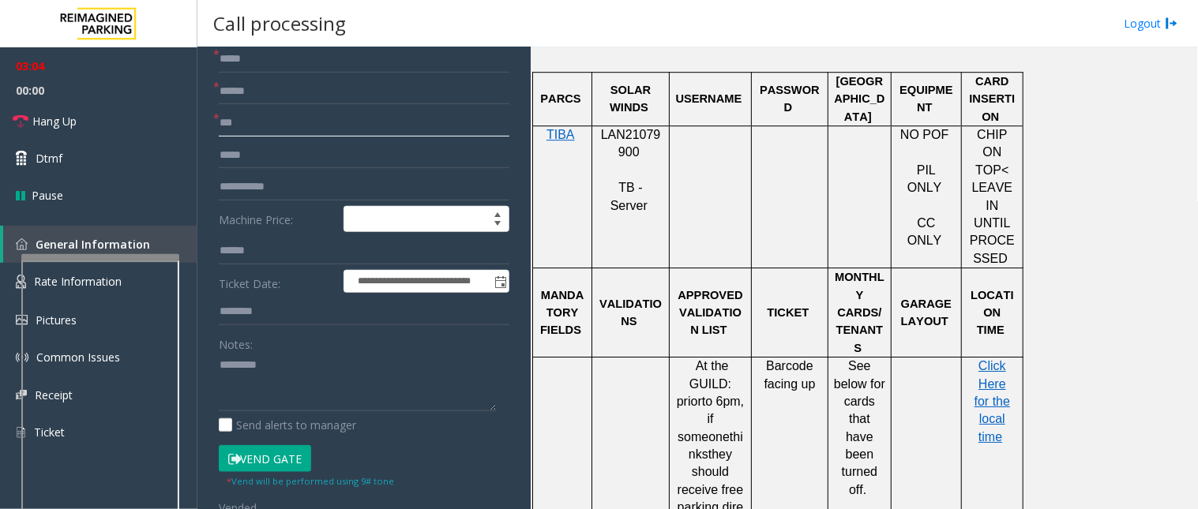
scroll to position [88, 0]
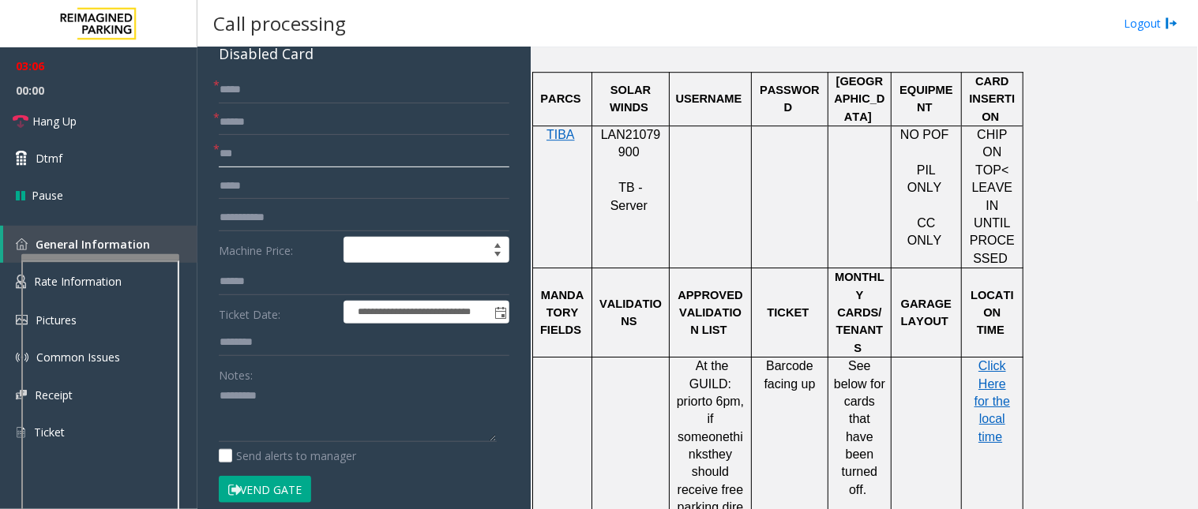
type input "***"
click at [218, 88] on span "*" at bounding box center [216, 85] width 6 height 17
drag, startPoint x: 118, startPoint y: 115, endPoint x: 172, endPoint y: 111, distance: 53.9
click at [117, 115] on link "Hang Up" at bounding box center [98, 121] width 197 height 37
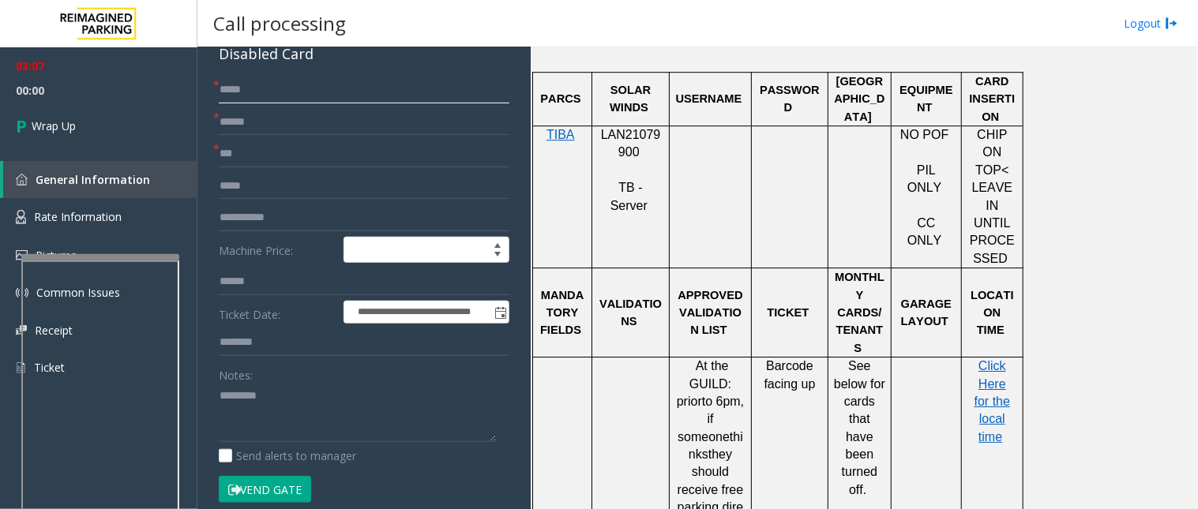
click at [221, 87] on input "****" at bounding box center [364, 90] width 291 height 27
type input "**********"
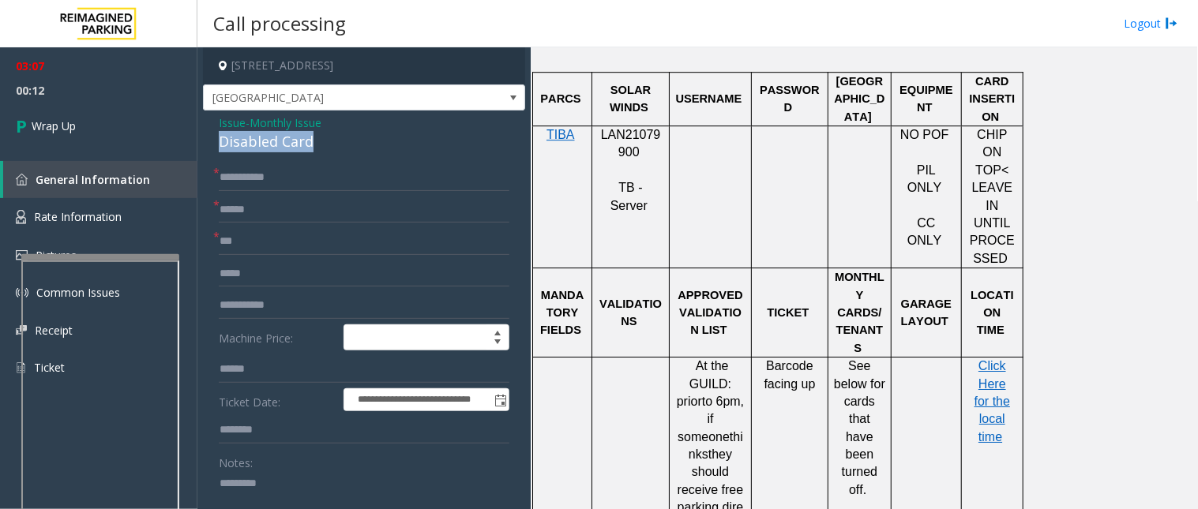
drag, startPoint x: 322, startPoint y: 142, endPoint x: 210, endPoint y: 150, distance: 112.4
click at [284, 458] on textarea at bounding box center [358, 501] width 278 height 59
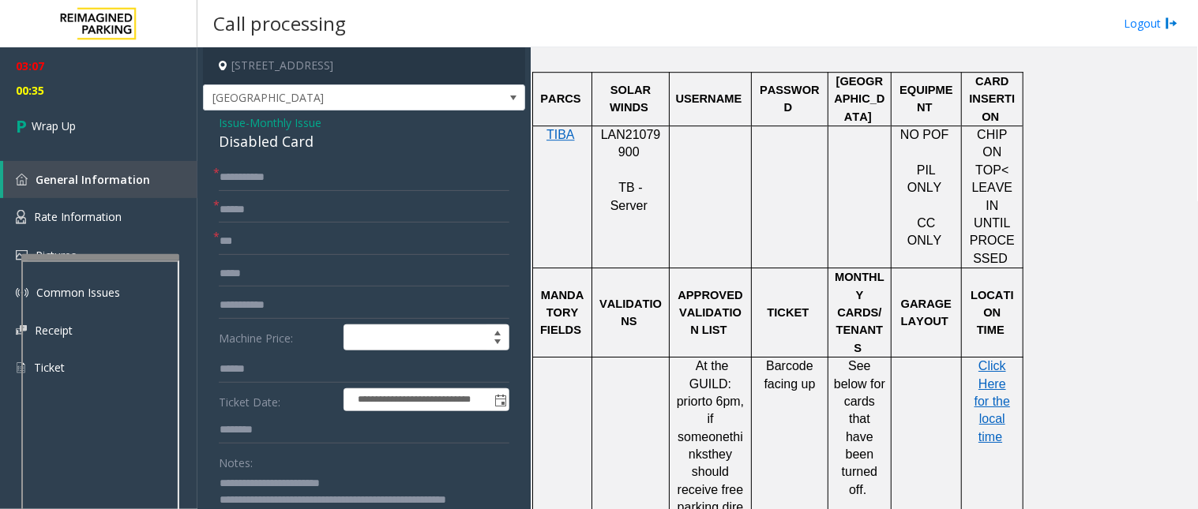
scroll to position [14, 0]
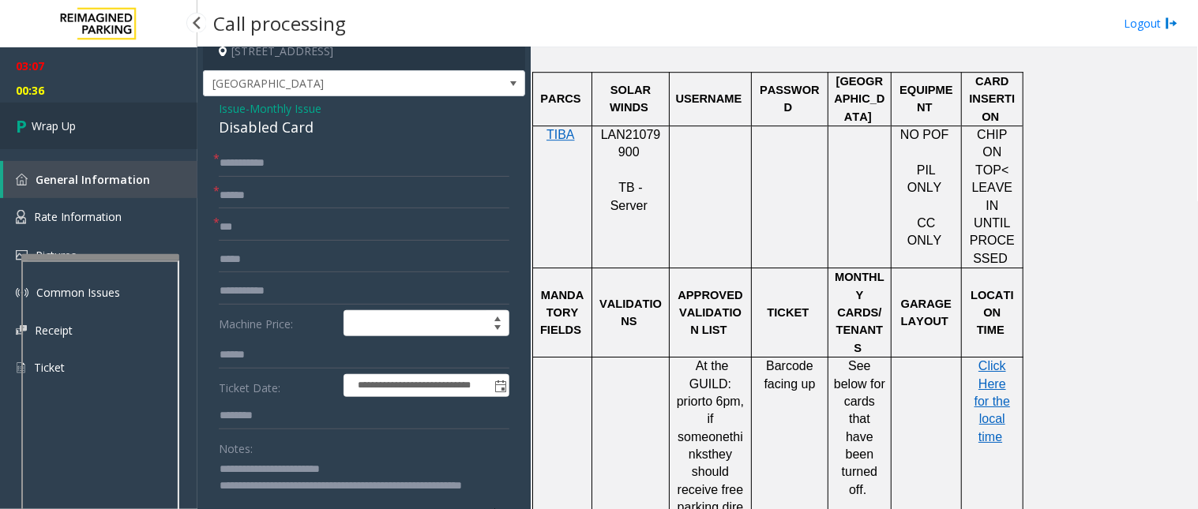
type textarea "**********"
click at [122, 135] on link "Wrap Up" at bounding box center [98, 126] width 197 height 47
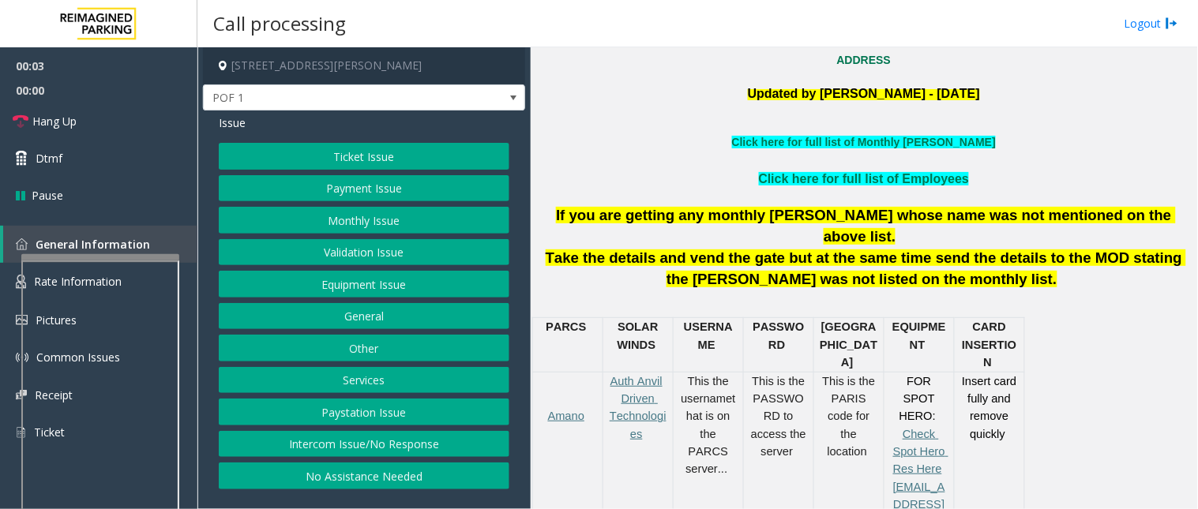
scroll to position [438, 0]
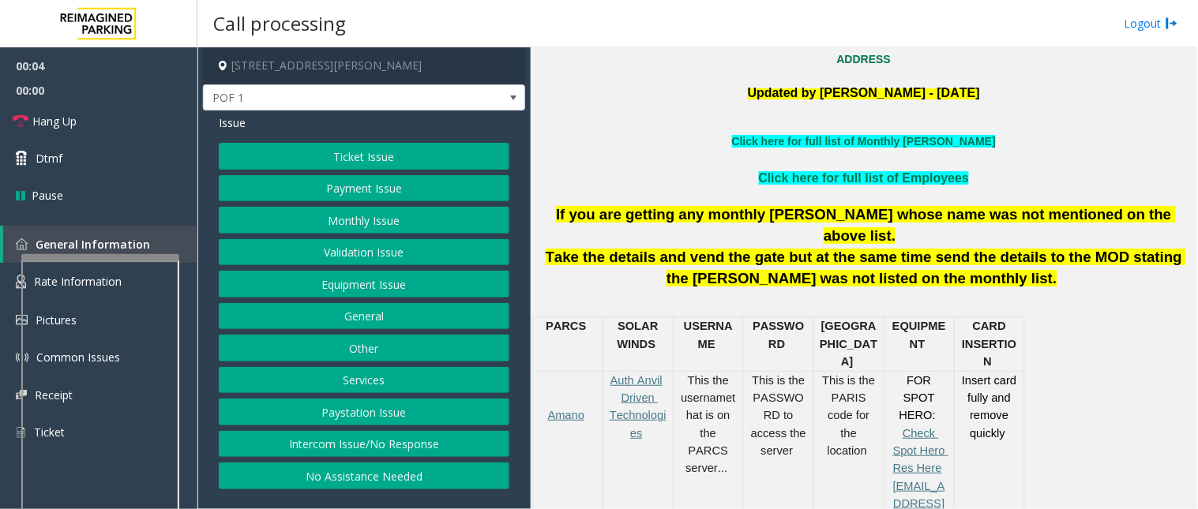
click at [404, 147] on button "Ticket Issue" at bounding box center [364, 156] width 291 height 27
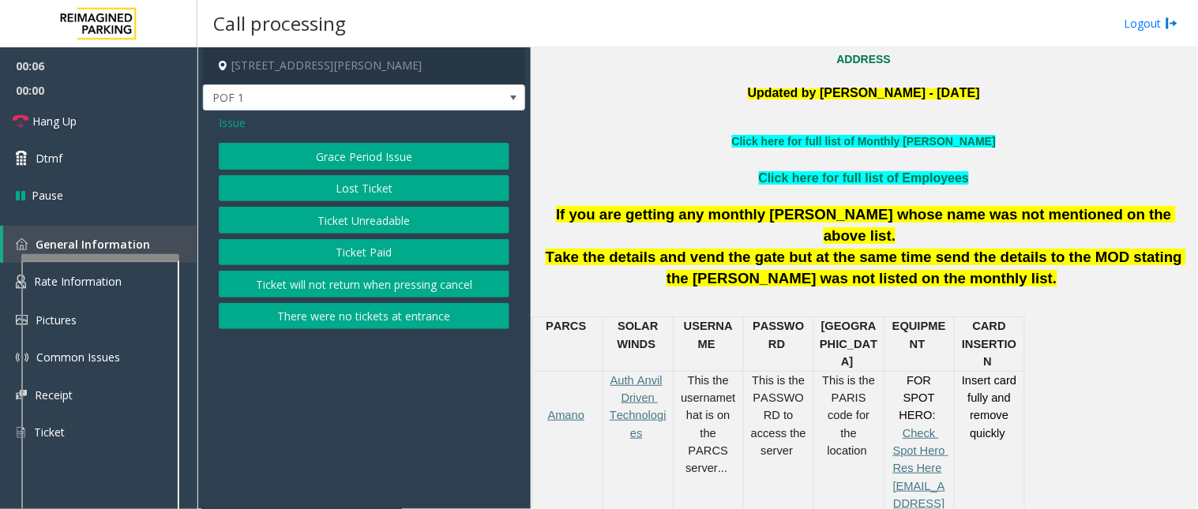
click at [342, 218] on button "Ticket Unreadable" at bounding box center [364, 220] width 291 height 27
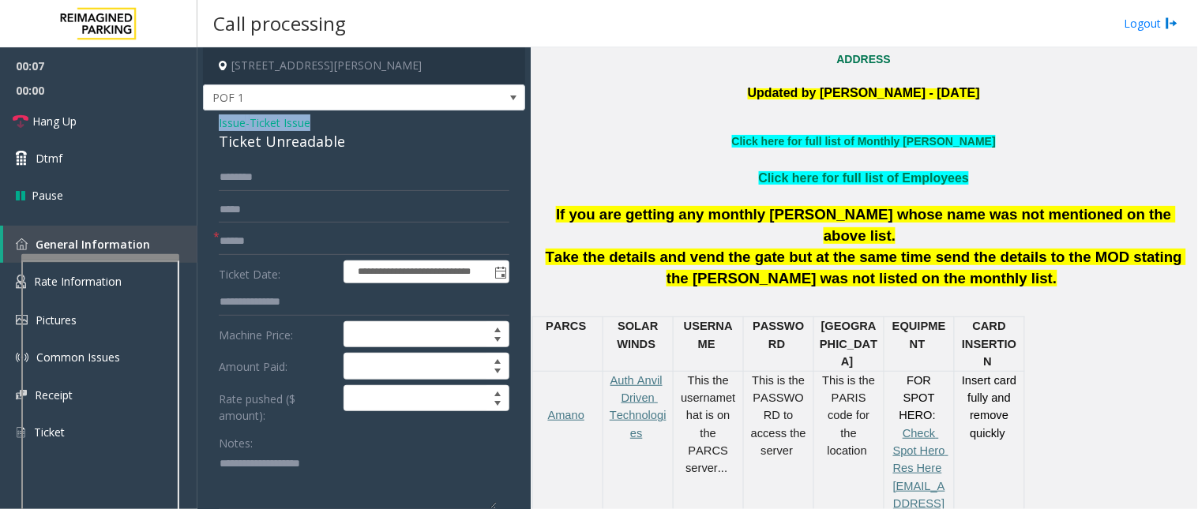
drag, startPoint x: 336, startPoint y: 137, endPoint x: 248, endPoint y: 137, distance: 88.5
click at [224, 123] on div "Issue - Ticket Issue Ticket Unreadable" at bounding box center [364, 134] width 291 height 38
drag, startPoint x: 356, startPoint y: 143, endPoint x: 205, endPoint y: 123, distance: 152.1
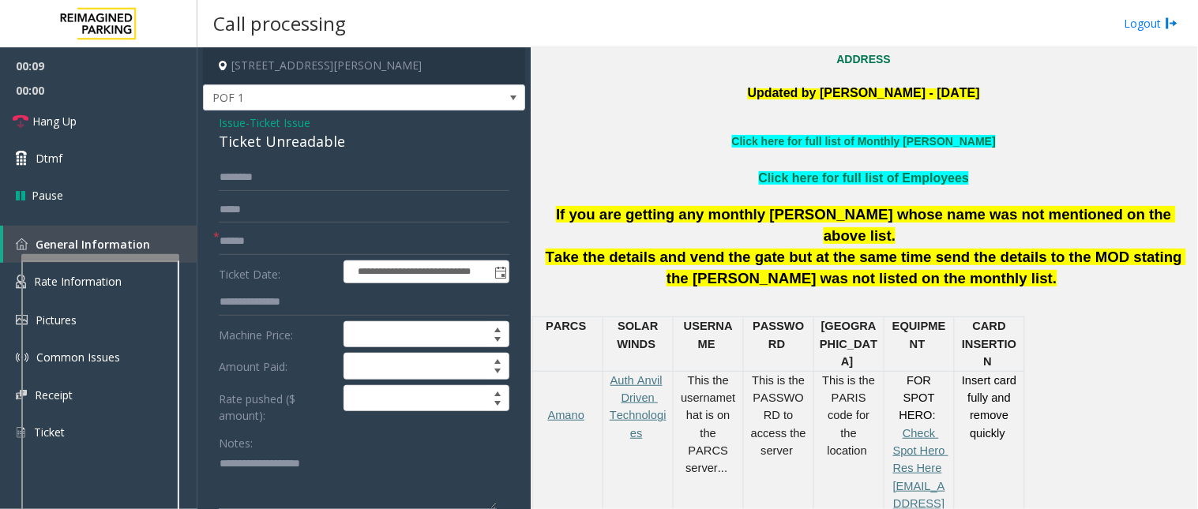
drag, startPoint x: 235, startPoint y: 462, endPoint x: 235, endPoint y: 445, distance: 16.6
click at [235, 458] on textarea at bounding box center [358, 481] width 278 height 59
paste textarea "**********"
type textarea "**********"
click at [263, 257] on form "**********" at bounding box center [364, 375] width 291 height 423
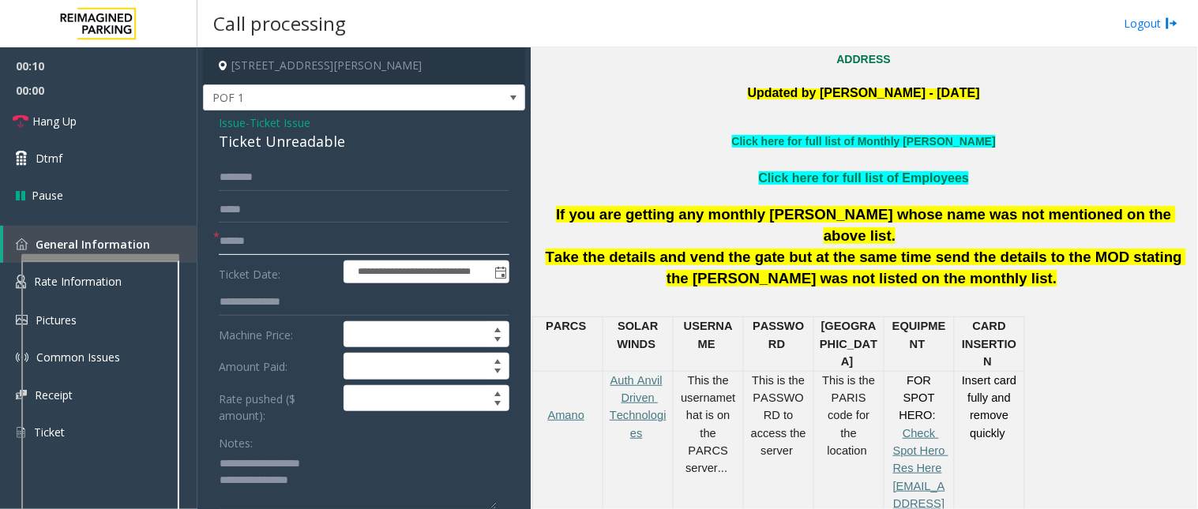
click at [274, 241] on input "text" at bounding box center [364, 241] width 291 height 27
type input "**"
click at [363, 458] on textarea at bounding box center [358, 481] width 278 height 59
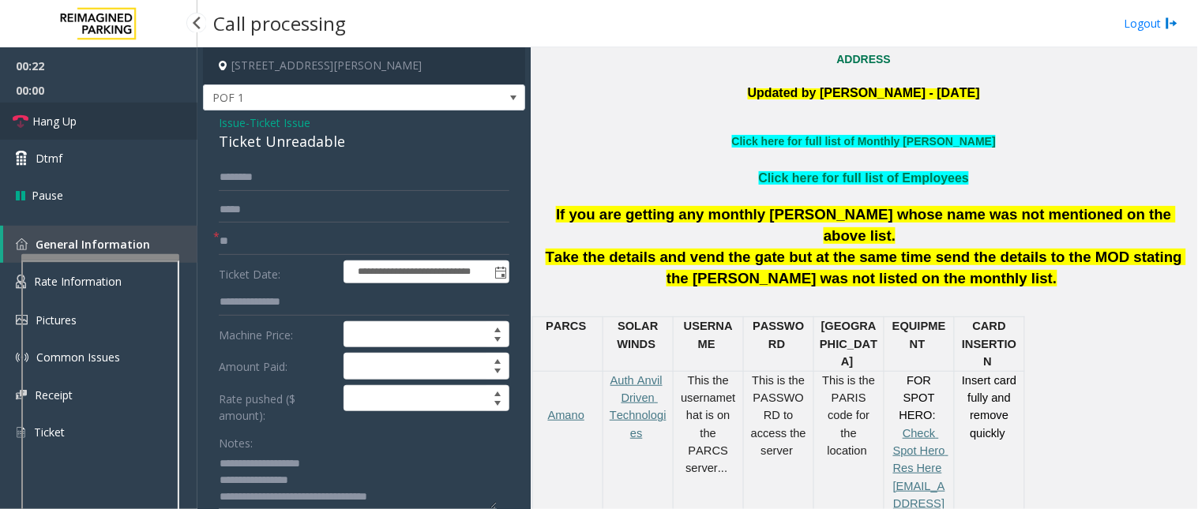
type textarea "**********"
click at [118, 133] on link "Hang Up" at bounding box center [98, 121] width 197 height 37
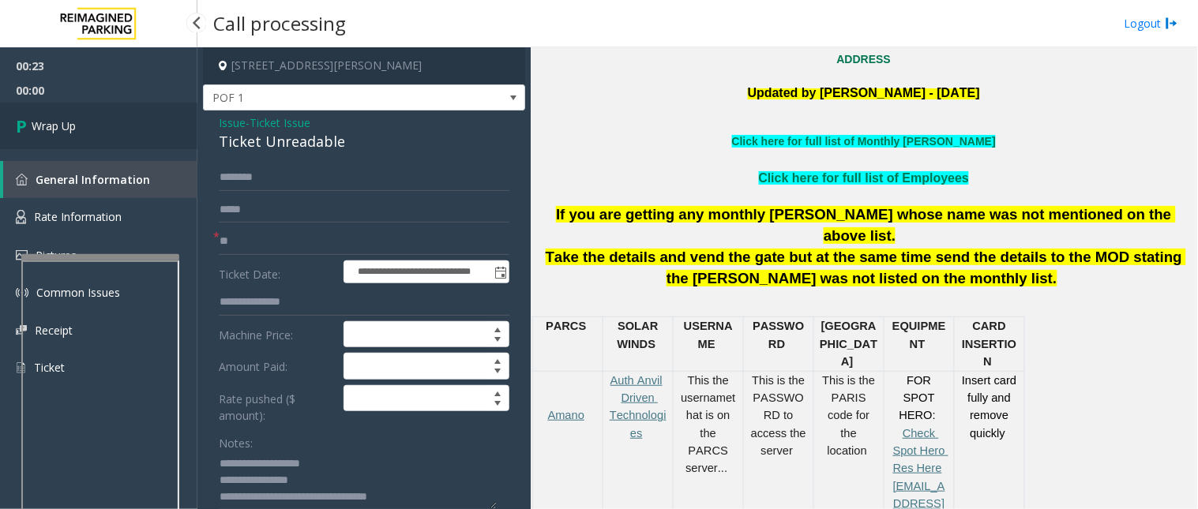
click at [118, 133] on link "Wrap Up" at bounding box center [98, 126] width 197 height 47
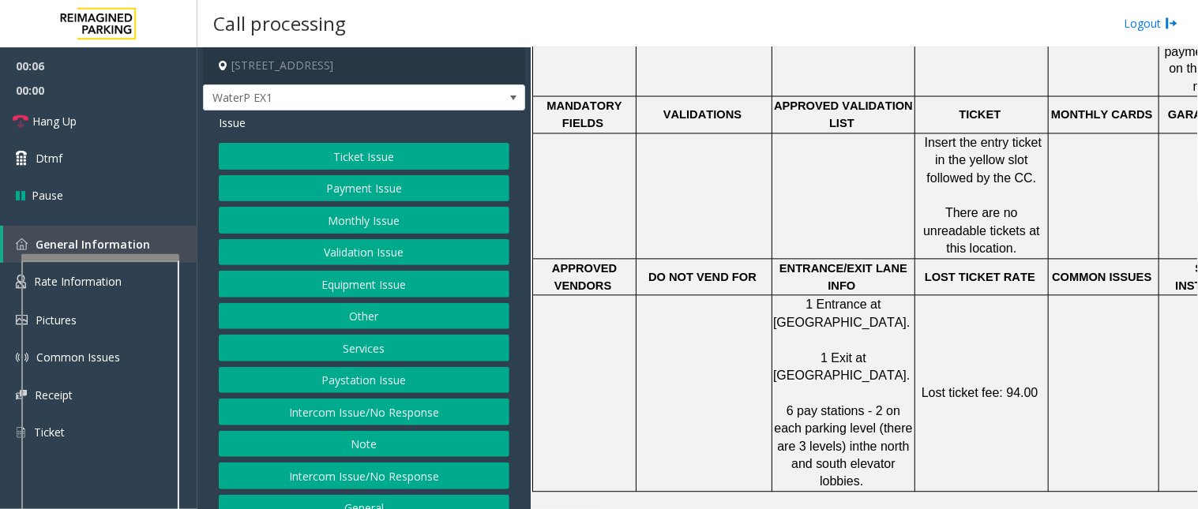
scroll to position [790, 0]
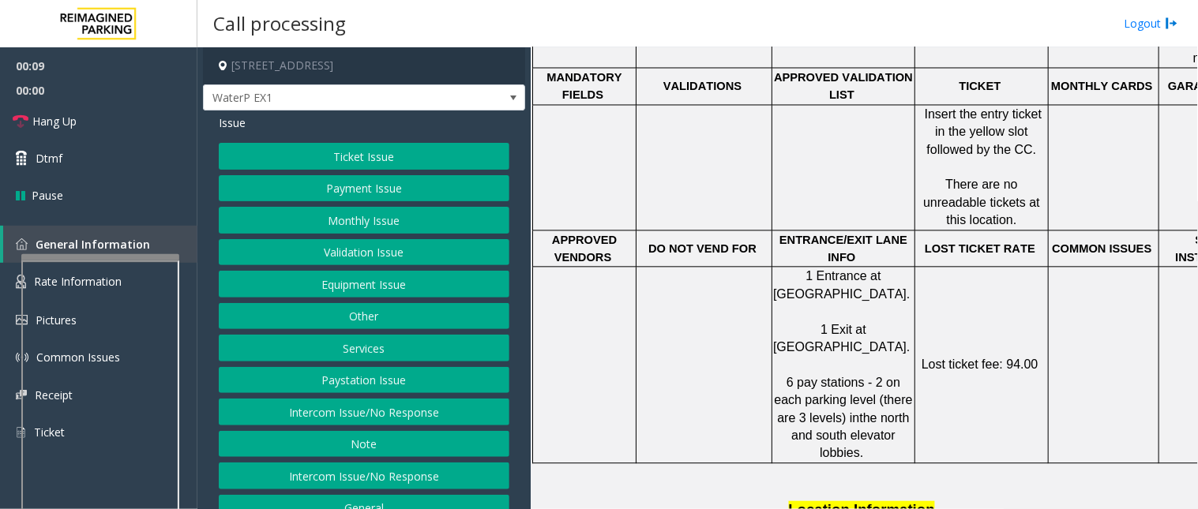
click at [370, 150] on button "Ticket Issue" at bounding box center [364, 156] width 291 height 27
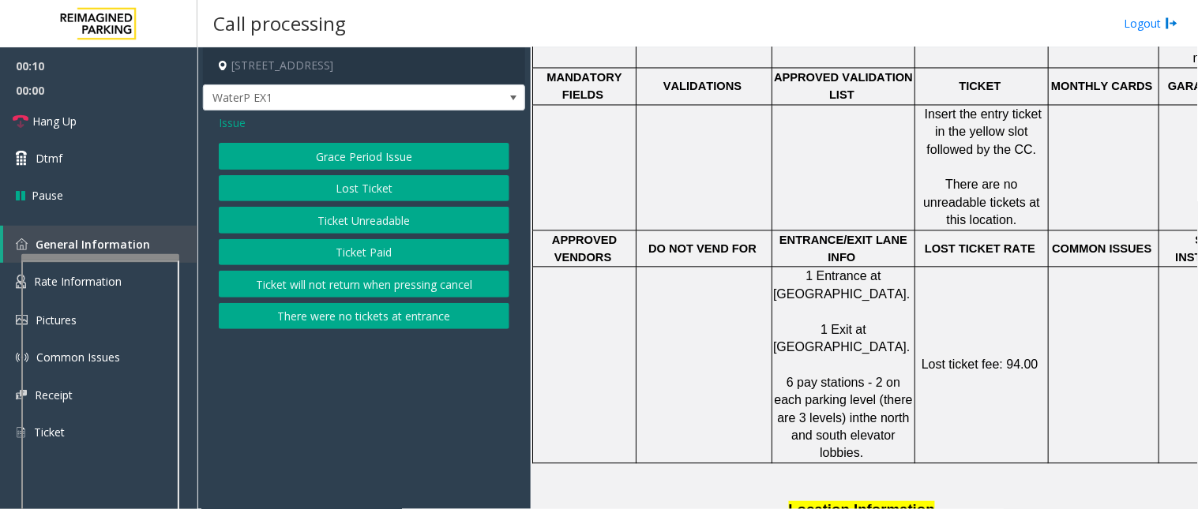
click at [374, 224] on button "Ticket Unreadable" at bounding box center [364, 220] width 291 height 27
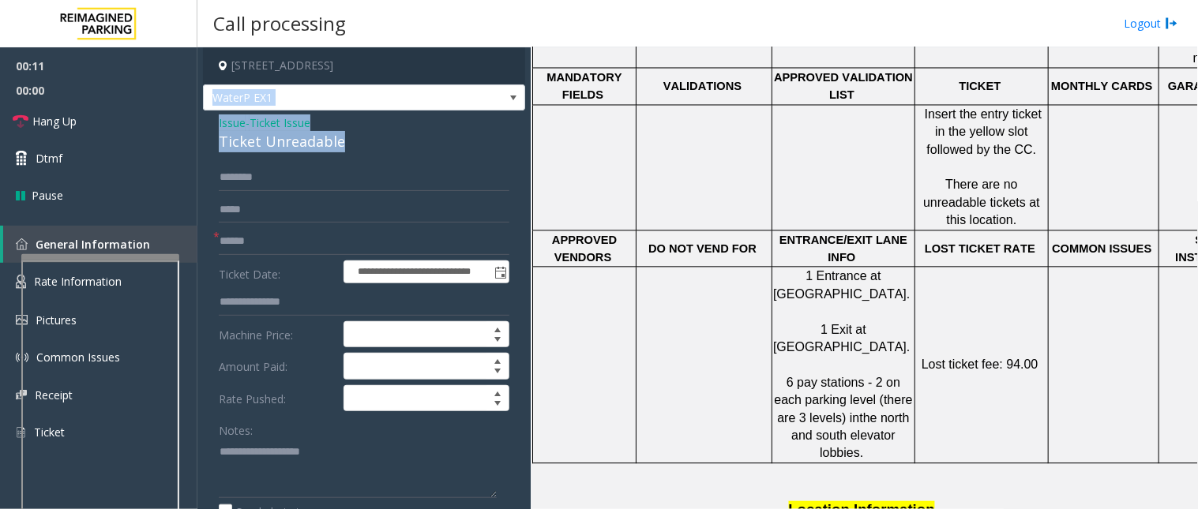
drag, startPoint x: 293, startPoint y: 138, endPoint x: 205, endPoint y: 111, distance: 91.9
click at [205, 111] on div "**********" at bounding box center [364, 497] width 322 height 900
drag, startPoint x: 335, startPoint y: 143, endPoint x: 216, endPoint y: 121, distance: 120.5
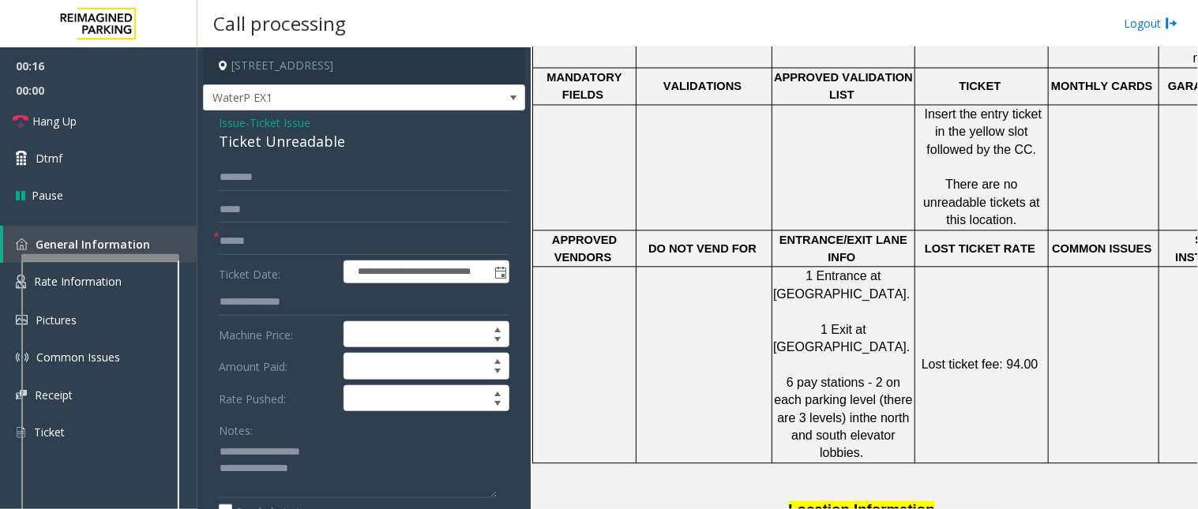
scroll to position [877, 0]
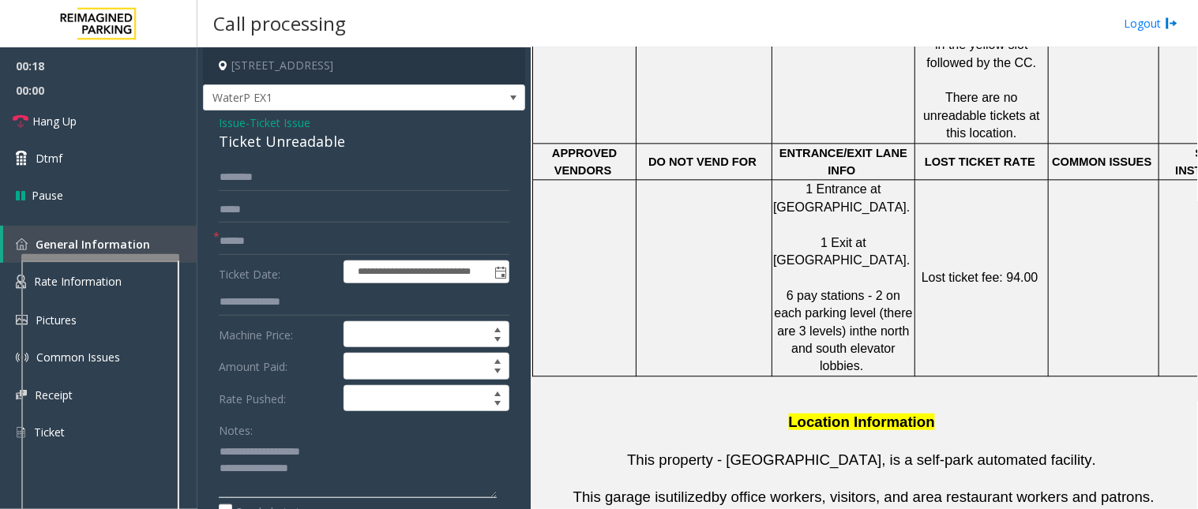
click at [404, 474] on textarea at bounding box center [358, 468] width 278 height 59
click at [352, 478] on textarea at bounding box center [358, 468] width 278 height 59
type textarea "**********"
click at [100, 124] on link "Hang Up" at bounding box center [98, 121] width 197 height 37
click at [231, 238] on input "text" at bounding box center [364, 241] width 291 height 27
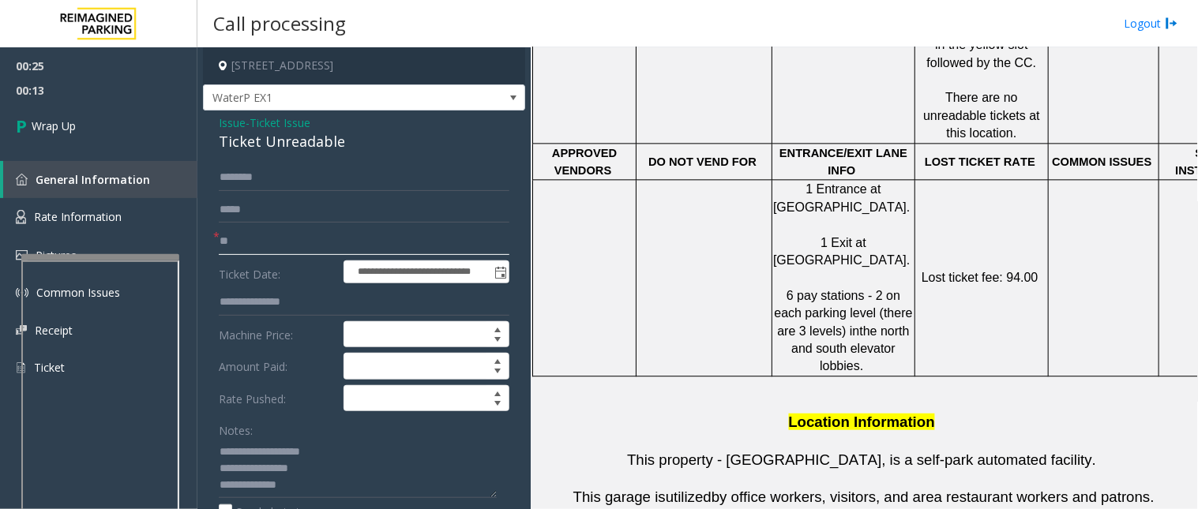
scroll to position [88, 0]
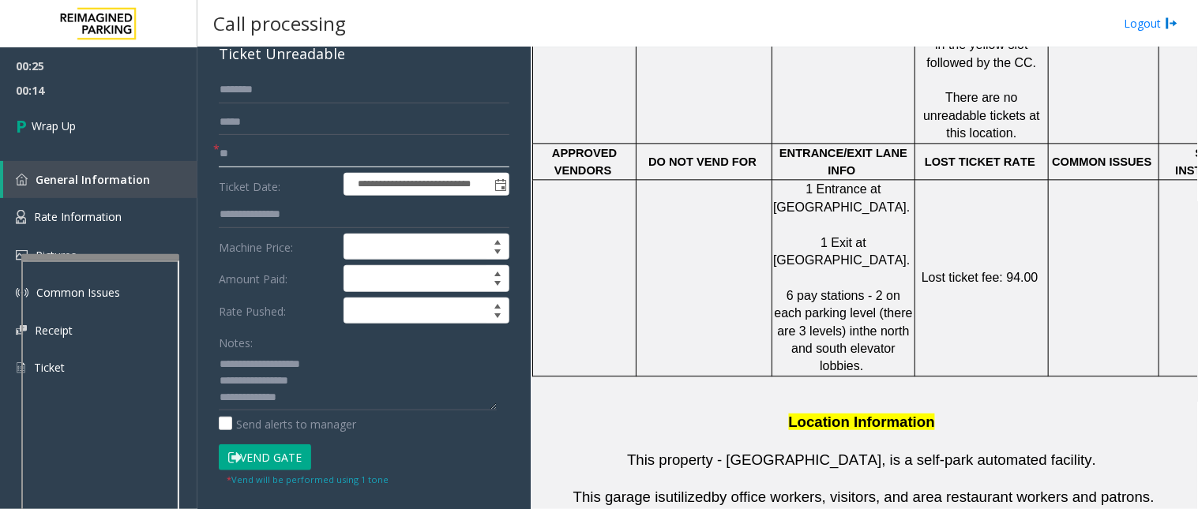
type input "**"
click at [297, 398] on textarea at bounding box center [358, 380] width 278 height 59
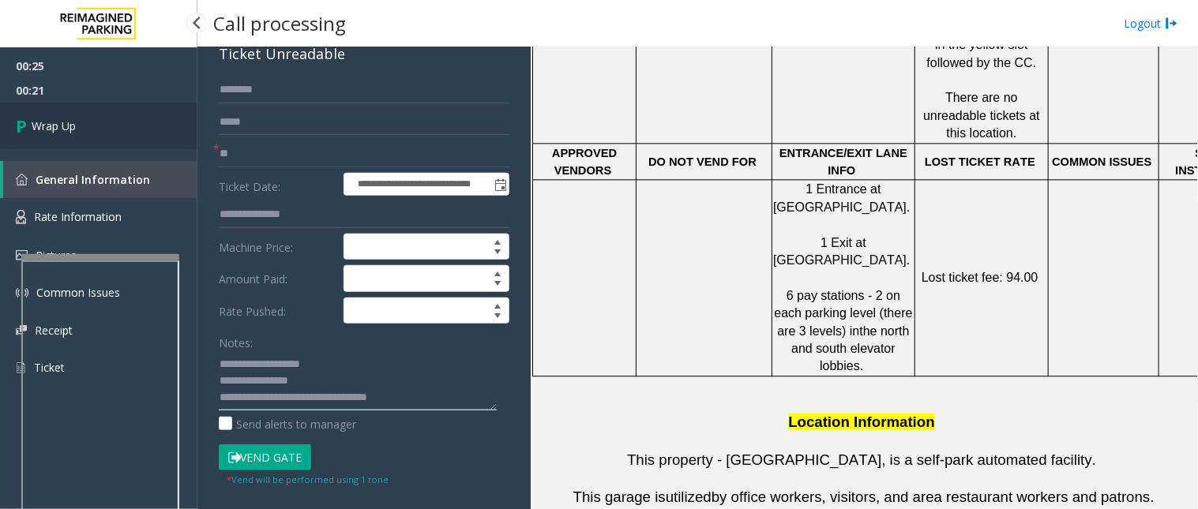
type textarea "**********"
click at [71, 131] on span "Wrap Up" at bounding box center [54, 126] width 44 height 17
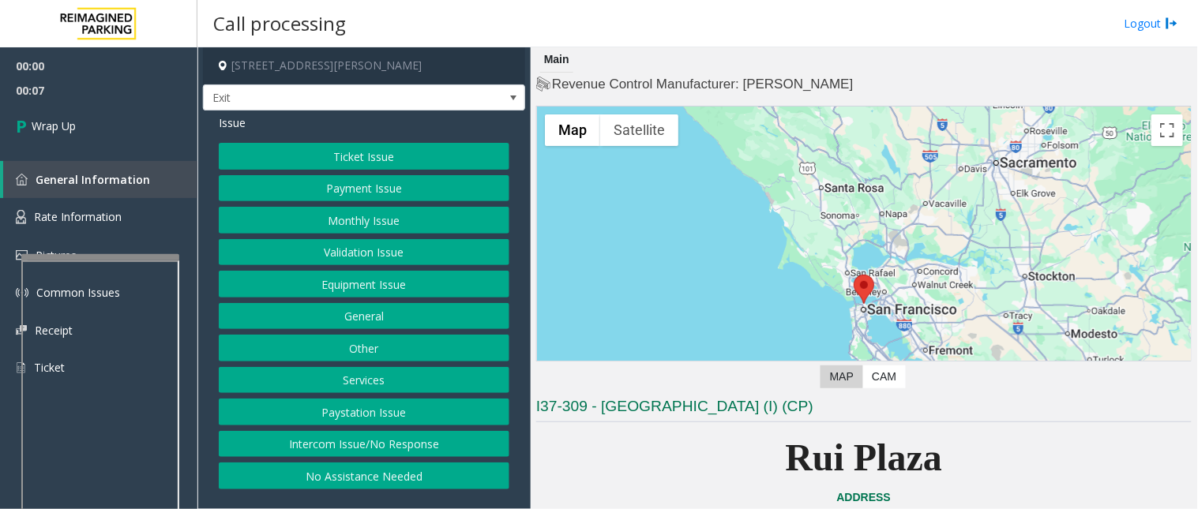
click at [364, 447] on button "Intercom Issue/No Response" at bounding box center [364, 444] width 291 height 27
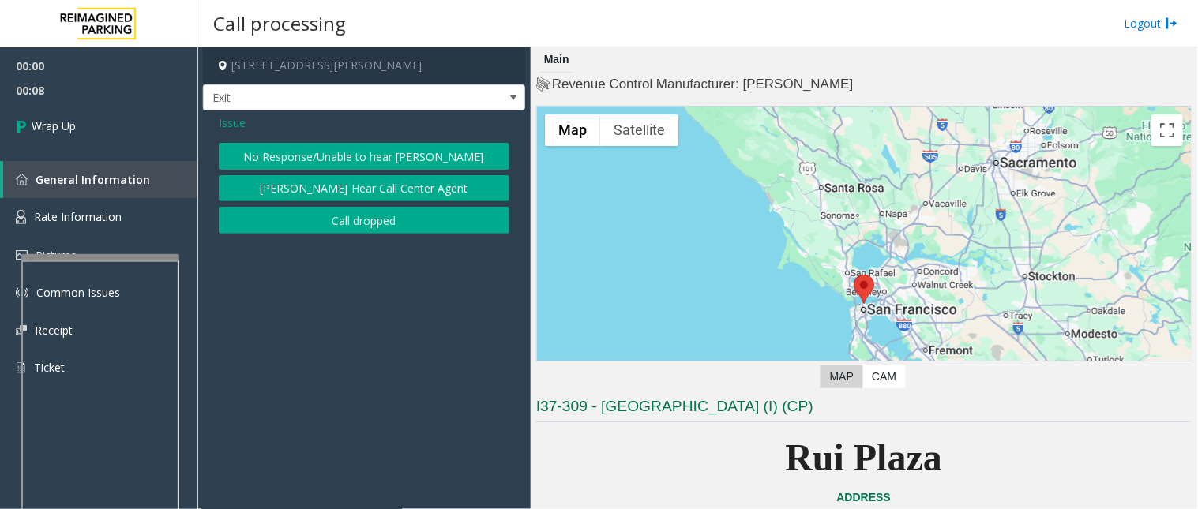
click at [359, 224] on button "Call dropped" at bounding box center [364, 220] width 291 height 27
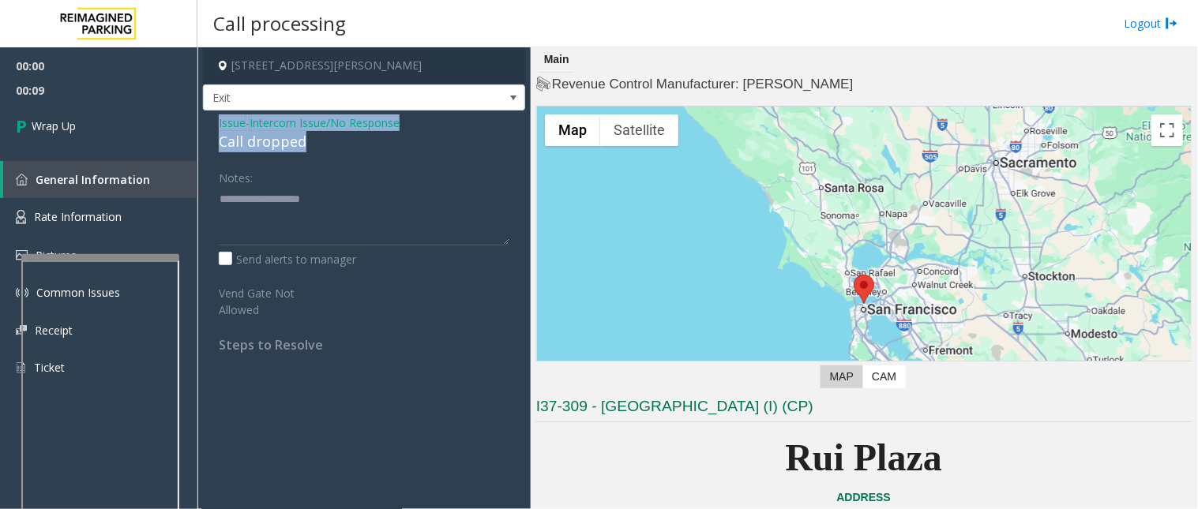
drag, startPoint x: 322, startPoint y: 140, endPoint x: 204, endPoint y: 130, distance: 118.9
click at [201, 130] on app-call-processing-form "2500 Mason Street, San Francisco, CA Exit Issue - Intercom Issue/No Response Ca…" at bounding box center [363, 278] width 333 height 462
drag, startPoint x: 257, startPoint y: 155, endPoint x: 316, endPoint y: 155, distance: 59.2
click at [262, 158] on div "Issue - Intercom Issue/No Response Call dropped Notes: Send alerts to manager V…" at bounding box center [364, 240] width 322 height 258
drag, startPoint x: 316, startPoint y: 145, endPoint x: 209, endPoint y: 138, distance: 106.8
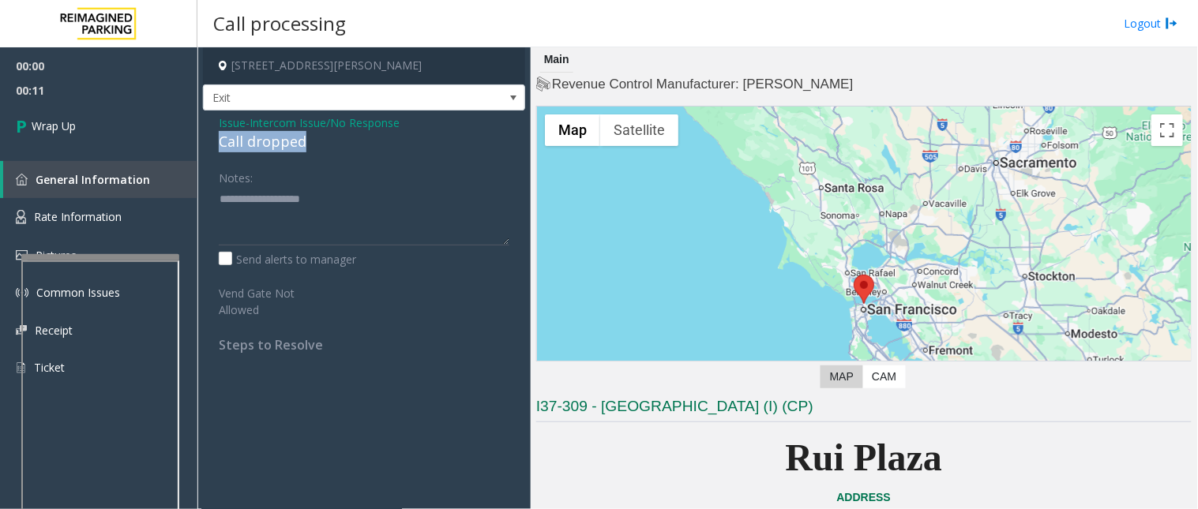
click at [209, 138] on div "Issue - Intercom Issue/No Response Call dropped Notes: Send alerts to manager V…" at bounding box center [364, 240] width 322 height 258
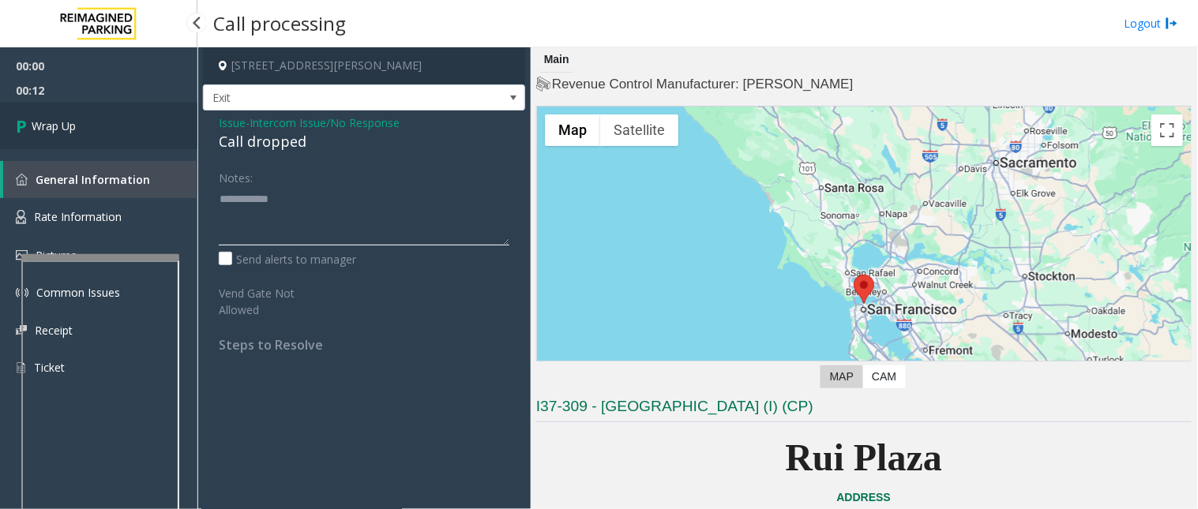
type textarea "**********"
click at [99, 129] on link "Wrap Up" at bounding box center [98, 126] width 197 height 47
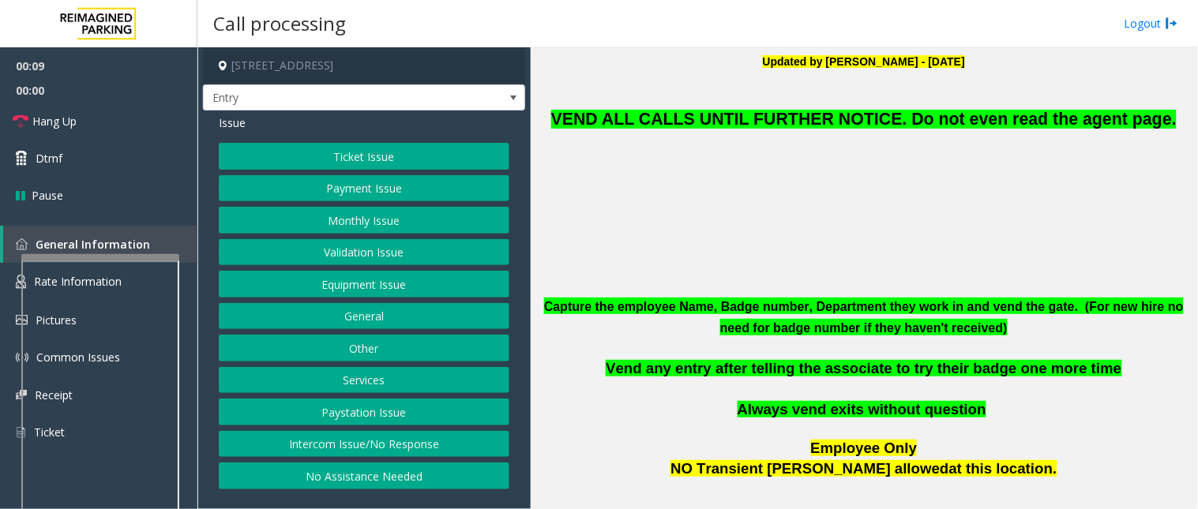
scroll to position [438, 0]
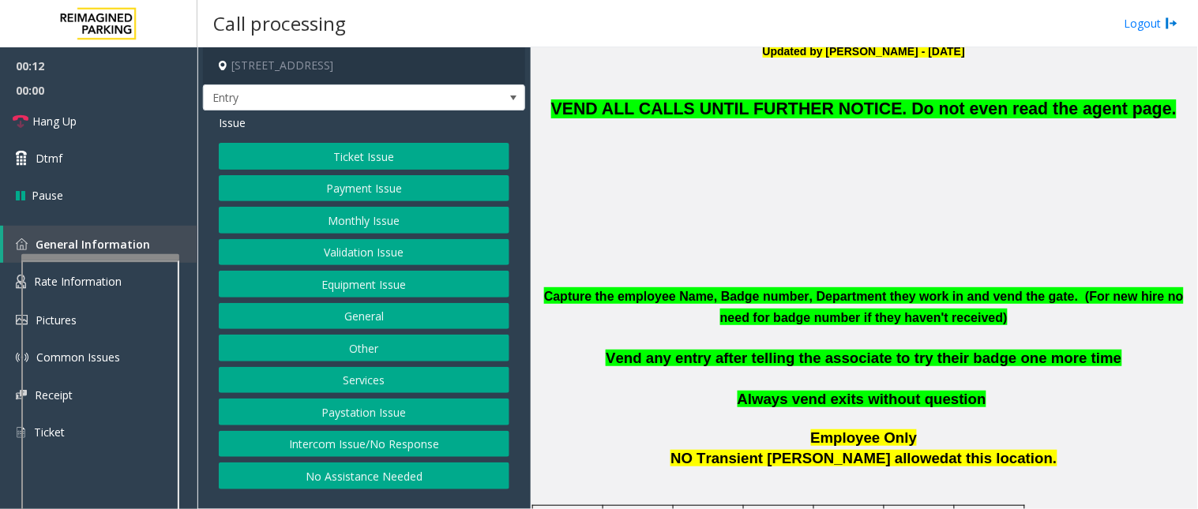
click at [336, 475] on button "No Assistance Needed" at bounding box center [364, 476] width 291 height 27
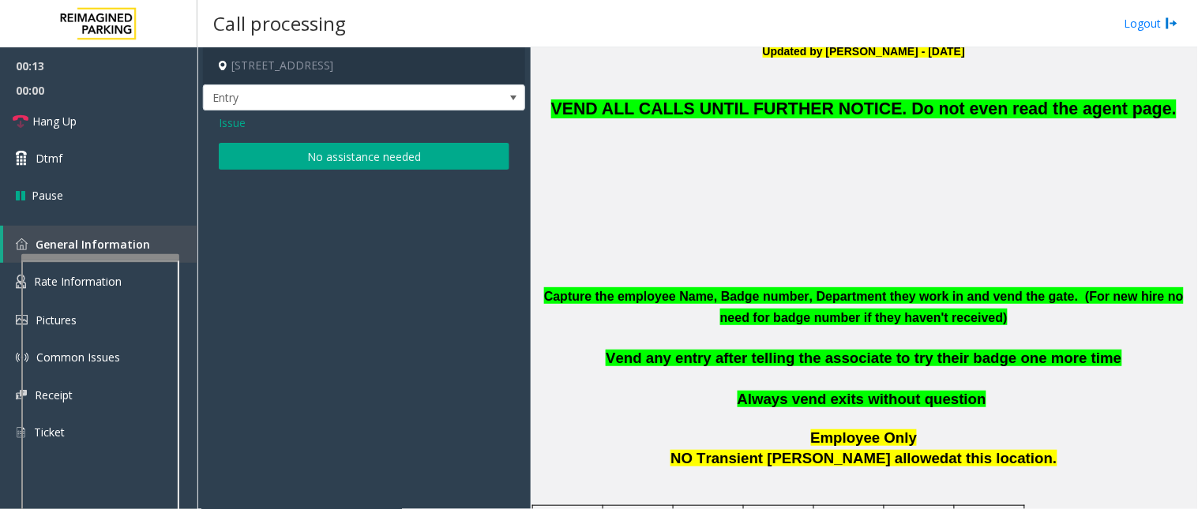
click at [333, 156] on button "No assistance needed" at bounding box center [364, 156] width 291 height 27
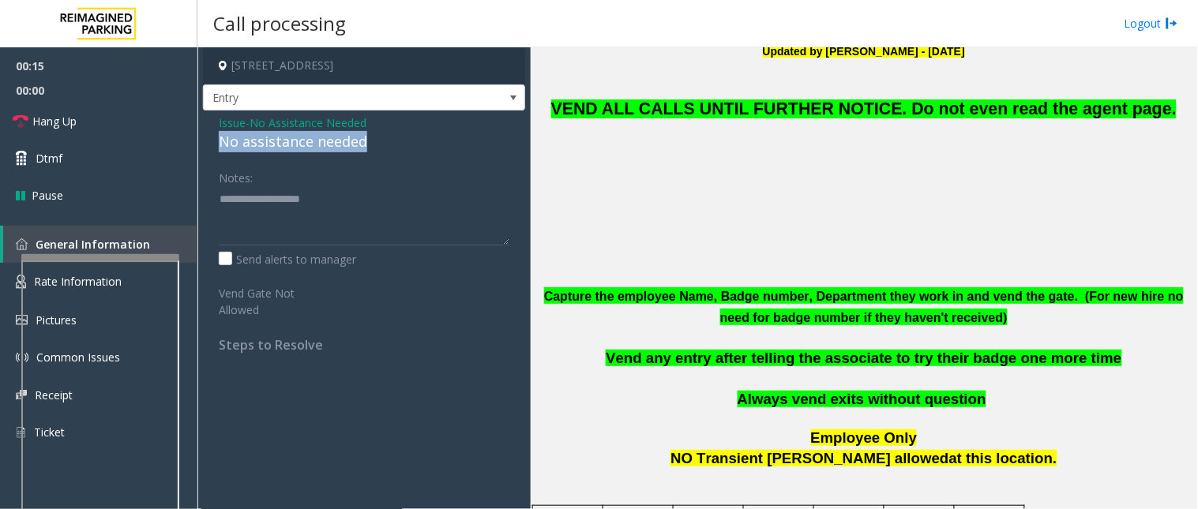
drag, startPoint x: 384, startPoint y: 140, endPoint x: 218, endPoint y: 140, distance: 165.9
click at [219, 140] on div "No assistance needed" at bounding box center [364, 141] width 291 height 21
click at [318, 221] on textarea at bounding box center [364, 215] width 291 height 59
type textarea "**********"
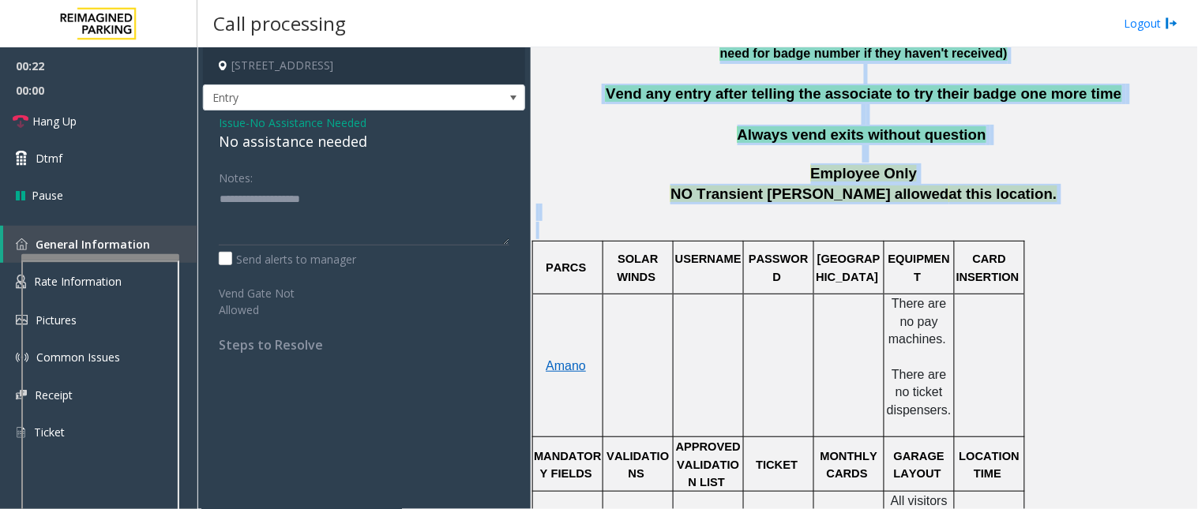
scroll to position [803, 0]
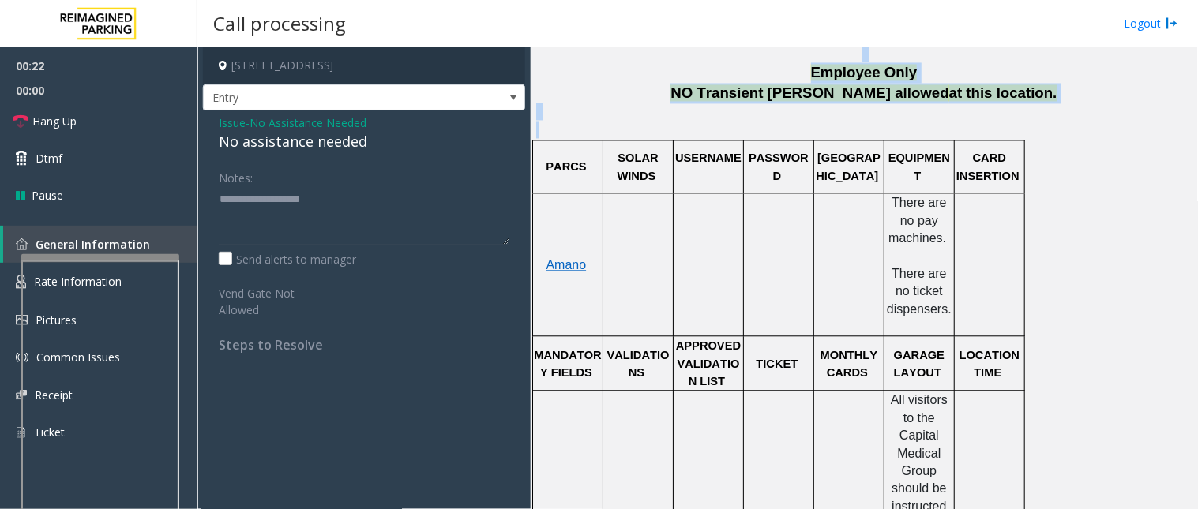
drag, startPoint x: 540, startPoint y: 291, endPoint x: 1052, endPoint y: 449, distance: 535.6
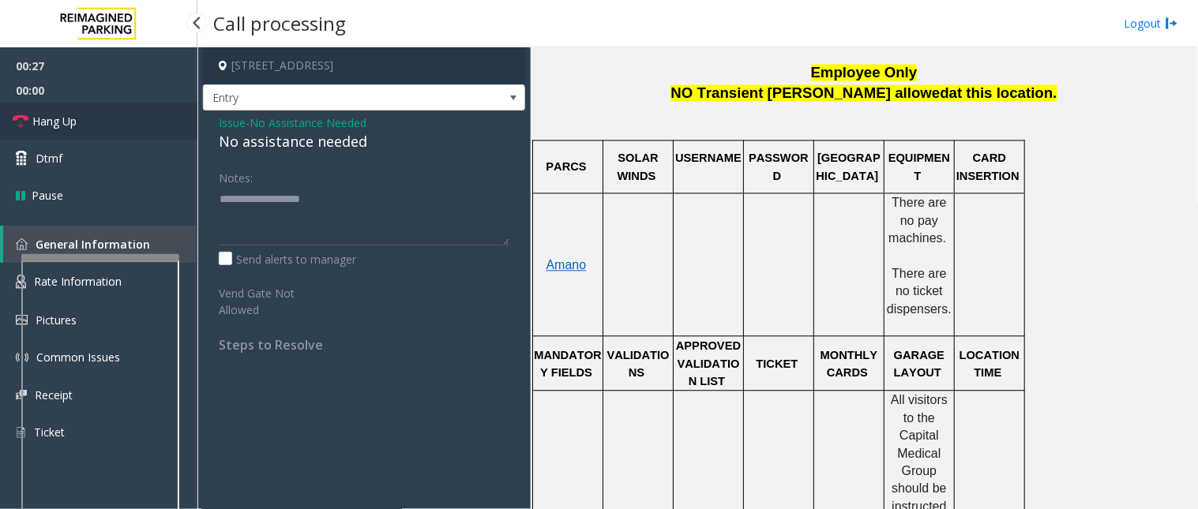
click at [122, 129] on link "Hang Up" at bounding box center [98, 121] width 197 height 37
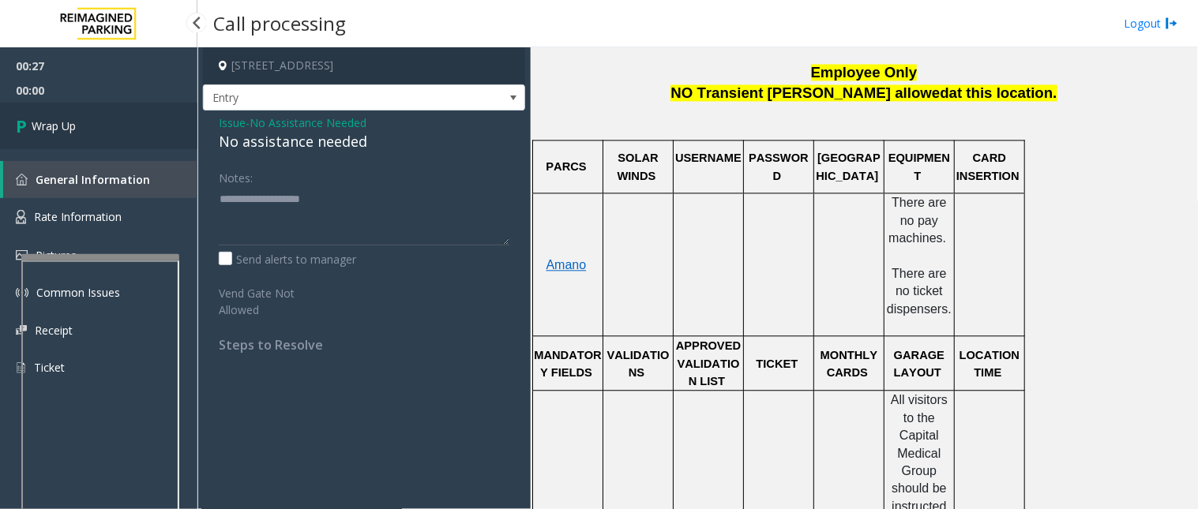
click at [122, 129] on link "Wrap Up" at bounding box center [98, 126] width 197 height 47
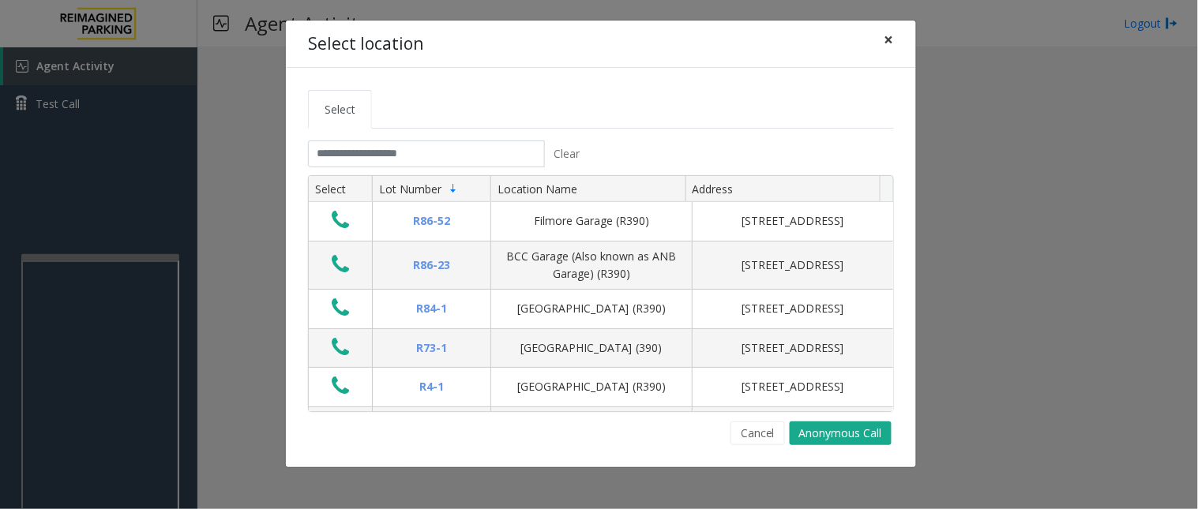
click at [885, 37] on span "×" at bounding box center [889, 39] width 9 height 22
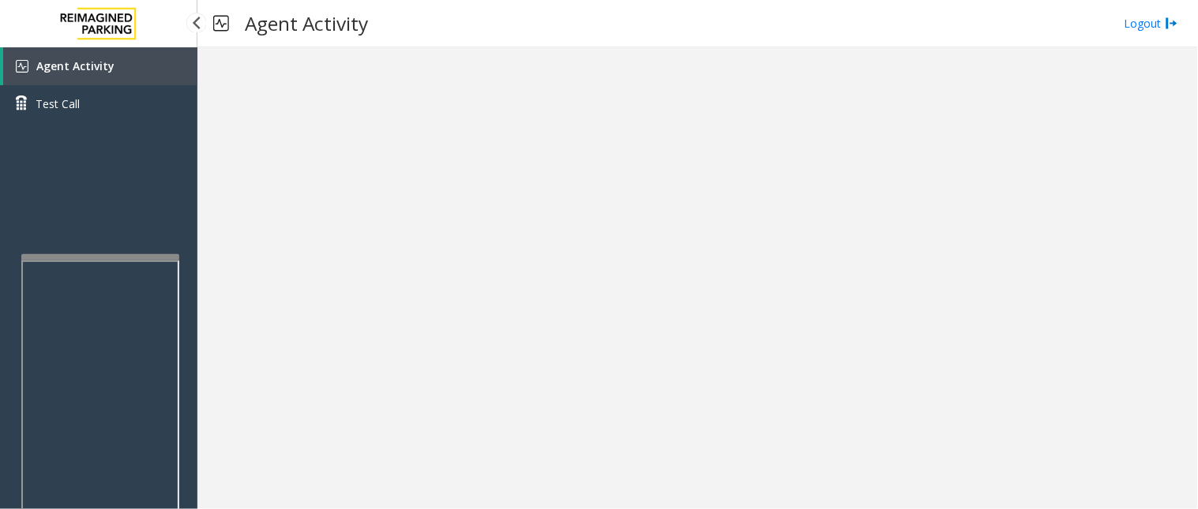
click at [73, 60] on span "Agent Activity" at bounding box center [75, 65] width 78 height 15
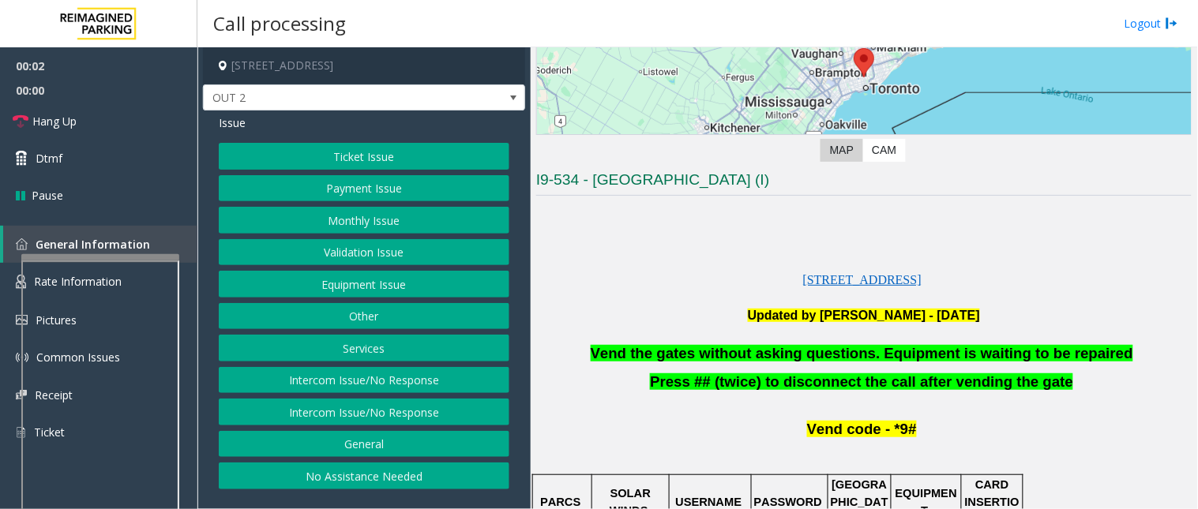
scroll to position [263, 0]
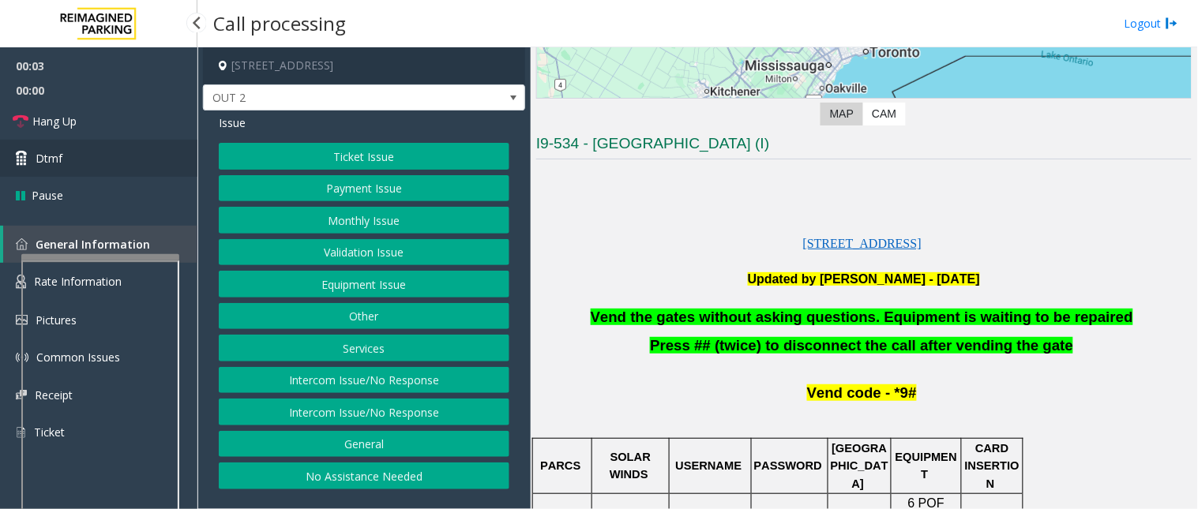
click at [167, 160] on link "Dtmf" at bounding box center [98, 158] width 197 height 37
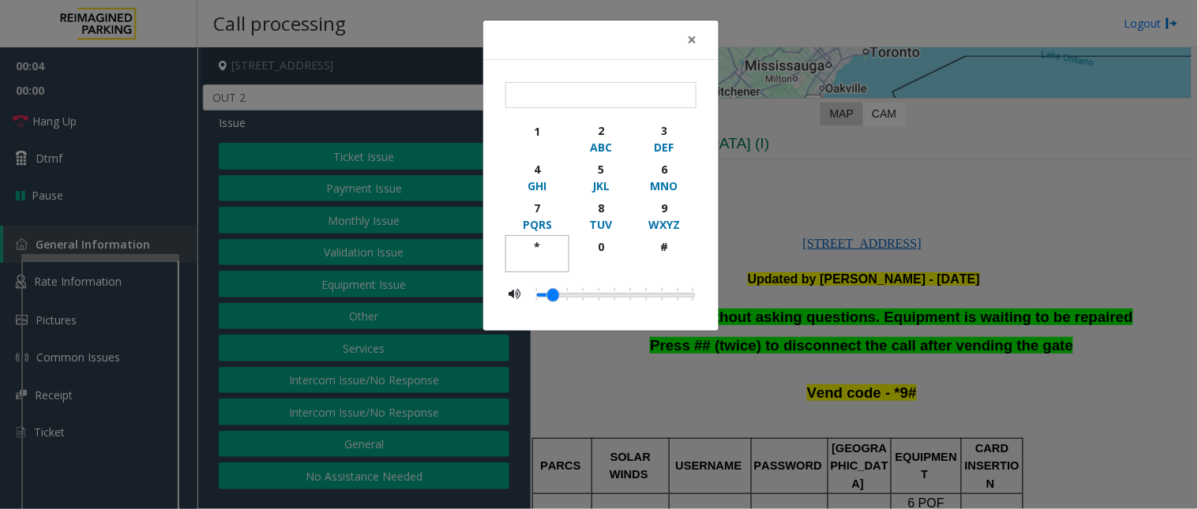
click at [532, 247] on div "*" at bounding box center [537, 247] width 43 height 17
drag, startPoint x: 667, startPoint y: 216, endPoint x: 667, endPoint y: 246, distance: 30.0
click at [667, 218] on div "WXYZ" at bounding box center [664, 224] width 43 height 17
click at [667, 249] on div "#" at bounding box center [664, 247] width 43 height 17
type input "***"
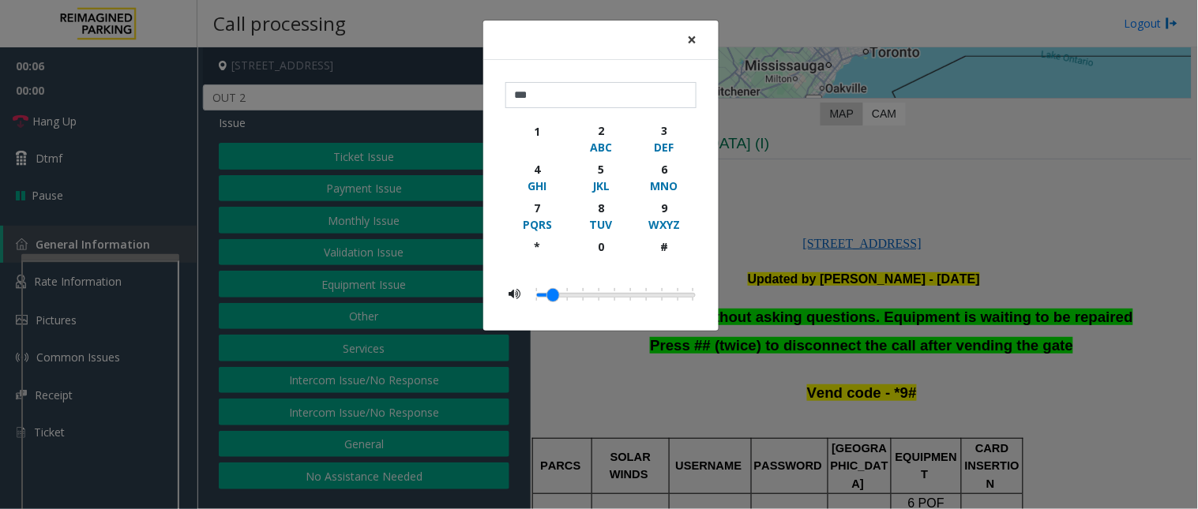
click at [705, 40] on button "×" at bounding box center [692, 40] width 32 height 39
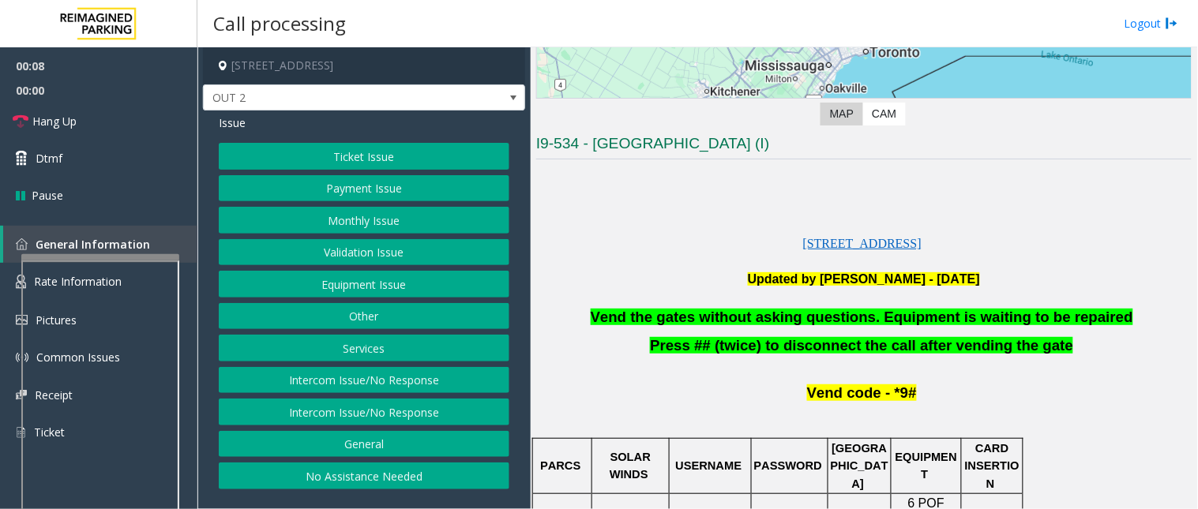
click at [371, 287] on button "Equipment Issue" at bounding box center [364, 284] width 291 height 27
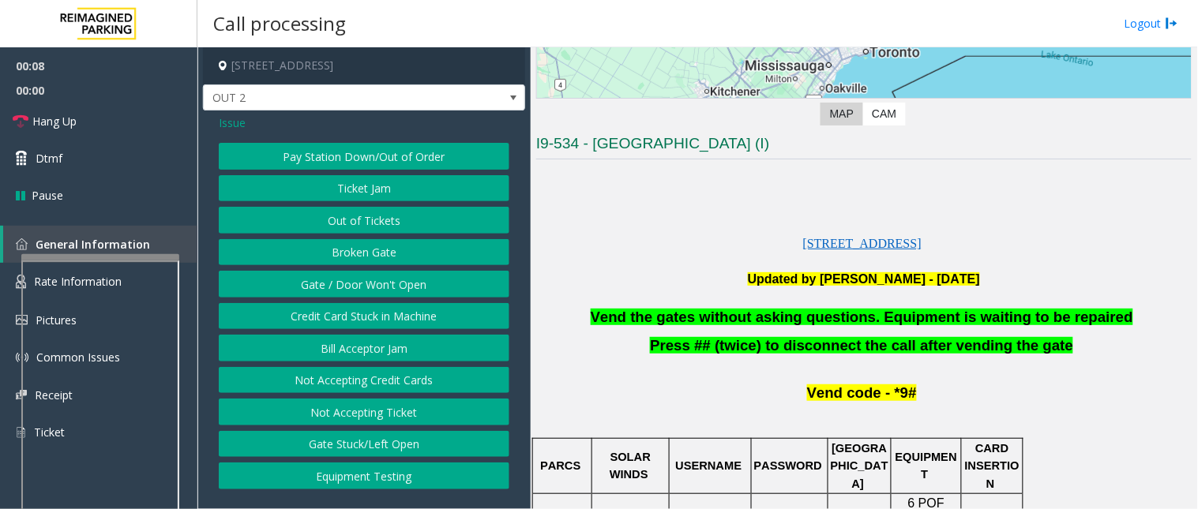
click at [371, 287] on button "Gate / Door Won't Open" at bounding box center [364, 284] width 291 height 27
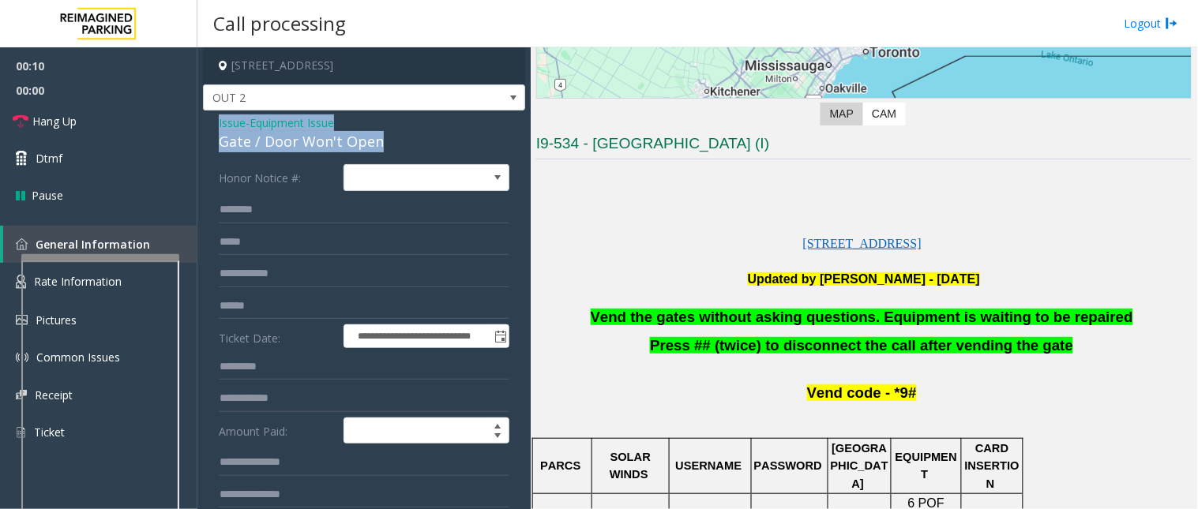
drag, startPoint x: 341, startPoint y: 152, endPoint x: 205, endPoint y: 127, distance: 138.0
click at [204, 127] on div "**********" at bounding box center [364, 477] width 322 height 733
copy div "Issue - Equipment Issue Gate / Door Won't Open"
click at [143, 128] on link "Hang Up" at bounding box center [98, 121] width 197 height 37
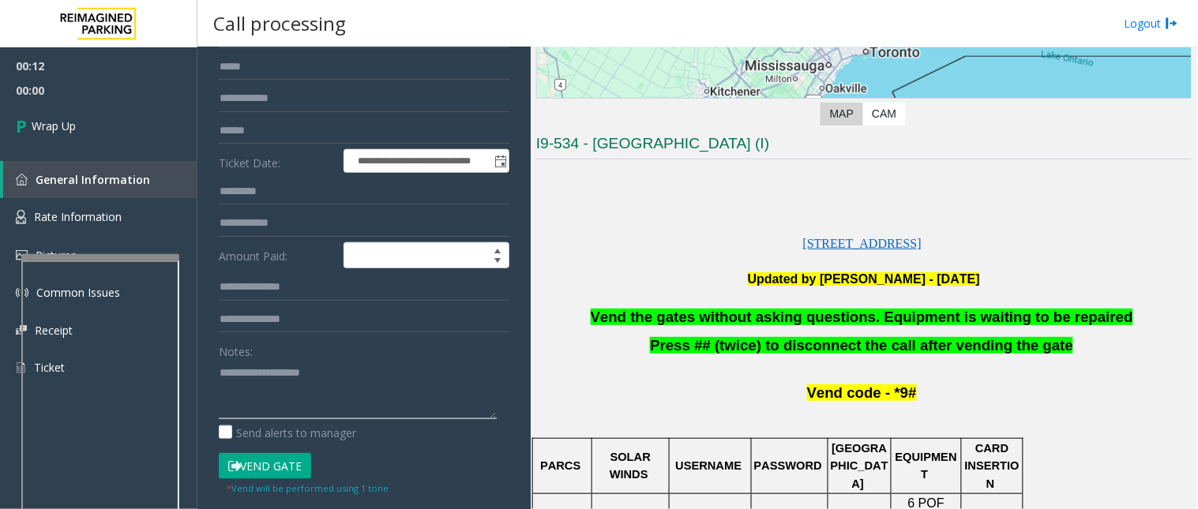
click at [261, 404] on textarea at bounding box center [358, 389] width 278 height 59
paste textarea "**********"
click at [303, 411] on textarea at bounding box center [358, 389] width 278 height 59
paste textarea "**********"
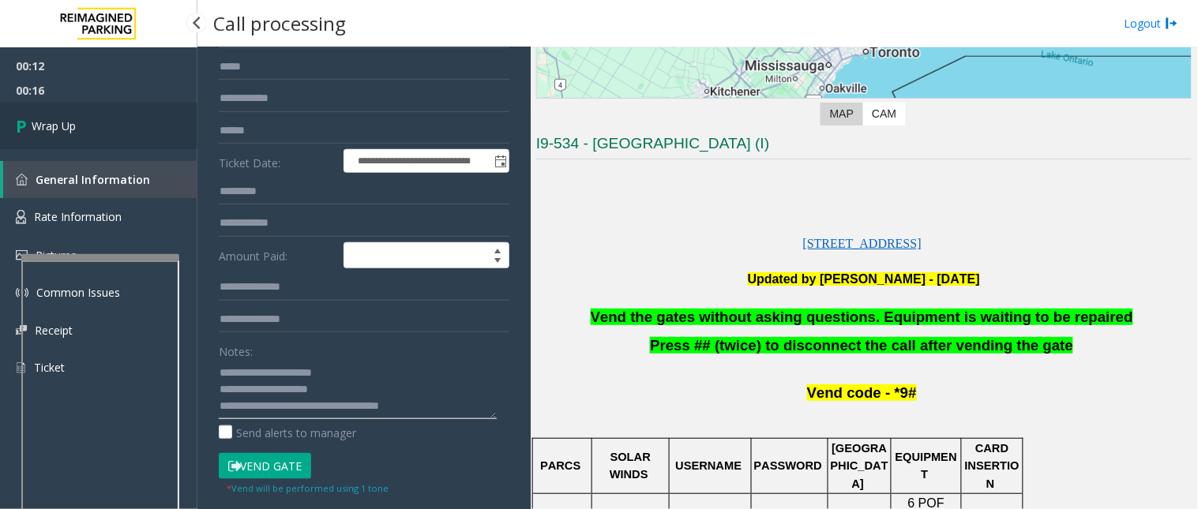
type textarea "**********"
click at [98, 118] on link "Wrap Up" at bounding box center [98, 126] width 197 height 47
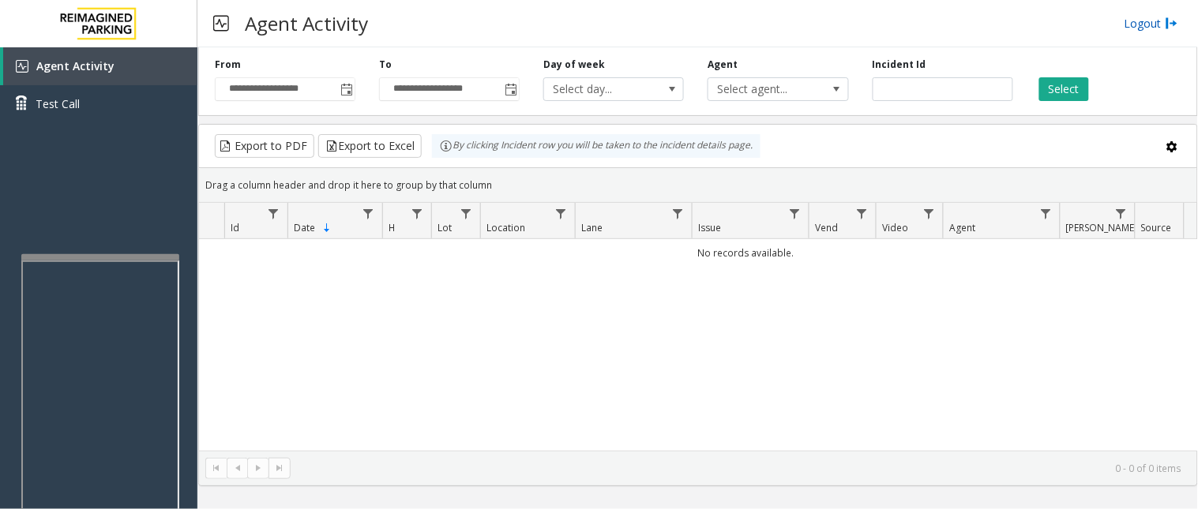
click at [1148, 19] on link "Logout" at bounding box center [1152, 23] width 54 height 17
